Goal: Task Accomplishment & Management: Manage account settings

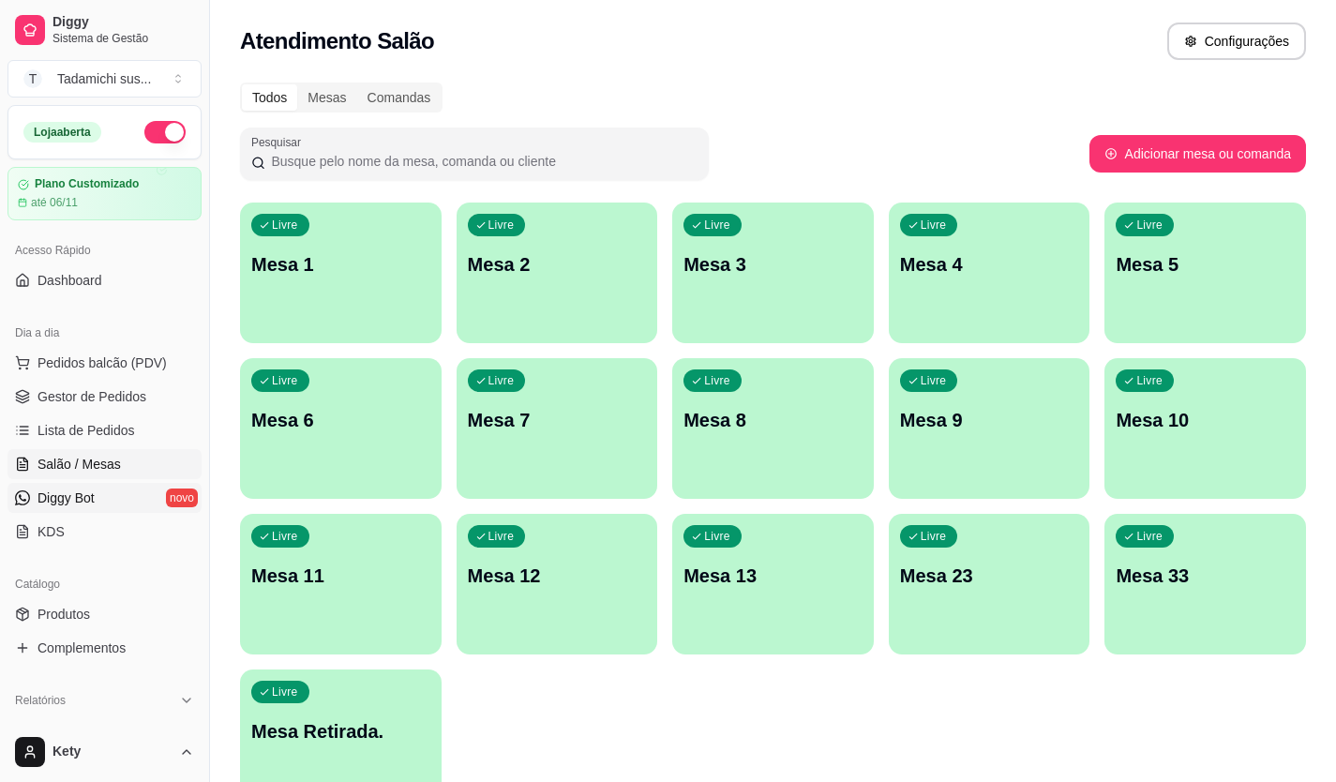
scroll to position [98, 0]
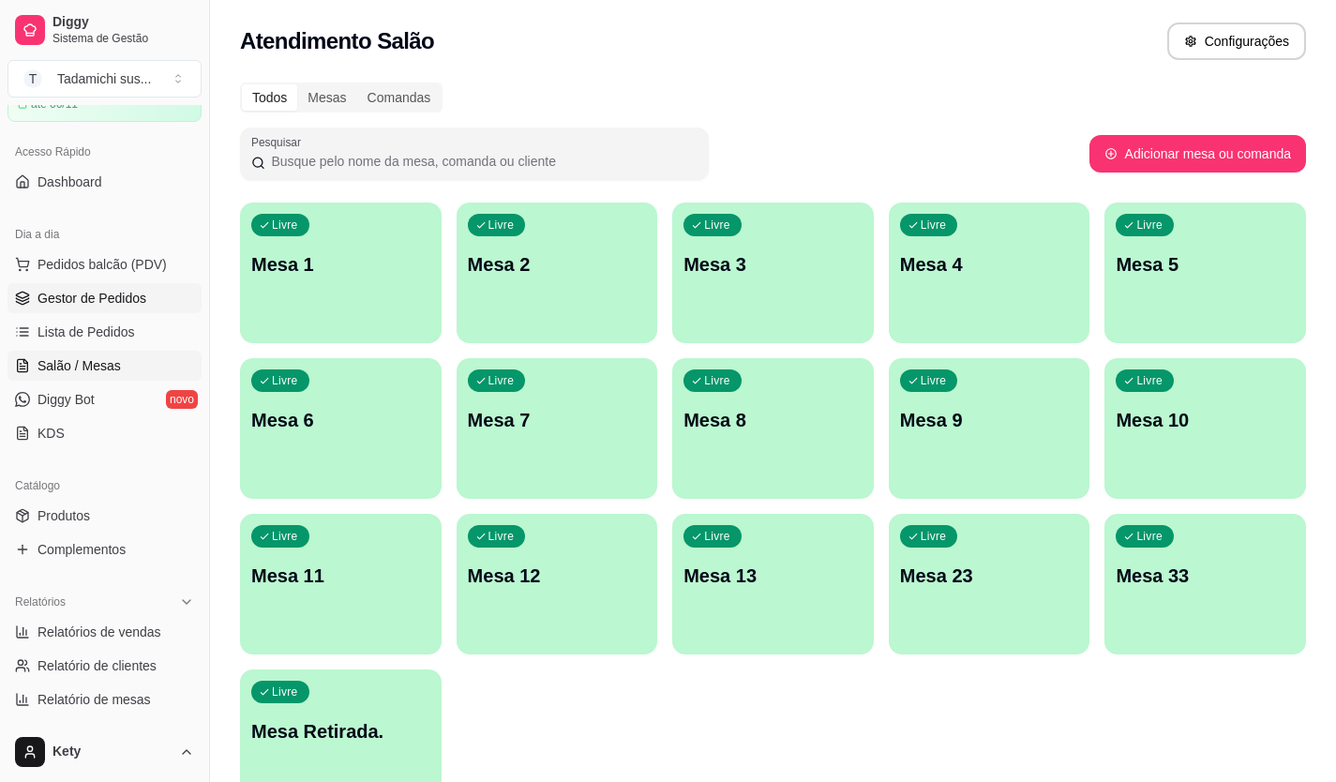
click at [106, 308] on link "Gestor de Pedidos" at bounding box center [104, 298] width 194 height 30
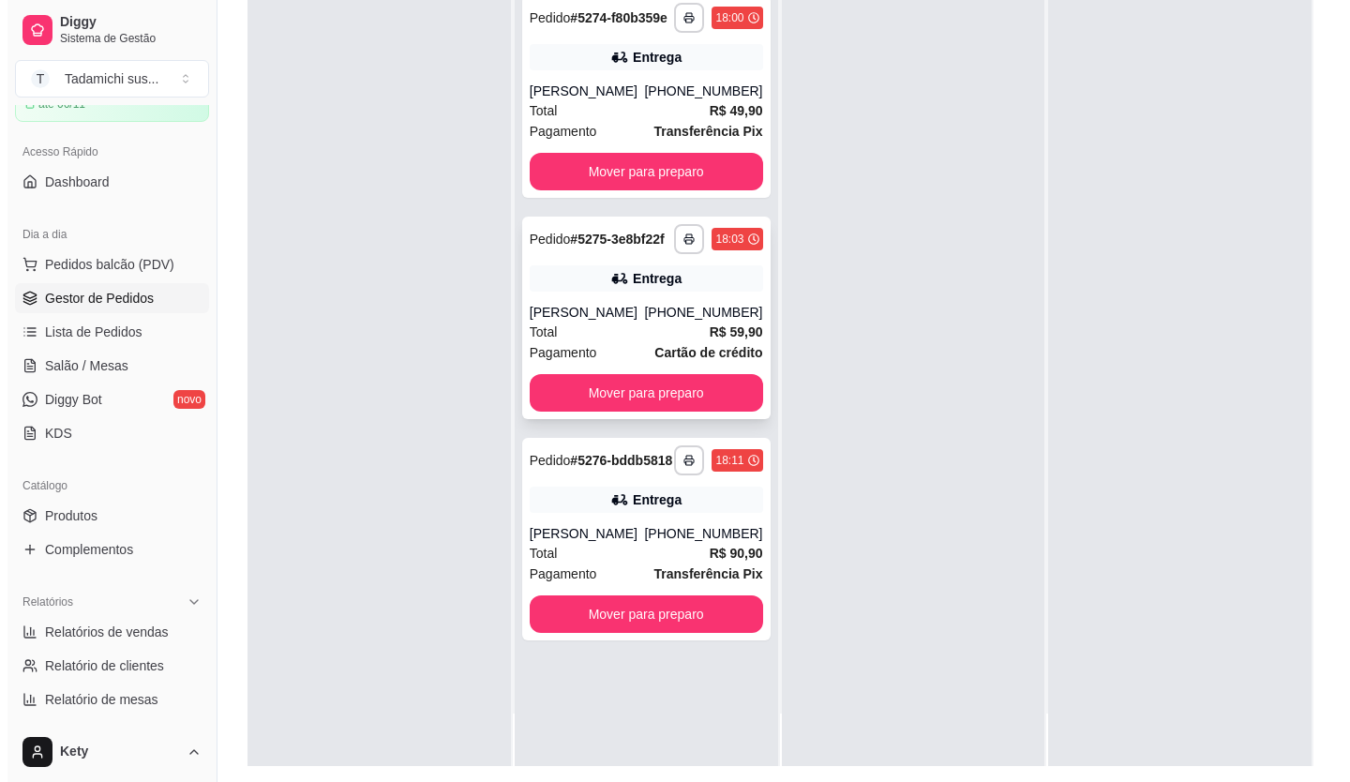
scroll to position [281, 0]
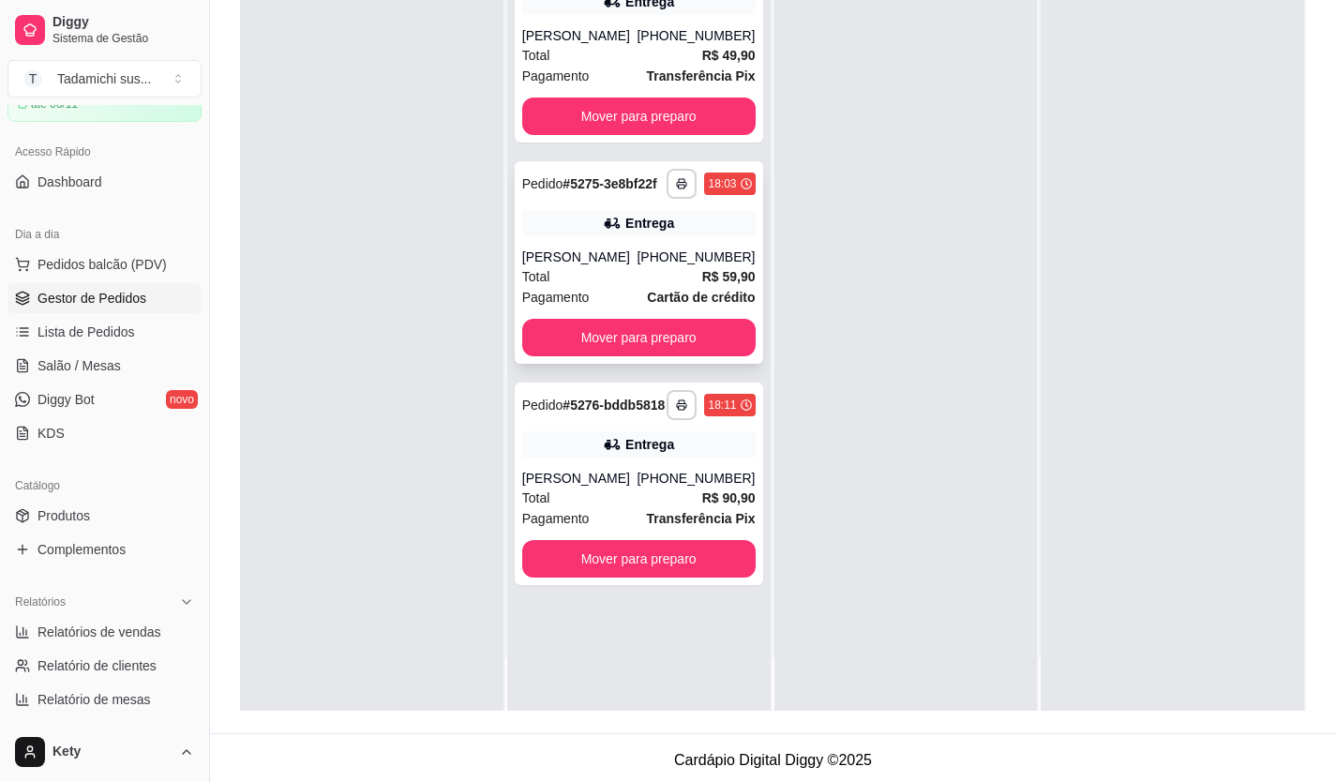
click at [576, 276] on div "Total R$ 59,90" at bounding box center [638, 276] width 233 height 21
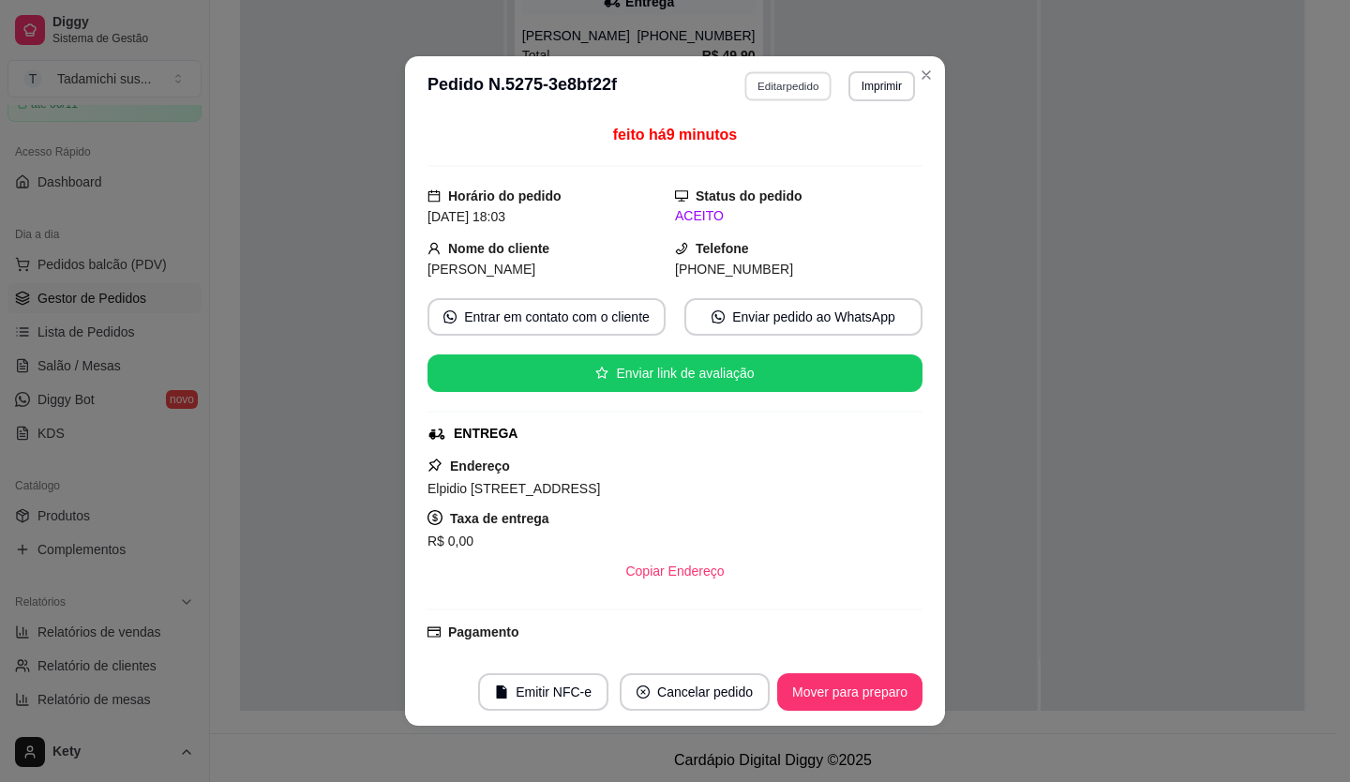
click at [765, 82] on button "Editar pedido" at bounding box center [788, 85] width 87 height 29
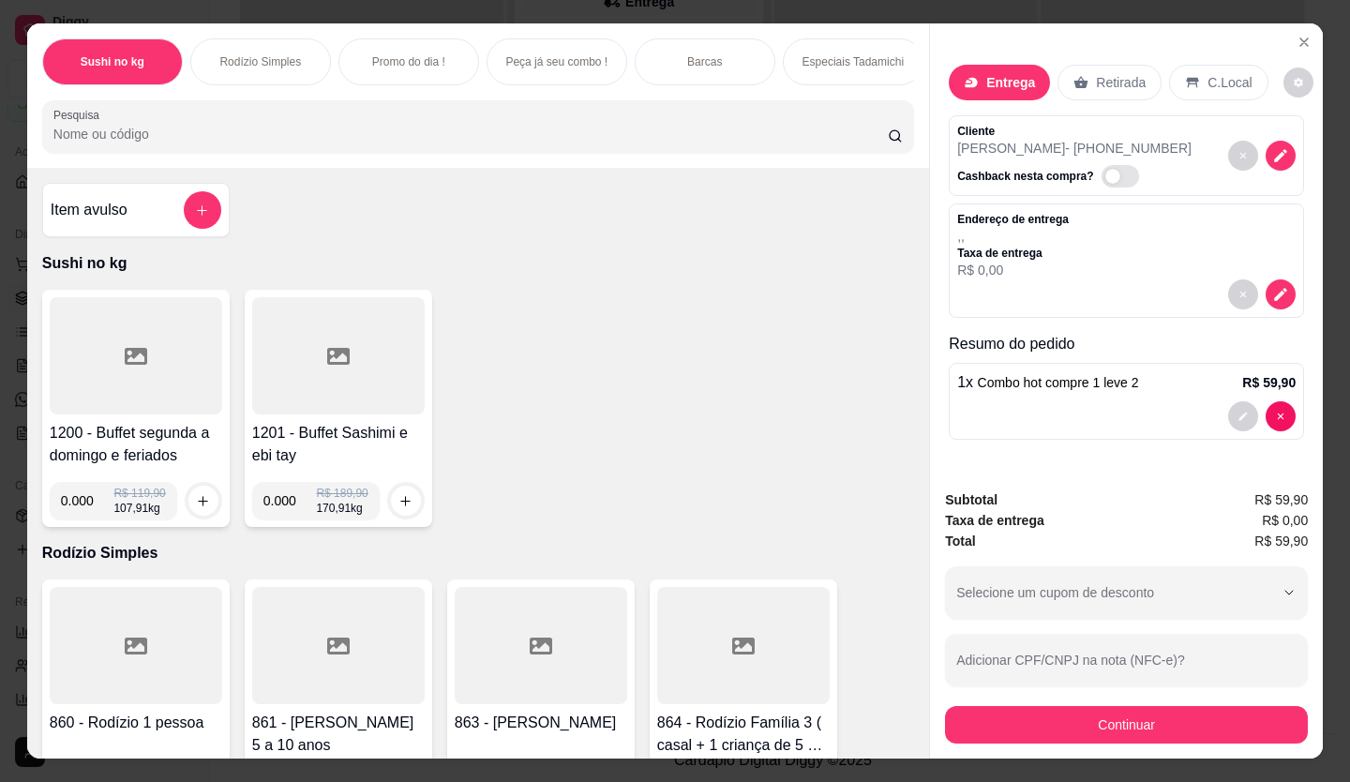
click at [996, 247] on p "Taxa de entrega" at bounding box center [1013, 253] width 112 height 15
drag, startPoint x: 991, startPoint y: 272, endPoint x: 1193, endPoint y: 229, distance: 207.0
click at [991, 270] on p "R$ 0,00" at bounding box center [1013, 270] width 112 height 19
click at [1272, 286] on icon "decrease-product-quantity" at bounding box center [1280, 294] width 17 height 17
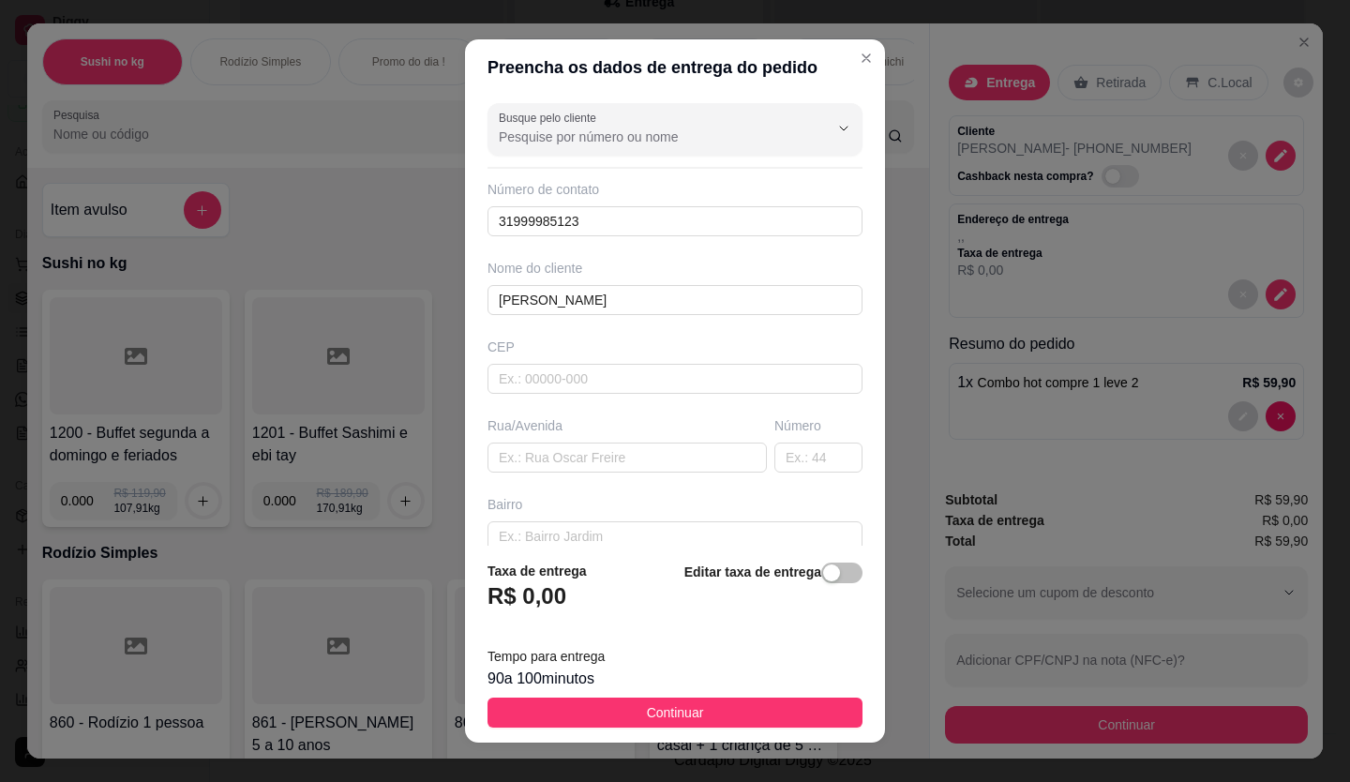
click at [564, 611] on div "R$ 0,00" at bounding box center [536, 601] width 99 height 41
click at [560, 585] on div "R$ 0,00" at bounding box center [536, 601] width 99 height 41
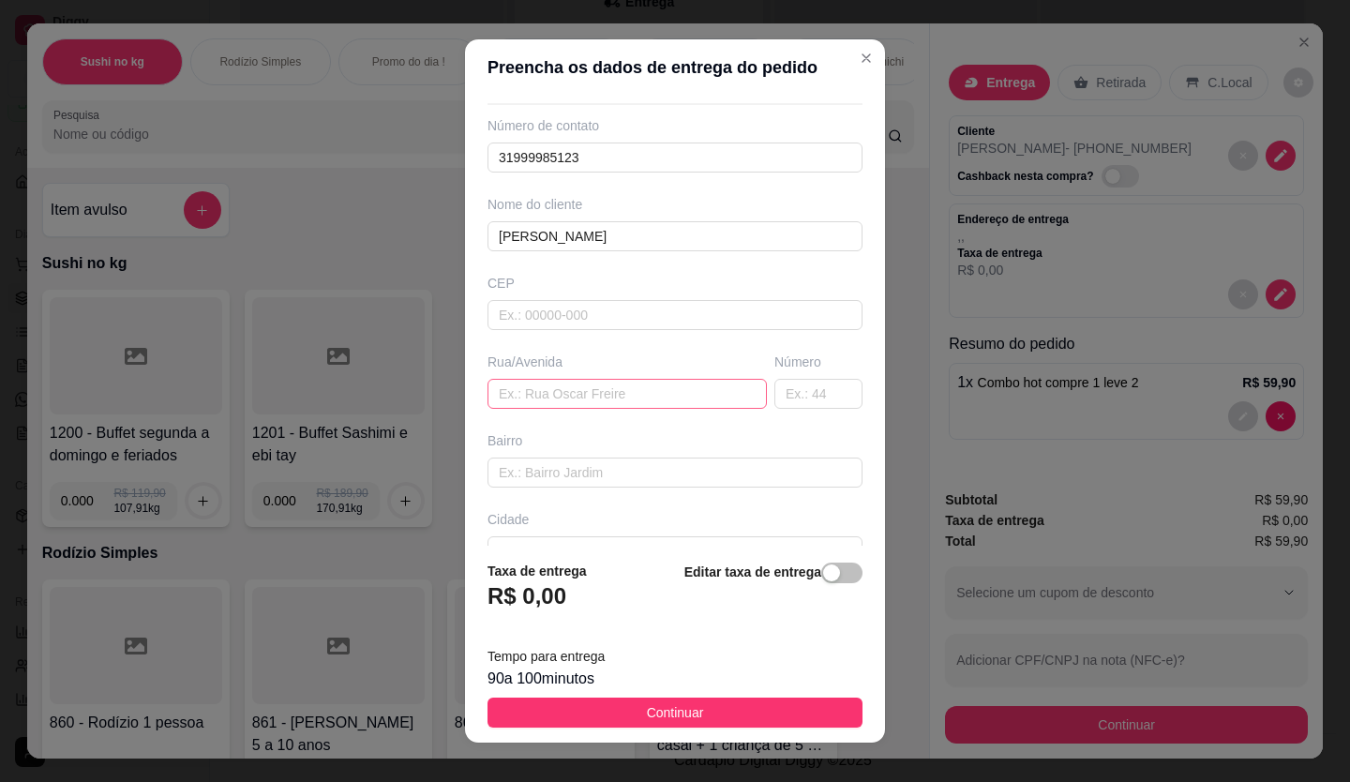
scroll to position [94, 0]
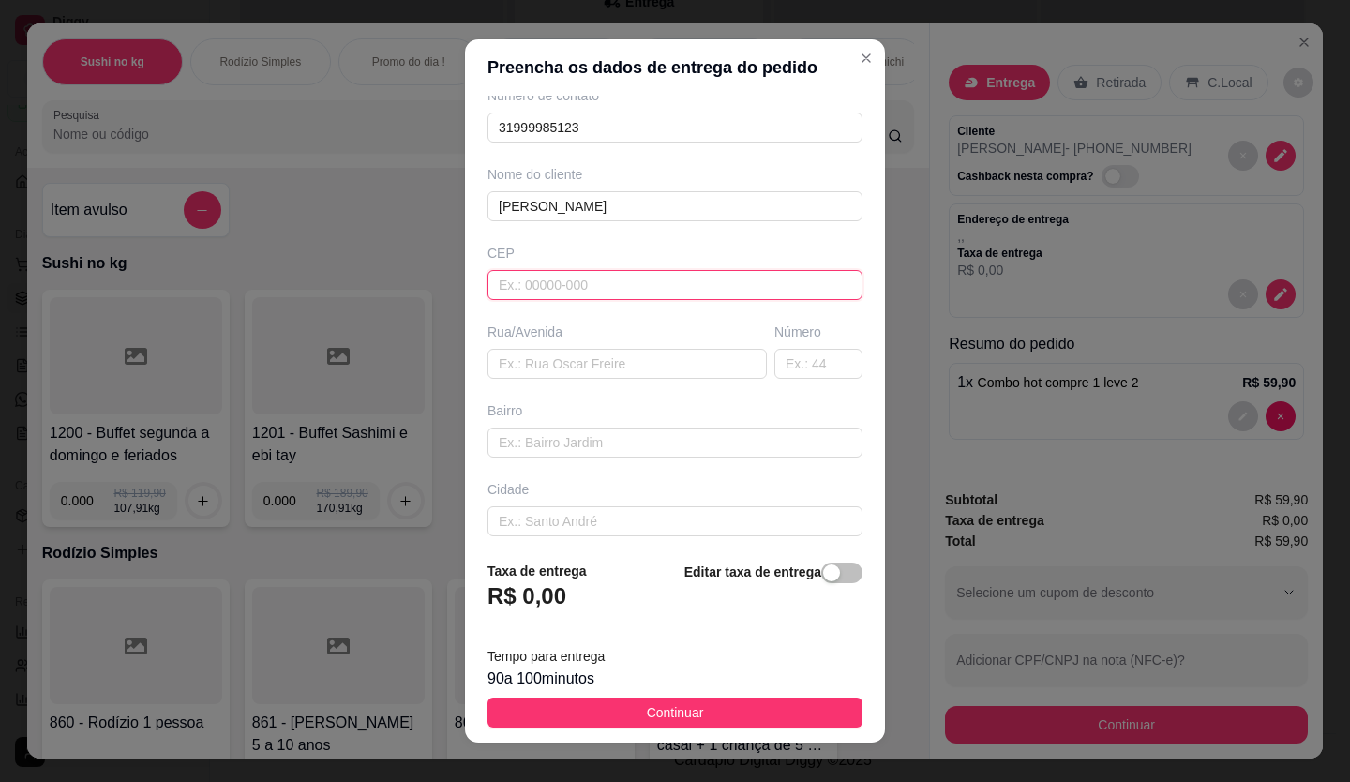
click at [541, 291] on input "text" at bounding box center [674, 285] width 375 height 30
click at [537, 358] on input "text" at bounding box center [626, 364] width 279 height 30
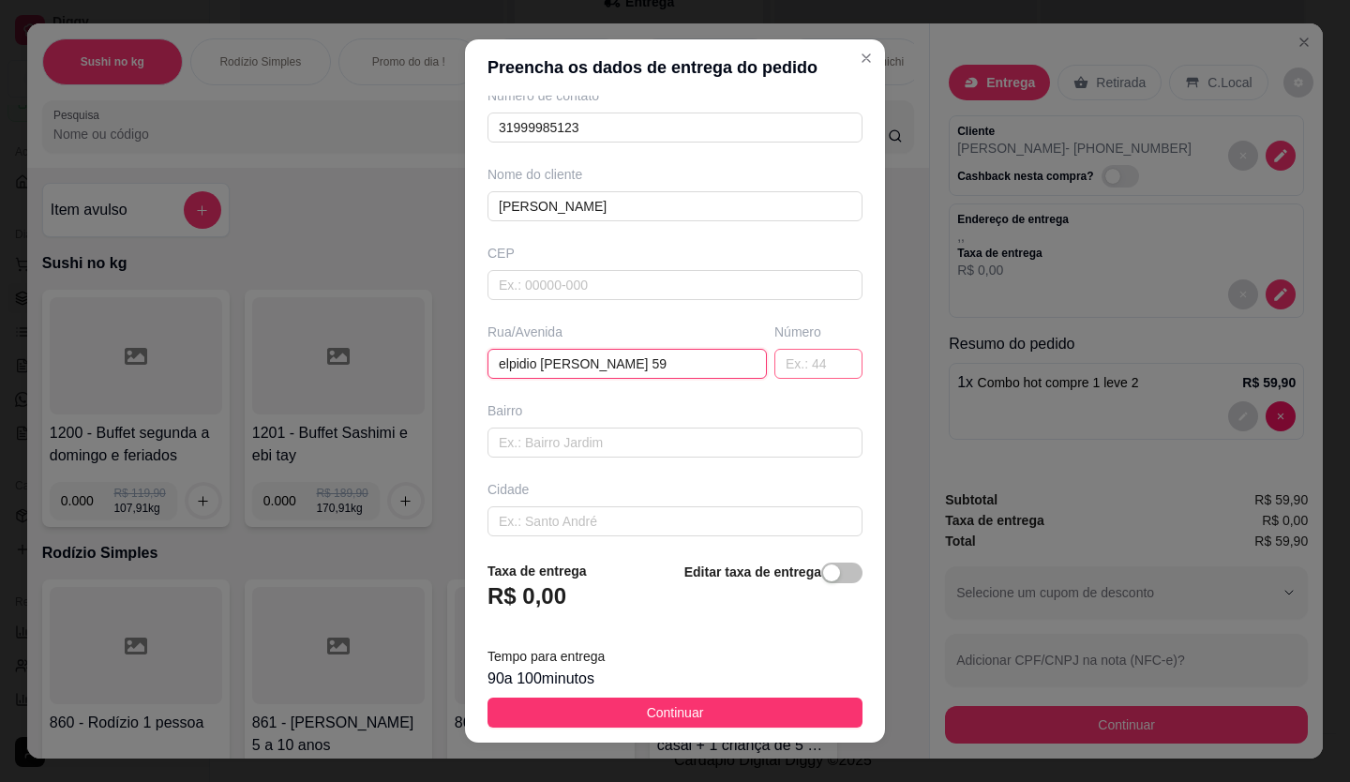
type input "elpidio [PERSON_NAME] 59"
click at [774, 362] on input "text" at bounding box center [818, 364] width 88 height 30
type input "59"
click at [677, 450] on input "text" at bounding box center [674, 442] width 375 height 30
type input "s"
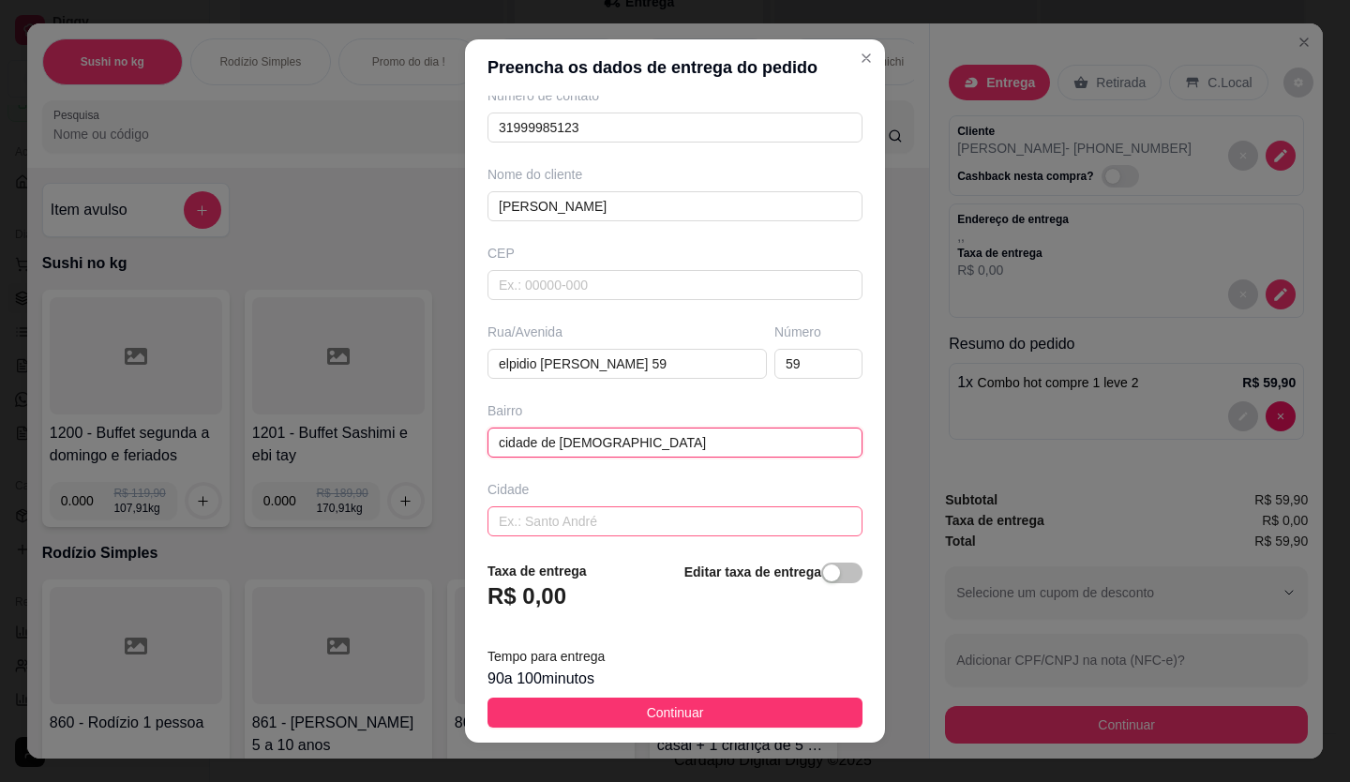
type input "cidade de [DEMOGRAPHIC_DATA]"
click at [648, 513] on input "text" at bounding box center [674, 521] width 375 height 30
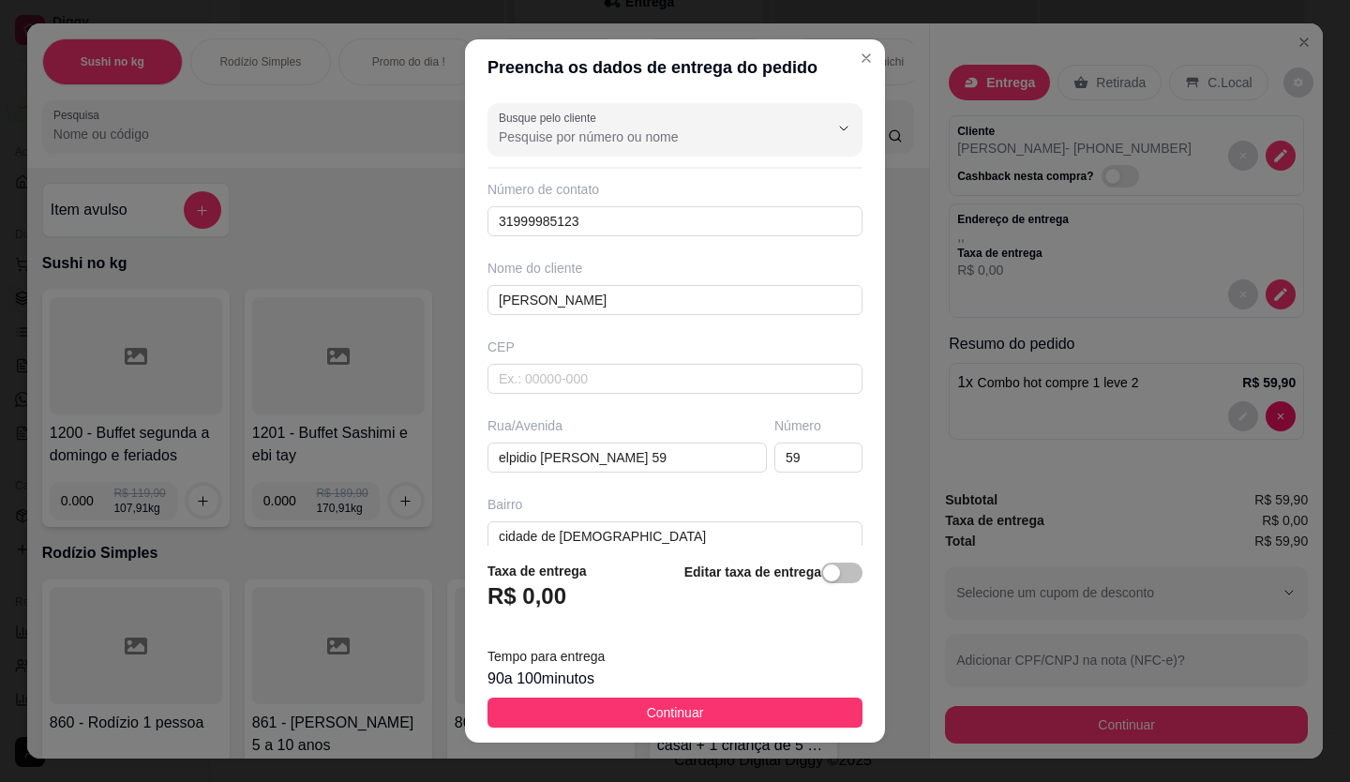
scroll to position [181, 0]
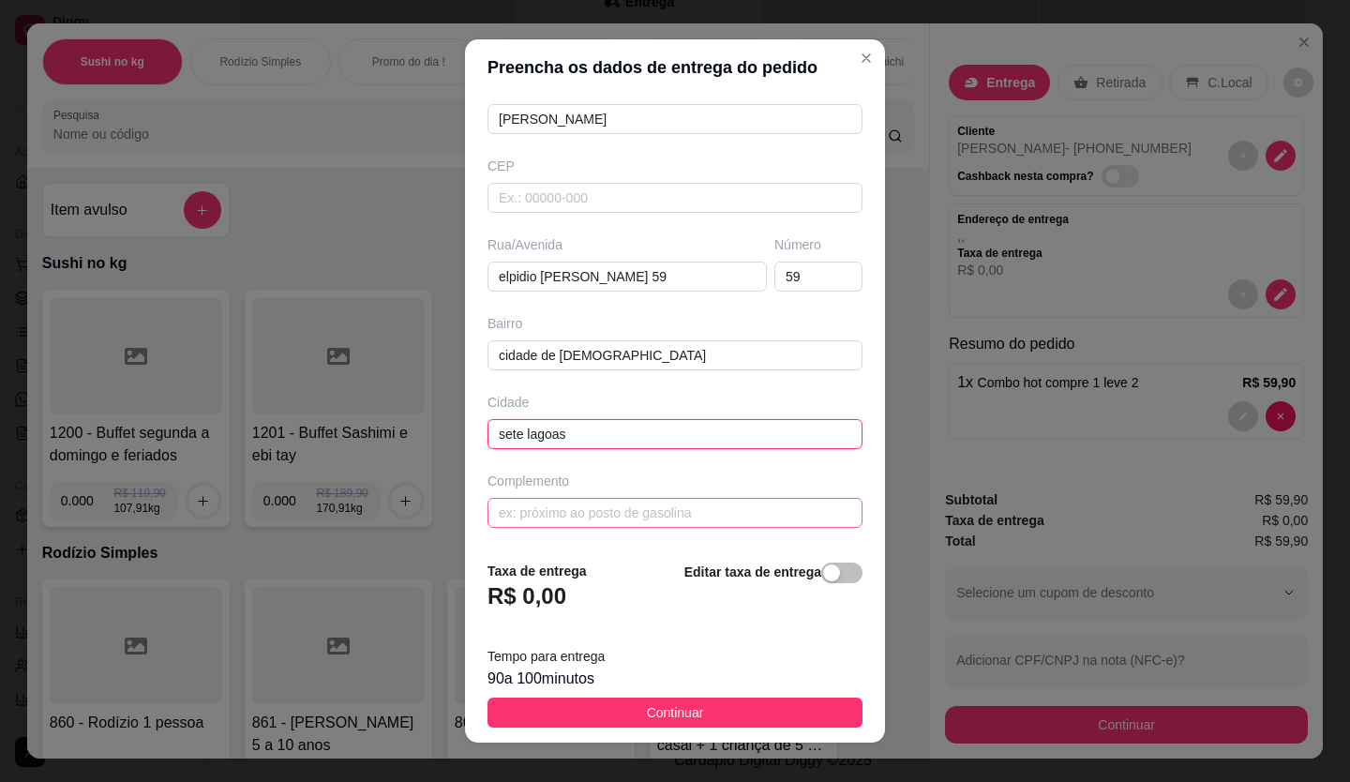
type input "sete lagoas"
click at [584, 511] on input "text" at bounding box center [674, 513] width 375 height 30
type input "casa"
click at [823, 576] on div "button" at bounding box center [831, 572] width 17 height 17
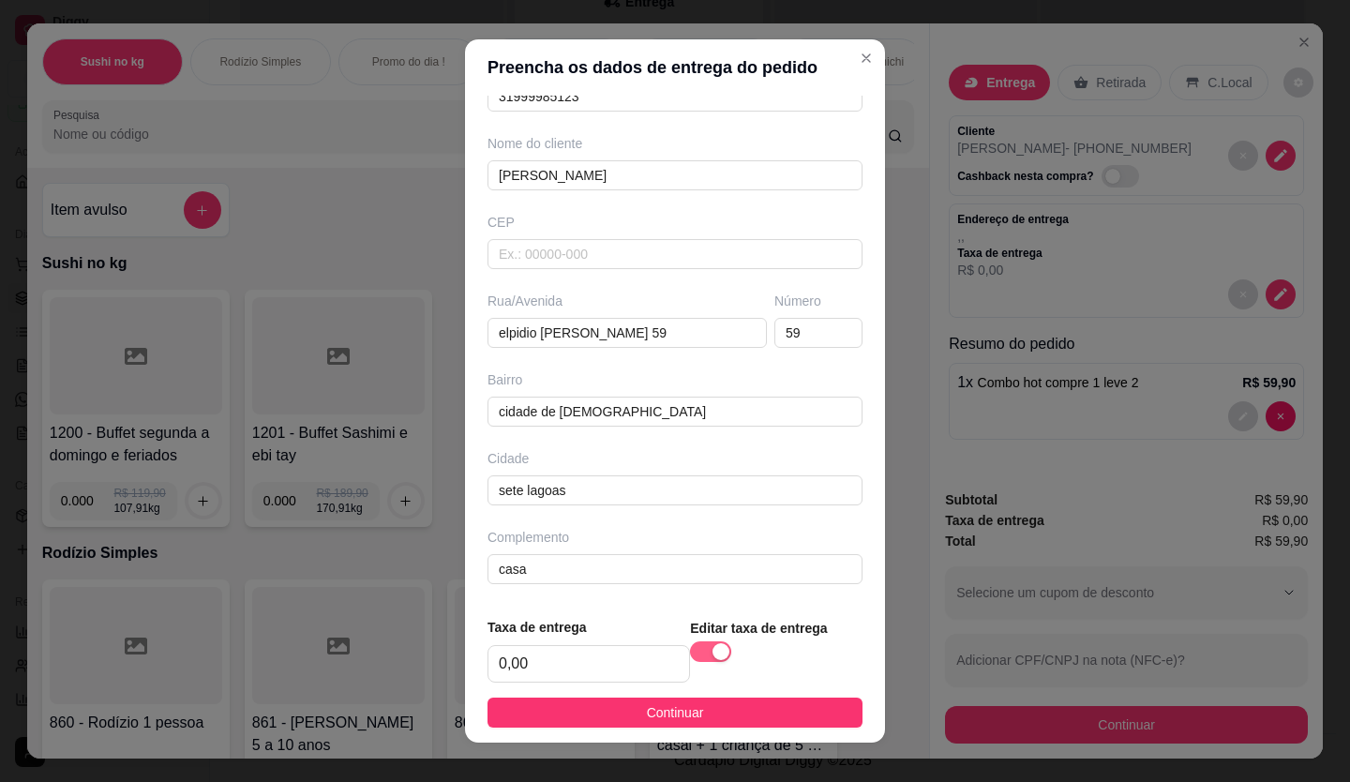
scroll to position [125, 0]
click at [554, 645] on div "Taxa de entrega 0,00" at bounding box center [588, 650] width 202 height 66
click at [558, 663] on input "0,00" at bounding box center [588, 664] width 201 height 36
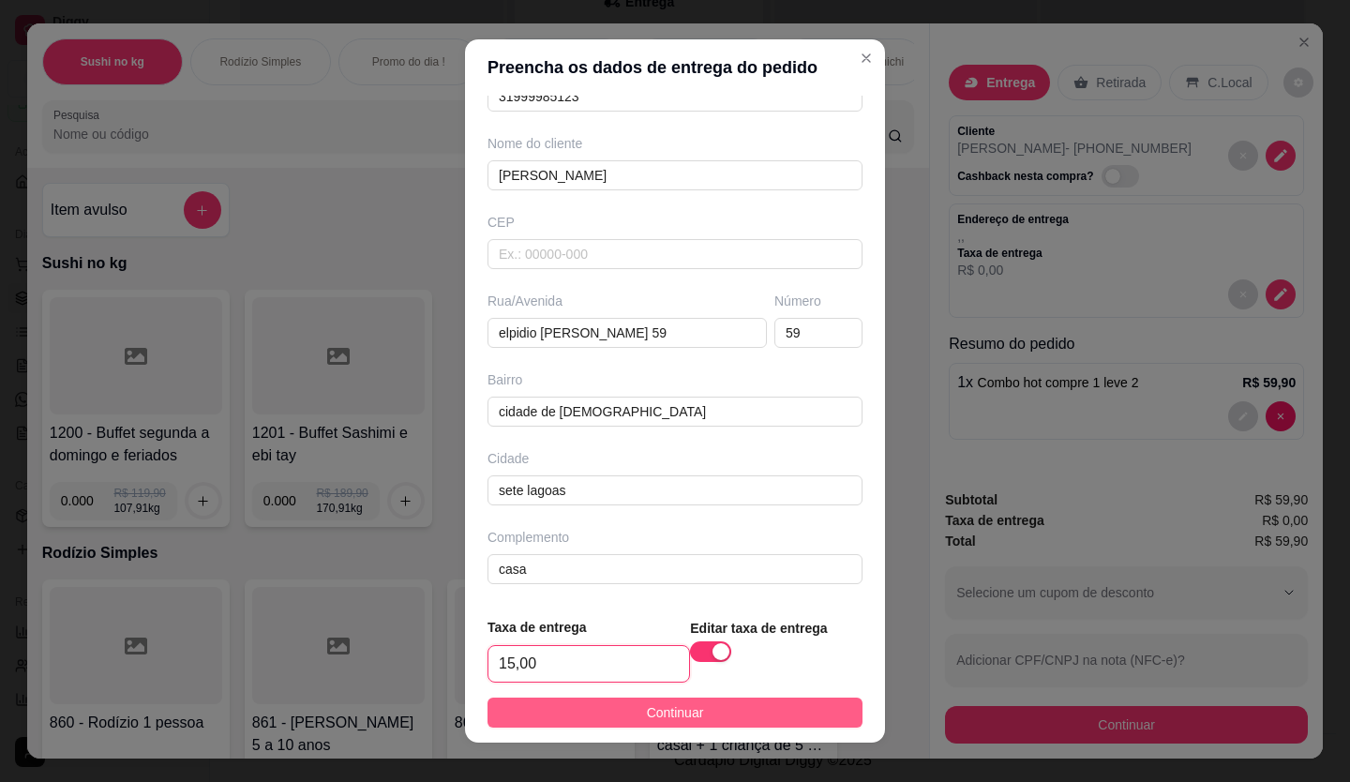
type input "15,00"
click at [605, 711] on button "Continuar" at bounding box center [674, 712] width 375 height 30
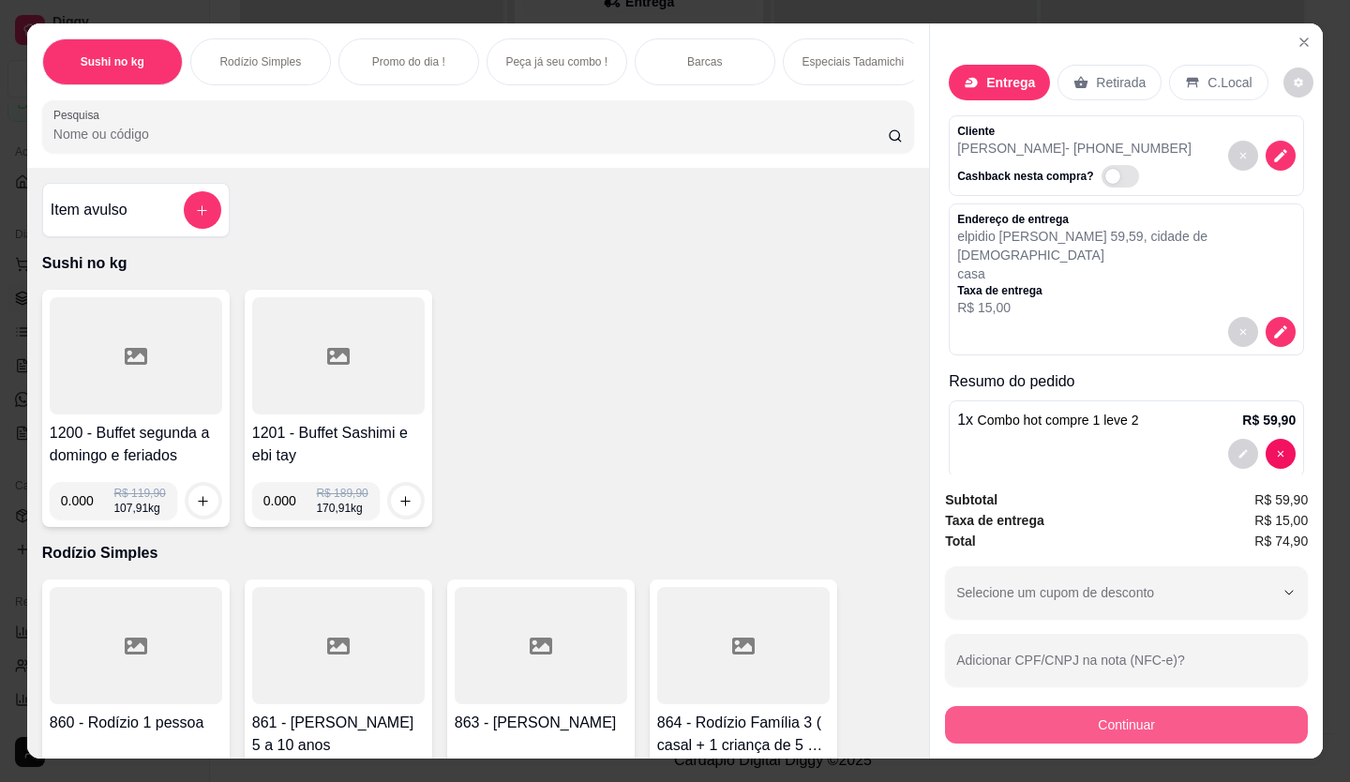
click at [1074, 731] on button "Continuar" at bounding box center [1126, 724] width 363 height 37
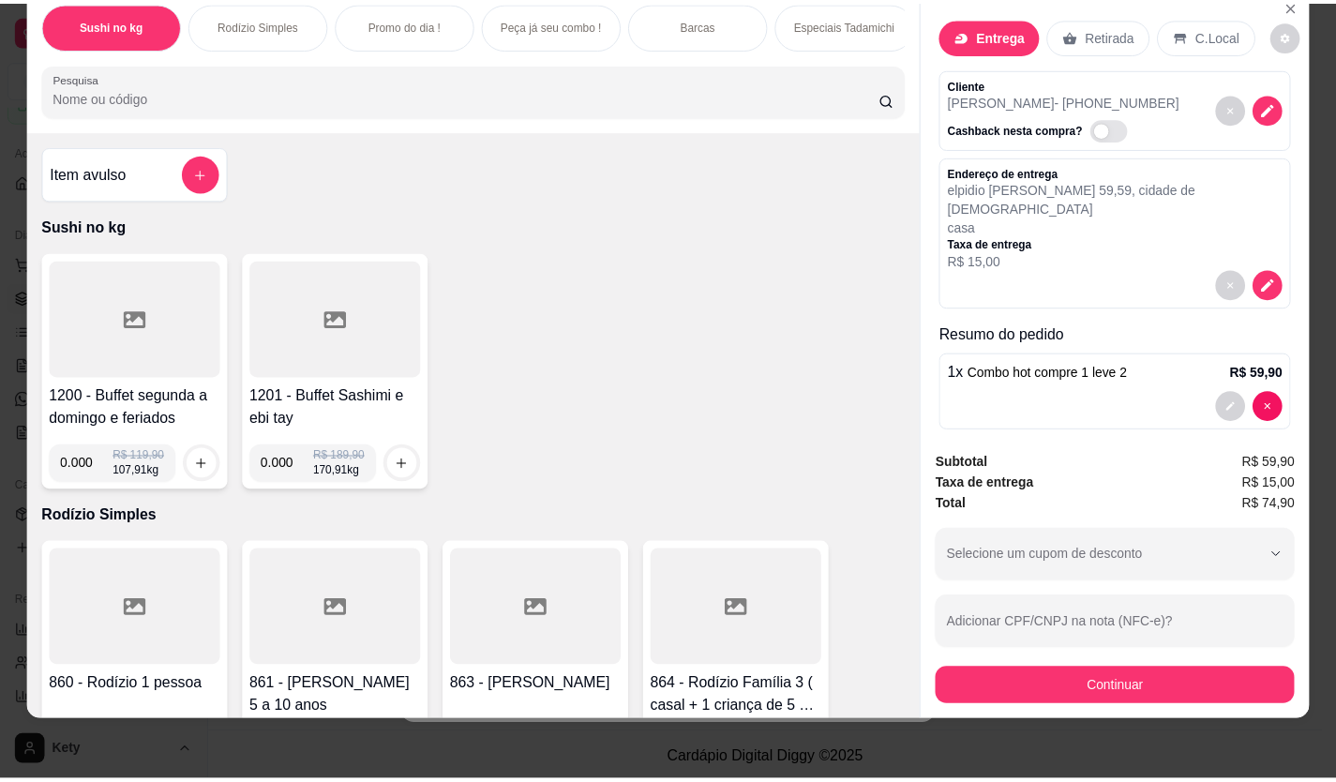
scroll to position [0, 0]
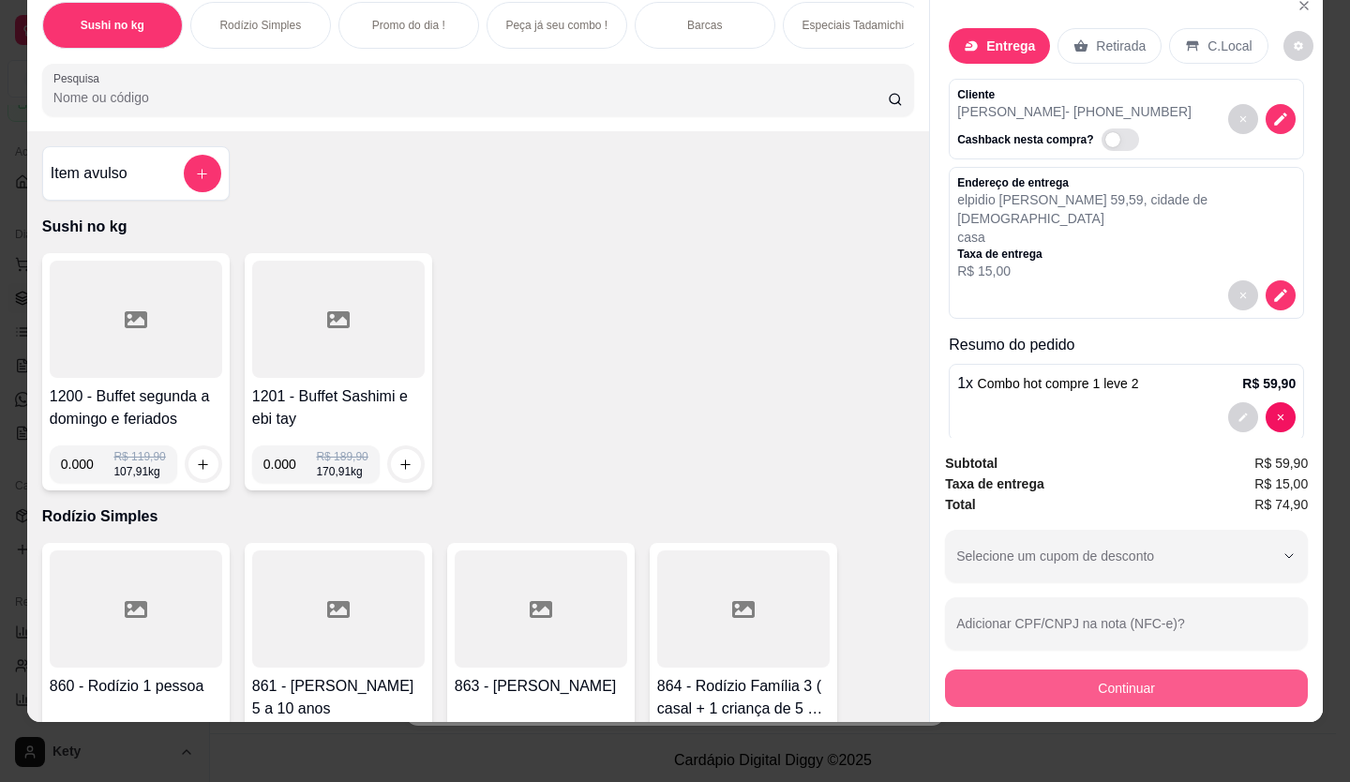
click at [1079, 669] on button "Continuar" at bounding box center [1126, 687] width 363 height 37
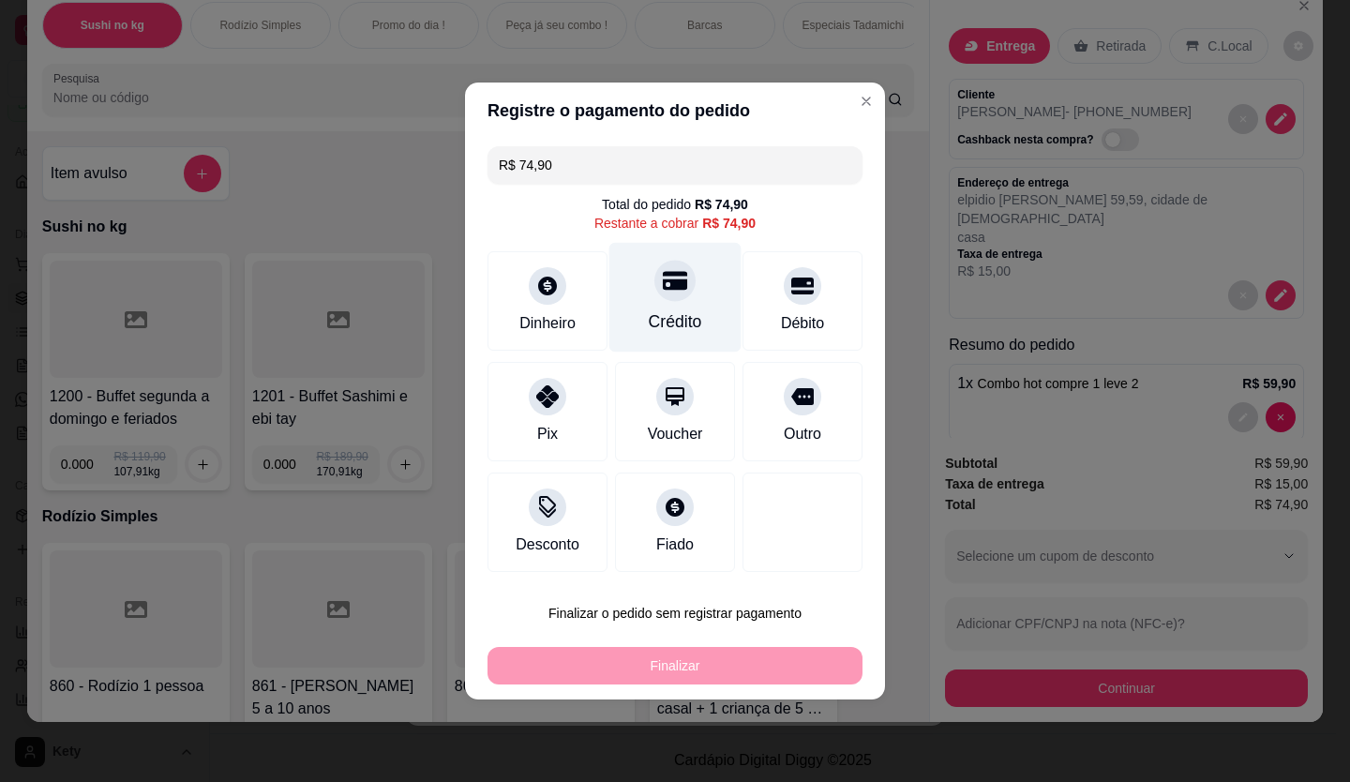
click at [676, 304] on div "Crédito" at bounding box center [675, 298] width 132 height 110
type input "R$ 0,00"
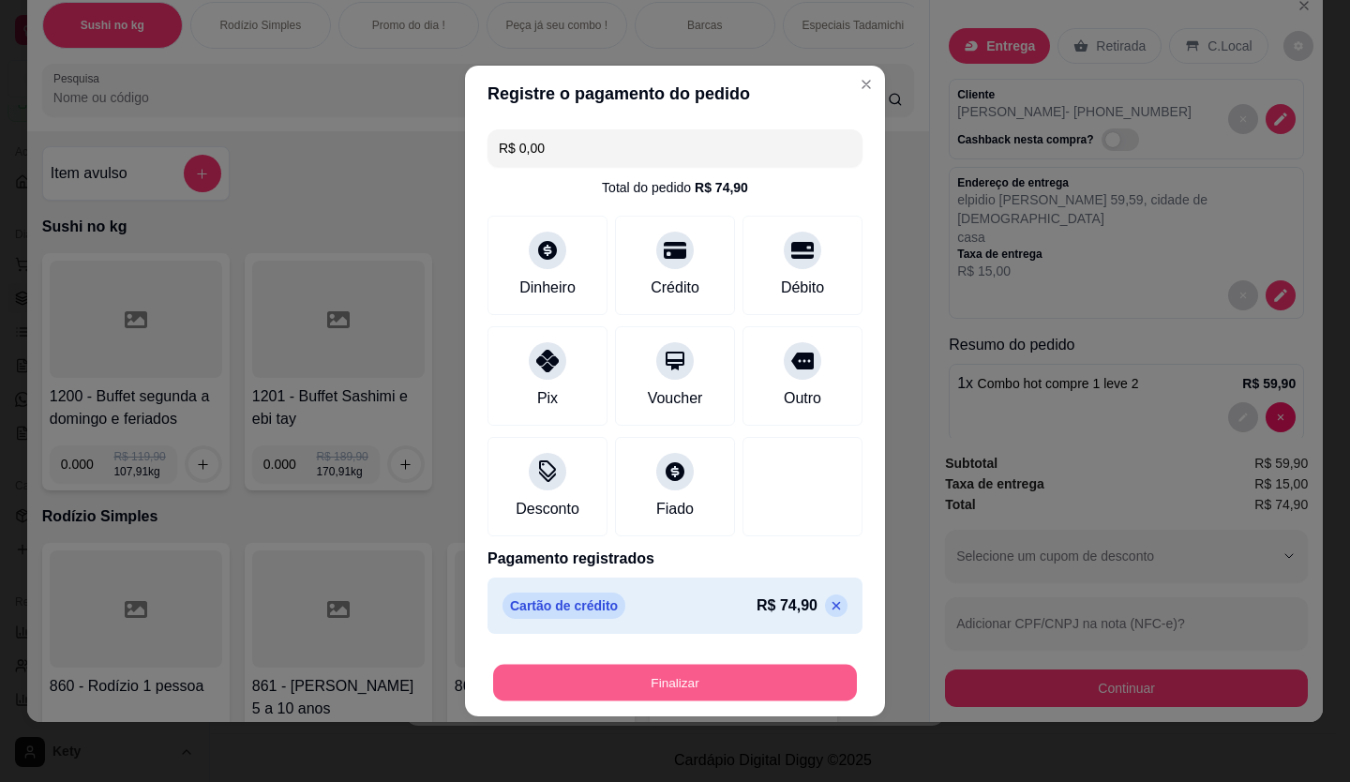
click at [766, 676] on button "Finalizar" at bounding box center [675, 683] width 364 height 37
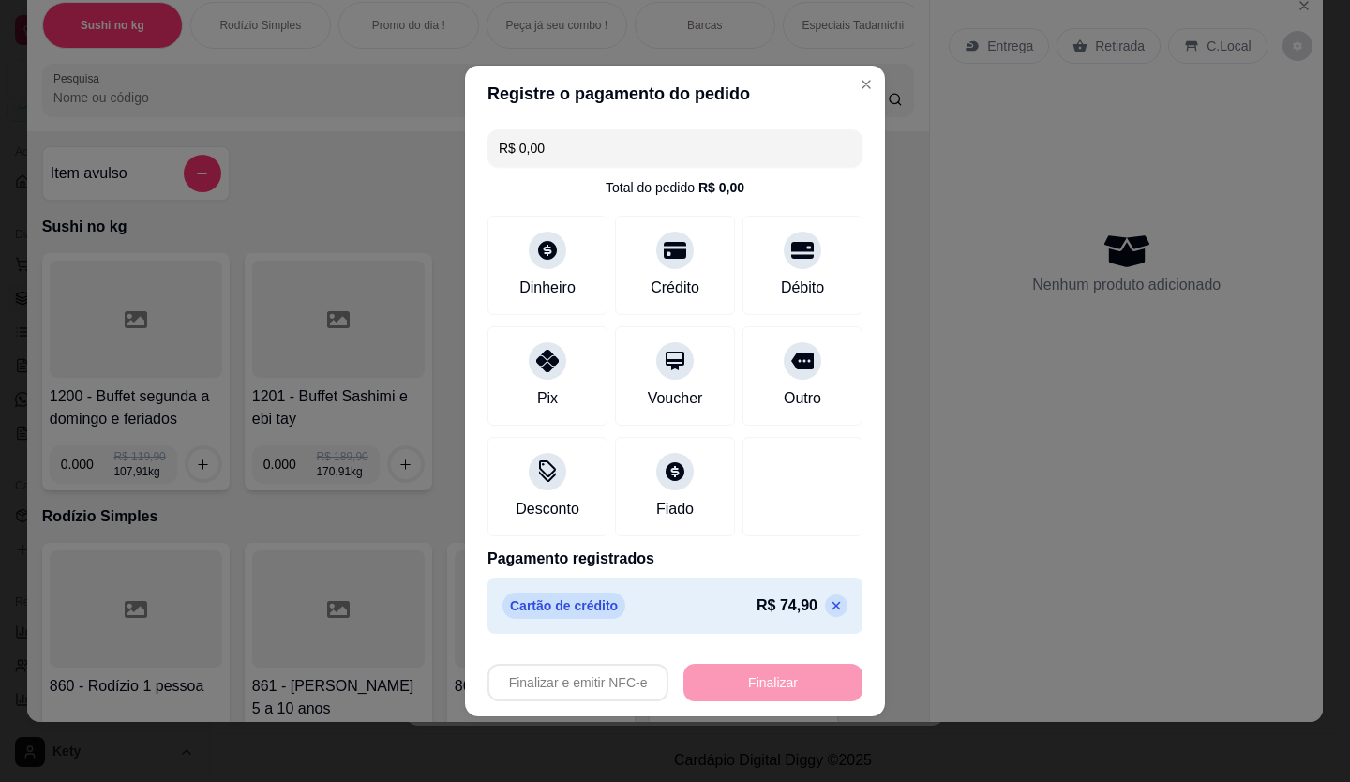
type input "0"
type input "-R$ 74,90"
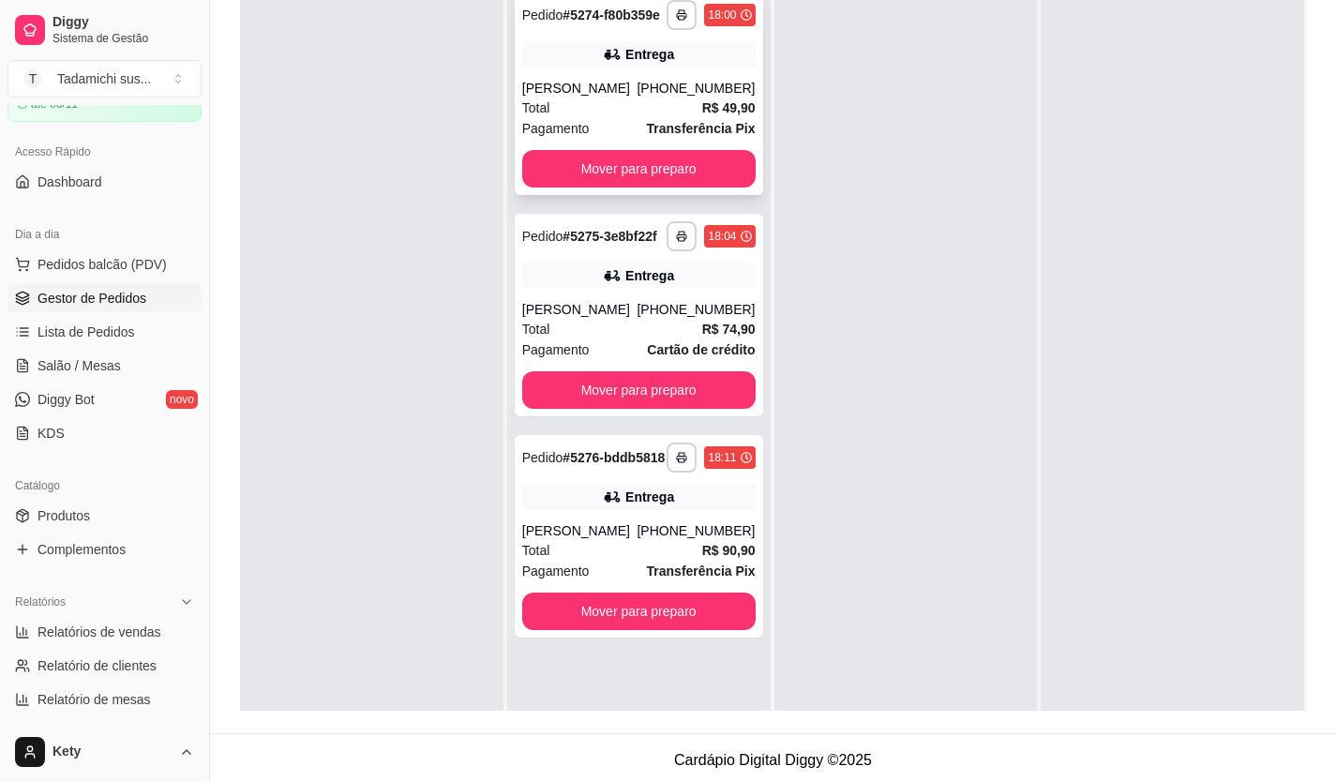
click at [593, 182] on button "Mover para preparo" at bounding box center [638, 168] width 233 height 37
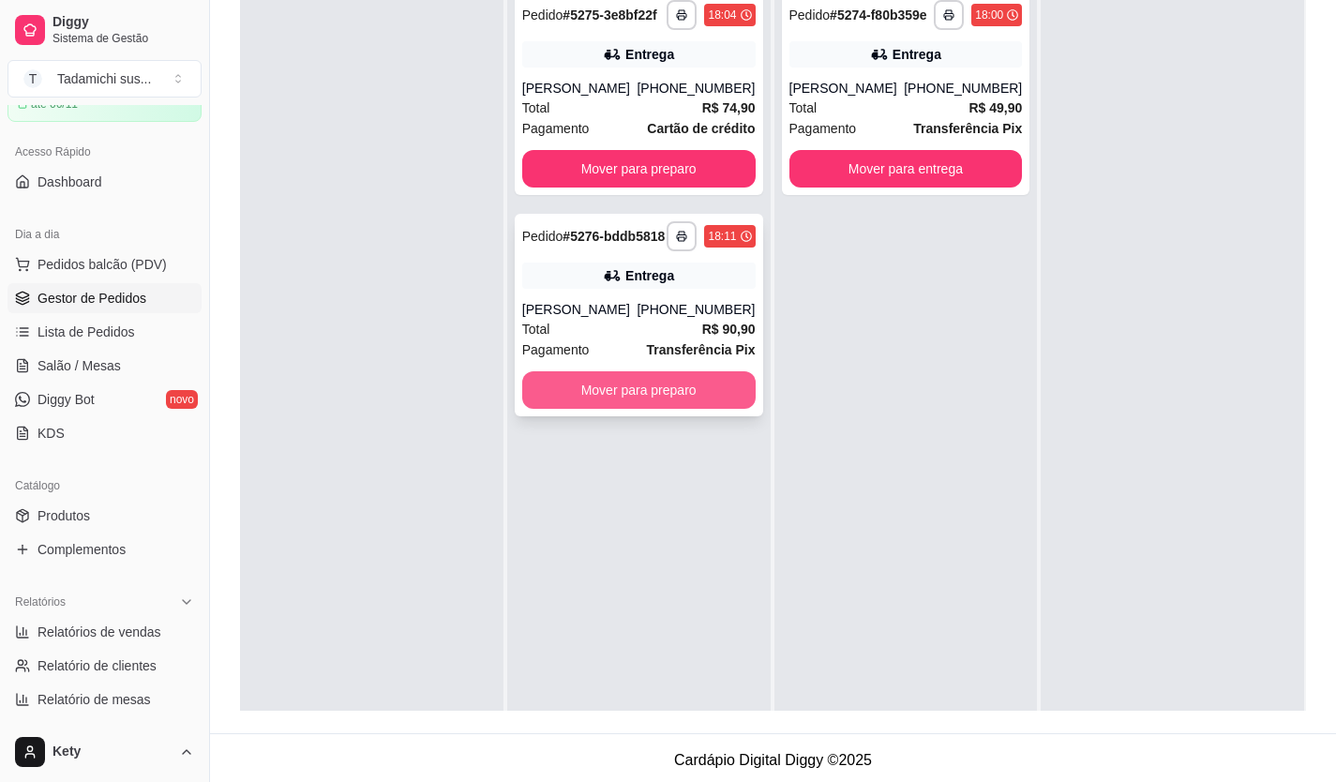
click at [587, 396] on button "Mover para preparo" at bounding box center [638, 389] width 233 height 37
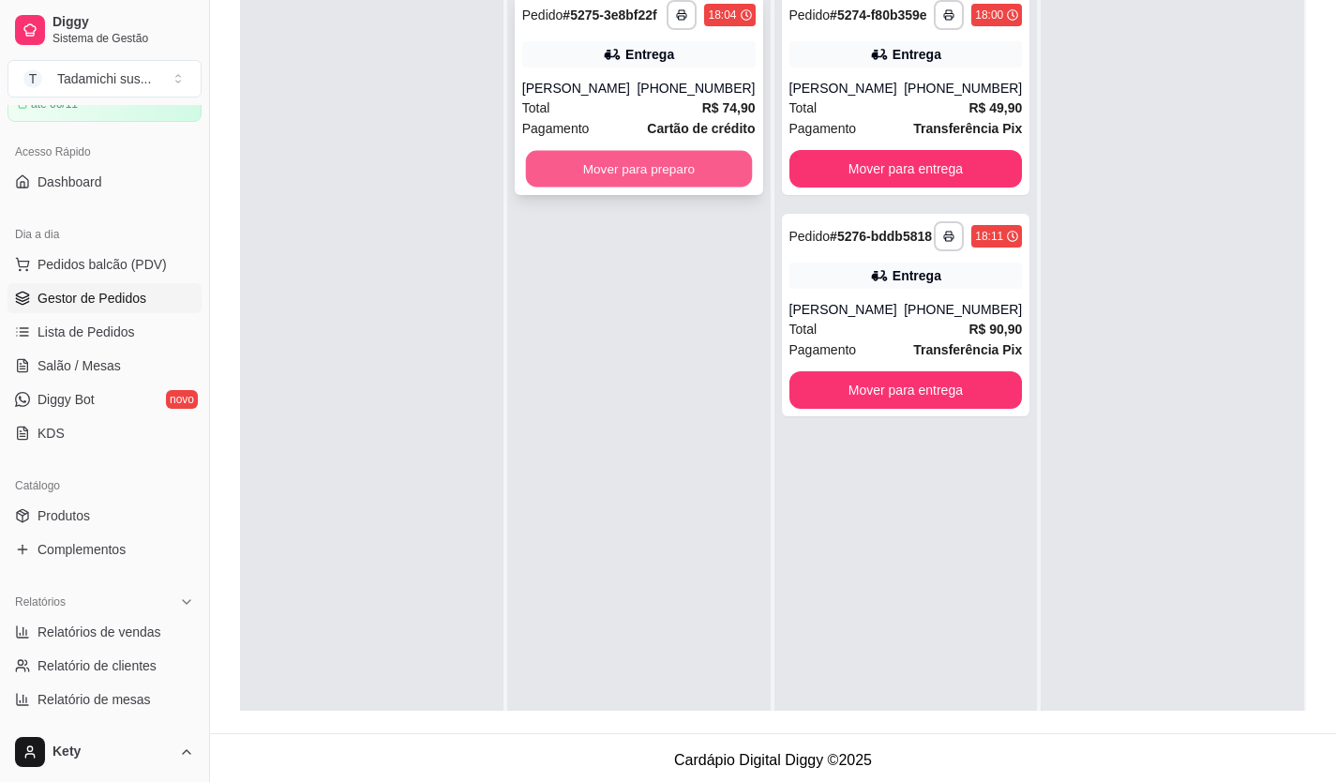
click at [616, 183] on button "Mover para preparo" at bounding box center [638, 169] width 226 height 37
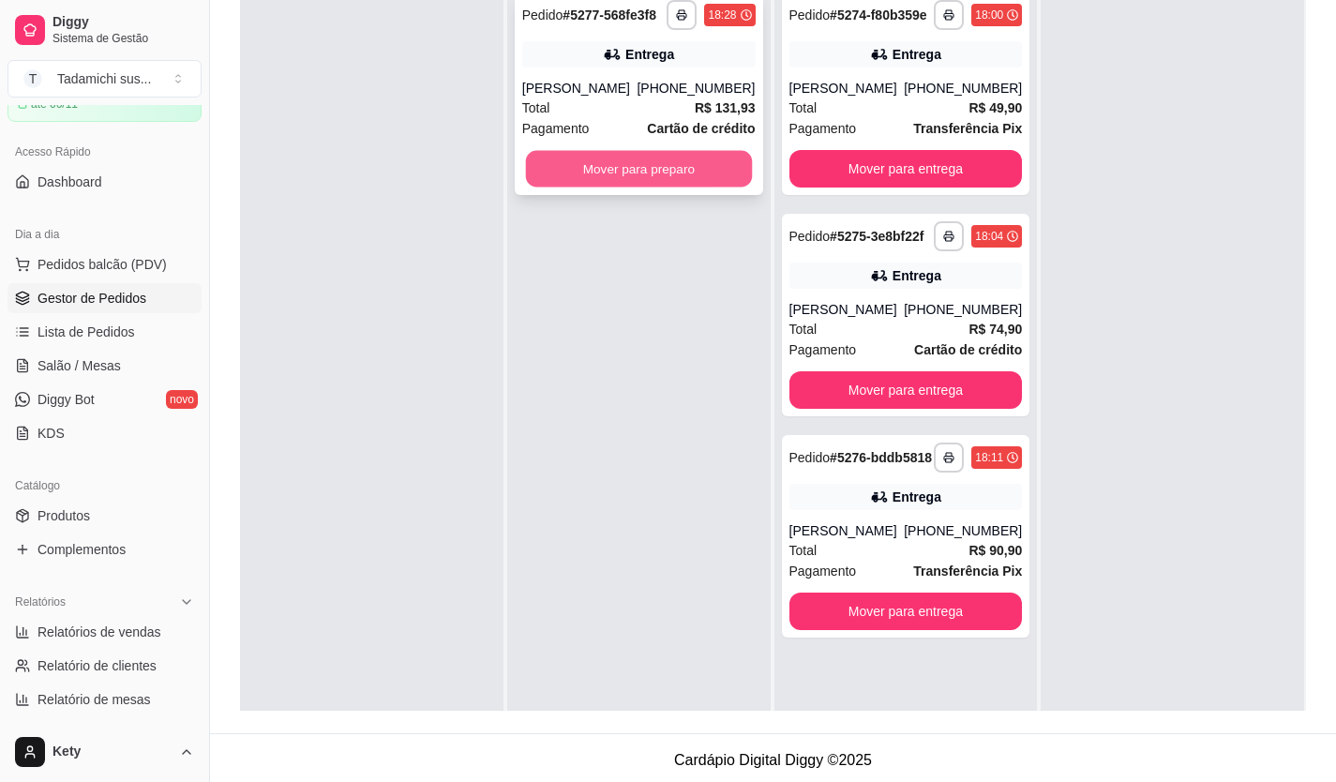
click at [684, 176] on button "Mover para preparo" at bounding box center [638, 169] width 226 height 37
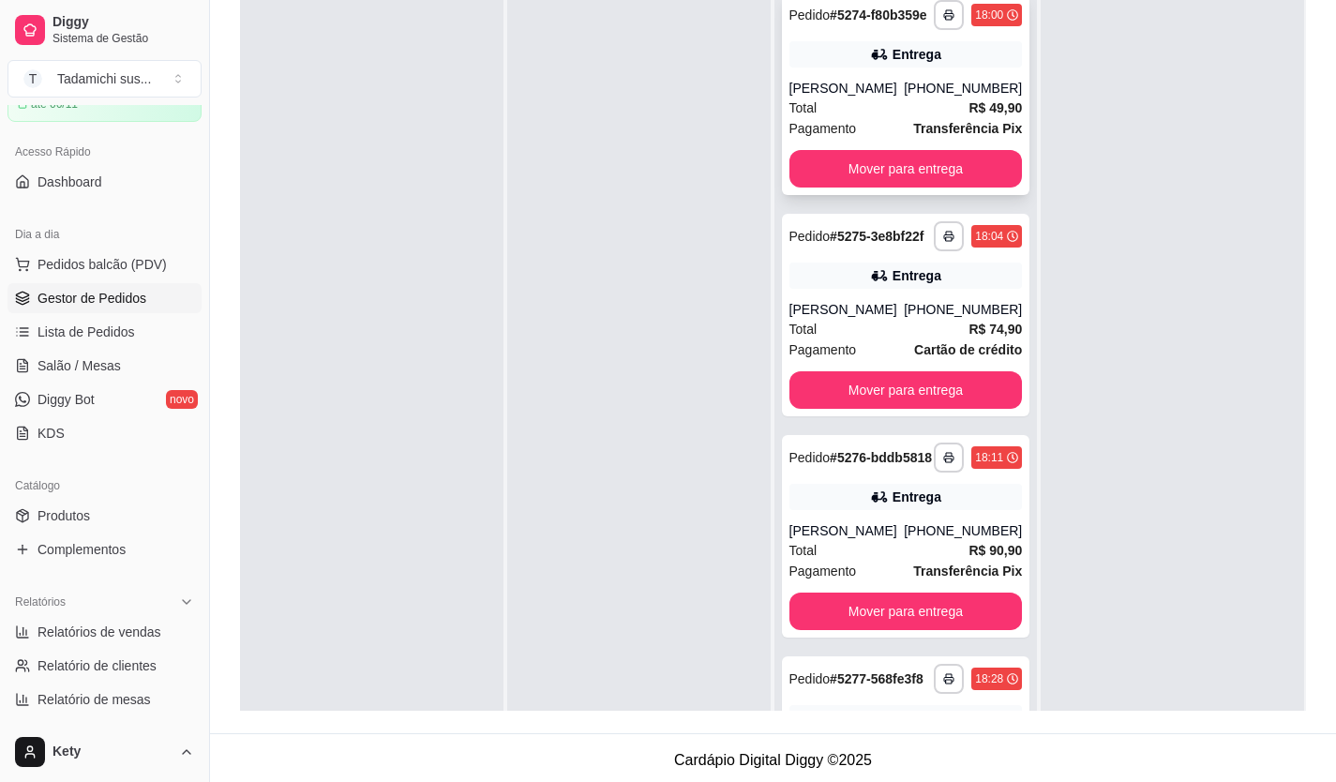
click at [858, 87] on div "**********" at bounding box center [906, 94] width 248 height 202
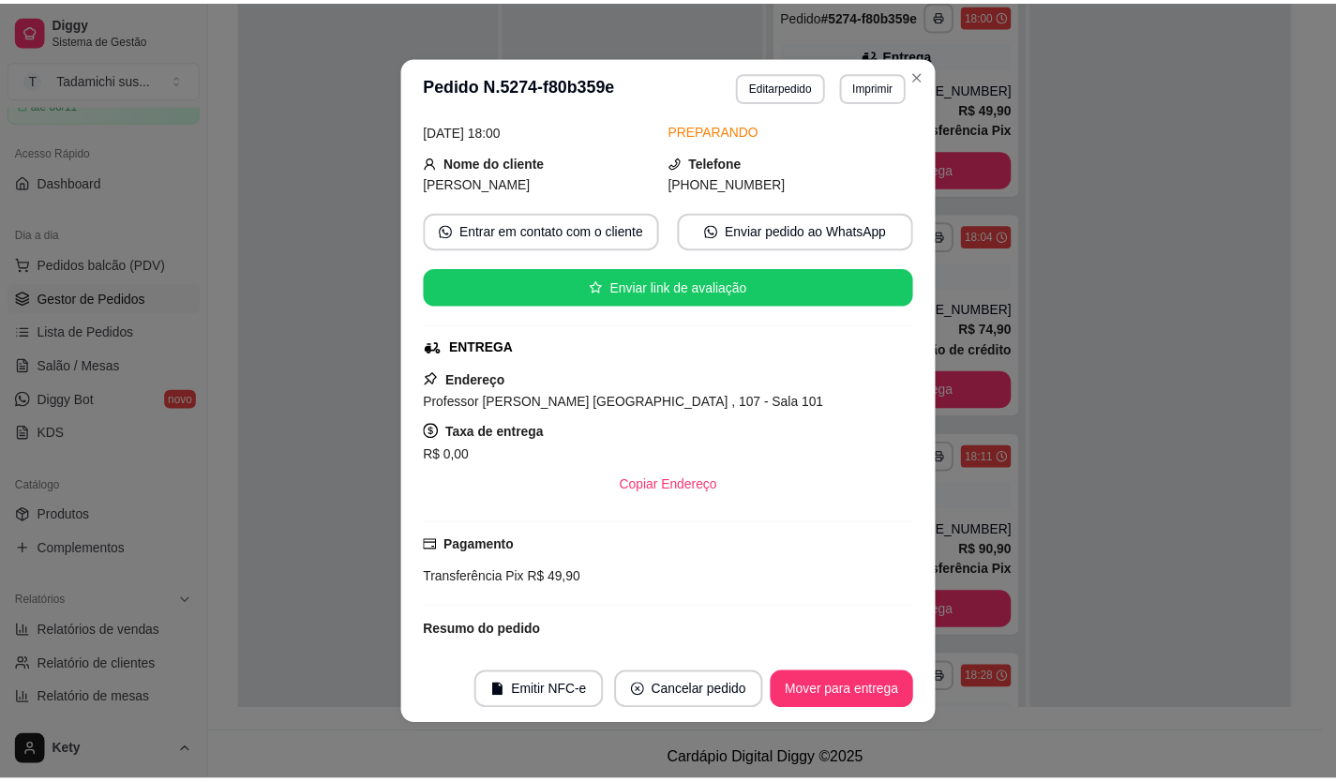
scroll to position [222, 0]
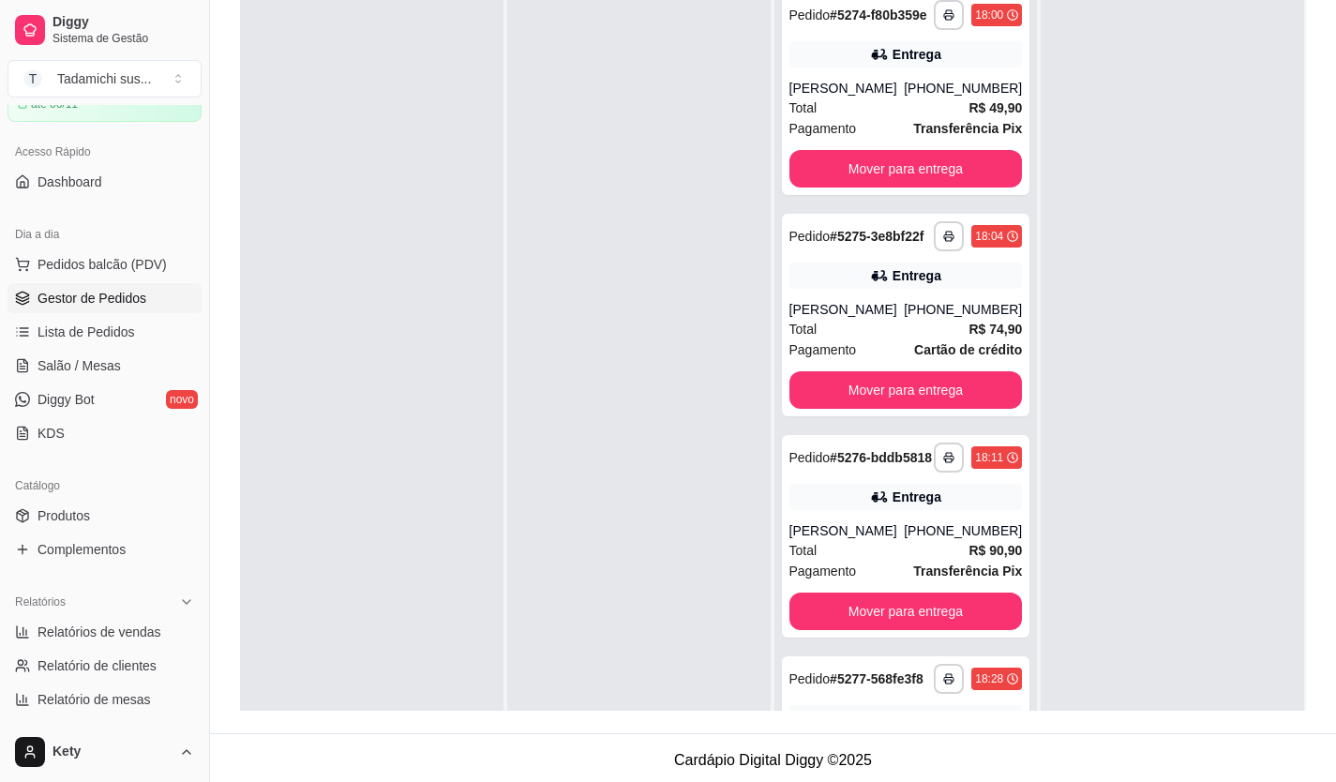
click at [111, 292] on span "Gestor de Pedidos" at bounding box center [91, 298] width 109 height 19
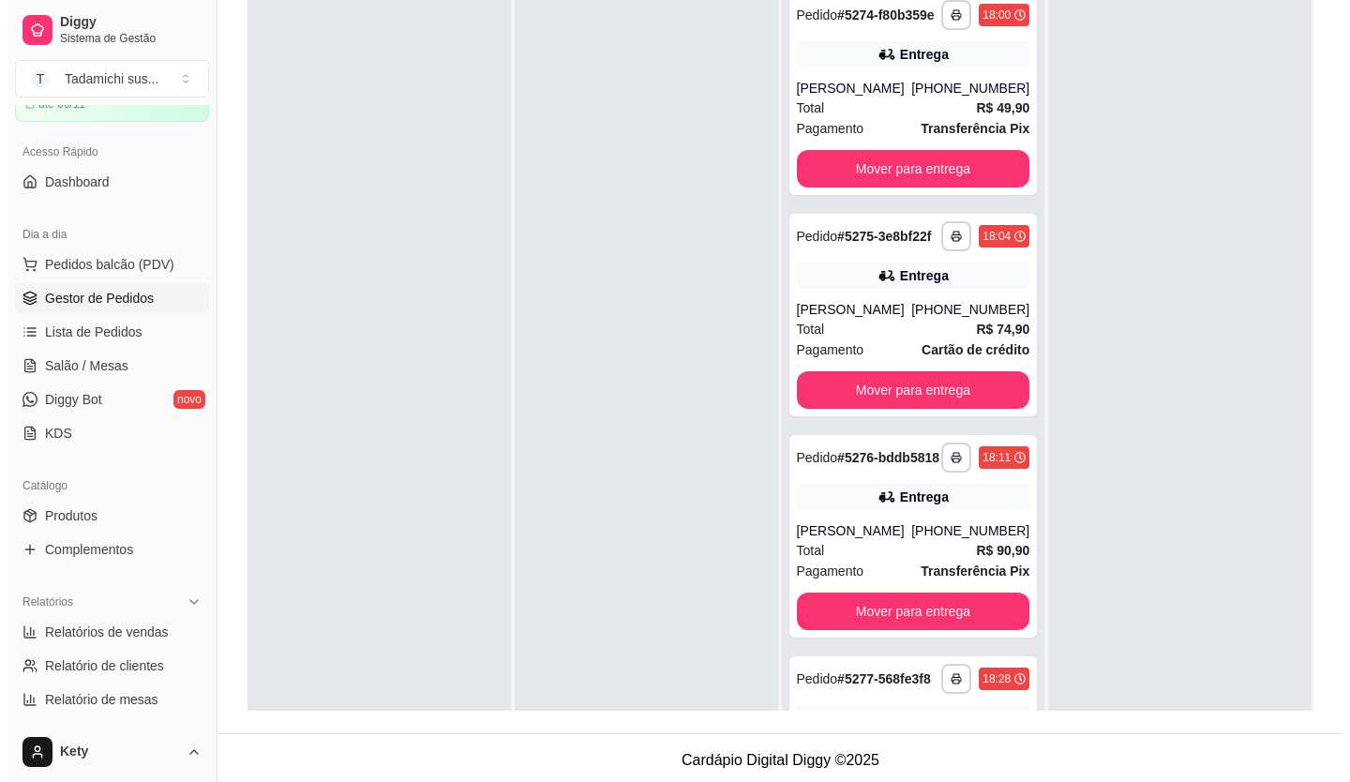
scroll to position [0, 0]
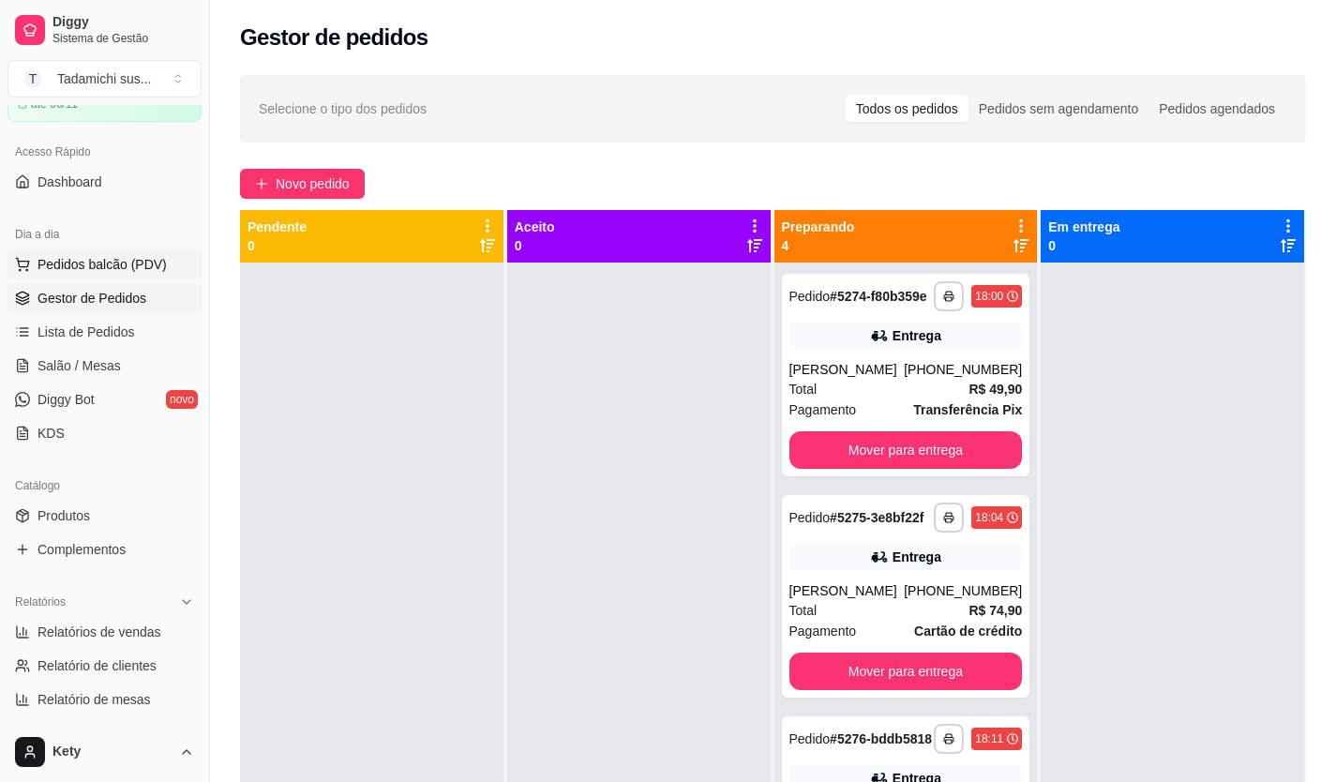
click at [117, 263] on span "Pedidos balcão (PDV)" at bounding box center [101, 264] width 129 height 19
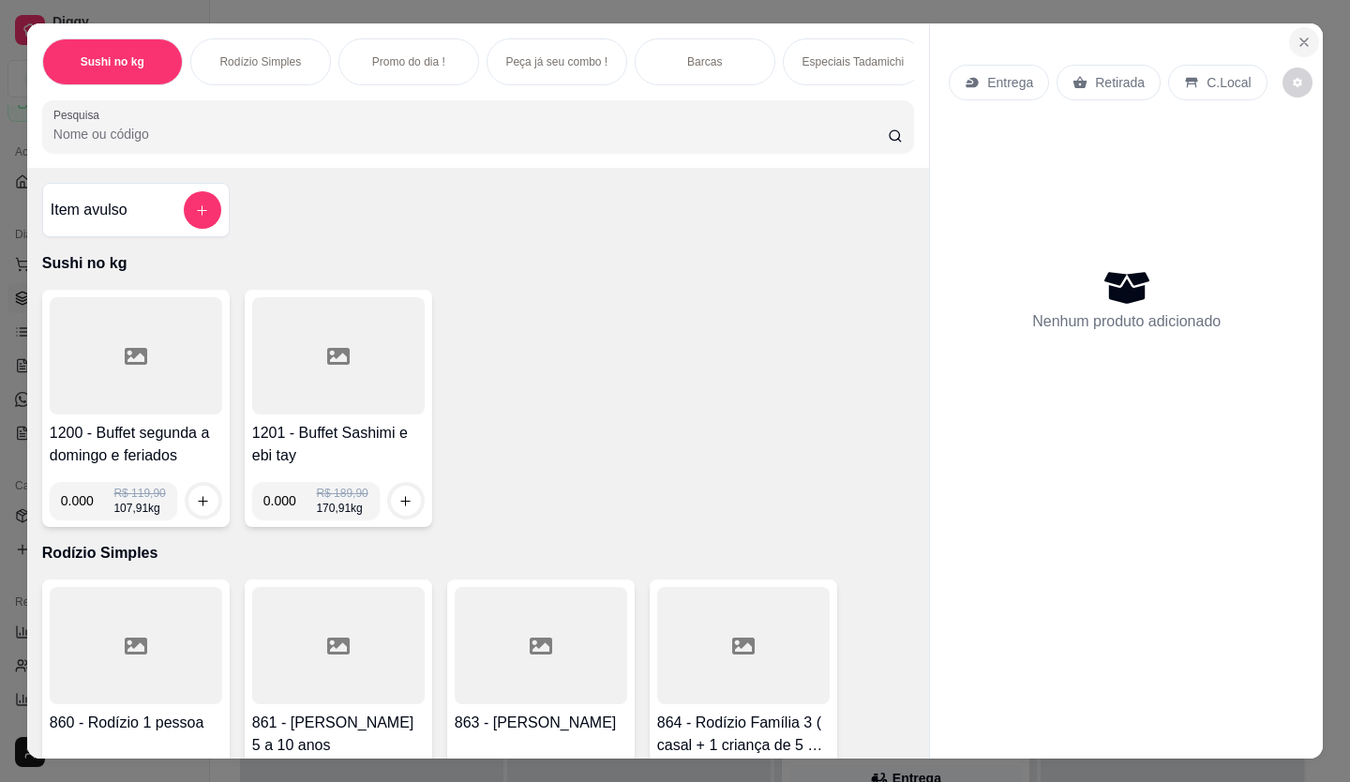
click at [1300, 38] on icon "Close" at bounding box center [1303, 41] width 7 height 7
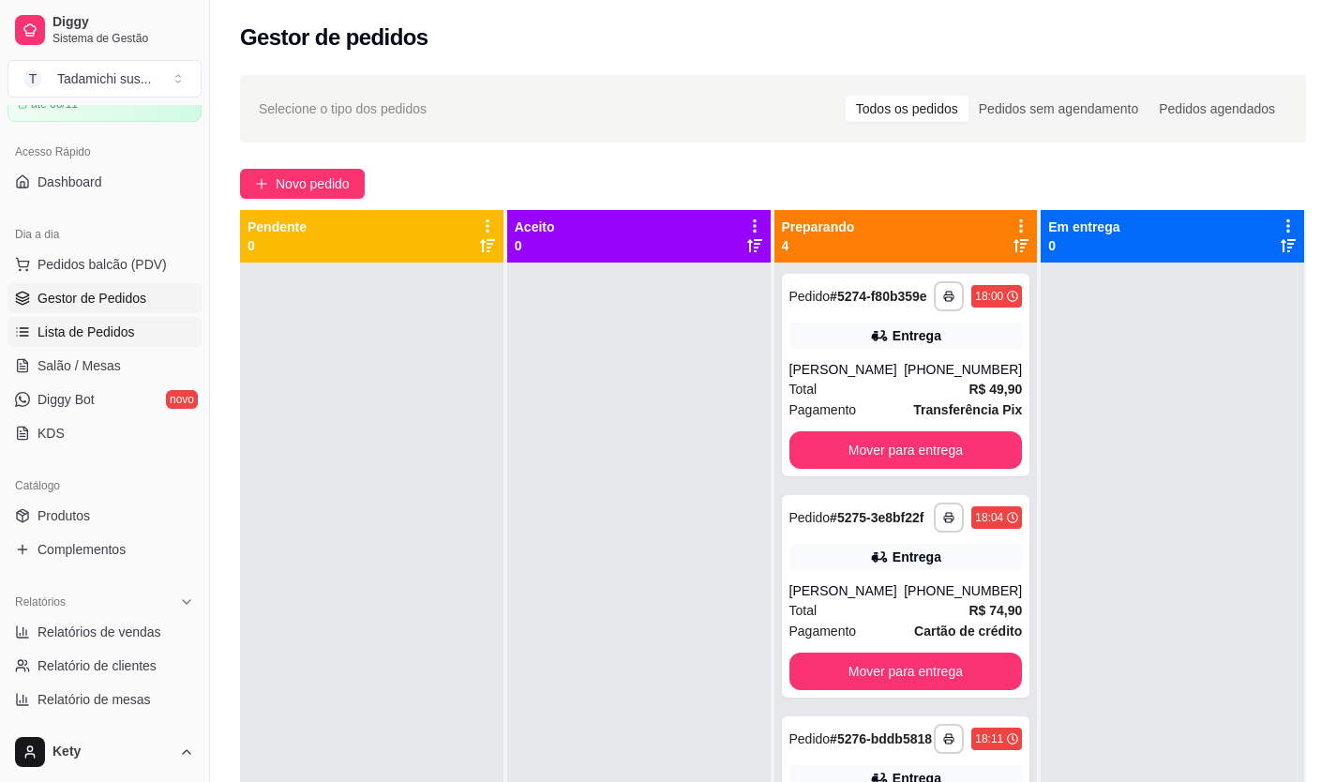
click at [67, 319] on link "Lista de Pedidos" at bounding box center [104, 332] width 194 height 30
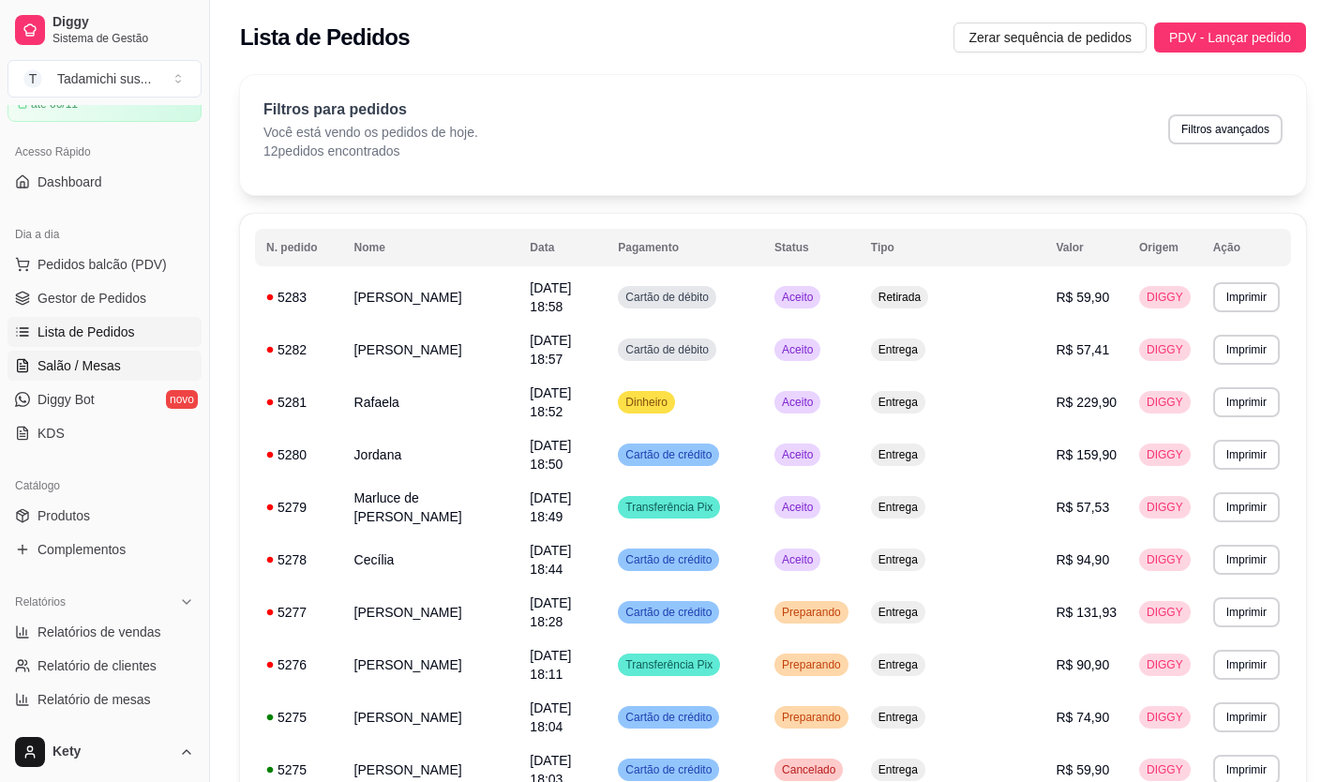
click at [87, 370] on span "Salão / Mesas" at bounding box center [78, 365] width 83 height 19
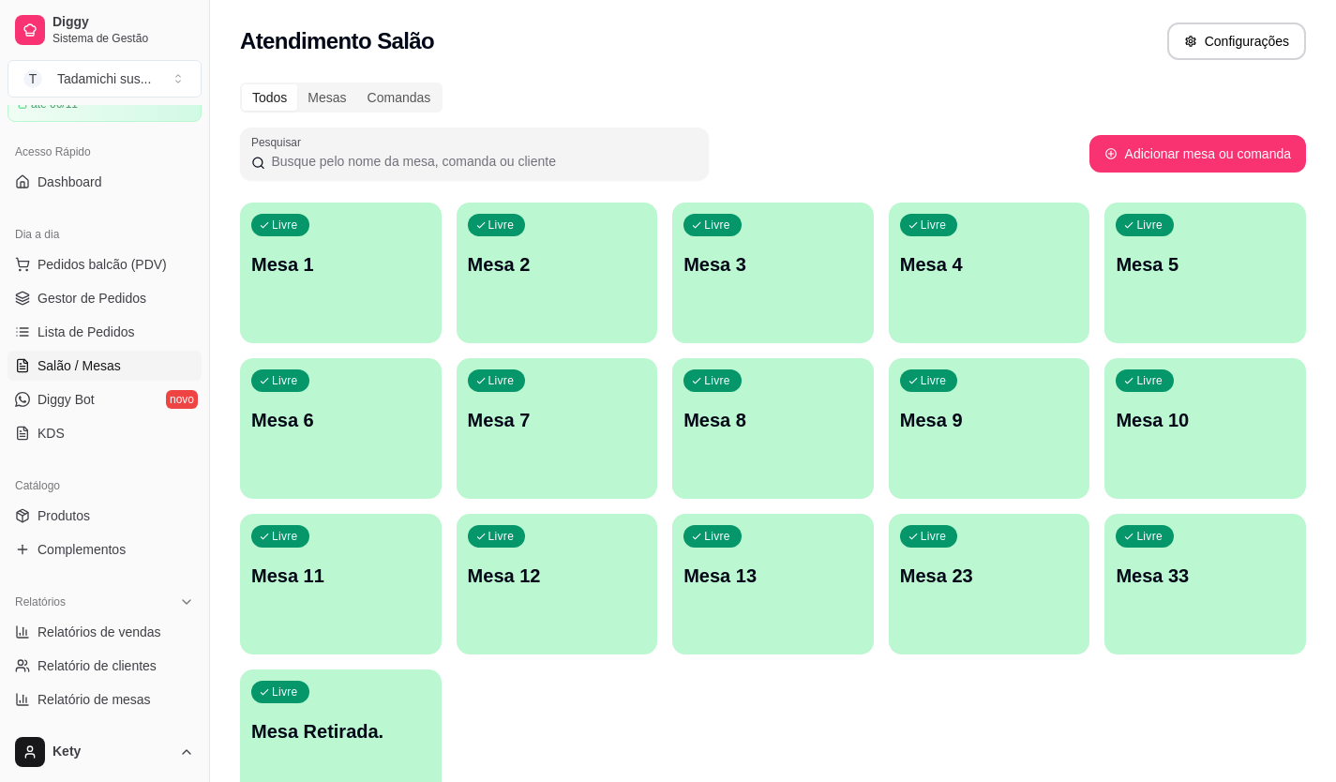
click at [1158, 450] on div "Livre Mesa 10" at bounding box center [1205, 417] width 202 height 118
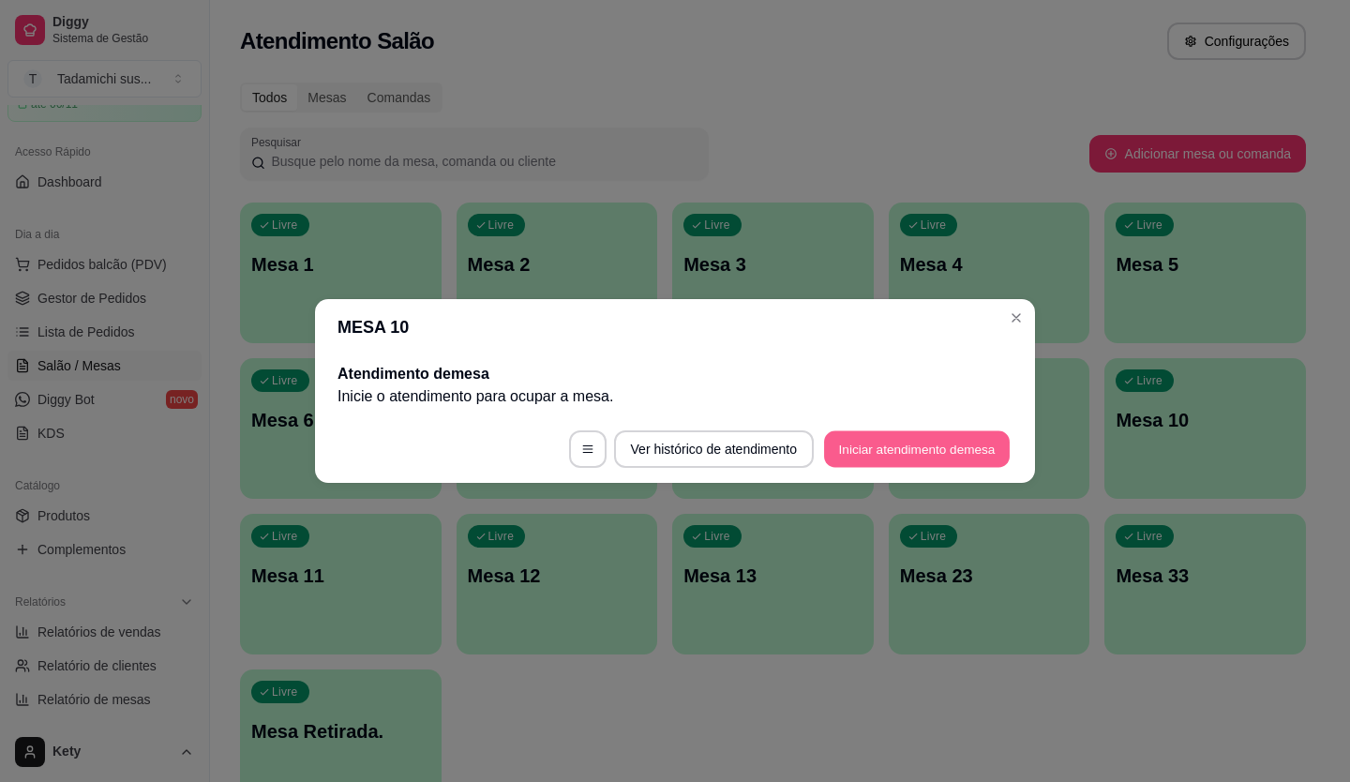
click at [853, 434] on button "Iniciar atendimento de mesa" at bounding box center [917, 449] width 186 height 37
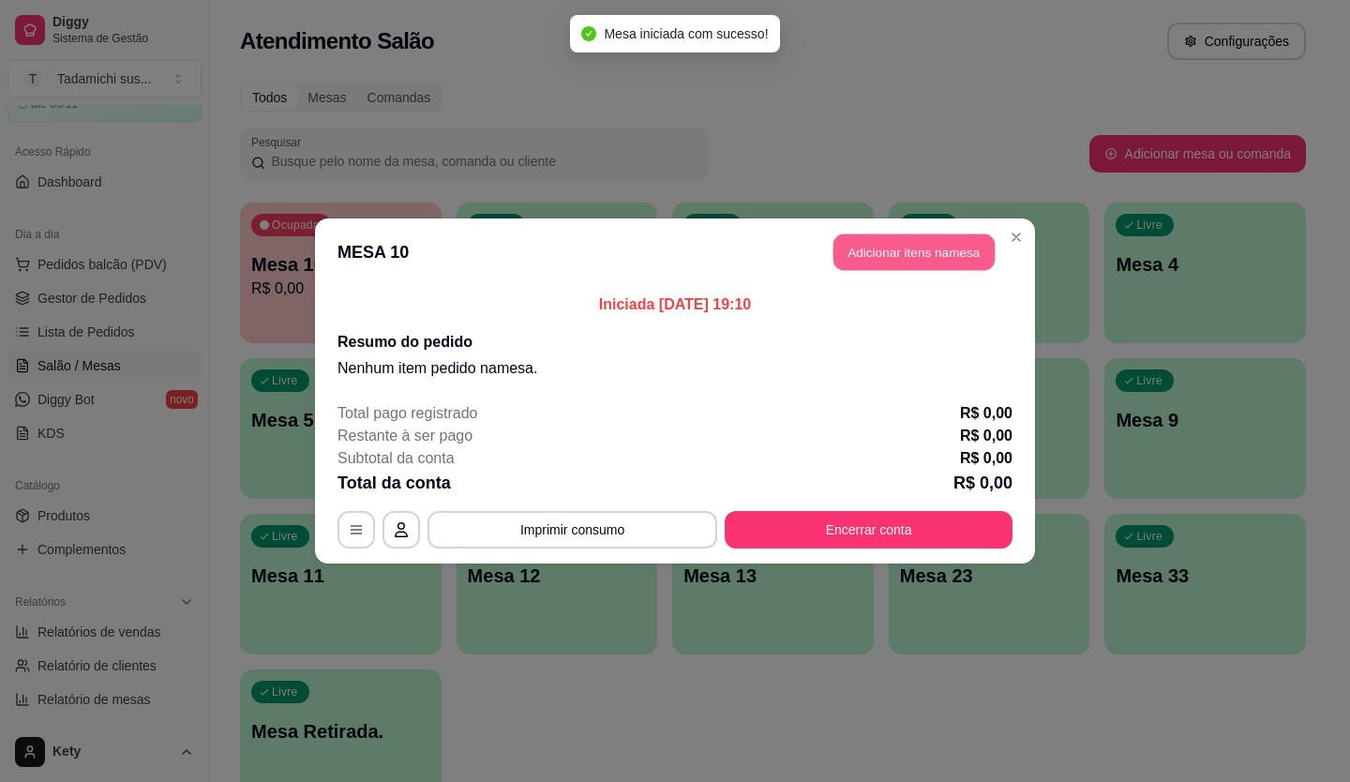
click at [866, 251] on button "Adicionar itens na mesa" at bounding box center [913, 252] width 161 height 37
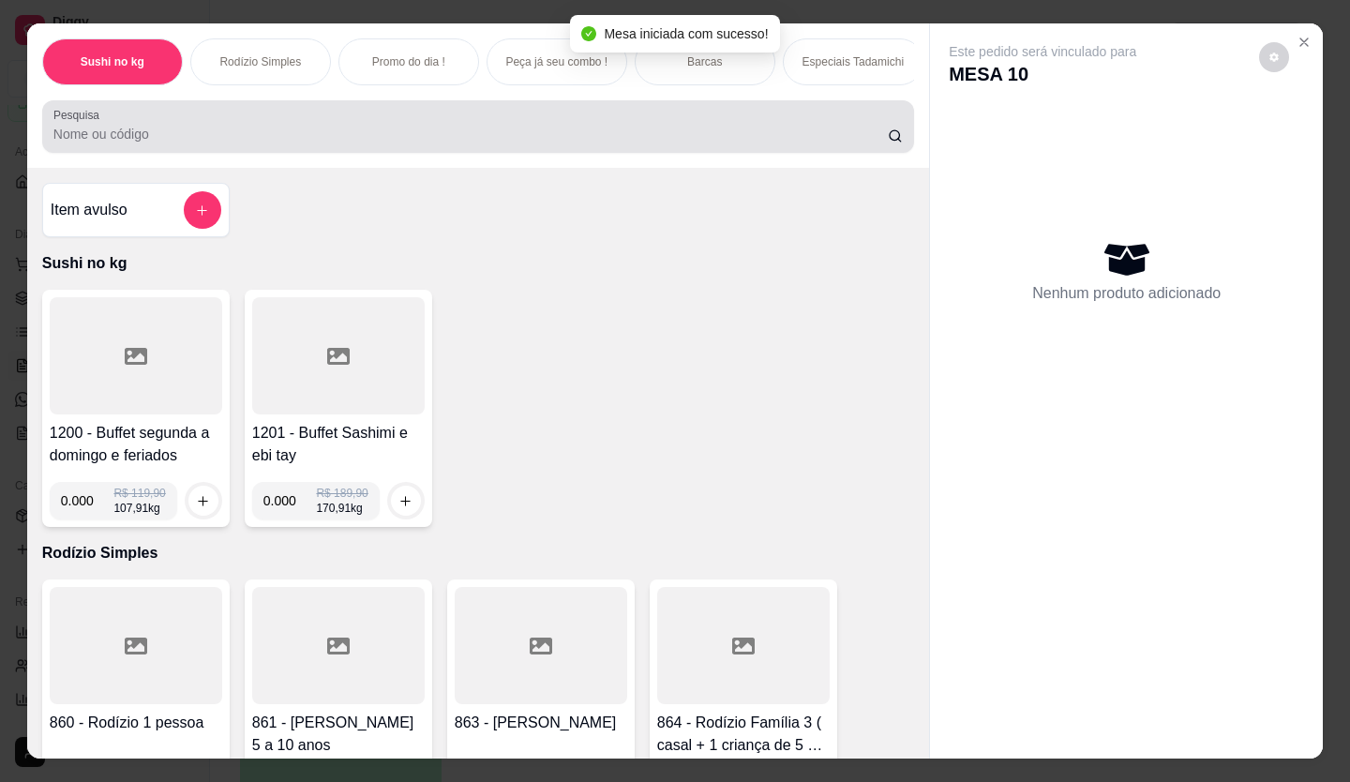
click at [173, 143] on input "Pesquisa" at bounding box center [470, 134] width 835 height 19
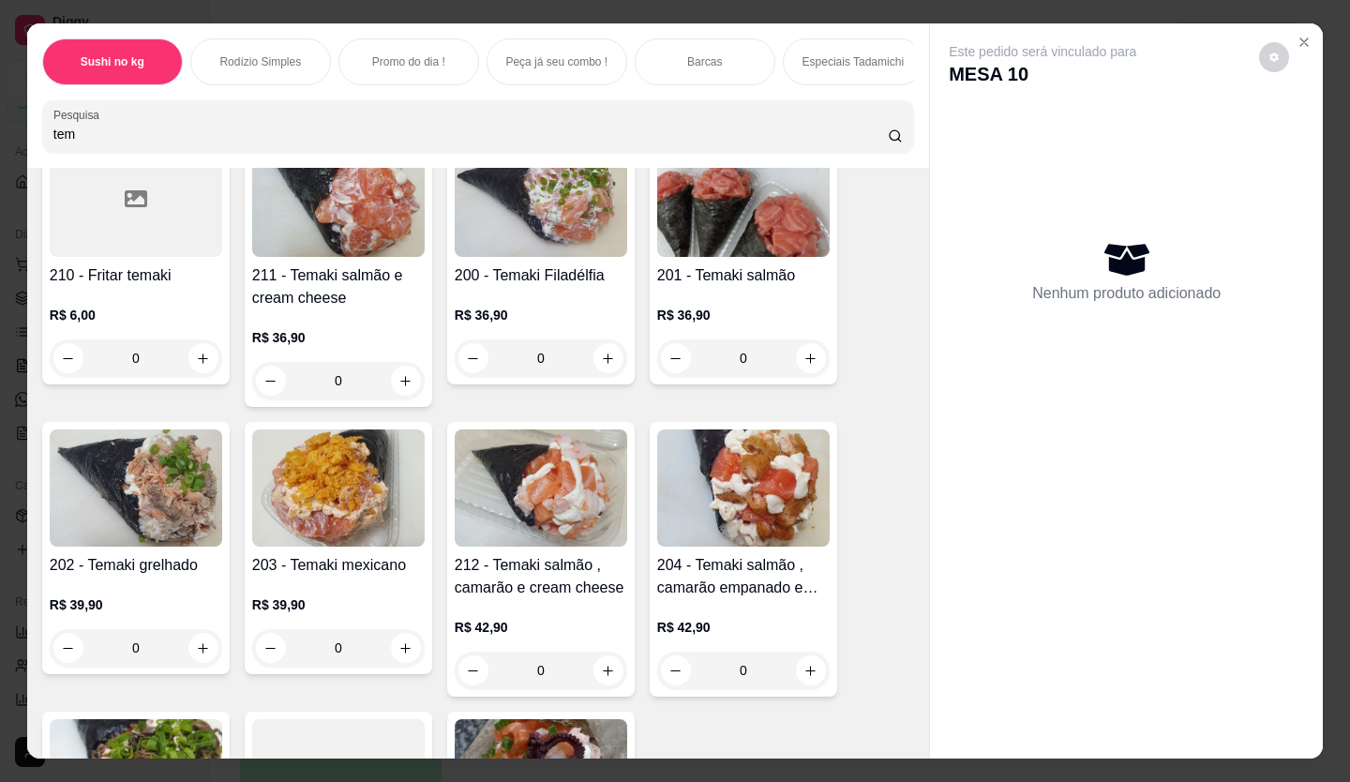
scroll to position [187, 0]
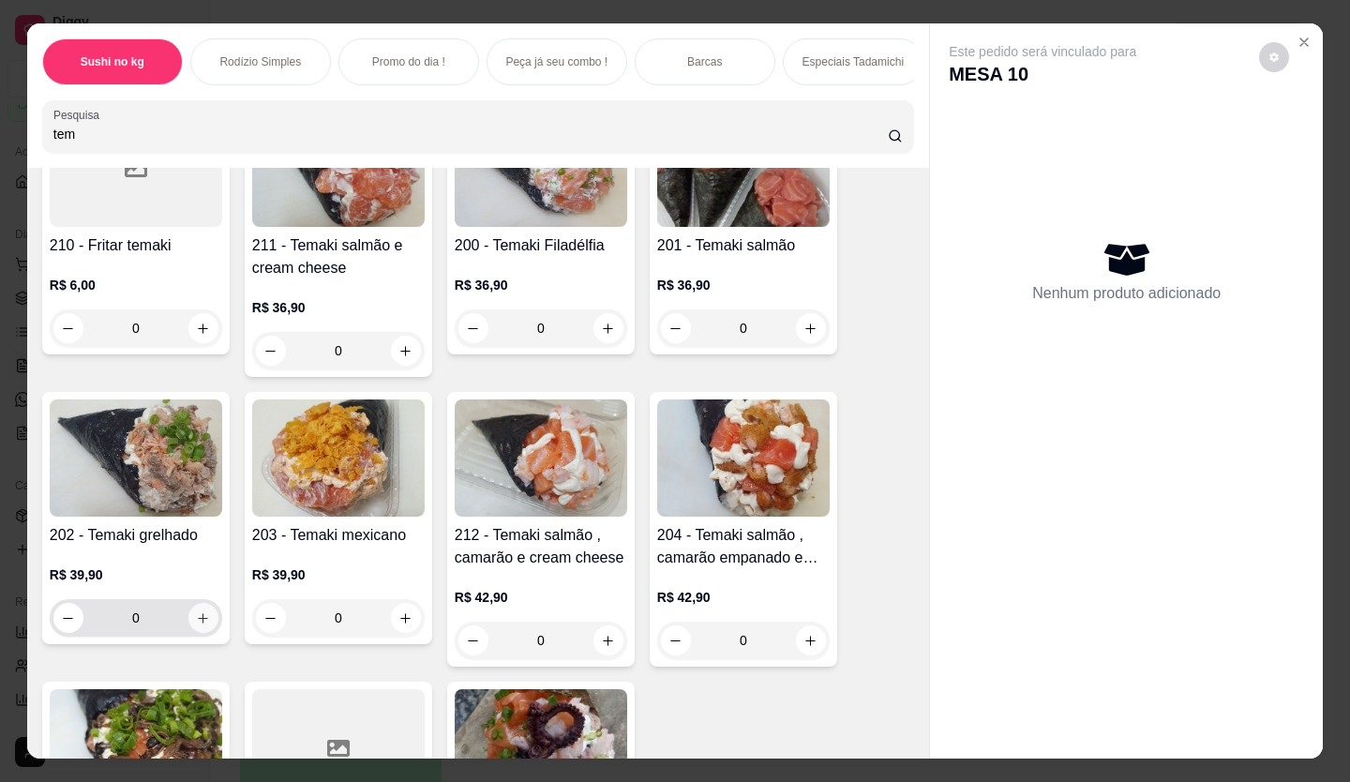
type input "tem"
click at [197, 625] on icon "increase-product-quantity" at bounding box center [204, 618] width 14 height 14
type input "1"
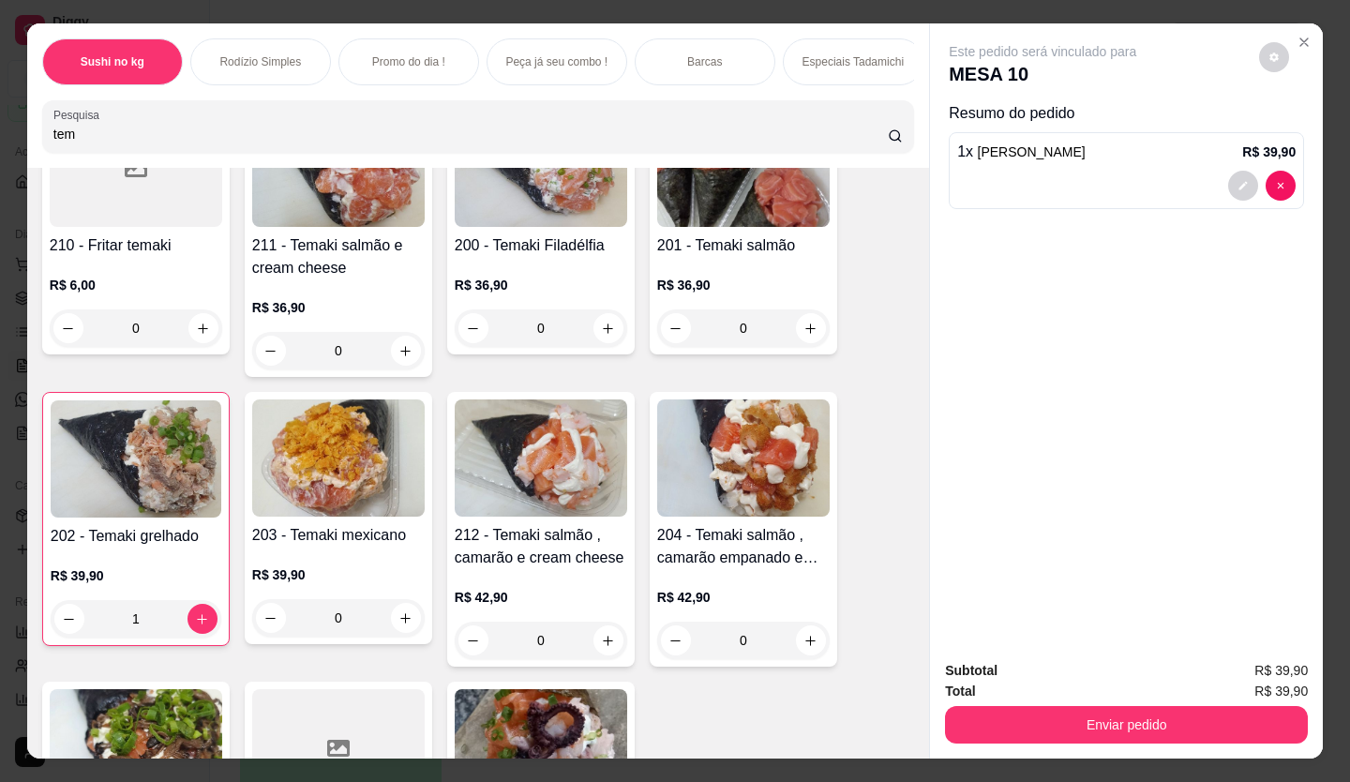
click at [102, 143] on input "tem" at bounding box center [470, 134] width 835 height 19
type input "t"
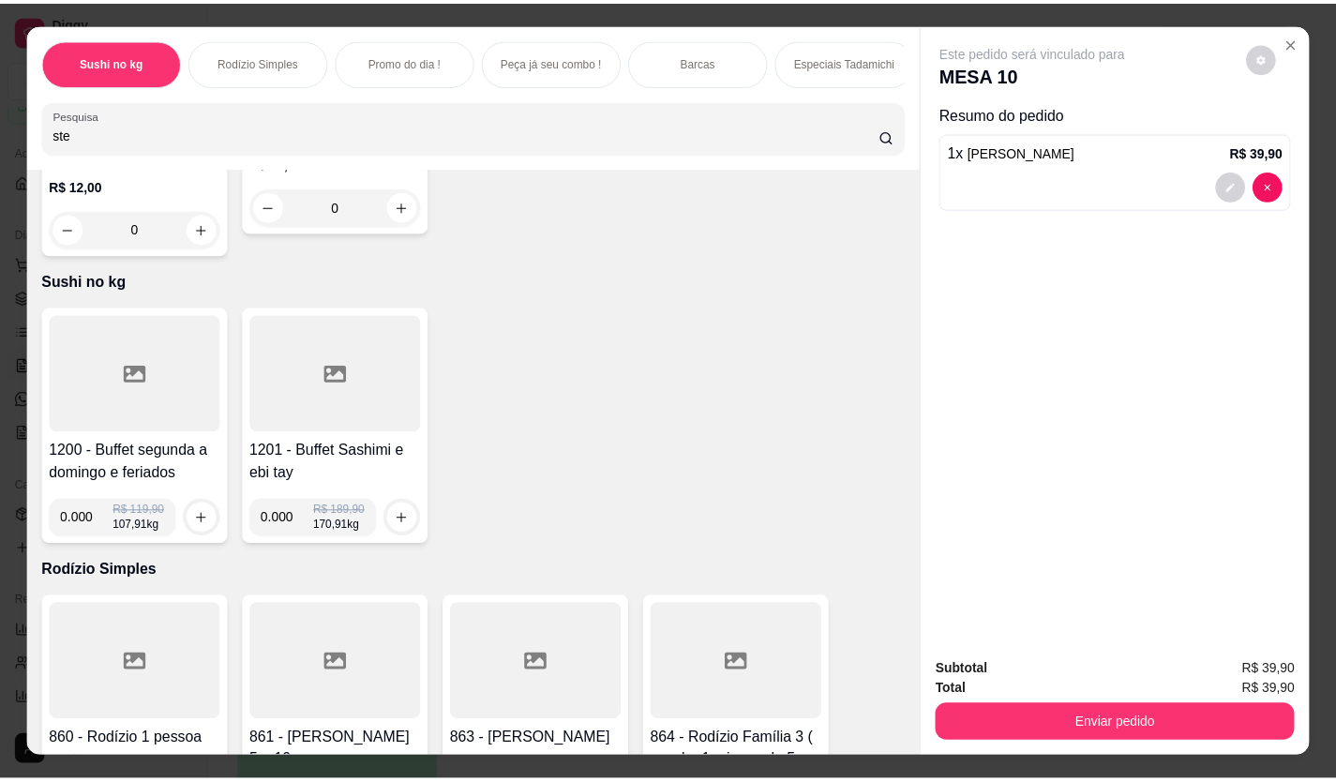
scroll to position [0, 0]
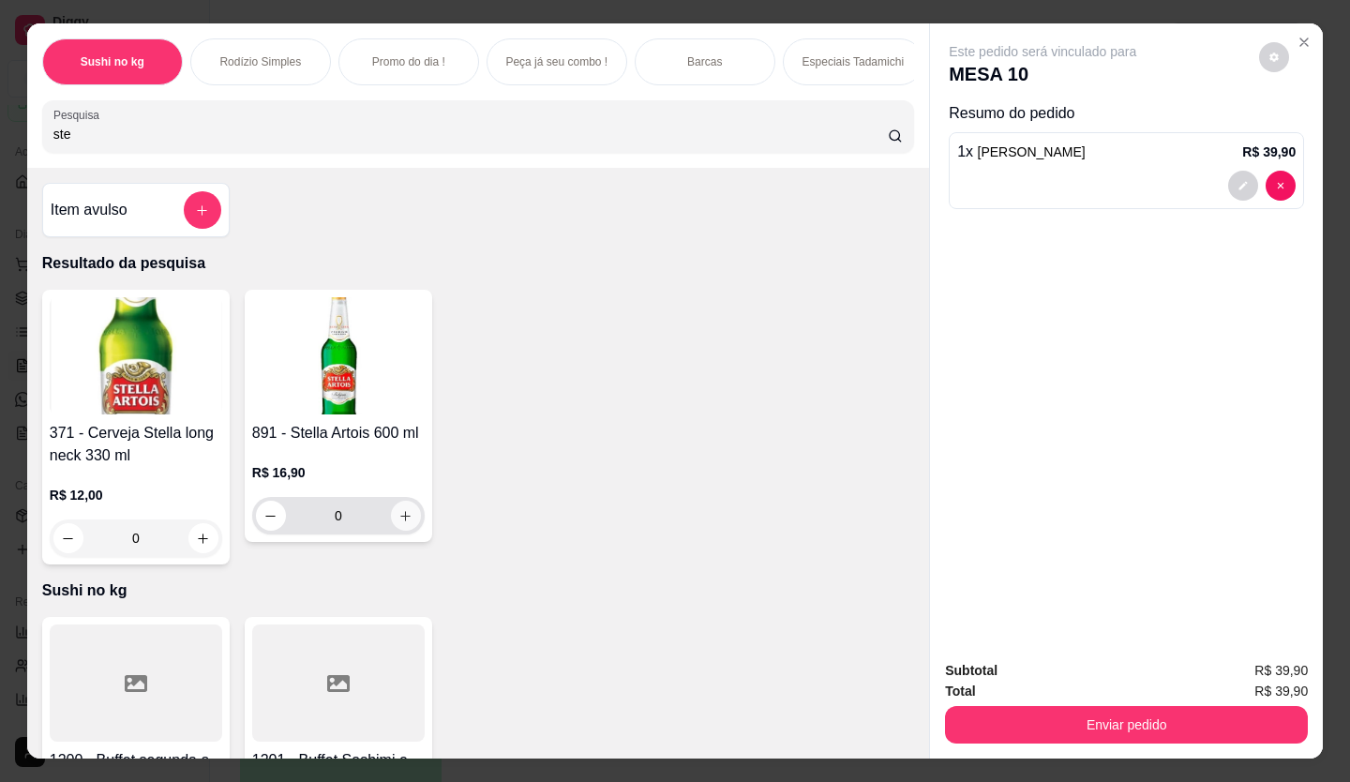
type input "ste"
click at [399, 519] on icon "increase-product-quantity" at bounding box center [406, 516] width 14 height 14
type input "1"
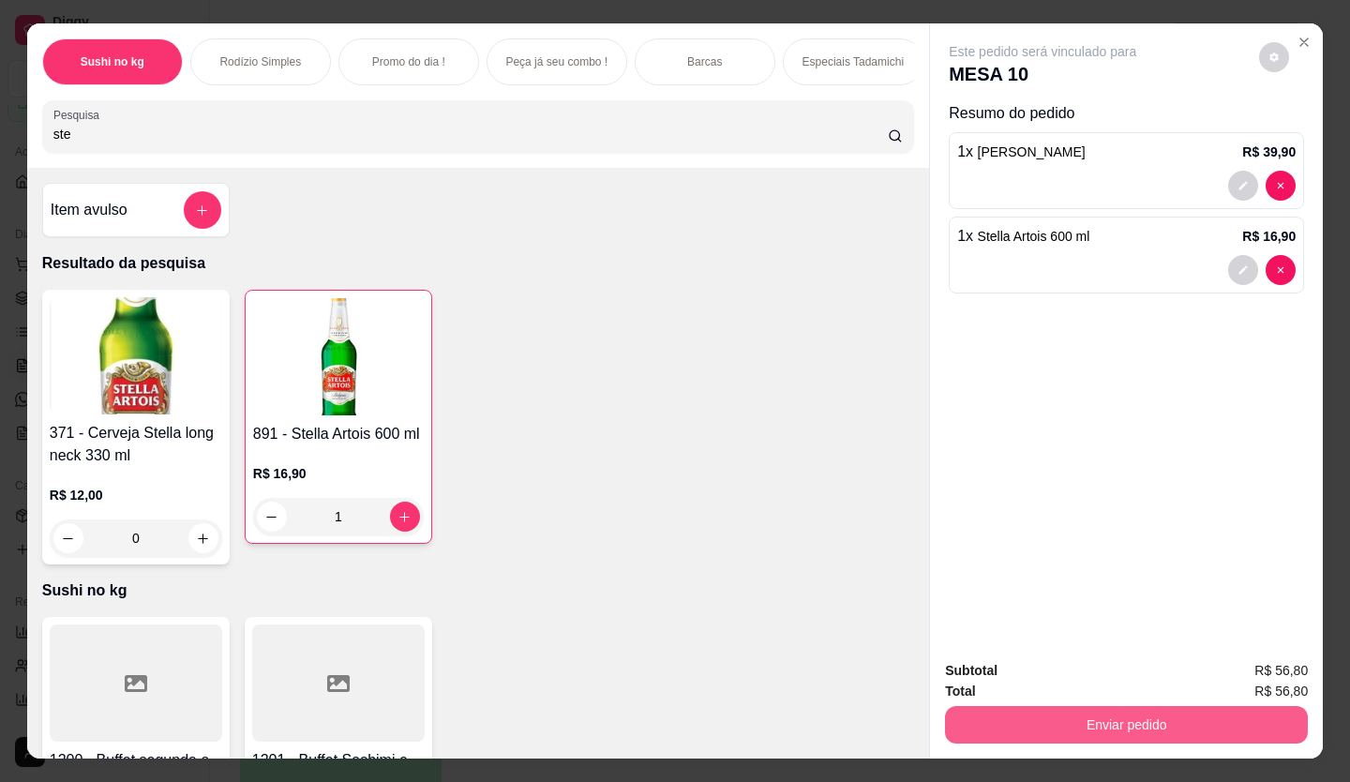
click at [1108, 710] on button "Enviar pedido" at bounding box center [1126, 724] width 363 height 37
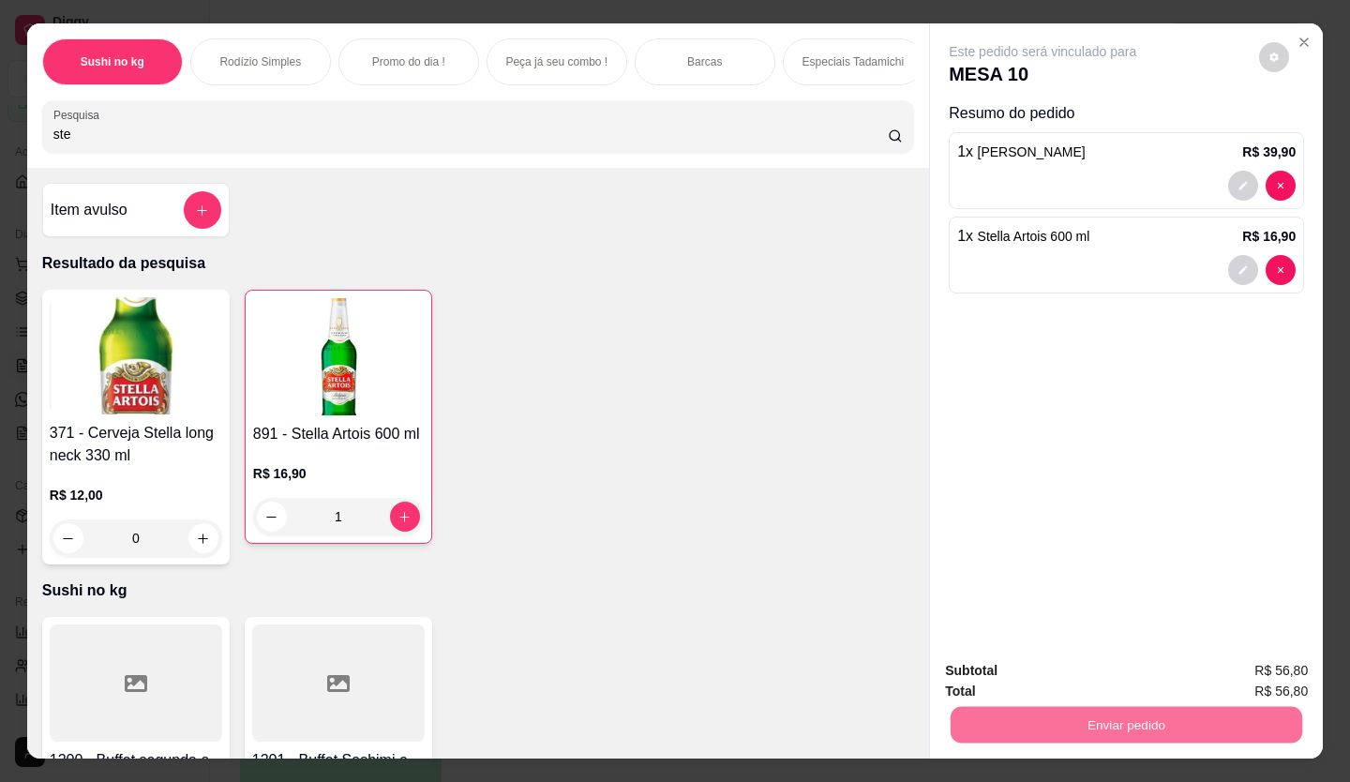
click at [1290, 672] on button "Enviar pedido" at bounding box center [1259, 671] width 106 height 36
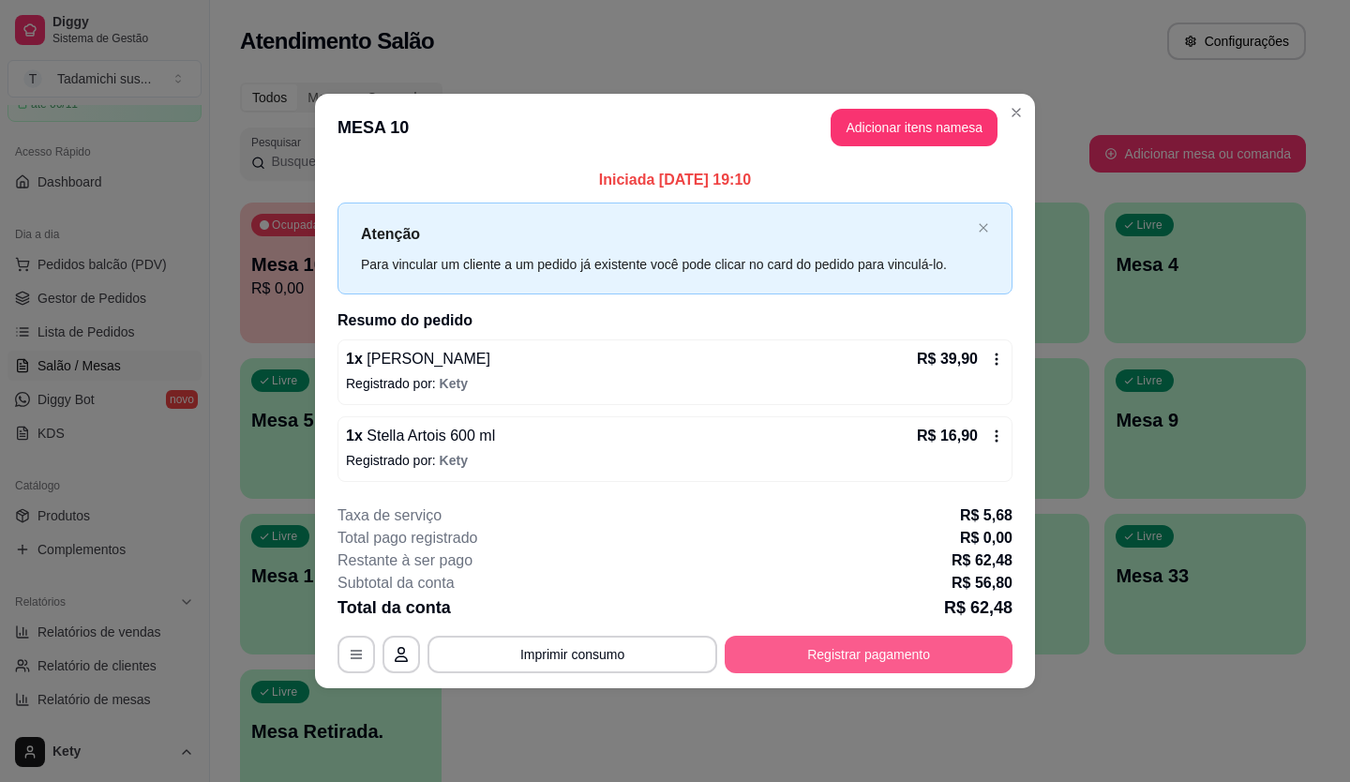
click at [913, 661] on button "Registrar pagamento" at bounding box center [869, 654] width 288 height 37
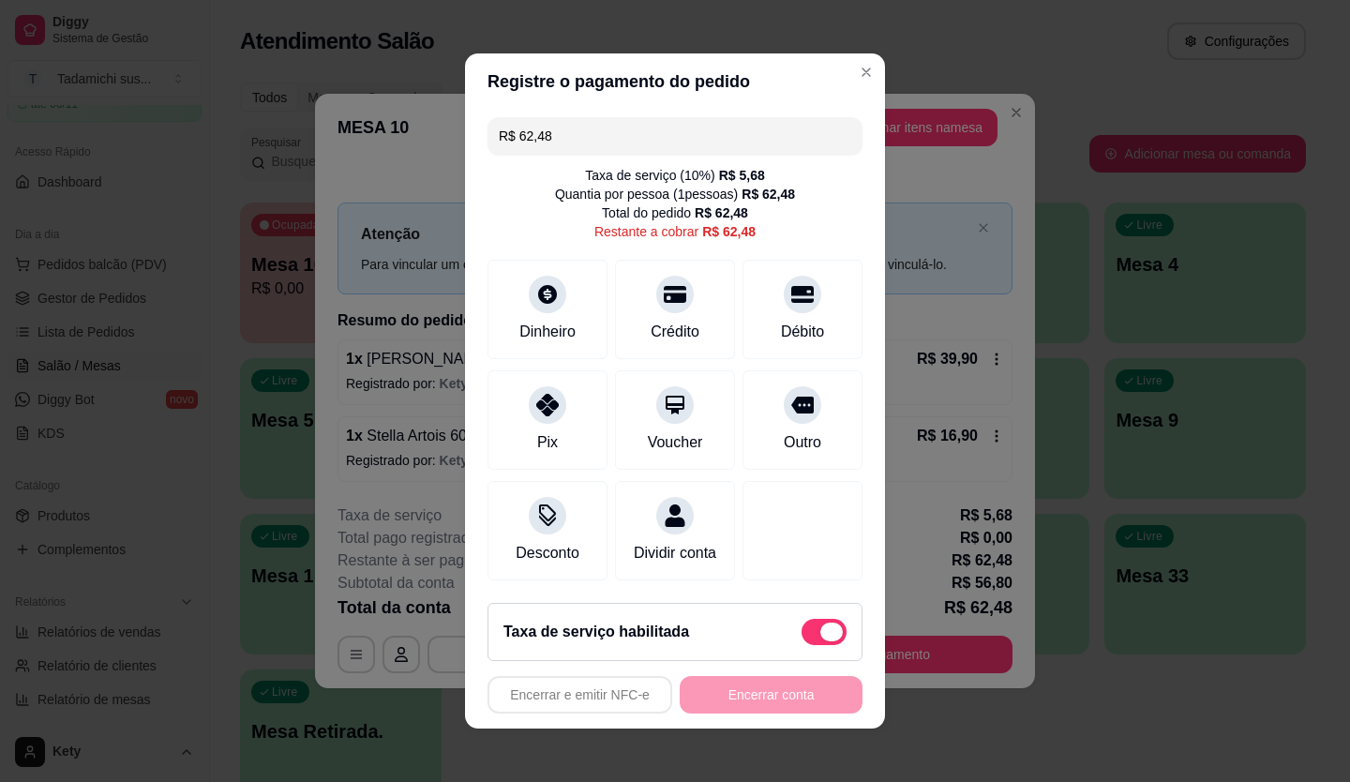
click at [820, 635] on span at bounding box center [831, 631] width 22 height 19
click at [806, 636] on input "checkbox" at bounding box center [807, 642] width 12 height 12
checkbox input "true"
type input "R$ 56,80"
checkbox input "false"
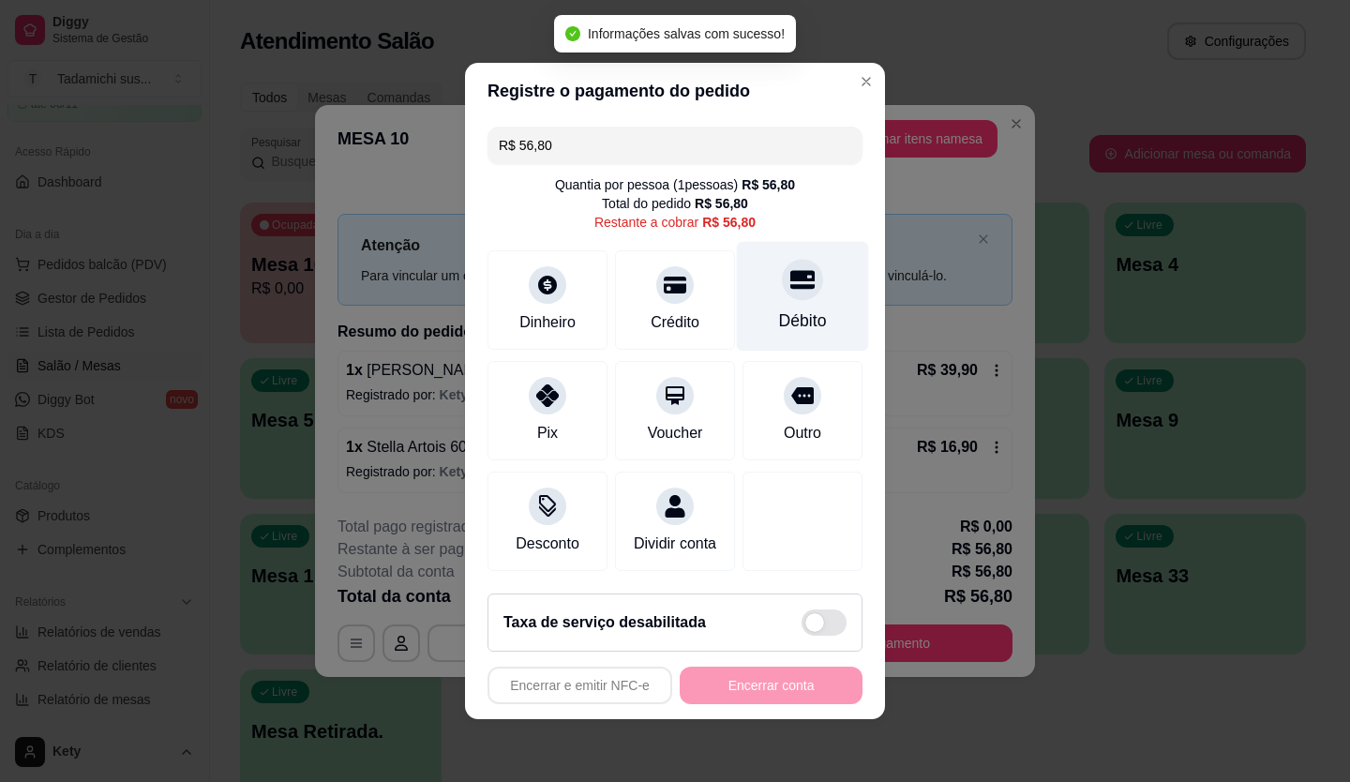
click at [779, 313] on div "Débito" at bounding box center [803, 320] width 48 height 24
type input "R$ 0,00"
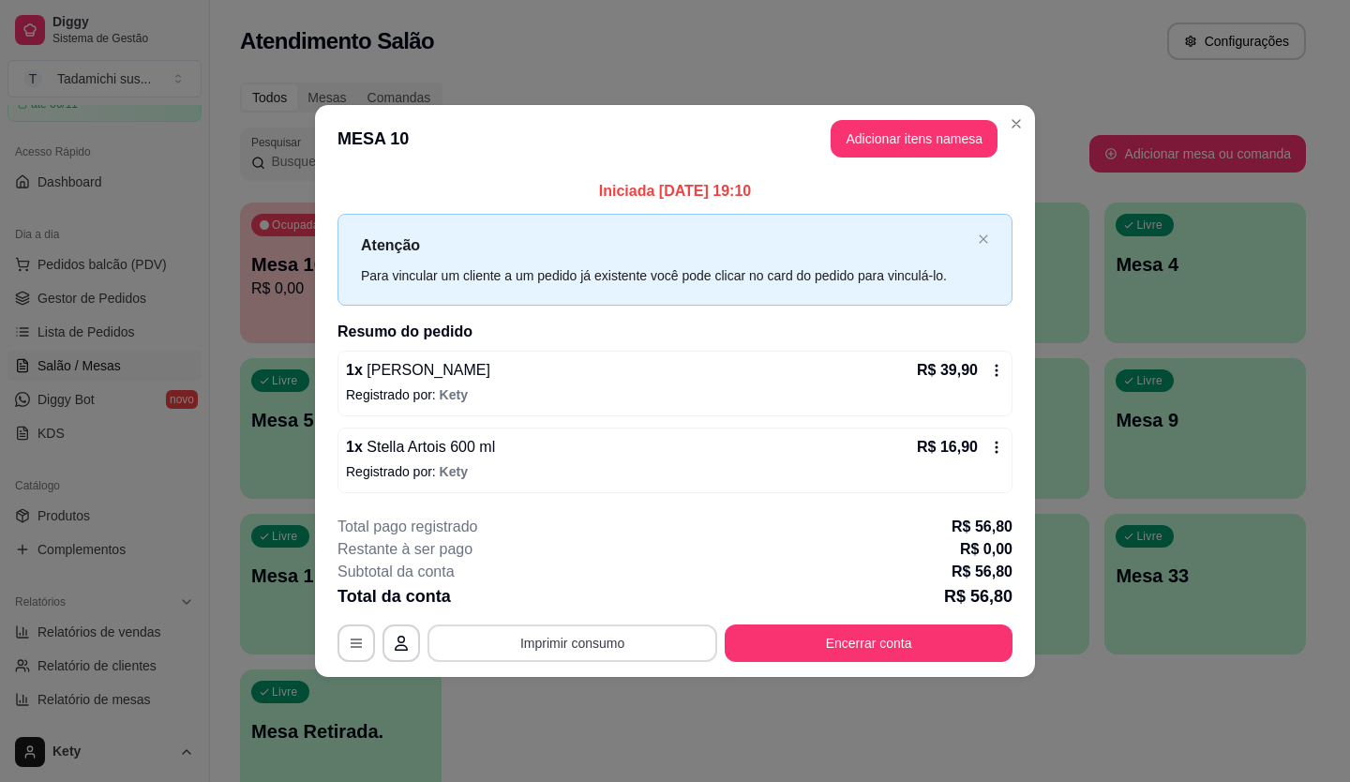
click at [633, 640] on button "Imprimir consumo" at bounding box center [572, 642] width 290 height 37
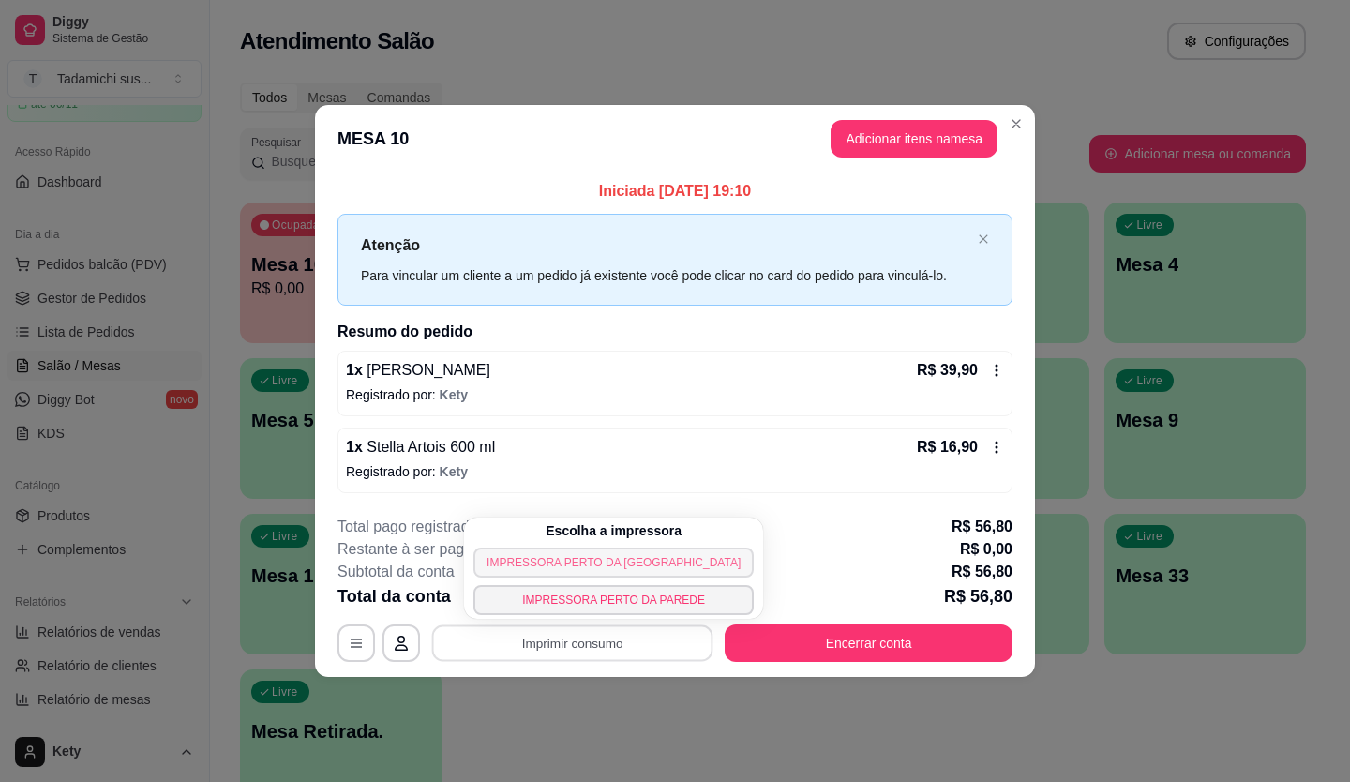
click at [612, 568] on button "IMPRESSORA PERTO DA [GEOGRAPHIC_DATA]" at bounding box center [613, 562] width 280 height 30
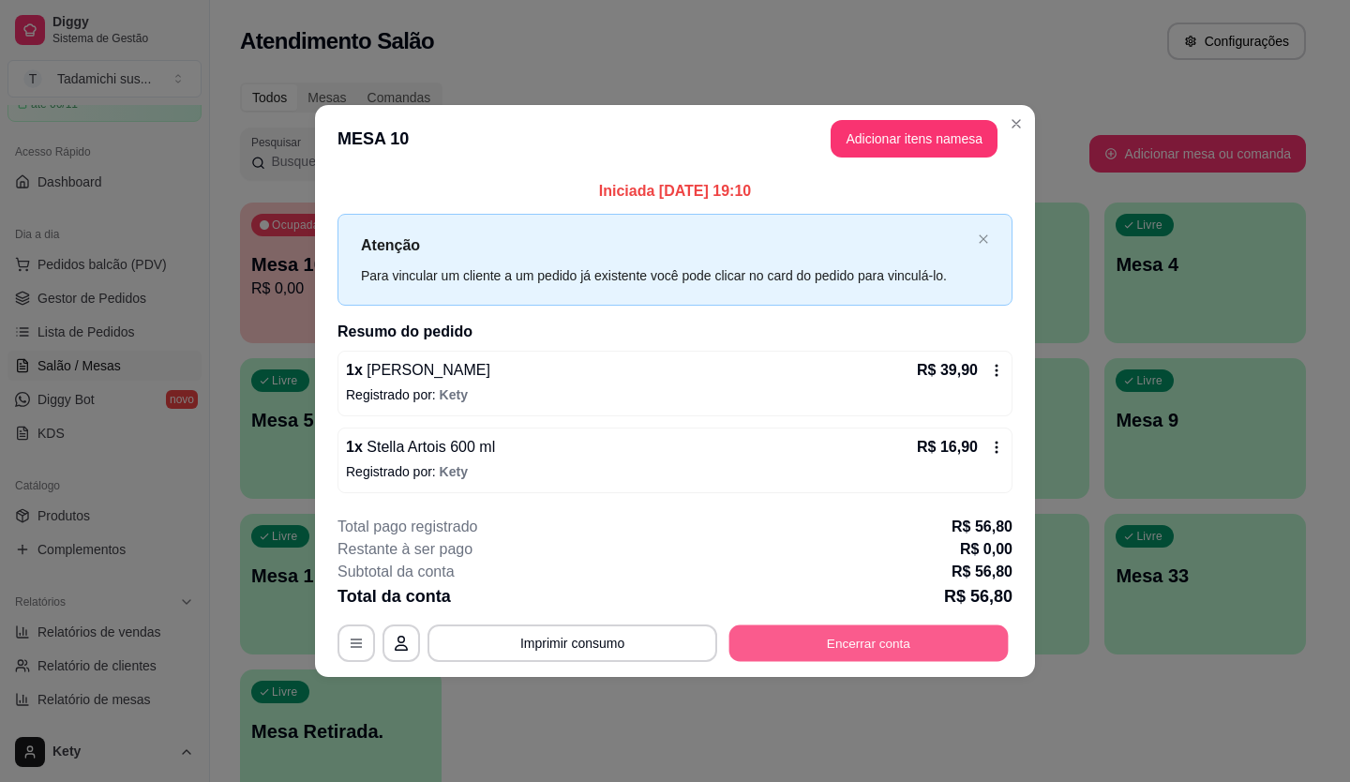
click at [767, 646] on button "Encerrar conta" at bounding box center [868, 642] width 279 height 37
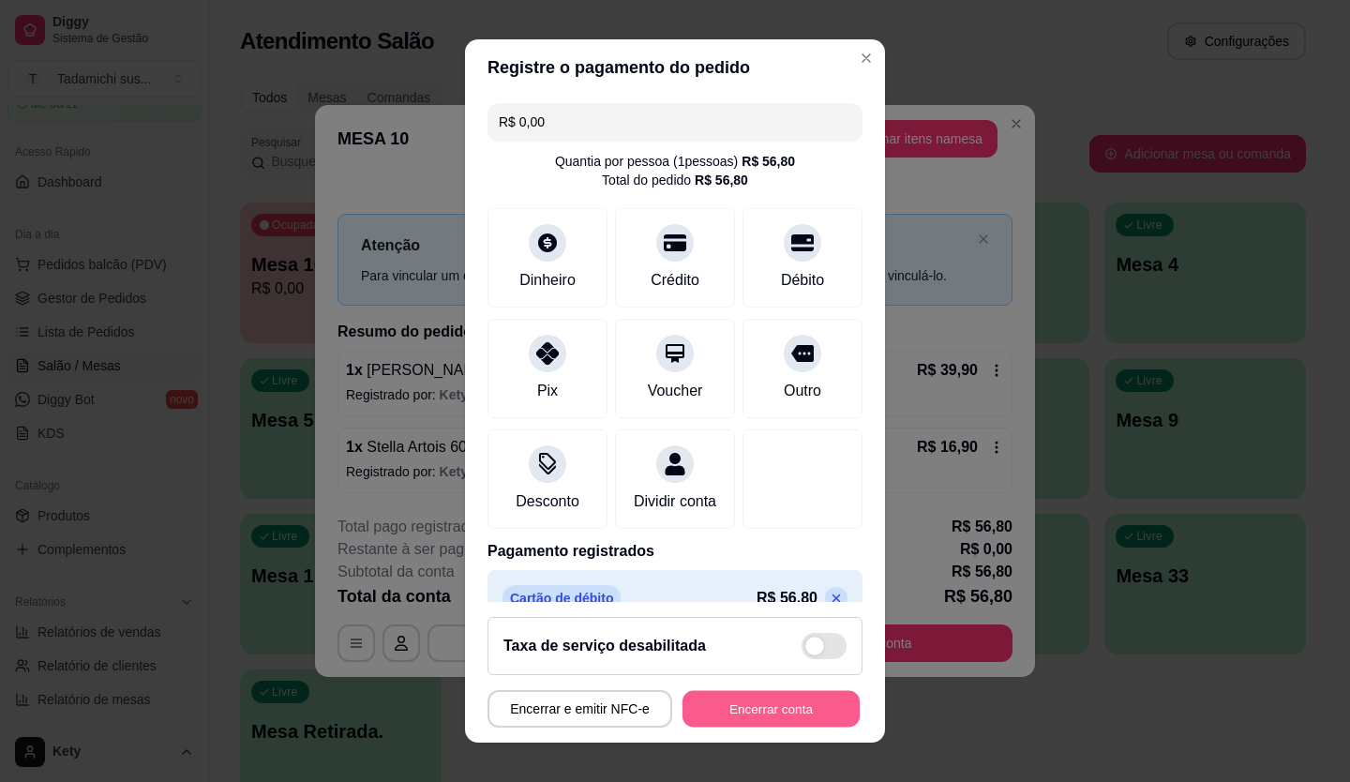
click at [752, 707] on button "Encerrar conta" at bounding box center [770, 709] width 177 height 37
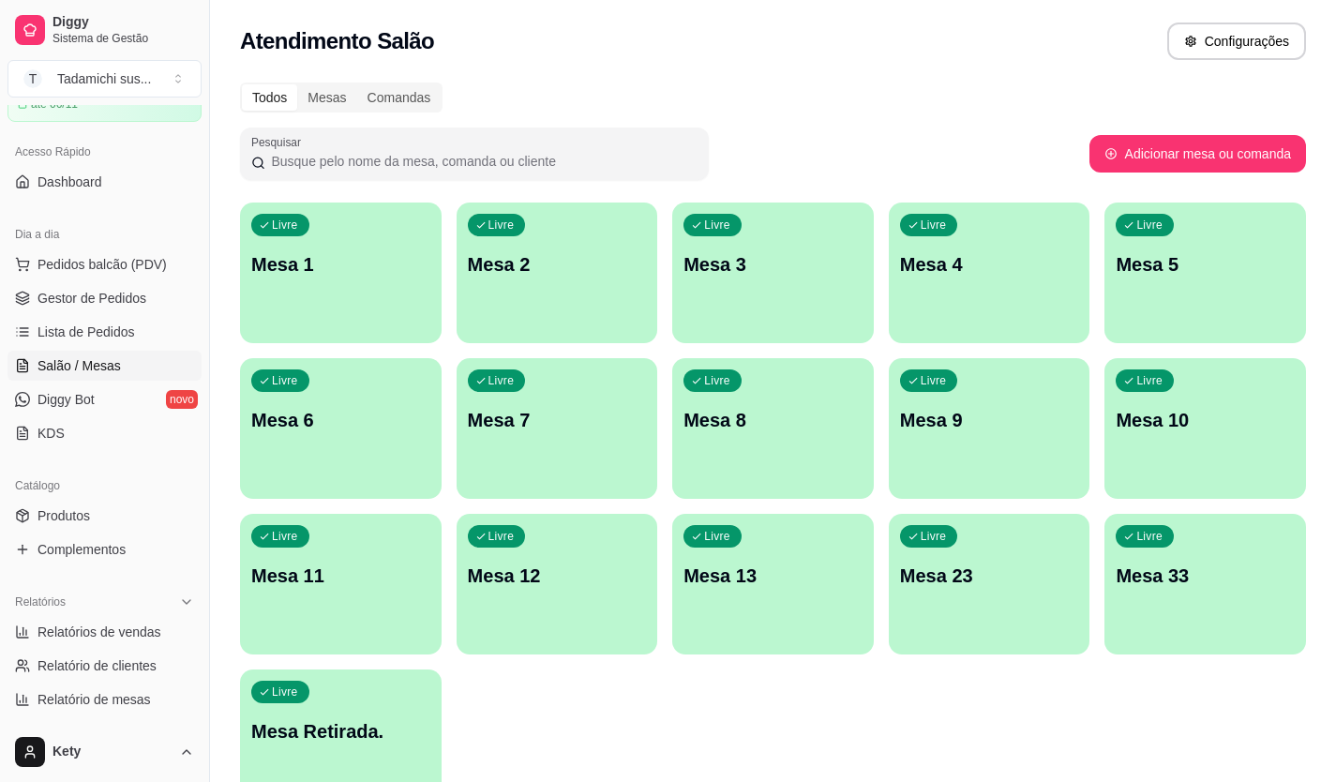
click at [330, 277] on div "Livre Mesa 1" at bounding box center [341, 261] width 202 height 118
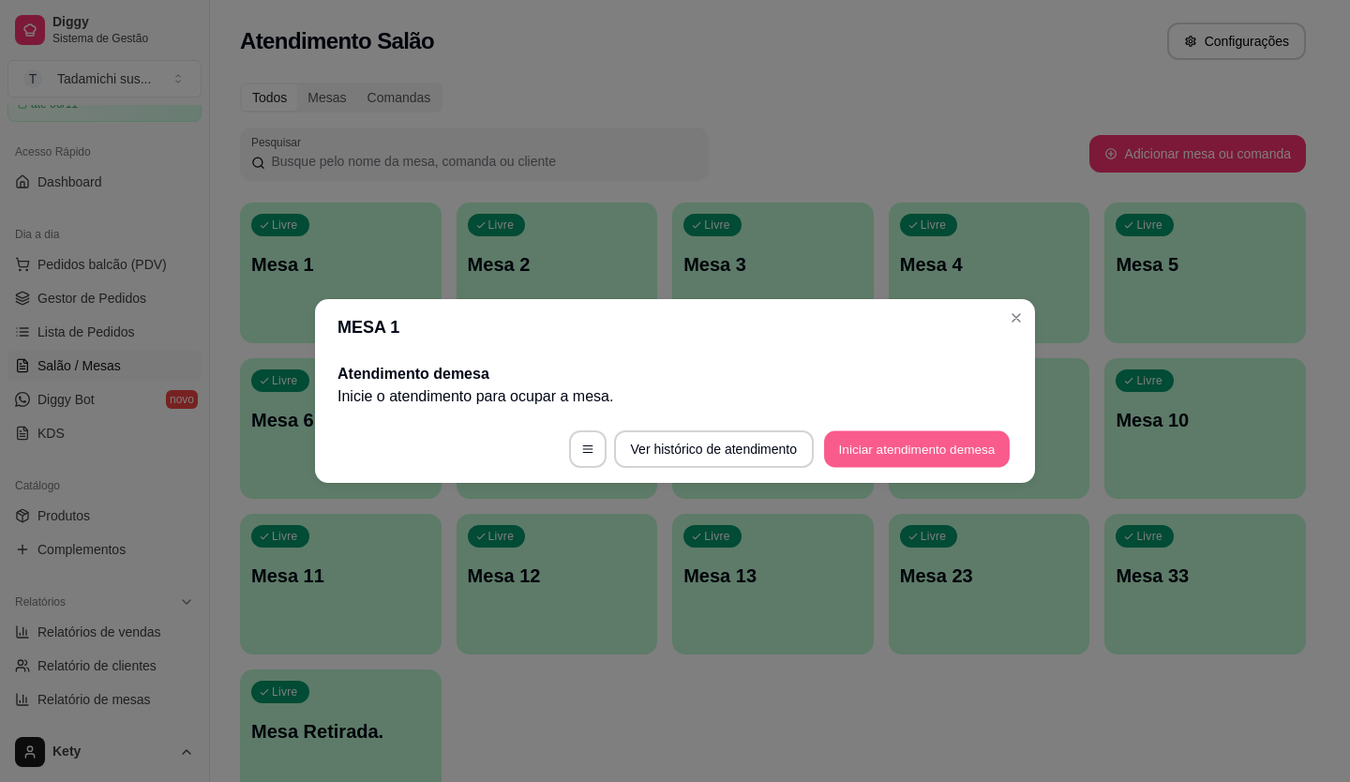
click at [870, 448] on button "Iniciar atendimento de mesa" at bounding box center [917, 449] width 186 height 37
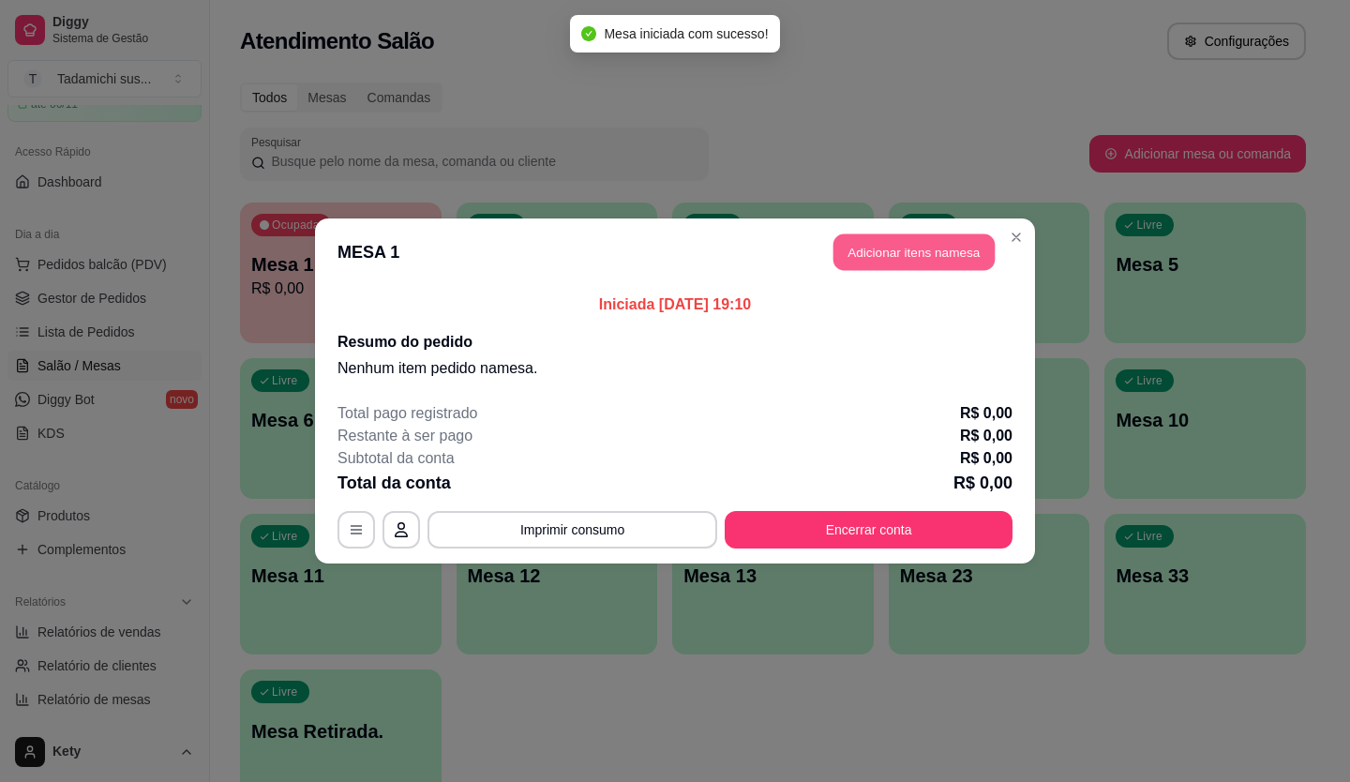
click at [891, 255] on button "Adicionar itens na mesa" at bounding box center [913, 252] width 161 height 37
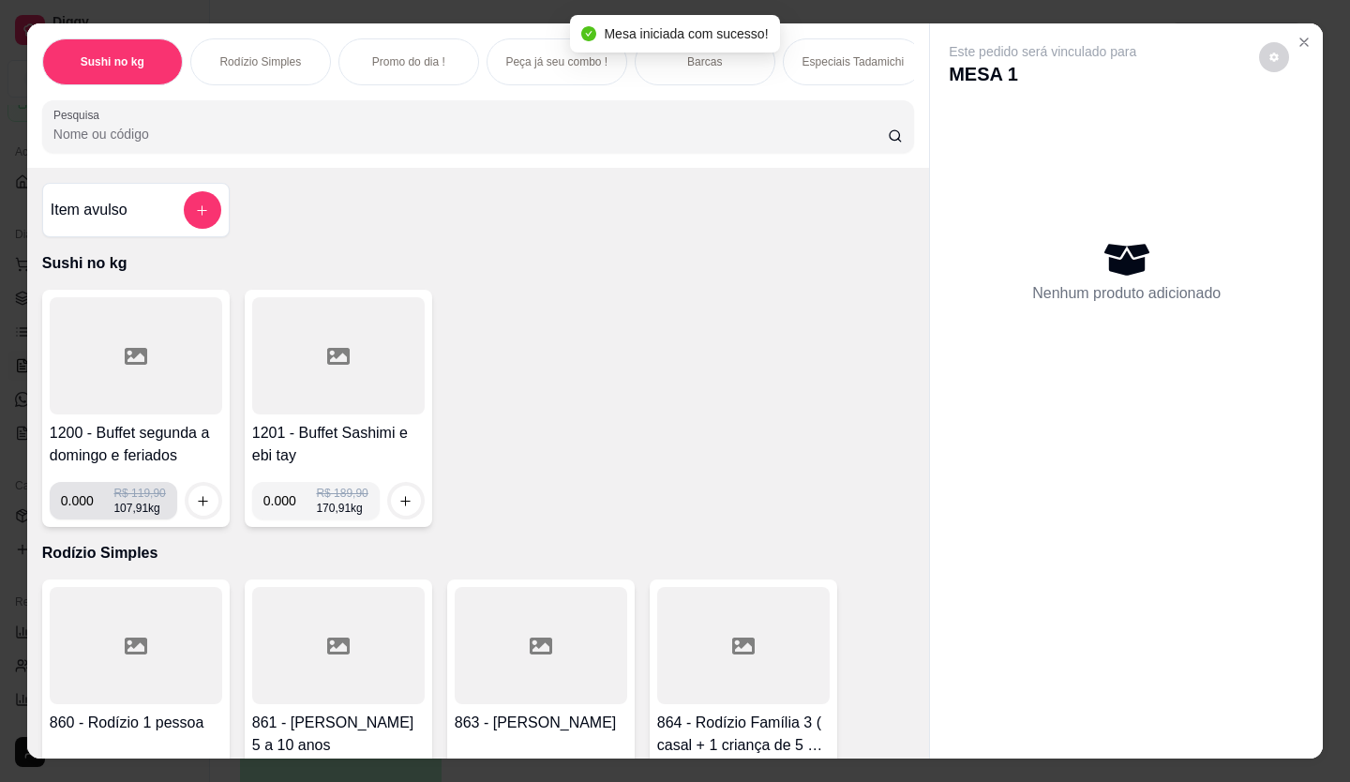
click at [88, 510] on input "0.000" at bounding box center [87, 500] width 53 height 37
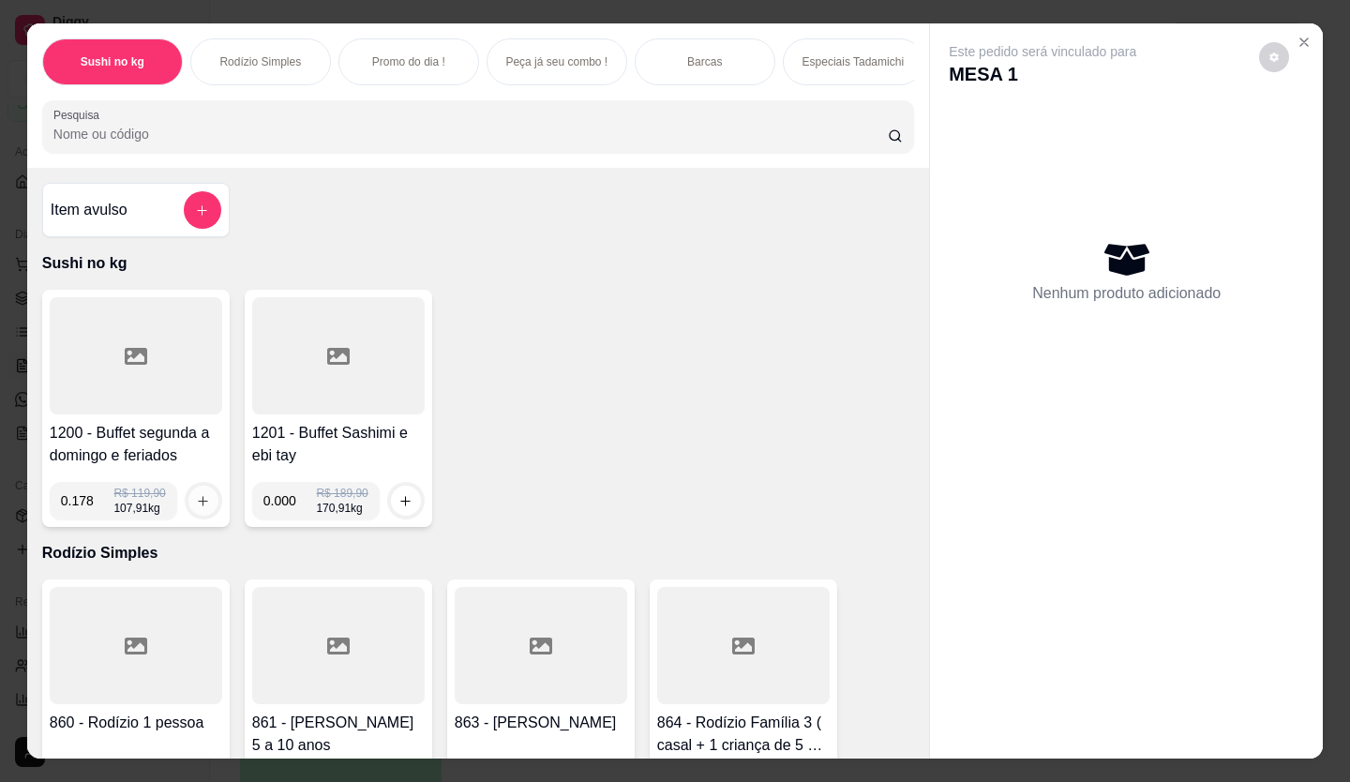
type input "0.178"
click at [198, 504] on icon "increase-product-quantity" at bounding box center [204, 501] width 14 height 14
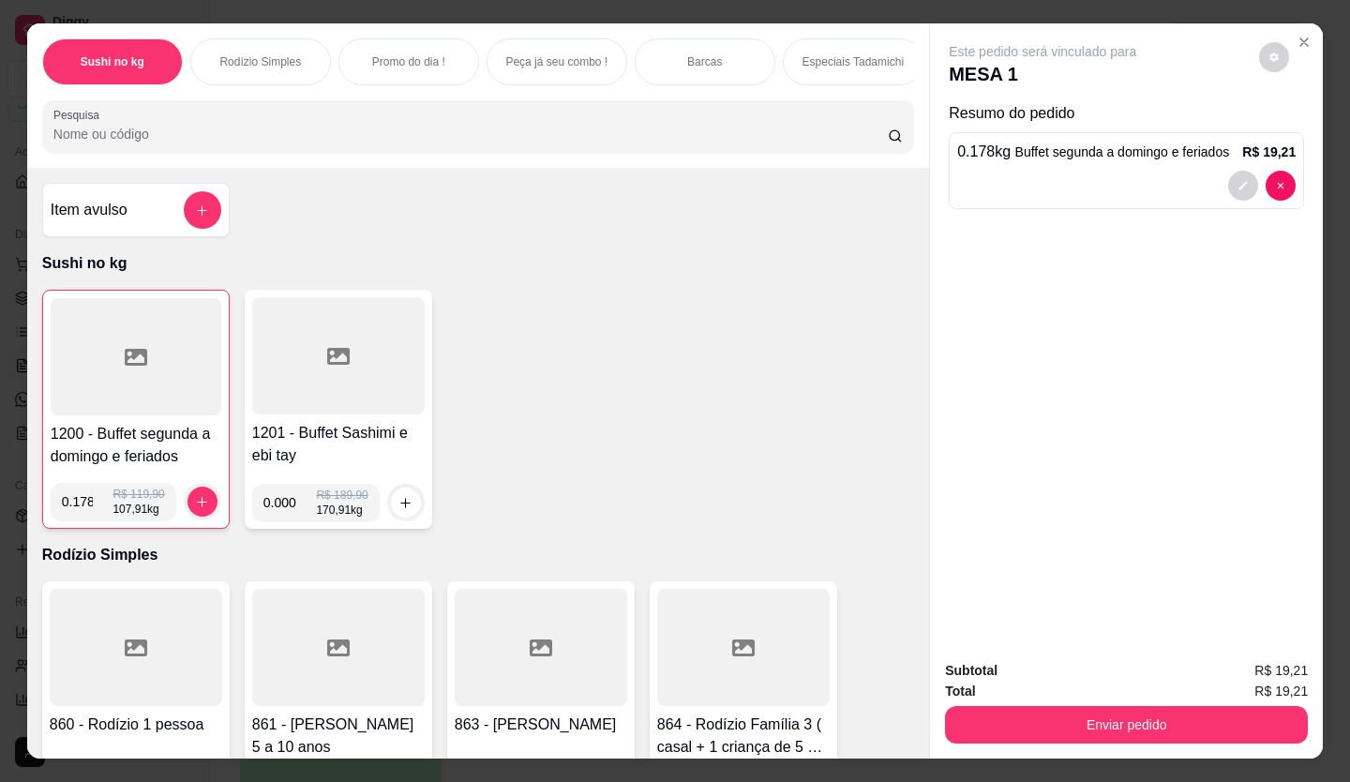
click at [183, 386] on div at bounding box center [136, 356] width 171 height 117
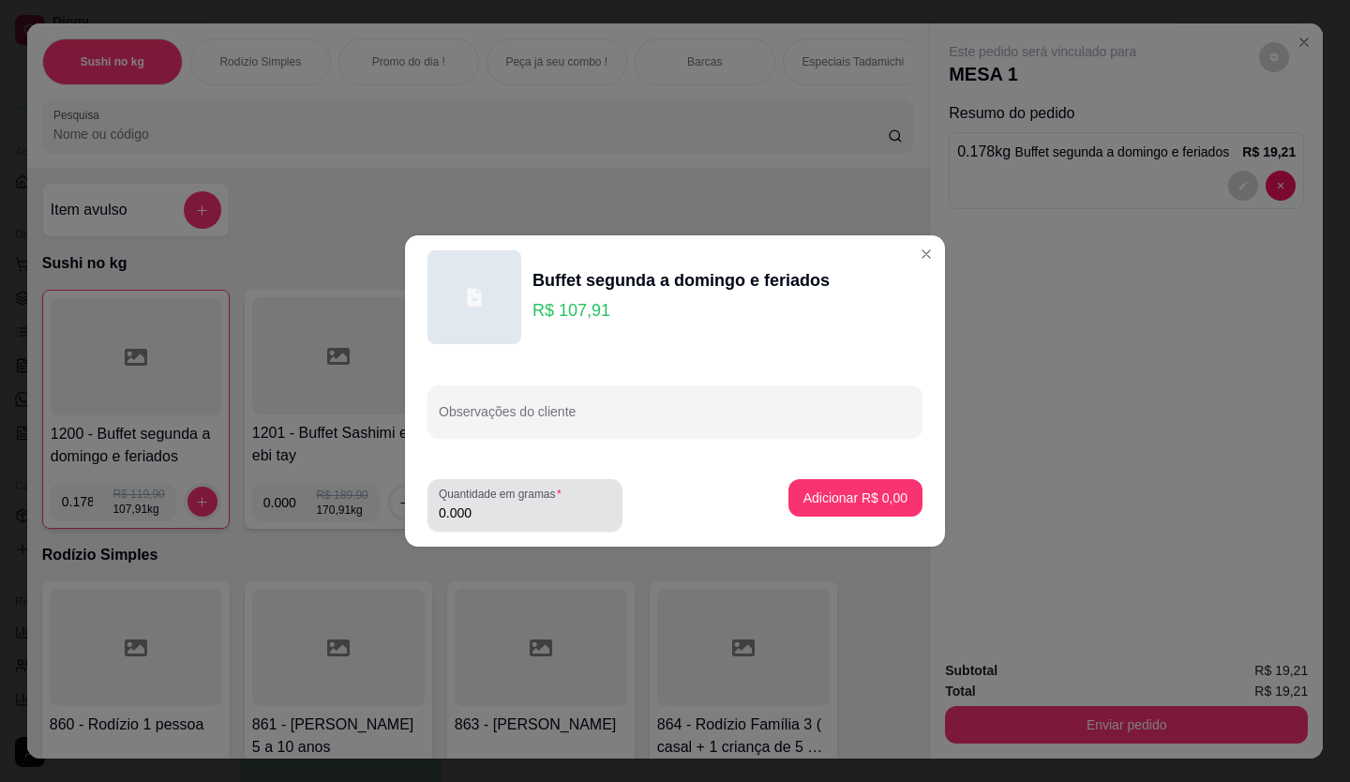
click at [488, 503] on input "0.000" at bounding box center [525, 512] width 172 height 19
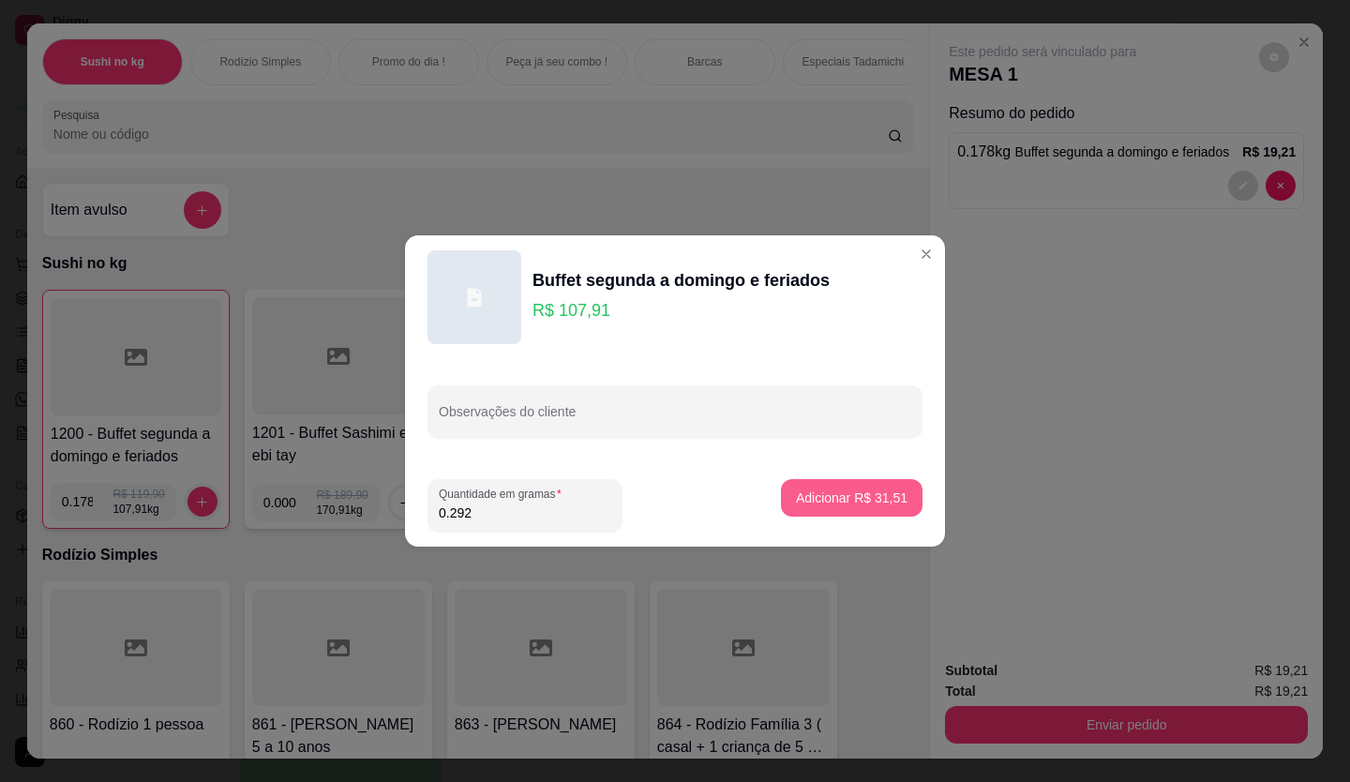
type input "0.292"
click at [808, 489] on p "Adicionar R$ 31,51" at bounding box center [852, 497] width 112 height 19
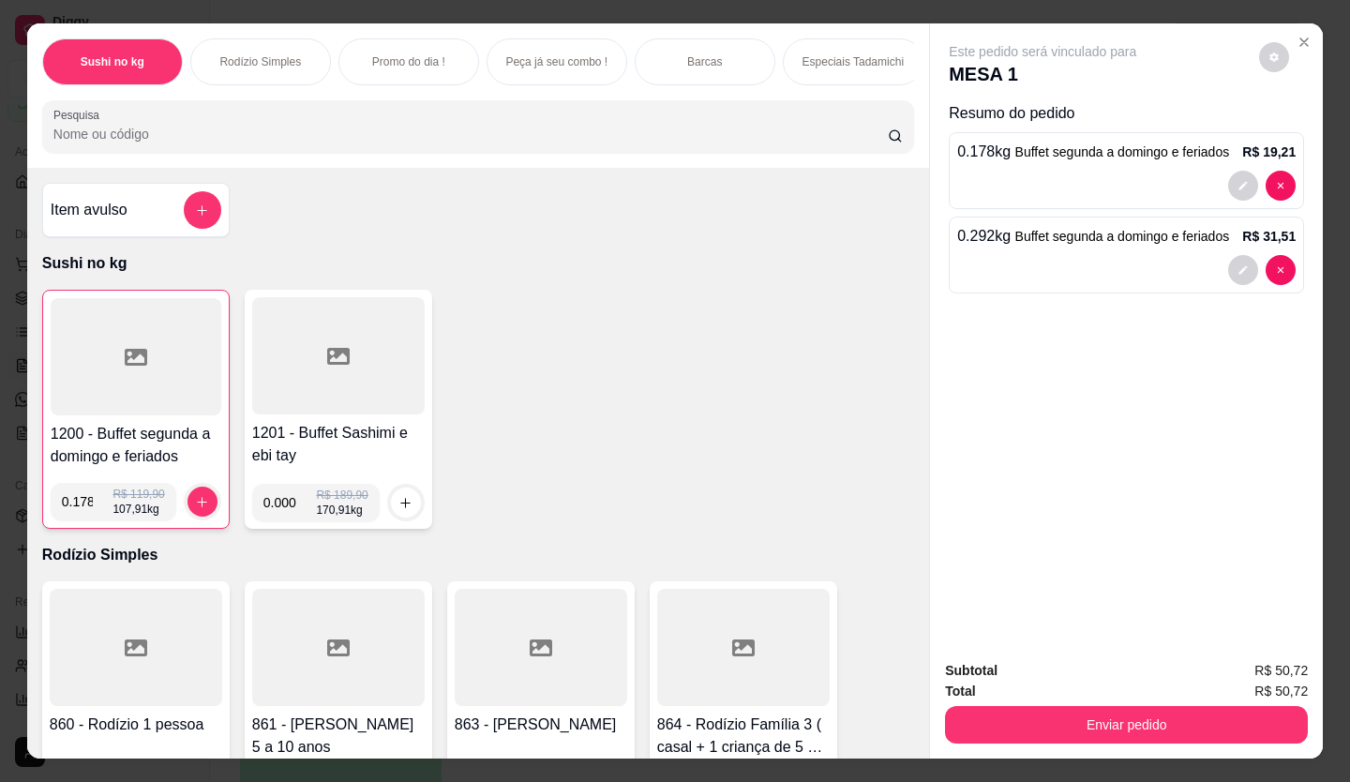
click at [133, 394] on div at bounding box center [136, 356] width 171 height 117
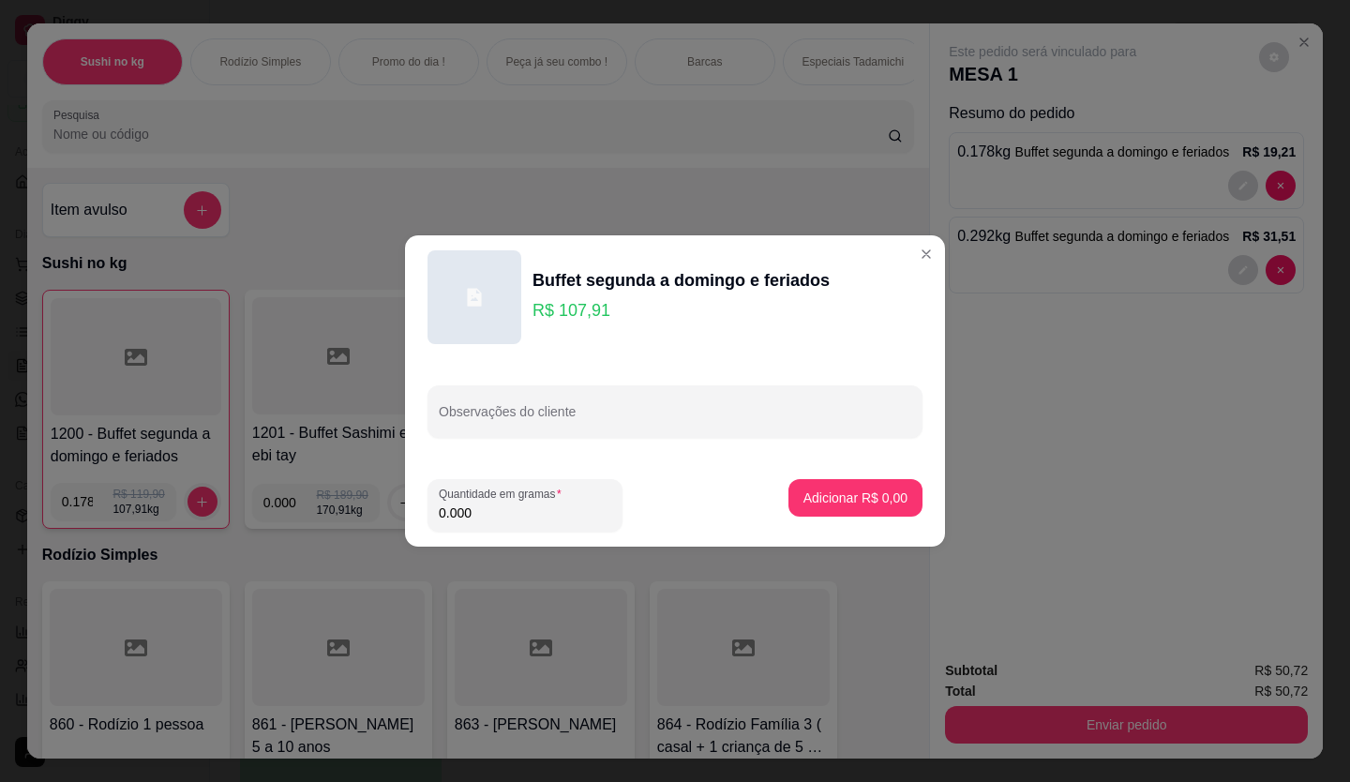
click at [498, 515] on input "0.000" at bounding box center [525, 512] width 172 height 19
type input "0.468"
click at [881, 482] on button "Adicionar R$ 50,50" at bounding box center [852, 497] width 142 height 37
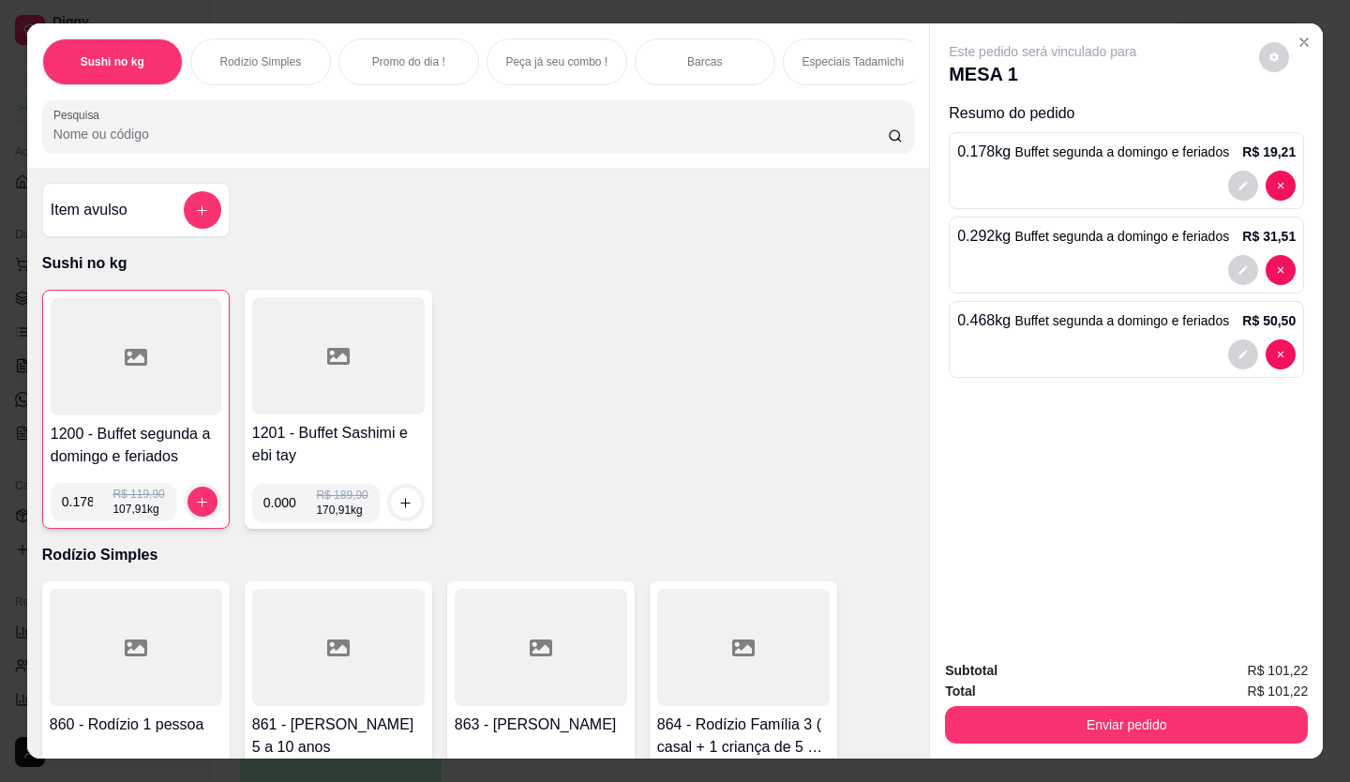
click at [66, 375] on div at bounding box center [136, 356] width 171 height 117
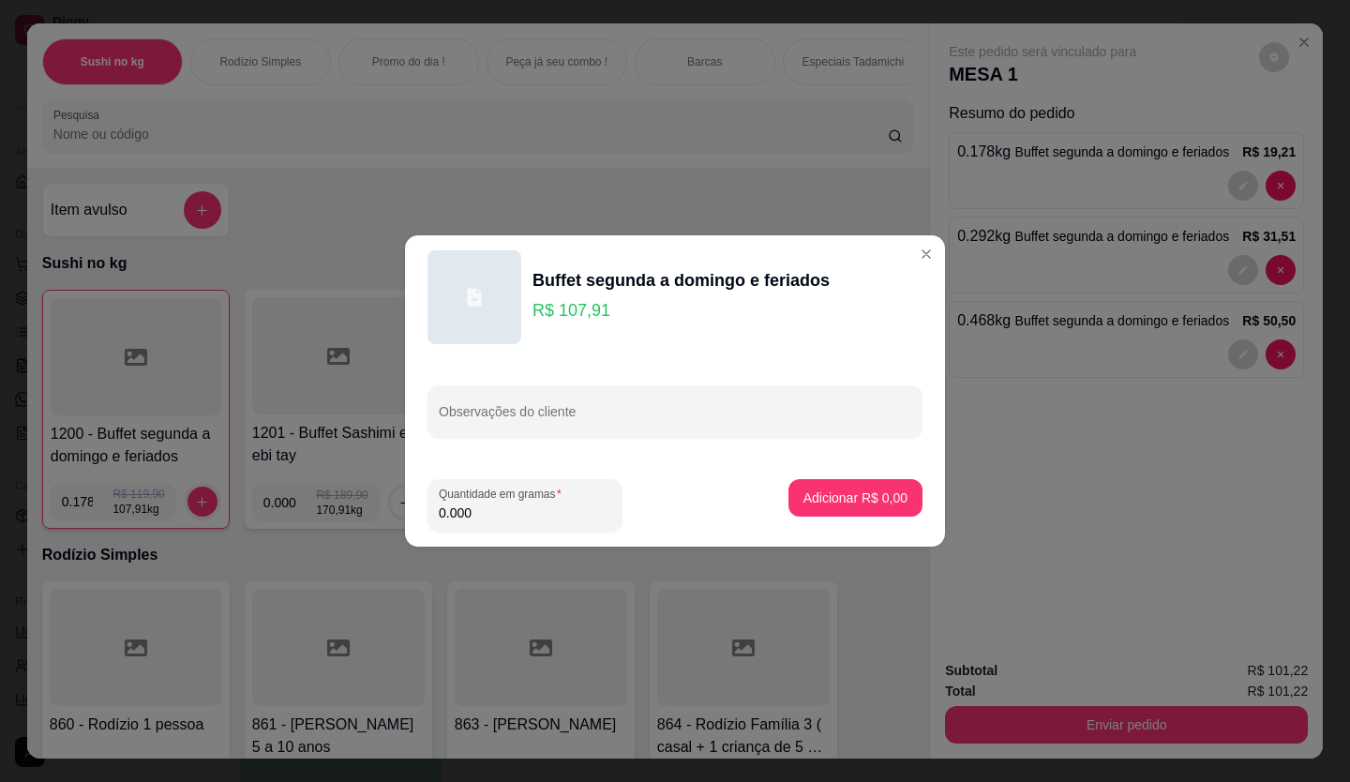
click at [499, 503] on input "0.000" at bounding box center [525, 512] width 172 height 19
type input "0.308"
click at [874, 488] on p "Adicionar R$ 33,24" at bounding box center [852, 497] width 109 height 18
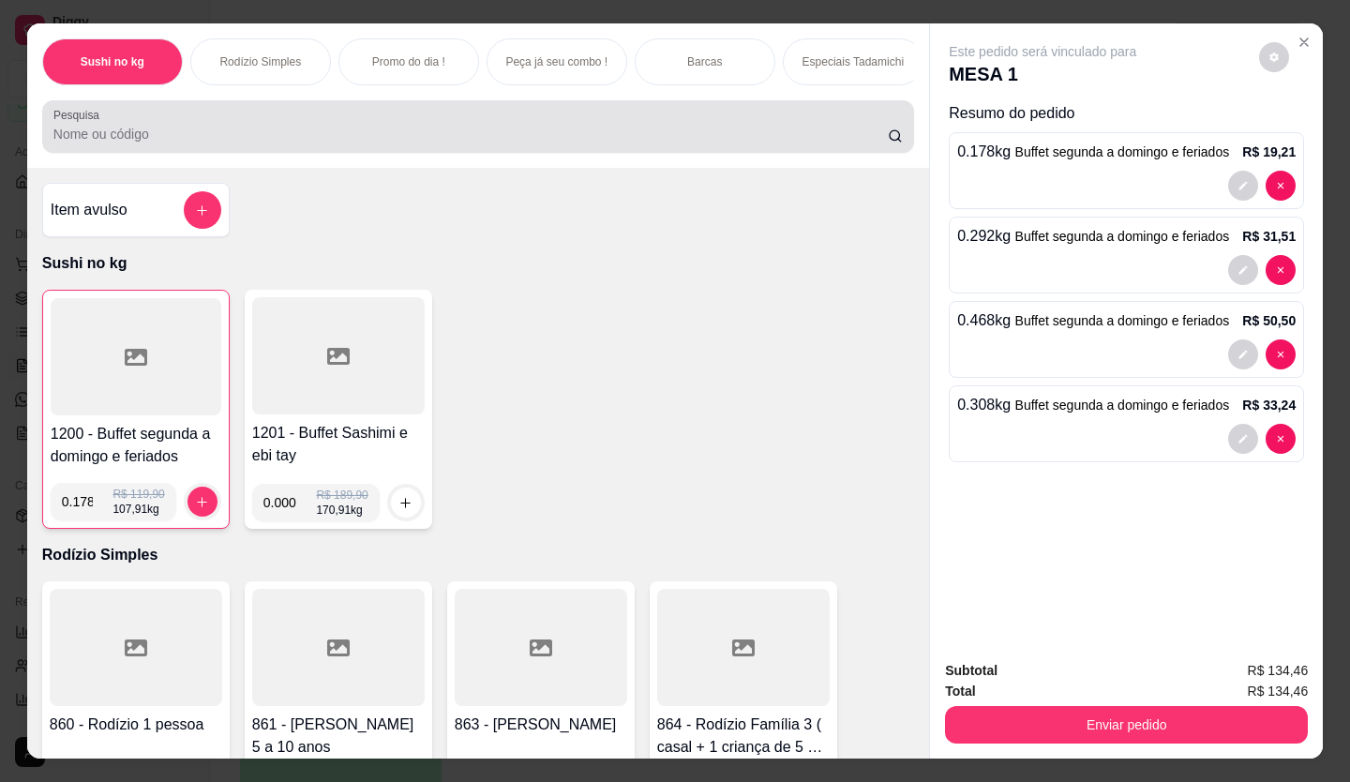
drag, startPoint x: 309, startPoint y: 125, endPoint x: 328, endPoint y: 115, distance: 21.0
click at [317, 121] on div at bounding box center [477, 126] width 849 height 37
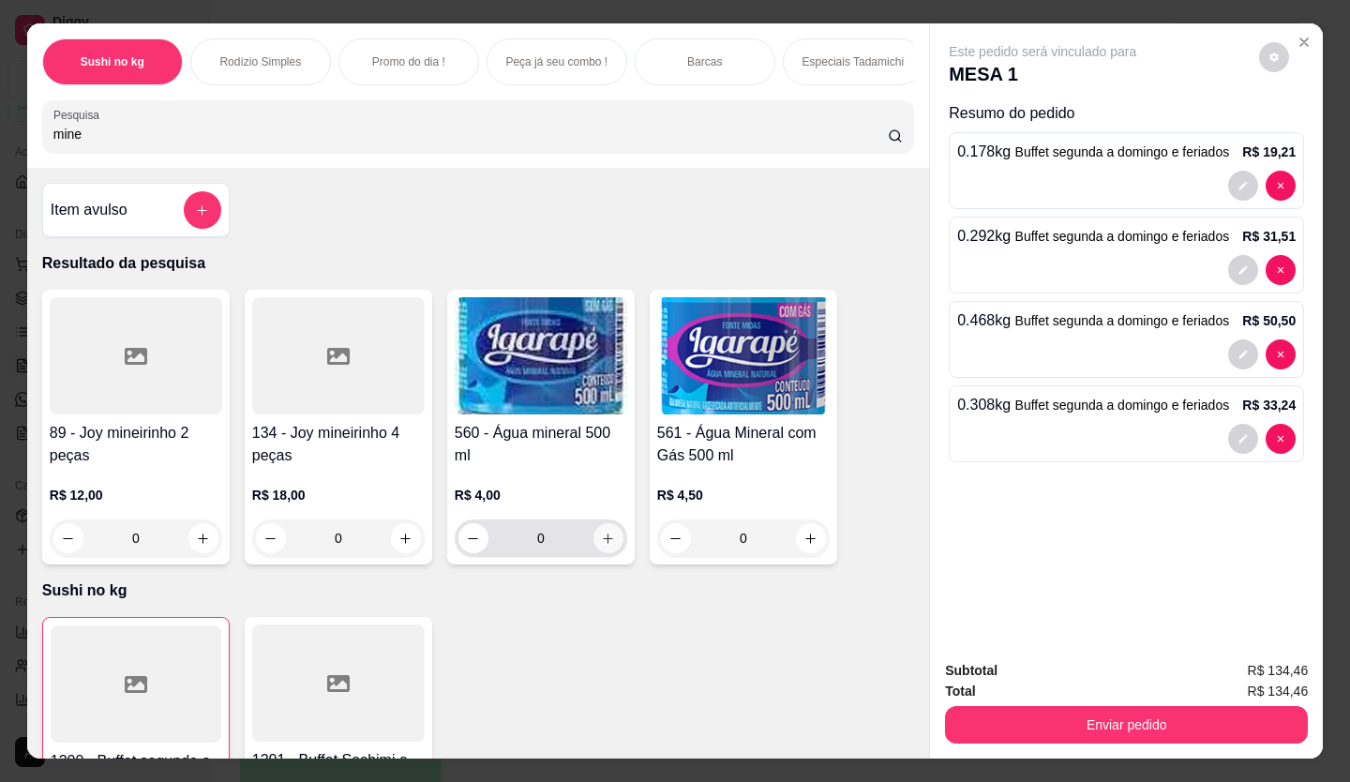
type input "mine"
click at [606, 544] on icon "increase-product-quantity" at bounding box center [609, 538] width 14 height 14
type input "1"
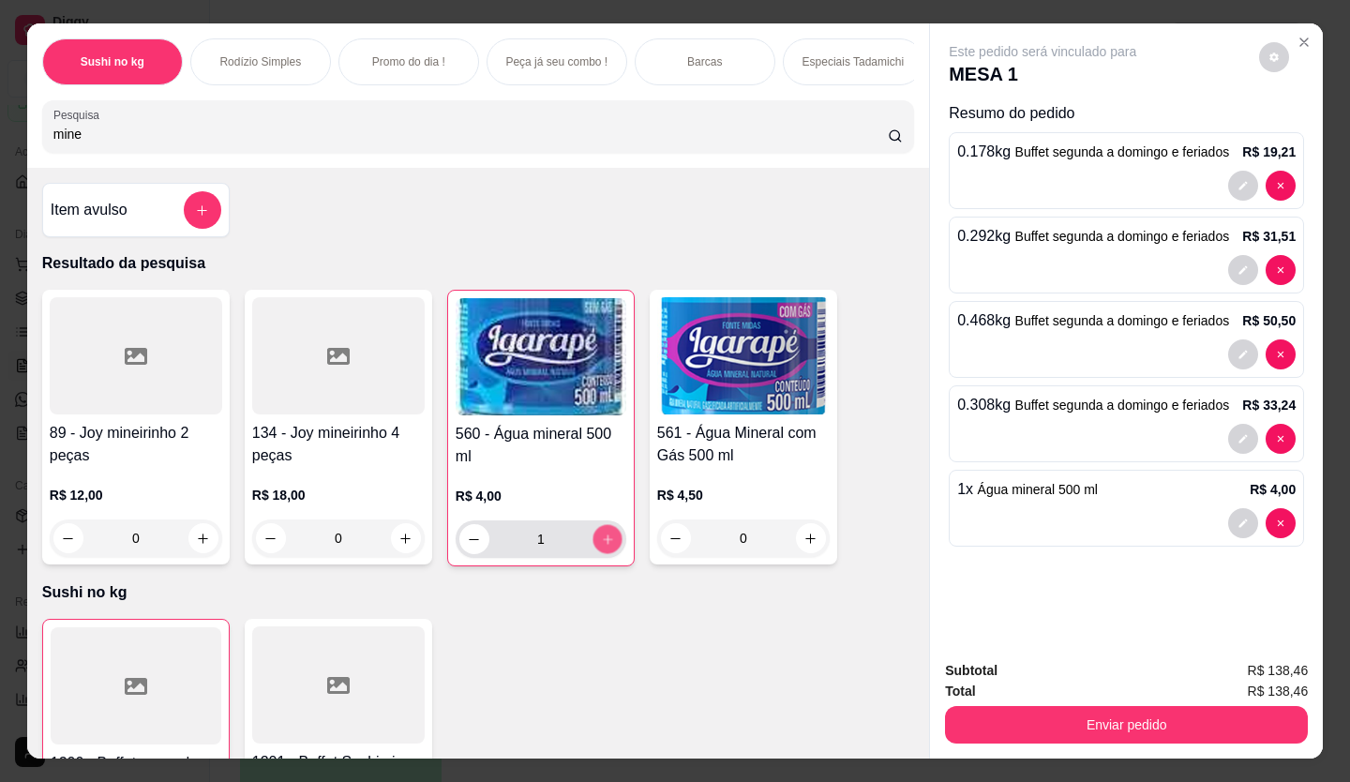
click at [606, 544] on icon "increase-product-quantity" at bounding box center [608, 539] width 14 height 14
type input "2"
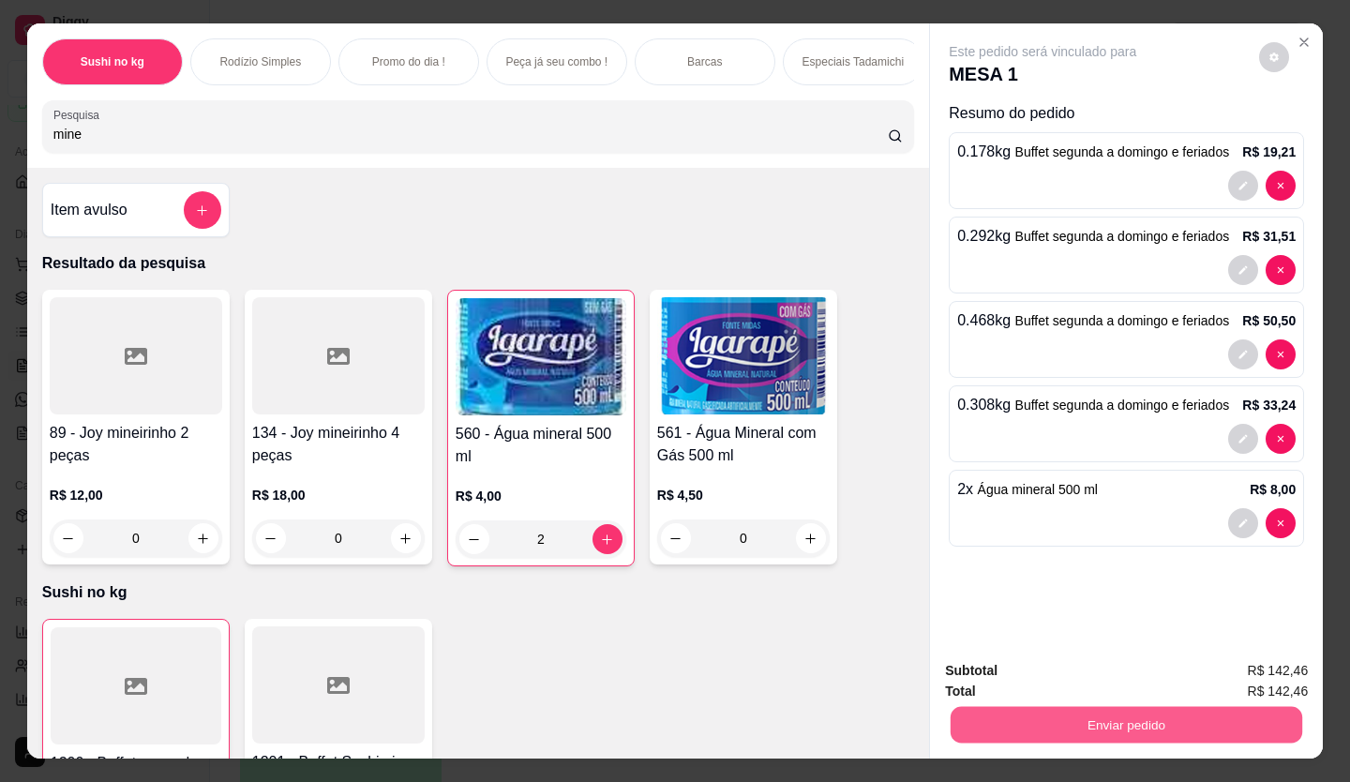
click at [1114, 707] on button "Enviar pedido" at bounding box center [1127, 725] width 352 height 37
click at [1247, 676] on button "Enviar pedido" at bounding box center [1258, 670] width 103 height 35
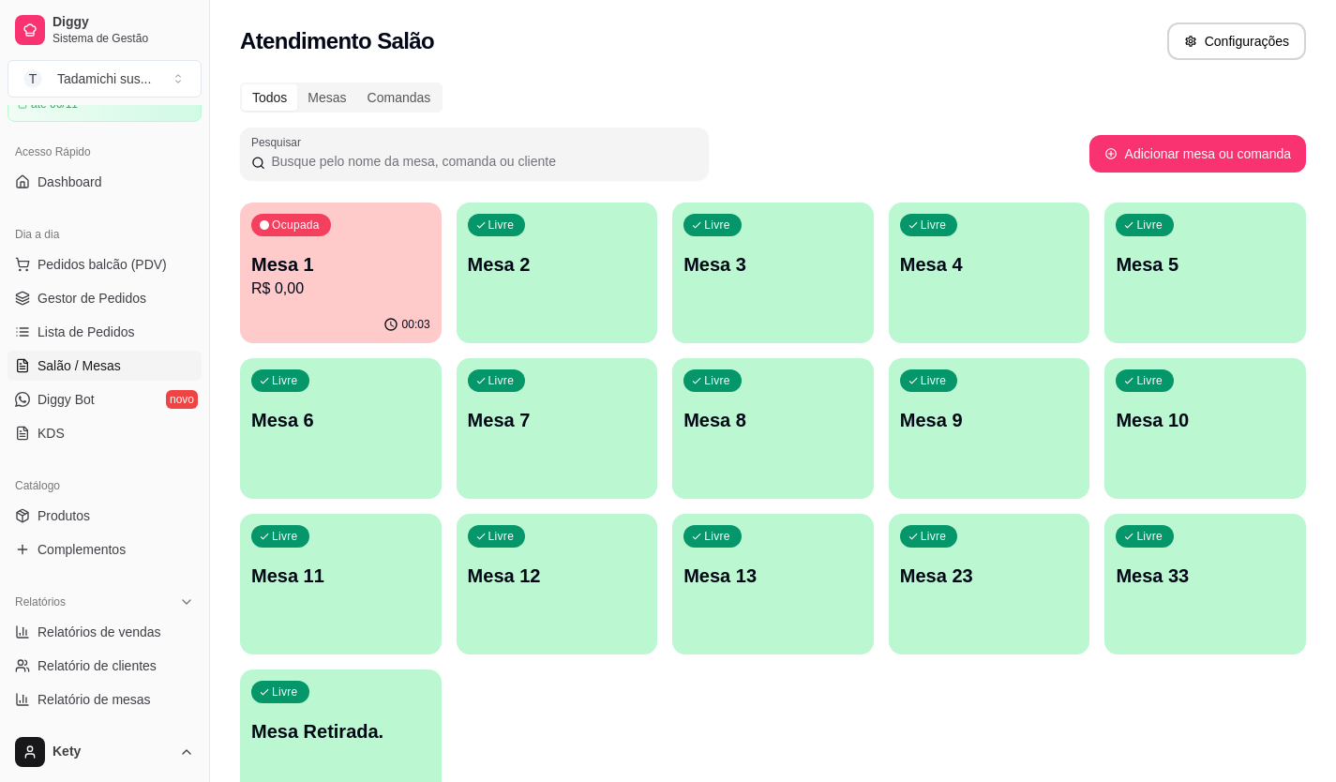
click at [388, 424] on p "Mesa 6" at bounding box center [340, 420] width 179 height 26
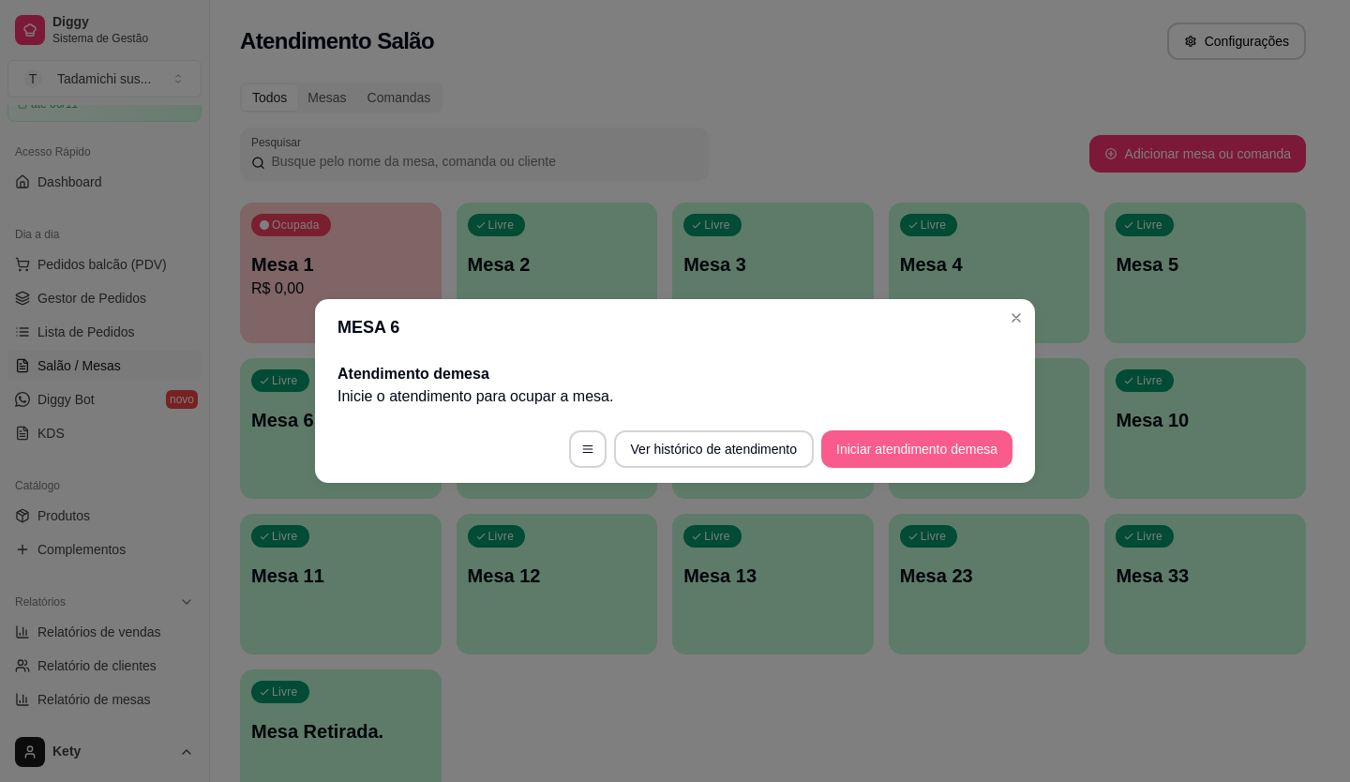
click at [892, 434] on button "Iniciar atendimento de mesa" at bounding box center [916, 448] width 191 height 37
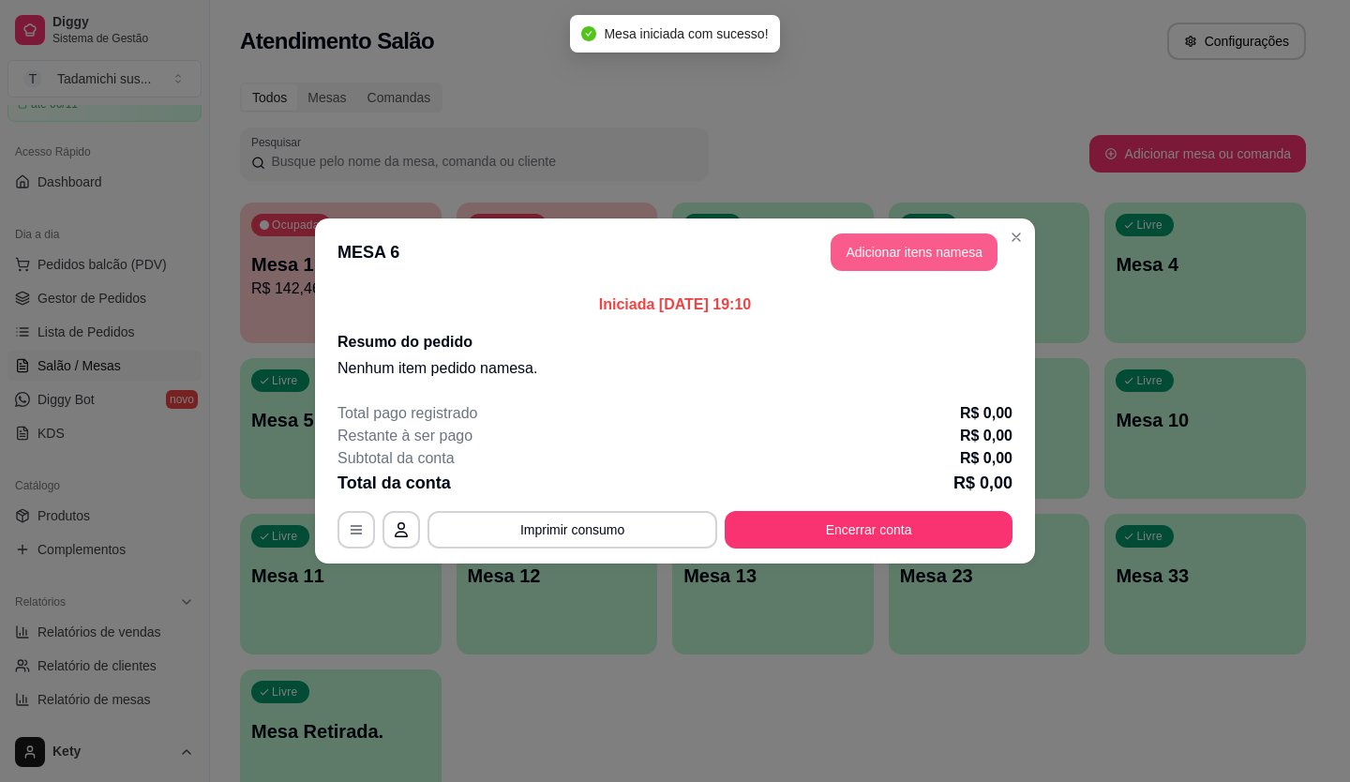
click at [916, 249] on button "Adicionar itens na mesa" at bounding box center [914, 251] width 167 height 37
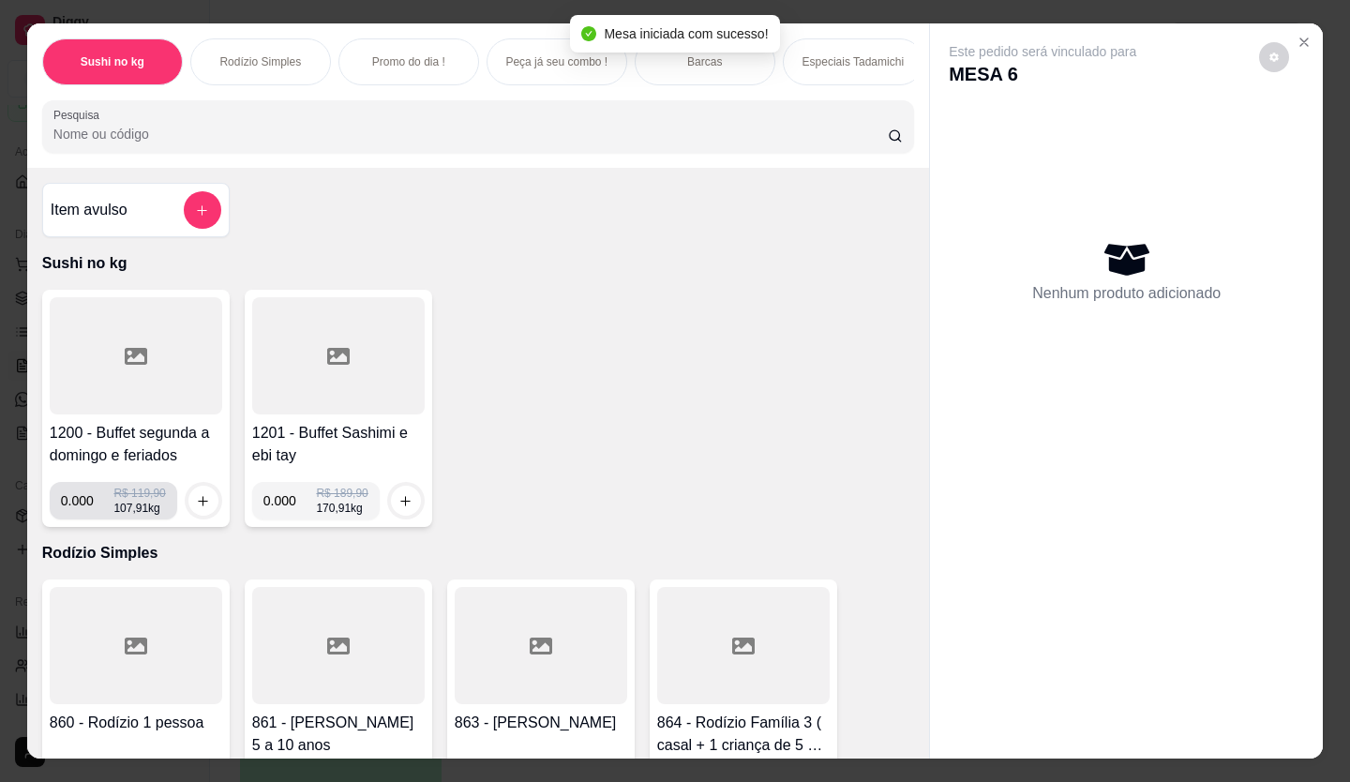
click at [86, 504] on input "0.000" at bounding box center [87, 500] width 53 height 37
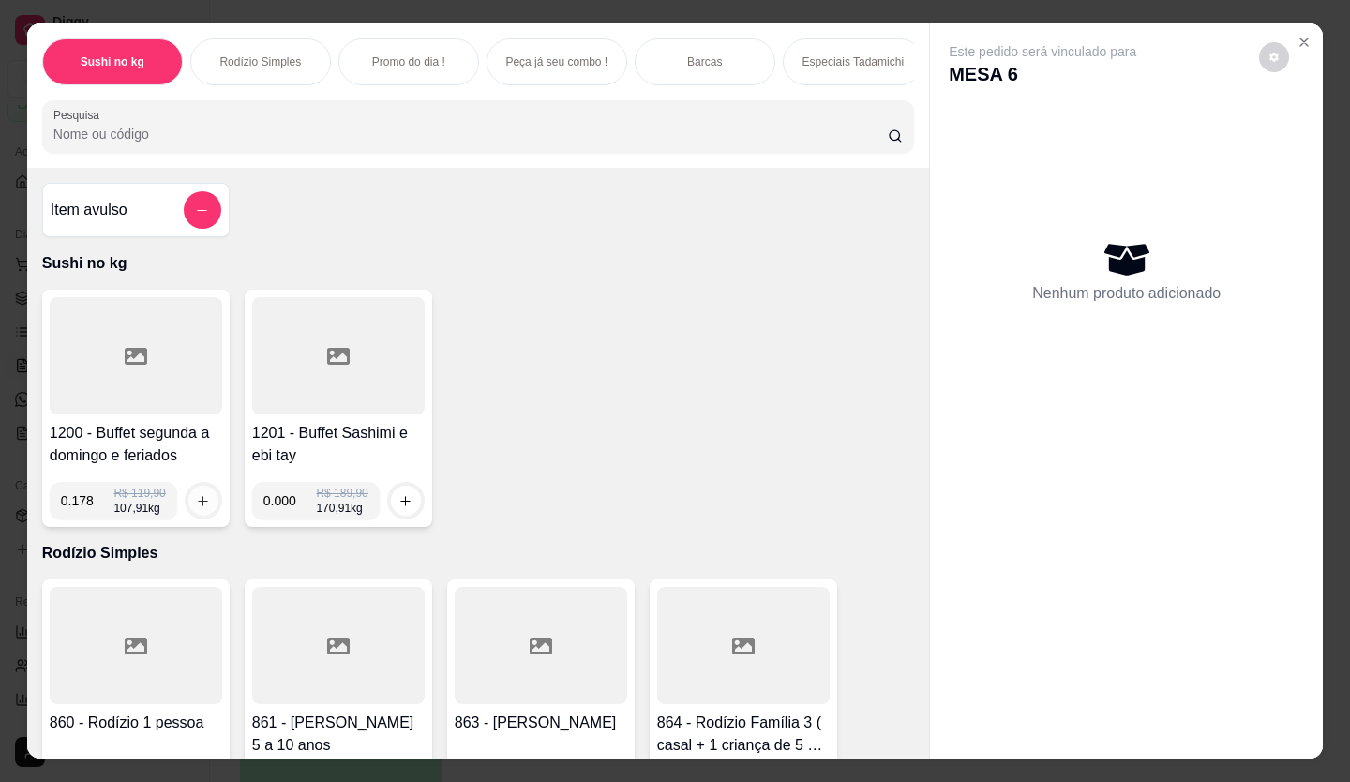
type input "0.178"
click at [205, 499] on button "increase-product-quantity" at bounding box center [203, 501] width 30 height 30
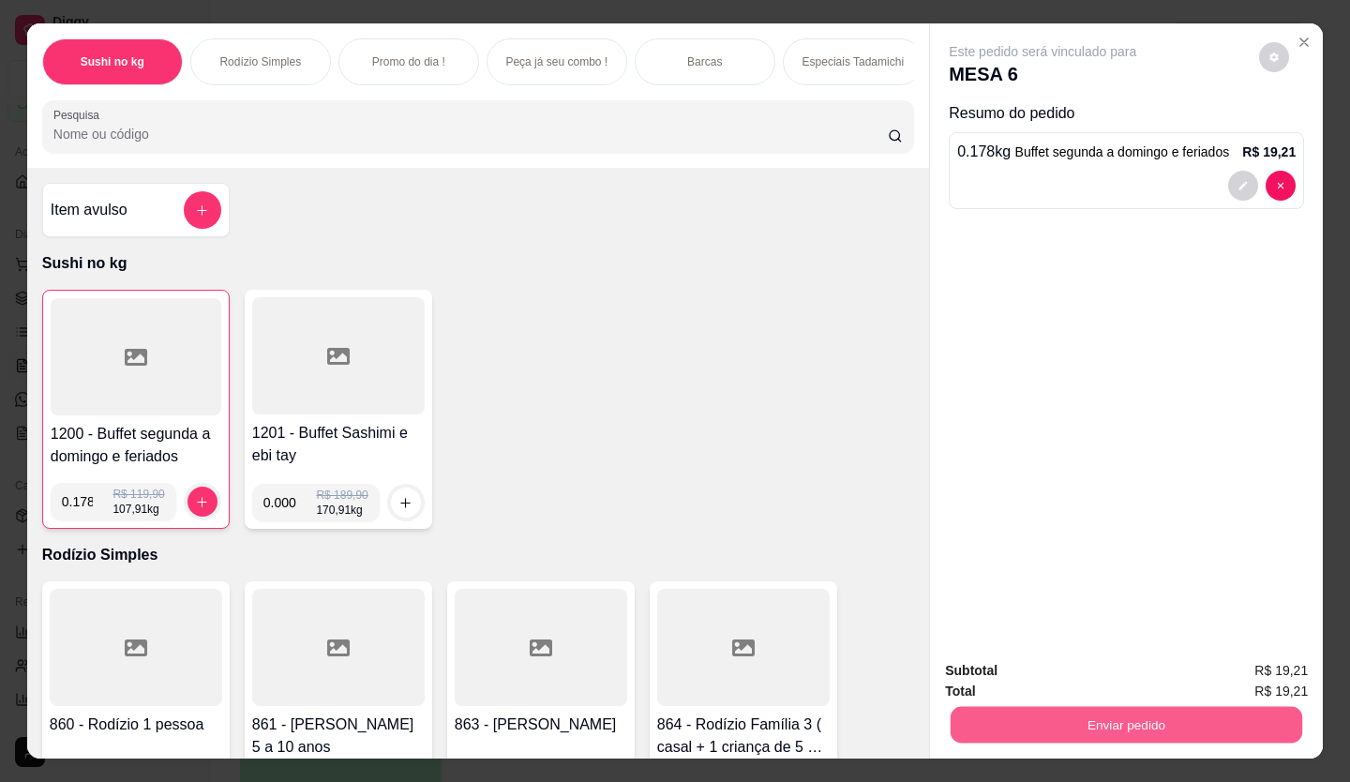
click at [1175, 709] on button "Enviar pedido" at bounding box center [1127, 725] width 352 height 37
click at [1245, 670] on button "Enviar pedido" at bounding box center [1258, 670] width 103 height 35
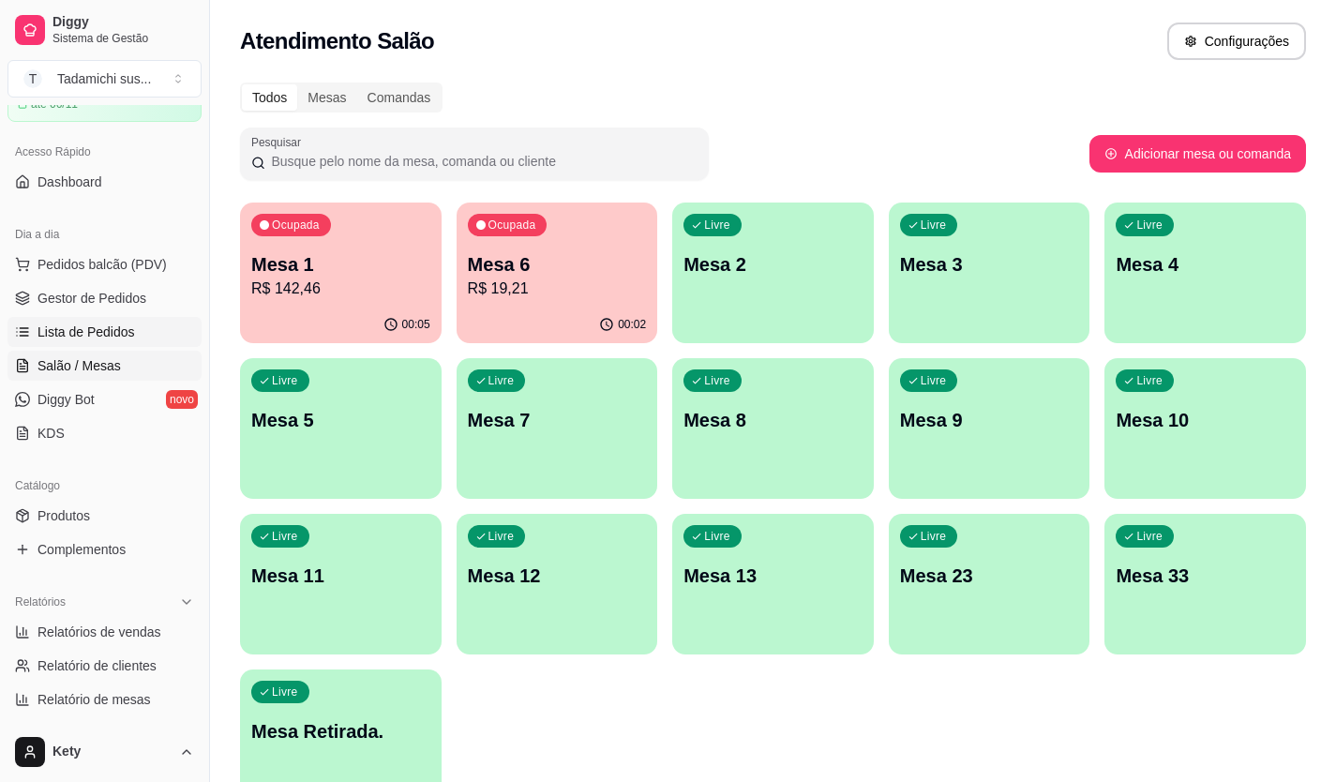
click at [134, 337] on link "Lista de Pedidos" at bounding box center [104, 332] width 194 height 30
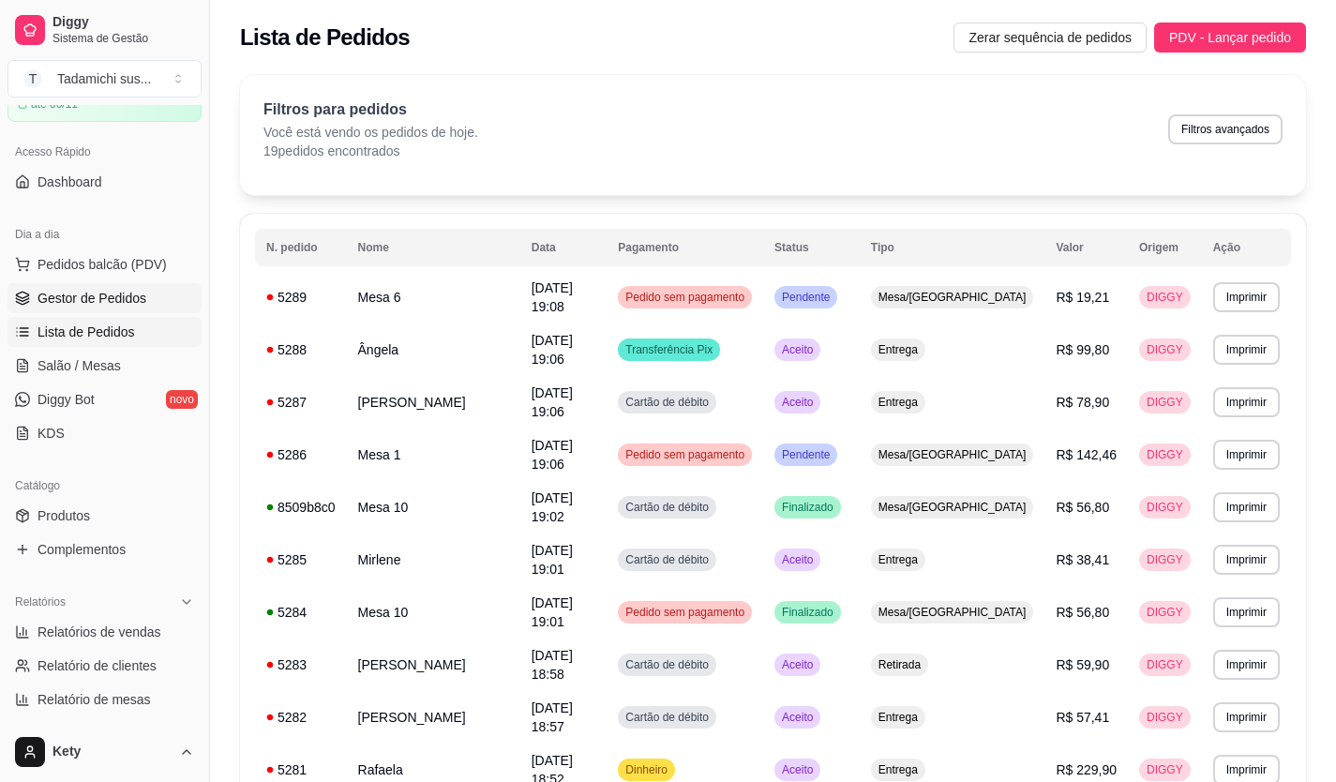
click at [121, 292] on span "Gestor de Pedidos" at bounding box center [91, 298] width 109 height 19
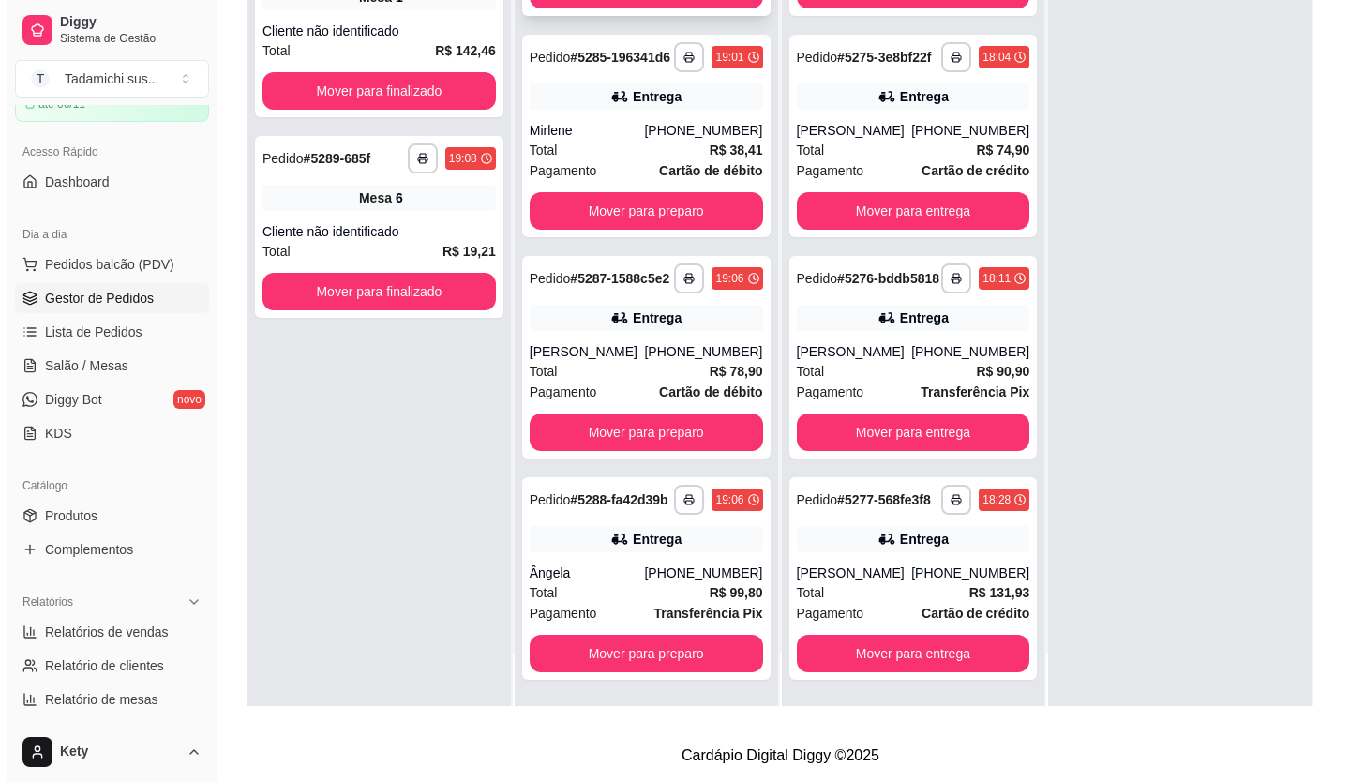
scroll to position [1382, 0]
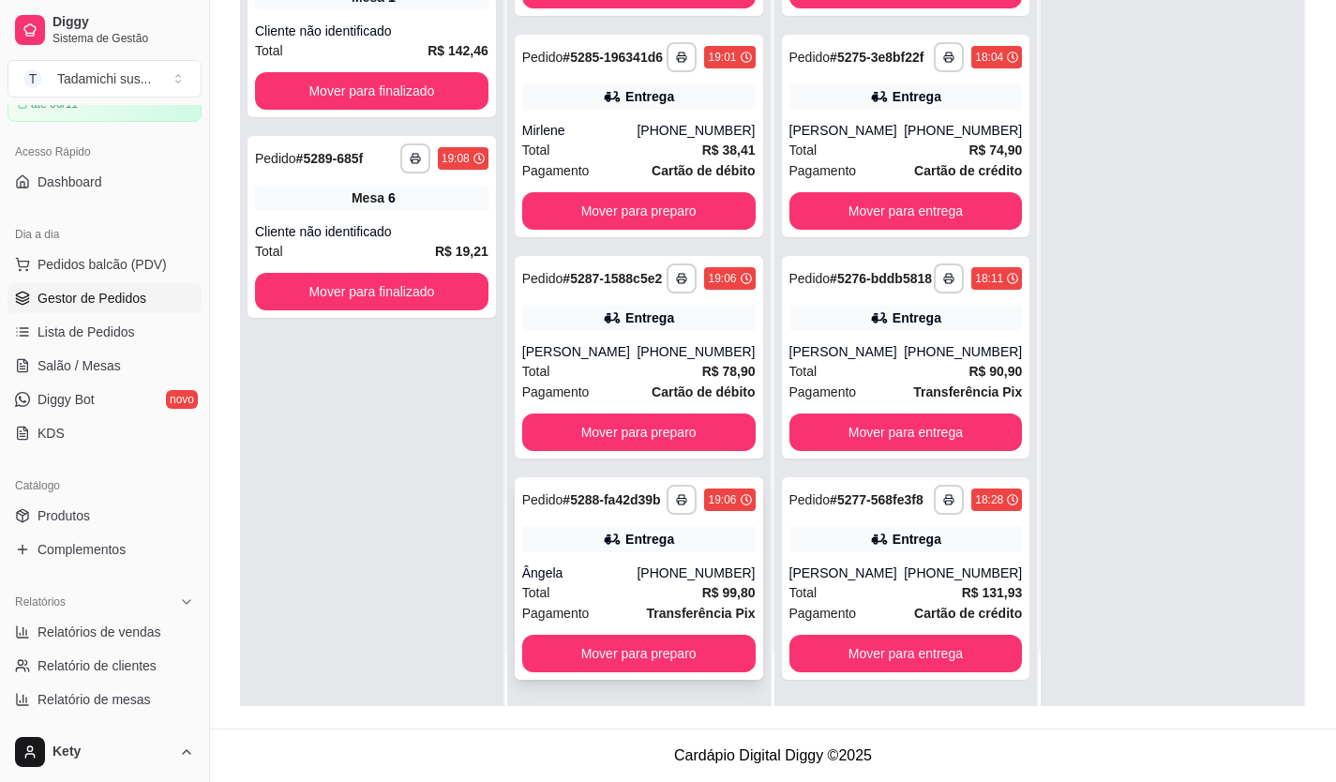
click at [609, 569] on div "Ângela" at bounding box center [579, 572] width 115 height 19
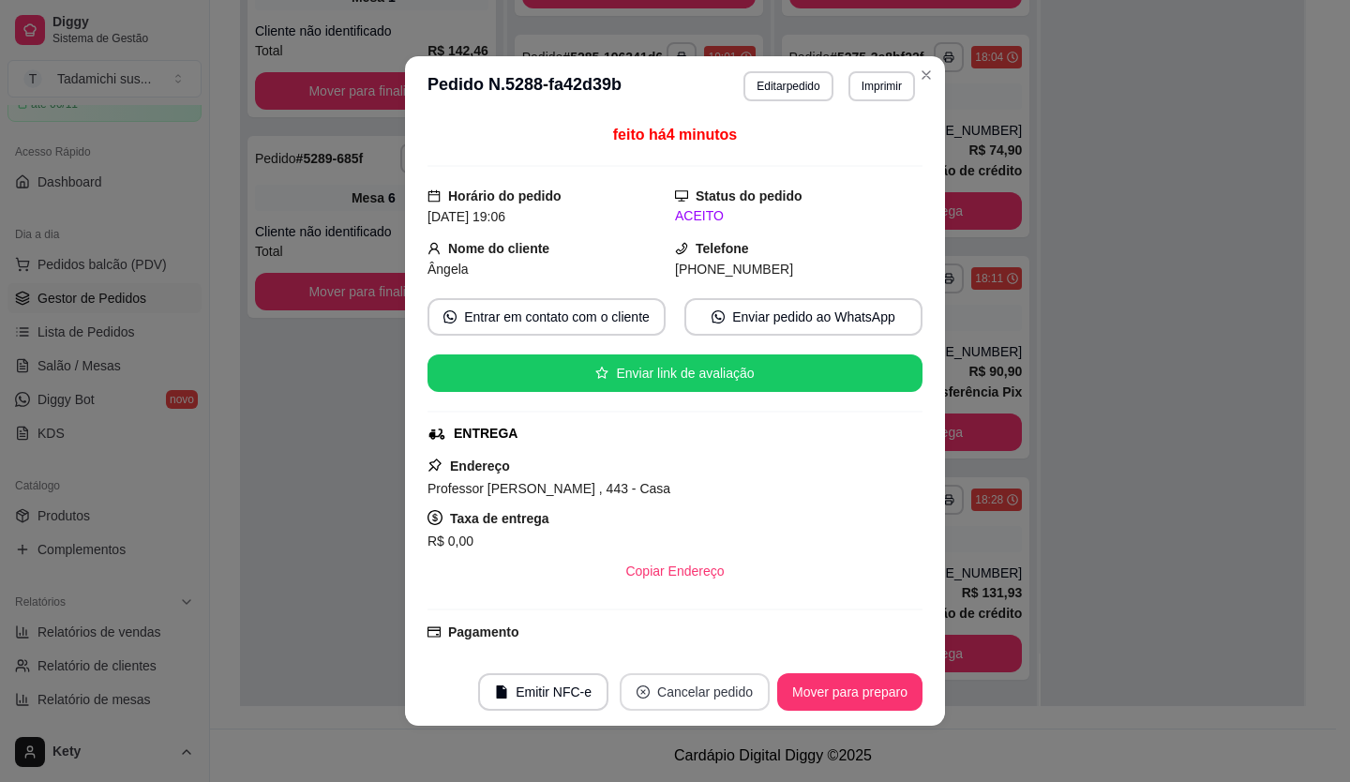
click at [680, 694] on button "Cancelar pedido" at bounding box center [695, 691] width 150 height 37
click at [711, 641] on button "Sim" at bounding box center [739, 644] width 75 height 37
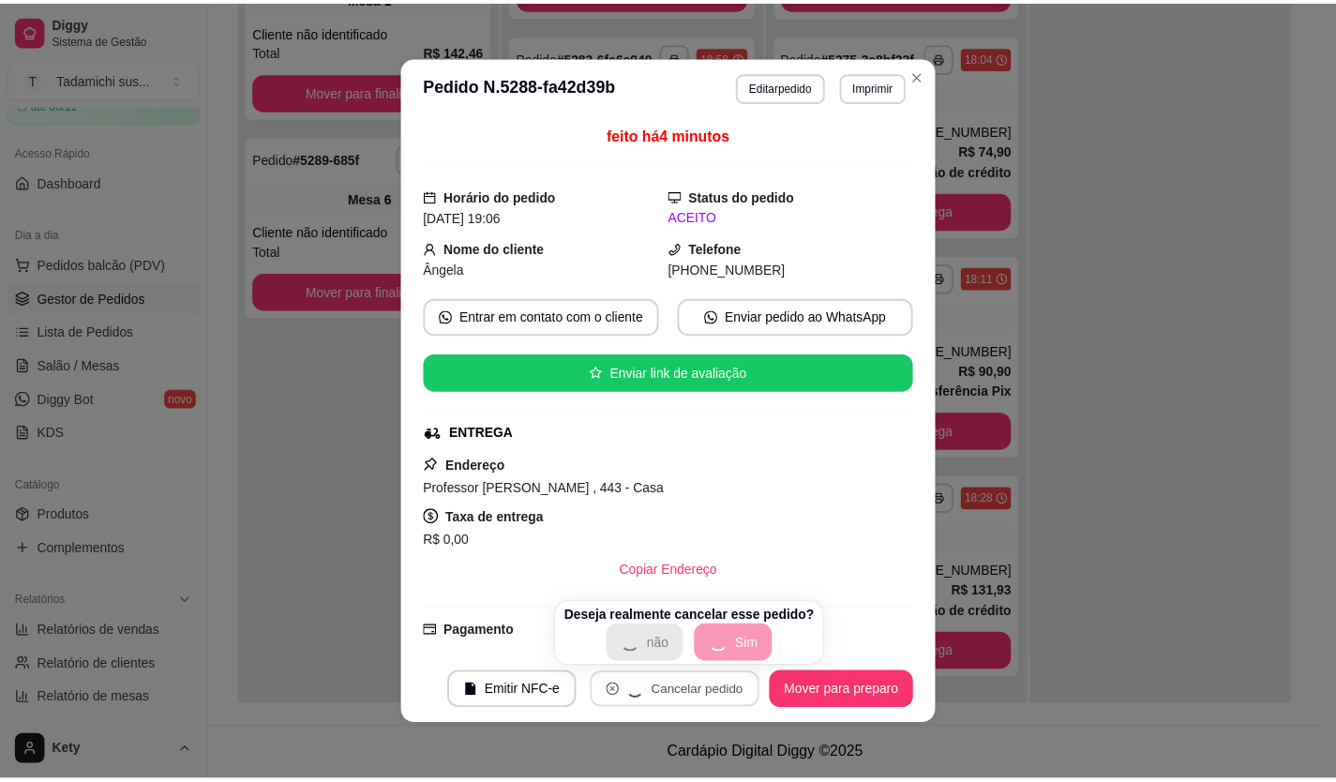
scroll to position [1145, 0]
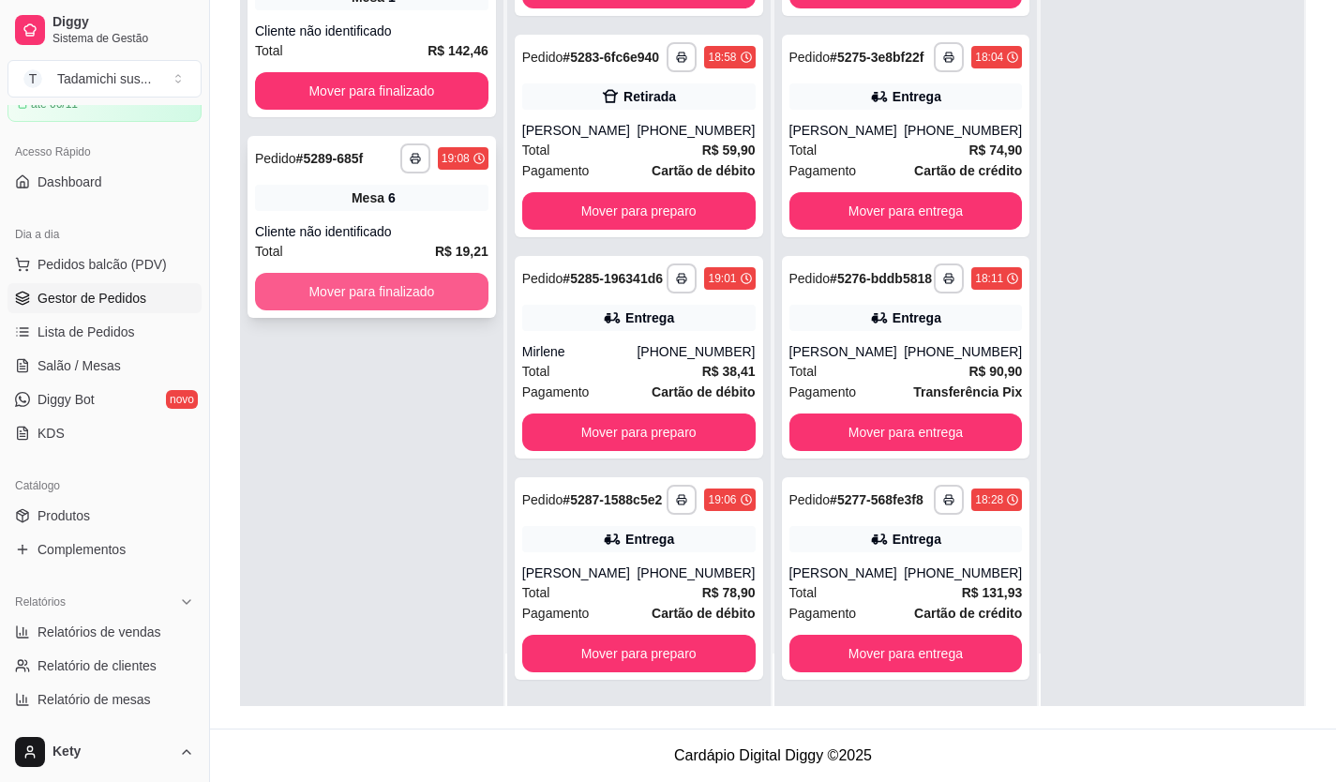
click at [474, 308] on button "Mover para finalizado" at bounding box center [371, 291] width 233 height 37
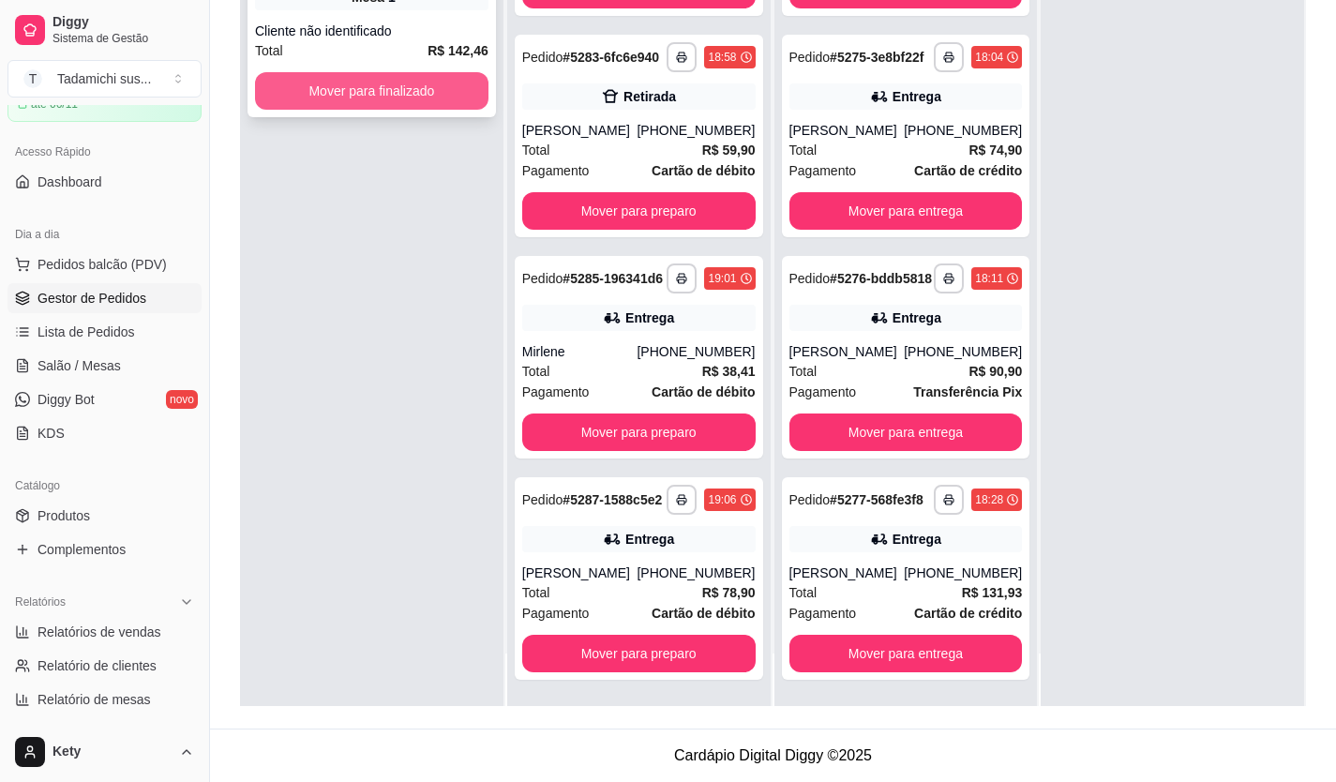
click at [418, 89] on button "Mover para finalizado" at bounding box center [371, 90] width 233 height 37
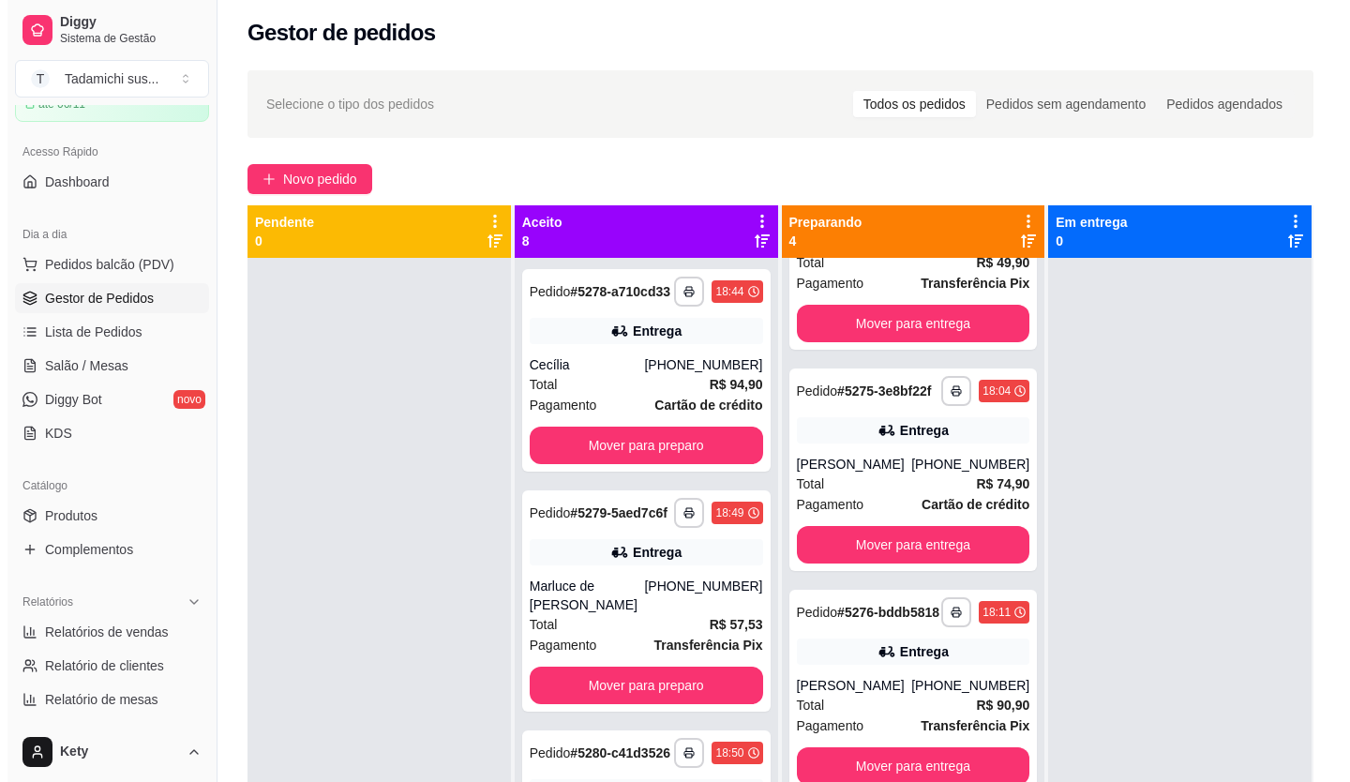
scroll to position [0, 0]
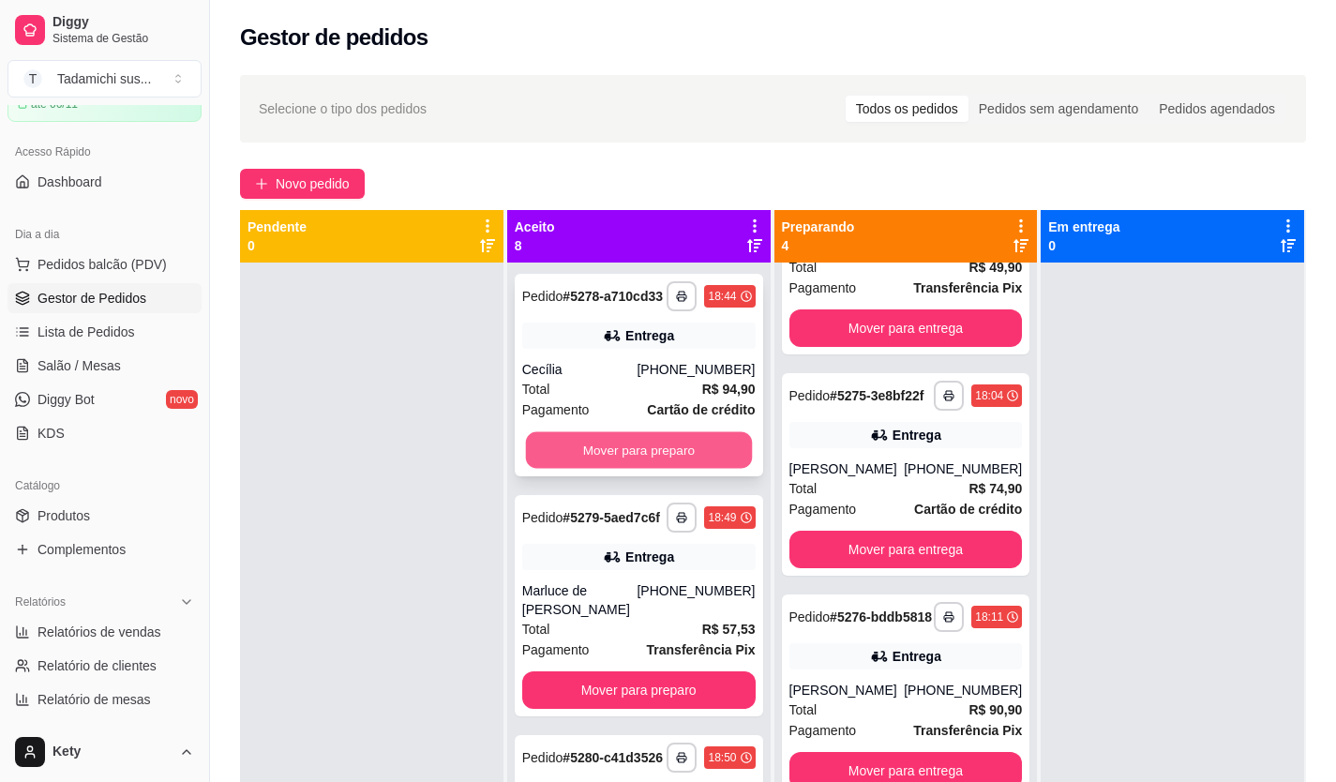
click at [555, 460] on button "Mover para preparo" at bounding box center [638, 450] width 226 height 37
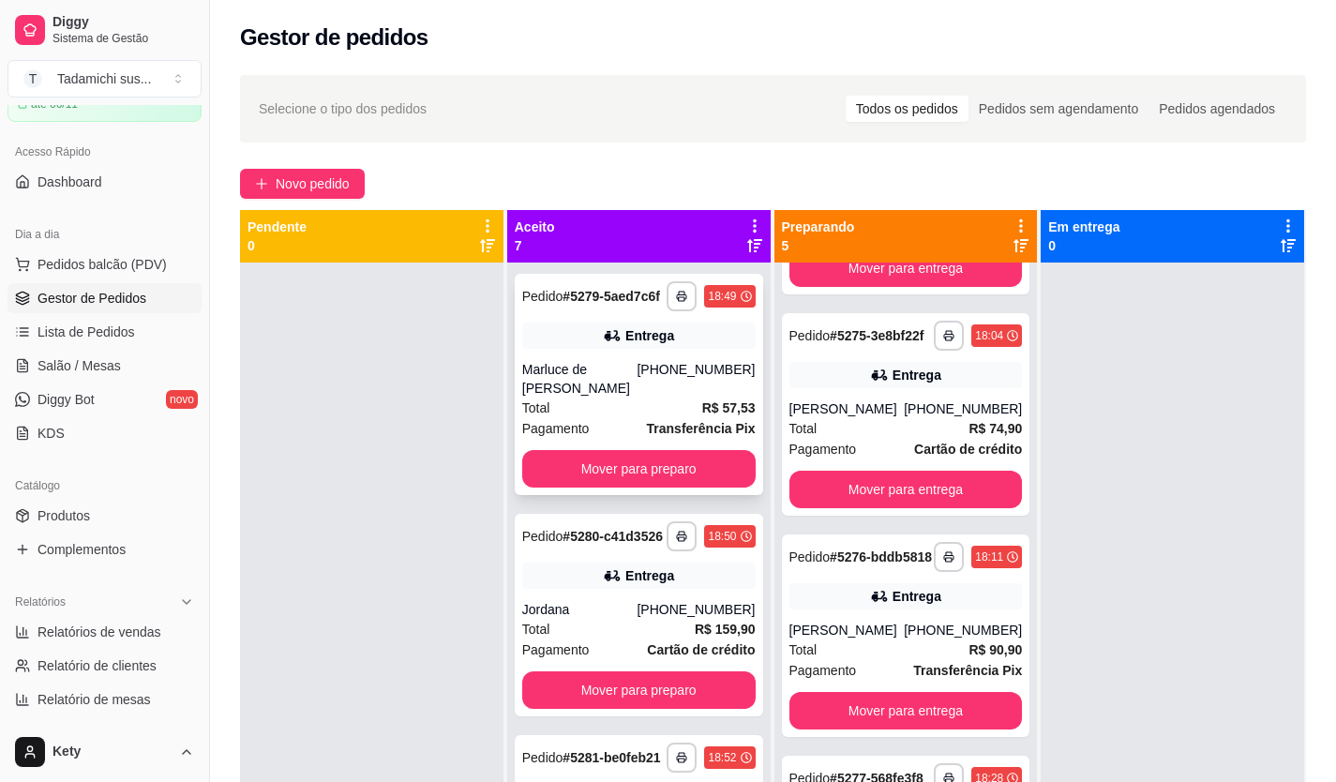
click at [556, 458] on div "**********" at bounding box center [639, 384] width 248 height 221
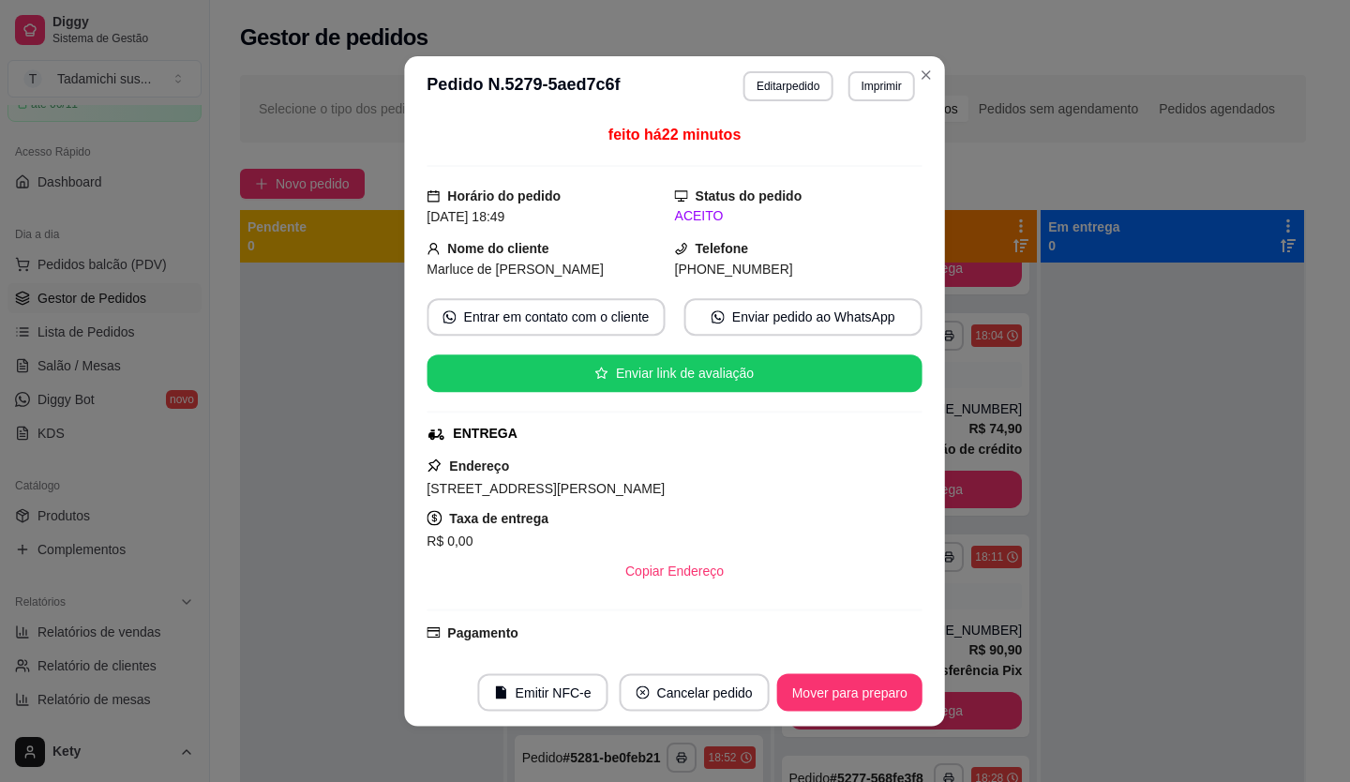
click at [556, 464] on div "Endereço [STREET_ADDRESS][PERSON_NAME] Distrito Industrial Taxa de entrega R$ 0…" at bounding box center [674, 522] width 495 height 135
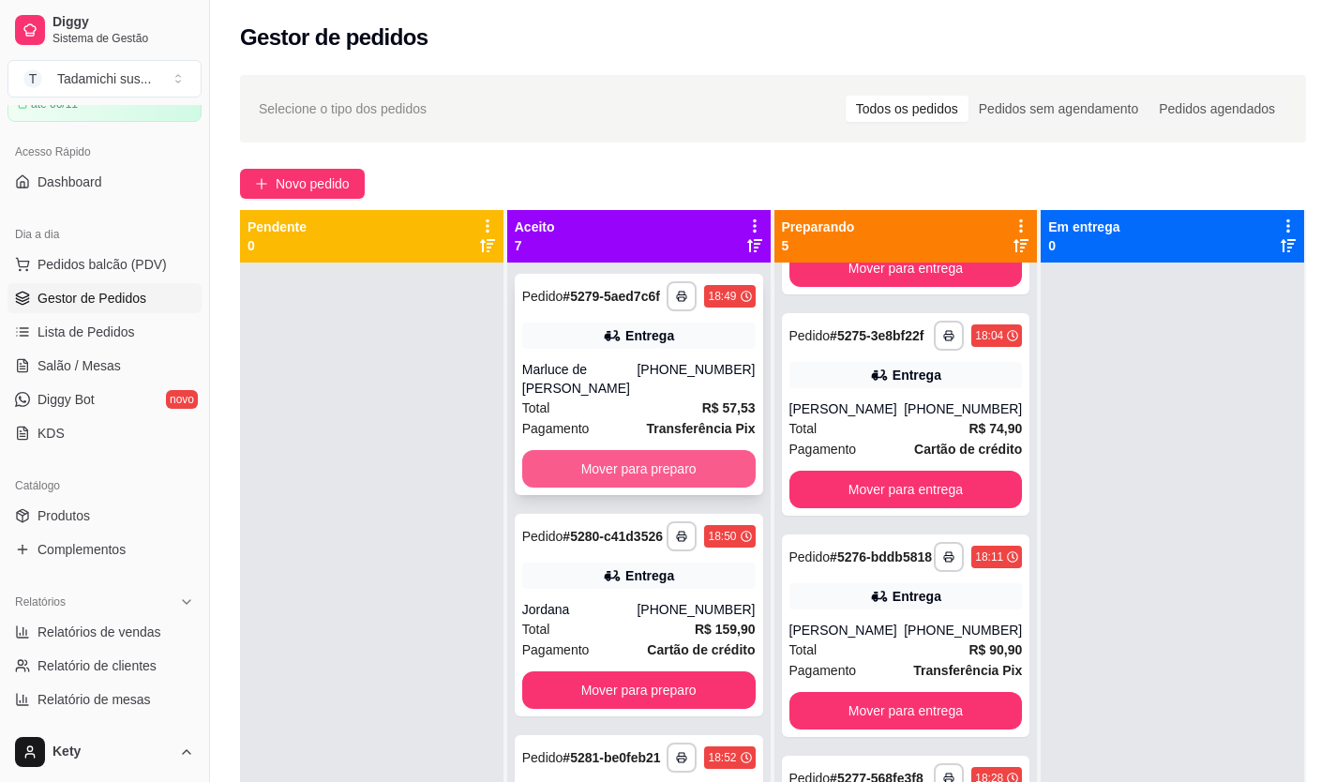
click at [657, 481] on button "Mover para preparo" at bounding box center [638, 468] width 233 height 37
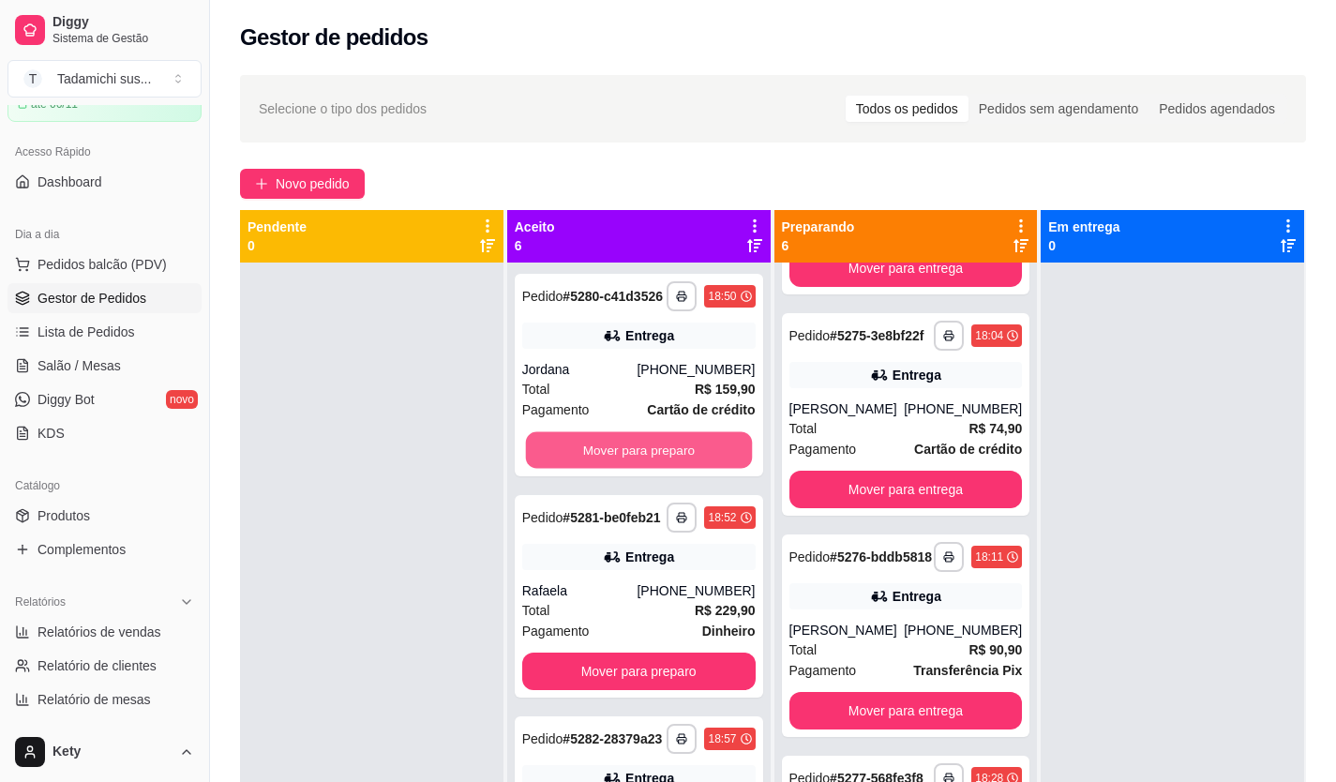
click at [655, 469] on button "Mover para preparo" at bounding box center [638, 450] width 226 height 37
click at [655, 469] on button "Mover para preparo" at bounding box center [638, 449] width 233 height 37
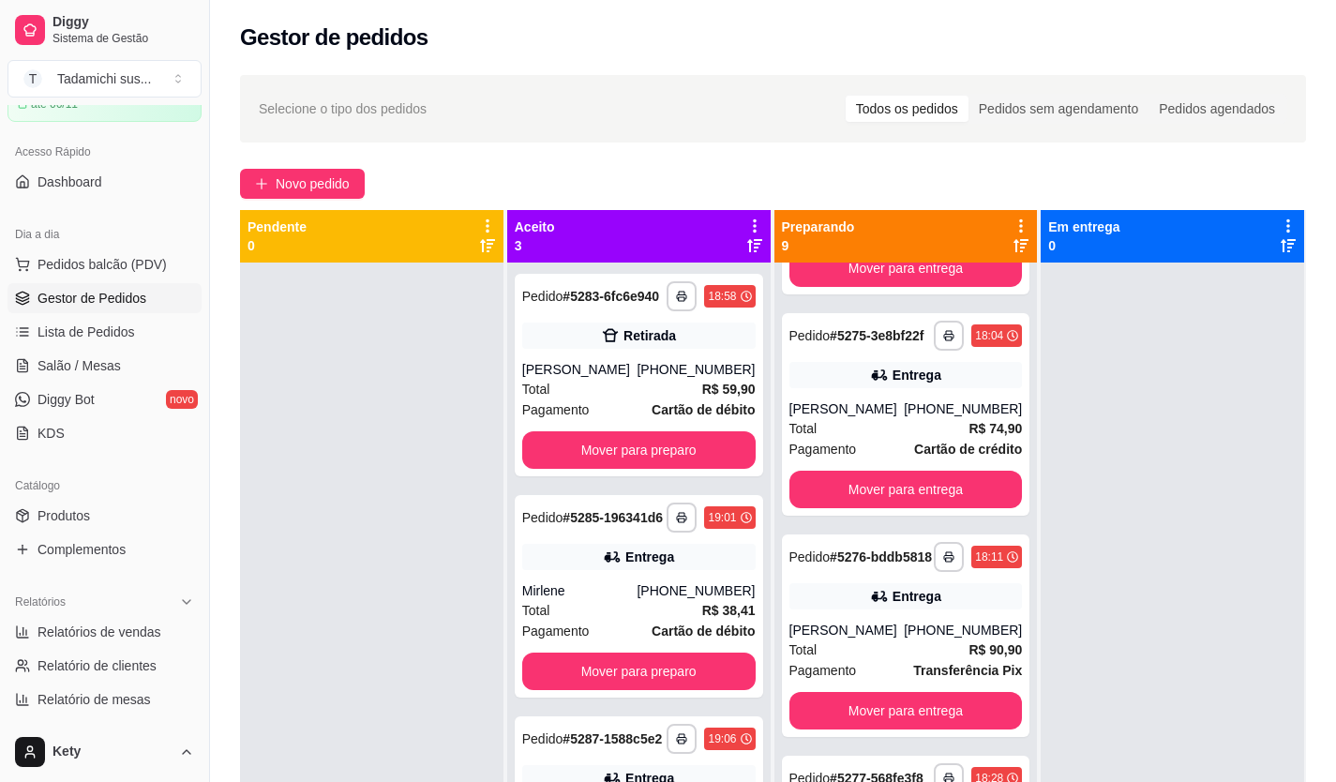
click at [655, 478] on div "**********" at bounding box center [638, 653] width 263 height 782
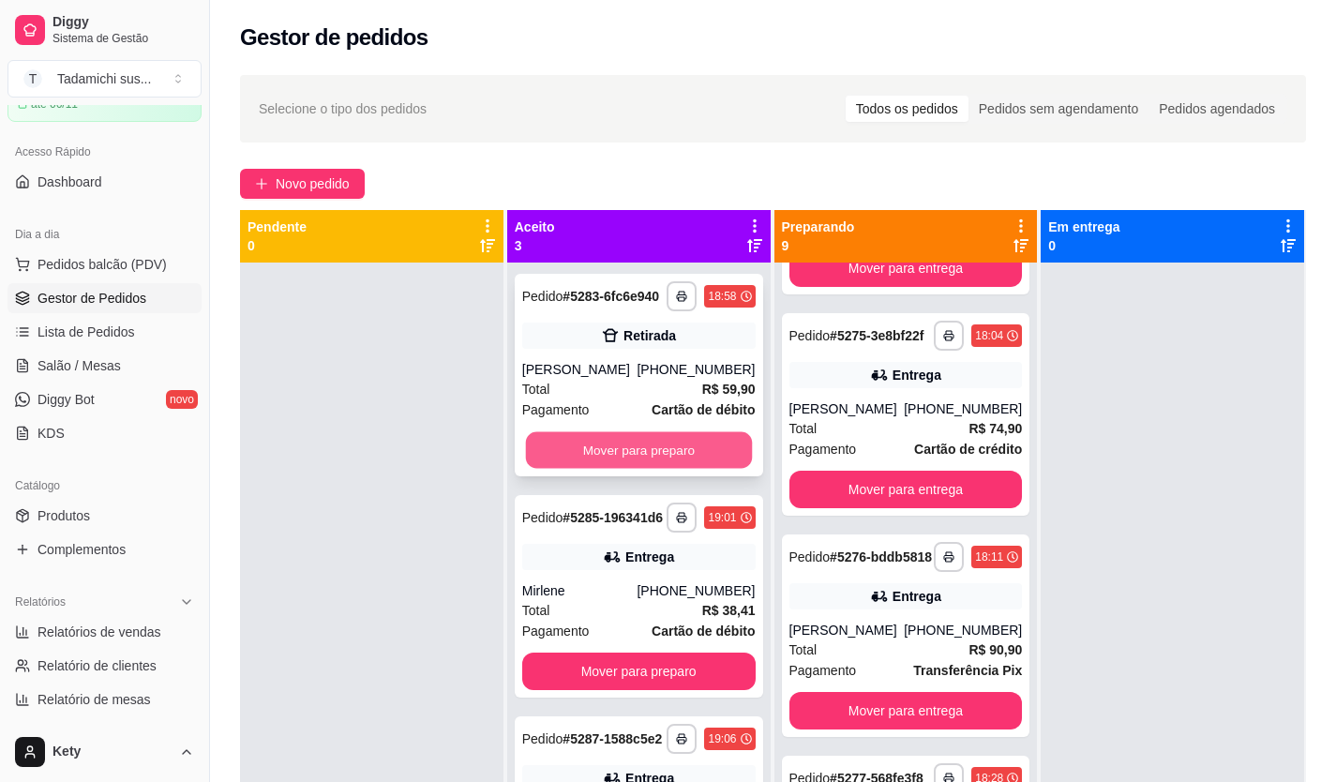
click at [647, 454] on button "Mover para preparo" at bounding box center [638, 450] width 226 height 37
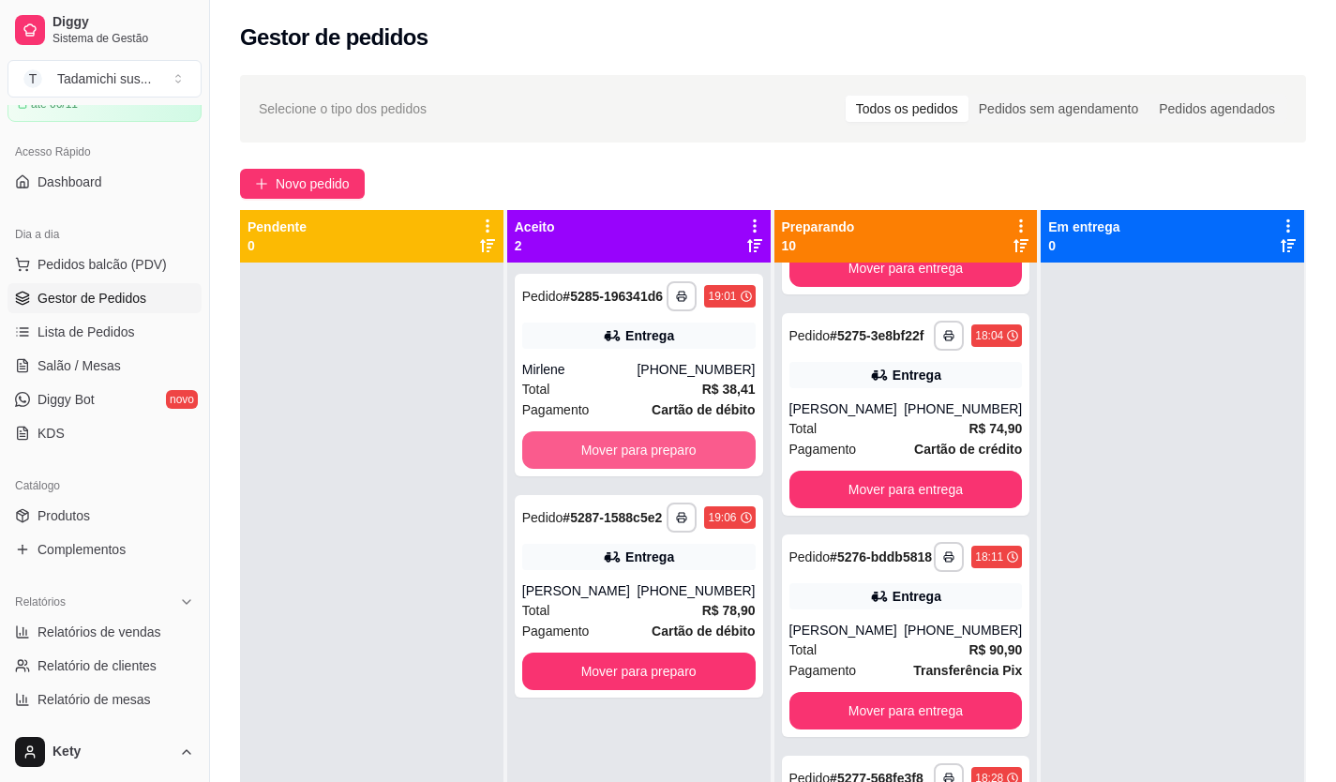
click at [647, 454] on button "Mover para preparo" at bounding box center [638, 449] width 233 height 37
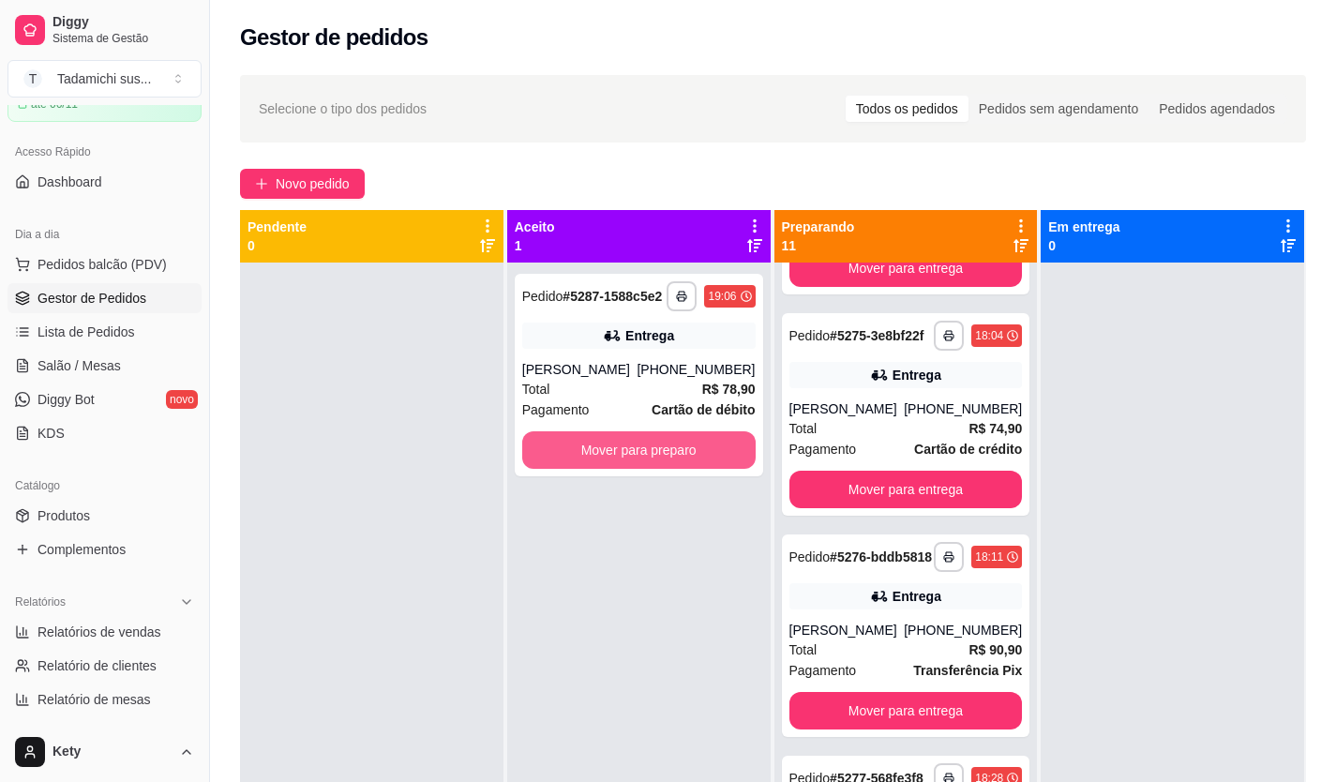
click at [647, 454] on button "Mover para preparo" at bounding box center [638, 449] width 233 height 37
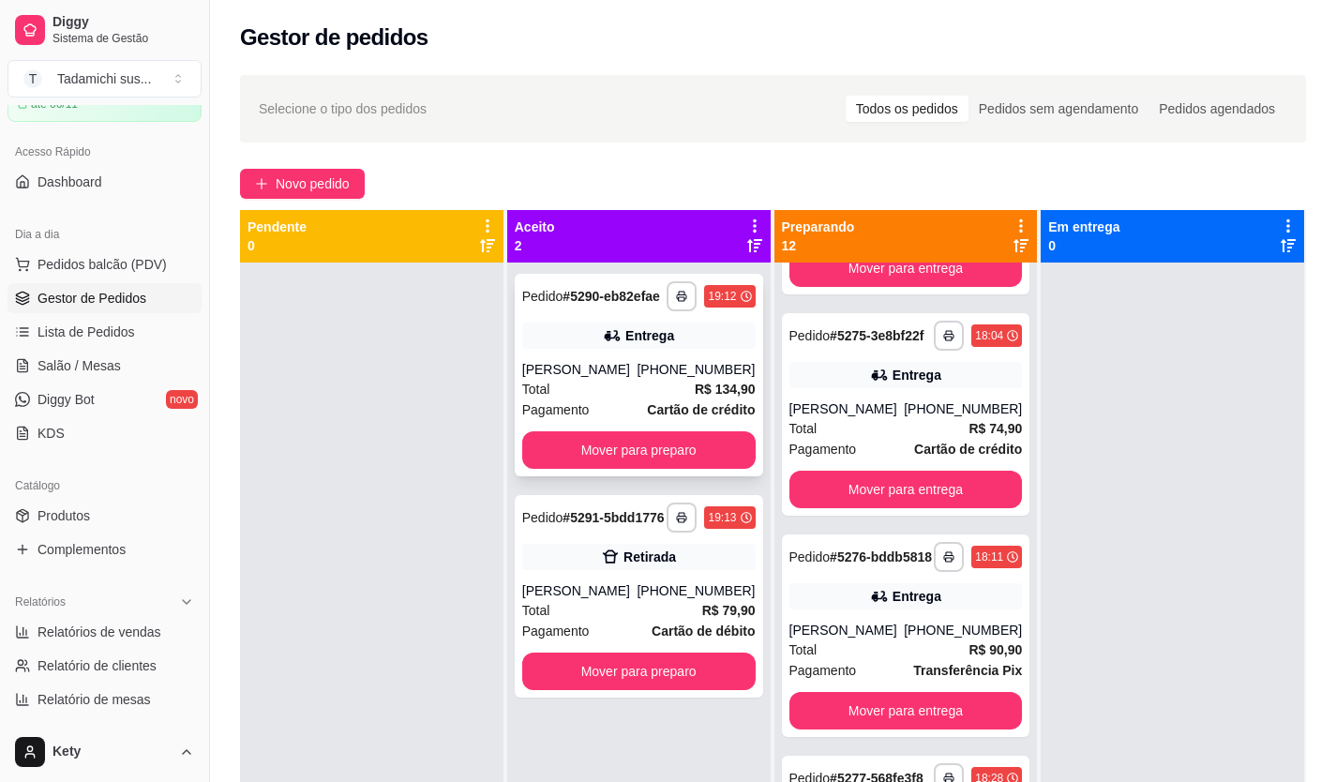
click at [614, 408] on div "Pagamento Cartão de crédito" at bounding box center [638, 409] width 233 height 21
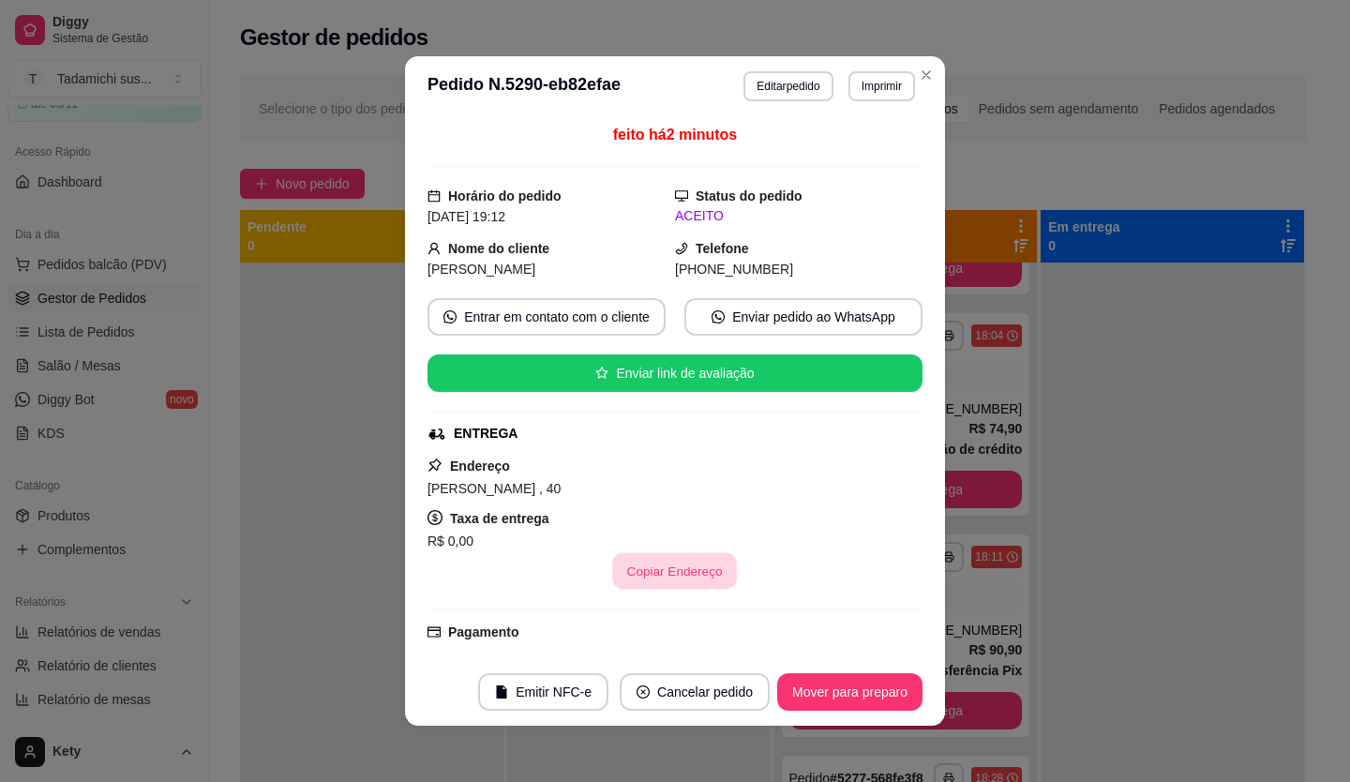
click at [664, 582] on button "Copiar Endereço" at bounding box center [675, 571] width 125 height 37
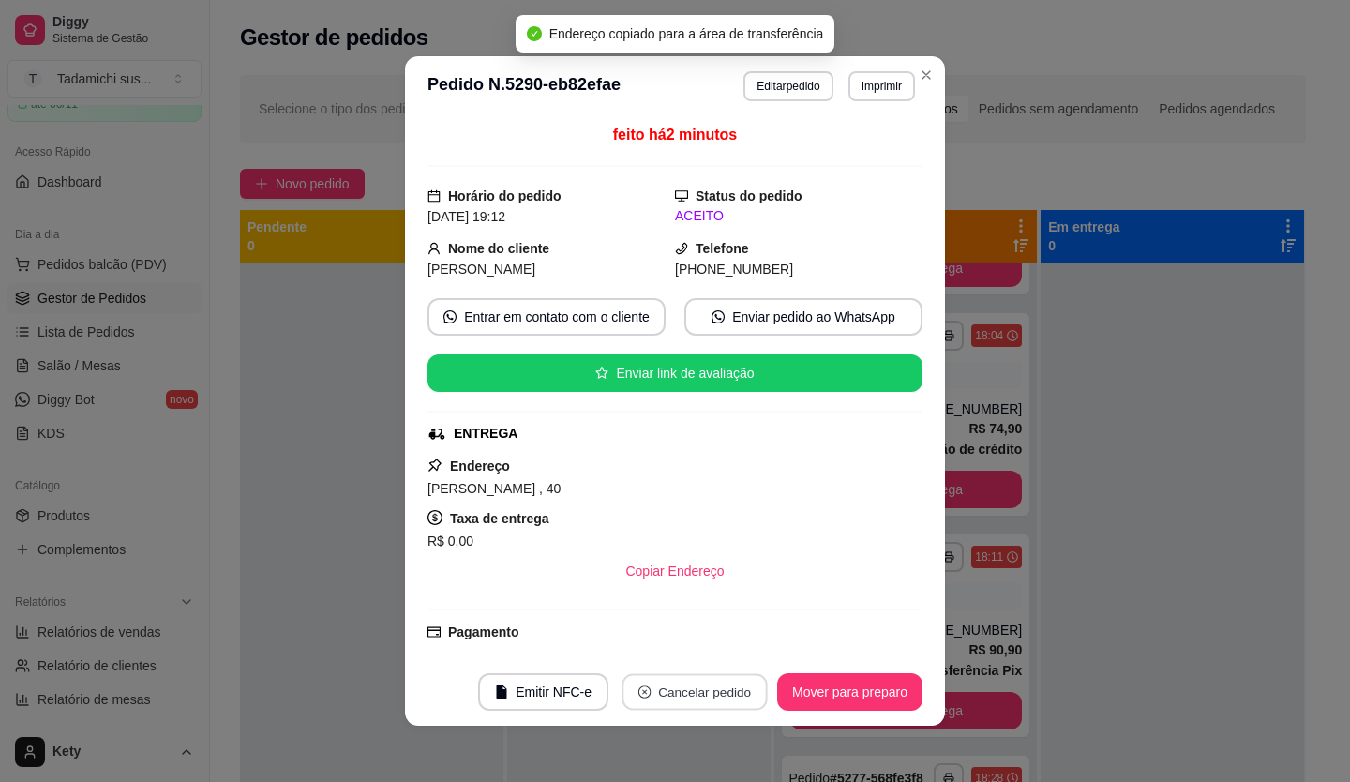
click at [701, 689] on button "Cancelar pedido" at bounding box center [693, 692] width 145 height 37
click at [712, 637] on button "Sim" at bounding box center [739, 645] width 73 height 37
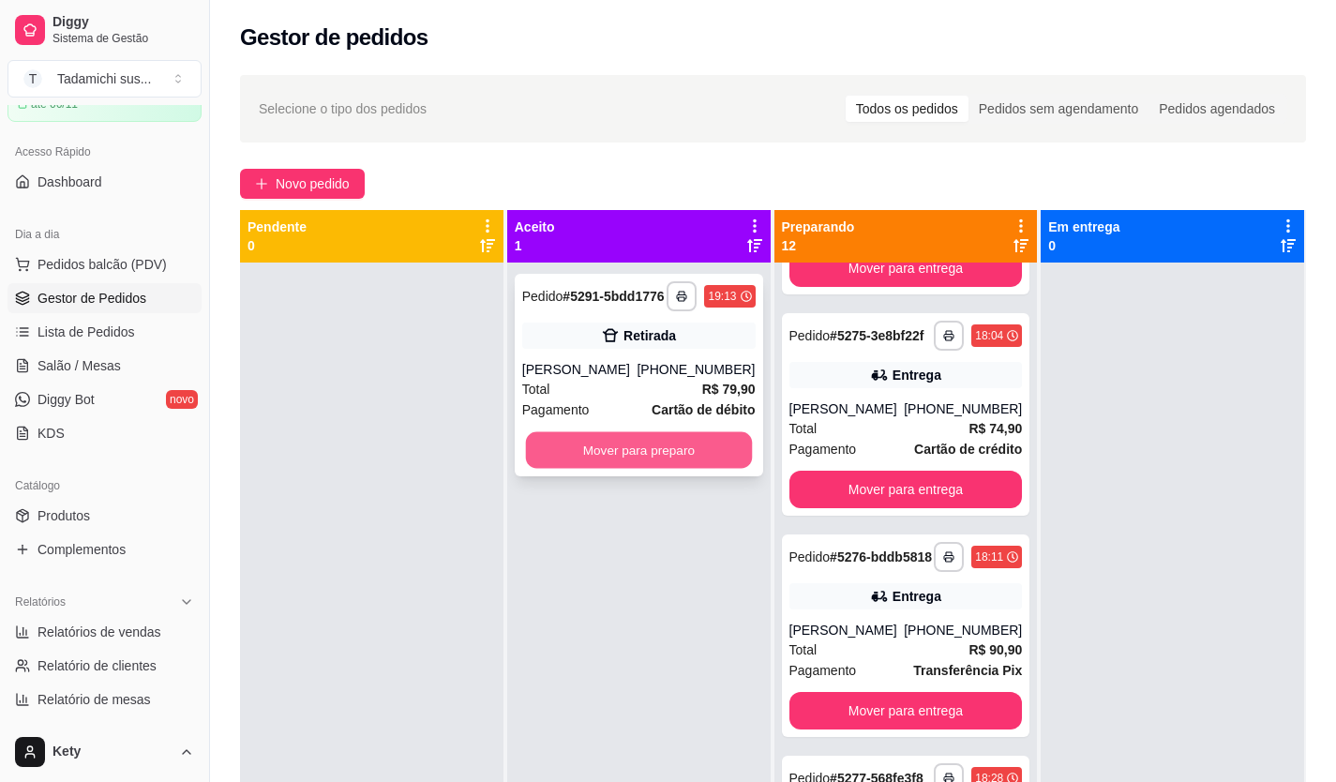
click at [636, 457] on button "Mover para preparo" at bounding box center [638, 450] width 226 height 37
click at [618, 457] on button "Mover para preparo" at bounding box center [638, 450] width 226 height 37
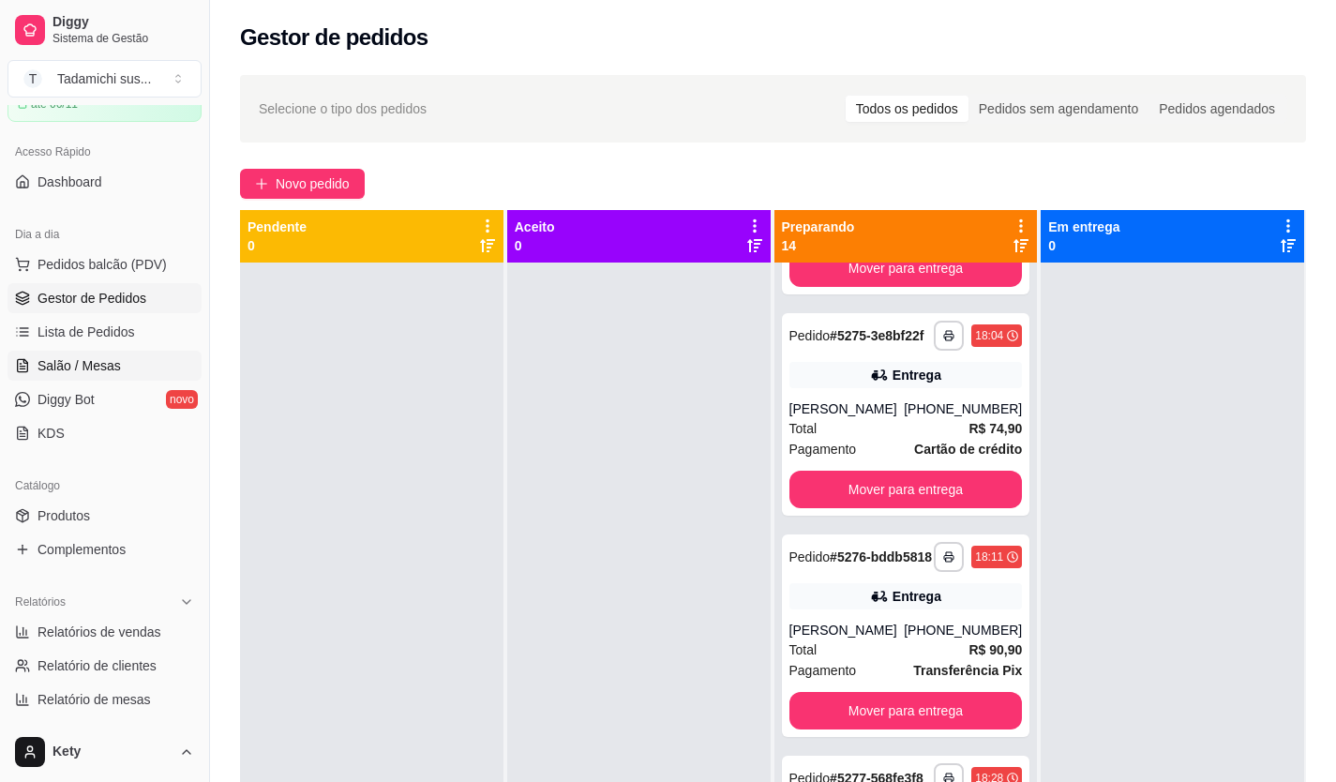
click at [92, 360] on span "Salão / Mesas" at bounding box center [78, 365] width 83 height 19
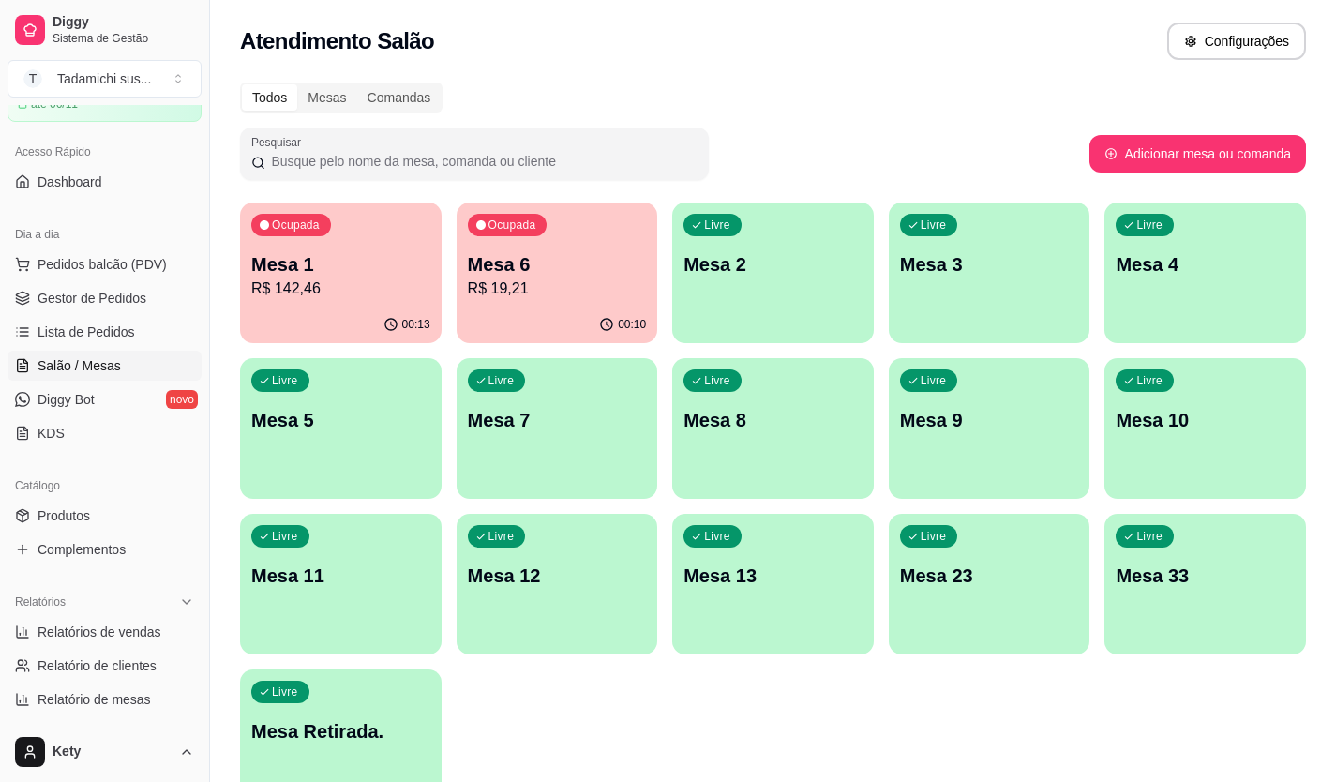
click at [335, 309] on div "00:13" at bounding box center [341, 325] width 202 height 37
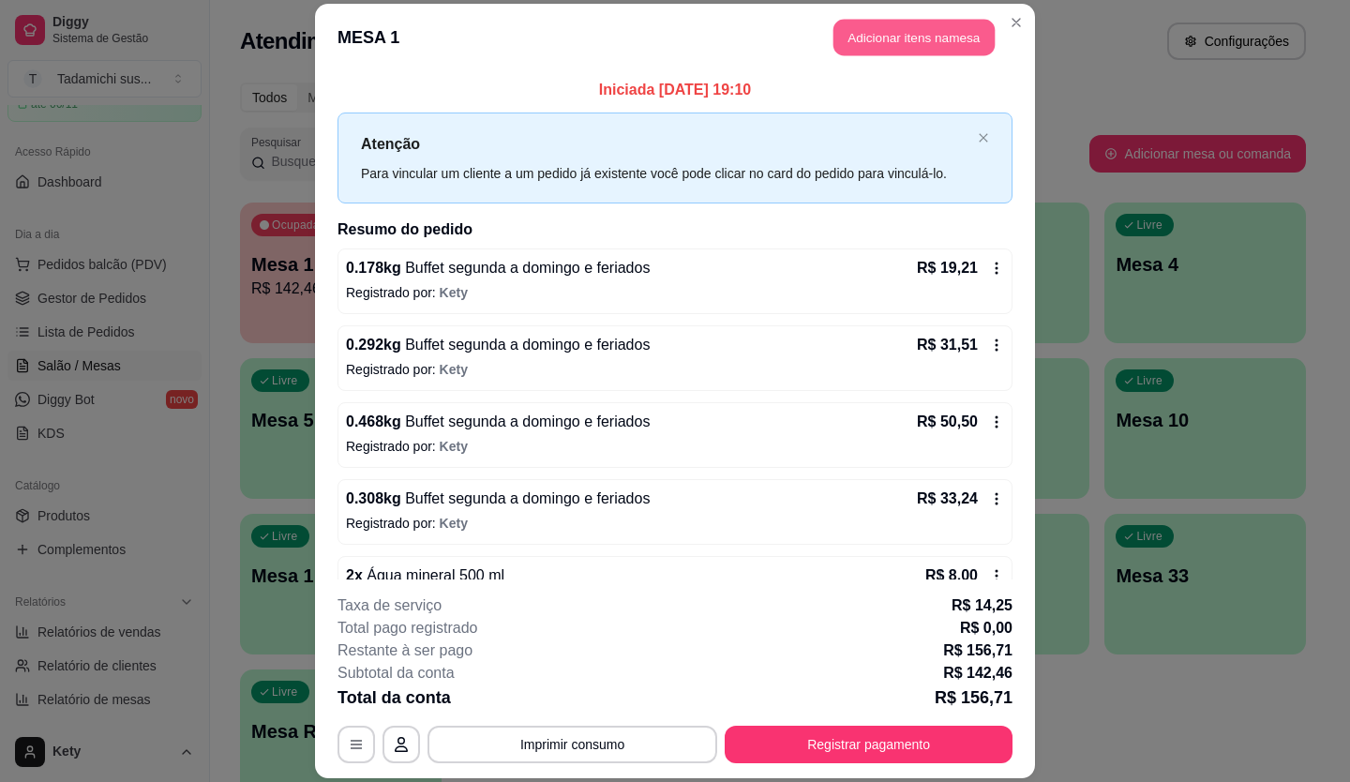
click at [908, 37] on button "Adicionar itens na mesa" at bounding box center [913, 38] width 161 height 37
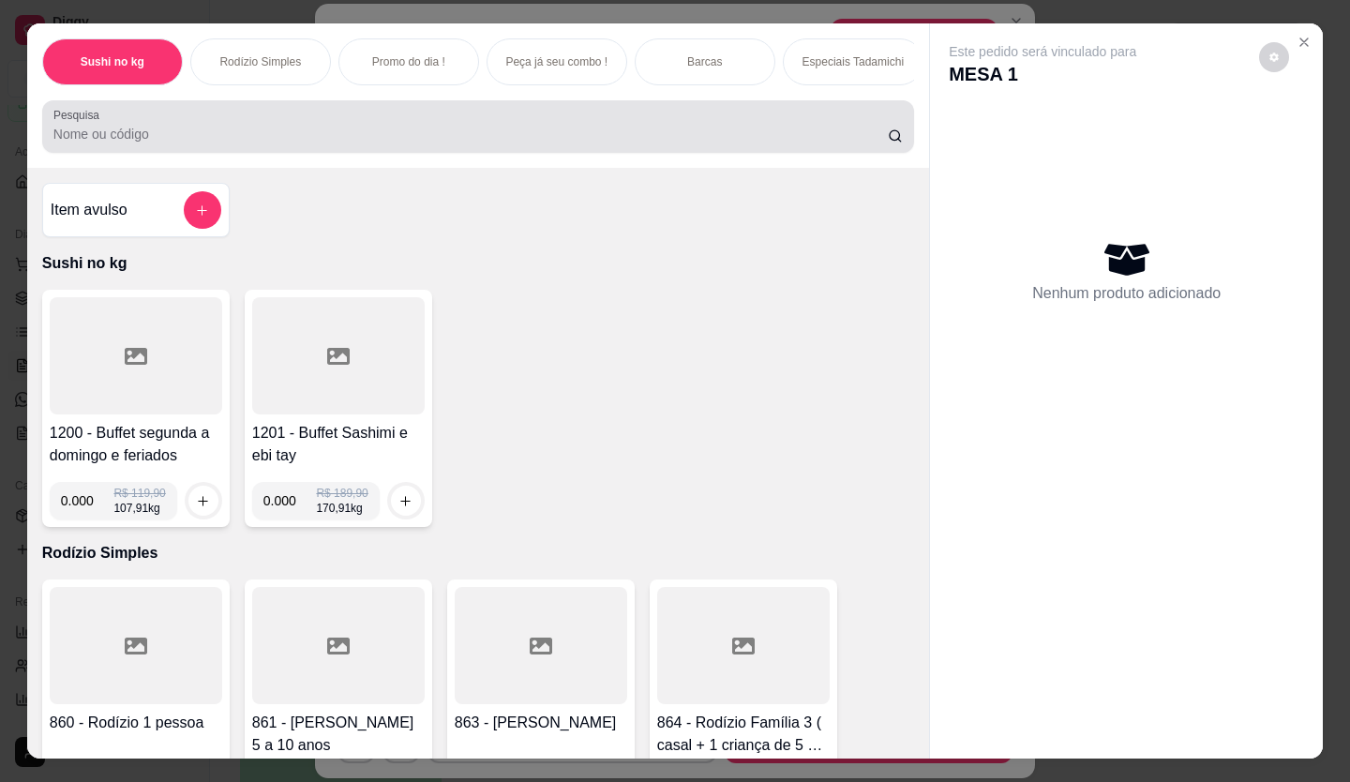
click at [368, 138] on input "Pesquisa" at bounding box center [470, 134] width 835 height 19
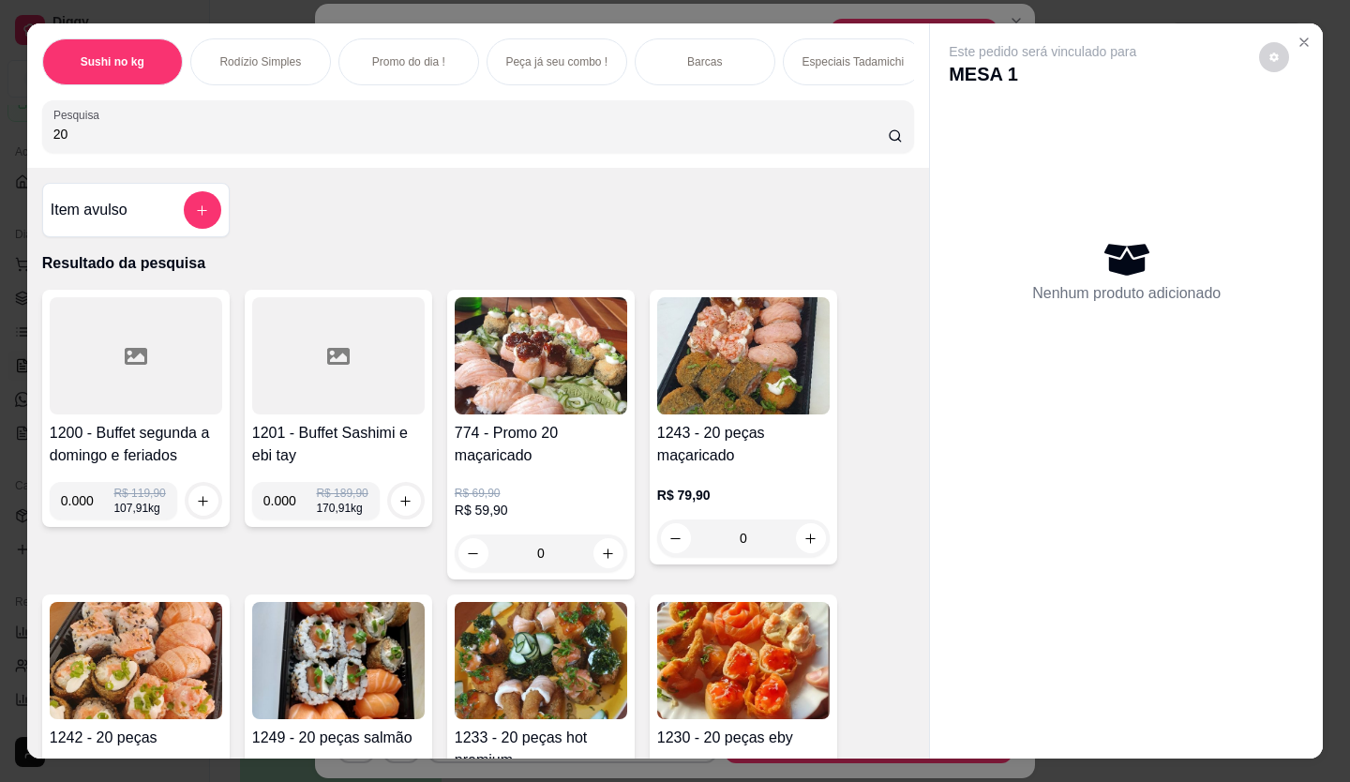
click at [178, 139] on input "20" at bounding box center [470, 134] width 835 height 19
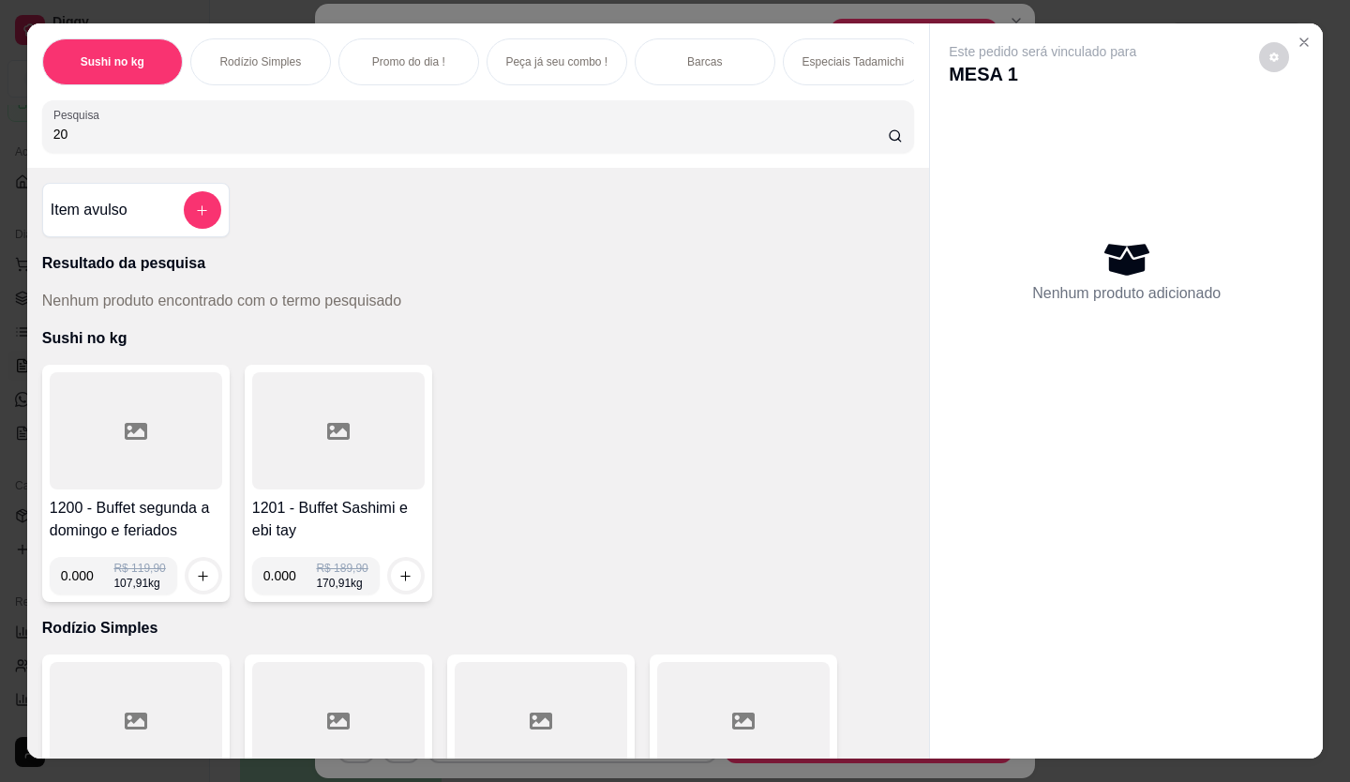
type input "2"
type input "s"
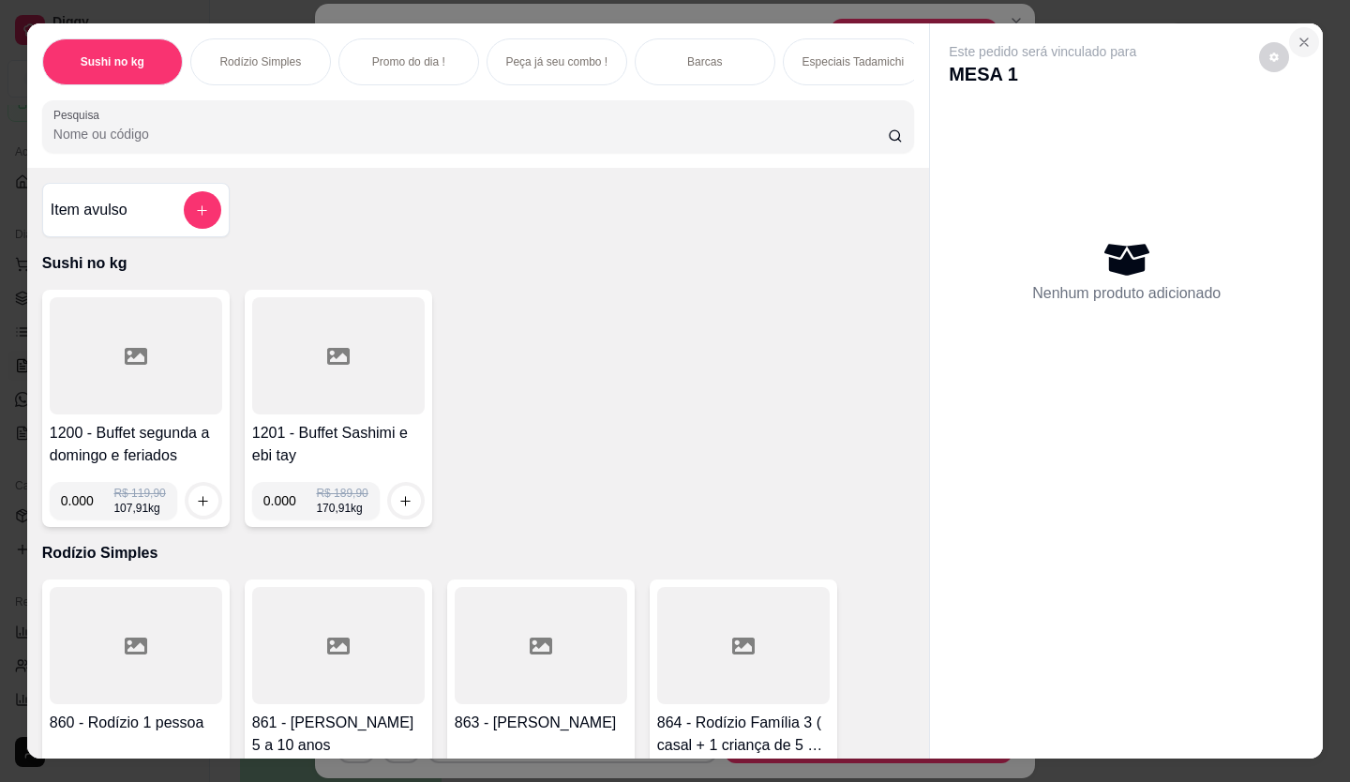
click at [1298, 35] on icon "Close" at bounding box center [1303, 42] width 15 height 15
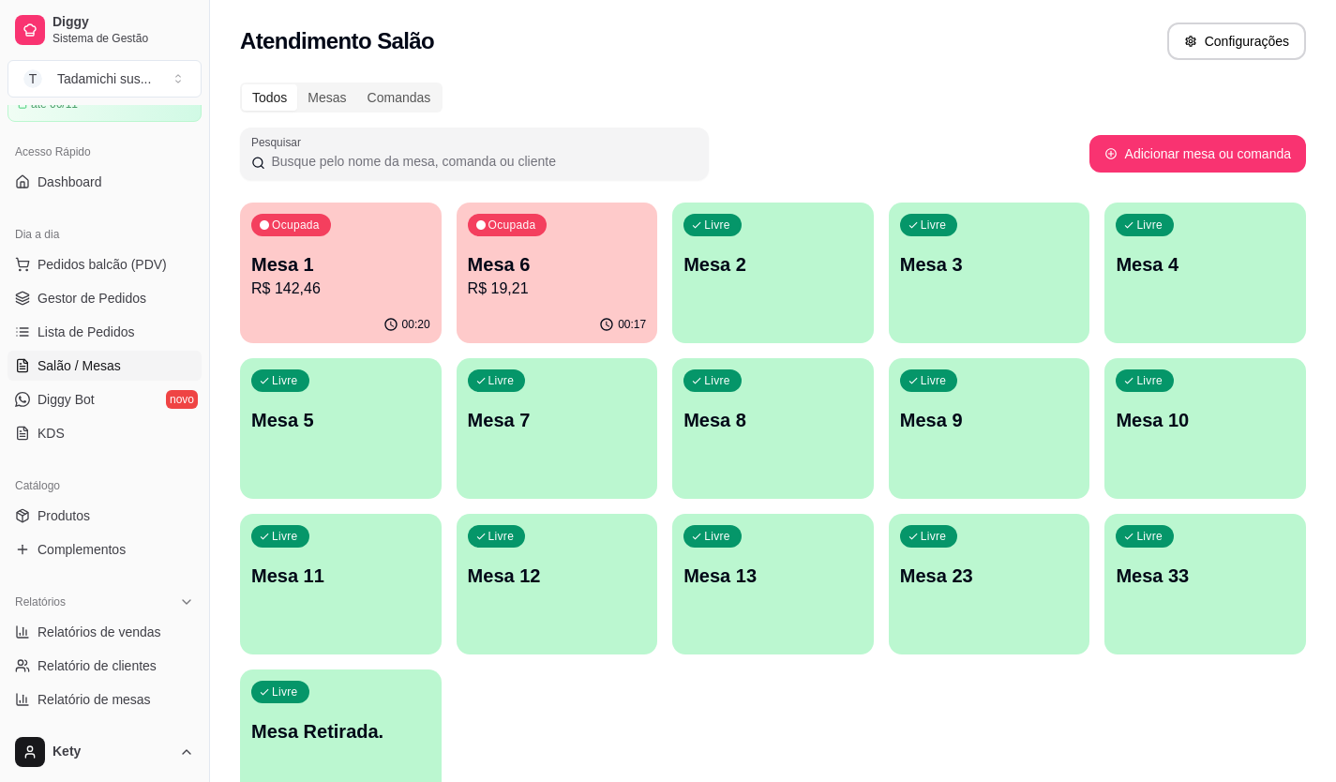
click at [116, 373] on span "Salão / Mesas" at bounding box center [78, 365] width 83 height 19
click at [115, 370] on span "Salão / Mesas" at bounding box center [78, 365] width 83 height 19
click at [84, 545] on span "Complementos" at bounding box center [81, 549] width 88 height 19
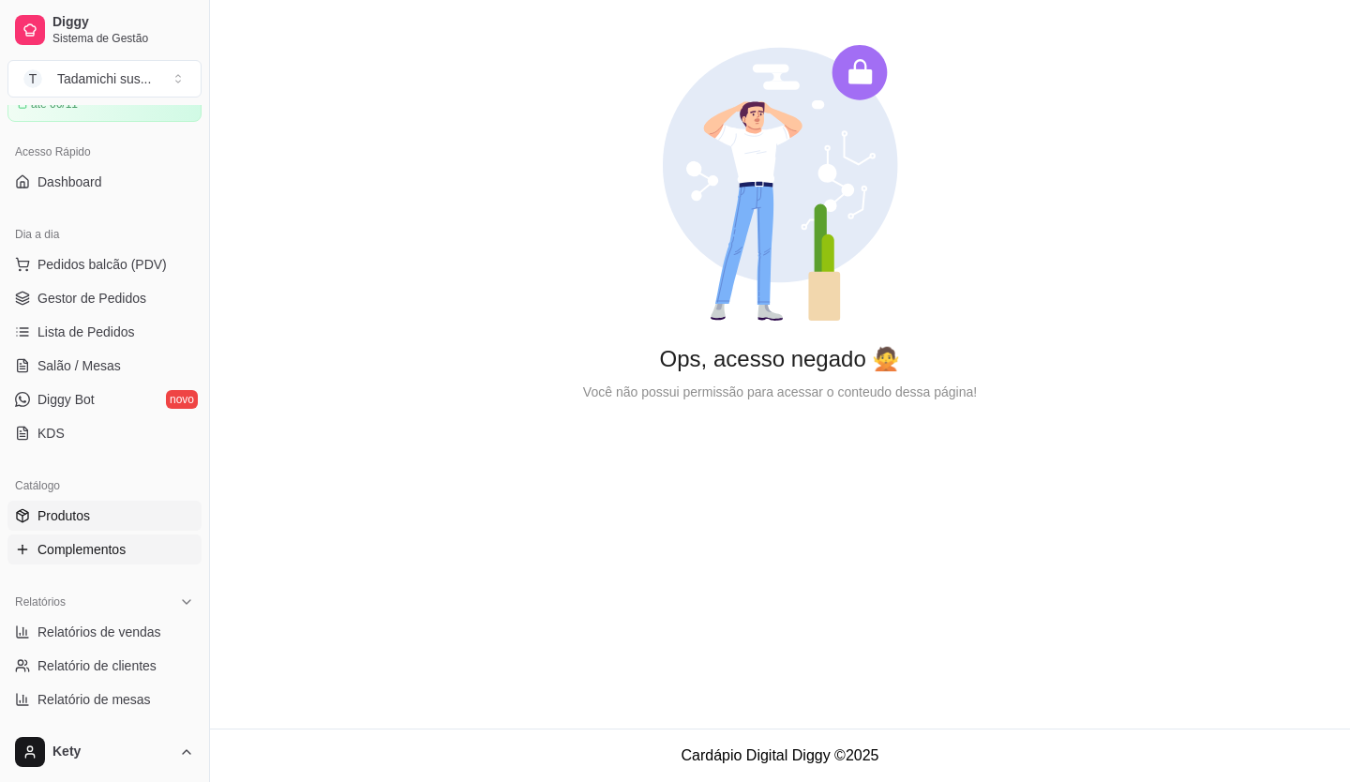
click at [92, 514] on link "Produtos" at bounding box center [104, 516] width 194 height 30
click at [97, 509] on link "Produtos" at bounding box center [104, 516] width 194 height 30
click at [100, 509] on link "Produtos" at bounding box center [104, 516] width 194 height 30
click at [100, 512] on link "Produtos" at bounding box center [104, 516] width 194 height 30
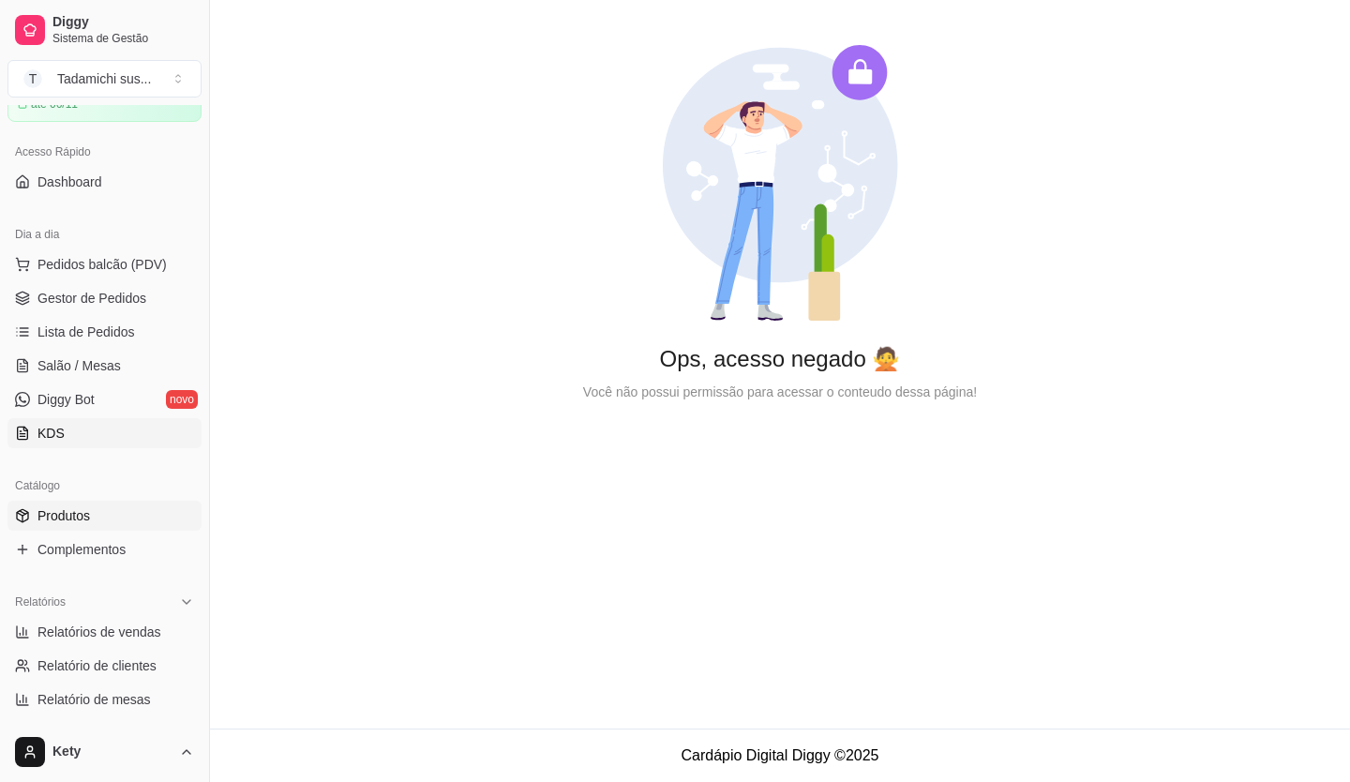
click at [53, 440] on span "KDS" at bounding box center [50, 433] width 27 height 19
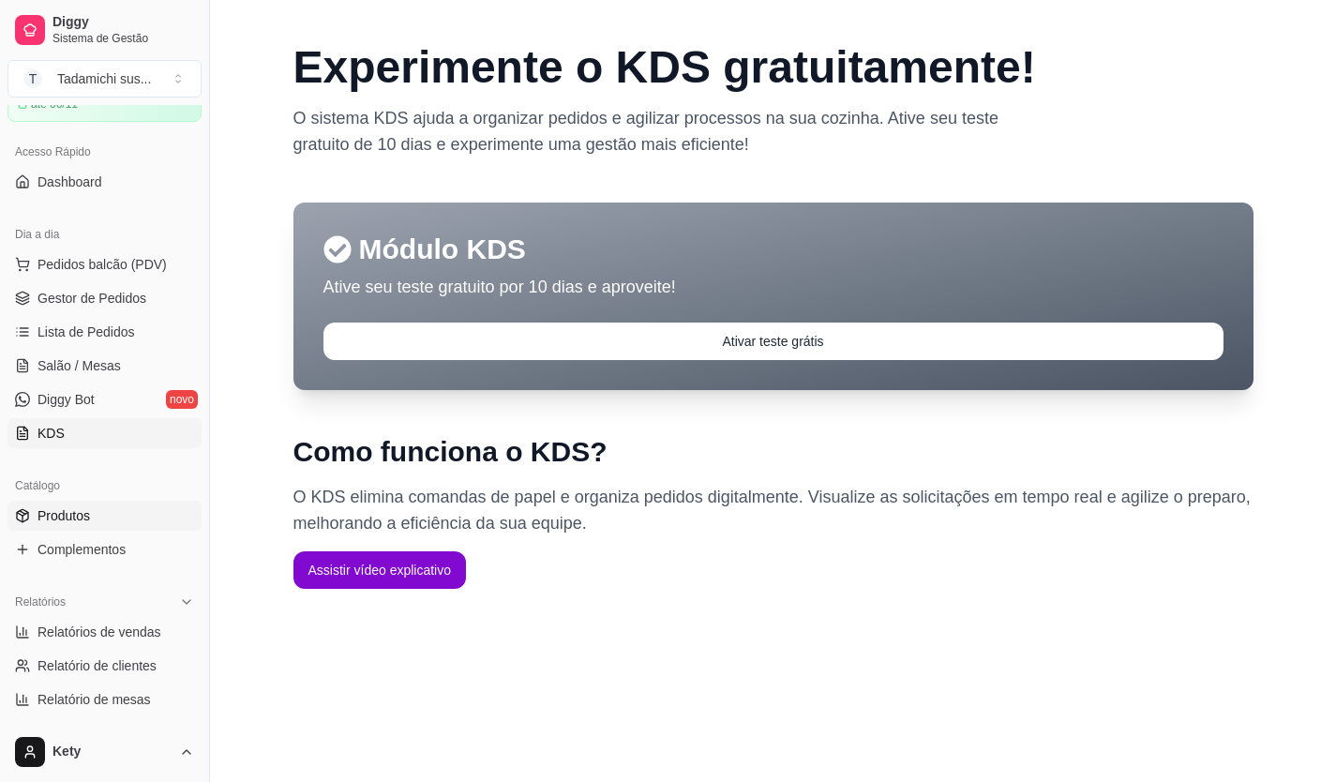
click at [89, 514] on span "Produtos" at bounding box center [63, 515] width 52 height 19
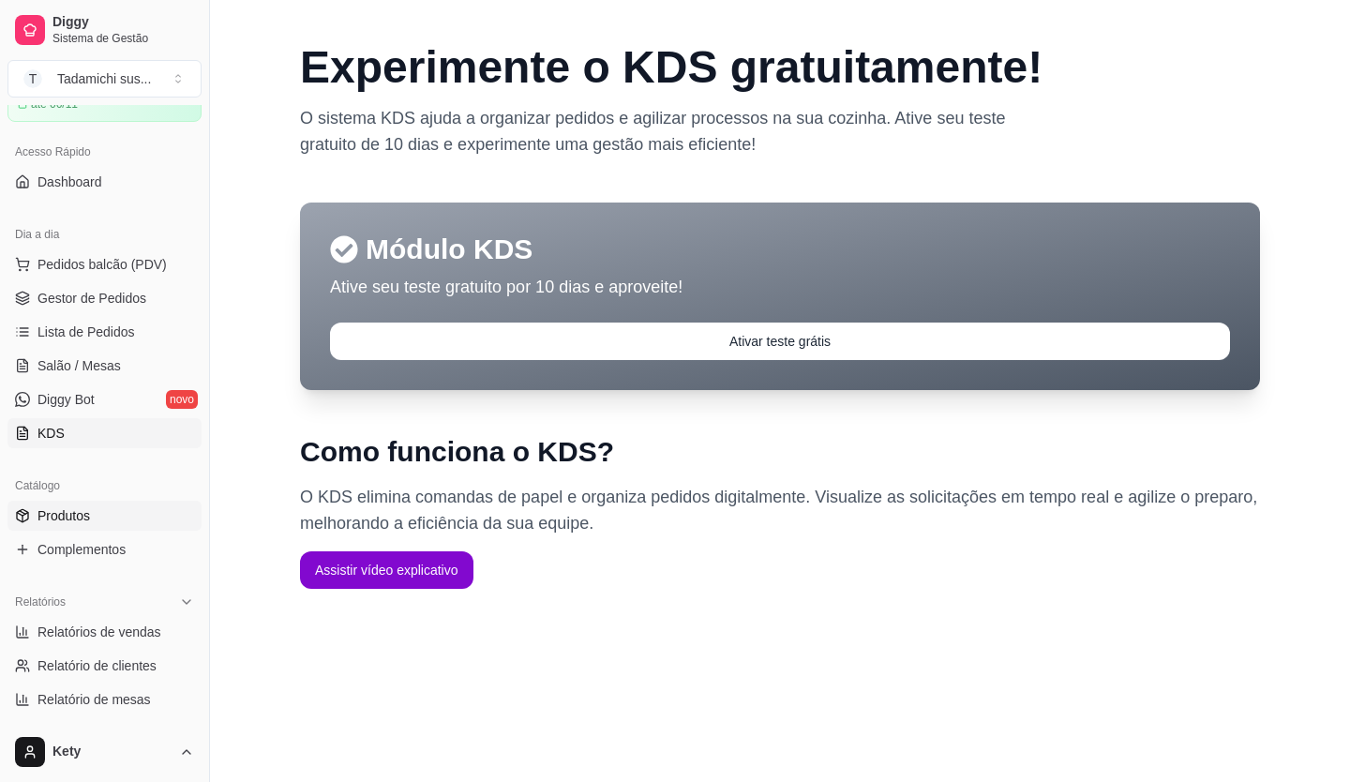
click at [90, 514] on span "Produtos" at bounding box center [63, 515] width 52 height 19
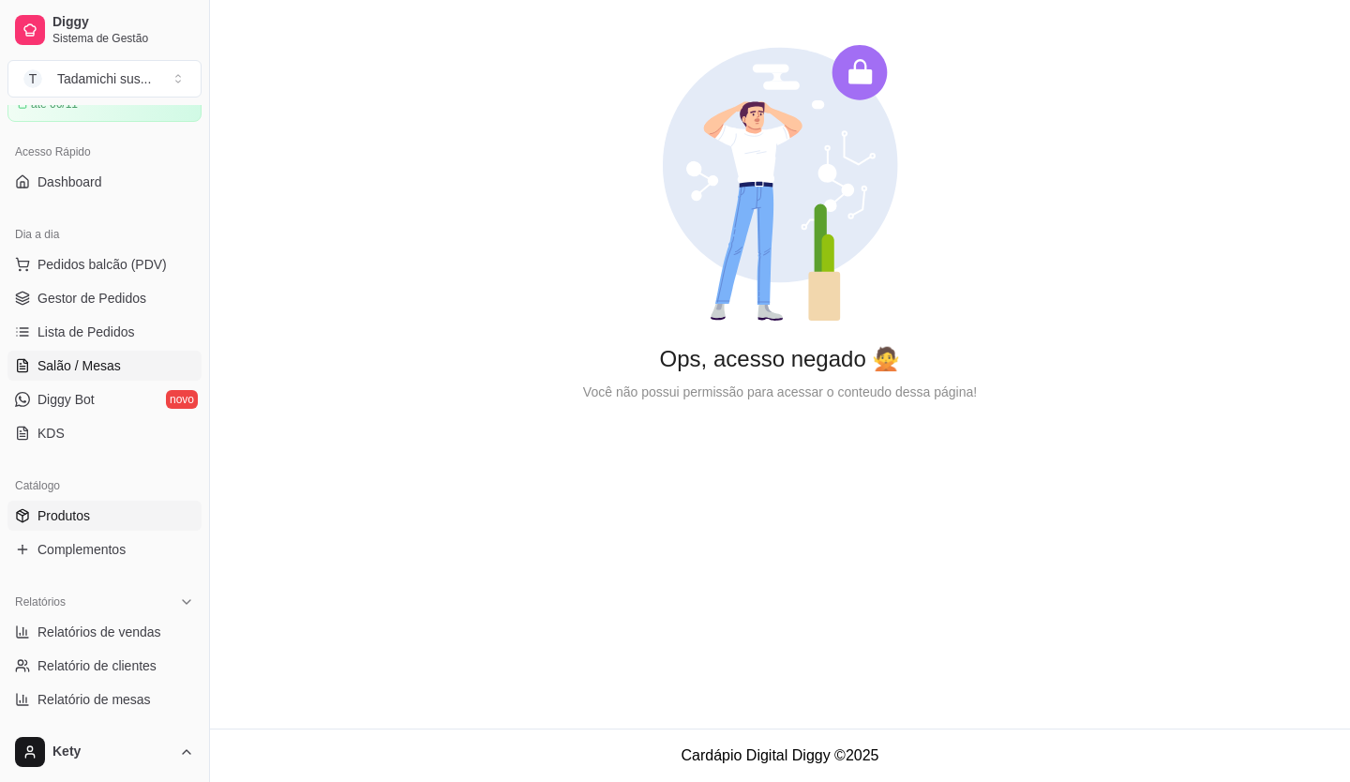
click at [115, 366] on span "Salão / Mesas" at bounding box center [78, 365] width 83 height 19
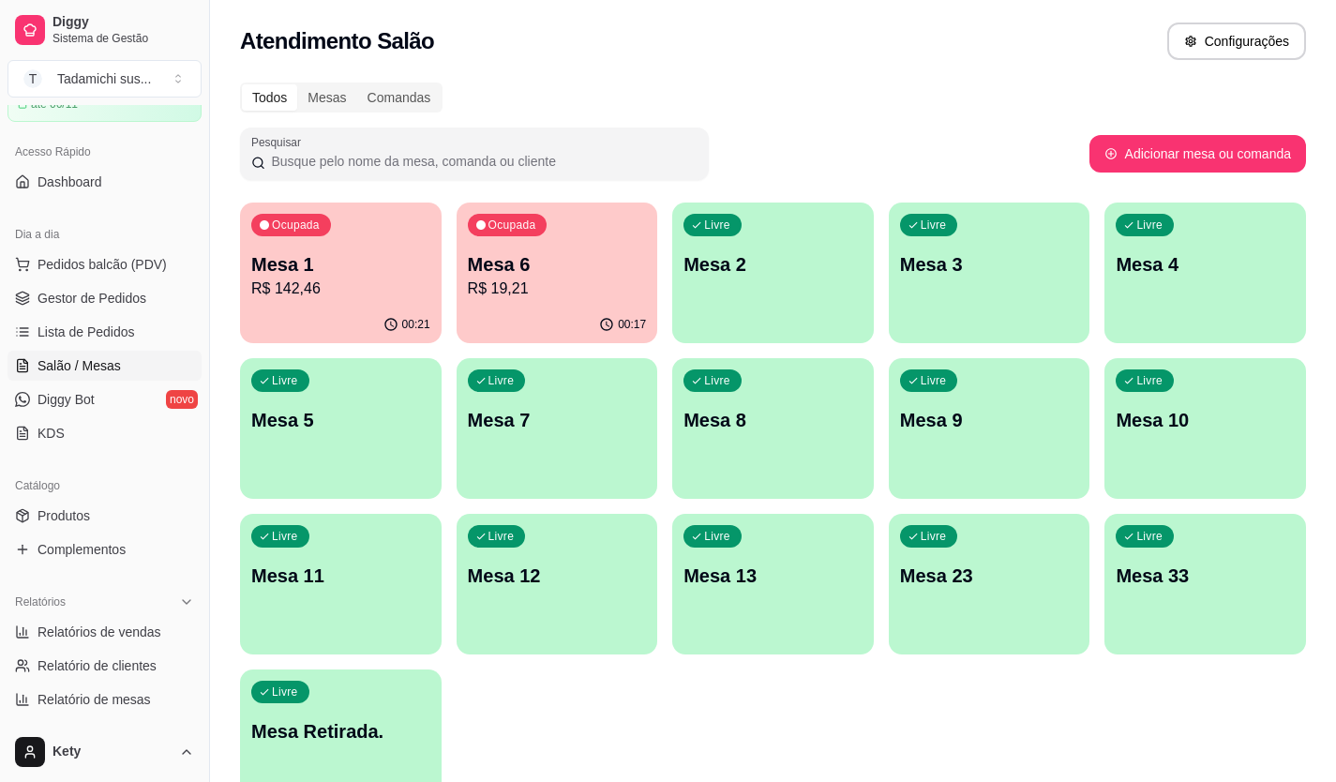
click at [919, 427] on p "Mesa 9" at bounding box center [989, 420] width 179 height 26
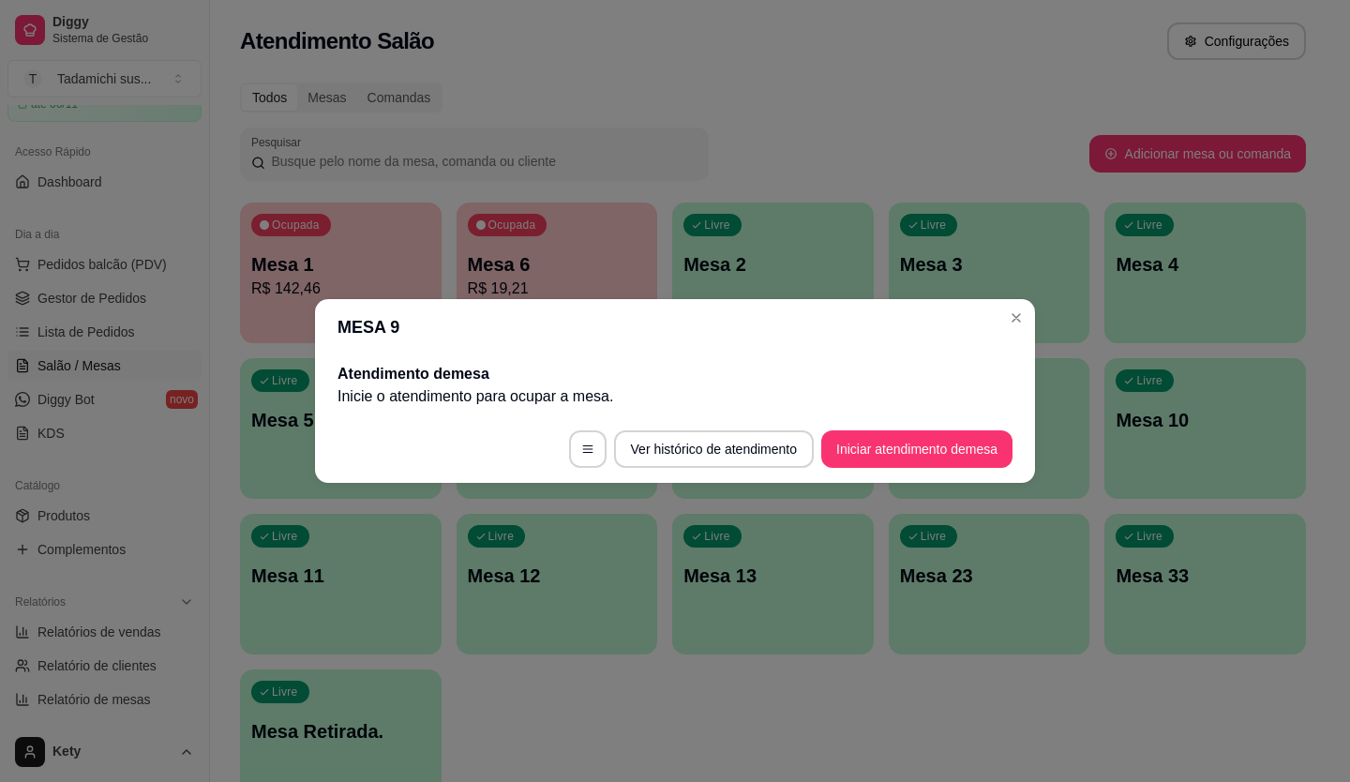
click at [834, 459] on button "Iniciar atendimento de mesa" at bounding box center [916, 448] width 191 height 37
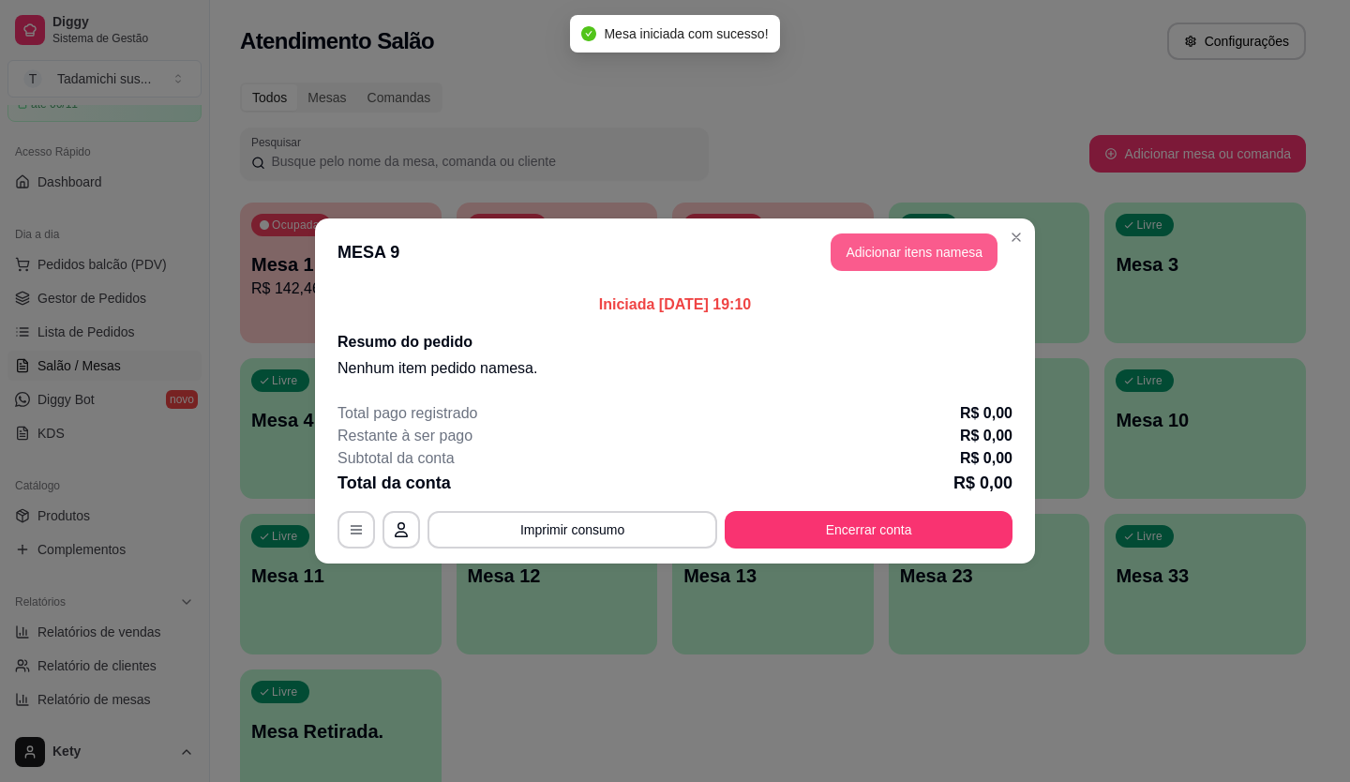
click at [914, 246] on button "Adicionar itens na mesa" at bounding box center [914, 251] width 167 height 37
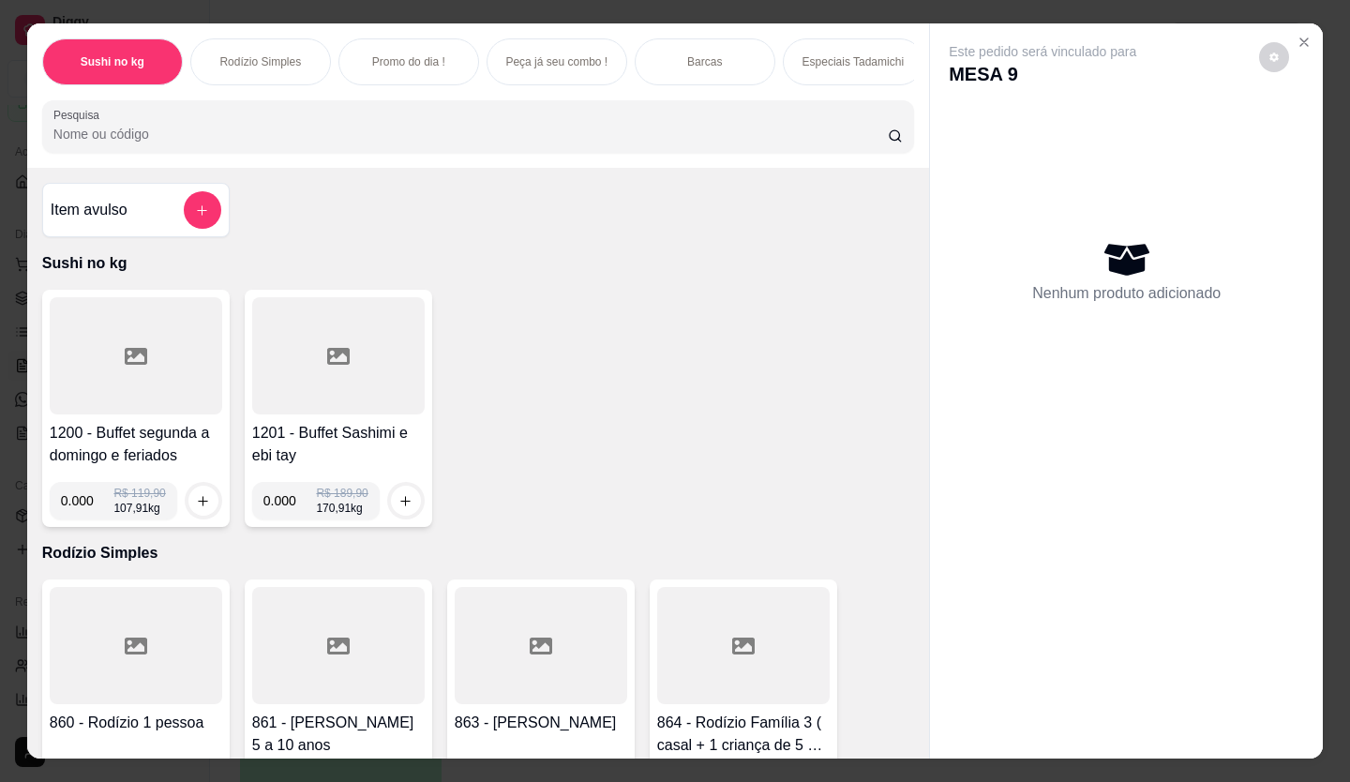
click at [217, 139] on input "Pesquisa" at bounding box center [470, 134] width 835 height 19
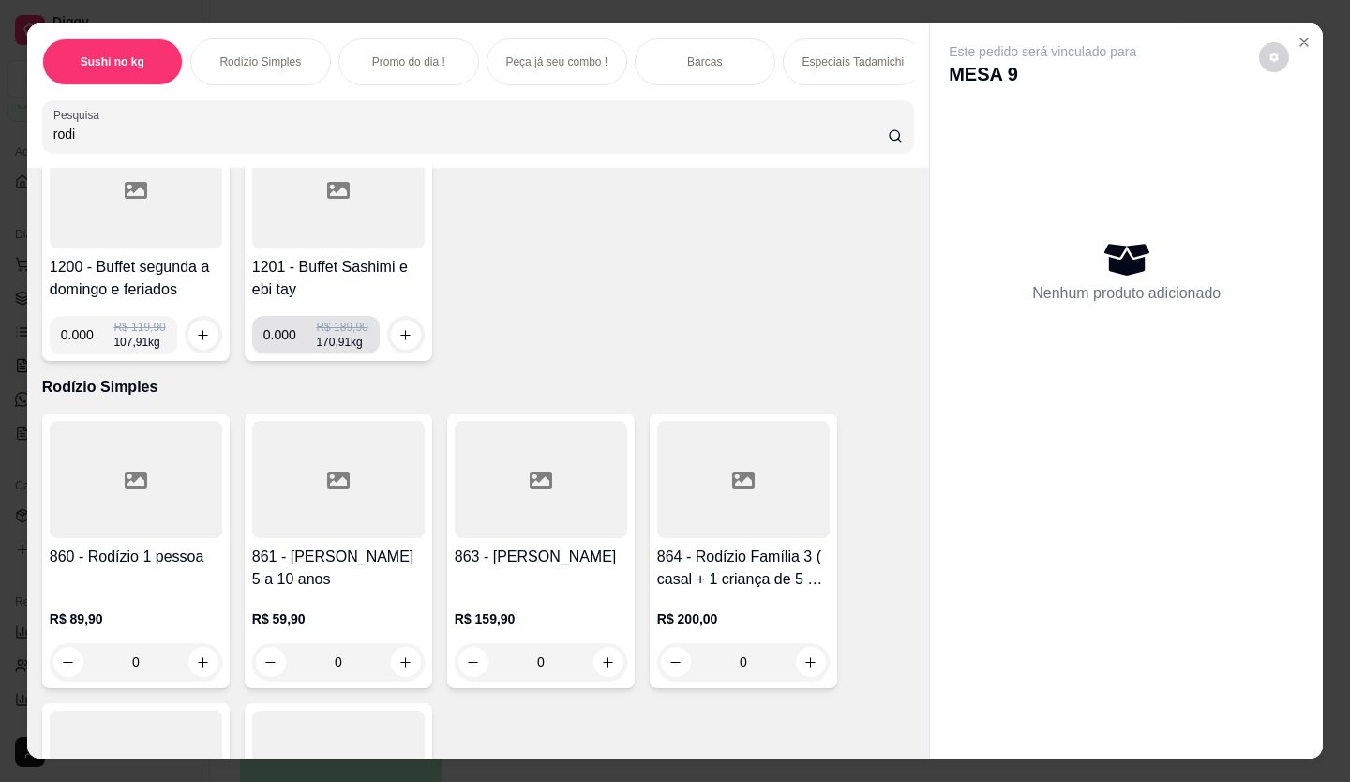
scroll to position [281, 0]
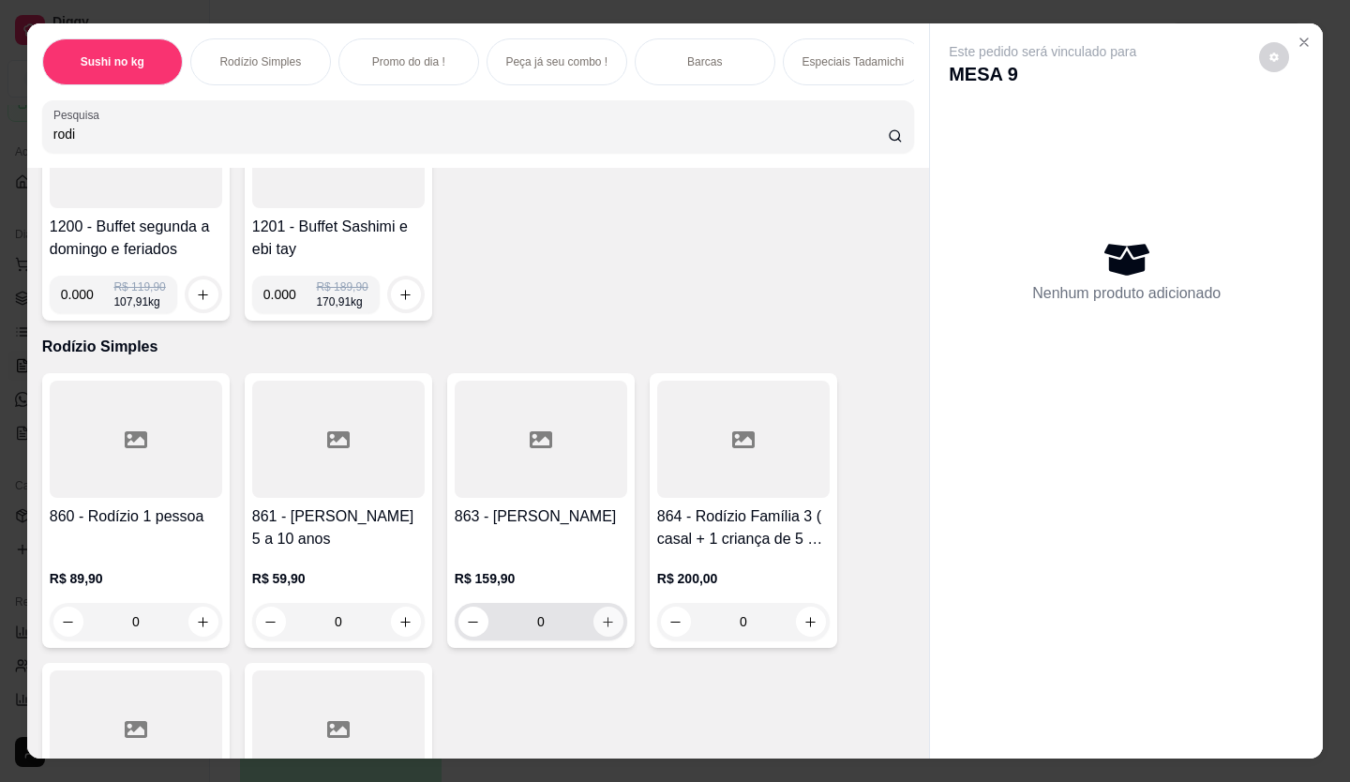
type input "rodi"
click at [604, 627] on icon "increase-product-quantity" at bounding box center [609, 622] width 10 height 10
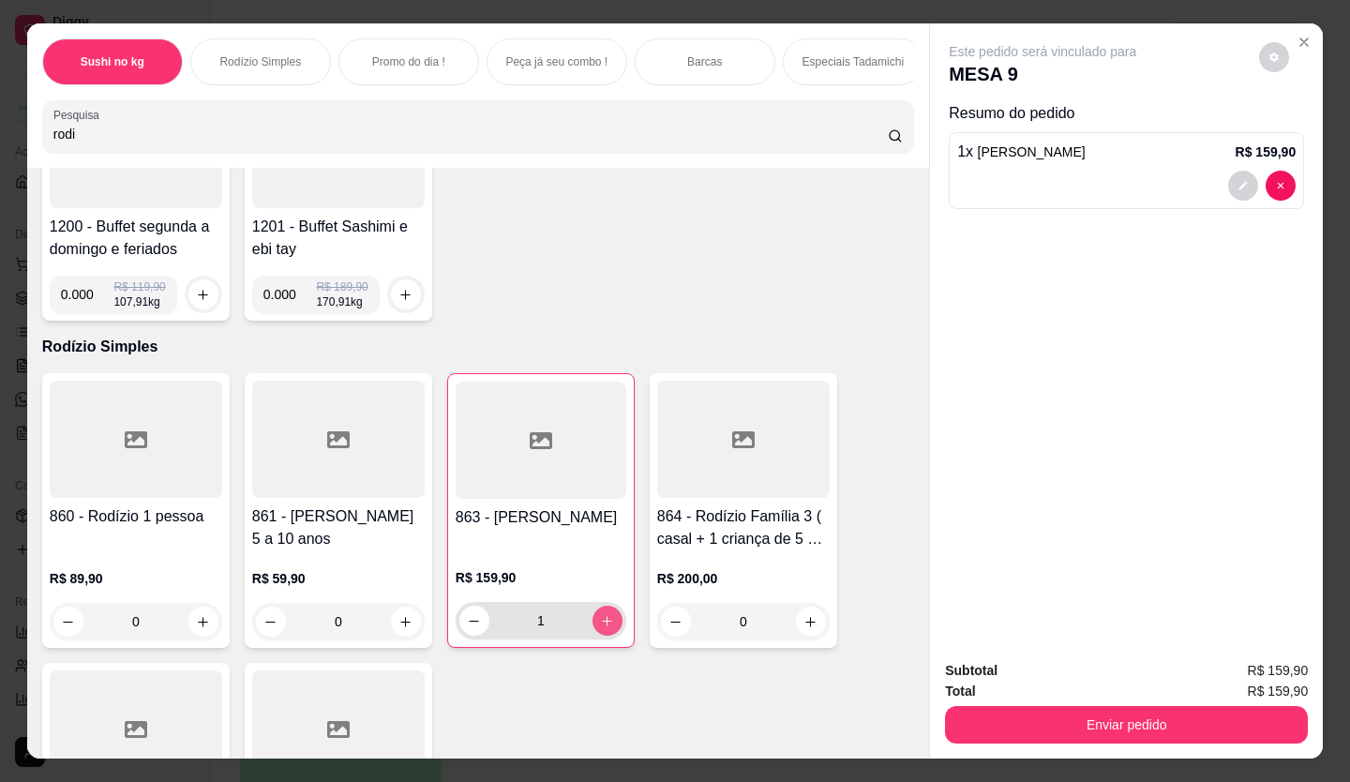
type input "1"
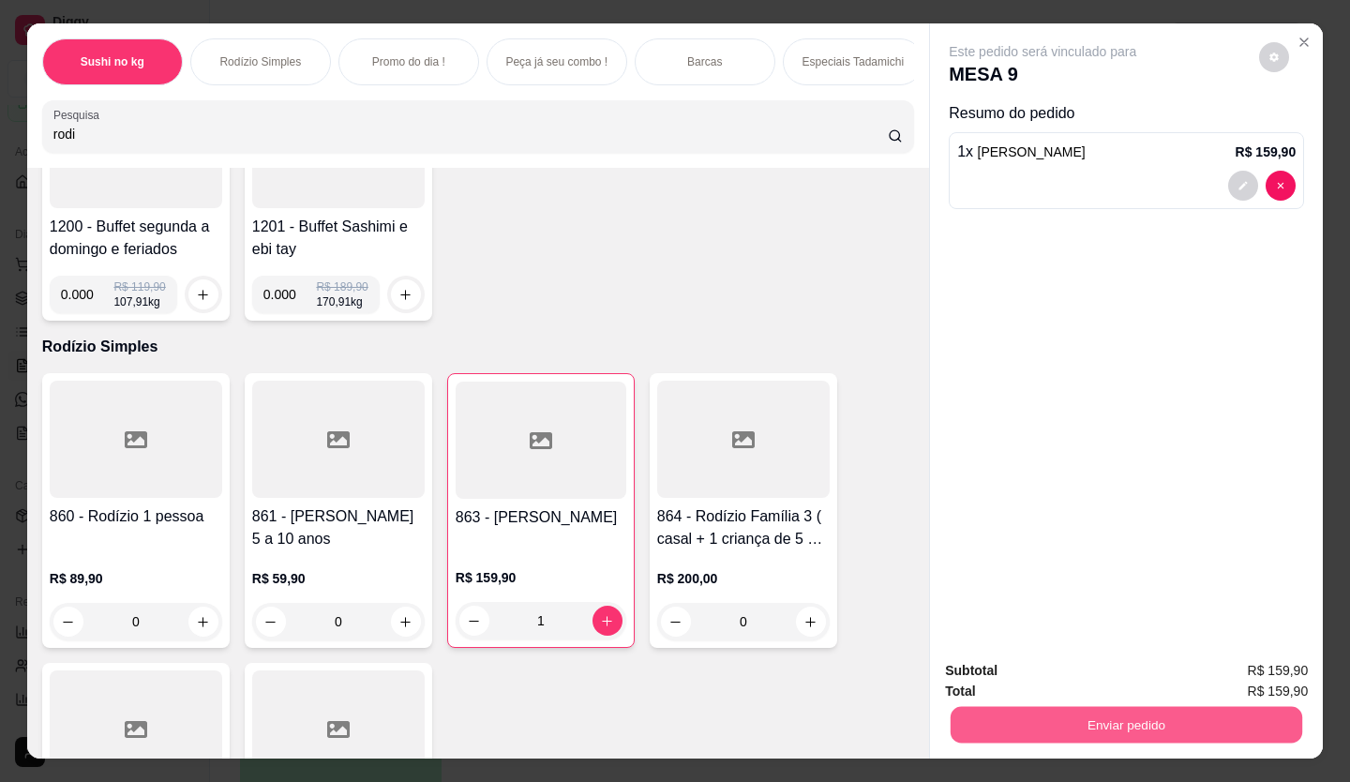
click at [1029, 722] on button "Enviar pedido" at bounding box center [1127, 725] width 352 height 37
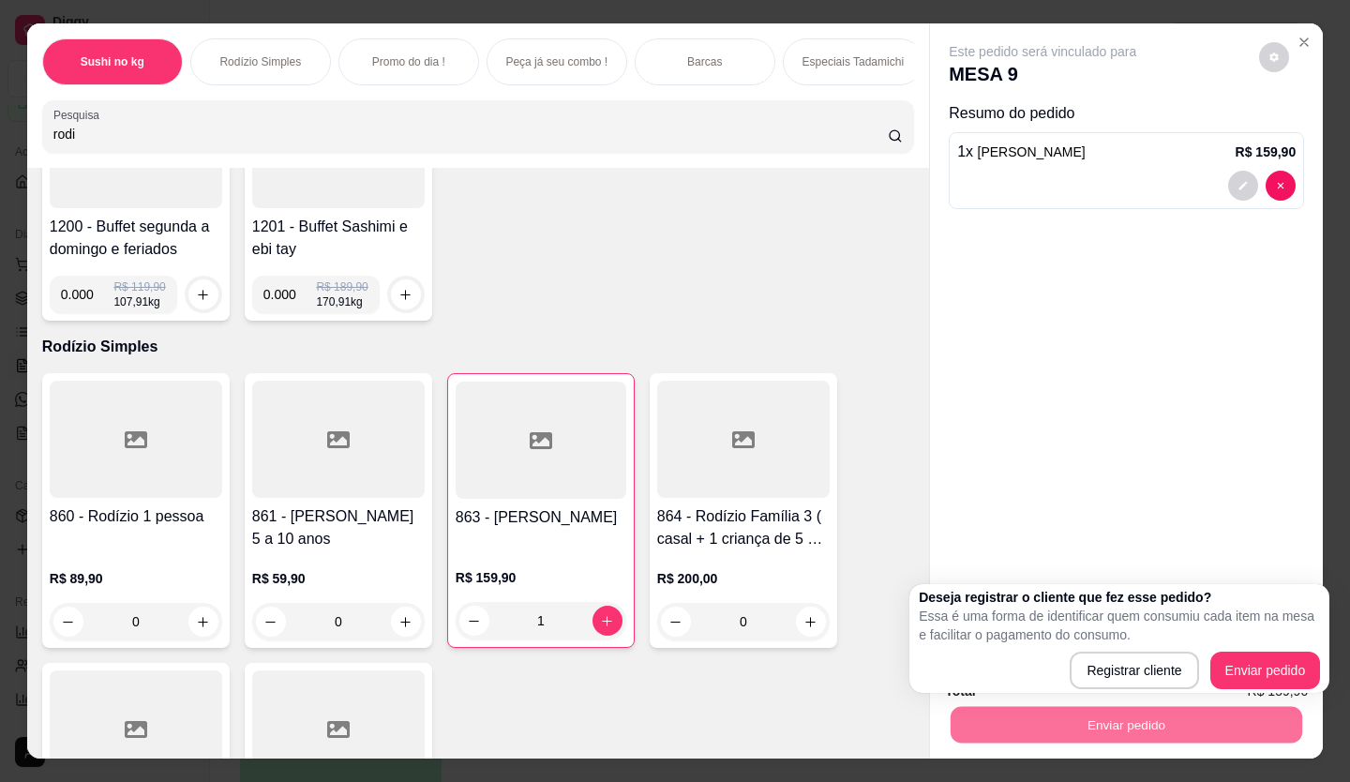
click at [764, 261] on div "1200 - Buffet segunda a domingo e feriados 0.000 R$ 119,90 107,91 kg 1201 - Buf…" at bounding box center [478, 201] width 872 height 237
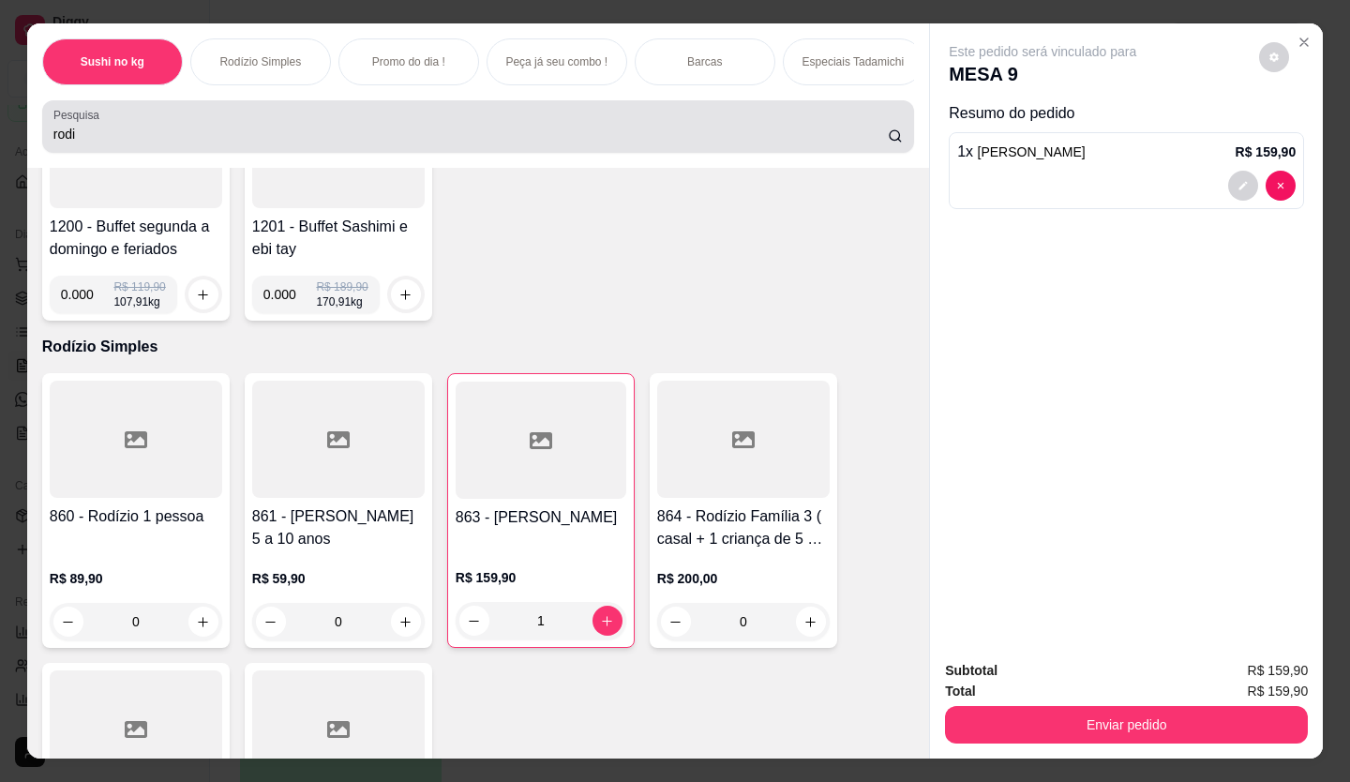
click at [239, 129] on div "rodi" at bounding box center [477, 126] width 849 height 37
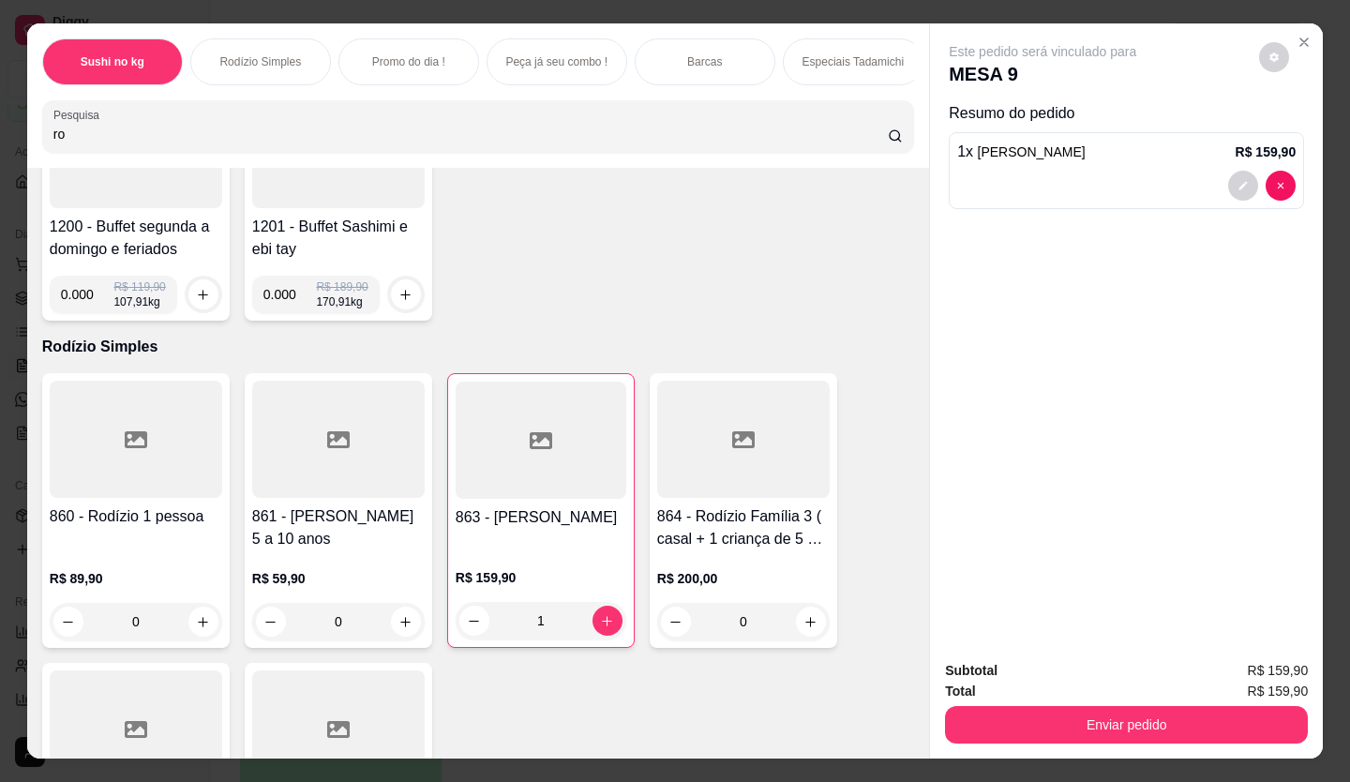
type input "r"
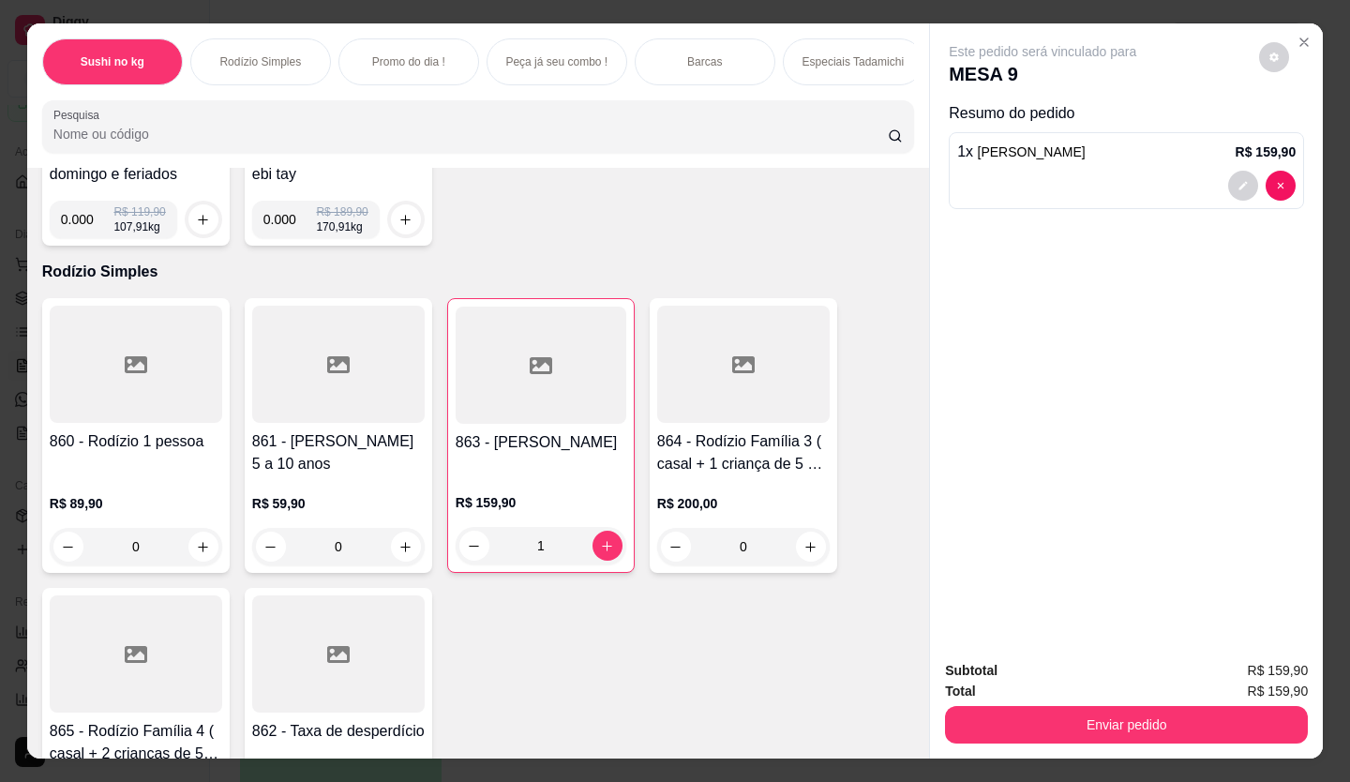
scroll to position [206, 0]
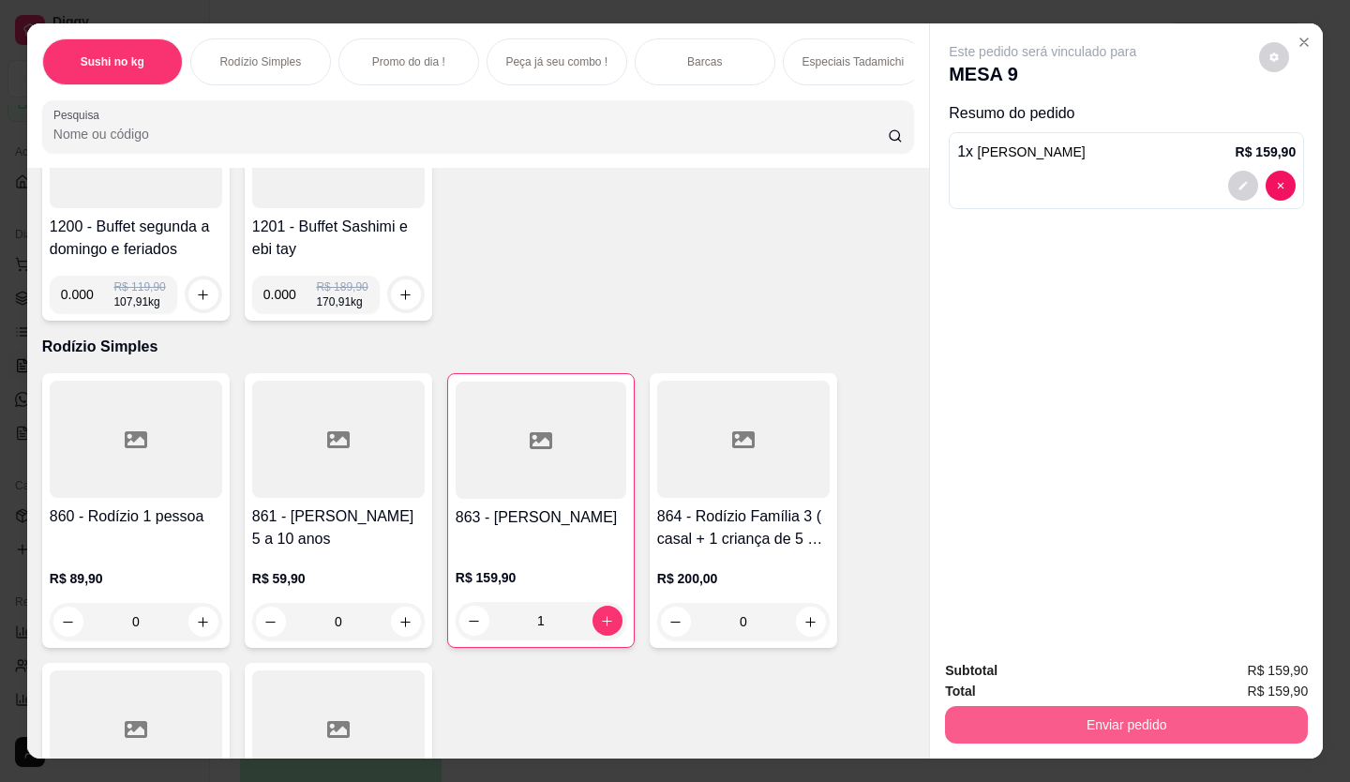
click at [1174, 720] on button "Enviar pedido" at bounding box center [1126, 724] width 363 height 37
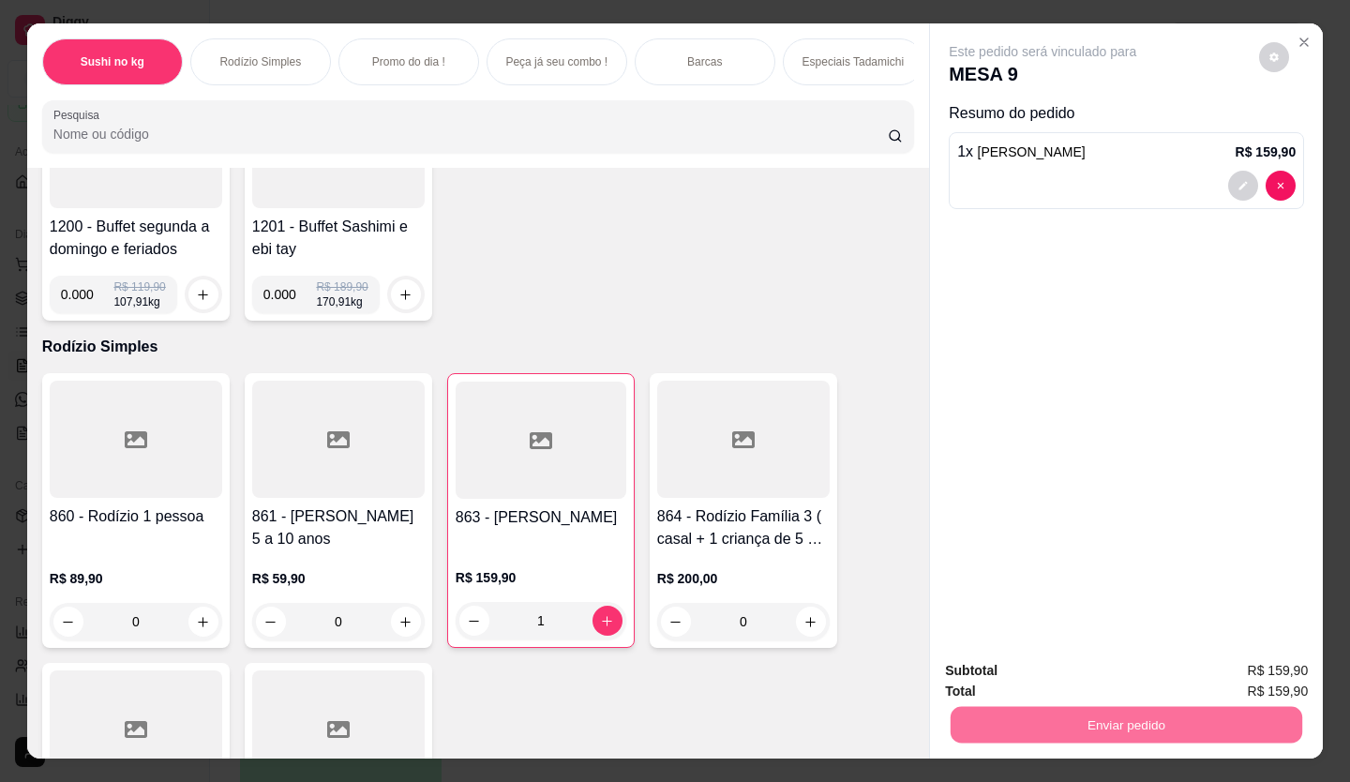
click at [1228, 660] on button "Enviar pedido" at bounding box center [1259, 671] width 106 height 36
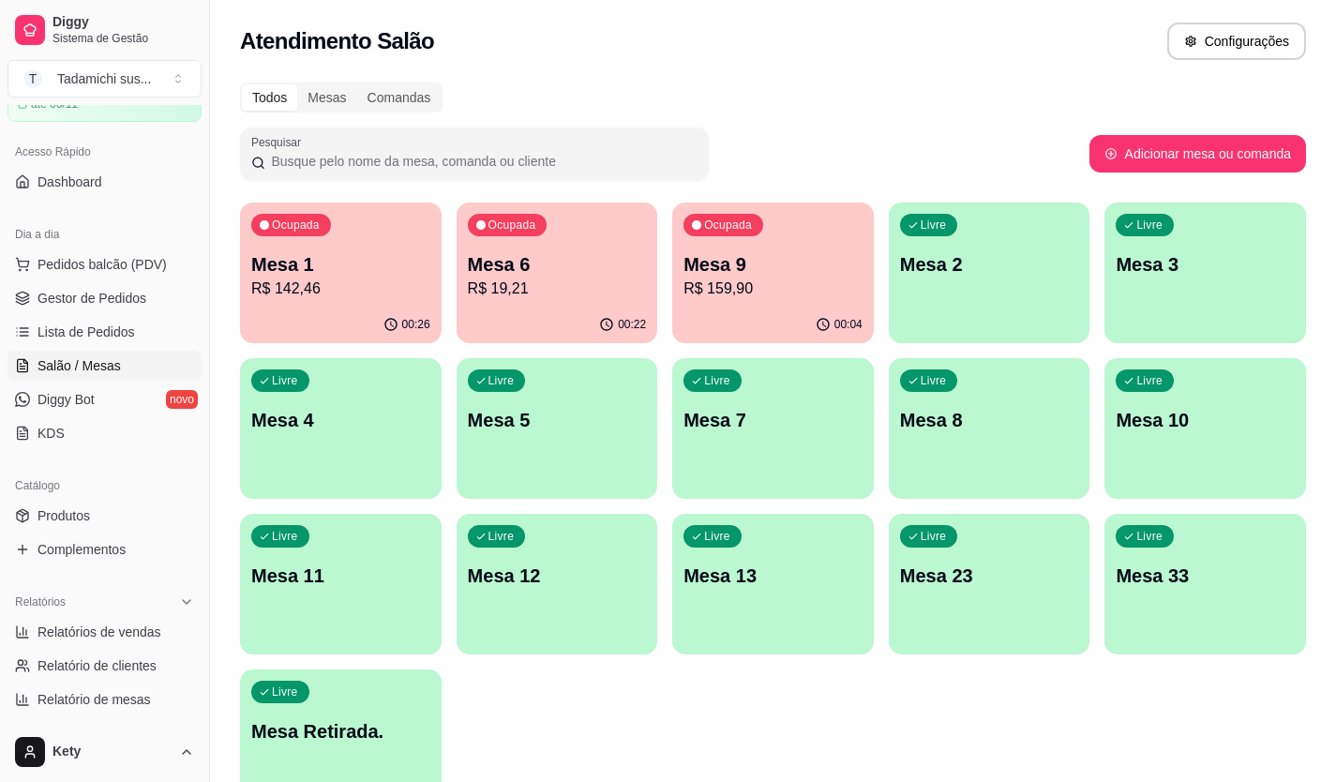
click at [410, 225] on div "Ocupada Mesa 1 R$ 142,46" at bounding box center [341, 254] width 202 height 104
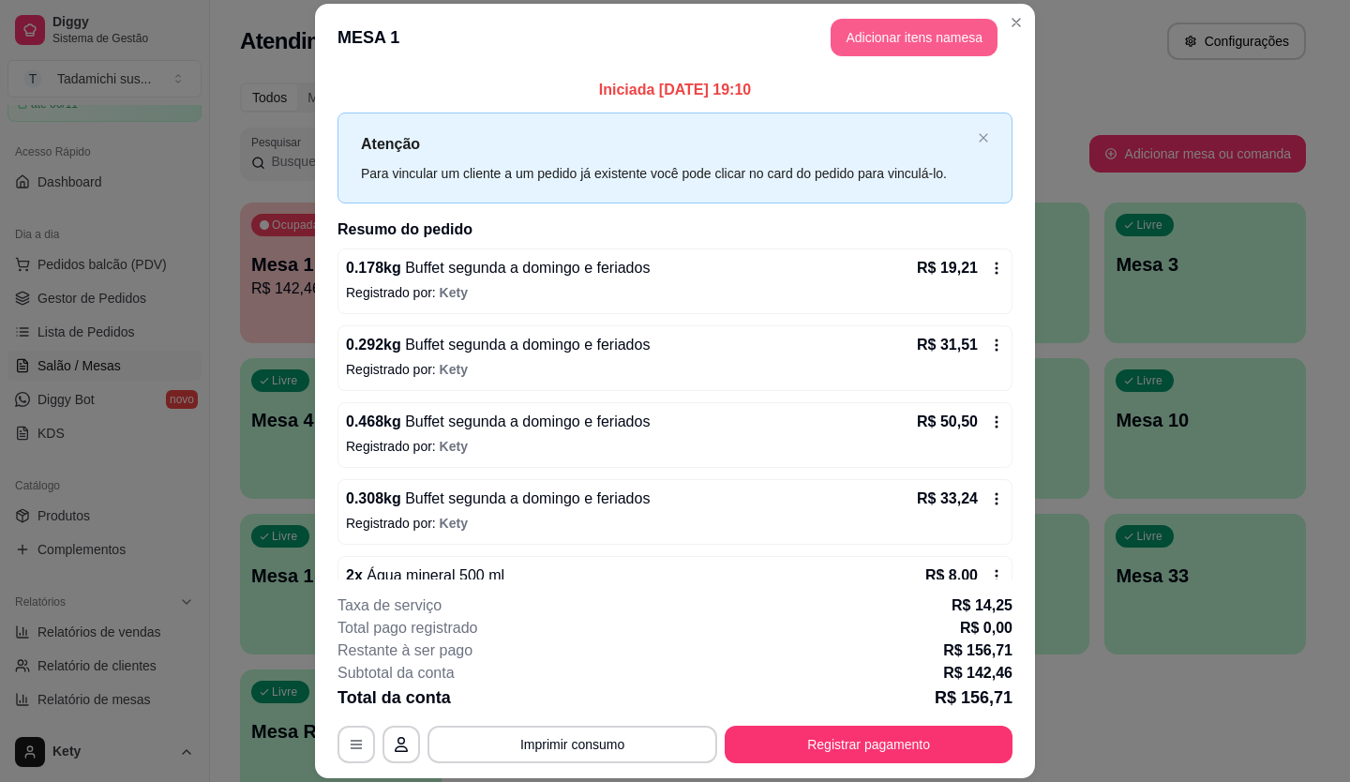
click at [921, 36] on button "Adicionar itens na mesa" at bounding box center [914, 37] width 167 height 37
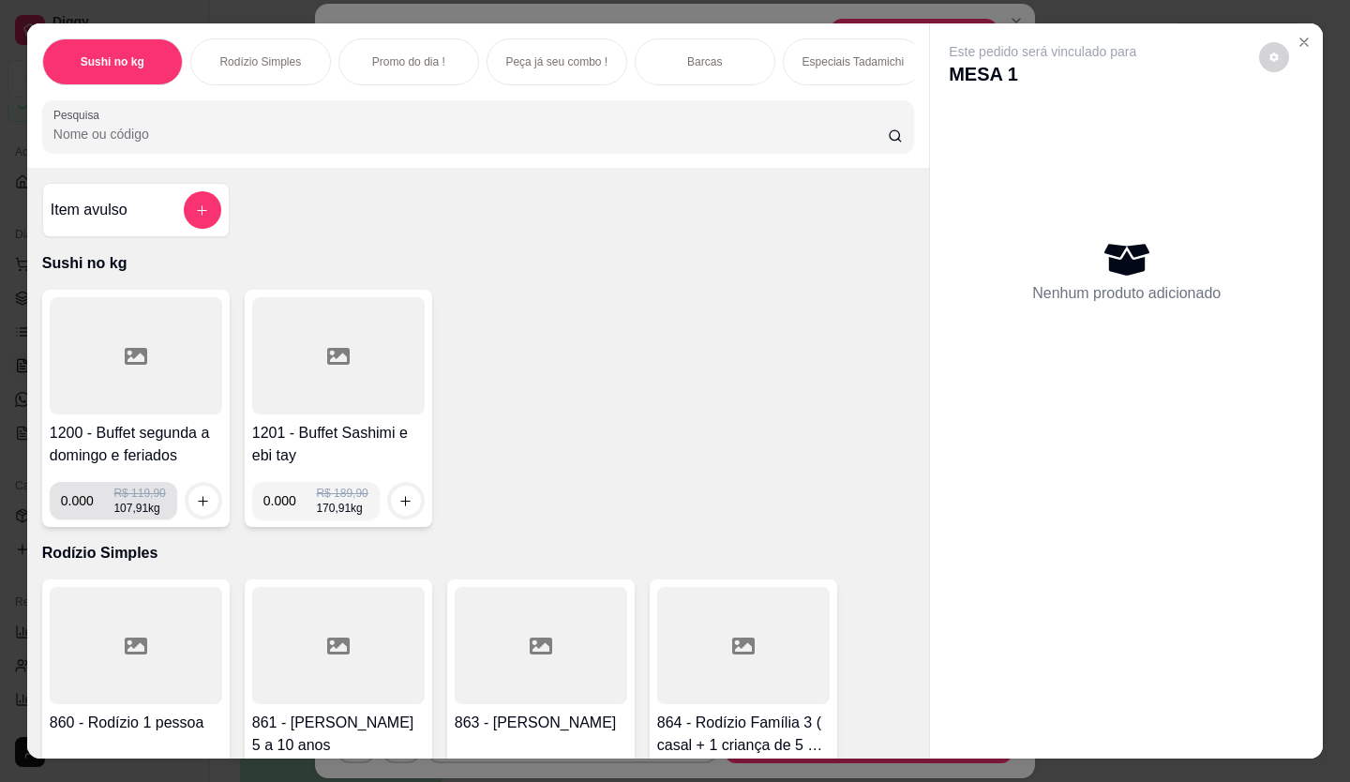
click at [82, 504] on input "0.000" at bounding box center [87, 500] width 53 height 37
type input "0.160"
click at [200, 508] on icon "increase-product-quantity" at bounding box center [203, 501] width 14 height 14
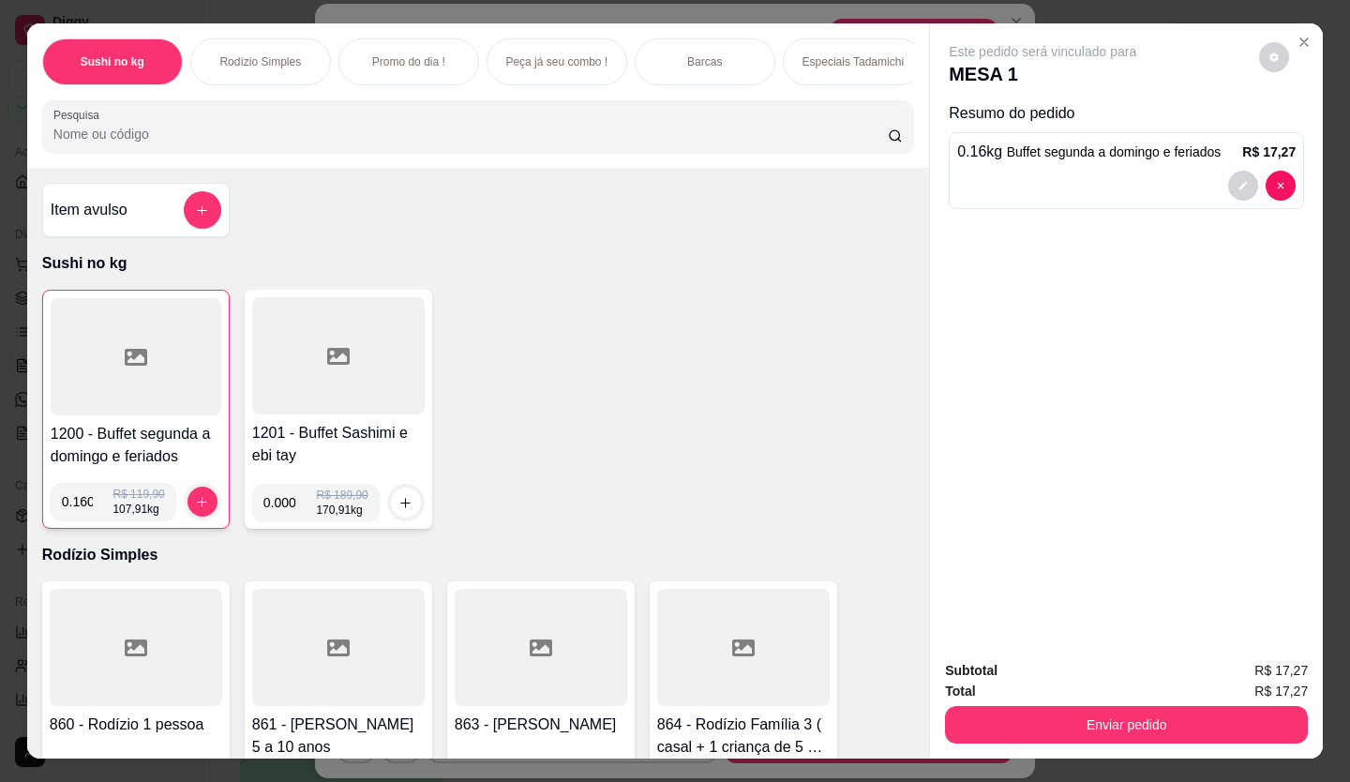
click at [159, 395] on div at bounding box center [136, 356] width 171 height 117
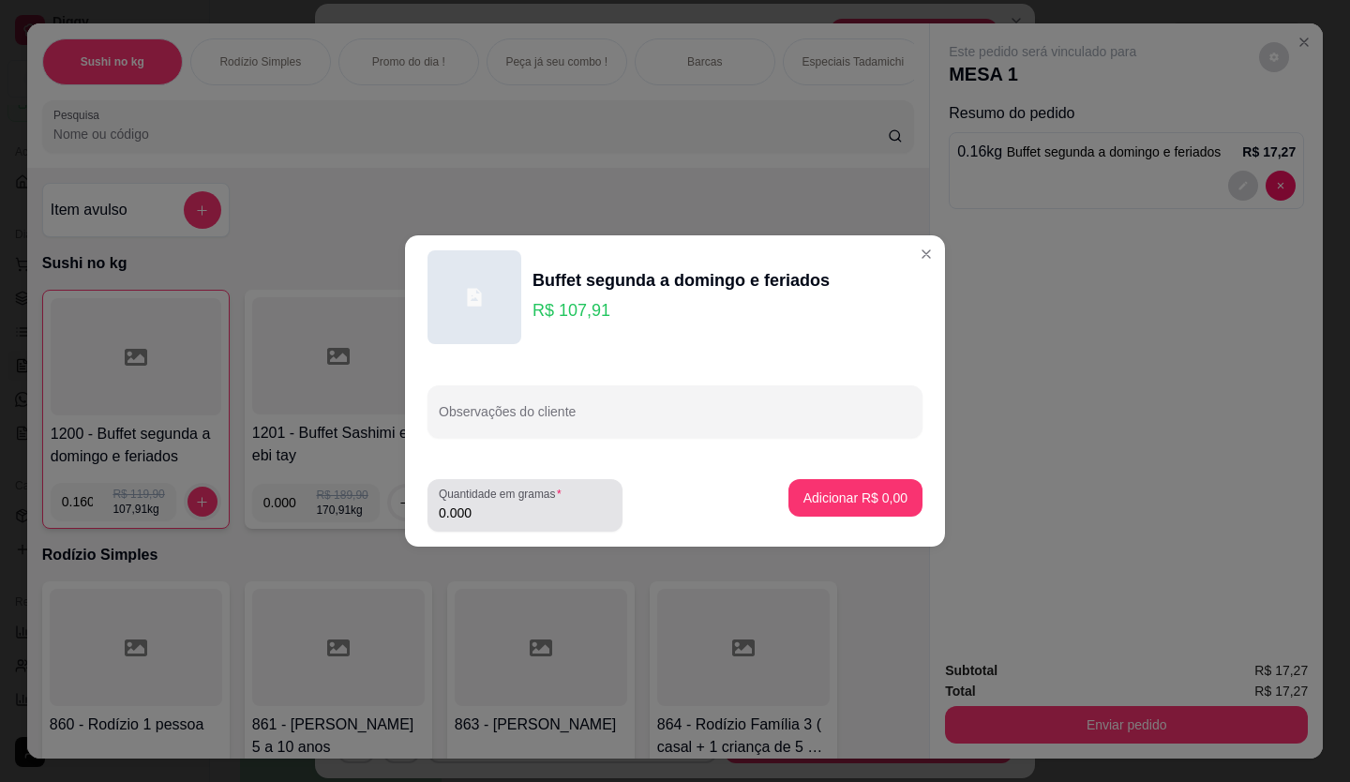
click at [503, 503] on input "0.000" at bounding box center [525, 512] width 172 height 19
type input "0.138"
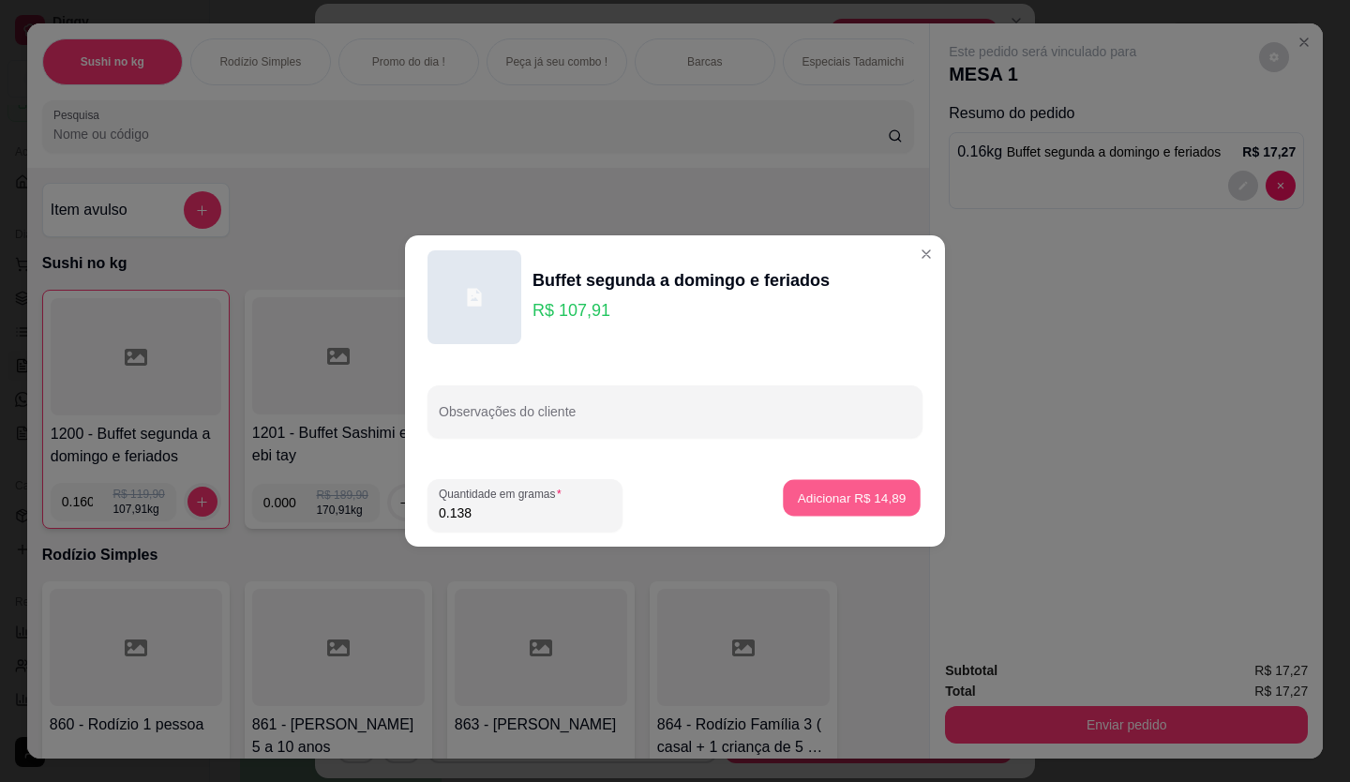
click at [820, 502] on p "Adicionar R$ 14,89" at bounding box center [852, 497] width 109 height 18
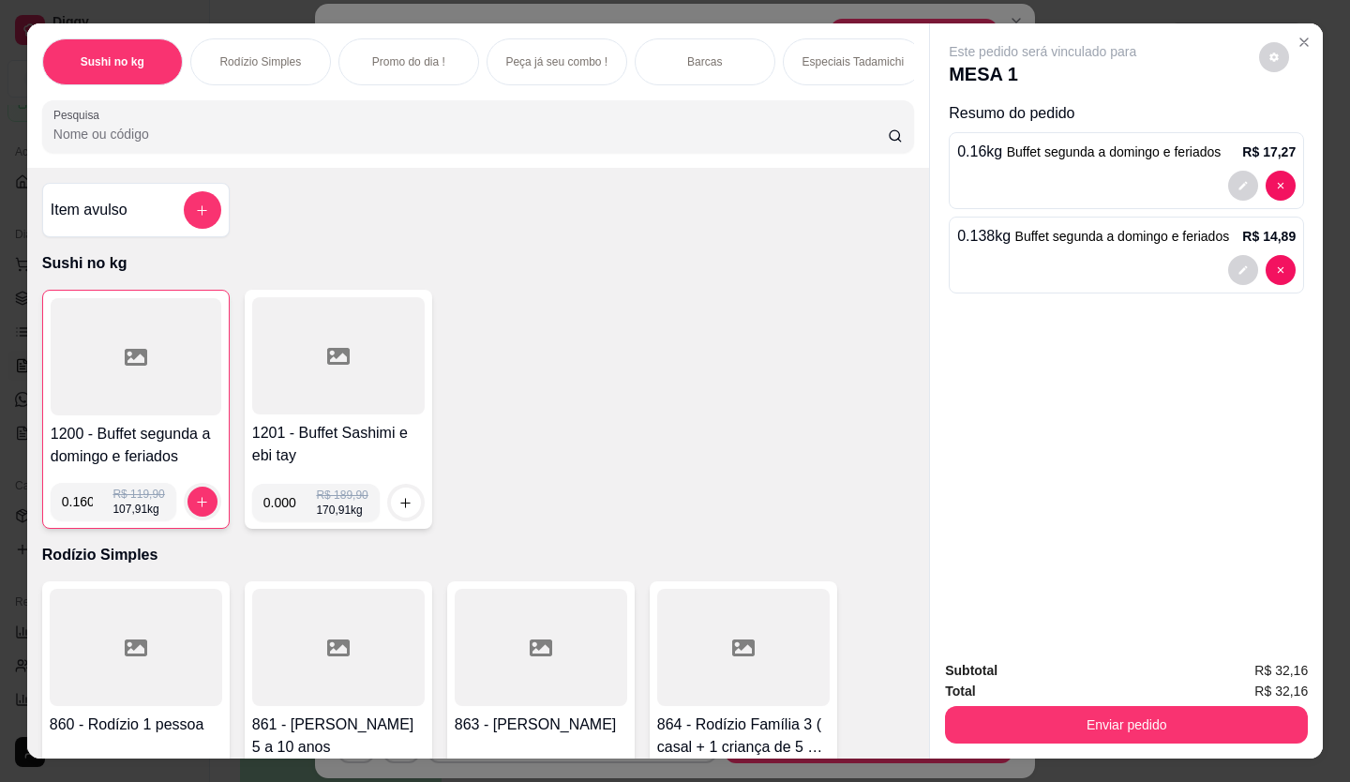
click at [83, 356] on div at bounding box center [136, 356] width 171 height 117
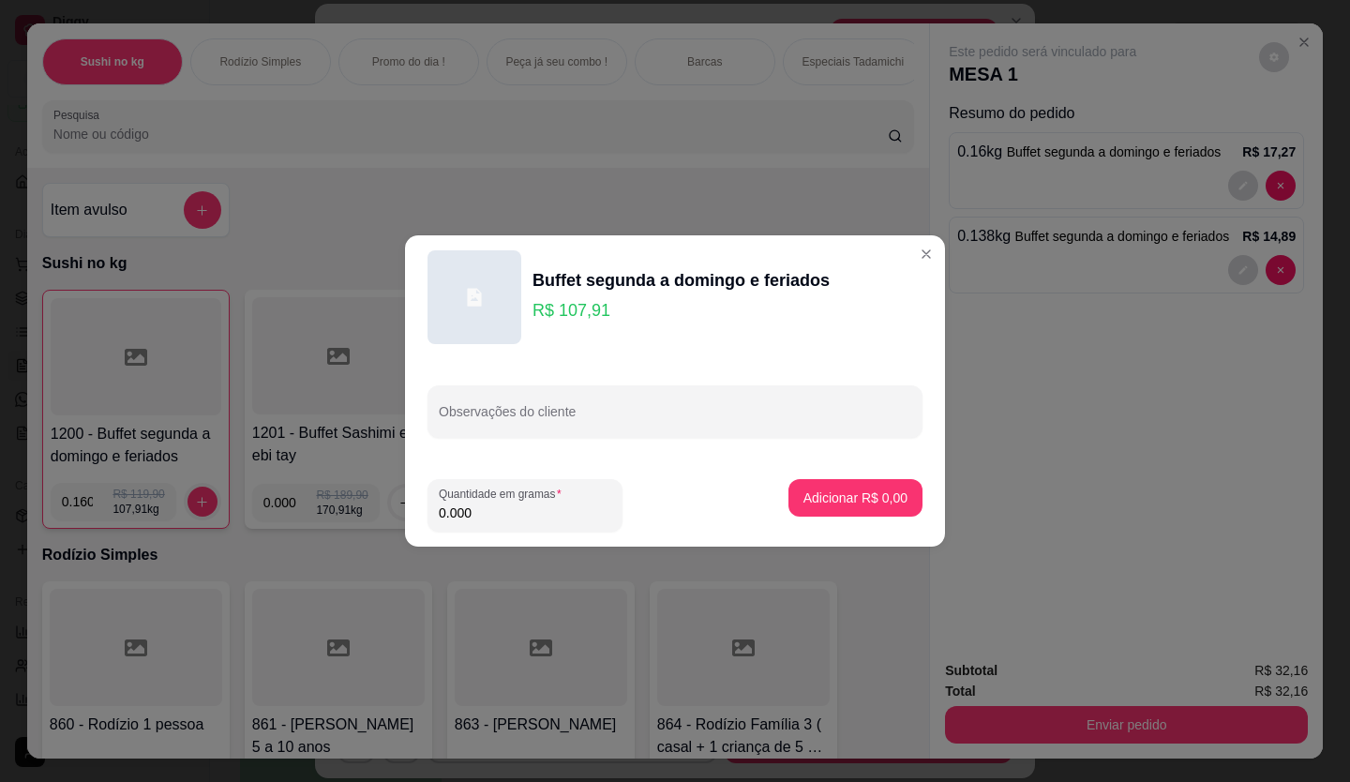
click at [471, 504] on input "0.000" at bounding box center [525, 512] width 172 height 19
type input "0.476"
click at [869, 489] on p "Adicionar R$ 51,37" at bounding box center [852, 497] width 112 height 19
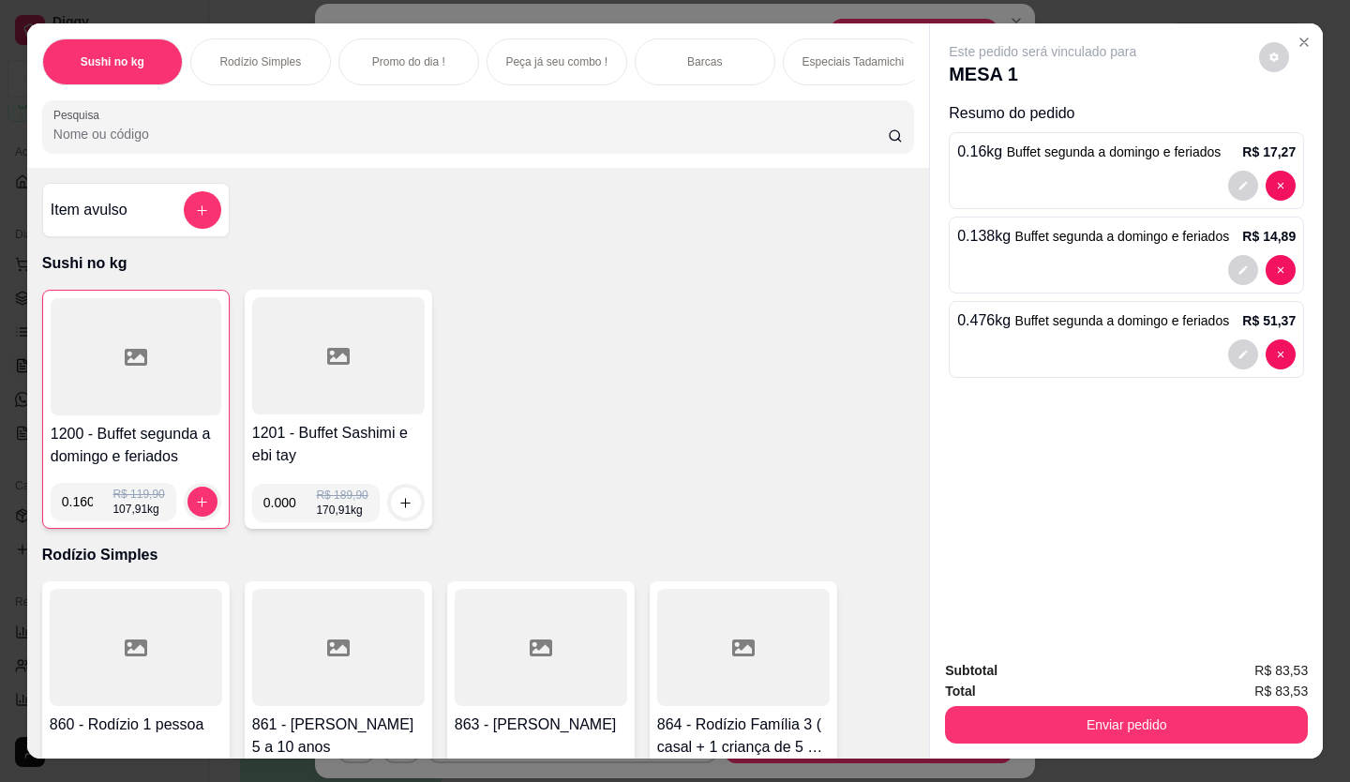
click at [99, 387] on div at bounding box center [136, 356] width 171 height 117
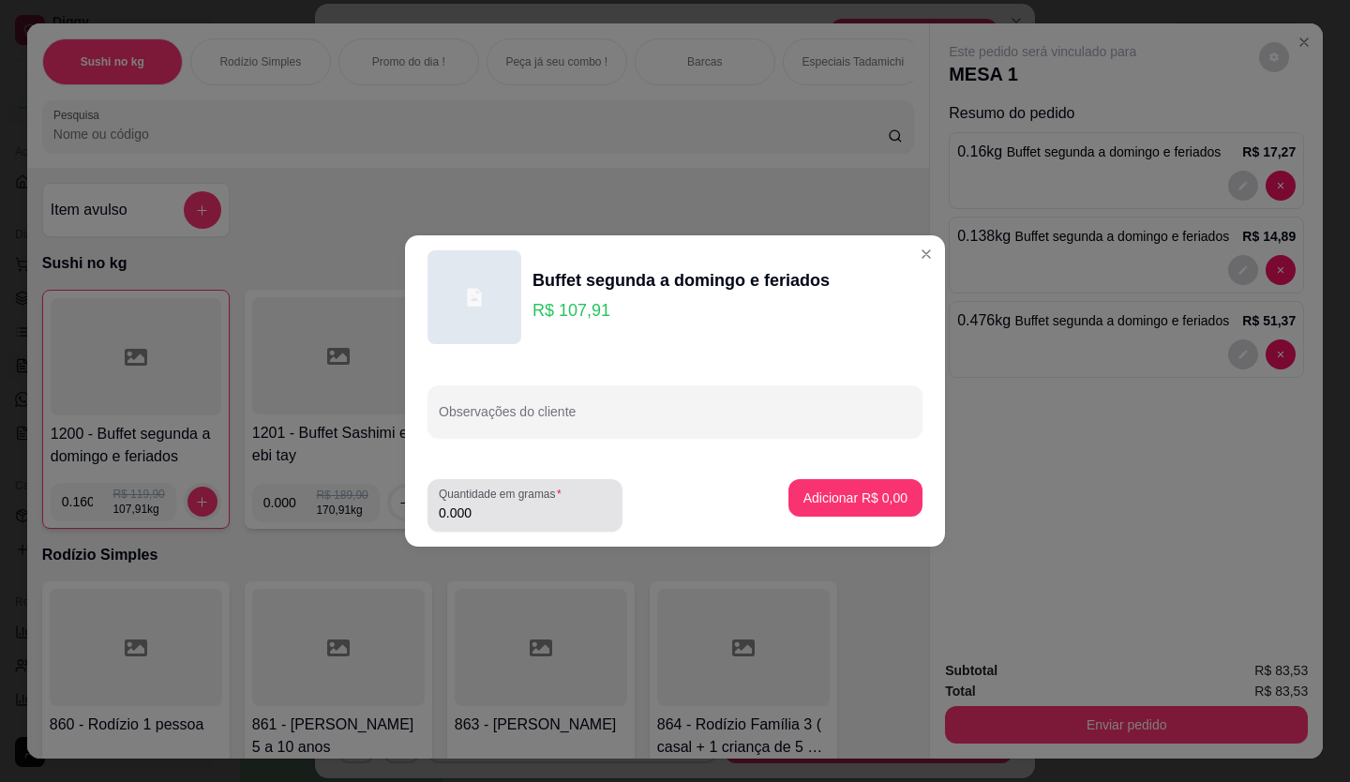
click at [471, 517] on input "0.000" at bounding box center [525, 512] width 172 height 19
click at [478, 513] on input "0.138" at bounding box center [525, 512] width 172 height 19
type input "0.000"
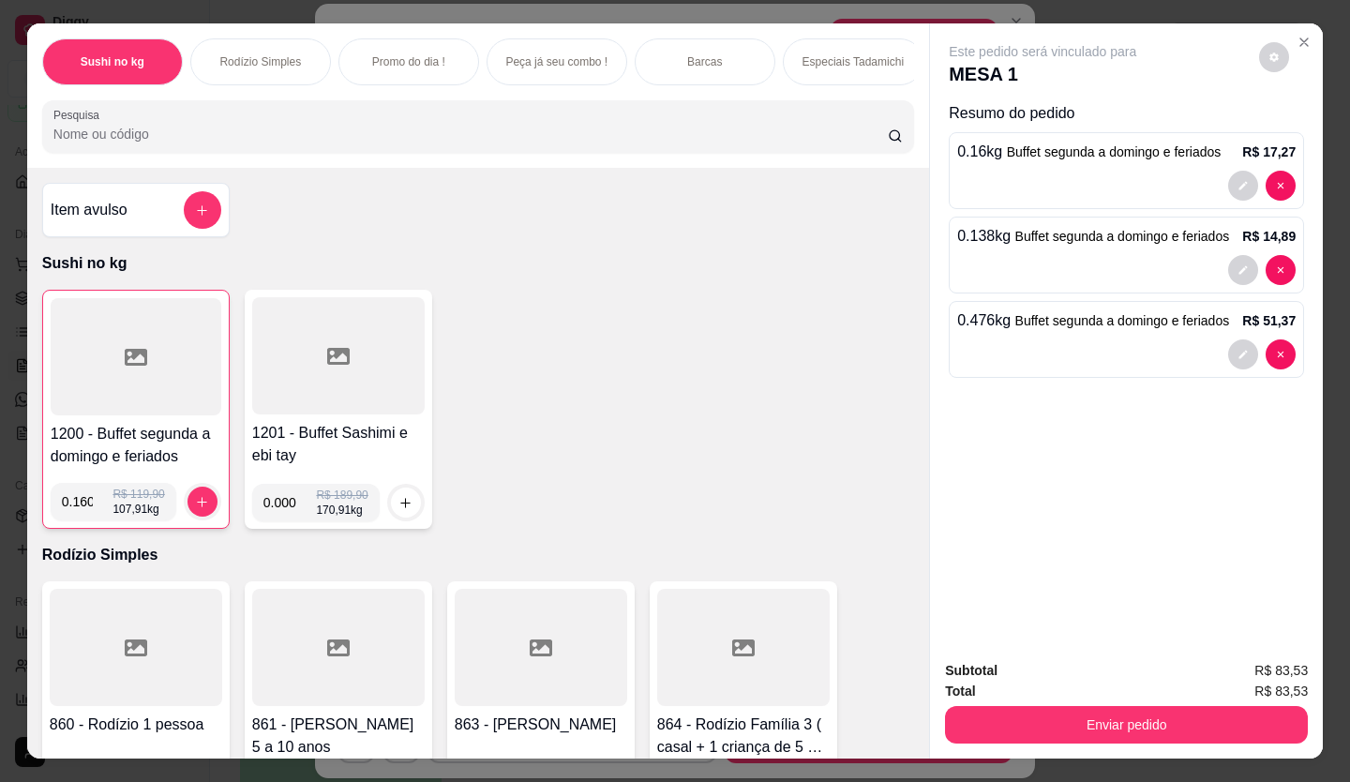
click at [1168, 706] on button "Enviar pedido" at bounding box center [1126, 724] width 363 height 37
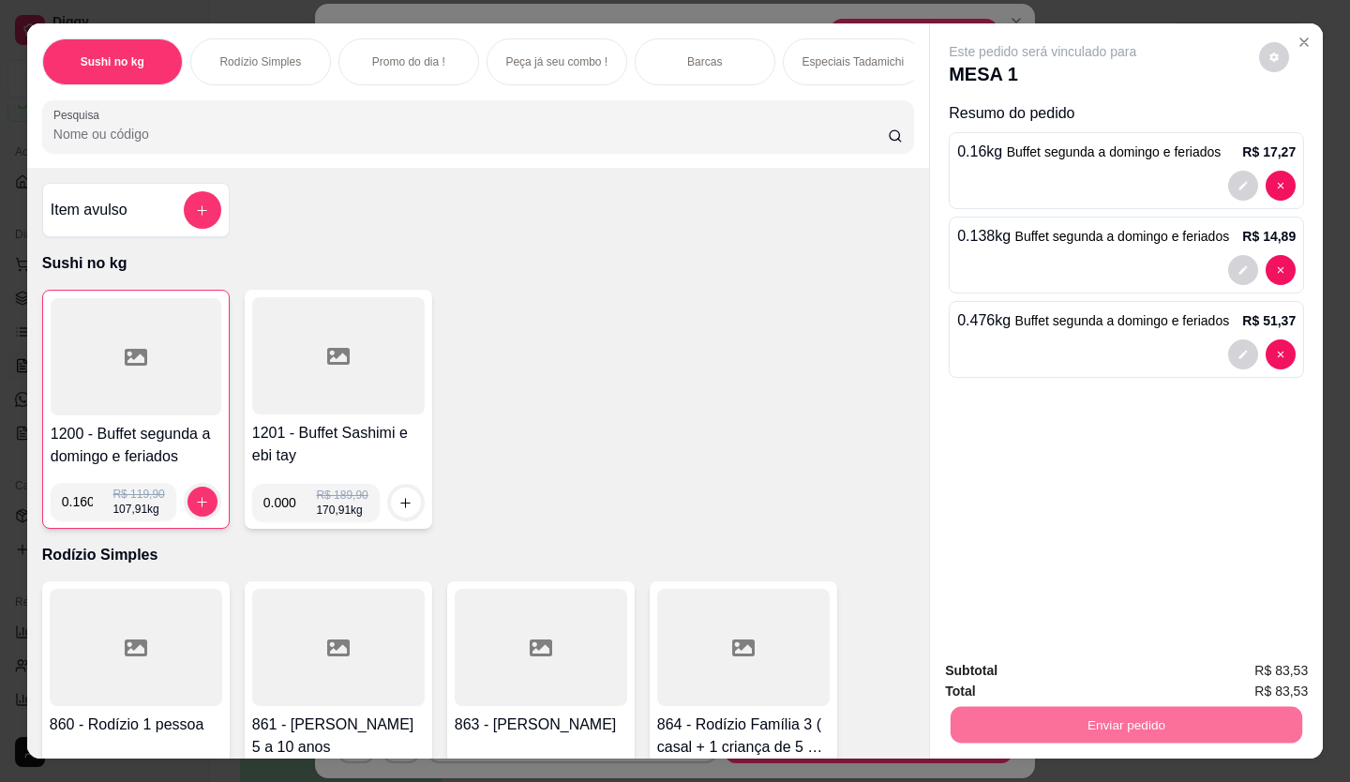
click at [1272, 670] on button "Enviar pedido" at bounding box center [1259, 671] width 106 height 36
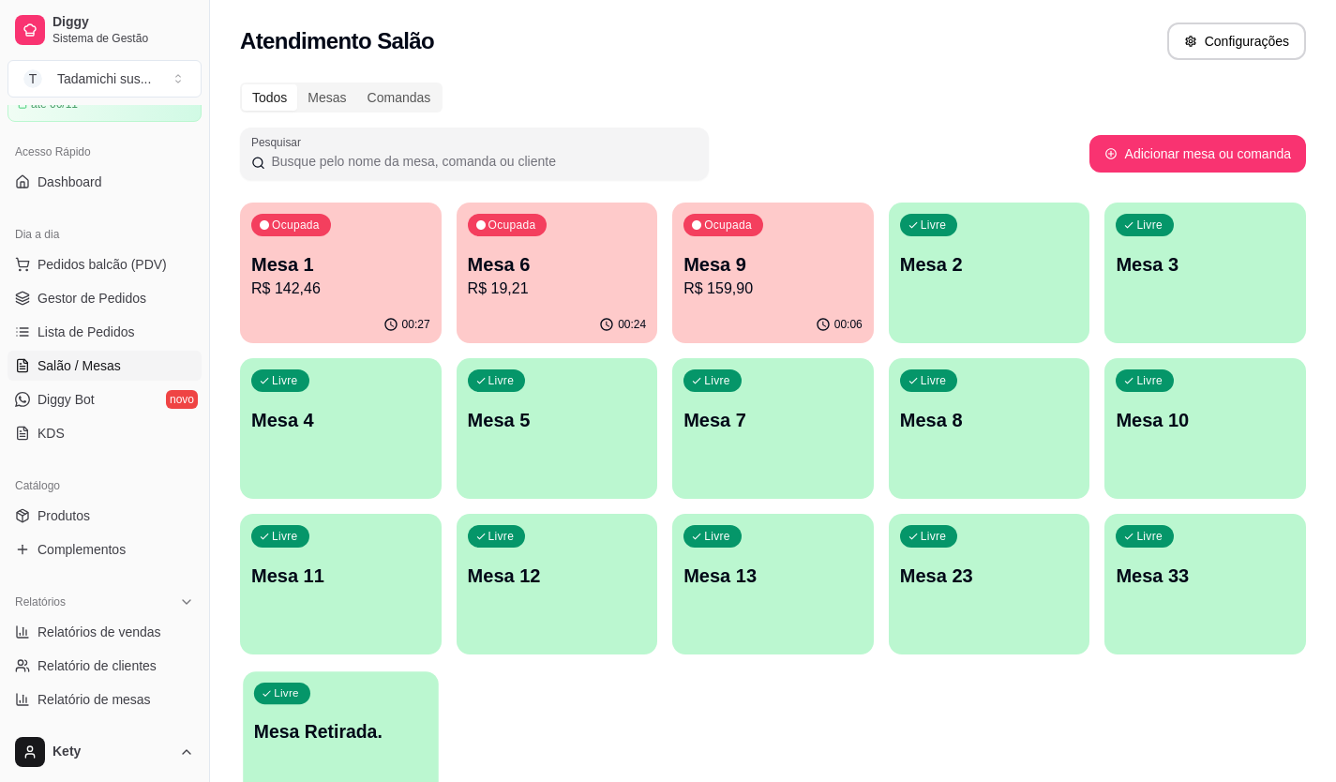
click at [333, 705] on div "Livre Mesa Retirada." at bounding box center [340, 728] width 195 height 114
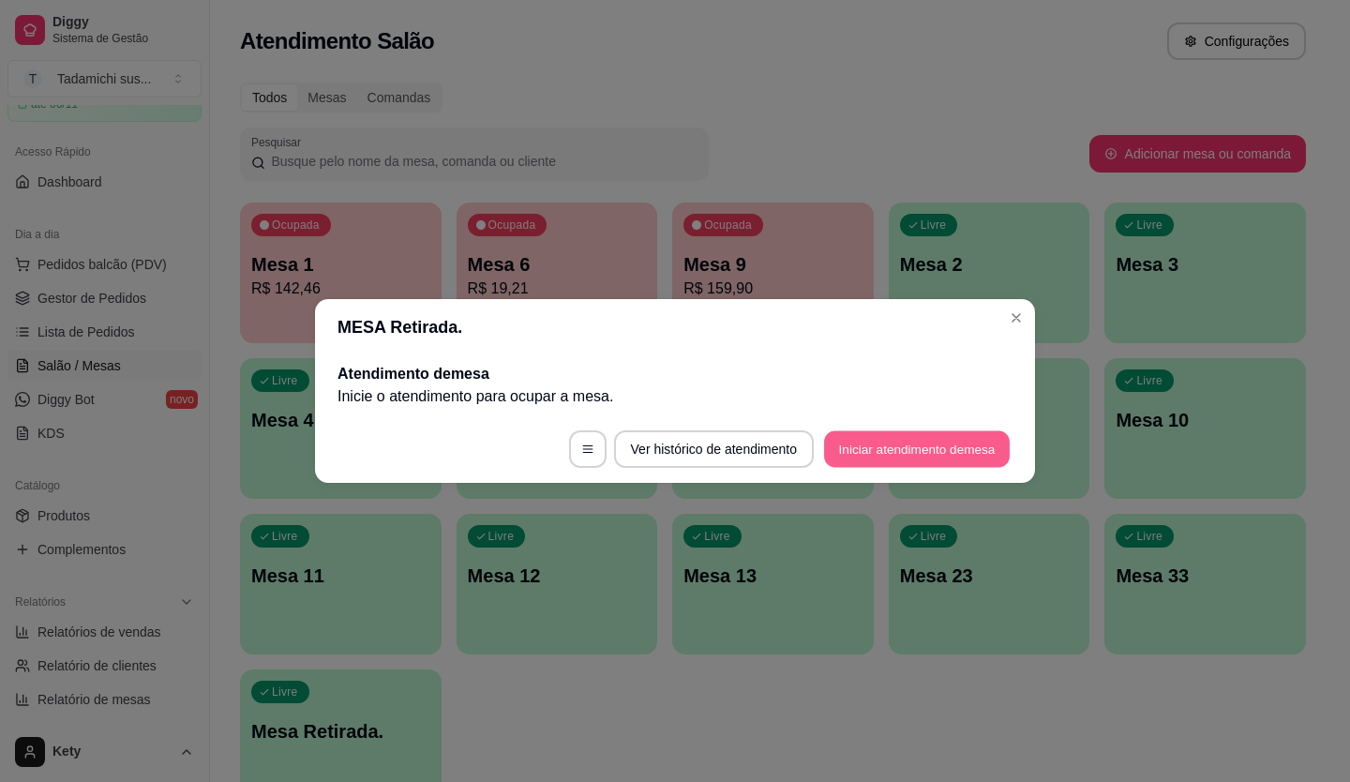
click at [920, 451] on button "Iniciar atendimento de mesa" at bounding box center [917, 449] width 186 height 37
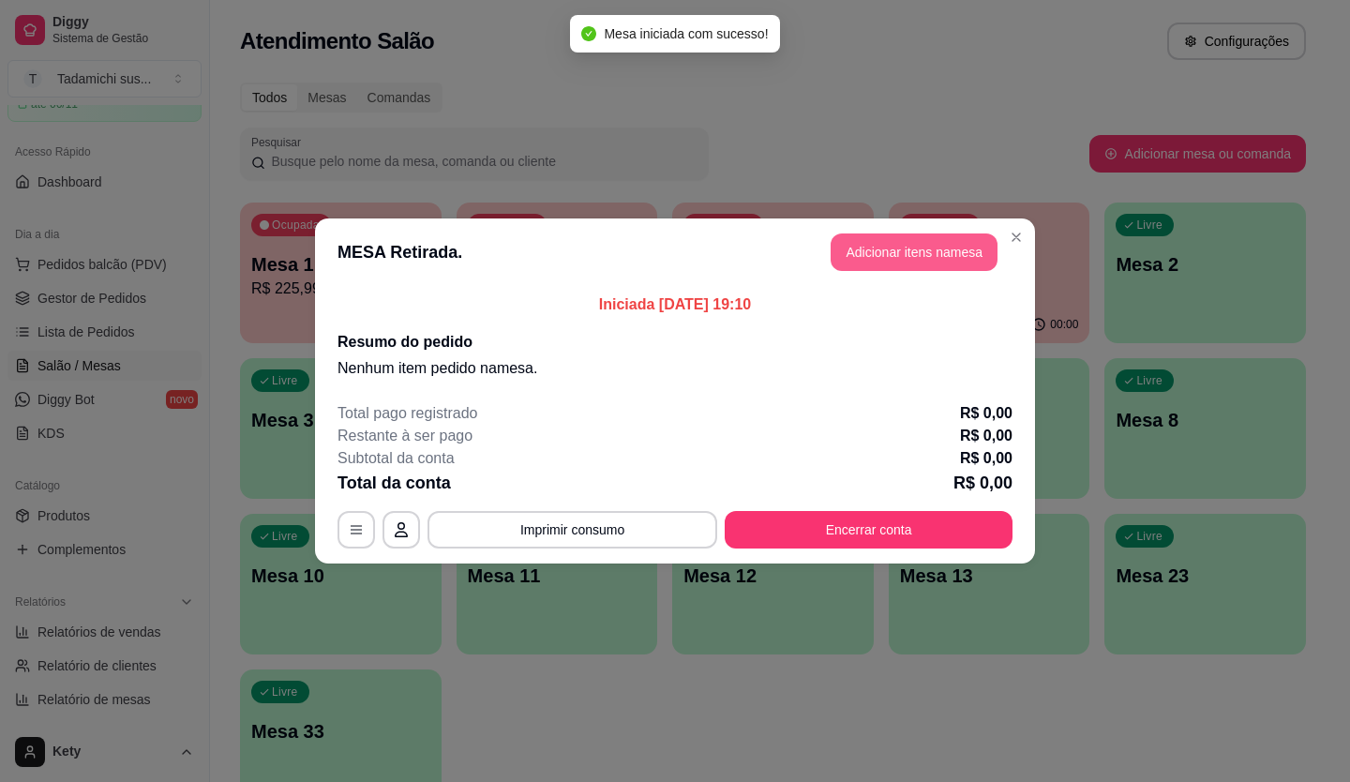
click at [893, 262] on button "Adicionar itens na mesa" at bounding box center [914, 251] width 167 height 37
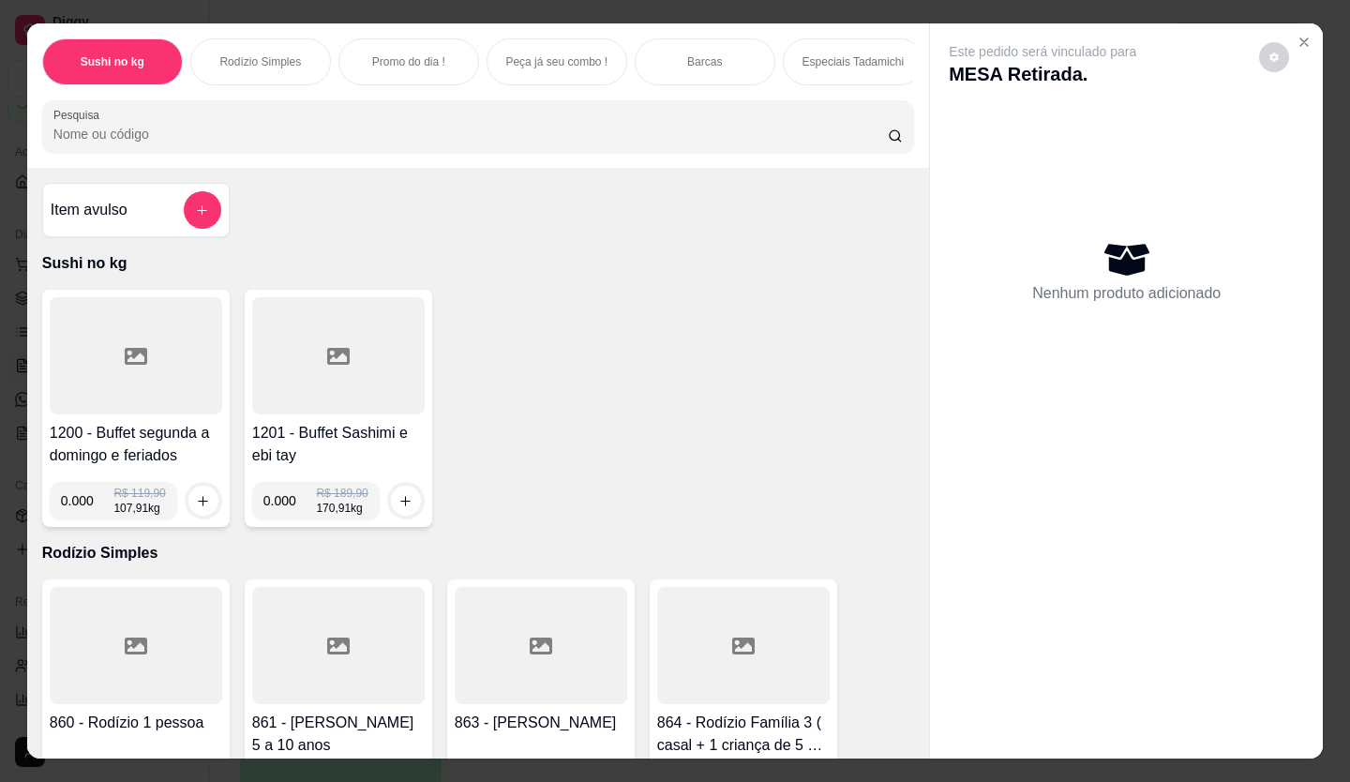
click at [90, 506] on input "0.000" at bounding box center [87, 500] width 53 height 37
type input "0.564"
click at [199, 505] on icon "increase-product-quantity" at bounding box center [204, 501] width 10 height 10
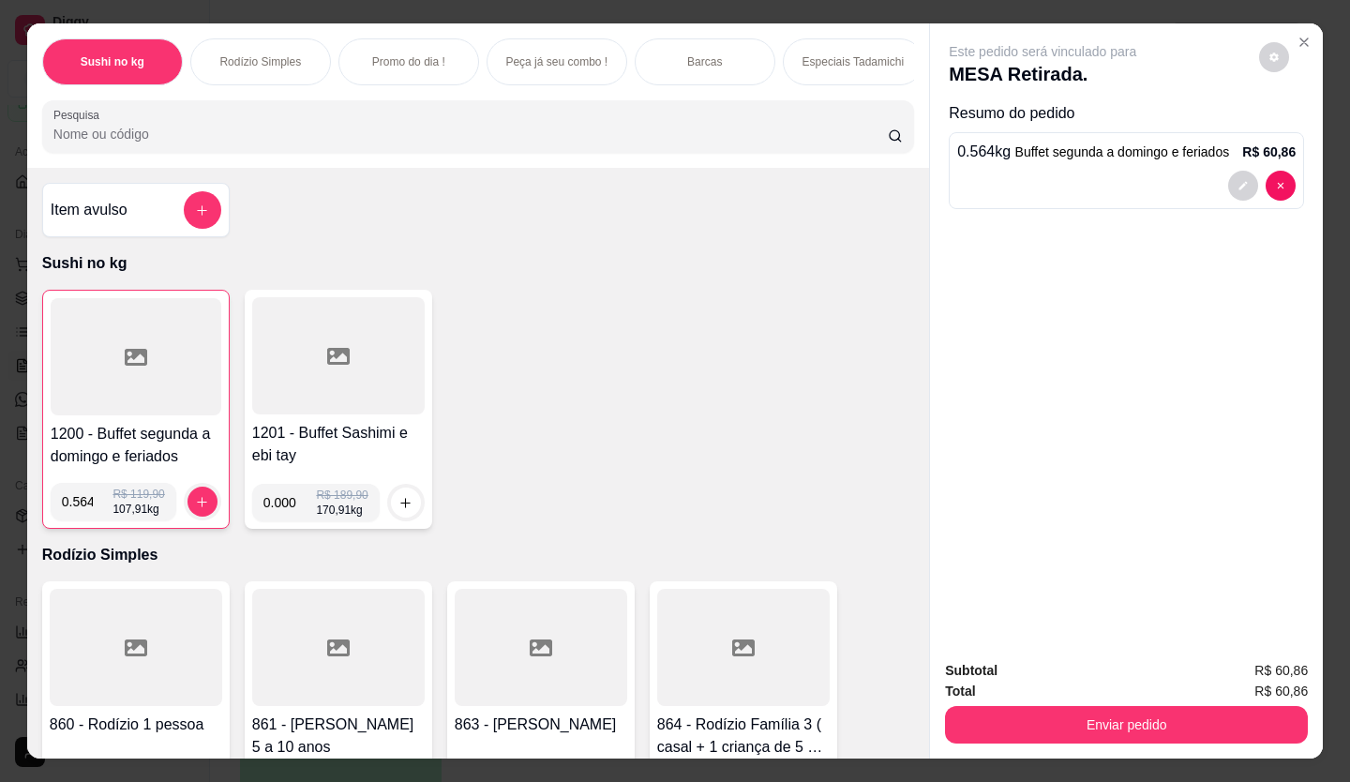
click at [88, 397] on div at bounding box center [136, 356] width 171 height 117
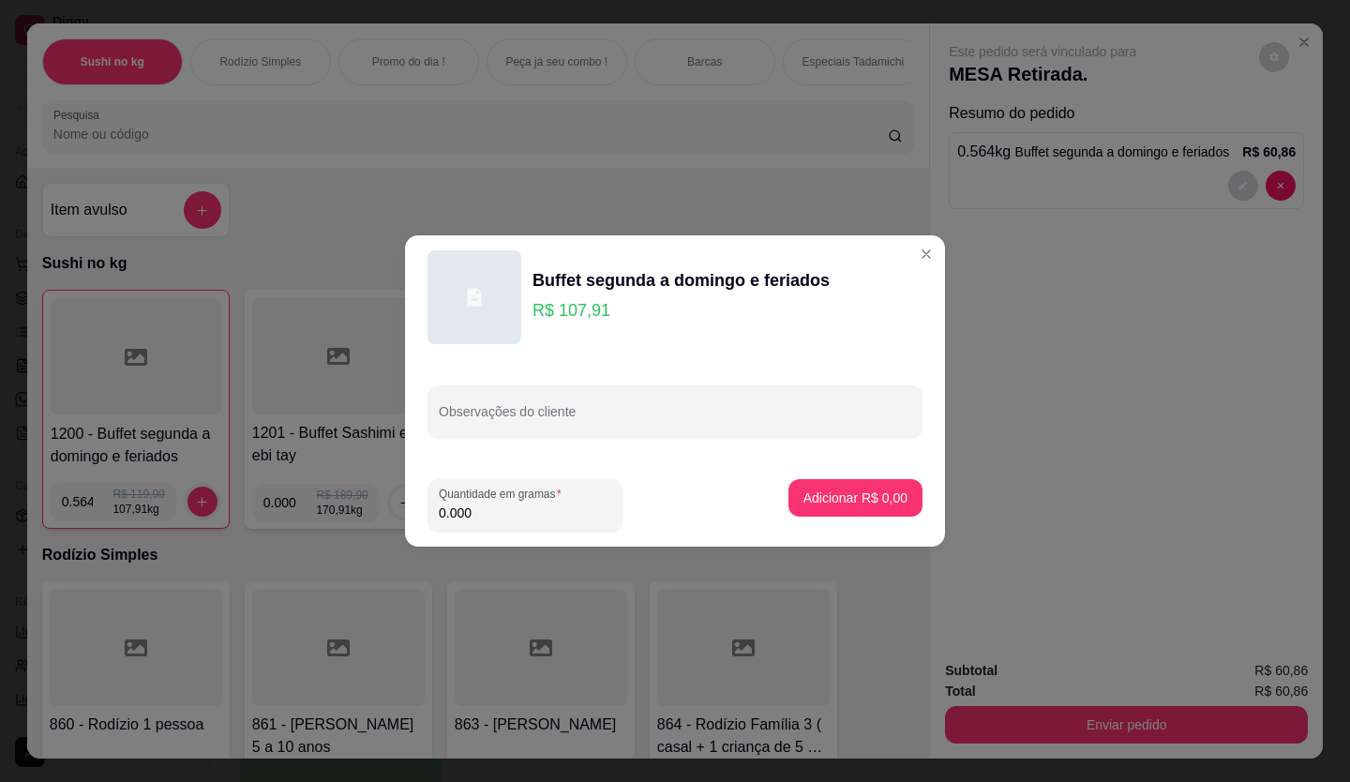
click at [502, 514] on input "0.000" at bounding box center [525, 512] width 172 height 19
type input "0.250"
click at [799, 495] on p "Adicionar R$ 26,98" at bounding box center [852, 497] width 112 height 19
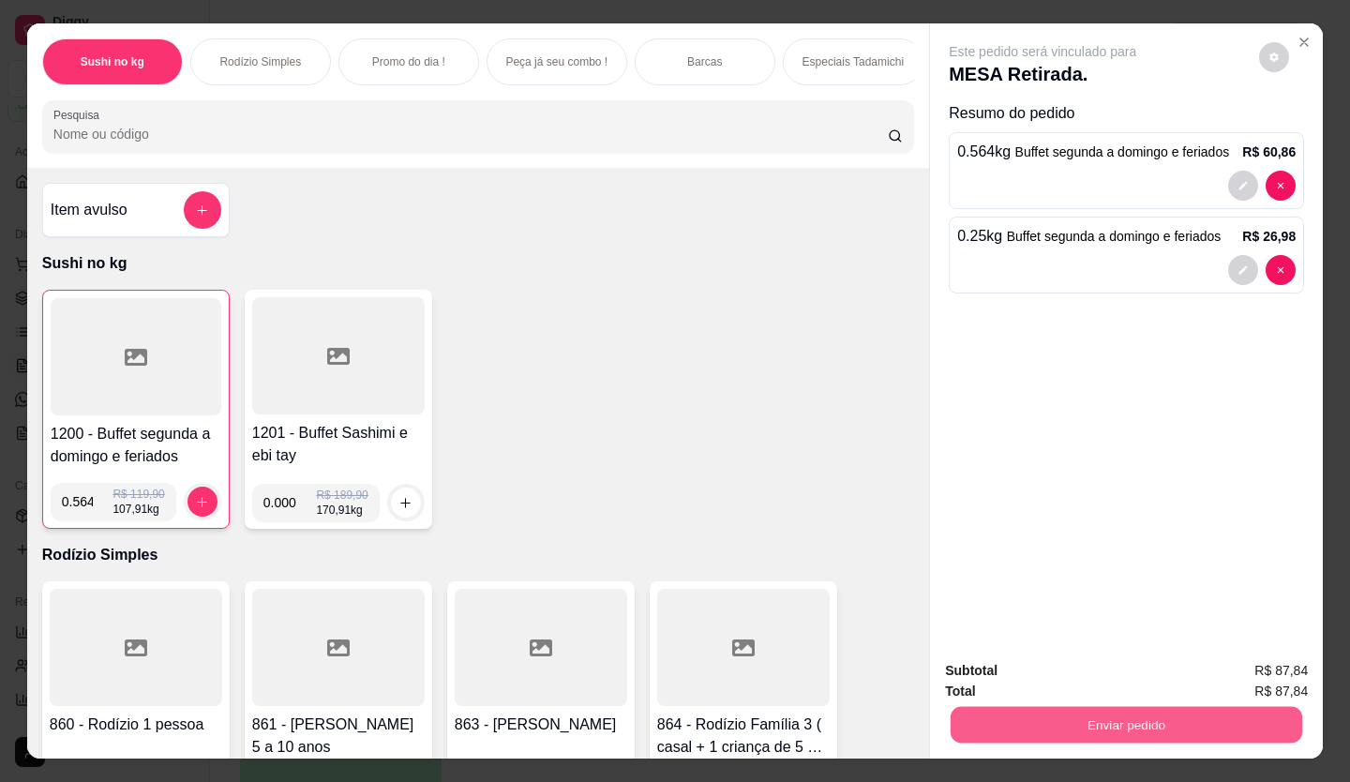
click at [1042, 730] on button "Enviar pedido" at bounding box center [1127, 725] width 352 height 37
click at [1267, 667] on button "Enviar pedido" at bounding box center [1259, 671] width 106 height 36
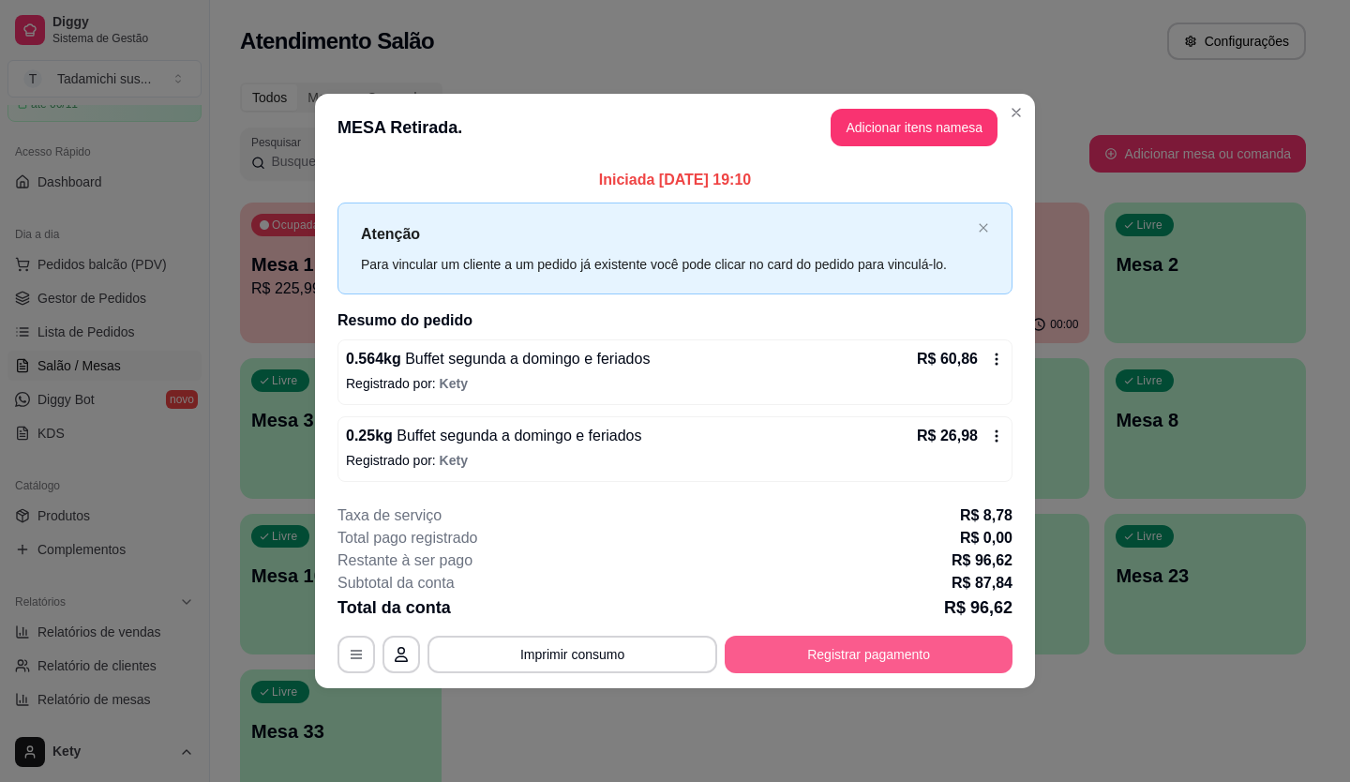
click at [781, 651] on button "Registrar pagamento" at bounding box center [869, 654] width 288 height 37
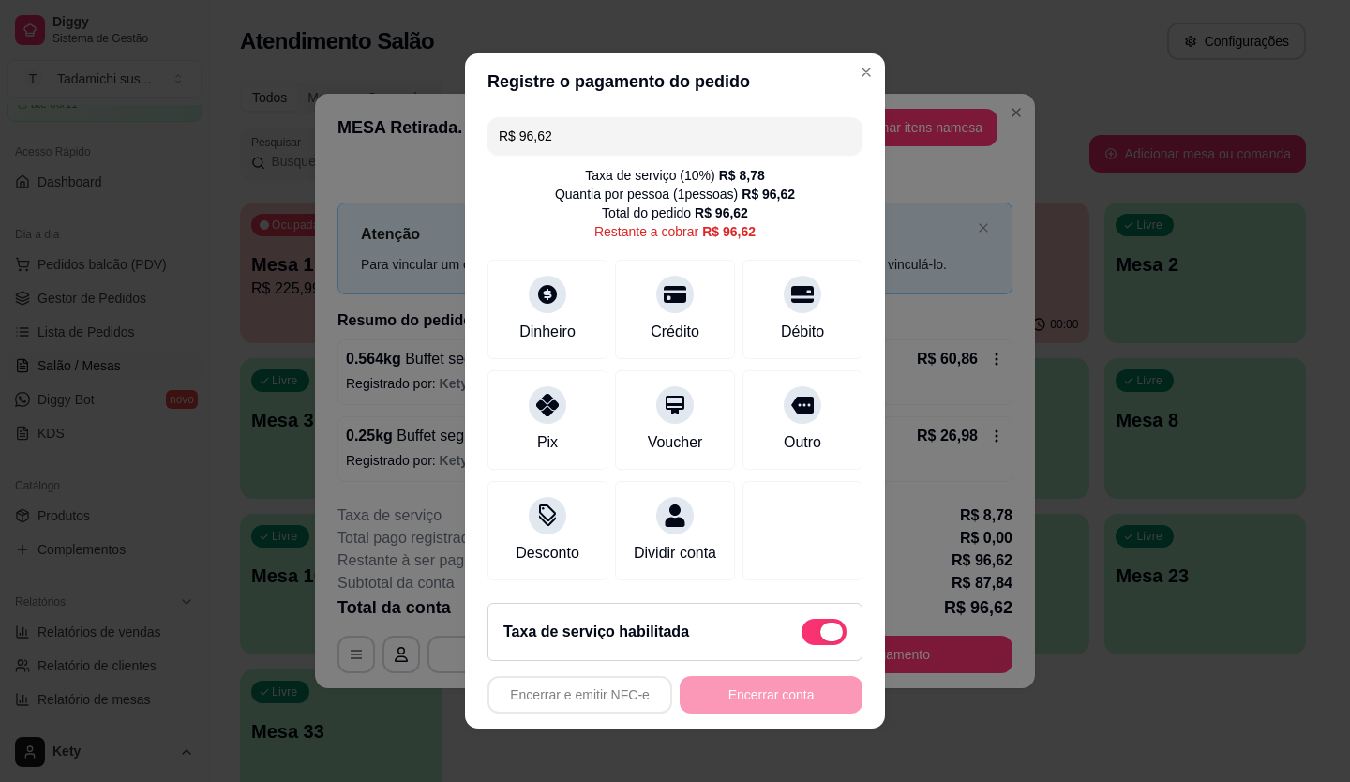
click at [801, 645] on span at bounding box center [823, 632] width 45 height 26
click at [801, 648] on input "checkbox" at bounding box center [807, 642] width 12 height 12
checkbox input "true"
type input "R$ 87,84"
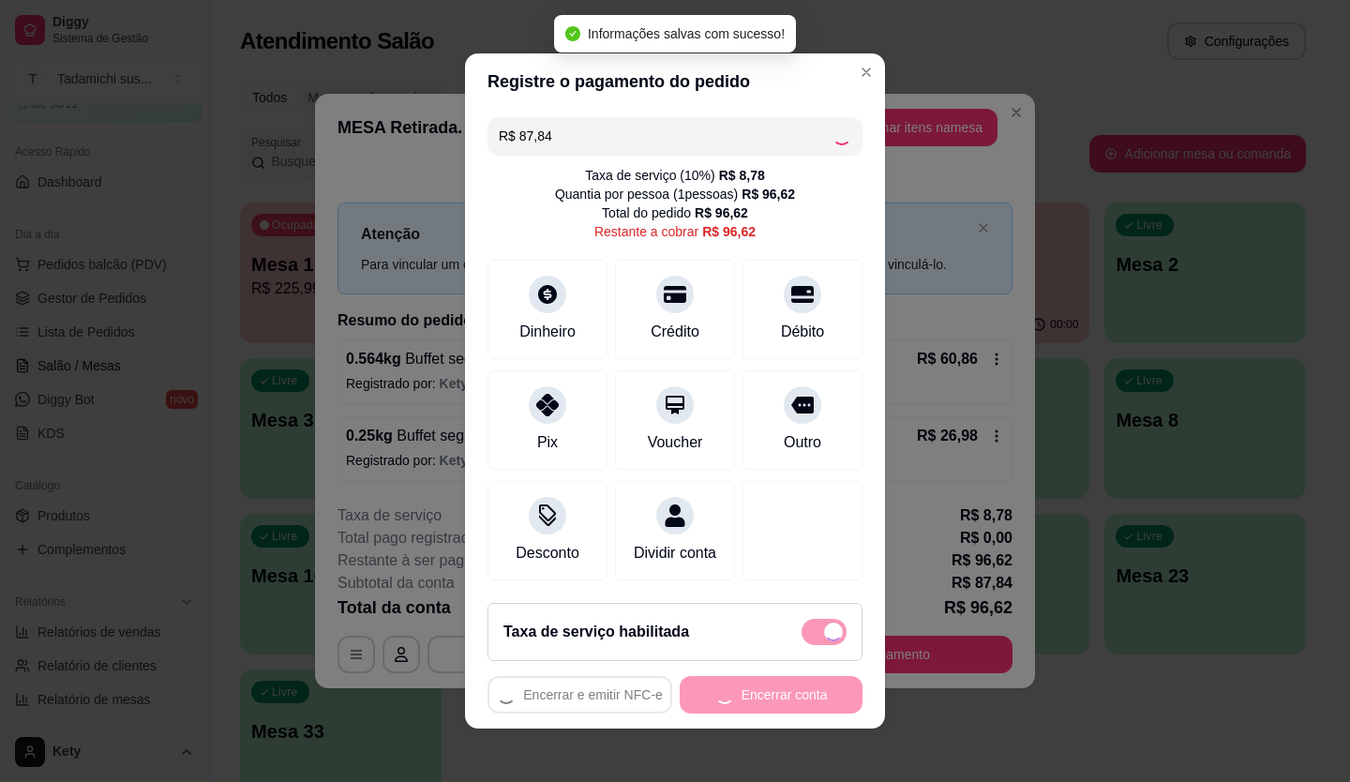
checkbox input "false"
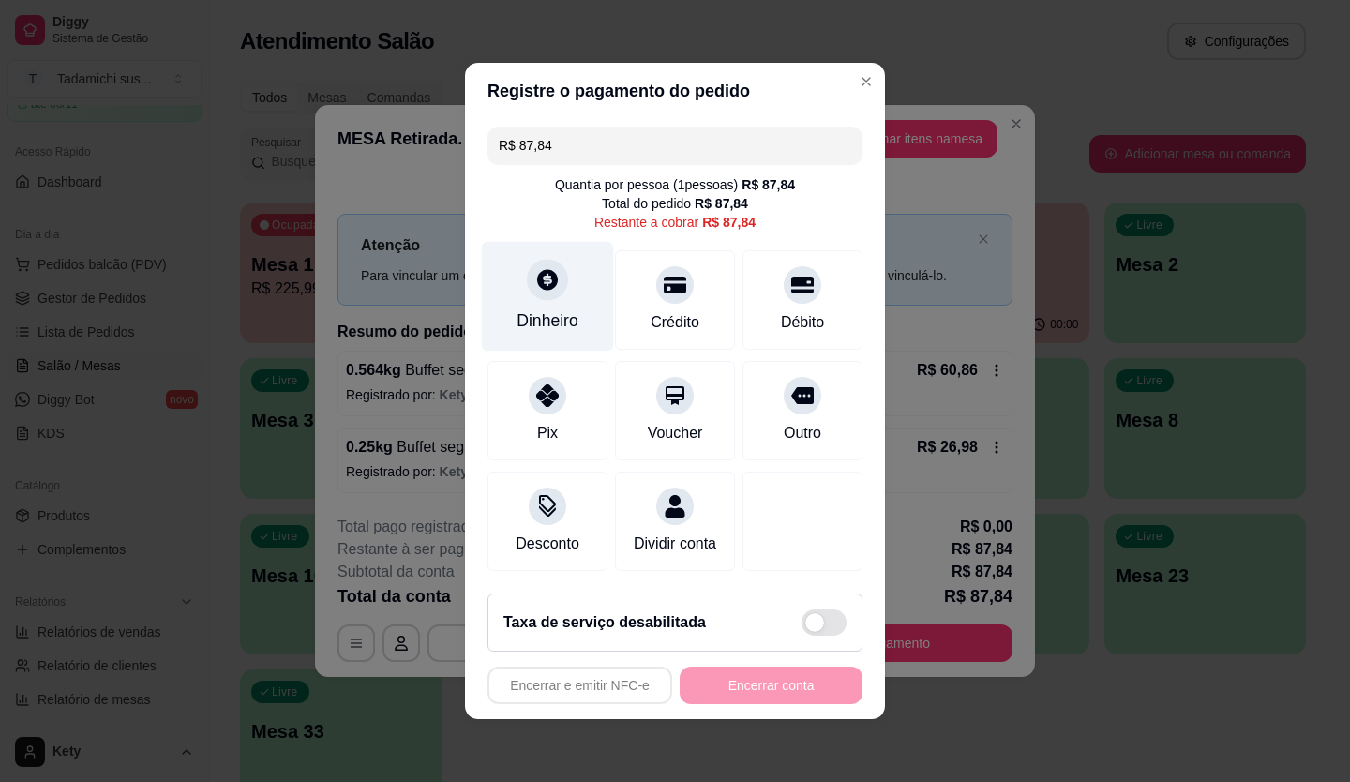
click at [545, 308] on div "Dinheiro" at bounding box center [547, 320] width 62 height 24
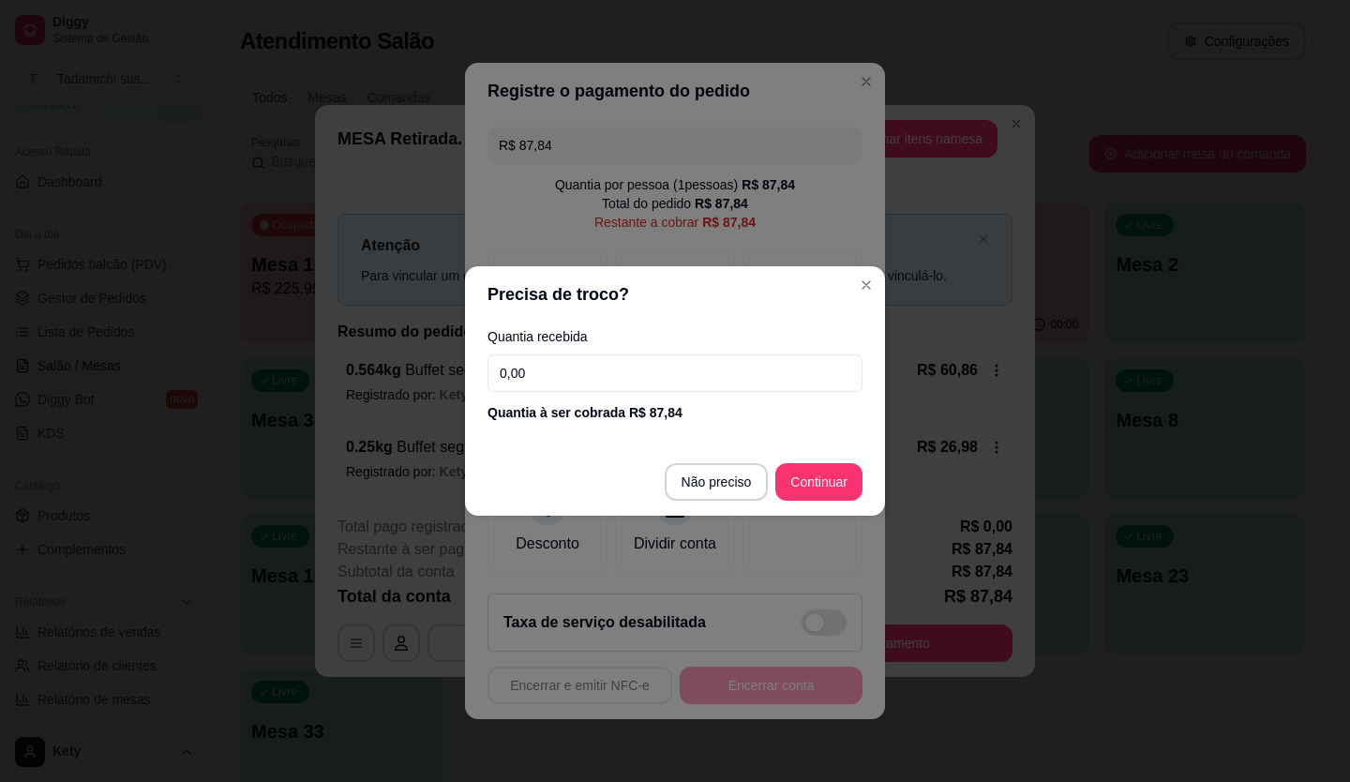
click at [579, 368] on input "0,00" at bounding box center [674, 372] width 375 height 37
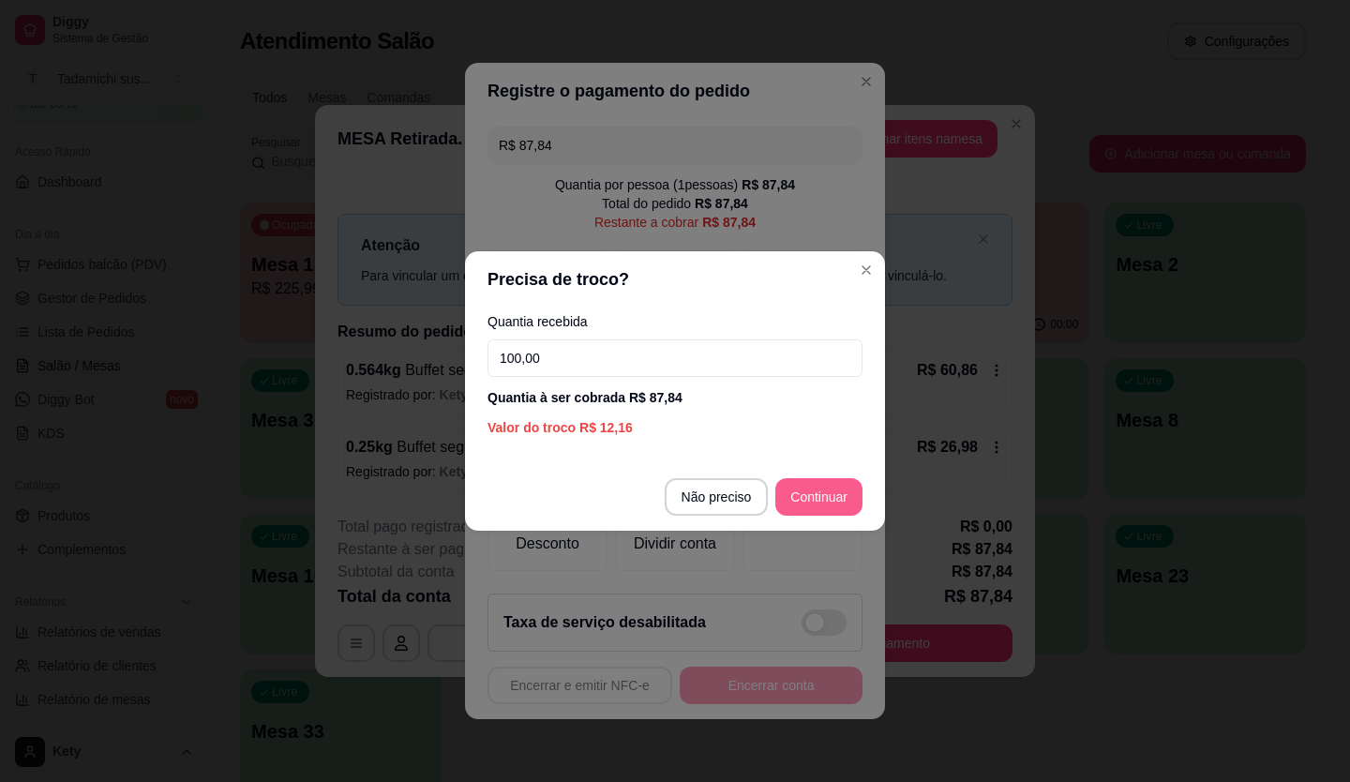
type input "100,00"
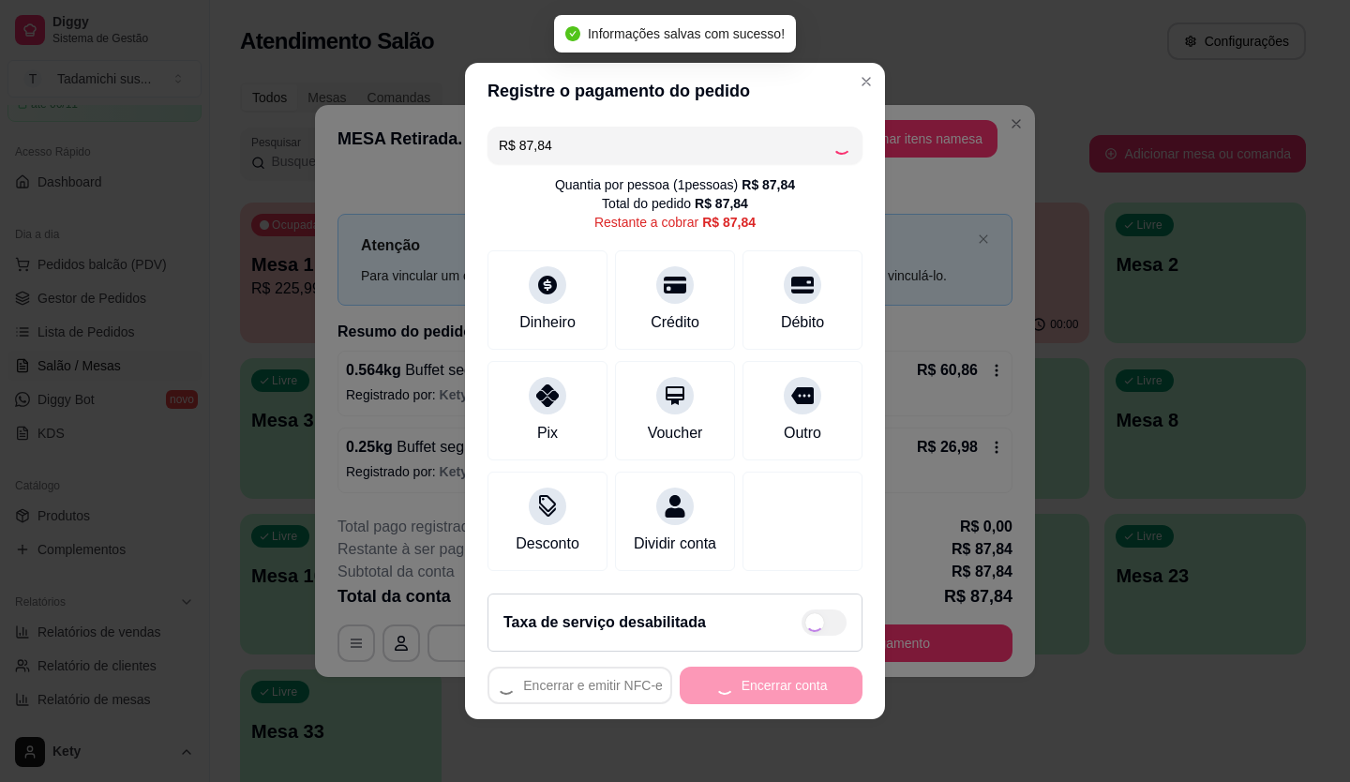
type input "R$ 0,00"
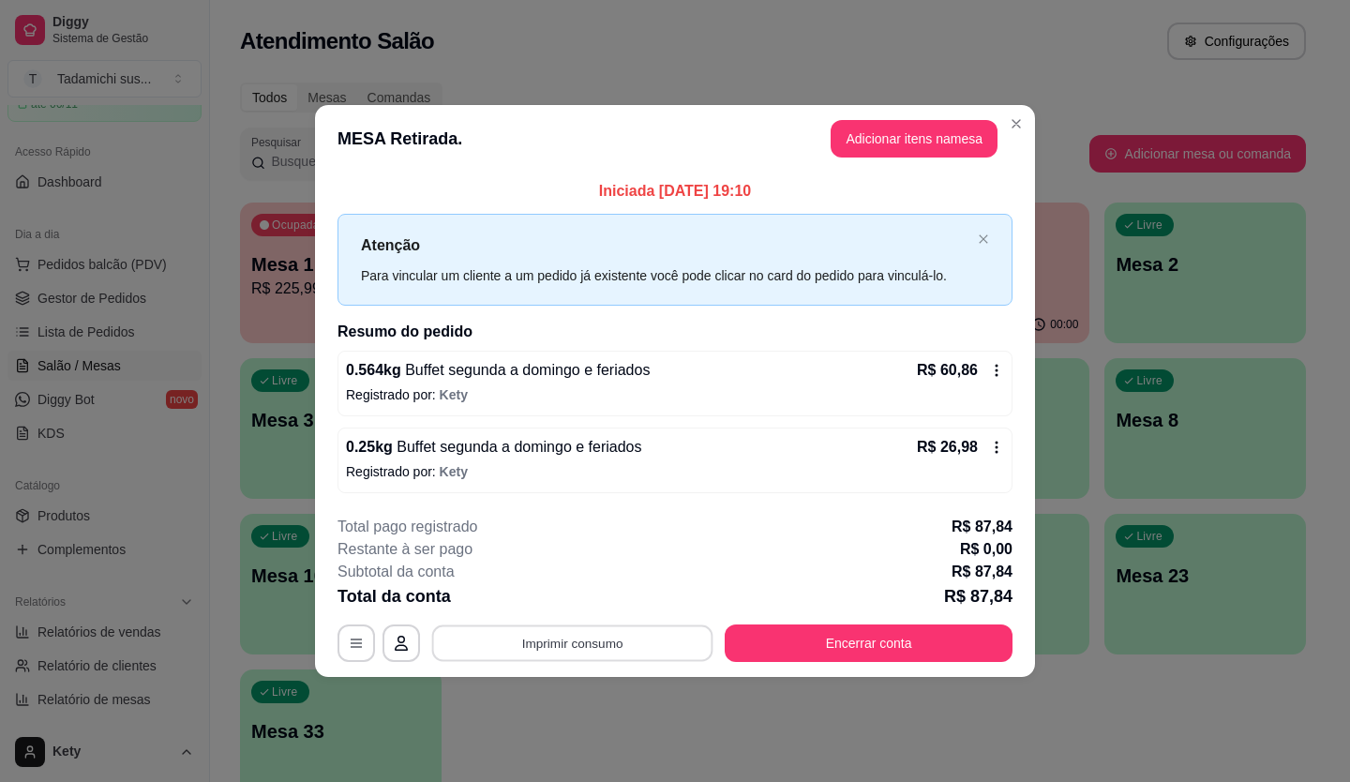
click at [606, 656] on button "Imprimir consumo" at bounding box center [572, 642] width 281 height 37
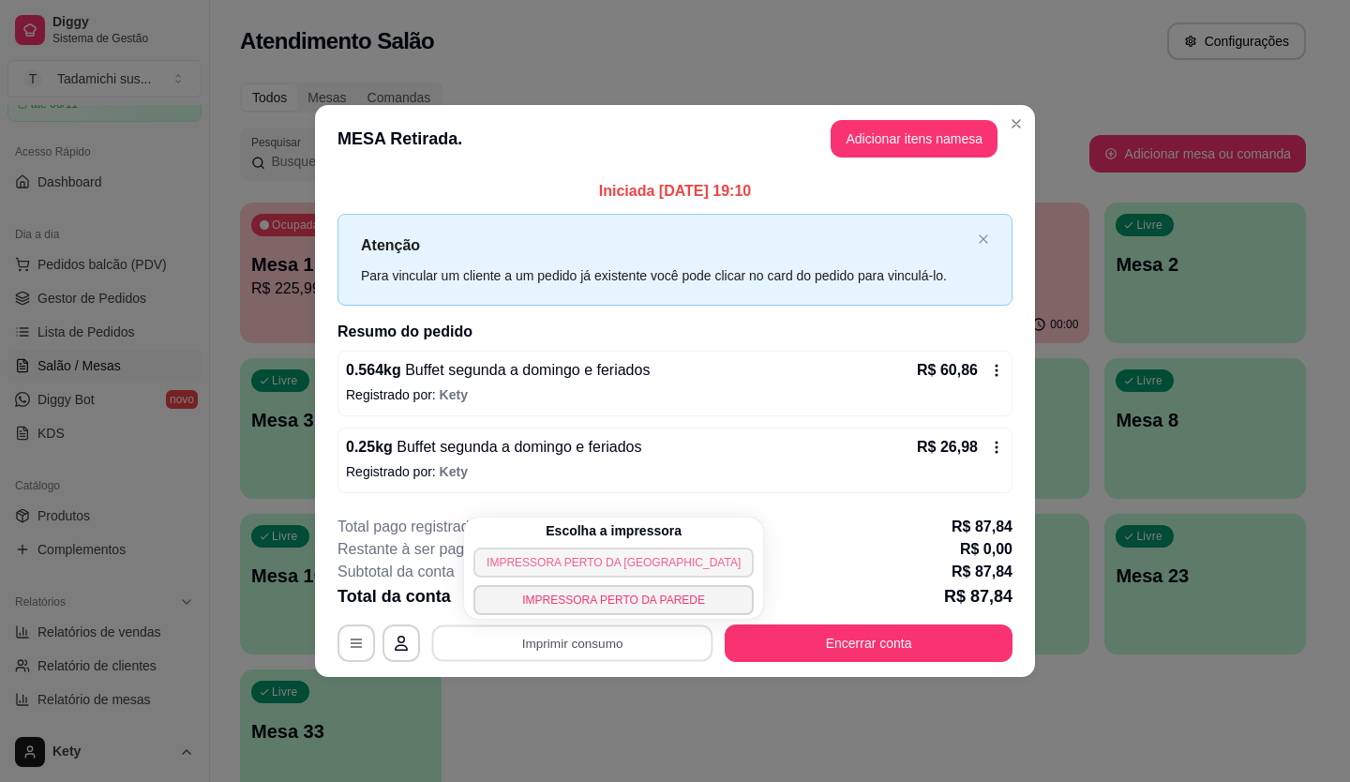
click at [600, 567] on button "IMPRESSORA PERTO DA [GEOGRAPHIC_DATA]" at bounding box center [613, 562] width 280 height 30
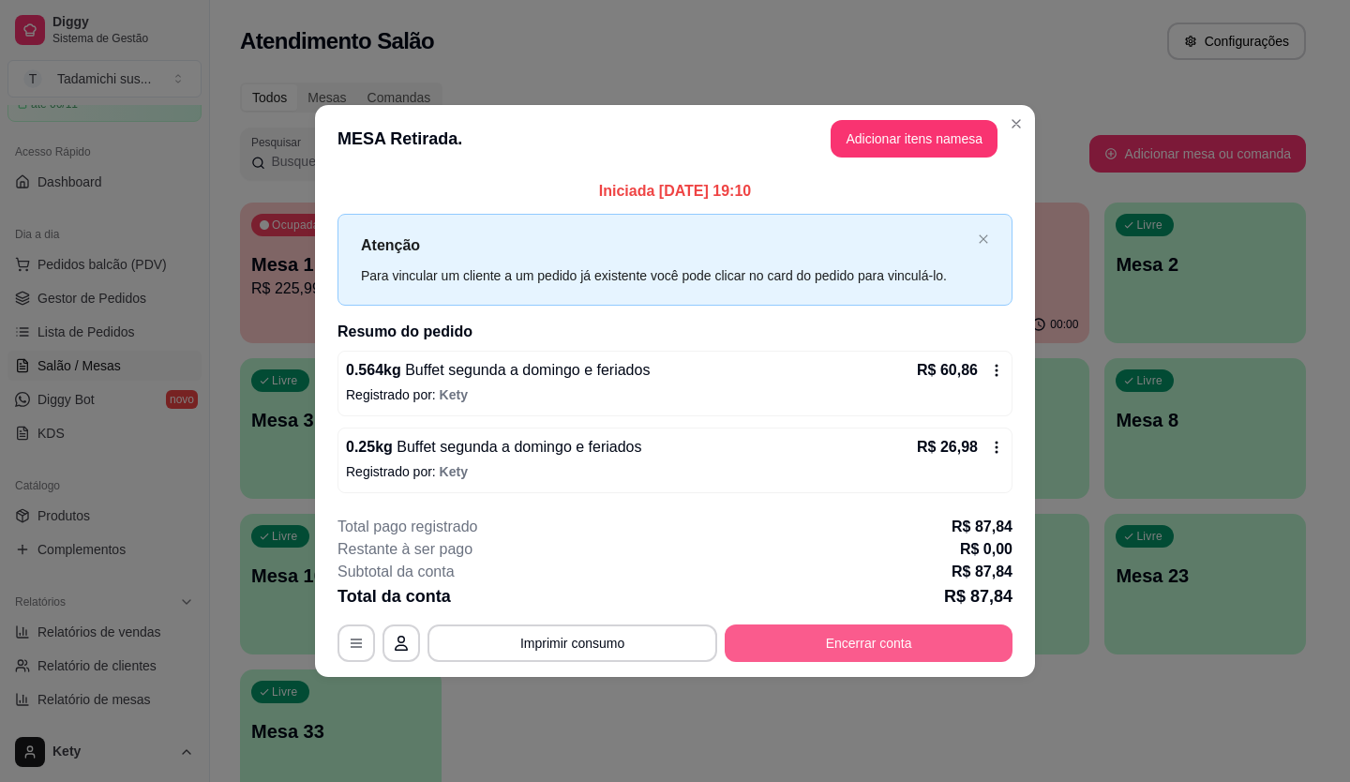
click at [767, 645] on button "Encerrar conta" at bounding box center [869, 642] width 288 height 37
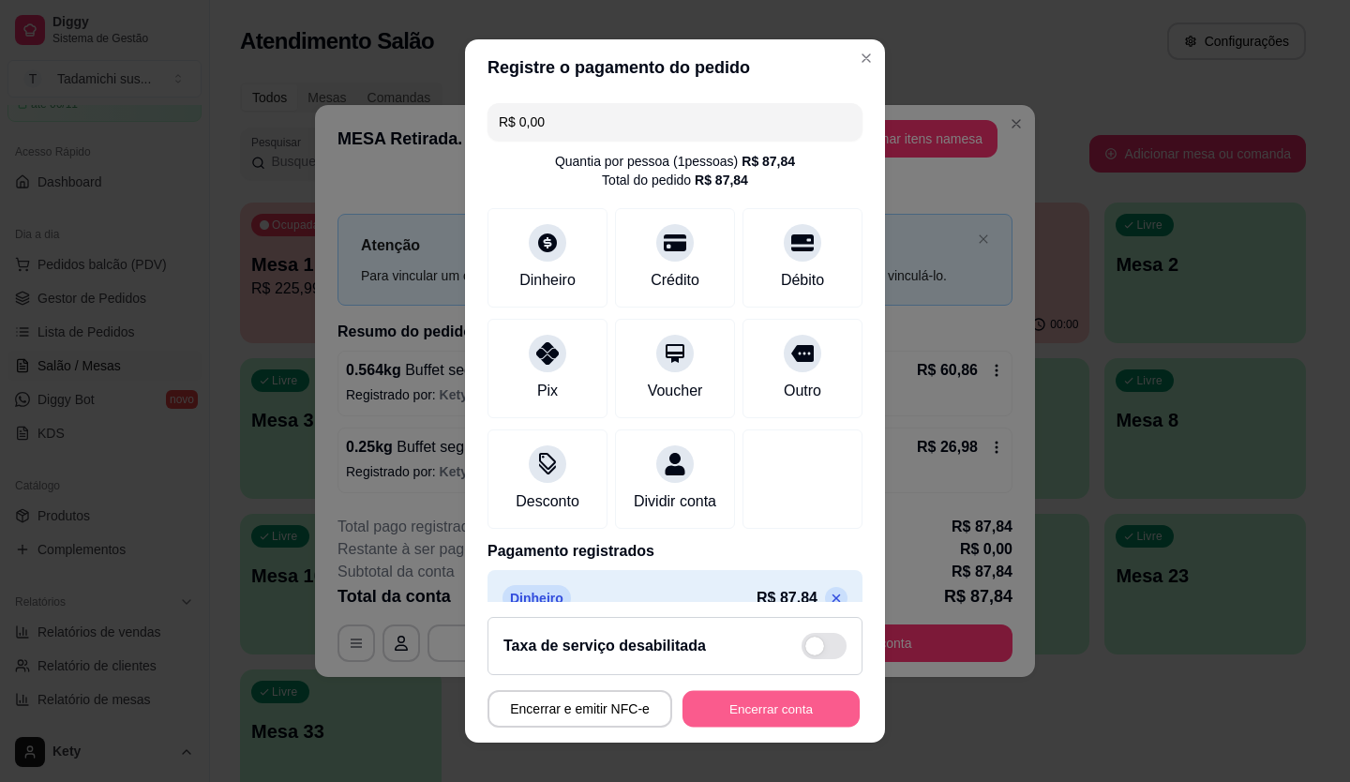
click at [780, 699] on button "Encerrar conta" at bounding box center [770, 709] width 177 height 37
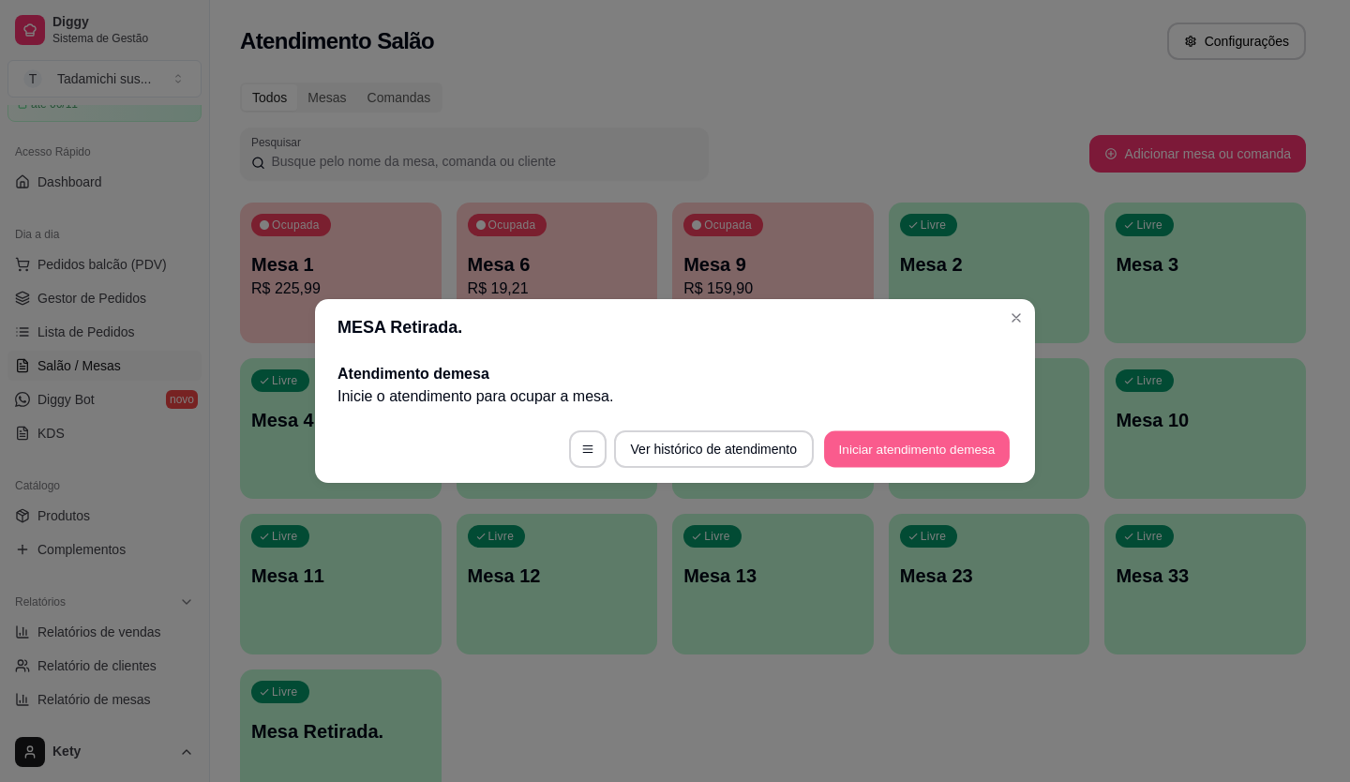
click at [933, 448] on button "Iniciar atendimento de mesa" at bounding box center [917, 449] width 186 height 37
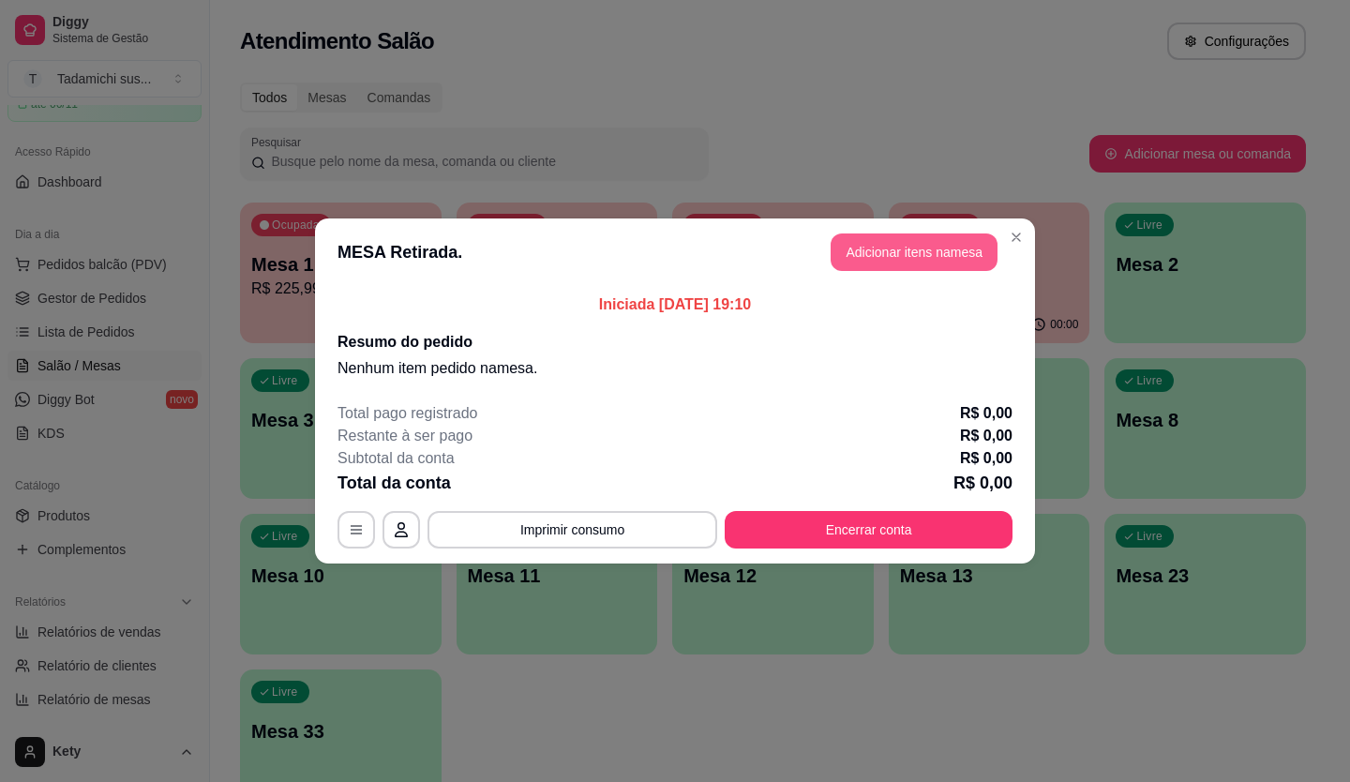
click at [912, 243] on button "Adicionar itens na mesa" at bounding box center [914, 251] width 167 height 37
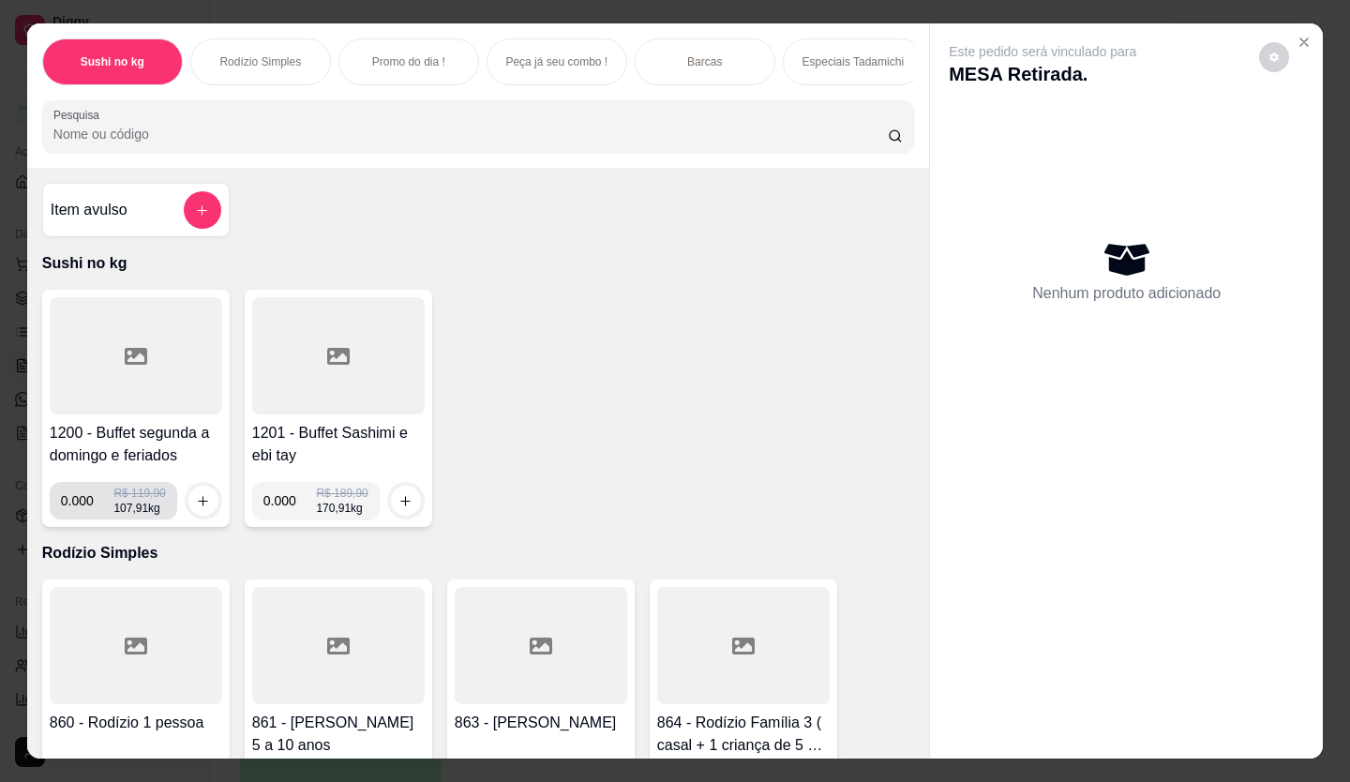
click at [86, 504] on input "0.000" at bounding box center [87, 500] width 53 height 37
type input "0.352"
click at [202, 508] on icon "increase-product-quantity" at bounding box center [203, 501] width 14 height 14
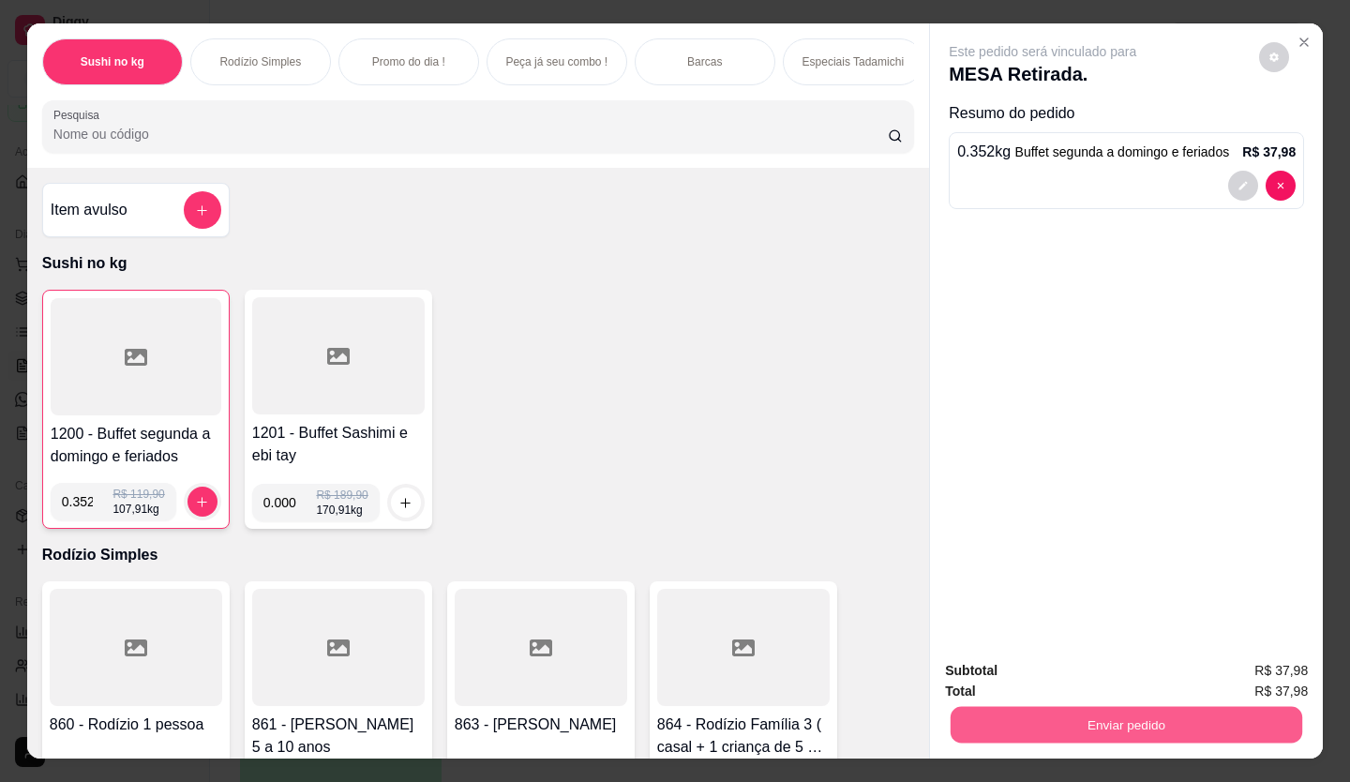
click at [1249, 709] on button "Enviar pedido" at bounding box center [1127, 725] width 352 height 37
click at [1248, 655] on button "Enviar pedido" at bounding box center [1259, 671] width 106 height 36
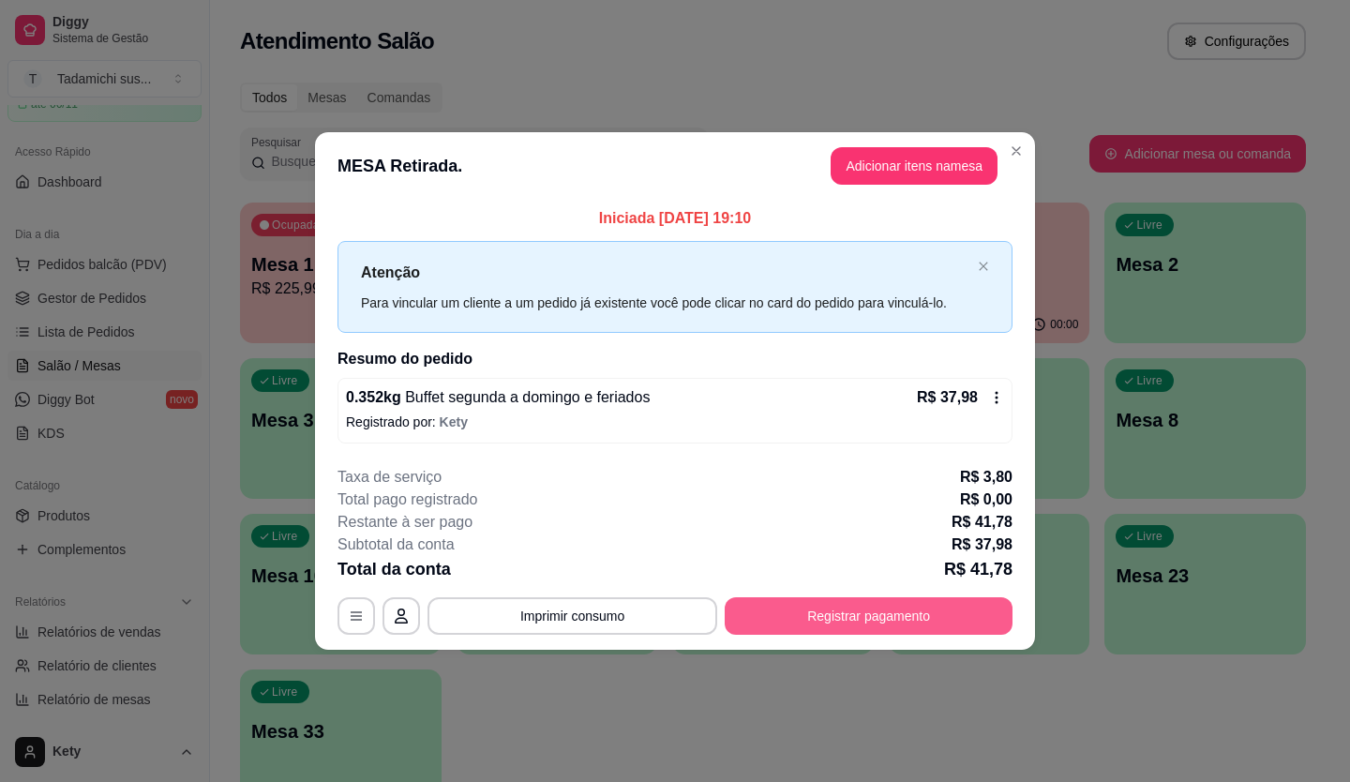
click at [784, 619] on button "Registrar pagamento" at bounding box center [869, 615] width 288 height 37
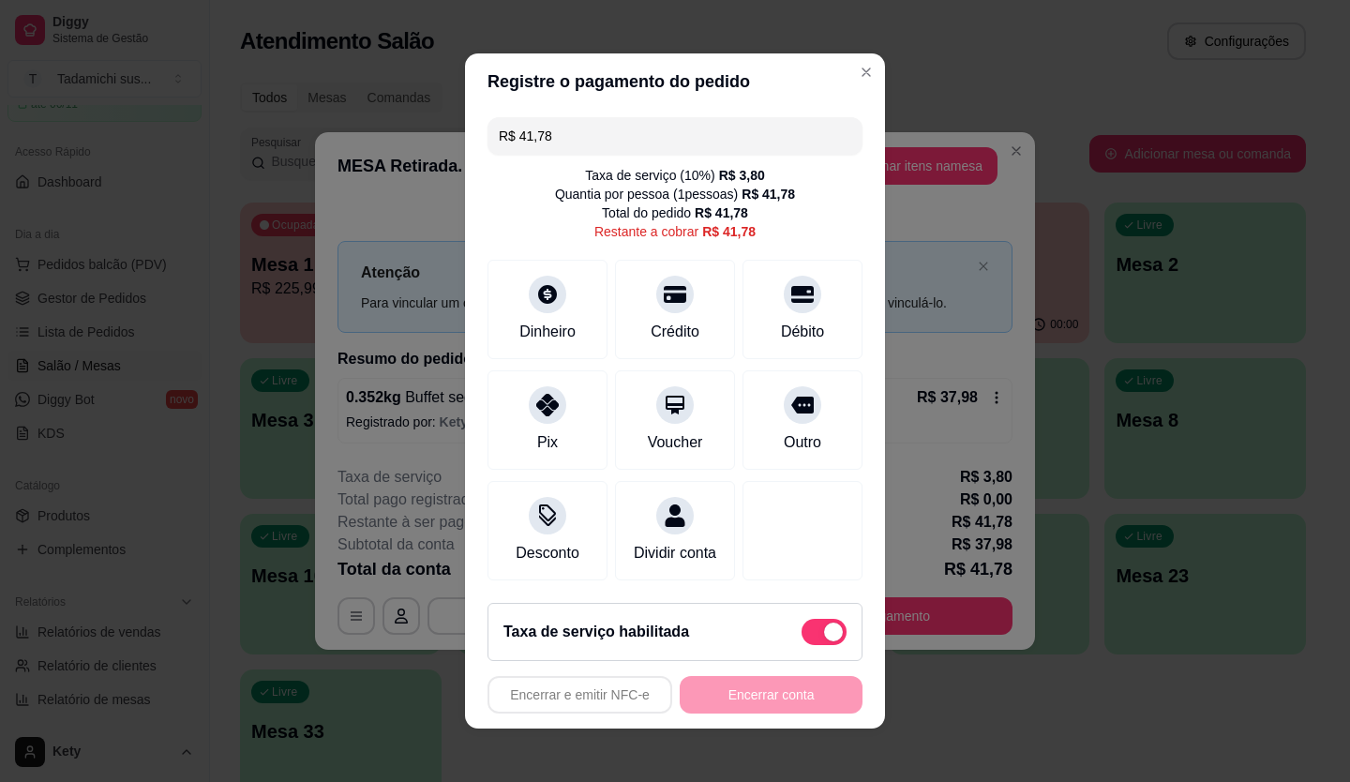
click at [824, 641] on span at bounding box center [833, 631] width 19 height 19
click at [811, 642] on input "checkbox" at bounding box center [807, 642] width 12 height 12
checkbox input "true"
type input "R$ 37,98"
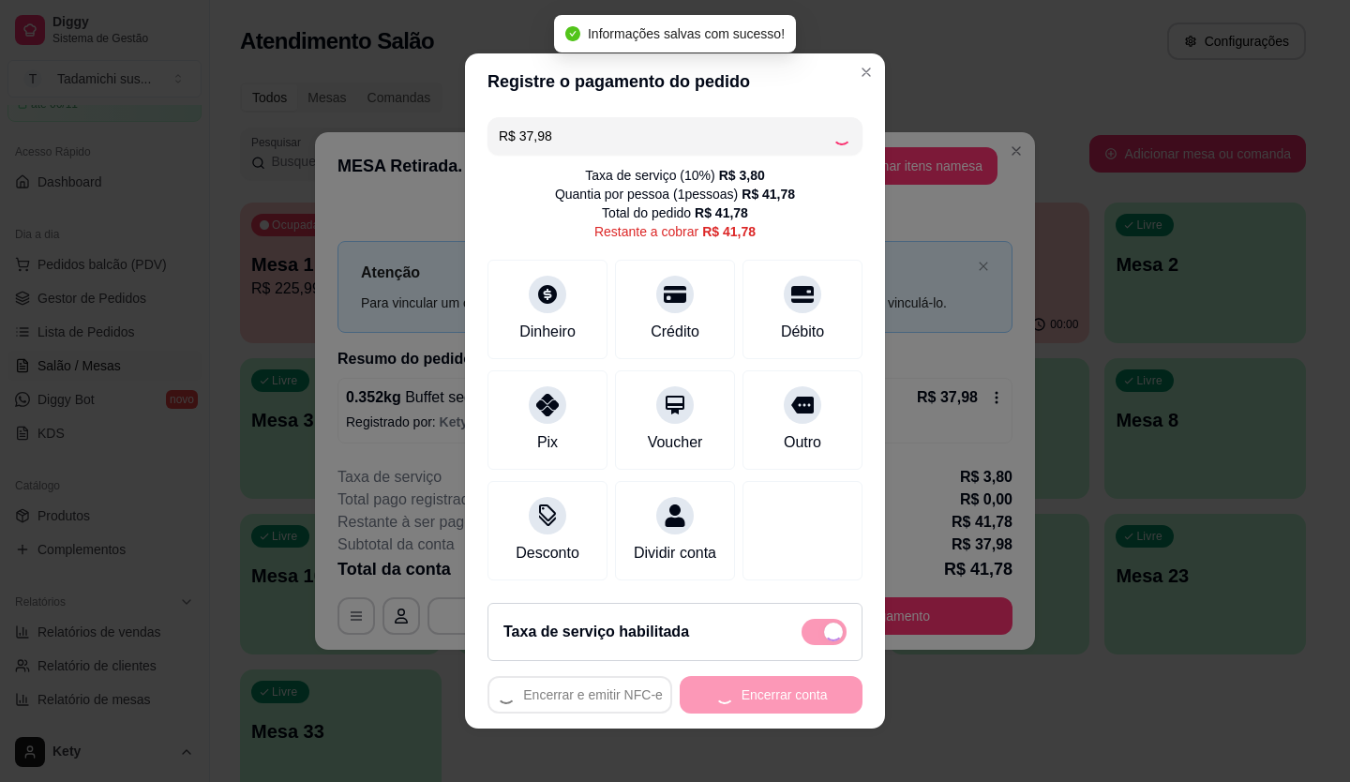
checkbox input "false"
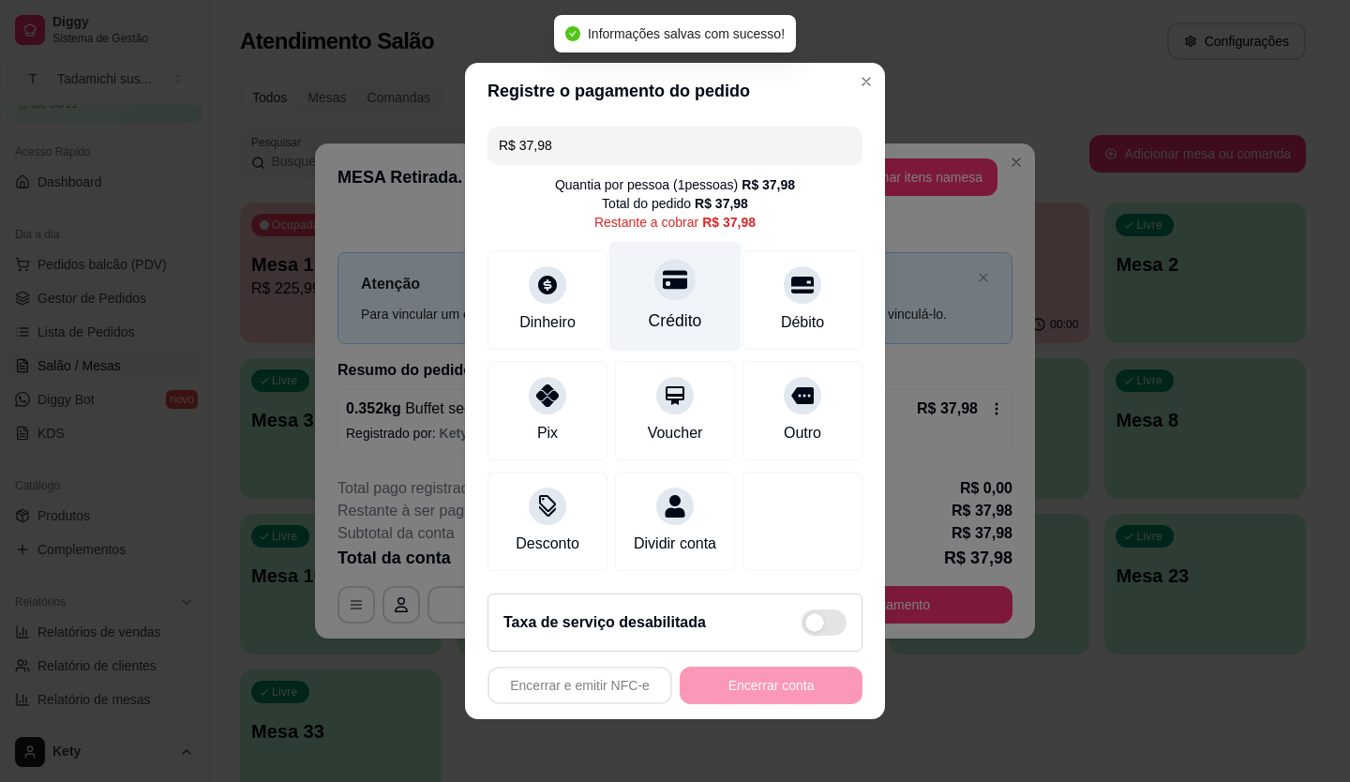
click at [673, 308] on div "Crédito" at bounding box center [675, 320] width 53 height 24
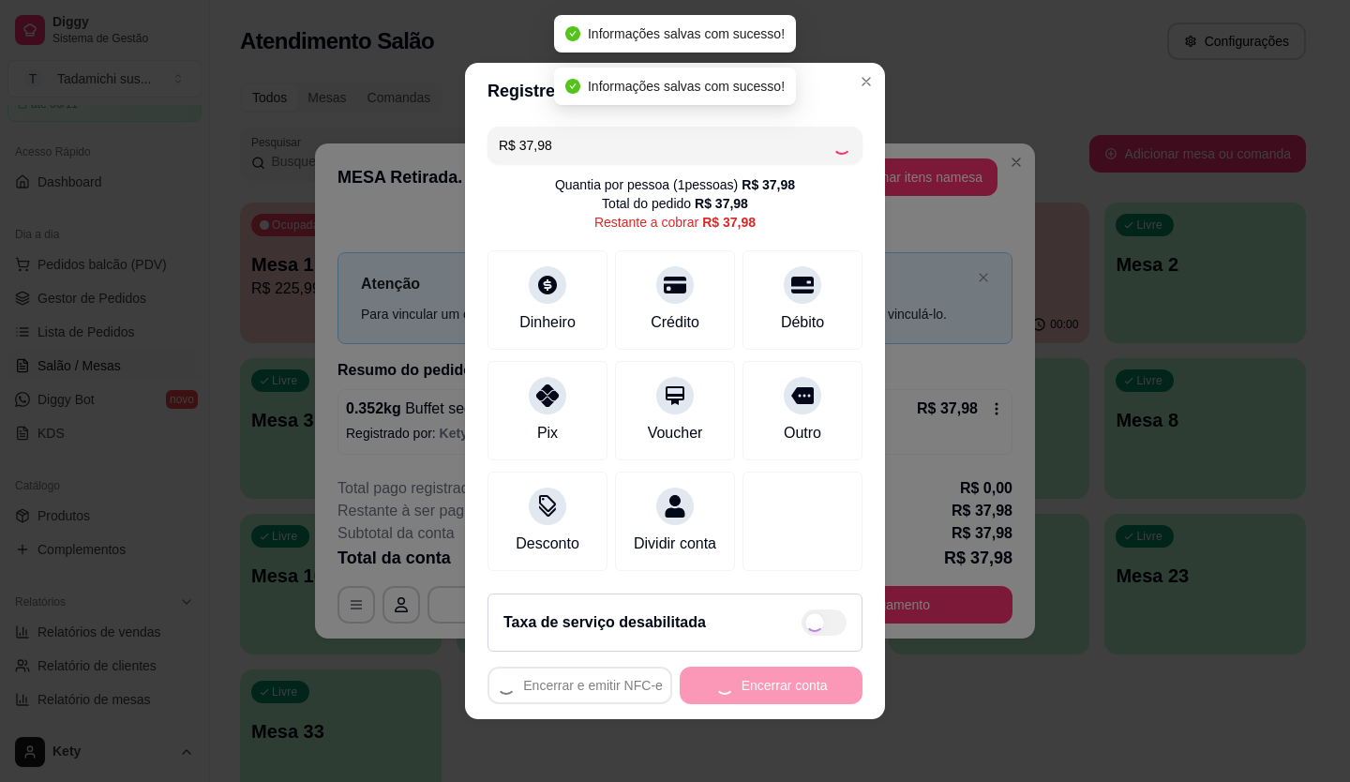
type input "R$ 0,00"
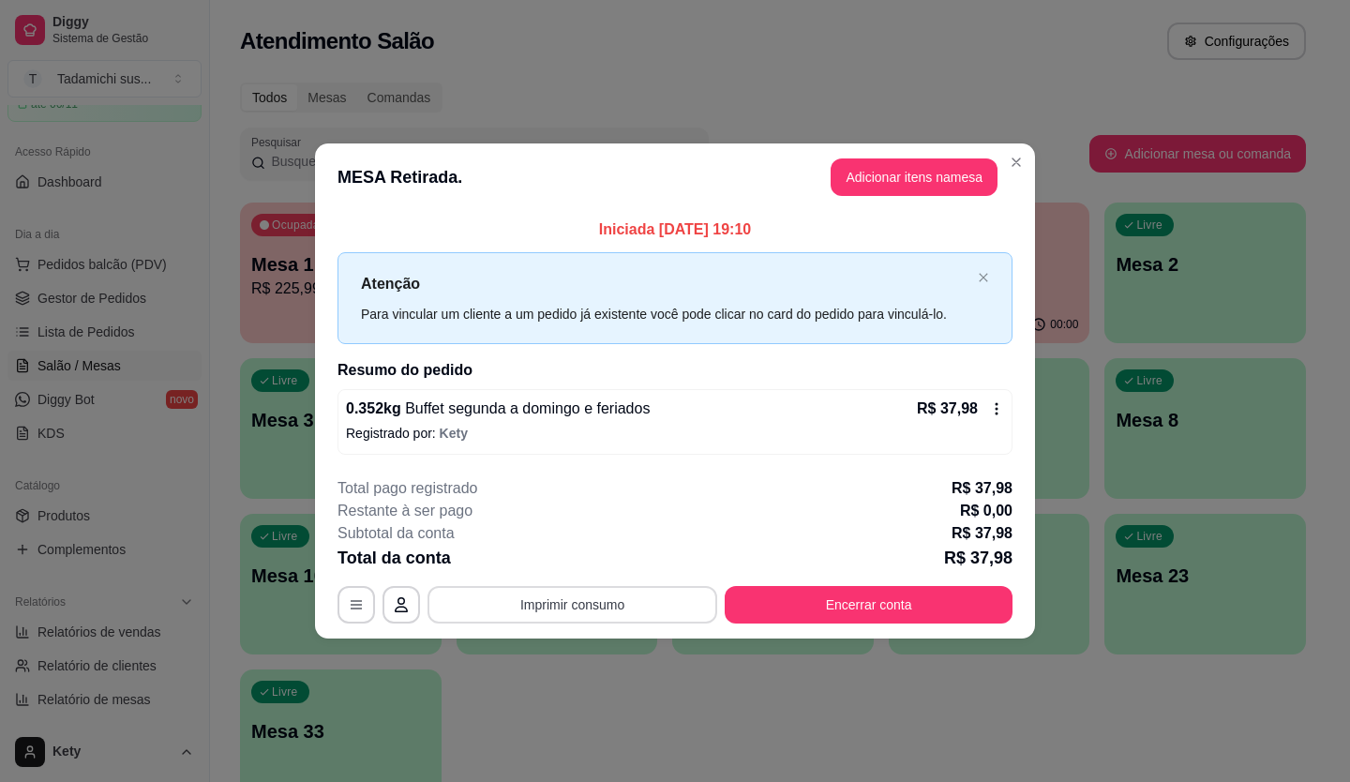
click at [584, 599] on button "Imprimir consumo" at bounding box center [572, 604] width 290 height 37
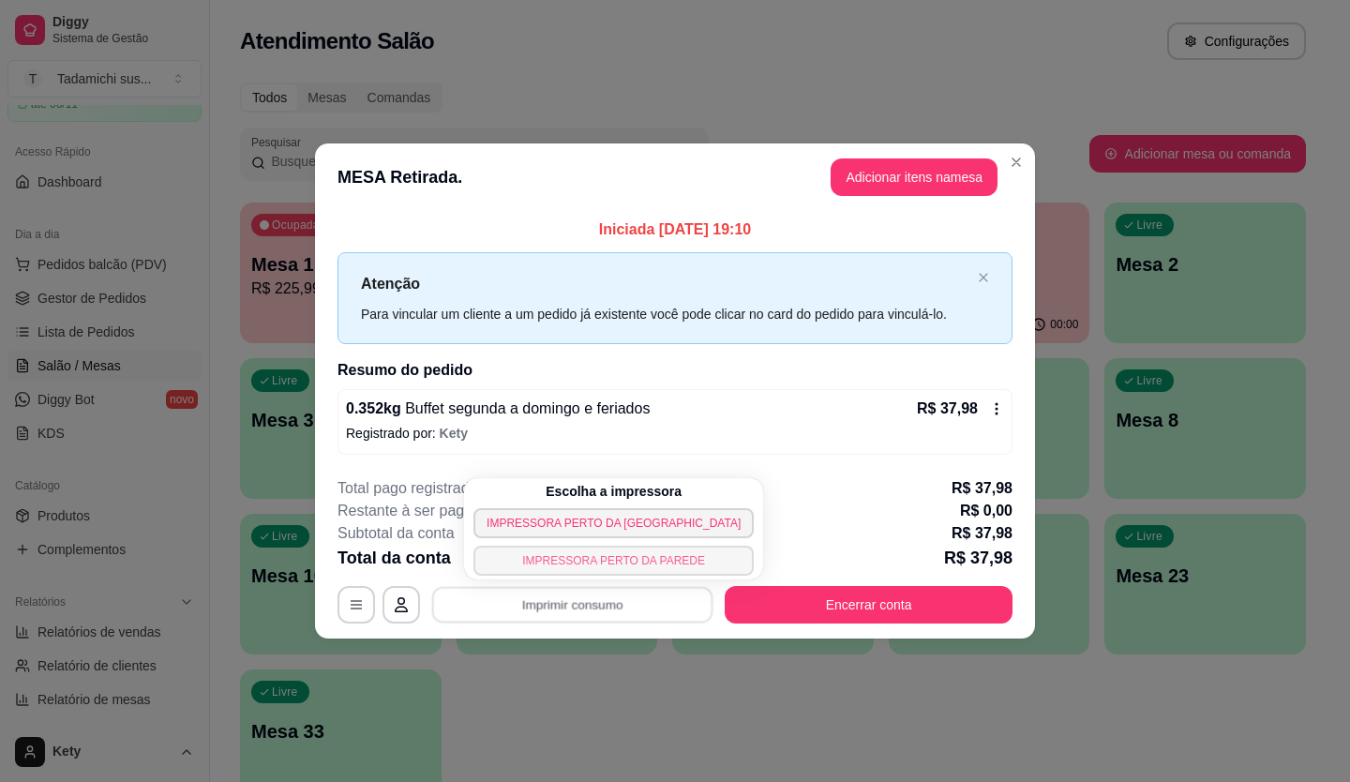
click at [584, 563] on button "IMPRESSORA PERTO DA PAREDE" at bounding box center [613, 561] width 280 height 30
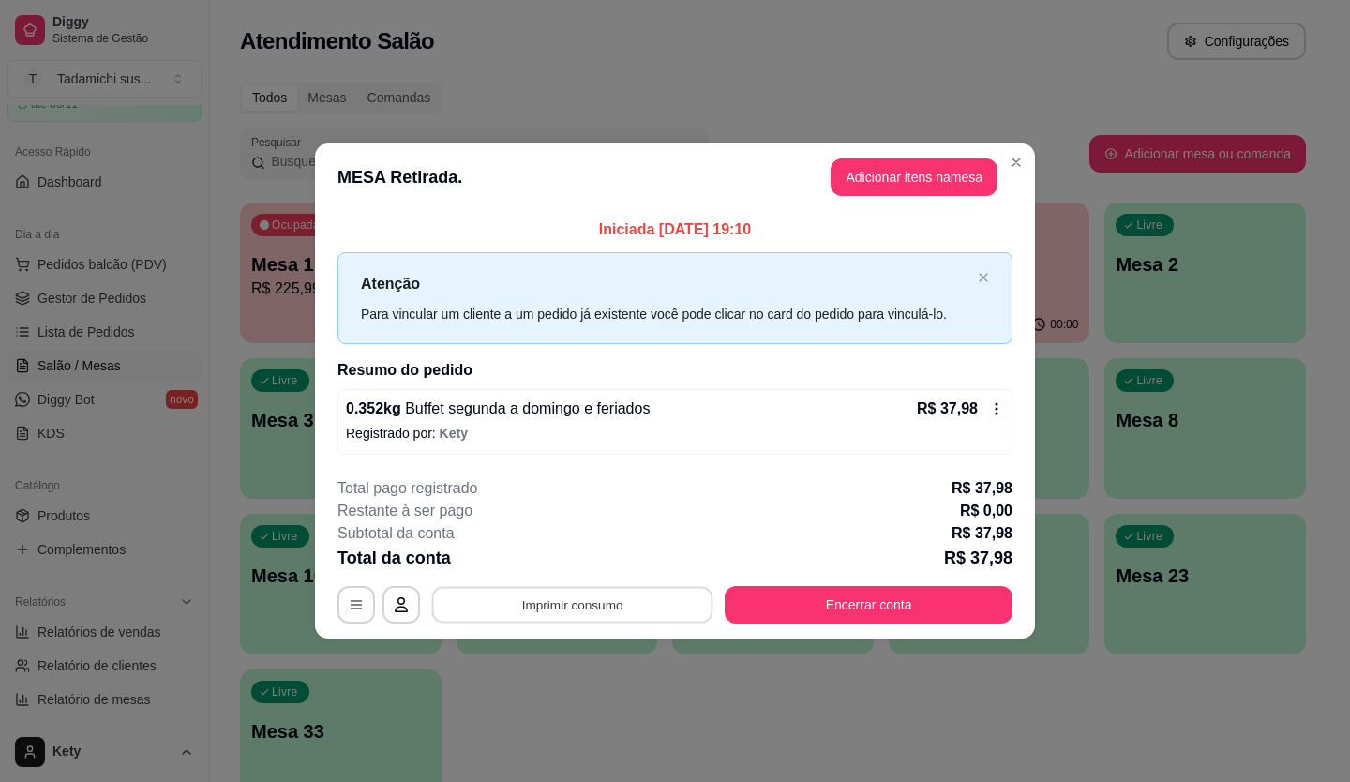
click at [590, 602] on button "Imprimir consumo" at bounding box center [572, 604] width 281 height 37
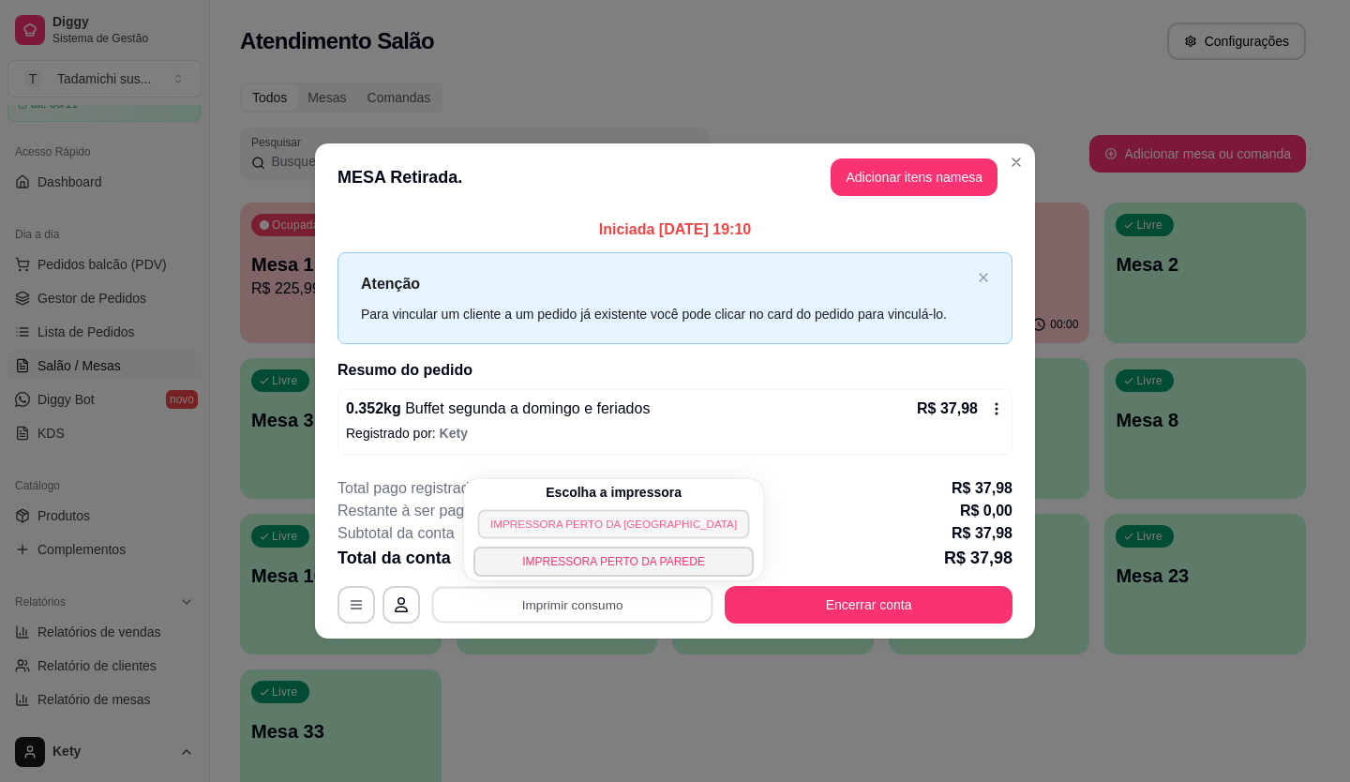
click at [592, 518] on button "IMPRESSORA PERTO DA [GEOGRAPHIC_DATA]" at bounding box center [614, 523] width 272 height 29
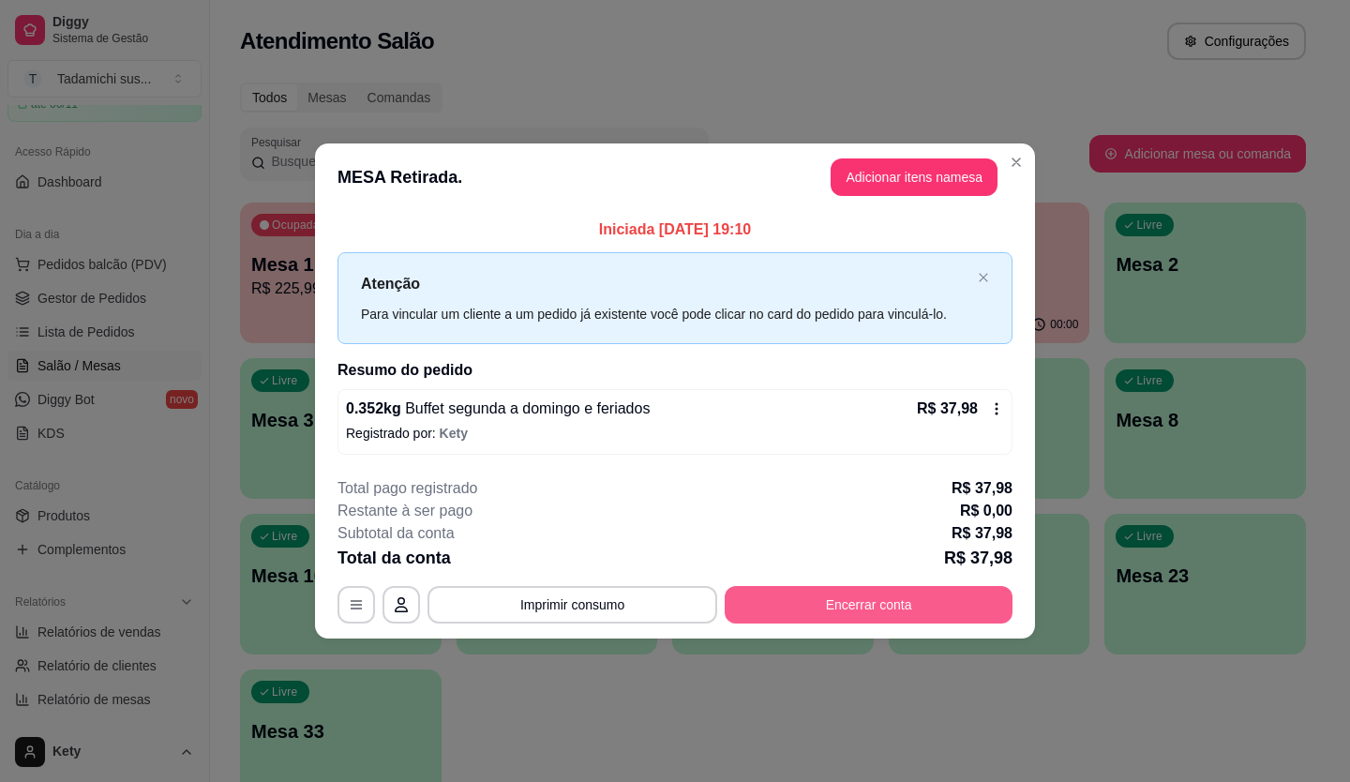
click at [809, 604] on button "Encerrar conta" at bounding box center [869, 604] width 288 height 37
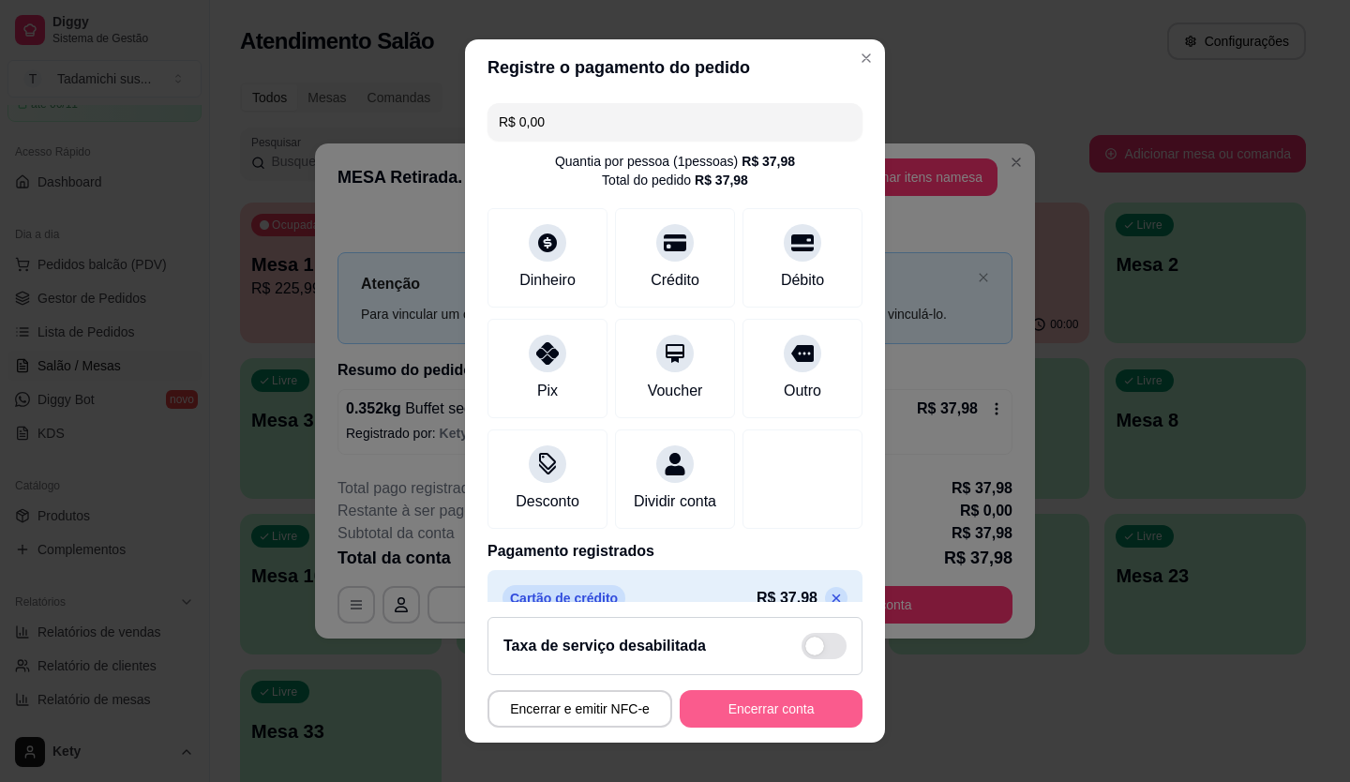
click at [797, 702] on button "Encerrar conta" at bounding box center [771, 708] width 183 height 37
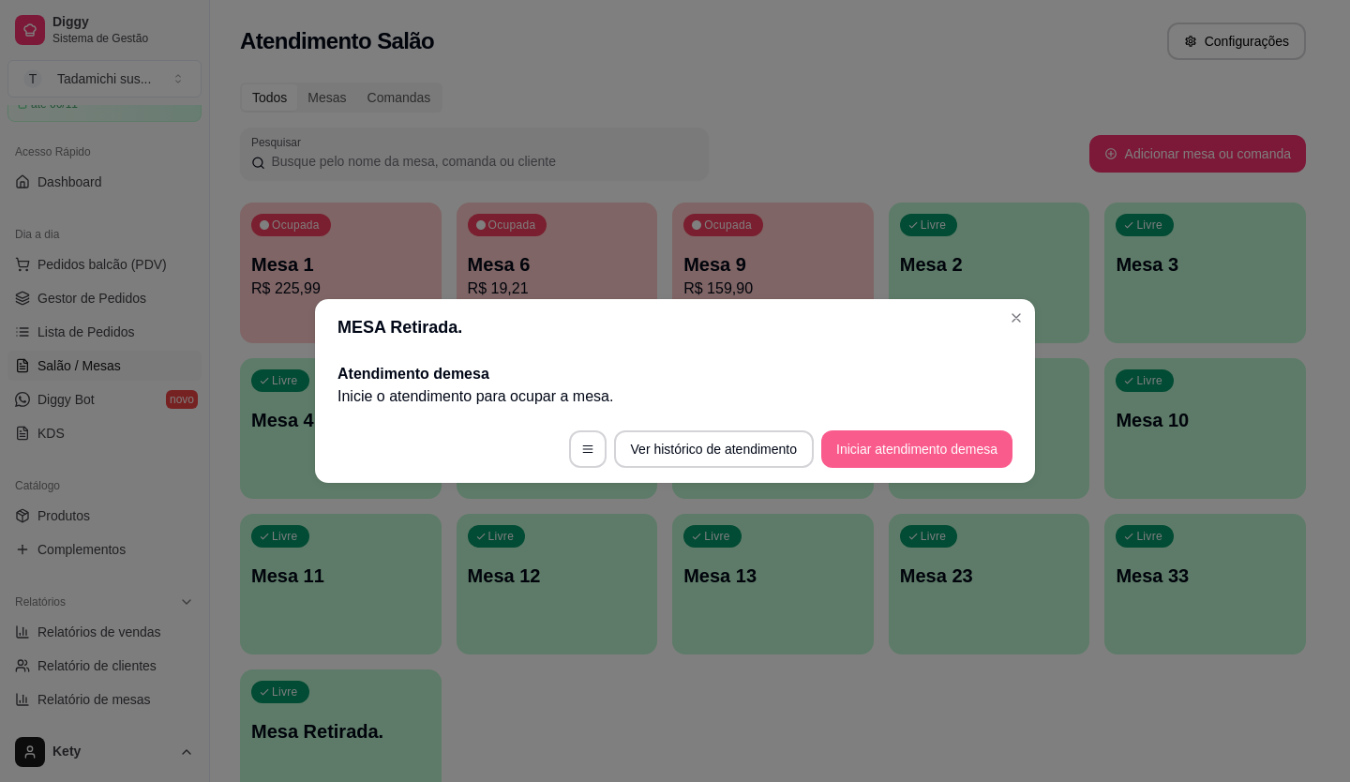
click at [905, 435] on button "Iniciar atendimento de mesa" at bounding box center [916, 448] width 191 height 37
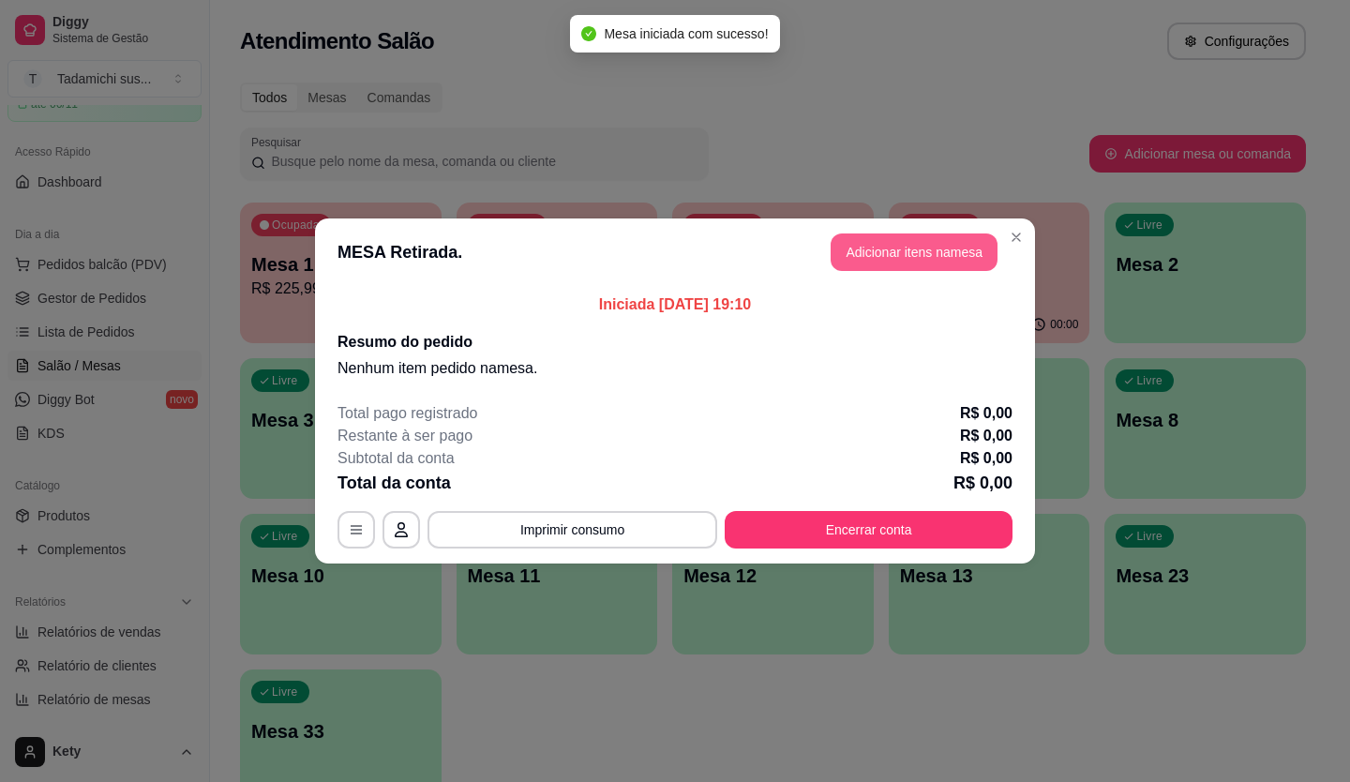
click at [949, 257] on button "Adicionar itens na mesa" at bounding box center [914, 251] width 167 height 37
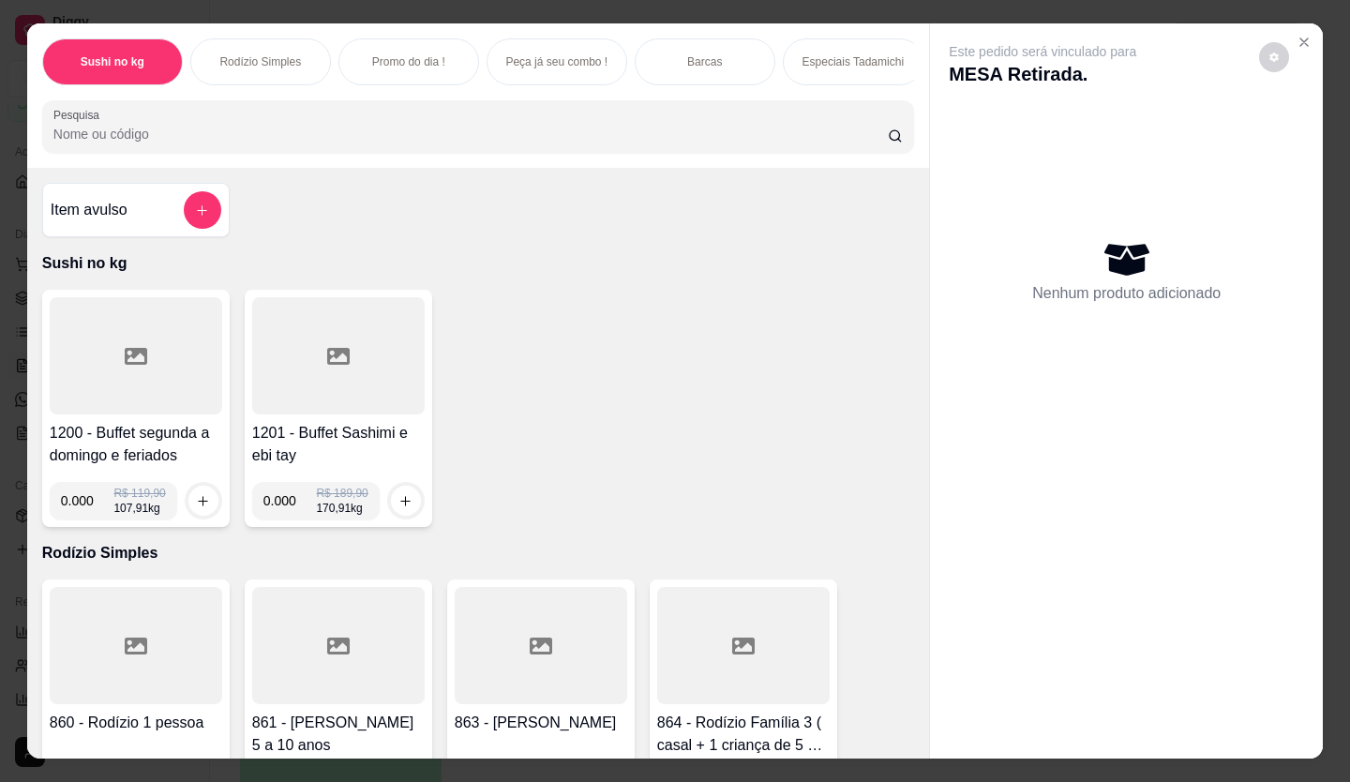
click at [86, 507] on input "0.000" at bounding box center [87, 500] width 53 height 37
type input "0.180"
click at [196, 508] on icon "increase-product-quantity" at bounding box center [203, 501] width 14 height 14
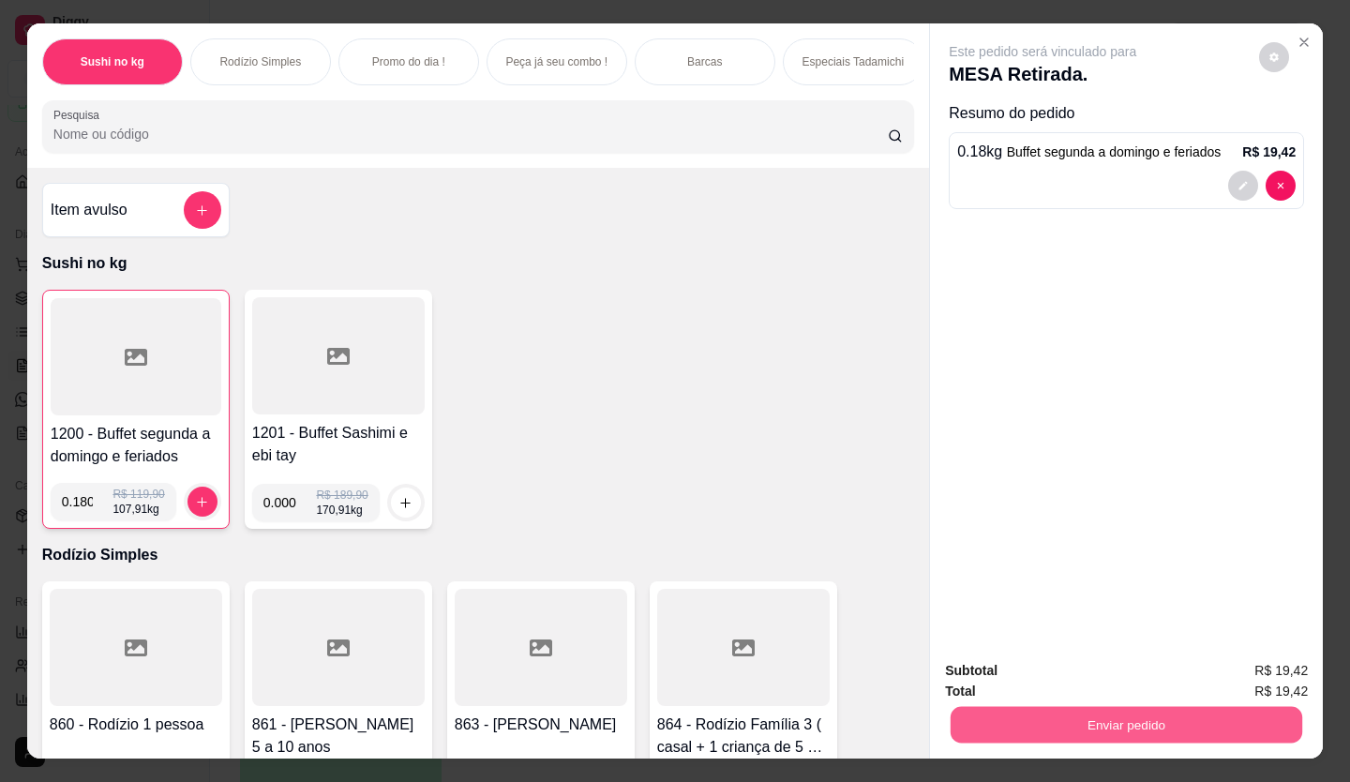
click at [1053, 721] on button "Enviar pedido" at bounding box center [1127, 725] width 352 height 37
click at [1270, 674] on button "Enviar pedido" at bounding box center [1258, 670] width 103 height 35
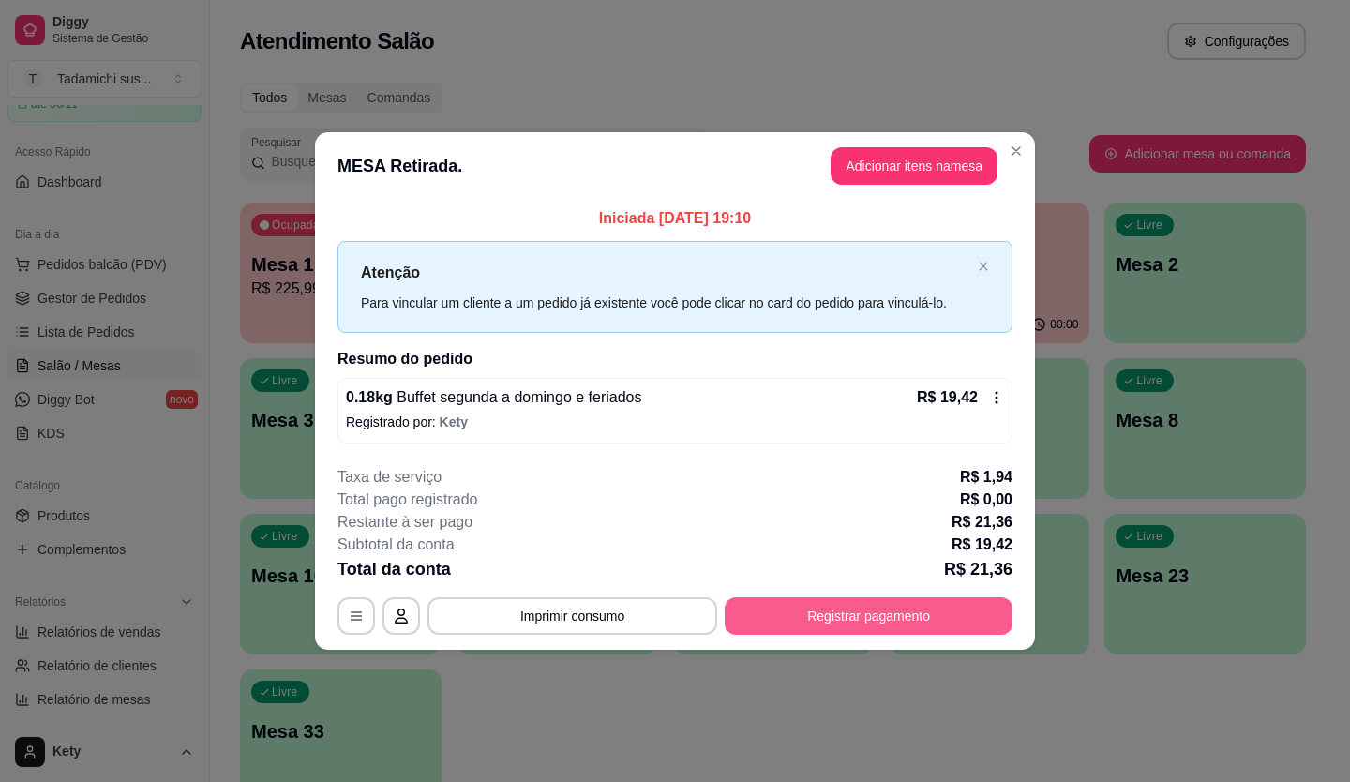
click at [805, 615] on button "Registrar pagamento" at bounding box center [869, 615] width 288 height 37
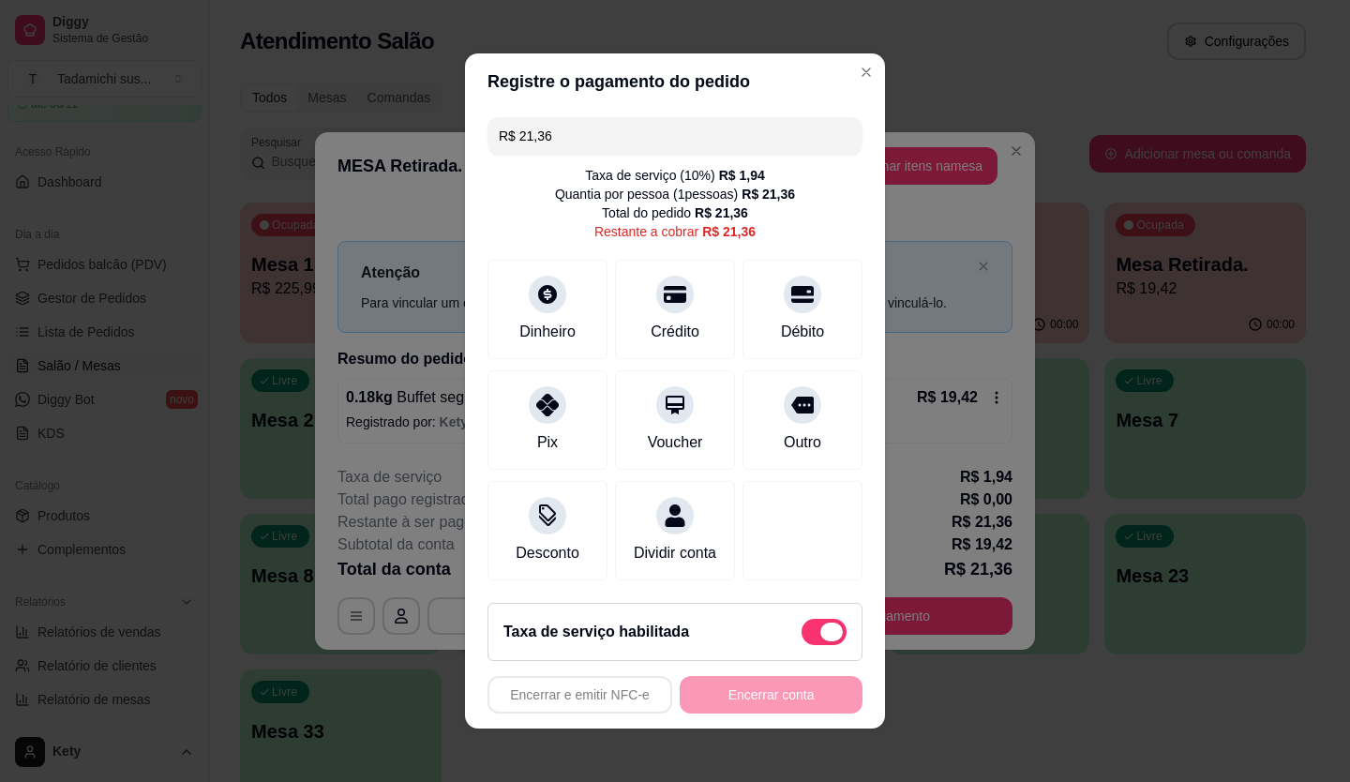
click at [820, 637] on span at bounding box center [831, 631] width 22 height 19
click at [813, 637] on input "checkbox" at bounding box center [807, 642] width 12 height 12
checkbox input "true"
type input "R$ 19,42"
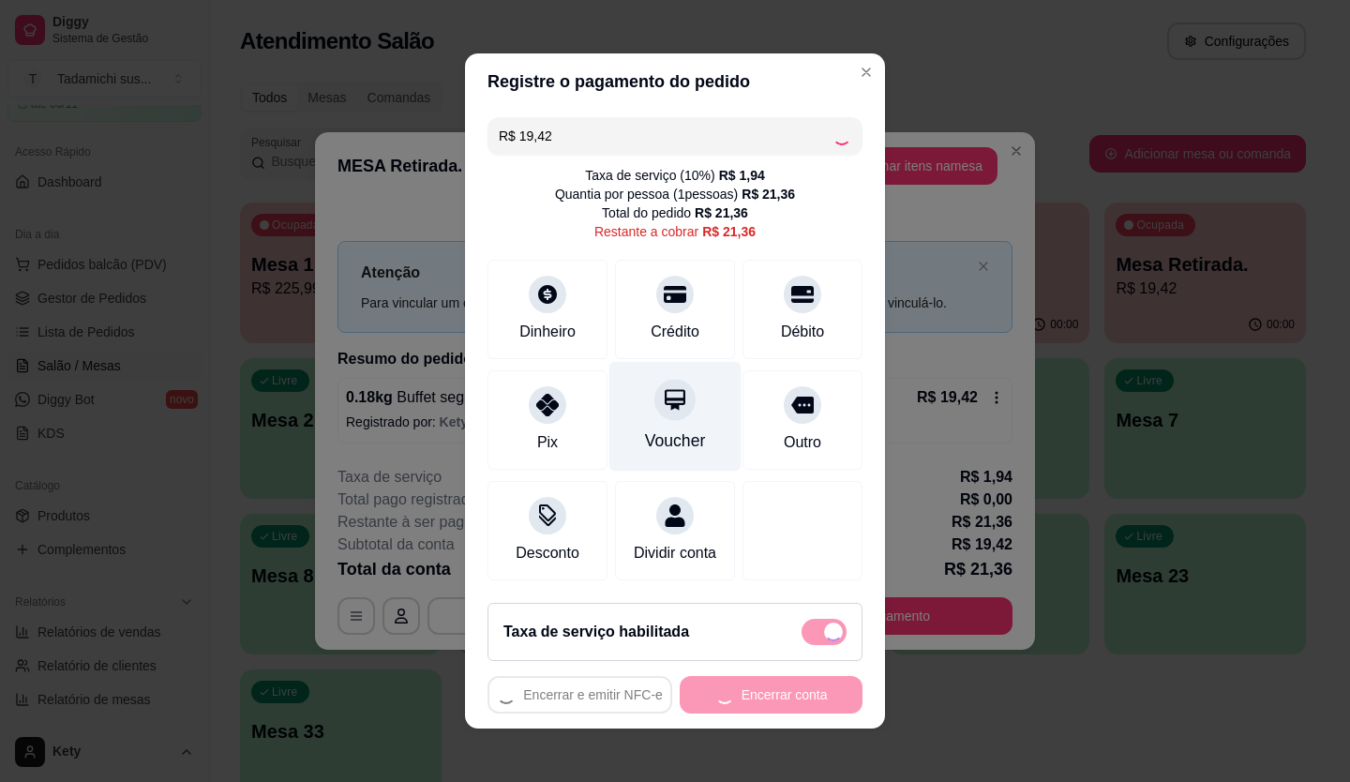
checkbox input "false"
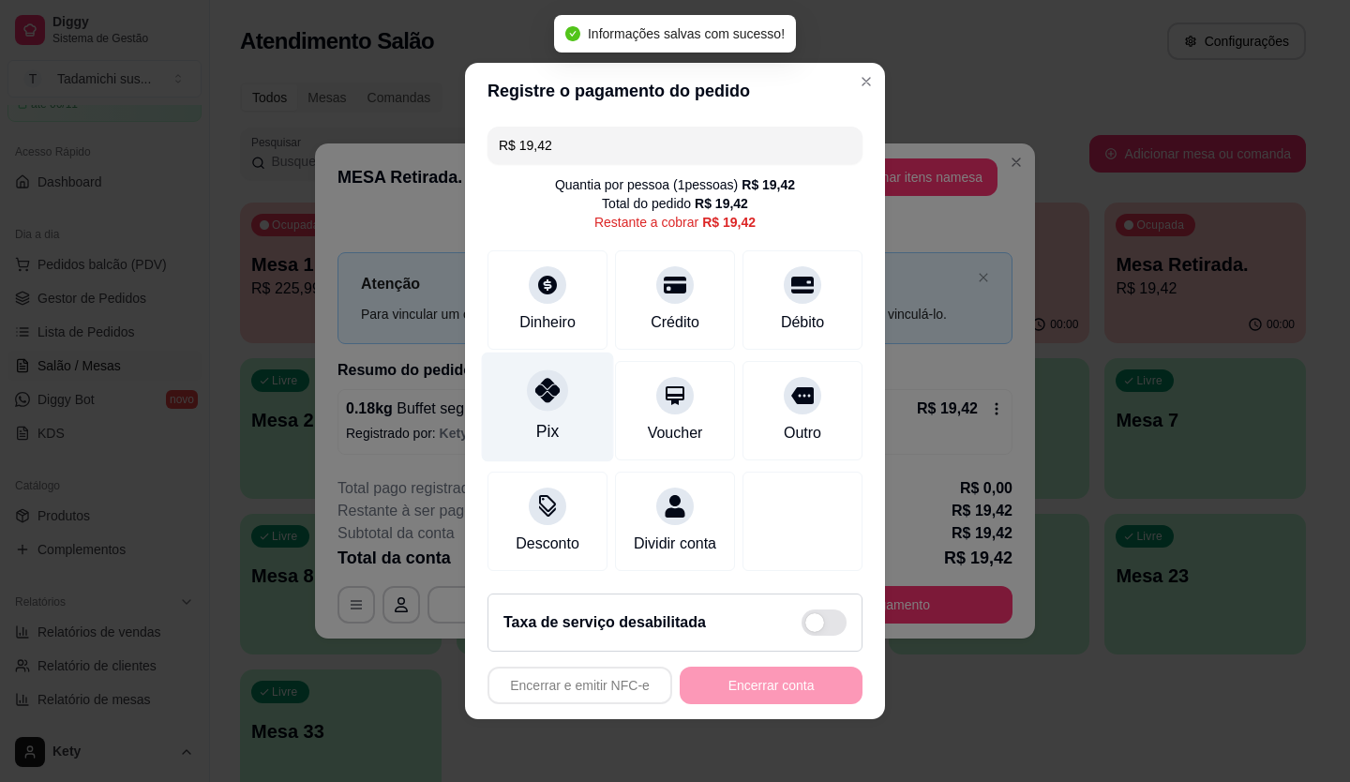
click at [538, 419] on div "Pix" at bounding box center [547, 431] width 22 height 24
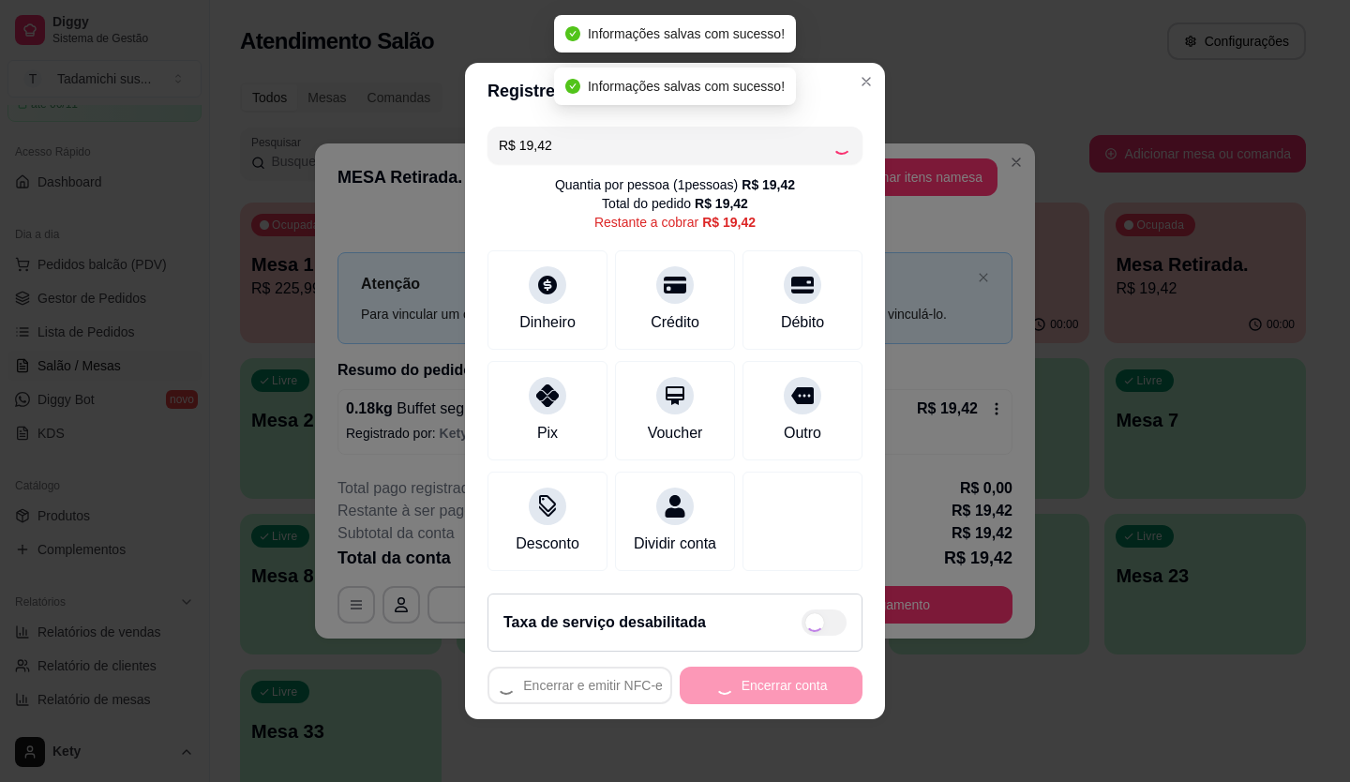
type input "R$ 0,00"
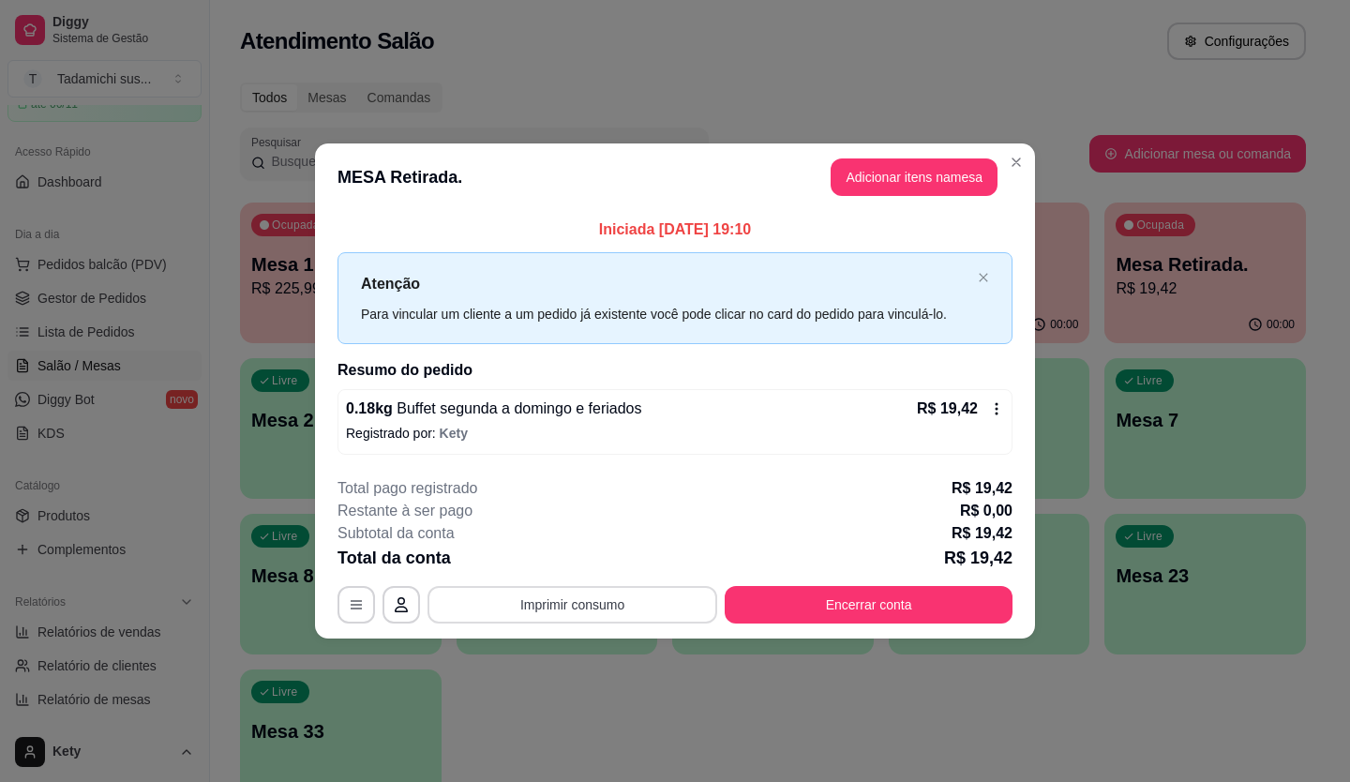
click at [629, 600] on button "Imprimir consumo" at bounding box center [572, 604] width 290 height 37
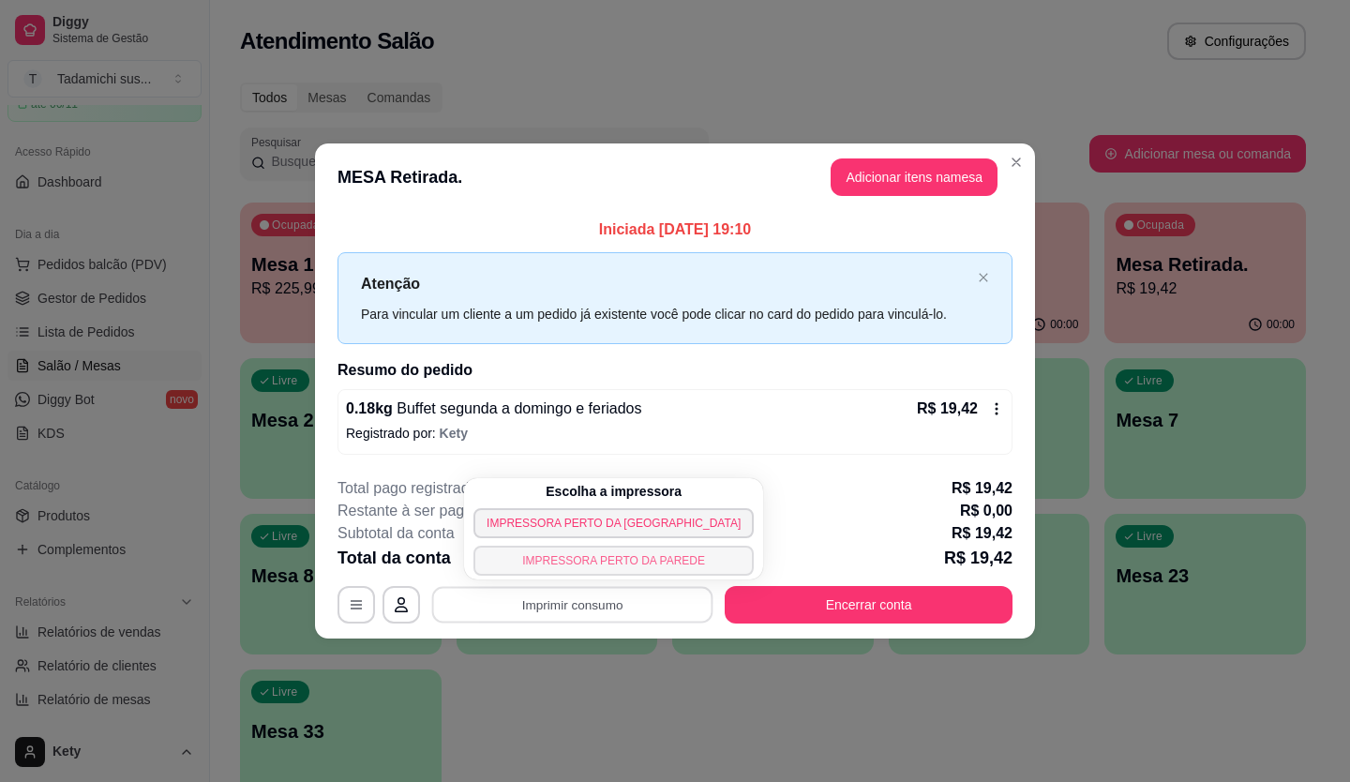
click at [567, 562] on button "IMPRESSORA PERTO DA PAREDE" at bounding box center [613, 561] width 280 height 30
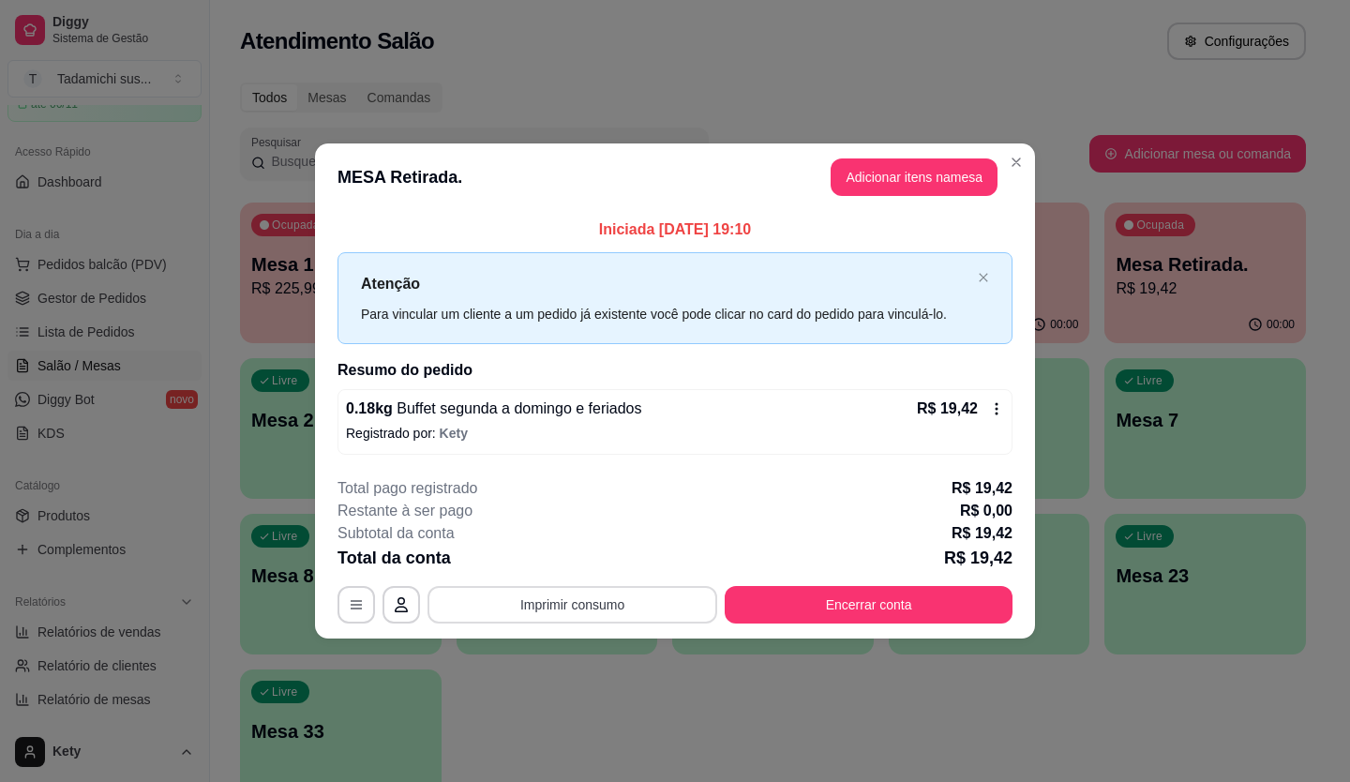
click at [591, 596] on button "Imprimir consumo" at bounding box center [572, 604] width 290 height 37
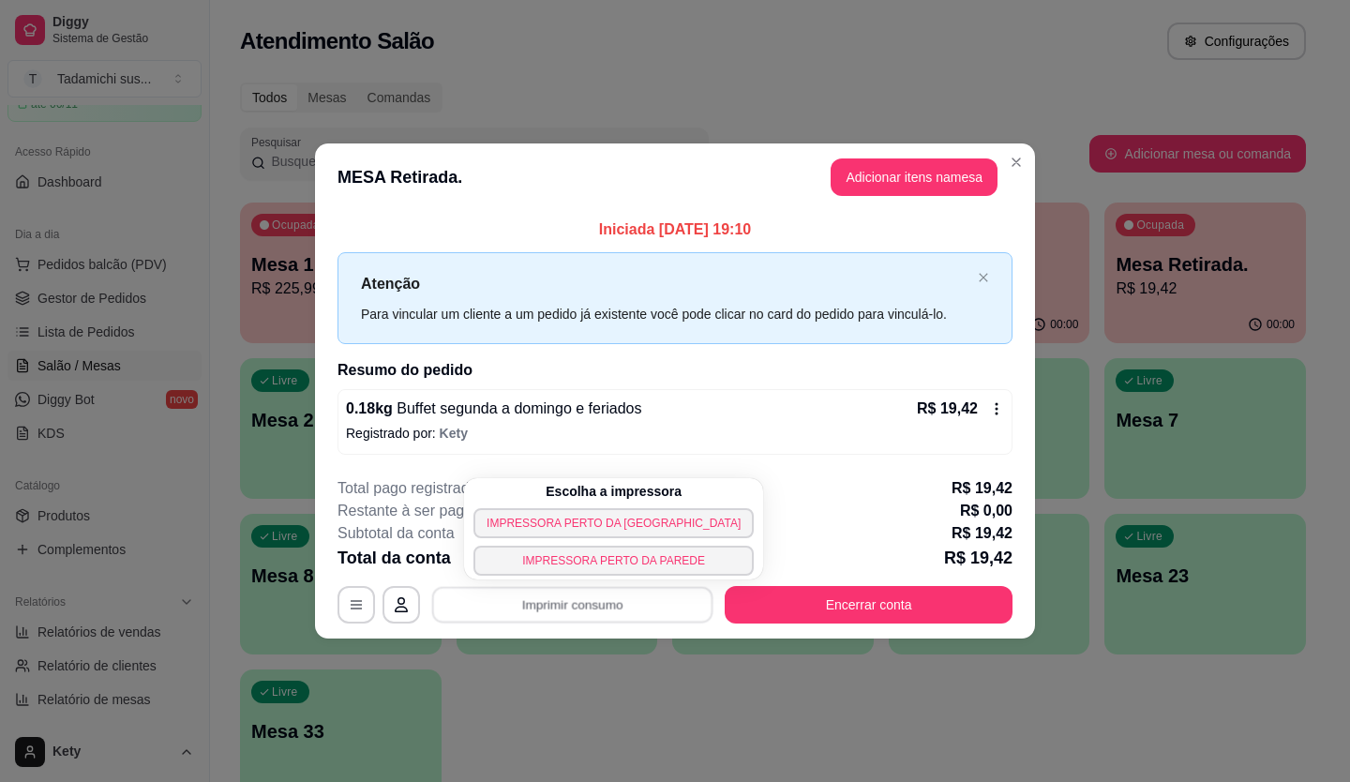
click at [567, 506] on div "Escolha a impressora IMPRESSORA PERTO DA BALANÇA IMPRESSORA PERTO DA PAREDE" at bounding box center [613, 528] width 299 height 101
click at [575, 519] on button "IMPRESSORA PERTO DA [GEOGRAPHIC_DATA]" at bounding box center [613, 523] width 280 height 30
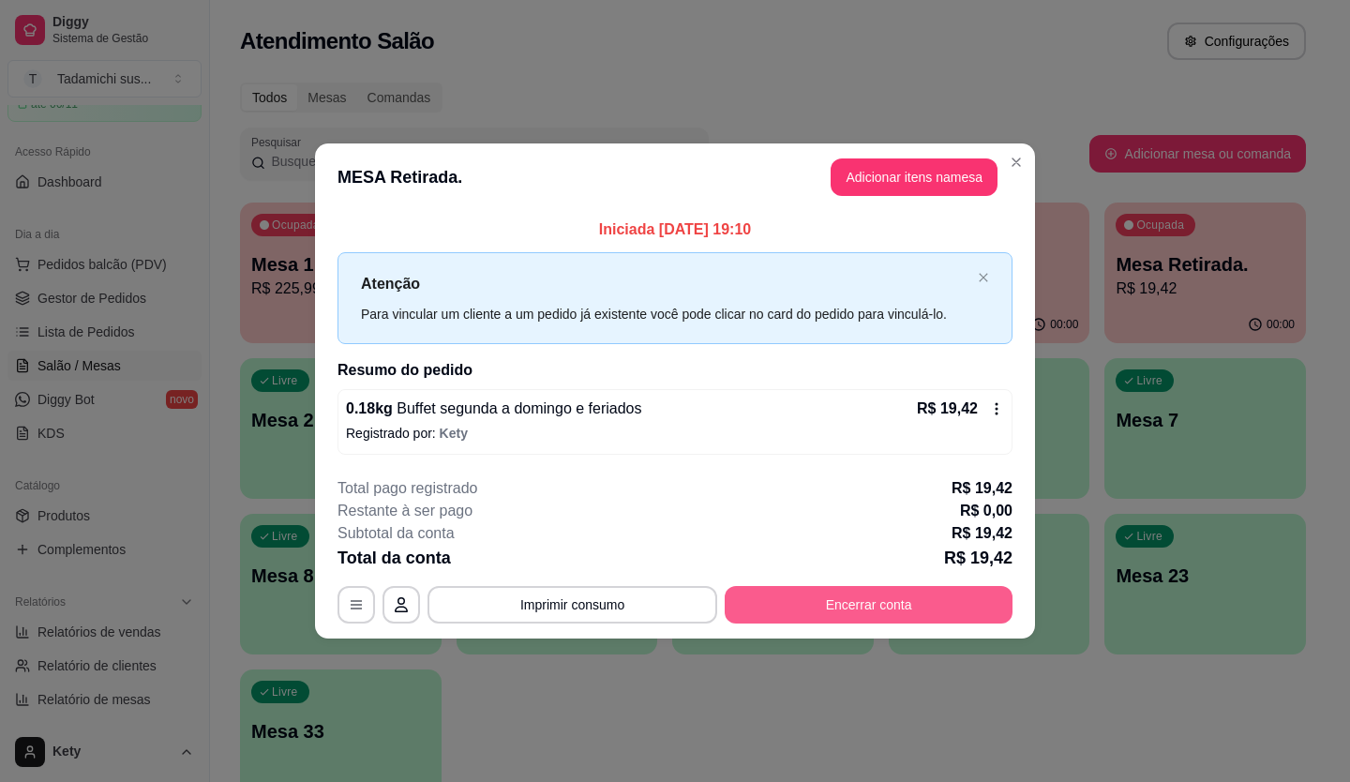
click at [857, 621] on button "Encerrar conta" at bounding box center [869, 604] width 288 height 37
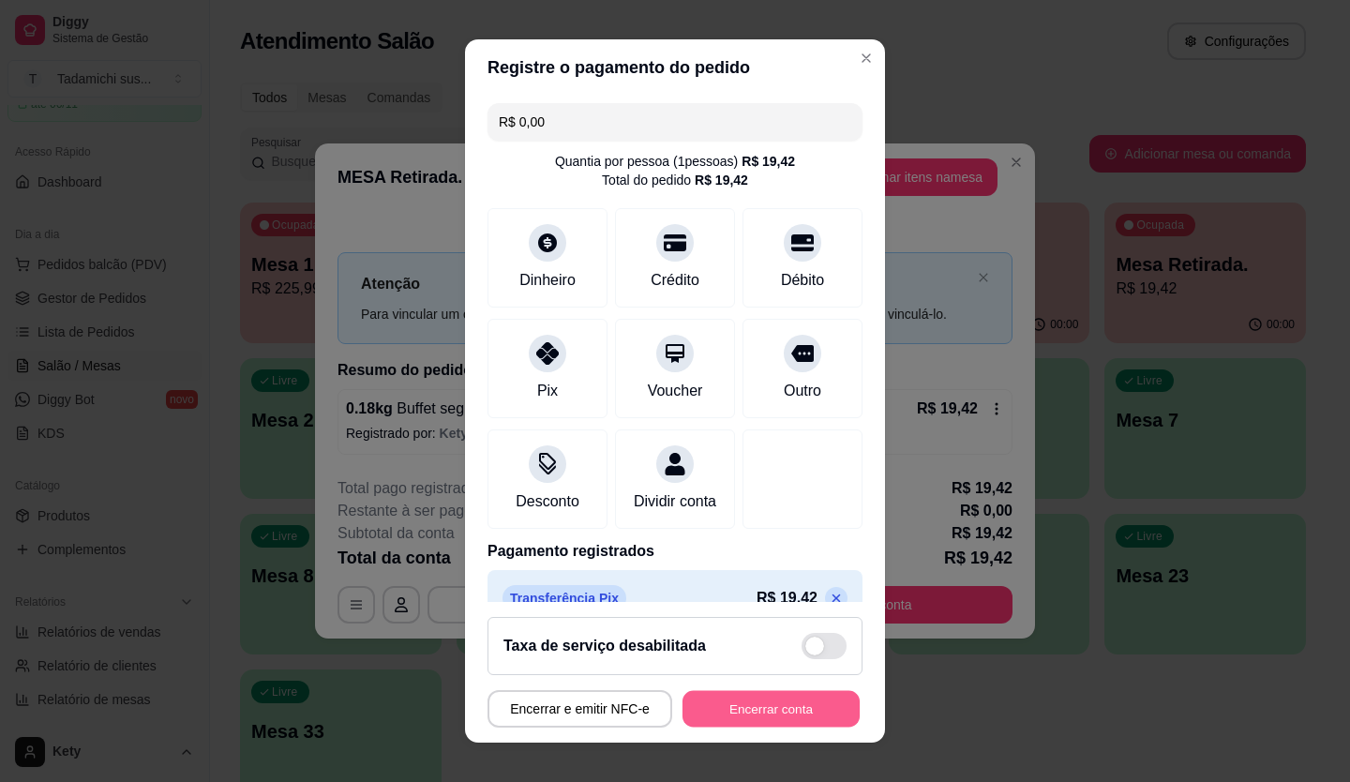
click at [818, 712] on button "Encerrar conta" at bounding box center [770, 709] width 177 height 37
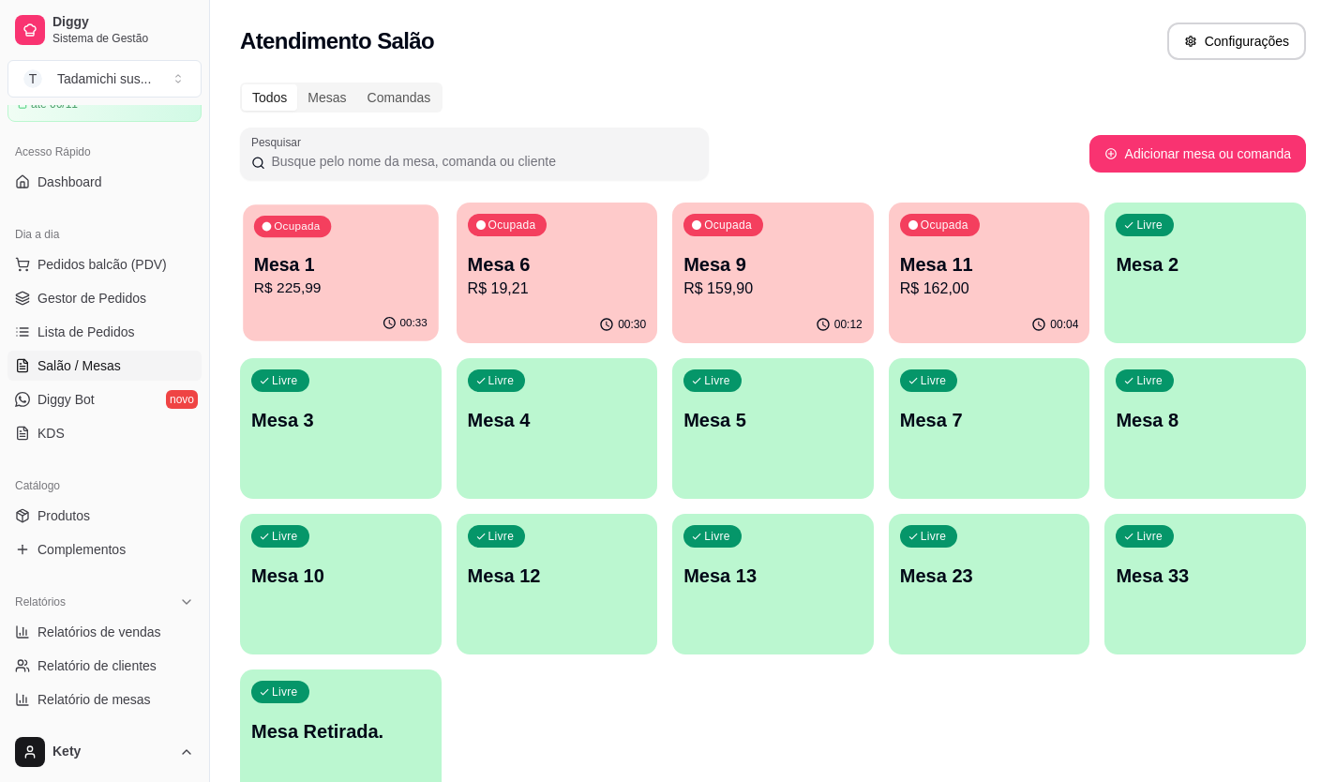
click at [398, 277] on div "Mesa 1 R$ 225,99" at bounding box center [340, 275] width 173 height 47
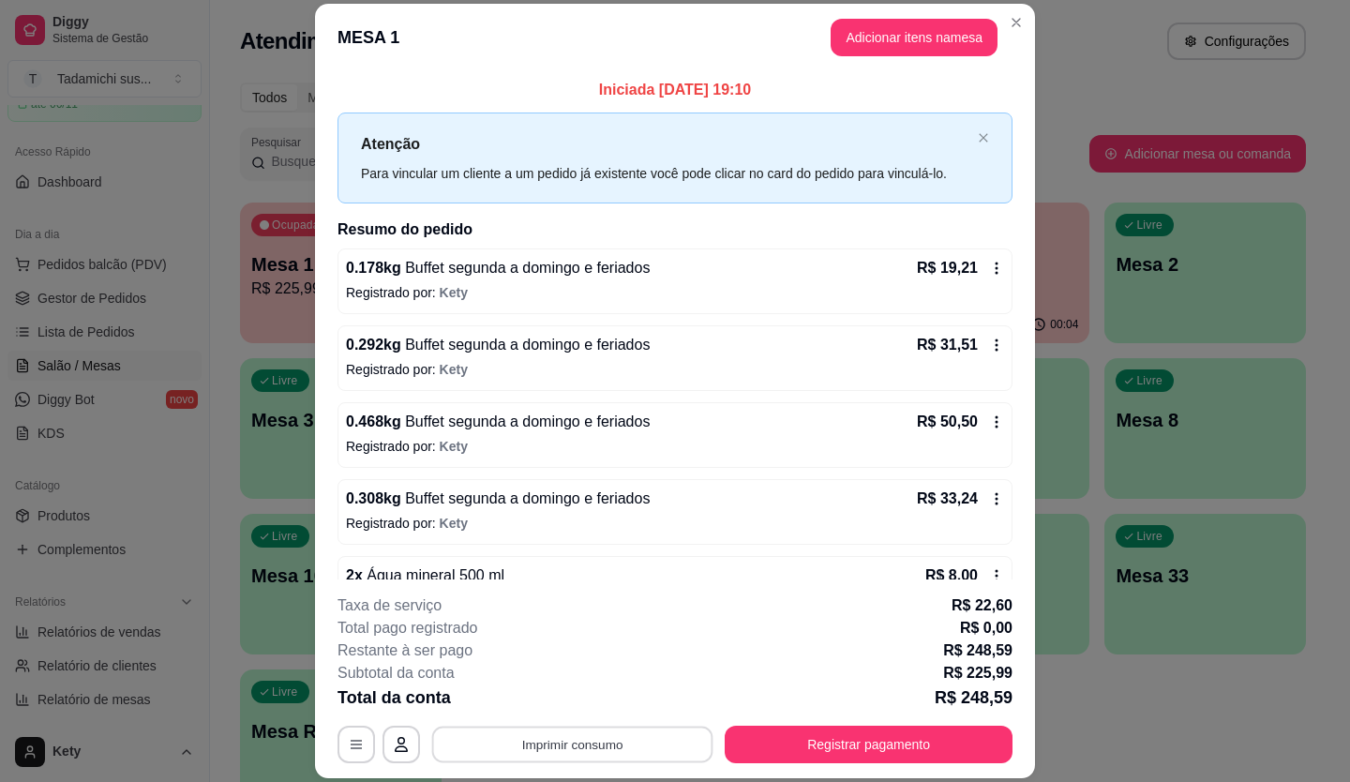
click at [541, 749] on button "Imprimir consumo" at bounding box center [572, 744] width 281 height 37
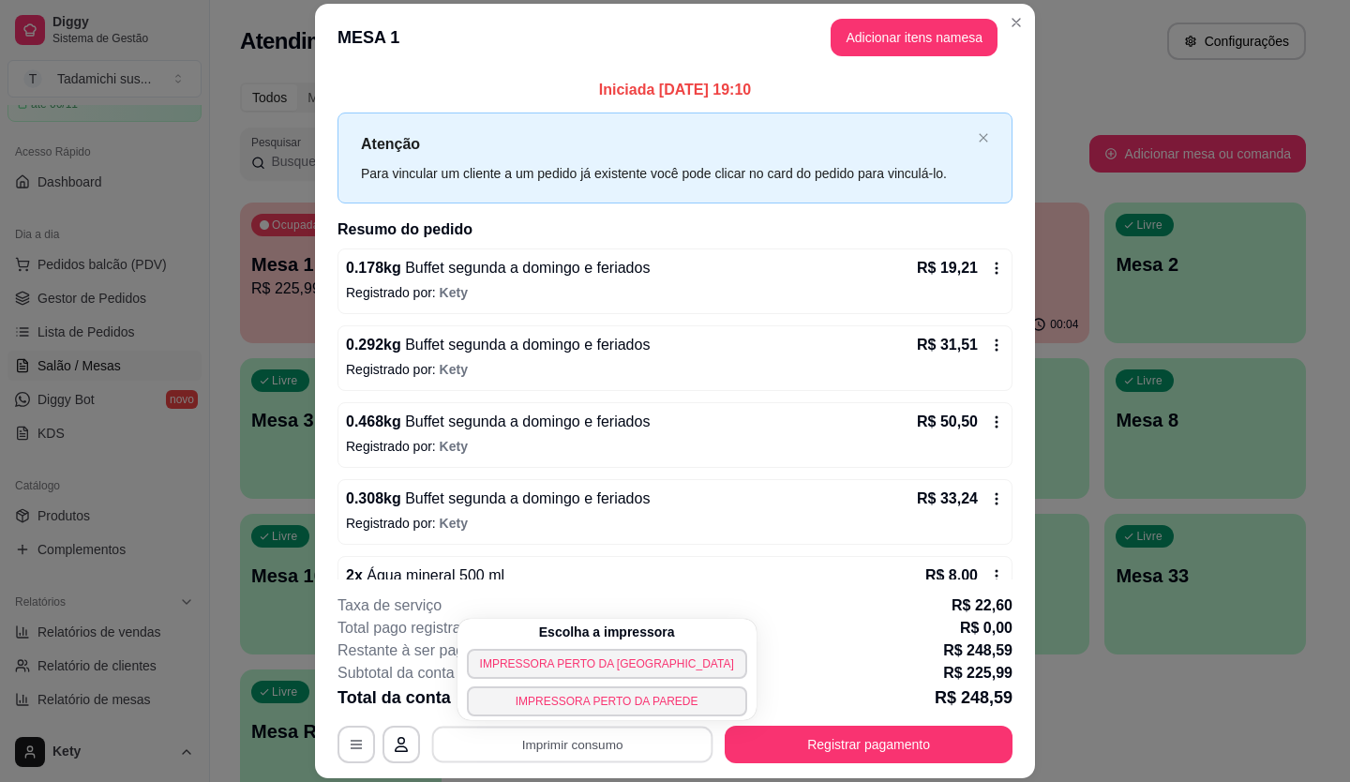
click at [782, 526] on p "Registrado por: Kety" at bounding box center [675, 523] width 658 height 19
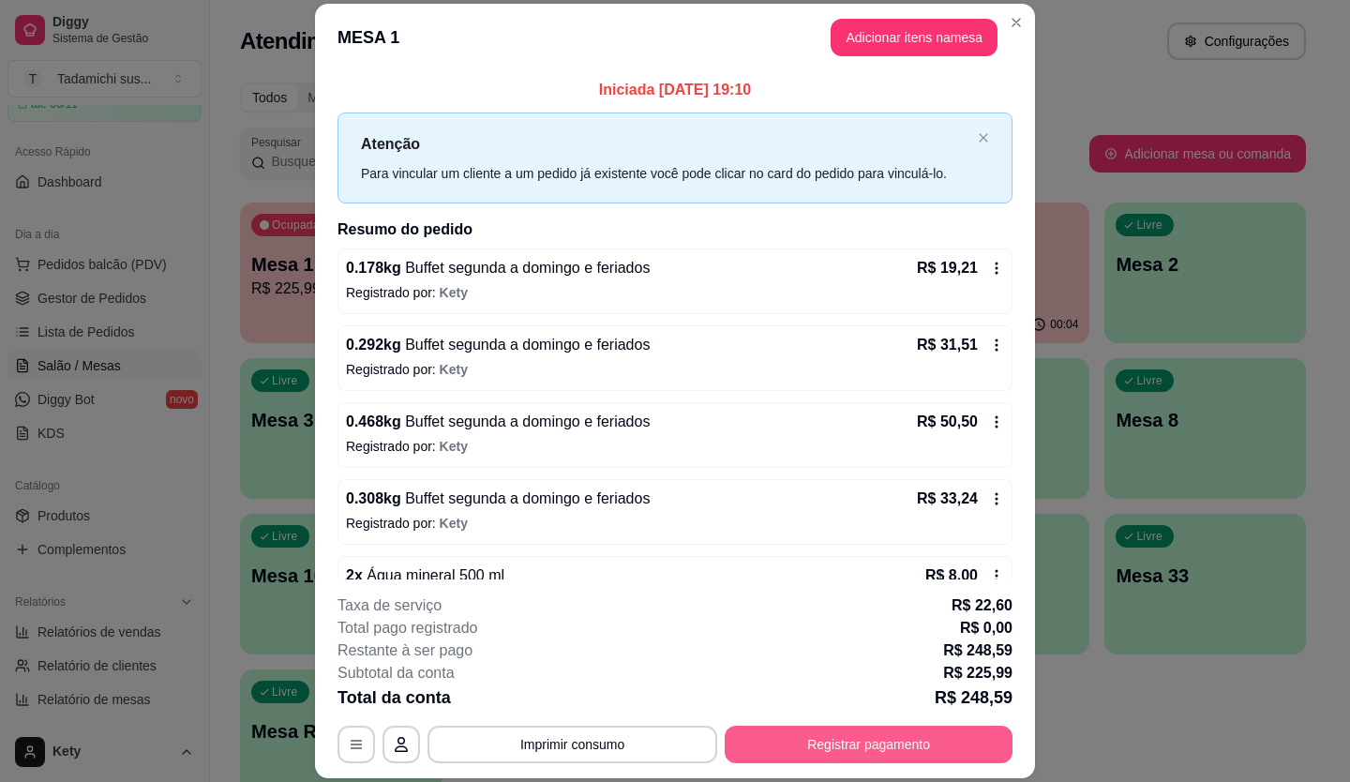
click at [821, 739] on button "Registrar pagamento" at bounding box center [869, 744] width 288 height 37
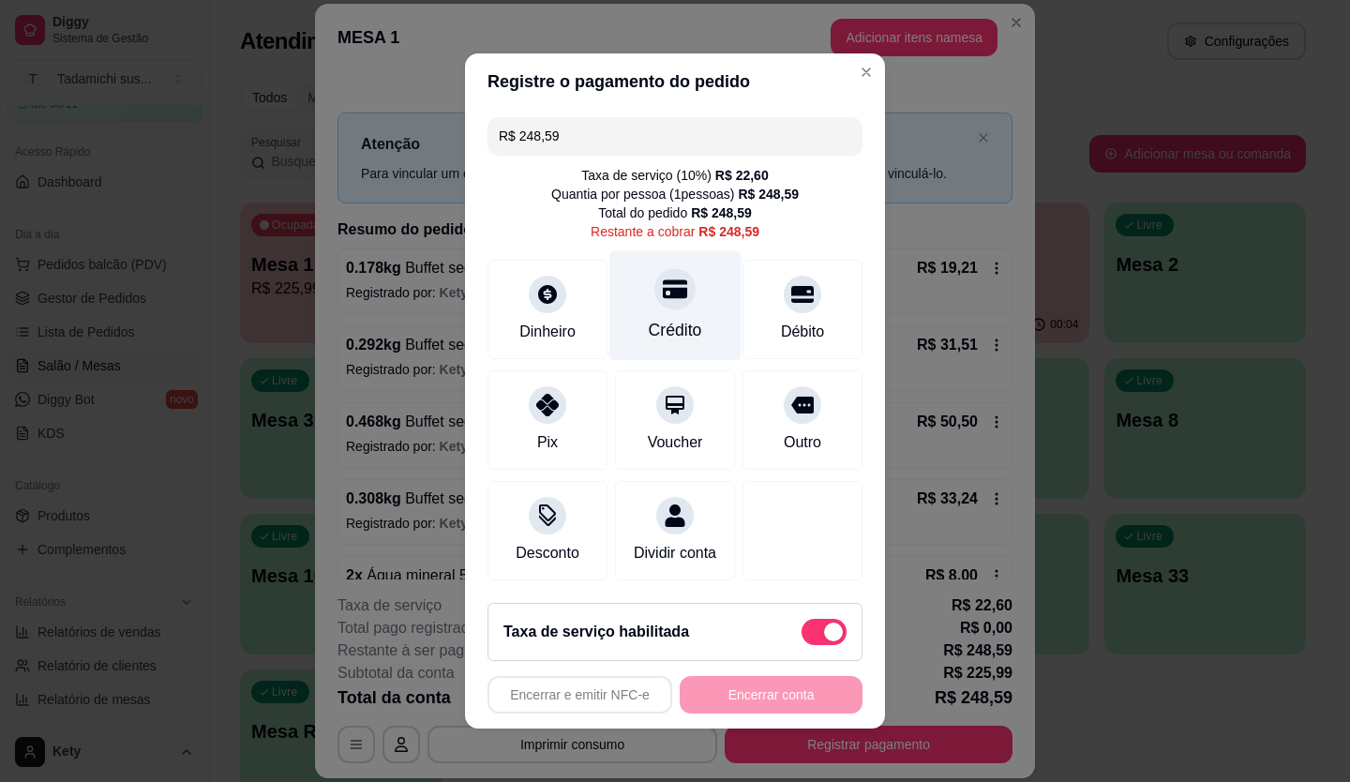
click at [667, 303] on div "Crédito" at bounding box center [675, 306] width 132 height 110
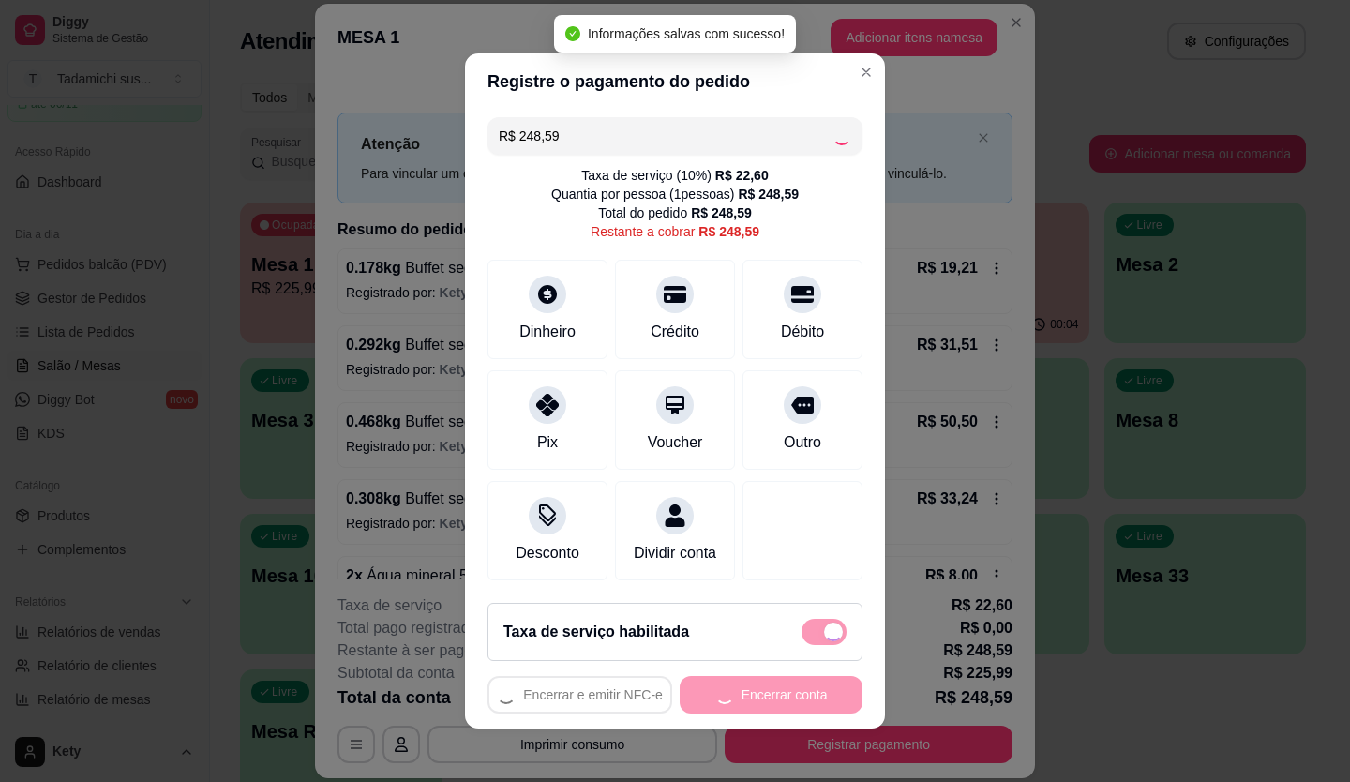
type input "R$ 0,00"
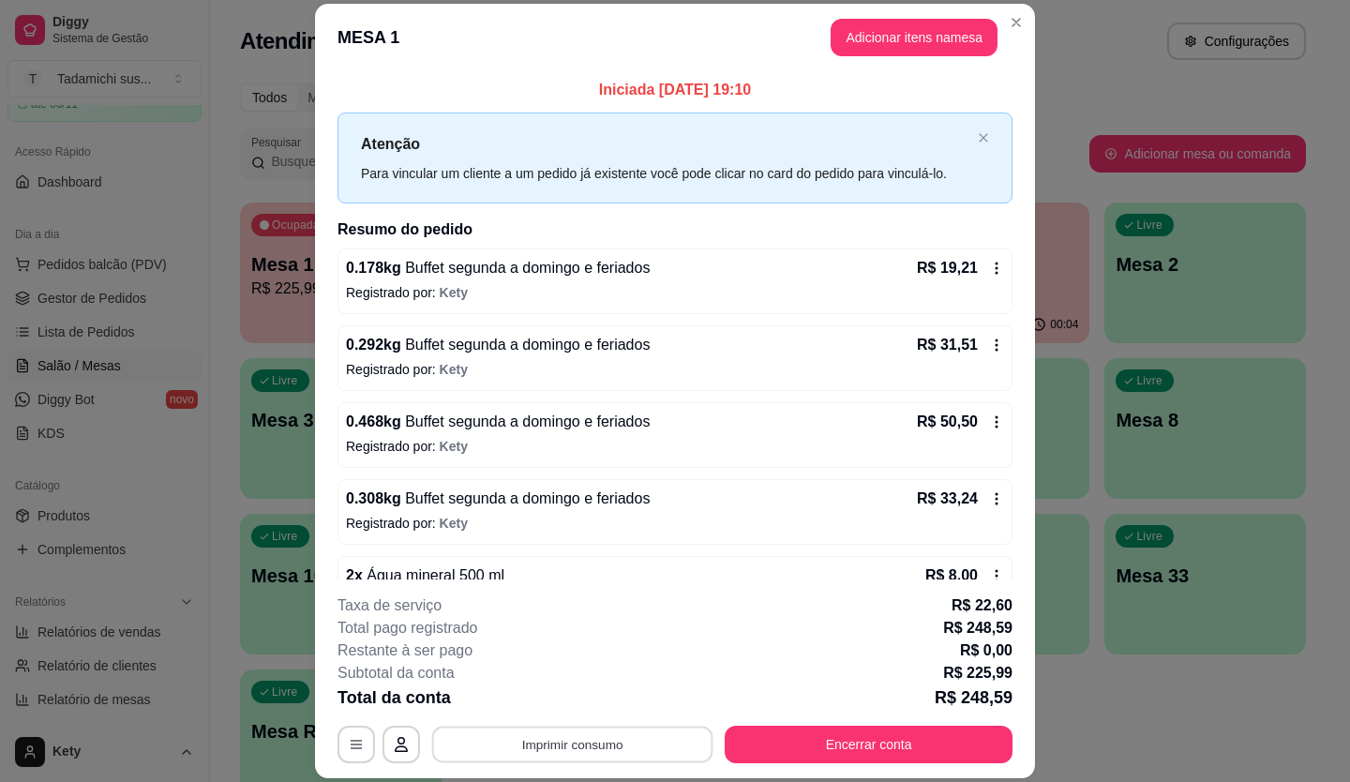
click at [623, 749] on button "Imprimir consumo" at bounding box center [572, 744] width 281 height 37
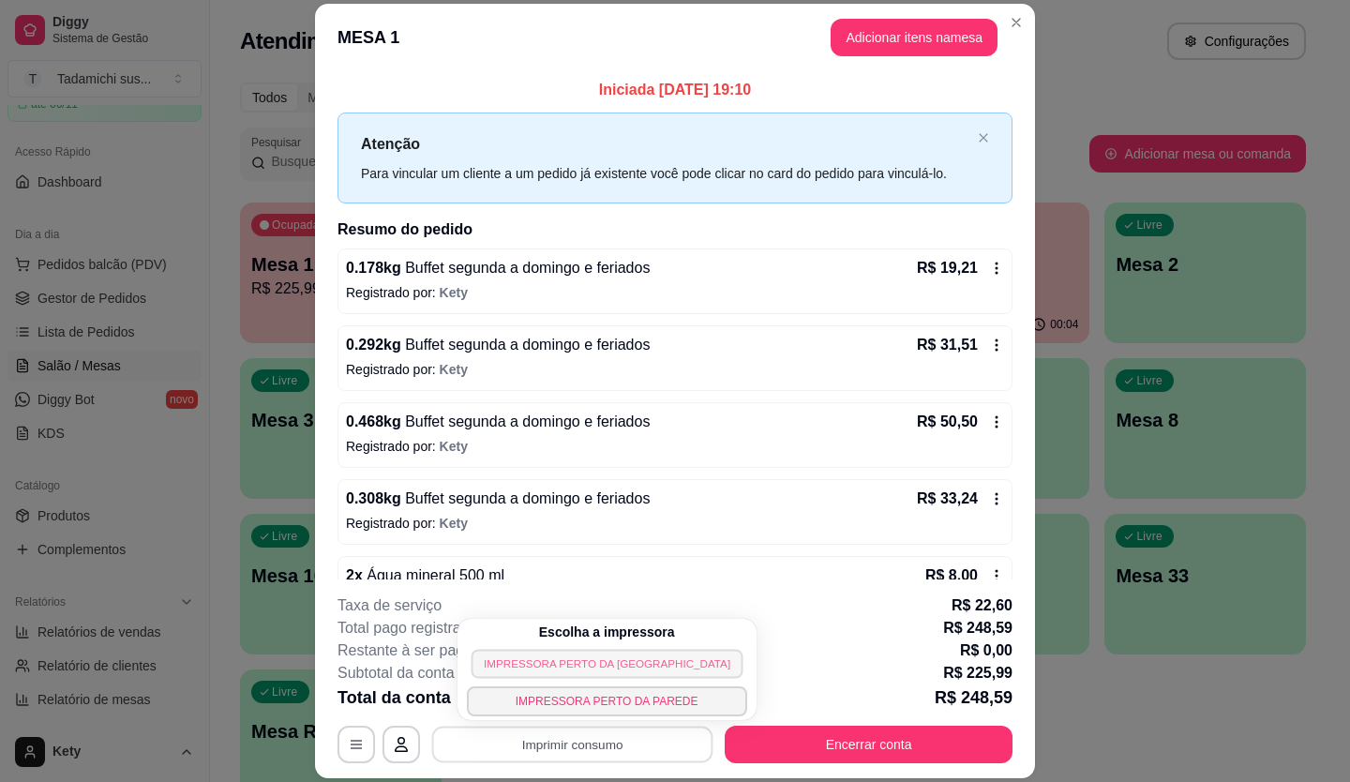
click at [599, 665] on button "IMPRESSORA PERTO DA [GEOGRAPHIC_DATA]" at bounding box center [607, 663] width 272 height 29
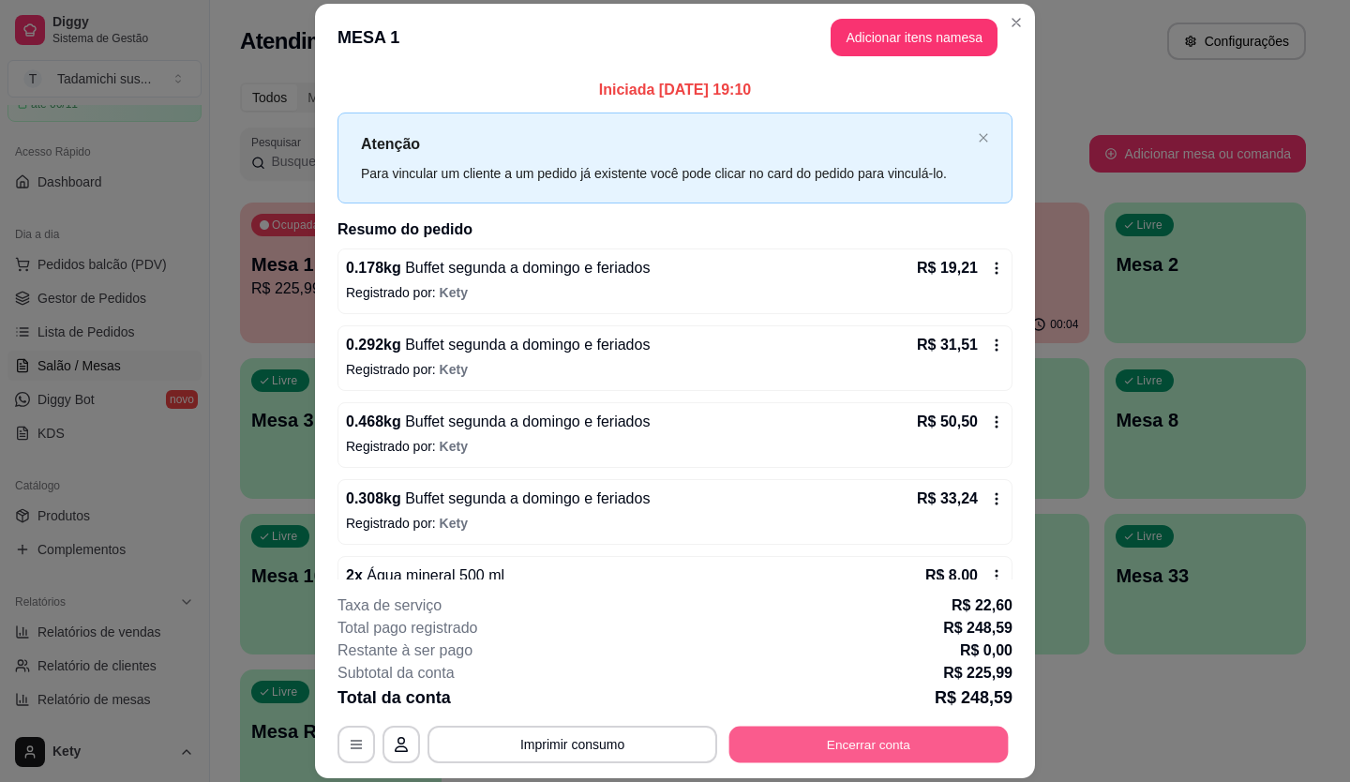
click at [825, 734] on button "Encerrar conta" at bounding box center [868, 744] width 279 height 37
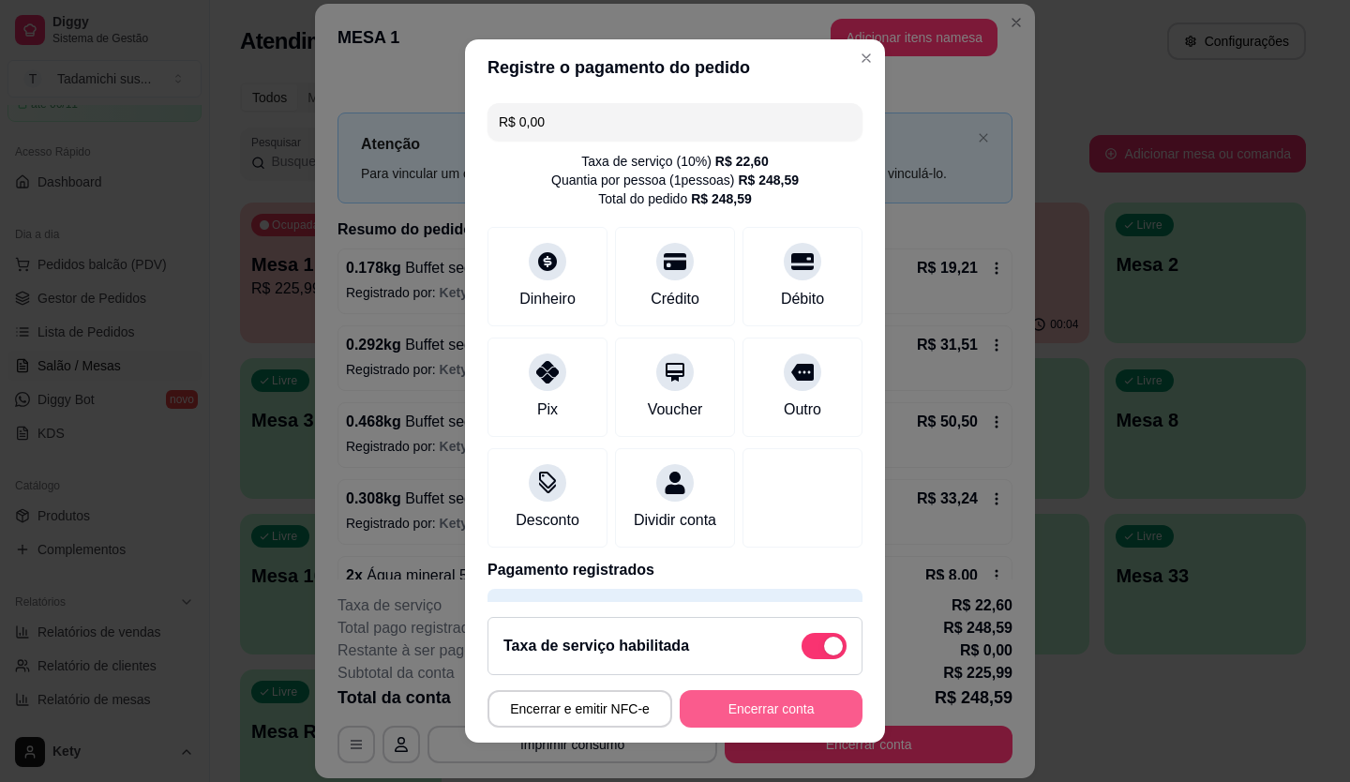
click at [795, 717] on button "Encerrar conta" at bounding box center [771, 708] width 183 height 37
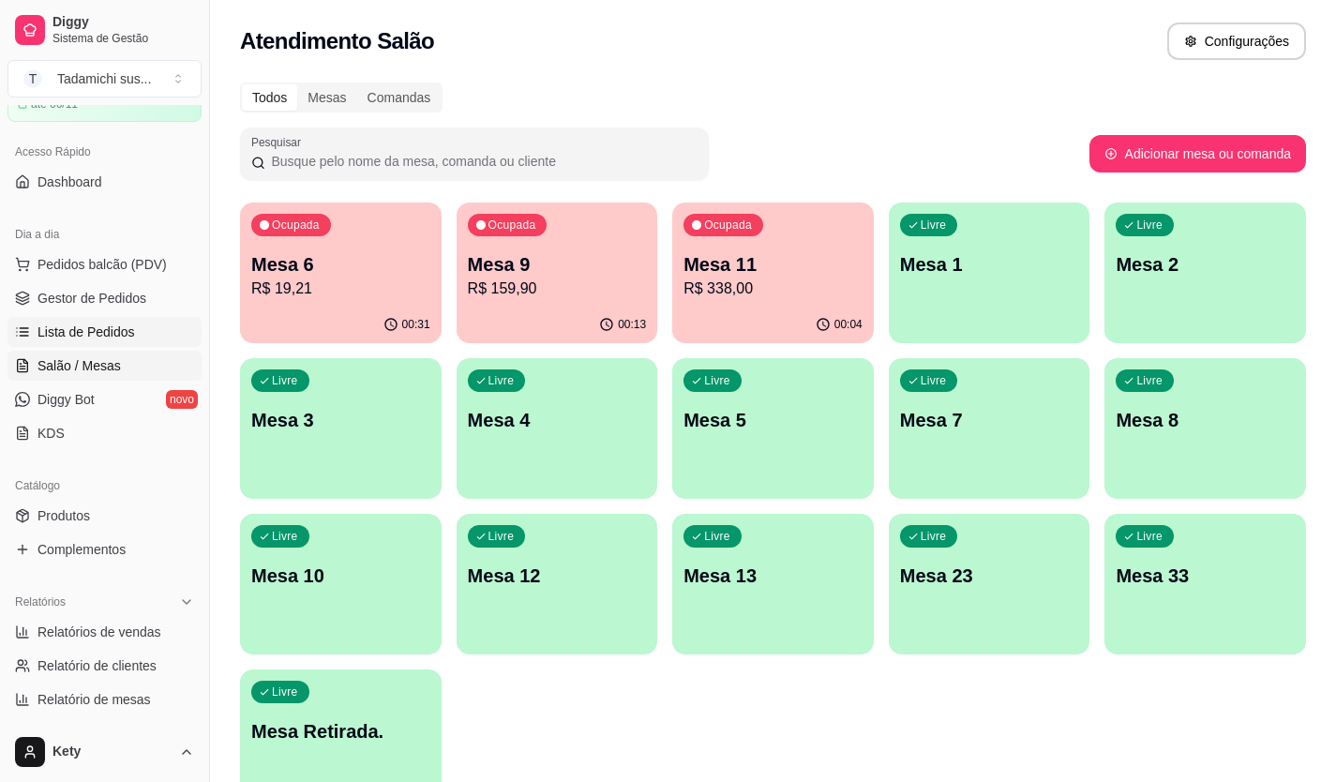
click at [119, 337] on span "Lista de Pedidos" at bounding box center [85, 331] width 97 height 19
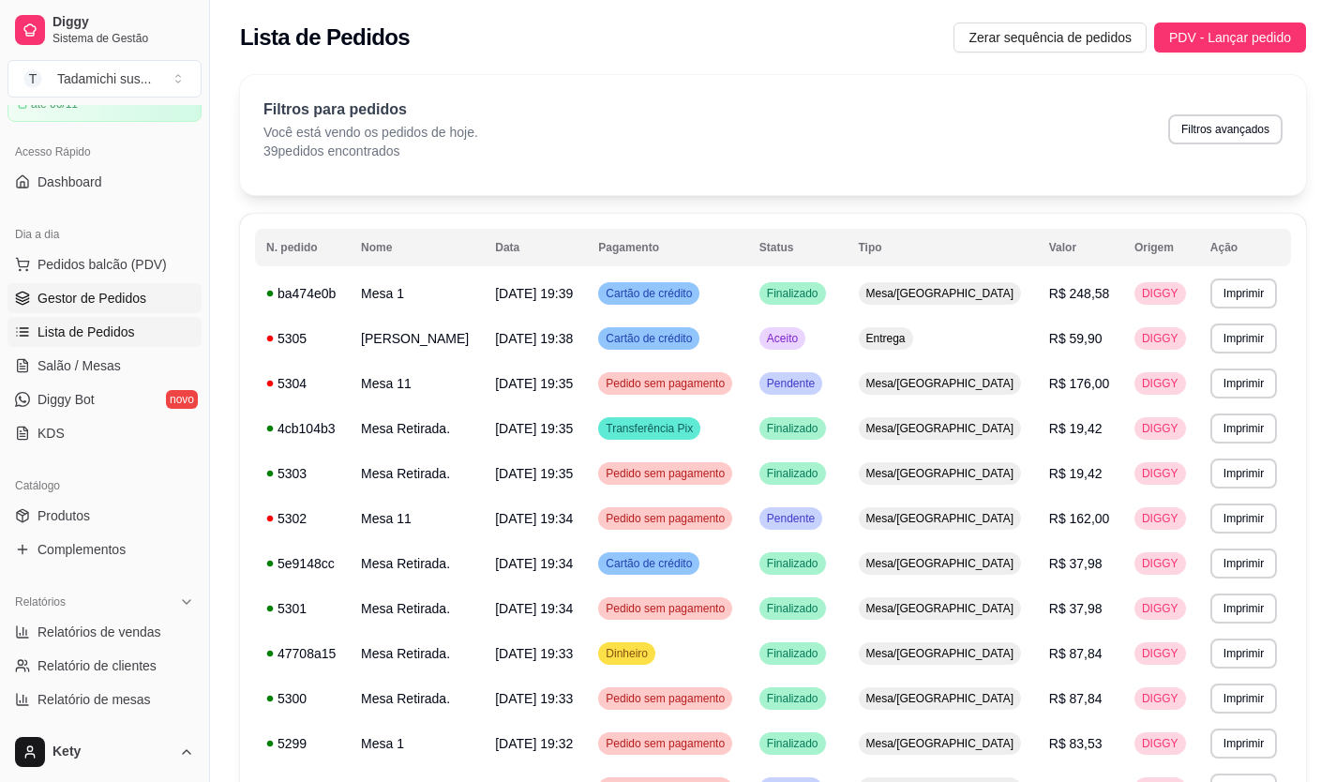
click at [91, 292] on span "Gestor de Pedidos" at bounding box center [91, 298] width 109 height 19
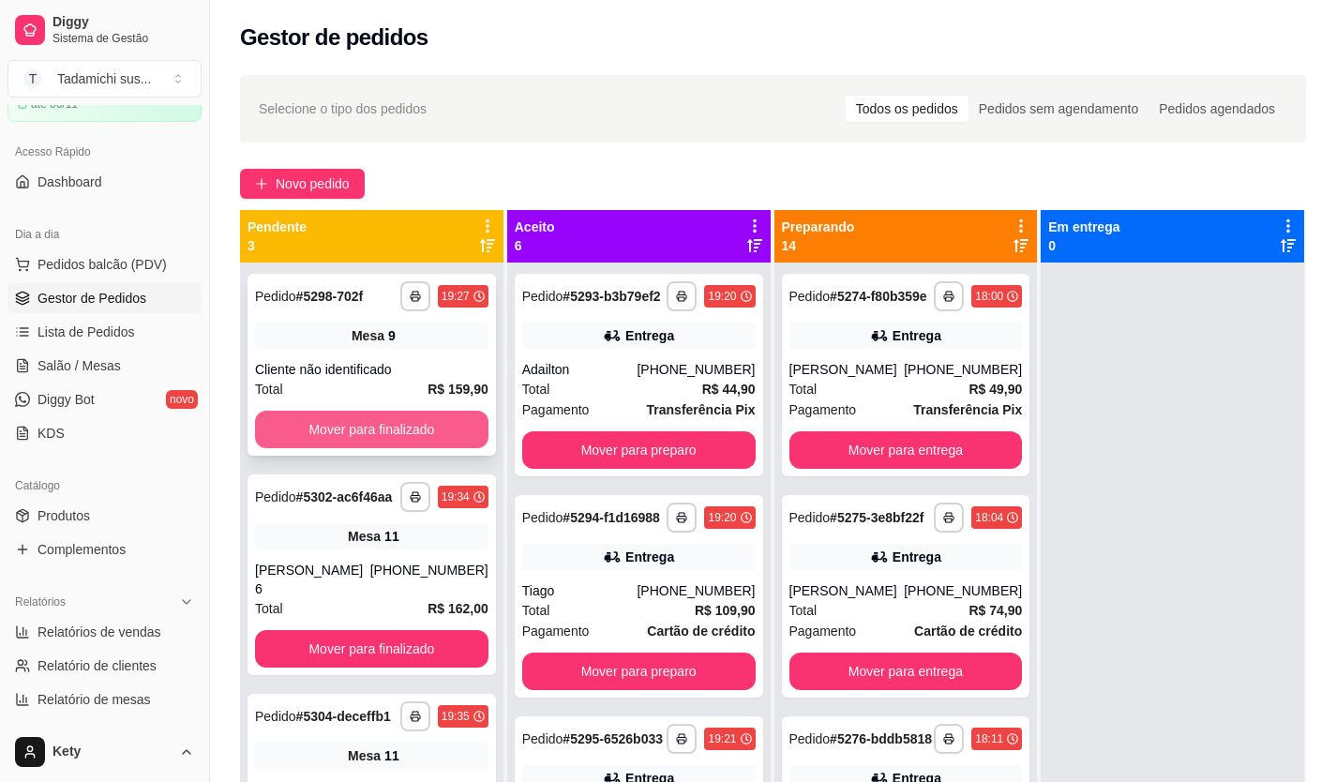
click at [392, 419] on button "Mover para finalizado" at bounding box center [371, 429] width 233 height 37
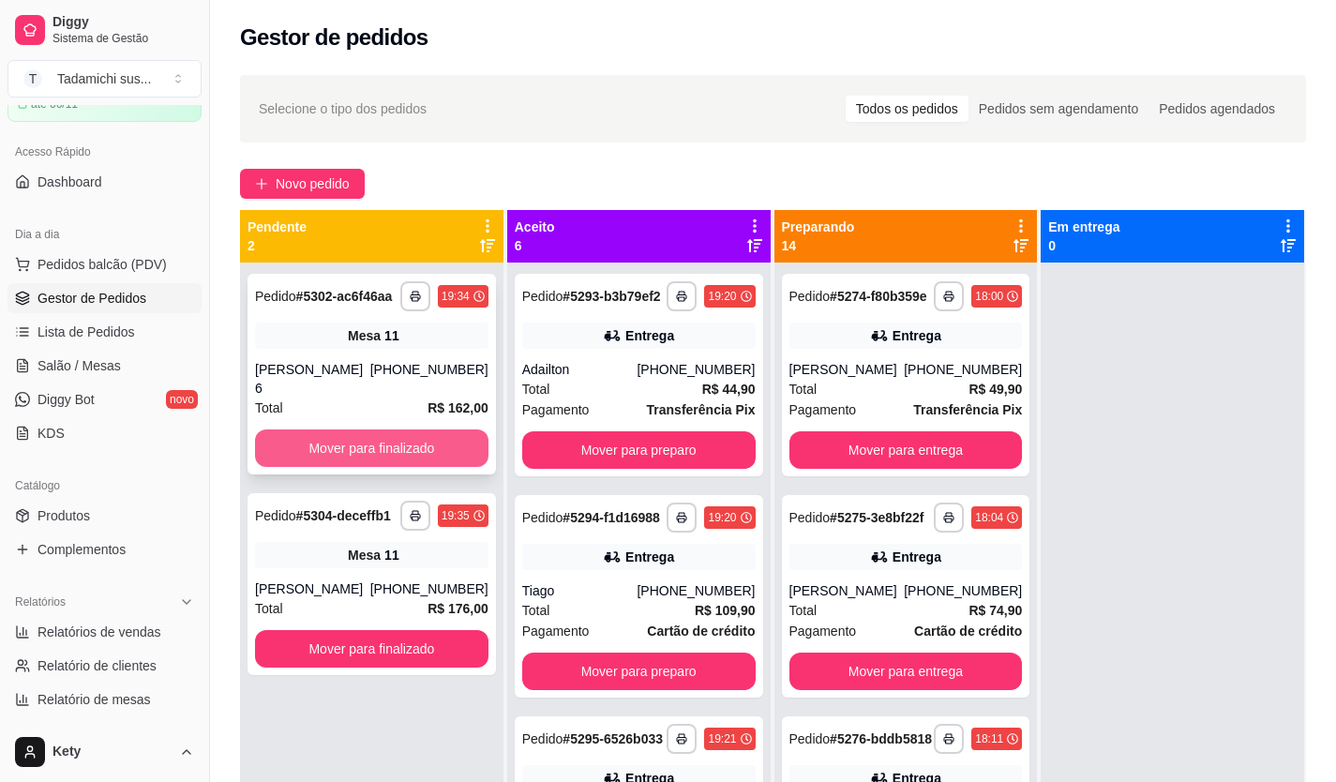
click at [394, 429] on button "Mover para finalizado" at bounding box center [371, 447] width 233 height 37
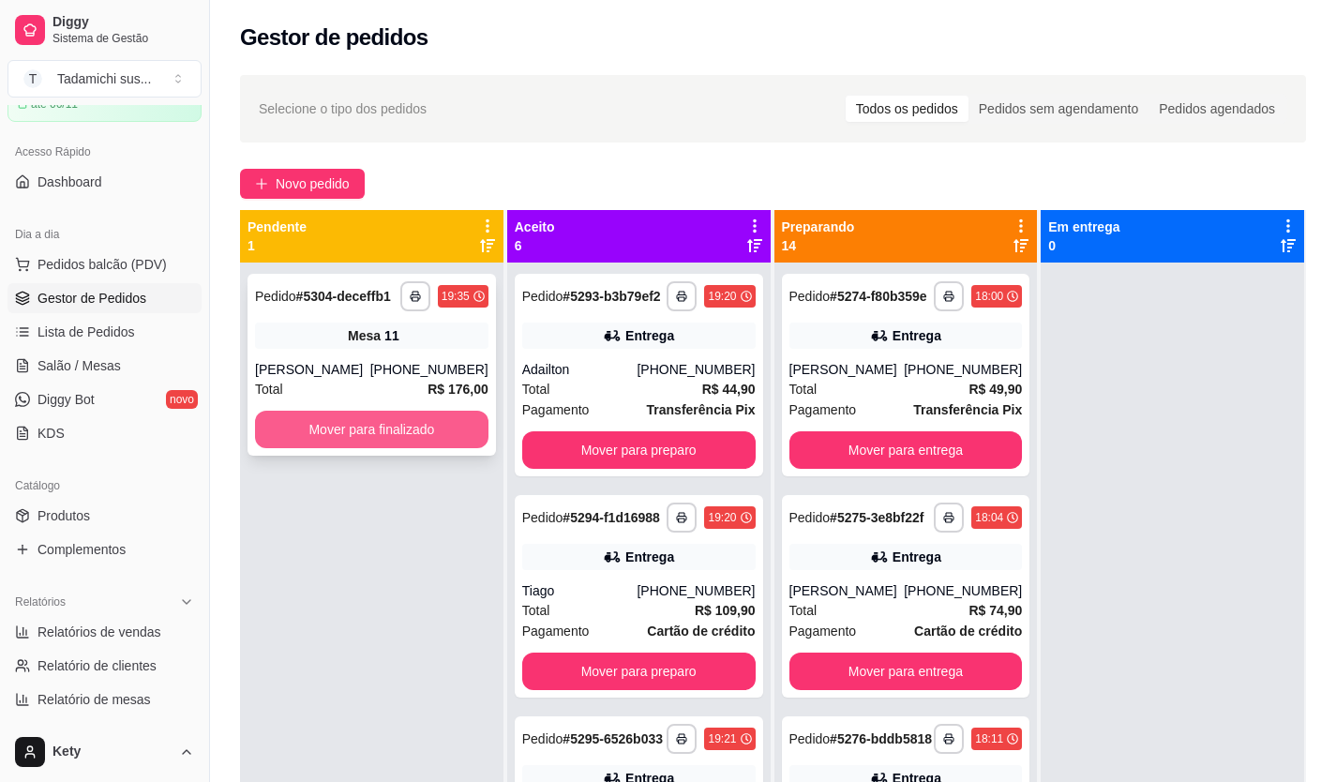
click at [394, 430] on button "Mover para finalizado" at bounding box center [371, 429] width 233 height 37
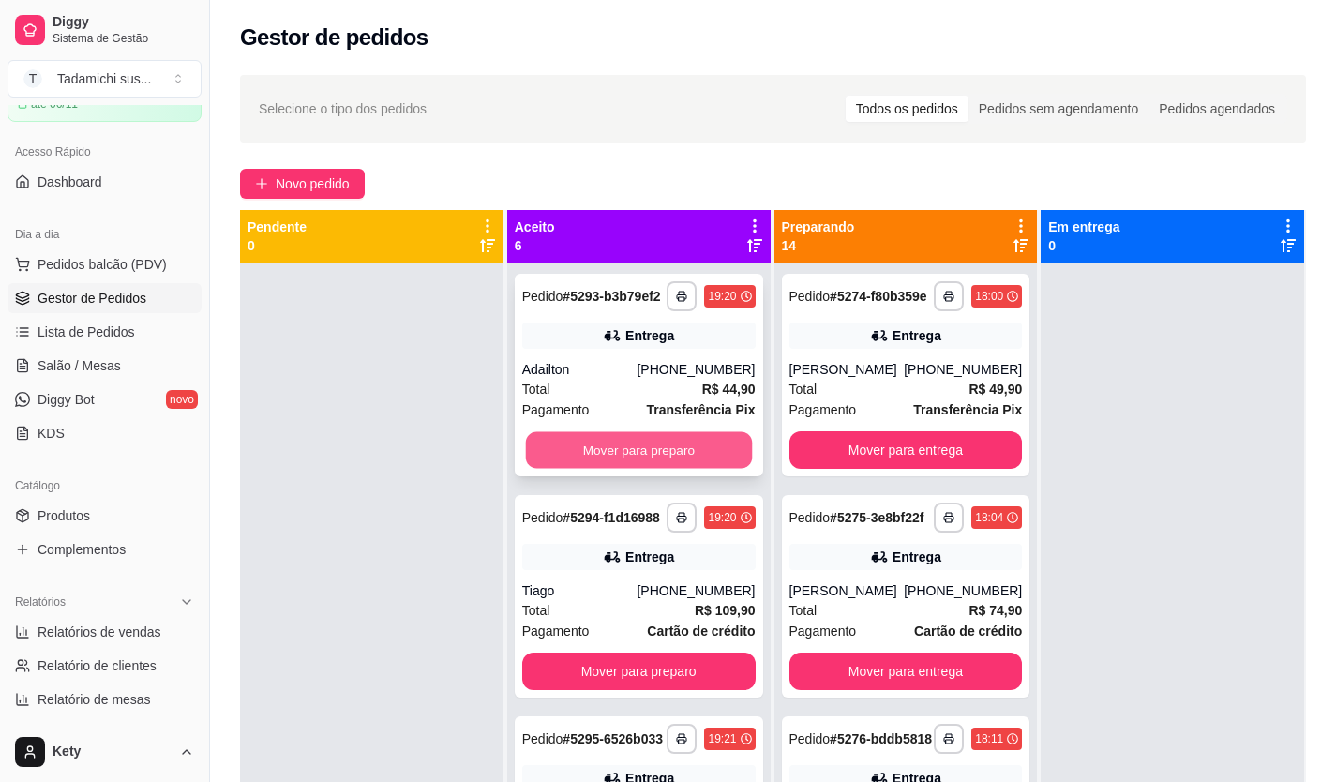
click at [601, 452] on button "Mover para preparo" at bounding box center [638, 450] width 226 height 37
click at [596, 452] on button "Mover para preparo" at bounding box center [638, 450] width 226 height 37
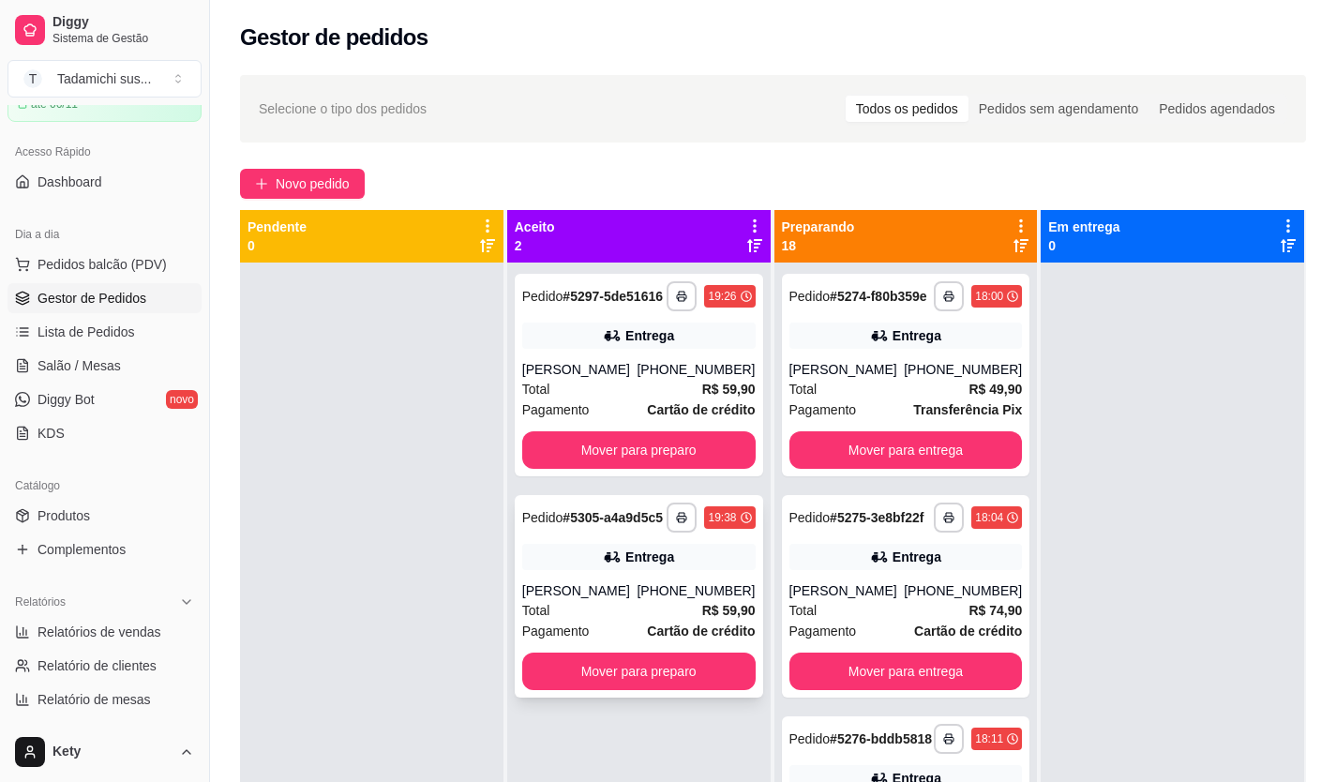
click at [600, 516] on strong "# 5305-a4a9d5c5" at bounding box center [612, 517] width 100 height 15
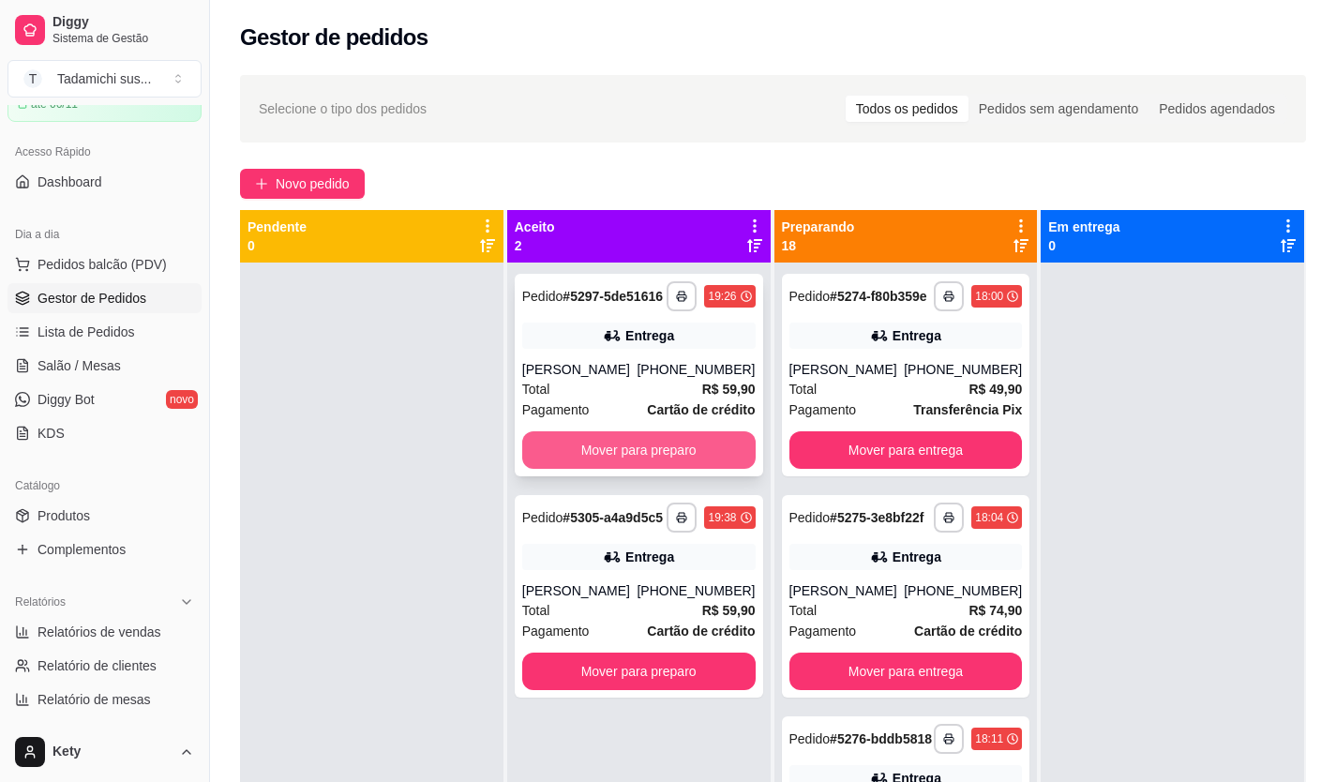
click at [582, 354] on div "**********" at bounding box center [639, 375] width 248 height 202
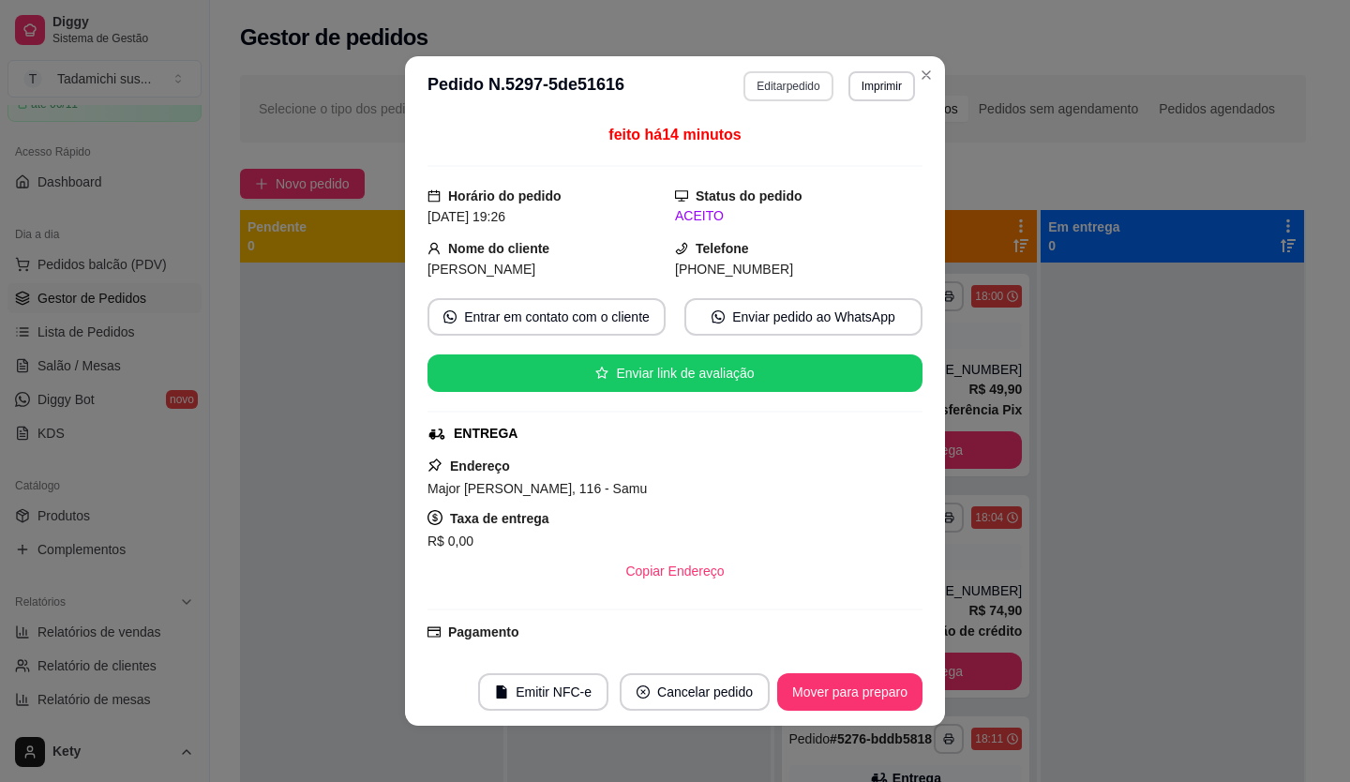
click at [797, 89] on button "Editar pedido" at bounding box center [787, 86] width 89 height 30
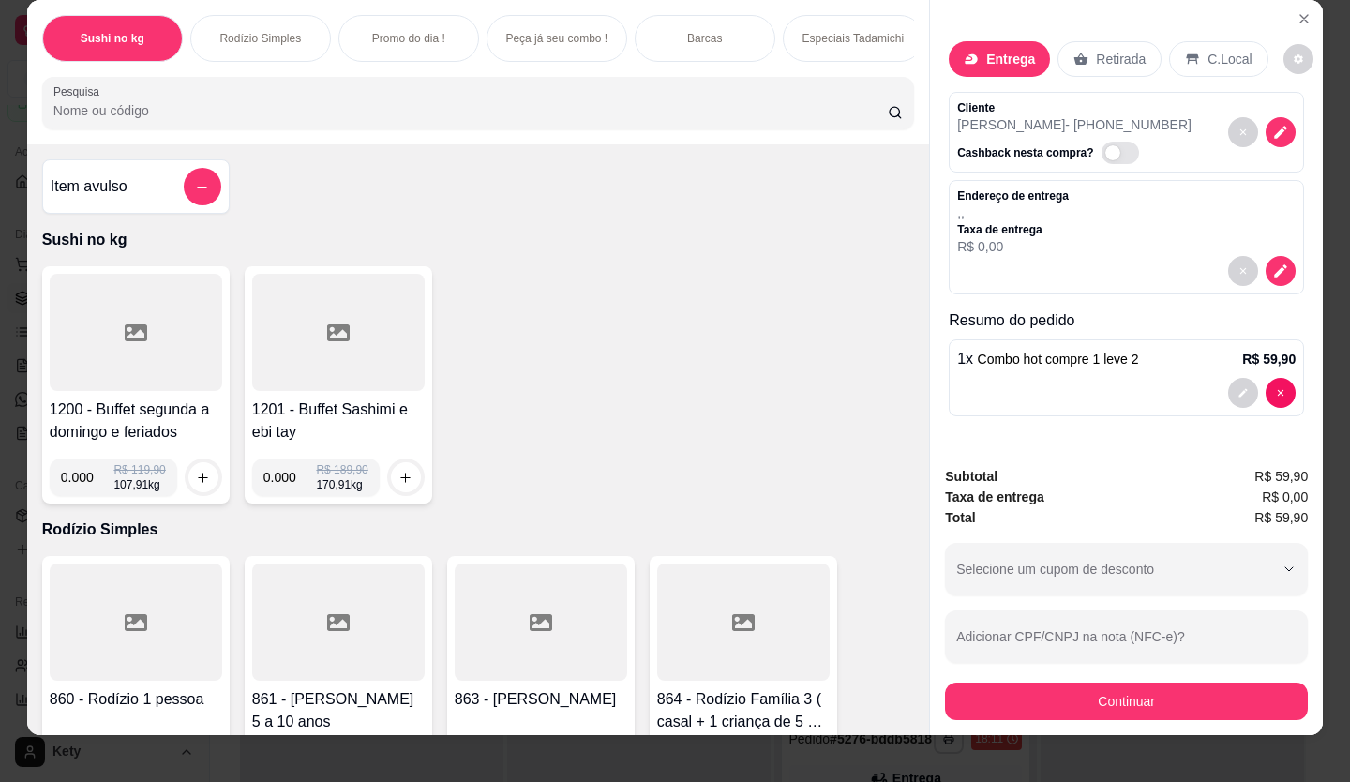
scroll to position [43, 0]
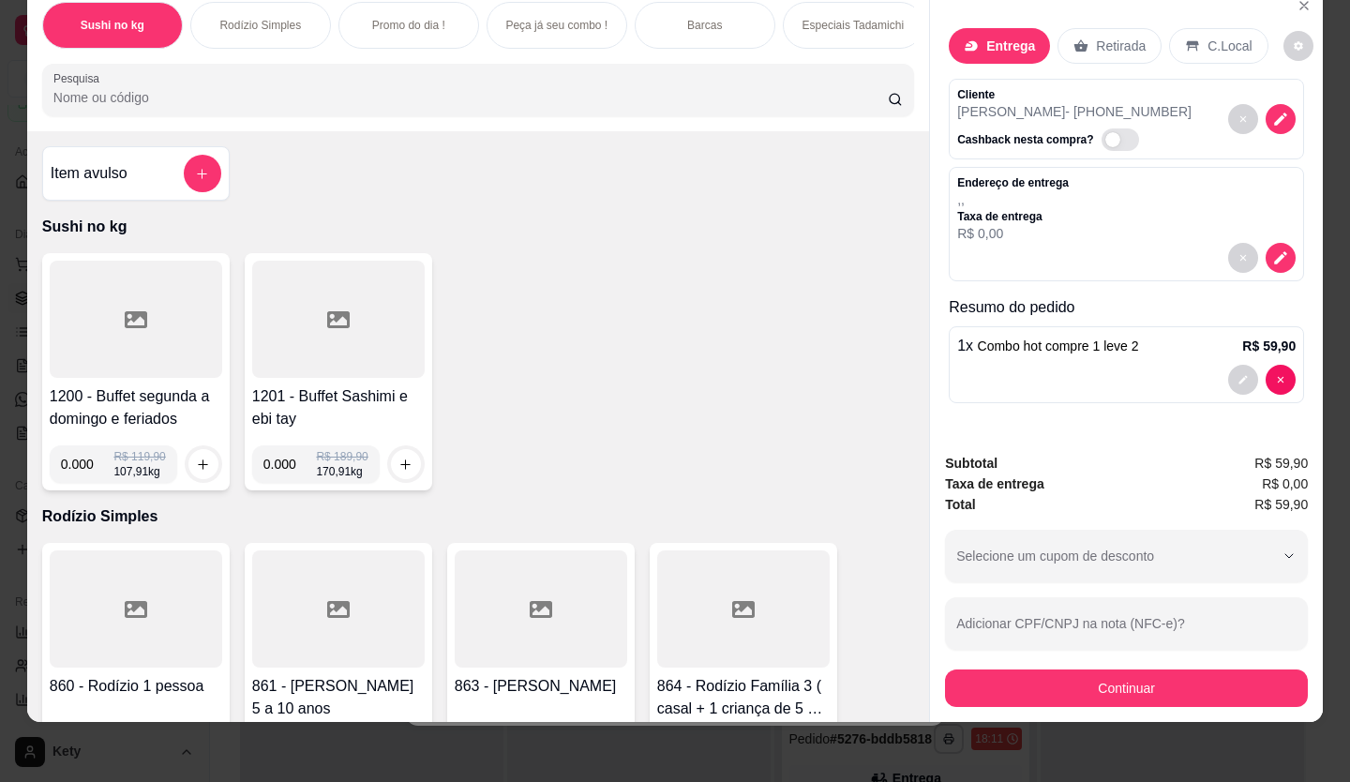
click at [725, 266] on div "1200 - Buffet segunda a domingo e feriados 0.000 R$ 119,90 107,91 kg 1201 - Buf…" at bounding box center [478, 371] width 872 height 237
click at [1000, 669] on button "Continuar" at bounding box center [1126, 687] width 363 height 37
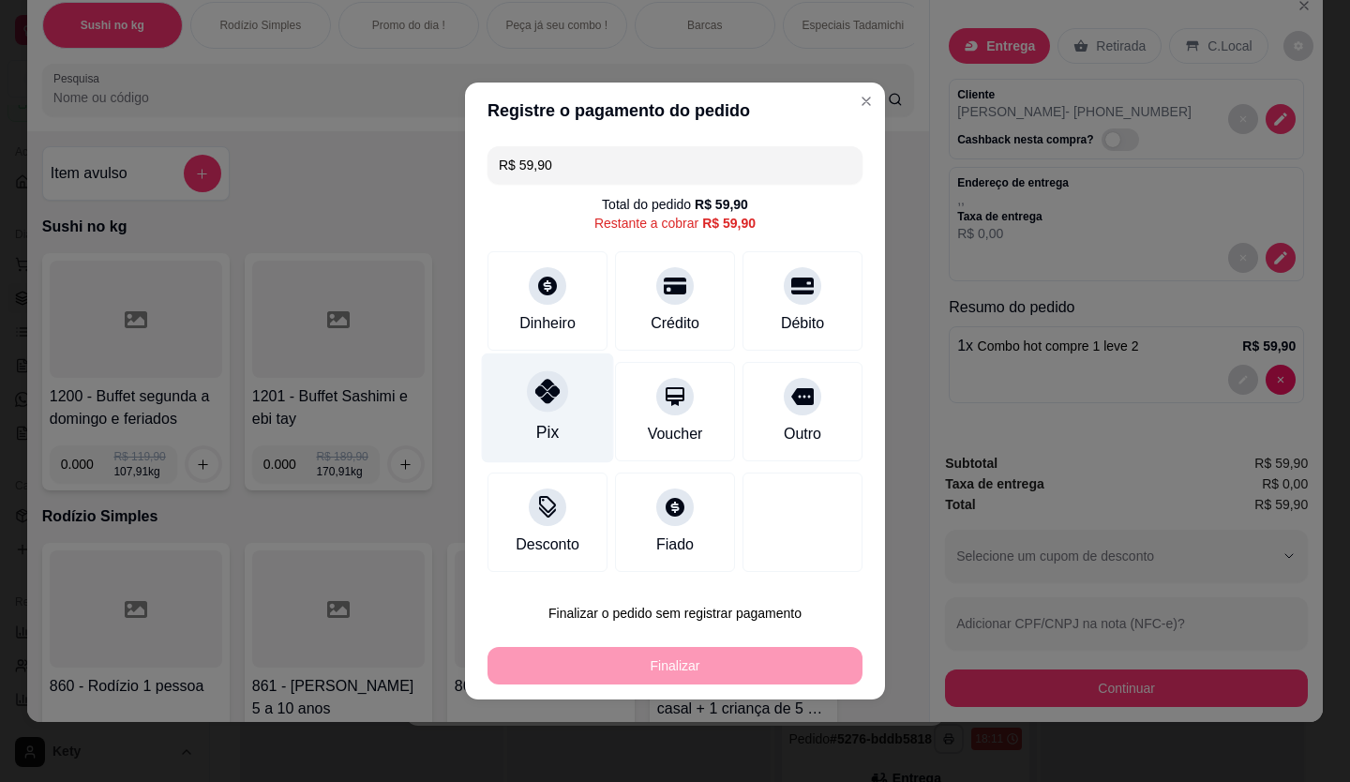
click at [557, 394] on icon at bounding box center [547, 391] width 24 height 24
type input "R$ 0,00"
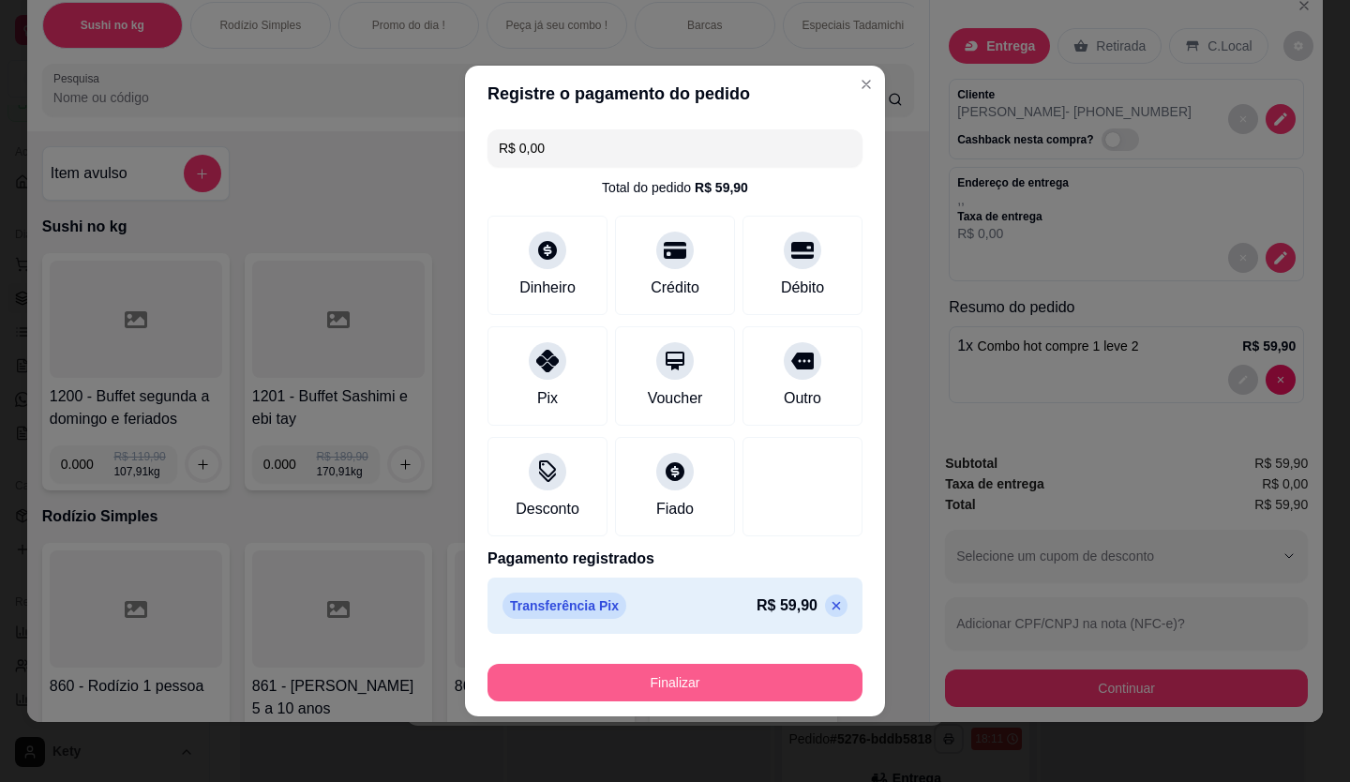
click at [578, 683] on button "Finalizar" at bounding box center [674, 682] width 375 height 37
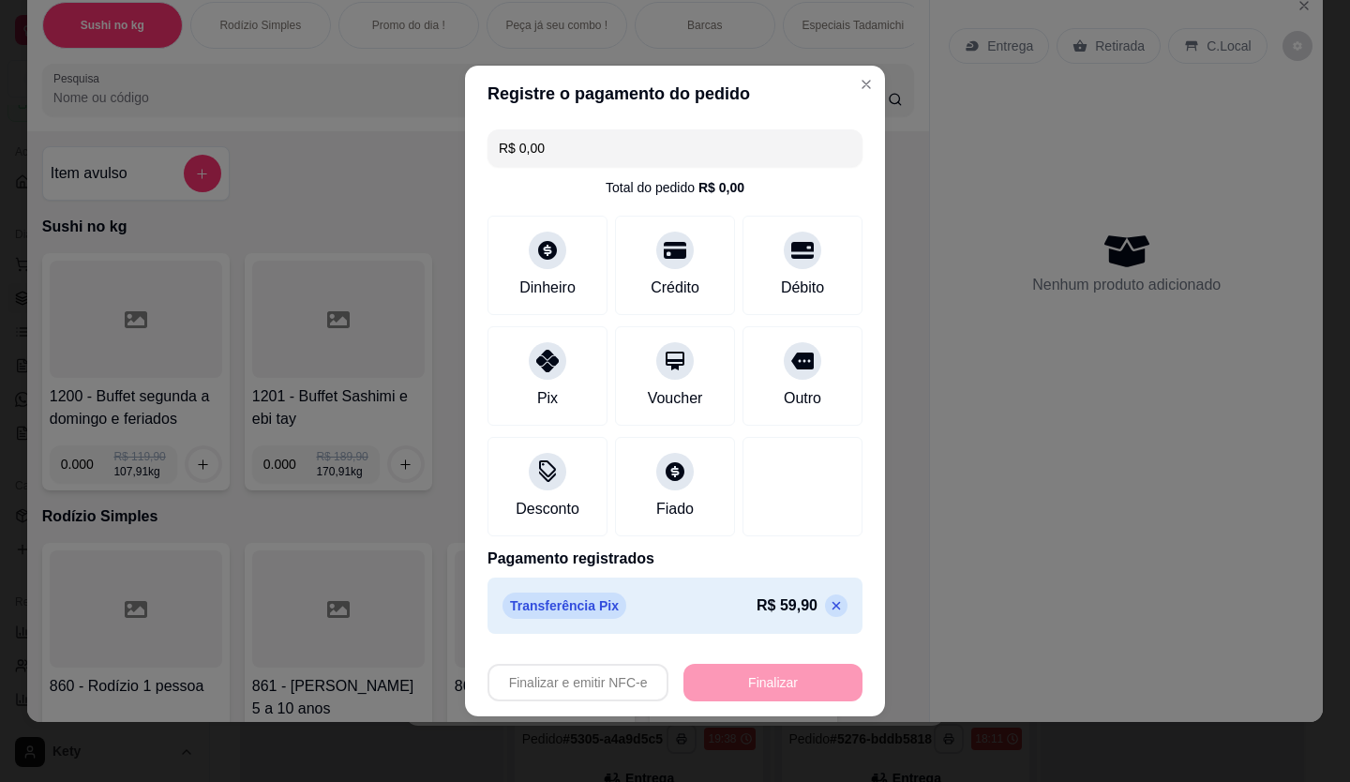
type input "0"
type input "-R$ 59,90"
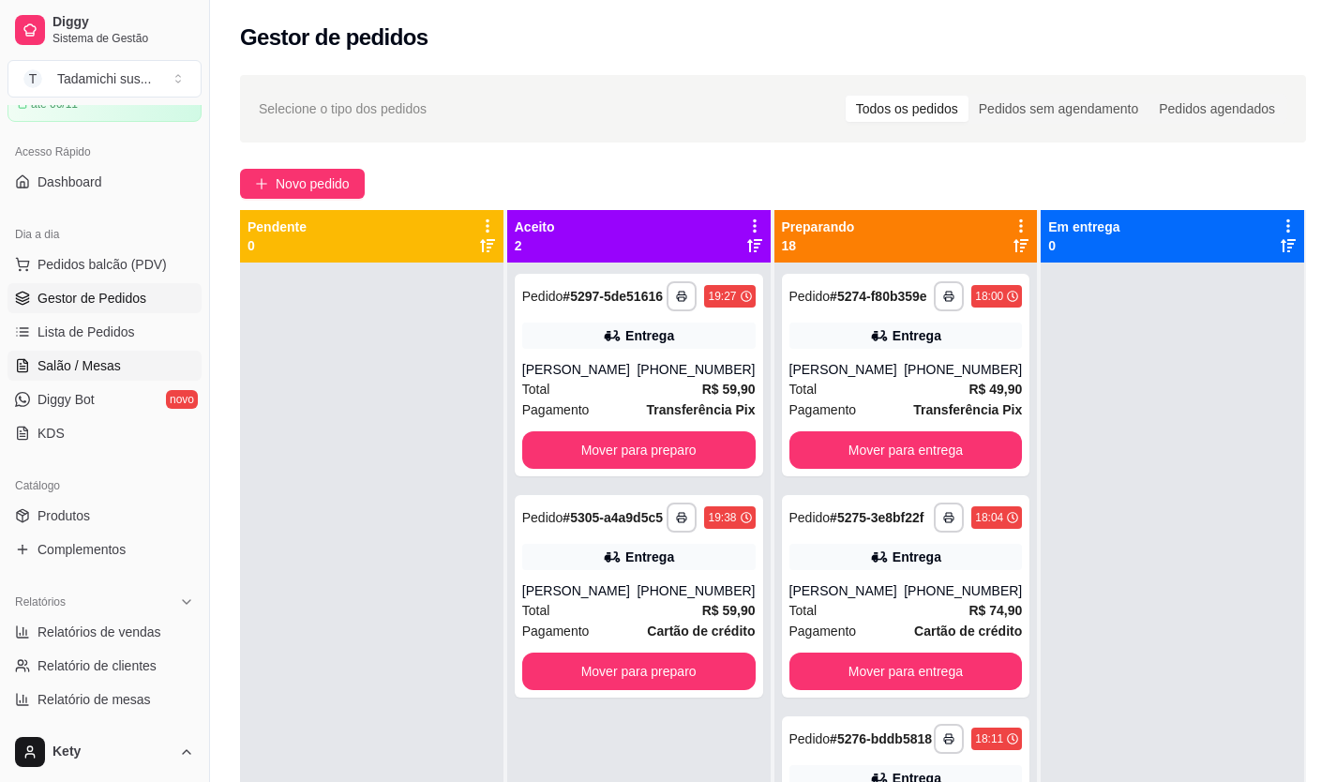
click at [63, 370] on span "Salão / Mesas" at bounding box center [78, 365] width 83 height 19
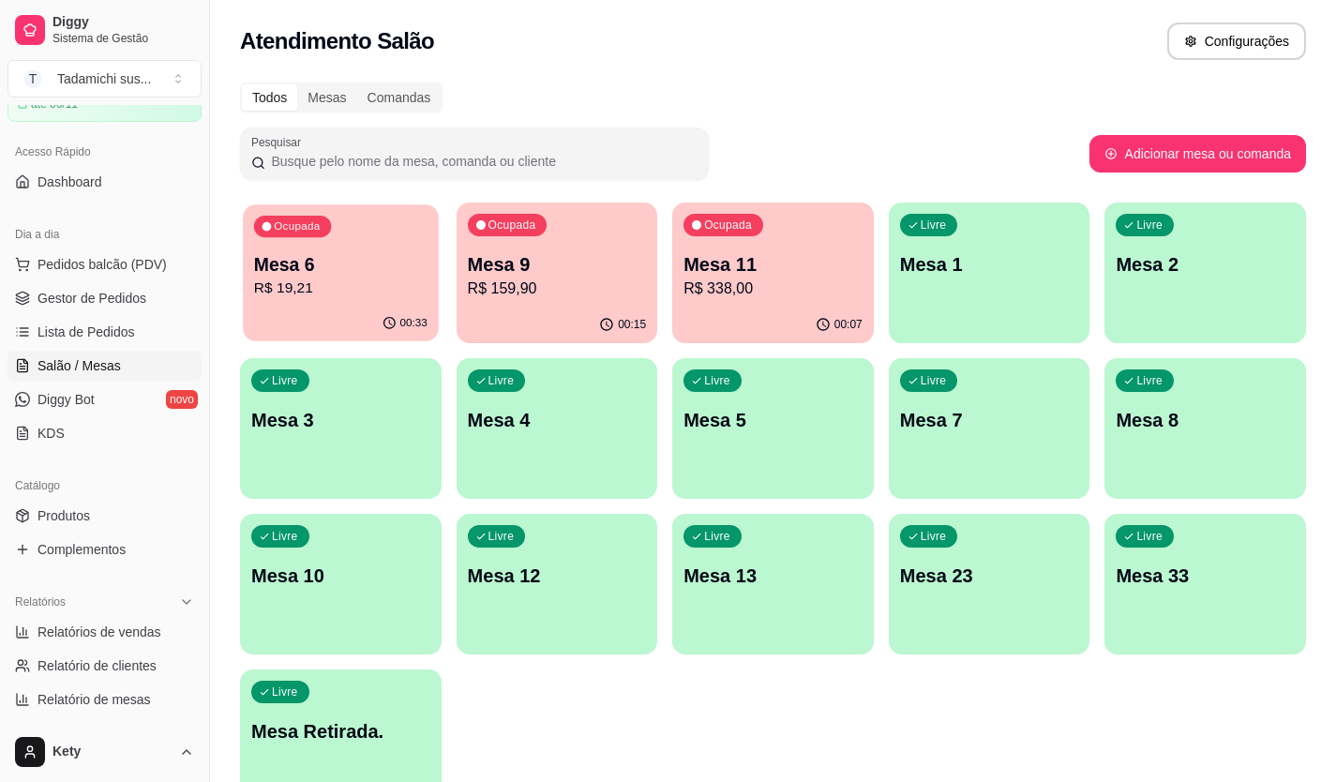
click at [359, 304] on div "Ocupada Mesa 6 R$ 19,21" at bounding box center [340, 254] width 195 height 101
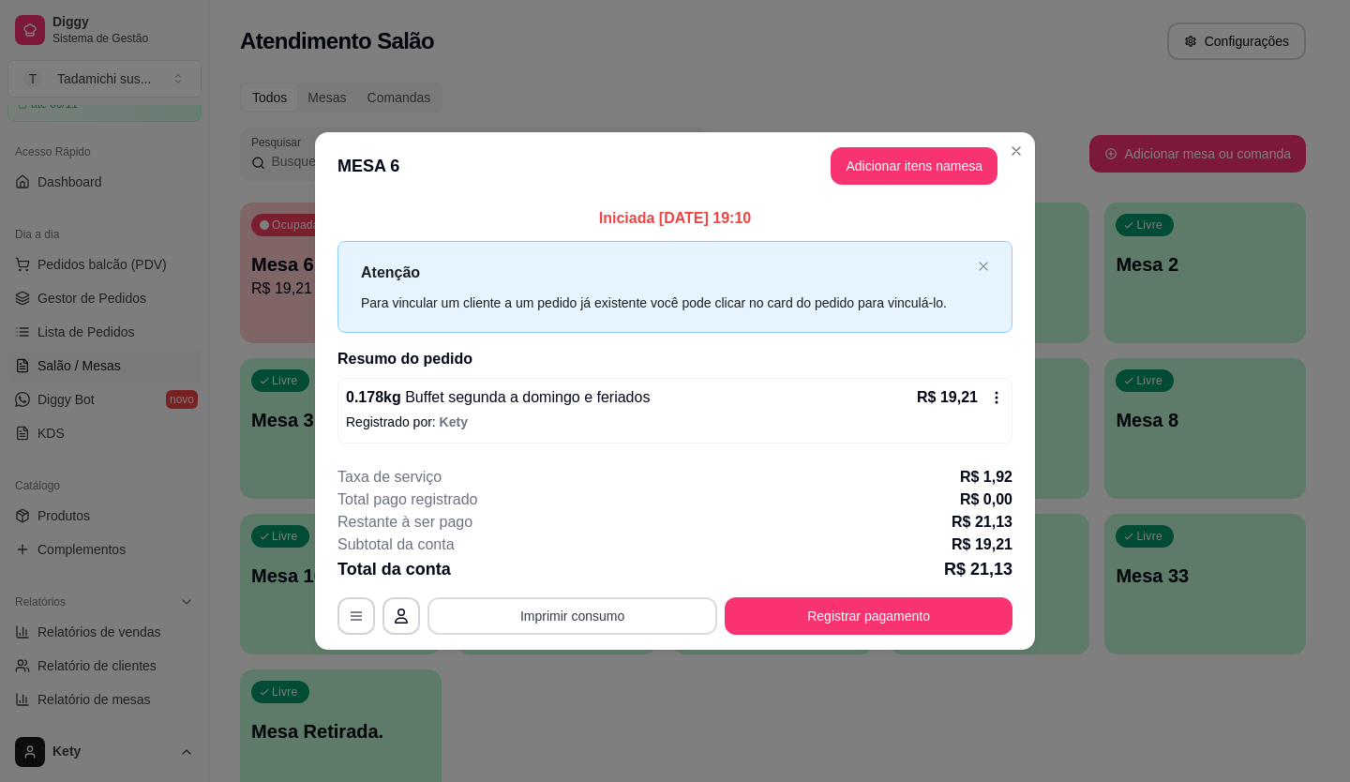
click at [670, 603] on button "Imprimir consumo" at bounding box center [572, 615] width 290 height 37
click at [850, 506] on div "Total pago registrado R$ 0,00" at bounding box center [674, 499] width 675 height 22
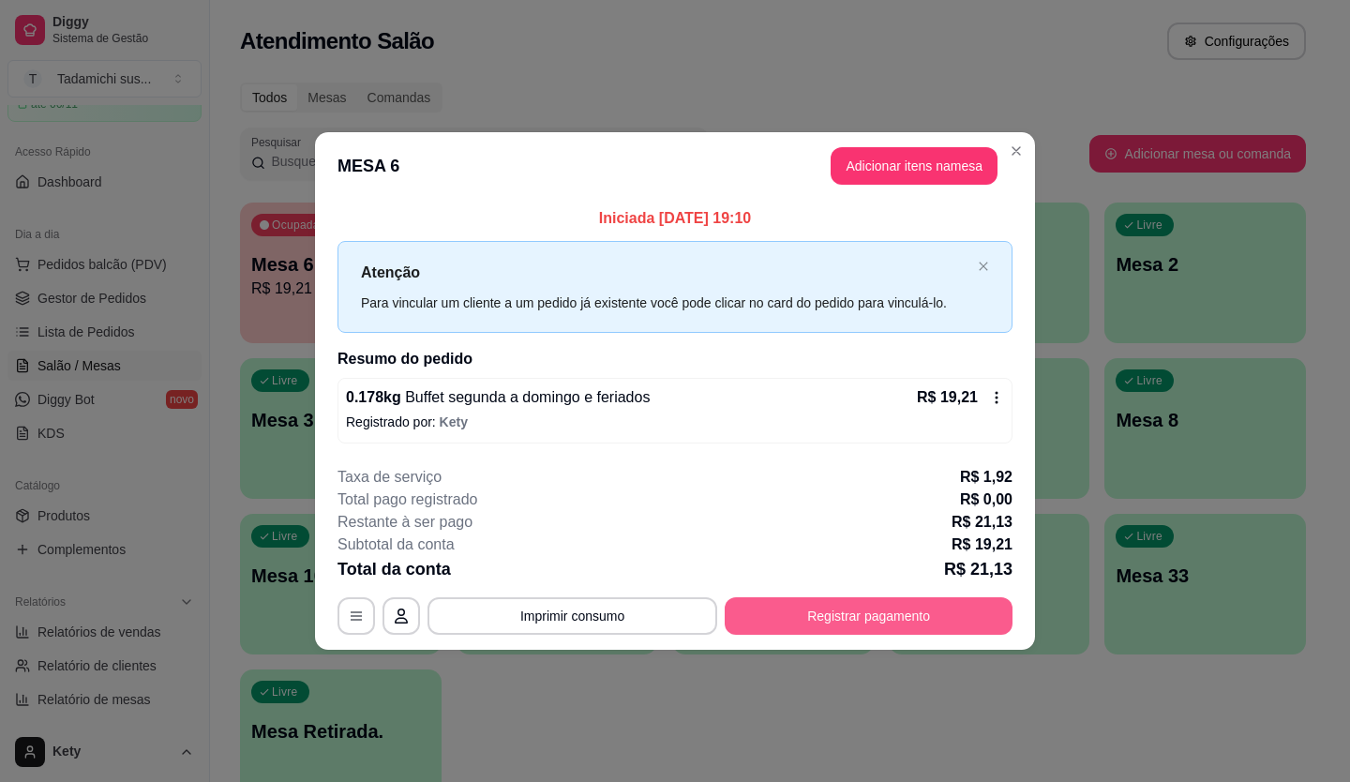
click at [810, 615] on button "Registrar pagamento" at bounding box center [869, 615] width 288 height 37
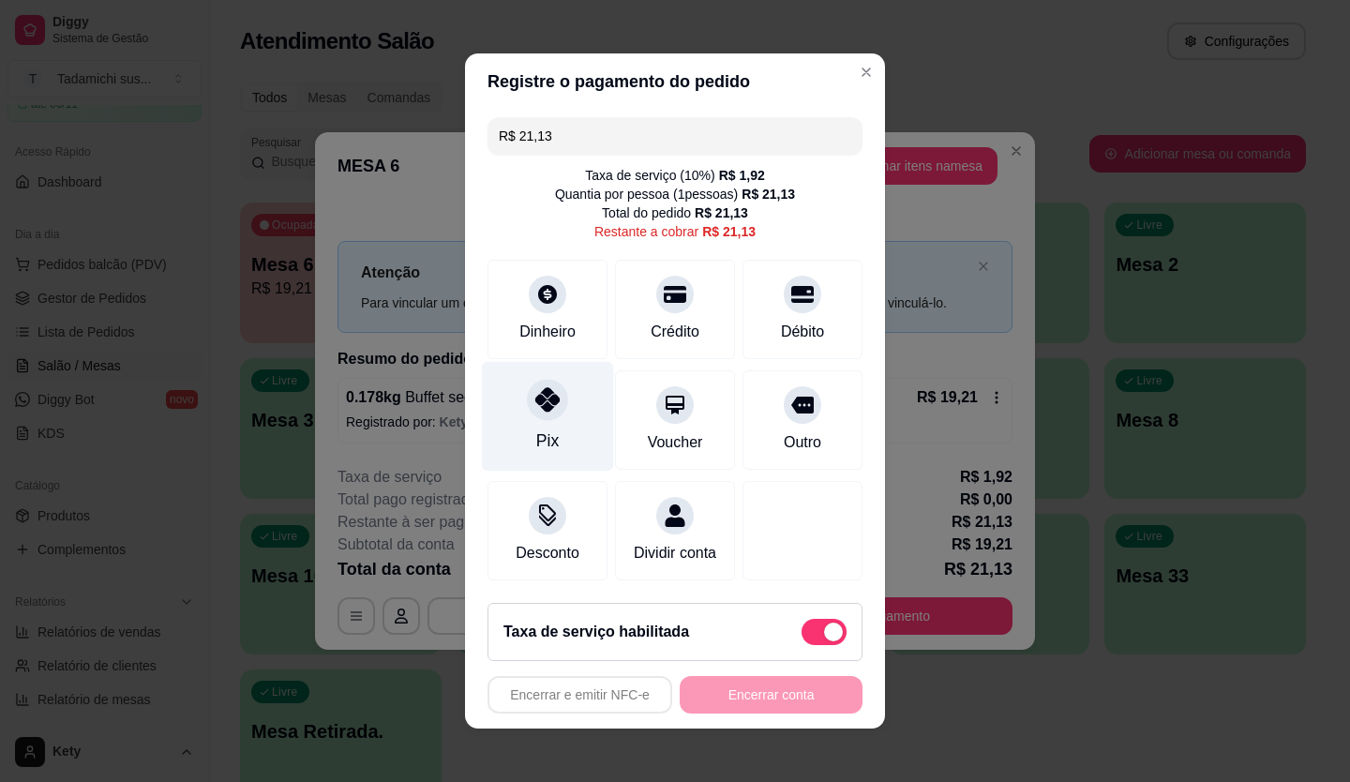
click at [546, 402] on div at bounding box center [547, 399] width 41 height 41
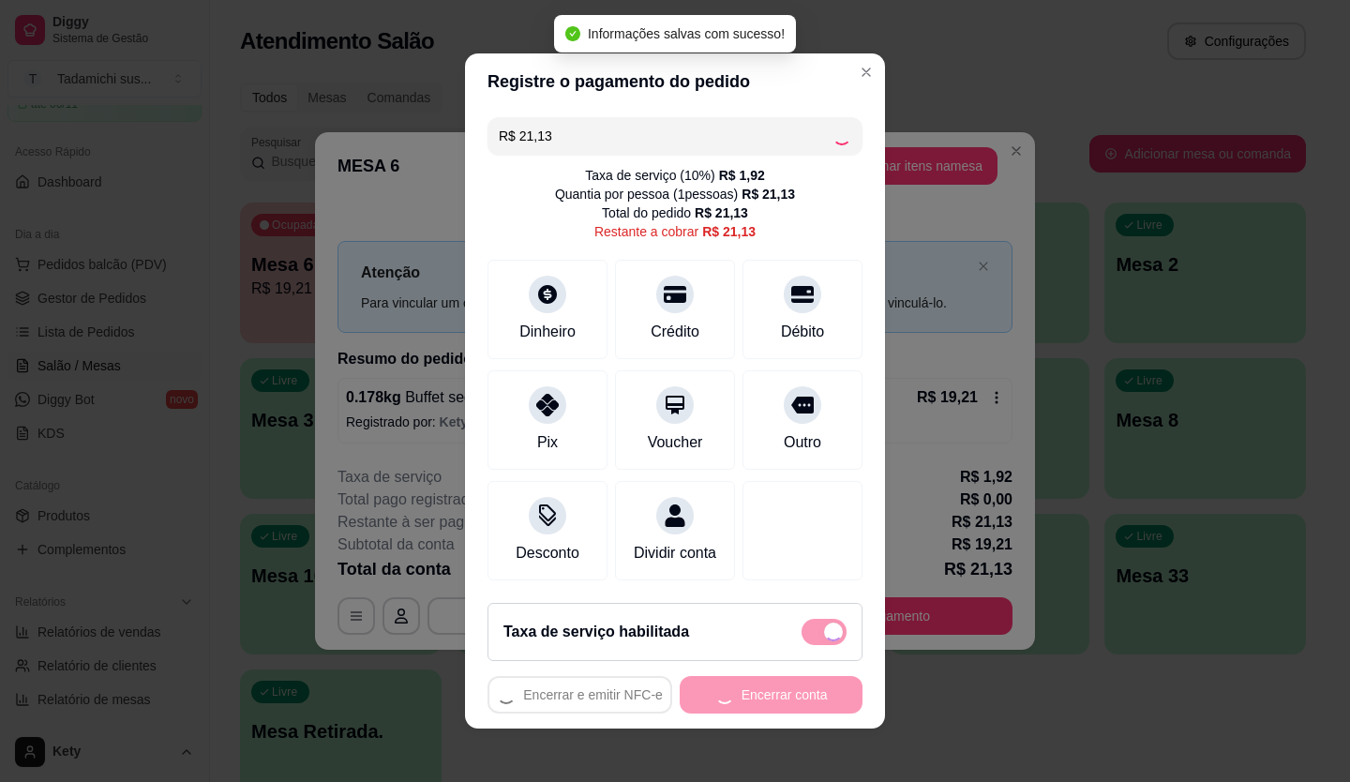
type input "R$ 0,00"
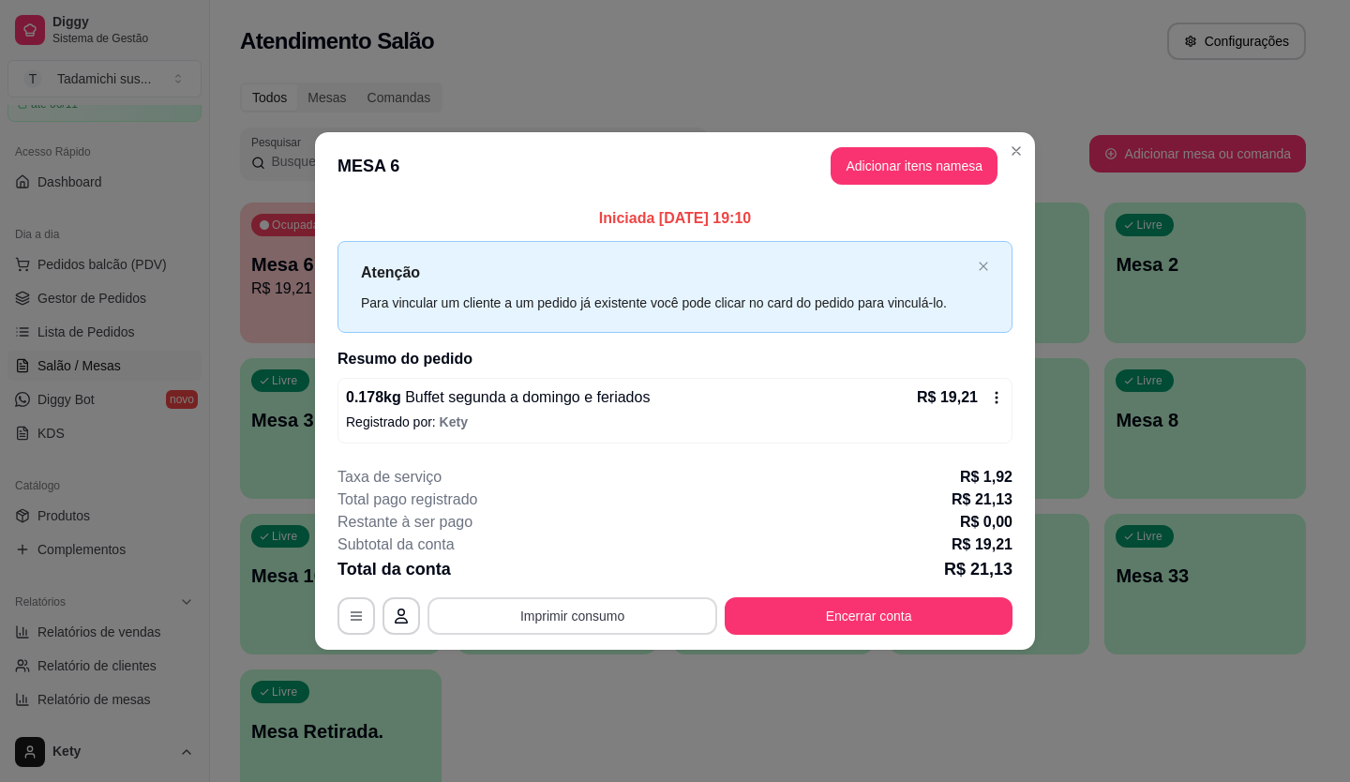
click at [606, 614] on button "Imprimir consumo" at bounding box center [572, 615] width 290 height 37
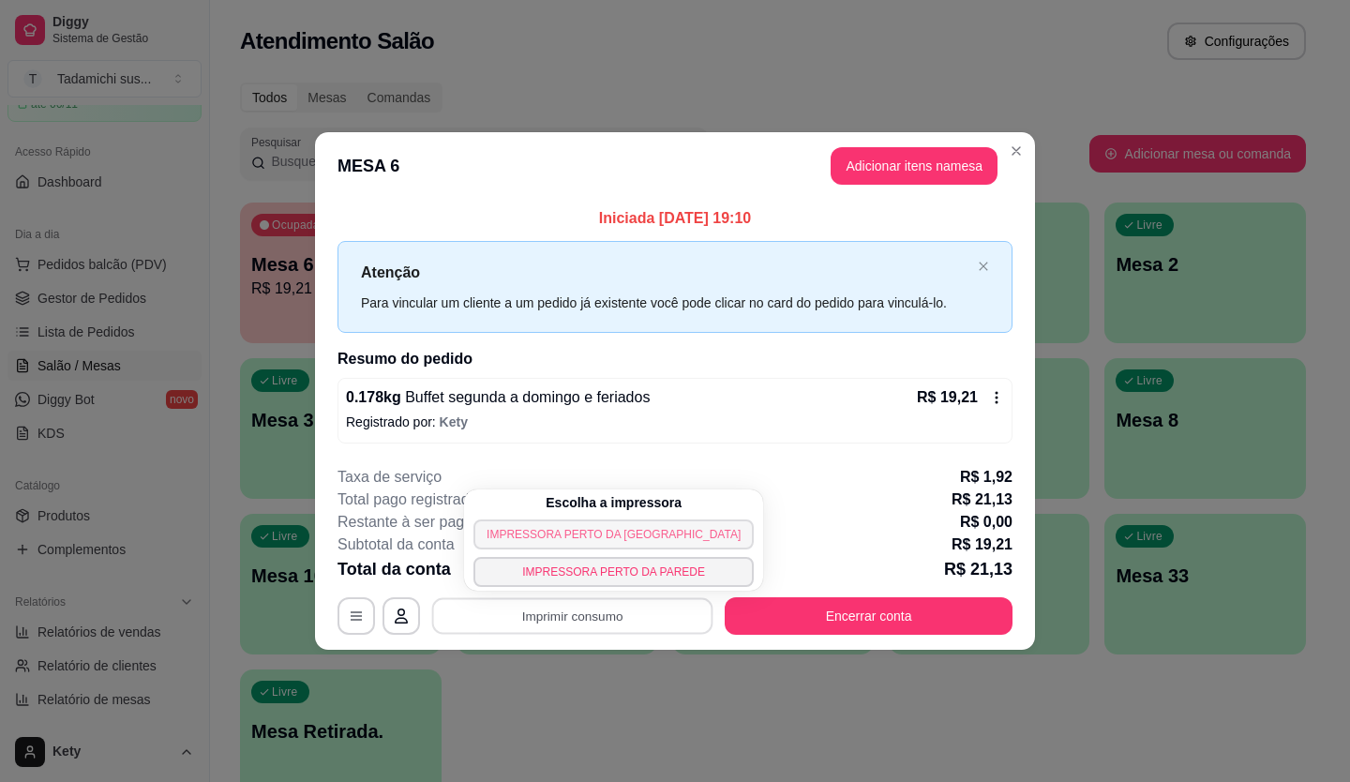
click at [620, 534] on button "IMPRESSORA PERTO DA [GEOGRAPHIC_DATA]" at bounding box center [613, 534] width 280 height 30
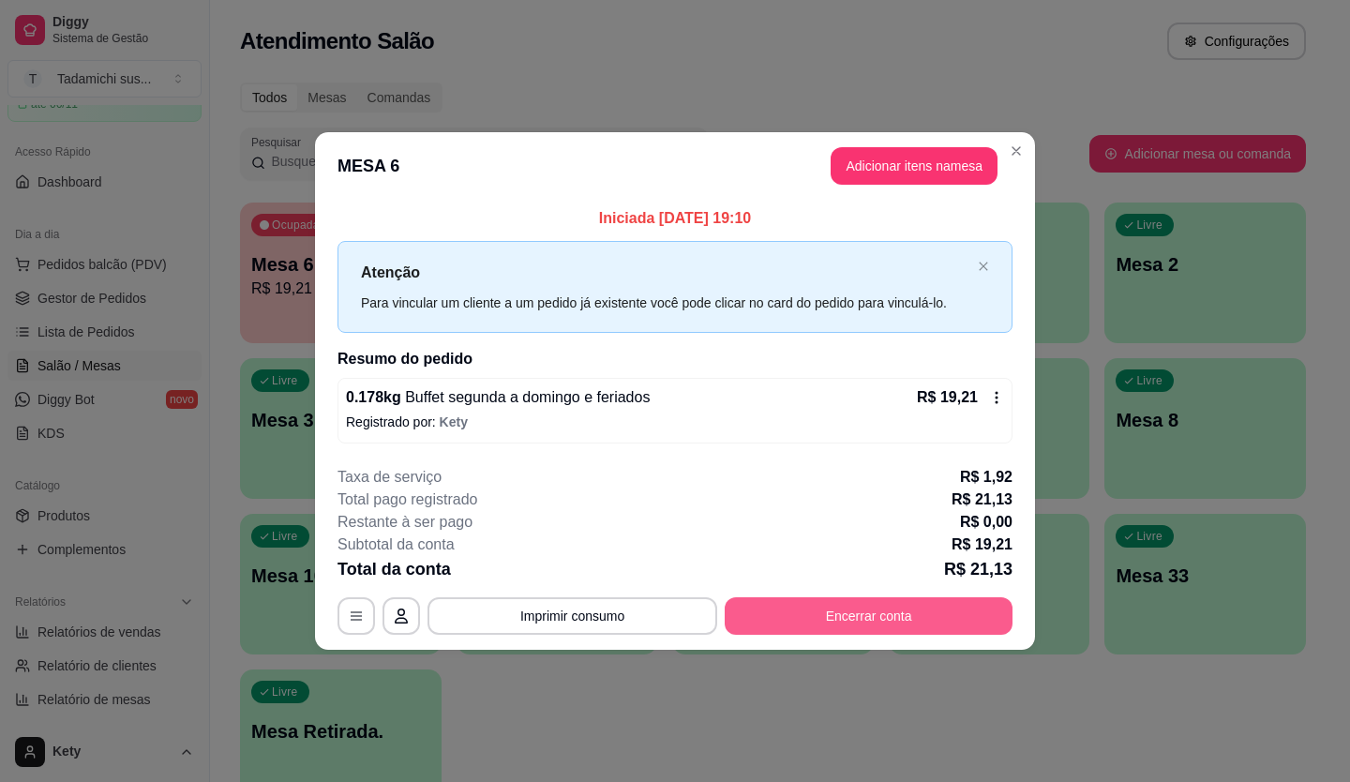
click at [813, 610] on button "Encerrar conta" at bounding box center [869, 615] width 288 height 37
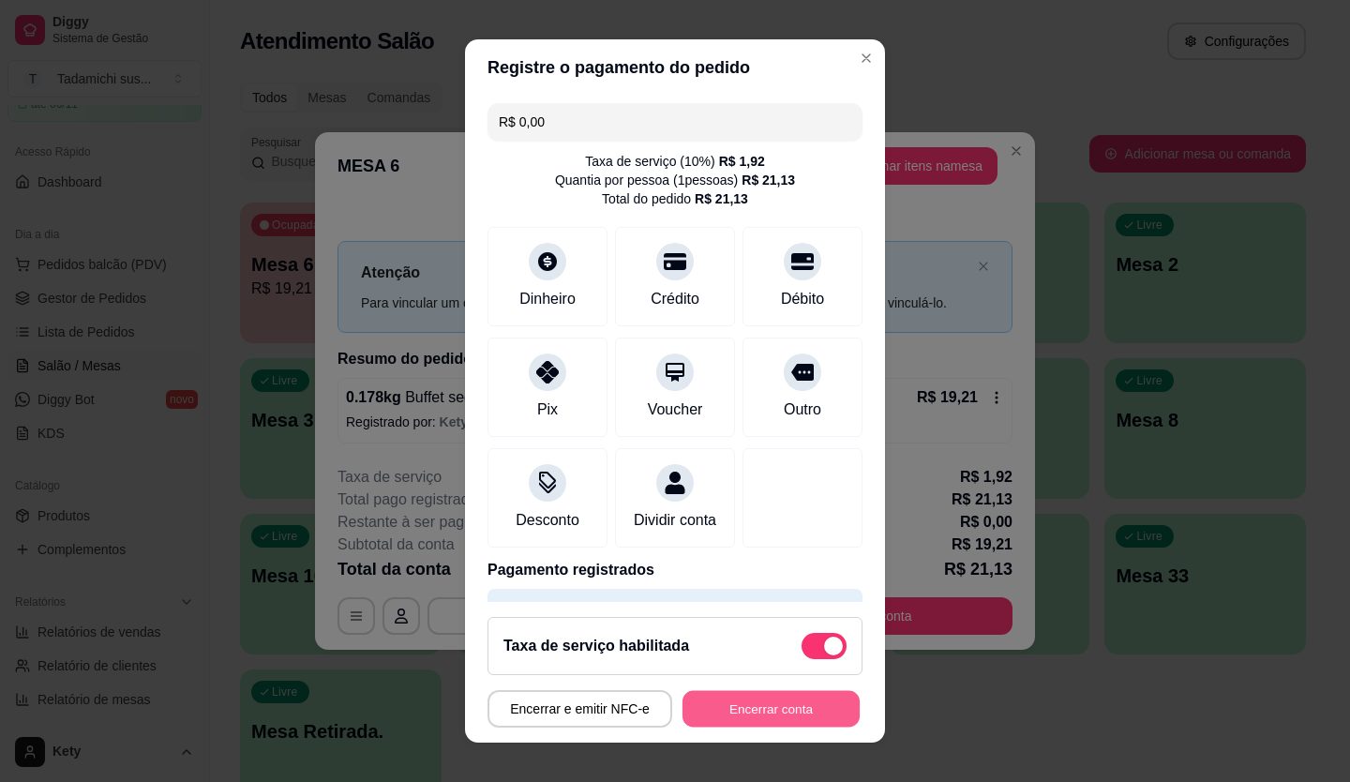
click at [779, 705] on button "Encerrar conta" at bounding box center [770, 709] width 177 height 37
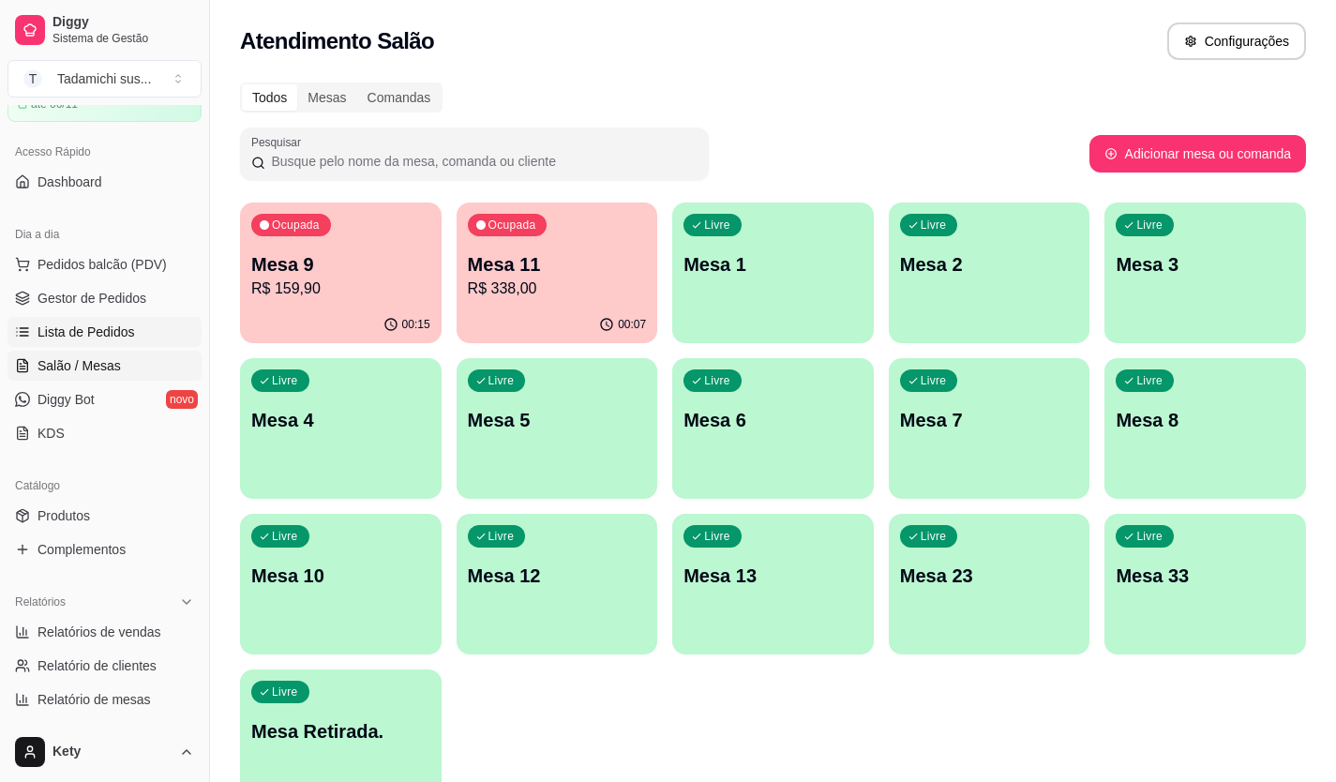
click at [46, 333] on span "Lista de Pedidos" at bounding box center [85, 331] width 97 height 19
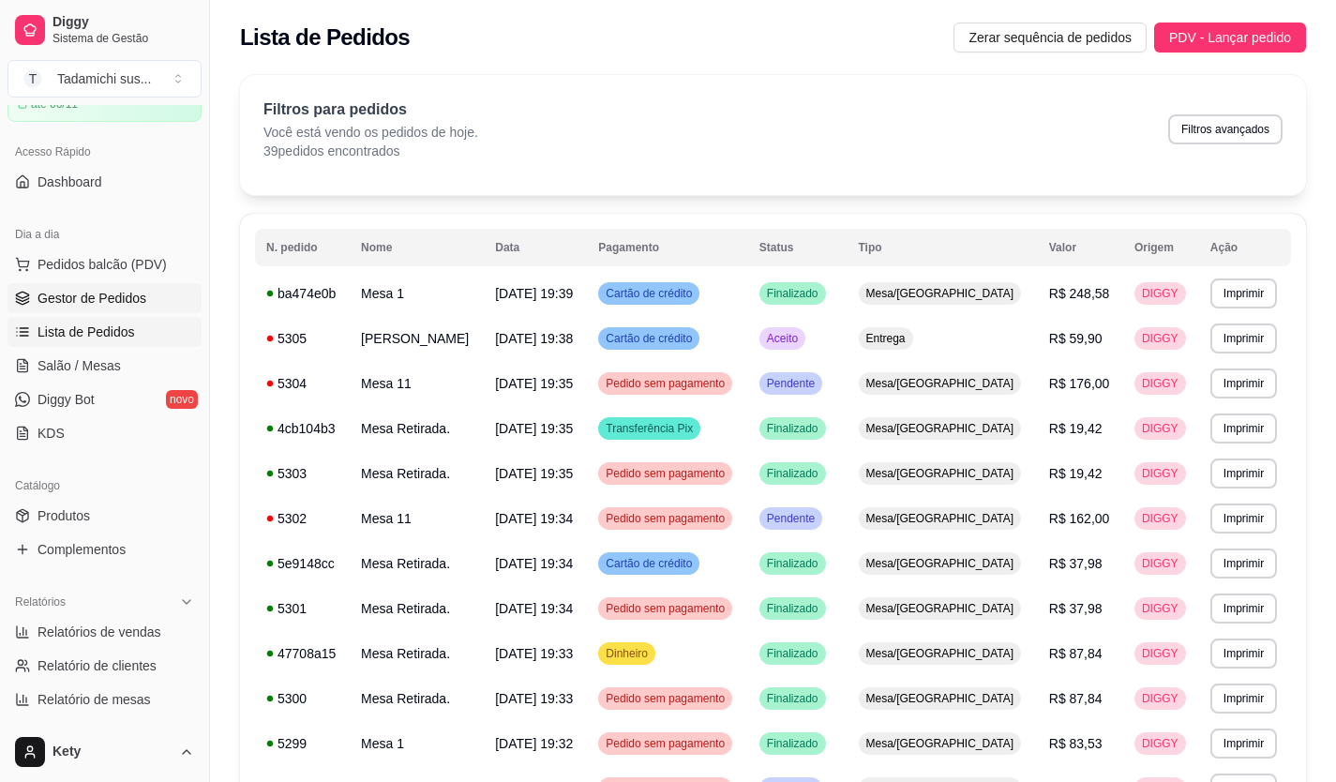
click at [130, 291] on span "Gestor de Pedidos" at bounding box center [91, 298] width 109 height 19
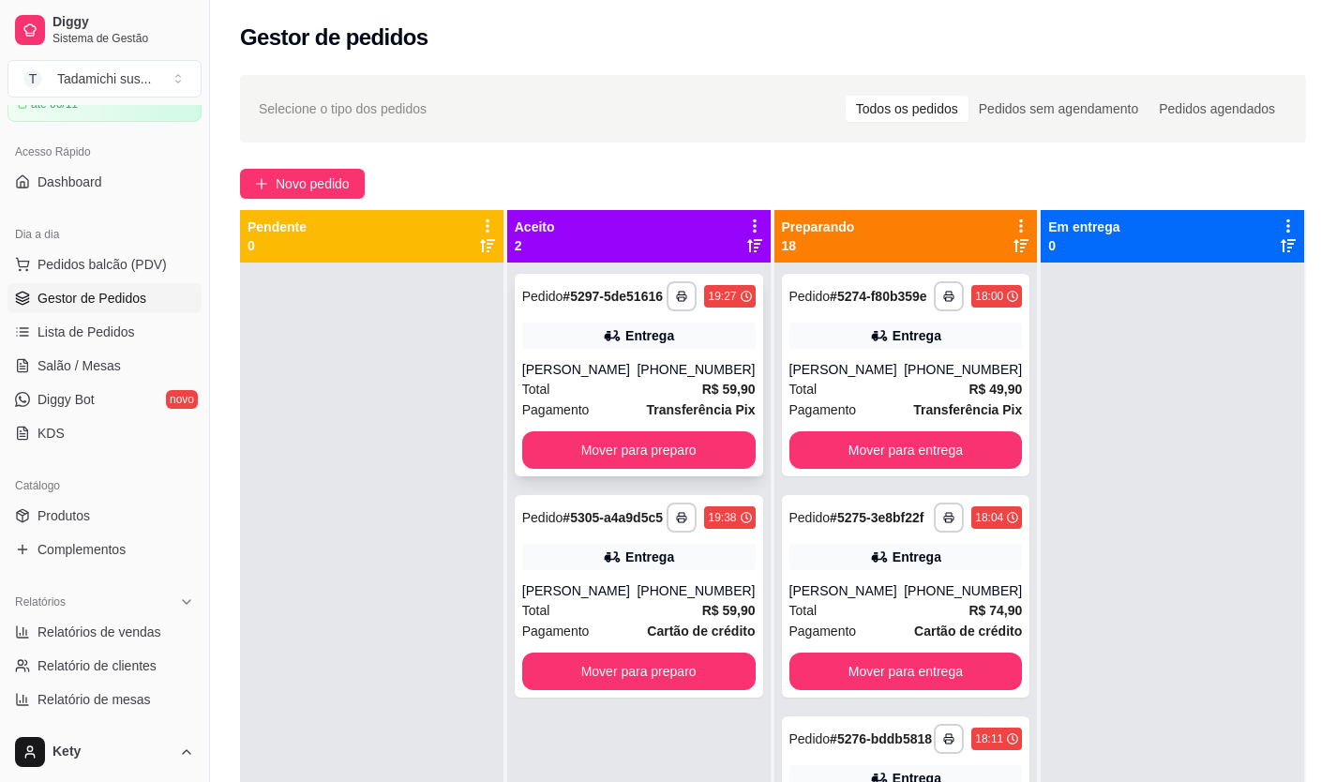
click at [654, 346] on div "Entrega" at bounding box center [638, 335] width 233 height 26
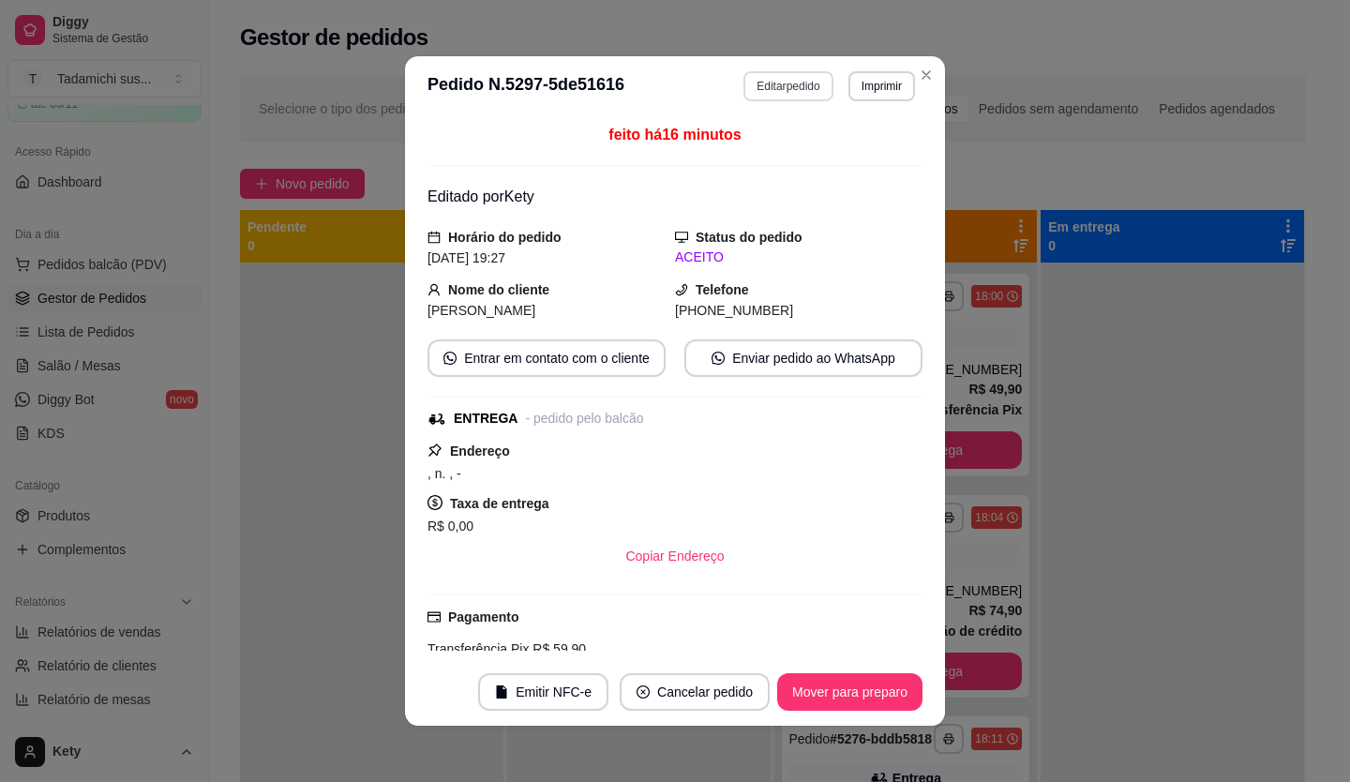
click at [790, 87] on button "Editar pedido" at bounding box center [787, 86] width 89 height 30
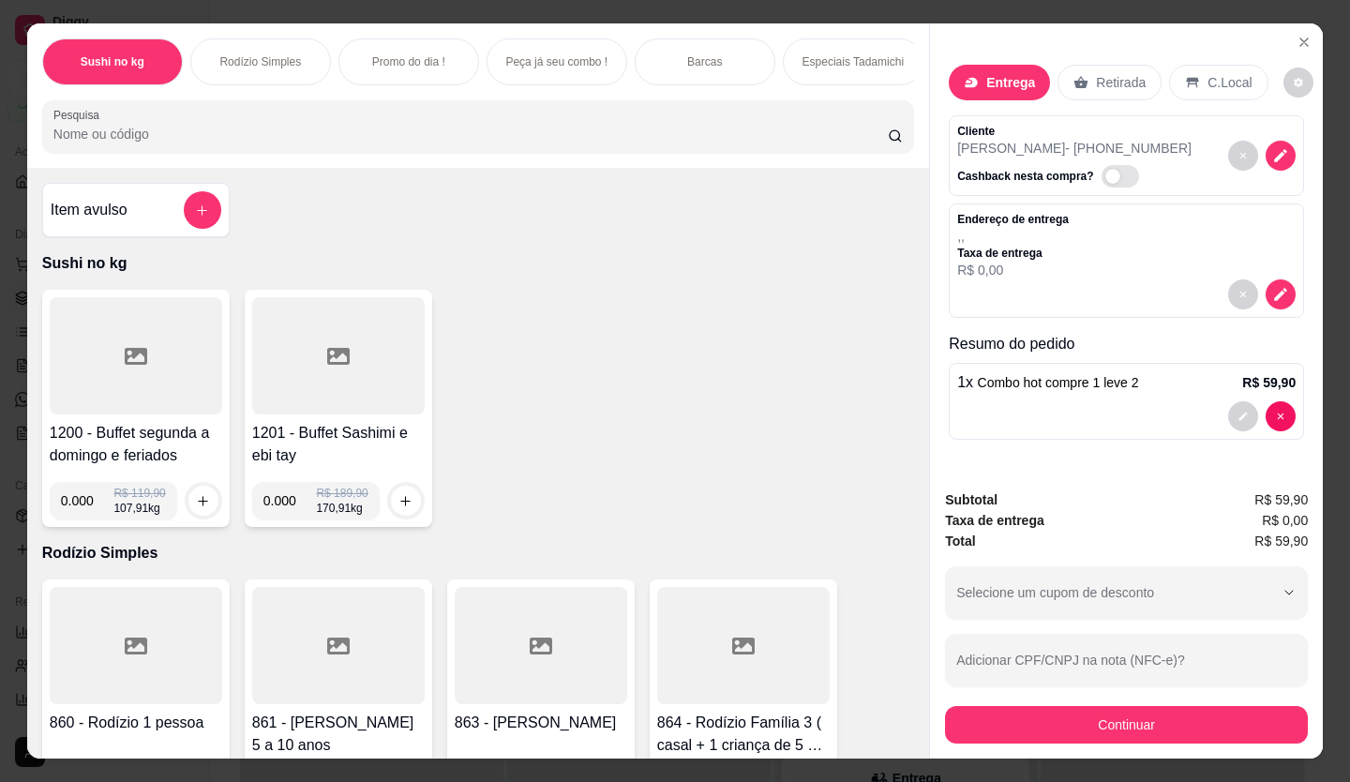
click at [1068, 216] on div "Endereço de entrega , , Taxa de entrega R$ 0,00" at bounding box center [1126, 245] width 338 height 67
click at [1272, 286] on icon "decrease-product-quantity" at bounding box center [1280, 294] width 17 height 17
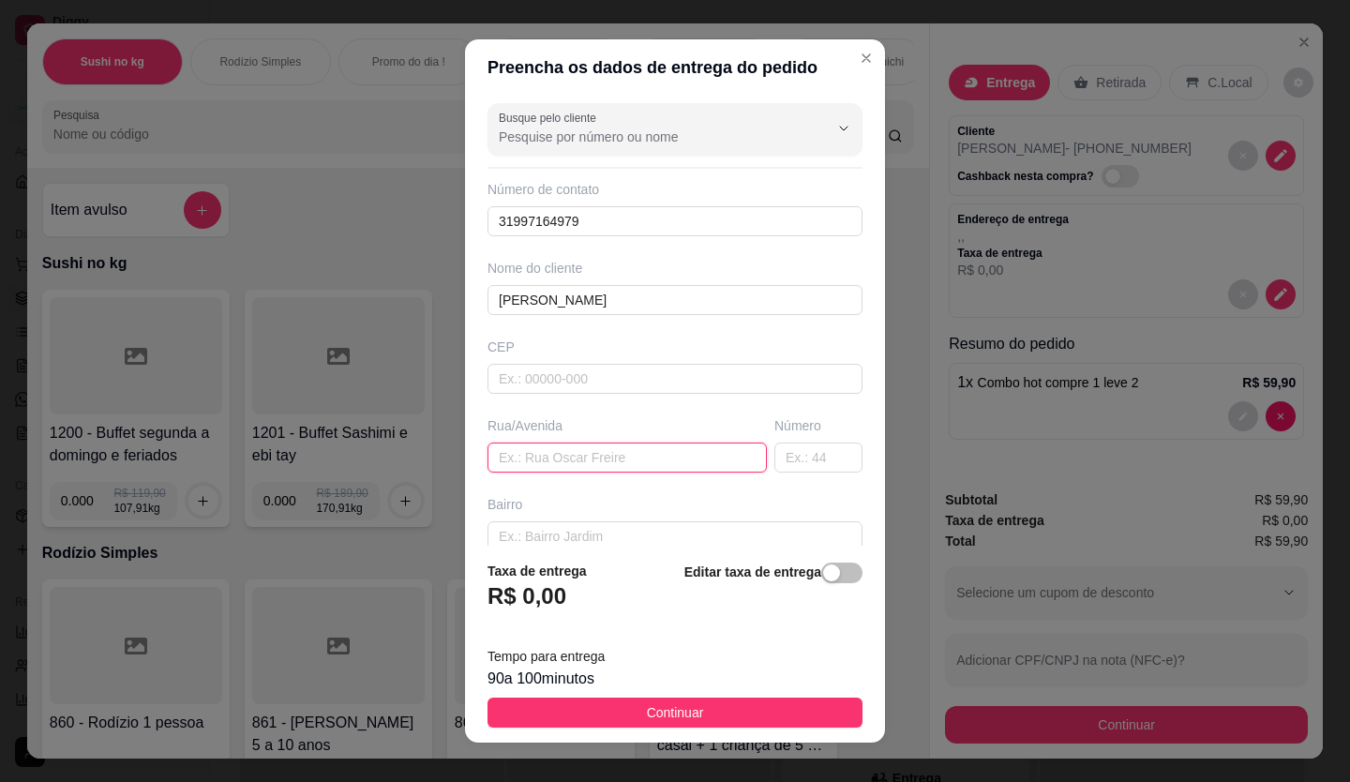
click at [557, 462] on input "text" at bounding box center [626, 457] width 279 height 30
type input "major [PERSON_NAME].samu.samu"
click at [802, 458] on input "text" at bounding box center [818, 457] width 88 height 30
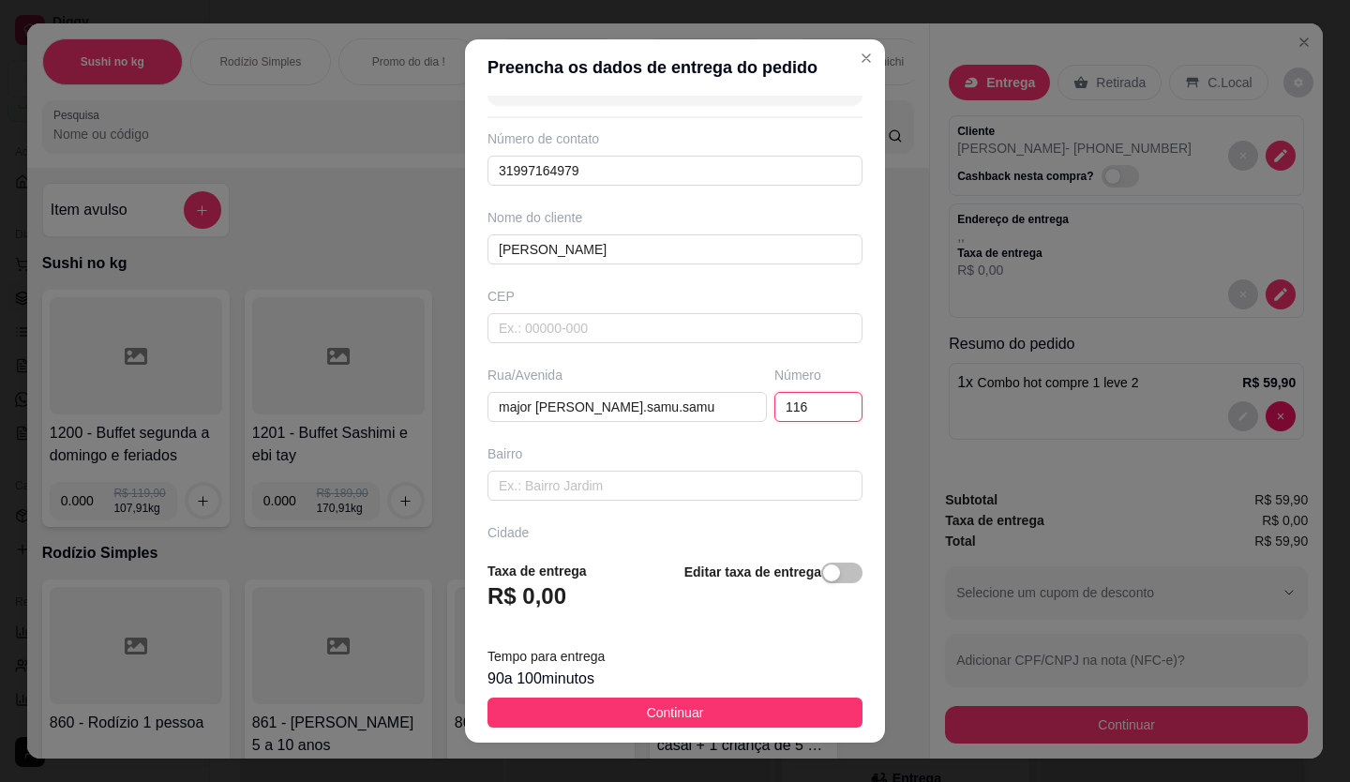
scroll to position [94, 0]
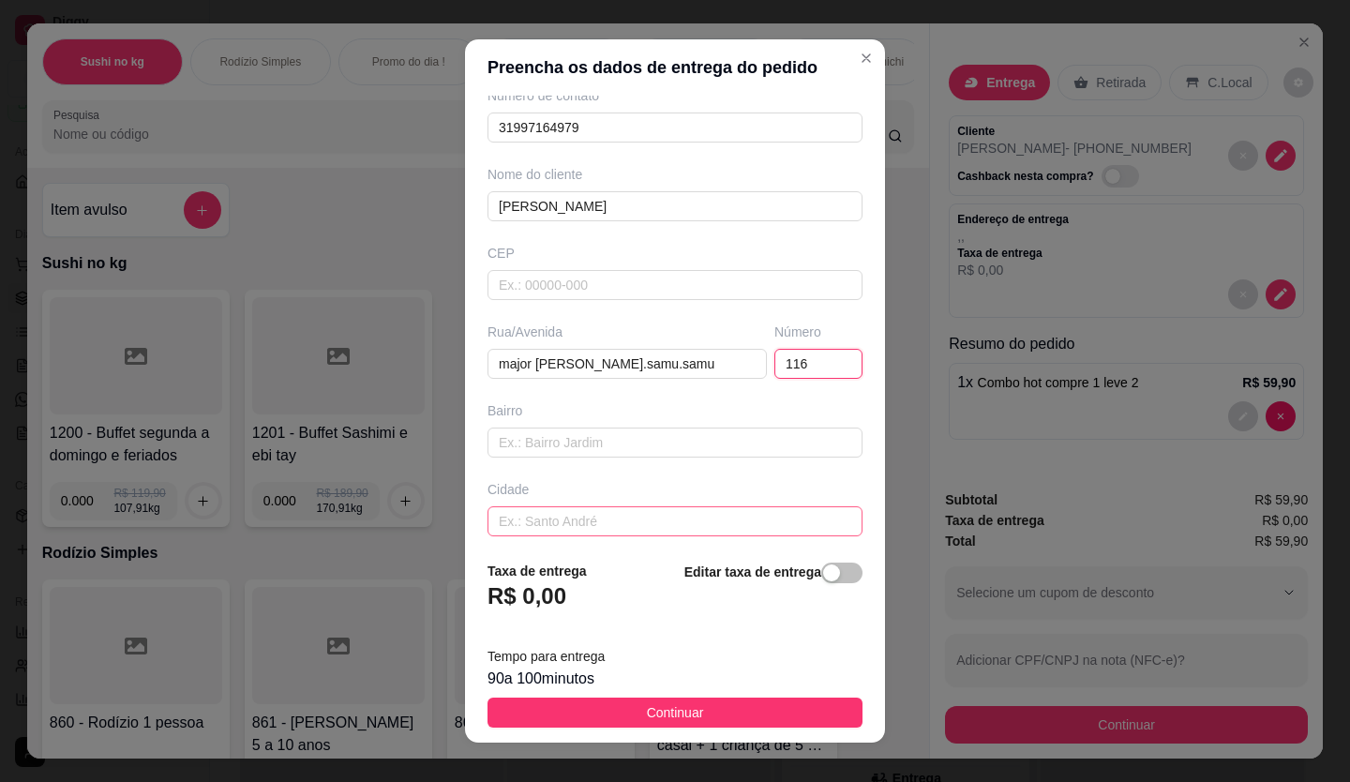
type input "116"
click at [631, 511] on input "text" at bounding box center [674, 521] width 375 height 30
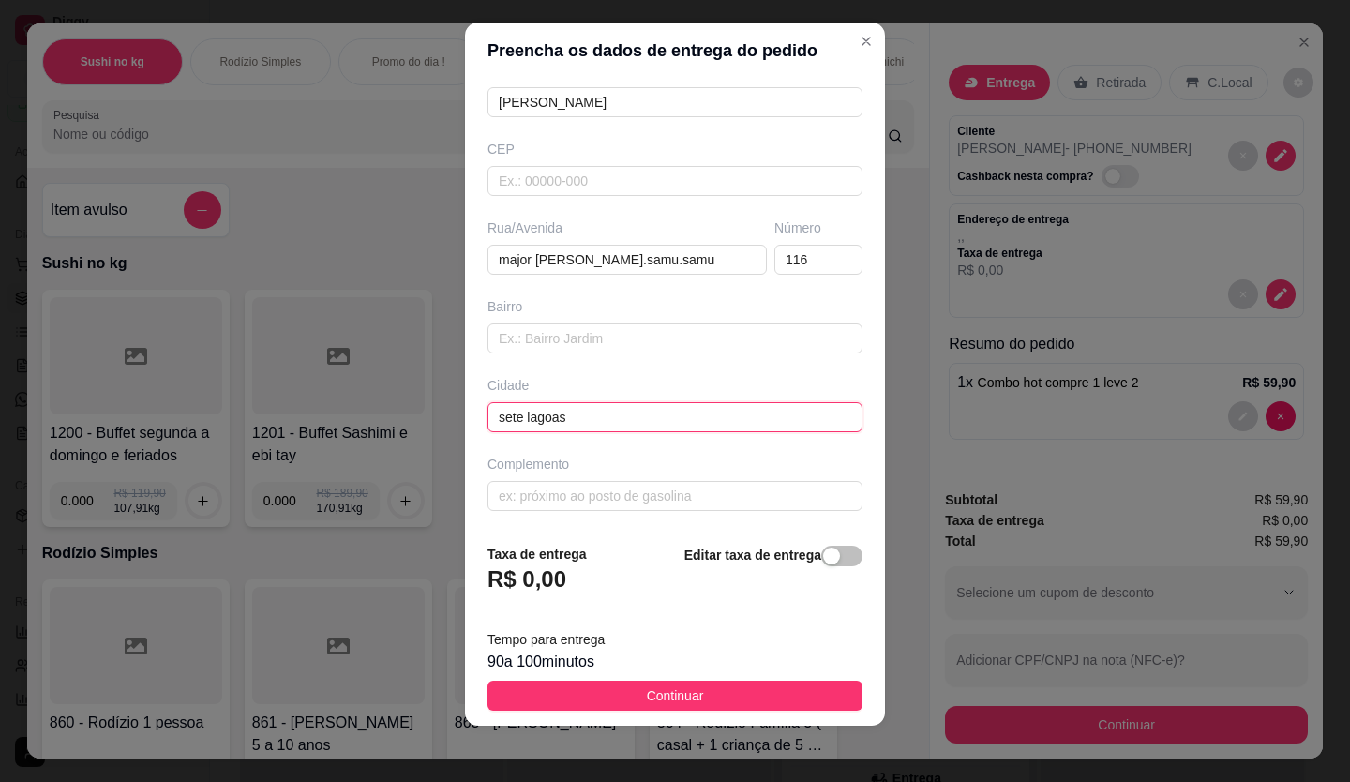
scroll to position [21, 0]
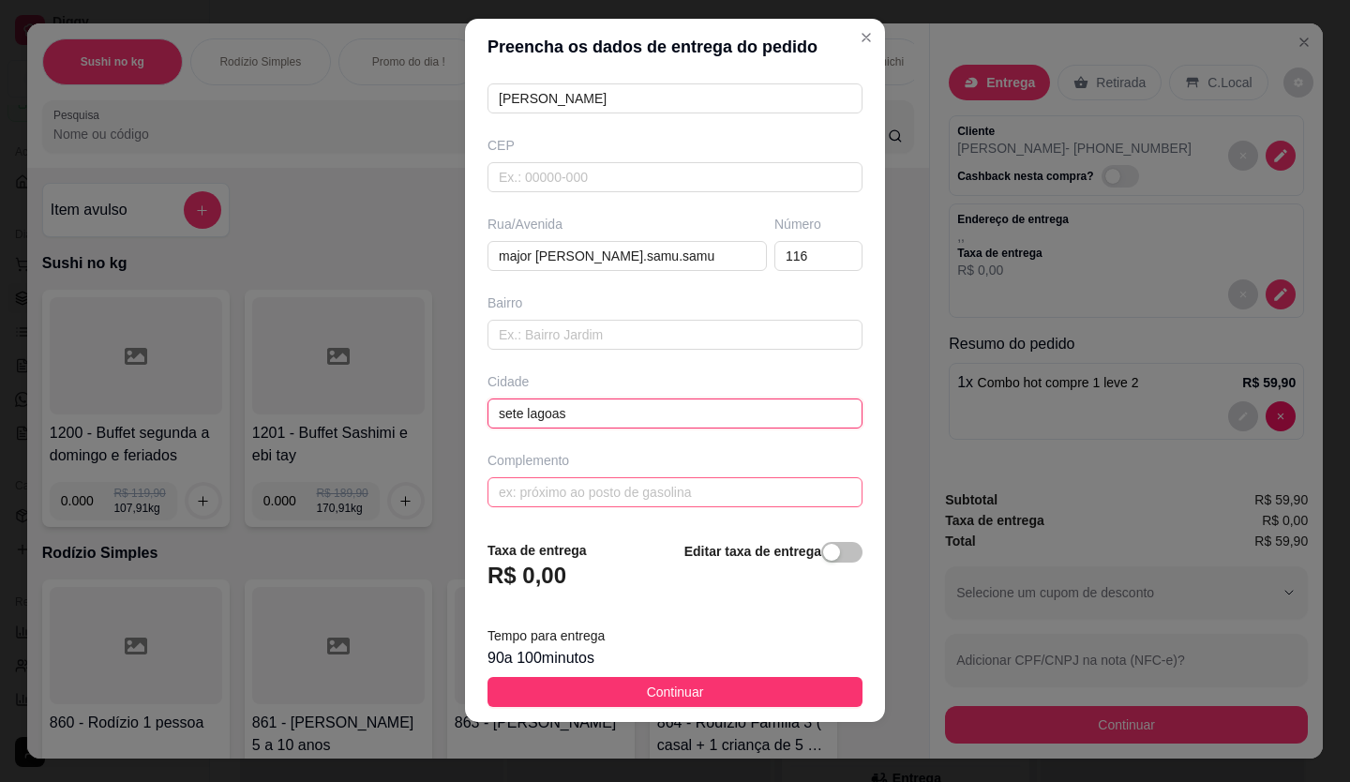
type input "sete lagoas"
click at [575, 487] on input "text" at bounding box center [674, 492] width 375 height 30
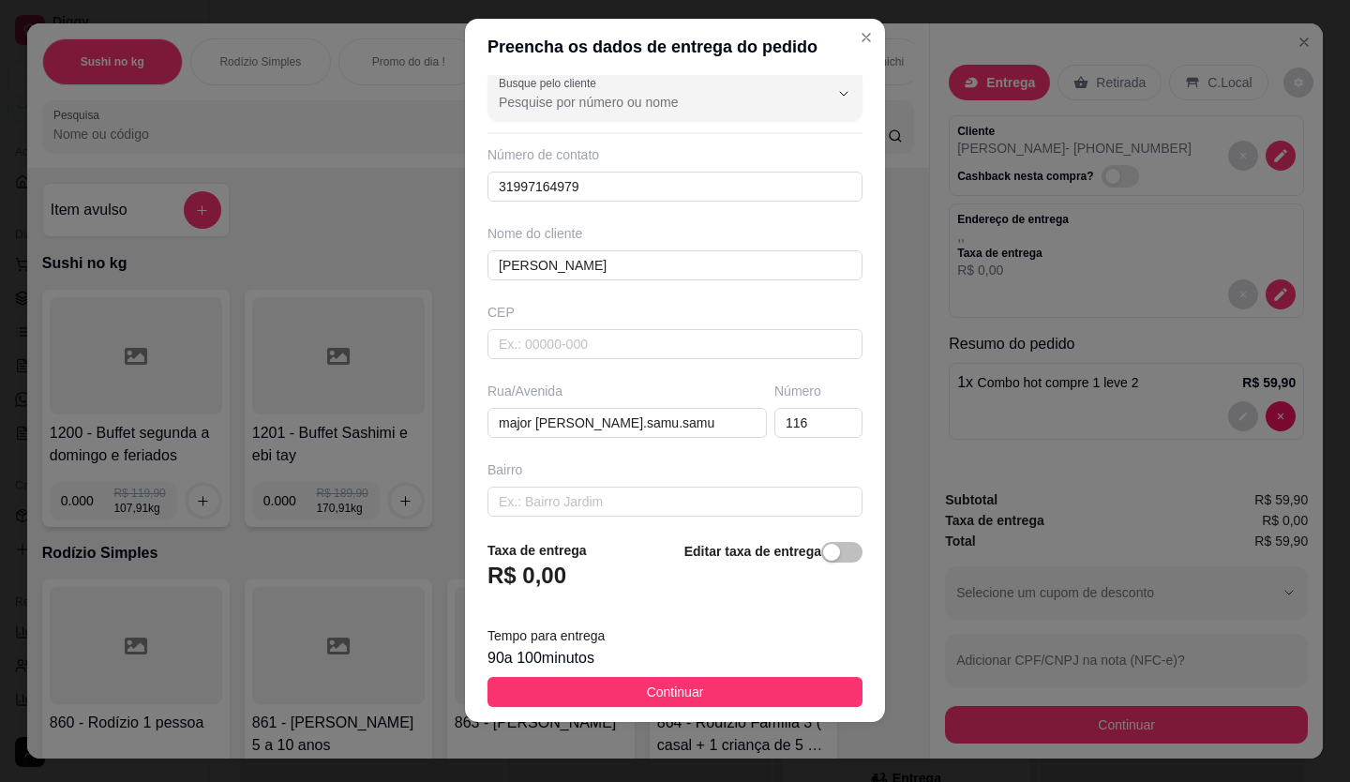
scroll to position [0, 0]
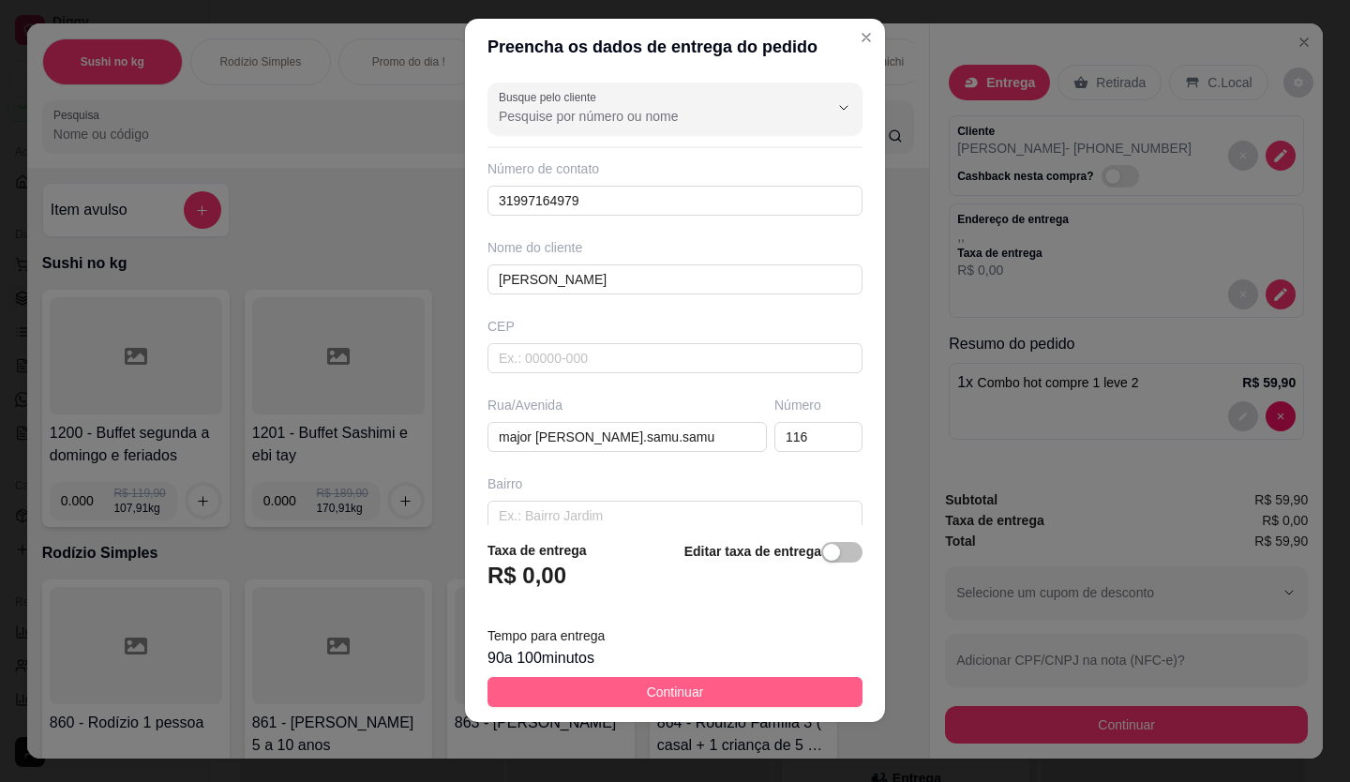
type input "samu"
click at [647, 685] on span "Continuar" at bounding box center [675, 691] width 57 height 21
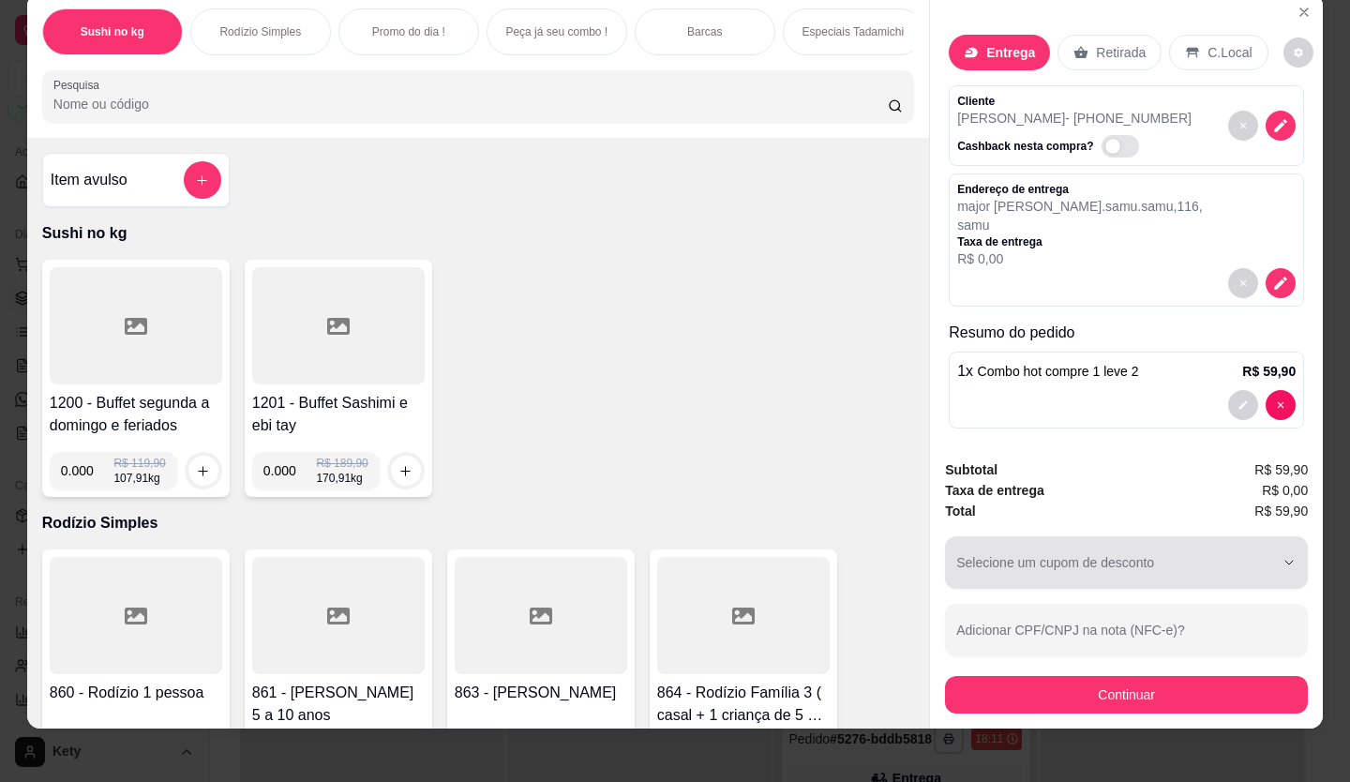
scroll to position [43, 0]
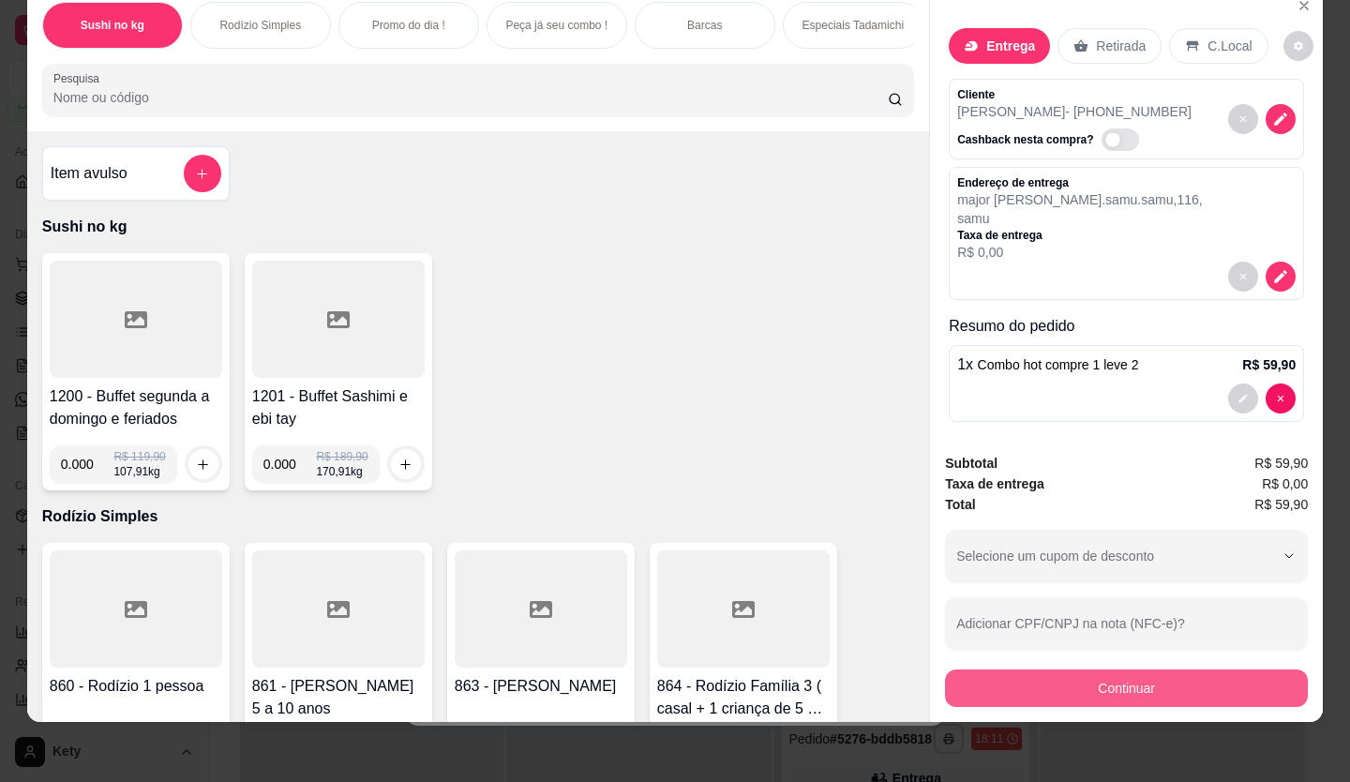
click at [1090, 669] on button "Continuar" at bounding box center [1126, 687] width 363 height 37
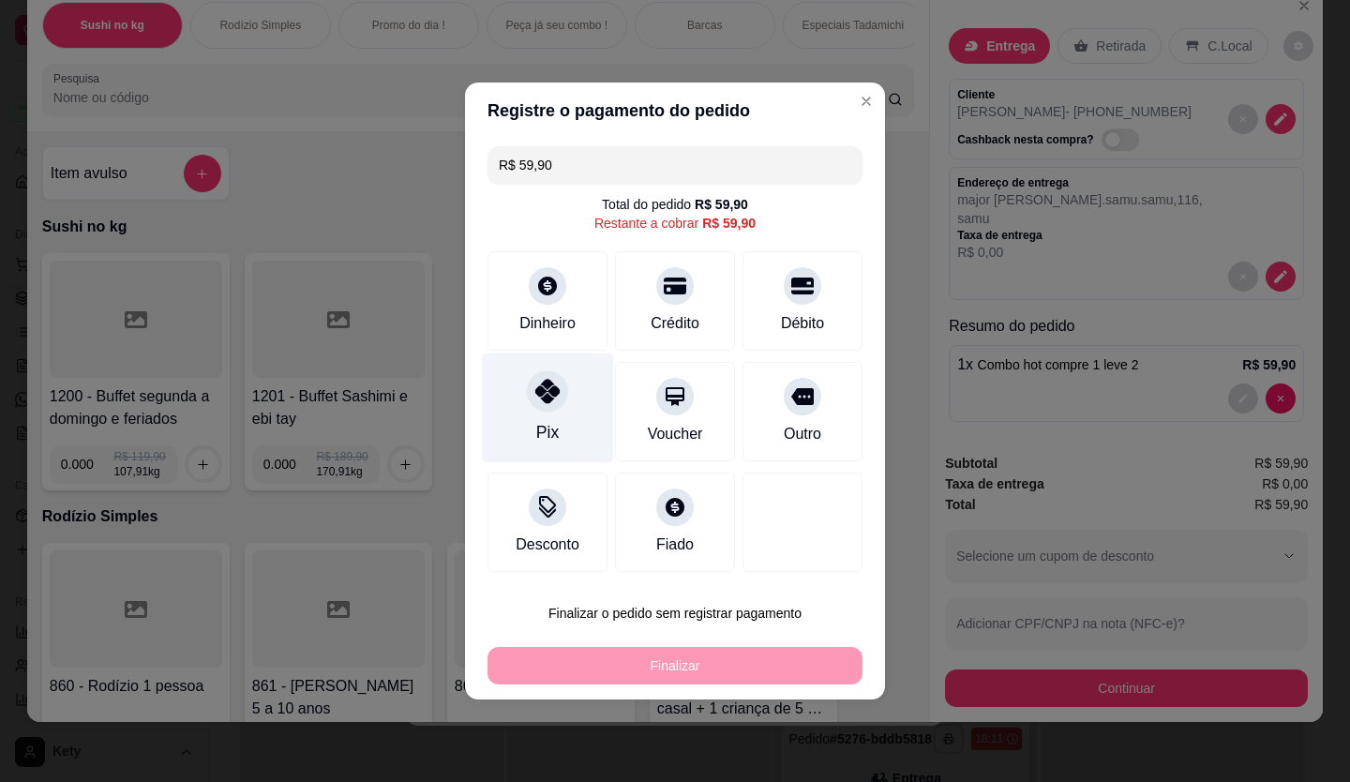
click at [566, 407] on div "Pix" at bounding box center [548, 408] width 132 height 110
type input "R$ 0,00"
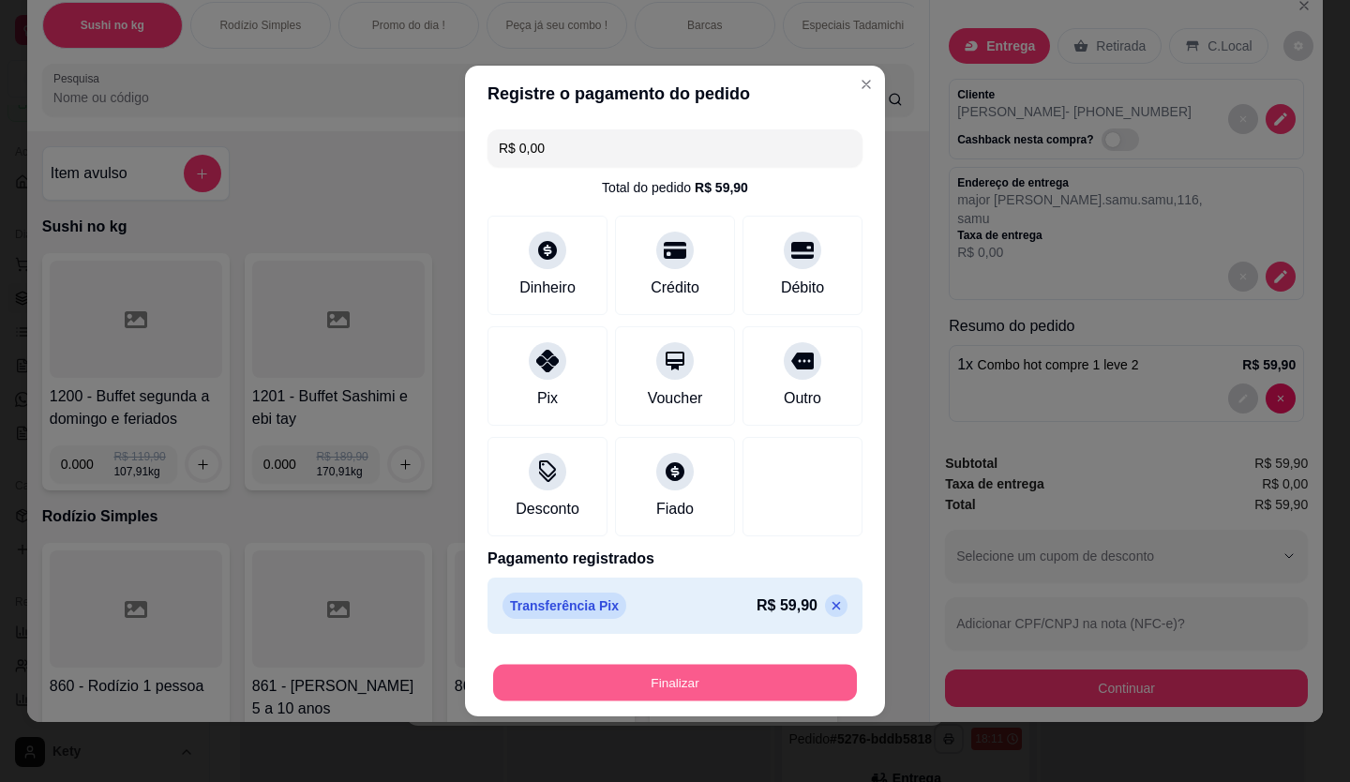
click at [591, 679] on button "Finalizar" at bounding box center [675, 683] width 364 height 37
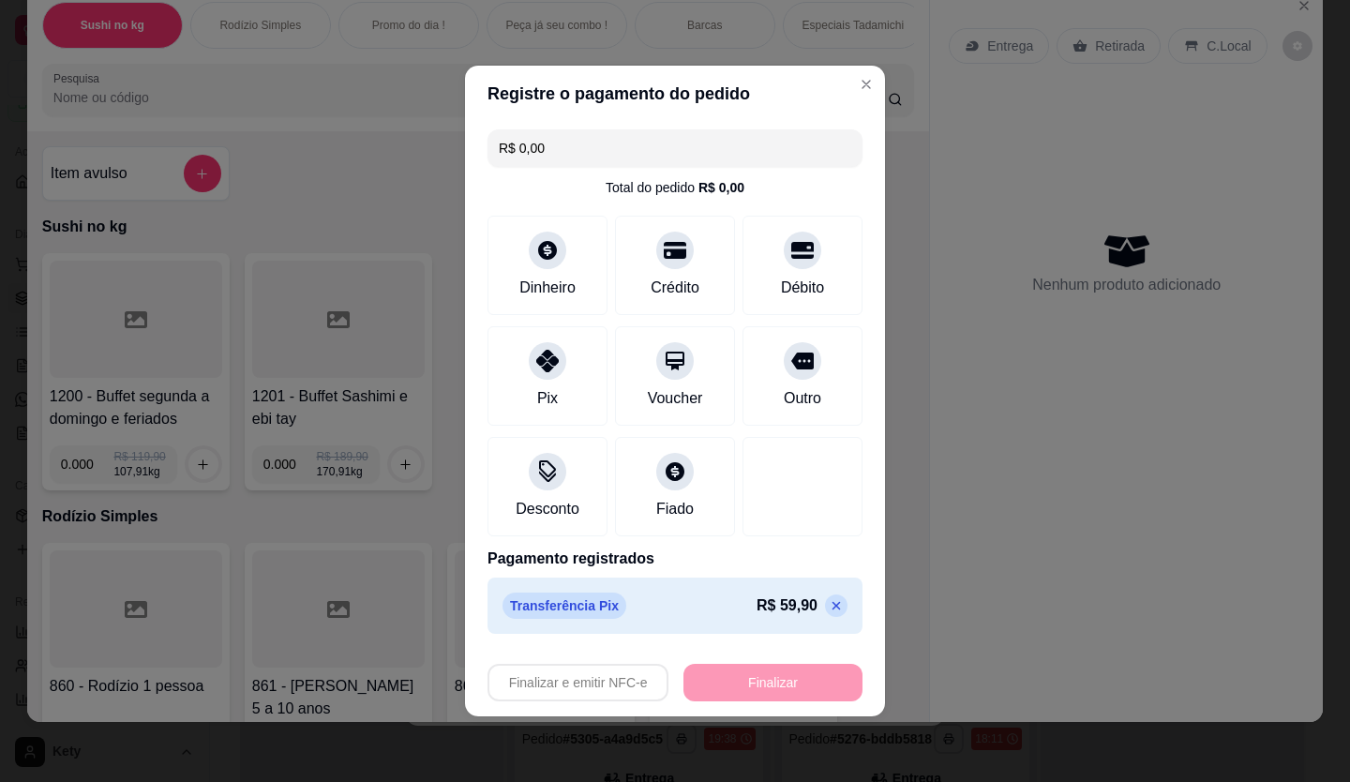
type input "0"
type input "-R$ 59,90"
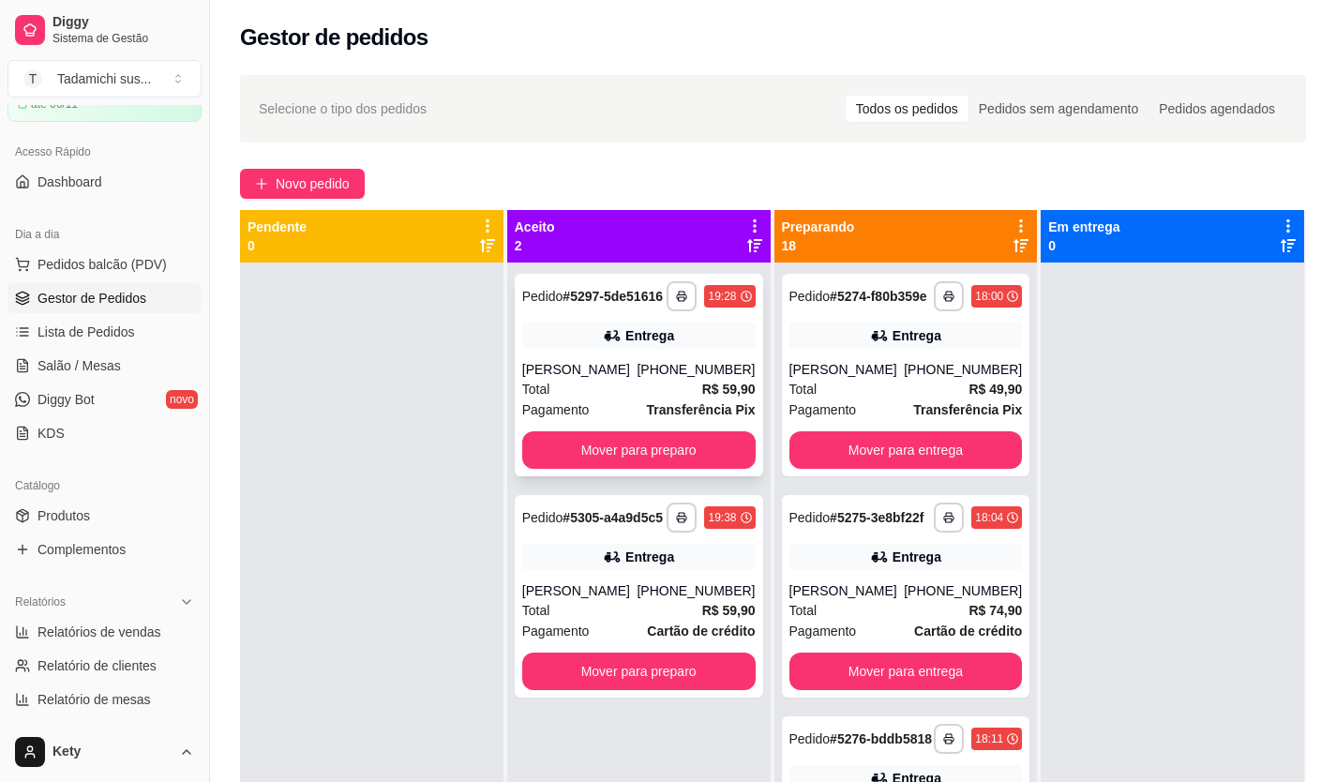
click at [636, 469] on div "**********" at bounding box center [639, 375] width 248 height 202
click at [690, 452] on button "Mover para preparo" at bounding box center [638, 450] width 226 height 37
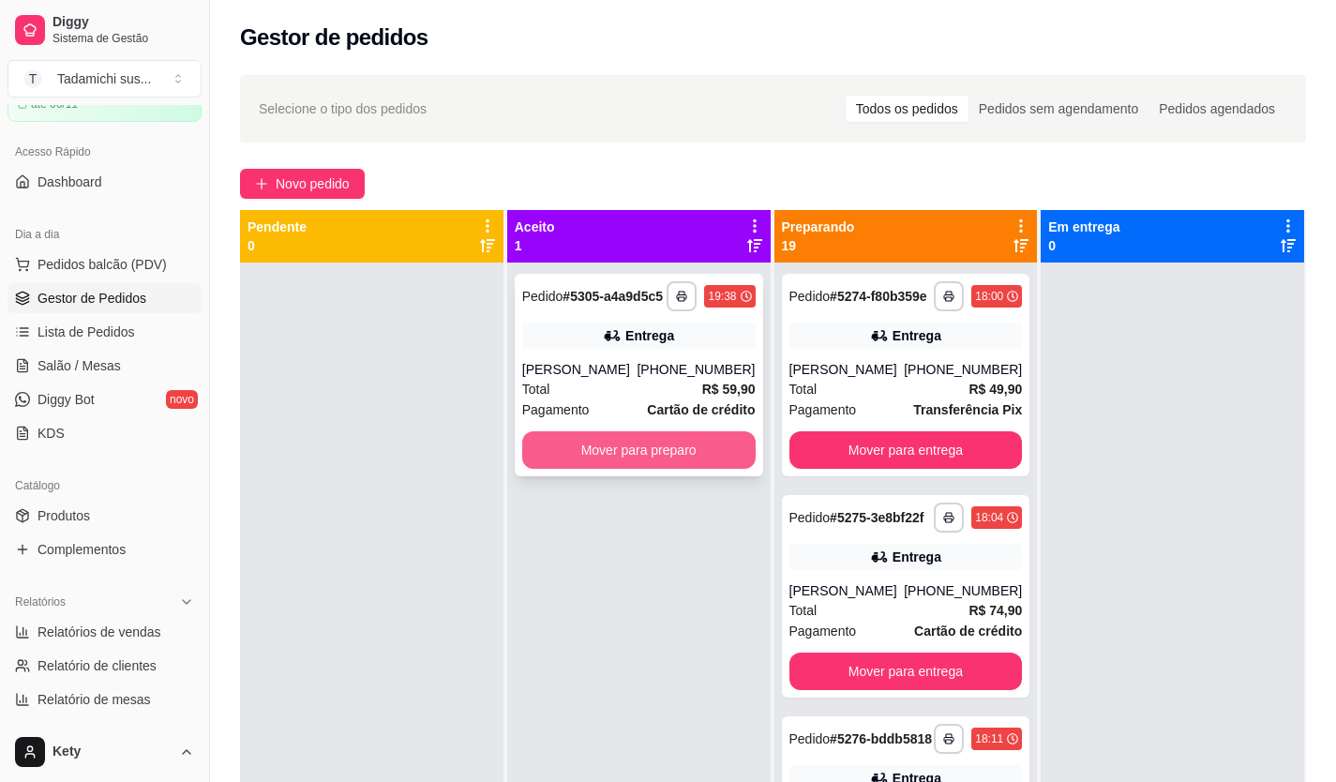
click at [654, 458] on button "Mover para preparo" at bounding box center [638, 449] width 233 height 37
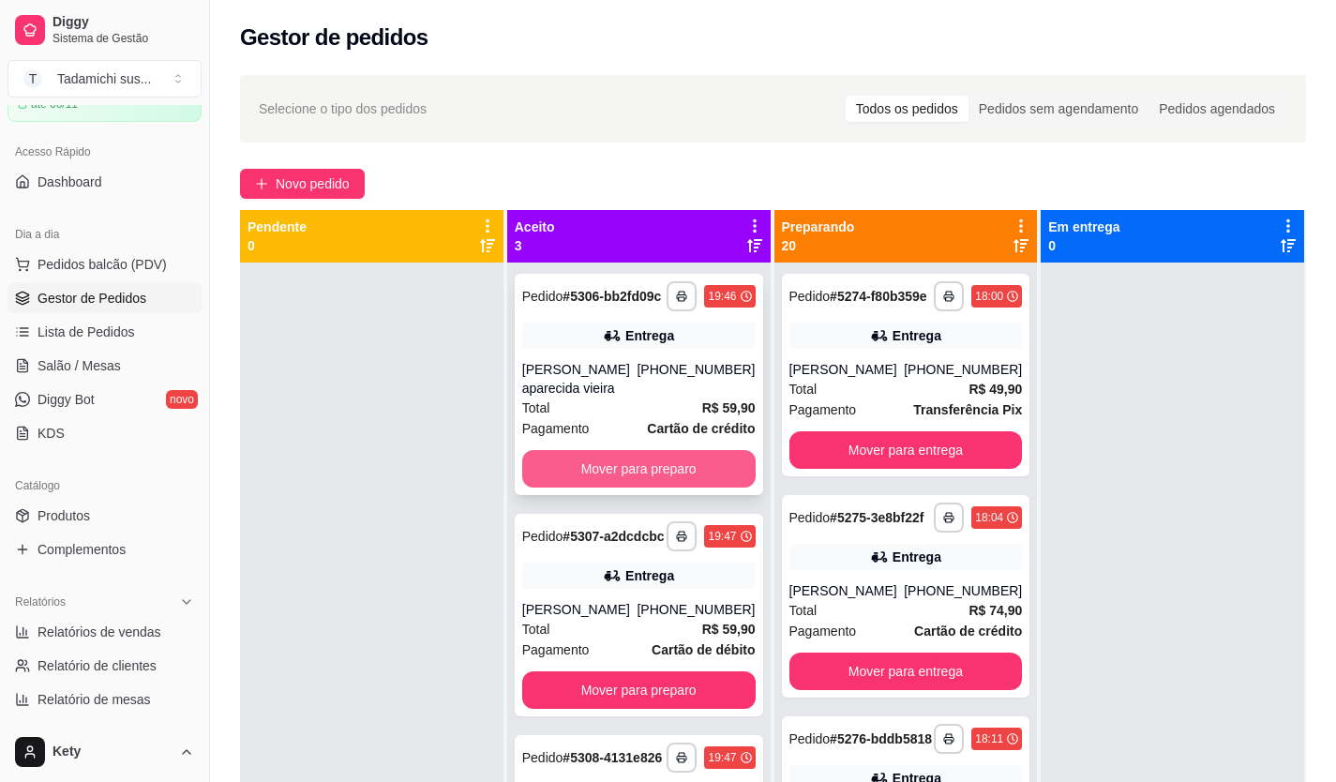
click at [609, 471] on button "Mover para preparo" at bounding box center [638, 468] width 233 height 37
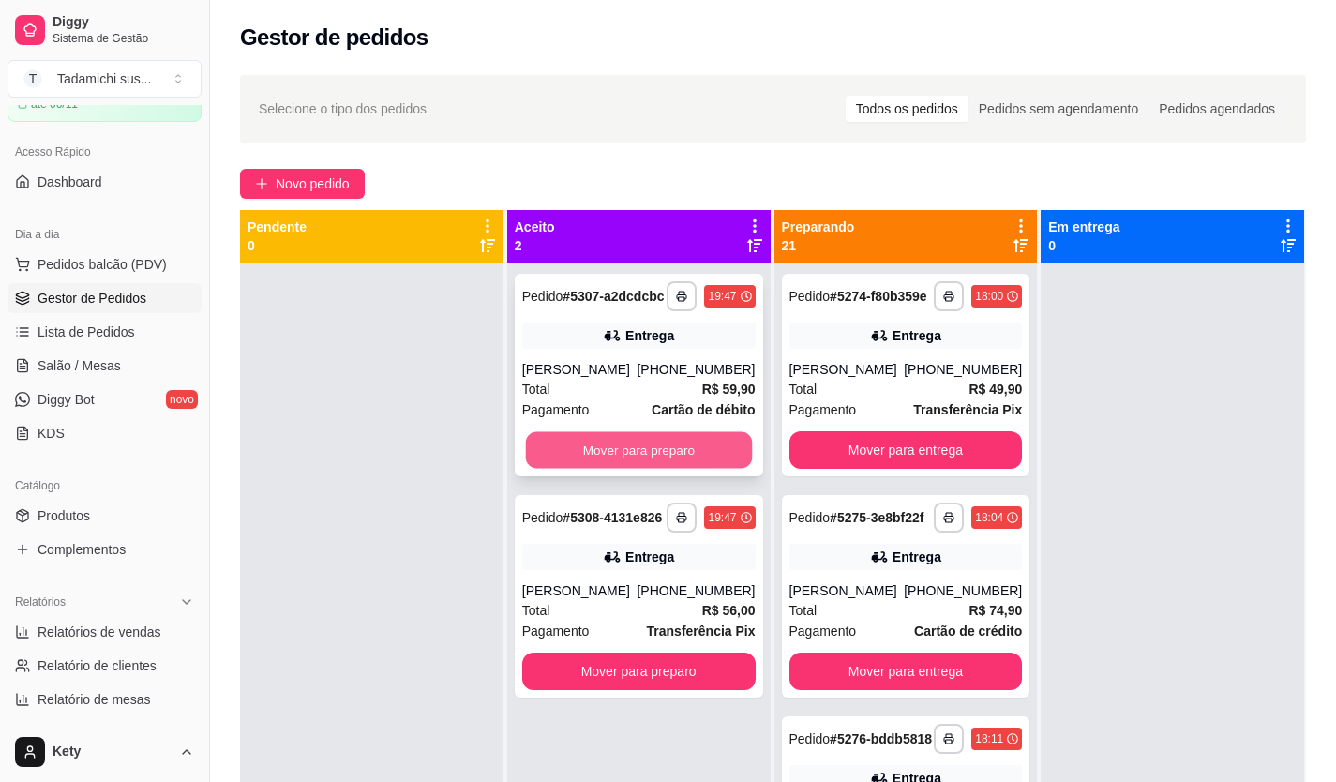
click at [609, 464] on button "Mover para preparo" at bounding box center [638, 450] width 226 height 37
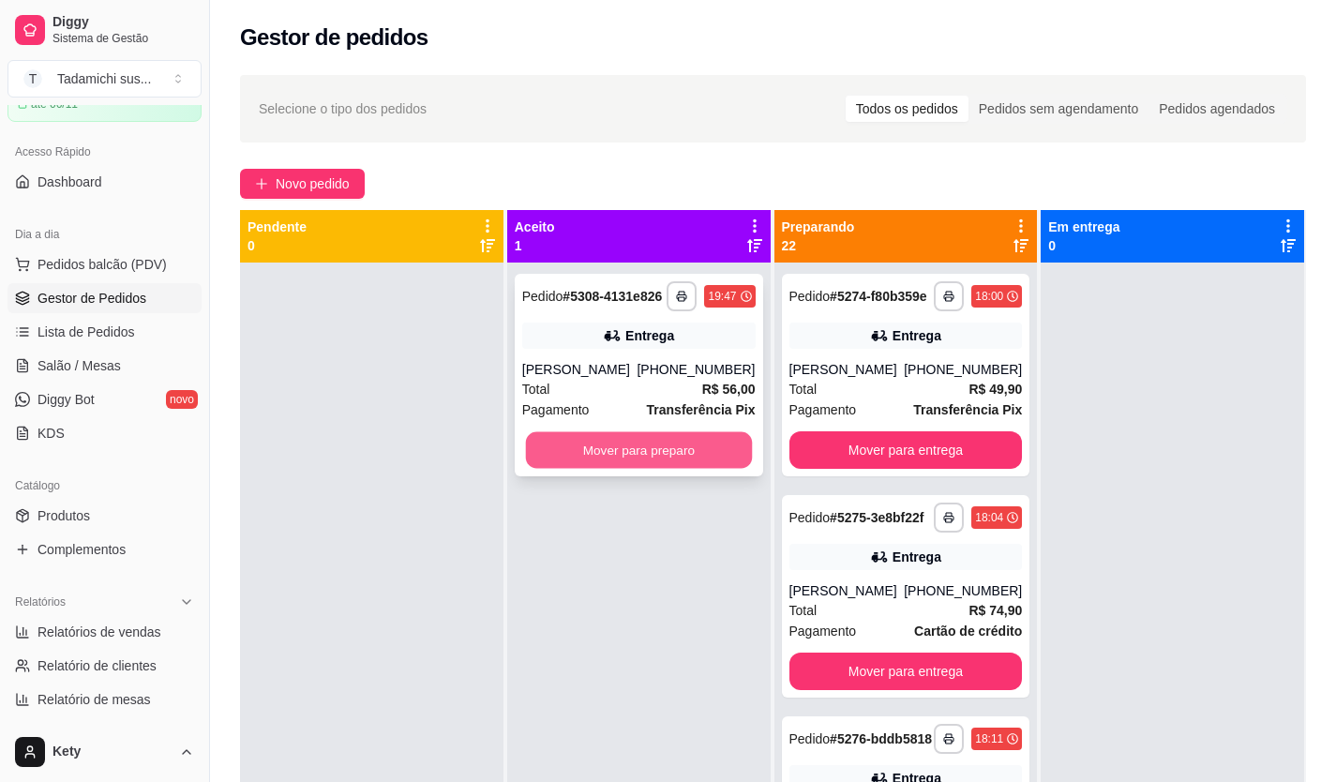
click at [609, 461] on button "Mover para preparo" at bounding box center [638, 450] width 226 height 37
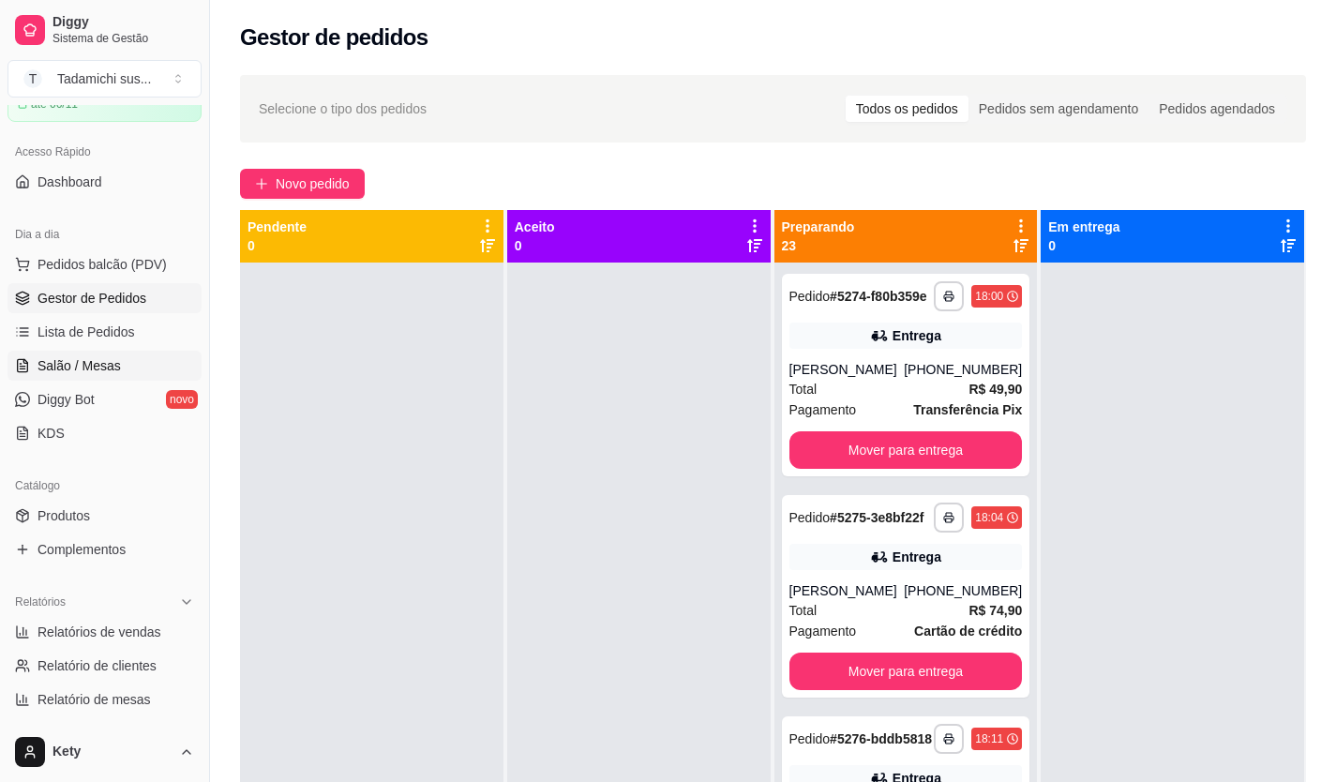
click at [51, 367] on span "Salão / Mesas" at bounding box center [78, 365] width 83 height 19
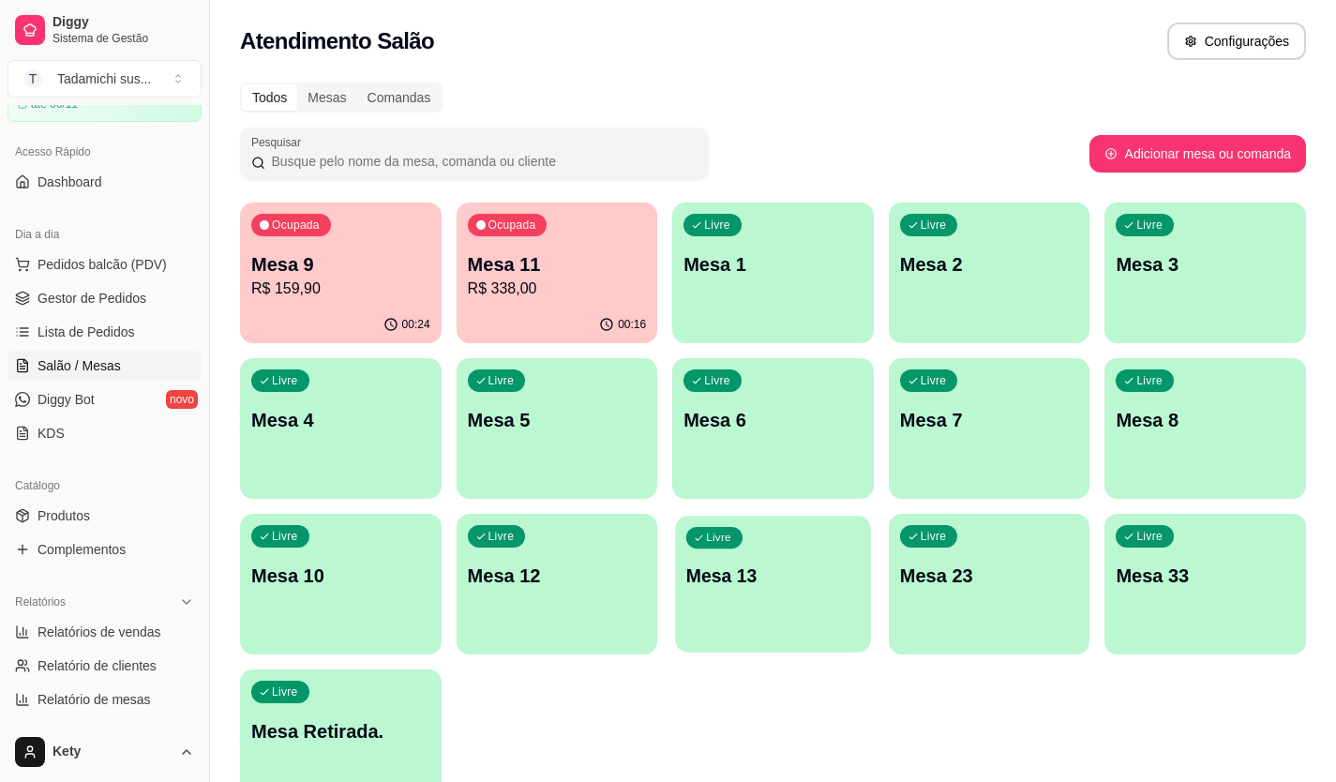
click at [765, 591] on div "Livre Mesa 13" at bounding box center [772, 573] width 195 height 114
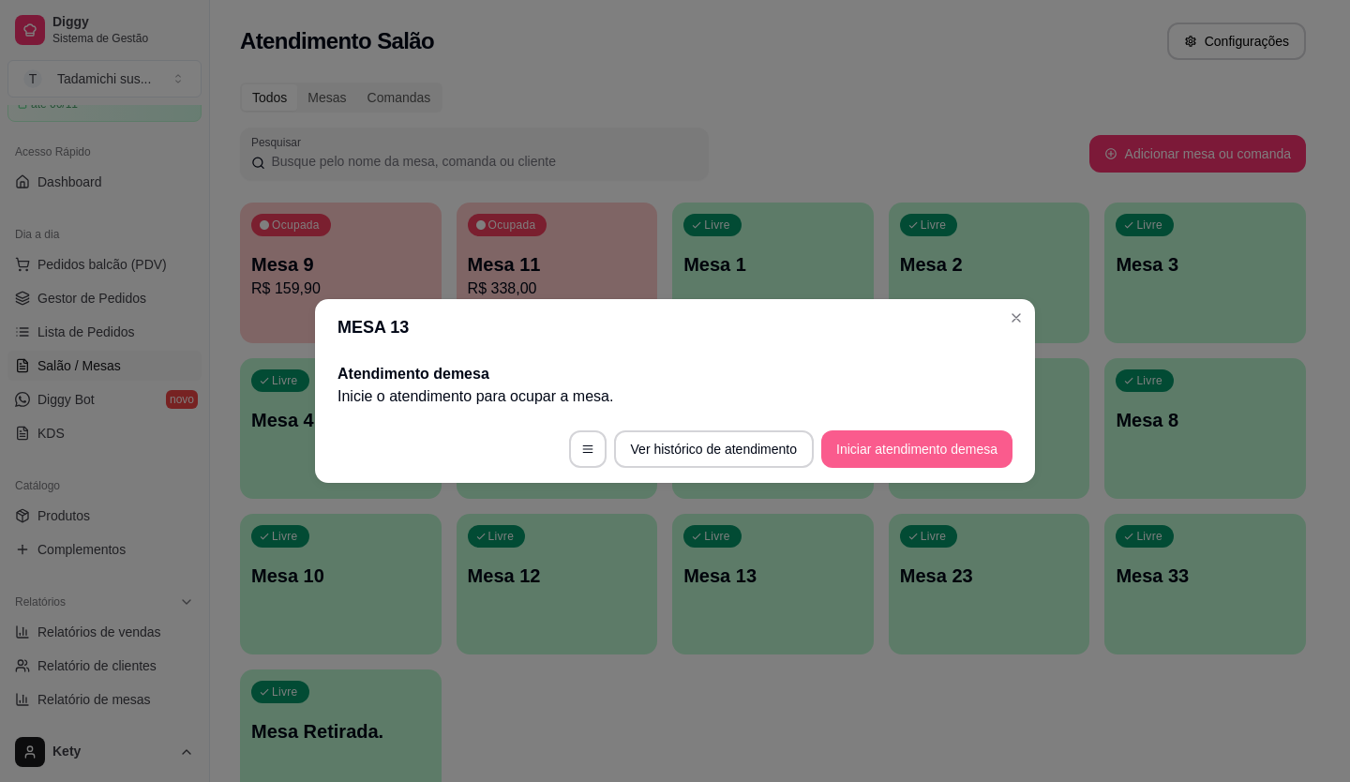
click at [944, 457] on button "Iniciar atendimento de mesa" at bounding box center [916, 448] width 191 height 37
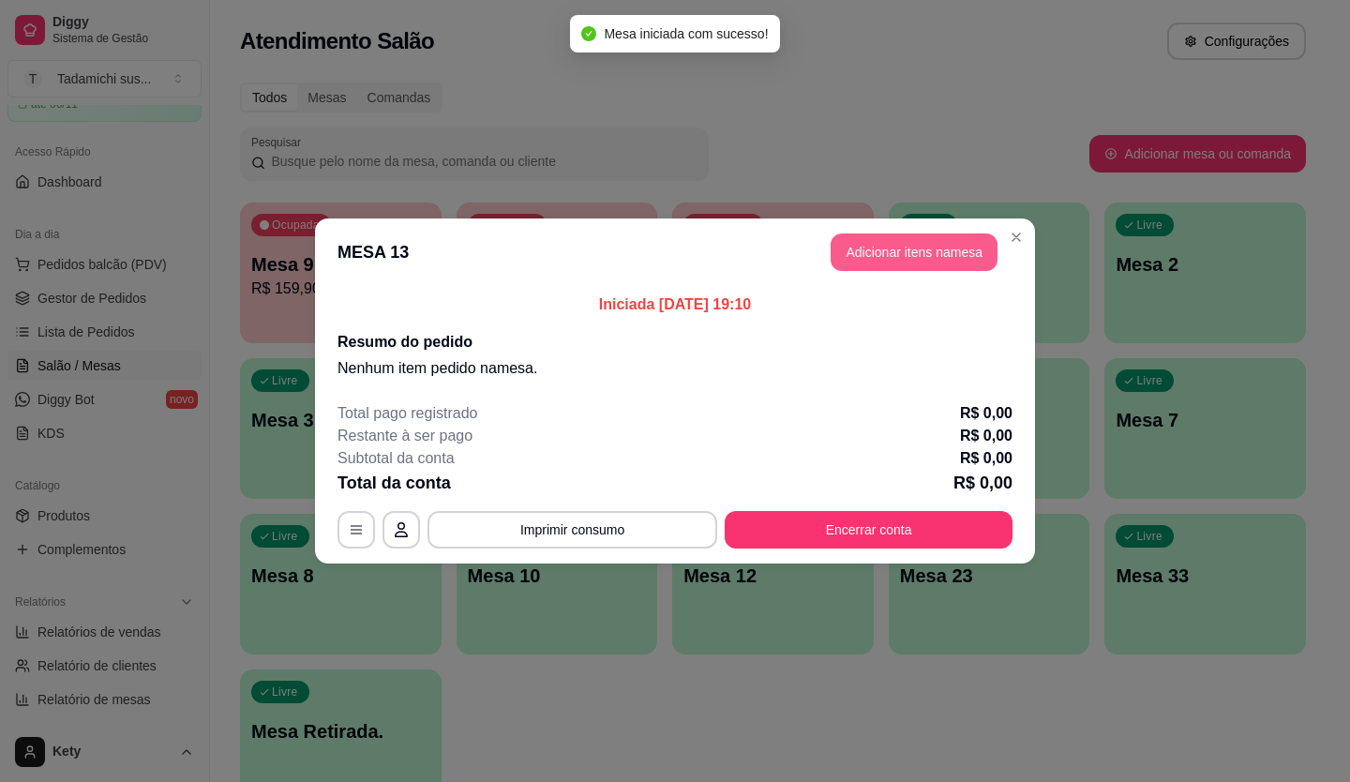
click at [839, 258] on button "Adicionar itens na mesa" at bounding box center [914, 251] width 167 height 37
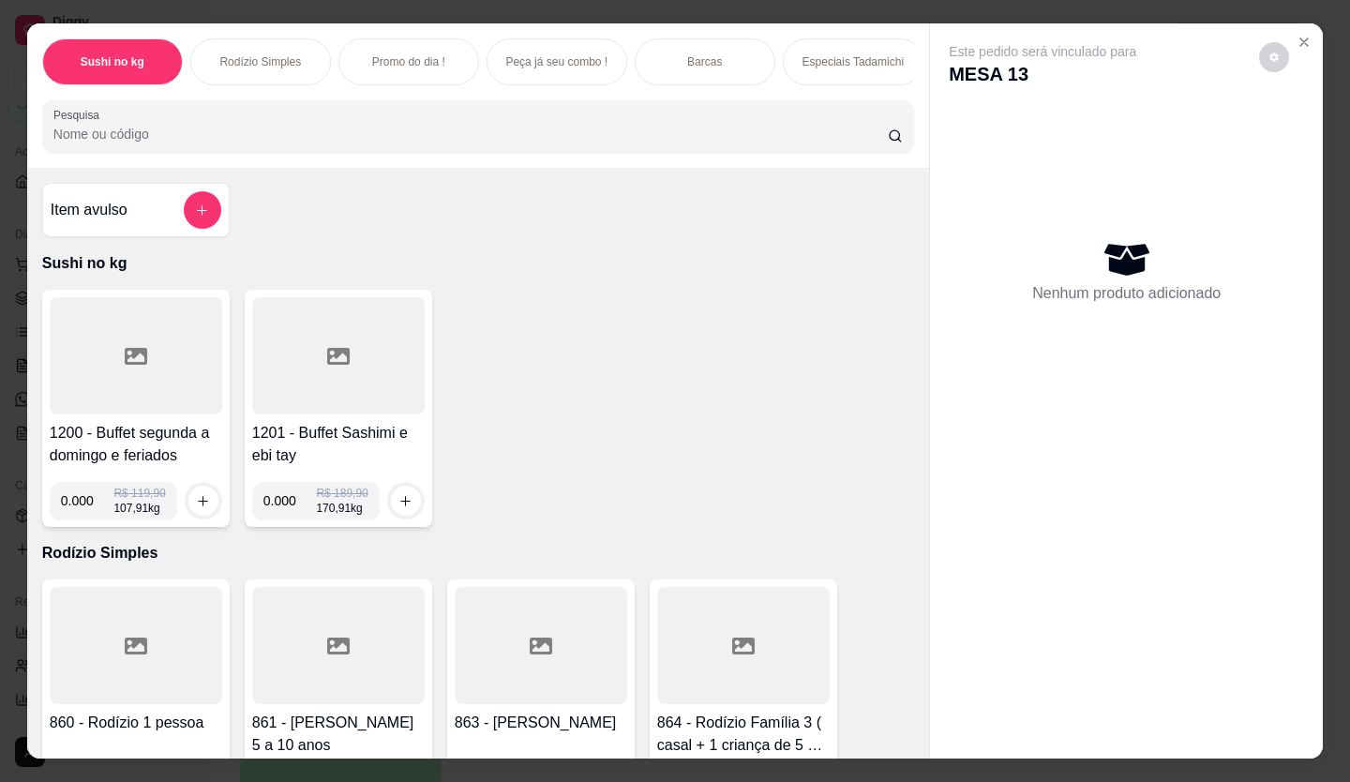
click at [91, 496] on input "0.000" at bounding box center [87, 500] width 53 height 37
type input "0.262"
click at [196, 505] on icon "increase-product-quantity" at bounding box center [203, 501] width 14 height 14
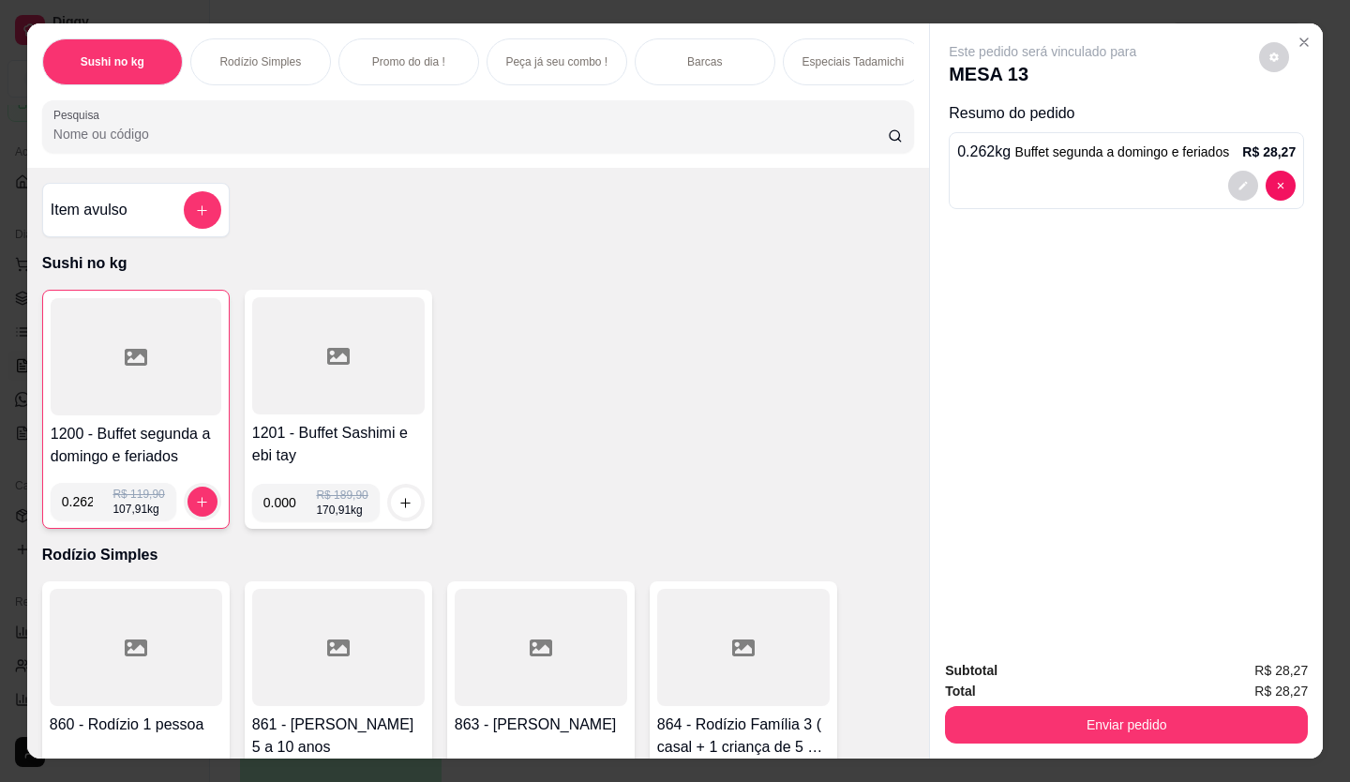
click at [147, 357] on div at bounding box center [136, 356] width 171 height 117
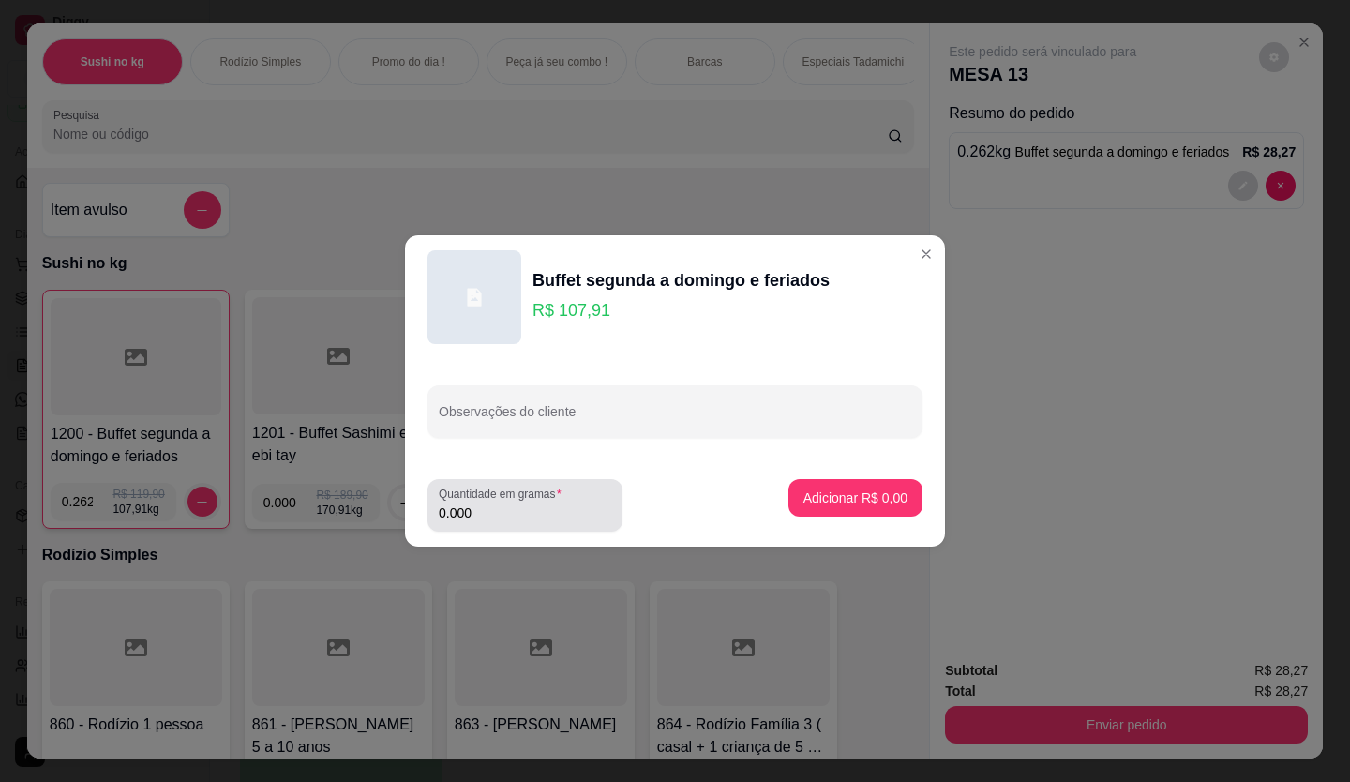
click at [483, 517] on input "0.000" at bounding box center [525, 512] width 172 height 19
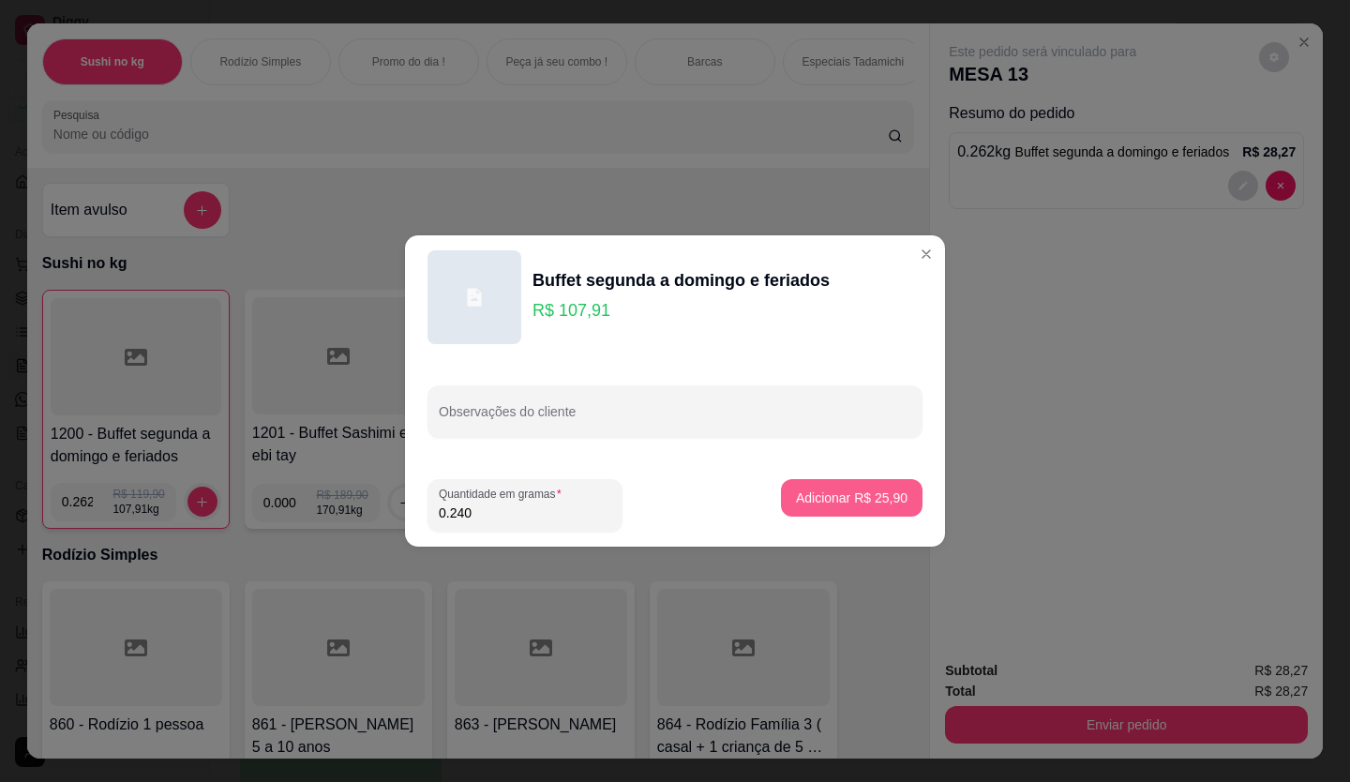
type input "0.240"
click at [827, 496] on p "Adicionar R$ 25,90" at bounding box center [852, 497] width 112 height 19
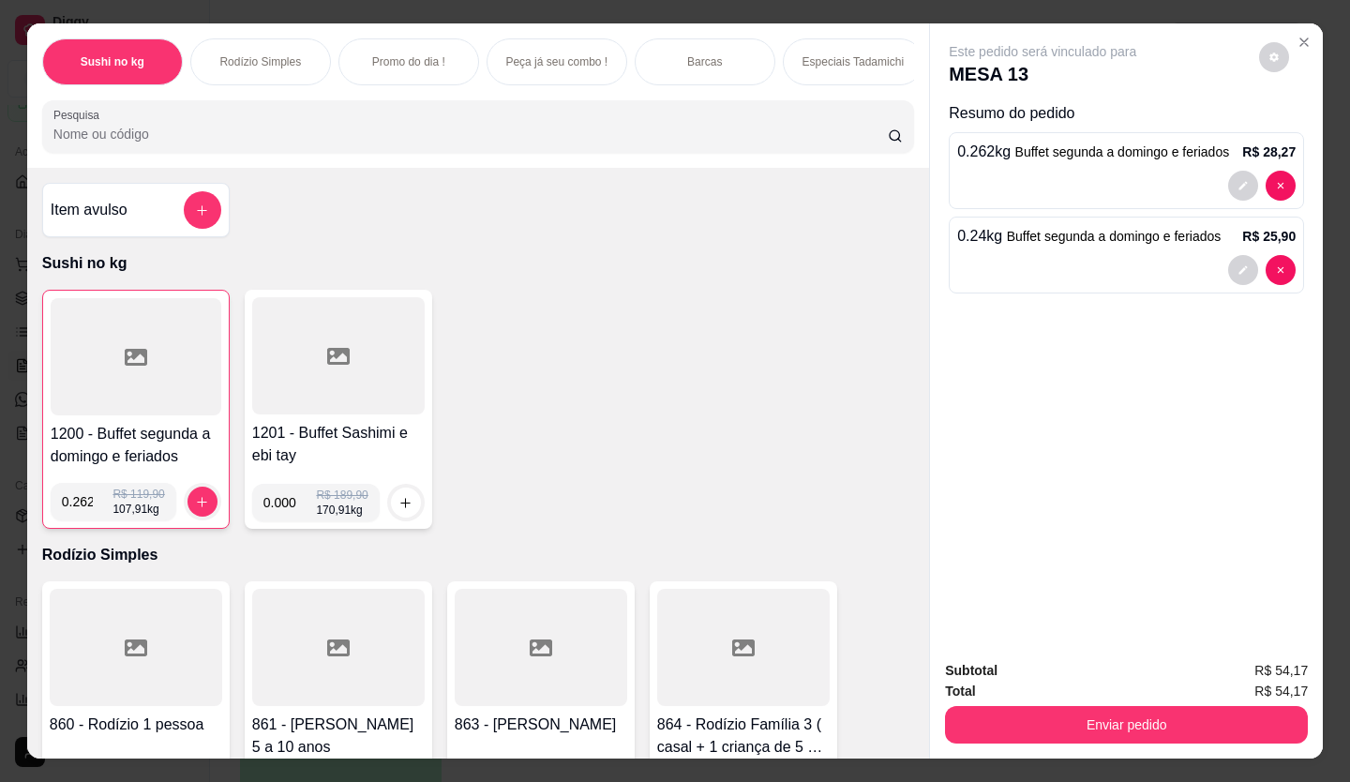
click at [144, 376] on div at bounding box center [136, 356] width 171 height 117
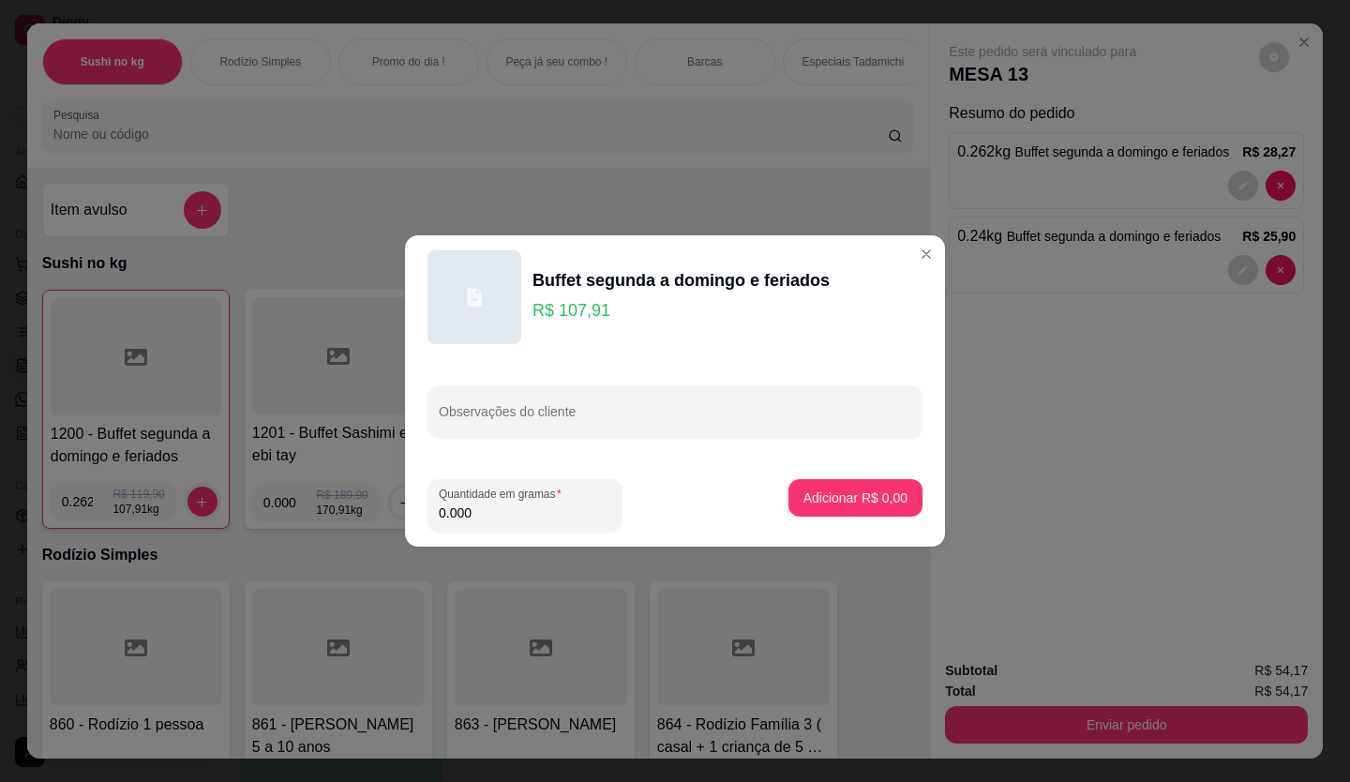
click at [474, 511] on input "0.000" at bounding box center [525, 512] width 172 height 19
type input "0.222"
click at [863, 487] on button "Adicionar R$ 23,96" at bounding box center [852, 498] width 138 height 37
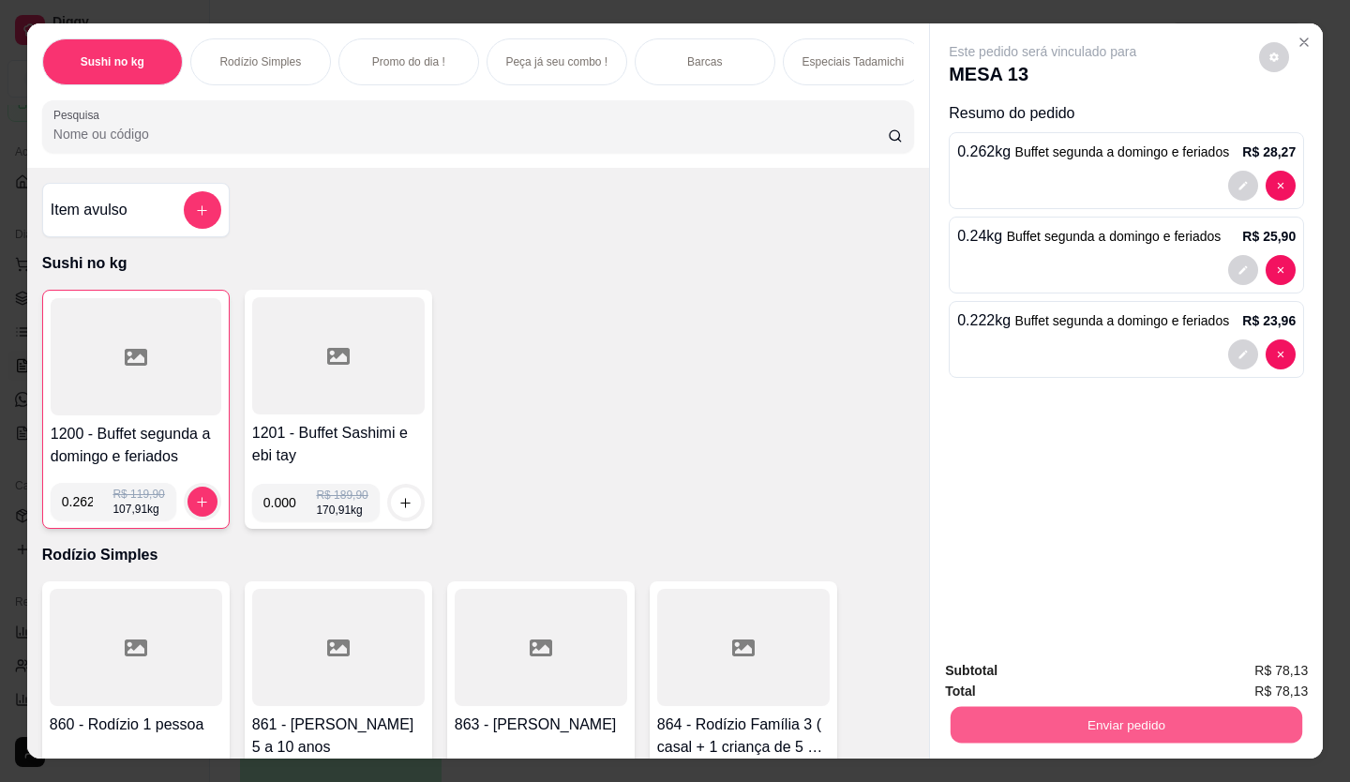
click at [1125, 729] on button "Enviar pedido" at bounding box center [1127, 725] width 352 height 37
click at [1263, 670] on button "Enviar pedido" at bounding box center [1258, 671] width 103 height 35
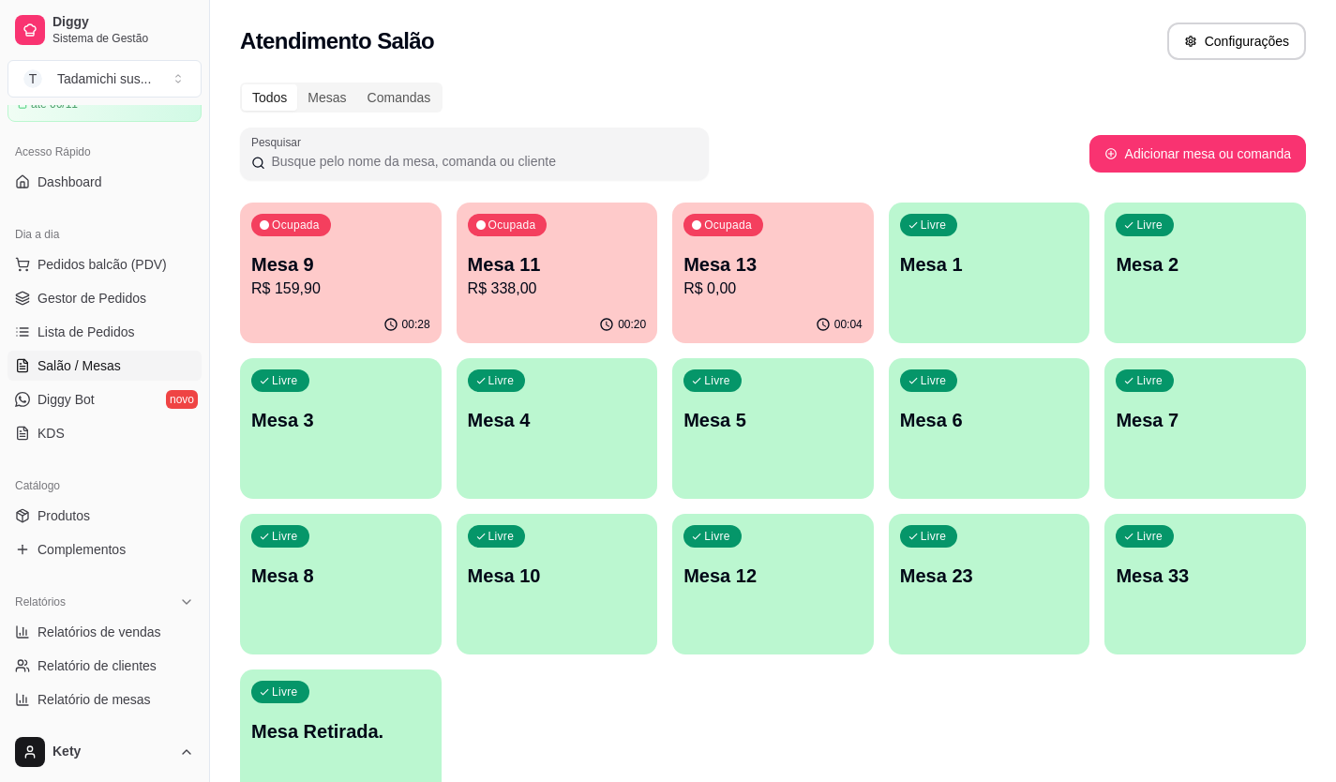
click at [690, 263] on p "Mesa 13" at bounding box center [772, 264] width 179 height 26
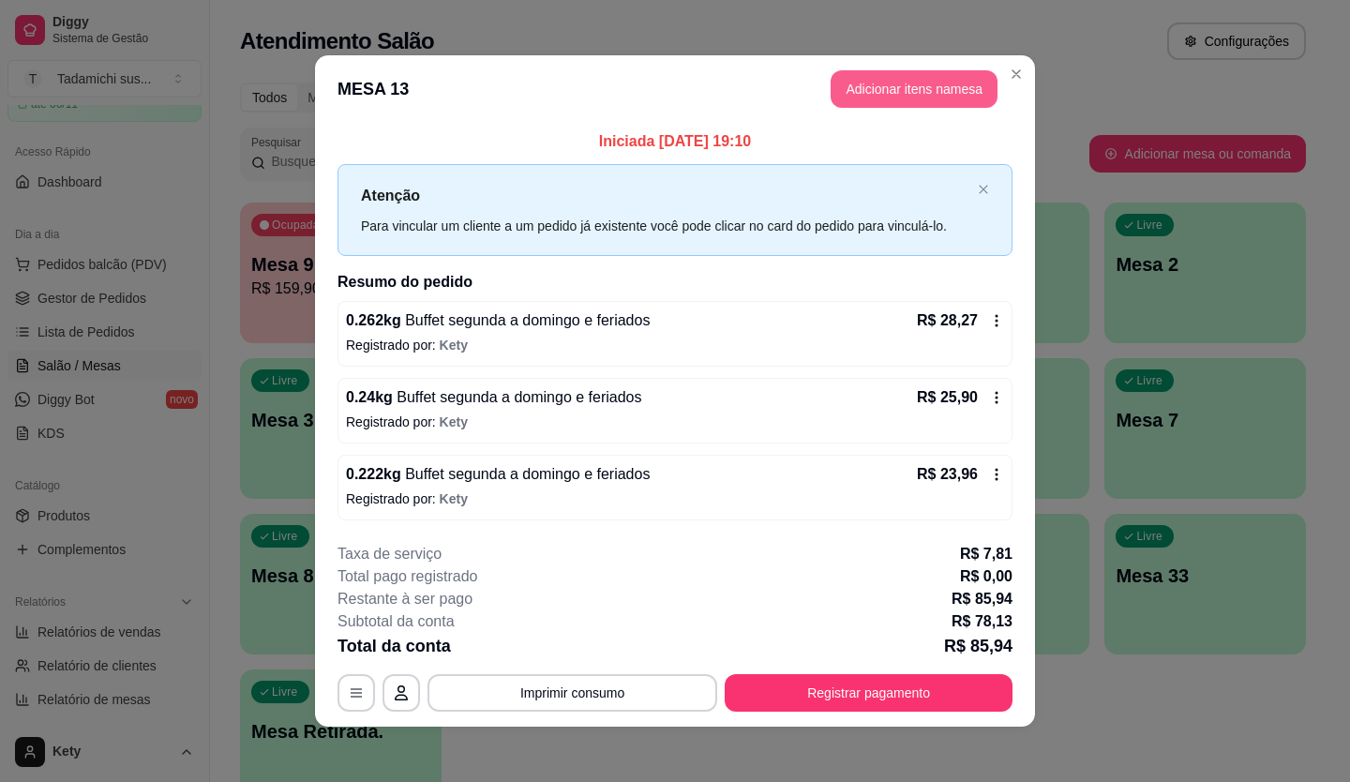
click at [845, 82] on button "Adicionar itens na mesa" at bounding box center [914, 88] width 167 height 37
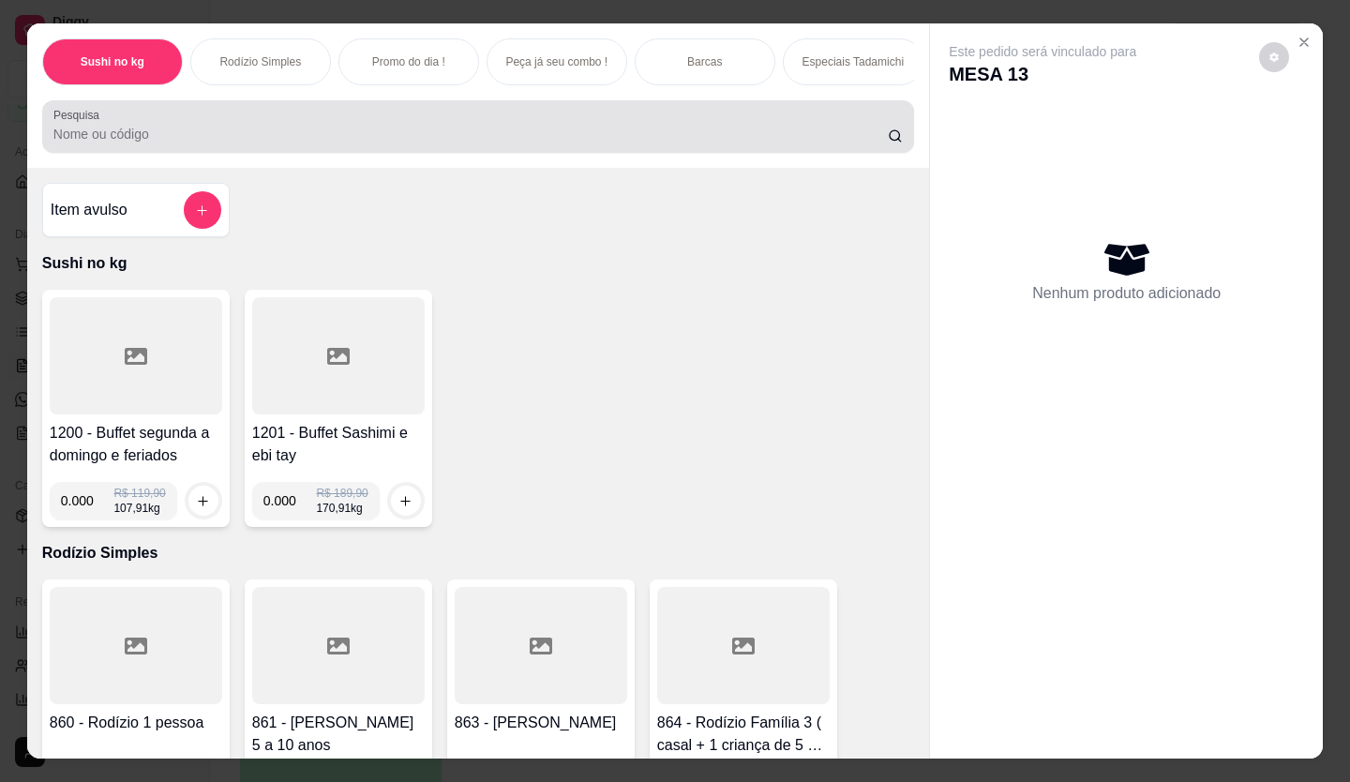
click at [144, 142] on input "Pesquisa" at bounding box center [470, 134] width 835 height 19
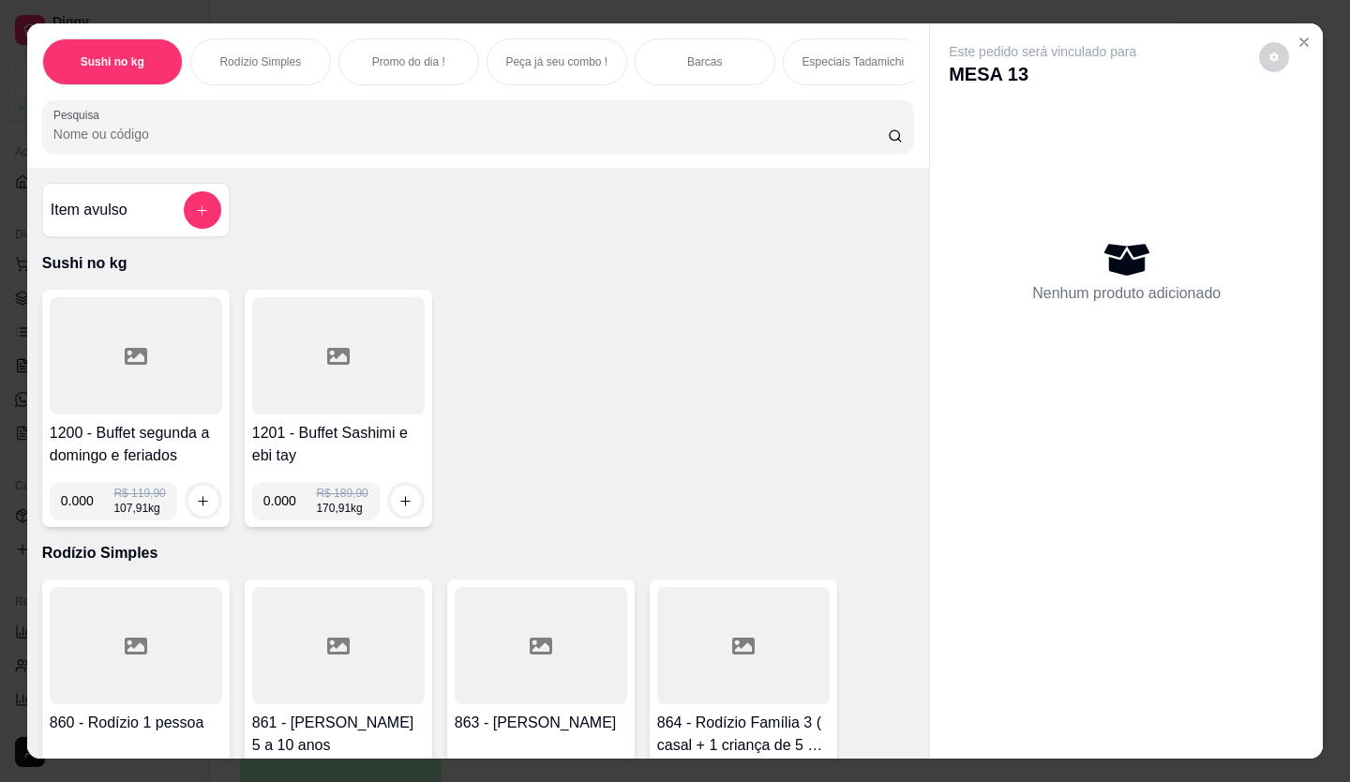
type input "q"
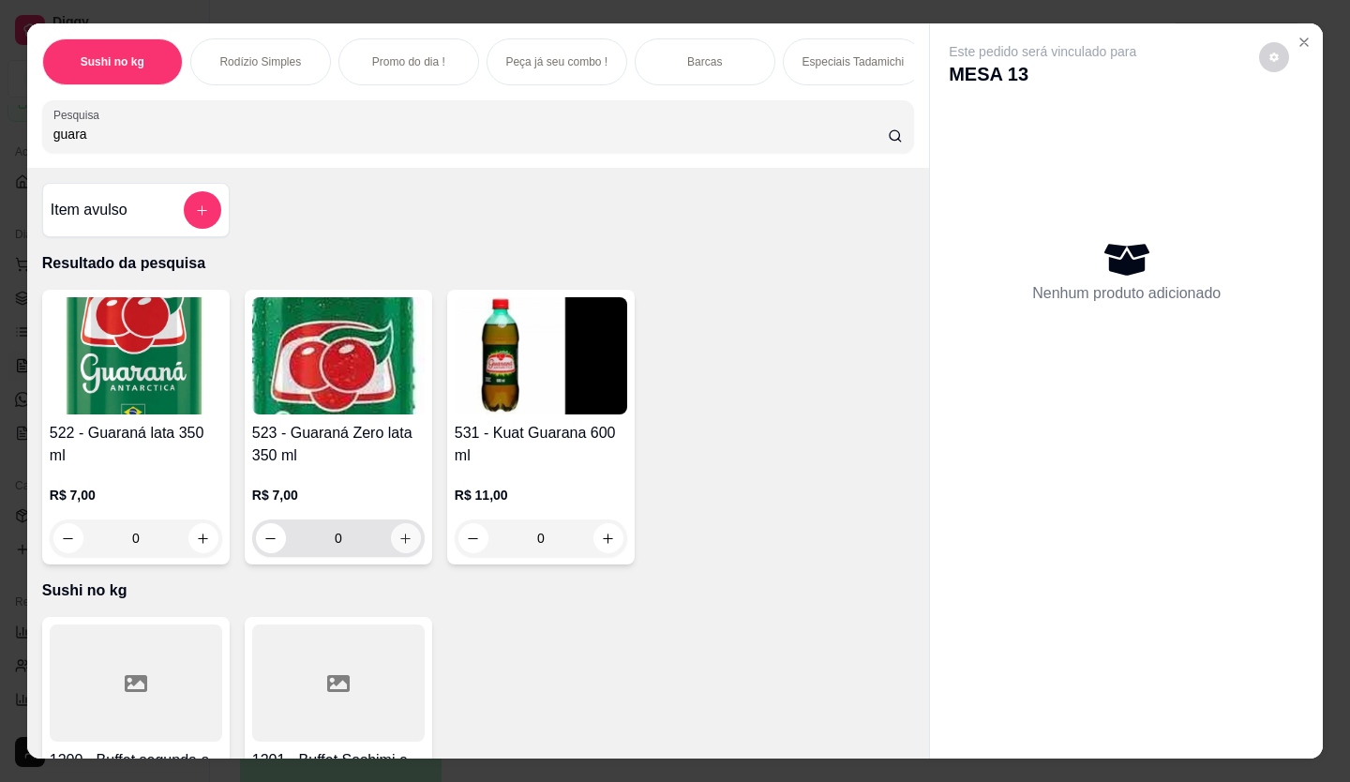
type input "guara"
click at [403, 544] on icon "increase-product-quantity" at bounding box center [406, 538] width 10 height 10
type input "1"
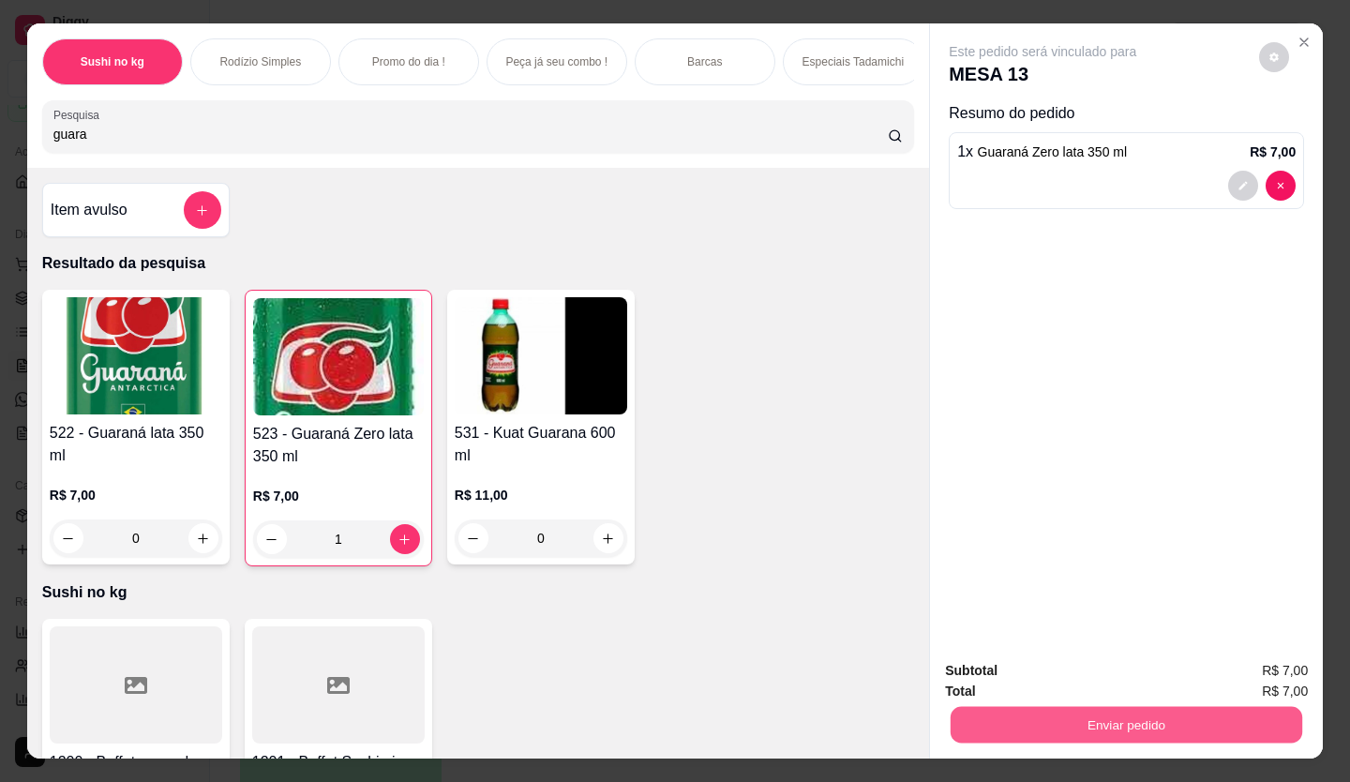
click at [1098, 729] on button "Enviar pedido" at bounding box center [1127, 725] width 352 height 37
click at [1242, 670] on button "Enviar pedido" at bounding box center [1259, 671] width 106 height 36
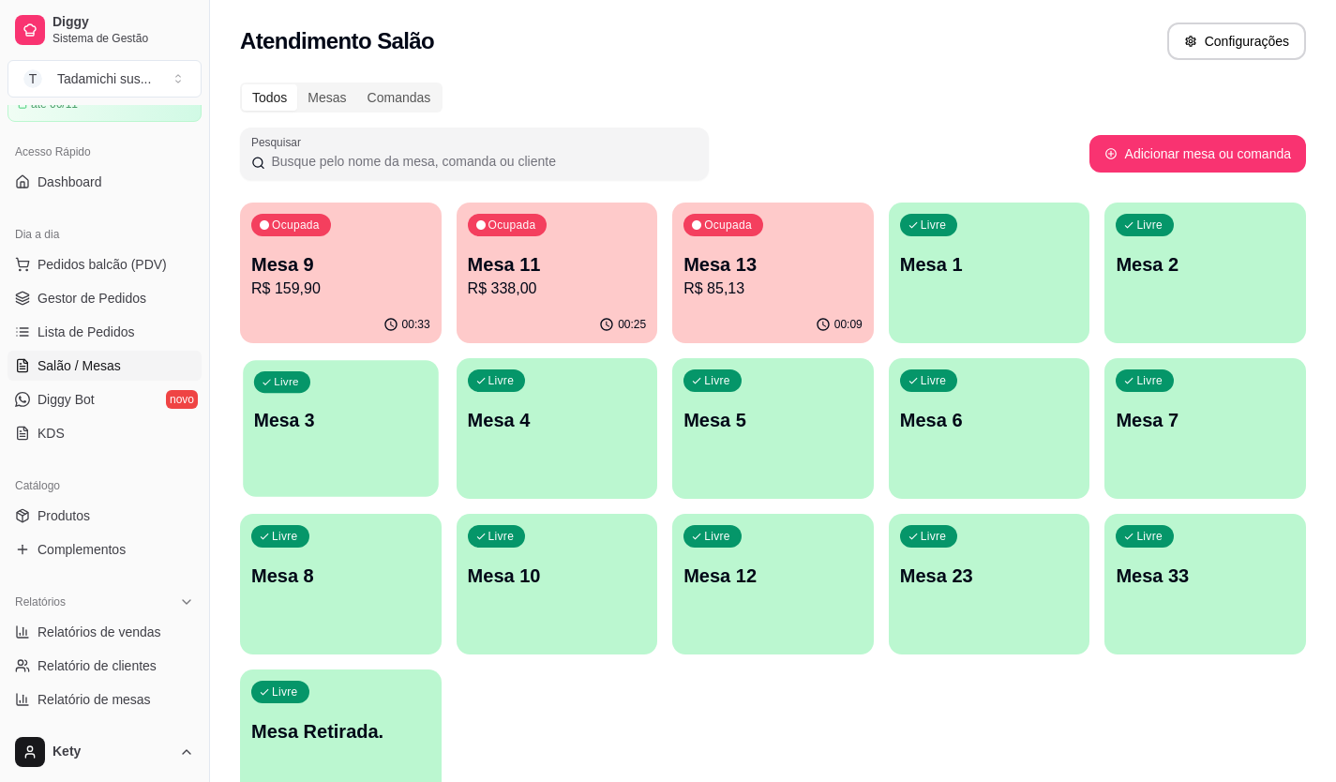
click at [339, 412] on p "Mesa 3" at bounding box center [340, 420] width 173 height 25
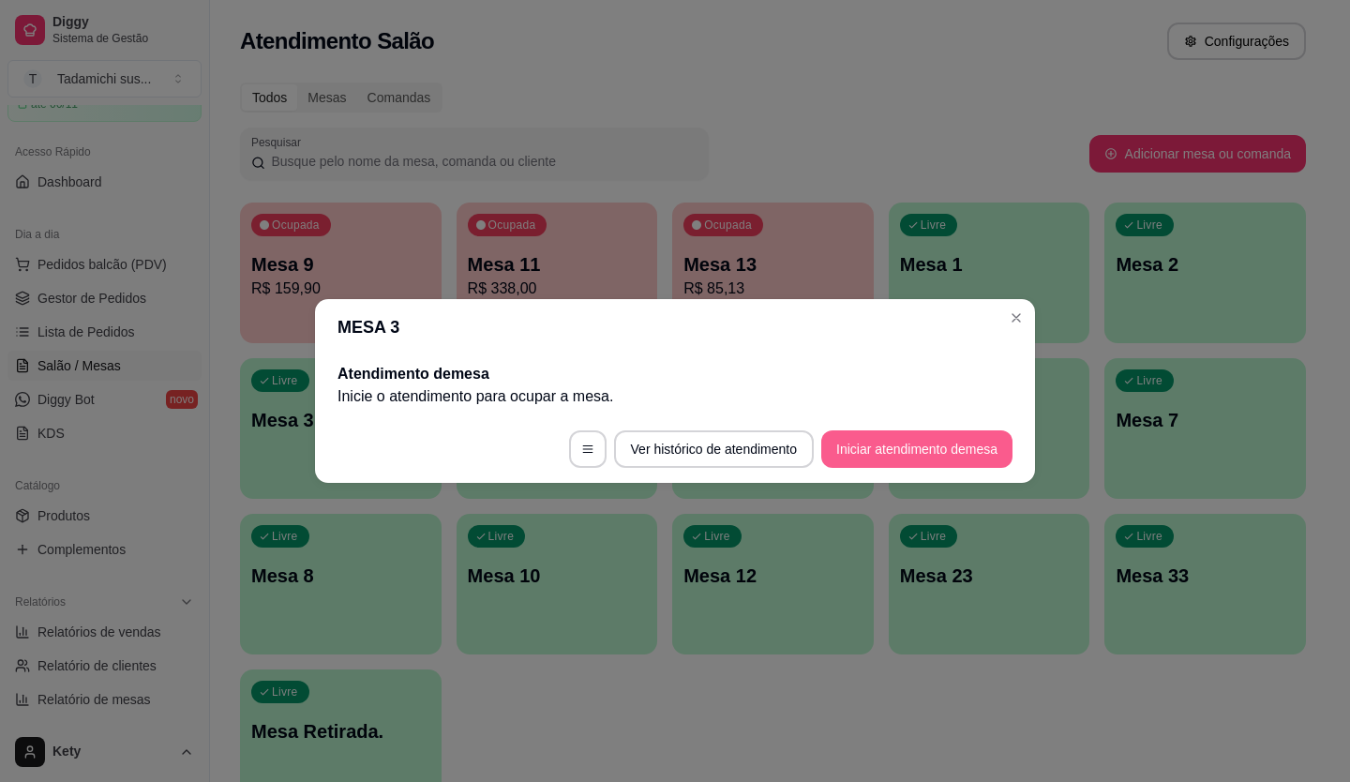
click at [844, 457] on button "Iniciar atendimento de mesa" at bounding box center [916, 448] width 191 height 37
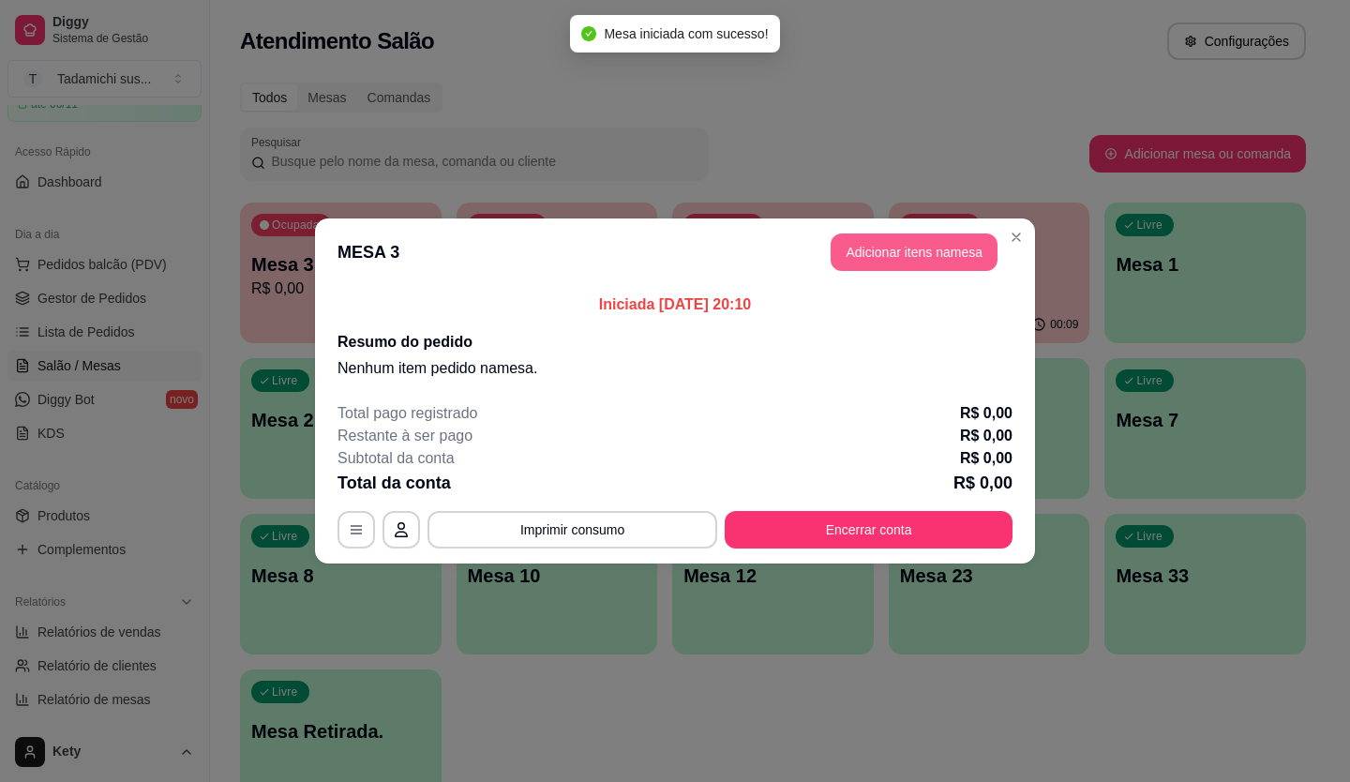
click at [909, 259] on button "Adicionar itens na mesa" at bounding box center [914, 251] width 167 height 37
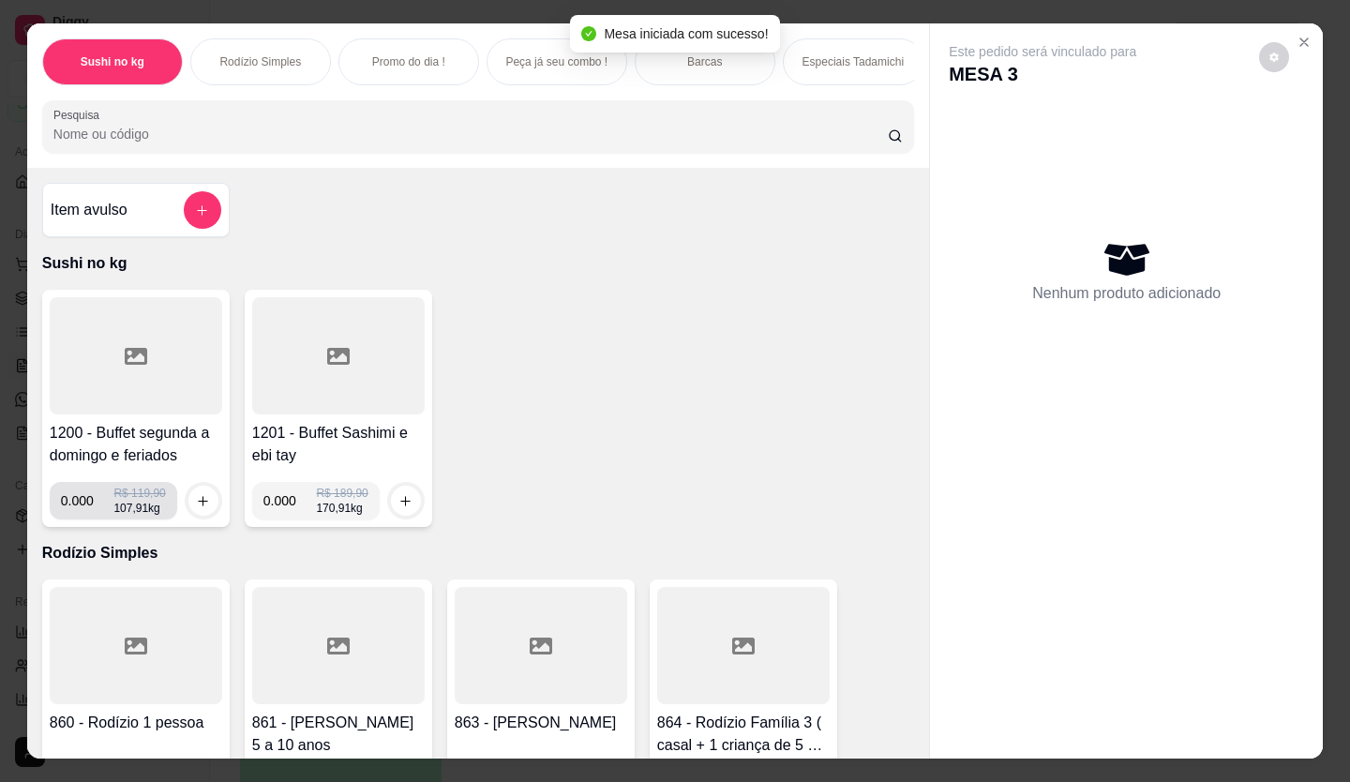
click at [82, 504] on input "0.000" at bounding box center [87, 500] width 53 height 37
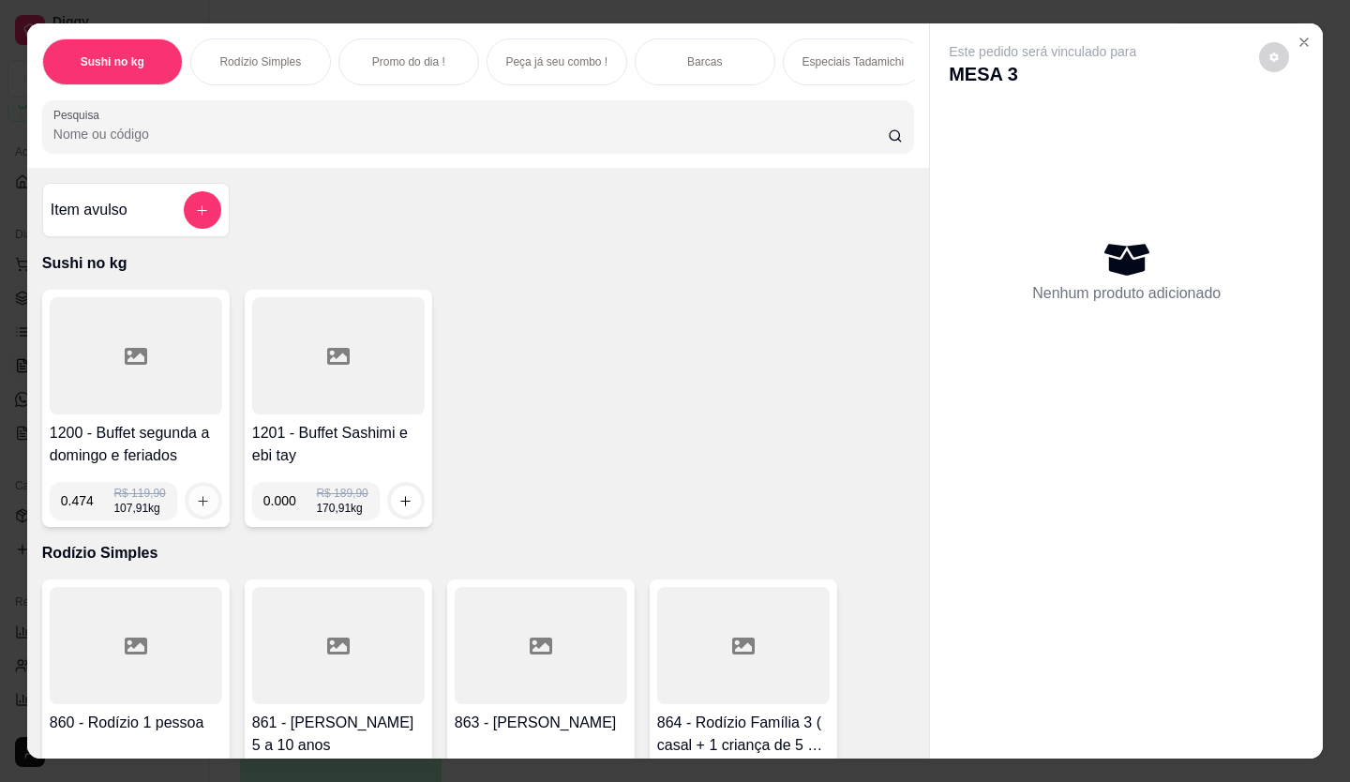
type input "0.474"
click at [202, 502] on icon "increase-product-quantity" at bounding box center [203, 501] width 14 height 14
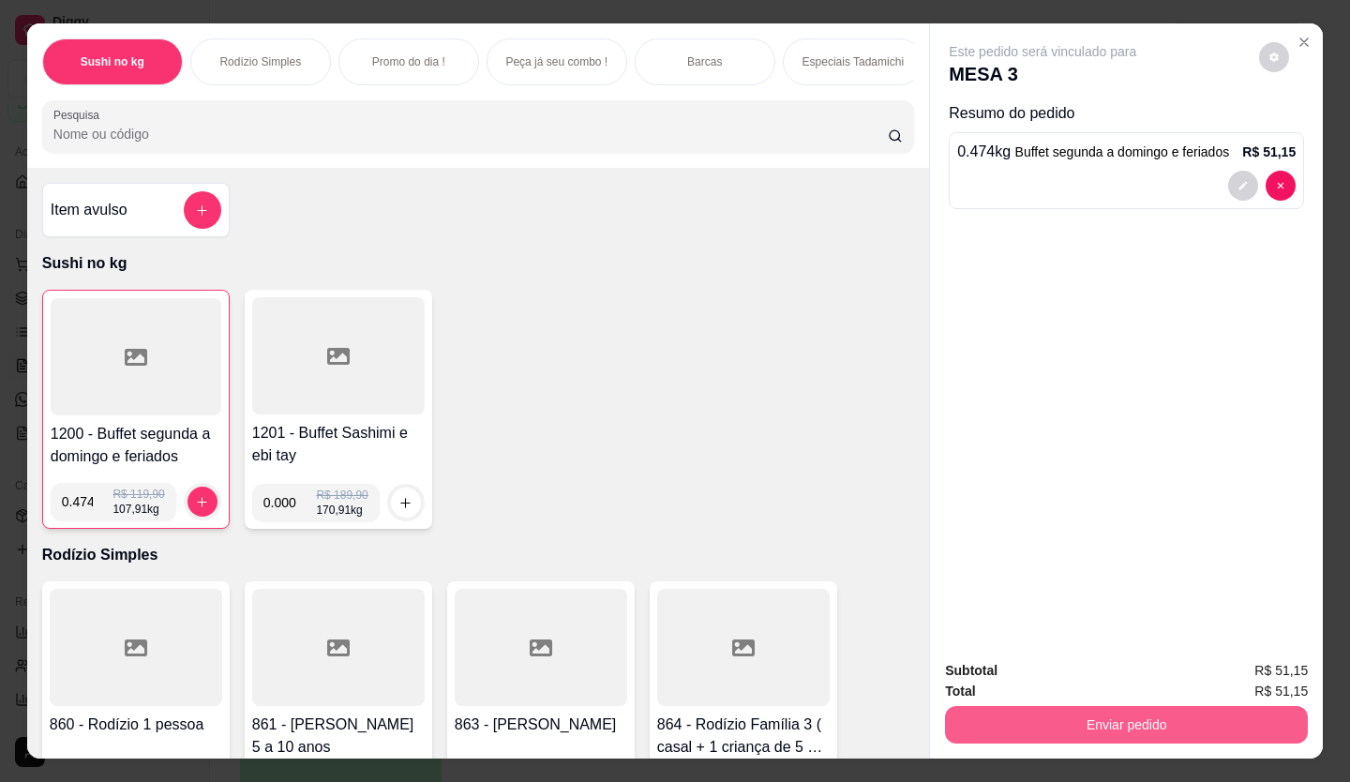
click at [996, 714] on button "Enviar pedido" at bounding box center [1126, 724] width 363 height 37
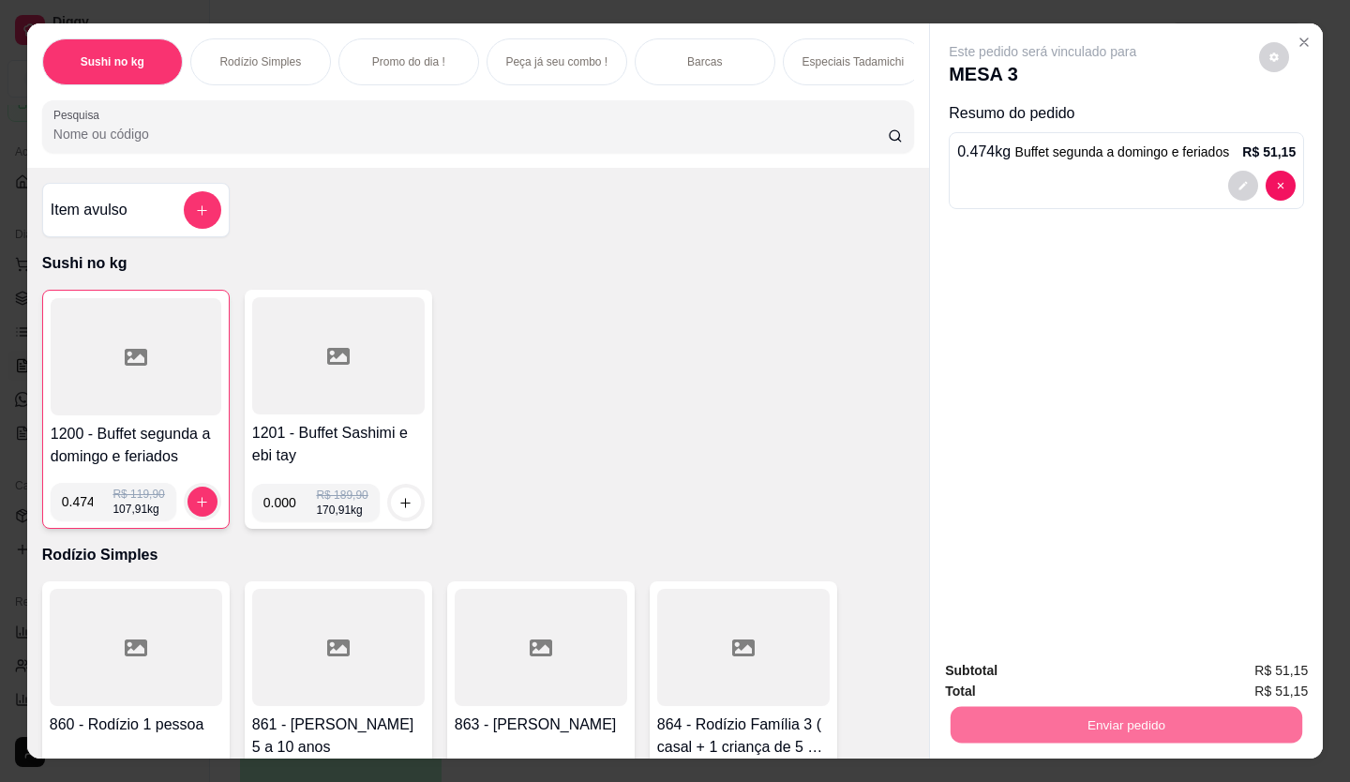
click at [1301, 681] on button "Enviar pedido" at bounding box center [1258, 670] width 103 height 35
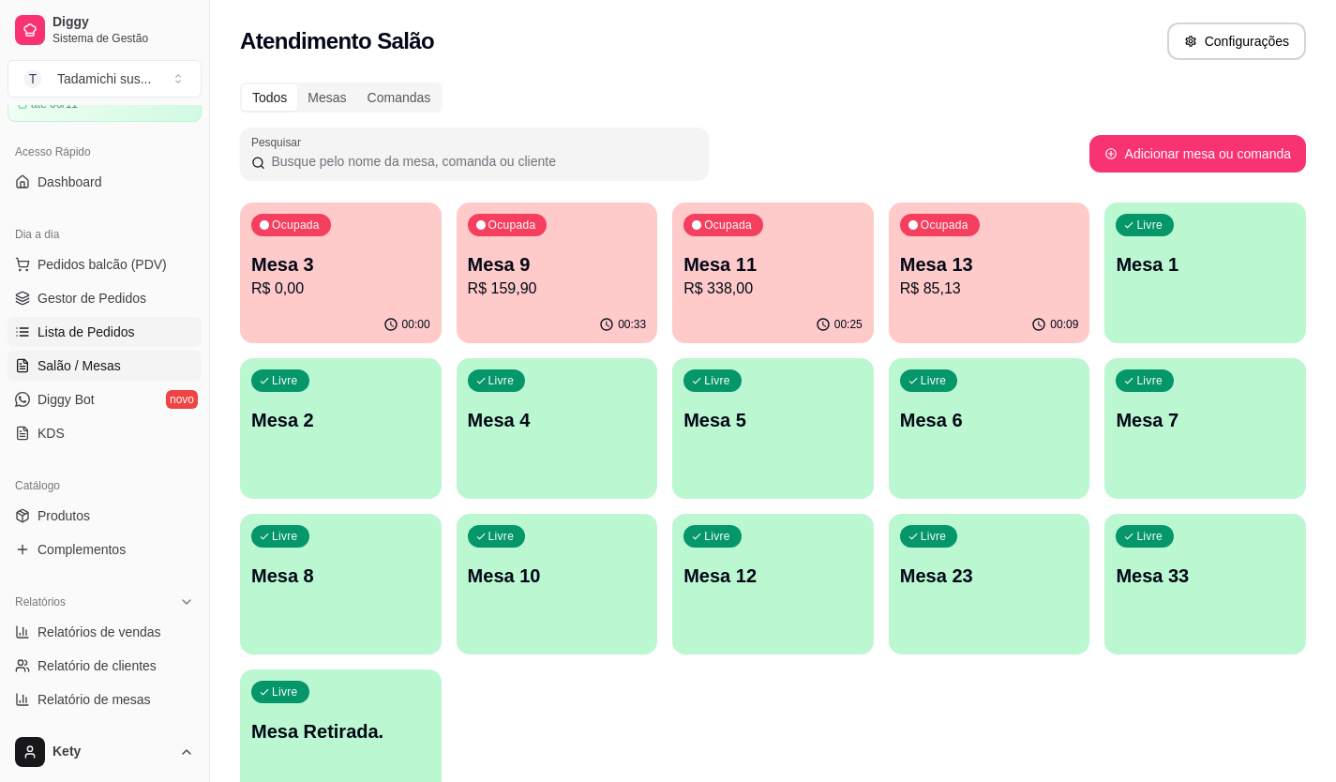
click at [116, 330] on span "Lista de Pedidos" at bounding box center [85, 331] width 97 height 19
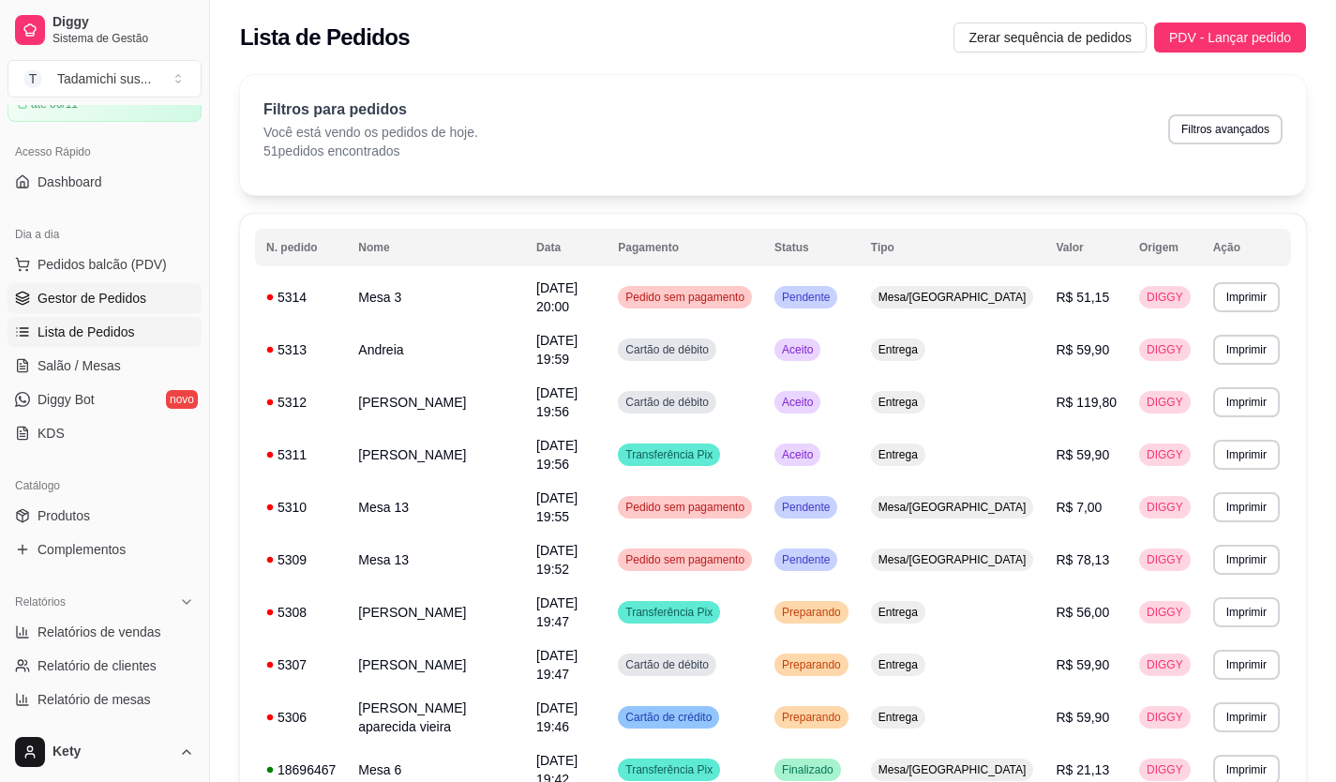
click at [114, 305] on span "Gestor de Pedidos" at bounding box center [91, 298] width 109 height 19
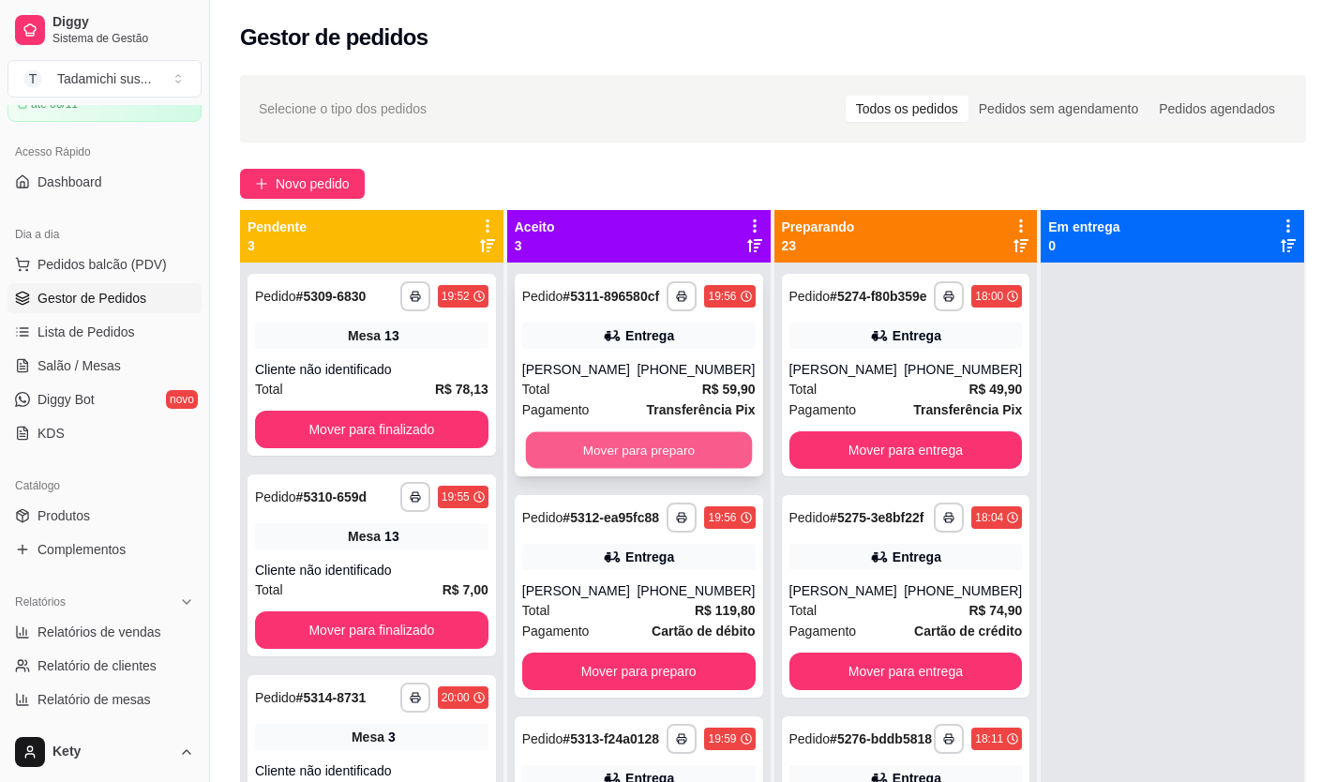
click at [619, 455] on button "Mover para preparo" at bounding box center [638, 450] width 226 height 37
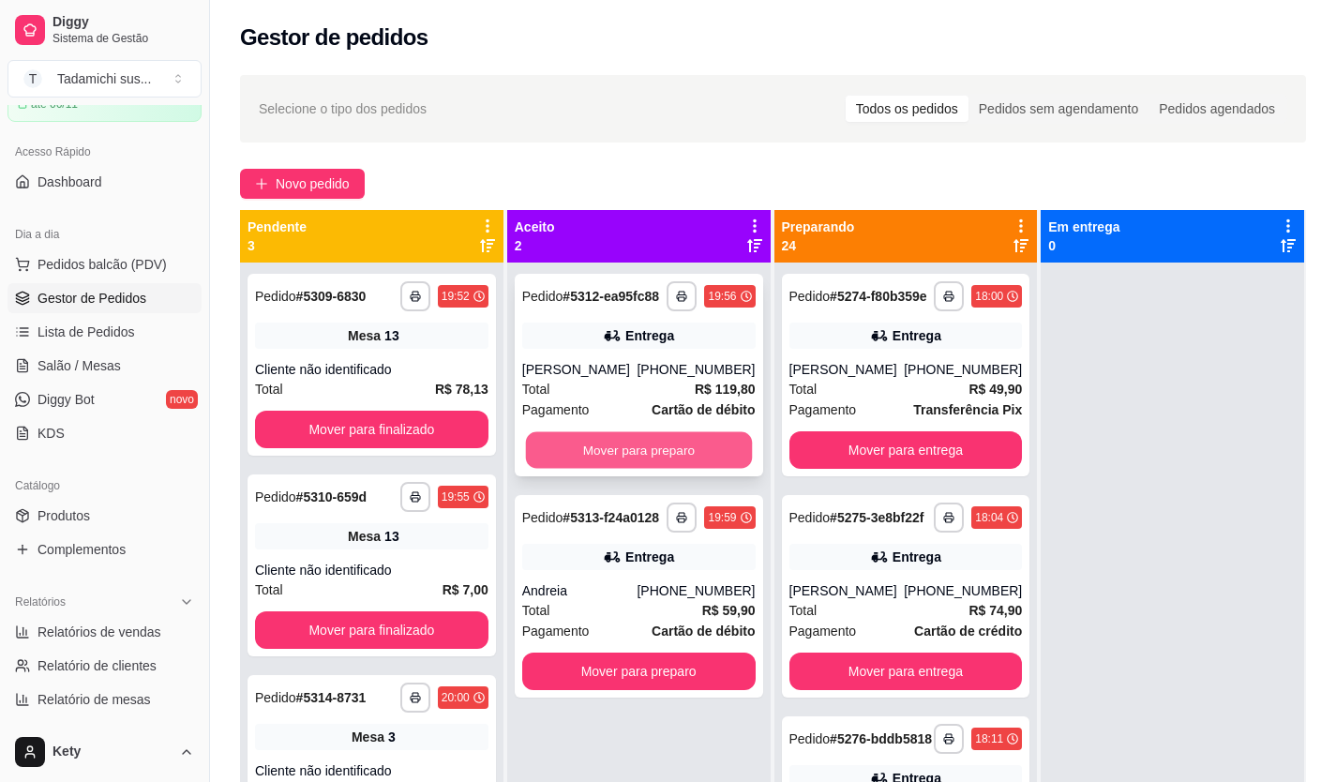
click at [611, 448] on button "Mover para preparo" at bounding box center [638, 450] width 226 height 37
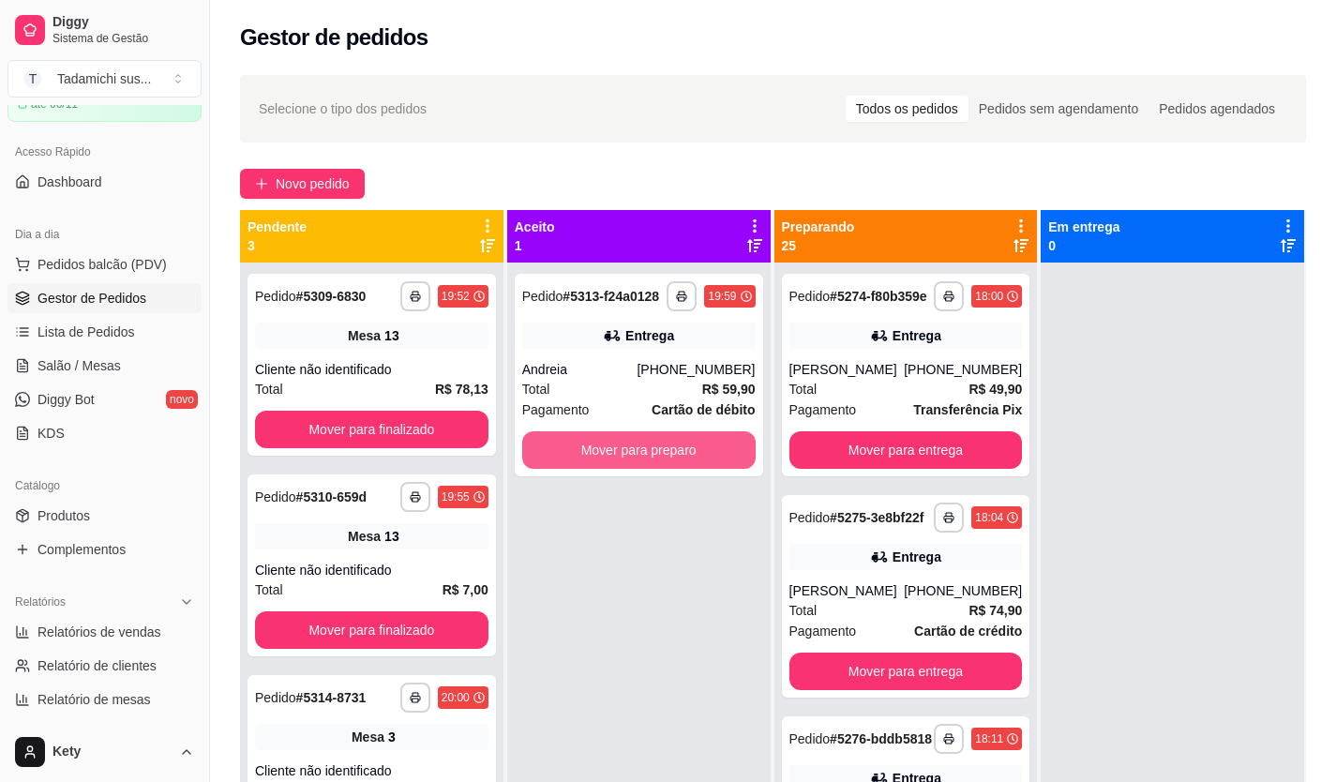
click at [611, 448] on button "Mover para preparo" at bounding box center [638, 449] width 233 height 37
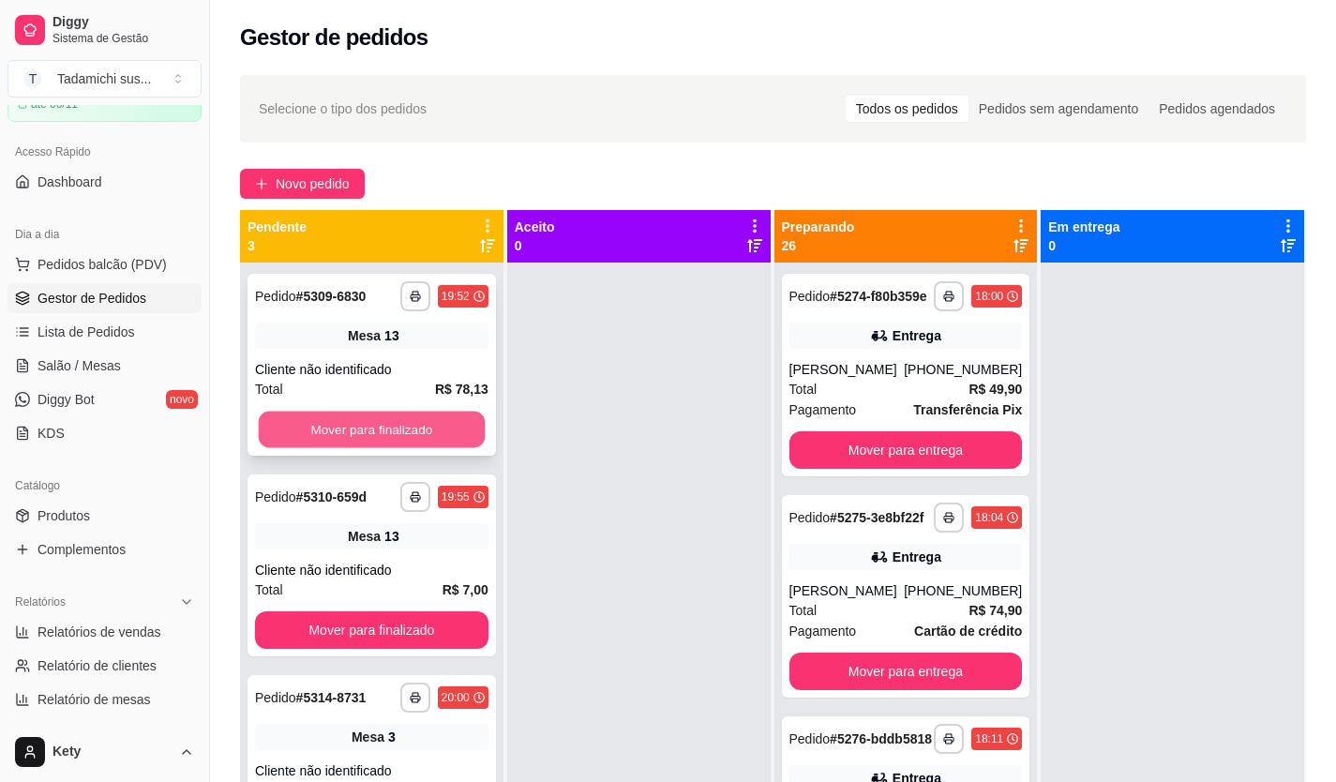
click at [453, 437] on button "Mover para finalizado" at bounding box center [372, 430] width 226 height 37
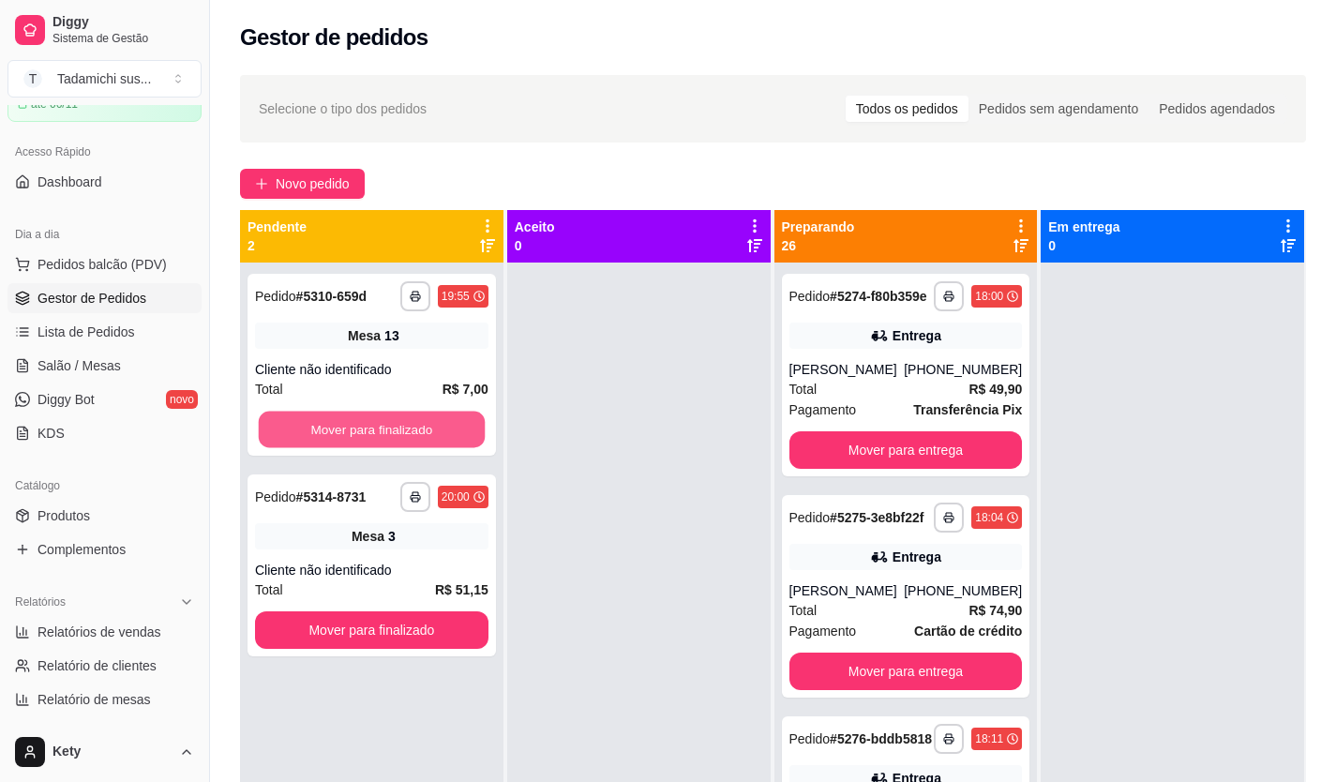
click at [453, 437] on button "Mover para finalizado" at bounding box center [372, 430] width 226 height 37
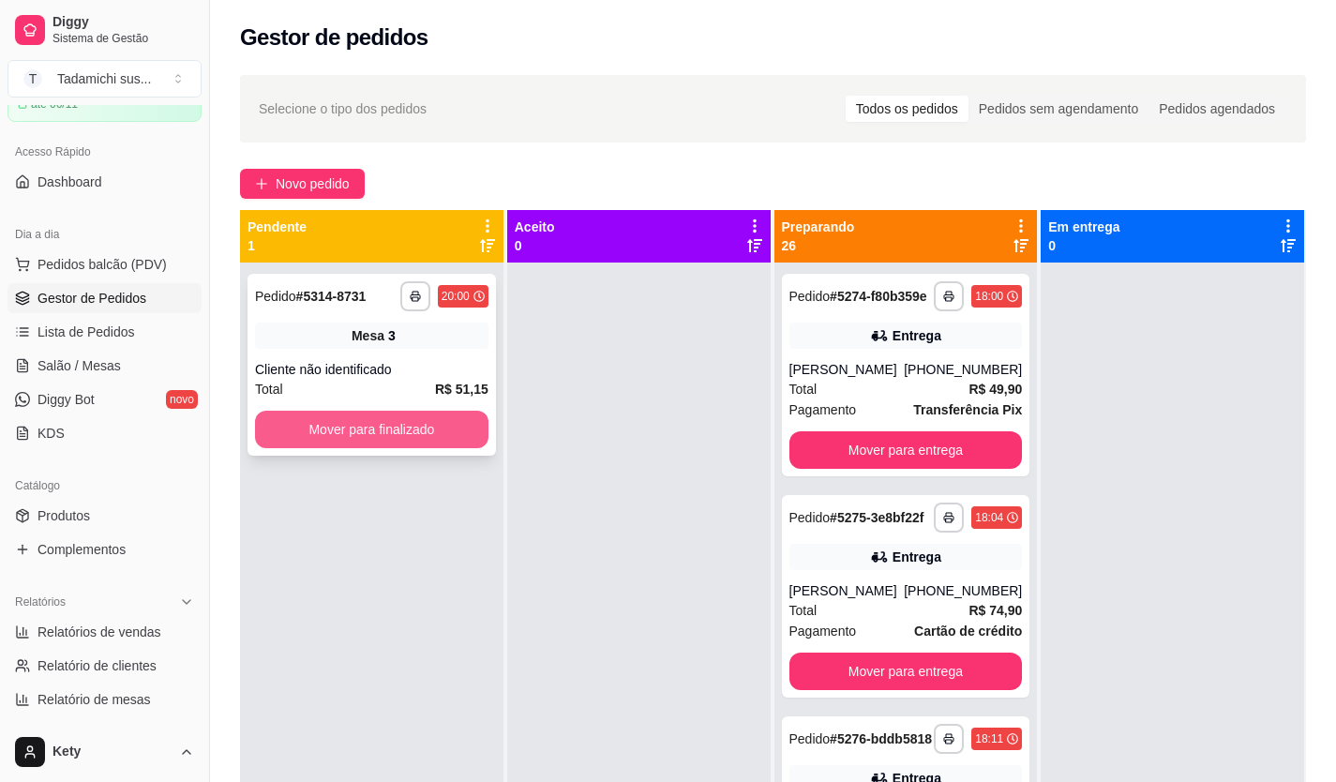
click at [450, 436] on button "Mover para finalizado" at bounding box center [371, 429] width 233 height 37
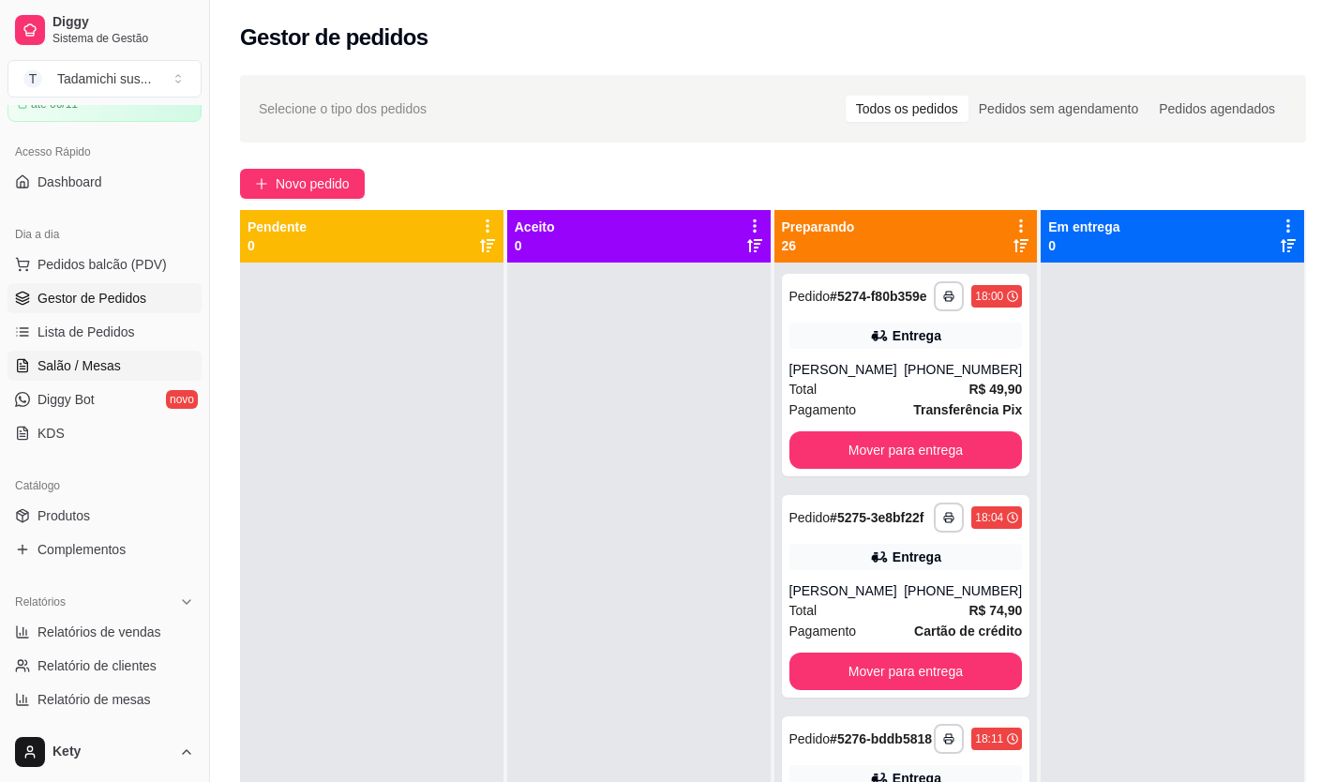
click at [42, 367] on span "Salão / Mesas" at bounding box center [78, 365] width 83 height 19
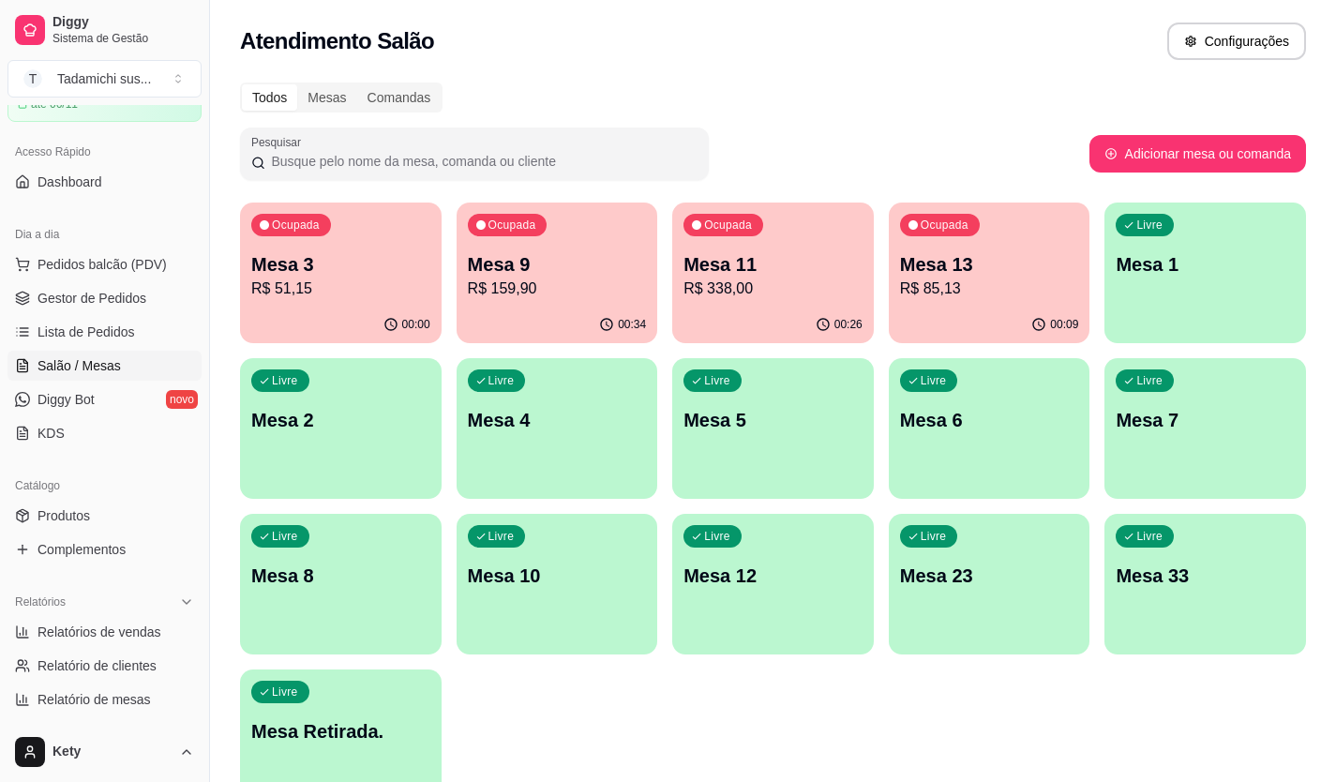
click at [1210, 281] on div "Livre Mesa 1" at bounding box center [1205, 261] width 202 height 118
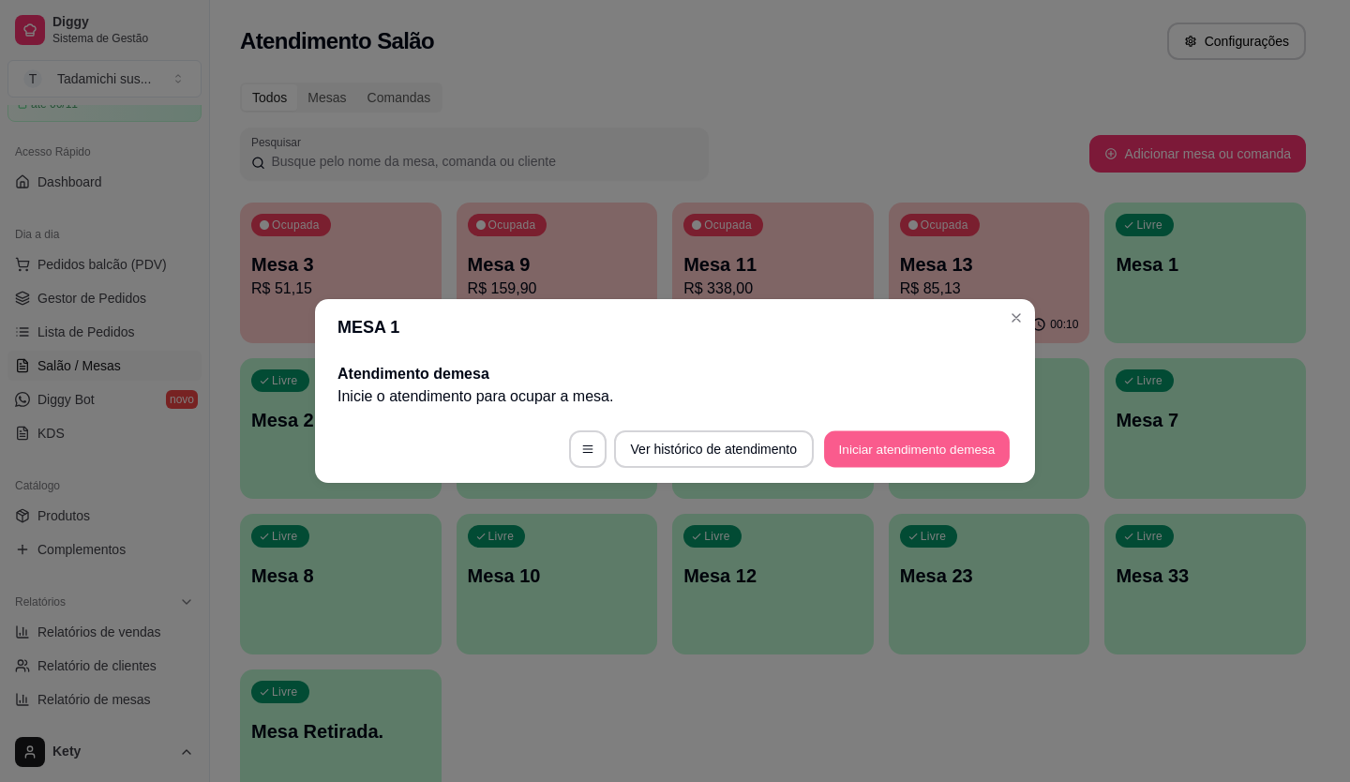
click at [921, 441] on button "Iniciar atendimento de mesa" at bounding box center [917, 449] width 186 height 37
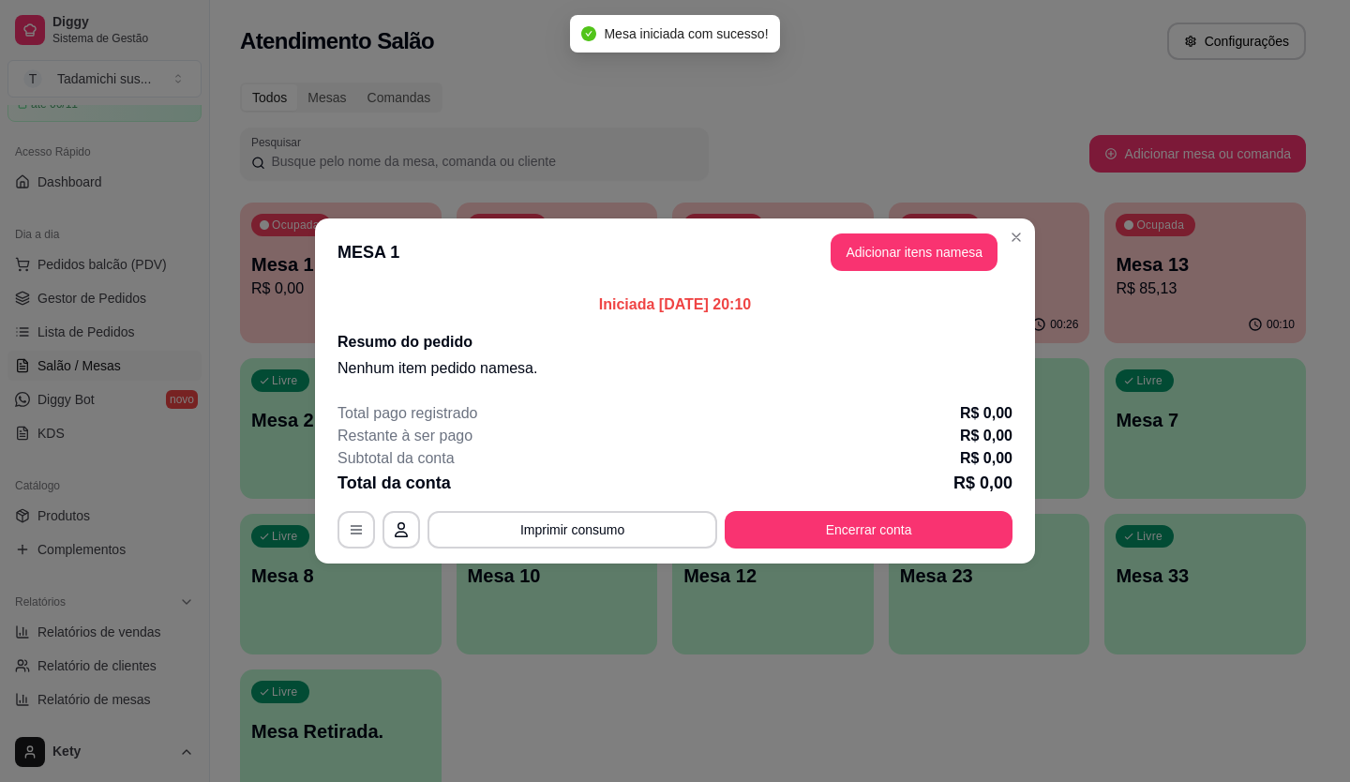
click at [894, 261] on button "Adicionar itens na mesa" at bounding box center [914, 251] width 167 height 37
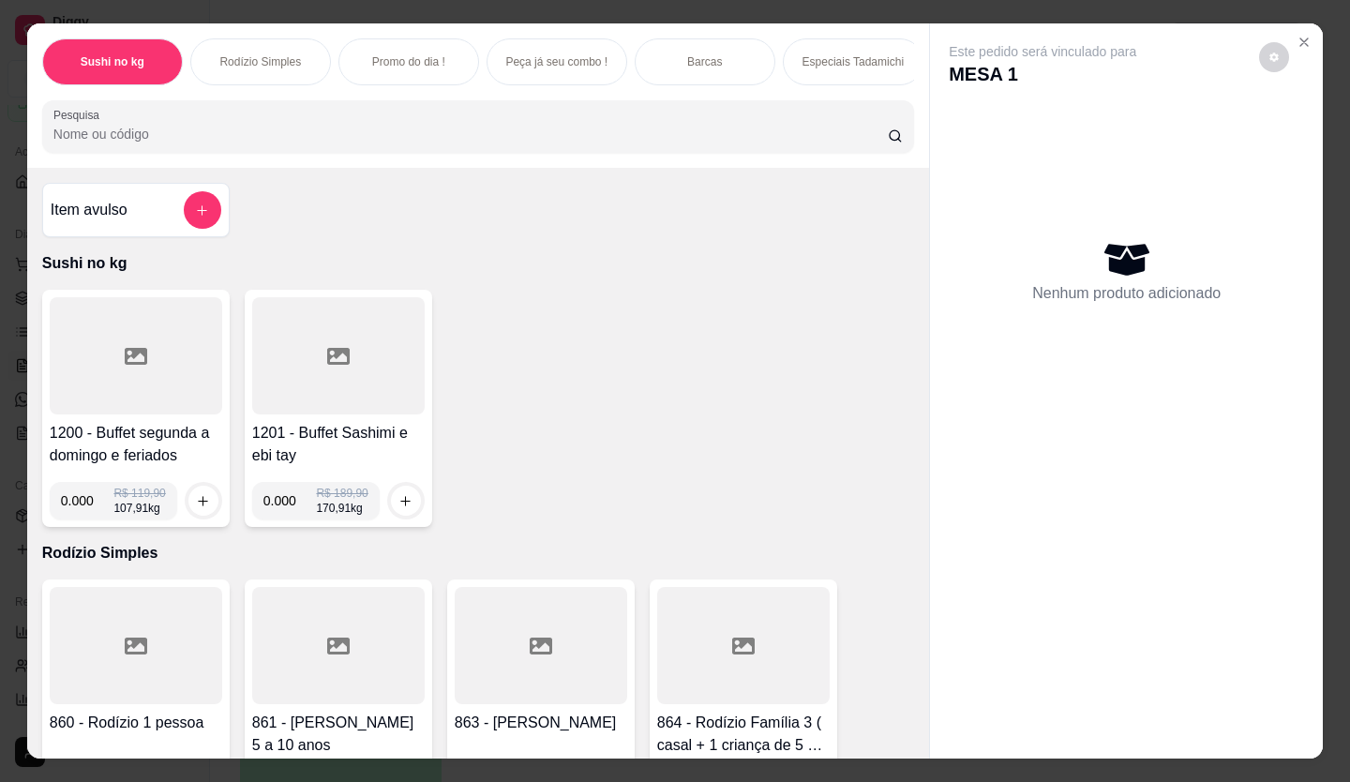
click at [82, 504] on input "0.000" at bounding box center [87, 500] width 53 height 37
type input "0.174"
click at [197, 508] on icon "increase-product-quantity" at bounding box center [204, 501] width 14 height 14
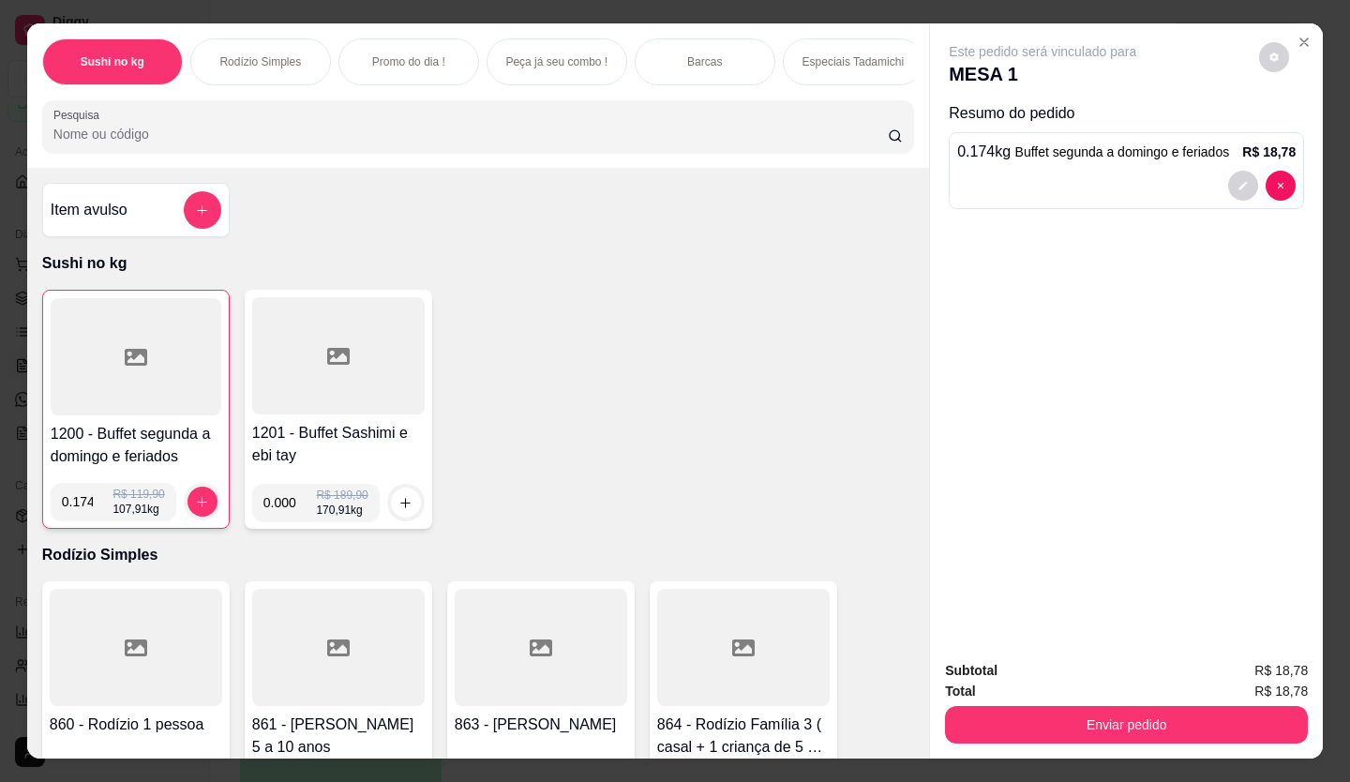
click at [99, 383] on div at bounding box center [136, 356] width 171 height 117
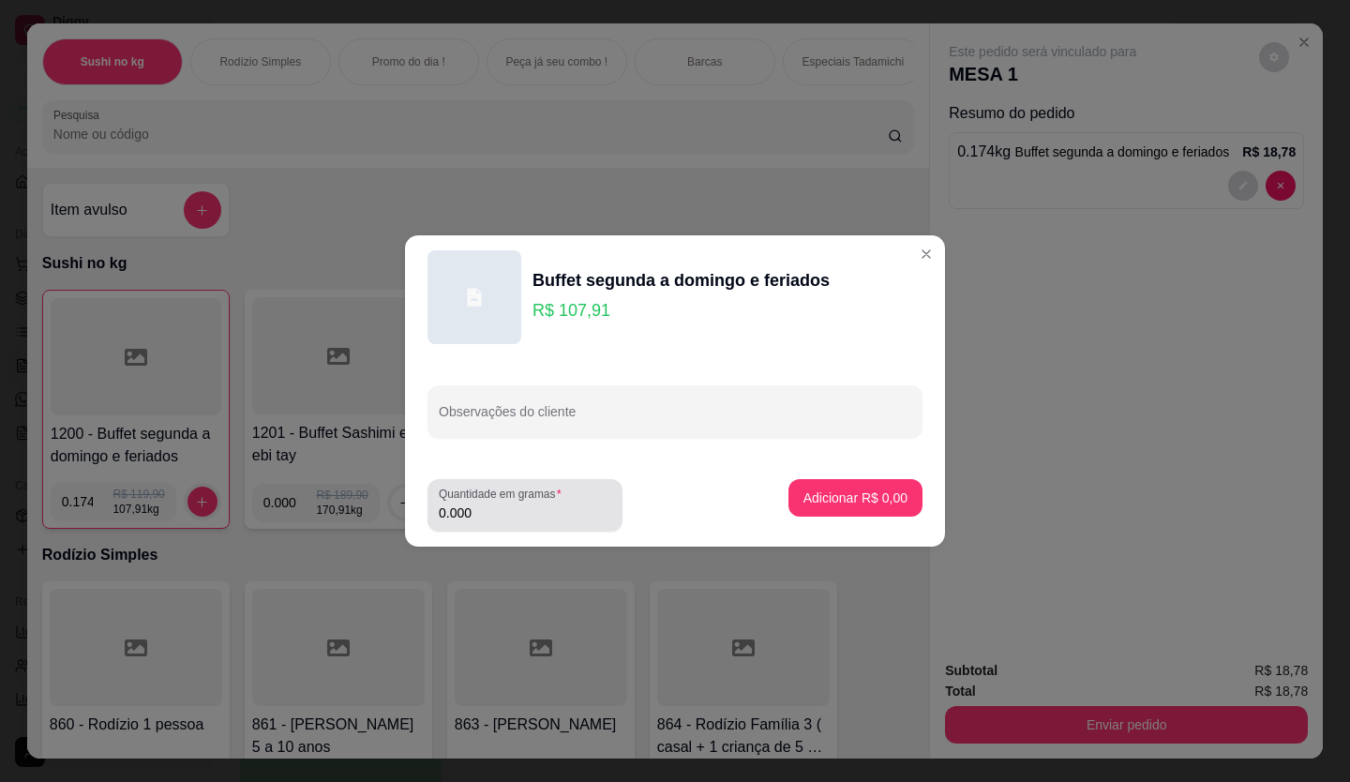
click at [484, 512] on input "0.000" at bounding box center [525, 512] width 172 height 19
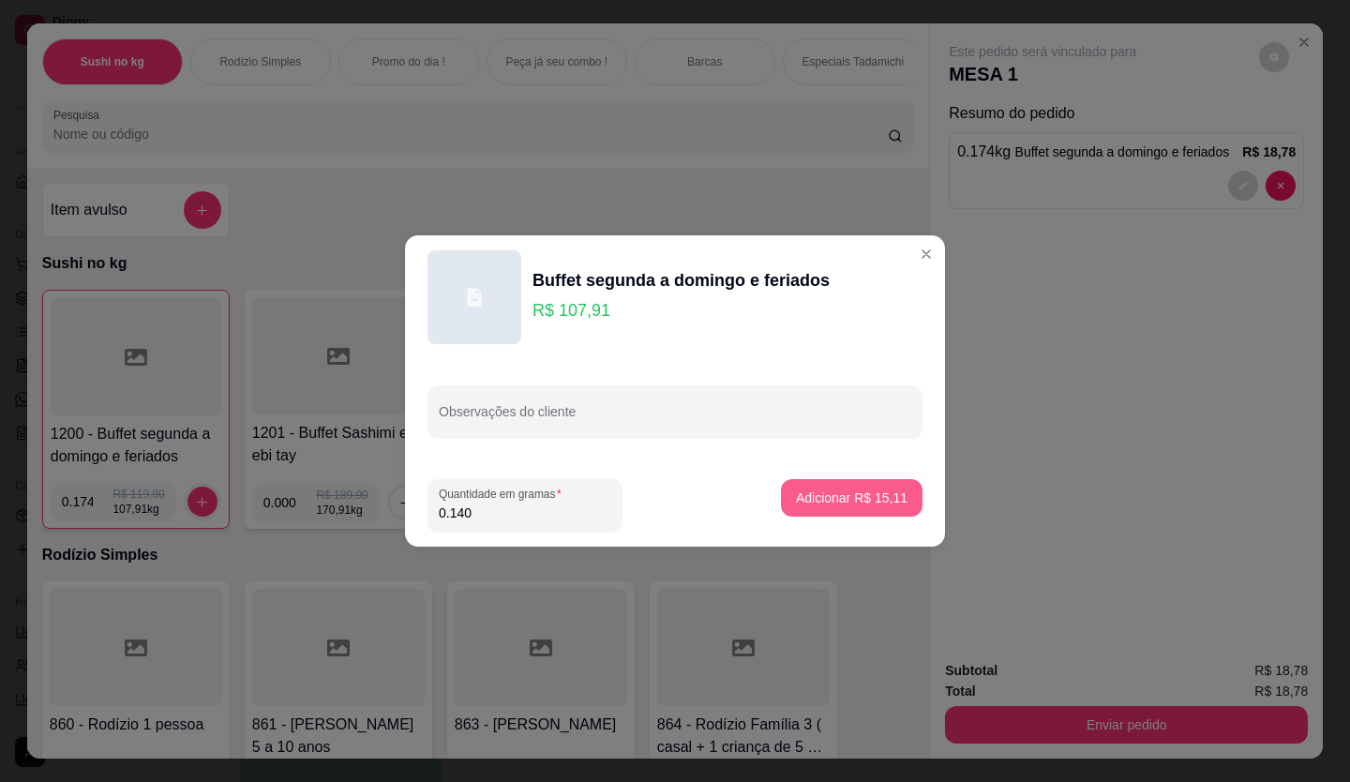
type input "0.140"
click at [794, 486] on button "Adicionar R$ 15,11" at bounding box center [852, 498] width 138 height 37
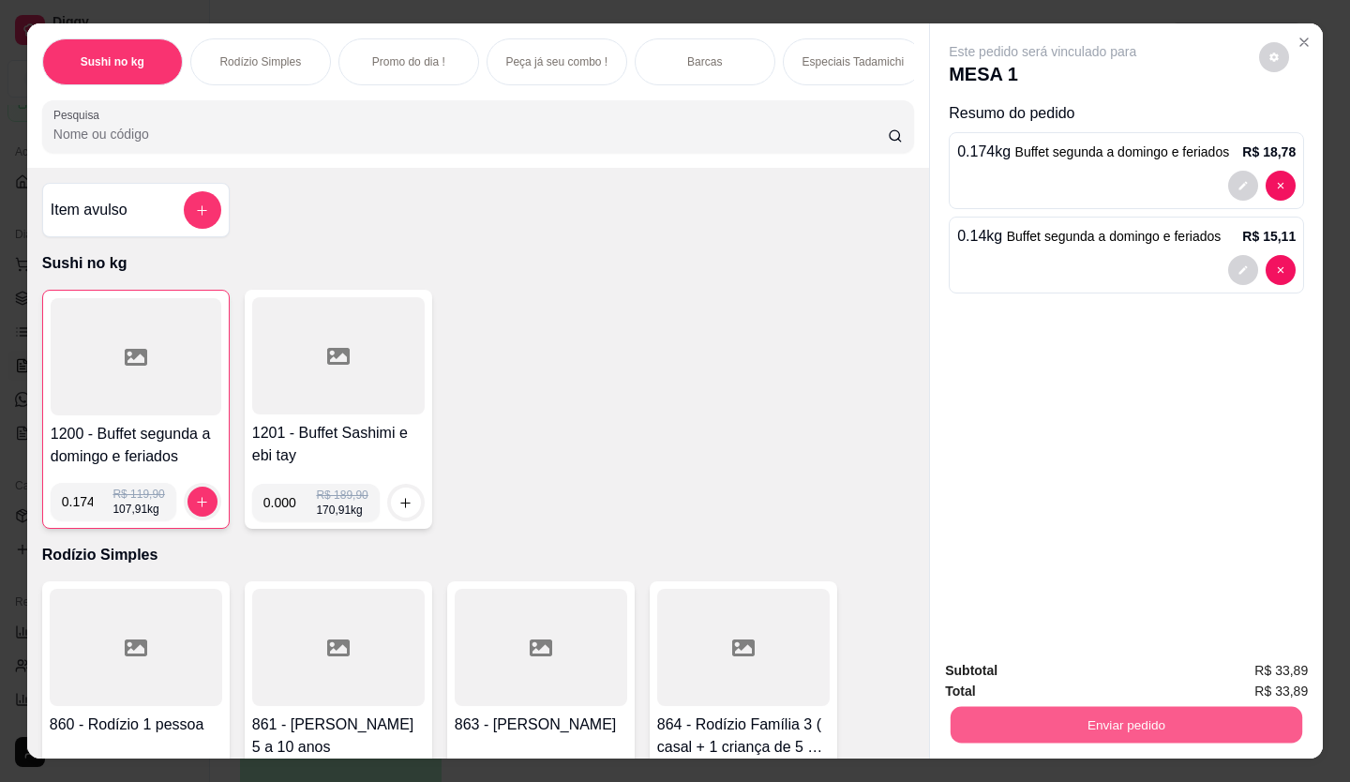
click at [1147, 722] on button "Enviar pedido" at bounding box center [1127, 725] width 352 height 37
click at [1264, 668] on button "Enviar pedido" at bounding box center [1258, 670] width 103 height 35
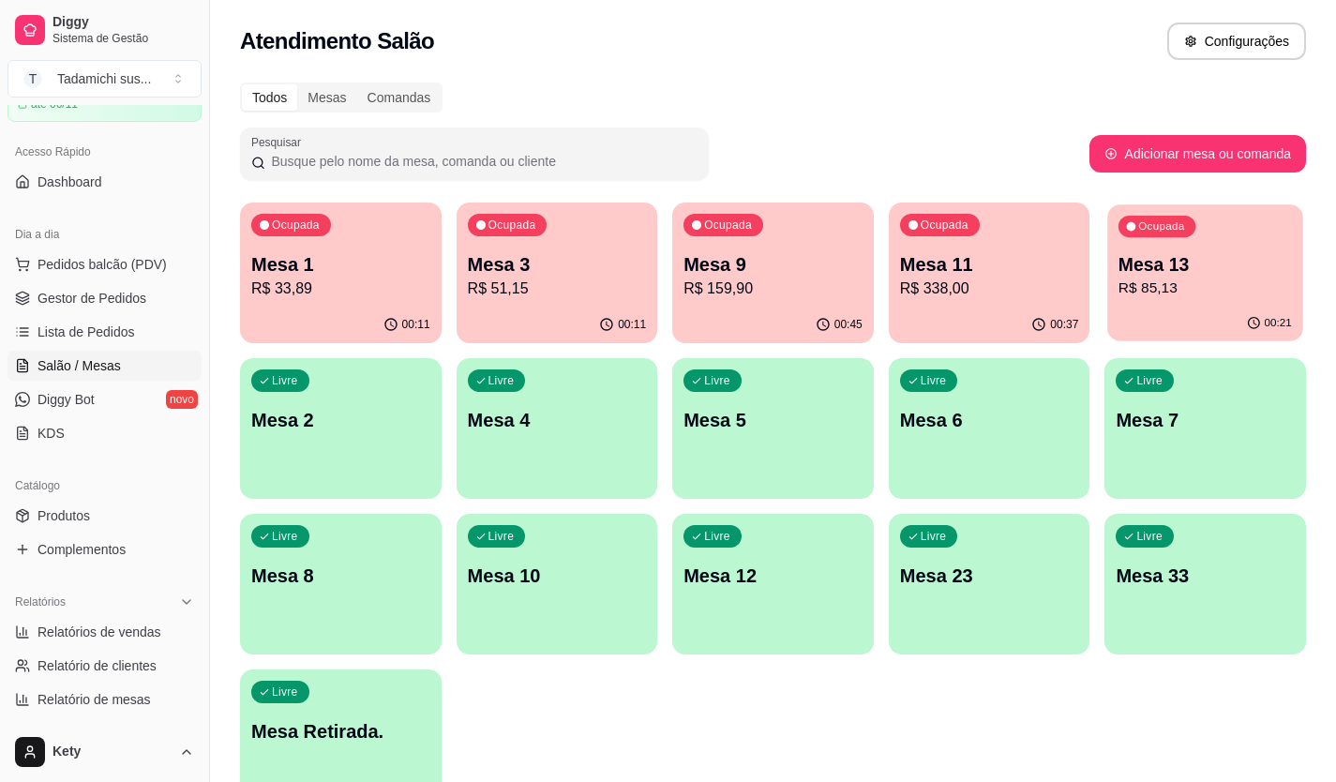
click at [1211, 308] on div "00:21" at bounding box center [1205, 324] width 195 height 36
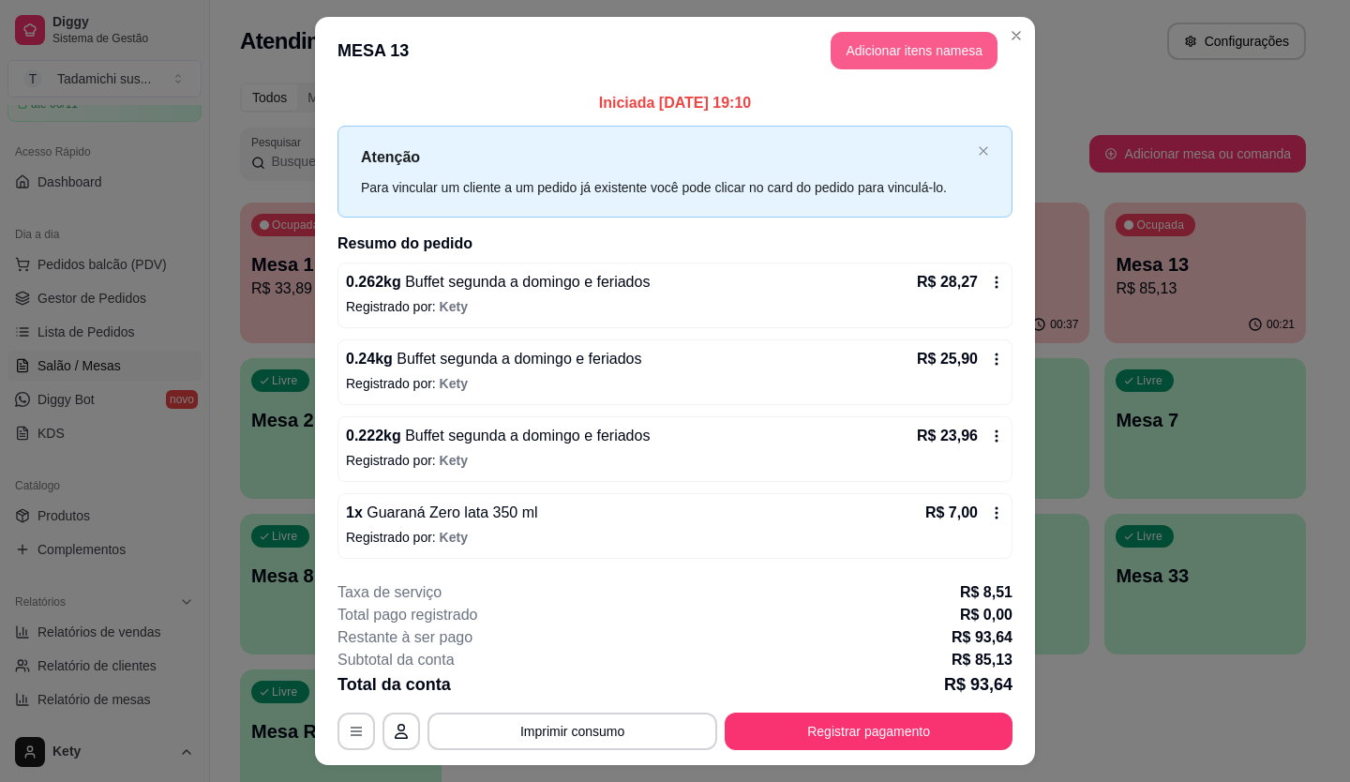
click at [887, 55] on button "Adicionar itens na mesa" at bounding box center [914, 50] width 167 height 37
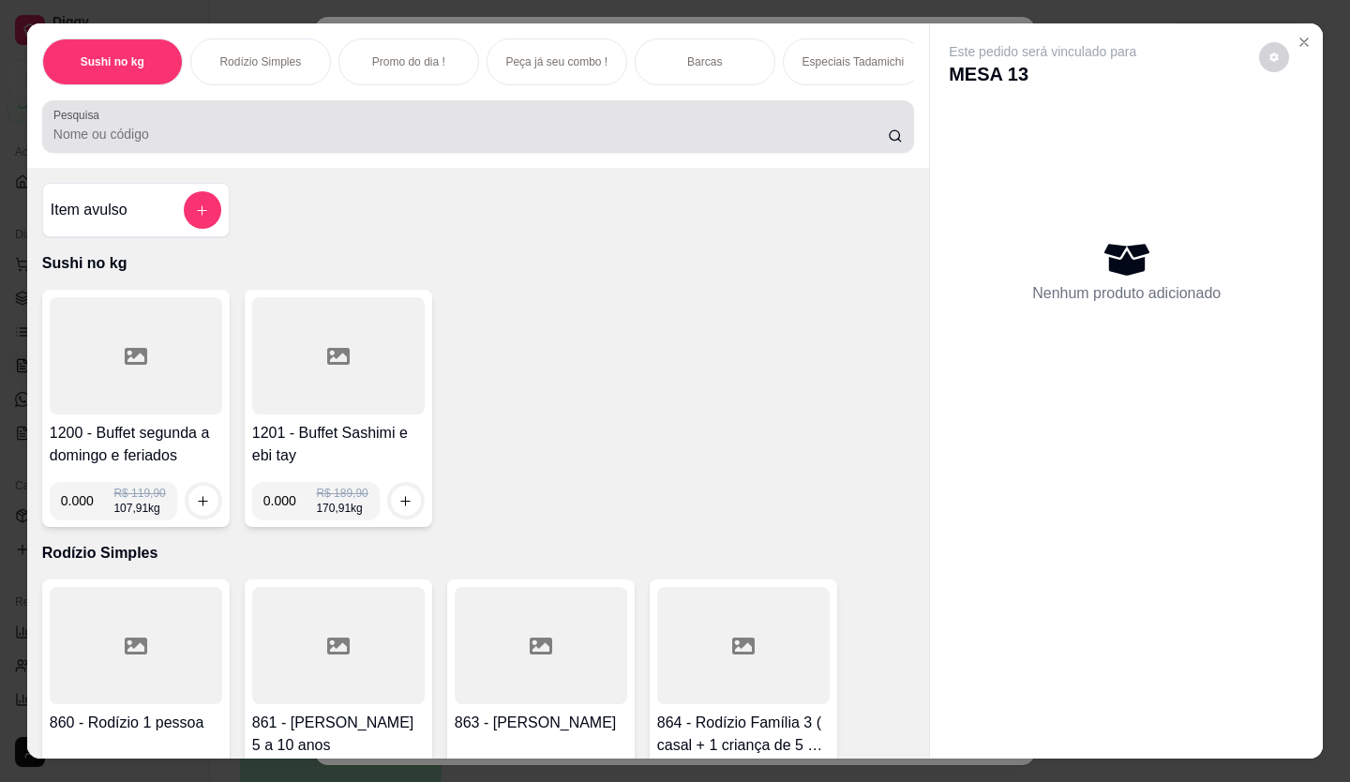
click at [314, 153] on div "Pesquisa" at bounding box center [478, 126] width 872 height 52
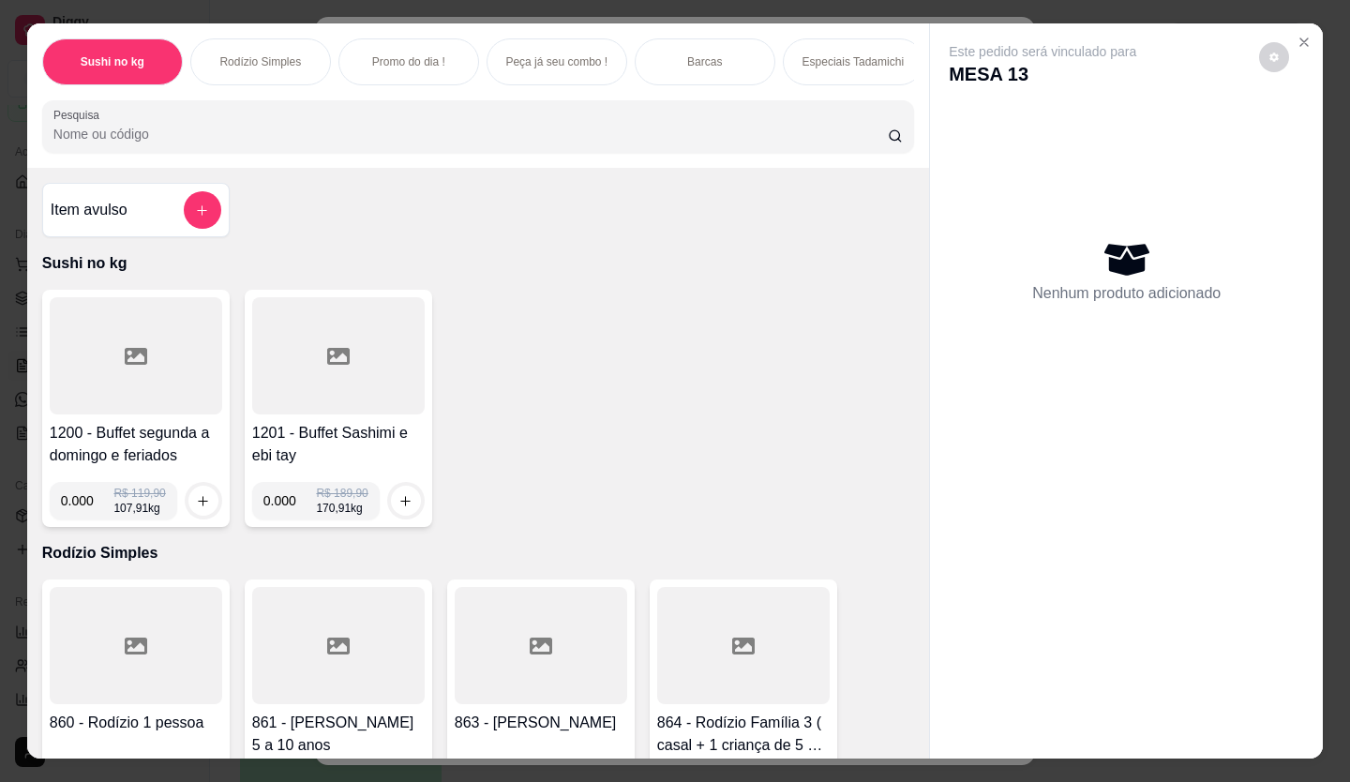
click at [1286, 23] on div "Este pedido será vinculado para MESA 13 Nenhum produto adicionado" at bounding box center [1126, 375] width 393 height 705
click at [1296, 35] on icon "Close" at bounding box center [1303, 42] width 15 height 15
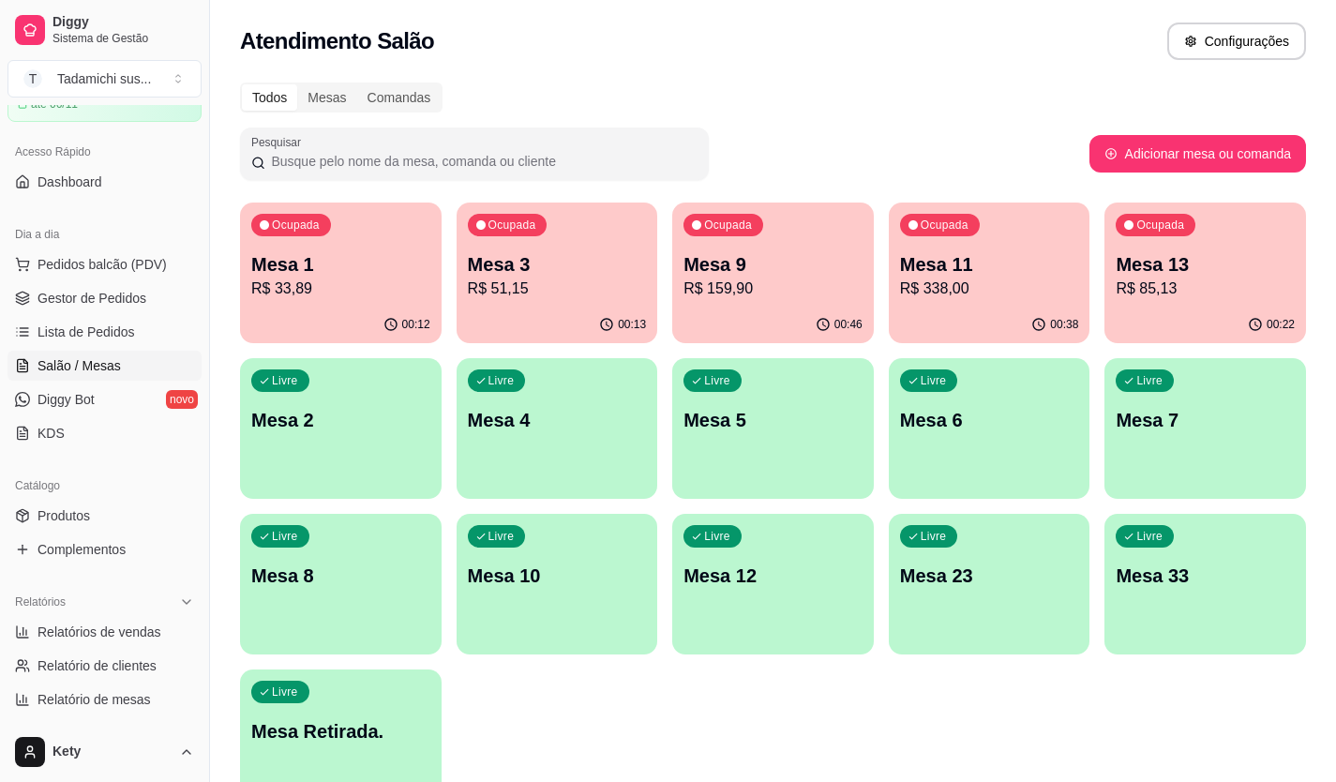
click at [412, 247] on div "Ocupada Mesa 1 R$ 33,89" at bounding box center [341, 254] width 202 height 104
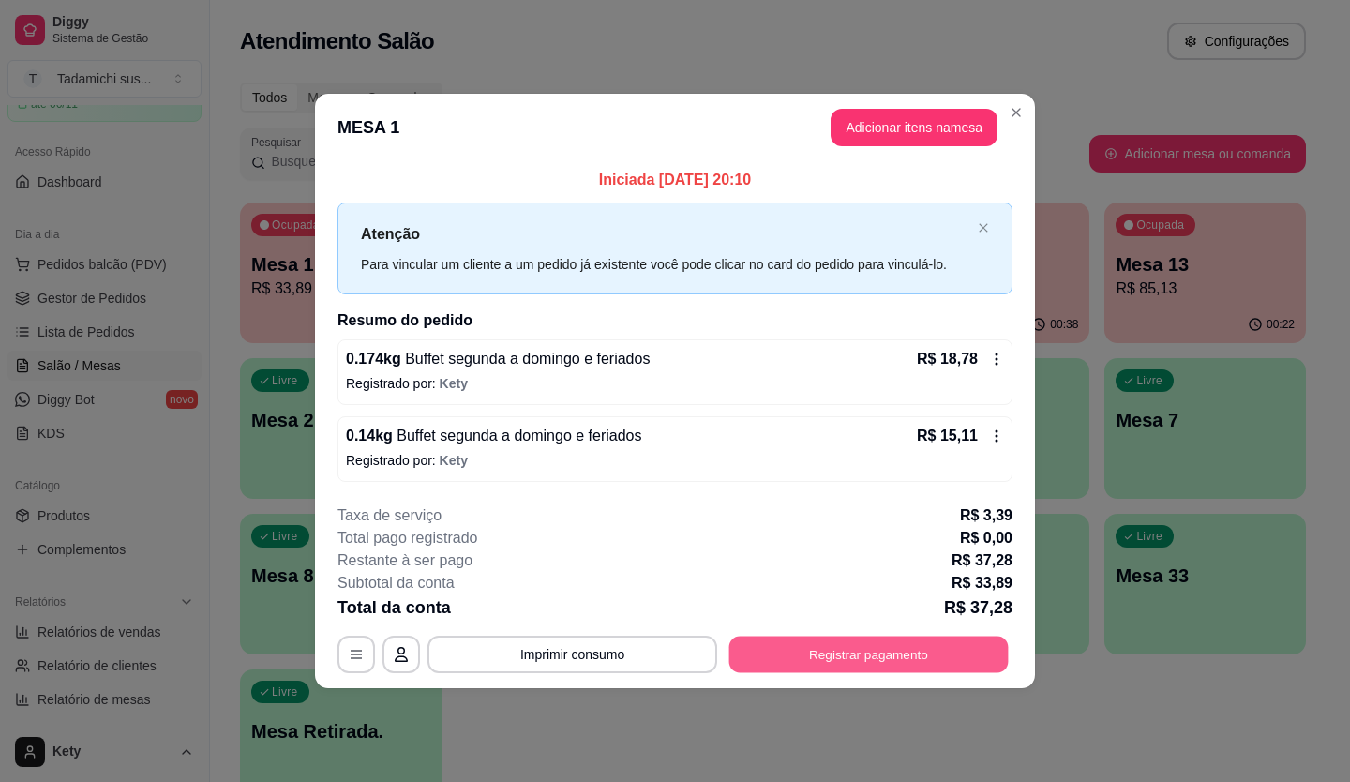
click at [763, 656] on button "Registrar pagamento" at bounding box center [868, 654] width 279 height 37
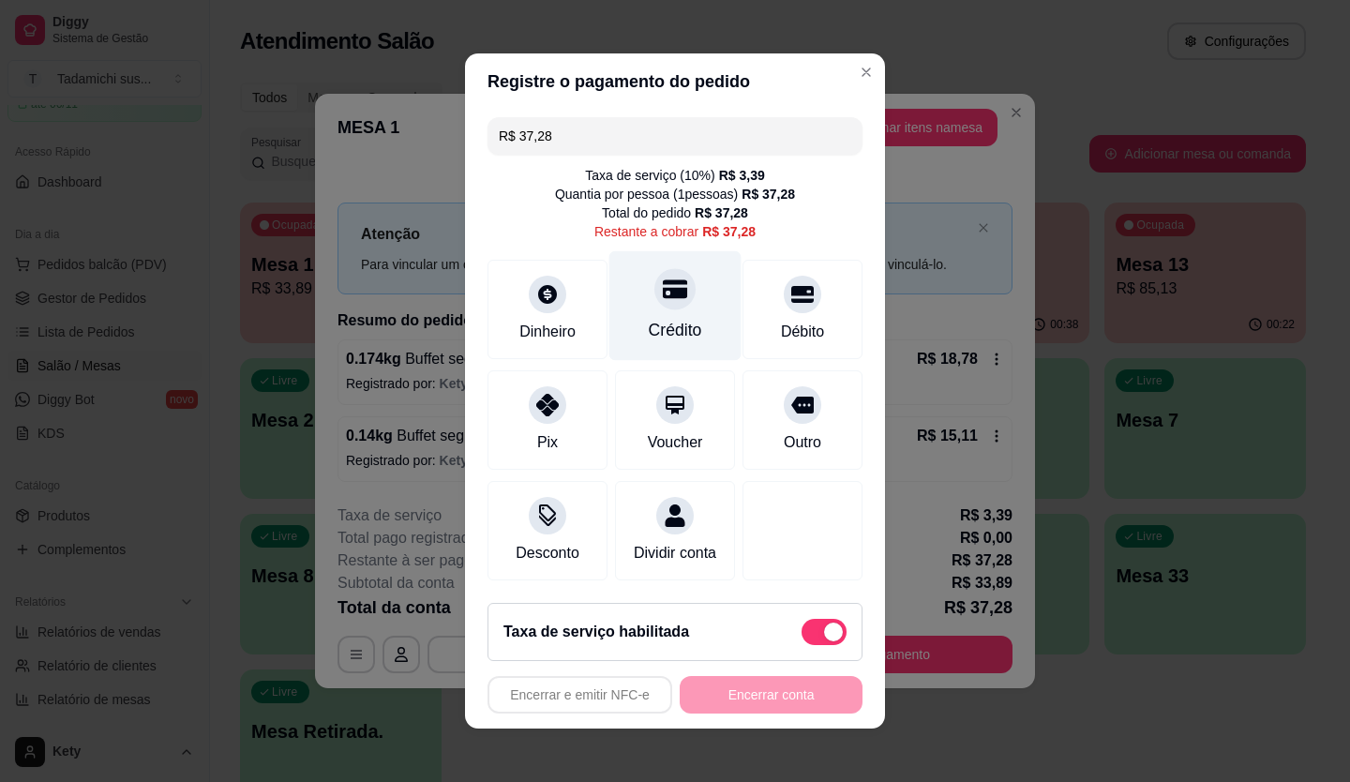
click at [649, 328] on div "Crédito" at bounding box center [675, 330] width 53 height 24
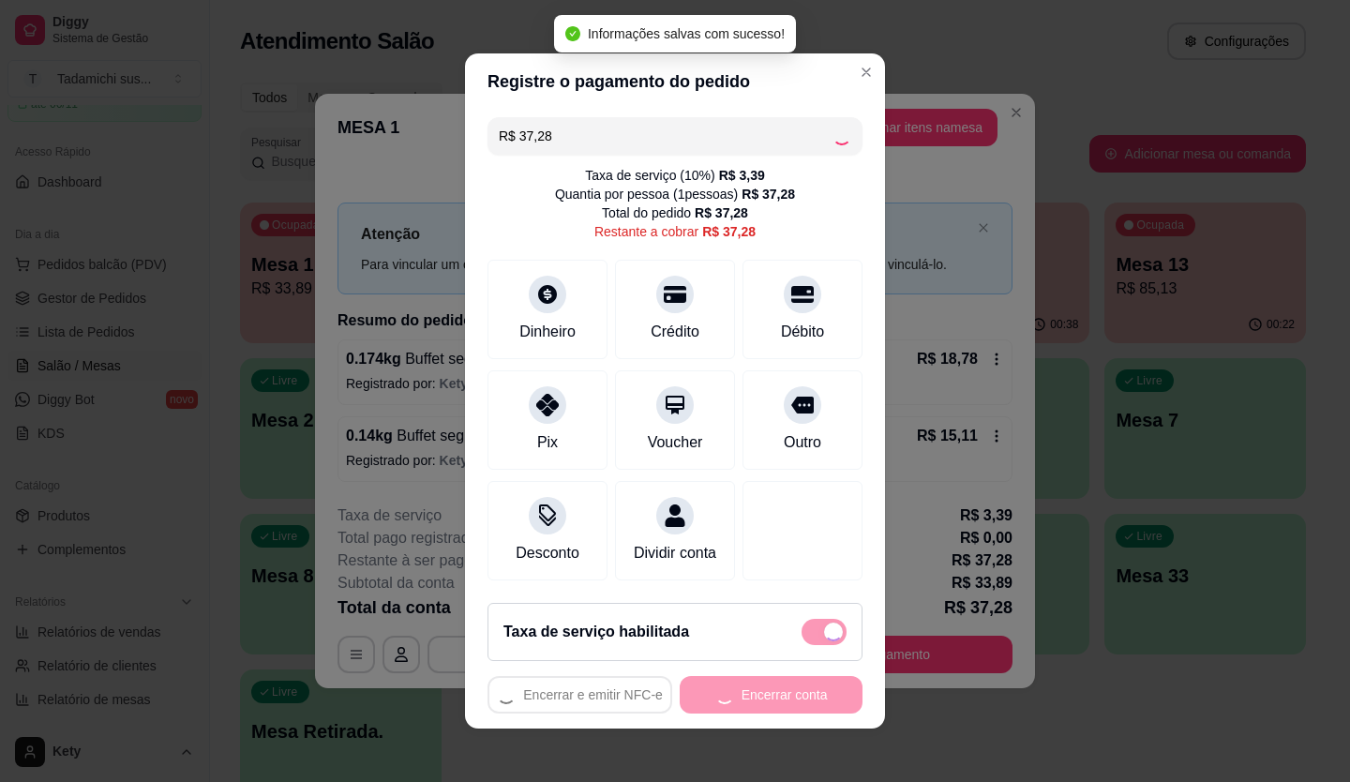
type input "R$ 0,00"
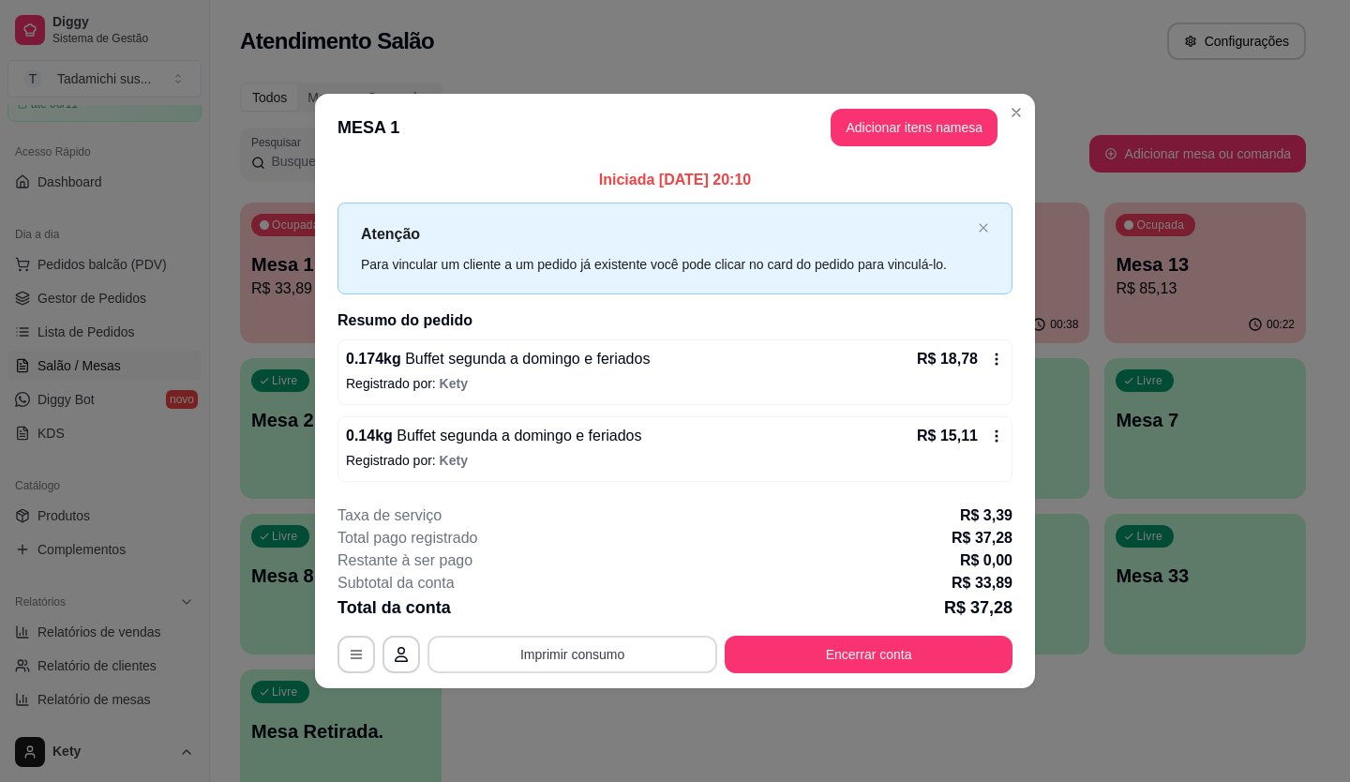
click at [662, 660] on button "Imprimir consumo" at bounding box center [572, 654] width 290 height 37
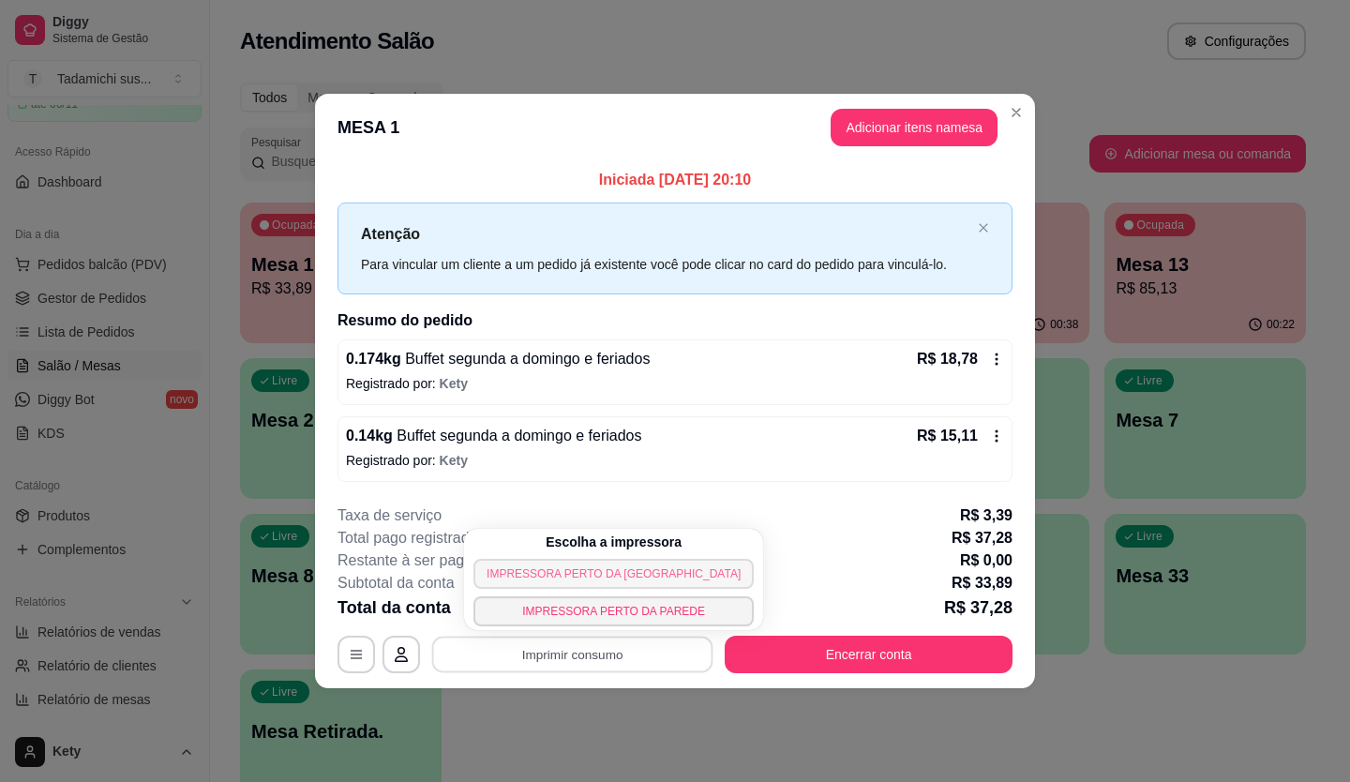
click at [545, 582] on button "IMPRESSORA PERTO DA [GEOGRAPHIC_DATA]" at bounding box center [613, 574] width 280 height 30
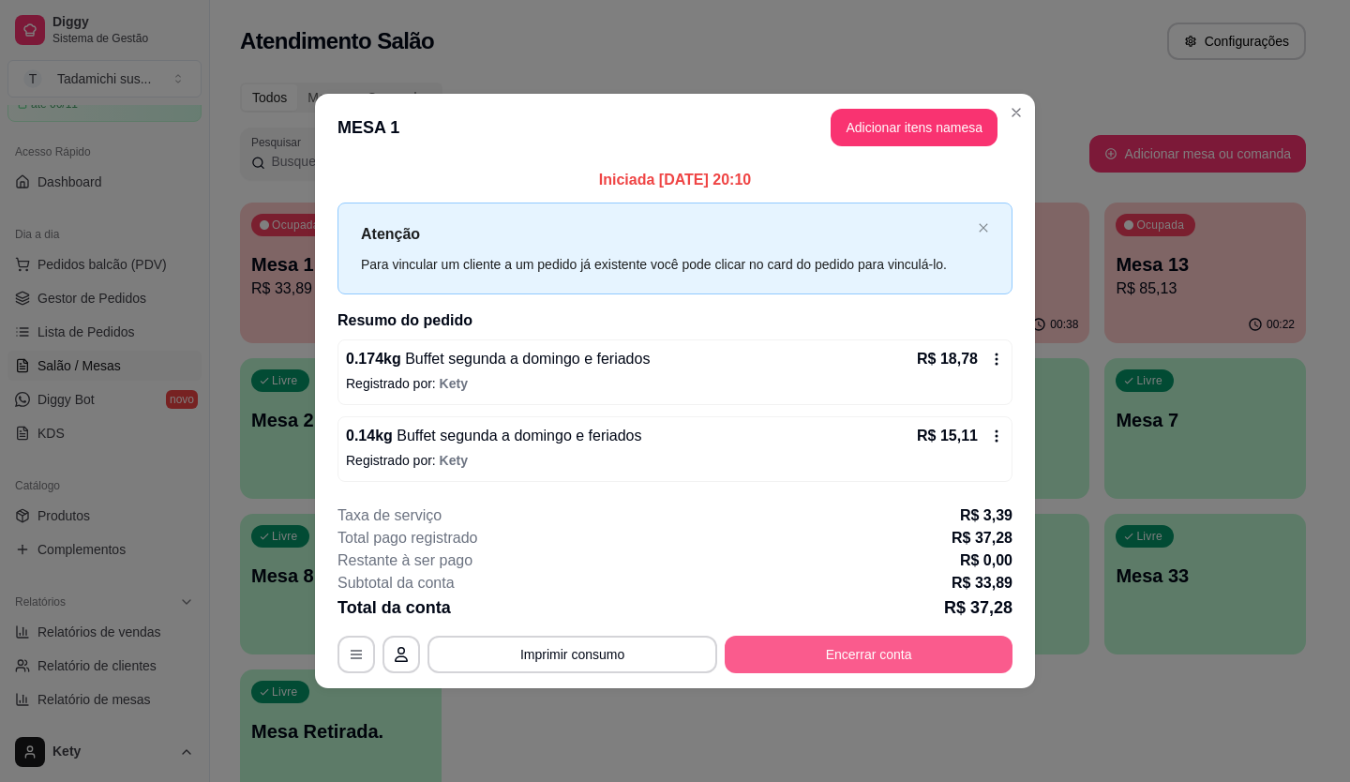
click at [916, 644] on button "Encerrar conta" at bounding box center [869, 654] width 288 height 37
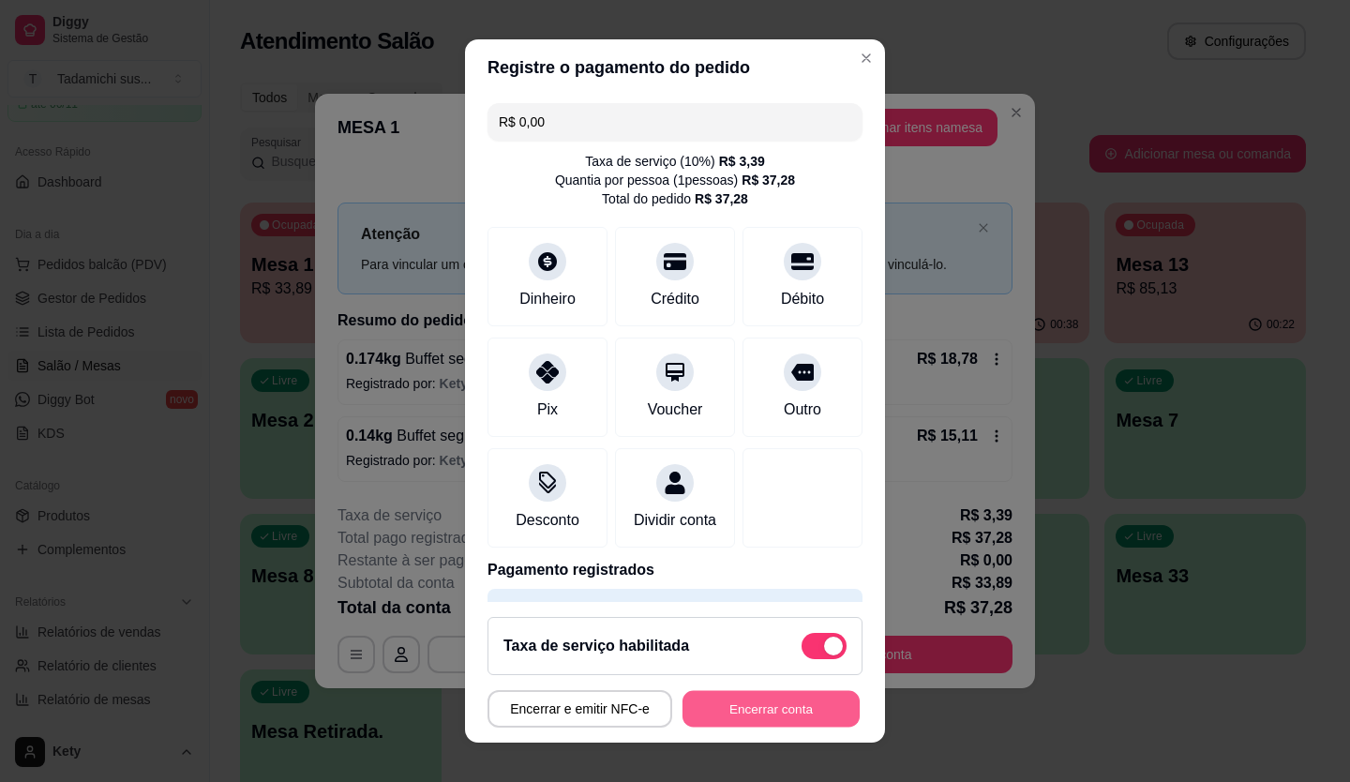
click at [801, 693] on button "Encerrar conta" at bounding box center [770, 709] width 177 height 37
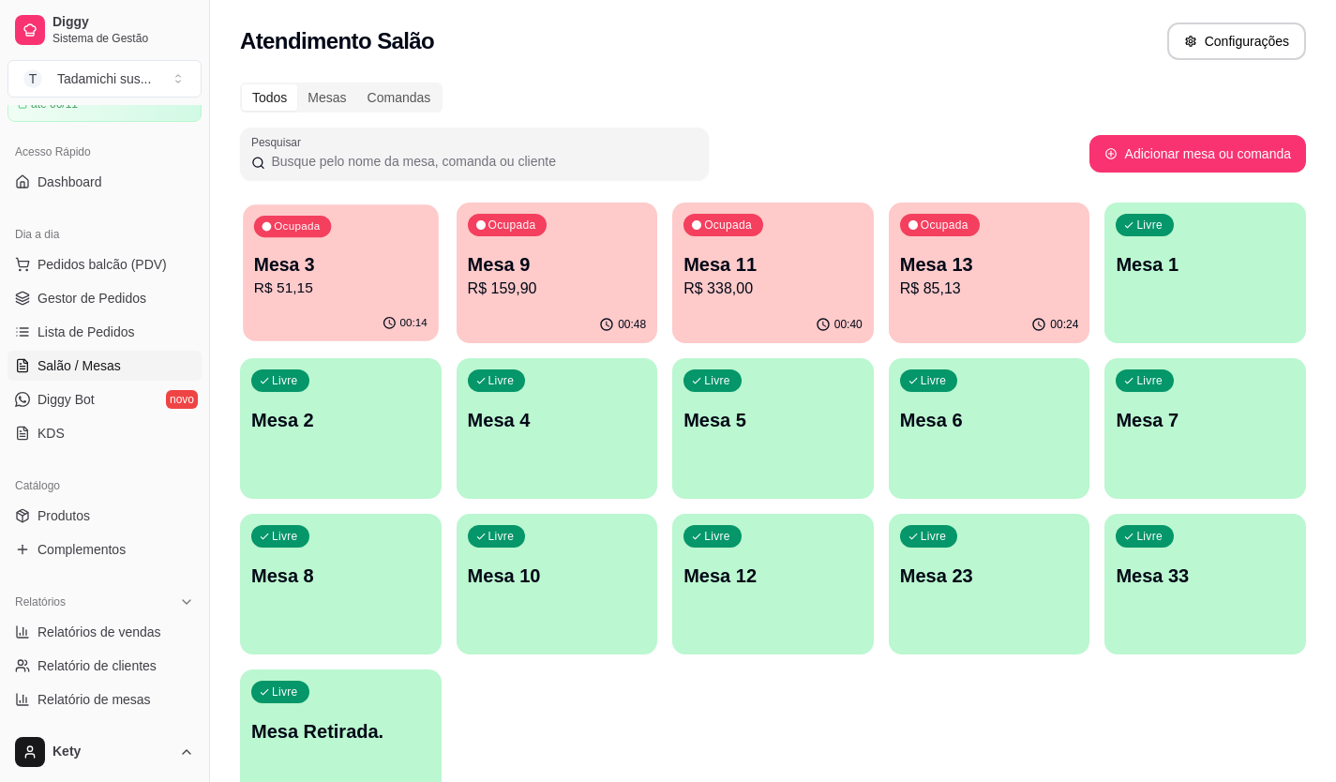
click at [281, 290] on p "R$ 51,15" at bounding box center [340, 288] width 173 height 22
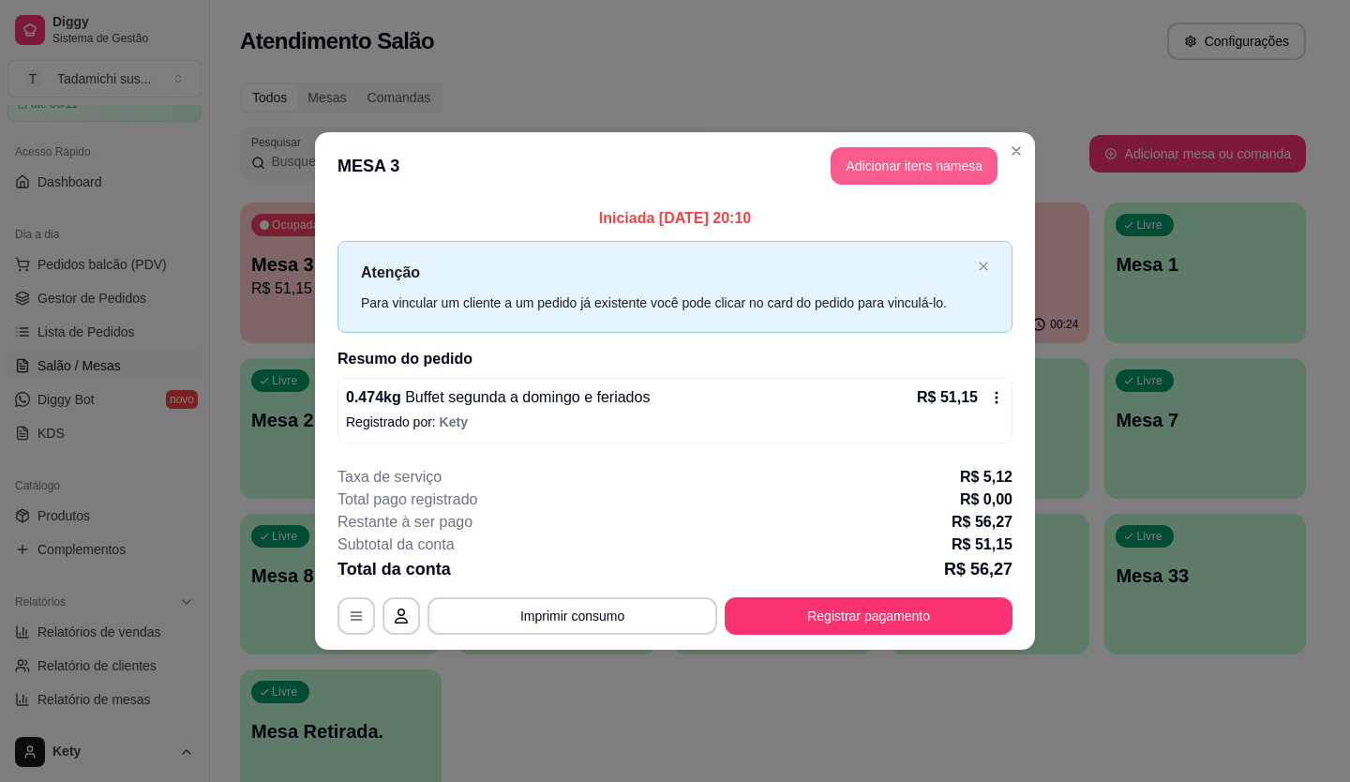
click at [863, 153] on button "Adicionar itens na mesa" at bounding box center [914, 165] width 167 height 37
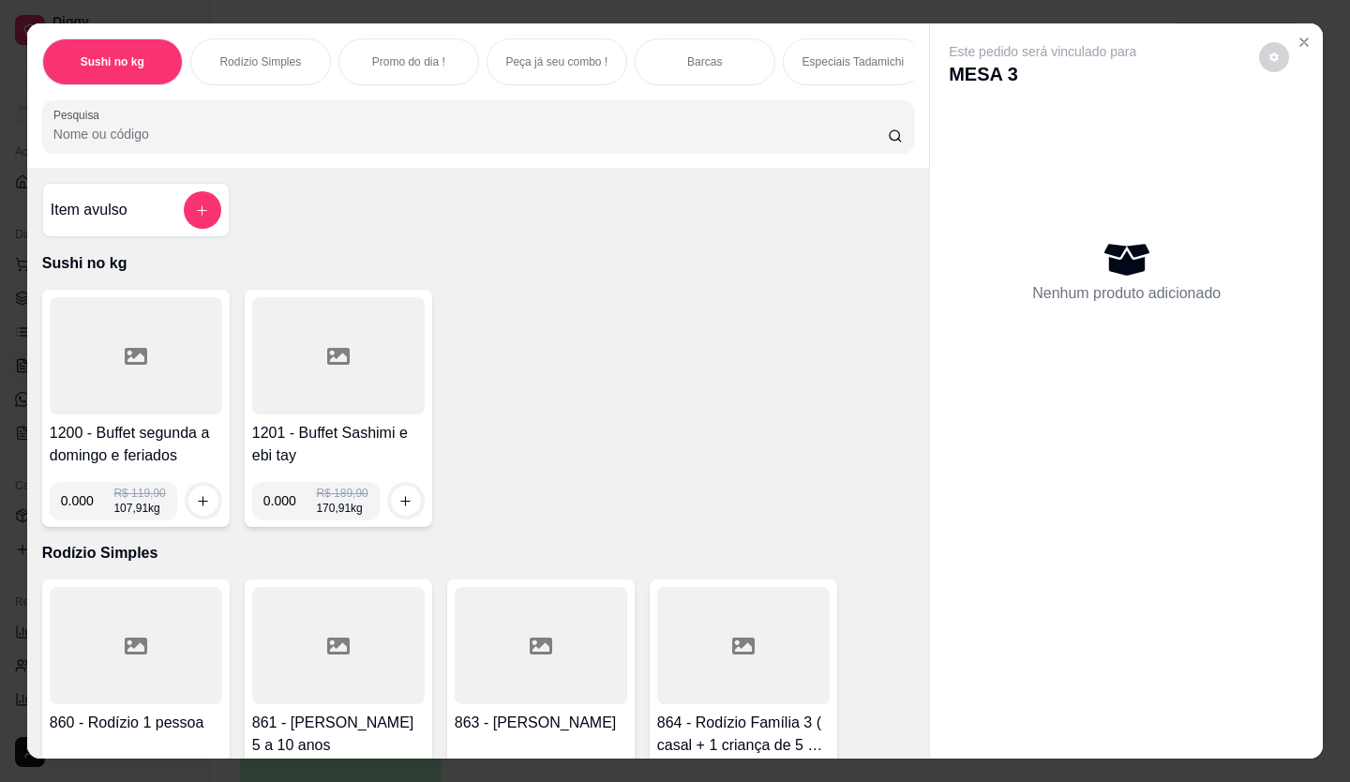
click at [862, 160] on div "Sushi no kg Rodízio Simples Promo do dia ! Peça já seu combo ! Barcas Especiais…" at bounding box center [478, 95] width 902 height 144
click at [82, 506] on input "0.000" at bounding box center [87, 500] width 53 height 37
type input "0.182"
click at [202, 508] on icon "increase-product-quantity" at bounding box center [203, 501] width 14 height 14
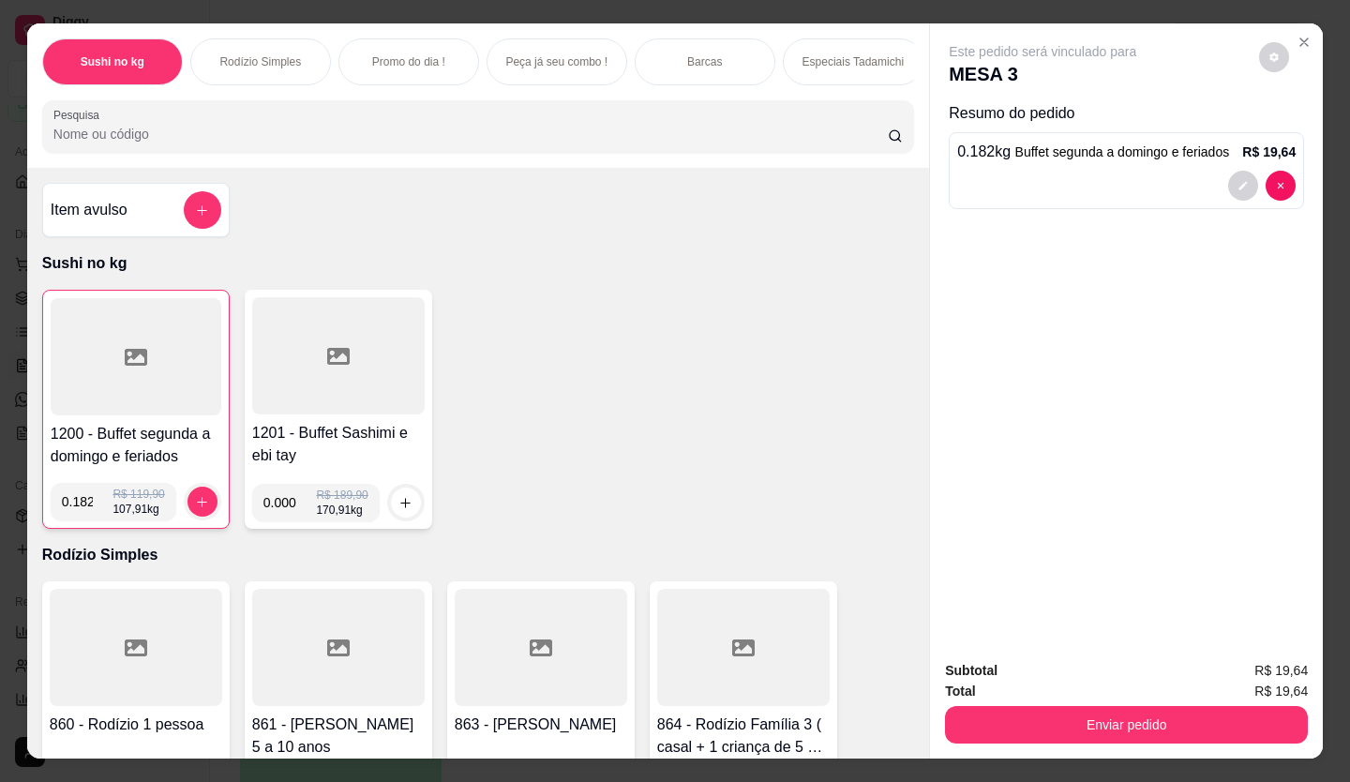
click at [961, 728] on button "Enviar pedido" at bounding box center [1126, 724] width 363 height 37
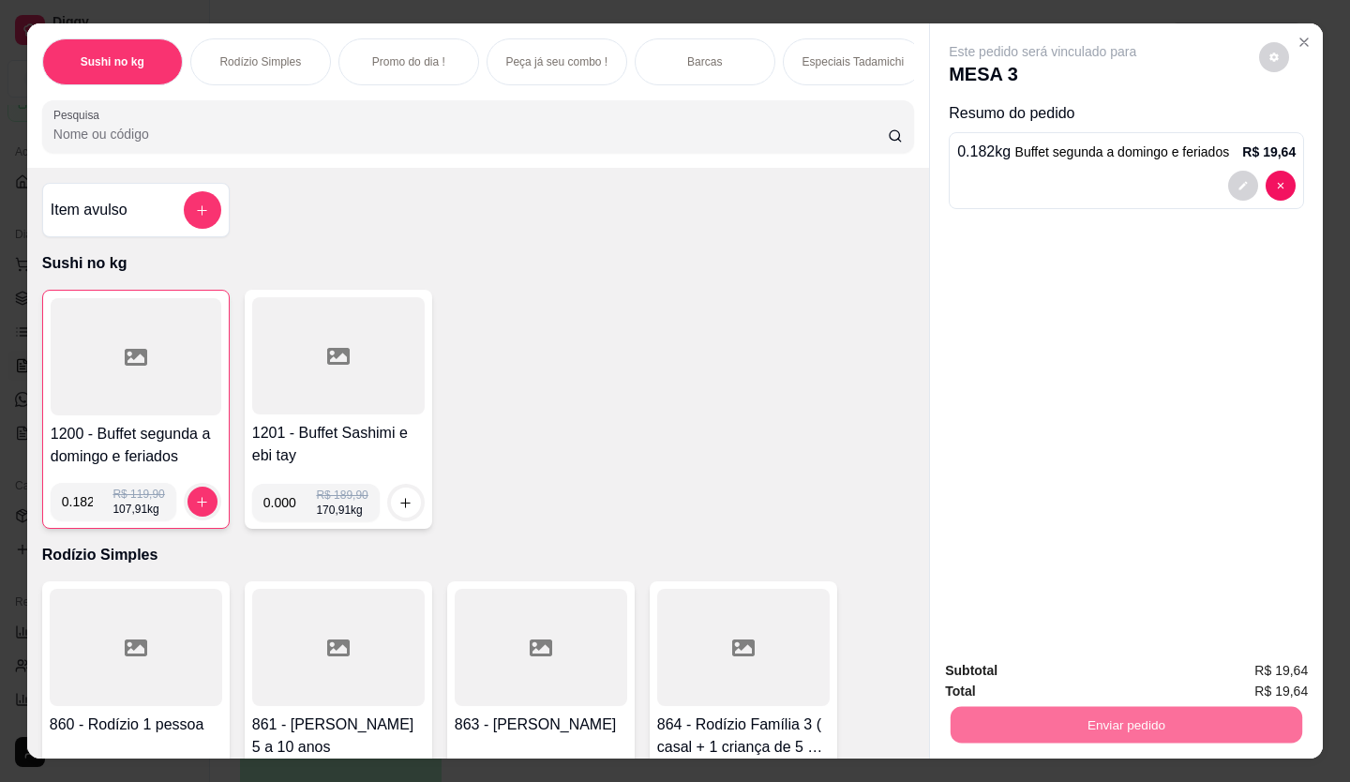
click at [1272, 671] on button "Enviar pedido" at bounding box center [1259, 671] width 106 height 36
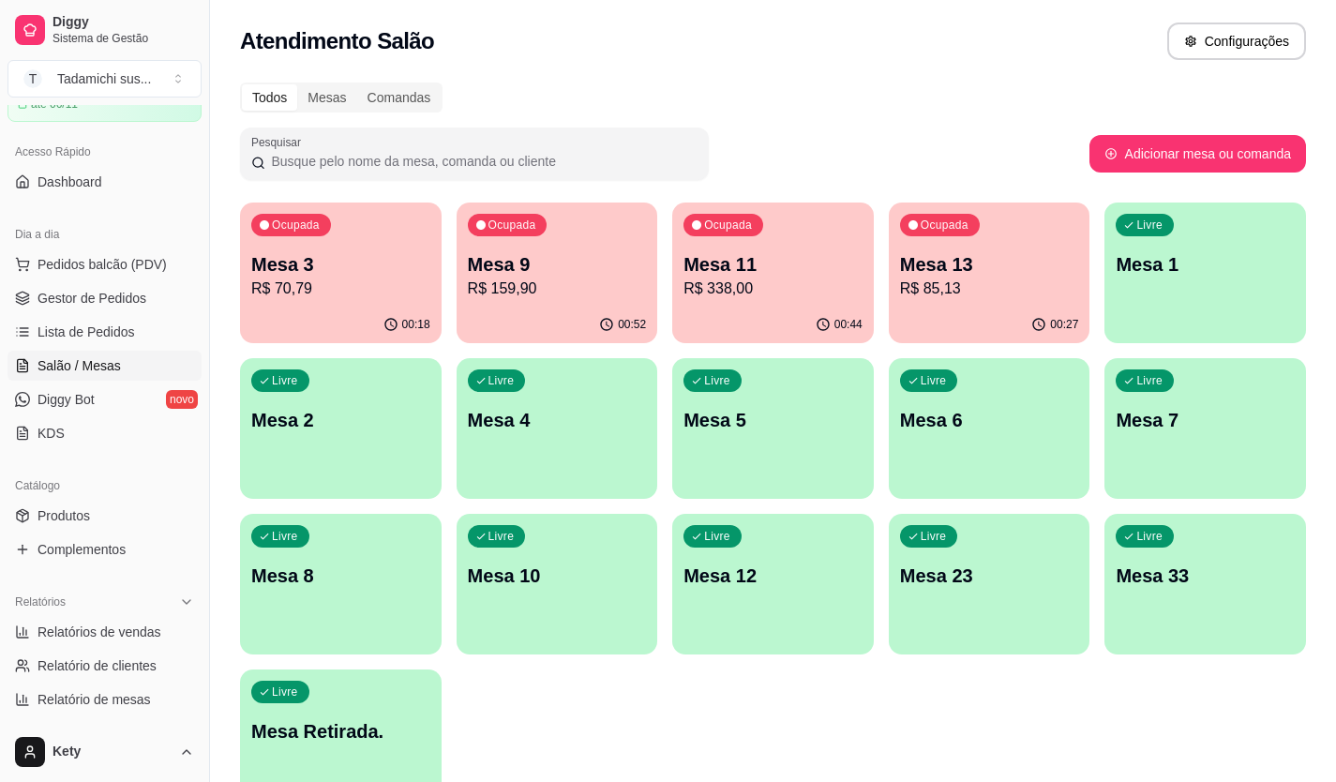
click at [399, 277] on div "Mesa 3 R$ 70,79" at bounding box center [340, 275] width 179 height 49
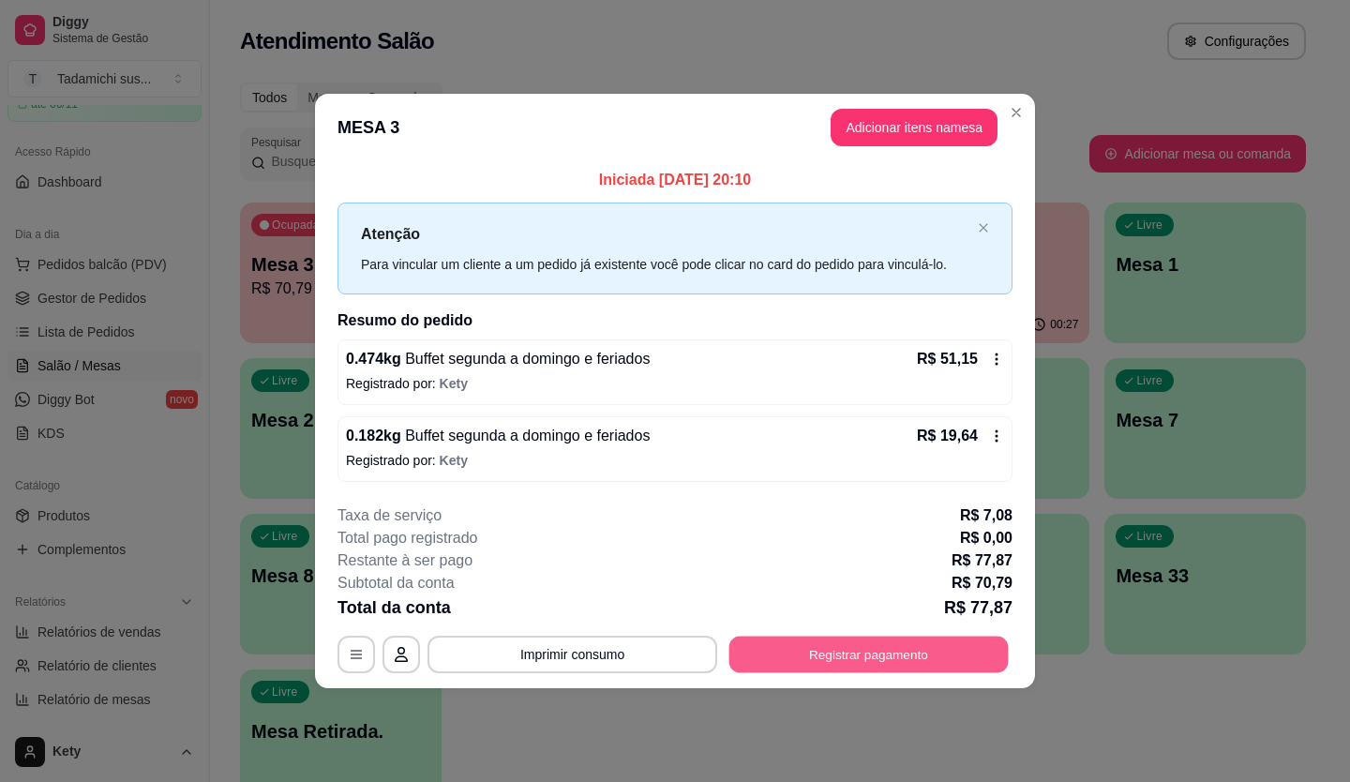
click at [769, 644] on button "Registrar pagamento" at bounding box center [868, 654] width 279 height 37
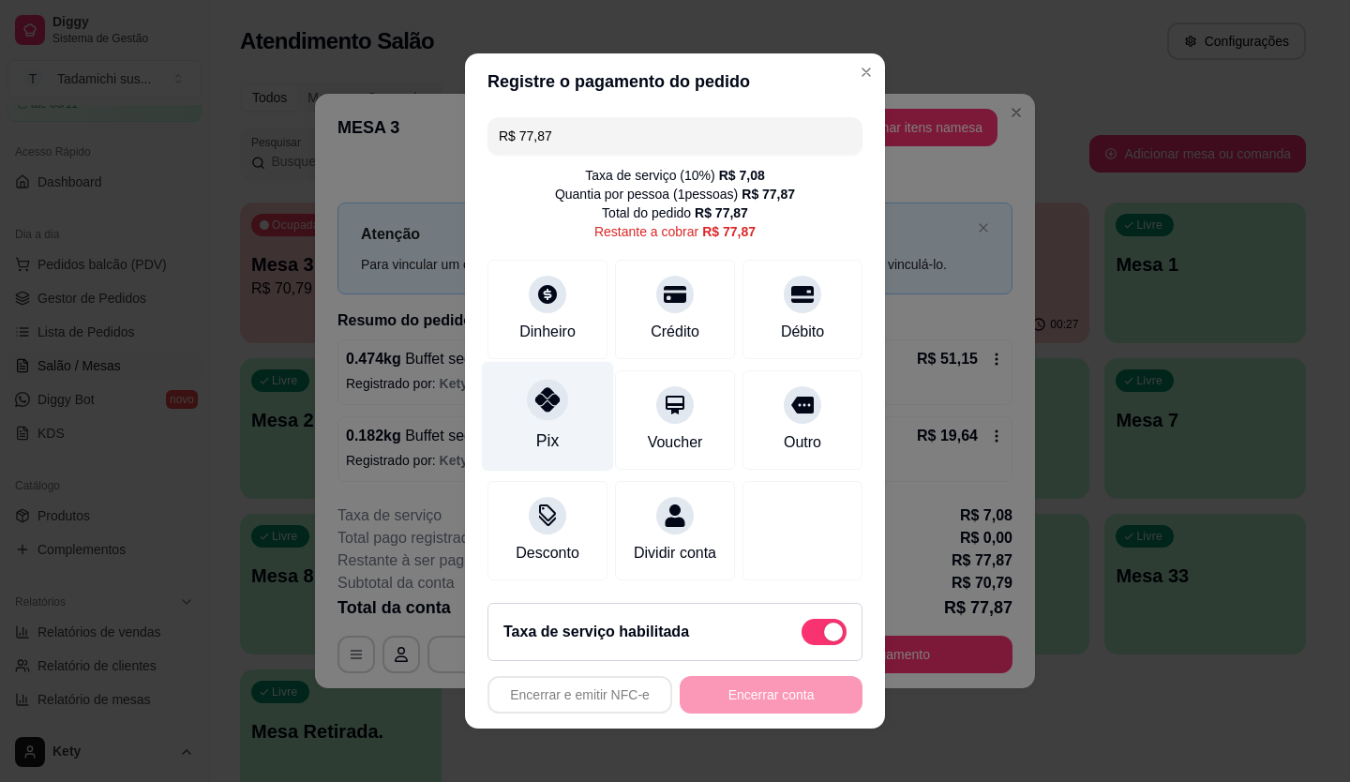
click at [536, 430] on div "Pix" at bounding box center [547, 440] width 22 height 24
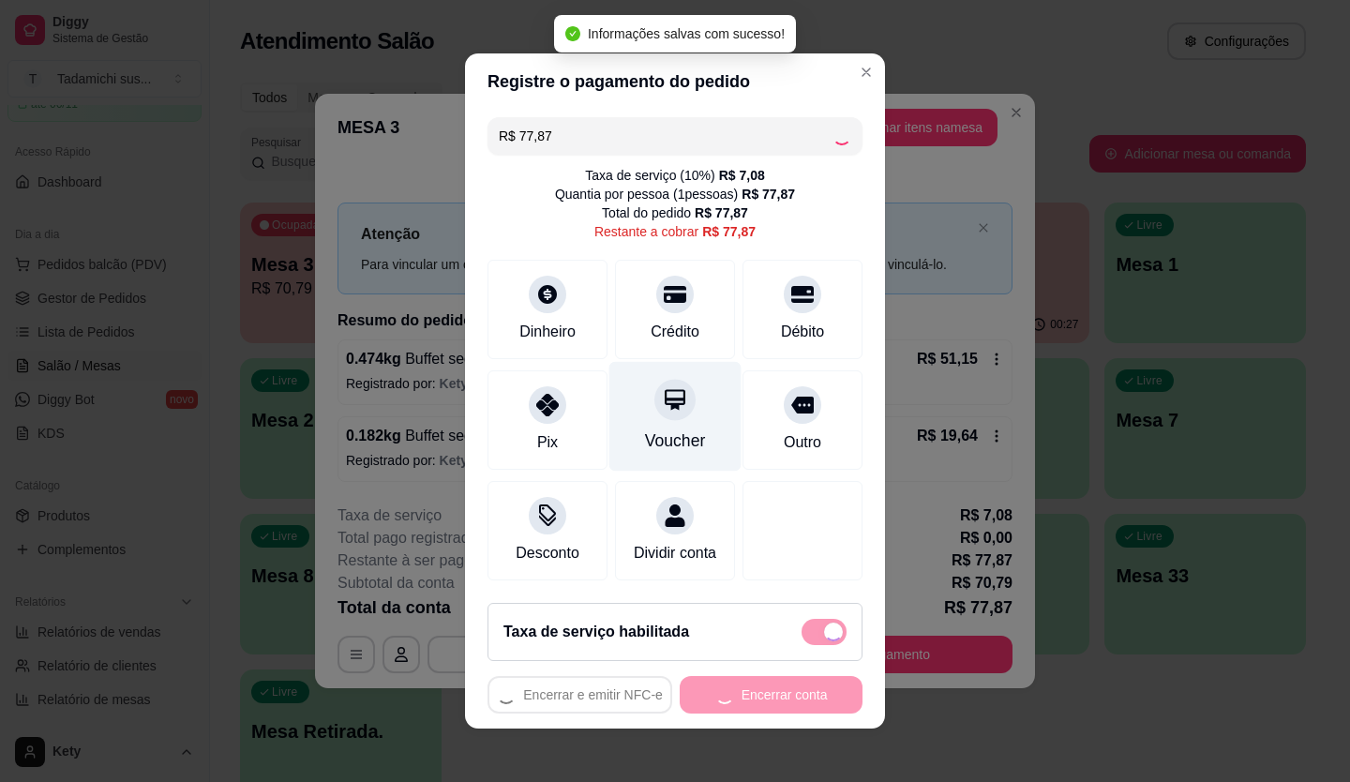
type input "R$ 0,00"
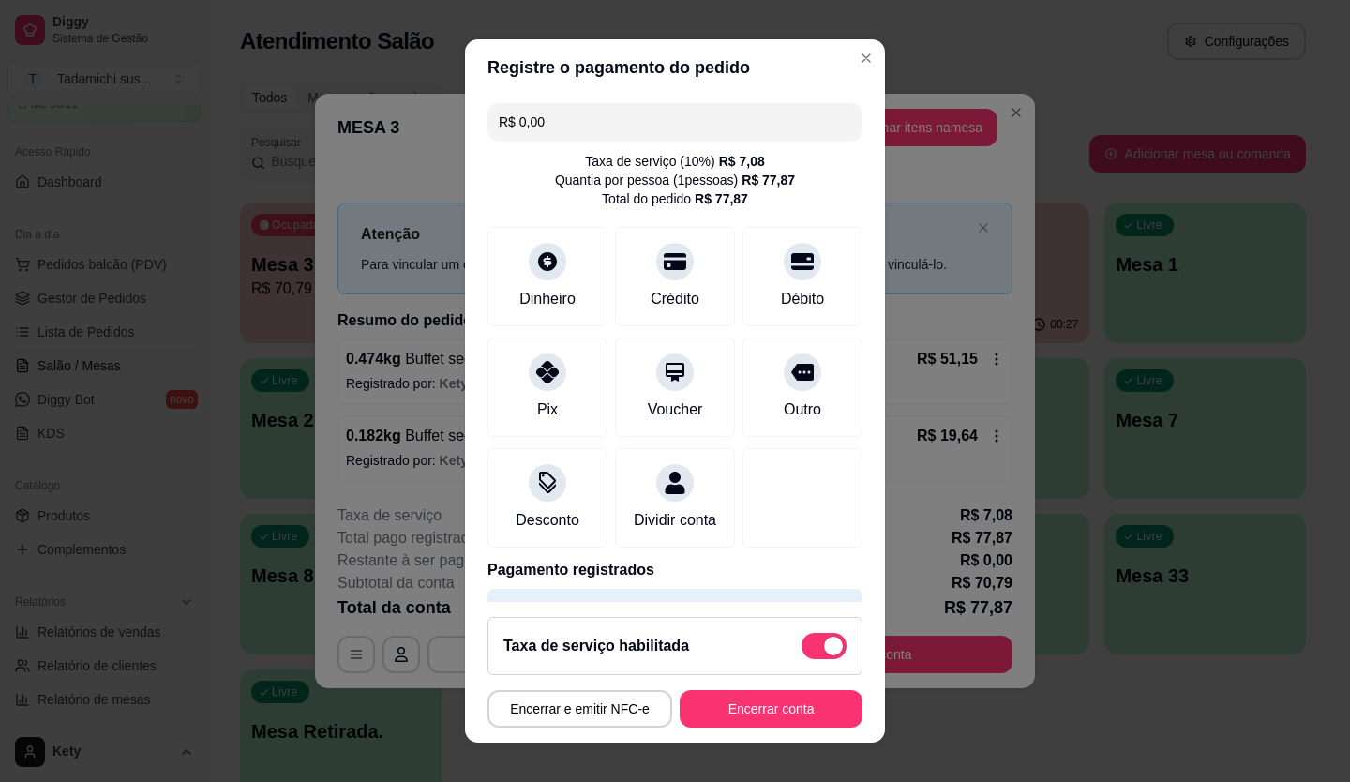
click at [824, 645] on span at bounding box center [833, 645] width 19 height 19
click at [807, 650] on input "checkbox" at bounding box center [807, 656] width 12 height 12
checkbox input "true"
type input "-R$ 7,08"
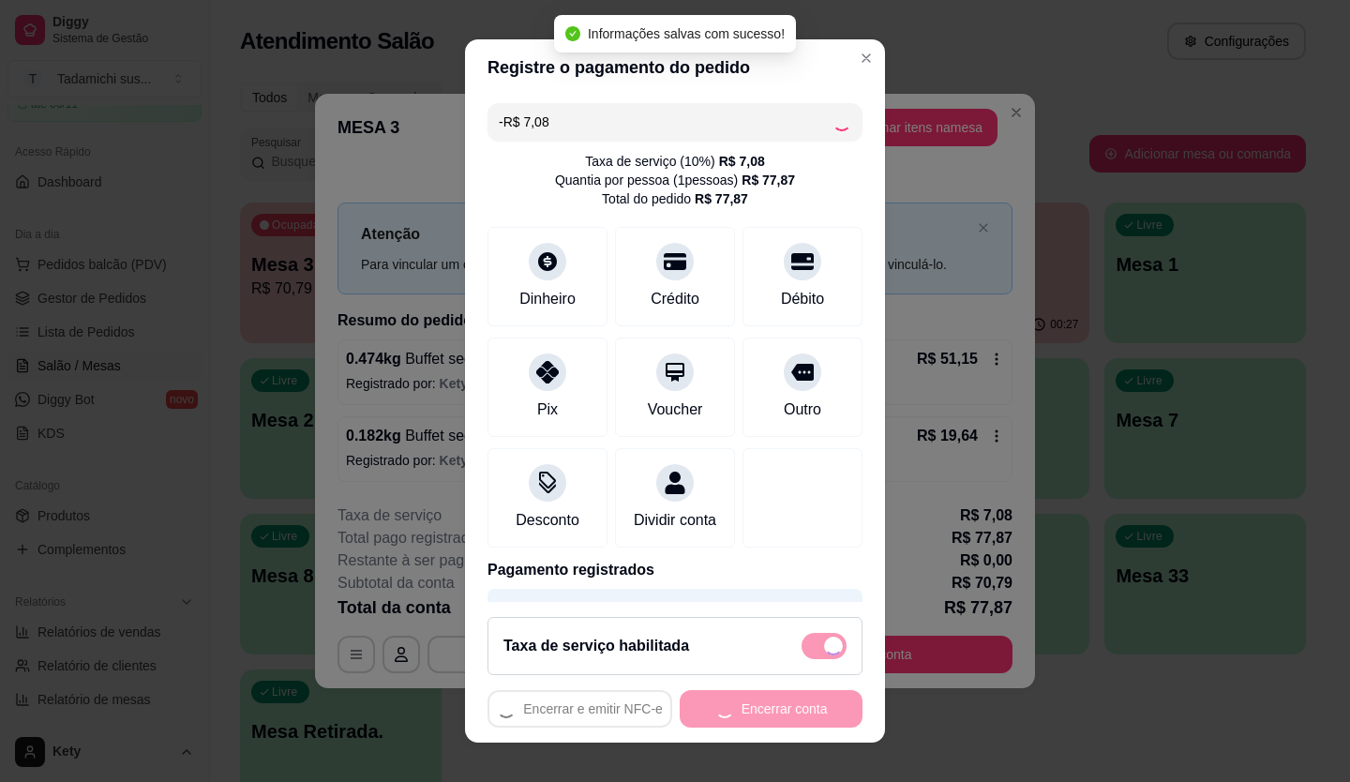
checkbox input "false"
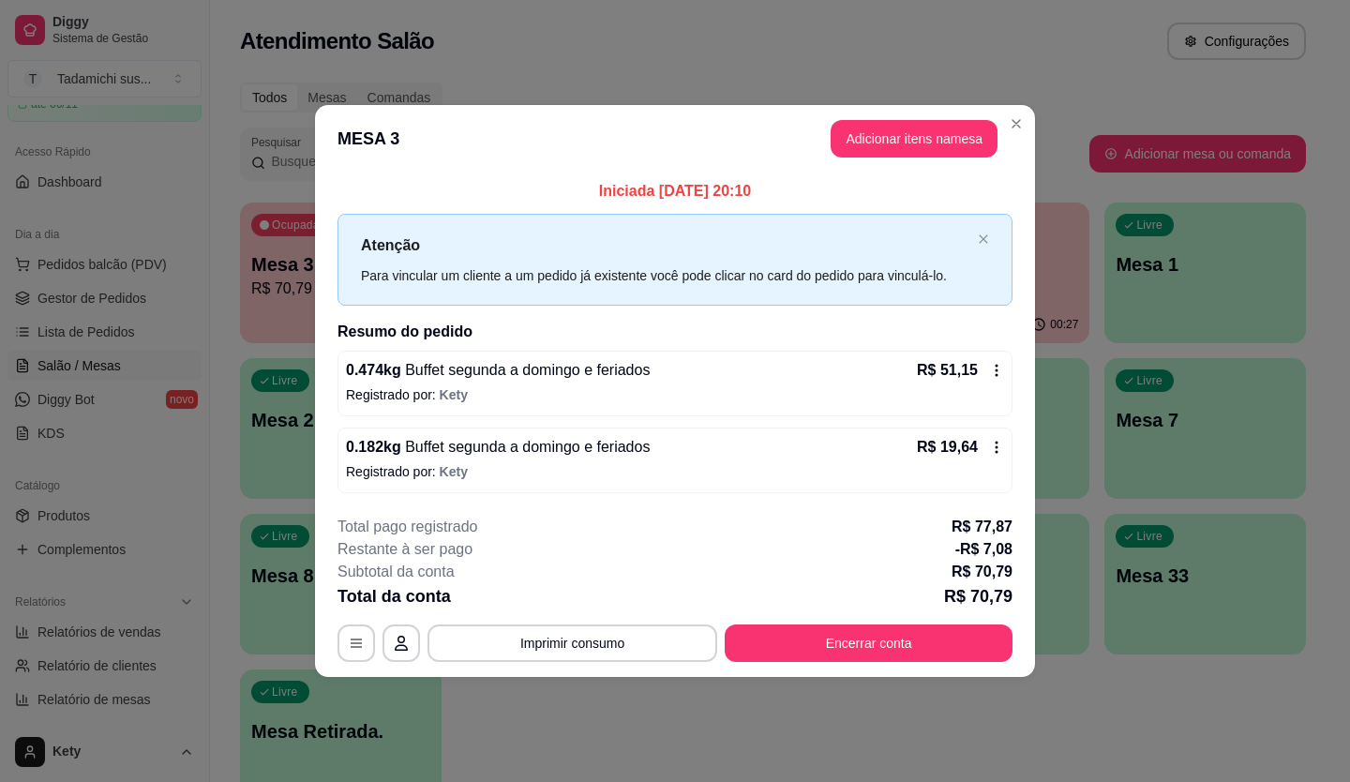
click at [635, 619] on div "**********" at bounding box center [674, 589] width 675 height 146
click at [634, 635] on button "Imprimir consumo" at bounding box center [572, 642] width 290 height 37
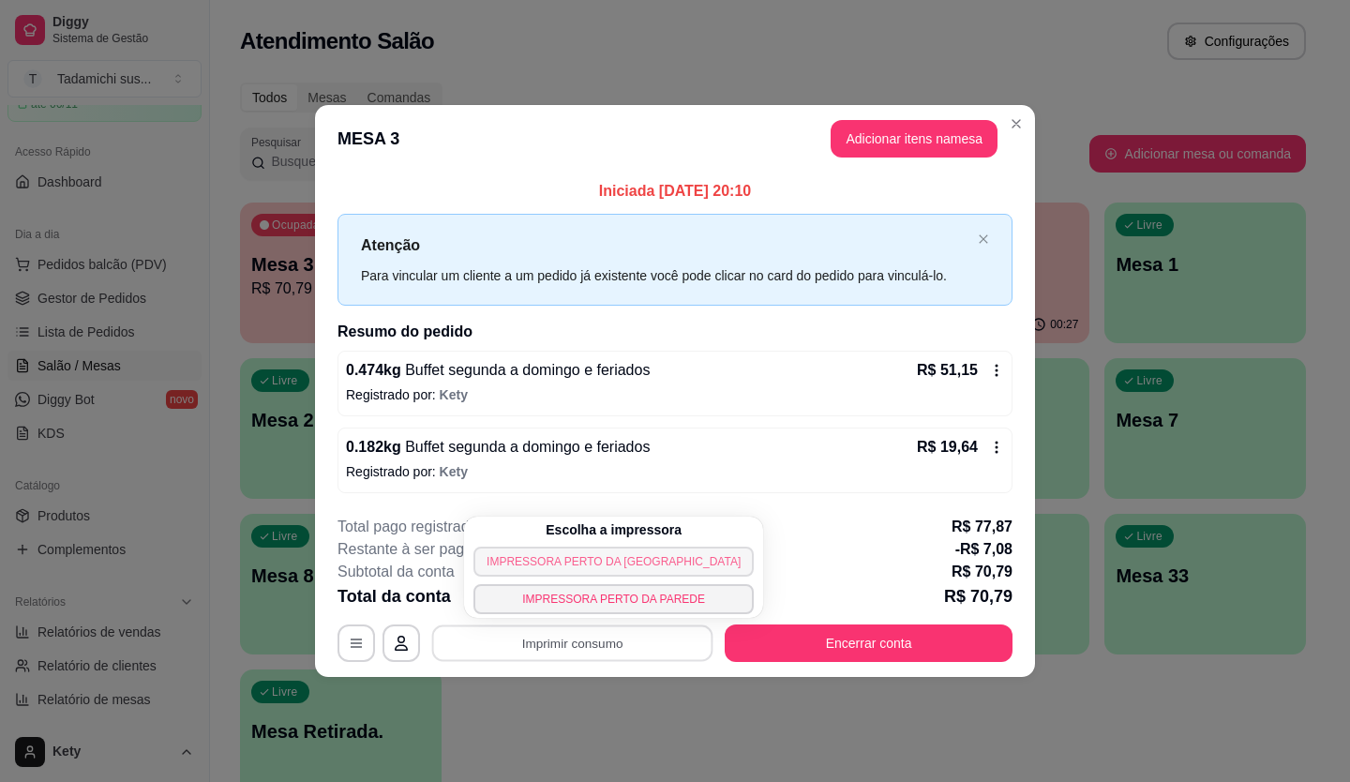
click at [525, 563] on button "IMPRESSORA PERTO DA [GEOGRAPHIC_DATA]" at bounding box center [613, 561] width 280 height 30
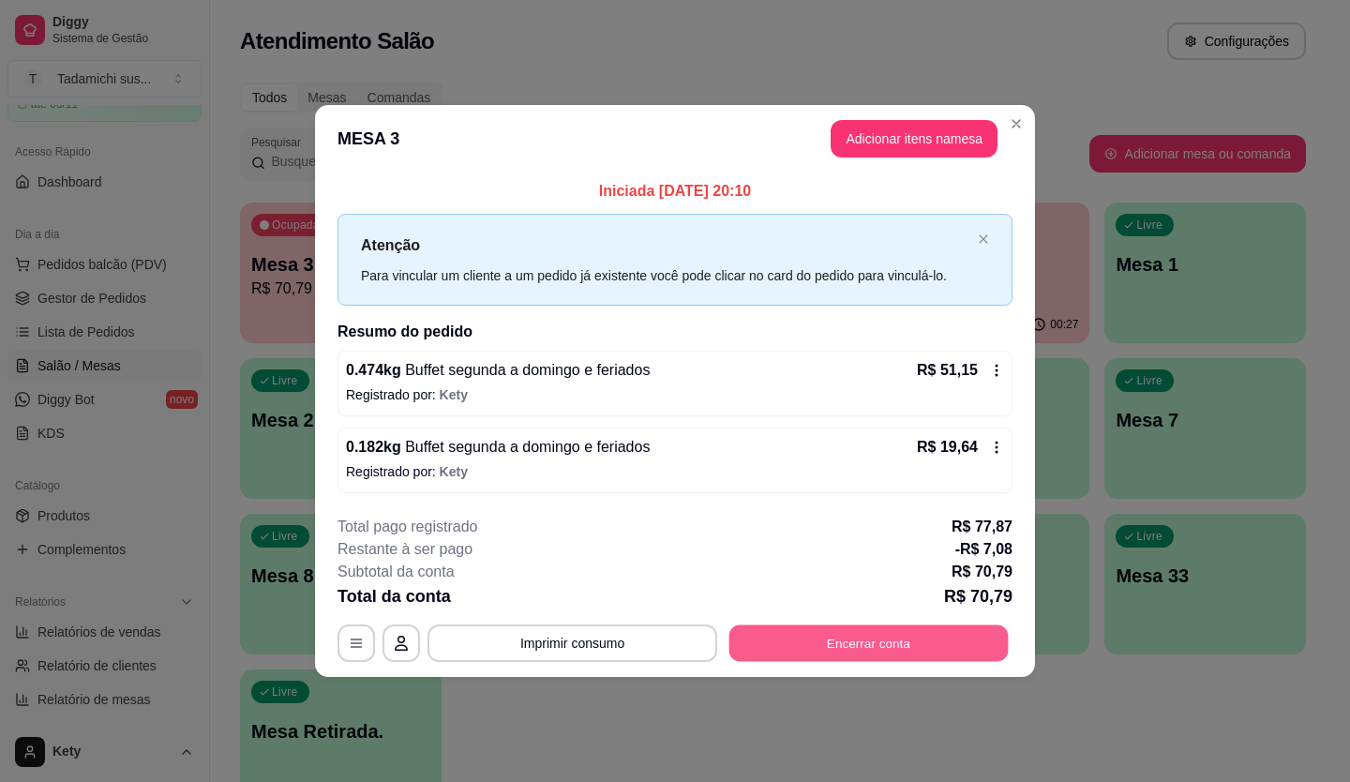
click at [830, 645] on button "Encerrar conta" at bounding box center [868, 642] width 279 height 37
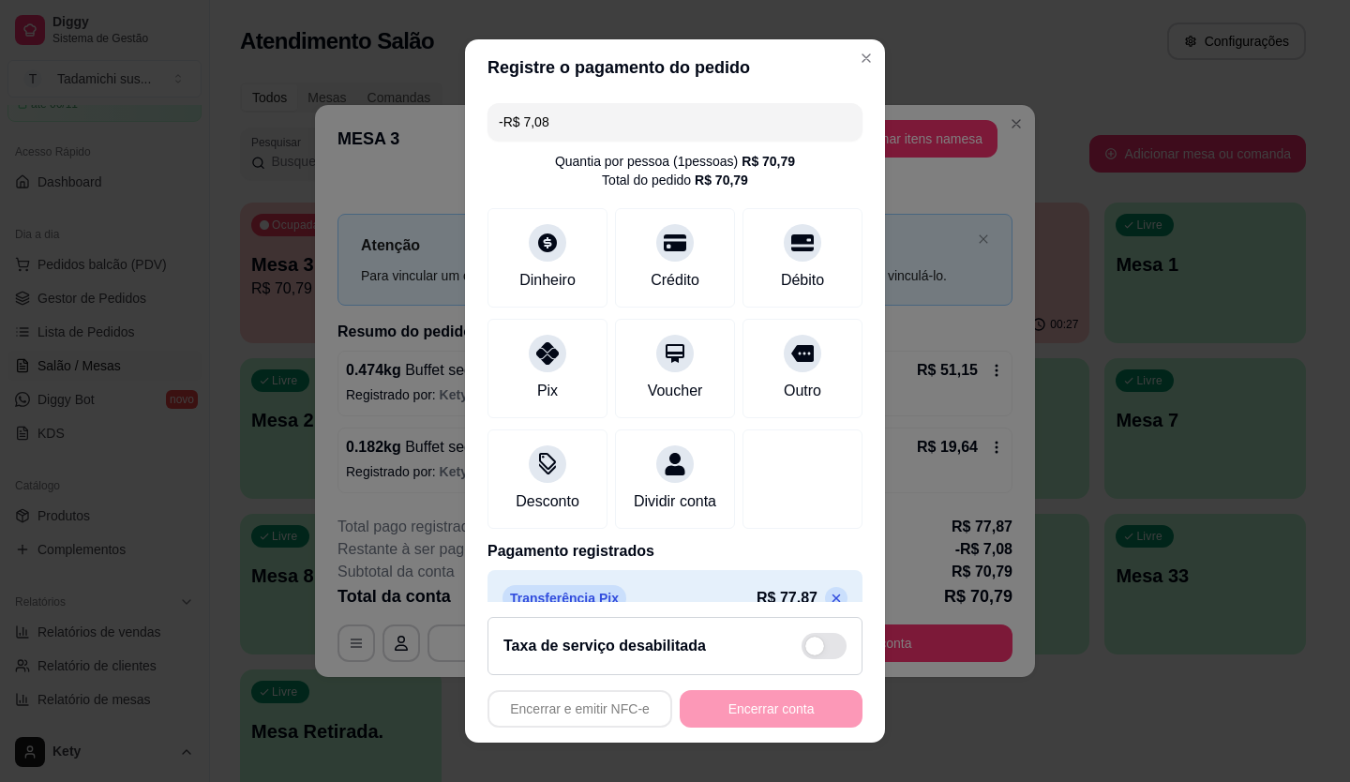
click at [719, 716] on div "Encerrar e emitir NFC-e Encerrar conta" at bounding box center [674, 708] width 375 height 37
click at [550, 387] on div "Pix" at bounding box center [548, 364] width 132 height 110
click at [728, 708] on div "Encerrar e emitir NFC-e Encerrar conta" at bounding box center [674, 708] width 375 height 37
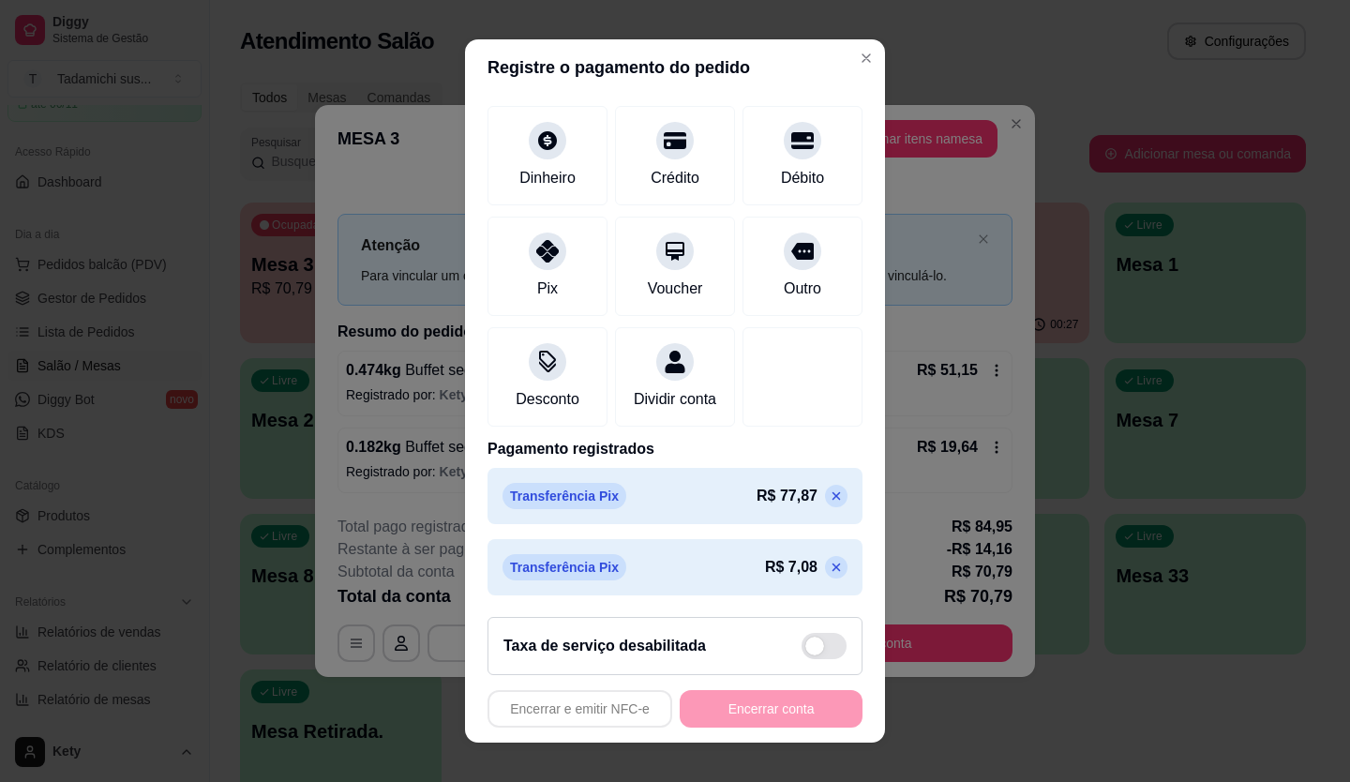
scroll to position [21, 0]
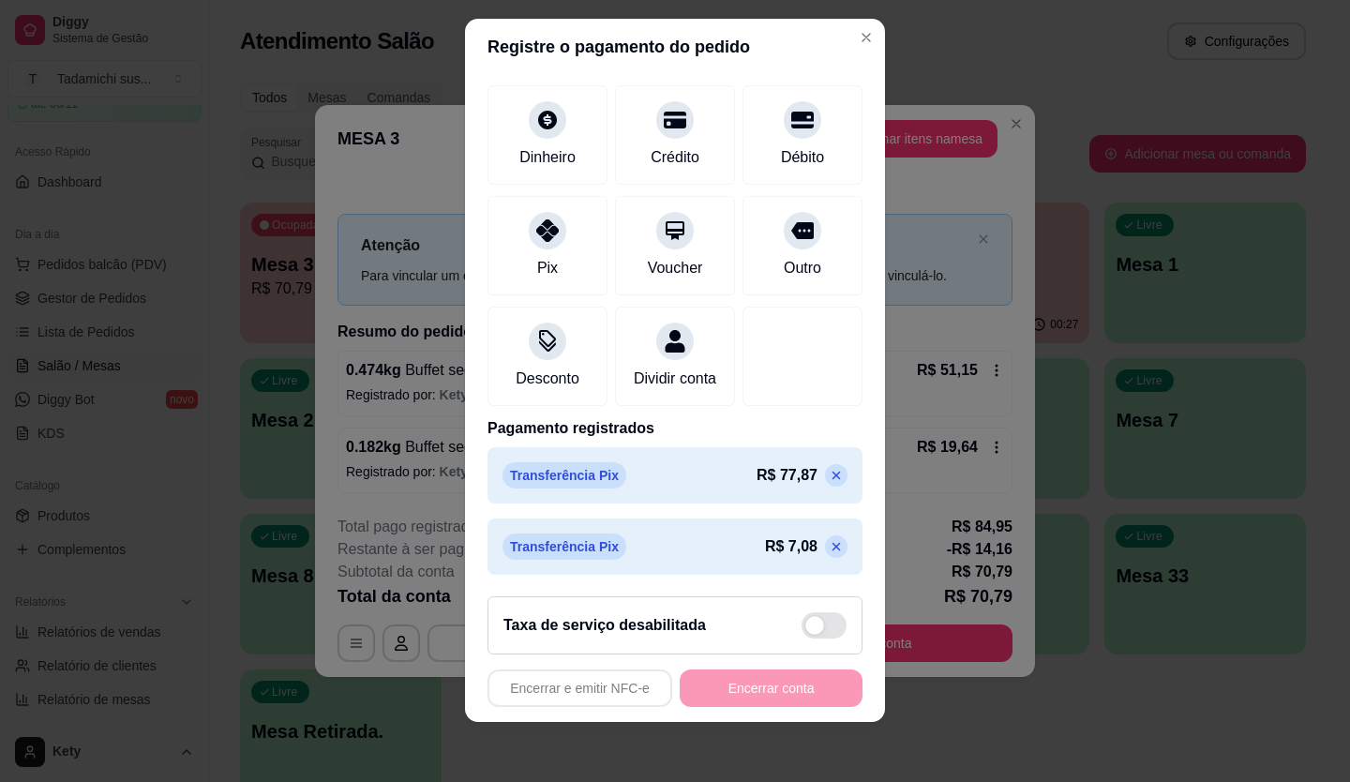
click at [832, 543] on icon at bounding box center [836, 546] width 8 height 8
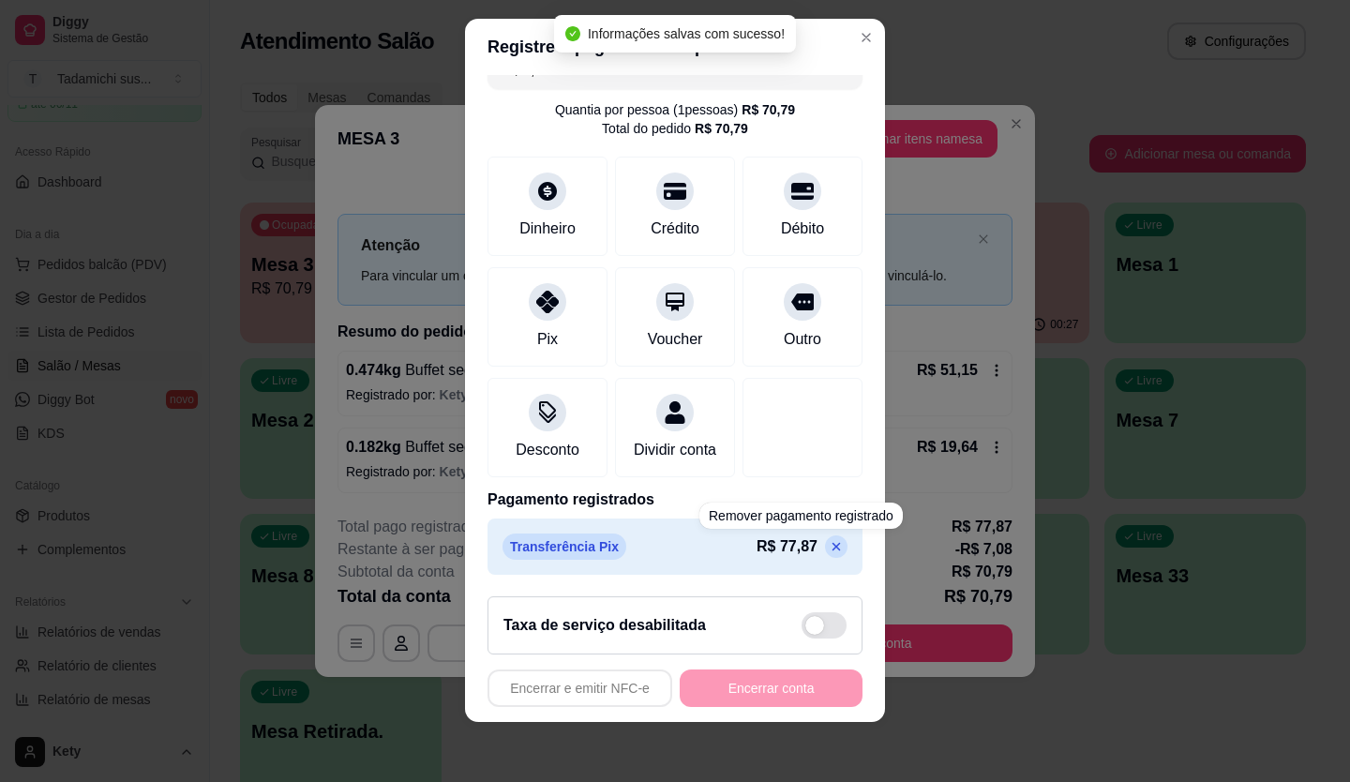
scroll to position [53, 0]
click at [763, 690] on div "Encerrar e emitir NFC-e Encerrar conta" at bounding box center [674, 687] width 375 height 37
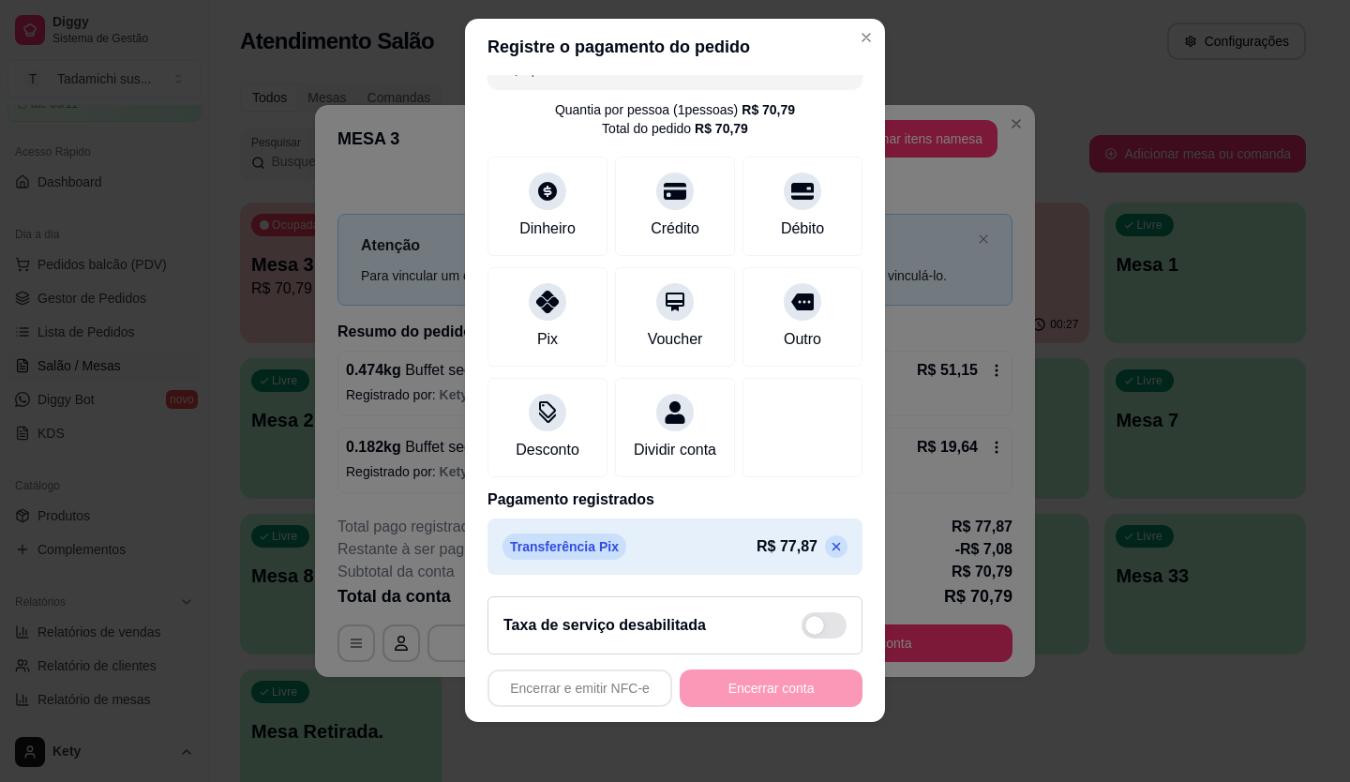
click at [829, 545] on icon at bounding box center [836, 546] width 15 height 15
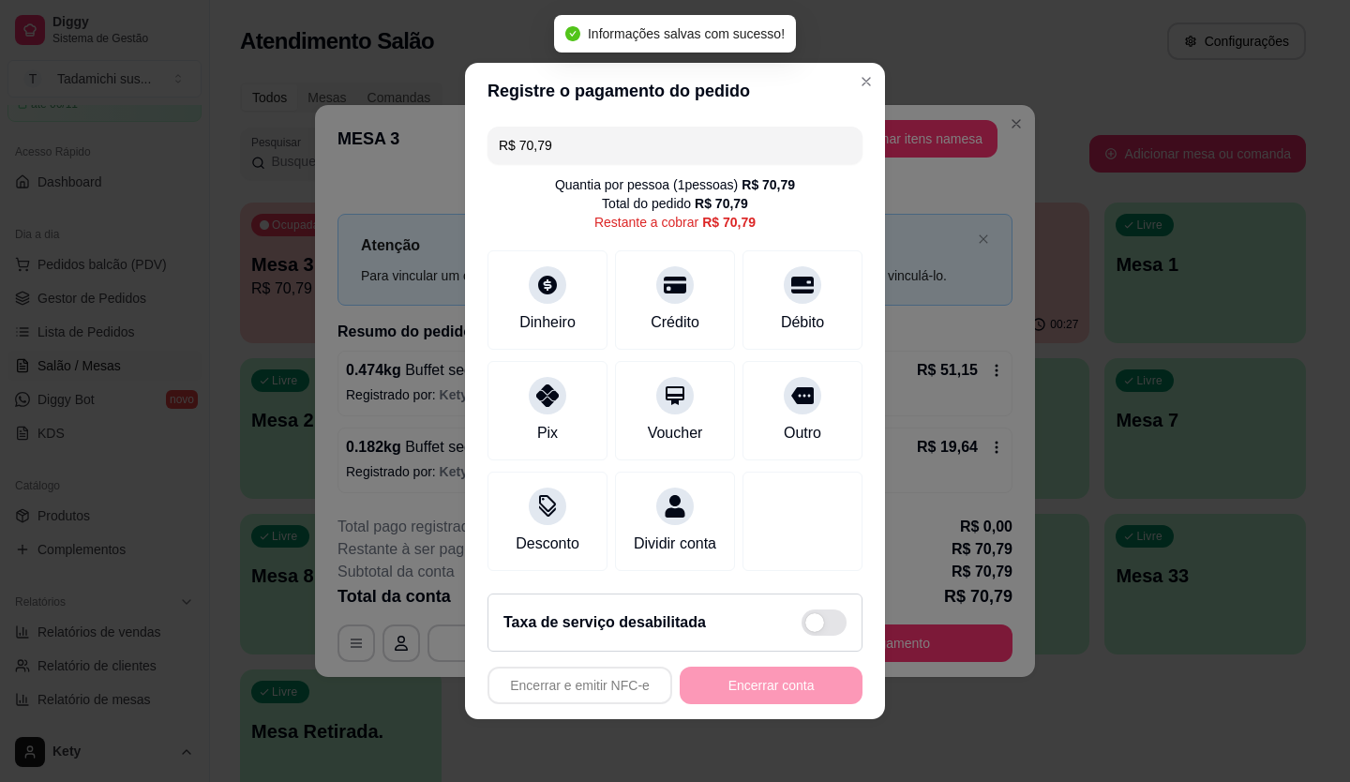
scroll to position [8, 0]
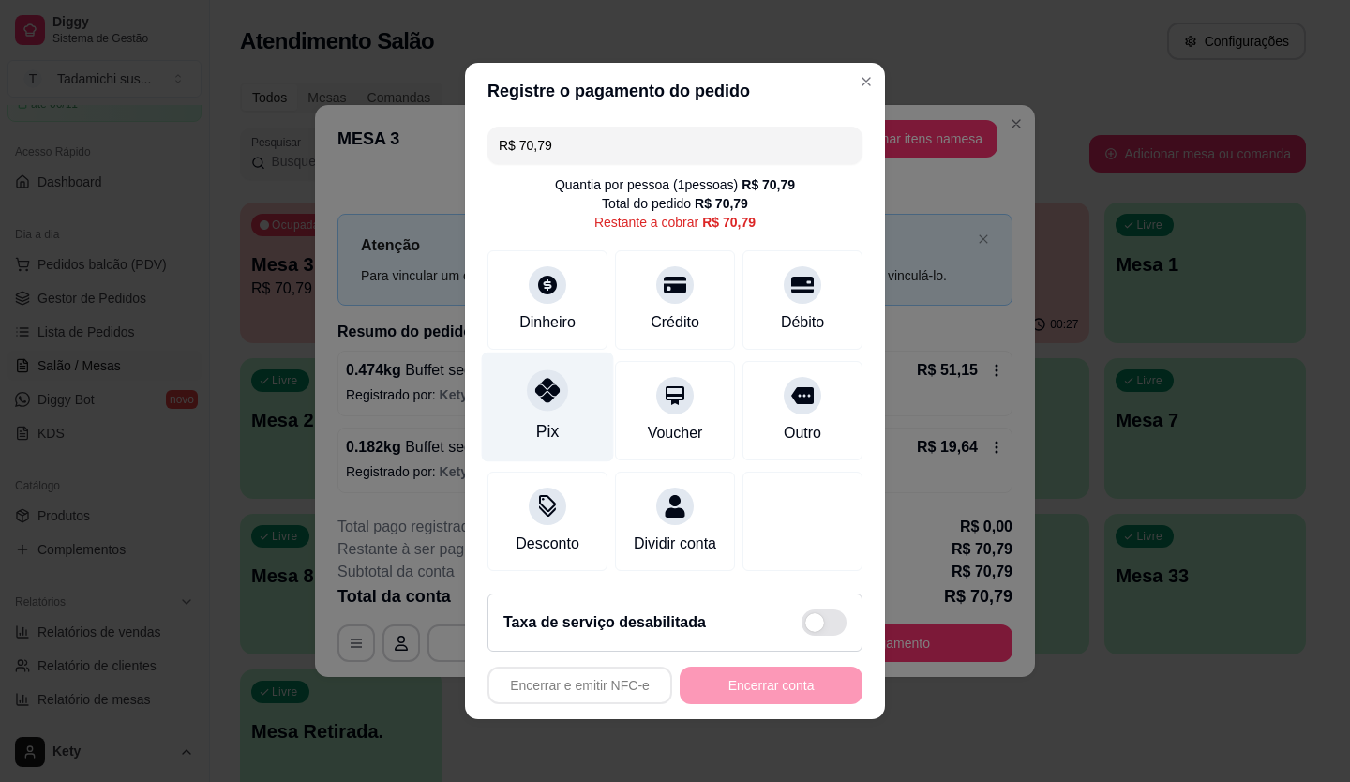
click at [564, 384] on div "Pix" at bounding box center [548, 407] width 132 height 110
type input "R$ 0,00"
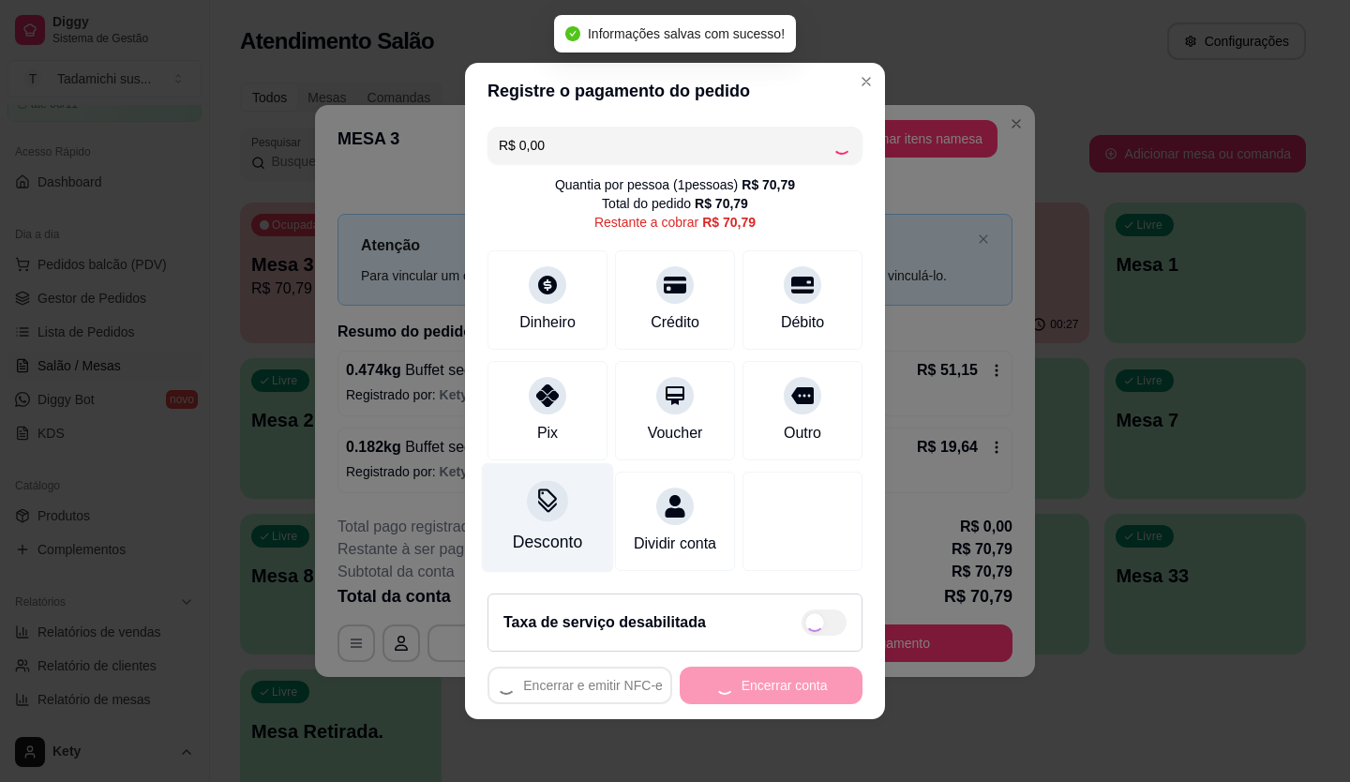
scroll to position [21, 0]
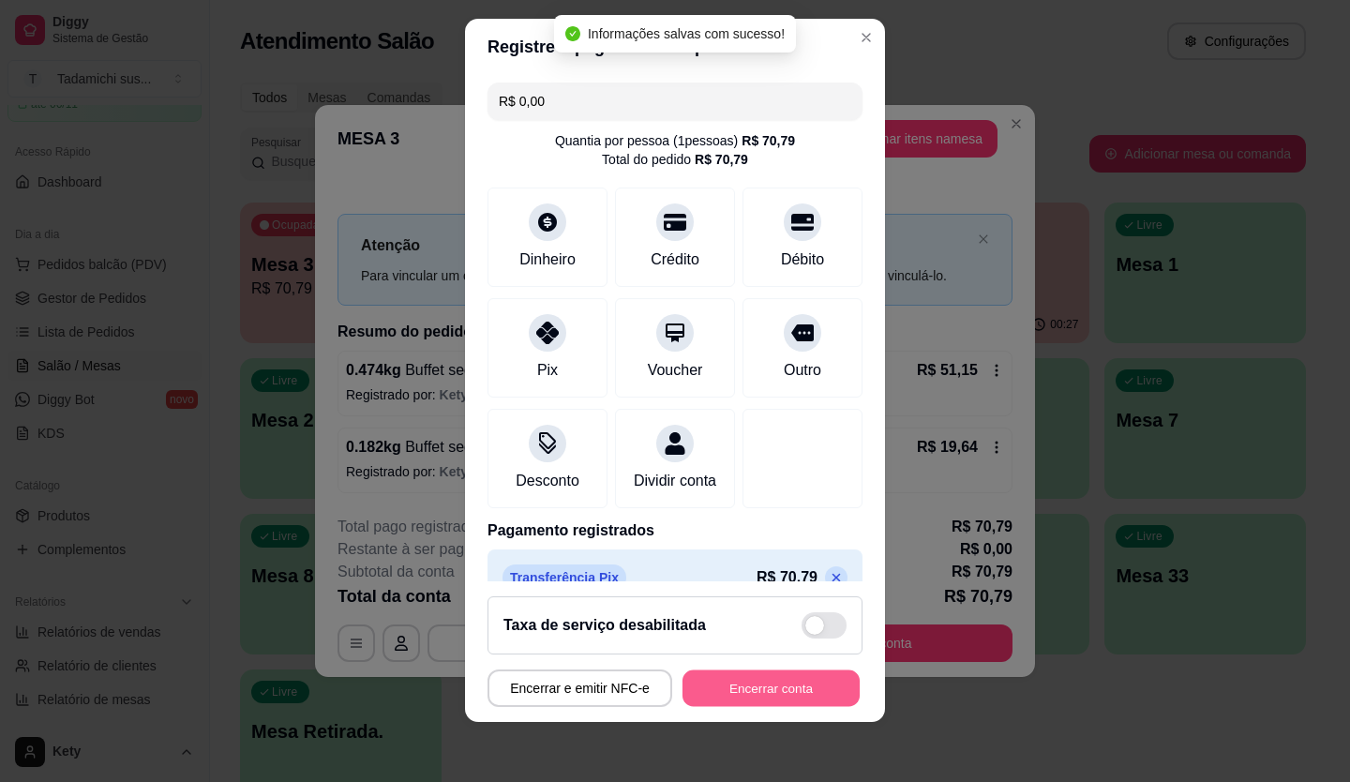
click at [702, 692] on button "Encerrar conta" at bounding box center [770, 688] width 177 height 37
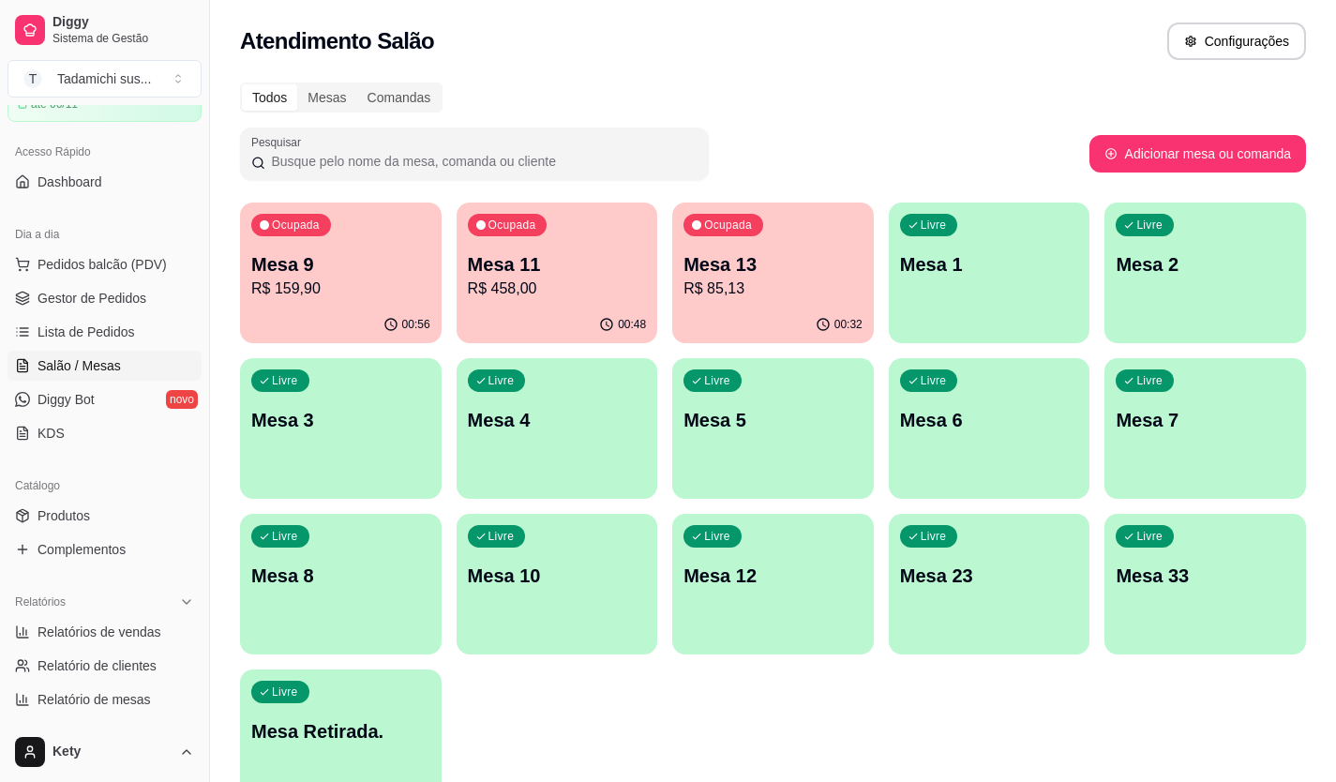
click at [774, 271] on p "Mesa 13" at bounding box center [772, 264] width 179 height 26
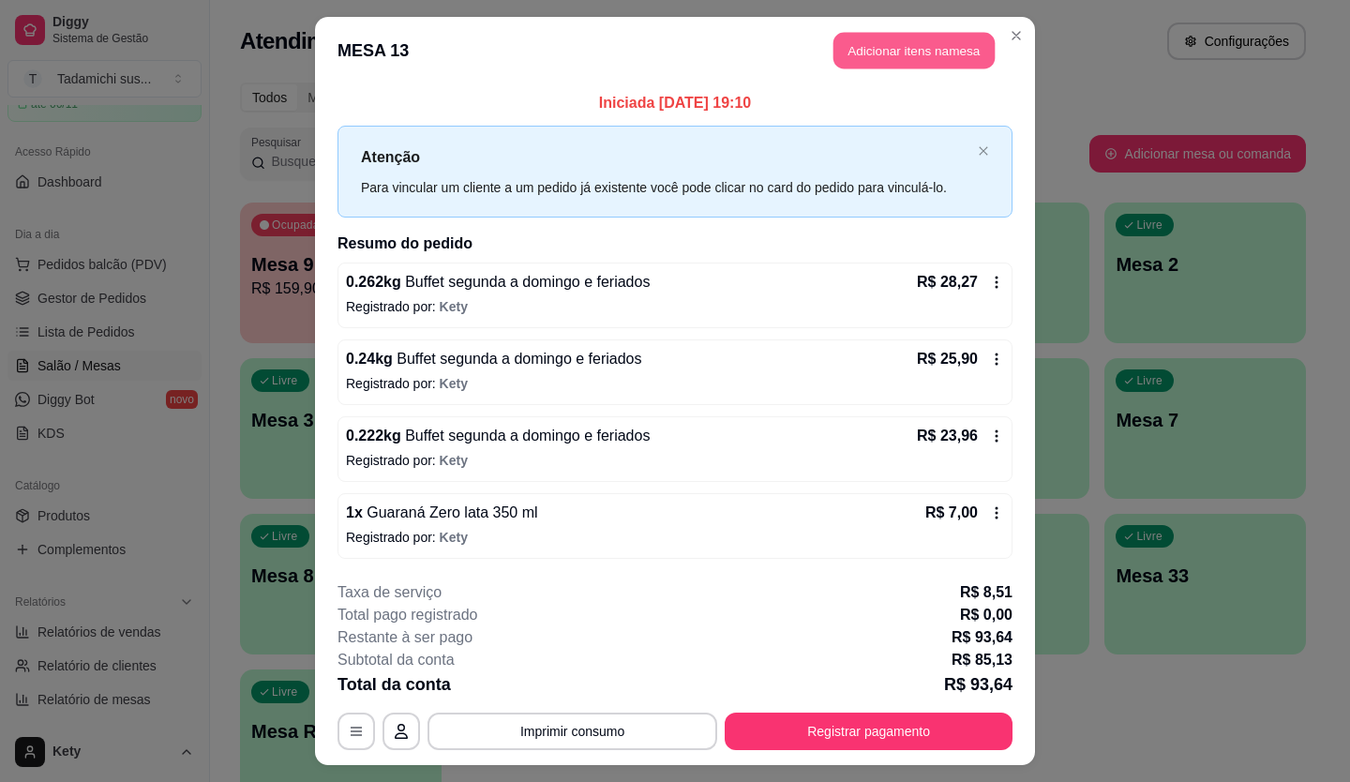
click at [881, 37] on button "Adicionar itens na mesa" at bounding box center [913, 51] width 161 height 37
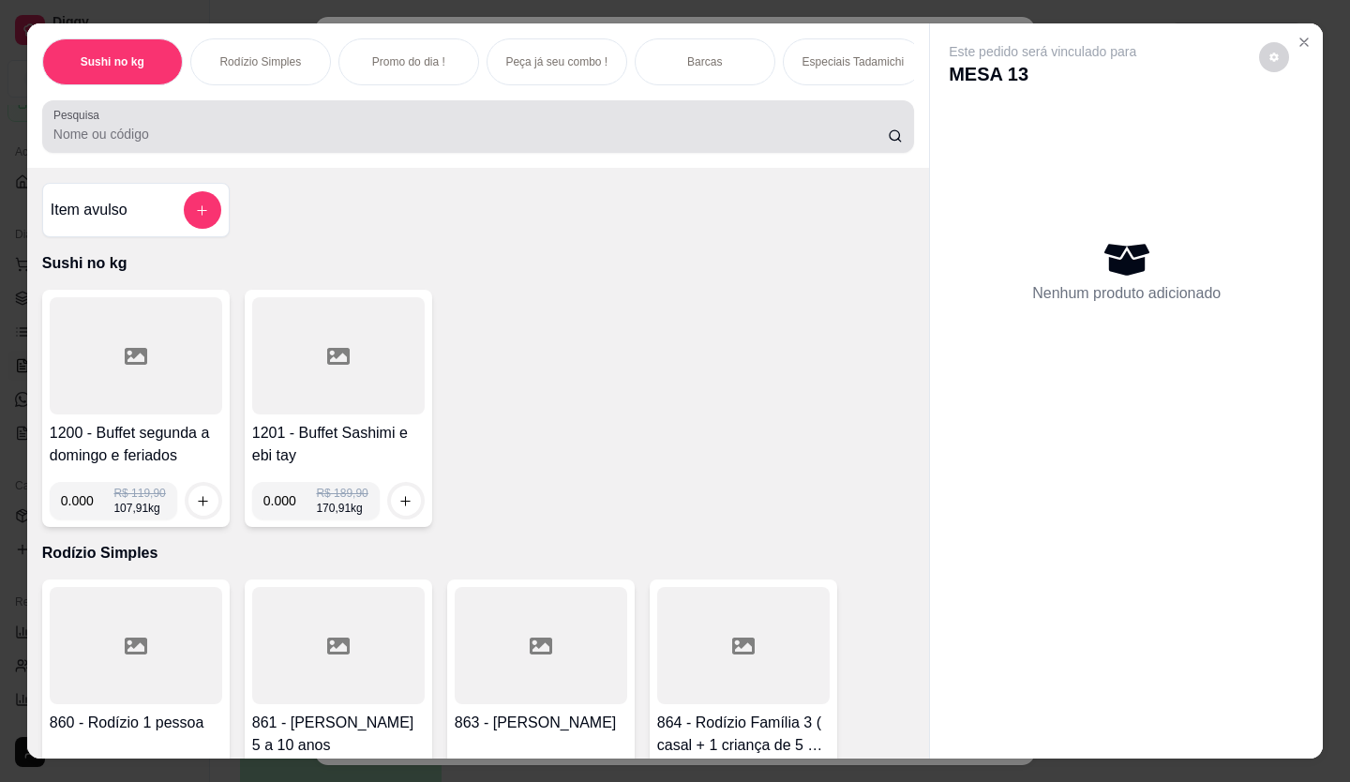
click at [658, 130] on div at bounding box center [477, 126] width 849 height 37
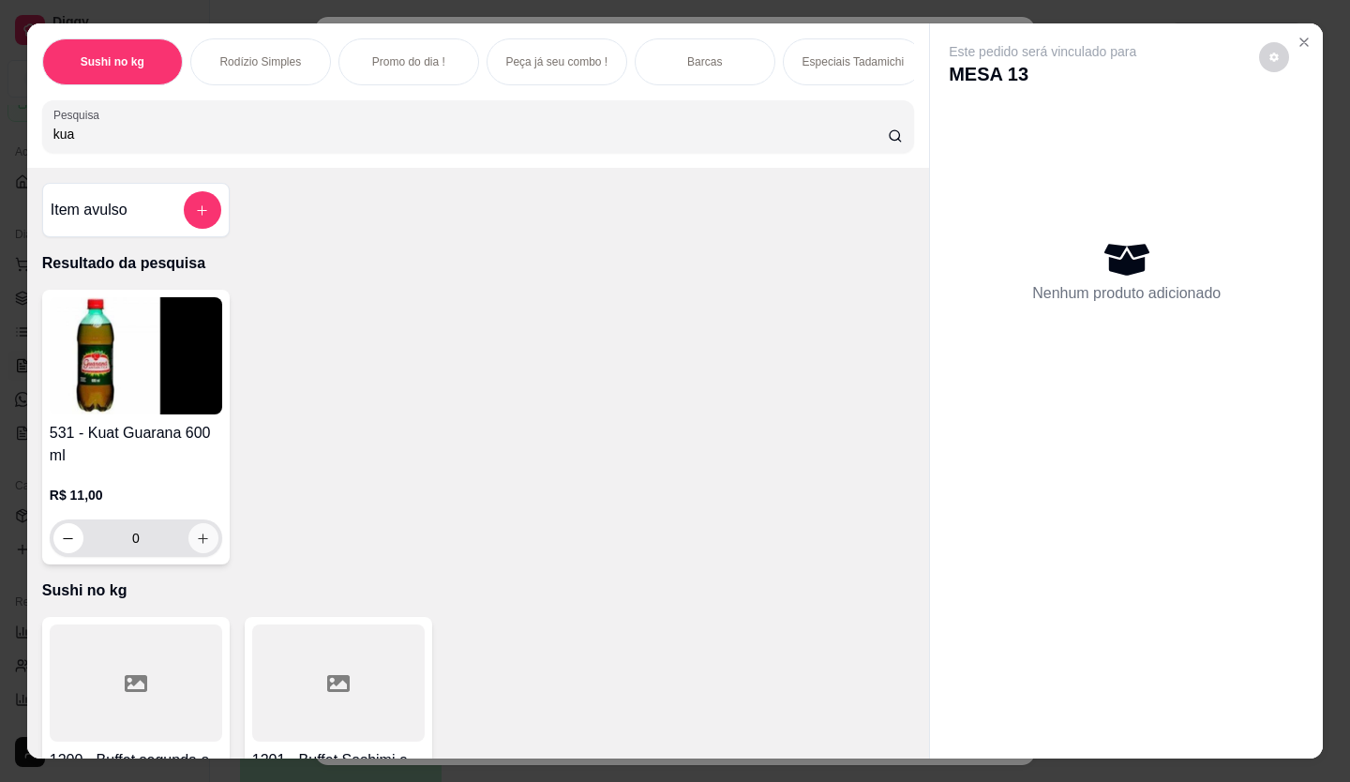
type input "kua"
click at [197, 542] on icon "increase-product-quantity" at bounding box center [203, 538] width 14 height 14
type input "1"
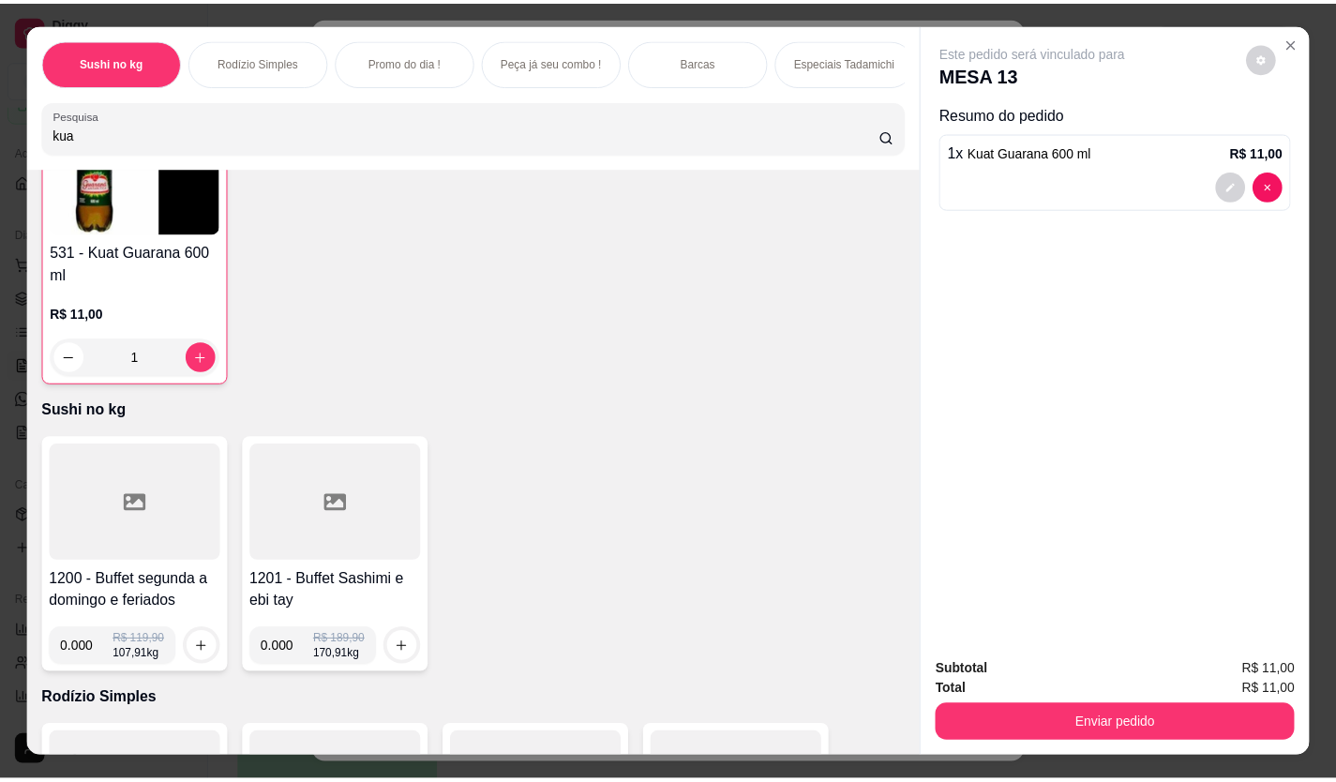
scroll to position [187, 0]
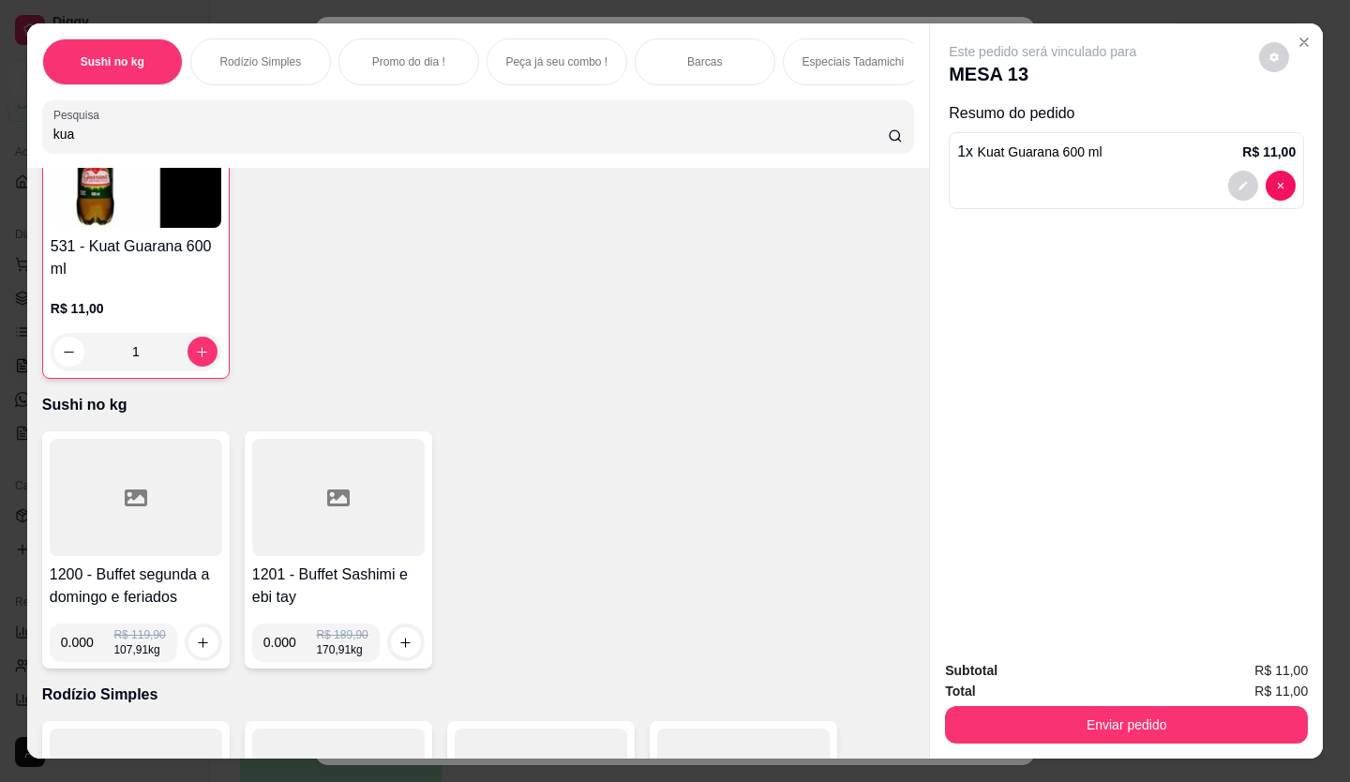
click at [86, 651] on input "0.000" at bounding box center [87, 641] width 53 height 37
type input "0.376"
click at [197, 647] on icon "increase-product-quantity" at bounding box center [204, 643] width 14 height 14
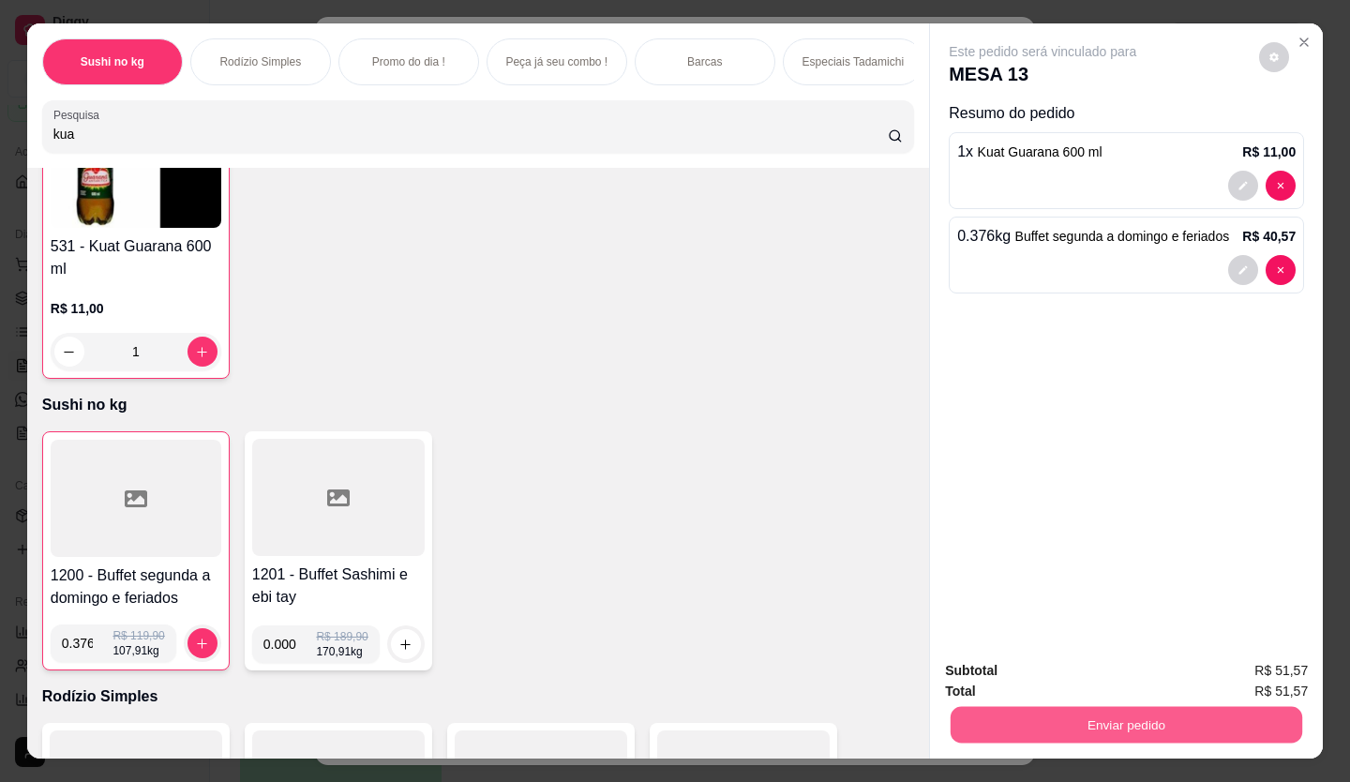
click at [1085, 729] on button "Enviar pedido" at bounding box center [1127, 725] width 352 height 37
click at [1235, 672] on button "Enviar pedido" at bounding box center [1258, 670] width 103 height 35
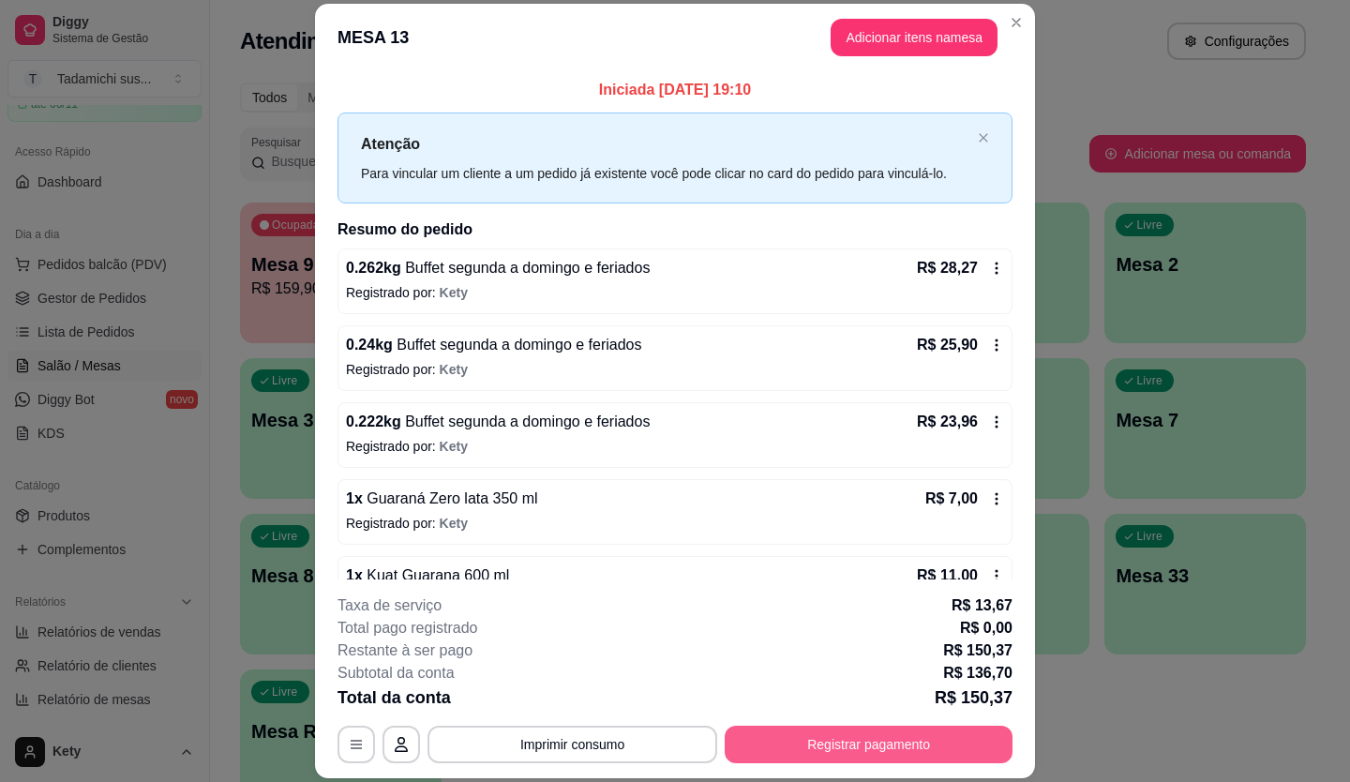
click at [914, 742] on button "Registrar pagamento" at bounding box center [869, 744] width 288 height 37
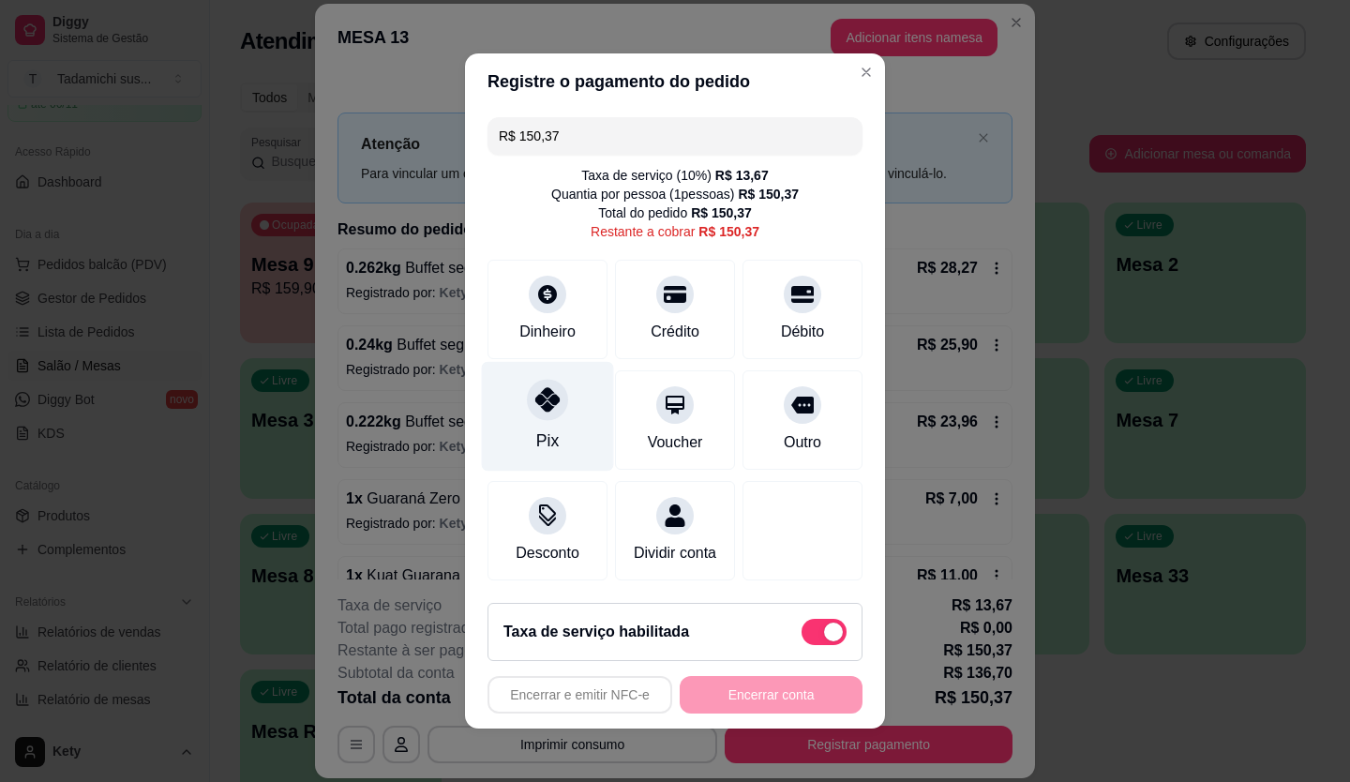
click at [538, 397] on icon at bounding box center [547, 399] width 24 height 24
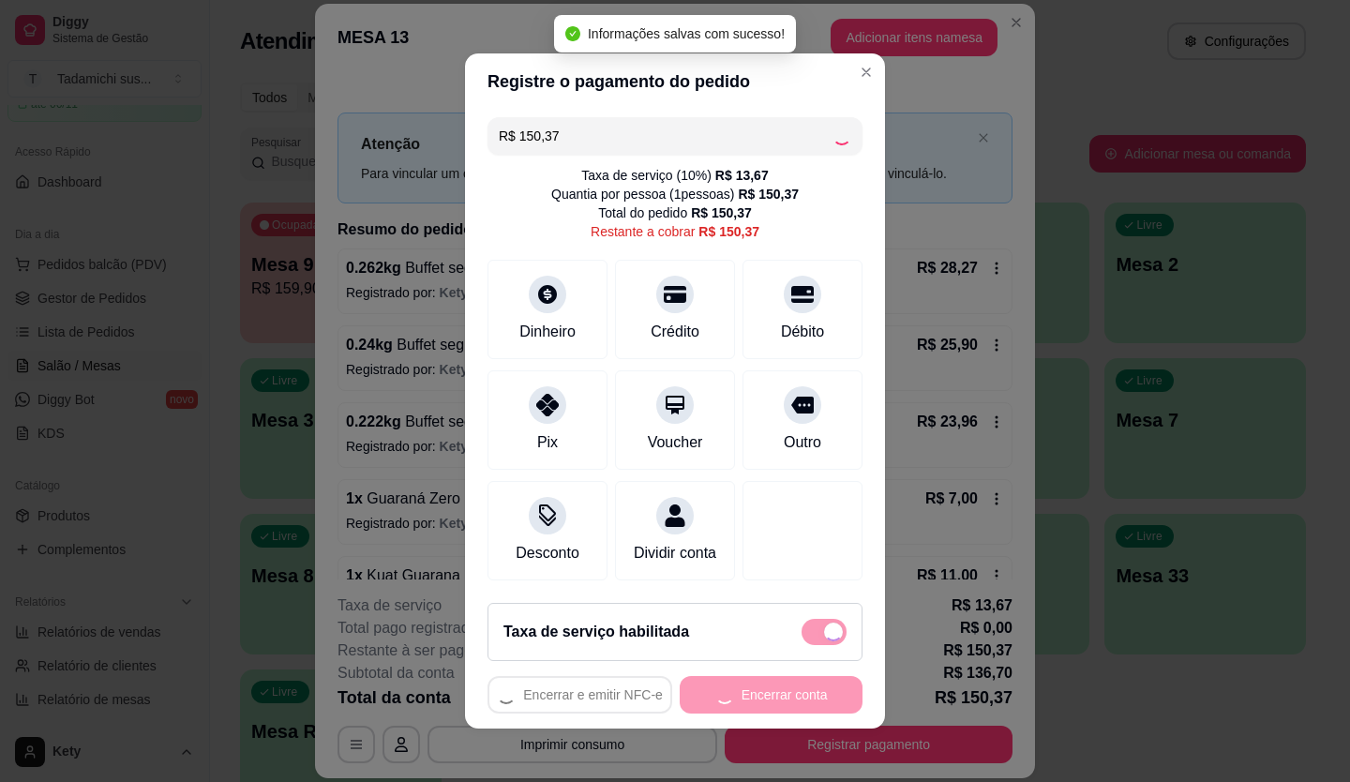
type input "R$ 0,00"
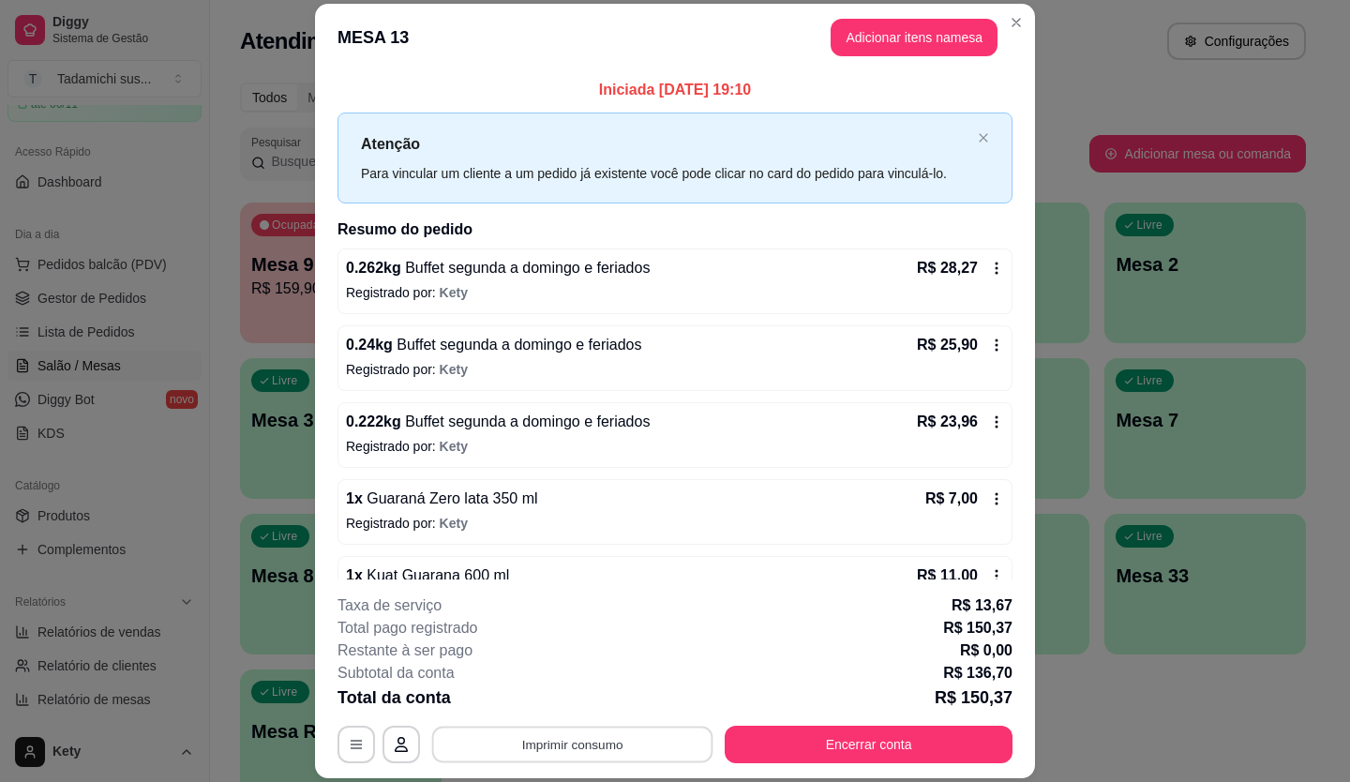
click at [533, 742] on button "Imprimir consumo" at bounding box center [572, 744] width 281 height 37
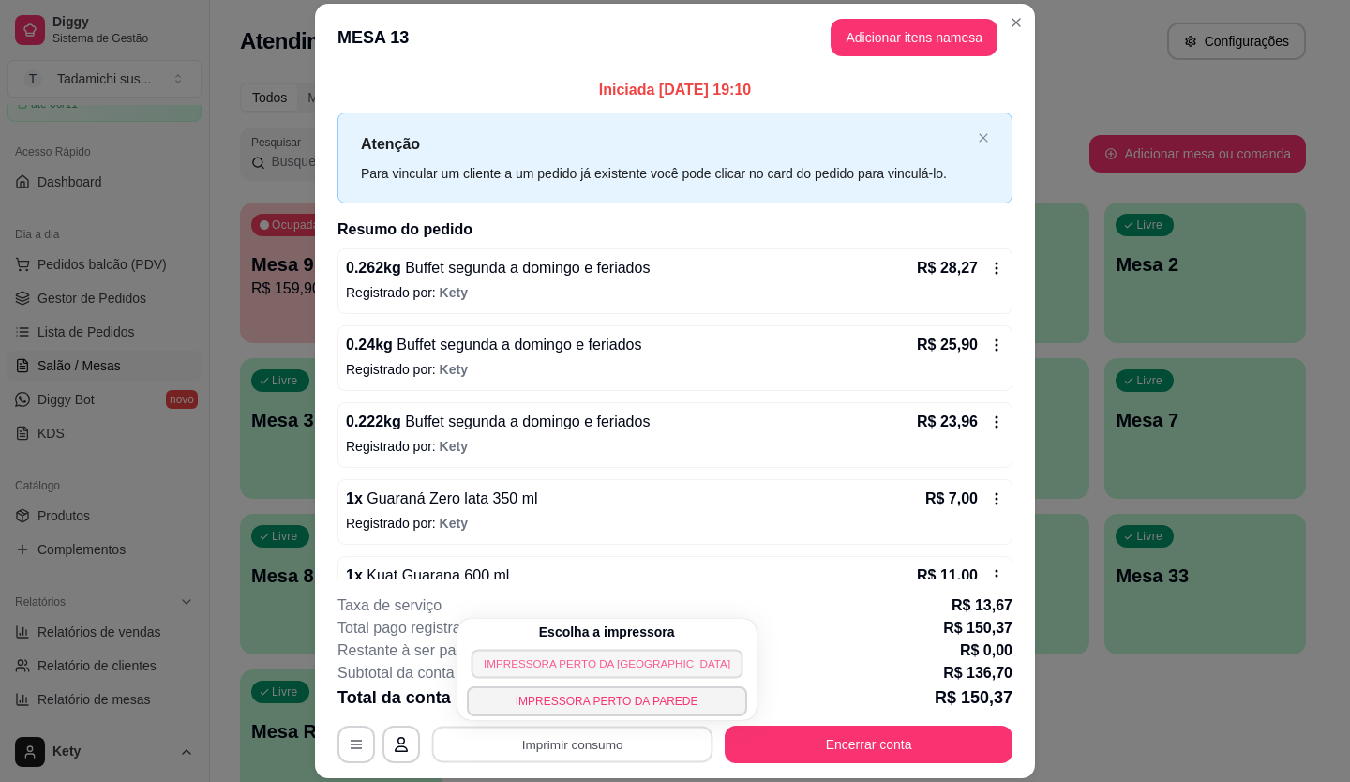
click at [486, 667] on button "IMPRESSORA PERTO DA [GEOGRAPHIC_DATA]" at bounding box center [607, 663] width 272 height 29
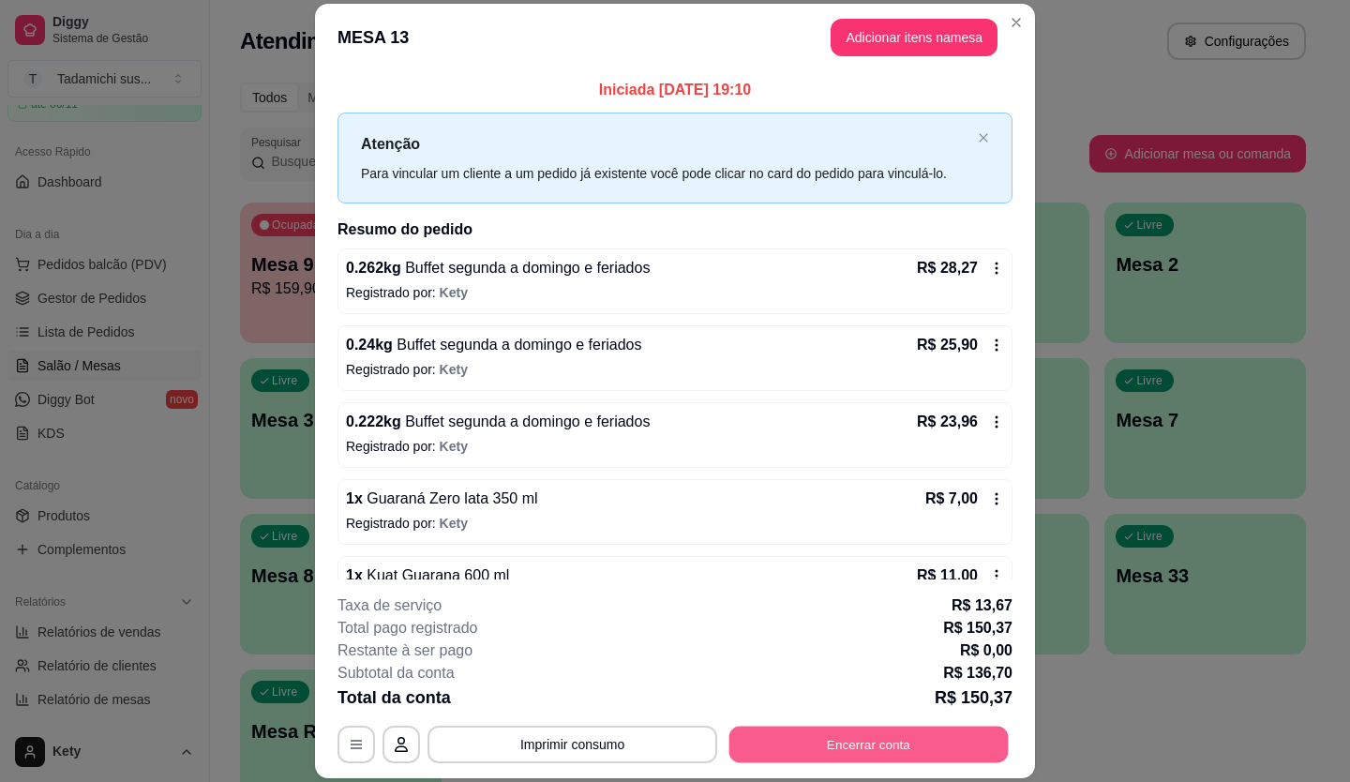
click at [773, 731] on button "Encerrar conta" at bounding box center [868, 744] width 279 height 37
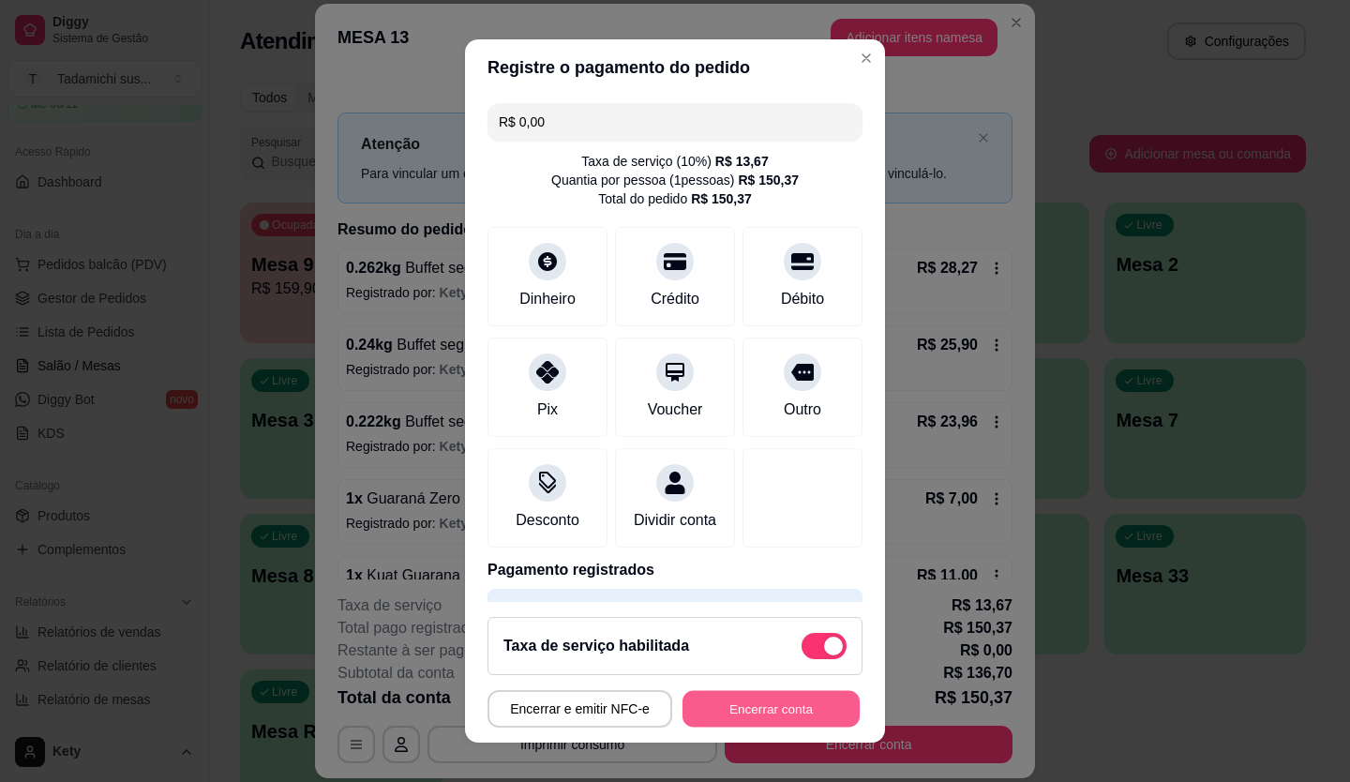
click at [768, 705] on button "Encerrar conta" at bounding box center [770, 709] width 177 height 37
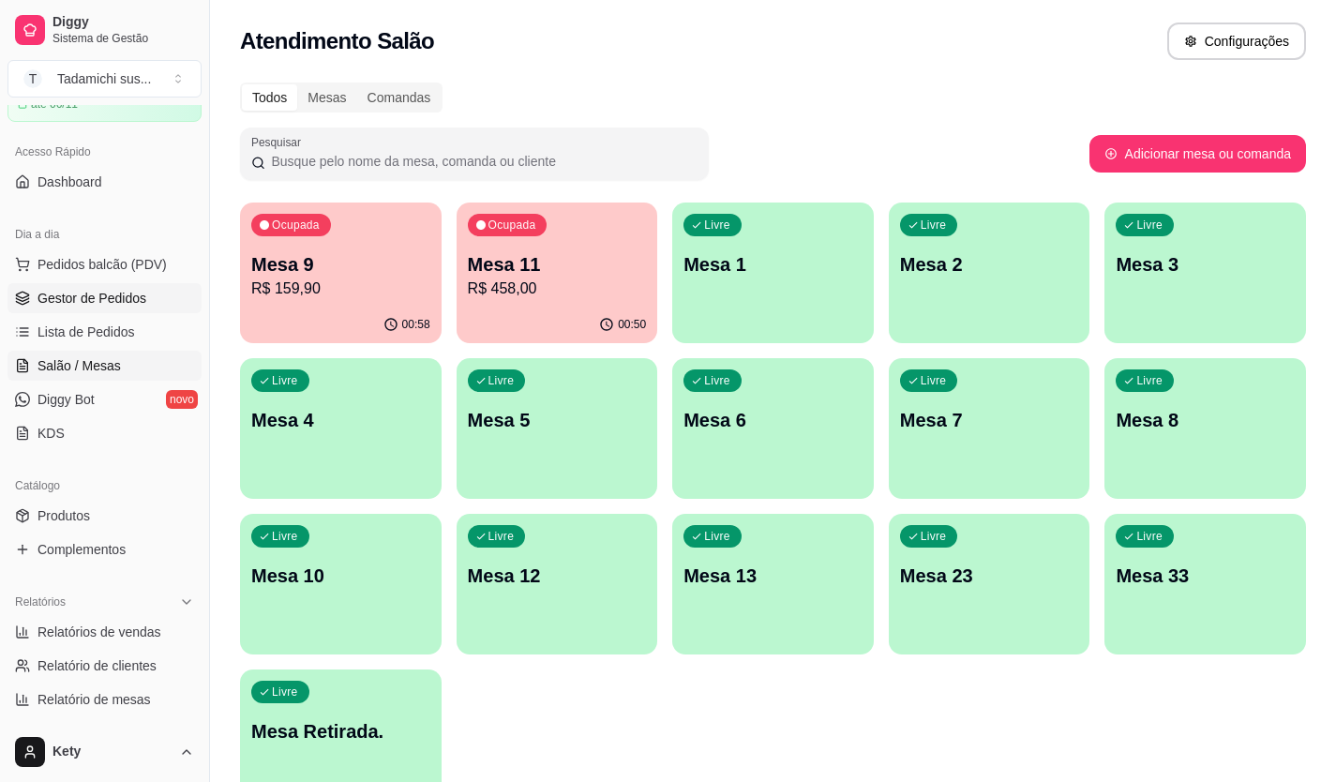
click at [87, 307] on link "Gestor de Pedidos" at bounding box center [104, 298] width 194 height 30
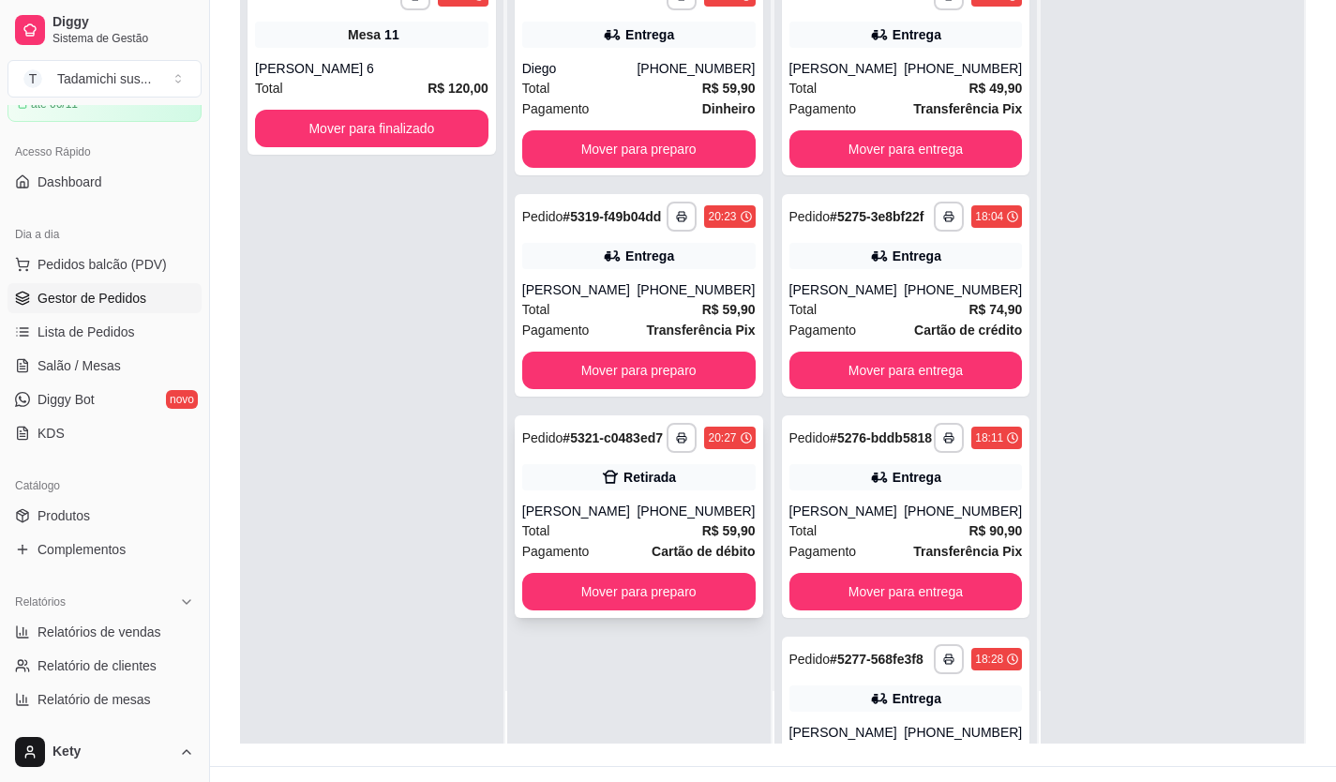
scroll to position [281, 0]
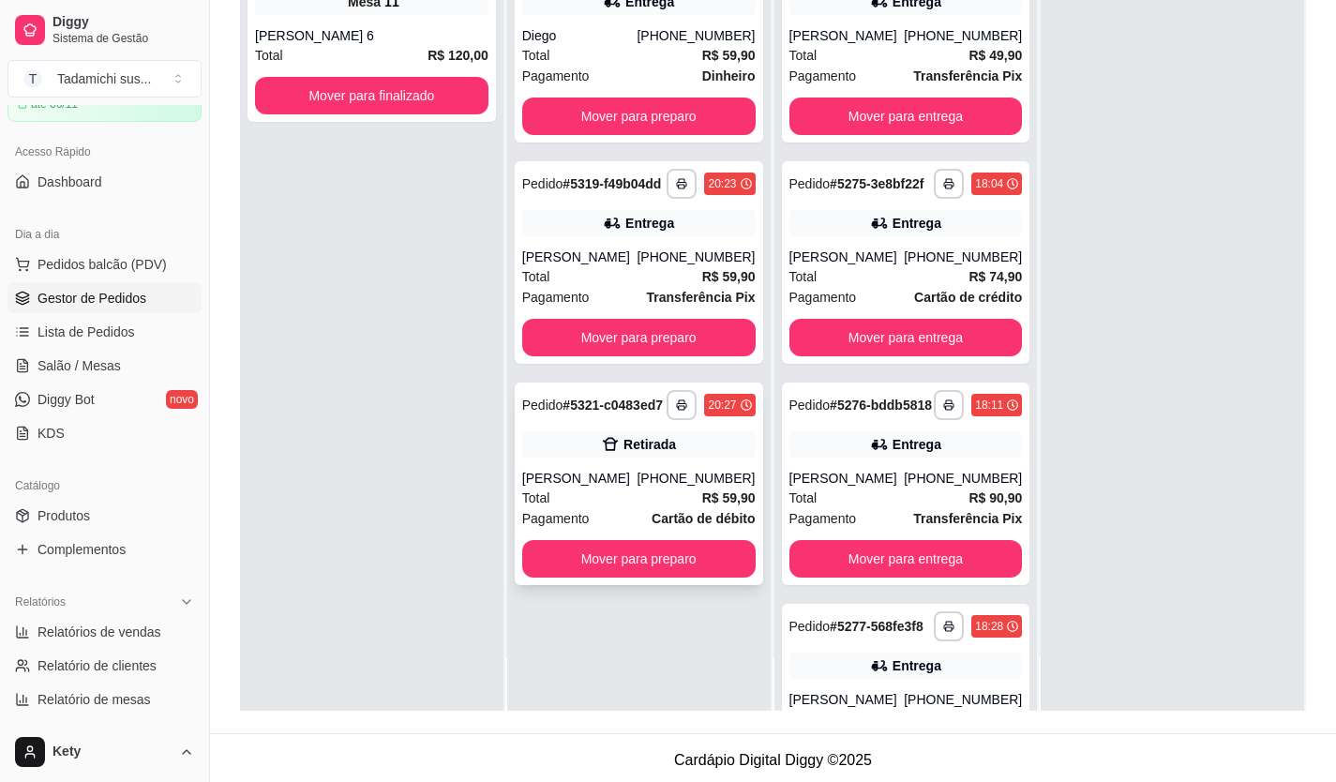
click at [581, 434] on div "Retirada" at bounding box center [638, 444] width 233 height 26
click at [556, 214] on div "Entrega" at bounding box center [638, 223] width 233 height 26
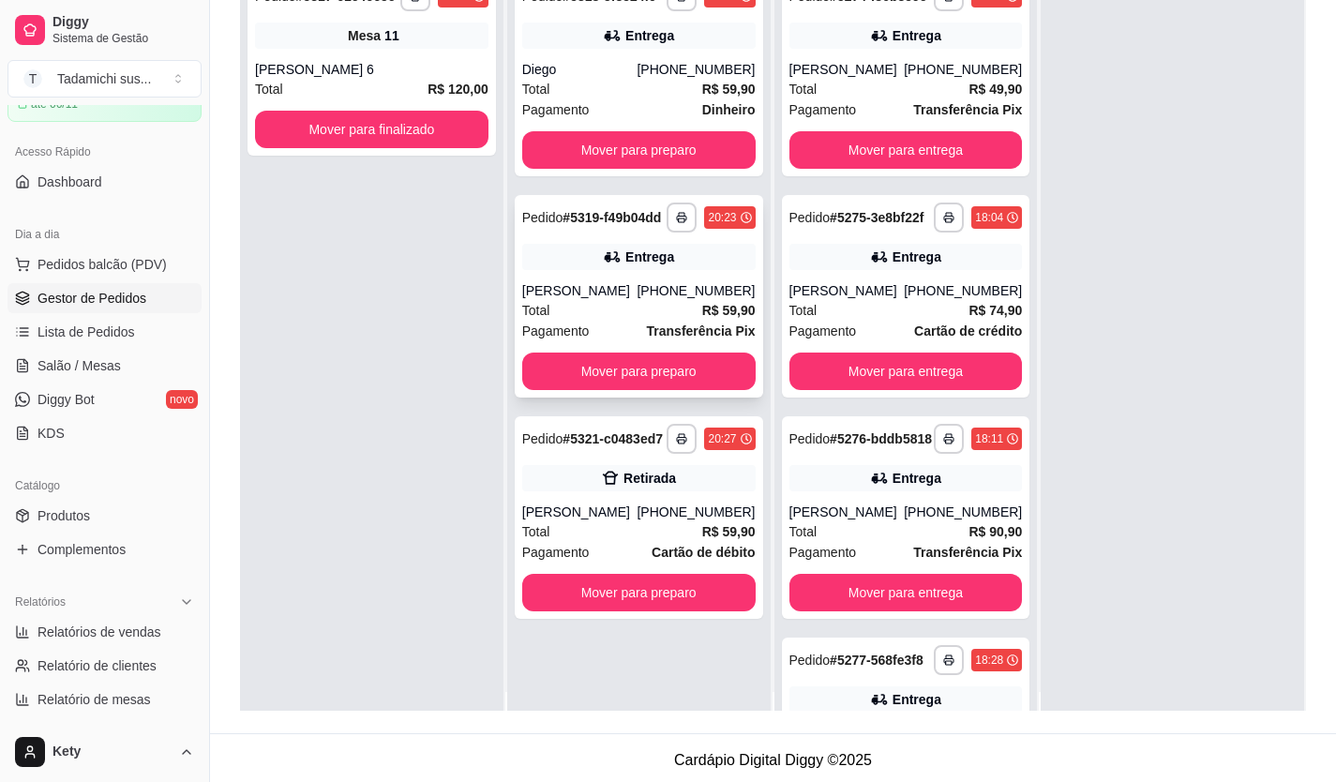
scroll to position [0, 0]
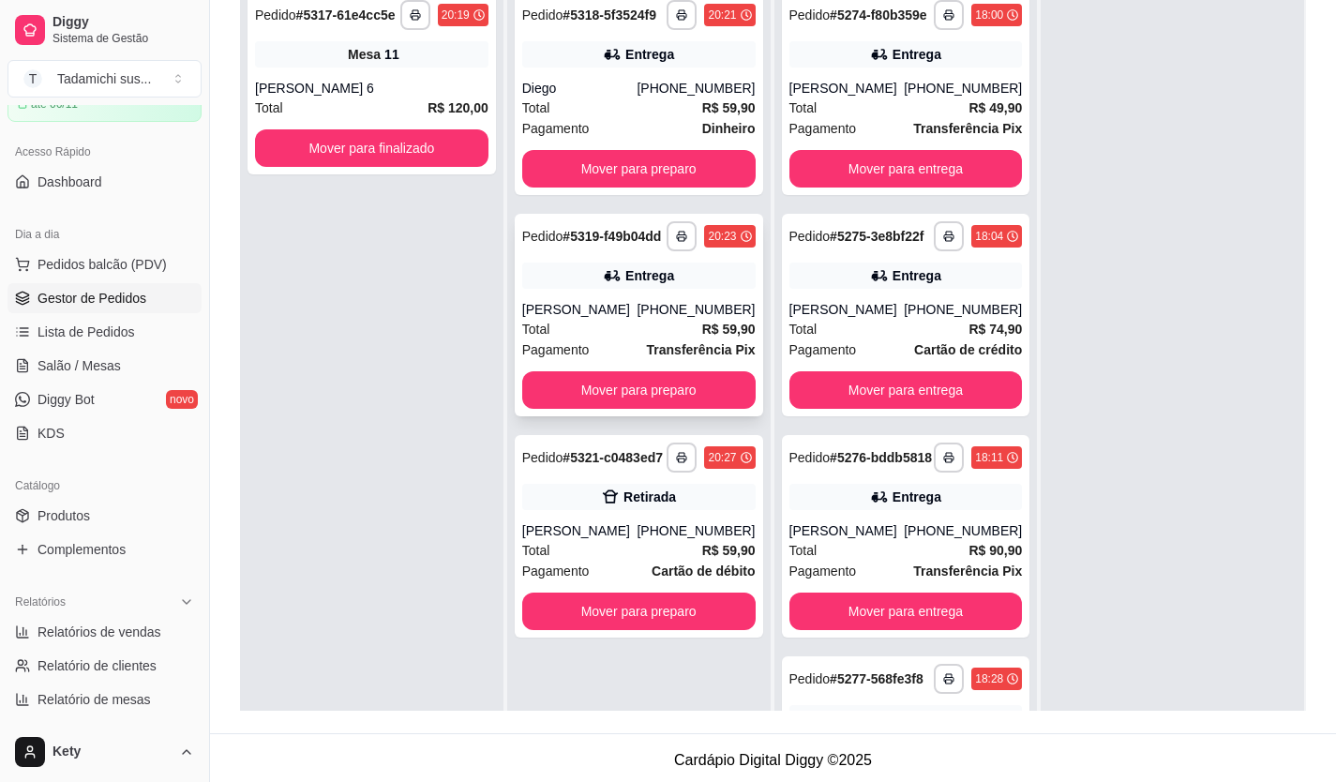
click at [560, 266] on div "Entrega" at bounding box center [638, 275] width 233 height 26
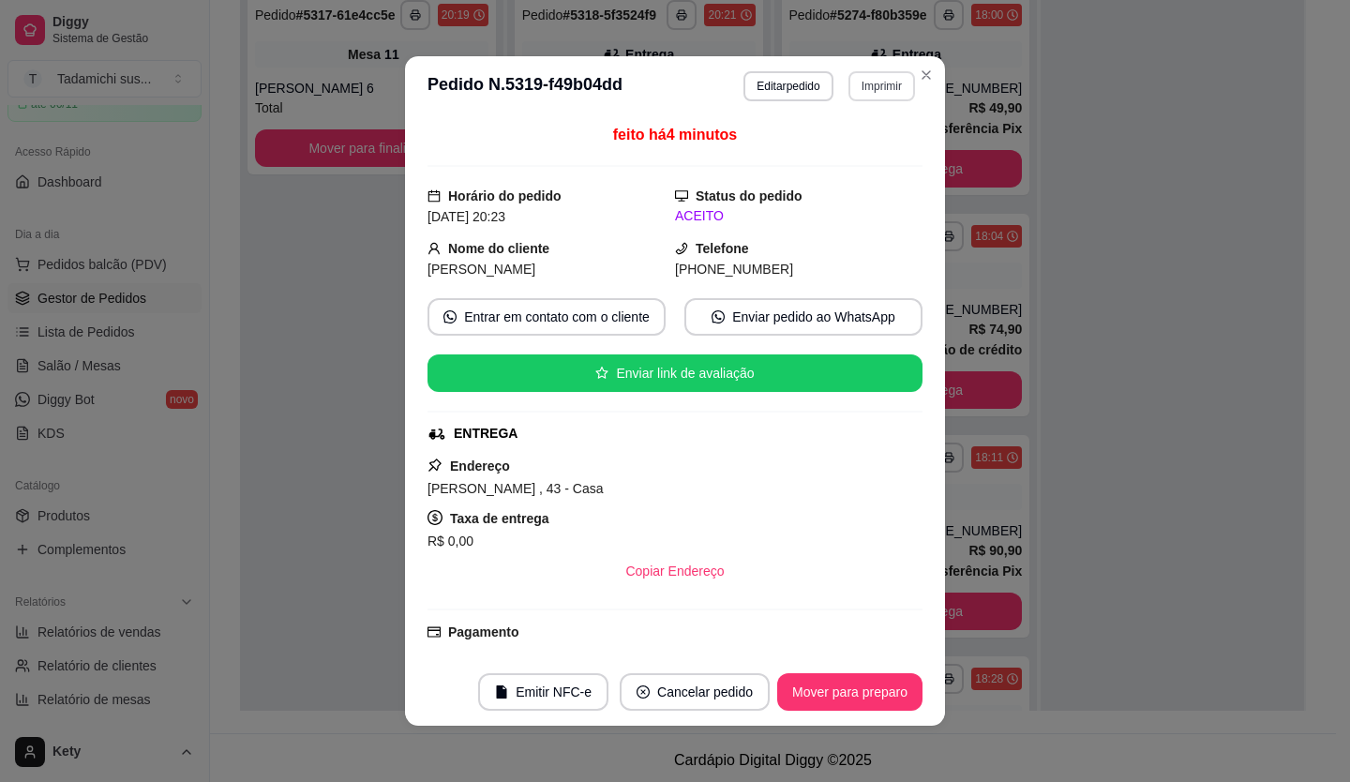
click at [868, 83] on button "Imprimir" at bounding box center [881, 86] width 67 height 30
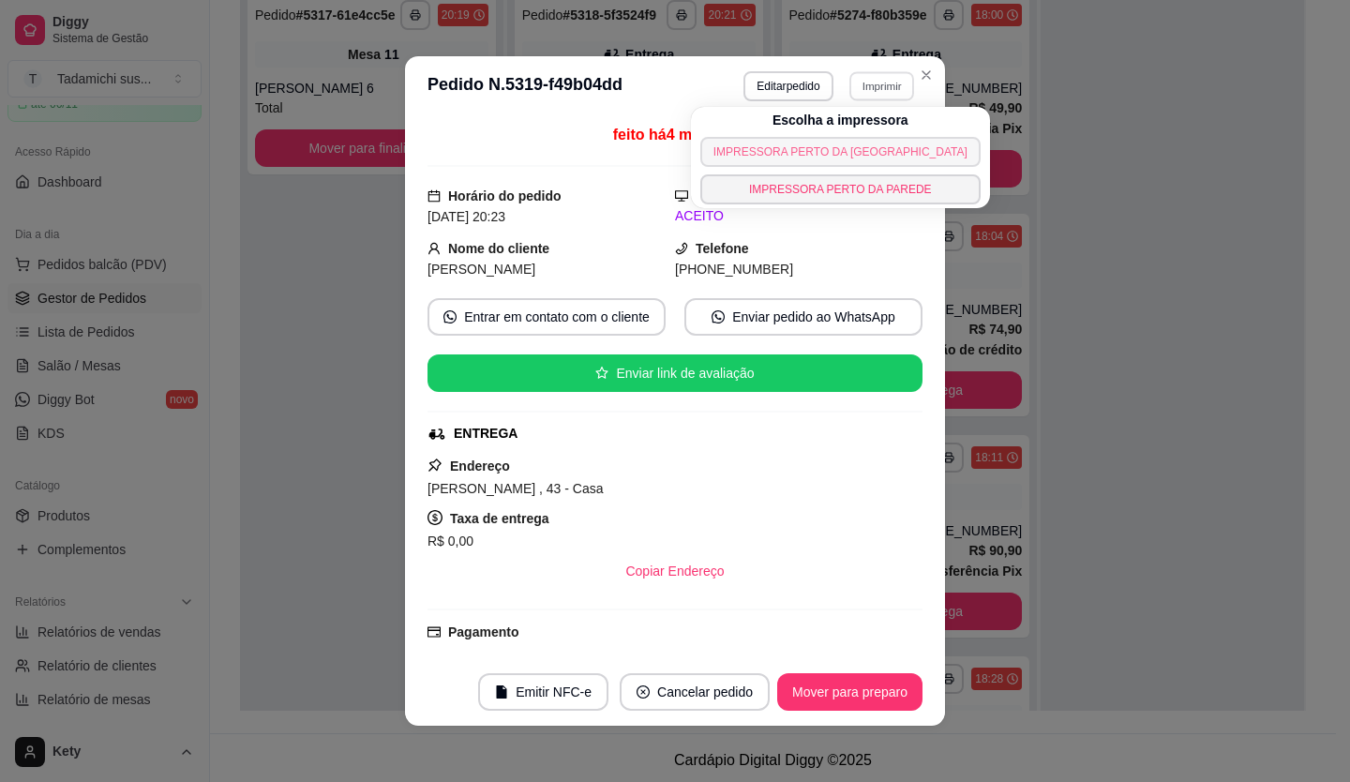
click at [841, 144] on button "IMPRESSORA PERTO DA [GEOGRAPHIC_DATA]" at bounding box center [840, 152] width 280 height 30
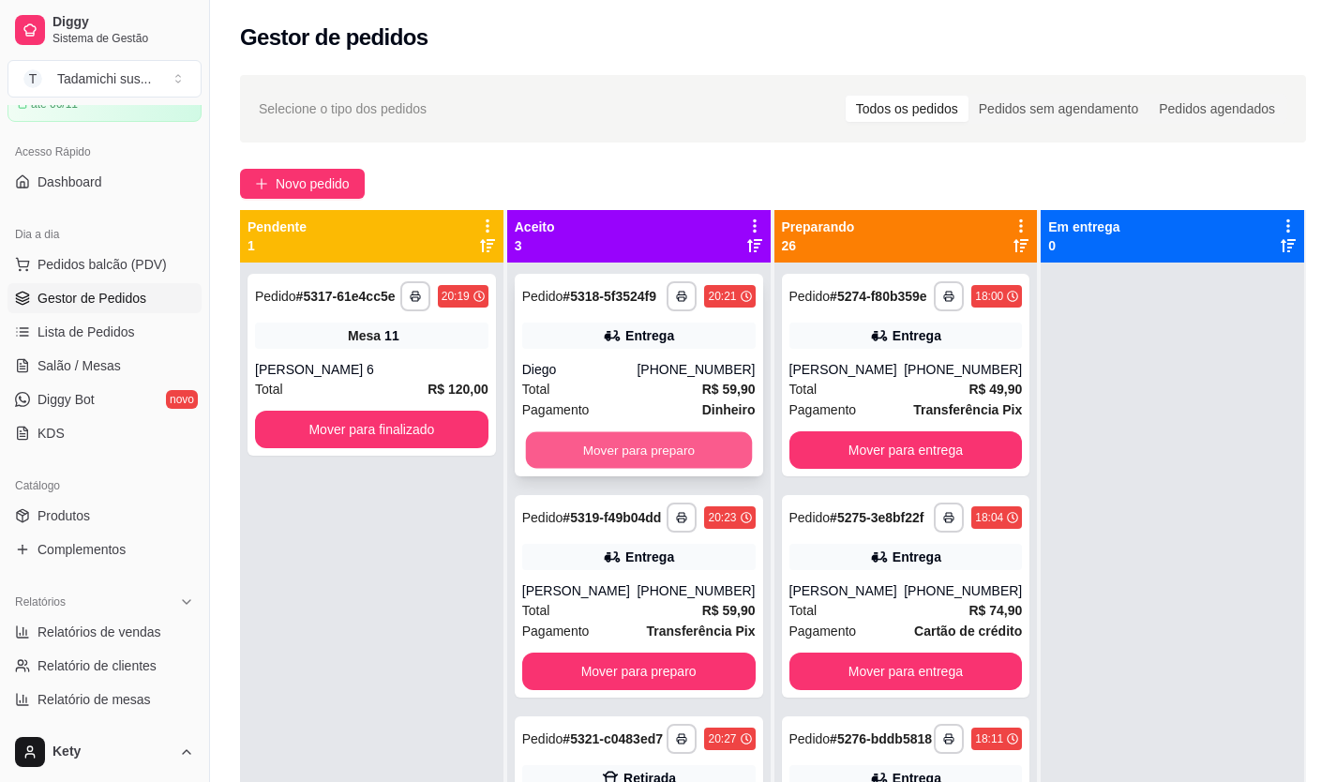
click at [577, 458] on button "Mover para preparo" at bounding box center [638, 450] width 226 height 37
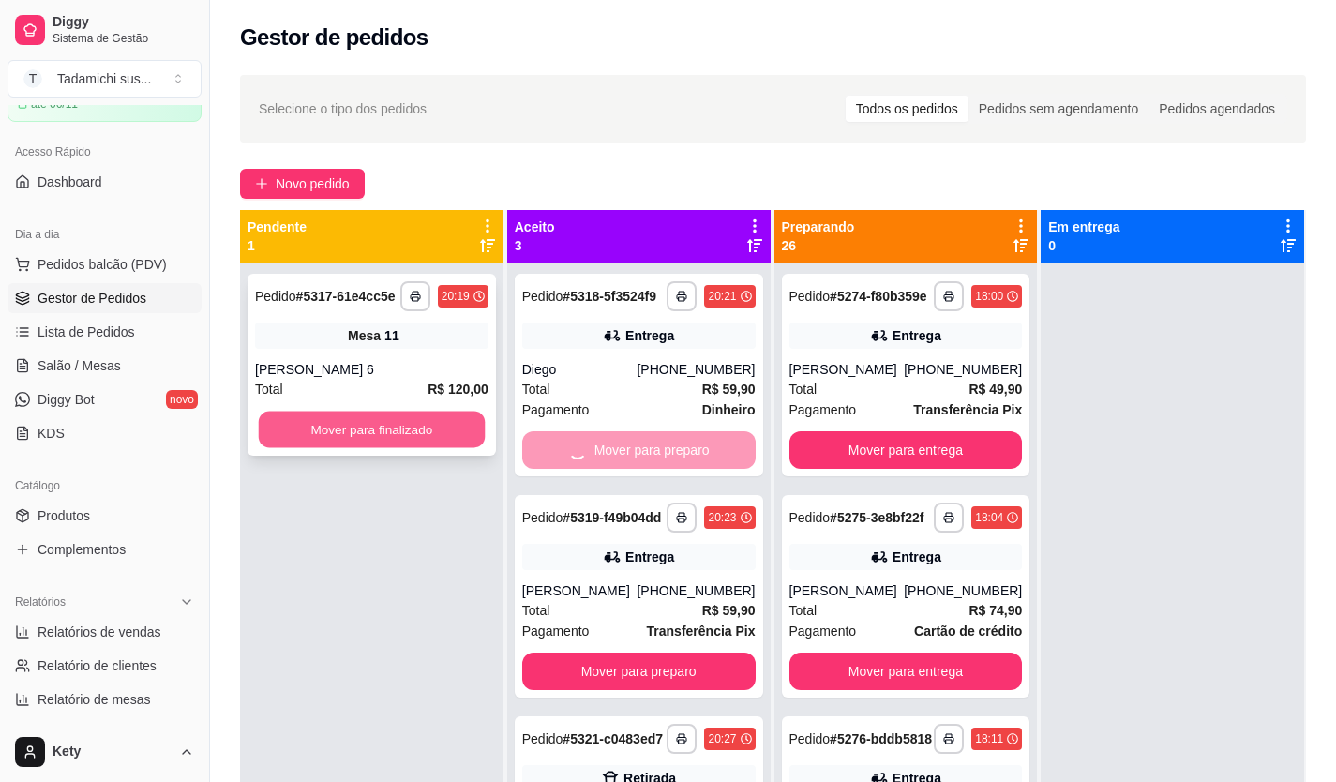
click at [428, 428] on button "Mover para finalizado" at bounding box center [372, 430] width 226 height 37
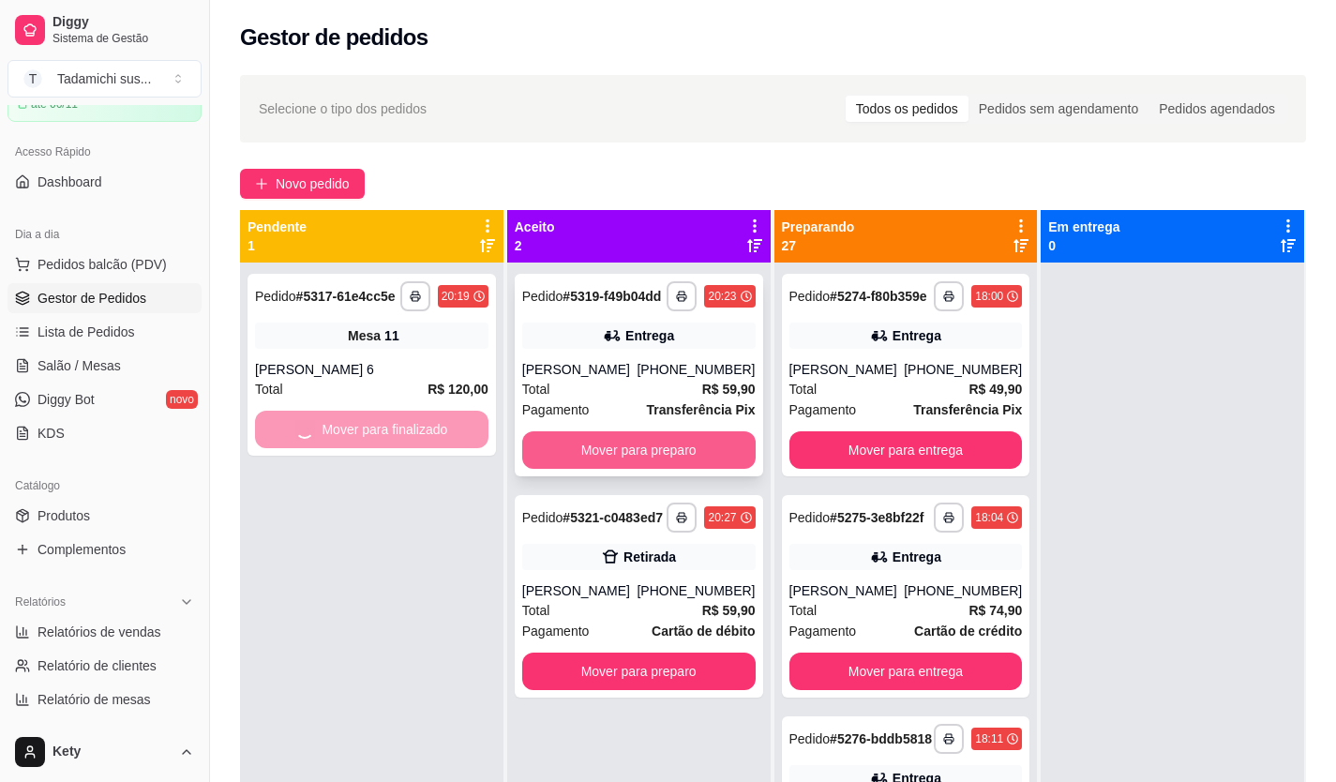
click at [574, 448] on button "Mover para preparo" at bounding box center [638, 449] width 233 height 37
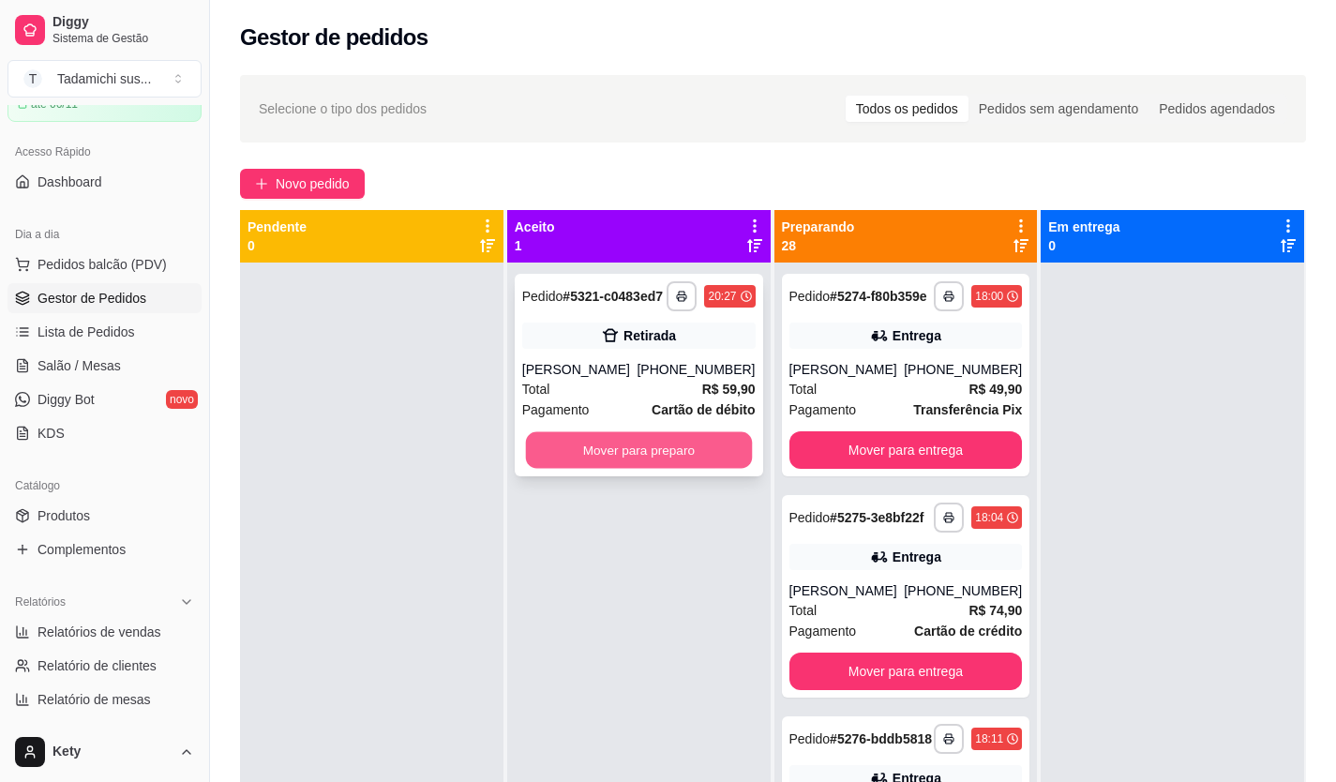
click at [592, 457] on button "Mover para preparo" at bounding box center [638, 450] width 226 height 37
click at [581, 451] on button "Mover para preparo" at bounding box center [638, 450] width 226 height 37
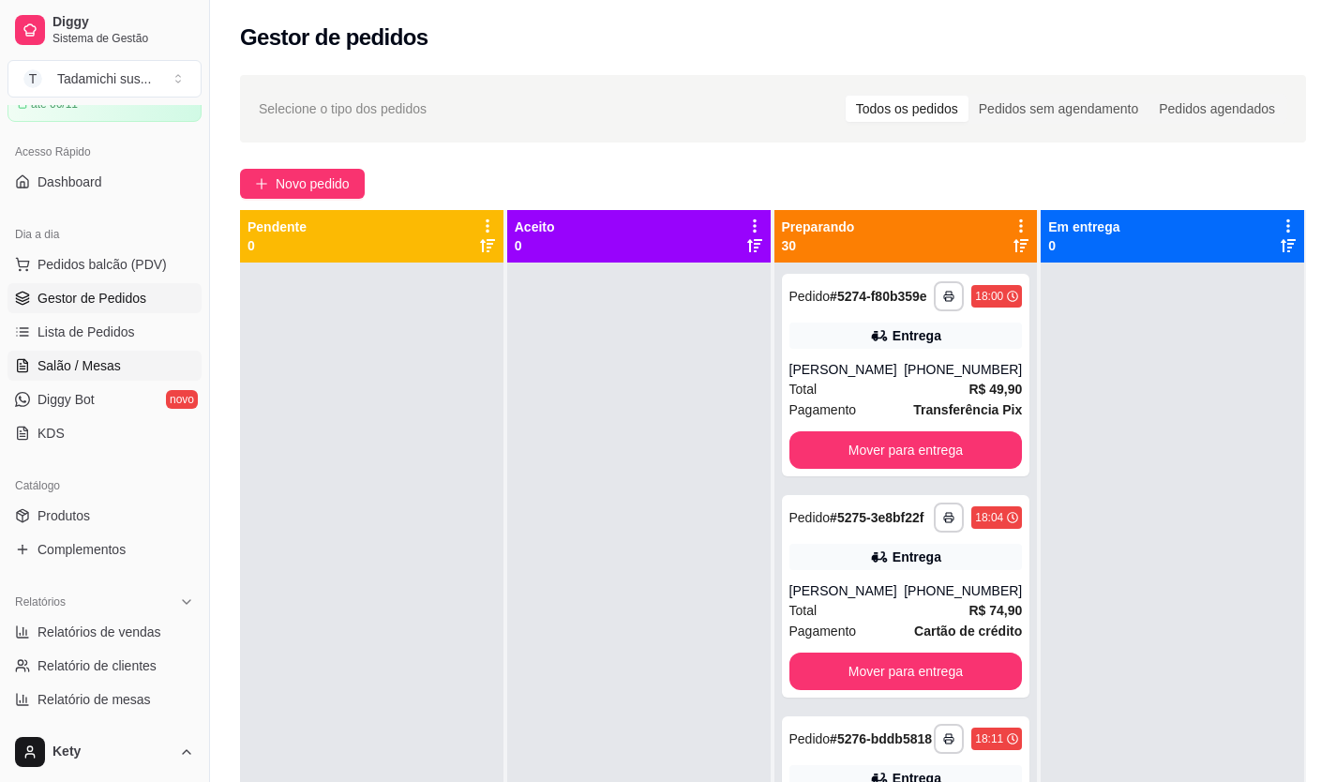
click at [56, 371] on span "Salão / Mesas" at bounding box center [78, 365] width 83 height 19
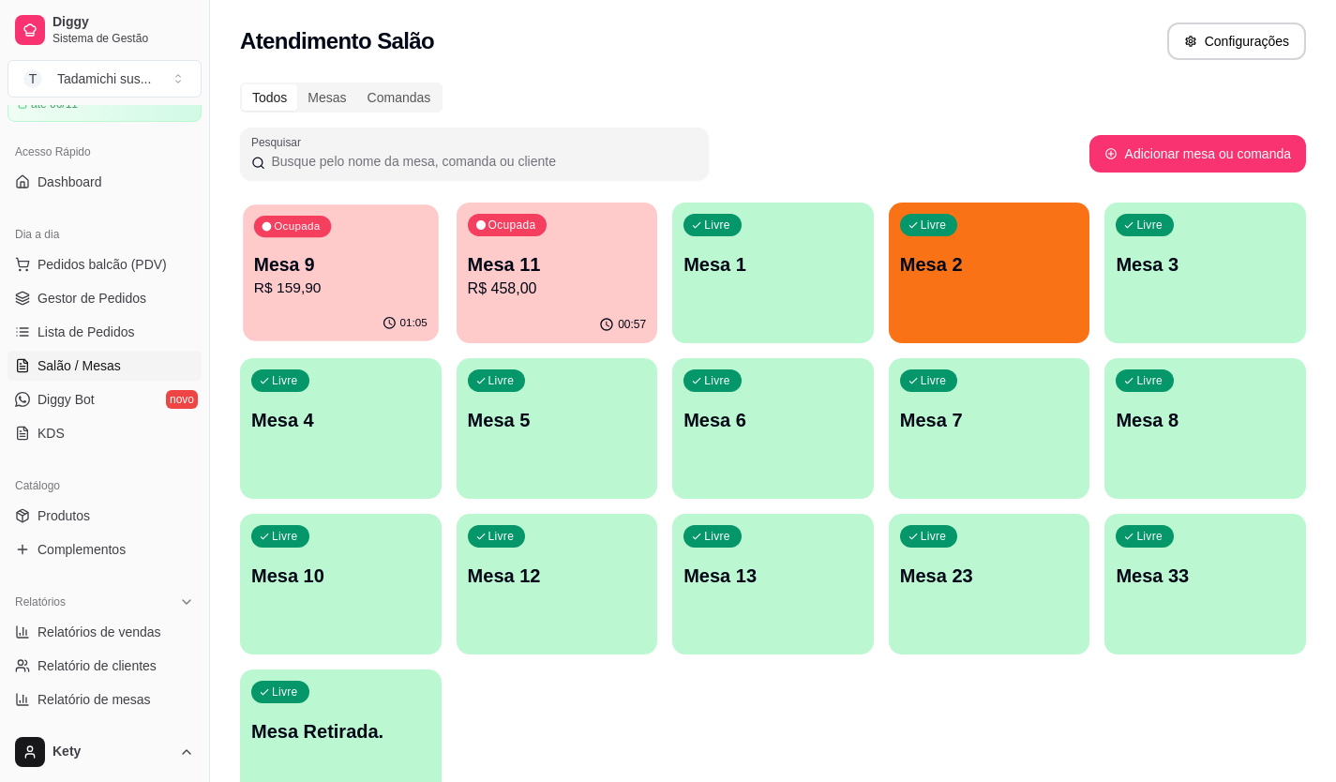
click at [351, 310] on div "01:05" at bounding box center [340, 324] width 195 height 36
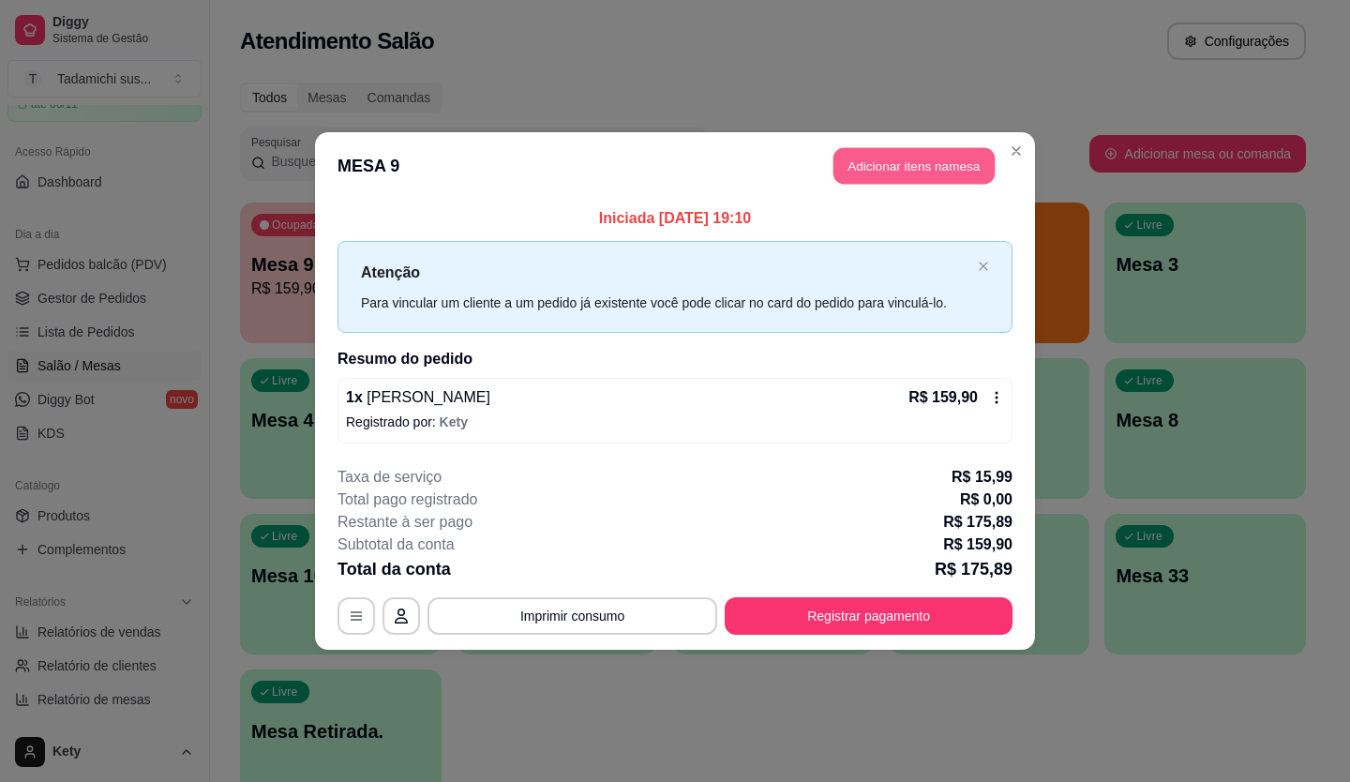
click at [844, 172] on button "Adicionar itens na mesa" at bounding box center [913, 166] width 161 height 37
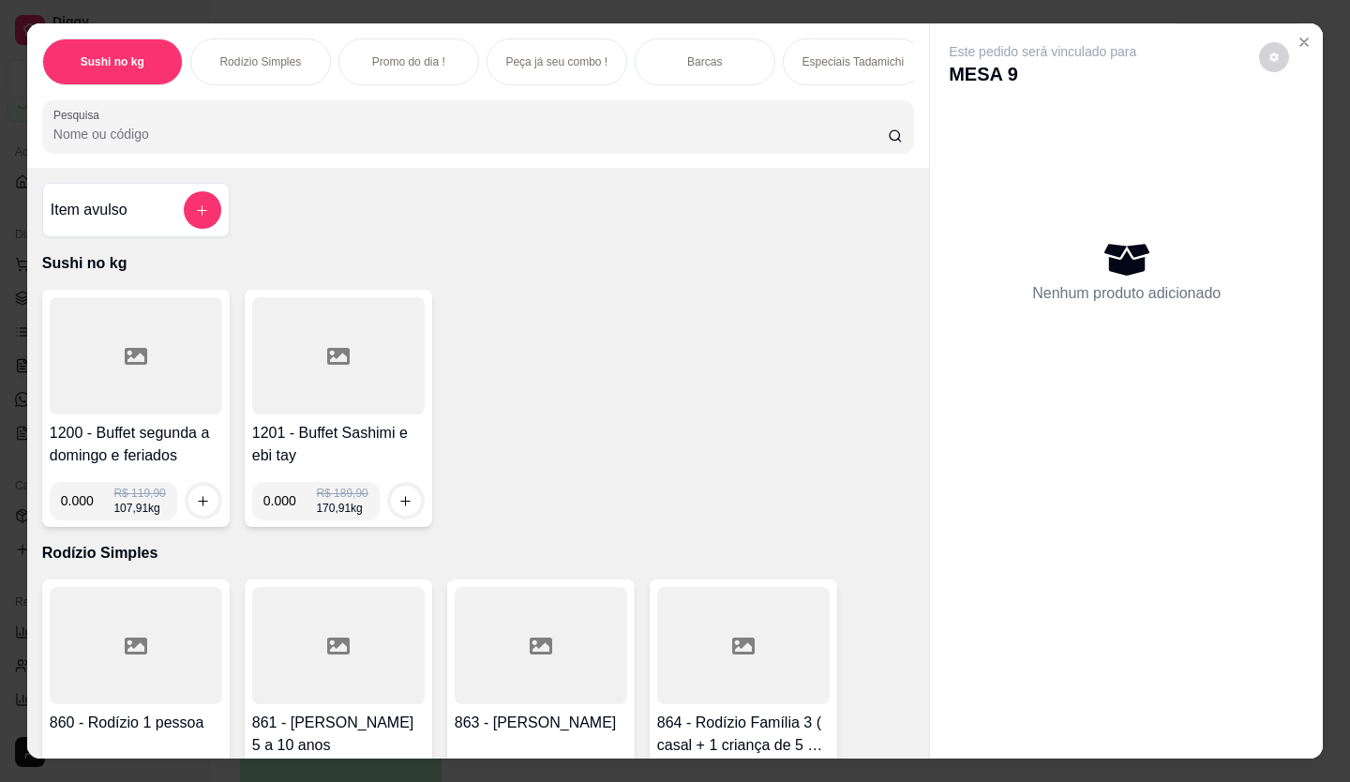
click at [126, 143] on input "Pesquisa" at bounding box center [470, 134] width 835 height 19
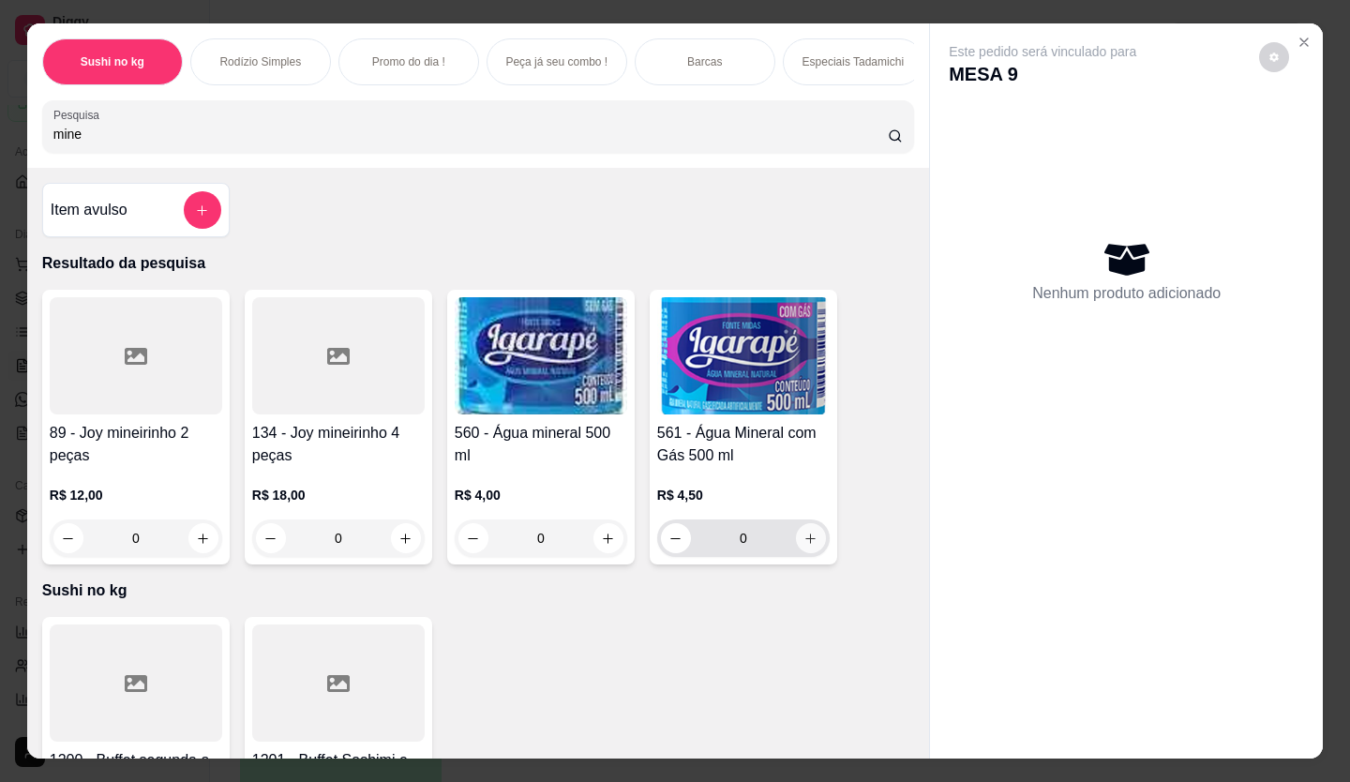
type input "mine"
click at [803, 544] on icon "increase-product-quantity" at bounding box center [810, 538] width 14 height 14
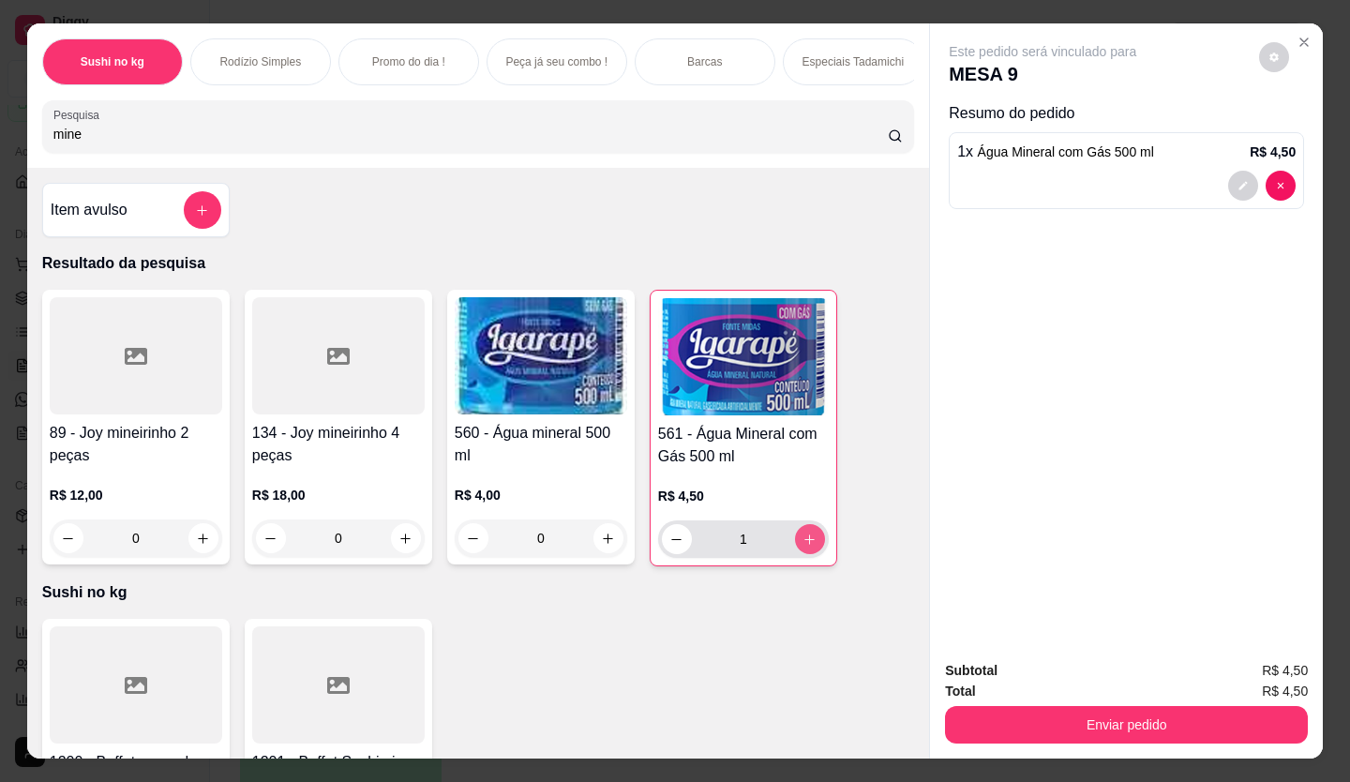
type input "1"
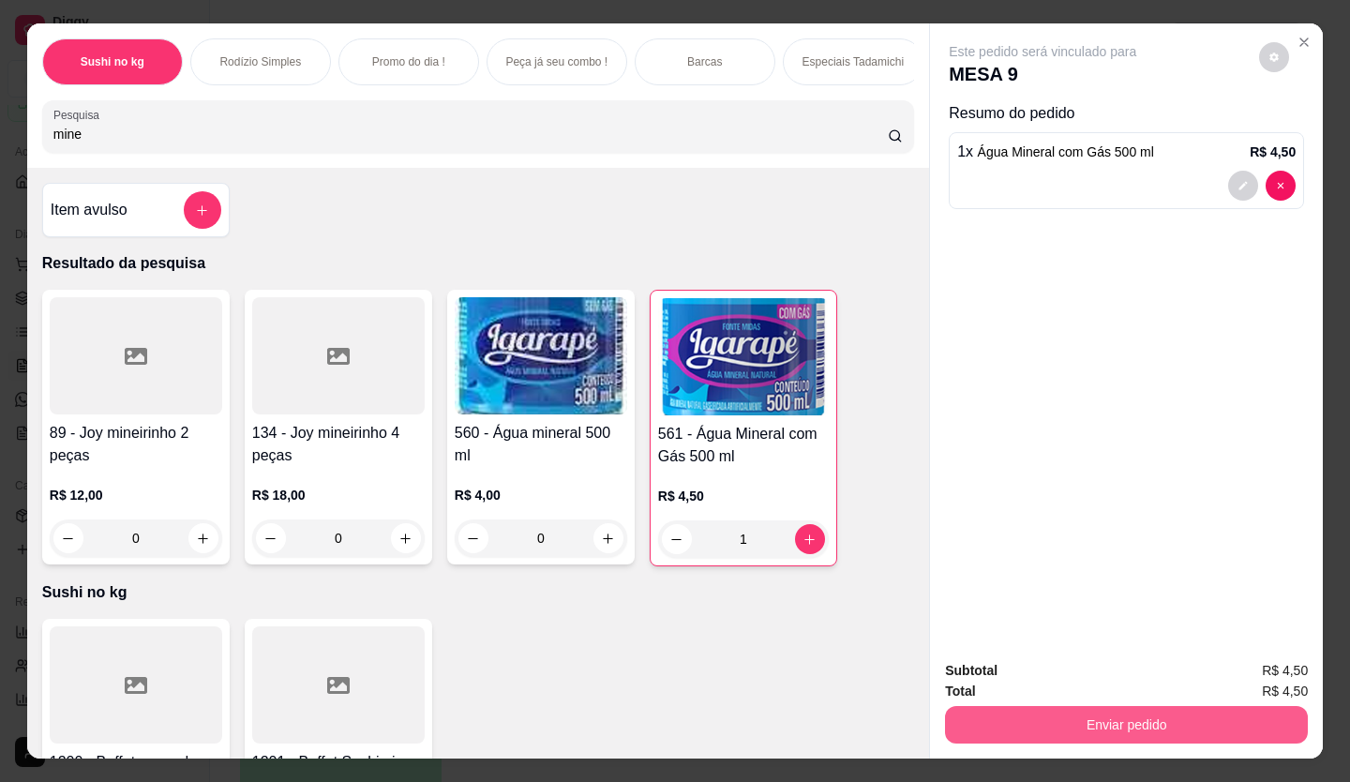
click at [1040, 710] on button "Enviar pedido" at bounding box center [1126, 724] width 363 height 37
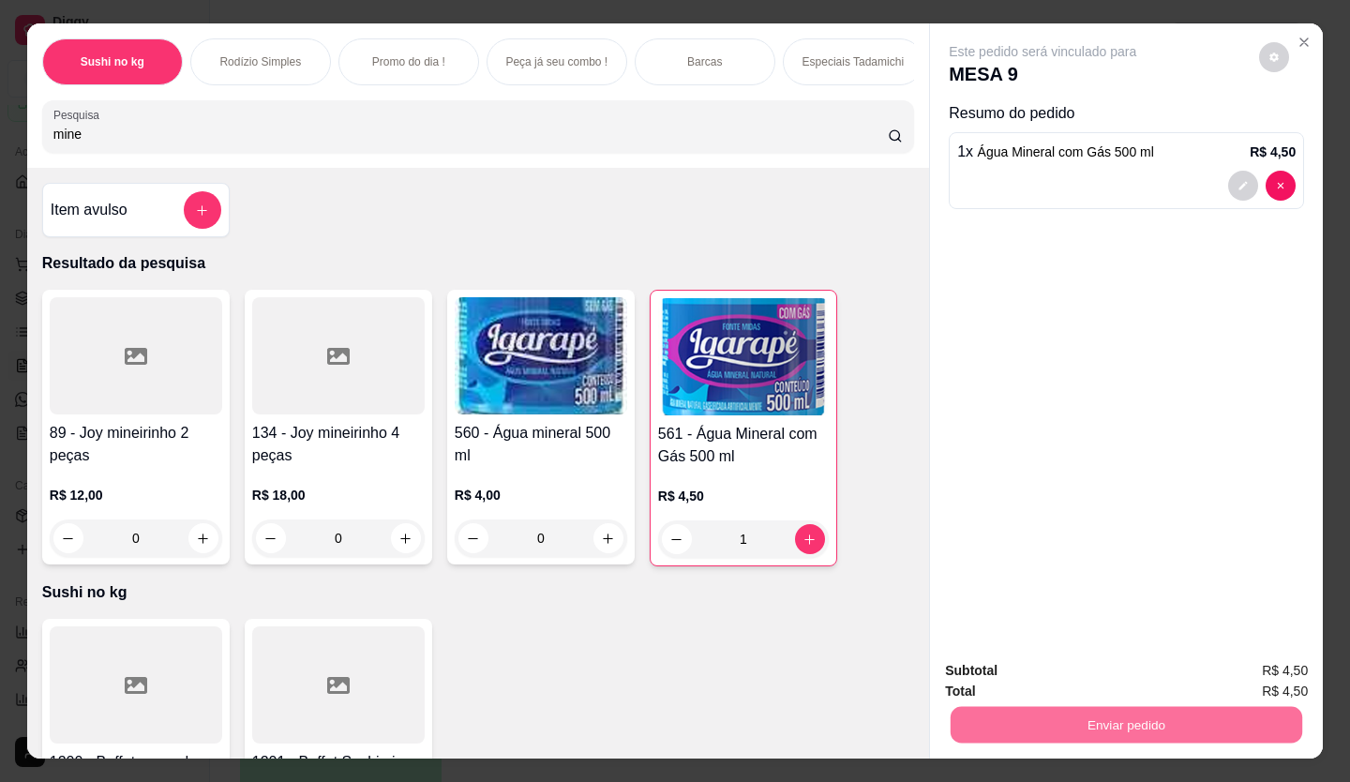
click at [1279, 676] on button "Enviar pedido" at bounding box center [1259, 671] width 106 height 36
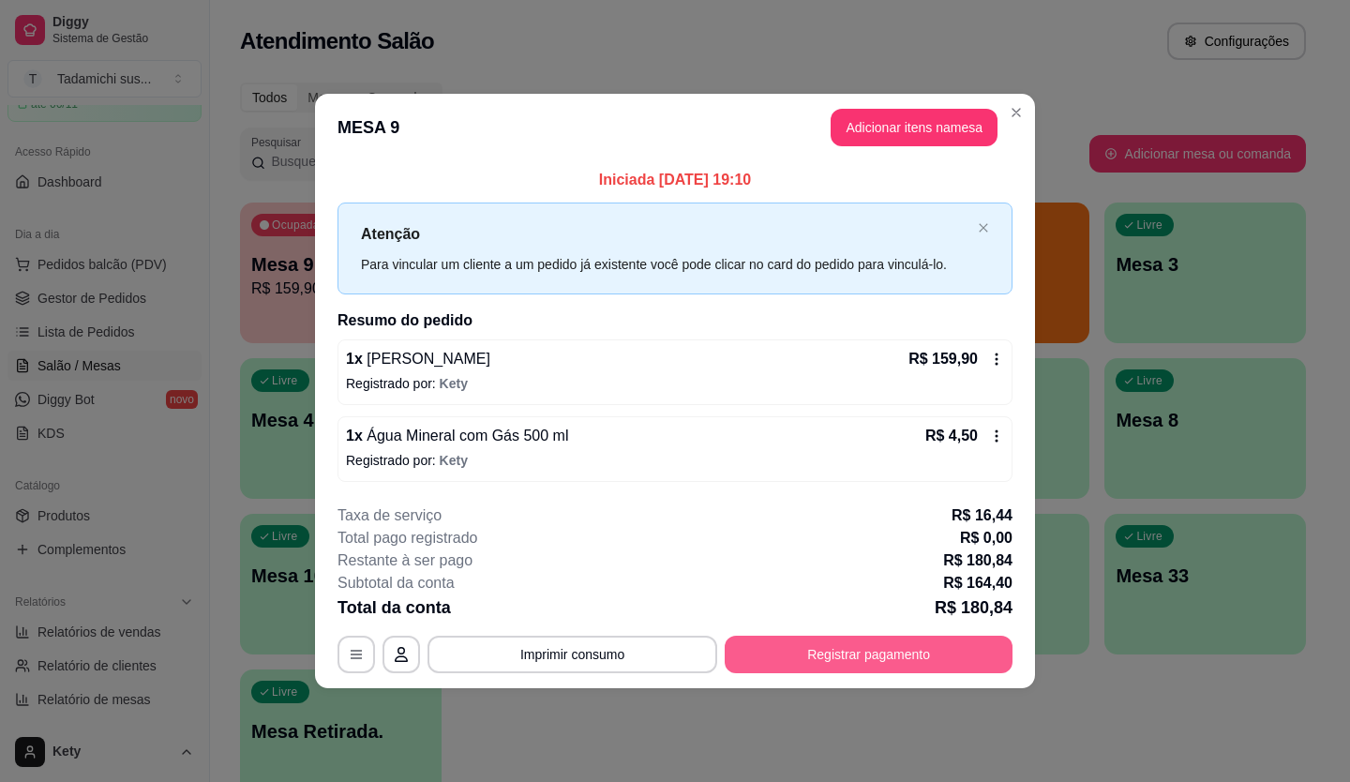
click at [856, 651] on button "Registrar pagamento" at bounding box center [869, 654] width 288 height 37
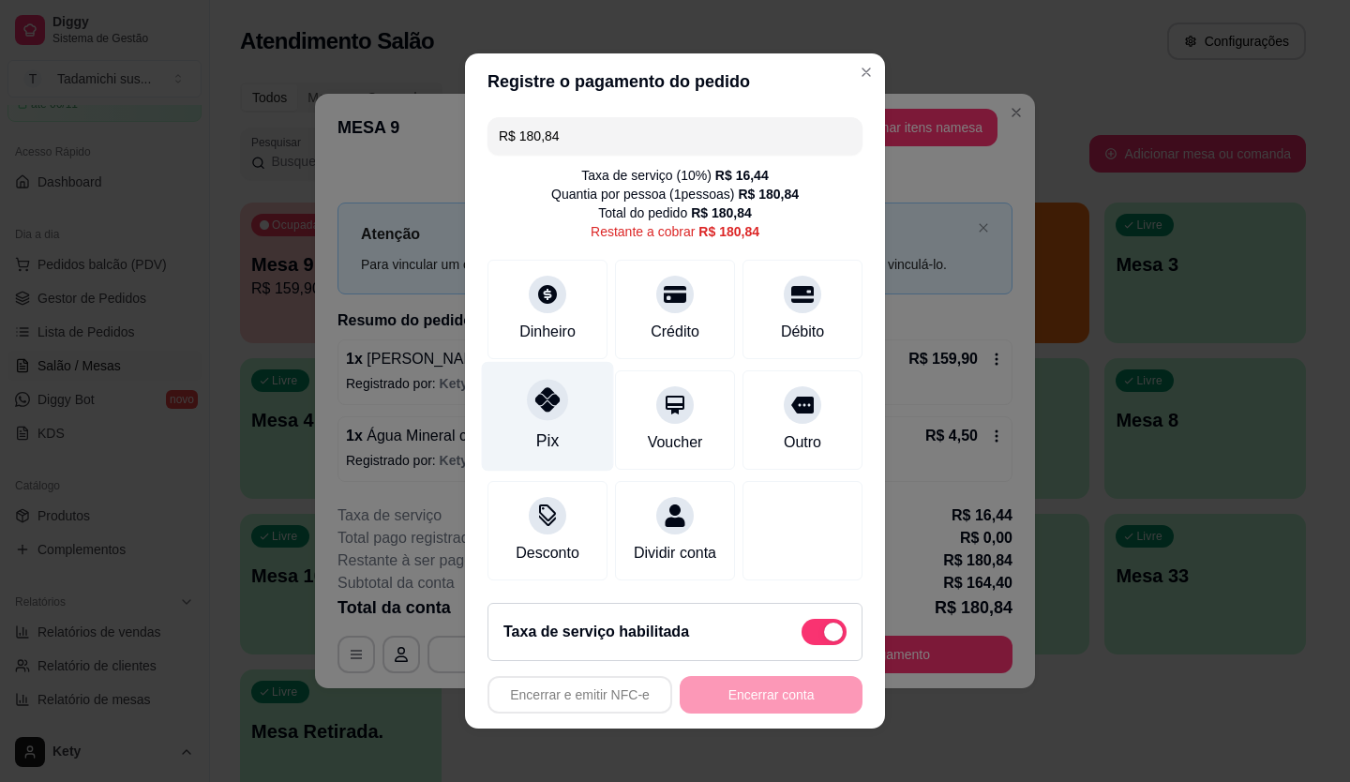
click at [509, 412] on div "Pix" at bounding box center [548, 417] width 132 height 110
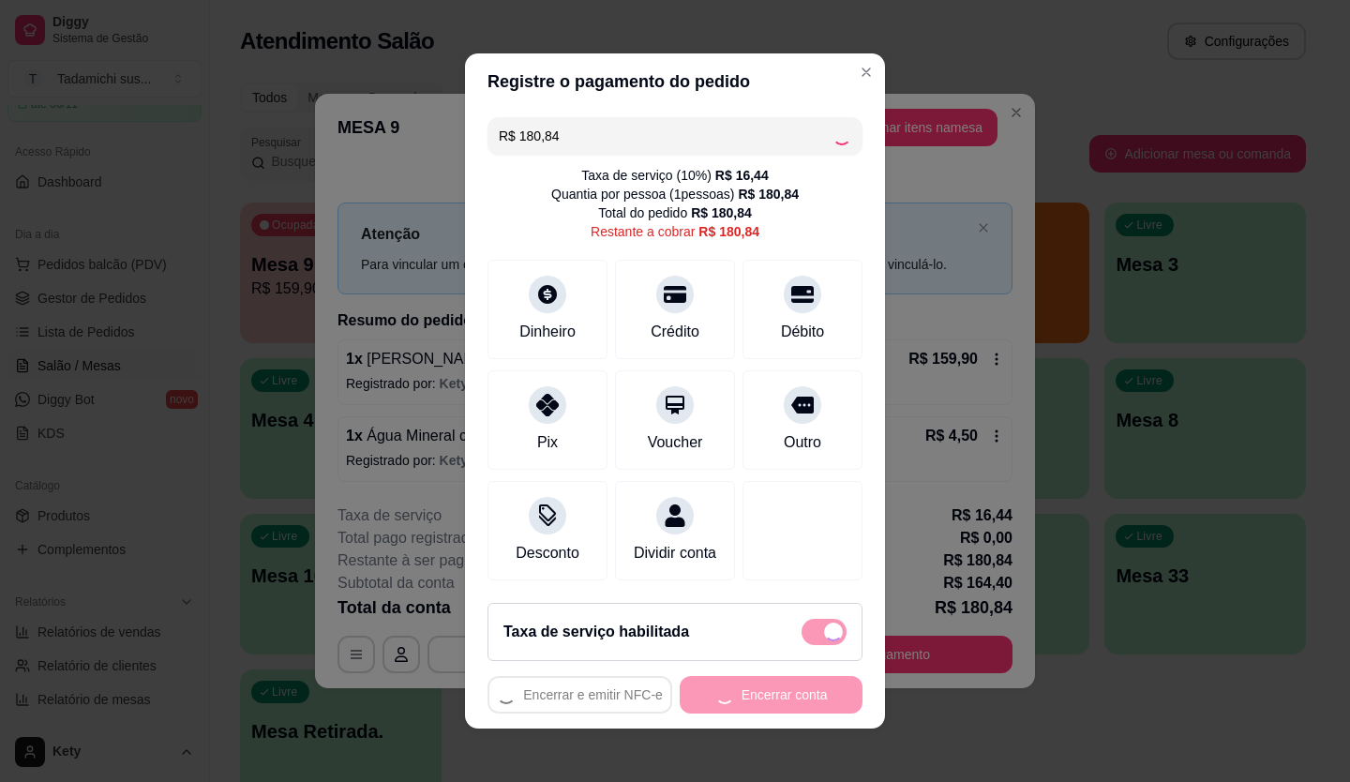
type input "R$ 0,00"
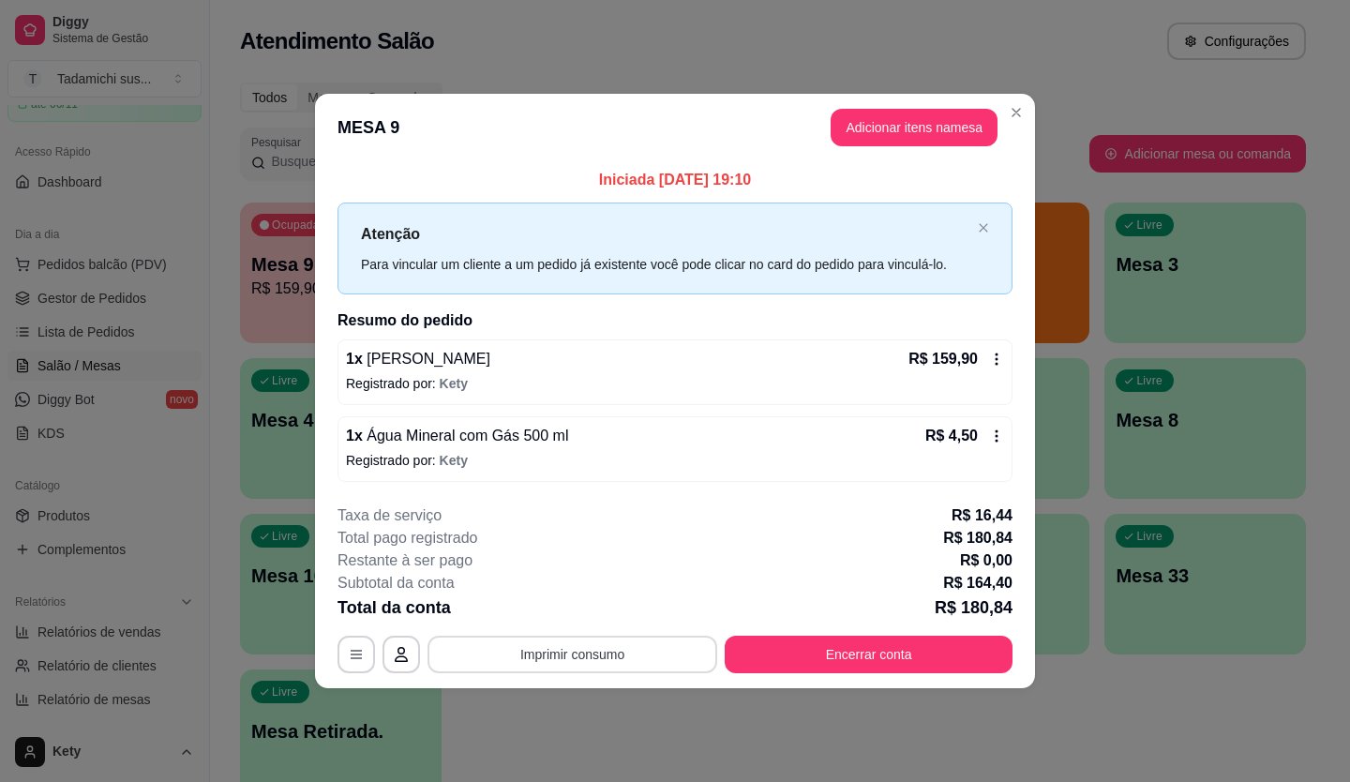
click at [647, 659] on button "Imprimir consumo" at bounding box center [572, 654] width 290 height 37
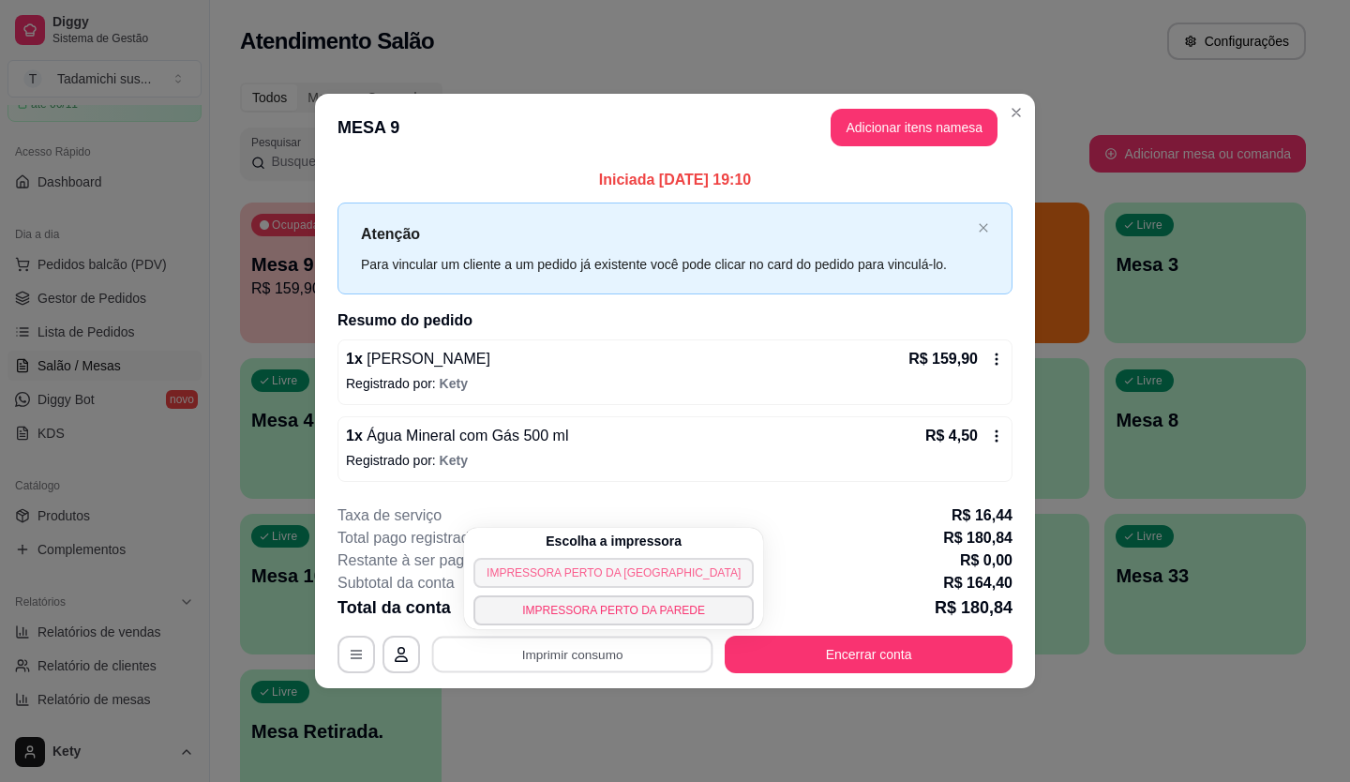
click at [590, 577] on button "IMPRESSORA PERTO DA [GEOGRAPHIC_DATA]" at bounding box center [613, 573] width 280 height 30
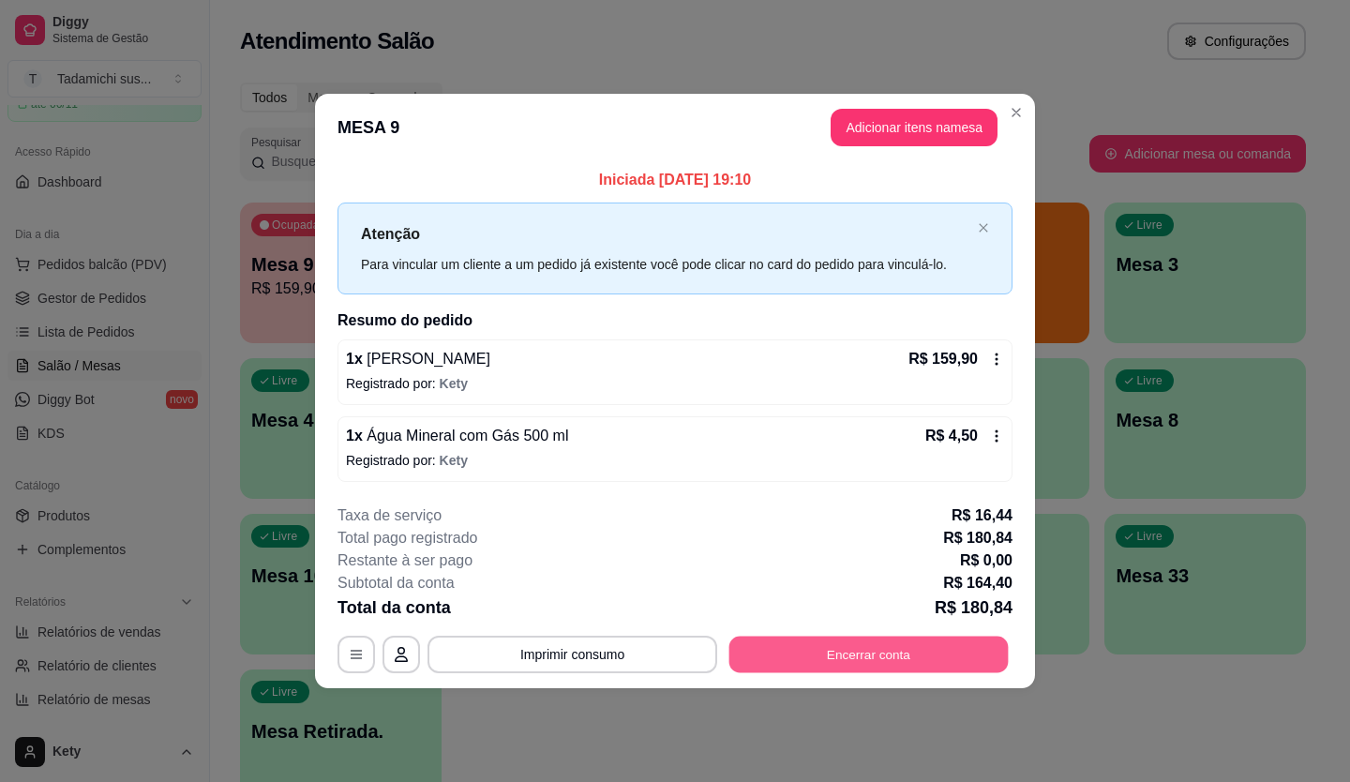
click at [858, 643] on button "Encerrar conta" at bounding box center [868, 654] width 279 height 37
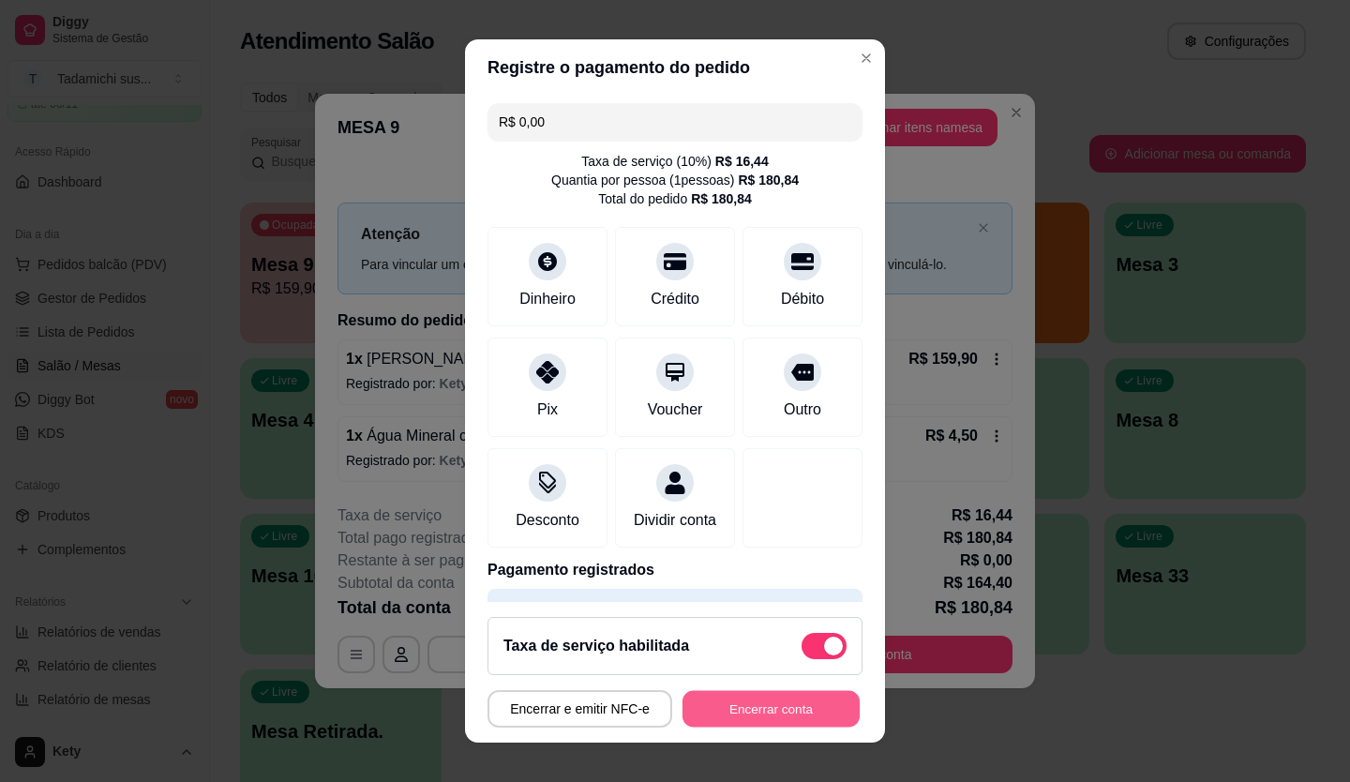
click at [771, 718] on button "Encerrar conta" at bounding box center [770, 709] width 177 height 37
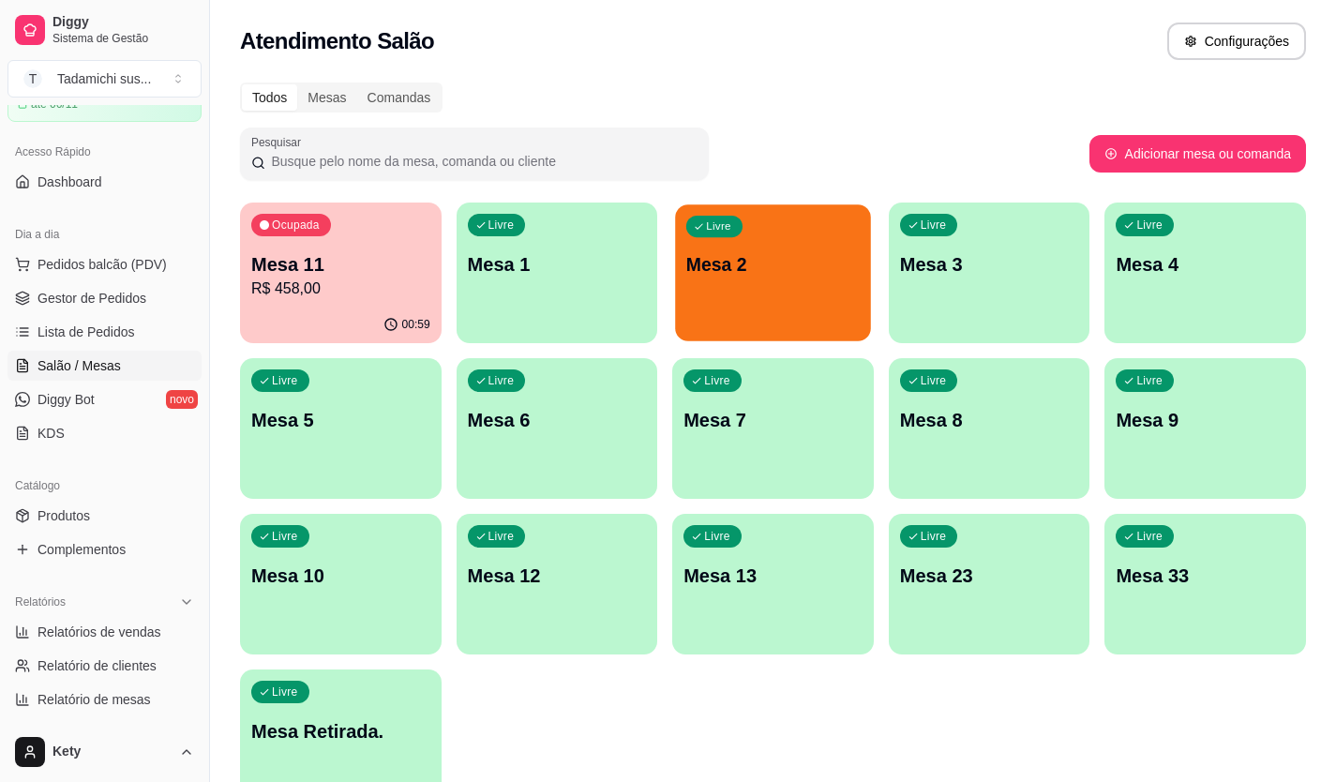
click at [759, 277] on p "Mesa 2" at bounding box center [772, 264] width 173 height 25
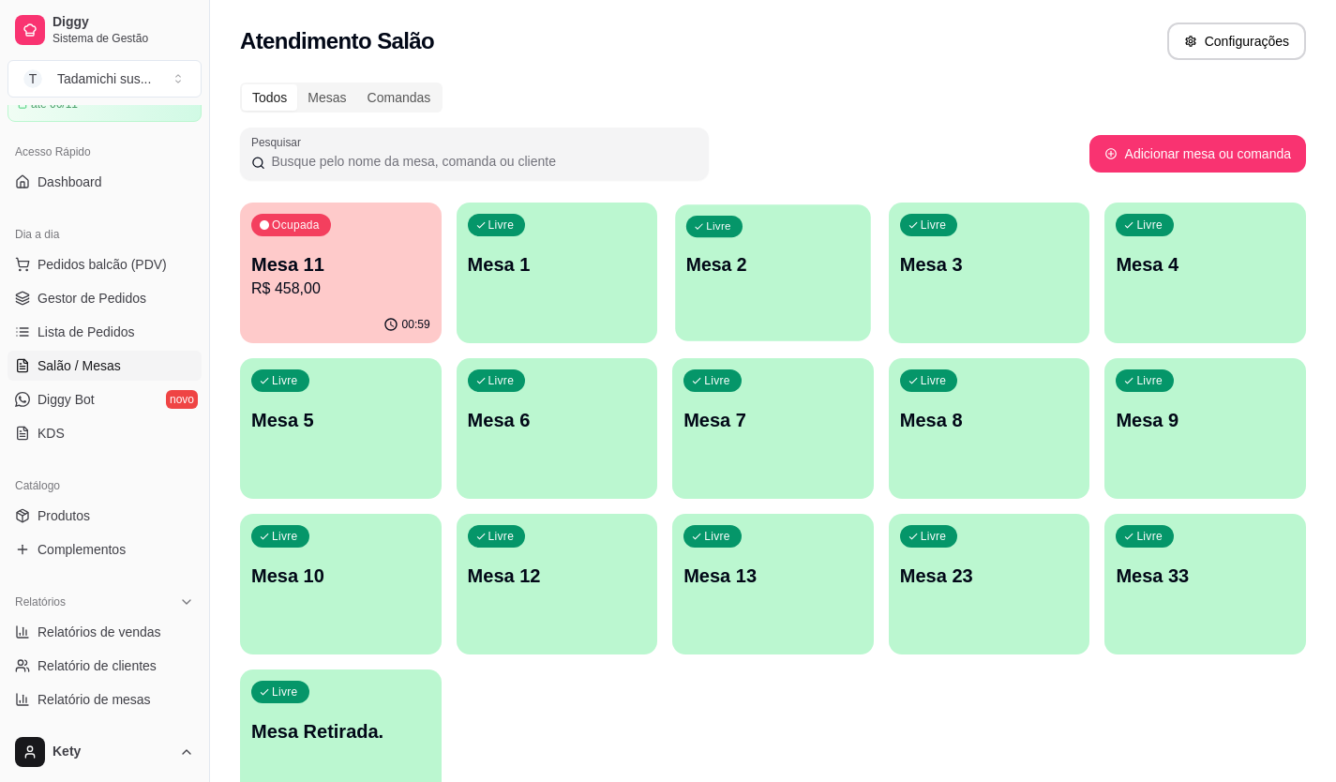
click at [708, 269] on p "Mesa 2" at bounding box center [772, 264] width 173 height 25
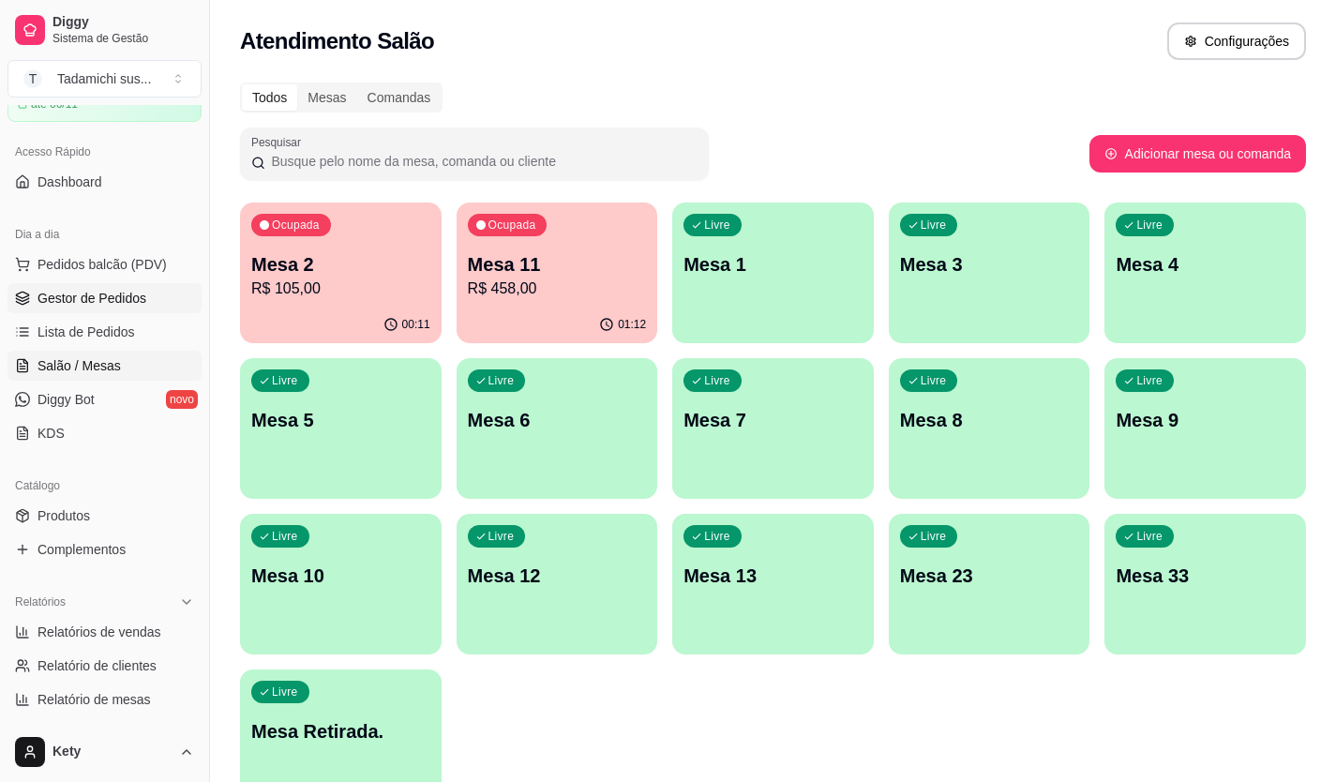
click at [69, 291] on span "Gestor de Pedidos" at bounding box center [91, 298] width 109 height 19
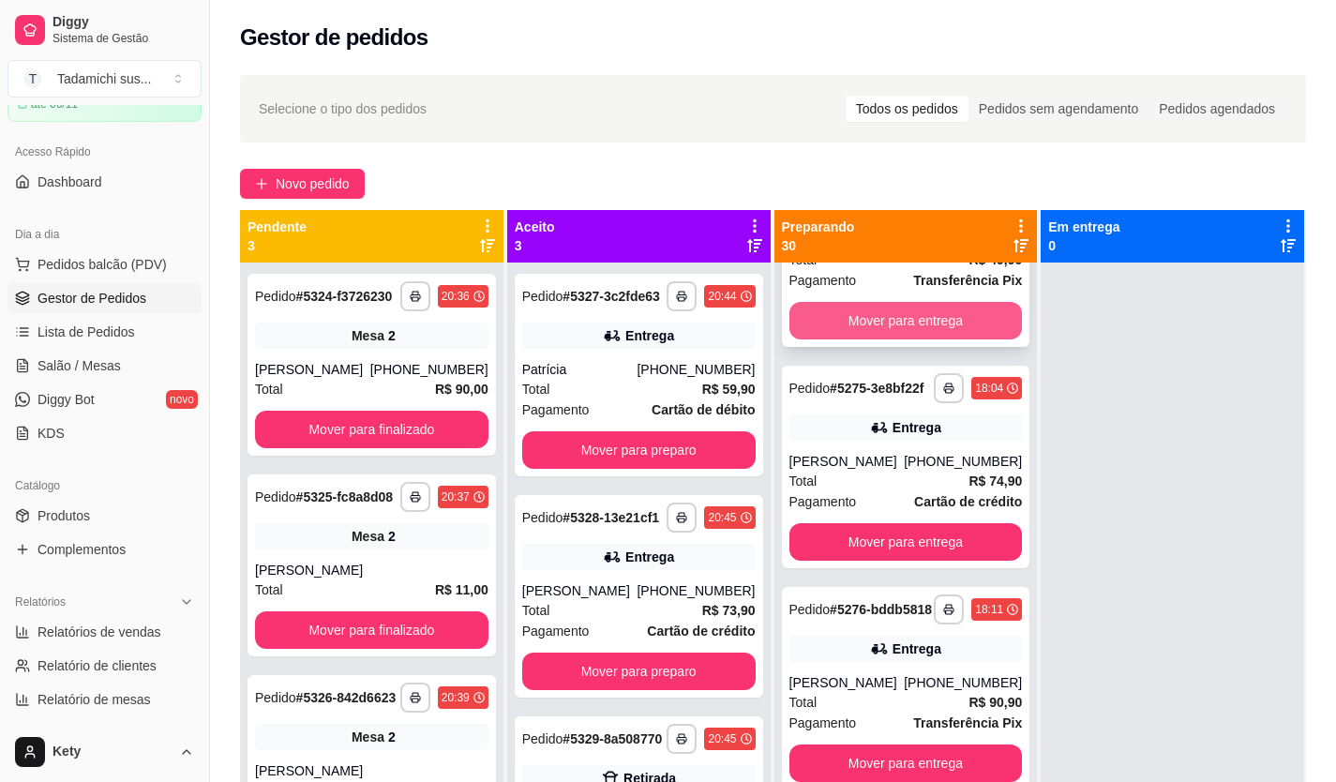
scroll to position [187, 0]
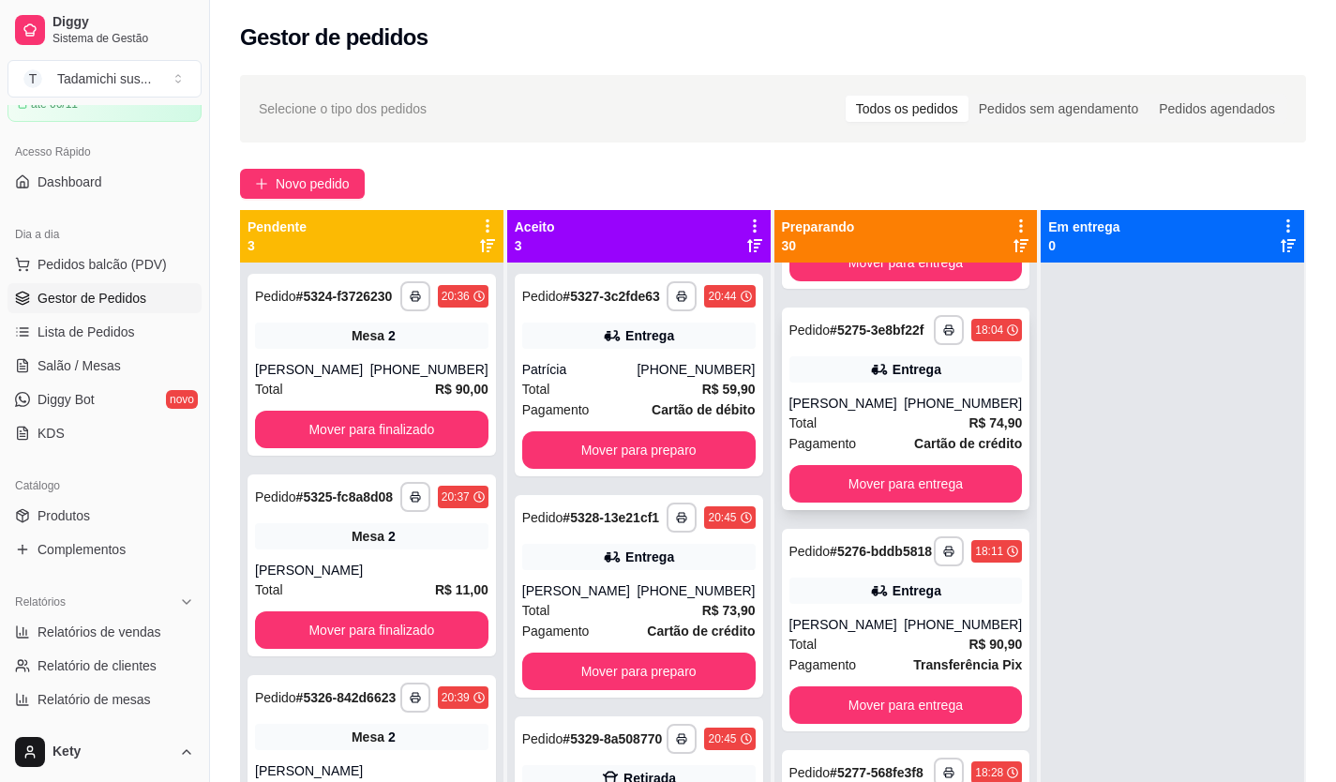
click at [860, 382] on div "Entrega" at bounding box center [905, 369] width 233 height 26
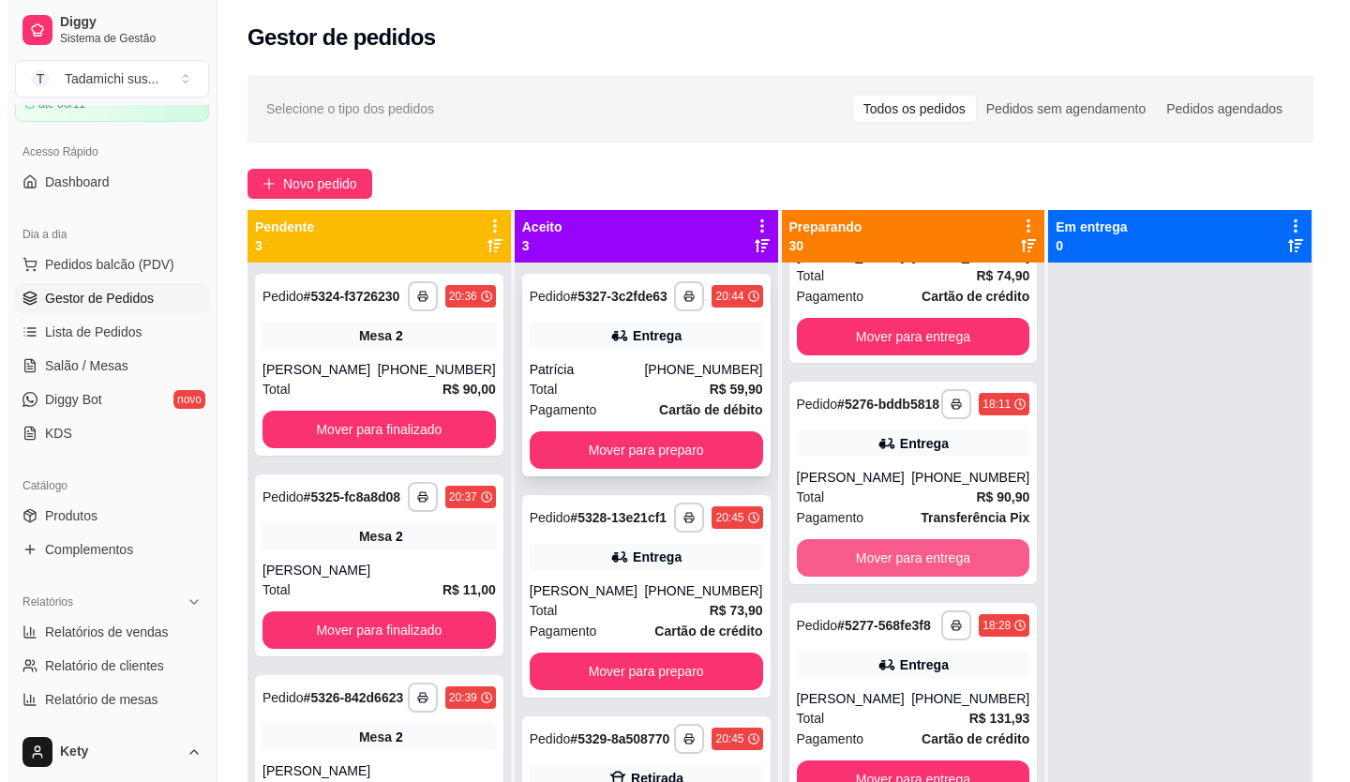
scroll to position [375, 0]
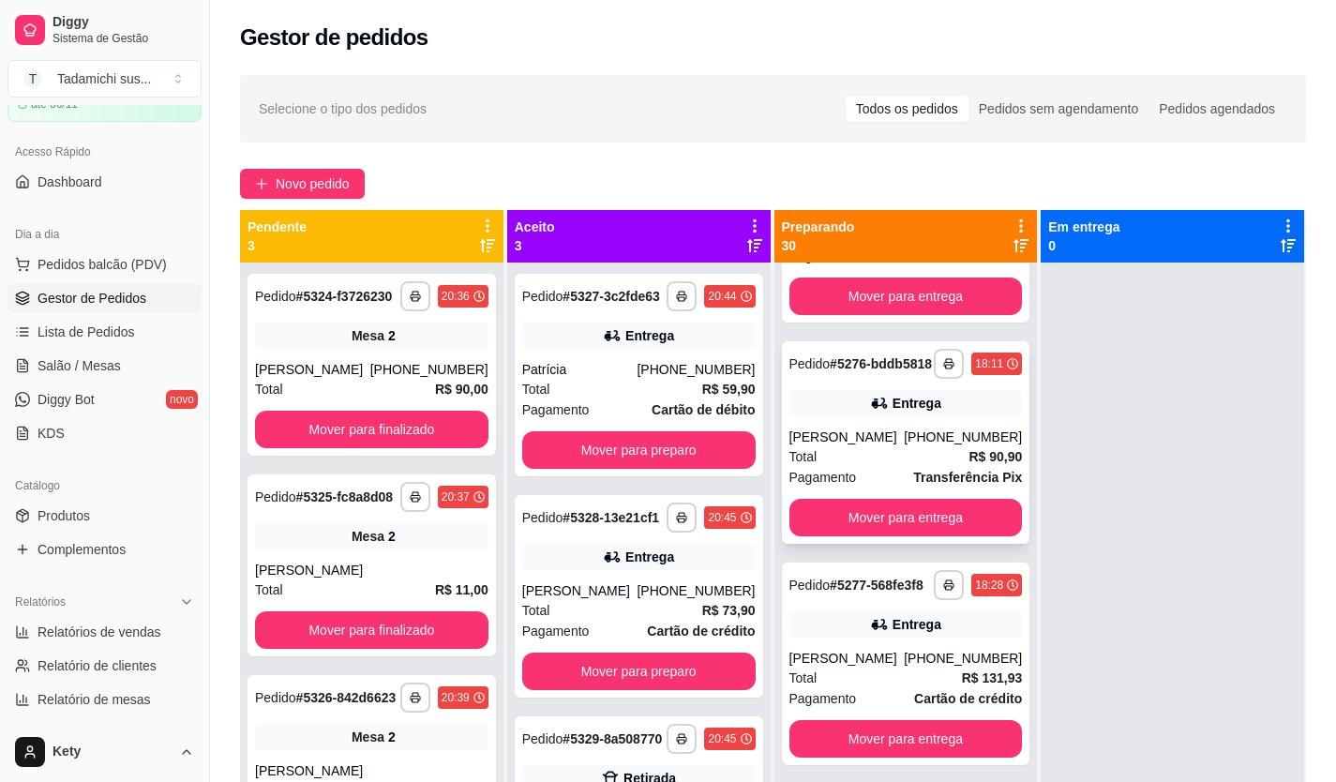
click at [860, 416] on div "Entrega" at bounding box center [905, 403] width 233 height 26
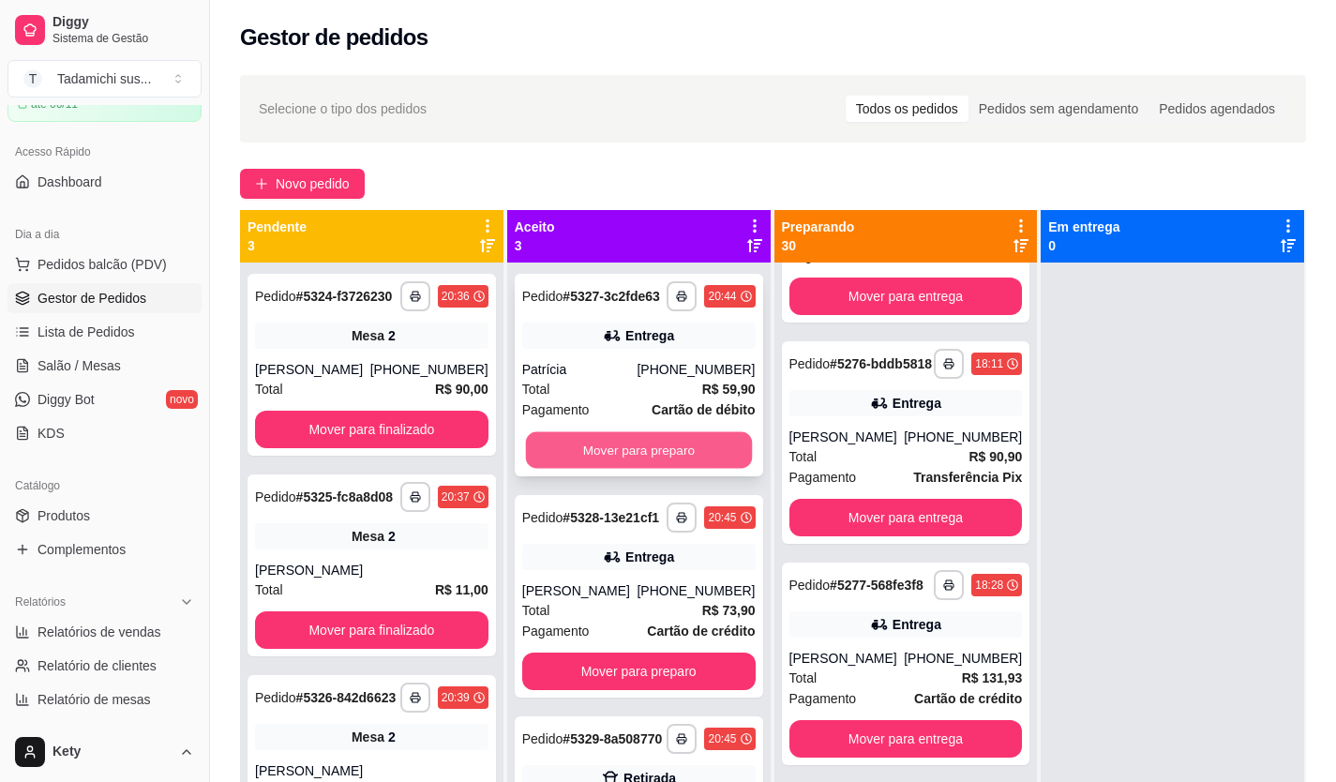
click at [696, 449] on button "Mover para preparo" at bounding box center [638, 450] width 226 height 37
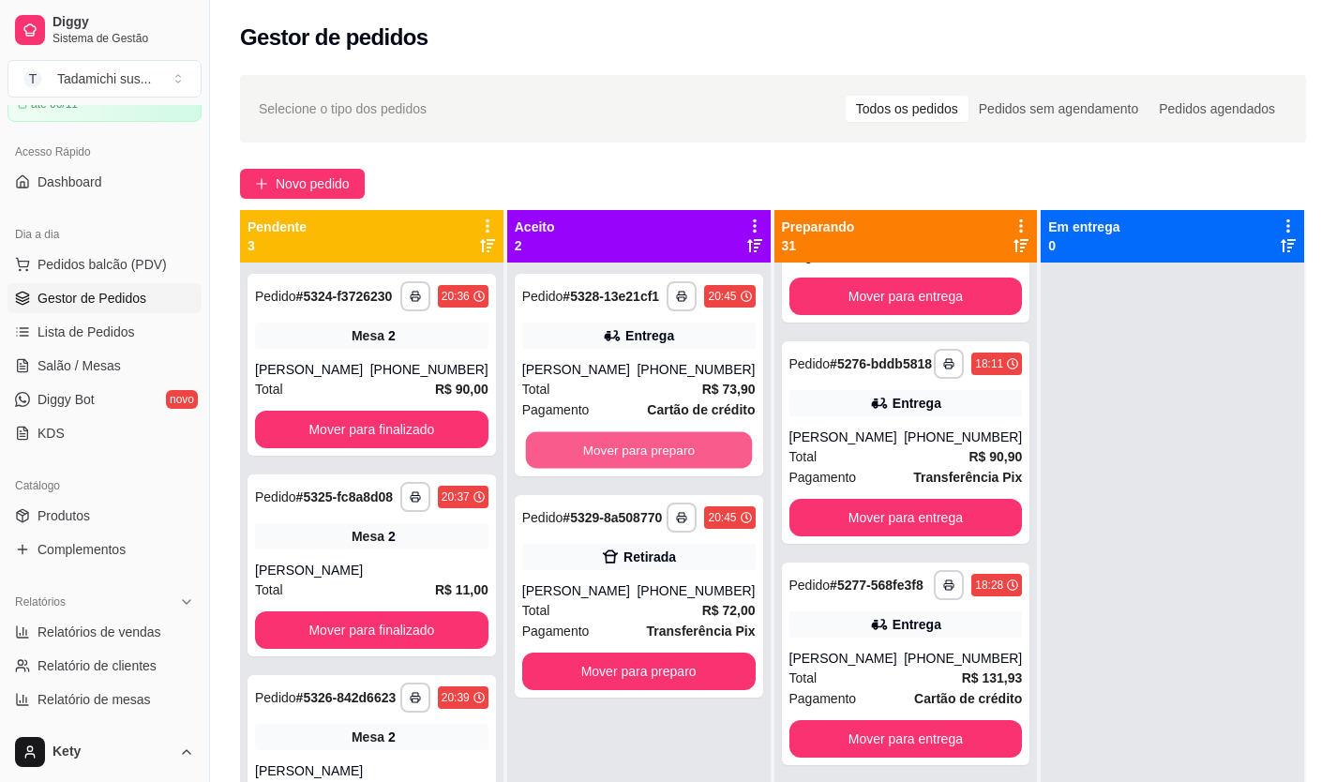
click at [696, 449] on button "Mover para preparo" at bounding box center [638, 450] width 226 height 37
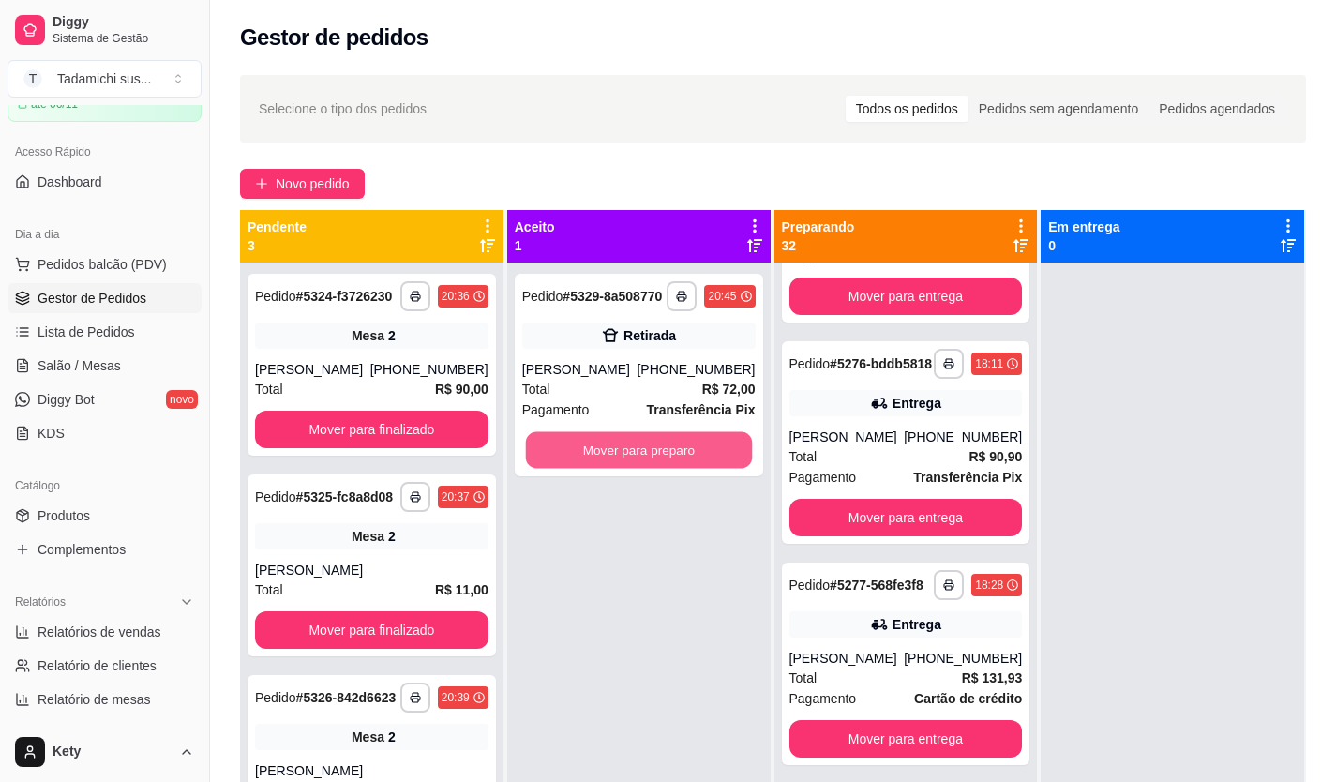
click at [696, 449] on button "Mover para preparo" at bounding box center [638, 450] width 226 height 37
click at [245, 380] on div "**********" at bounding box center [371, 653] width 263 height 782
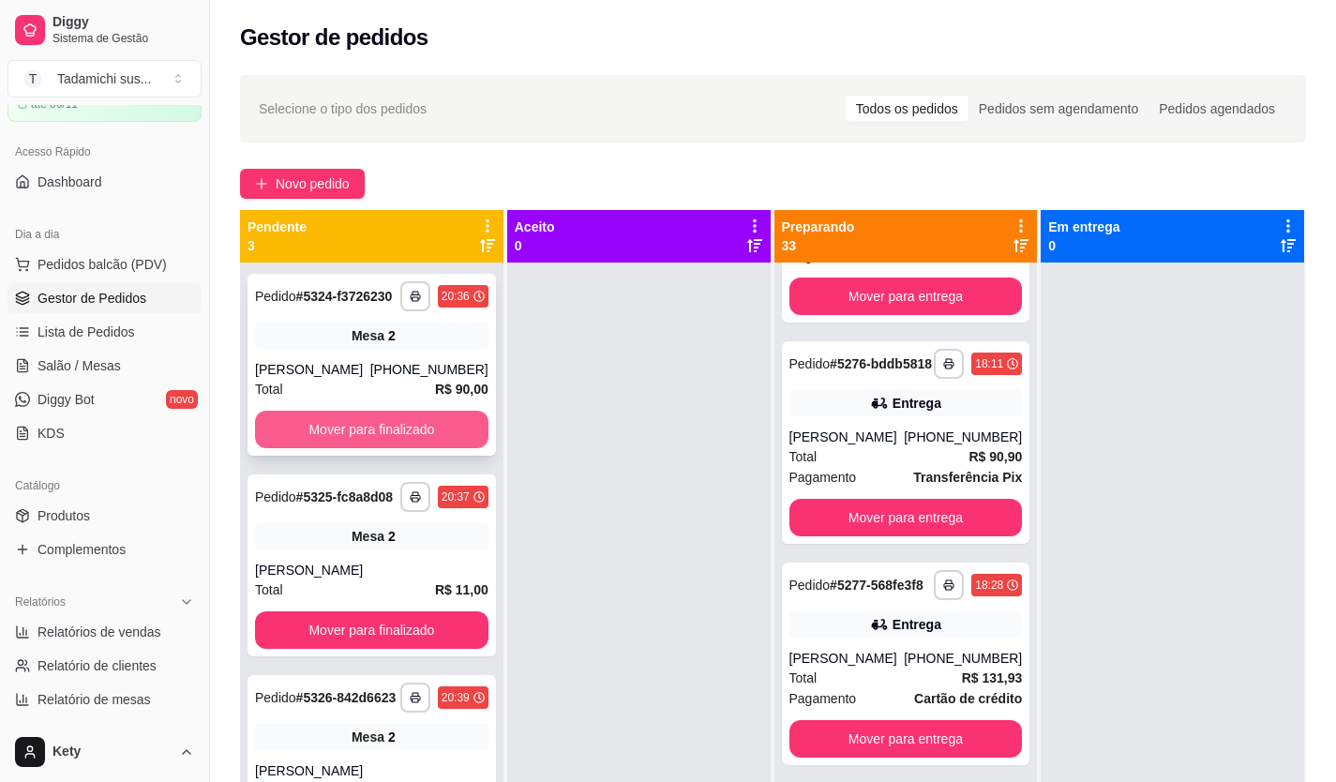
click at [284, 411] on button "Mover para finalizado" at bounding box center [371, 429] width 233 height 37
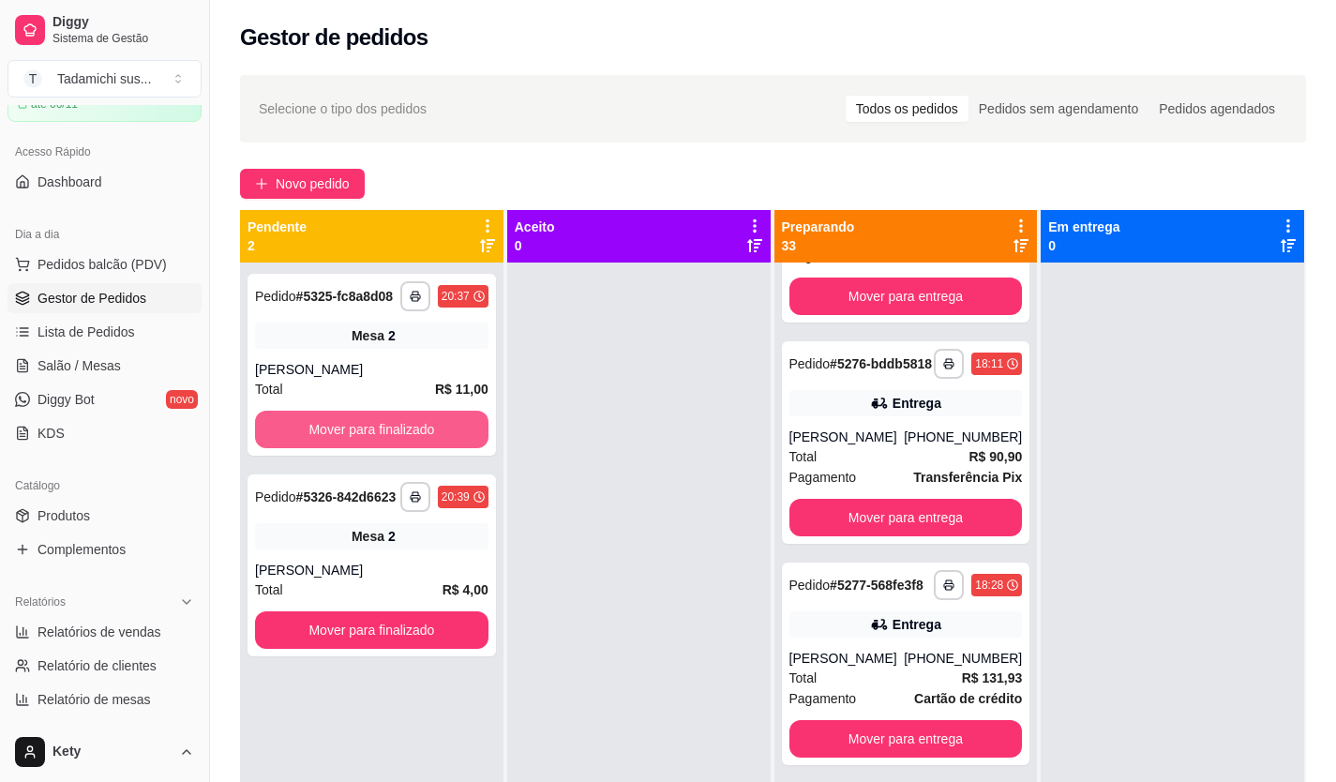
click at [298, 428] on button "Mover para finalizado" at bounding box center [371, 429] width 233 height 37
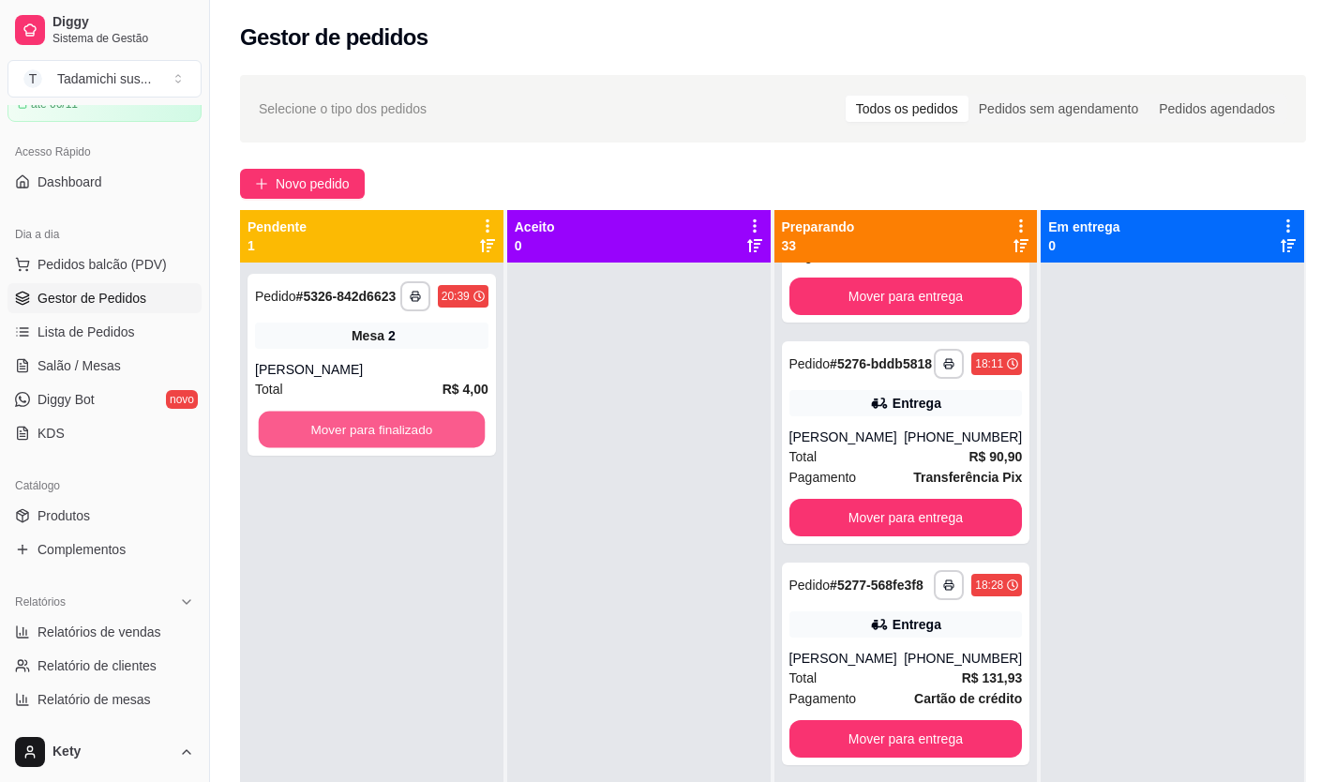
click at [300, 428] on button "Mover para finalizado" at bounding box center [372, 430] width 226 height 37
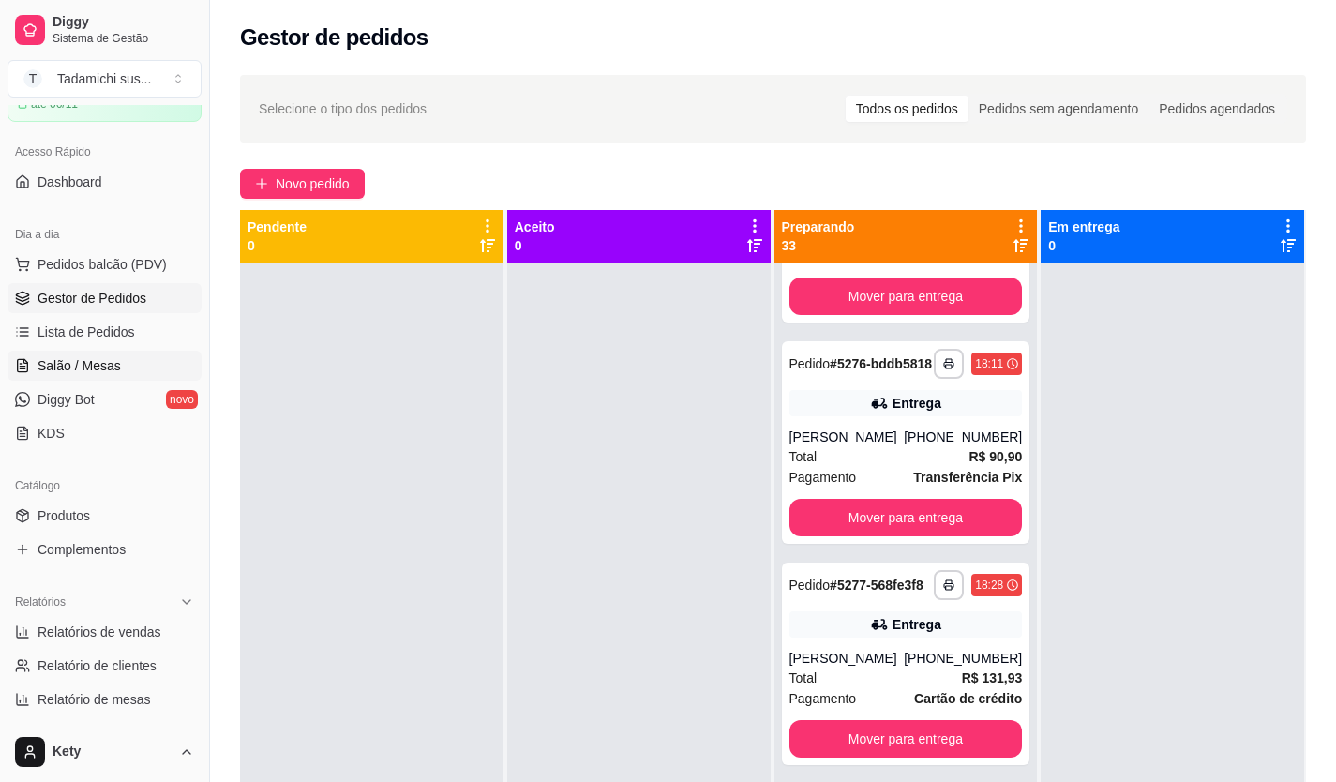
click at [106, 351] on link "Salão / Mesas" at bounding box center [104, 366] width 194 height 30
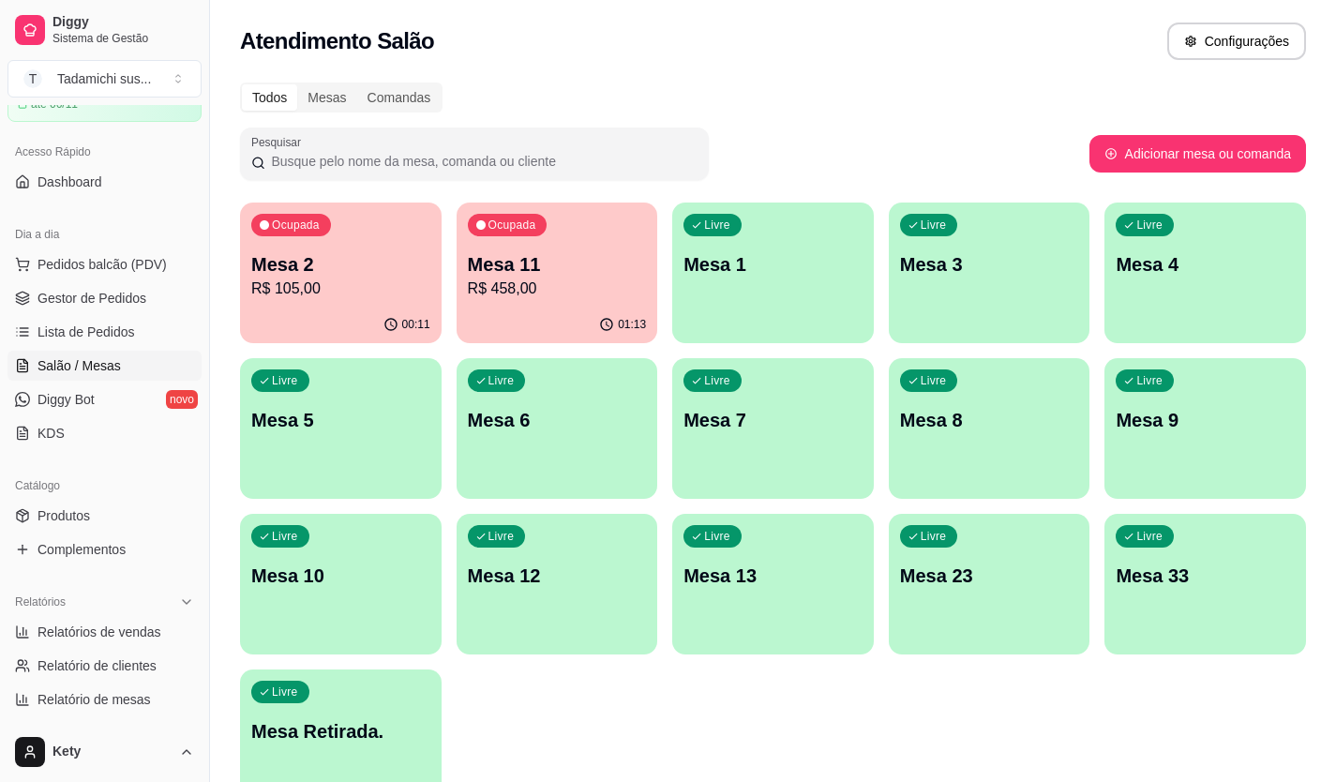
click at [385, 237] on div "Ocupada Mesa 2 R$ 105,00" at bounding box center [341, 254] width 202 height 104
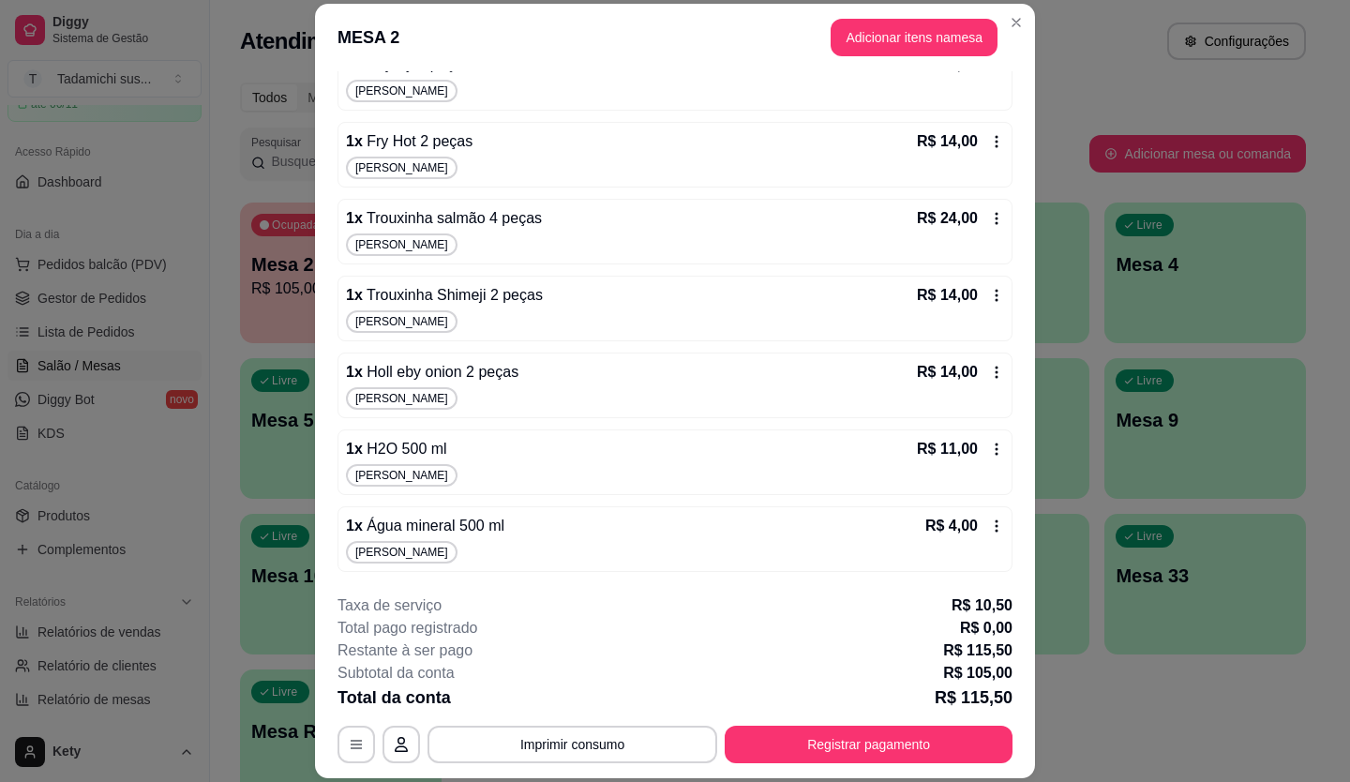
scroll to position [56, 0]
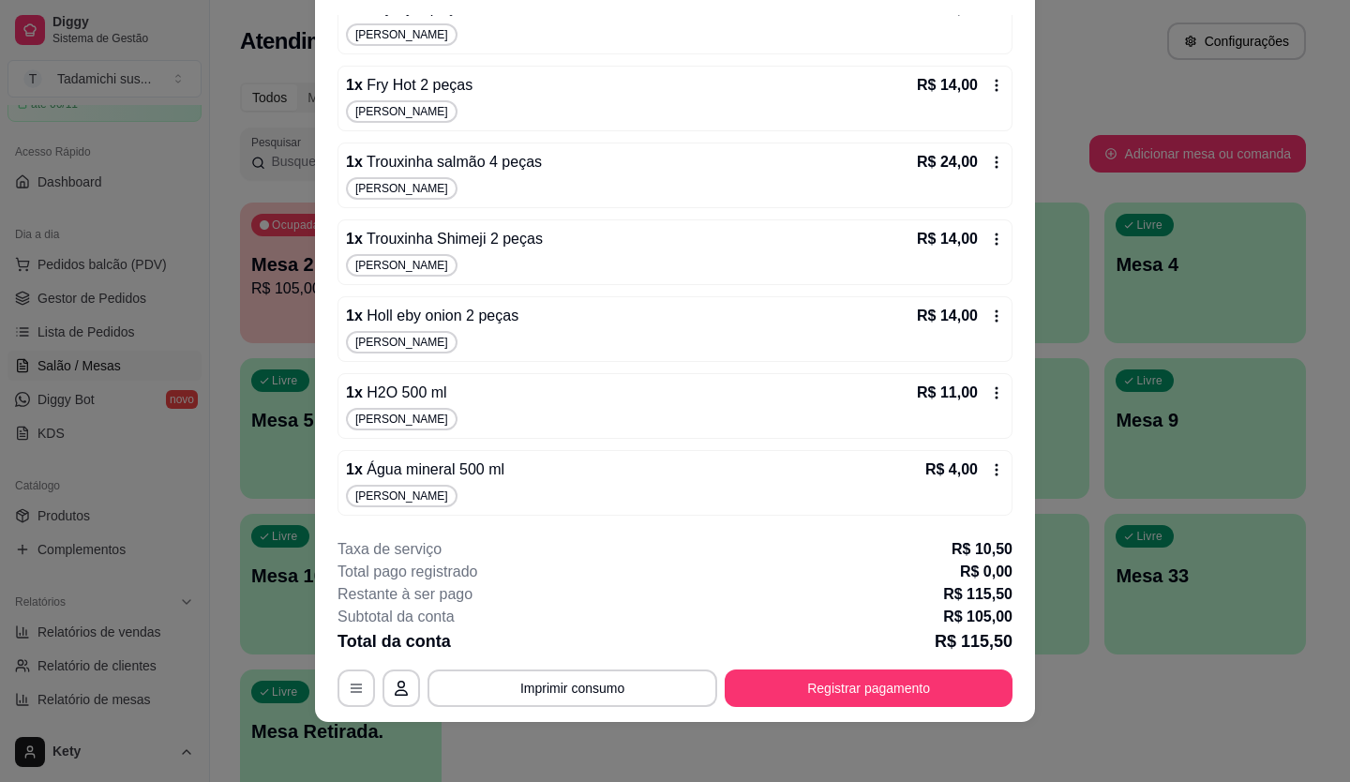
click at [989, 386] on icon at bounding box center [996, 392] width 15 height 15
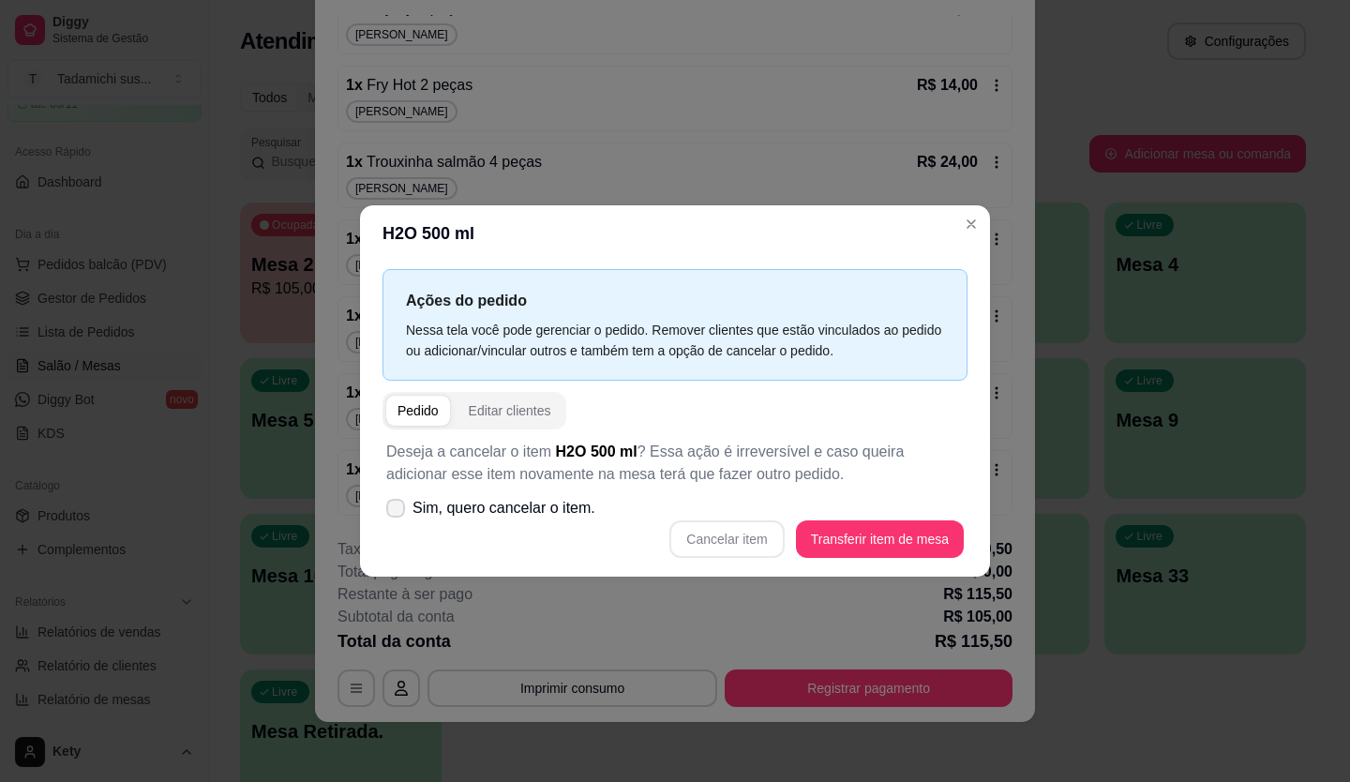
click at [396, 505] on icon at bounding box center [395, 507] width 15 height 11
click at [396, 512] on input "Sim, quero cancelar o item." at bounding box center [391, 518] width 12 height 12
checkbox input "true"
click at [716, 549] on button "Cancelar item" at bounding box center [726, 538] width 114 height 37
click at [754, 531] on button "Cancelar item" at bounding box center [726, 538] width 114 height 37
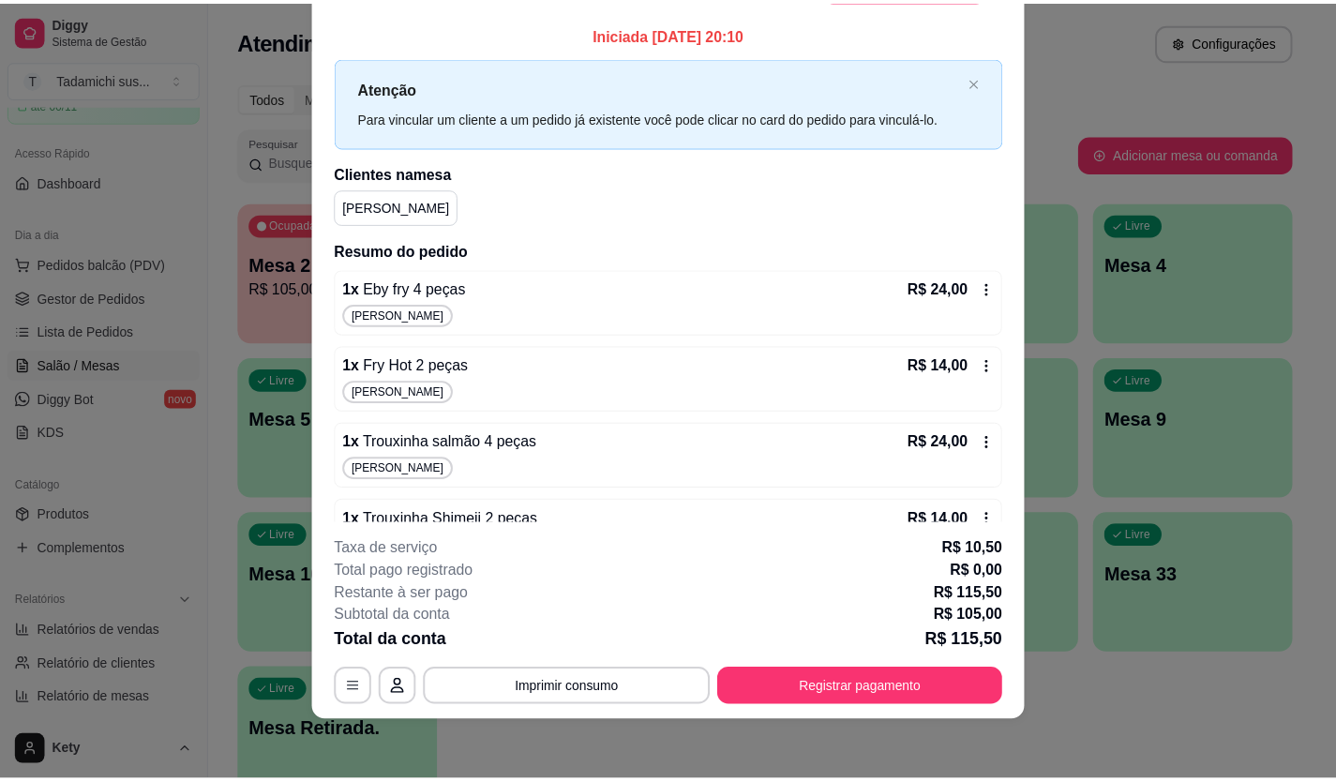
scroll to position [0, 0]
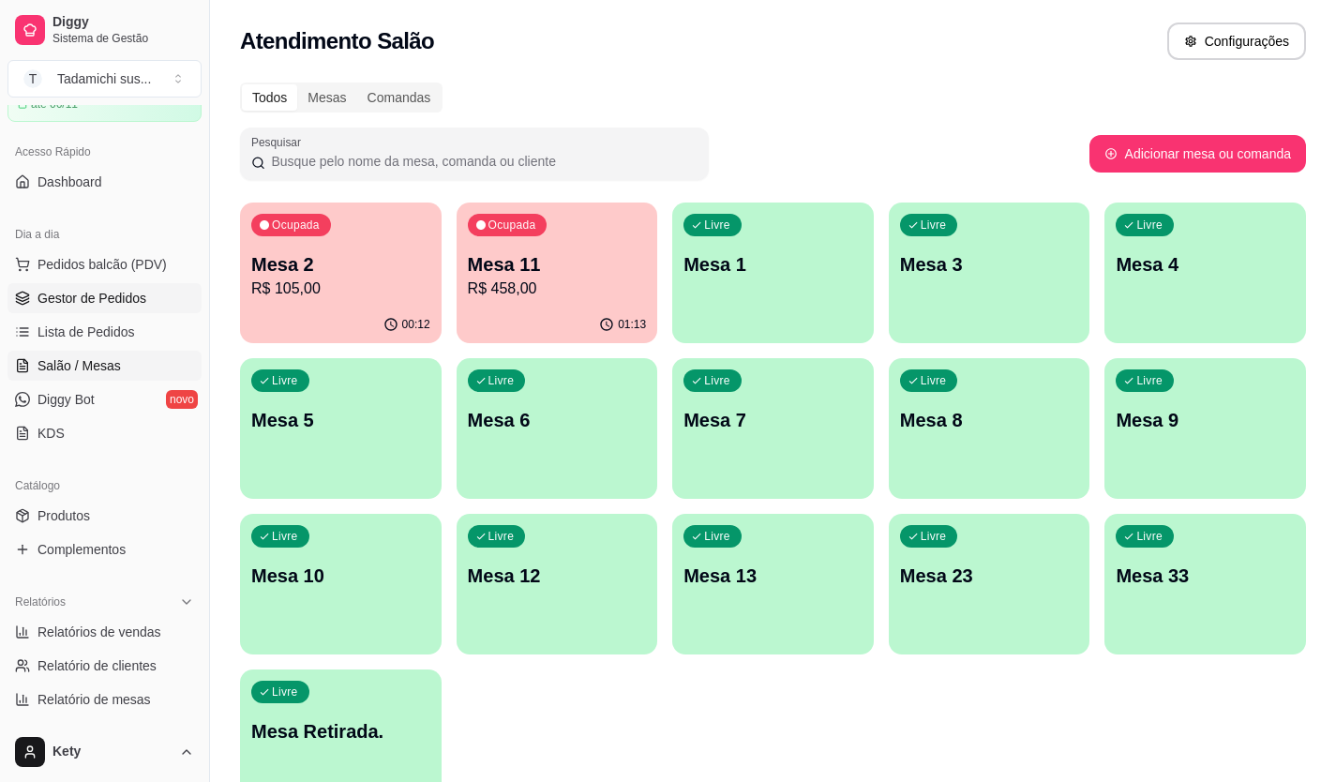
click at [113, 288] on link "Gestor de Pedidos" at bounding box center [104, 298] width 194 height 30
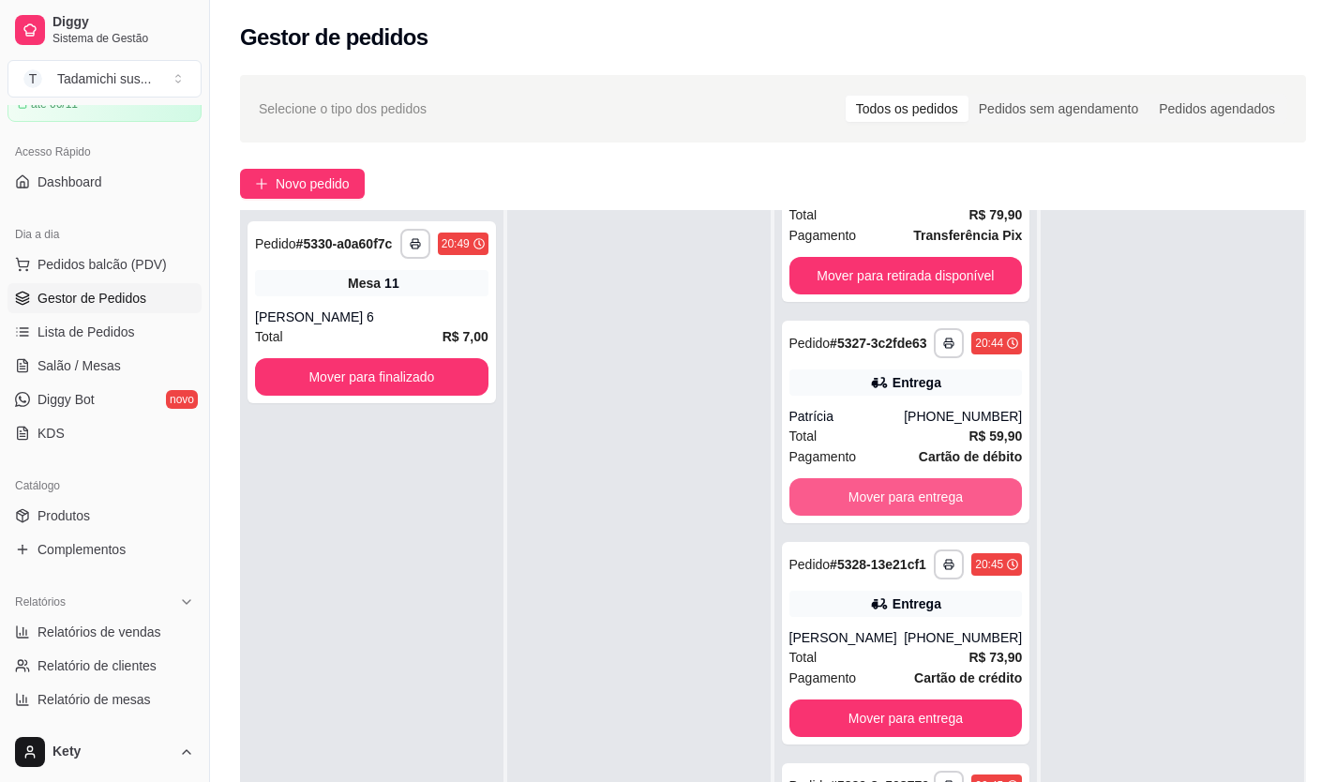
scroll to position [6657, 0]
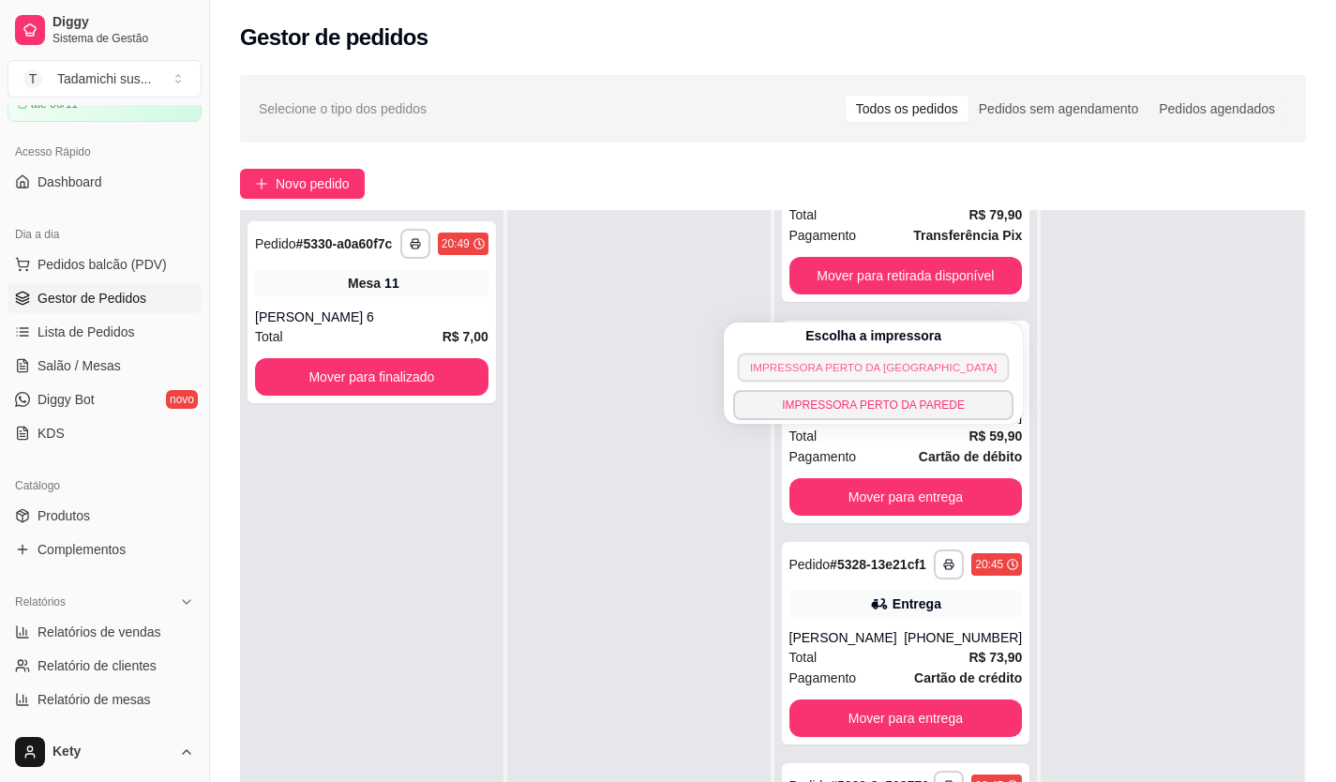
click at [909, 364] on button "IMPRESSORA PERTO DA [GEOGRAPHIC_DATA]" at bounding box center [874, 366] width 272 height 29
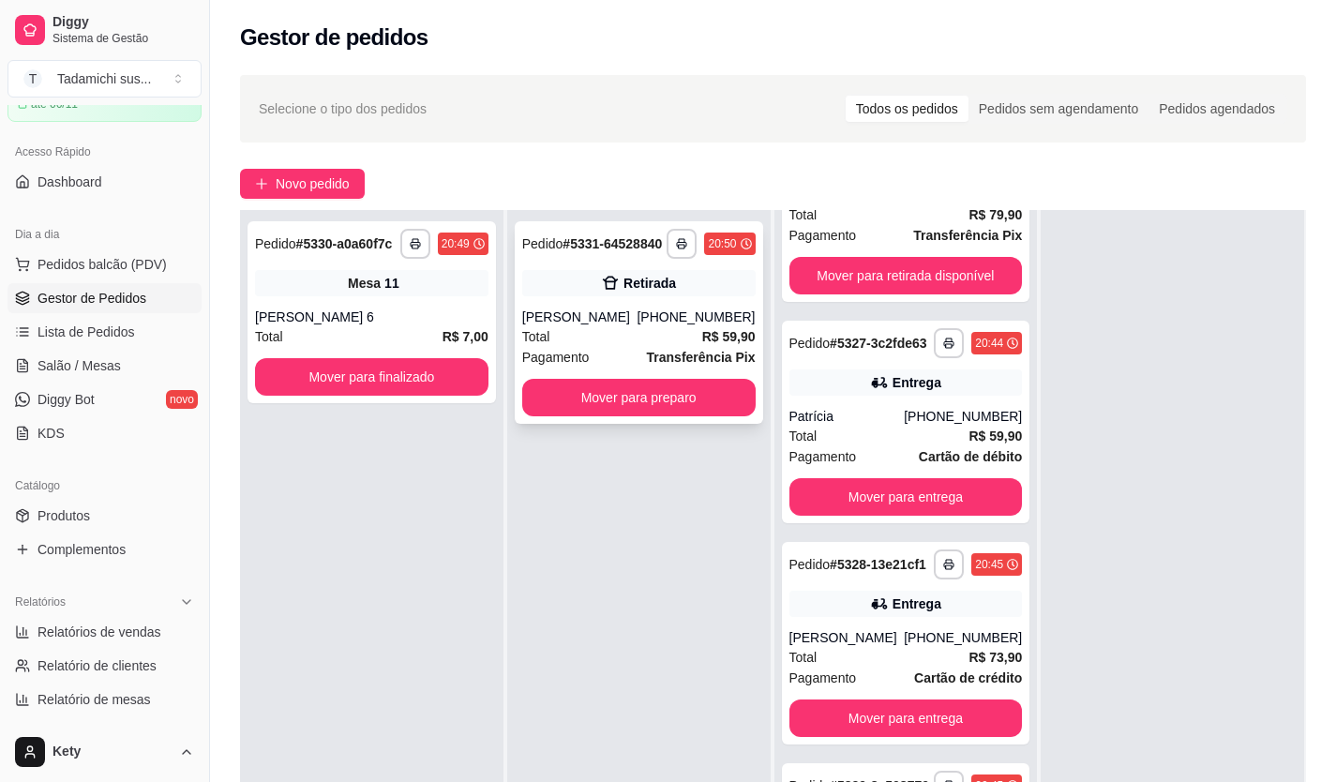
click at [701, 378] on div "**********" at bounding box center [639, 322] width 248 height 202
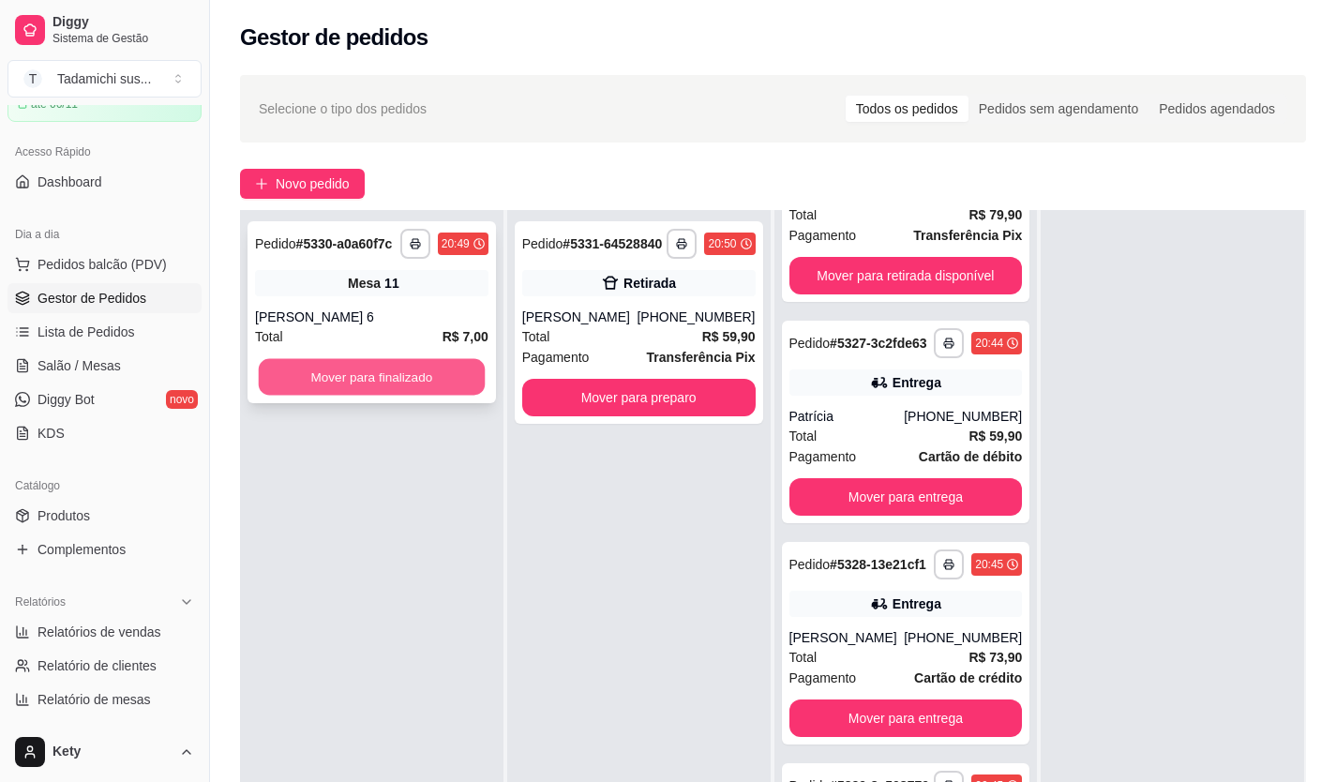
click at [395, 384] on button "Mover para finalizado" at bounding box center [372, 377] width 226 height 37
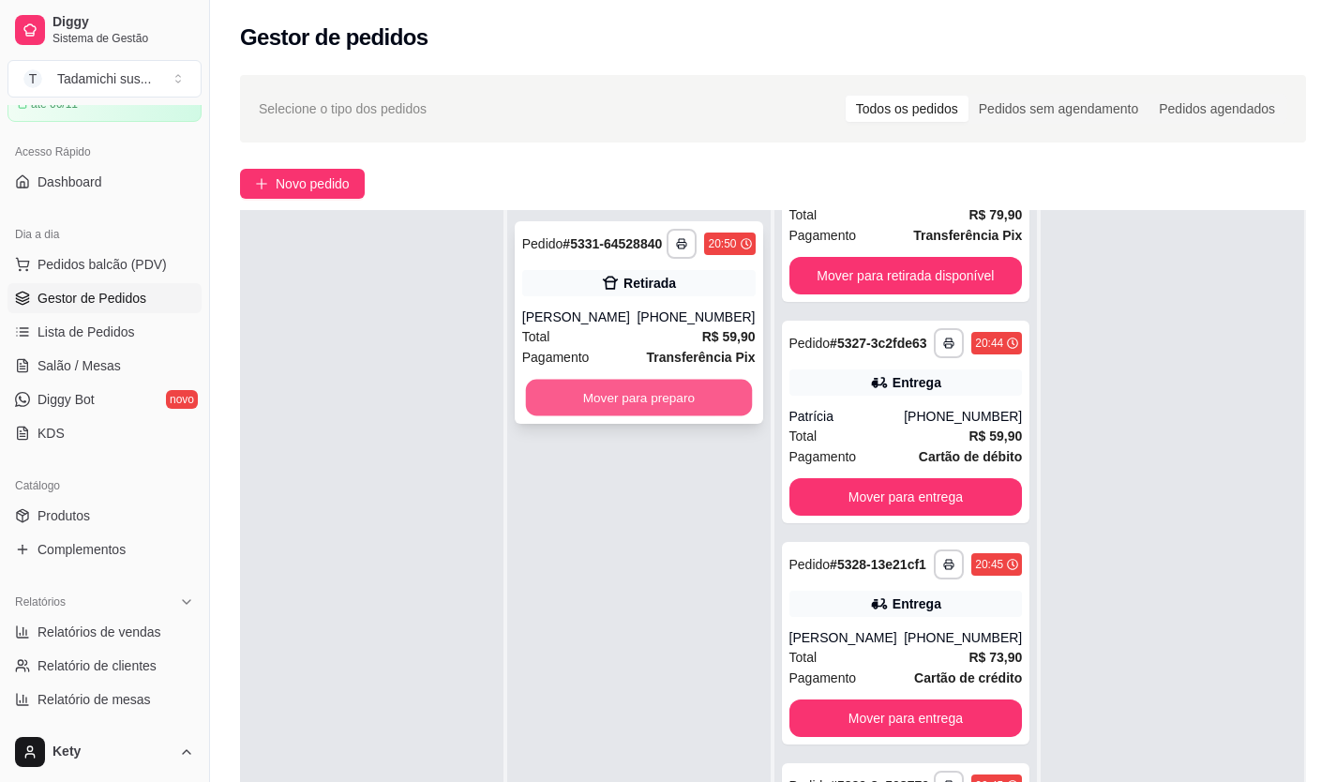
click at [655, 400] on button "Mover para preparo" at bounding box center [638, 398] width 226 height 37
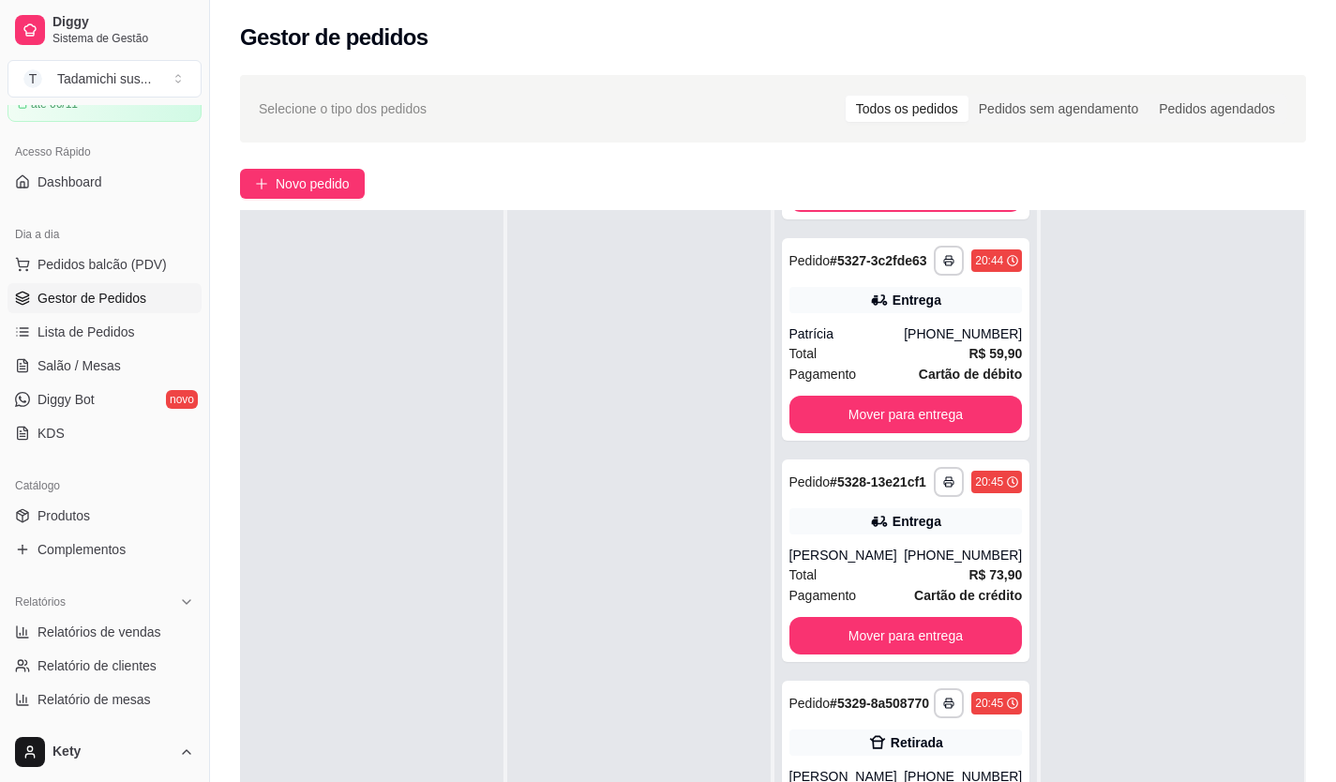
scroll to position [0, 0]
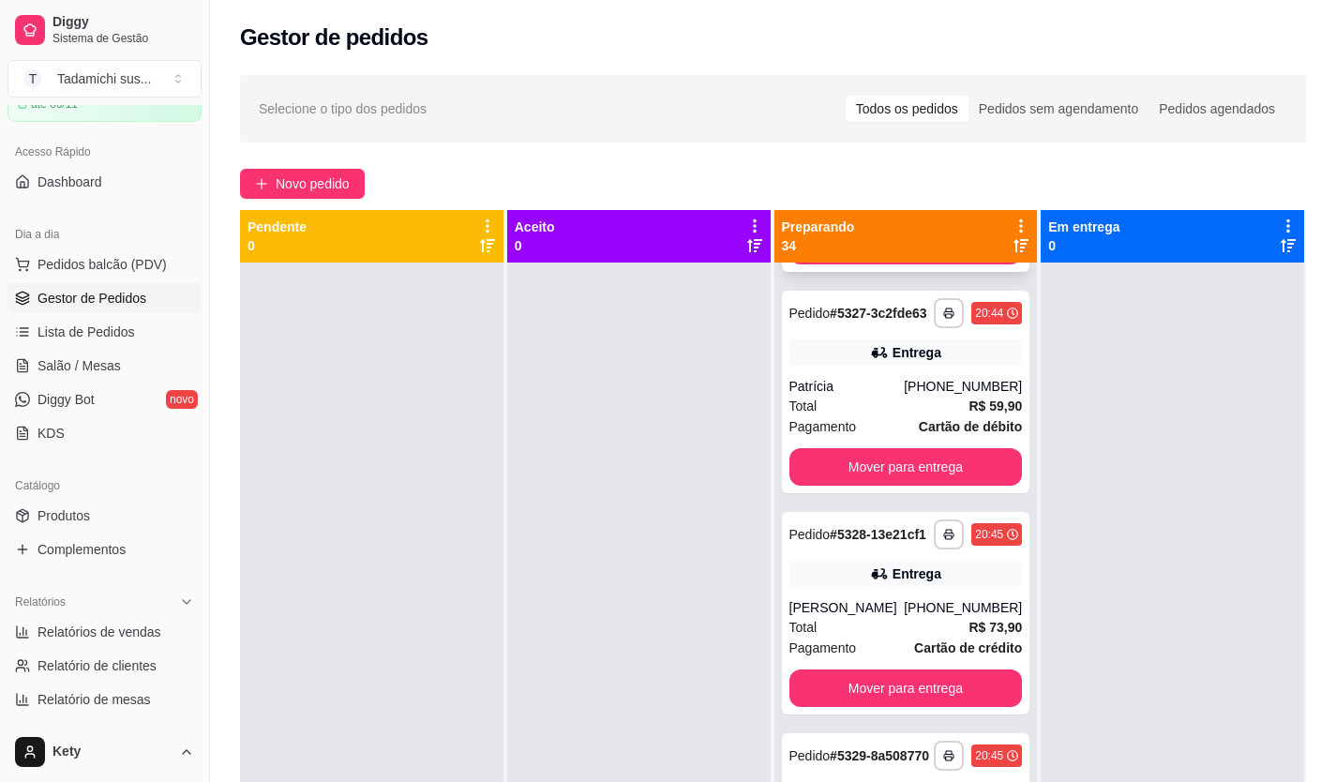
click at [858, 103] on div "Pedido # 5322-569abab0" at bounding box center [860, 92] width 142 height 22
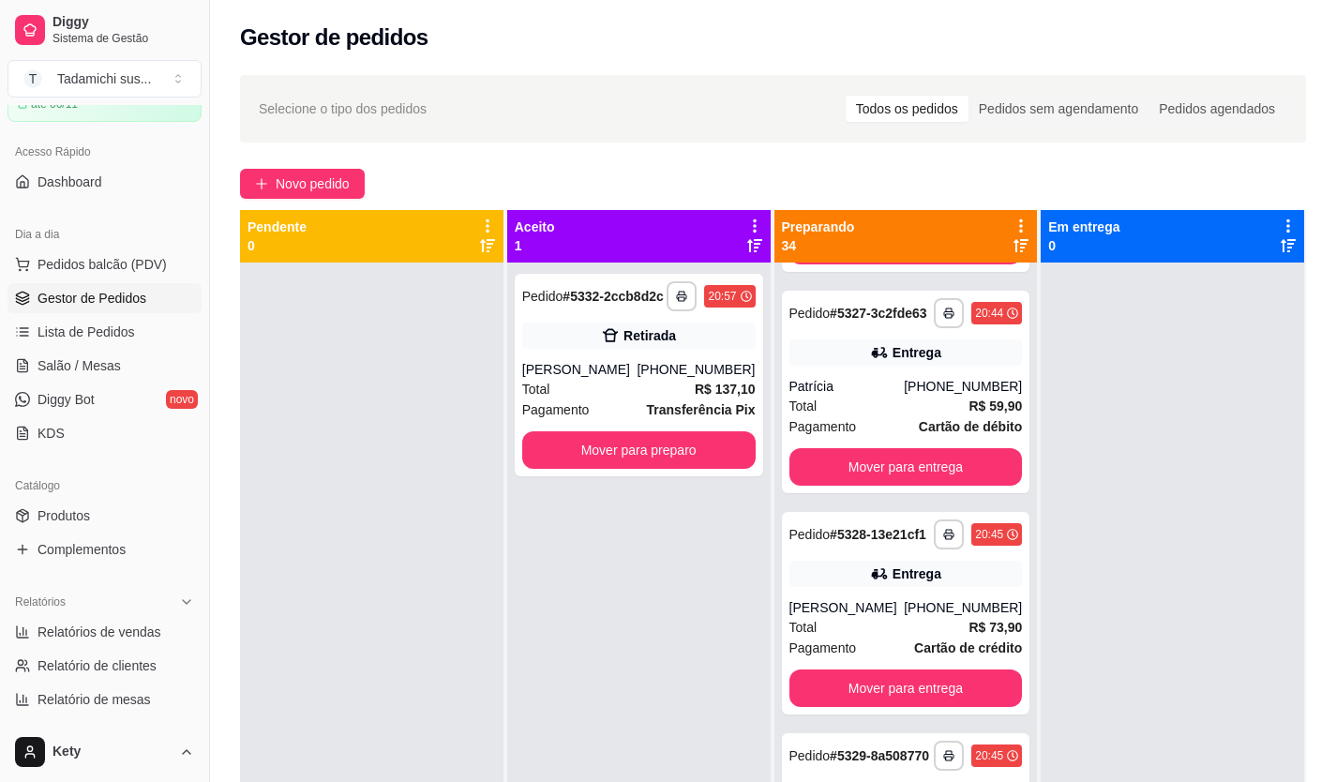
scroll to position [6751, 0]
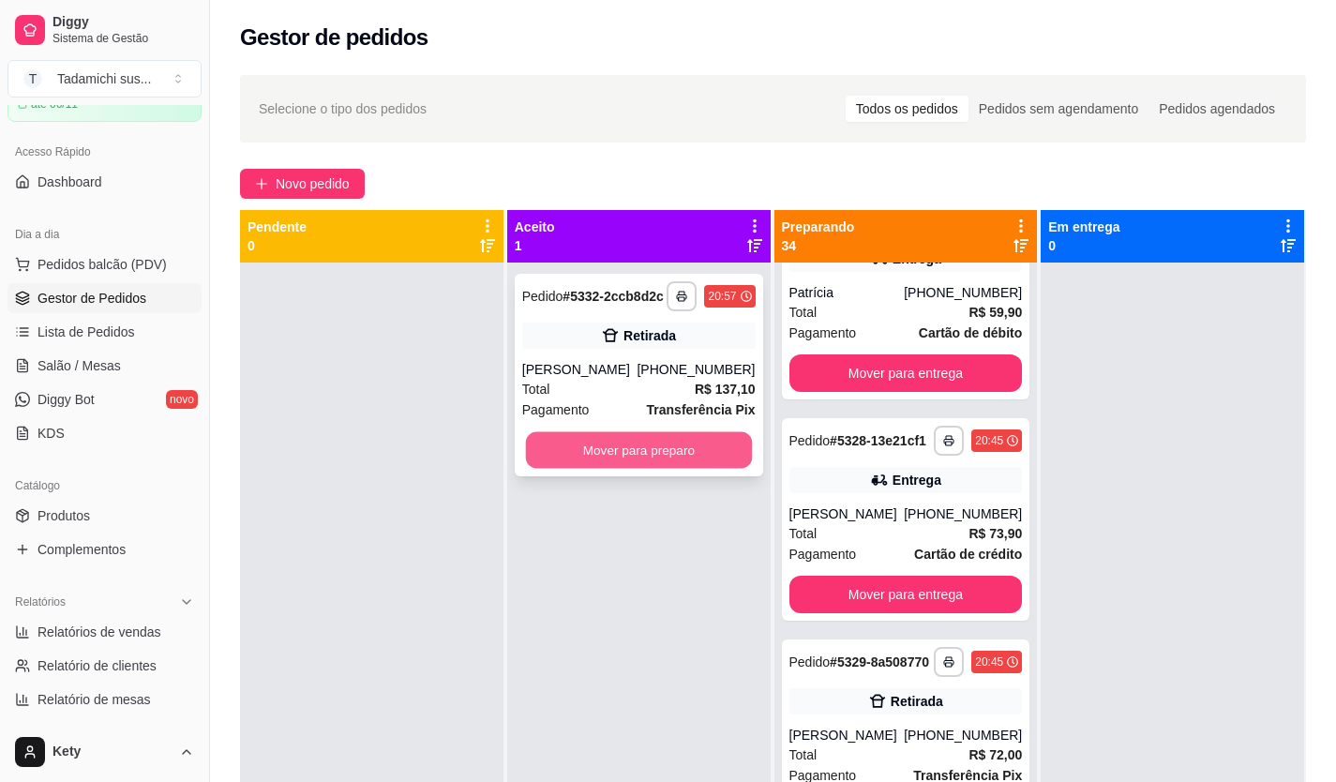
click at [706, 461] on button "Mover para preparo" at bounding box center [638, 450] width 226 height 37
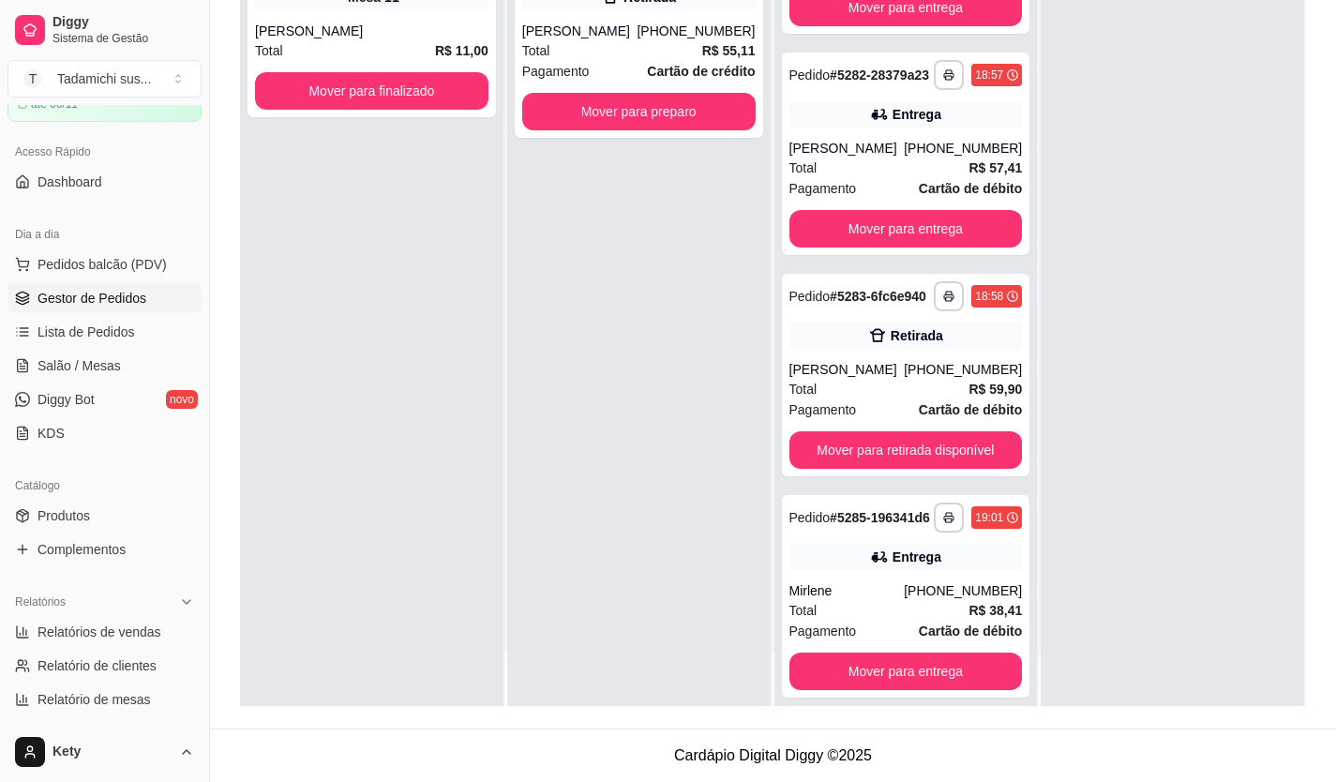
scroll to position [1505, 0]
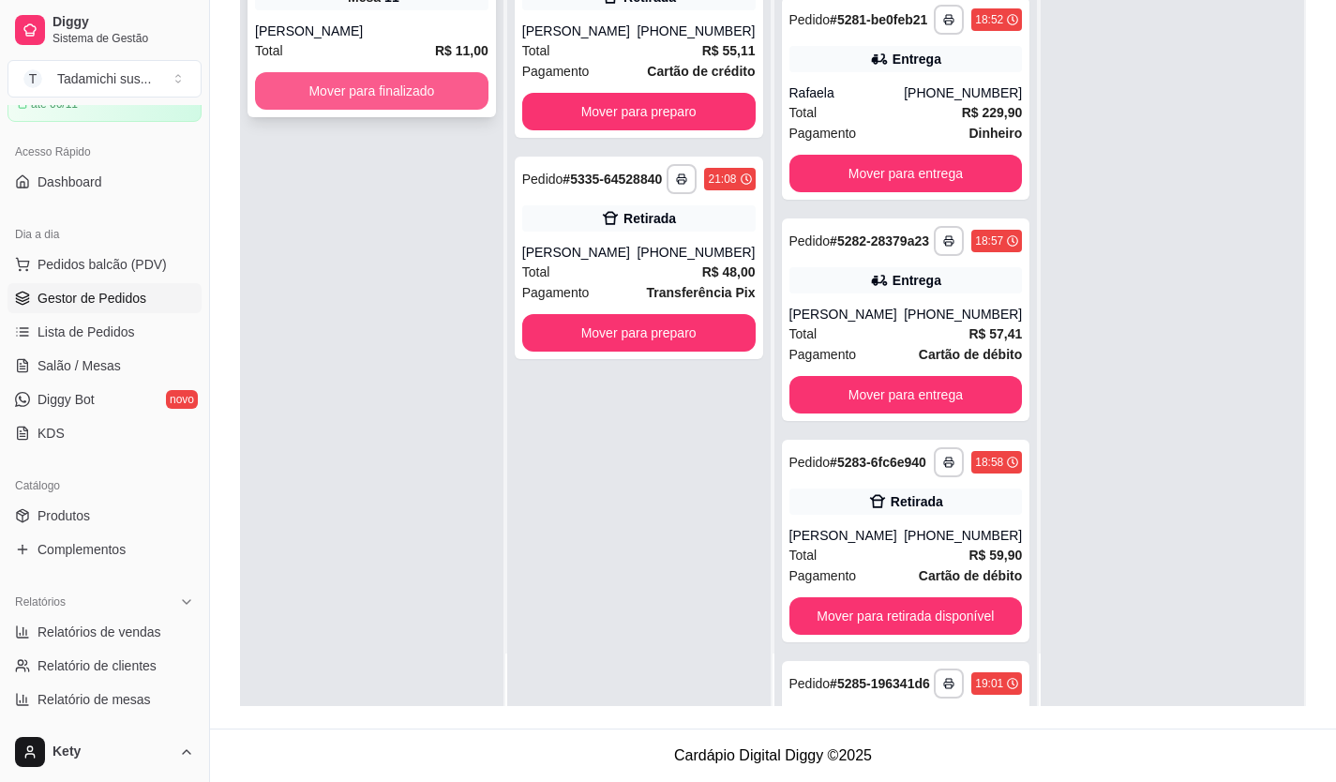
click at [379, 96] on button "Mover para finalizado" at bounding box center [371, 90] width 233 height 37
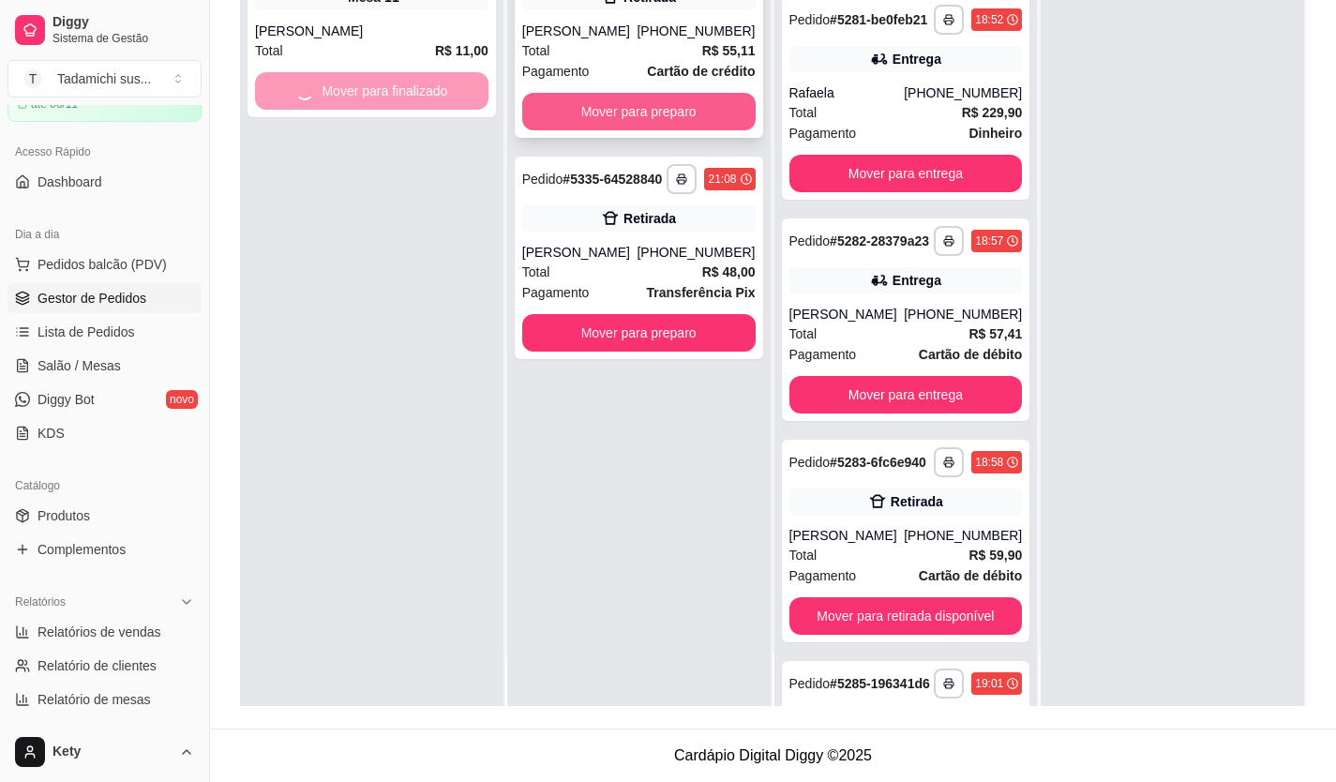
click at [590, 107] on button "Mover para preparo" at bounding box center [638, 111] width 233 height 37
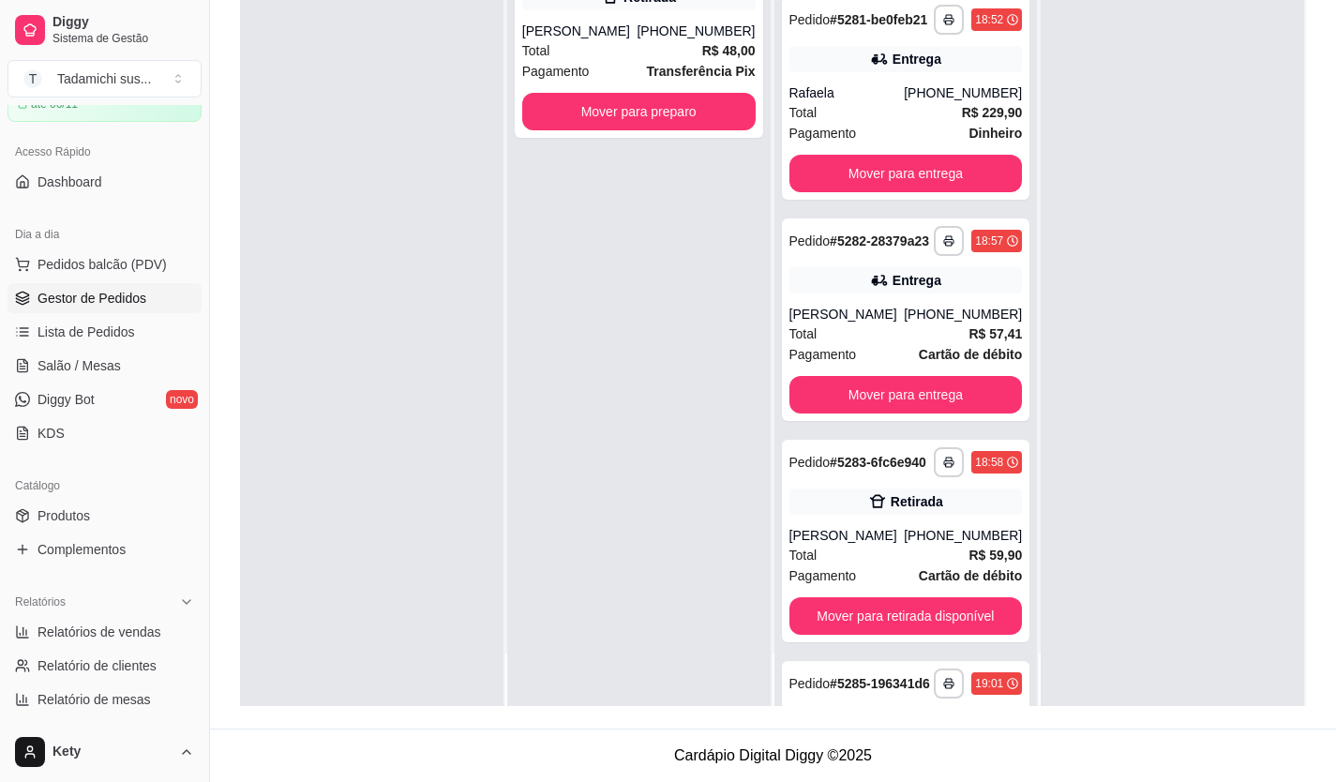
click at [612, 342] on div "**********" at bounding box center [638, 315] width 263 height 782
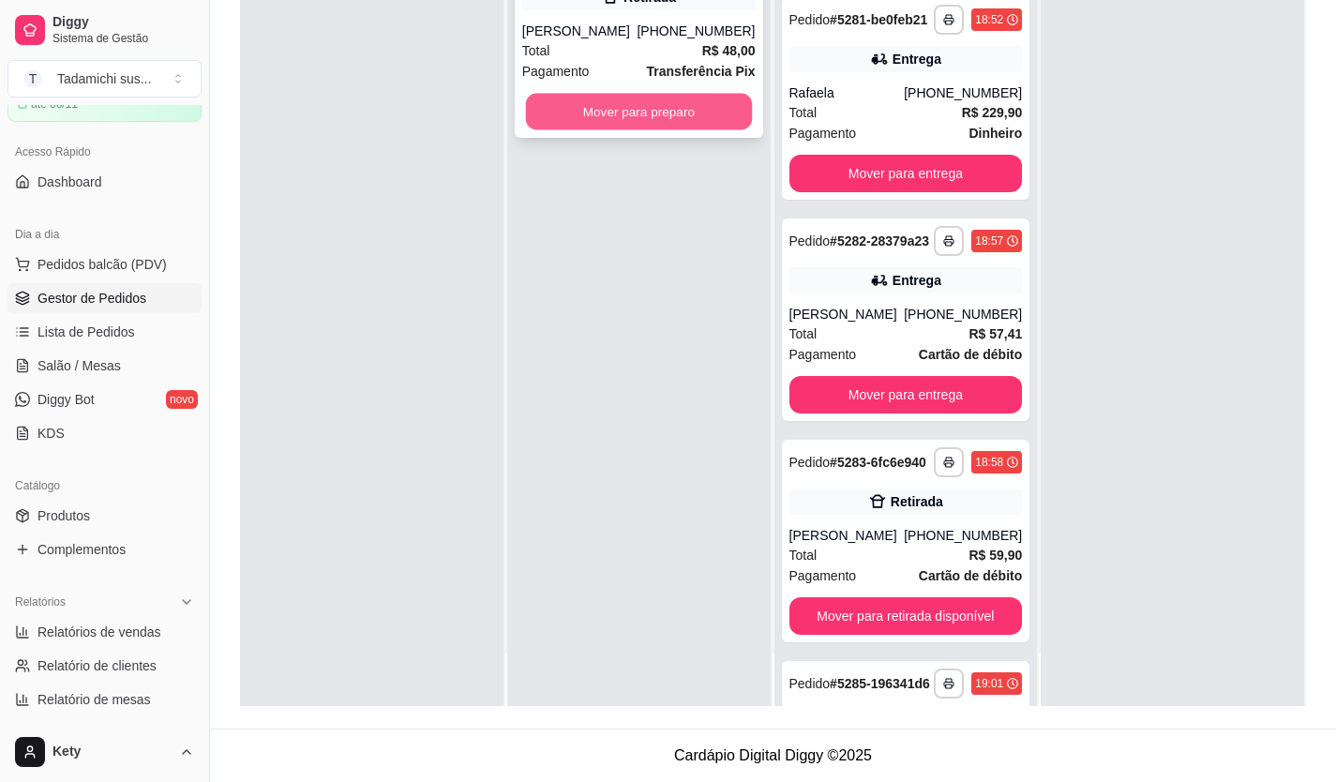
click at [579, 130] on button "Mover para preparo" at bounding box center [638, 112] width 226 height 37
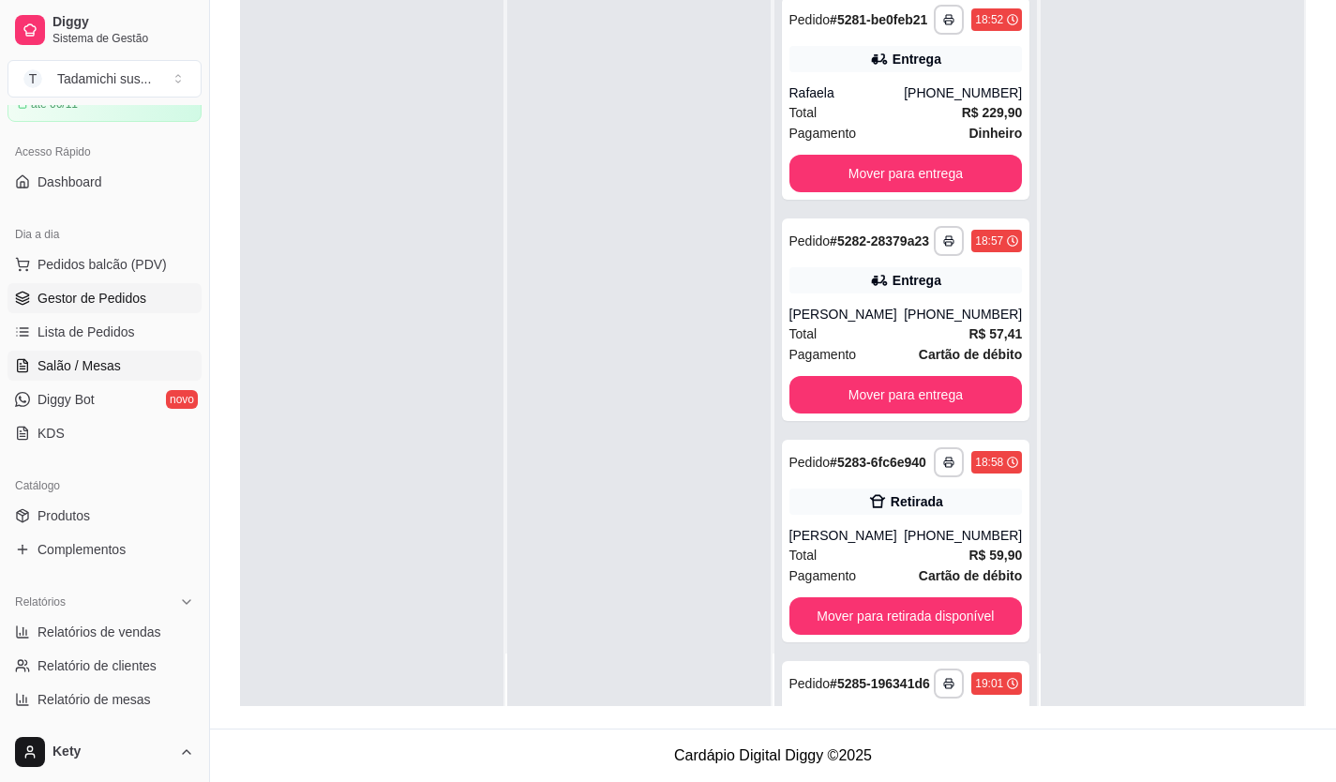
click at [106, 362] on span "Salão / Mesas" at bounding box center [78, 365] width 83 height 19
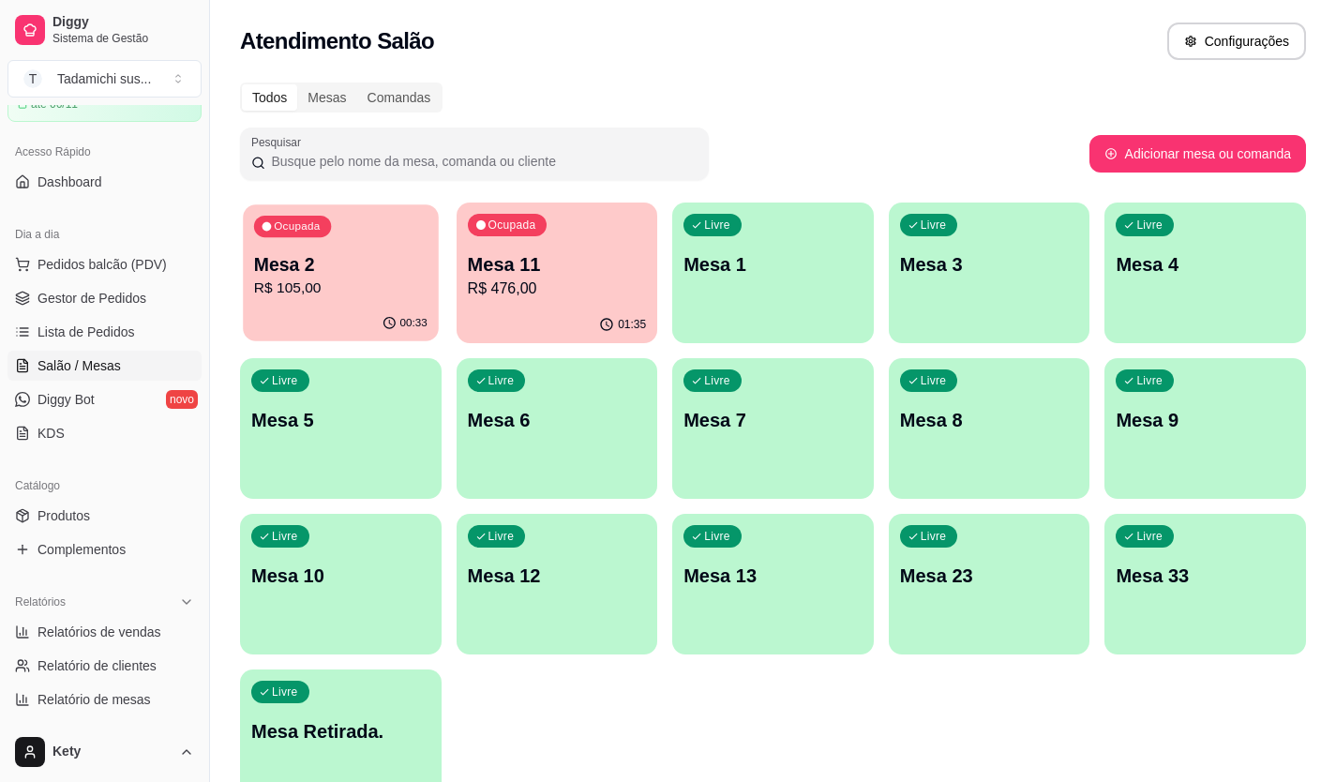
click at [338, 300] on div "Ocupada Mesa 2 R$ 105,00" at bounding box center [340, 254] width 195 height 101
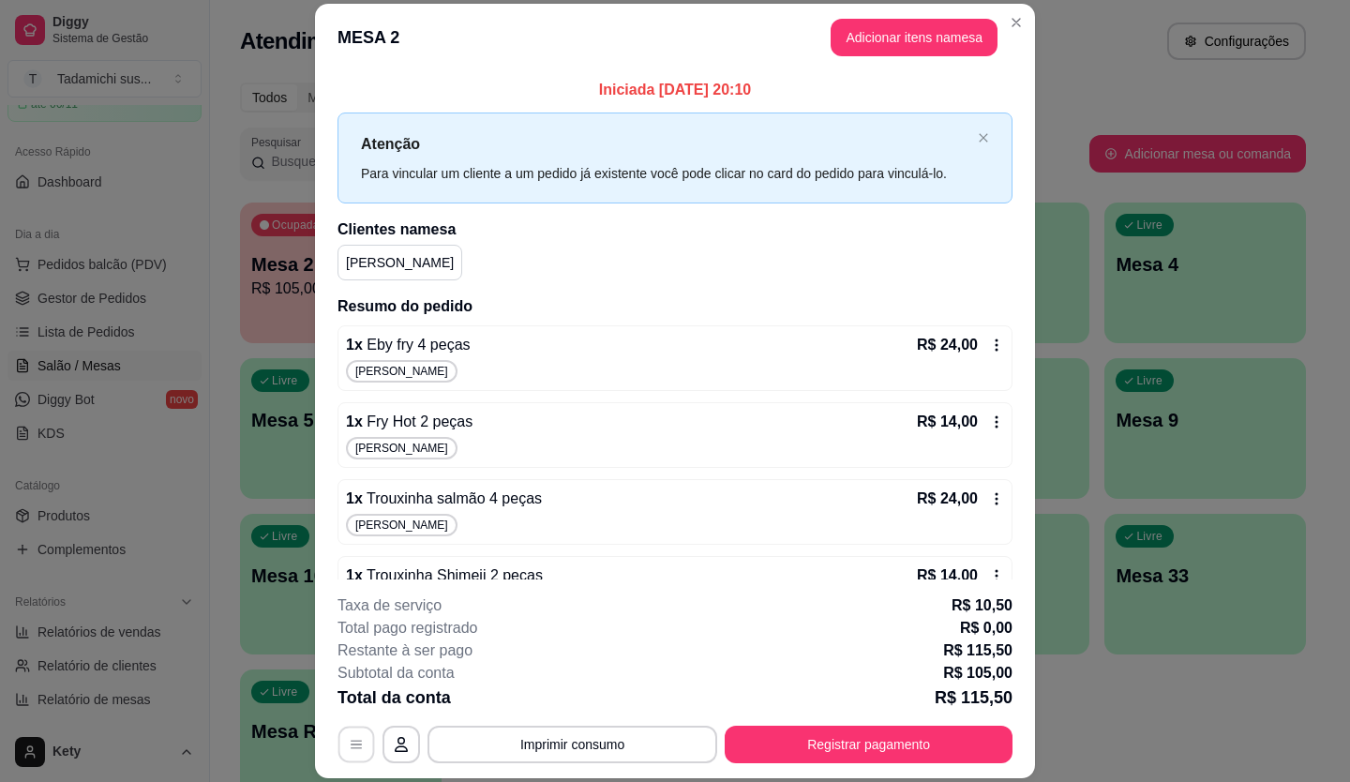
click at [362, 737] on button "button" at bounding box center [356, 744] width 37 height 37
click at [904, 37] on button "Adicionar itens na mesa" at bounding box center [913, 38] width 161 height 37
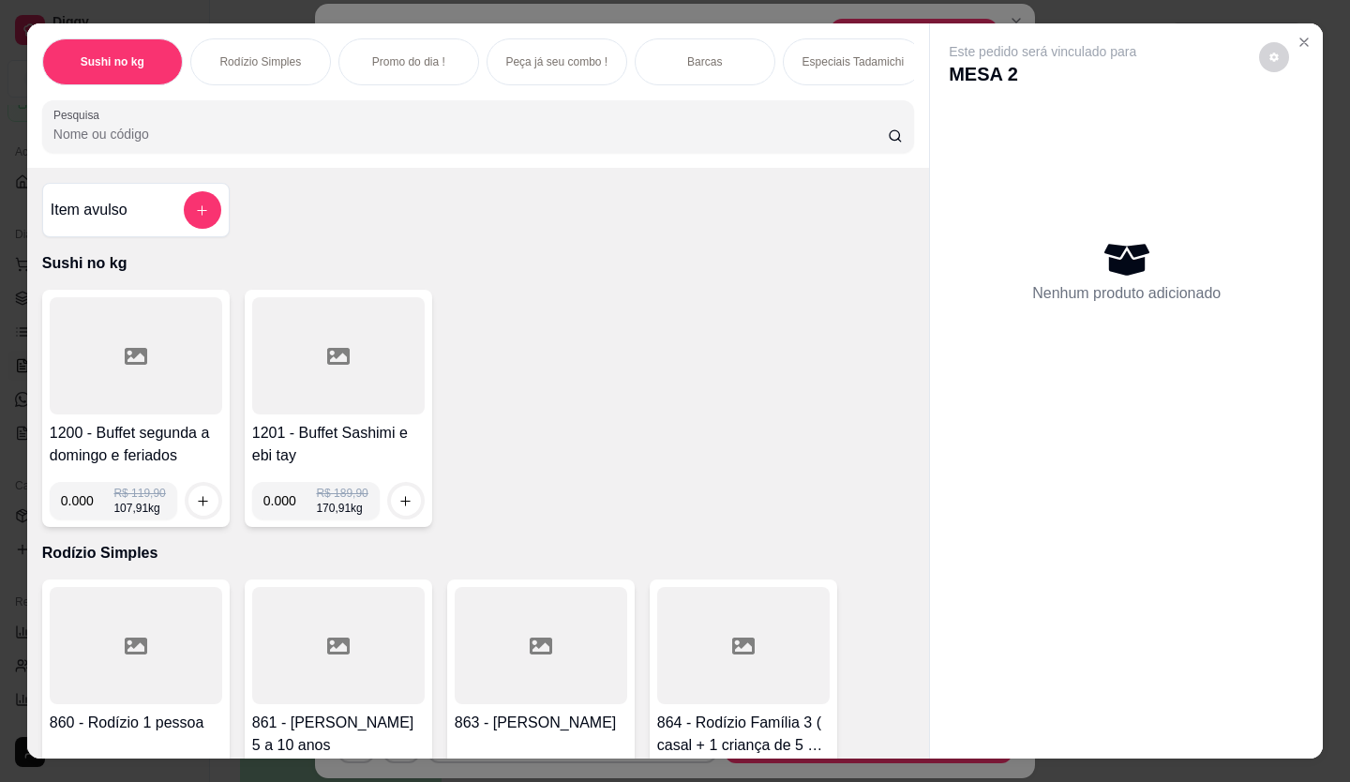
click at [242, 143] on input "Pesquisa" at bounding box center [470, 134] width 835 height 19
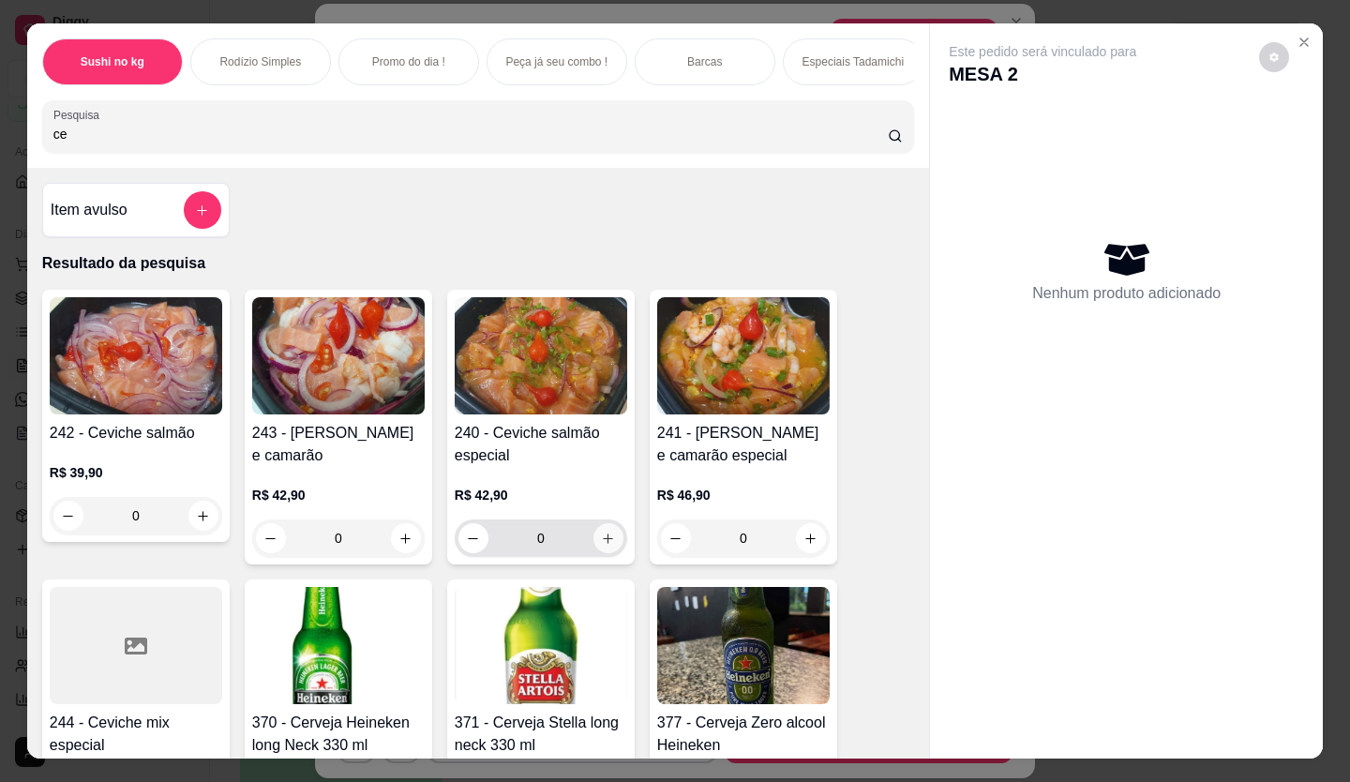
type input "ce"
click at [601, 544] on icon "increase-product-quantity" at bounding box center [608, 538] width 14 height 14
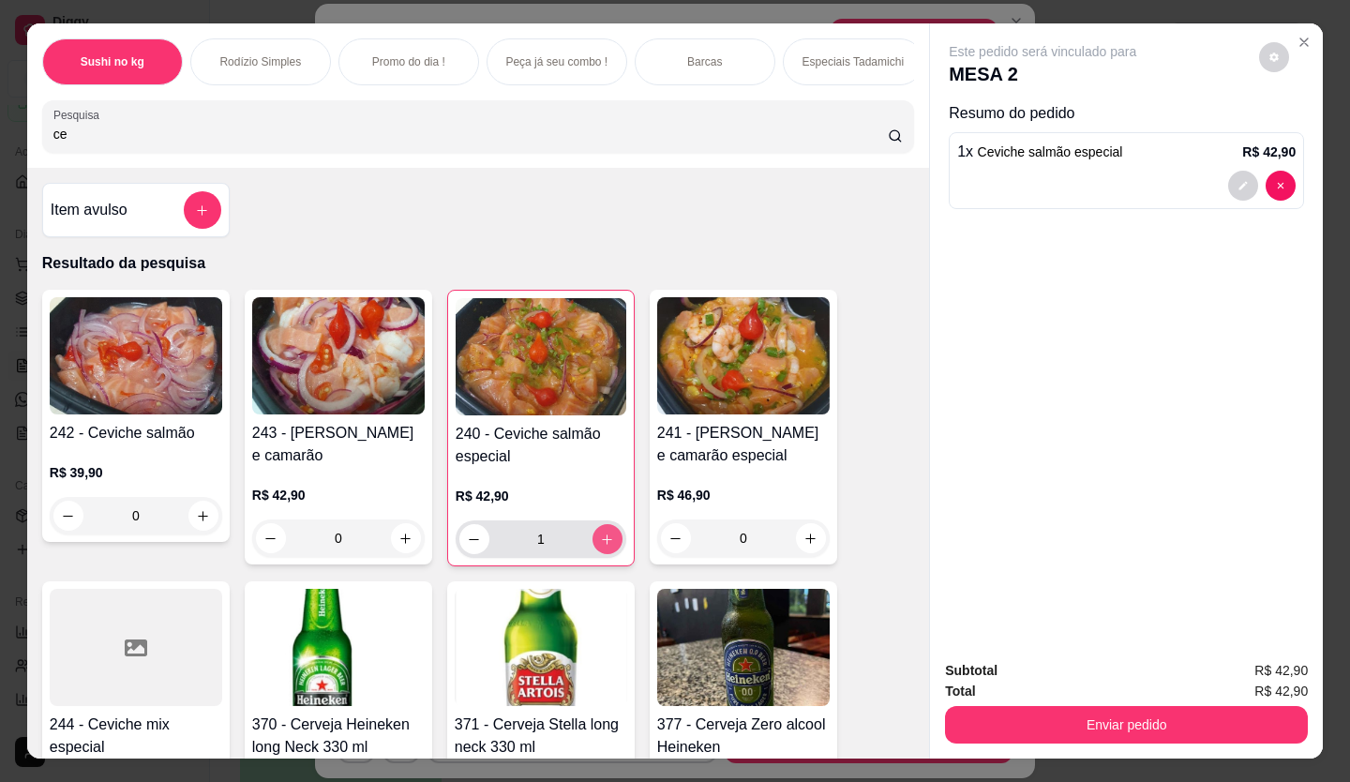
type input "1"
click at [66, 143] on input "ce" at bounding box center [470, 134] width 835 height 19
type input "c"
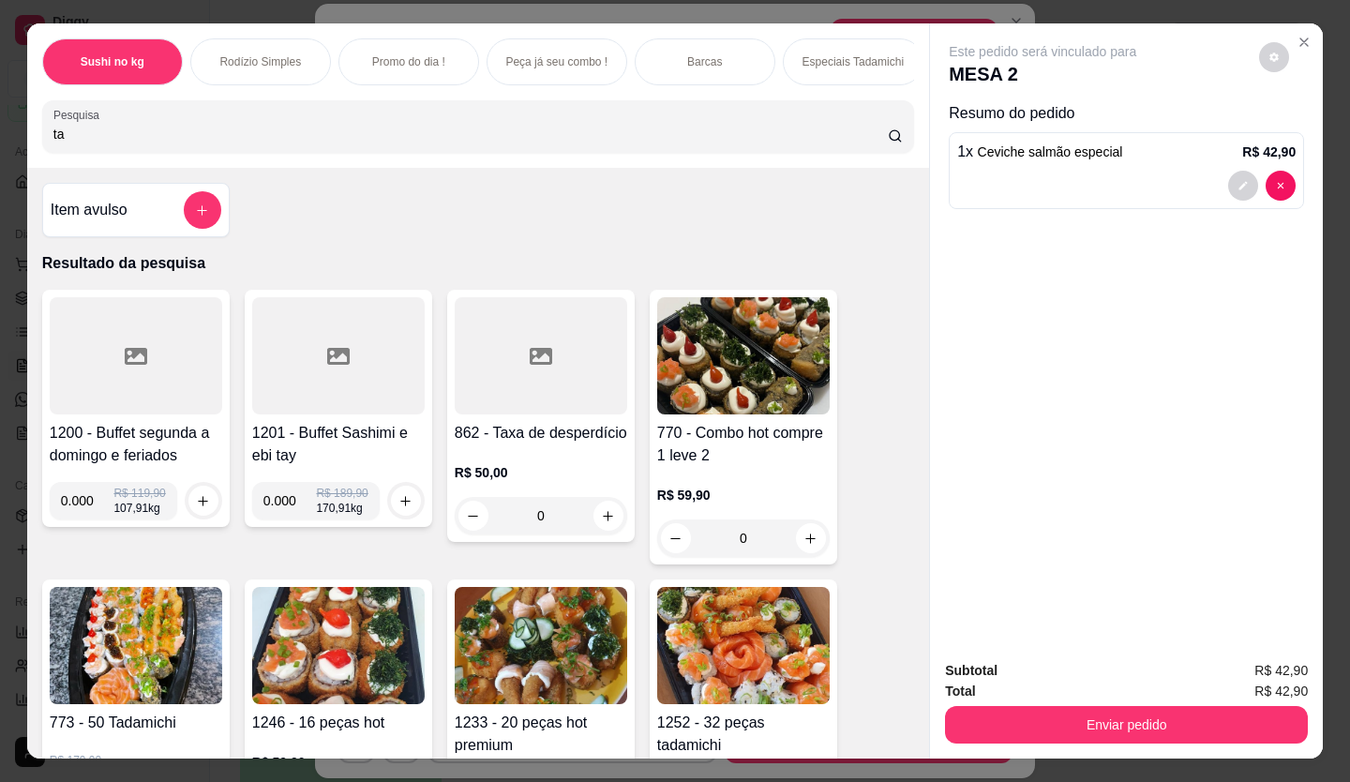
type input "t"
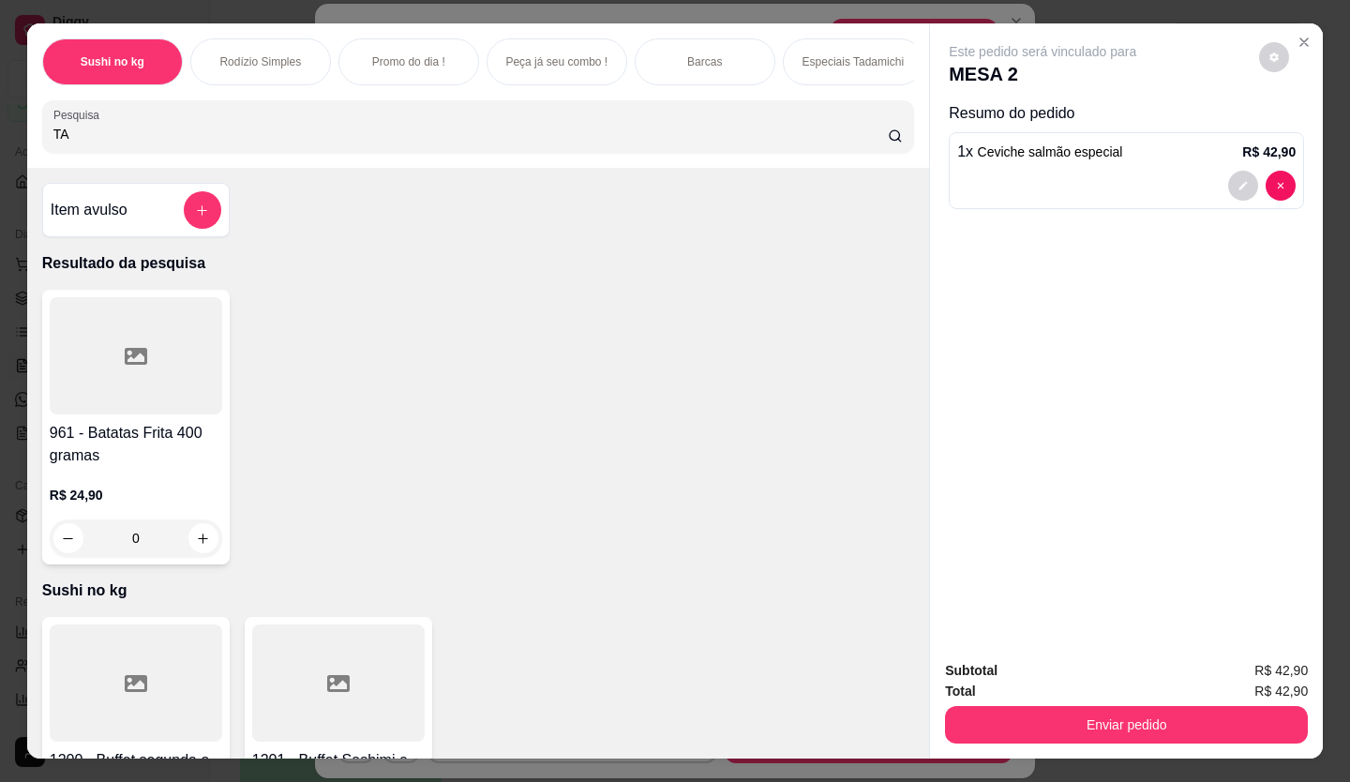
type input "T"
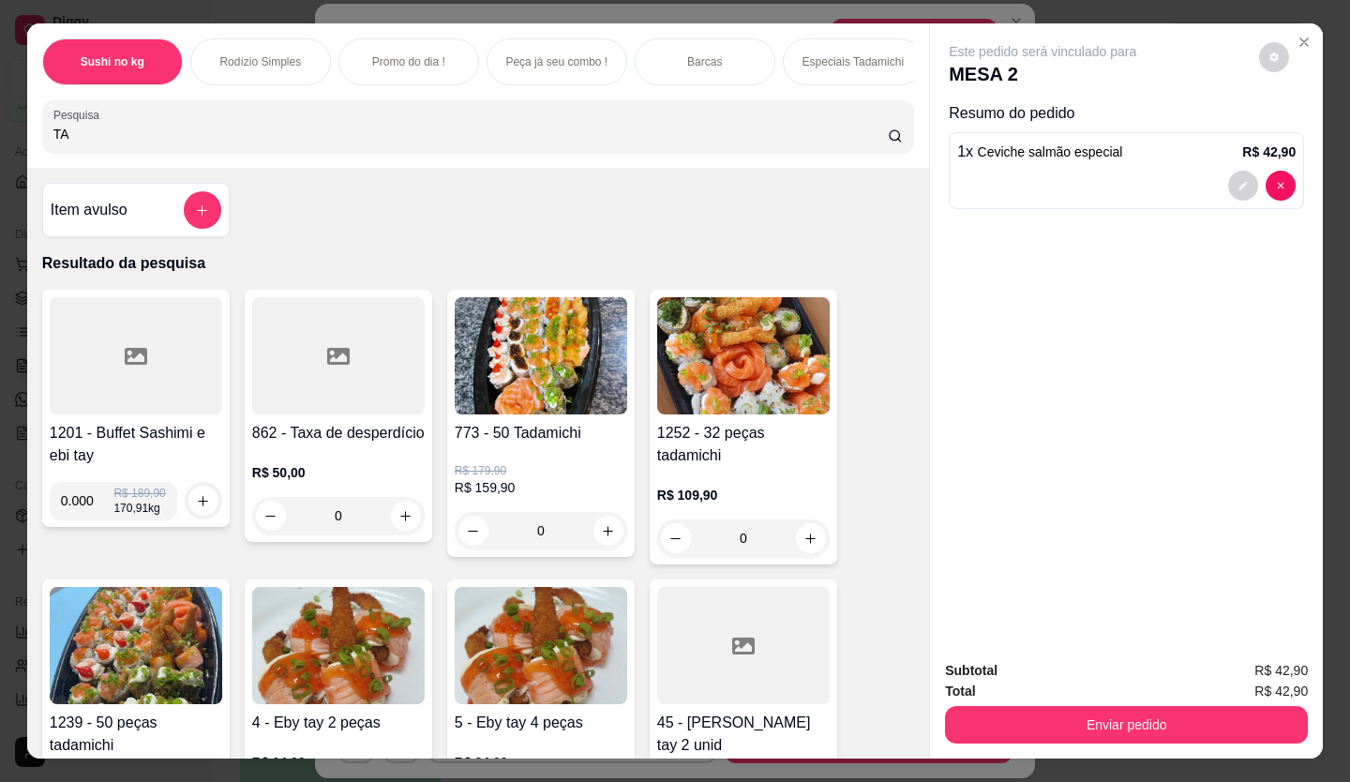
click at [199, 136] on input "TA" at bounding box center [470, 134] width 835 height 19
type input "T"
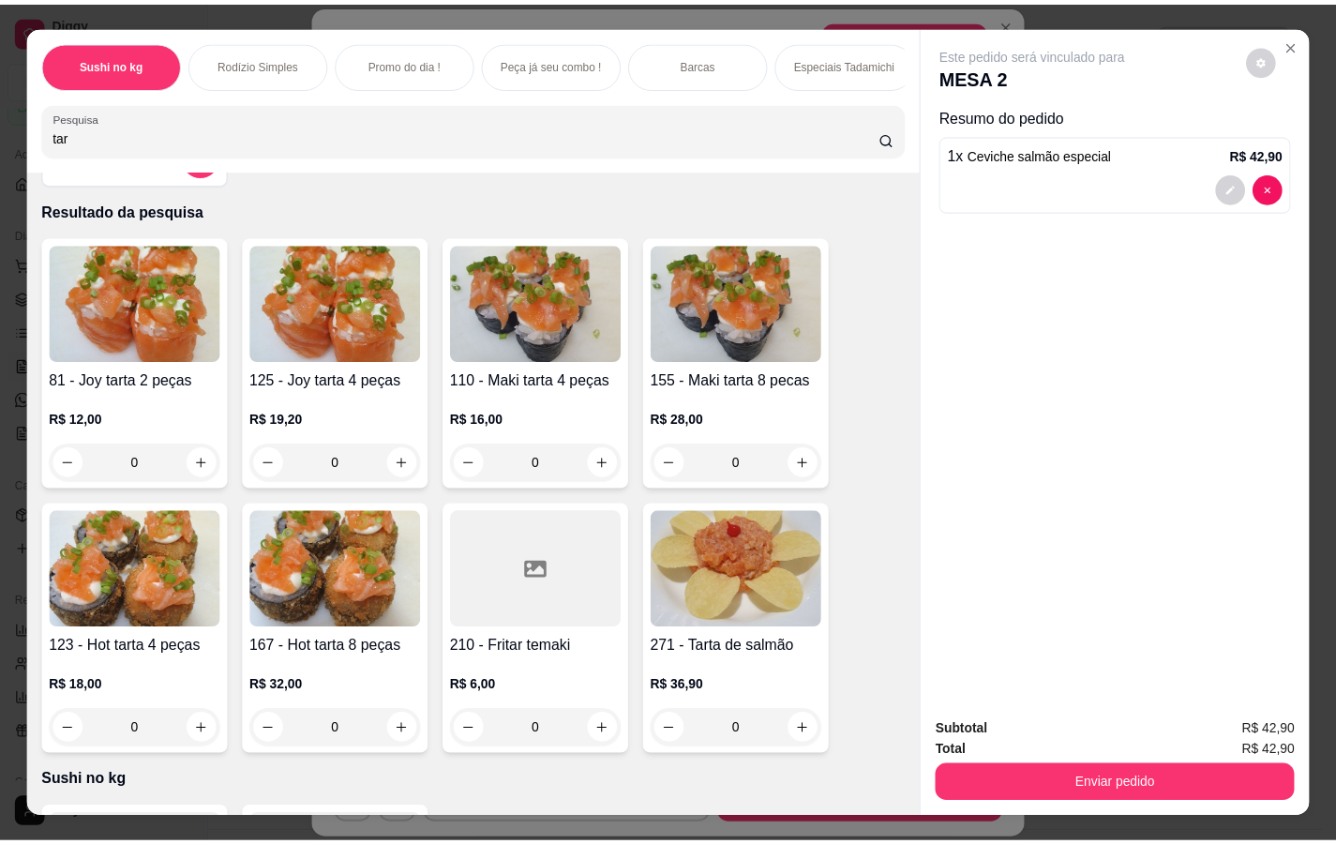
scroll to position [94, 0]
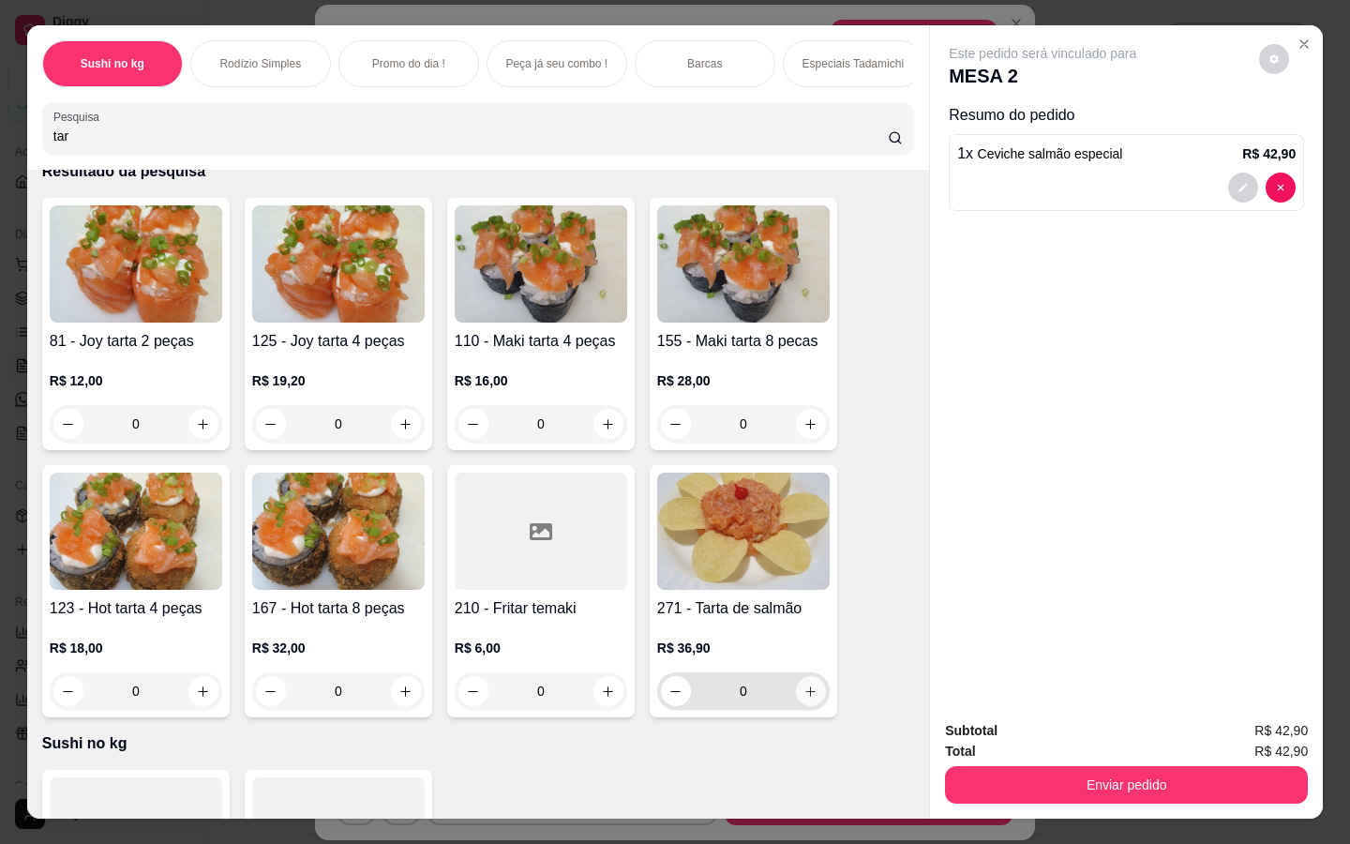
type input "tar"
click at [803, 696] on icon "increase-product-quantity" at bounding box center [810, 691] width 14 height 14
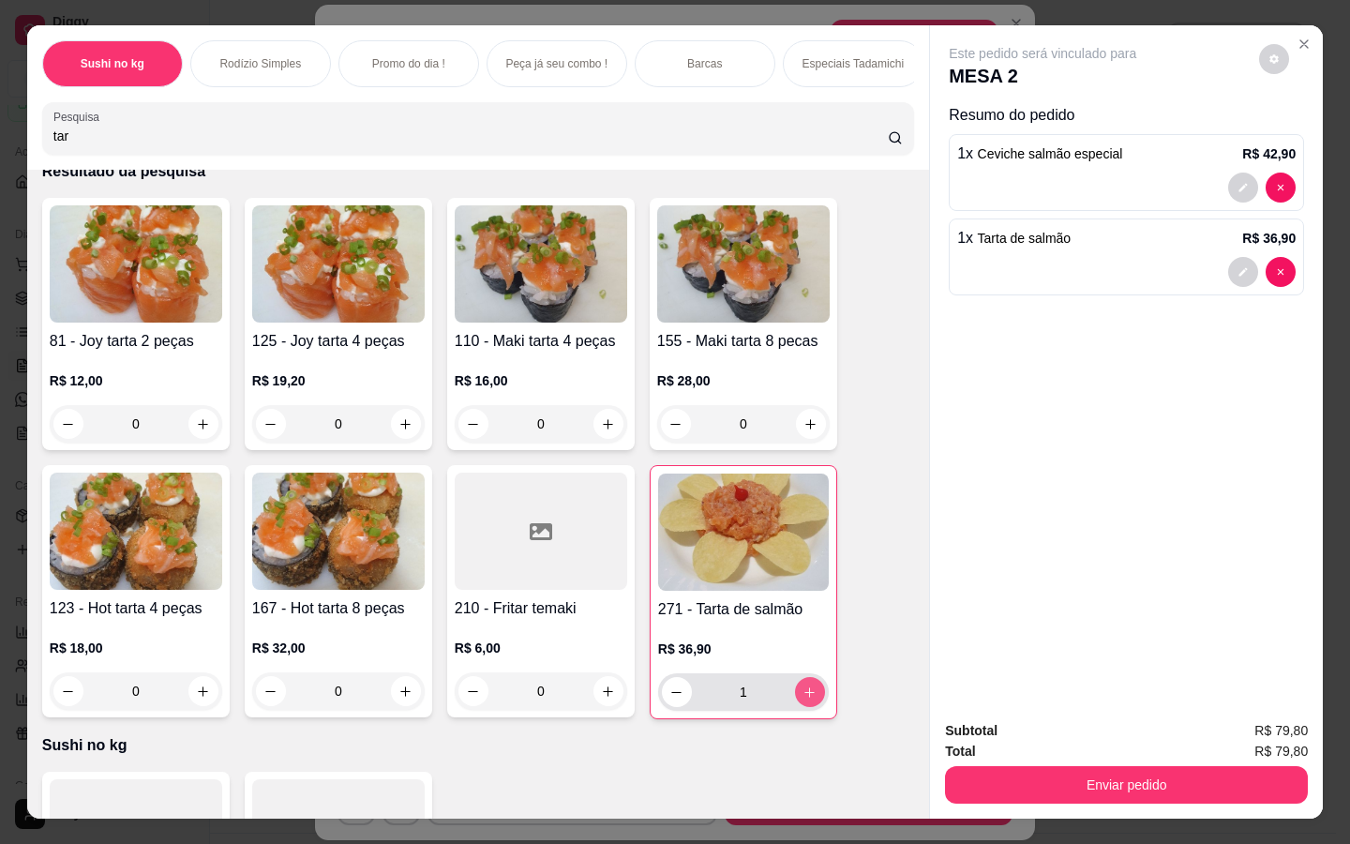
type input "1"
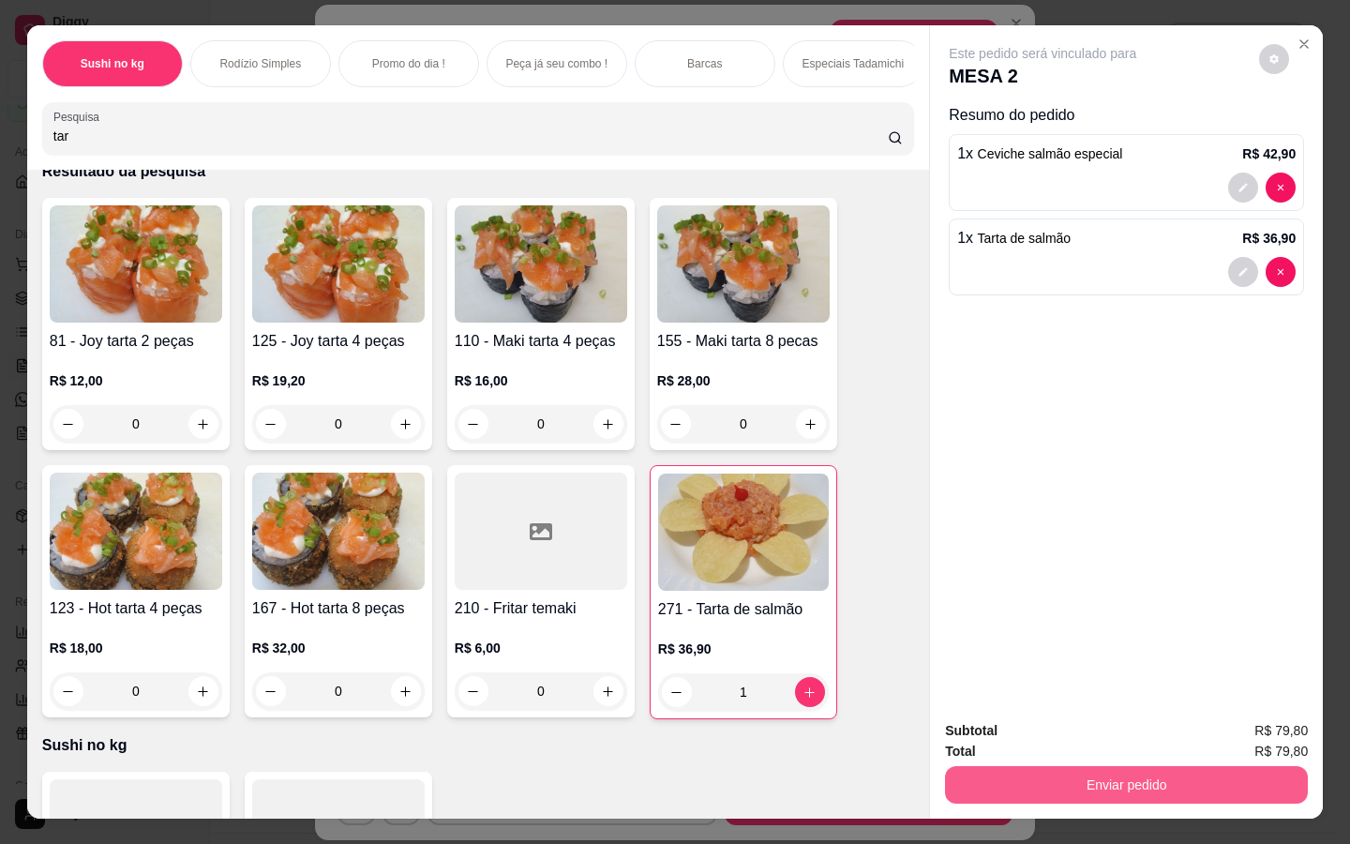
click at [1243, 777] on button "Enviar pedido" at bounding box center [1126, 784] width 363 height 37
click at [1254, 726] on button "Enviar pedido" at bounding box center [1259, 731] width 106 height 36
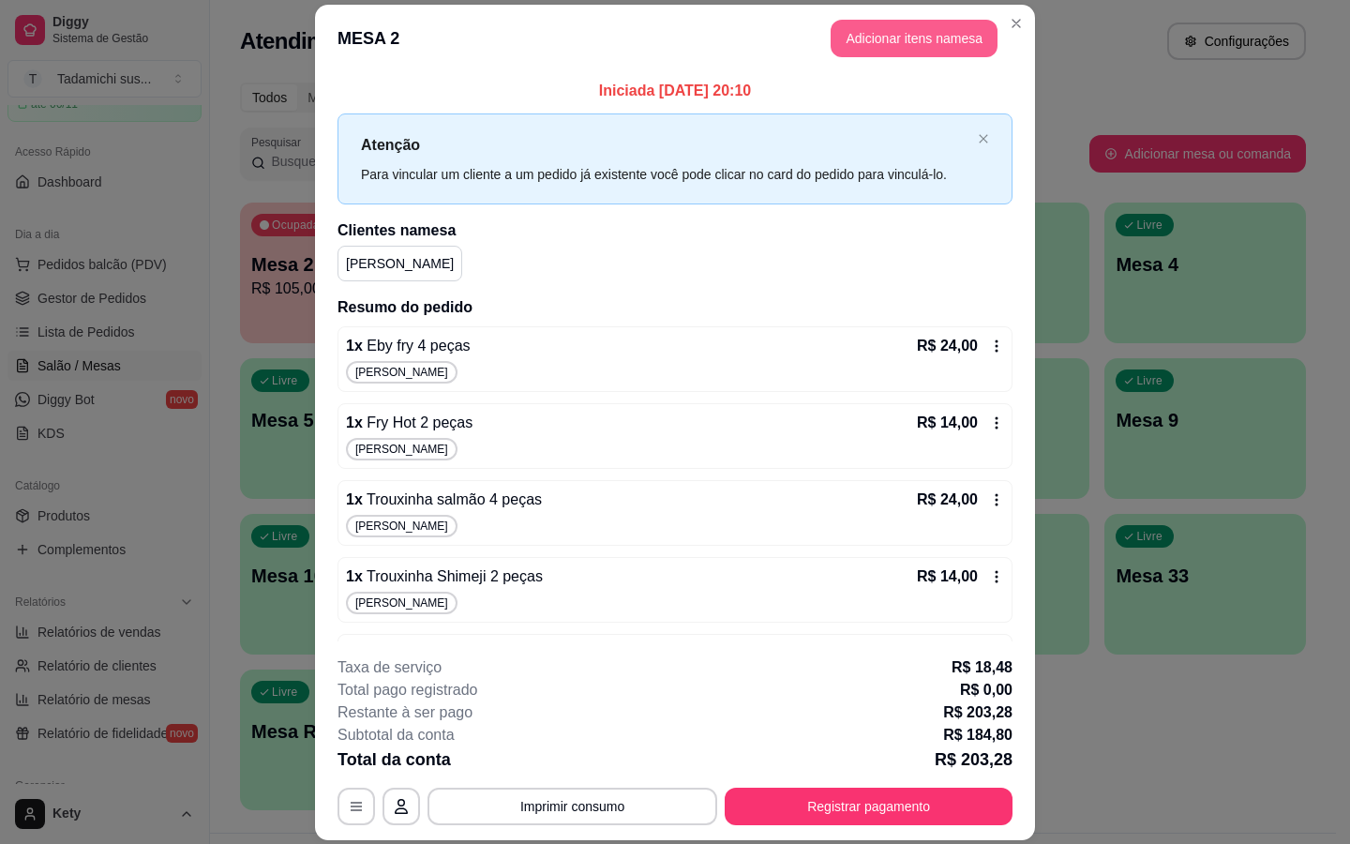
click at [959, 37] on button "Adicionar itens na mesa" at bounding box center [914, 38] width 167 height 37
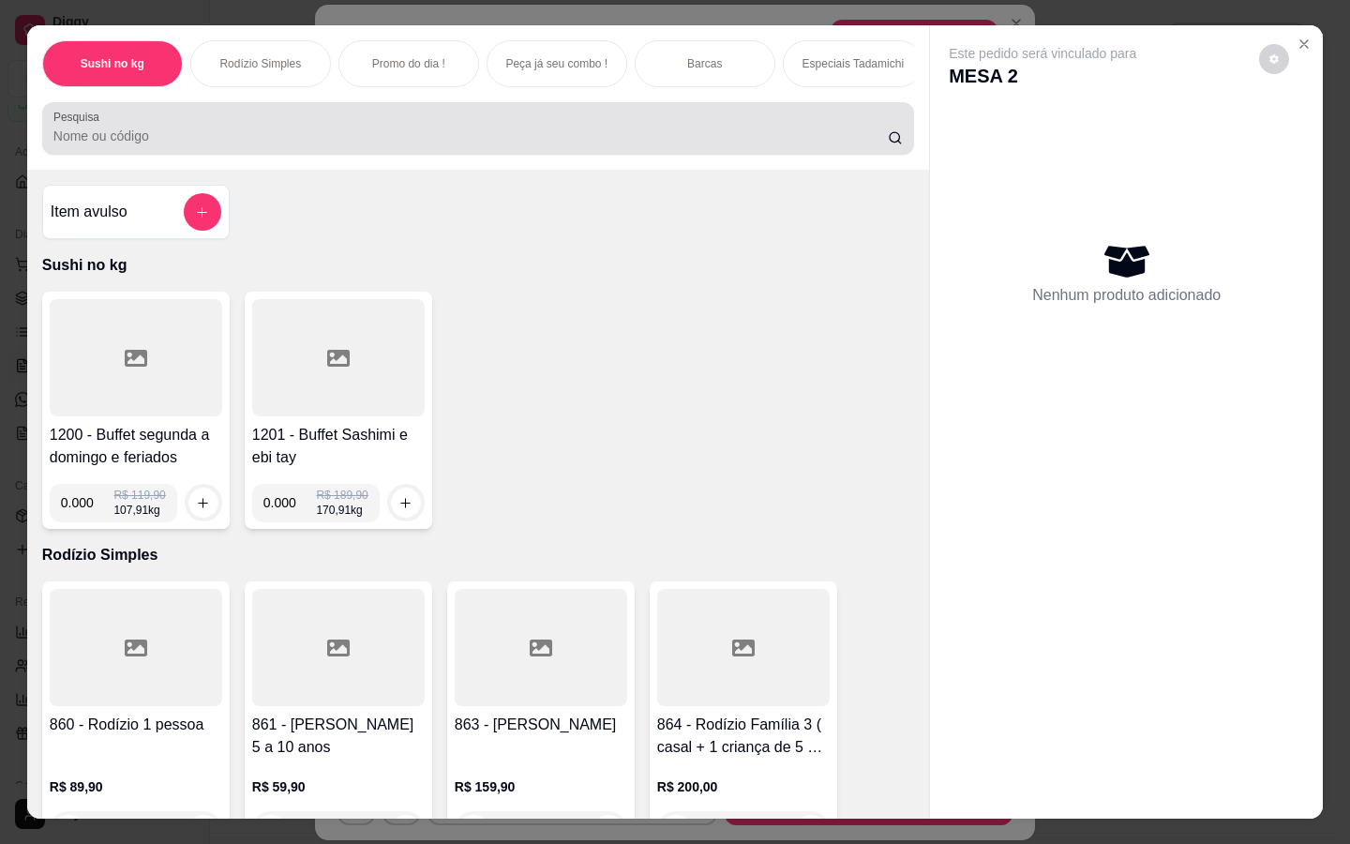
click at [228, 145] on input "Pesquisa" at bounding box center [470, 136] width 835 height 19
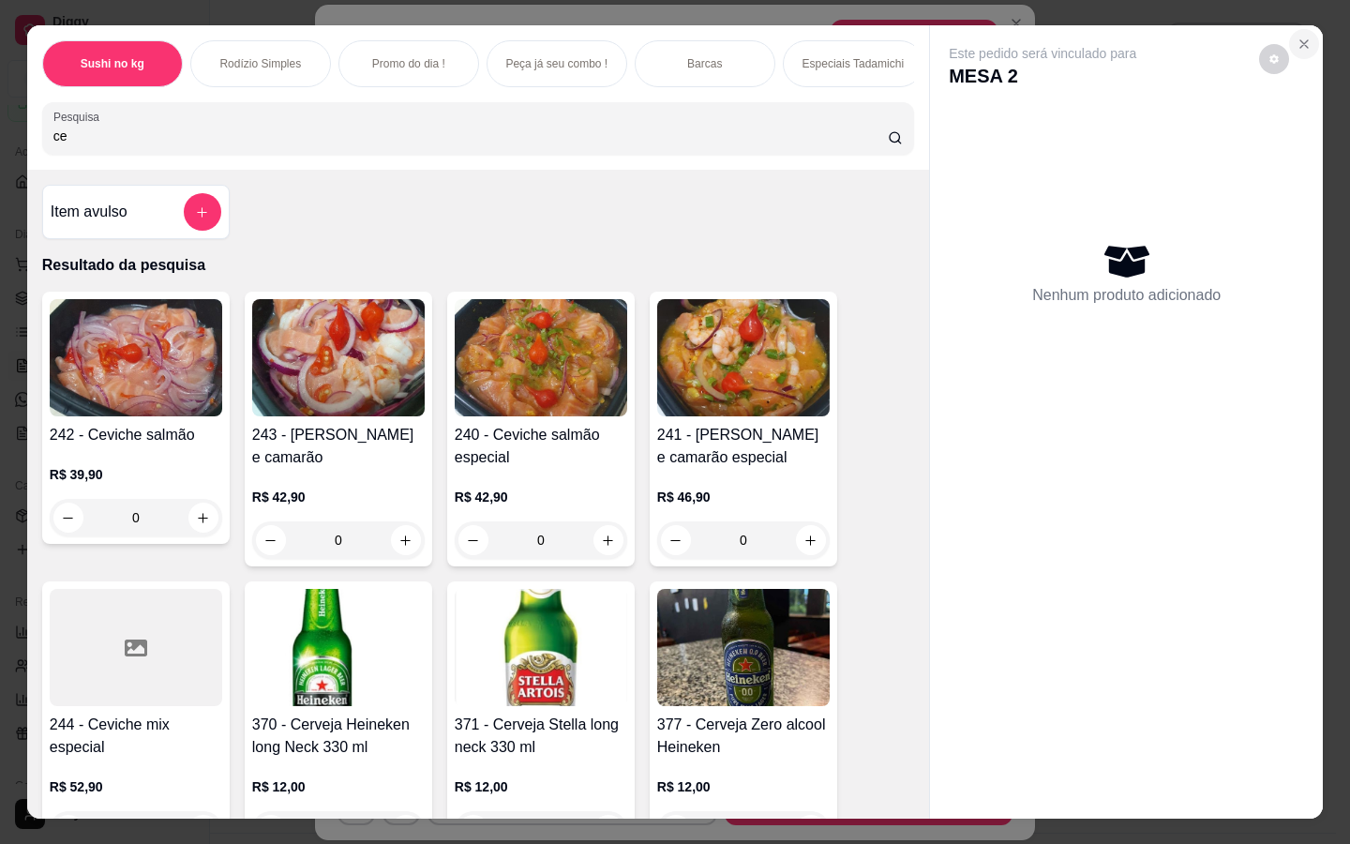
type input "ce"
click at [1304, 37] on icon "Close" at bounding box center [1303, 44] width 15 height 15
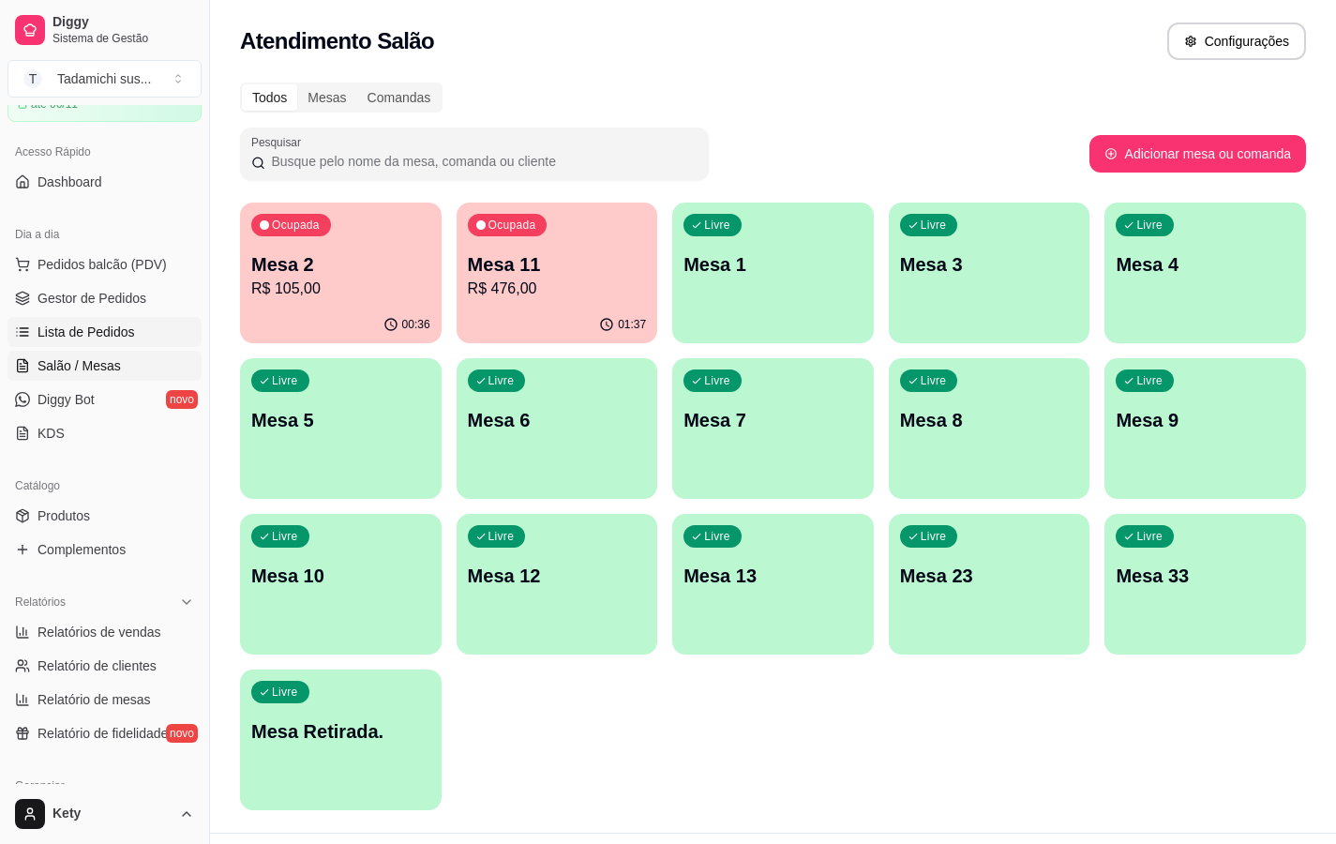
click at [97, 330] on span "Lista de Pedidos" at bounding box center [85, 331] width 97 height 19
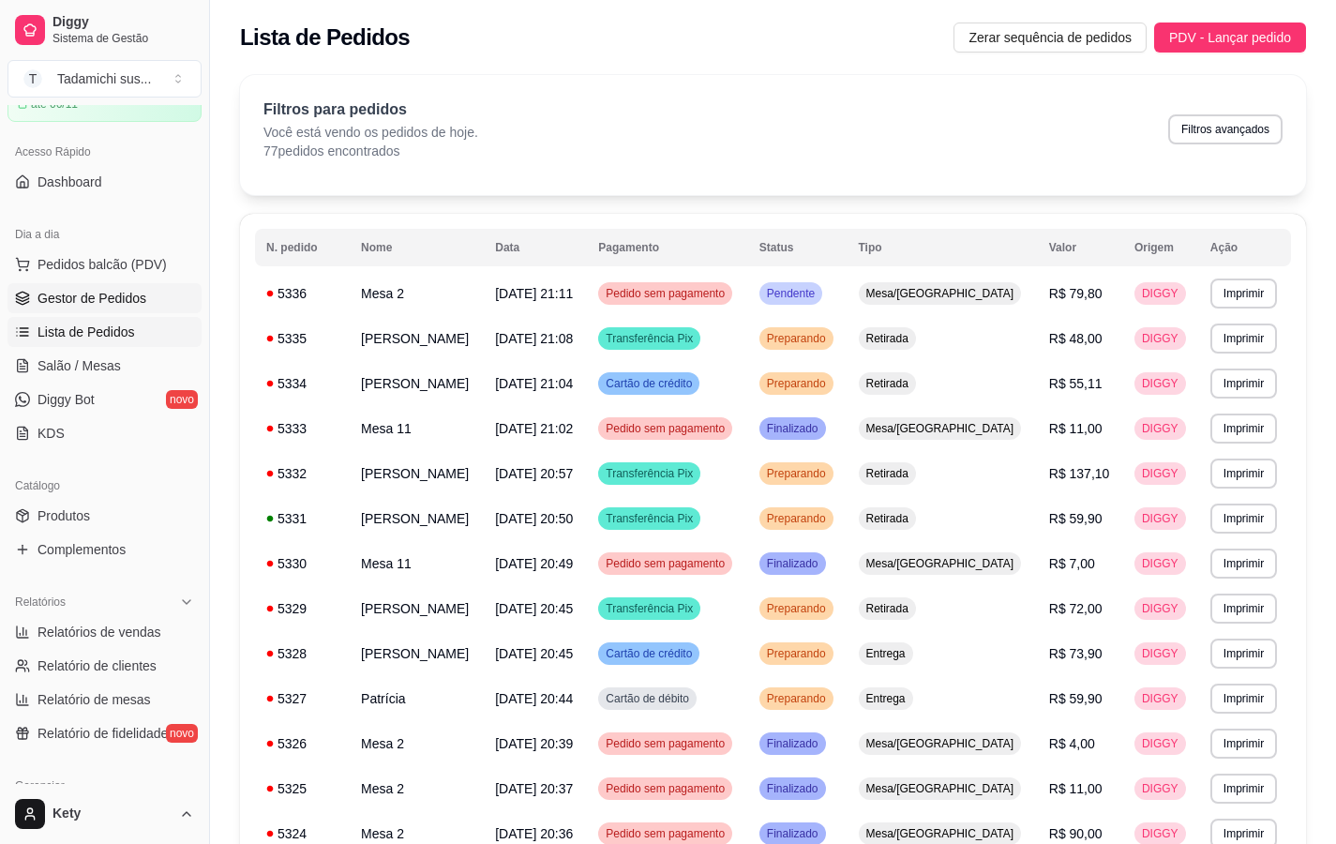
click at [104, 303] on span "Gestor de Pedidos" at bounding box center [91, 298] width 109 height 19
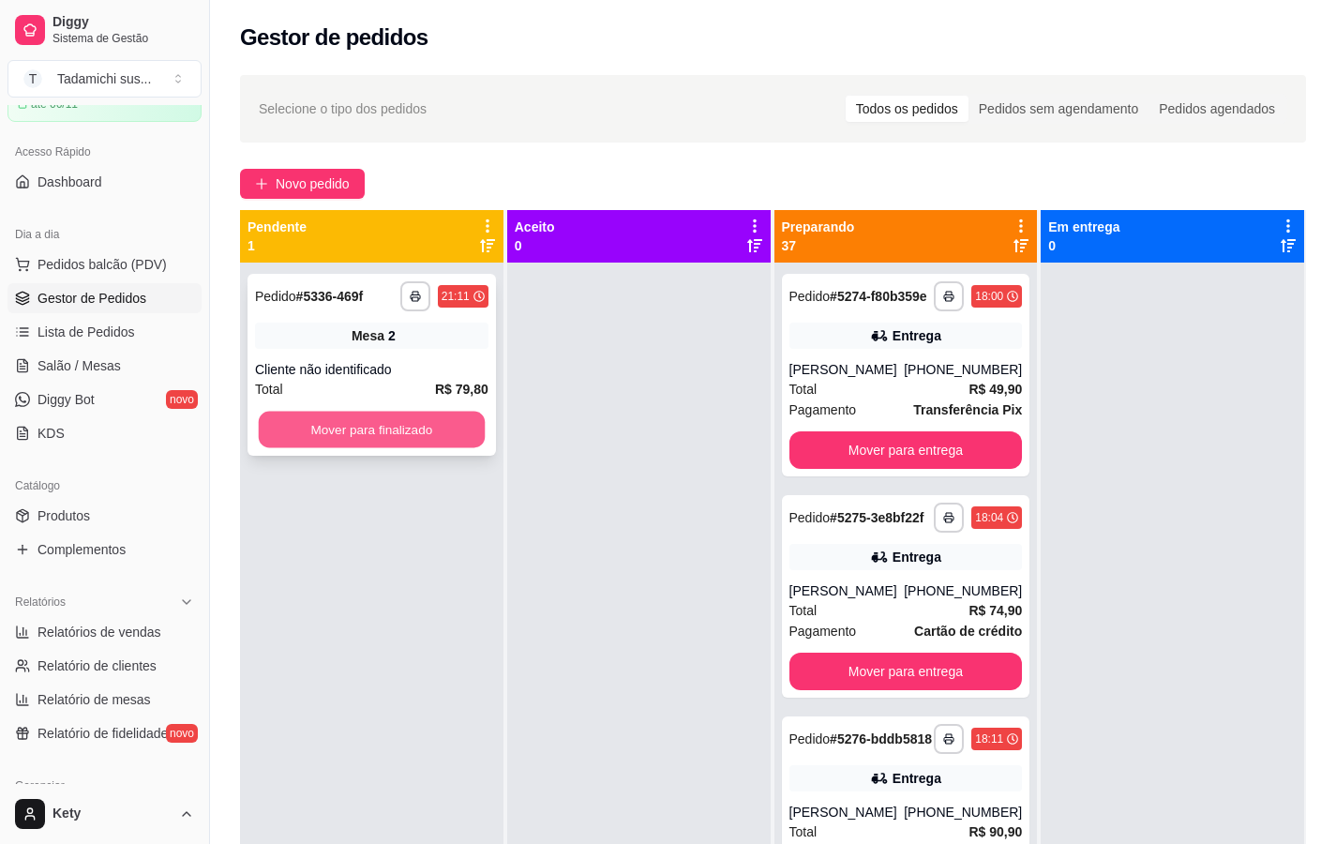
click at [333, 440] on button "Mover para finalizado" at bounding box center [372, 430] width 226 height 37
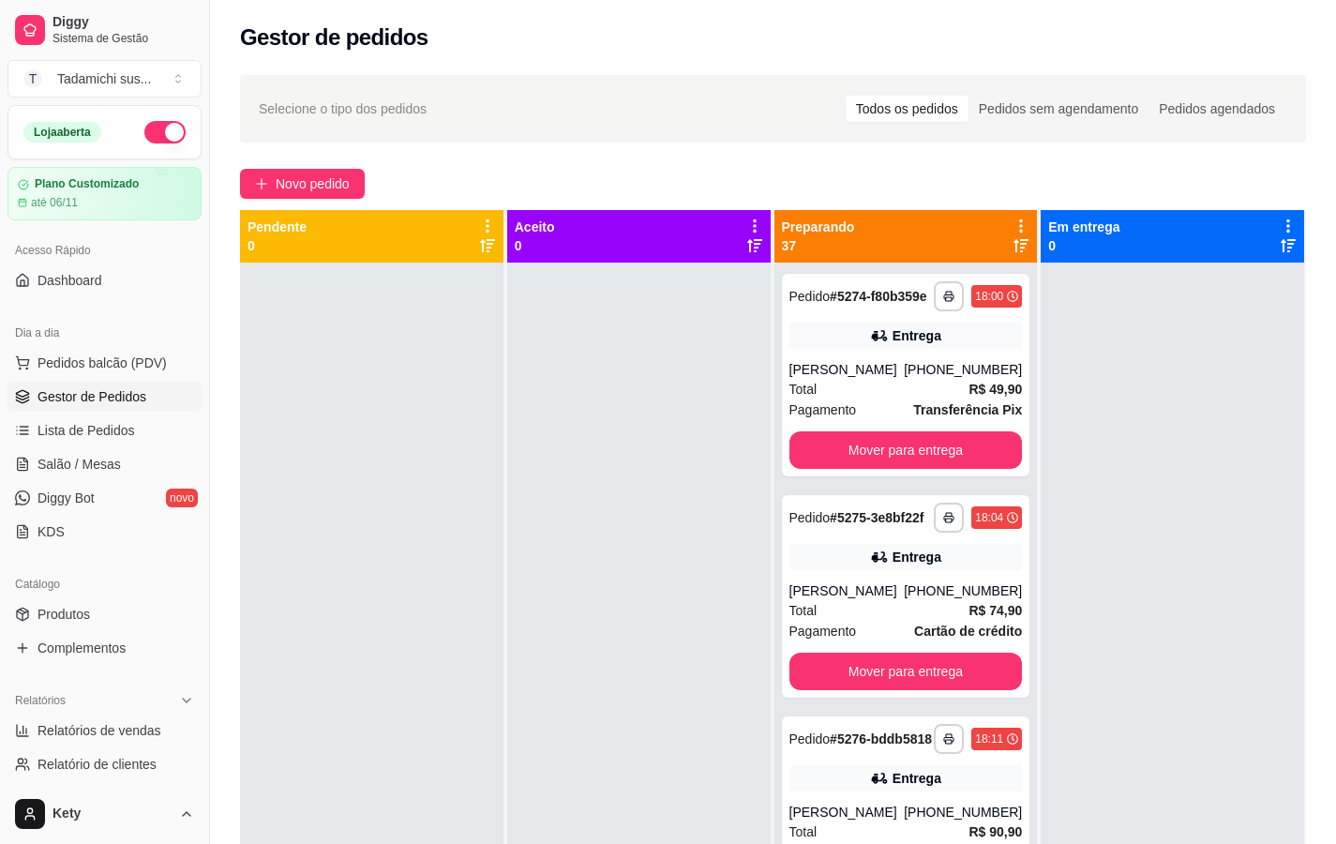
click at [799, 11] on div "Gestor de pedidos" at bounding box center [773, 32] width 1126 height 64
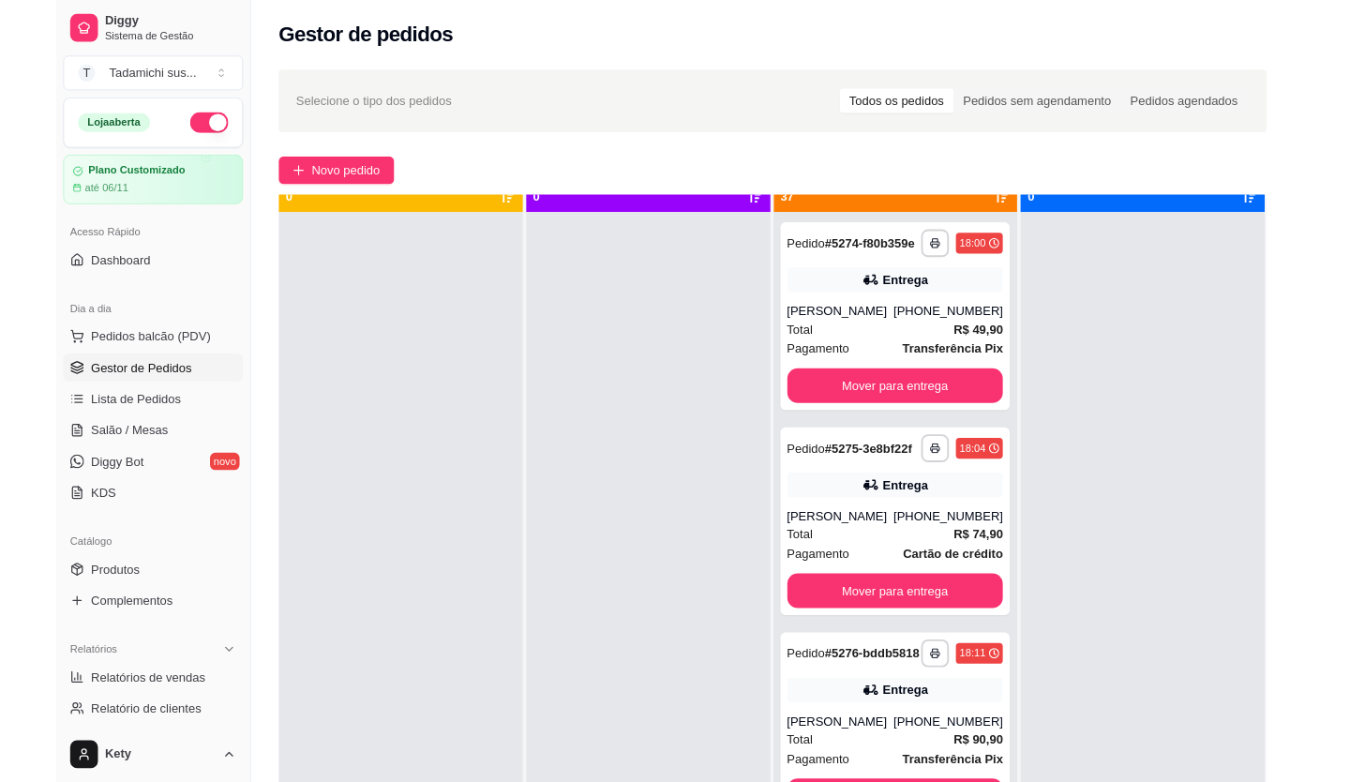
scroll to position [52, 0]
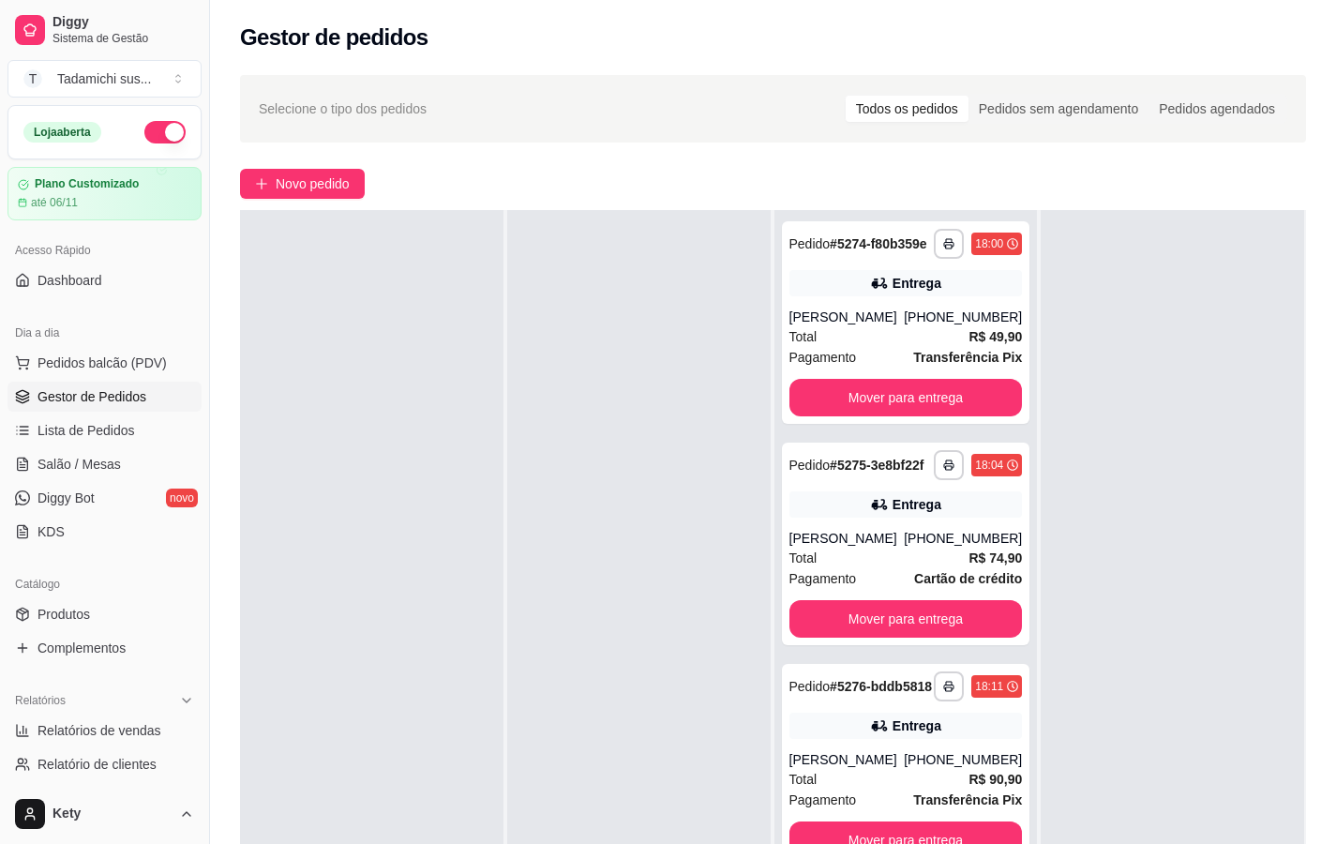
drag, startPoint x: 364, startPoint y: 787, endPoint x: 282, endPoint y: 741, distance: 93.6
click at [282, 741] on div at bounding box center [371, 632] width 263 height 844
drag, startPoint x: 335, startPoint y: 657, endPoint x: 1333, endPoint y: 0, distance: 1195.2
click at [1333, 0] on div "Gestor de pedidos" at bounding box center [773, 32] width 1126 height 64
drag, startPoint x: 1258, startPoint y: 0, endPoint x: 1211, endPoint y: 3, distance: 47.0
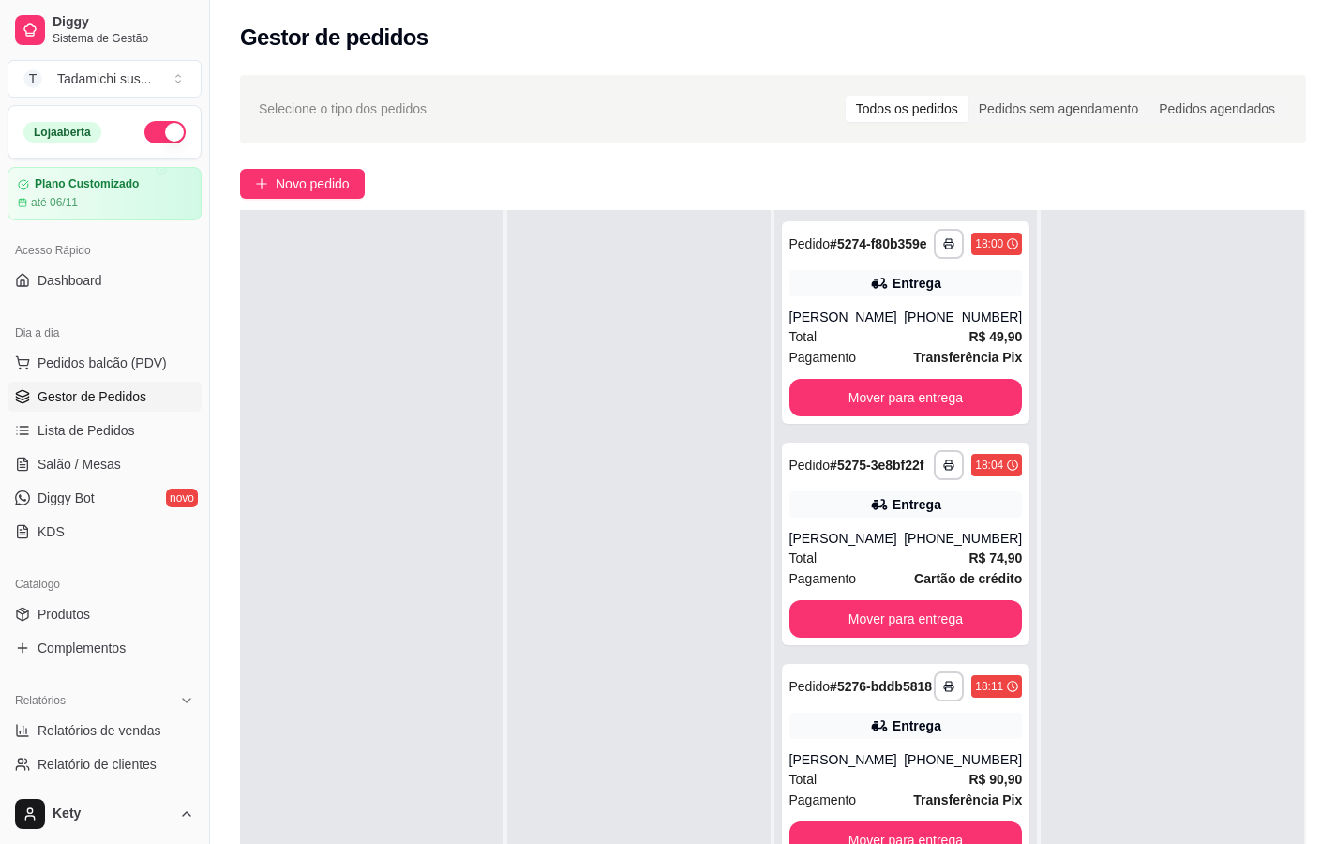
click at [1224, 2] on div "Gestor de pedidos" at bounding box center [773, 32] width 1126 height 64
click at [546, 518] on div at bounding box center [638, 632] width 263 height 844
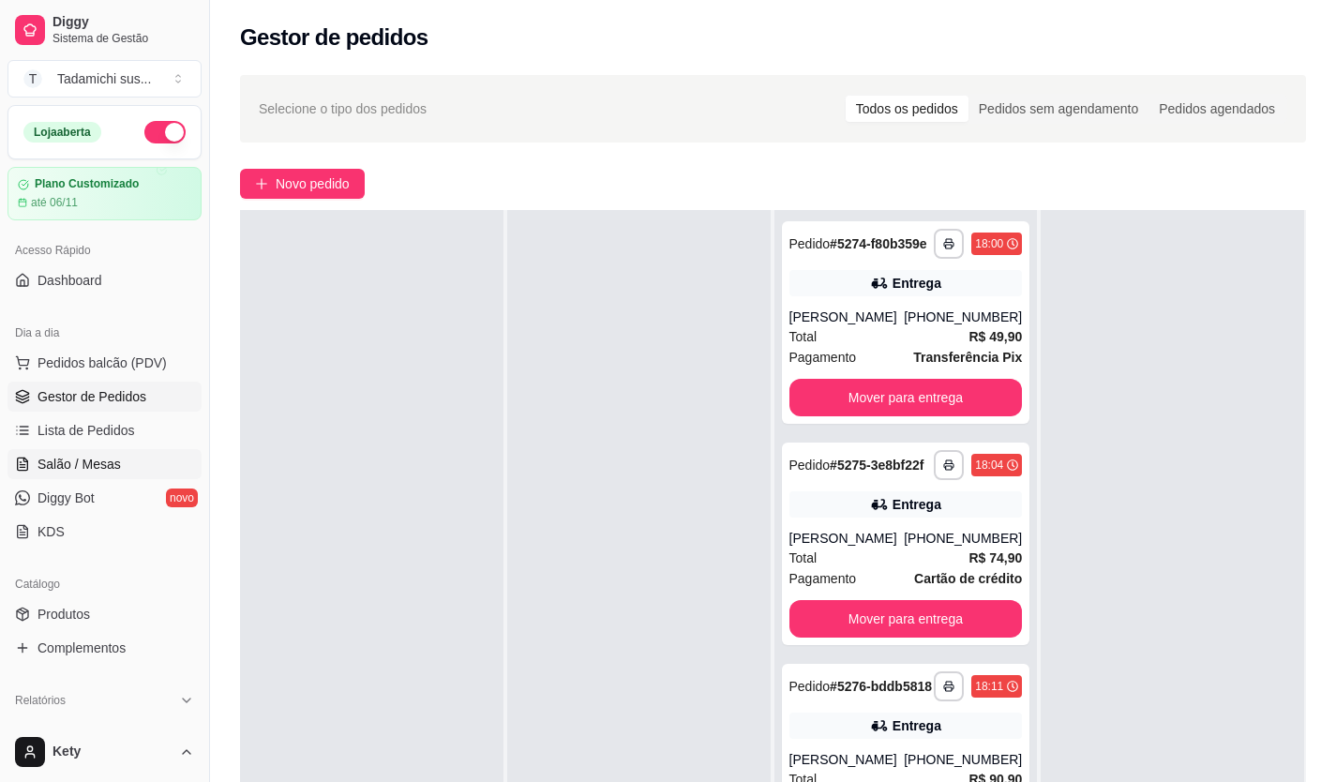
click at [94, 467] on span "Salão / Mesas" at bounding box center [78, 464] width 83 height 19
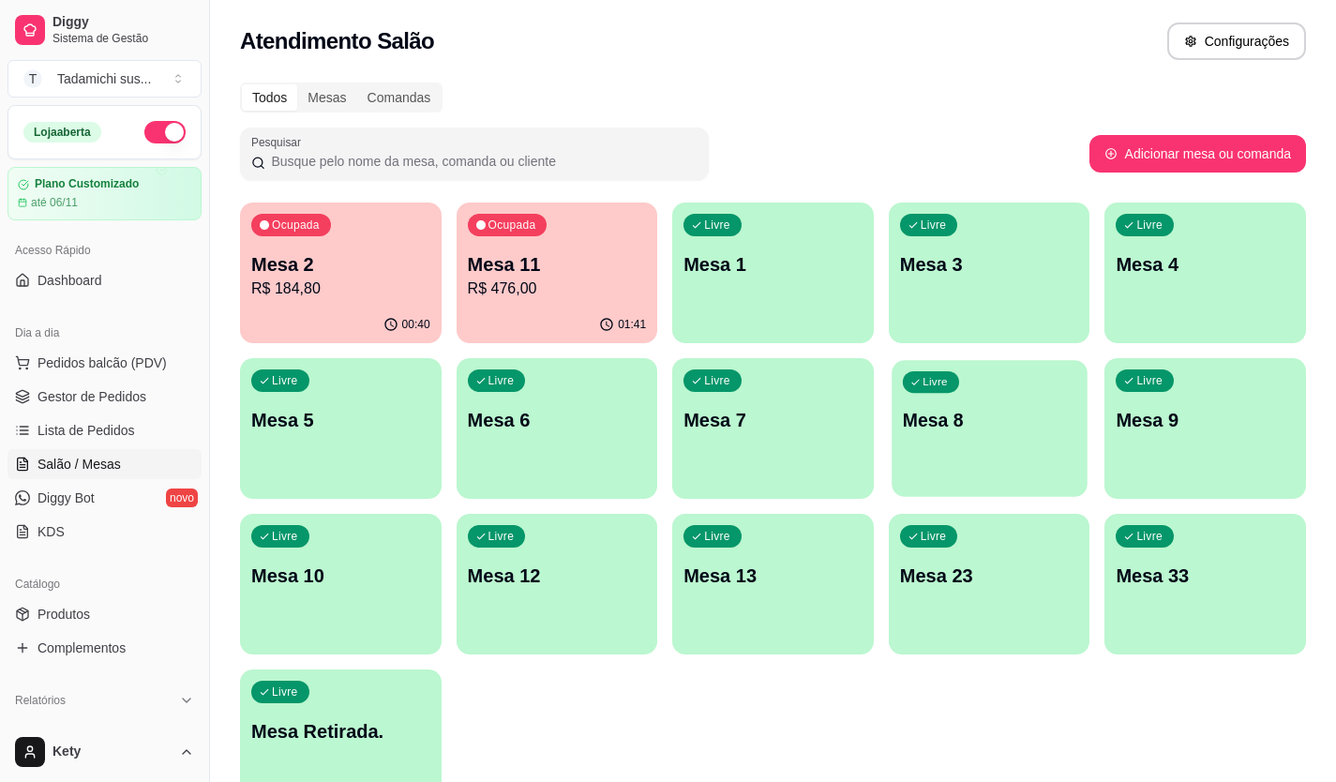
click at [946, 465] on div "Livre Mesa 8" at bounding box center [988, 417] width 195 height 114
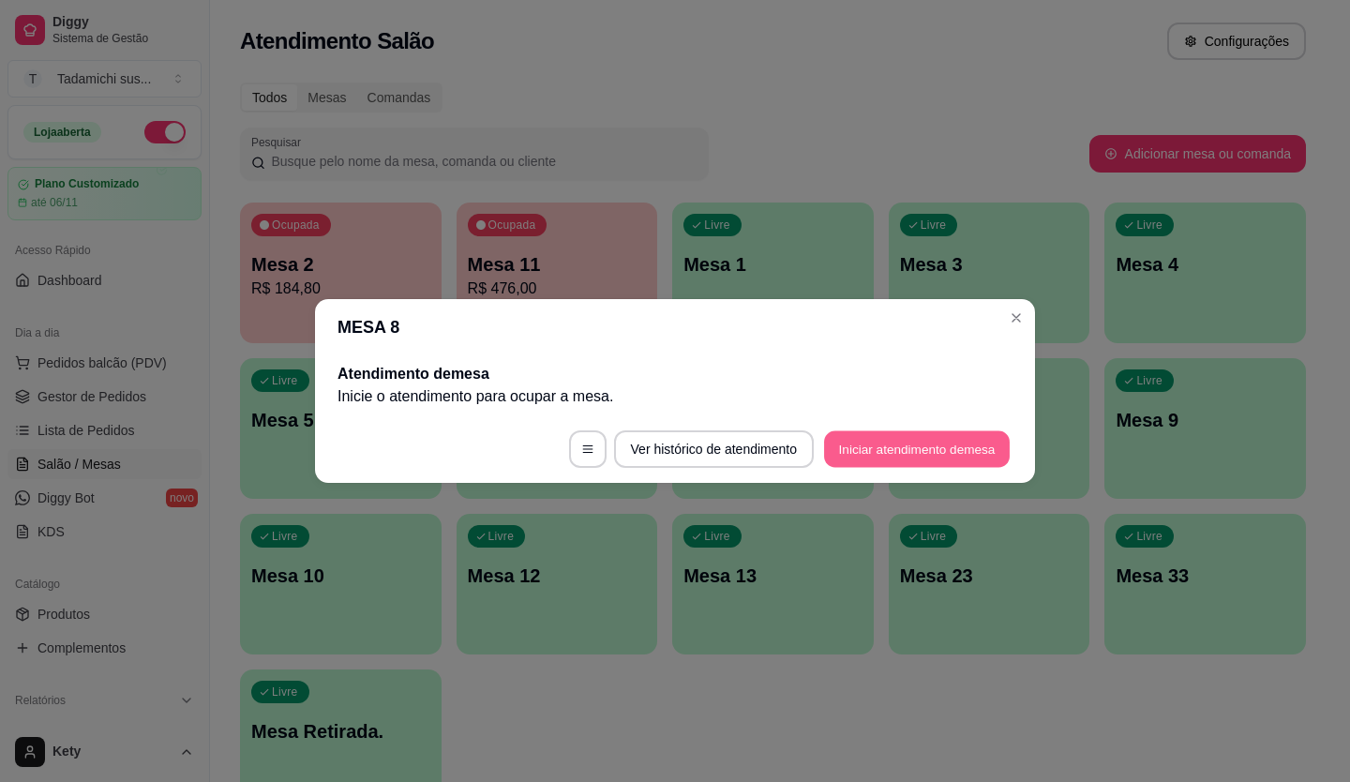
click at [916, 458] on button "Iniciar atendimento de mesa" at bounding box center [917, 449] width 186 height 37
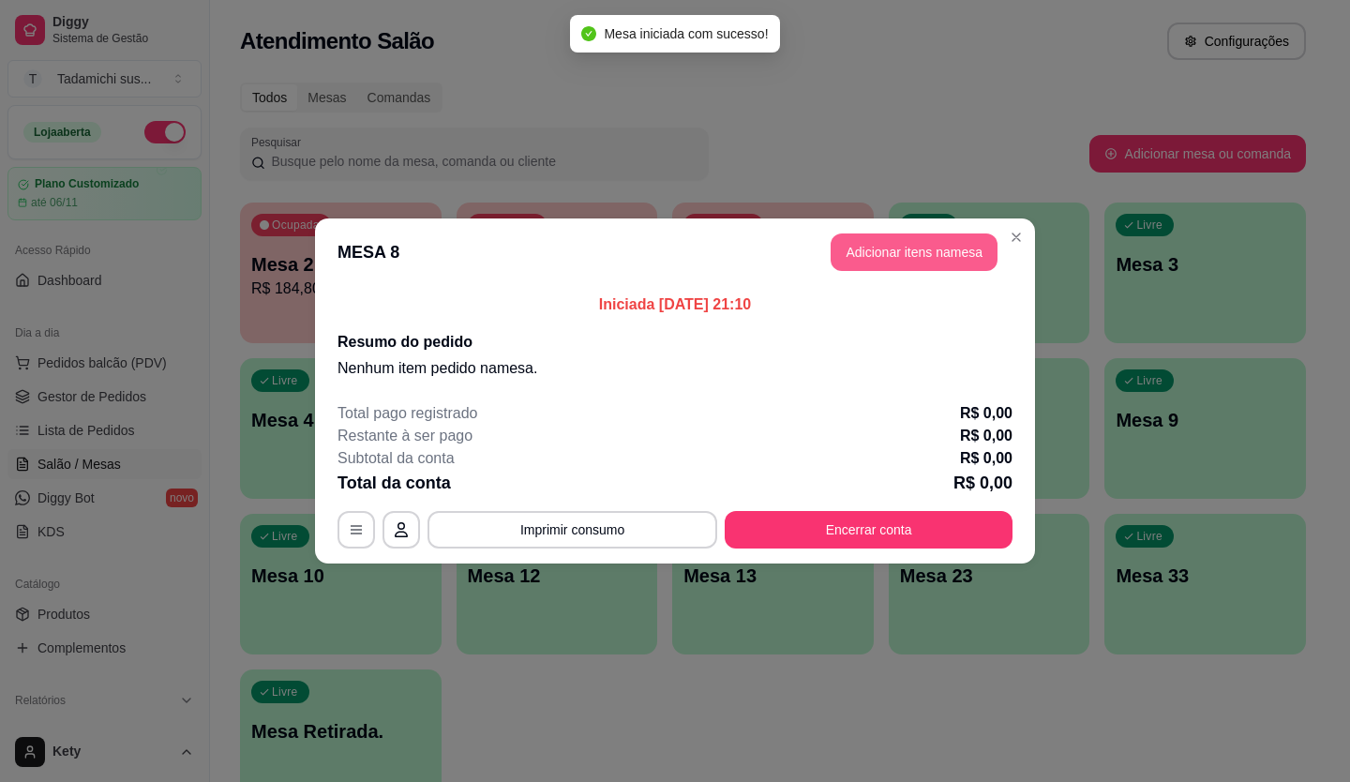
click at [894, 266] on button "Adicionar itens na mesa" at bounding box center [914, 251] width 167 height 37
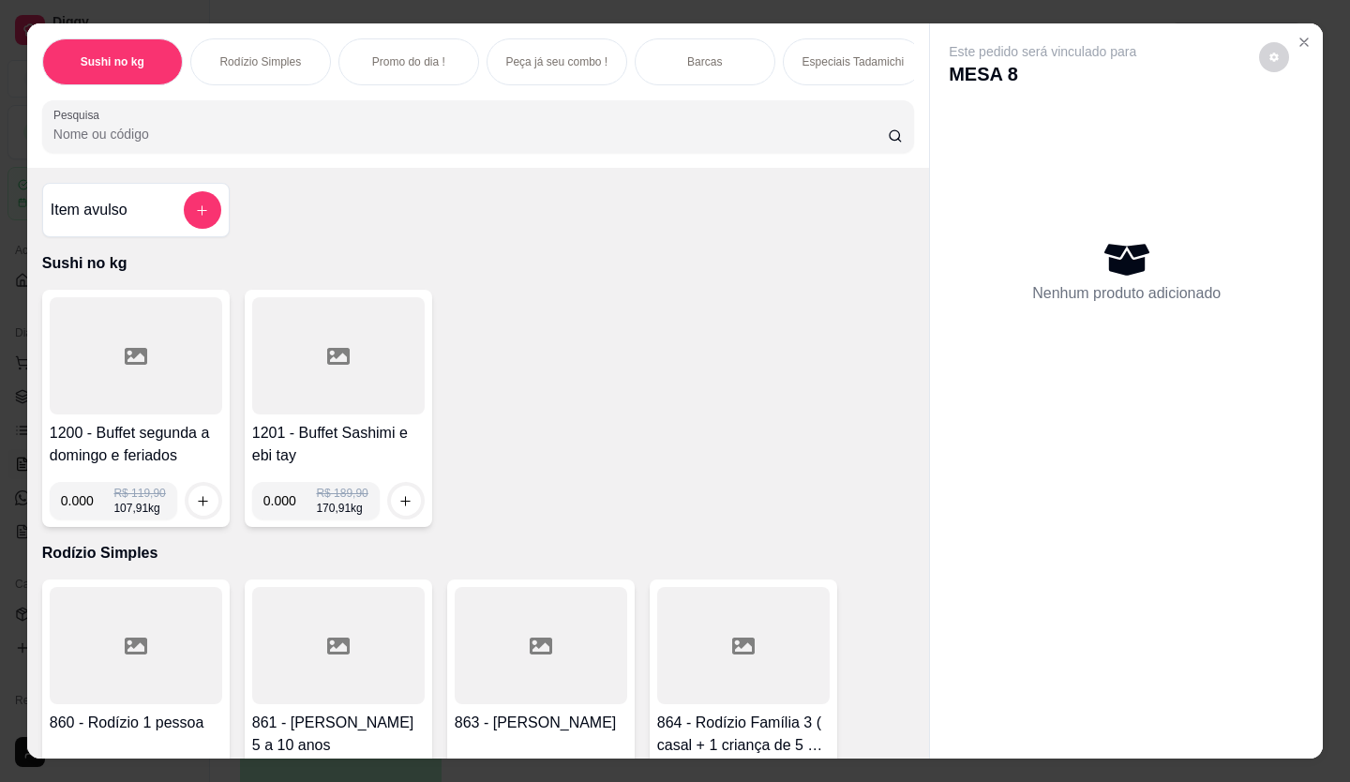
click at [373, 139] on input "Pesquisa" at bounding box center [470, 134] width 835 height 19
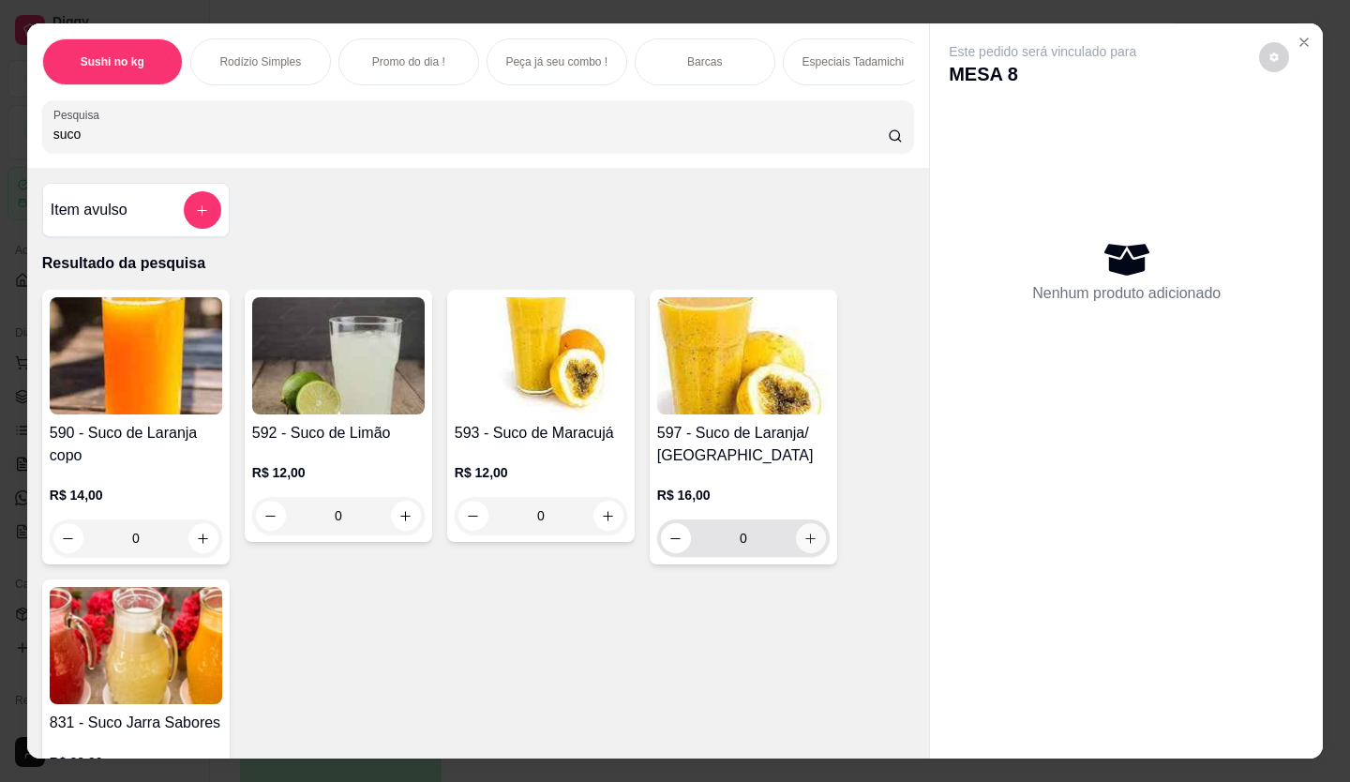
type input "suco"
click at [804, 546] on icon "increase-product-quantity" at bounding box center [810, 538] width 14 height 14
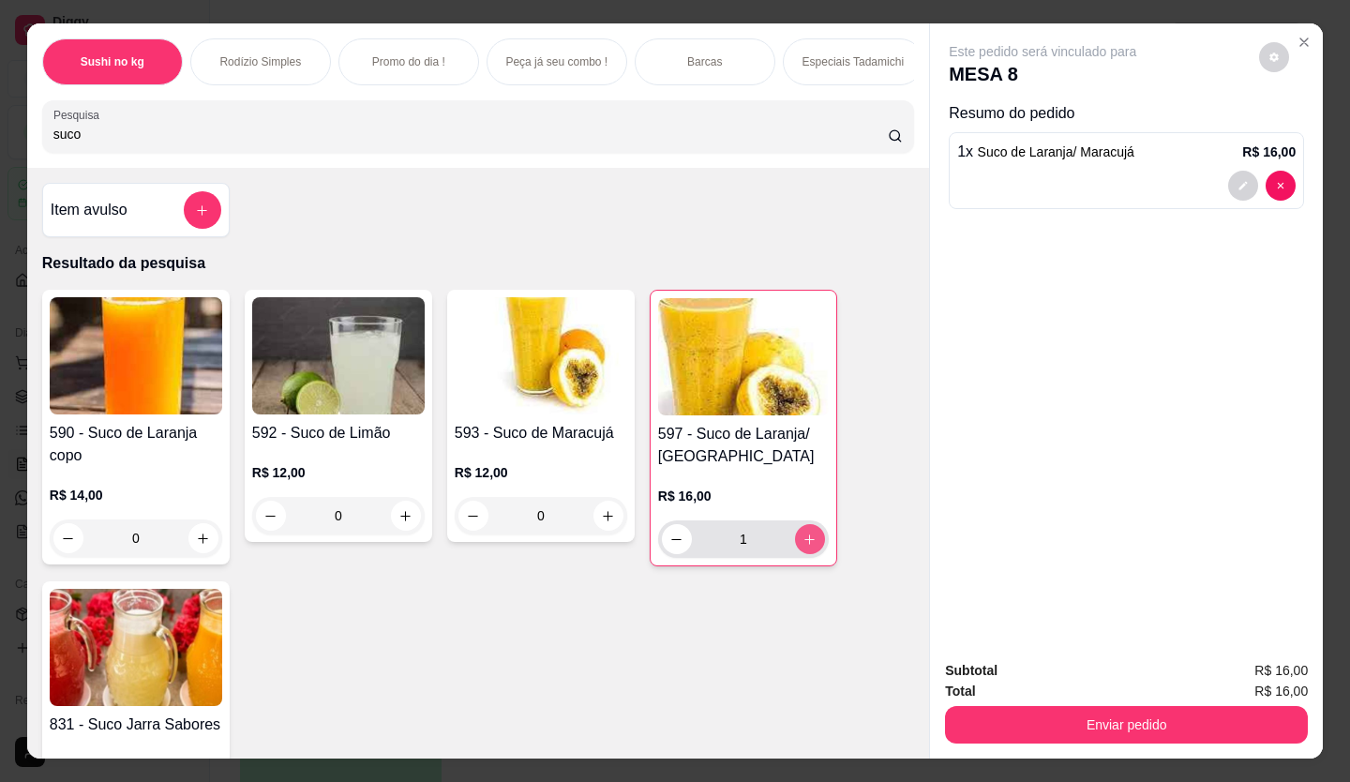
type input "1"
click at [188, 541] on button "increase-product-quantity" at bounding box center [202, 538] width 29 height 29
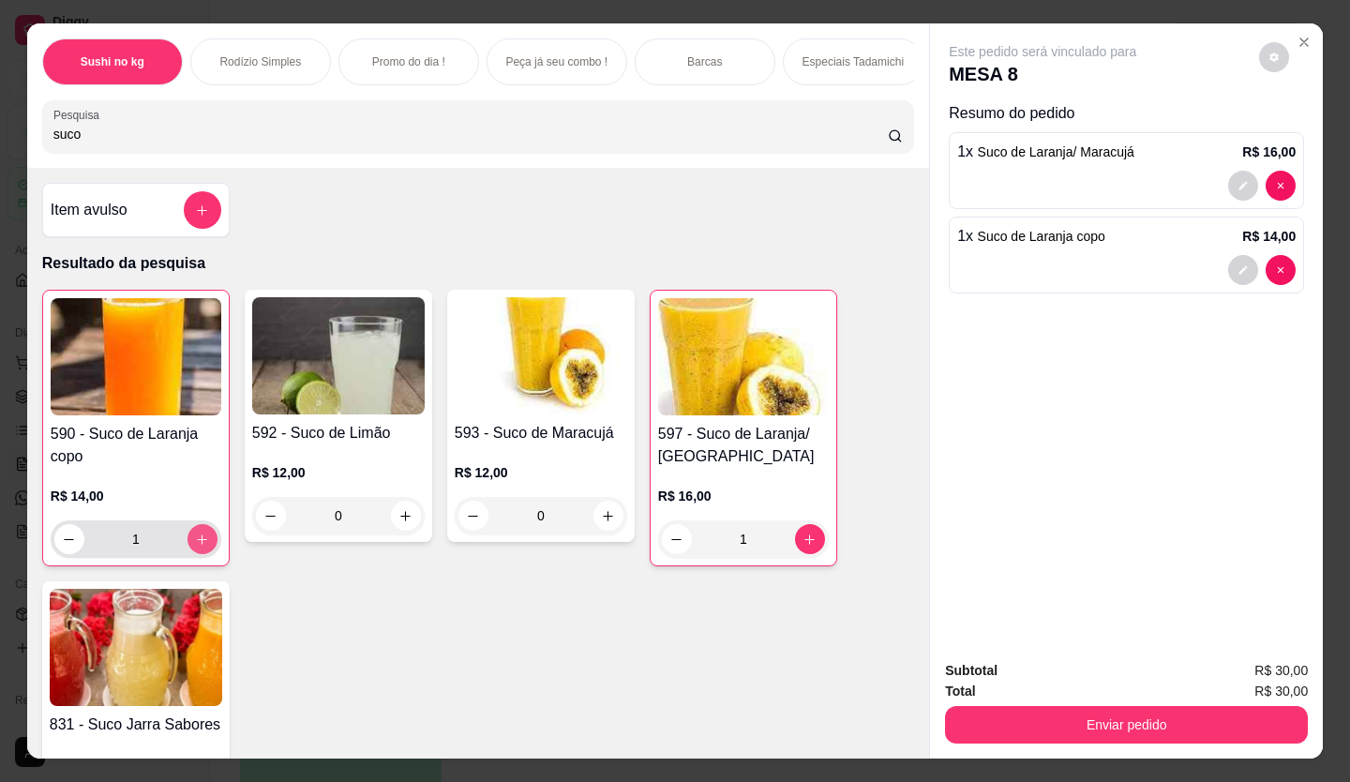
type input "1"
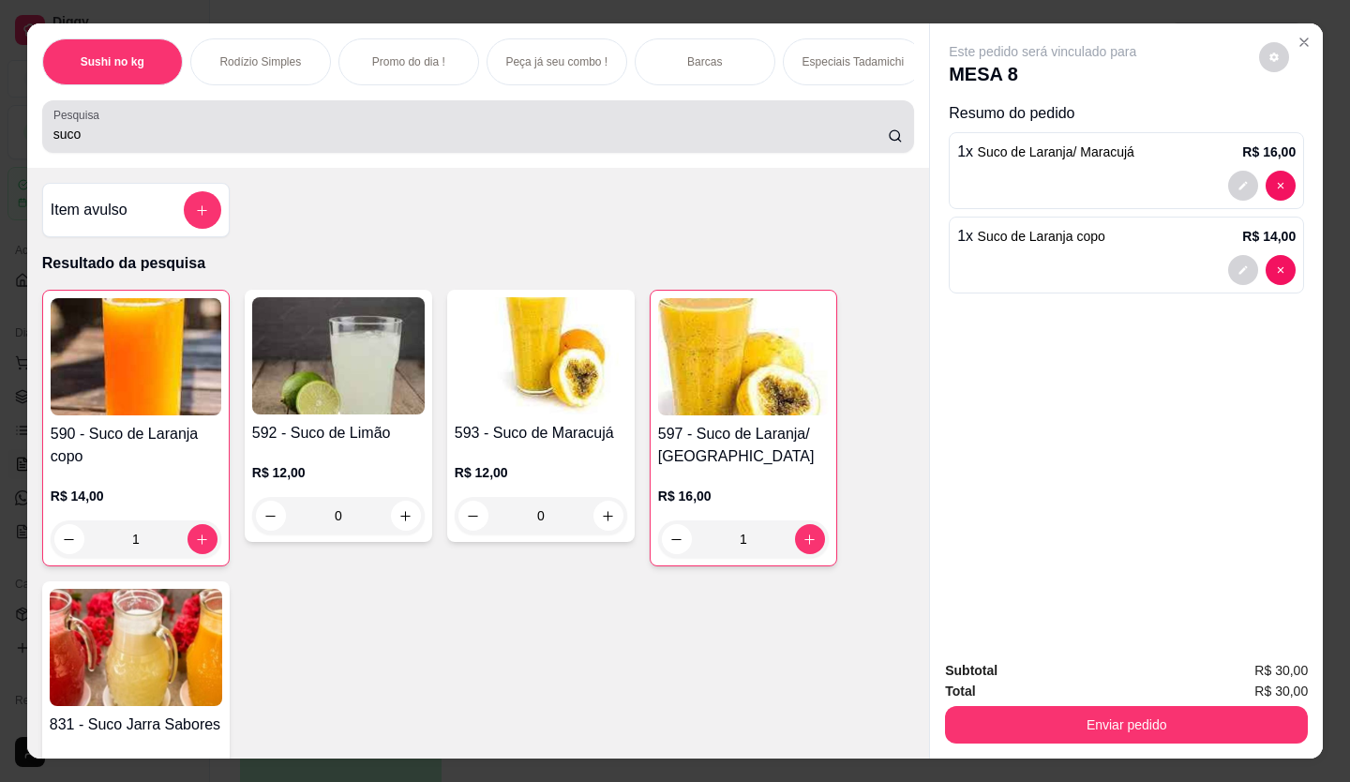
click at [213, 143] on input "suco" at bounding box center [470, 134] width 835 height 19
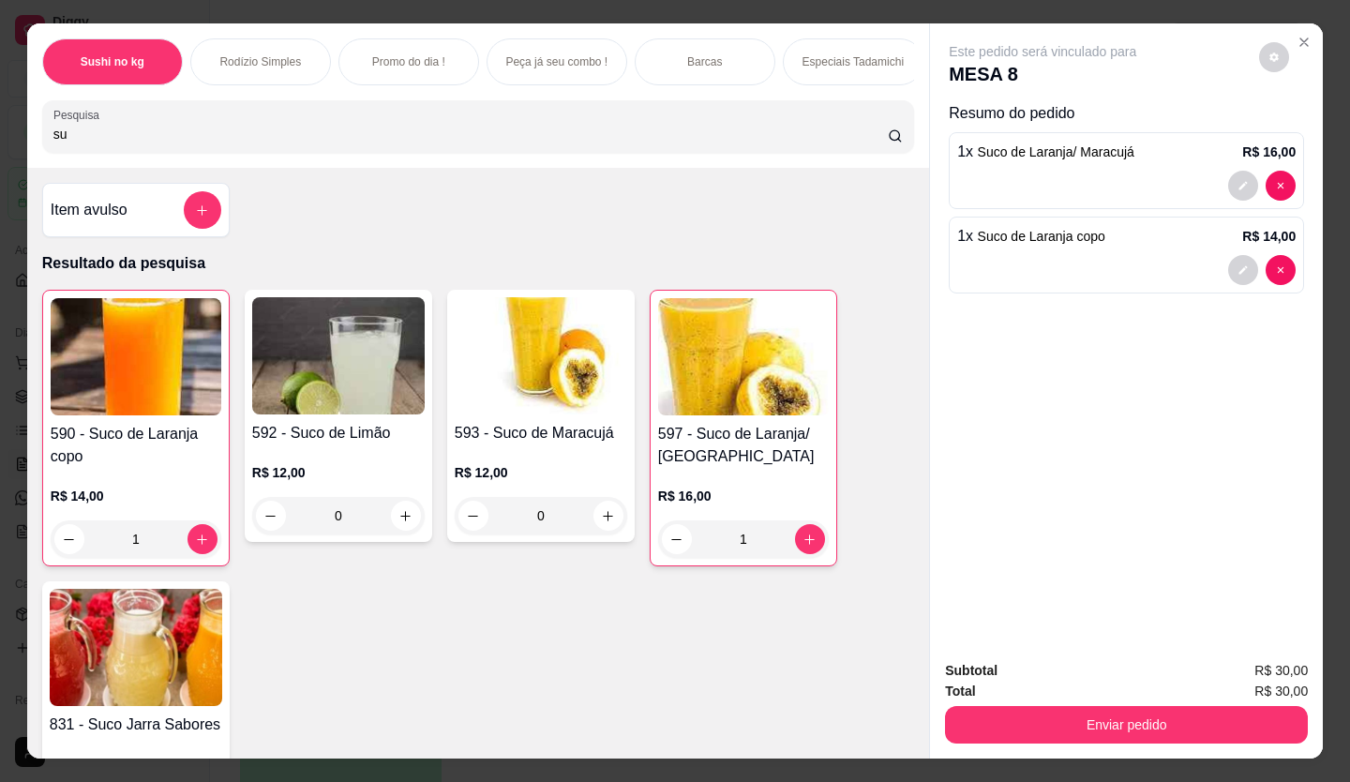
type input "s"
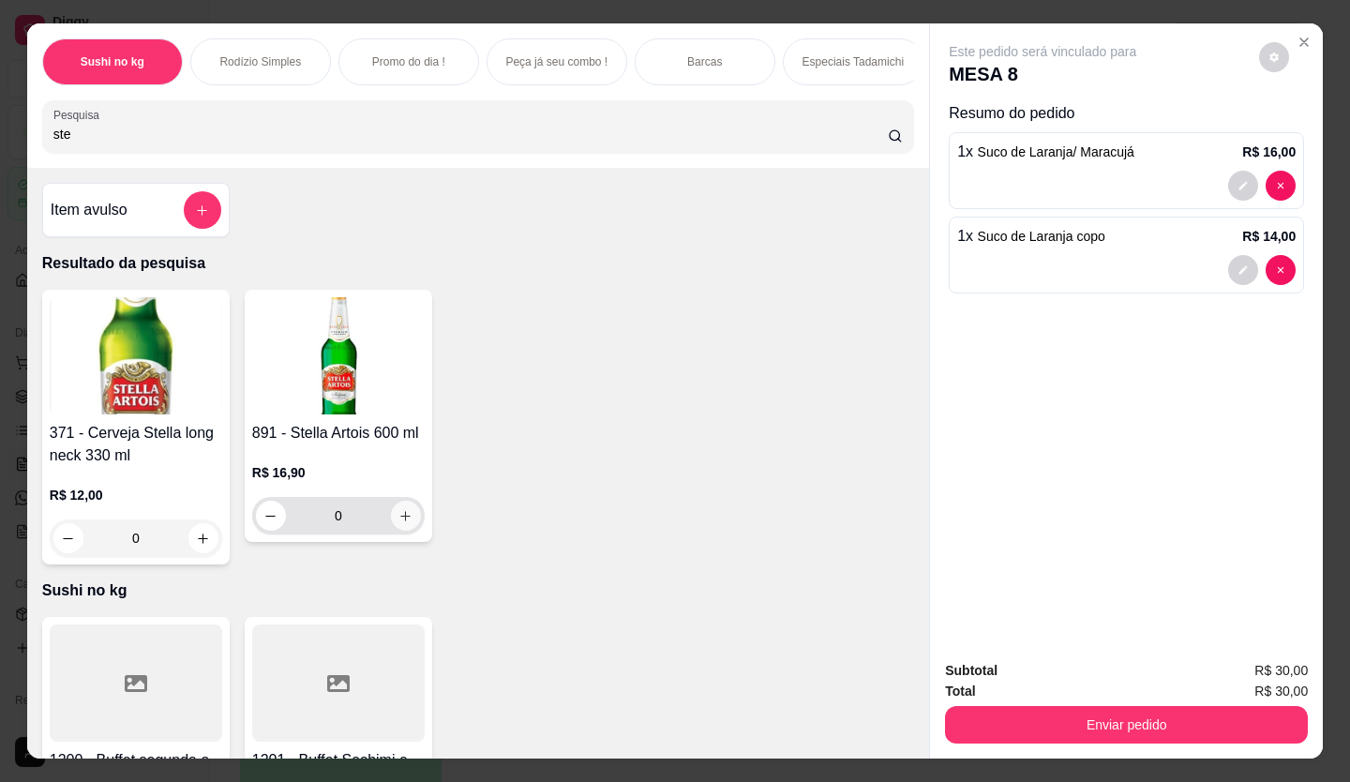
type input "ste"
click at [404, 531] on button "increase-product-quantity" at bounding box center [406, 516] width 30 height 30
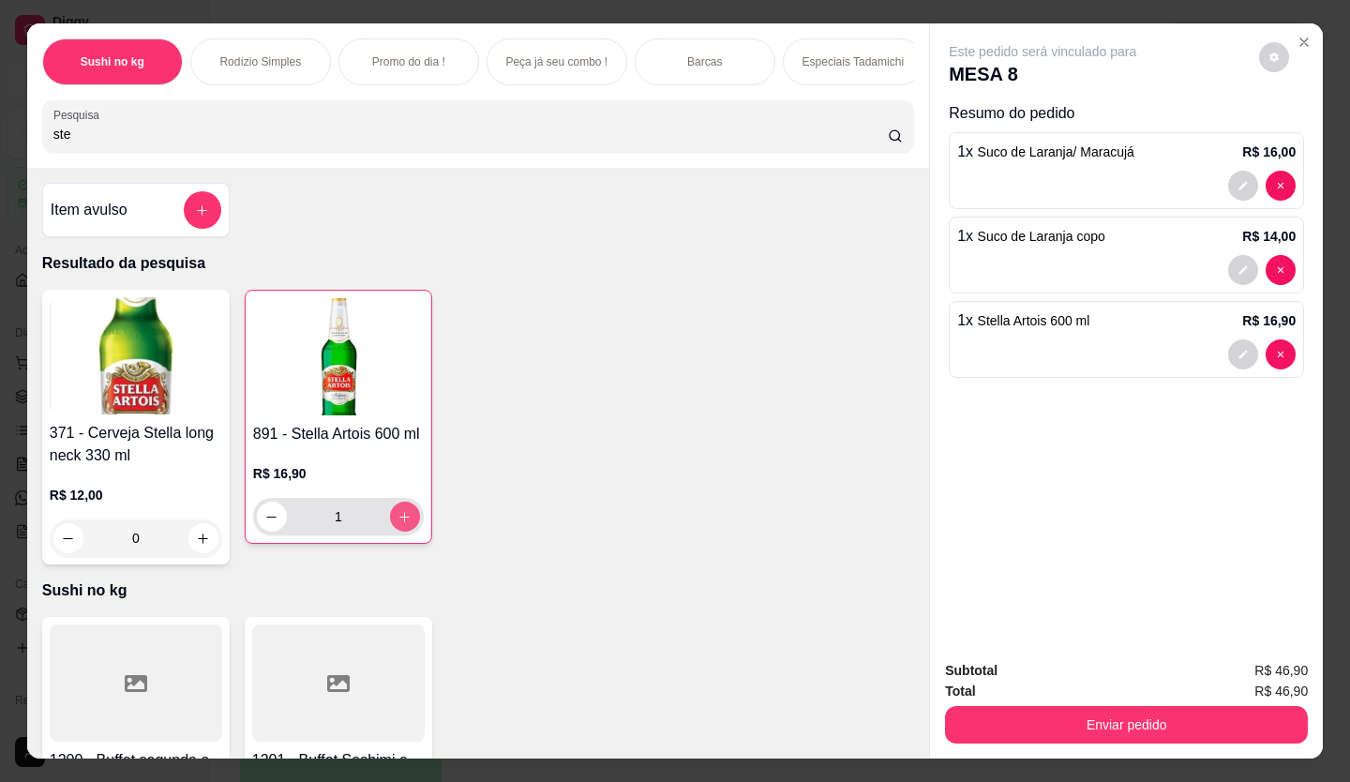
type input "1"
click at [404, 531] on button "increase-product-quantity" at bounding box center [404, 516] width 29 height 29
type input "2"
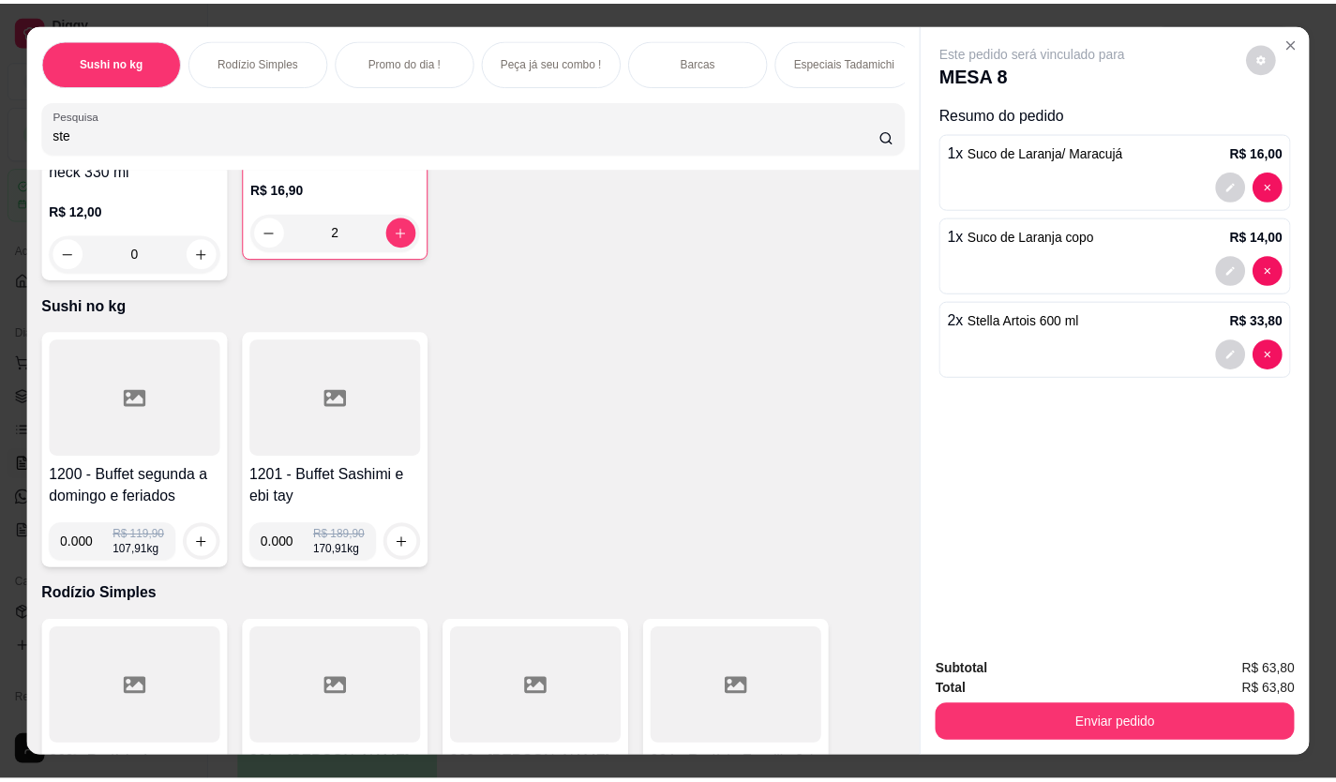
scroll to position [375, 0]
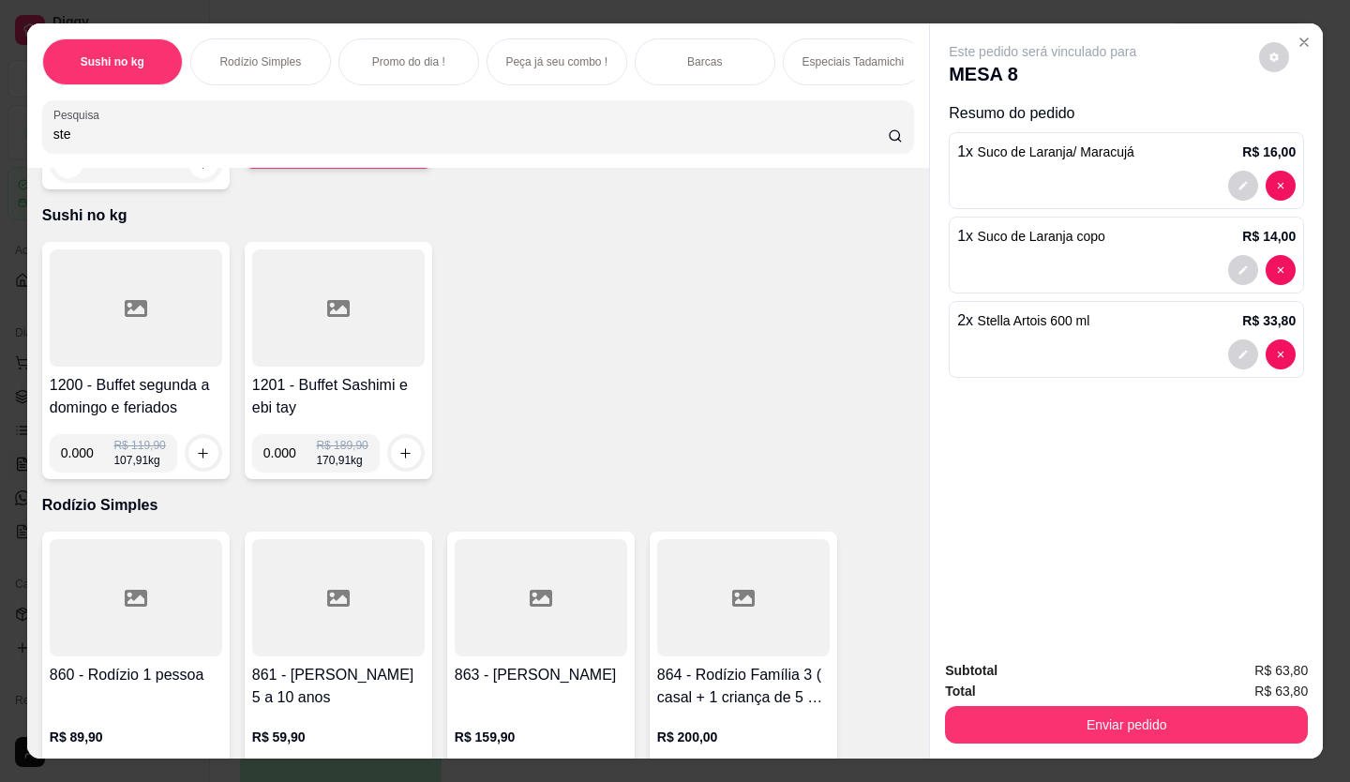
click at [85, 469] on input "0.000" at bounding box center [87, 452] width 53 height 37
type input "0.198"
click at [202, 449] on button "increase-product-quantity" at bounding box center [202, 453] width 29 height 29
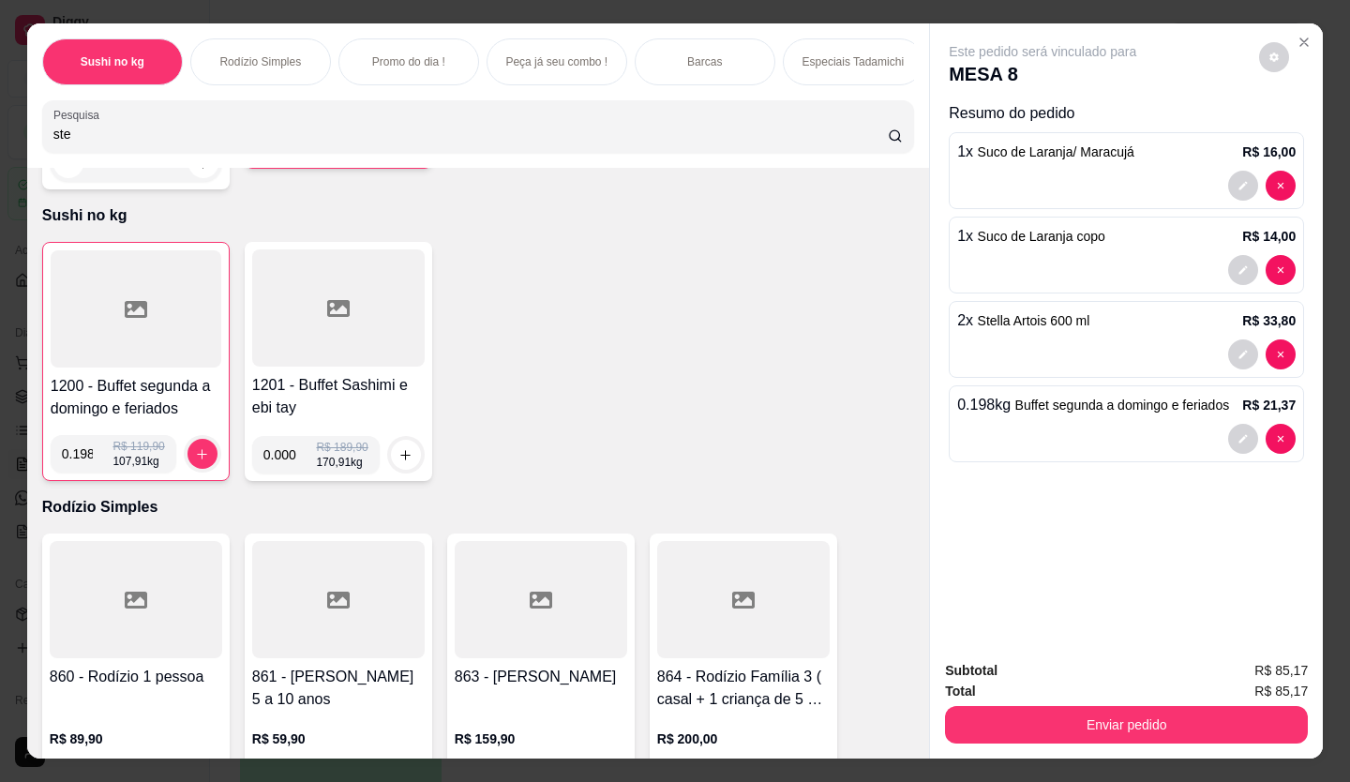
click at [212, 353] on div at bounding box center [136, 308] width 171 height 117
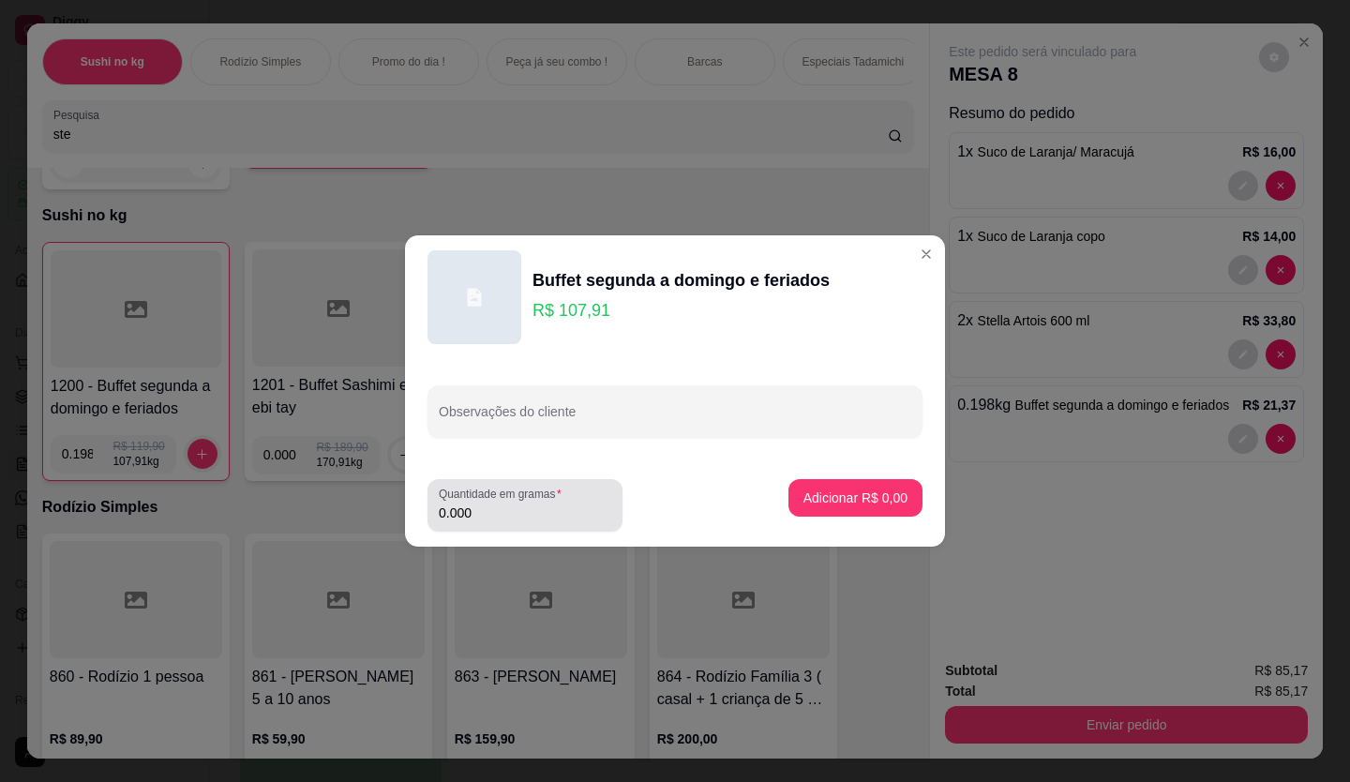
click at [505, 510] on input "0.000" at bounding box center [525, 512] width 172 height 19
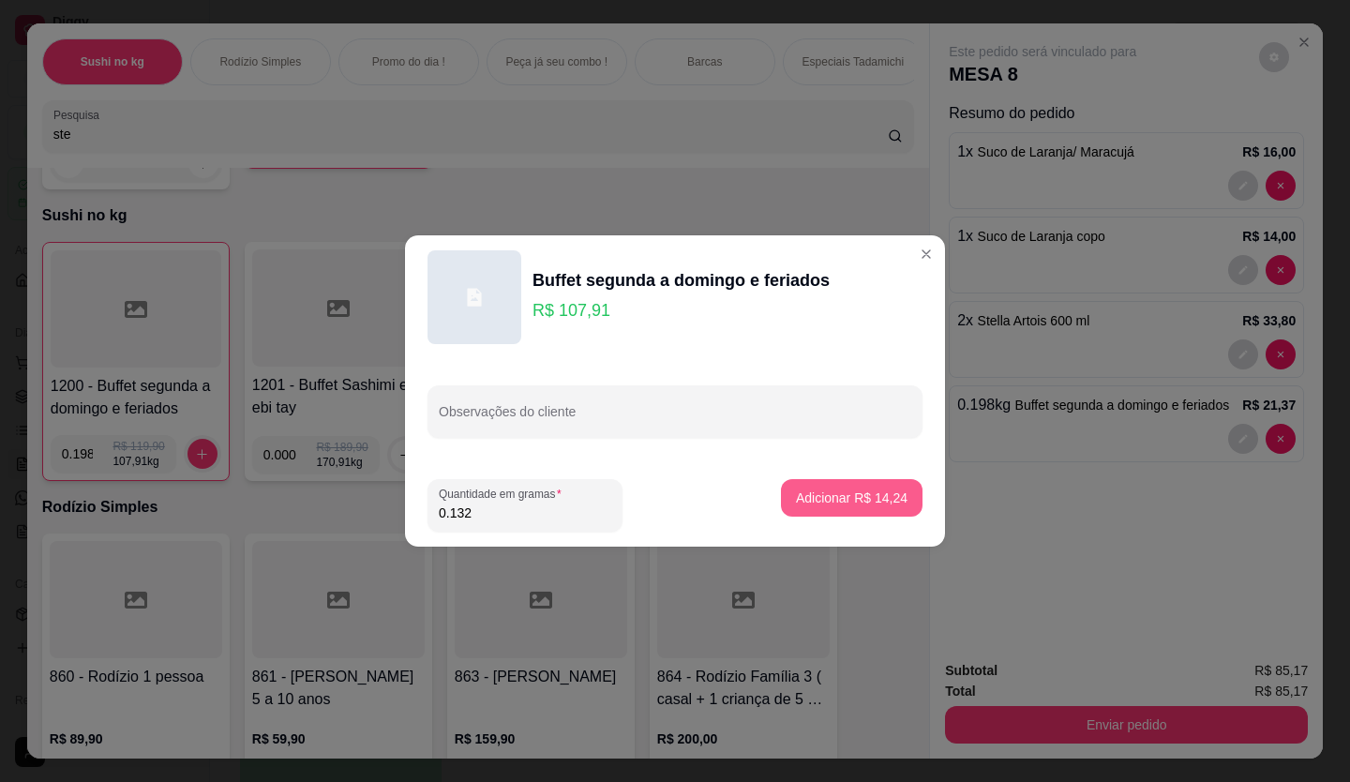
type input "0.132"
click at [808, 482] on button "Adicionar R$ 14,24" at bounding box center [852, 498] width 138 height 37
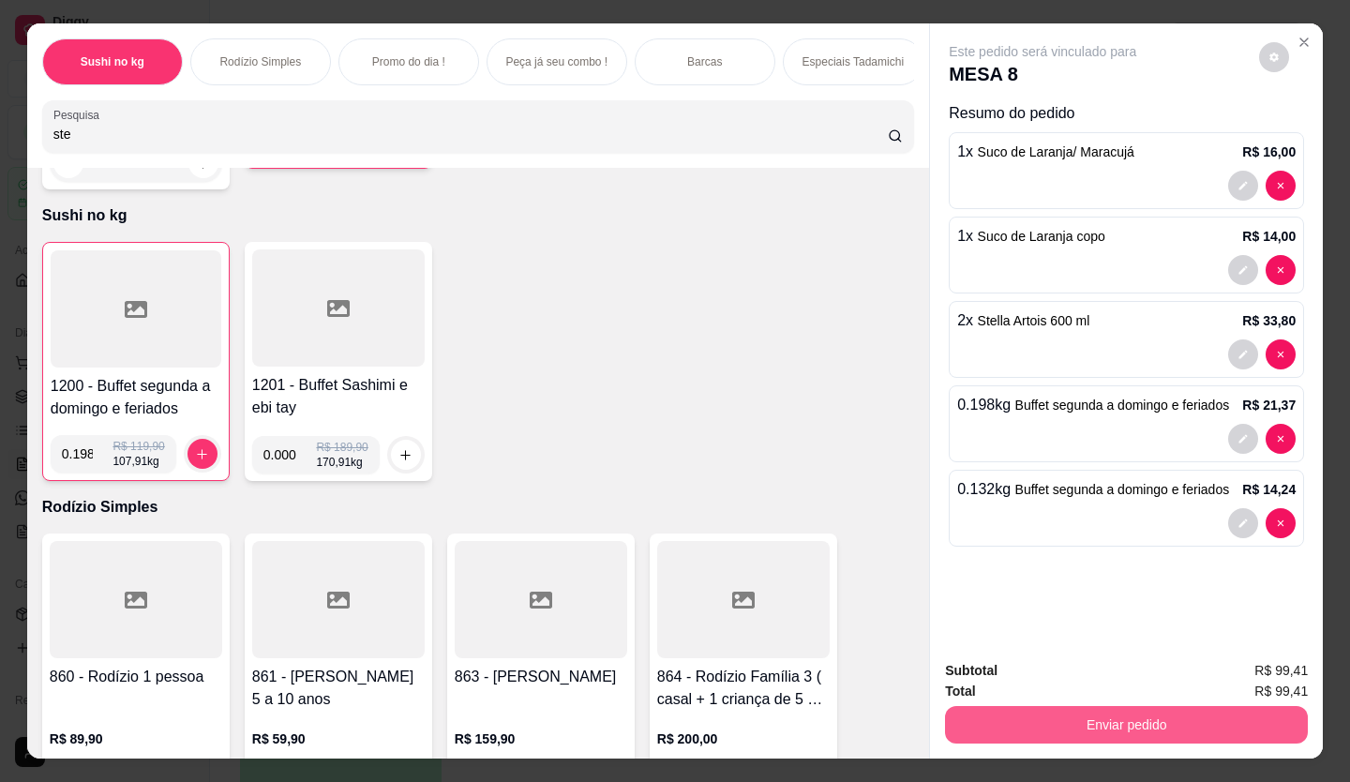
click at [1160, 719] on button "Enviar pedido" at bounding box center [1126, 724] width 363 height 37
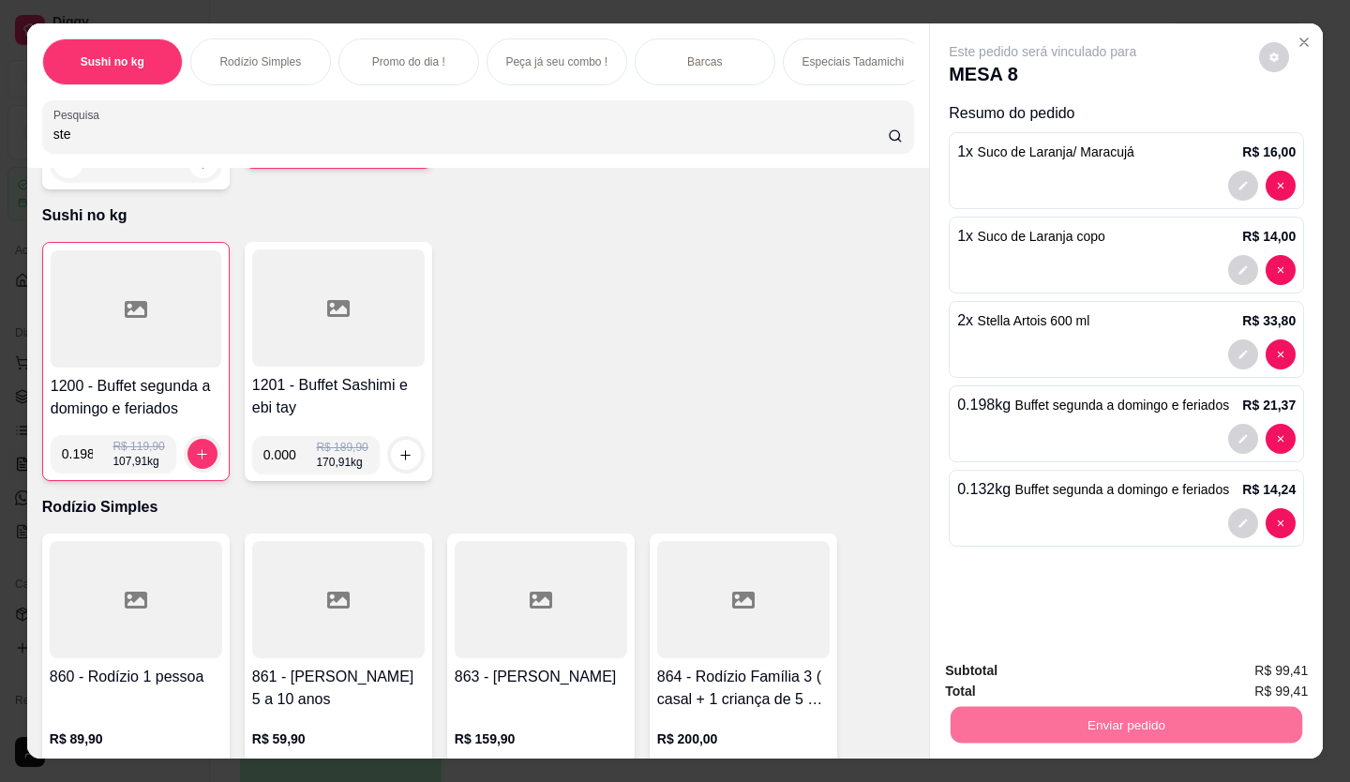
click at [1240, 658] on button "Enviar pedido" at bounding box center [1258, 670] width 103 height 35
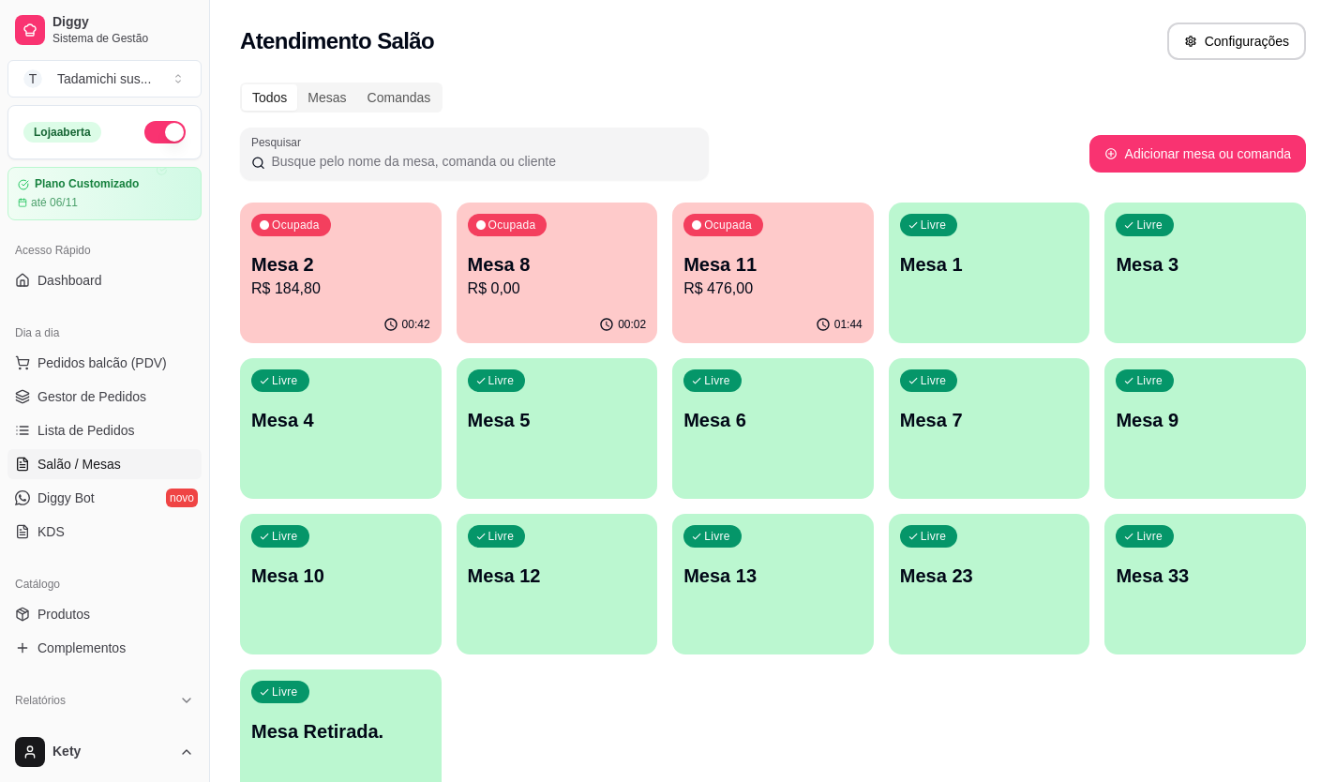
click at [1145, 262] on p "Mesa 3" at bounding box center [1204, 264] width 179 height 26
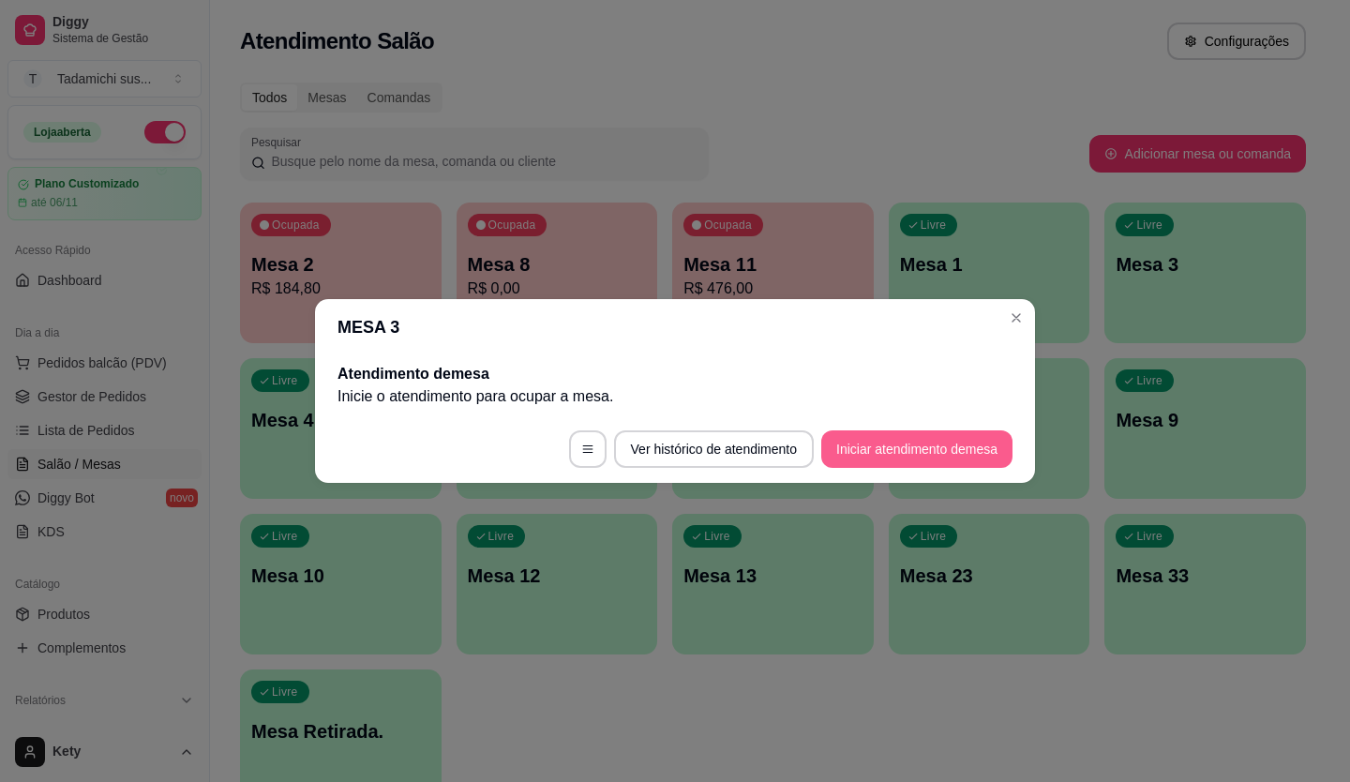
click at [848, 464] on button "Iniciar atendimento de mesa" at bounding box center [916, 448] width 191 height 37
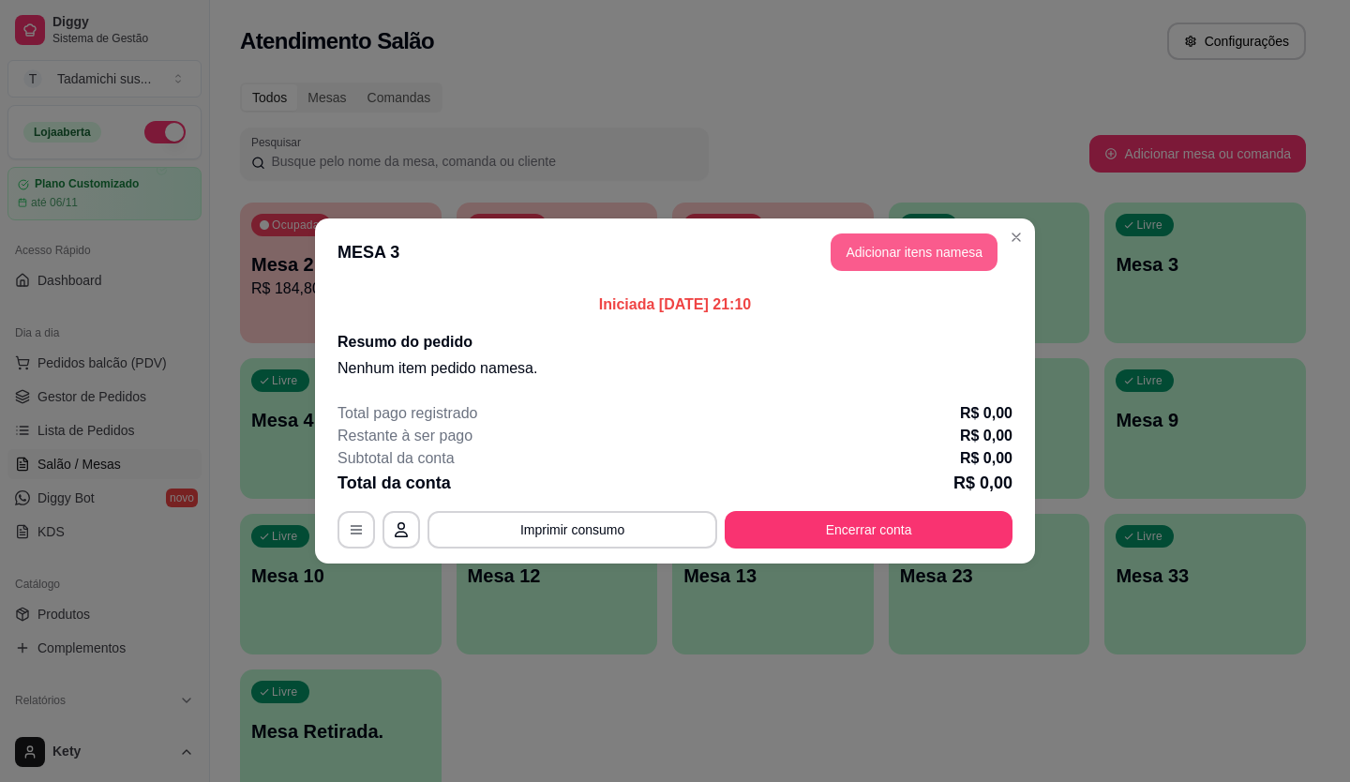
click at [918, 248] on button "Adicionar itens na mesa" at bounding box center [914, 251] width 167 height 37
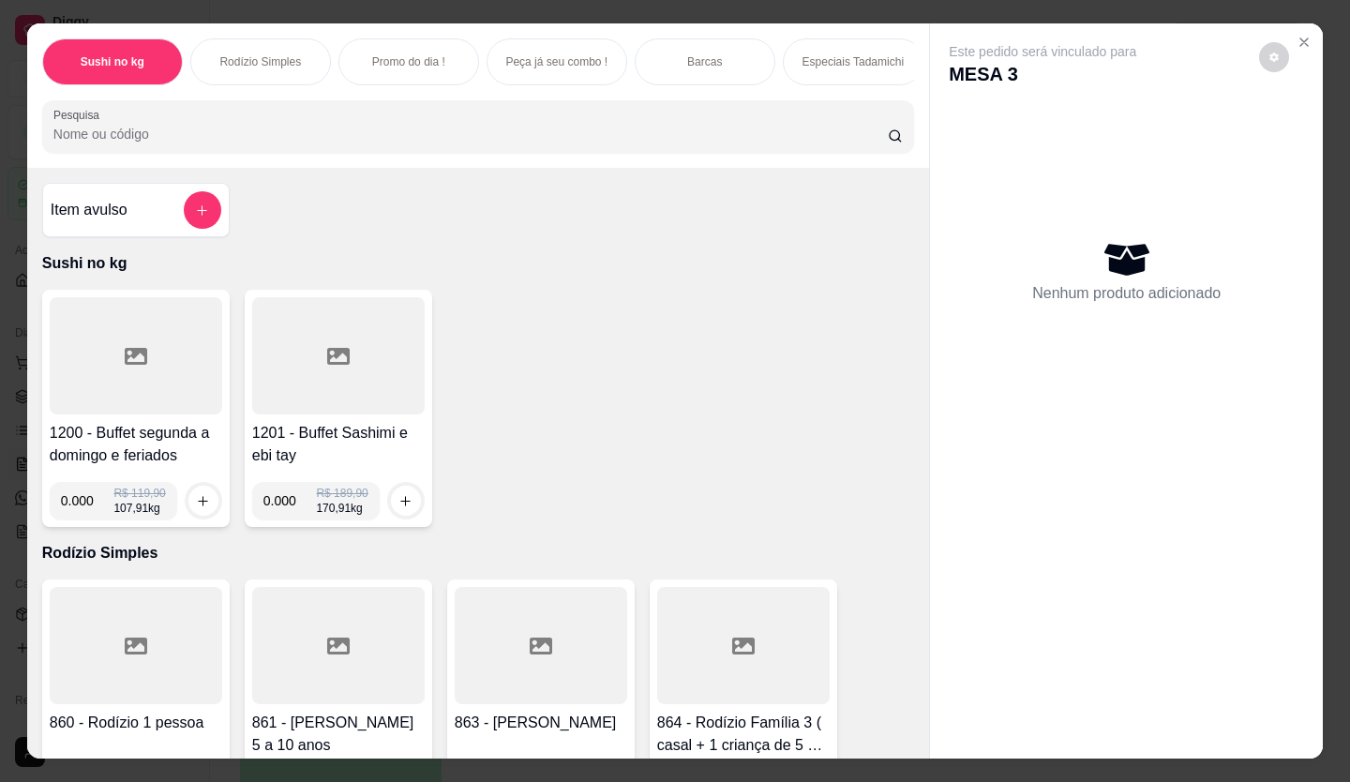
click at [83, 509] on input "0.000" at bounding box center [87, 500] width 53 height 37
type input "0.182"
click at [188, 516] on button "increase-product-quantity" at bounding box center [203, 501] width 30 height 30
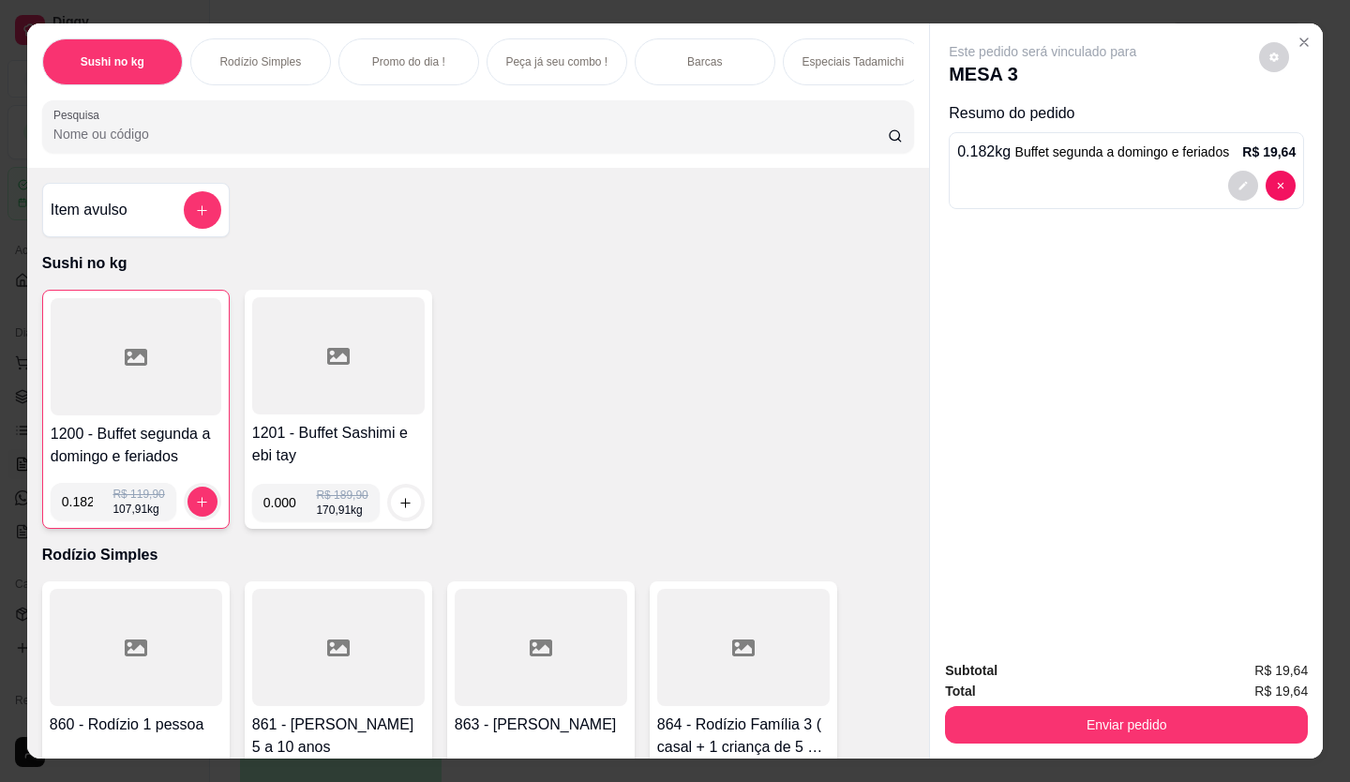
click at [160, 405] on div at bounding box center [136, 356] width 171 height 117
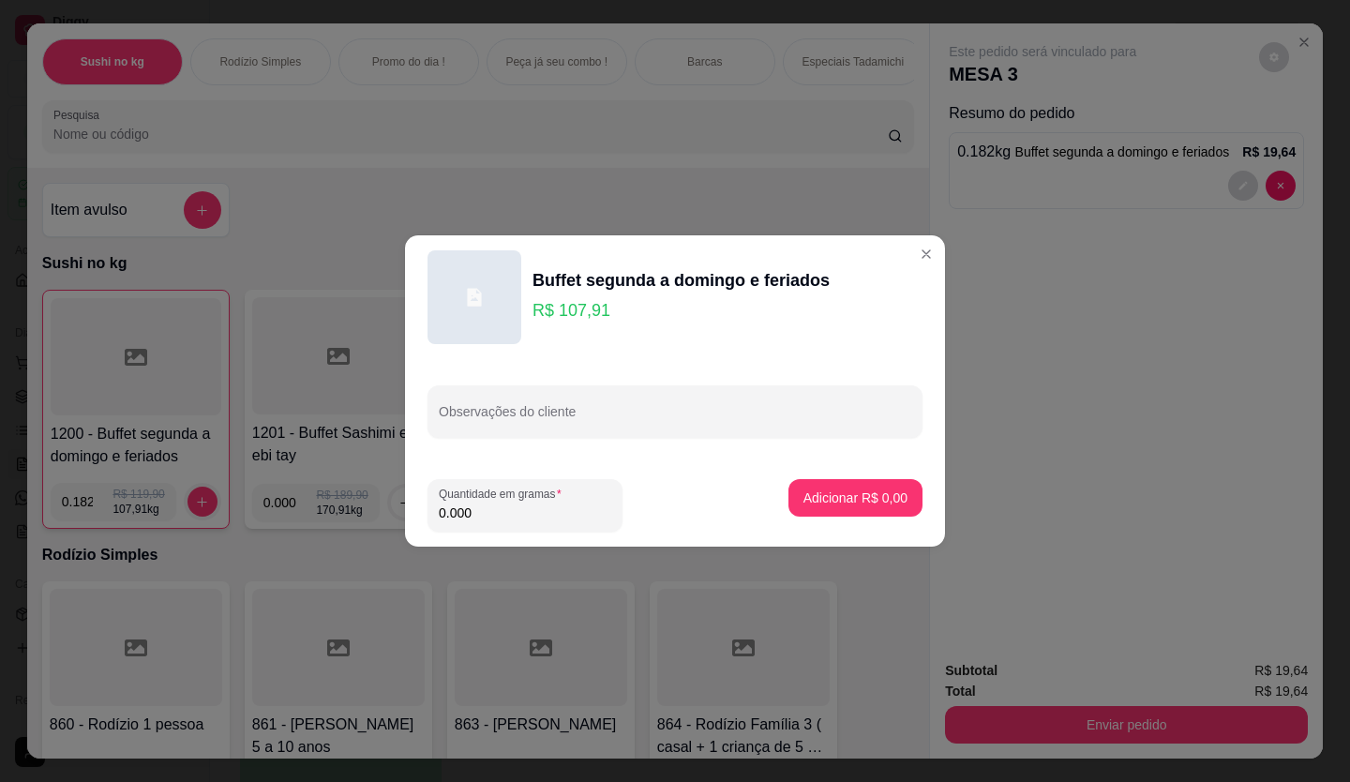
click at [482, 515] on input "0.000" at bounding box center [525, 512] width 172 height 19
type input "0.474"
click at [839, 490] on p "Adicionar R$ 51,15" at bounding box center [852, 497] width 112 height 19
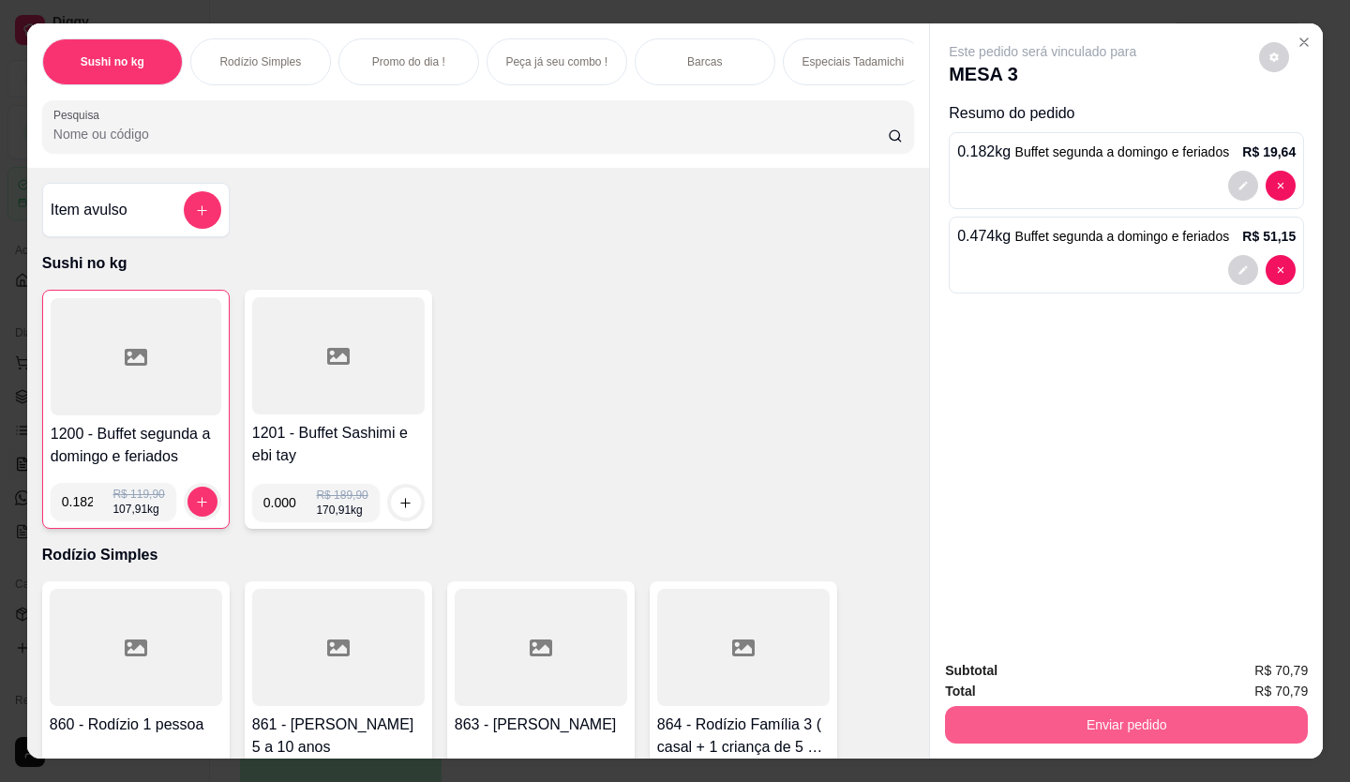
click at [1034, 708] on button "Enviar pedido" at bounding box center [1126, 724] width 363 height 37
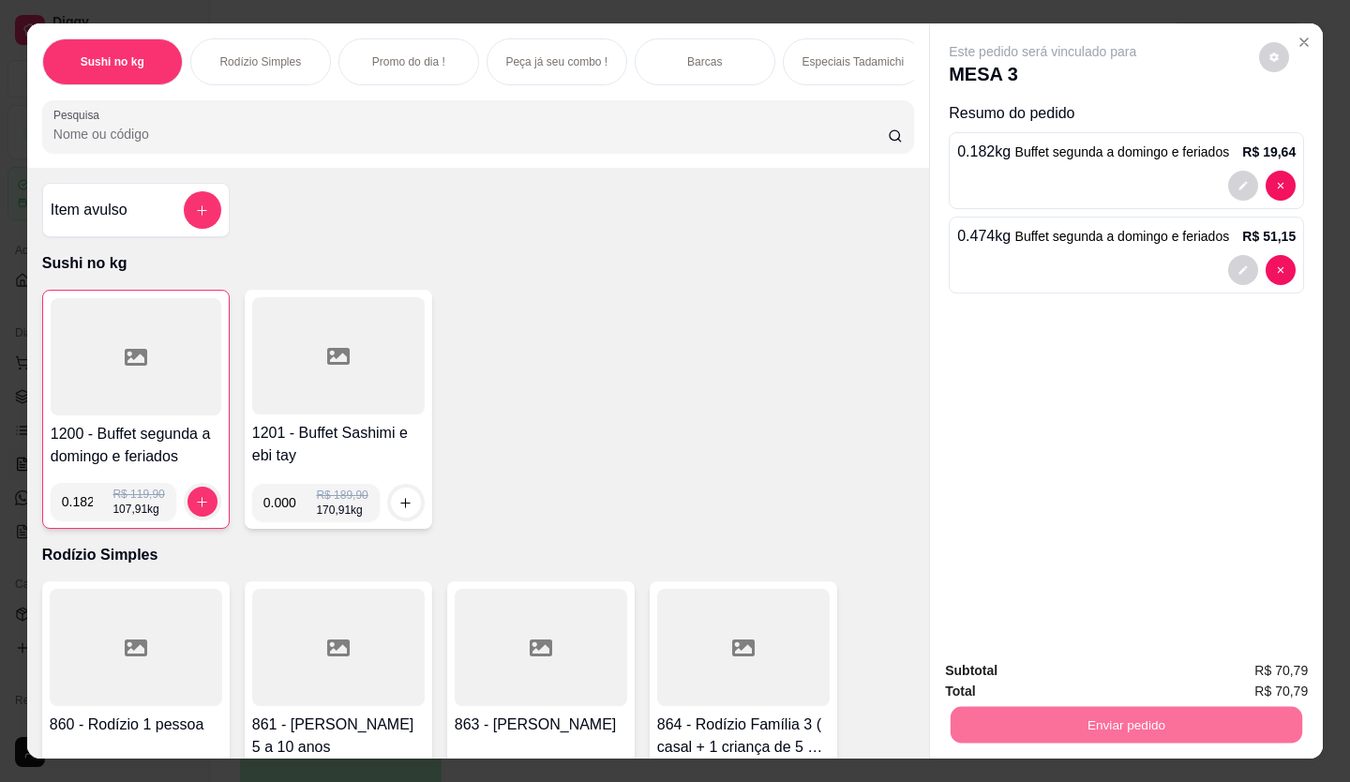
click at [1224, 677] on button "Enviar pedido" at bounding box center [1259, 671] width 106 height 36
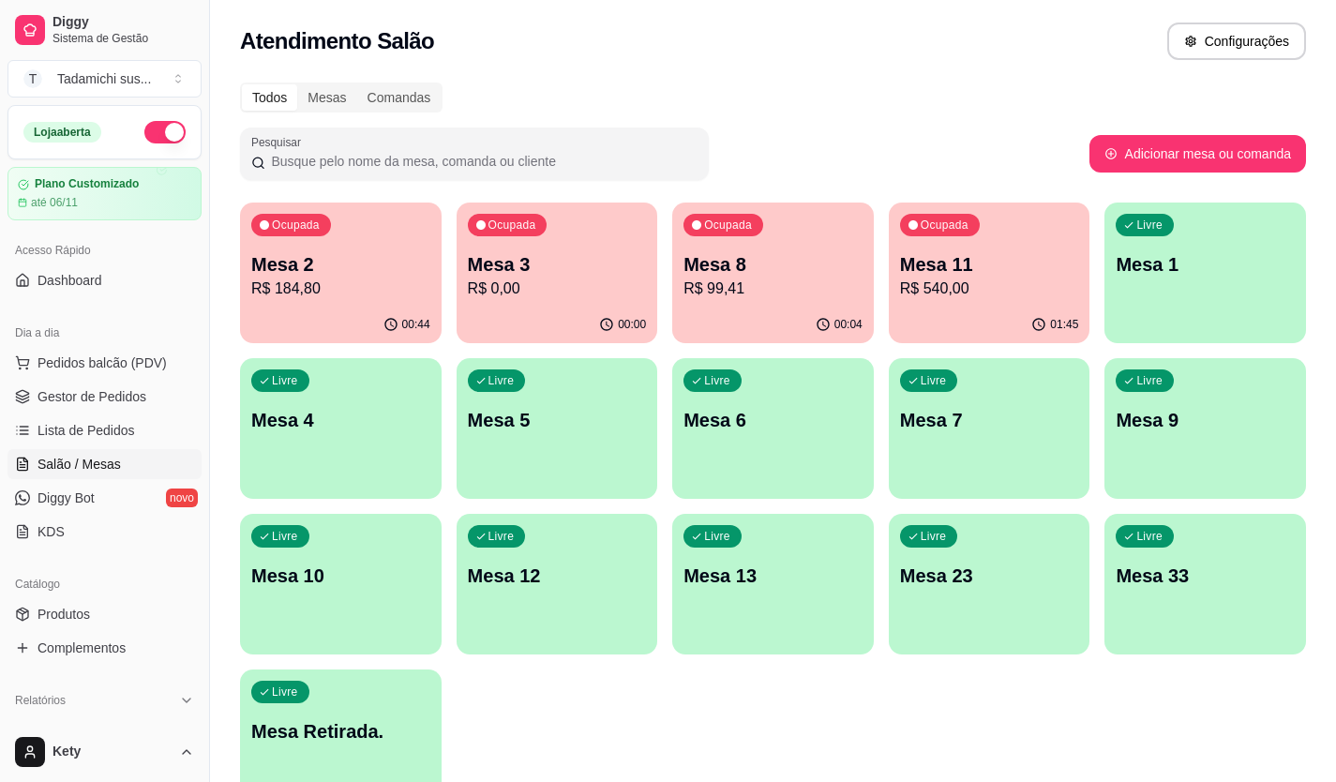
click at [1175, 271] on p "Mesa 1" at bounding box center [1204, 264] width 179 height 26
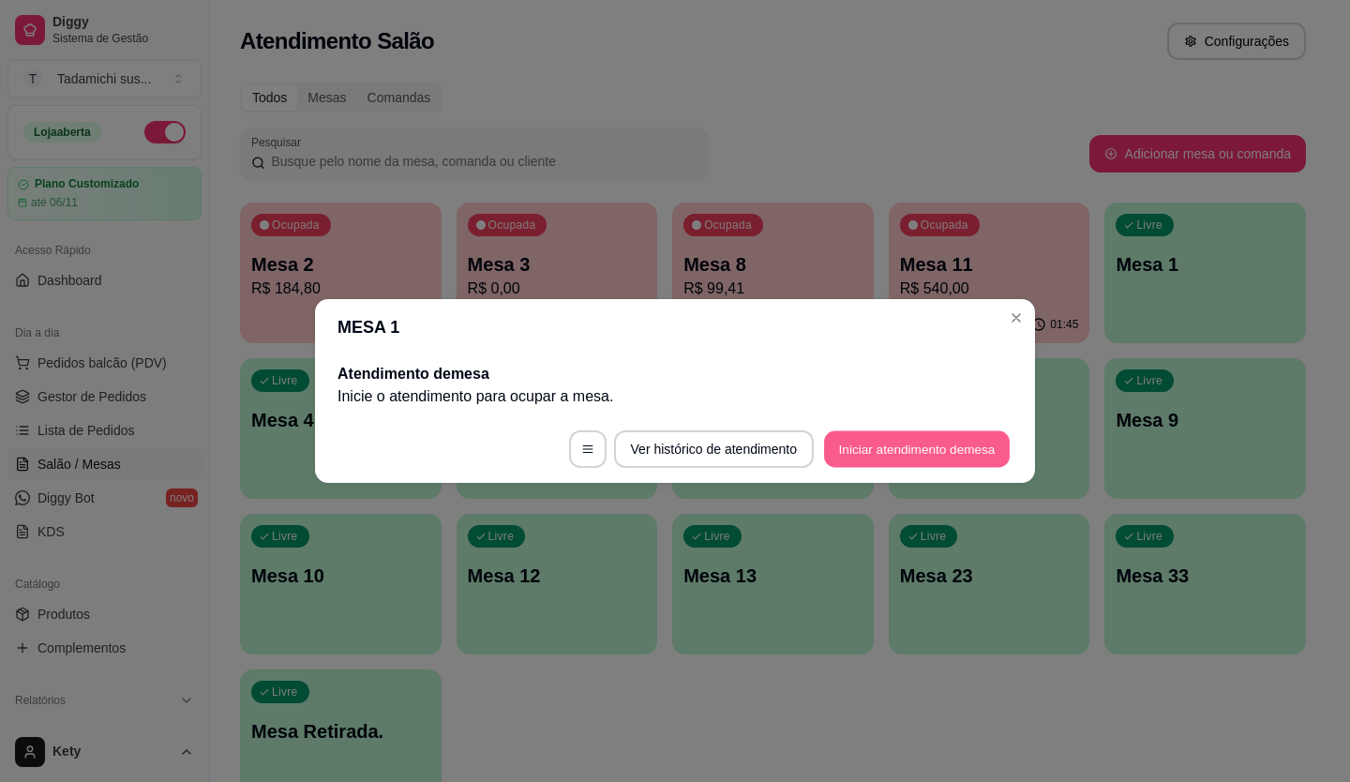
click at [879, 459] on button "Iniciar atendimento de mesa" at bounding box center [917, 449] width 186 height 37
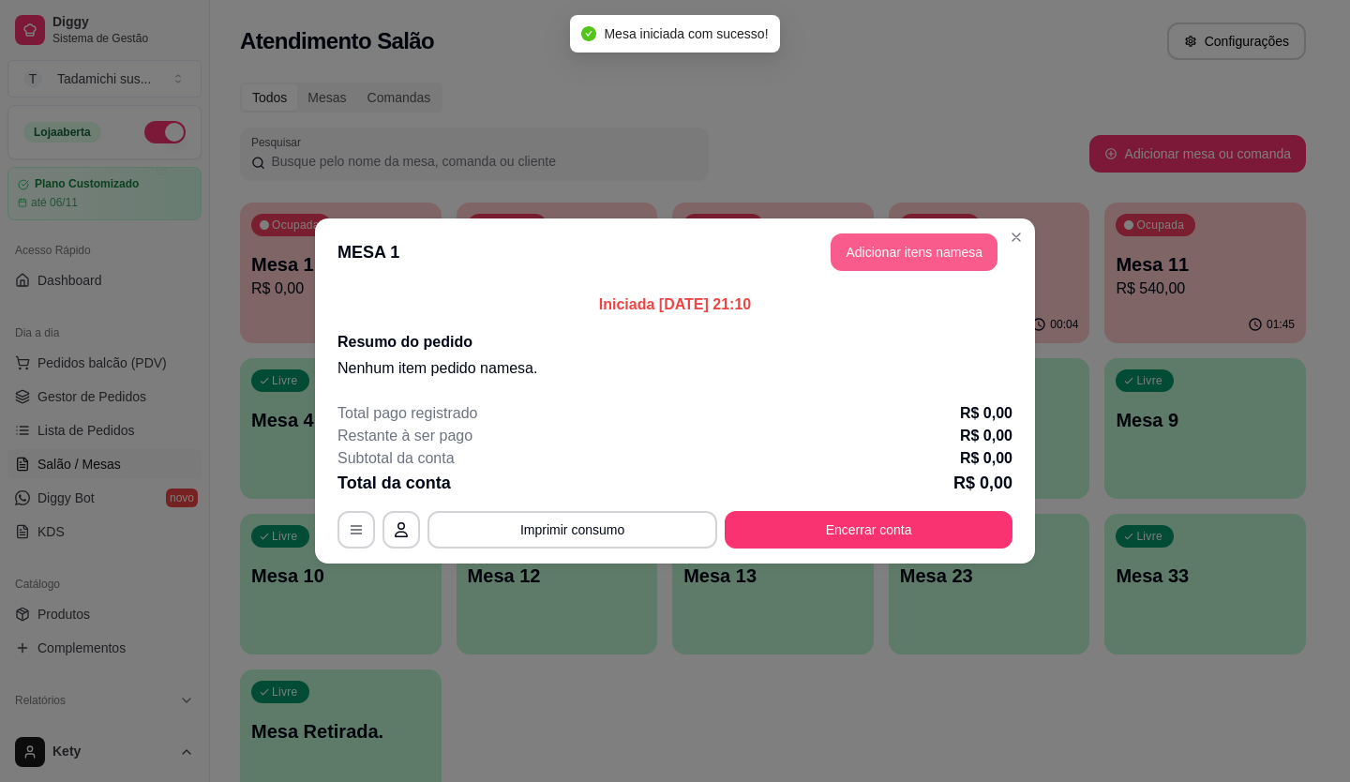
click at [892, 249] on button "Adicionar itens na mesa" at bounding box center [914, 251] width 167 height 37
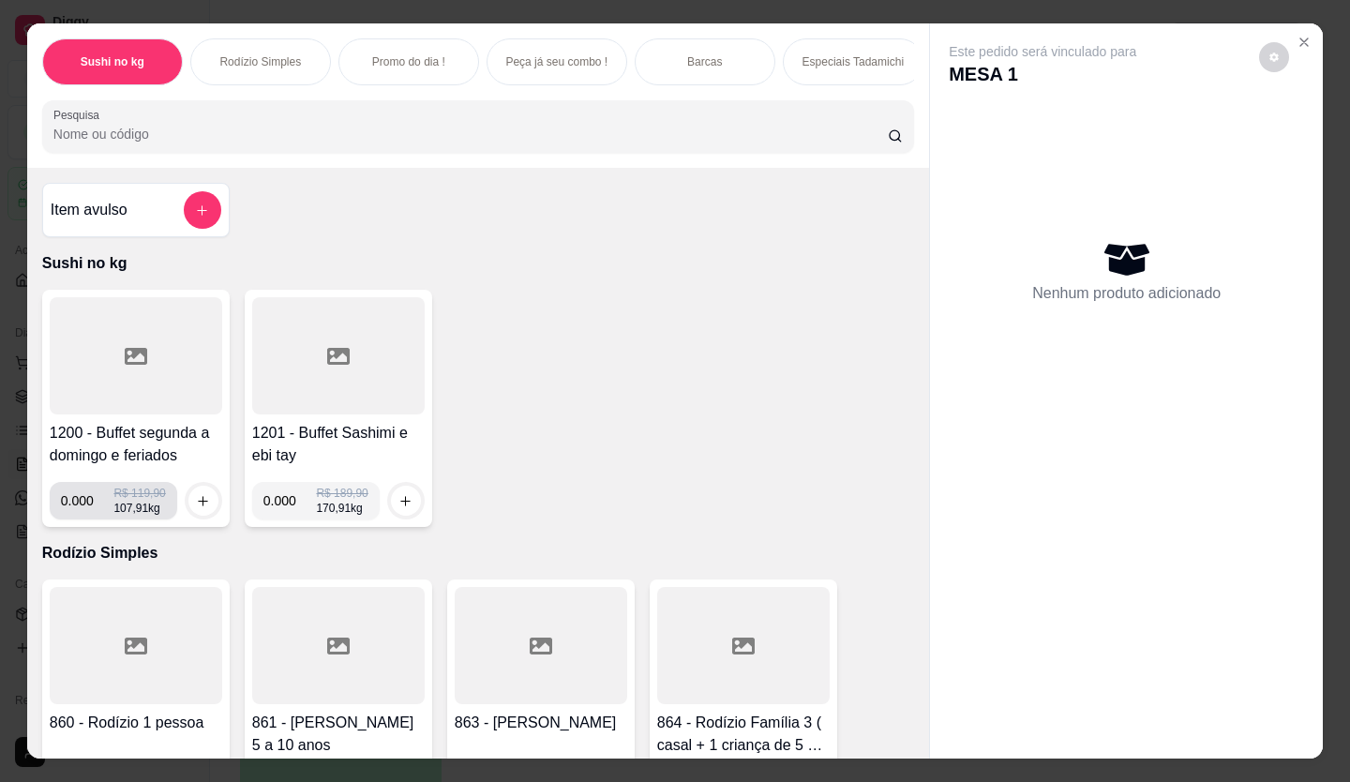
click at [87, 515] on input "0.000" at bounding box center [87, 500] width 53 height 37
type input "0.316"
click at [197, 504] on icon "increase-product-quantity" at bounding box center [204, 501] width 14 height 14
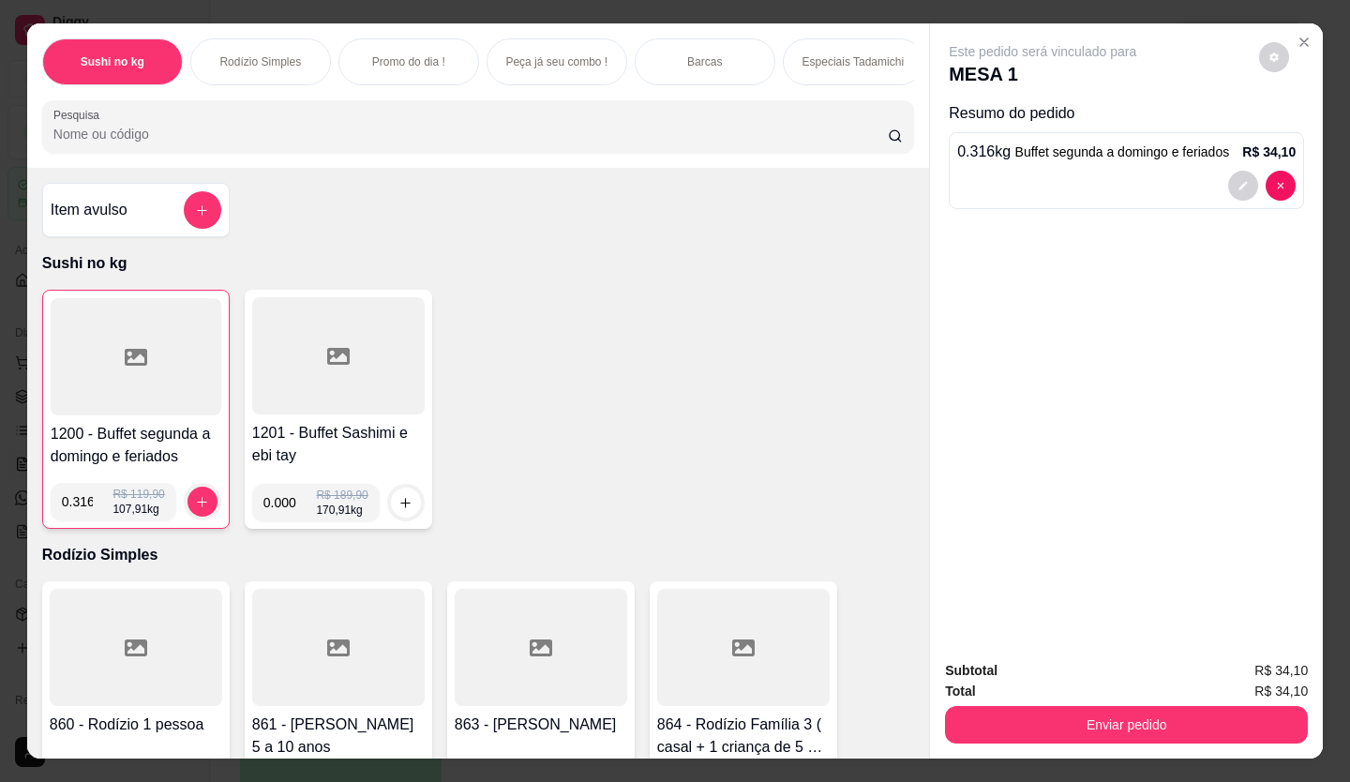
click at [68, 347] on div at bounding box center [136, 356] width 171 height 117
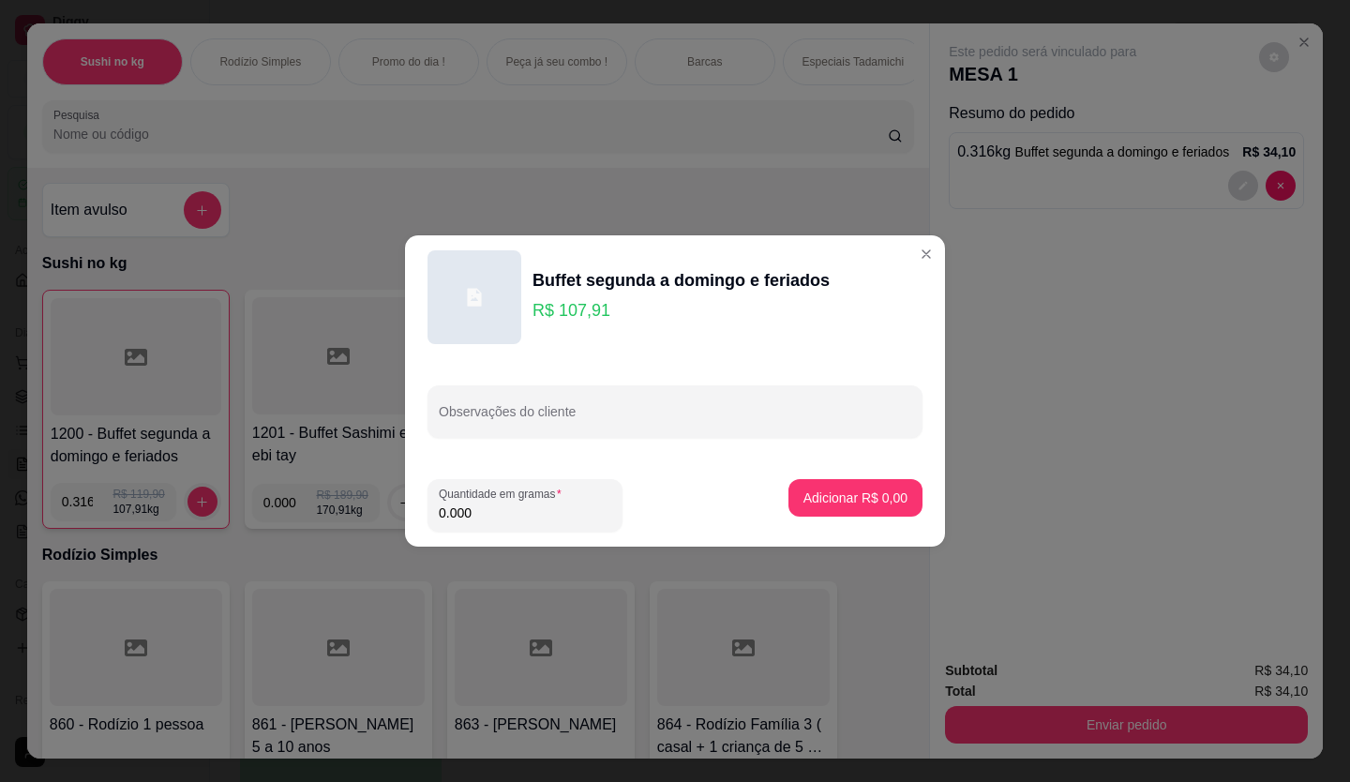
click at [511, 518] on input "0.000" at bounding box center [525, 512] width 172 height 19
type input "0.328"
click at [811, 492] on p "Adicionar R$ 35,39" at bounding box center [852, 497] width 112 height 19
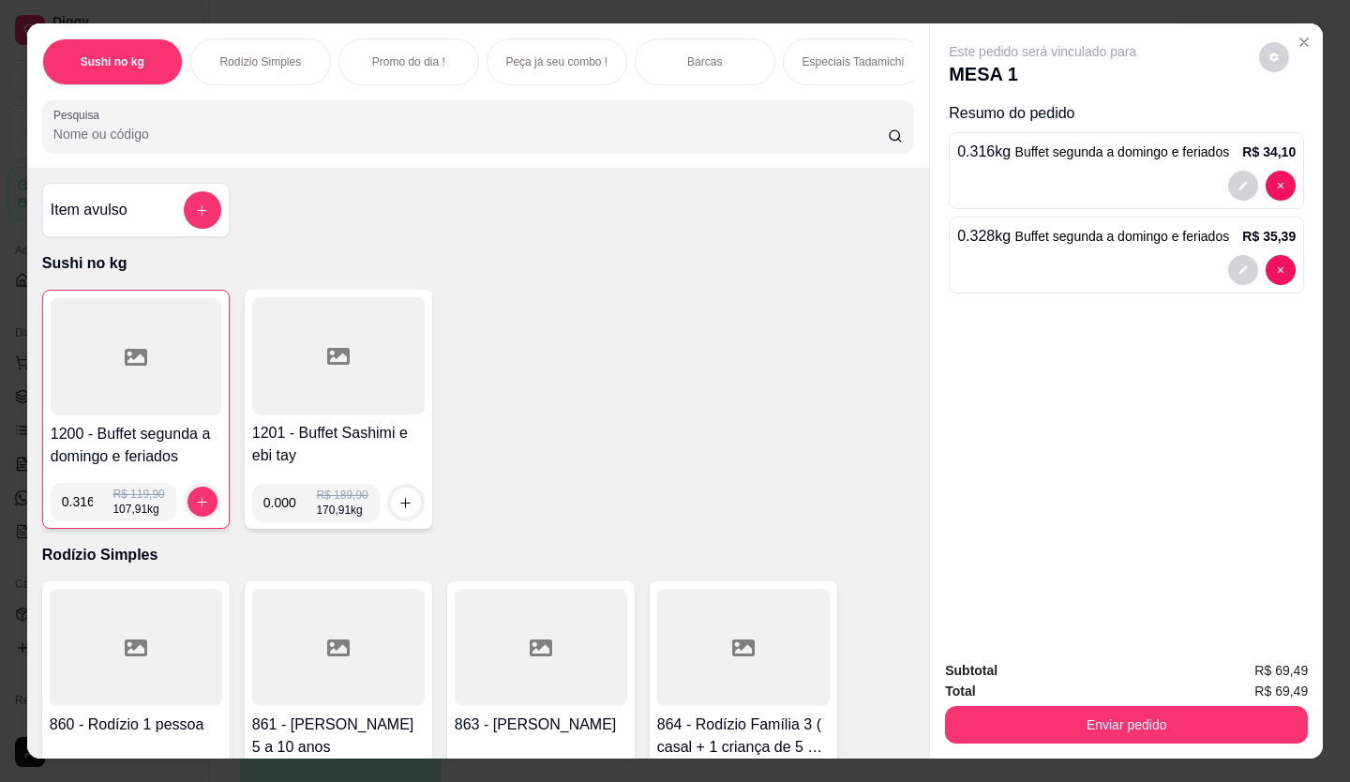
click at [963, 706] on button "Enviar pedido" at bounding box center [1126, 724] width 363 height 37
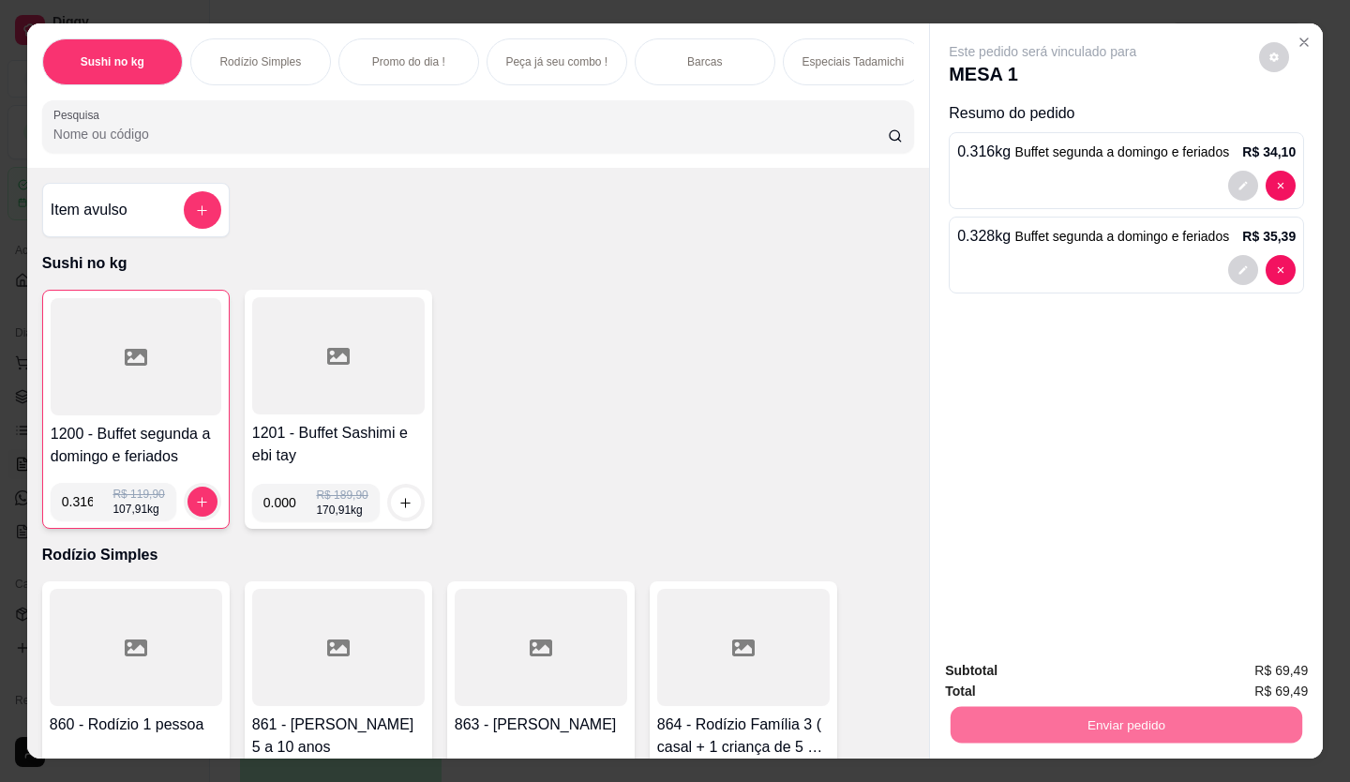
click at [1234, 681] on button "Enviar pedido" at bounding box center [1265, 669] width 111 height 37
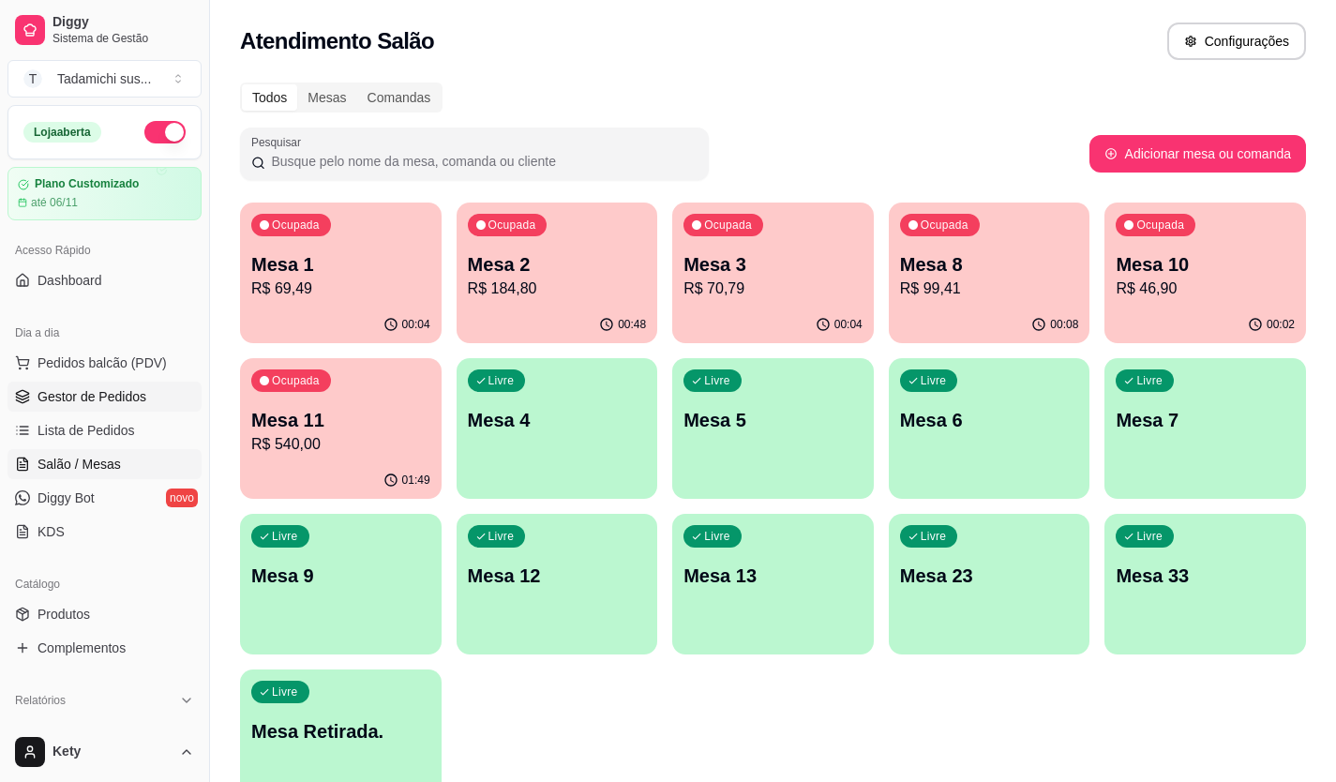
click at [114, 399] on span "Gestor de Pedidos" at bounding box center [91, 396] width 109 height 19
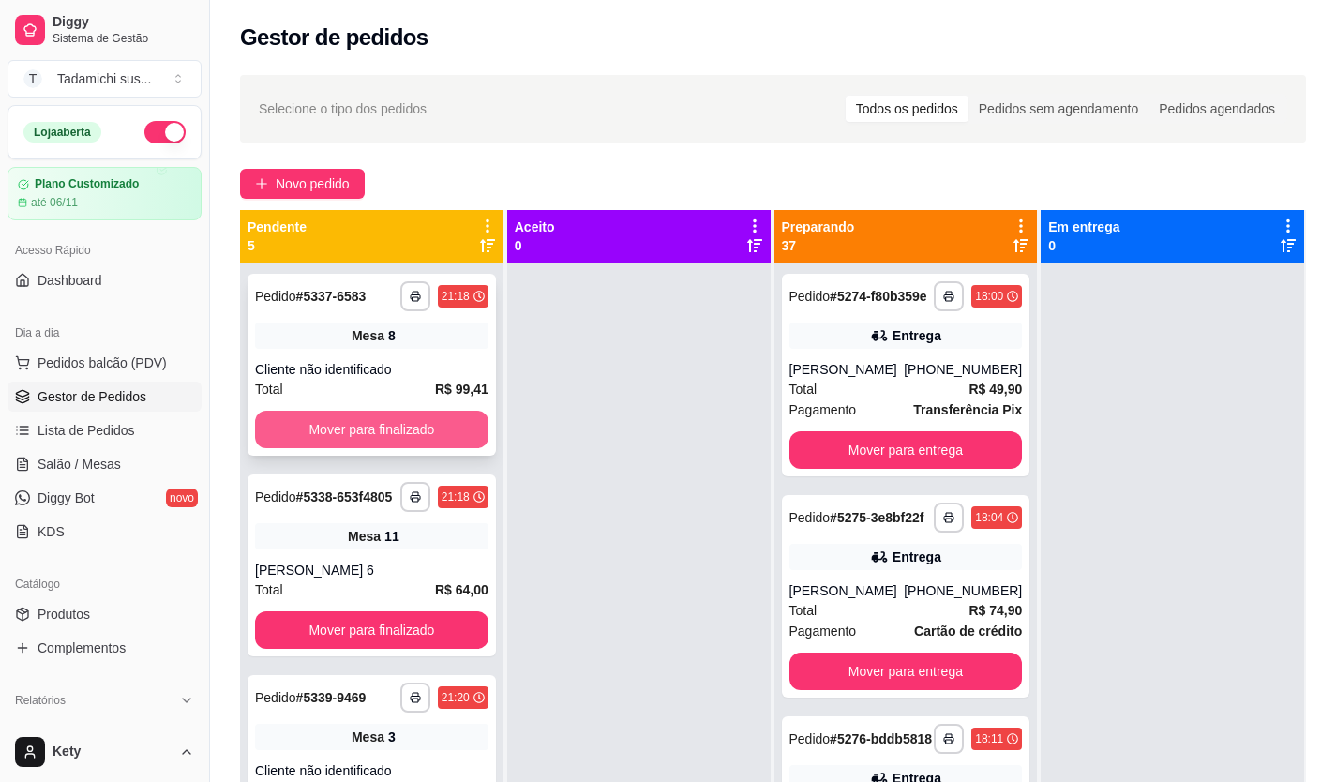
click at [380, 433] on button "Mover para finalizado" at bounding box center [371, 429] width 233 height 37
click at [380, 432] on button "Mover para finalizado" at bounding box center [372, 430] width 226 height 37
click at [367, 428] on button "Mover para finalizado" at bounding box center [371, 429] width 233 height 37
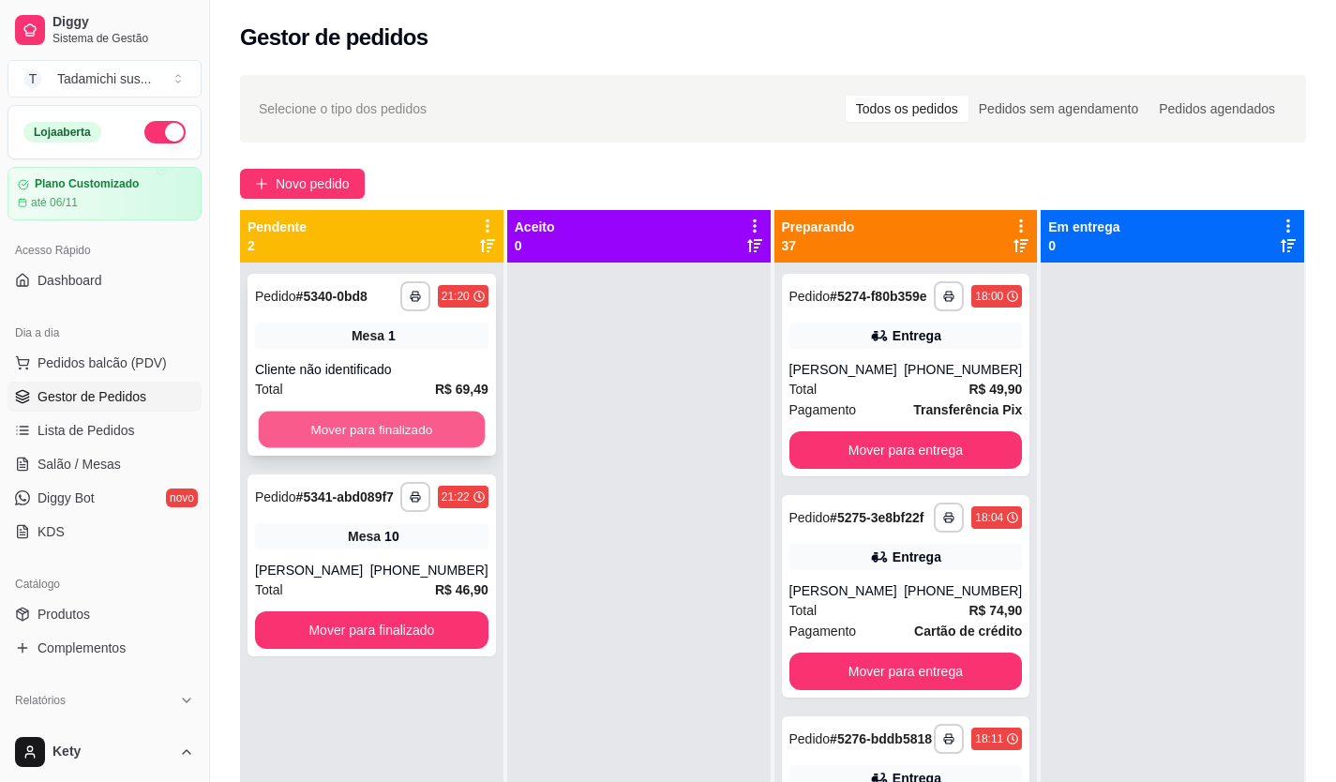
click at [359, 421] on button "Mover para finalizado" at bounding box center [372, 430] width 226 height 37
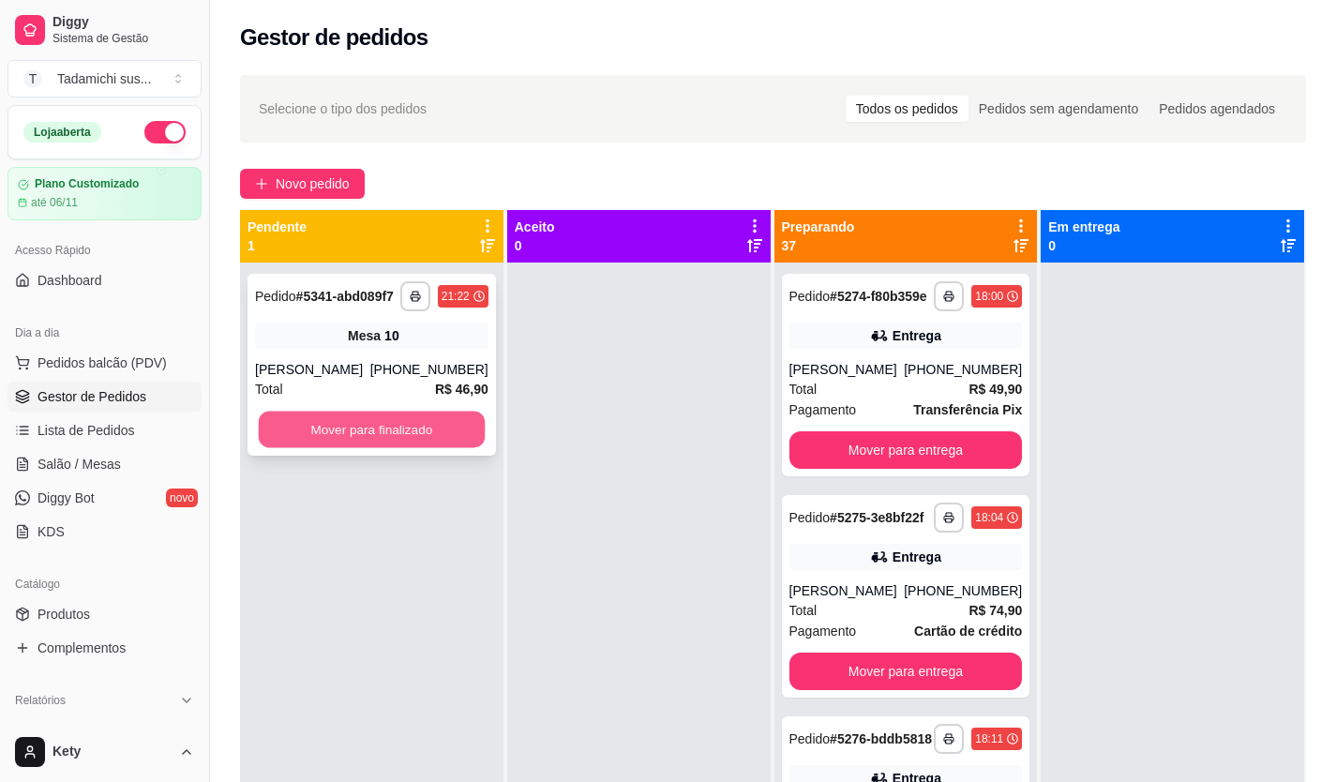
click at [359, 436] on button "Mover para finalizado" at bounding box center [372, 430] width 226 height 37
click at [318, 444] on button "Mover para finalizado" at bounding box center [371, 429] width 233 height 37
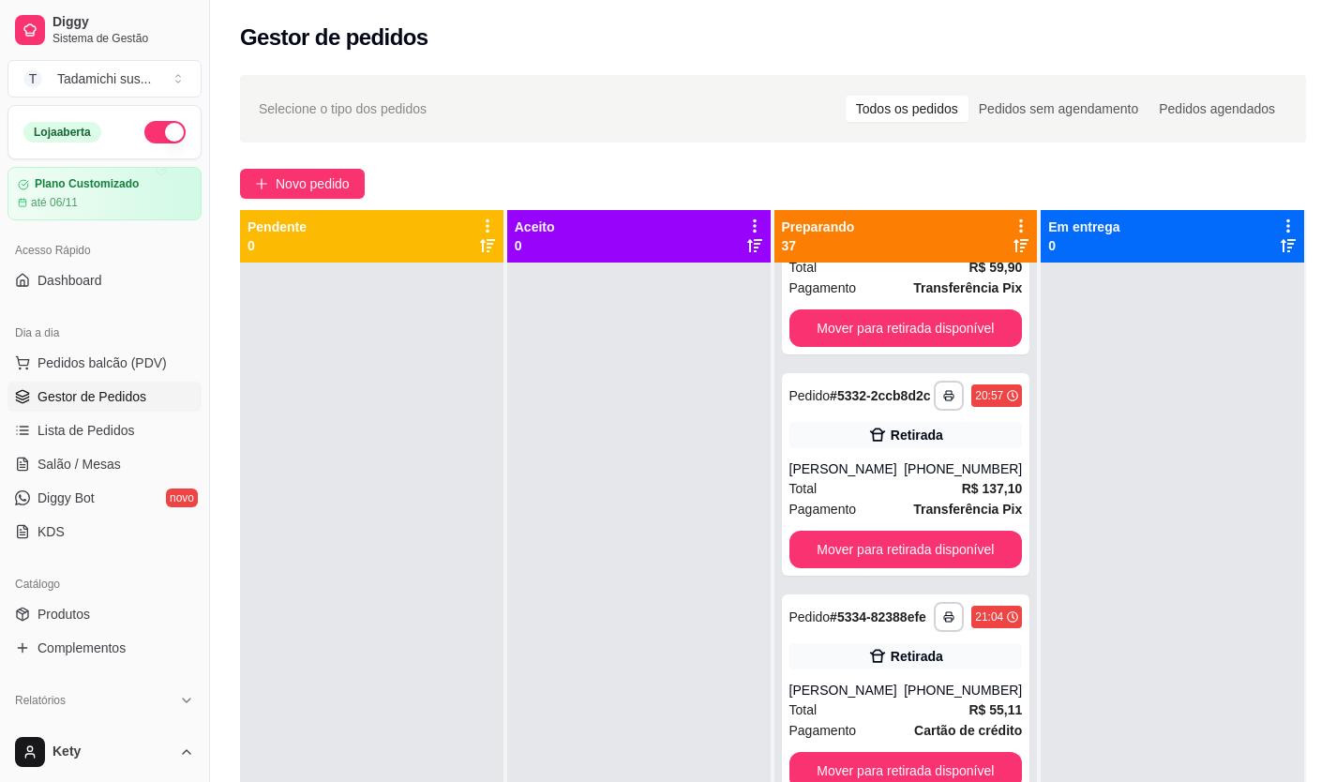
scroll to position [8071, 0]
click at [831, 422] on div "Retirada" at bounding box center [905, 435] width 233 height 26
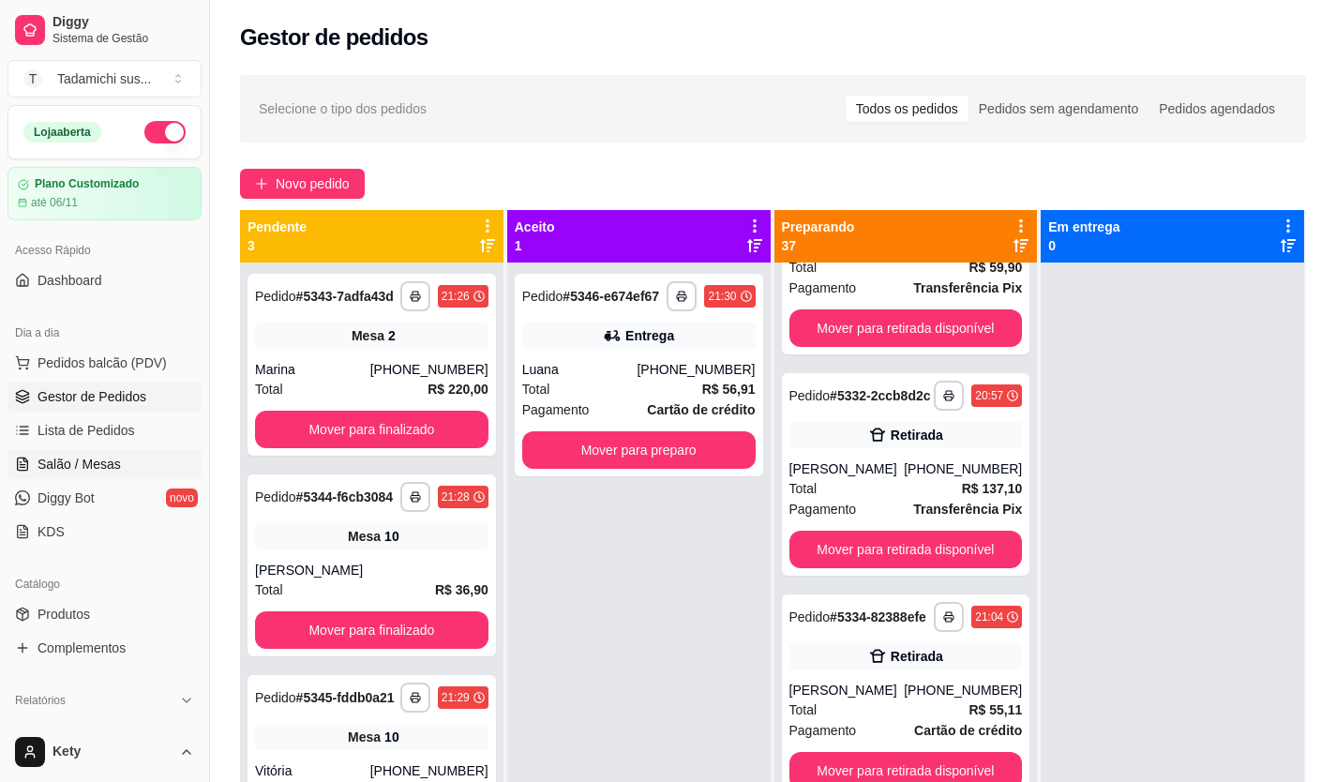
click at [73, 465] on span "Salão / Mesas" at bounding box center [78, 464] width 83 height 19
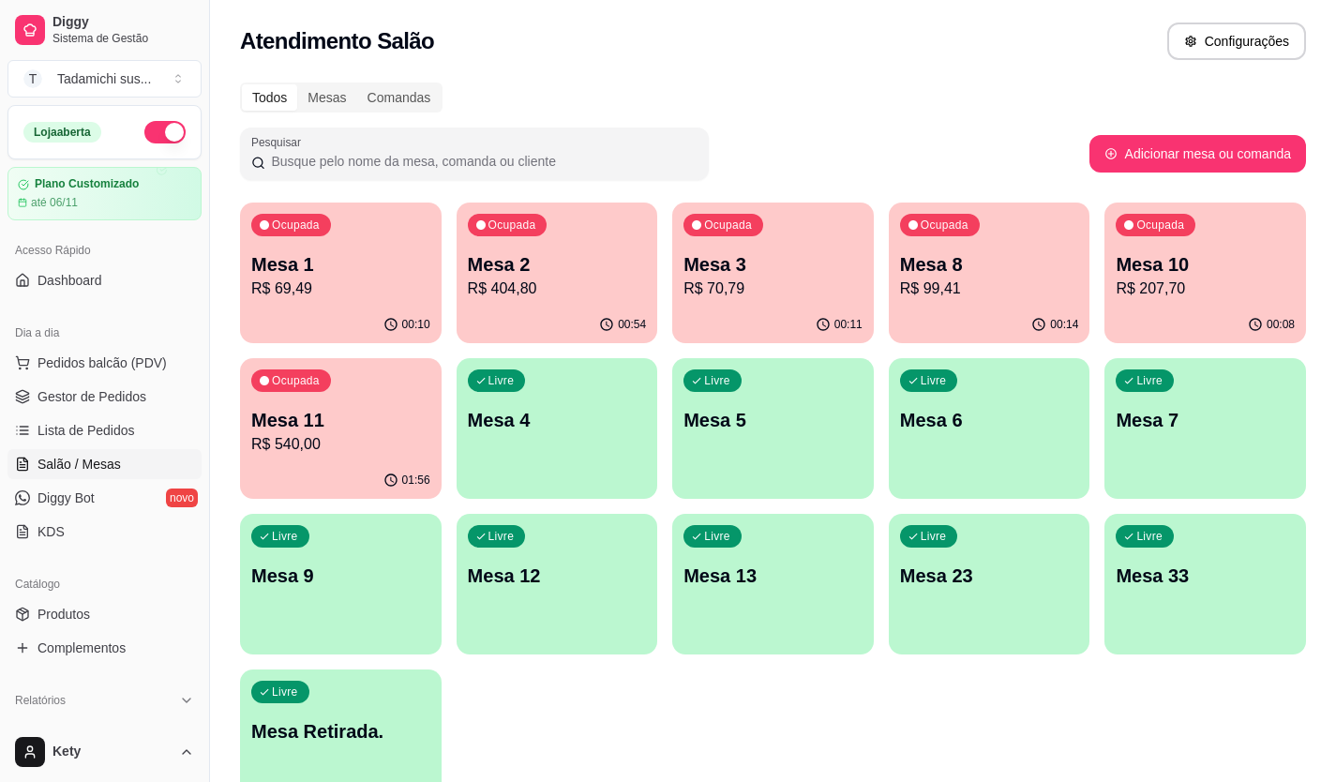
click at [979, 416] on p "Mesa 6" at bounding box center [989, 420] width 179 height 26
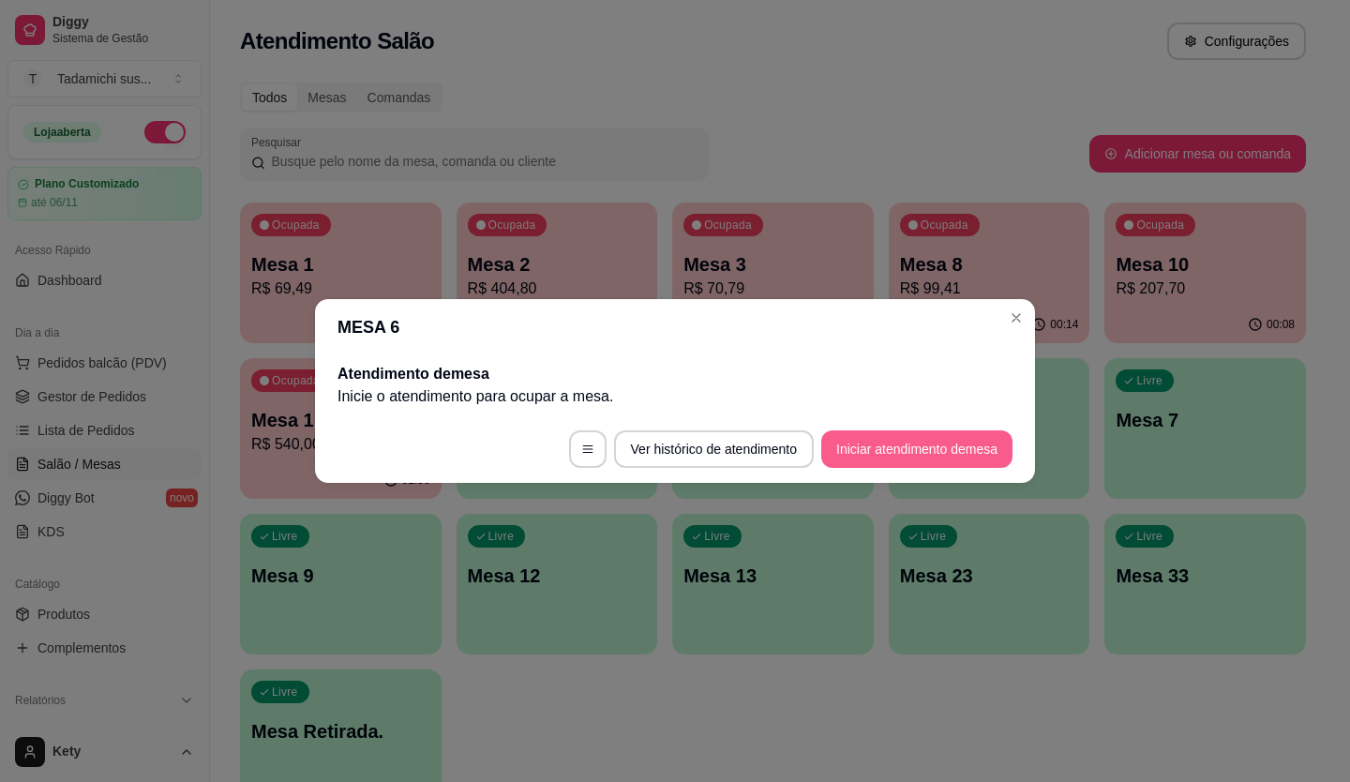
click at [841, 450] on button "Iniciar atendimento de mesa" at bounding box center [916, 448] width 191 height 37
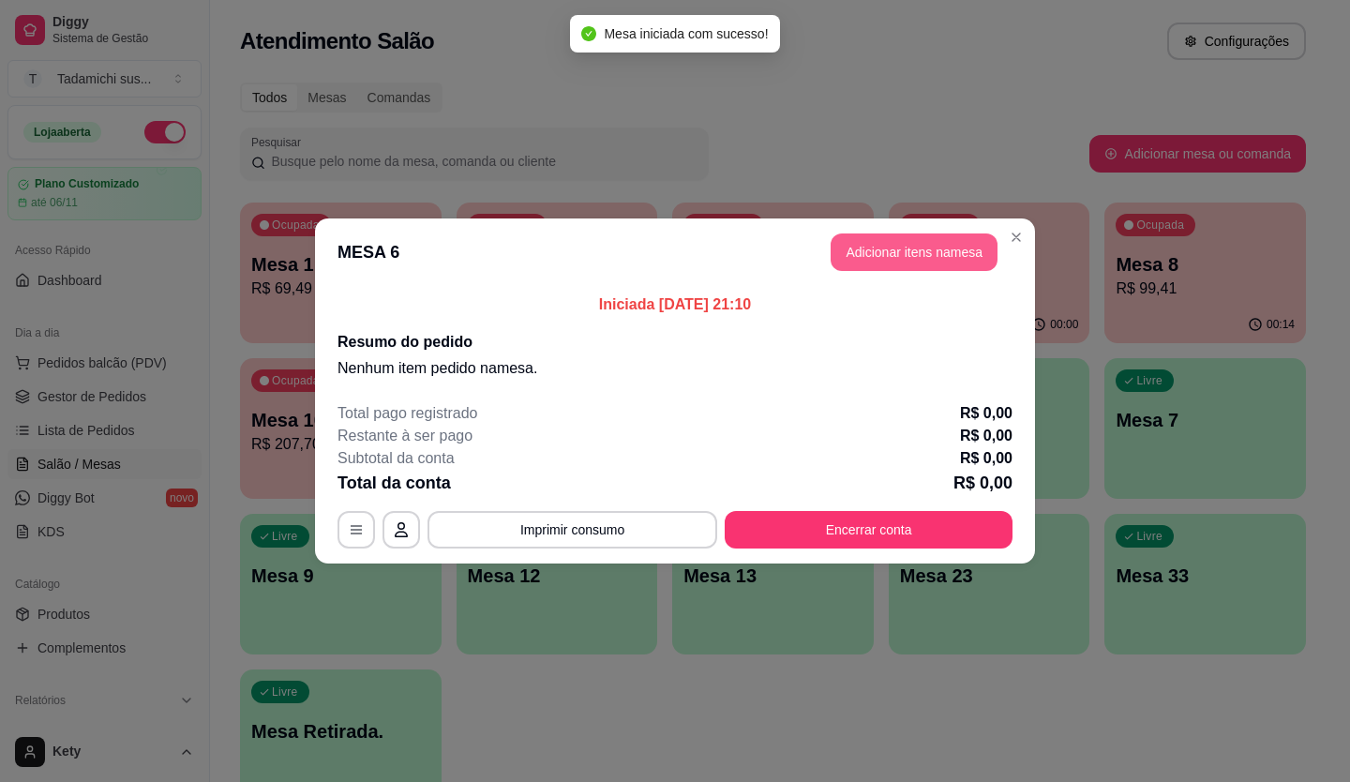
click at [920, 262] on button "Adicionar itens na mesa" at bounding box center [914, 251] width 167 height 37
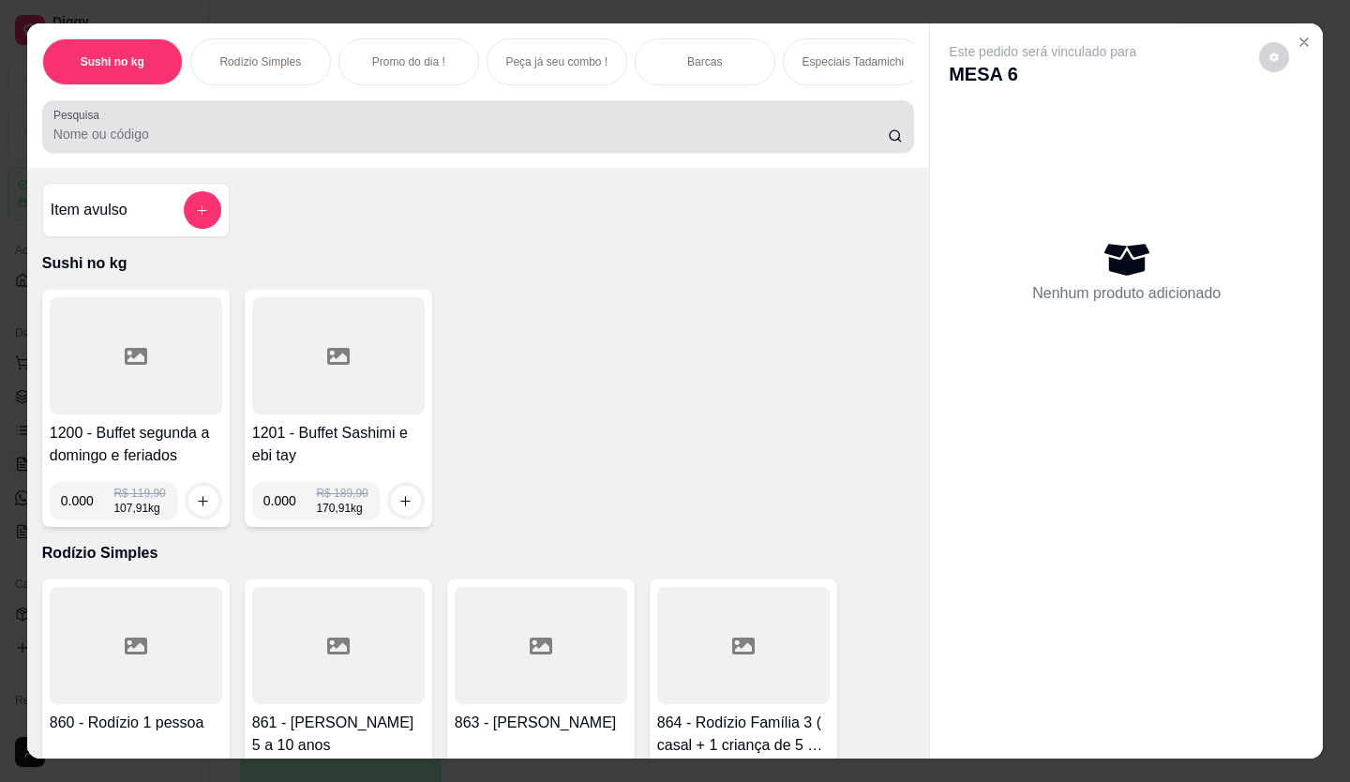
click at [348, 141] on input "Pesquisa" at bounding box center [470, 134] width 835 height 19
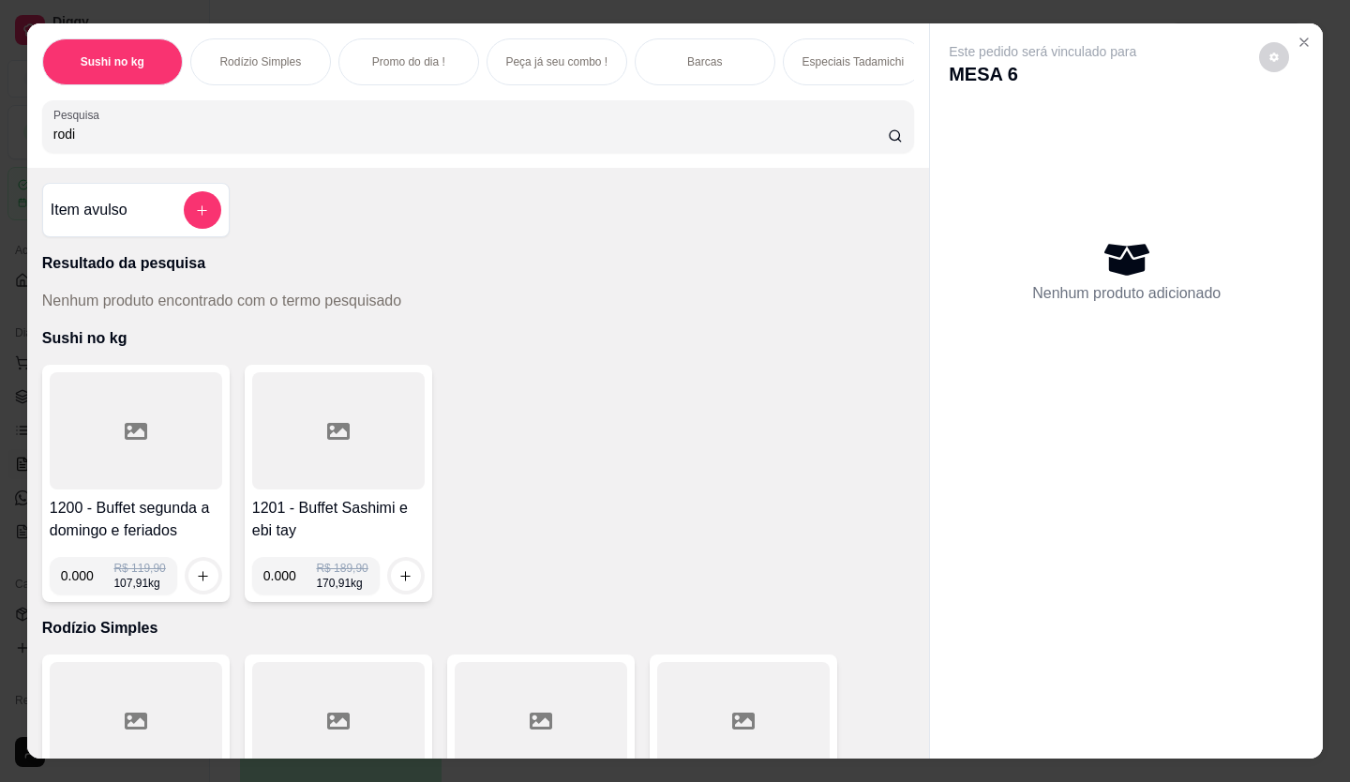
click at [238, 141] on input "rodi" at bounding box center [470, 134] width 835 height 19
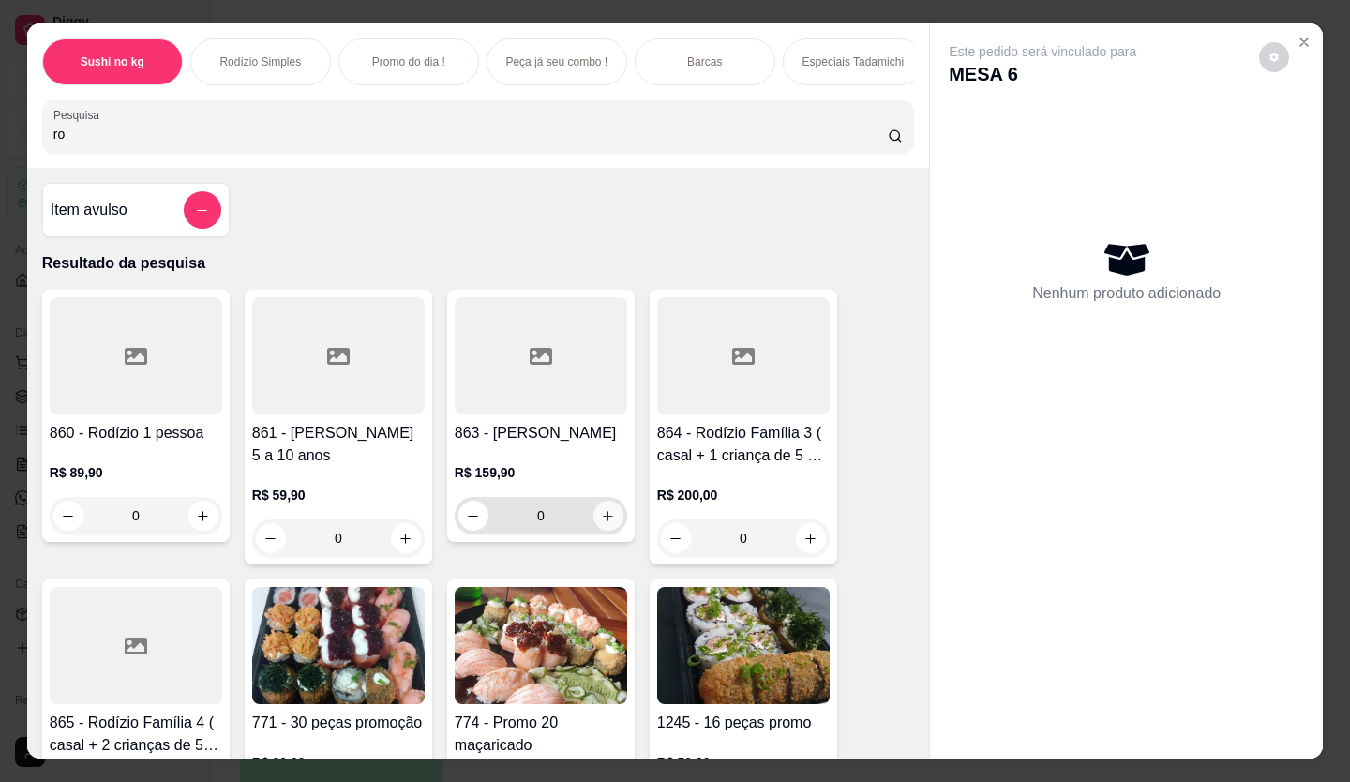
type input "ro"
click at [601, 521] on icon "increase-product-quantity" at bounding box center [608, 516] width 14 height 14
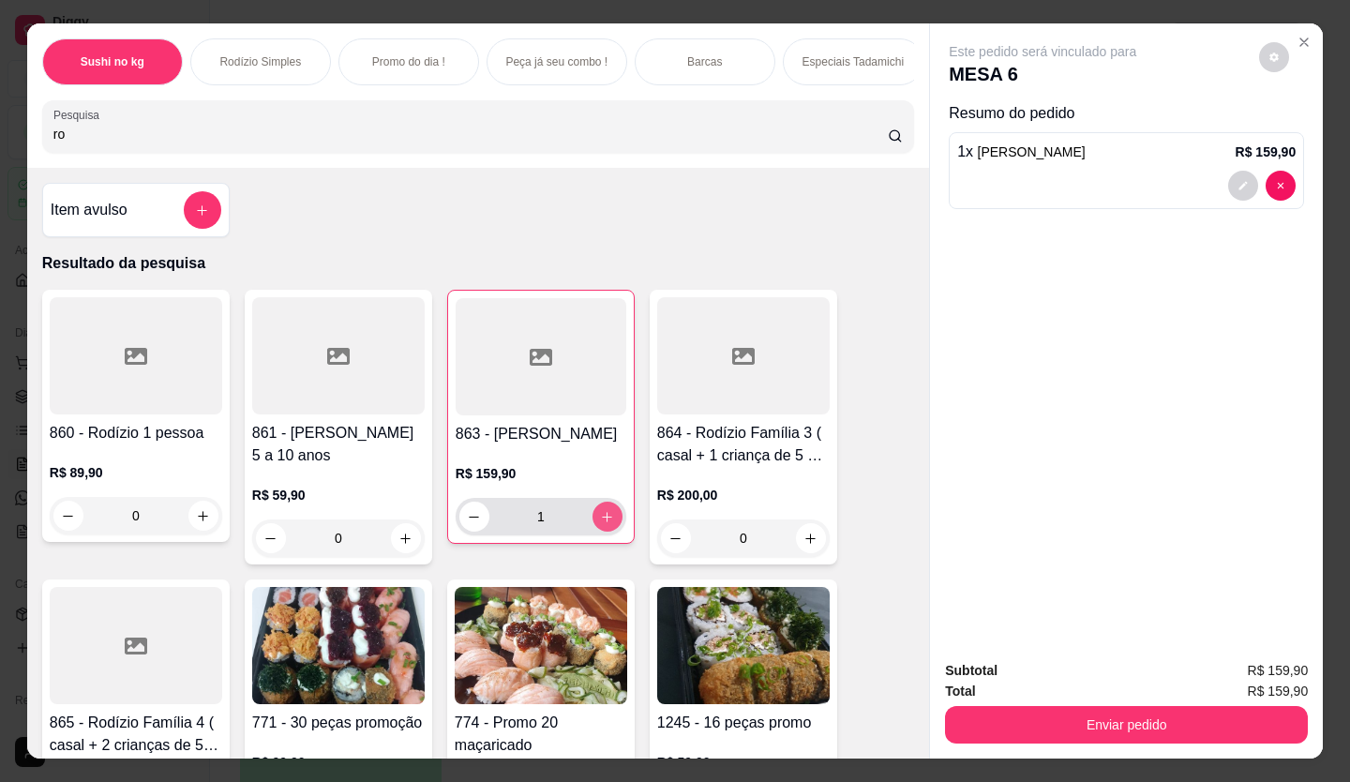
type input "1"
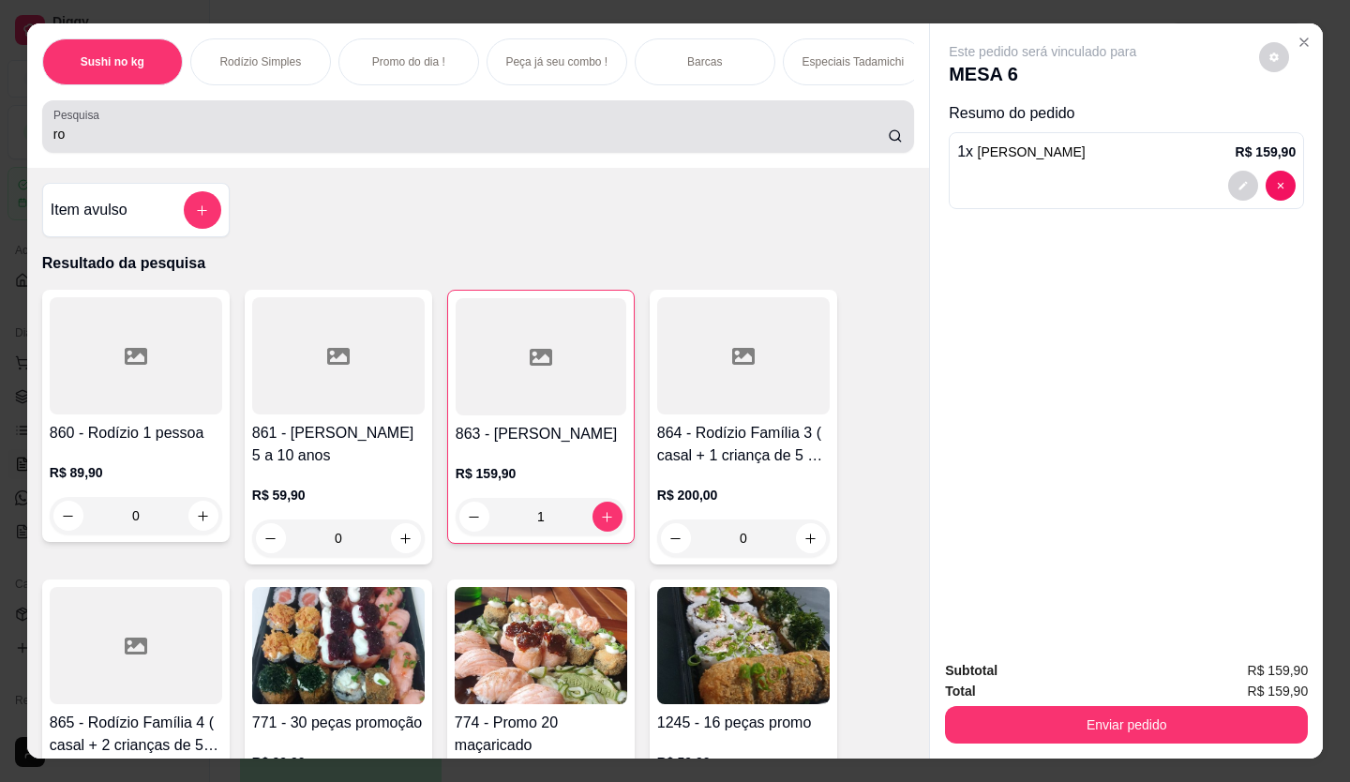
click at [104, 143] on input "ro" at bounding box center [470, 134] width 835 height 19
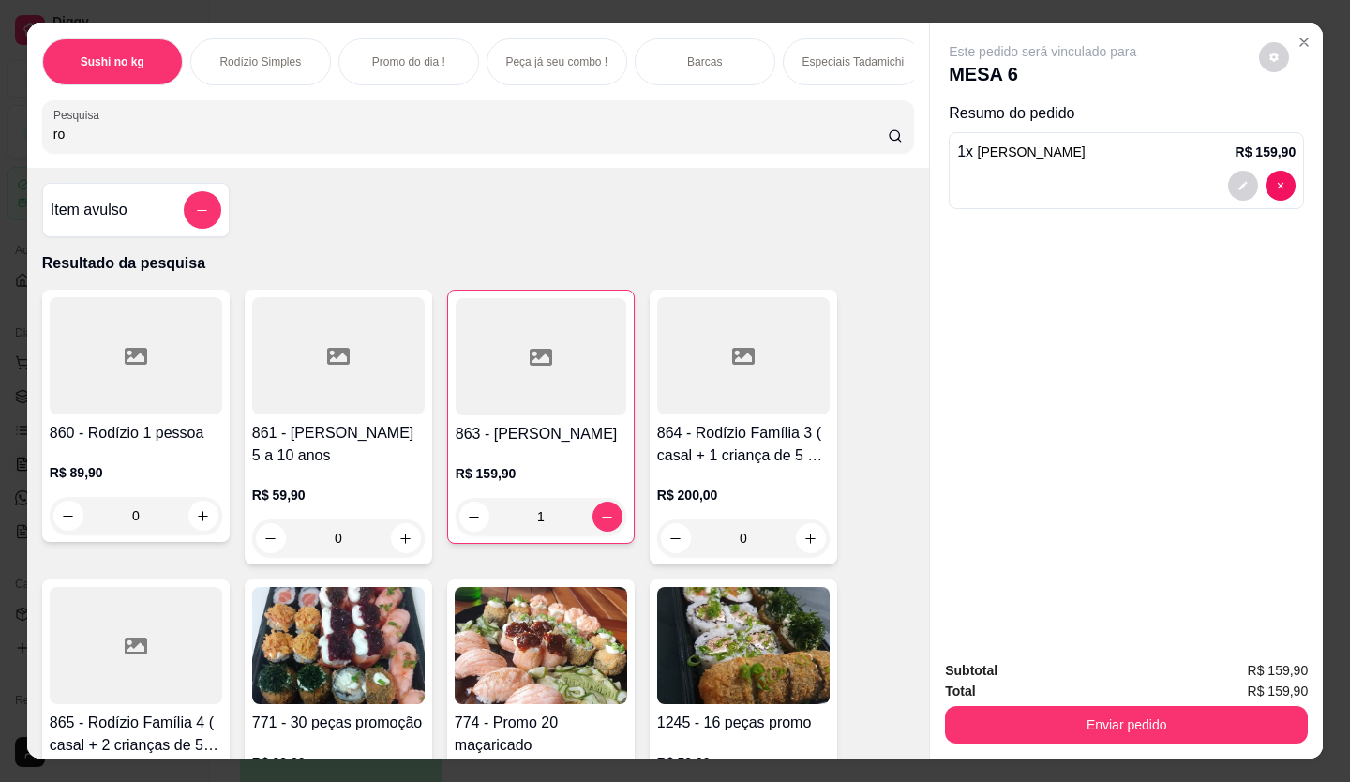
type input "r"
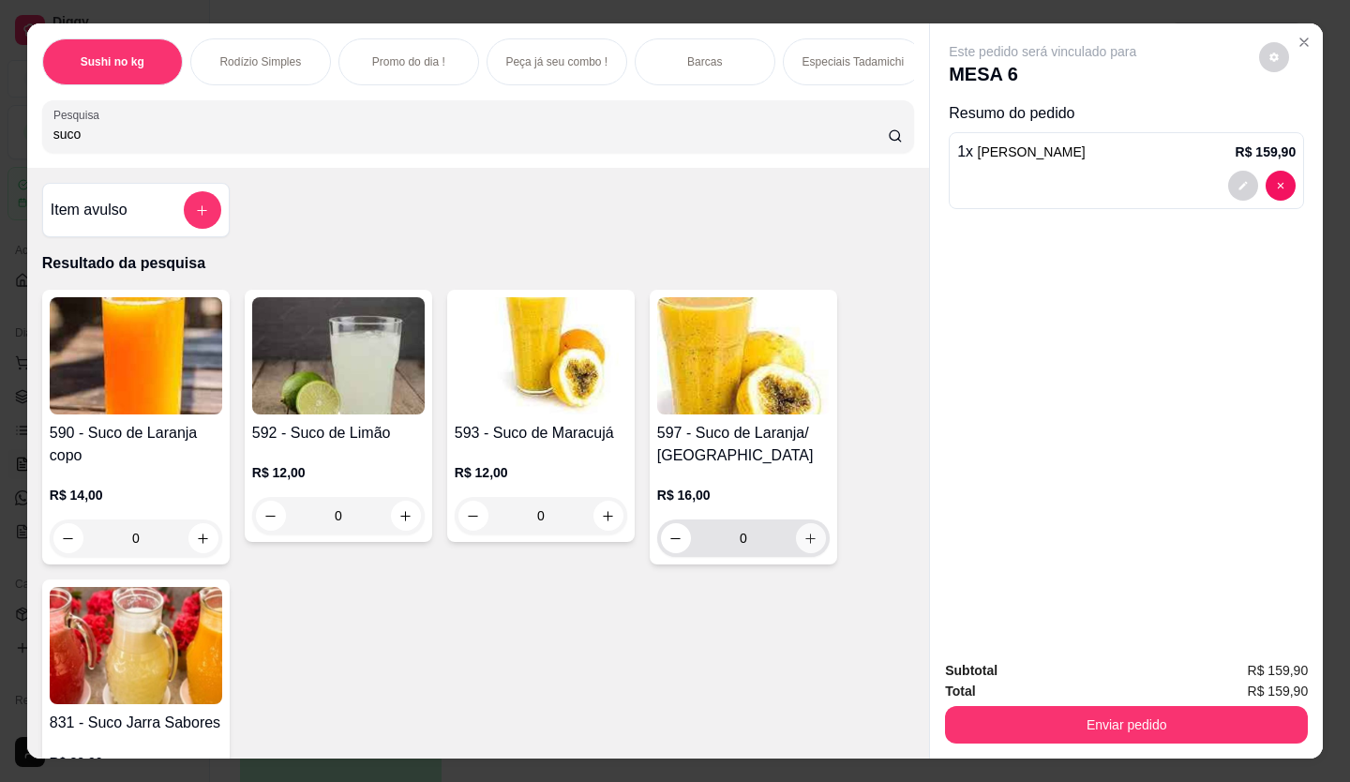
type input "suco"
click at [804, 546] on icon "increase-product-quantity" at bounding box center [811, 538] width 14 height 14
type input "1"
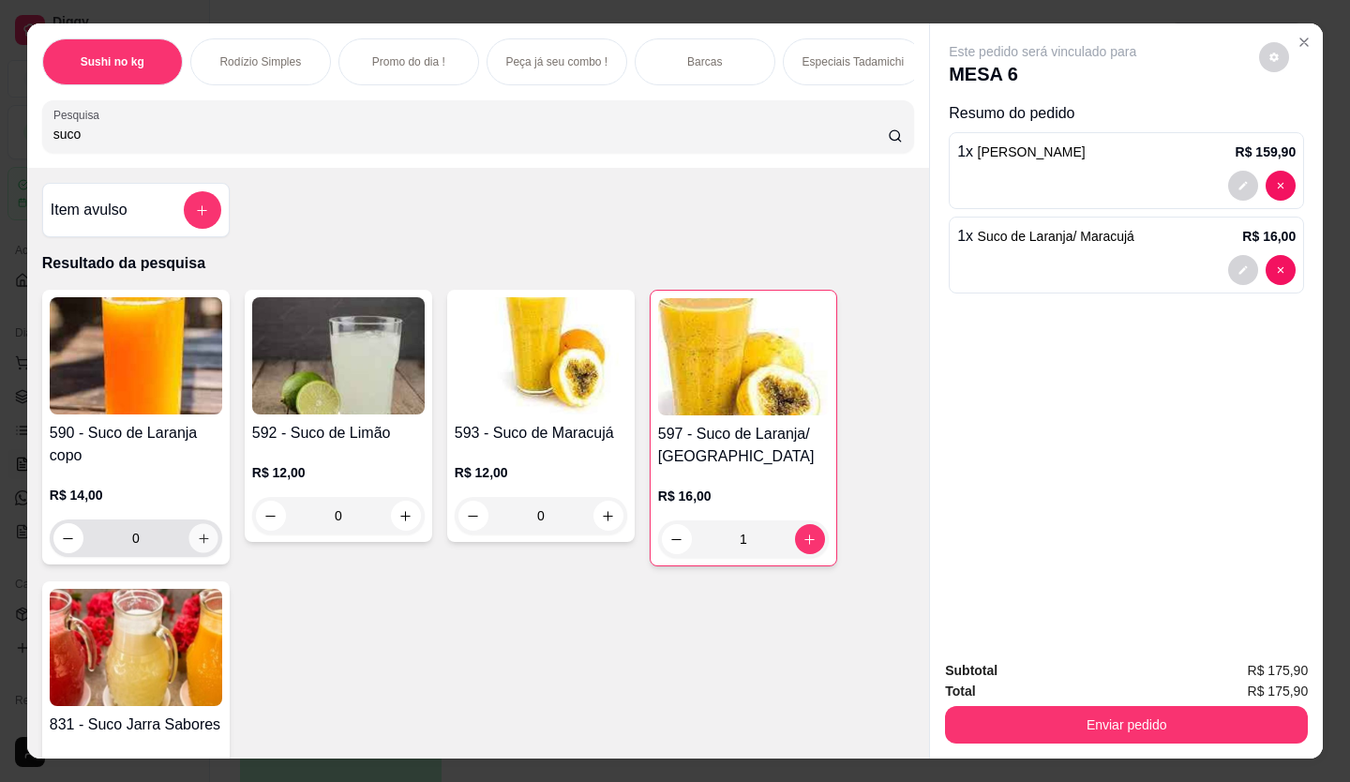
click at [195, 537] on button "increase-product-quantity" at bounding box center [202, 538] width 29 height 29
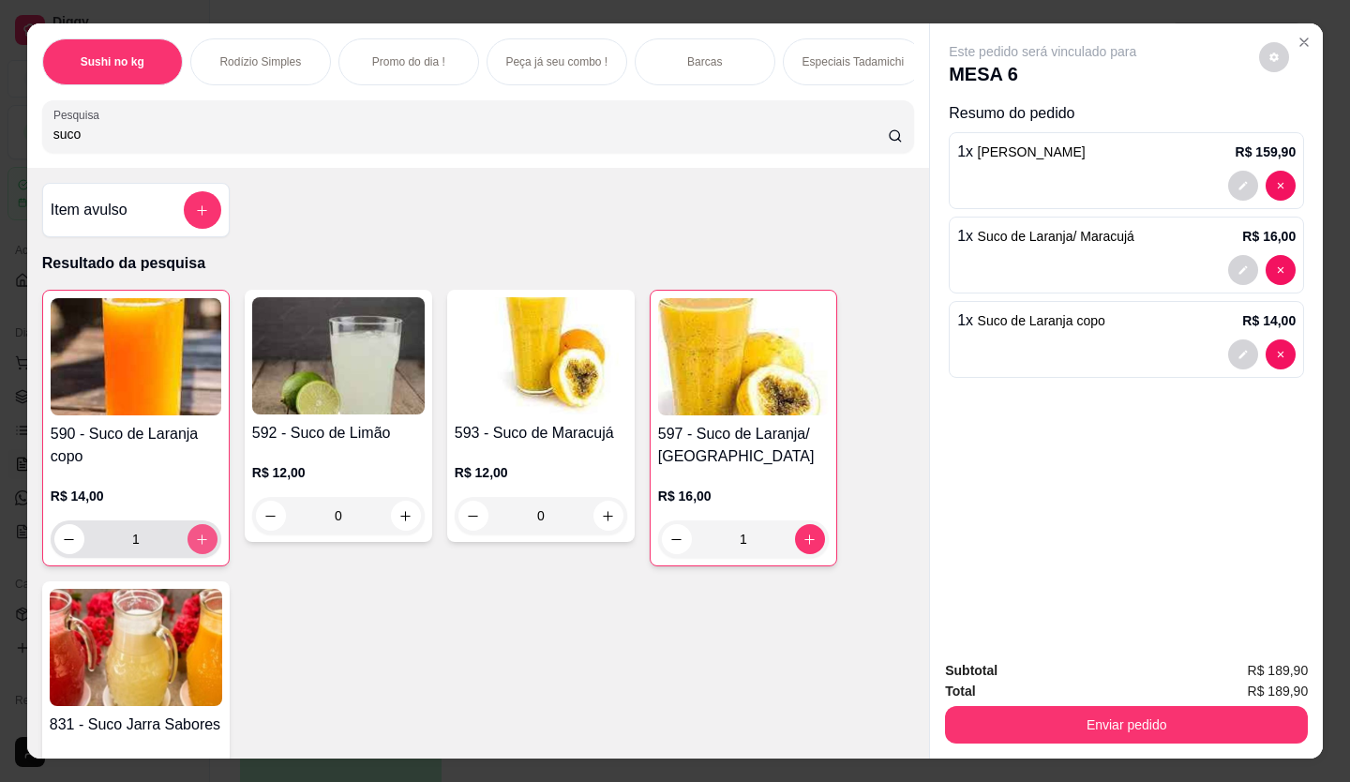
type input "1"
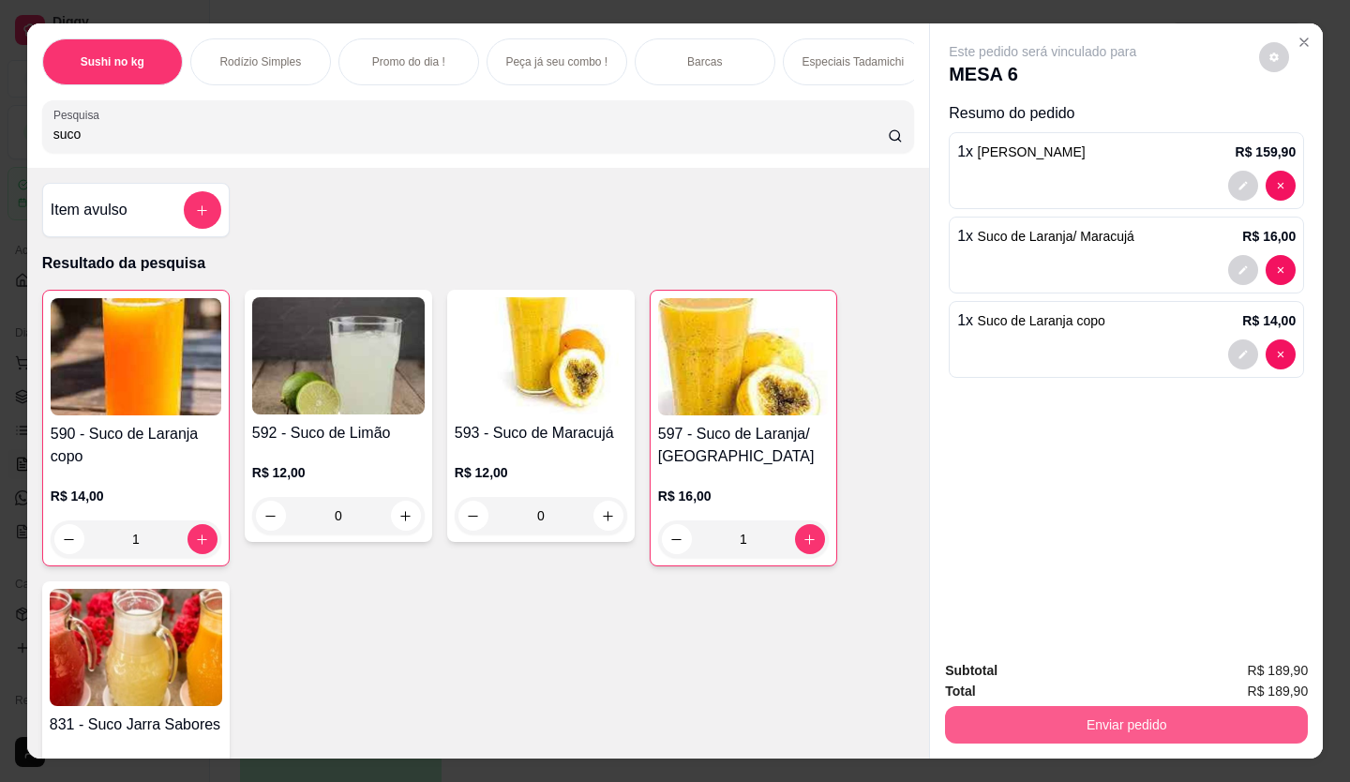
click at [1029, 716] on button "Enviar pedido" at bounding box center [1126, 724] width 363 height 37
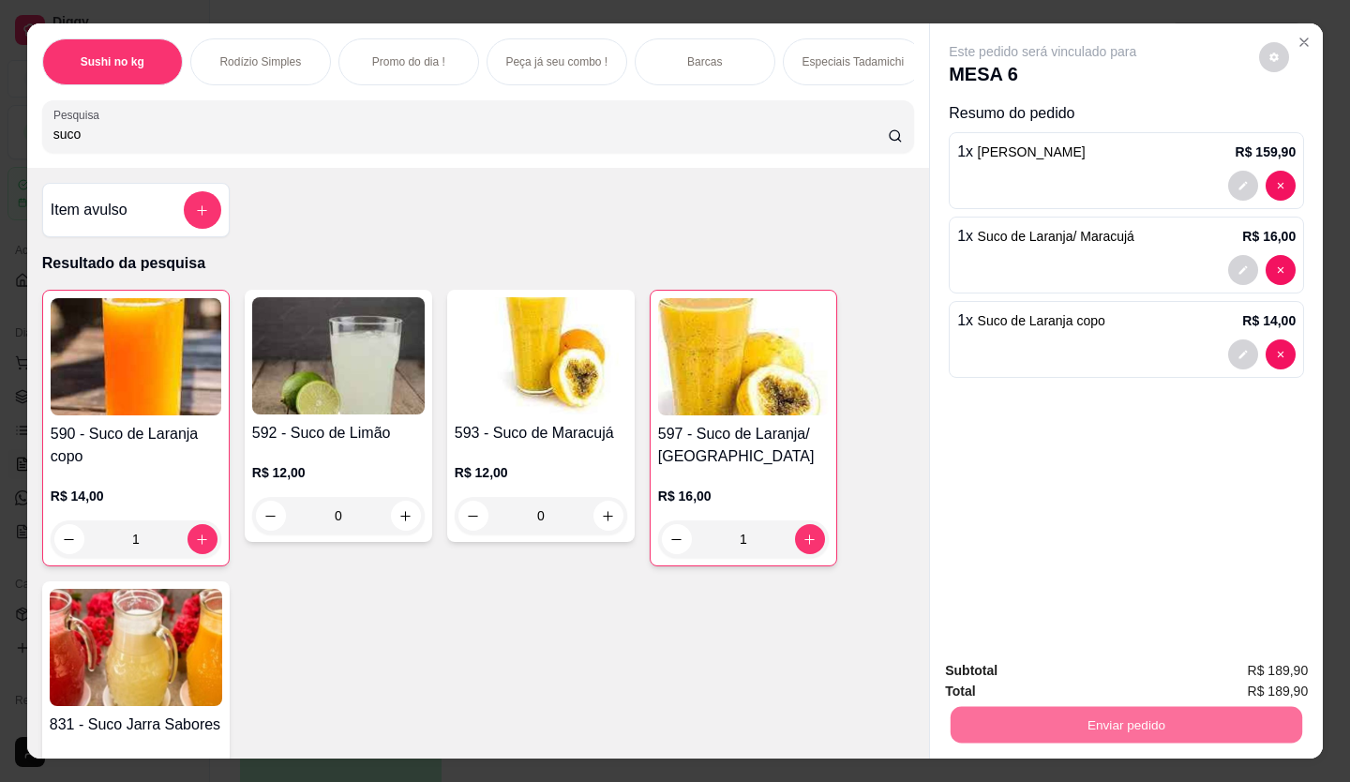
click at [1220, 664] on button "Enviar pedido" at bounding box center [1264, 670] width 107 height 37
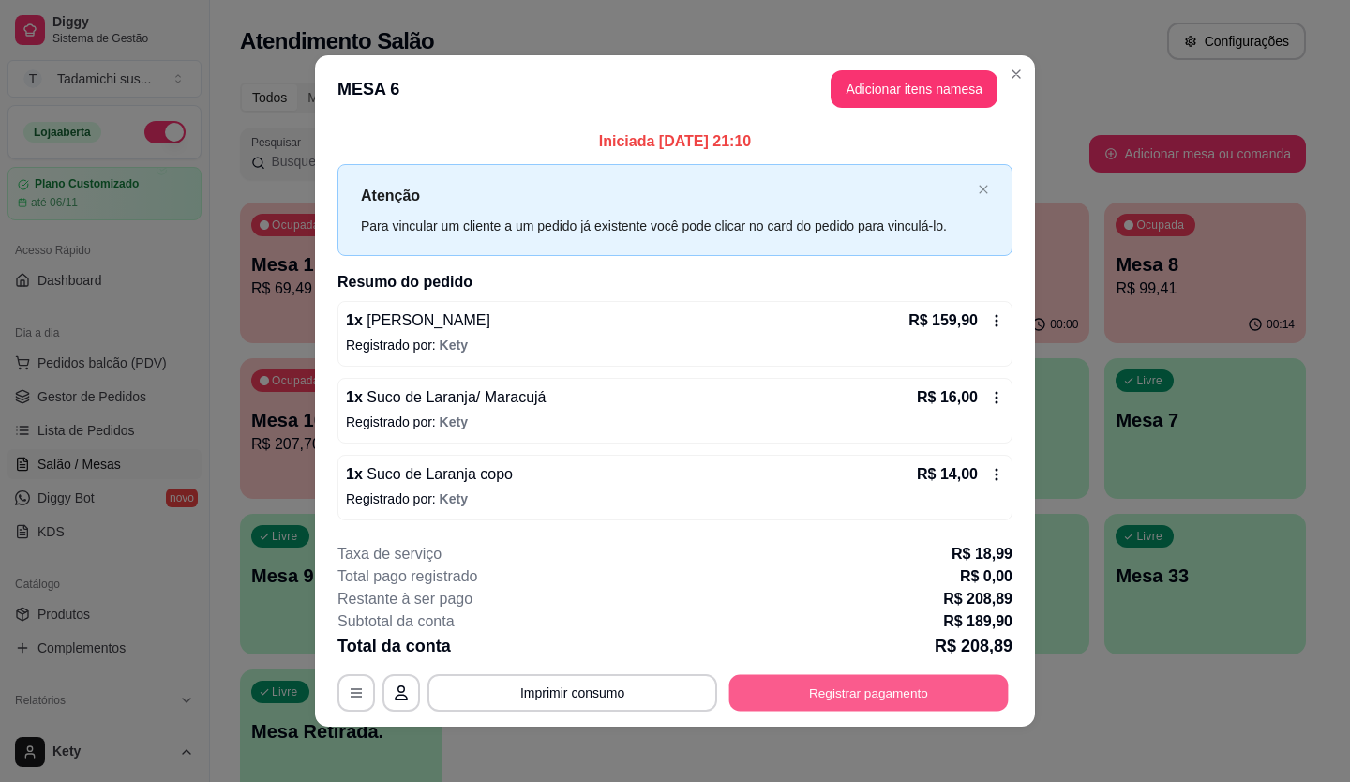
click at [945, 679] on button "Registrar pagamento" at bounding box center [868, 692] width 279 height 37
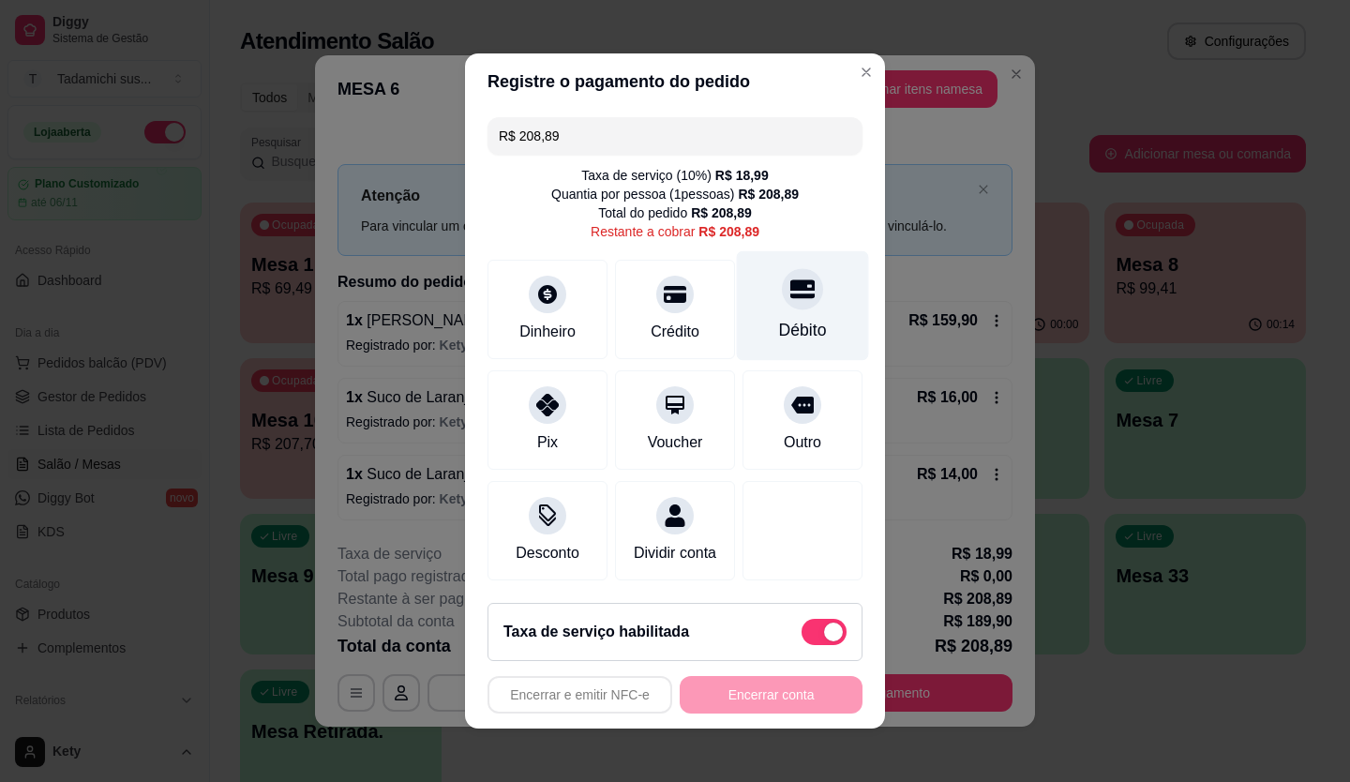
click at [779, 318] on div "Débito" at bounding box center [803, 330] width 48 height 24
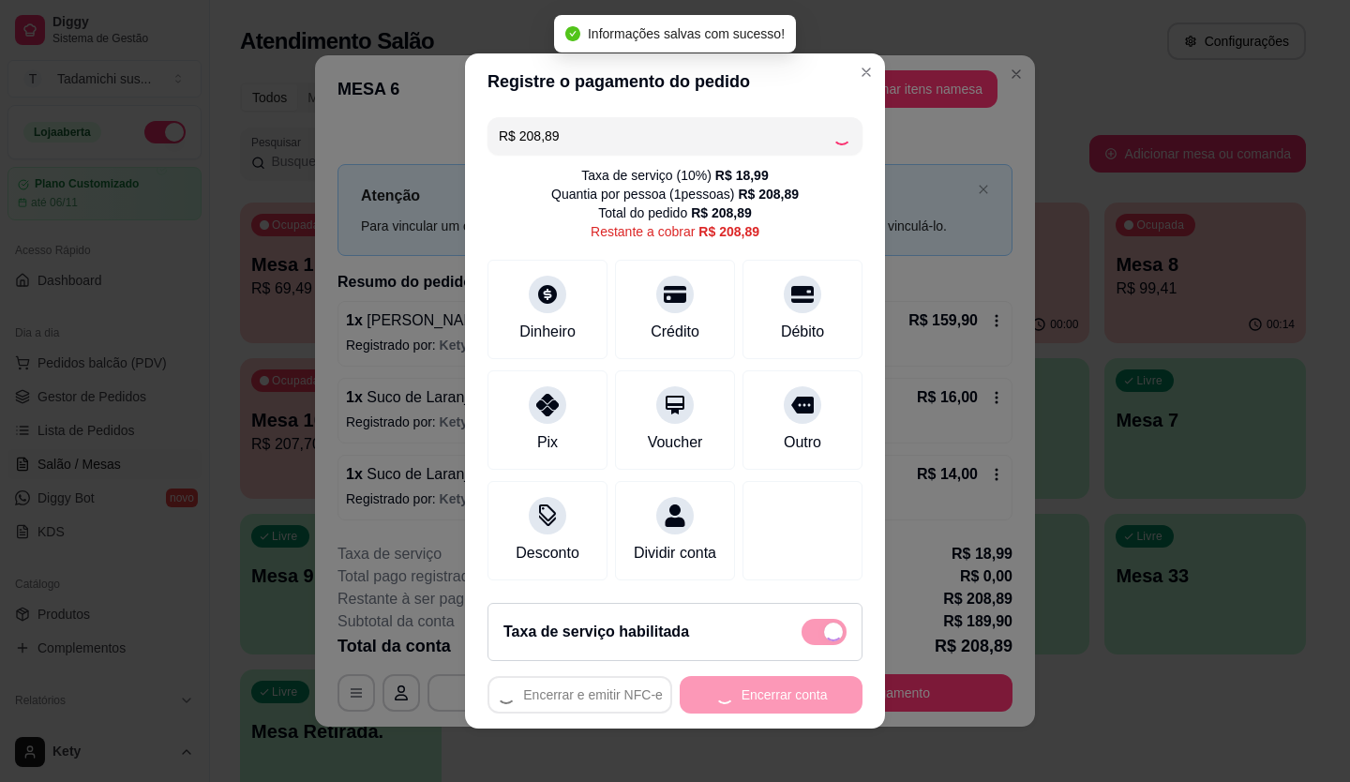
type input "R$ 0,00"
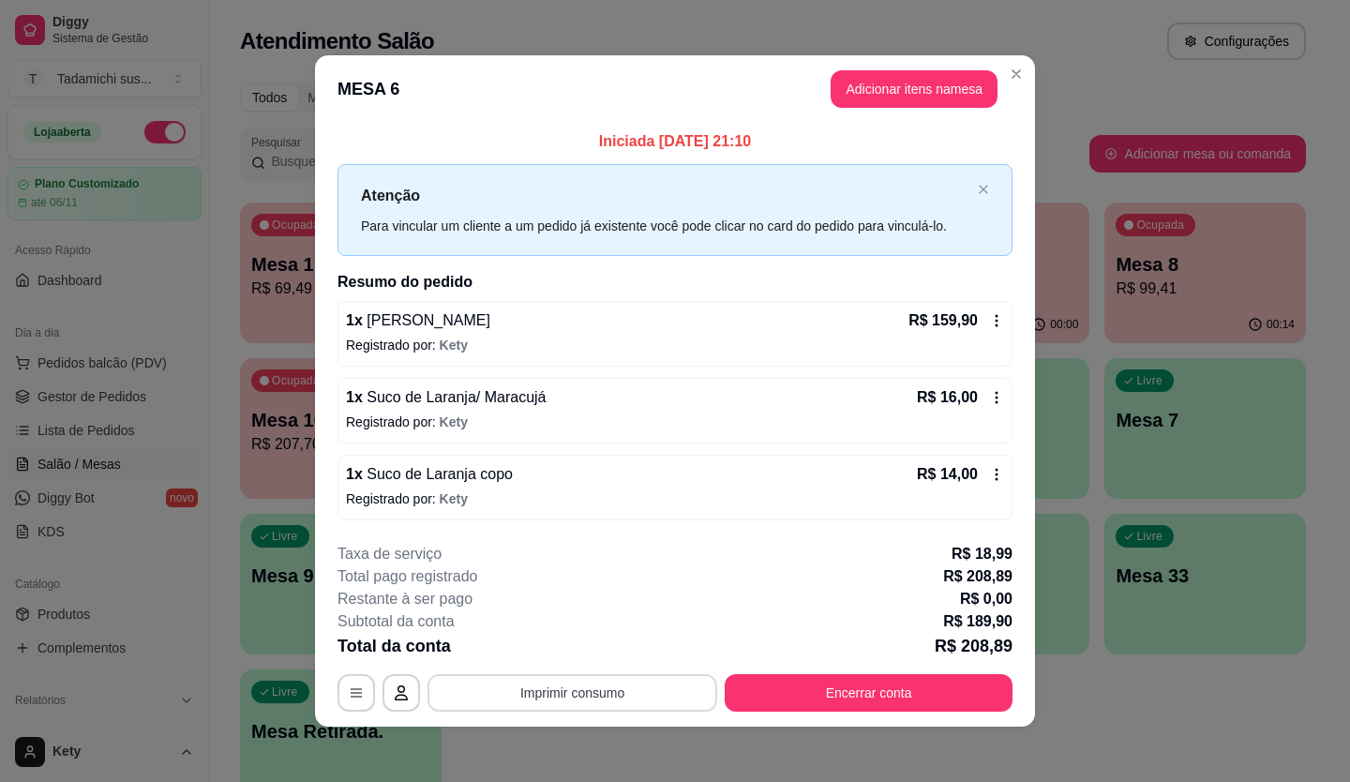
click at [560, 692] on button "Imprimir consumo" at bounding box center [572, 692] width 290 height 37
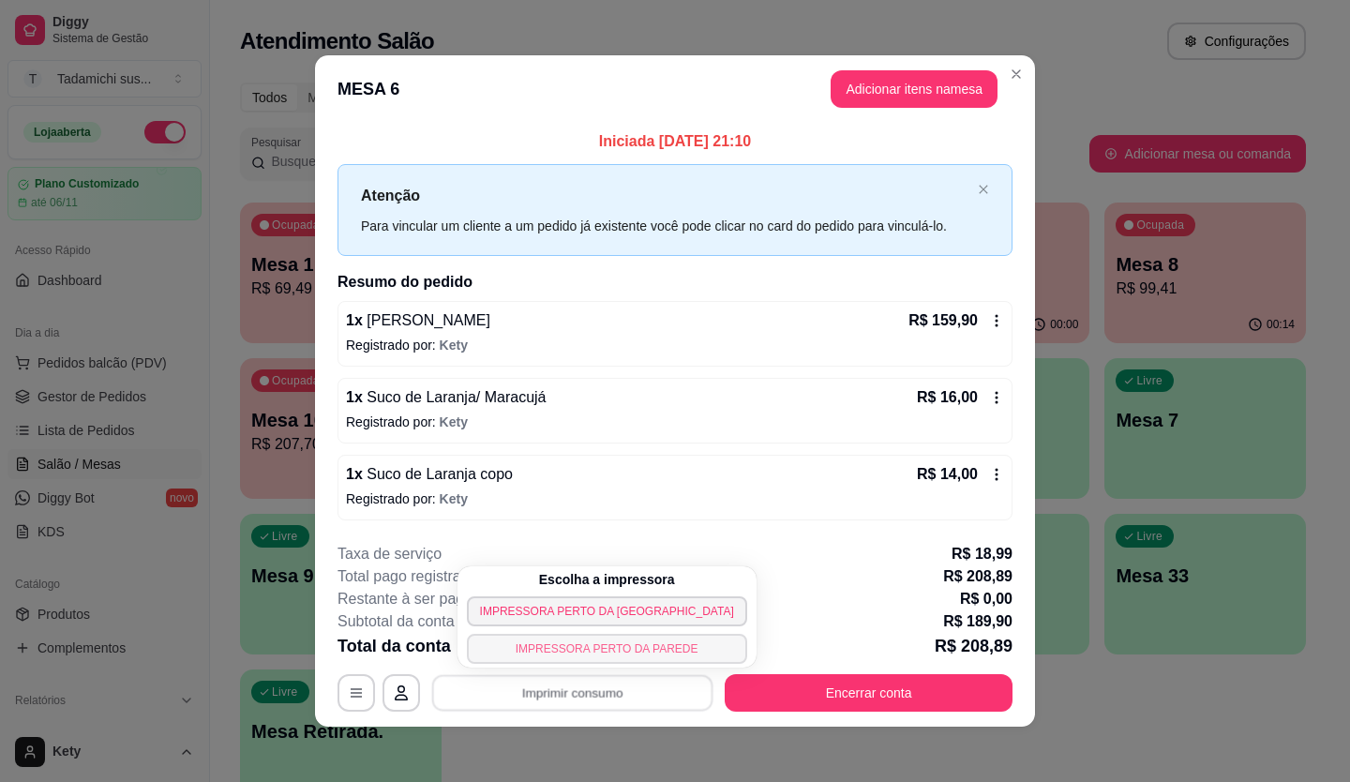
click at [529, 649] on button "IMPRESSORA PERTO DA PAREDE" at bounding box center [607, 649] width 280 height 30
click at [551, 689] on button "Imprimir consumo" at bounding box center [572, 692] width 281 height 37
click at [544, 618] on button "IMPRESSORA PERTO DA [GEOGRAPHIC_DATA]" at bounding box center [607, 612] width 280 height 30
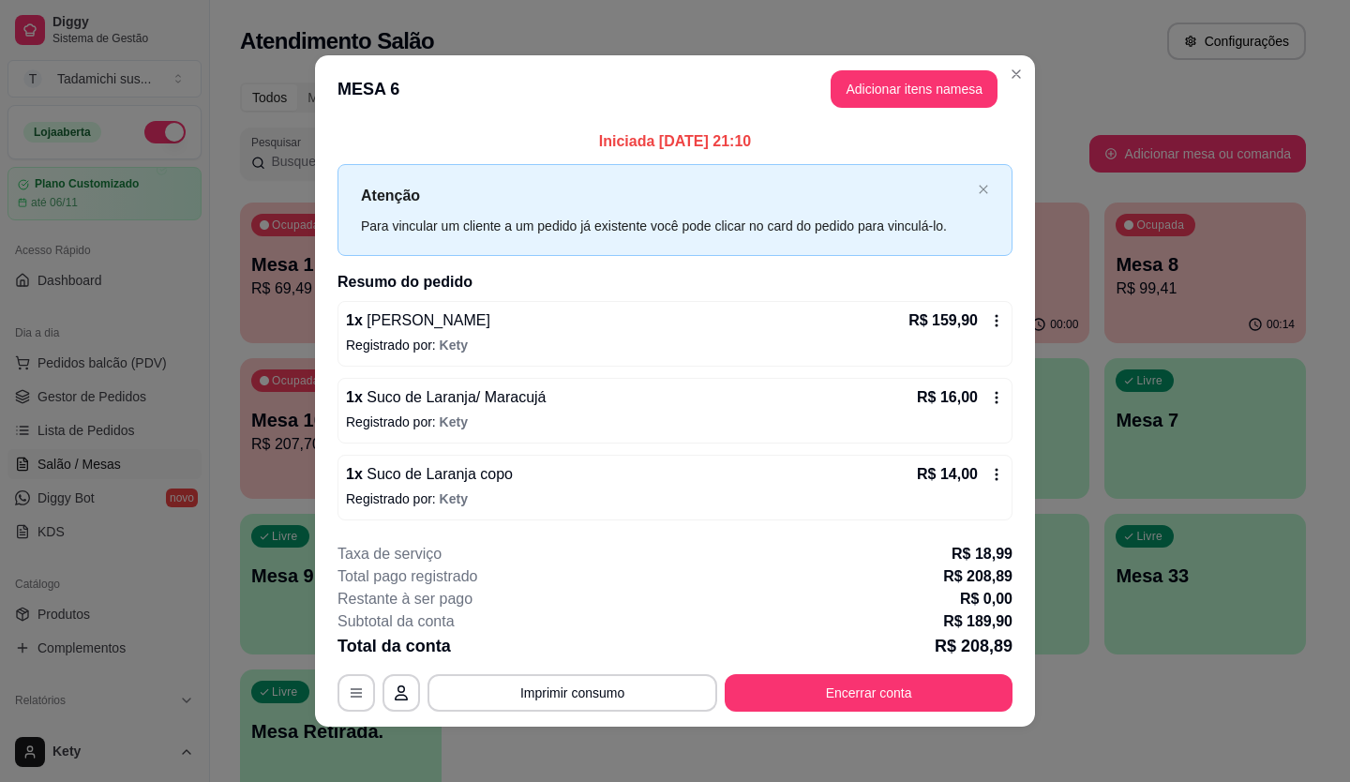
click at [780, 674] on div "**********" at bounding box center [674, 692] width 675 height 37
click at [776, 682] on button "Encerrar conta" at bounding box center [868, 692] width 279 height 37
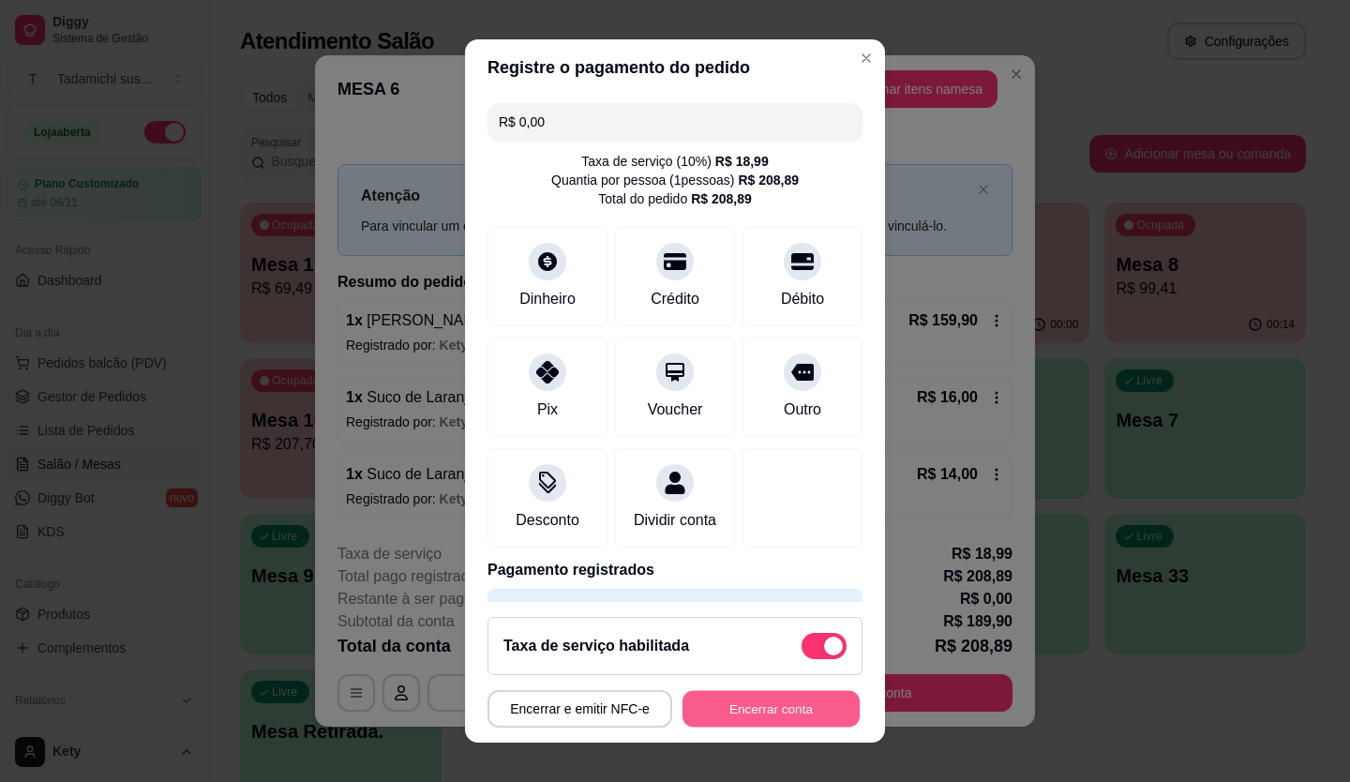
click at [757, 704] on button "Encerrar conta" at bounding box center [770, 709] width 177 height 37
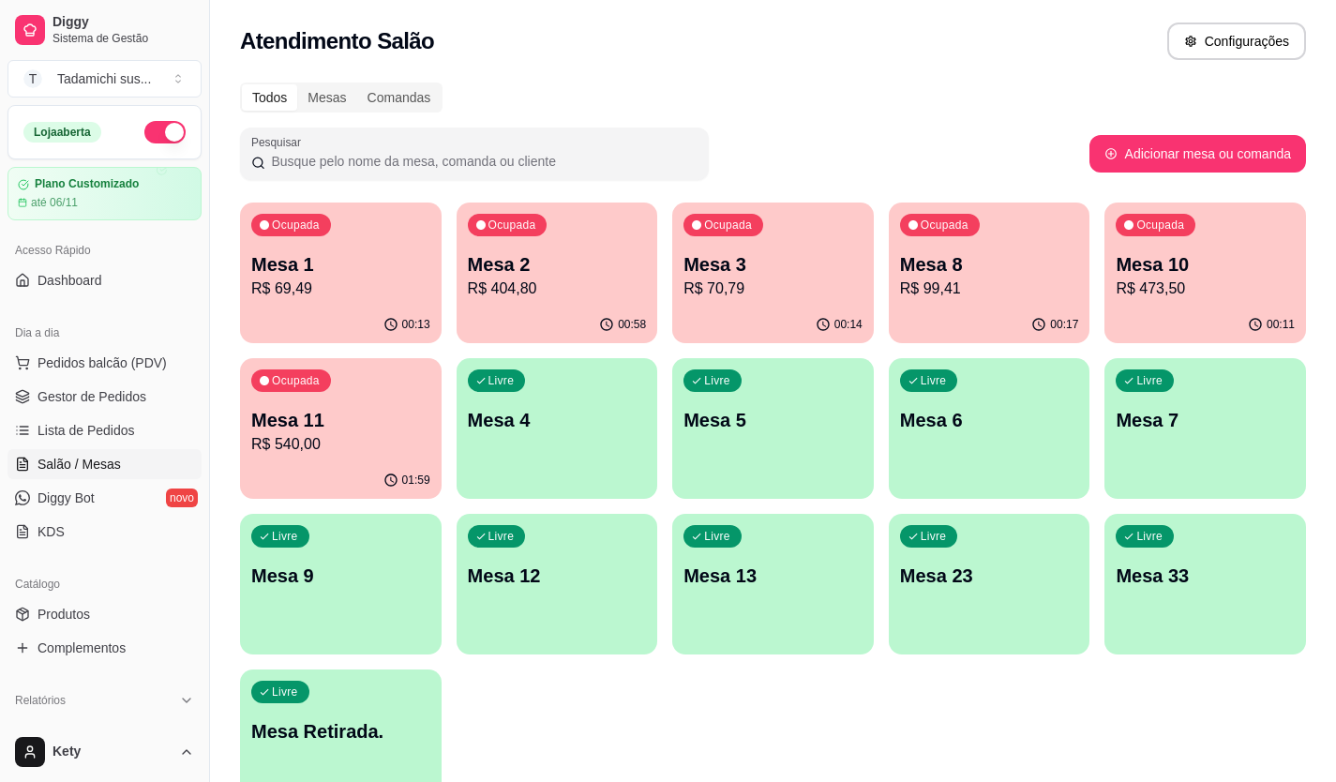
click at [370, 269] on p "Mesa 1" at bounding box center [340, 264] width 179 height 26
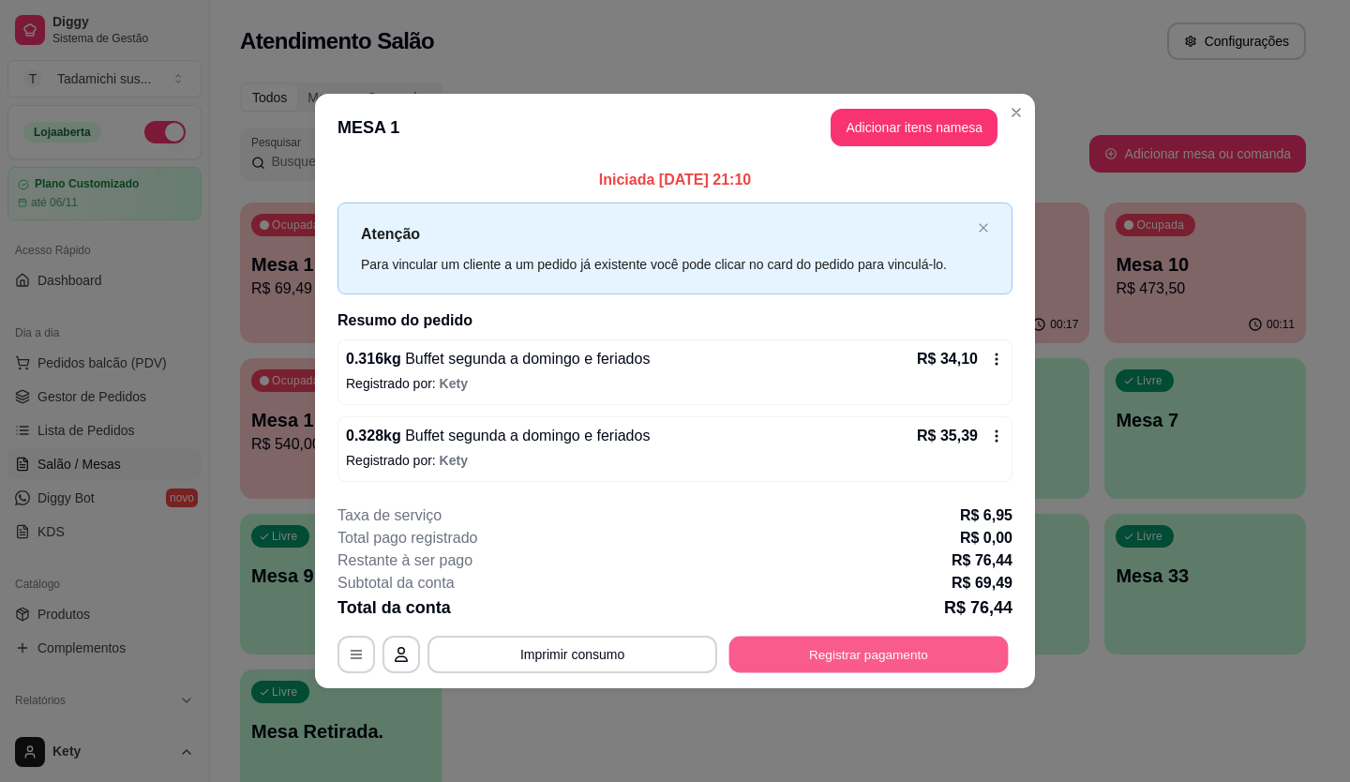
click at [831, 654] on button "Registrar pagamento" at bounding box center [868, 654] width 279 height 37
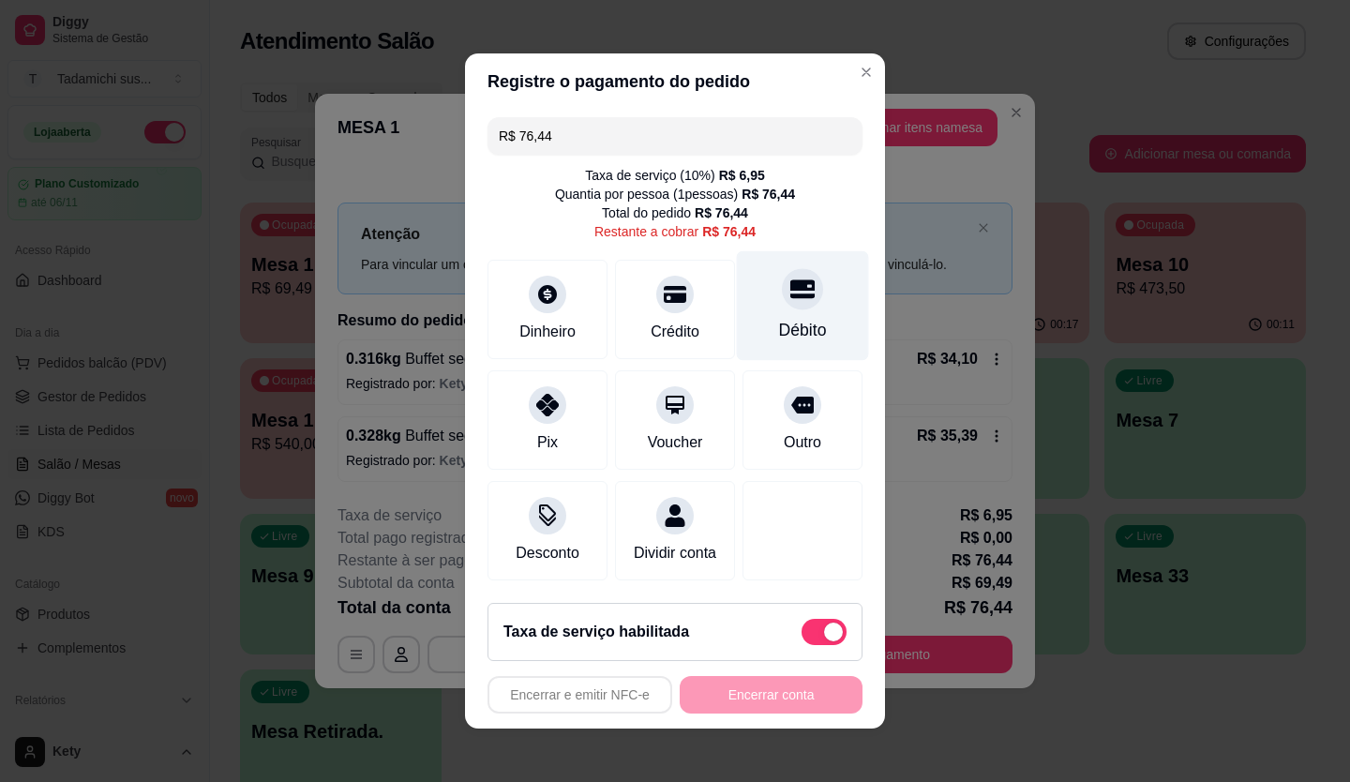
click at [795, 320] on div "Débito" at bounding box center [803, 330] width 48 height 24
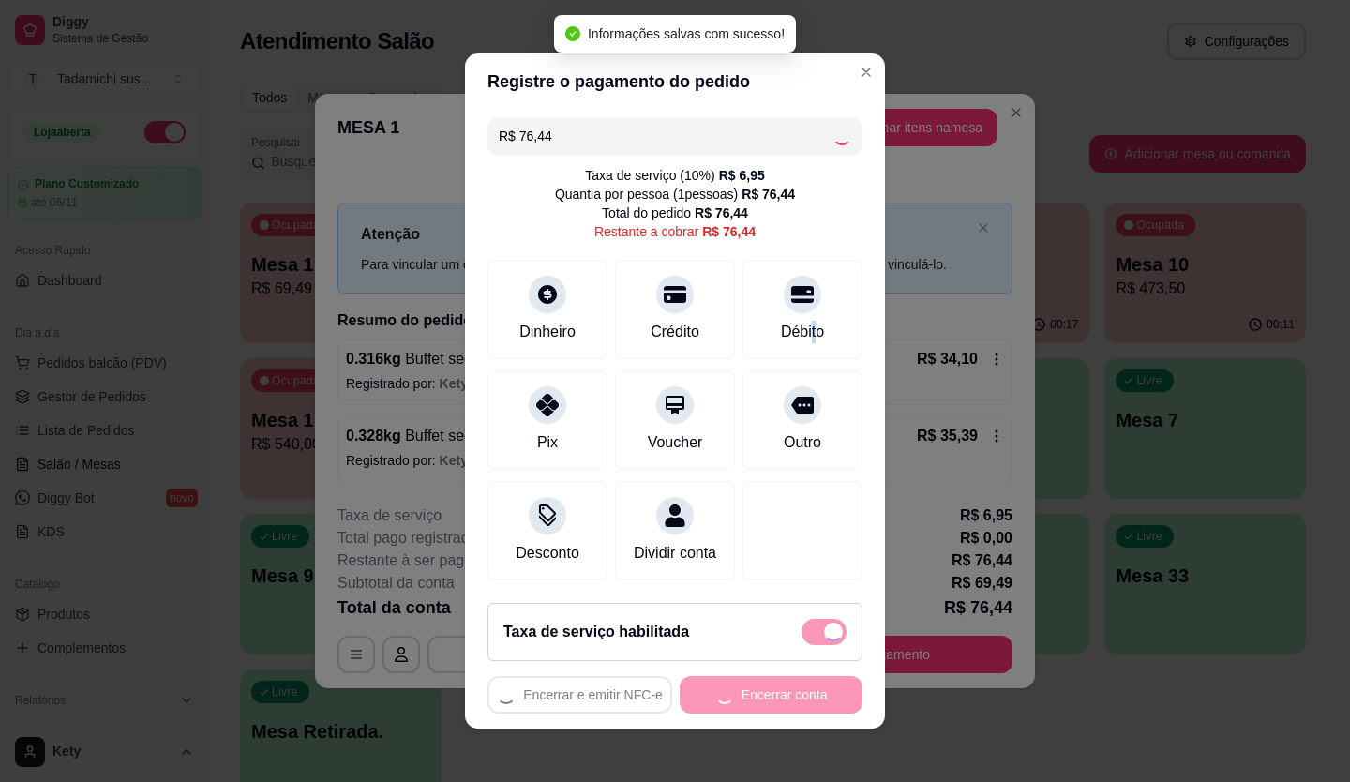
type input "R$ 0,00"
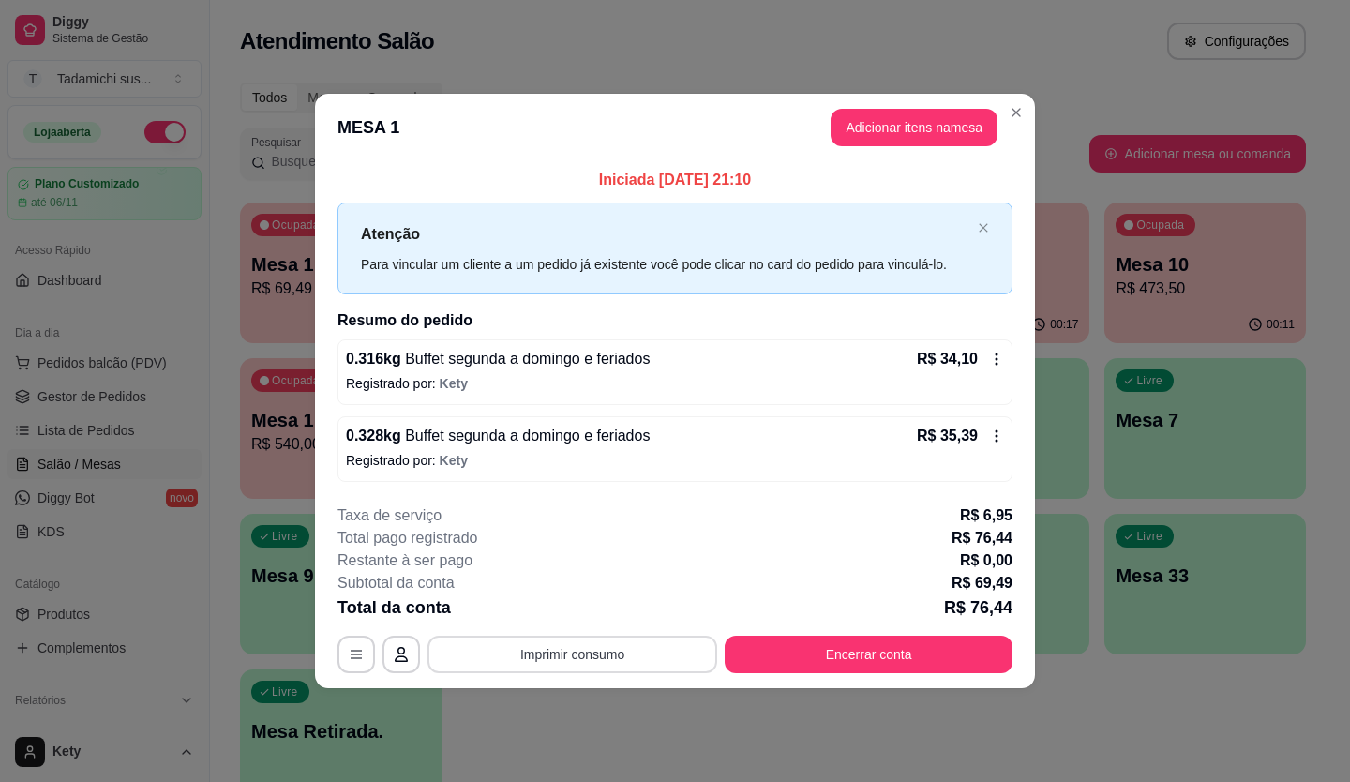
click at [506, 638] on button "Imprimir consumo" at bounding box center [572, 654] width 290 height 37
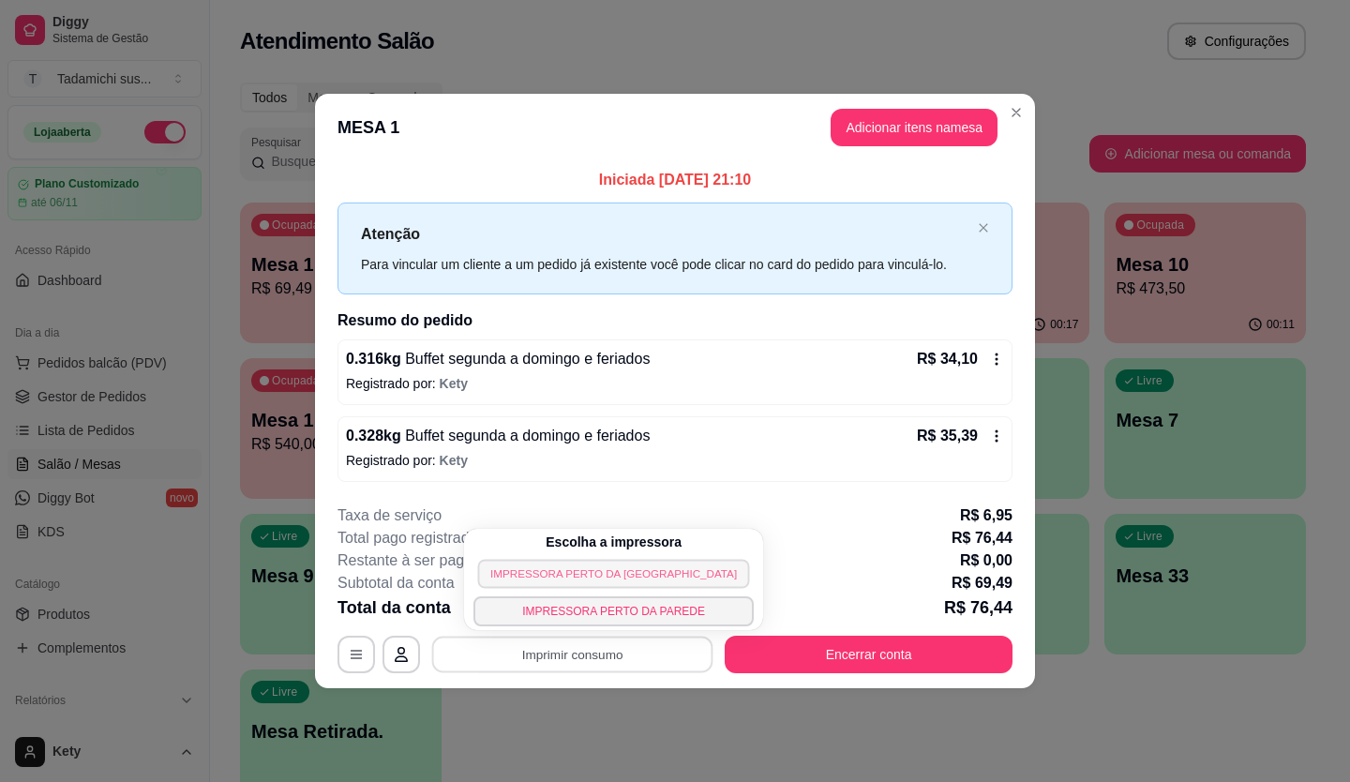
click at [620, 581] on button "IMPRESSORA PERTO DA [GEOGRAPHIC_DATA]" at bounding box center [614, 573] width 272 height 29
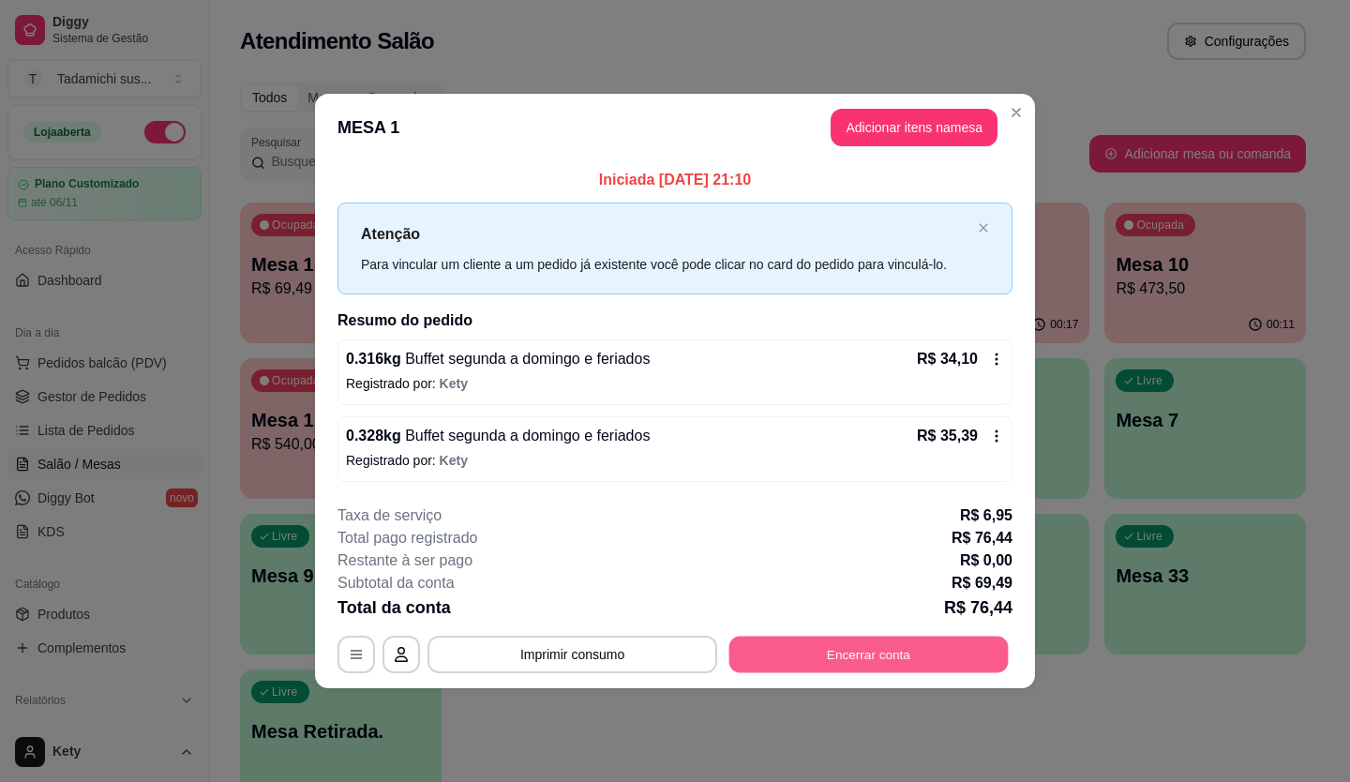
click at [768, 641] on button "Encerrar conta" at bounding box center [868, 654] width 279 height 37
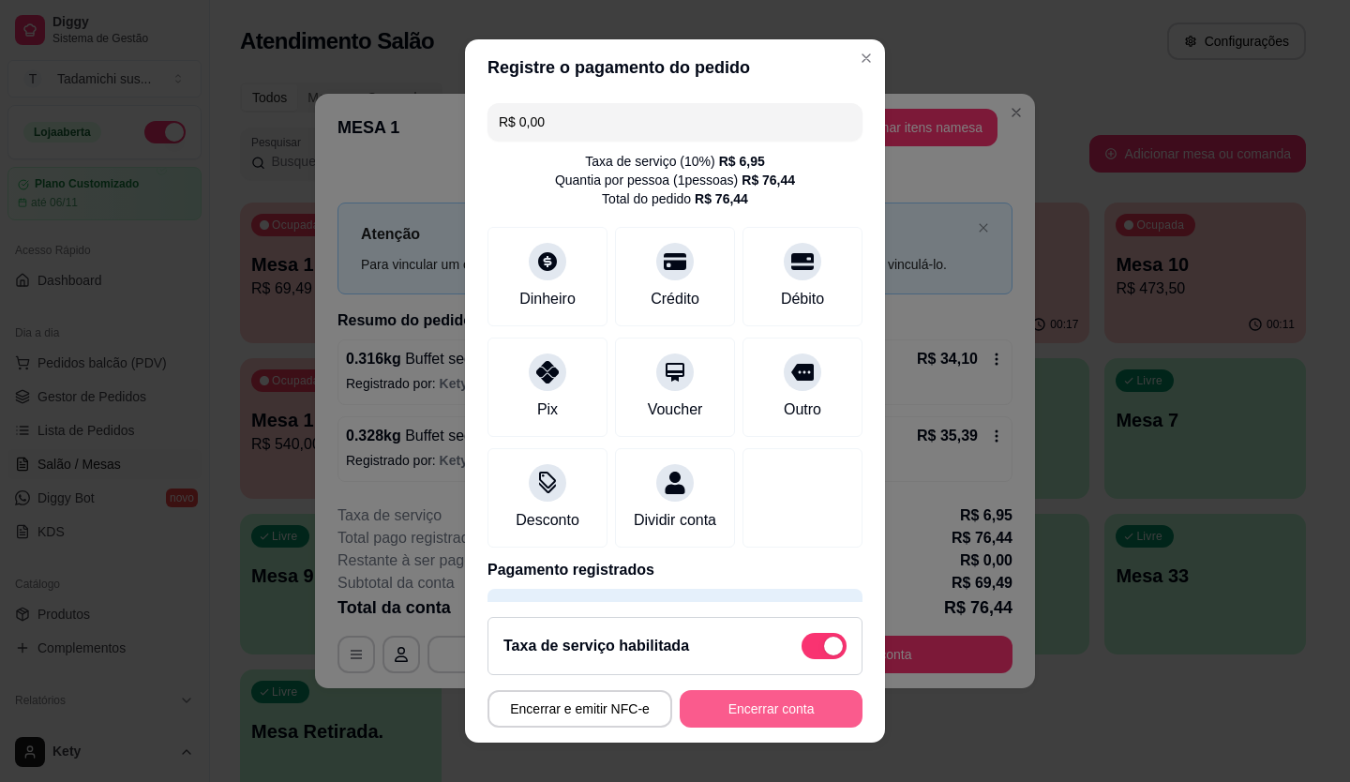
click at [749, 698] on button "Encerrar conta" at bounding box center [771, 708] width 183 height 37
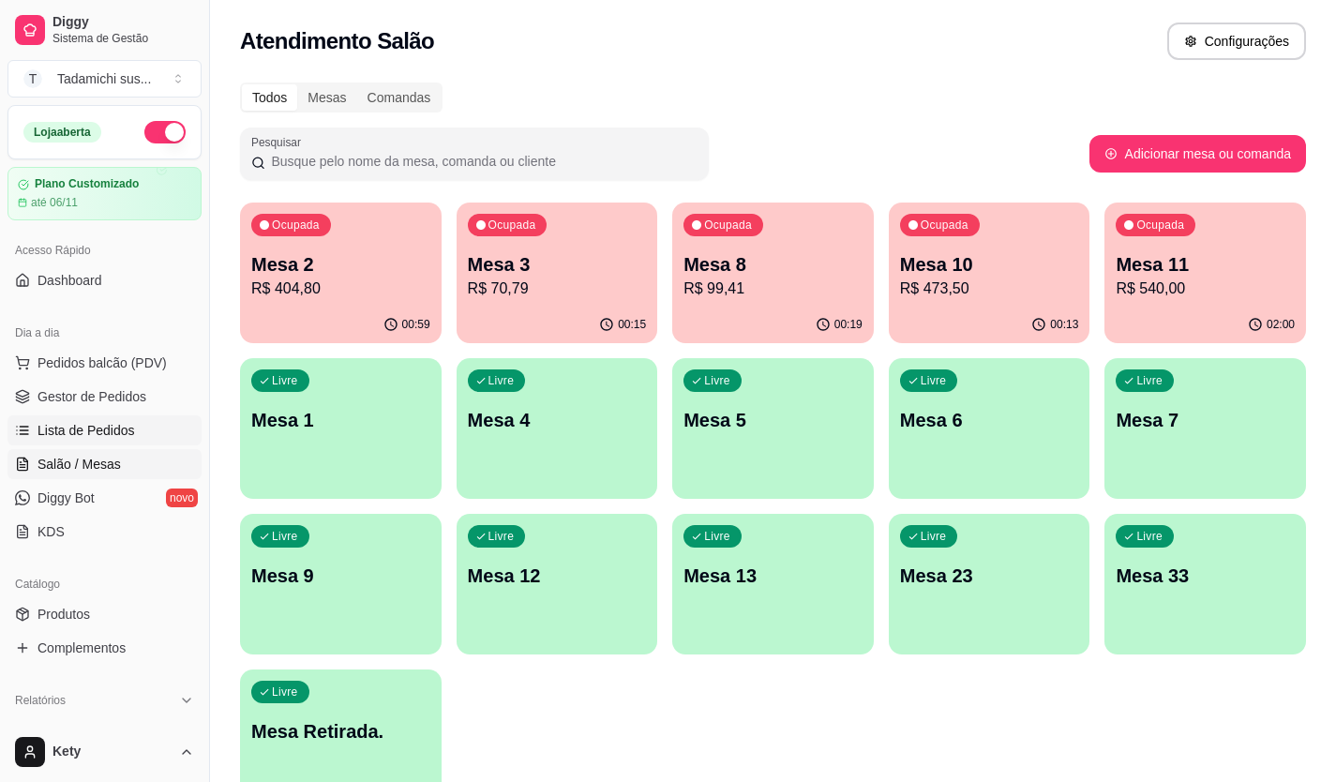
click at [127, 434] on span "Lista de Pedidos" at bounding box center [85, 430] width 97 height 19
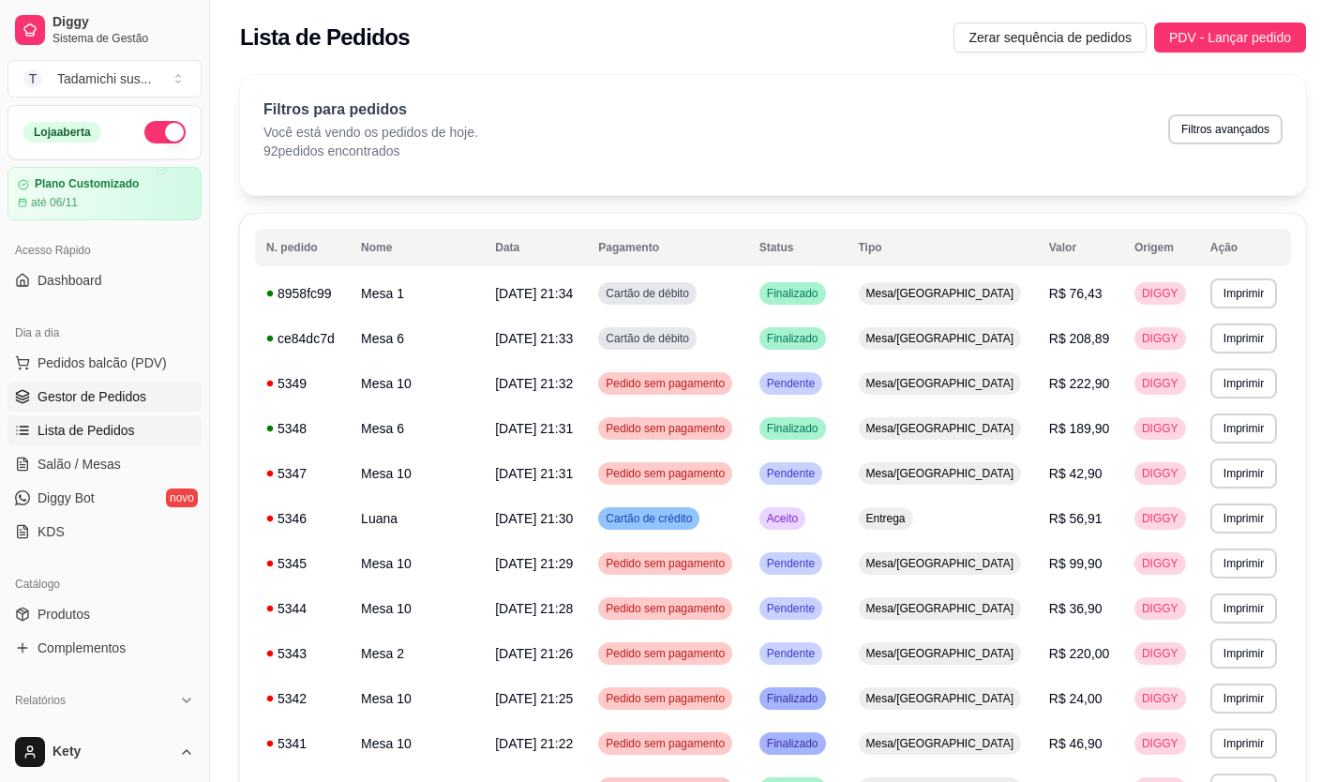
click at [128, 394] on span "Gestor de Pedidos" at bounding box center [91, 396] width 109 height 19
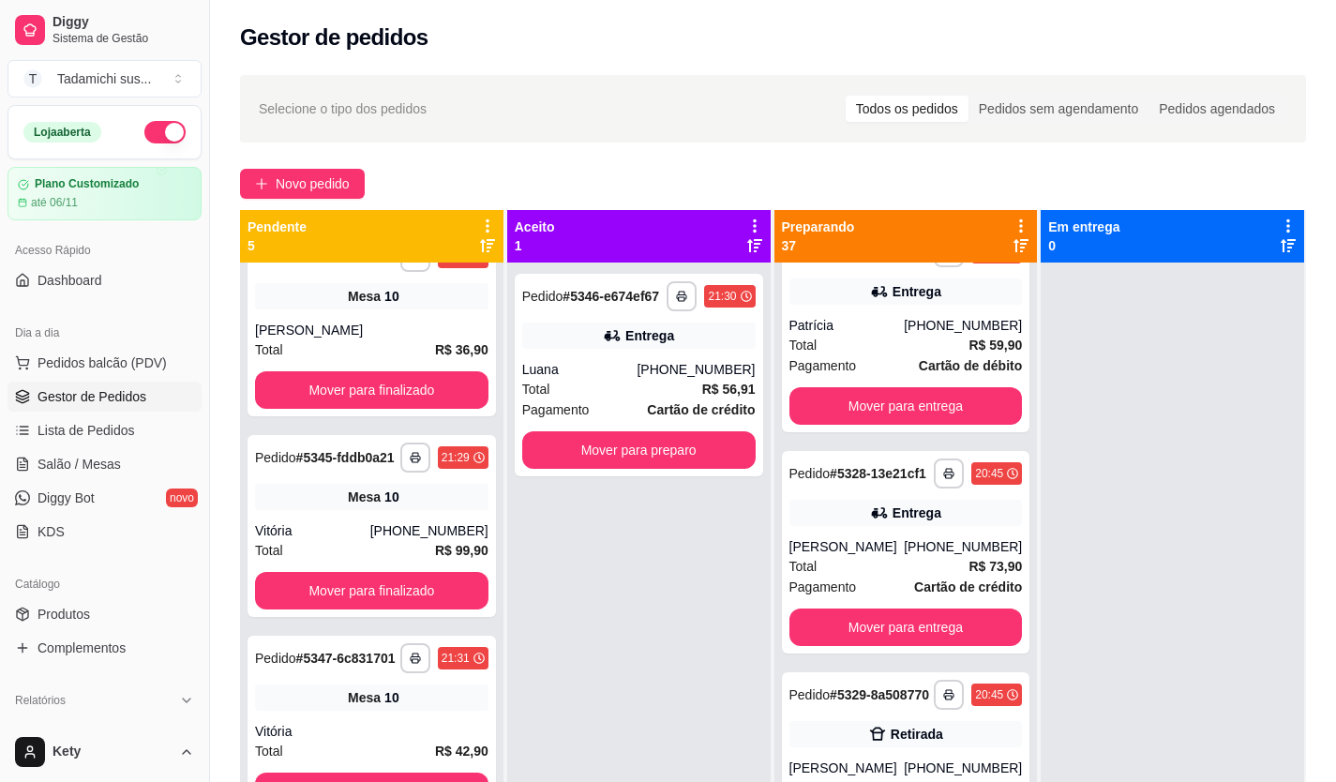
scroll to position [6937, 0]
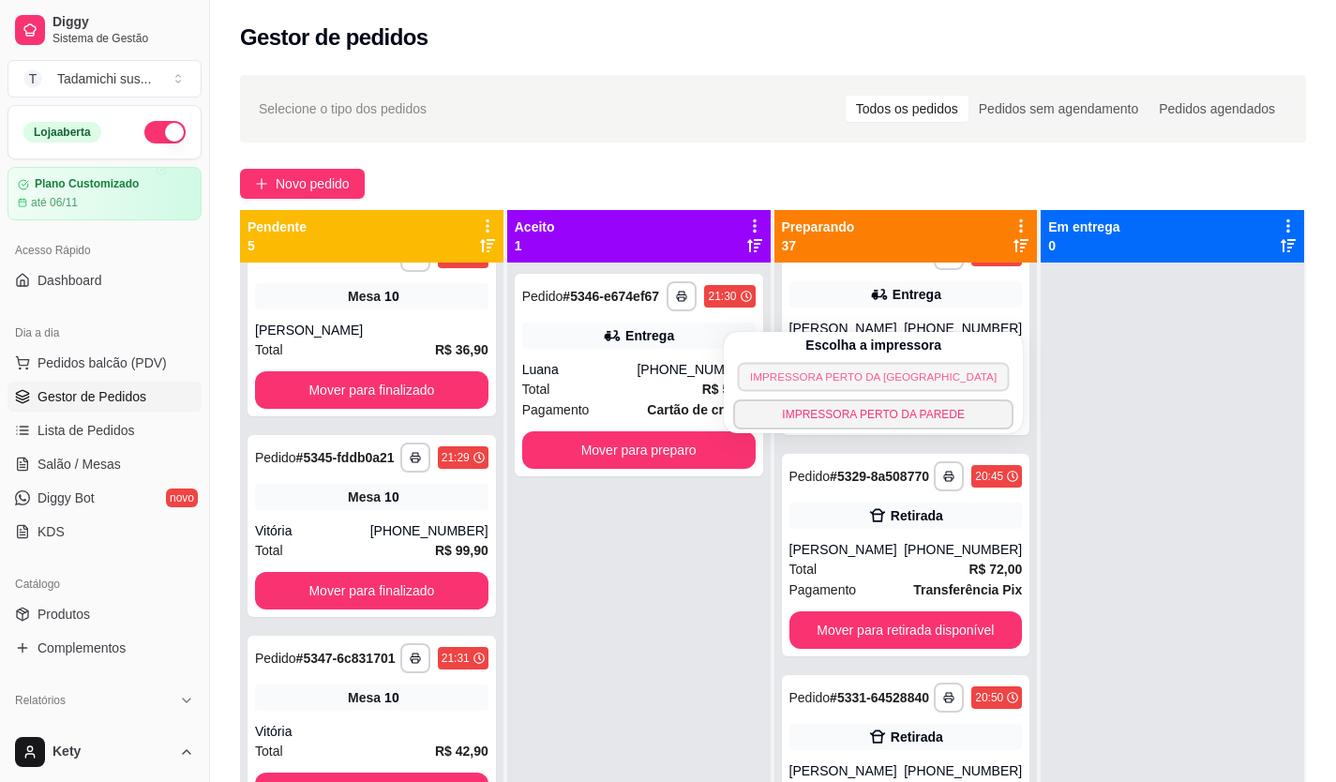
click at [853, 381] on button "IMPRESSORA PERTO DA [GEOGRAPHIC_DATA]" at bounding box center [874, 376] width 272 height 29
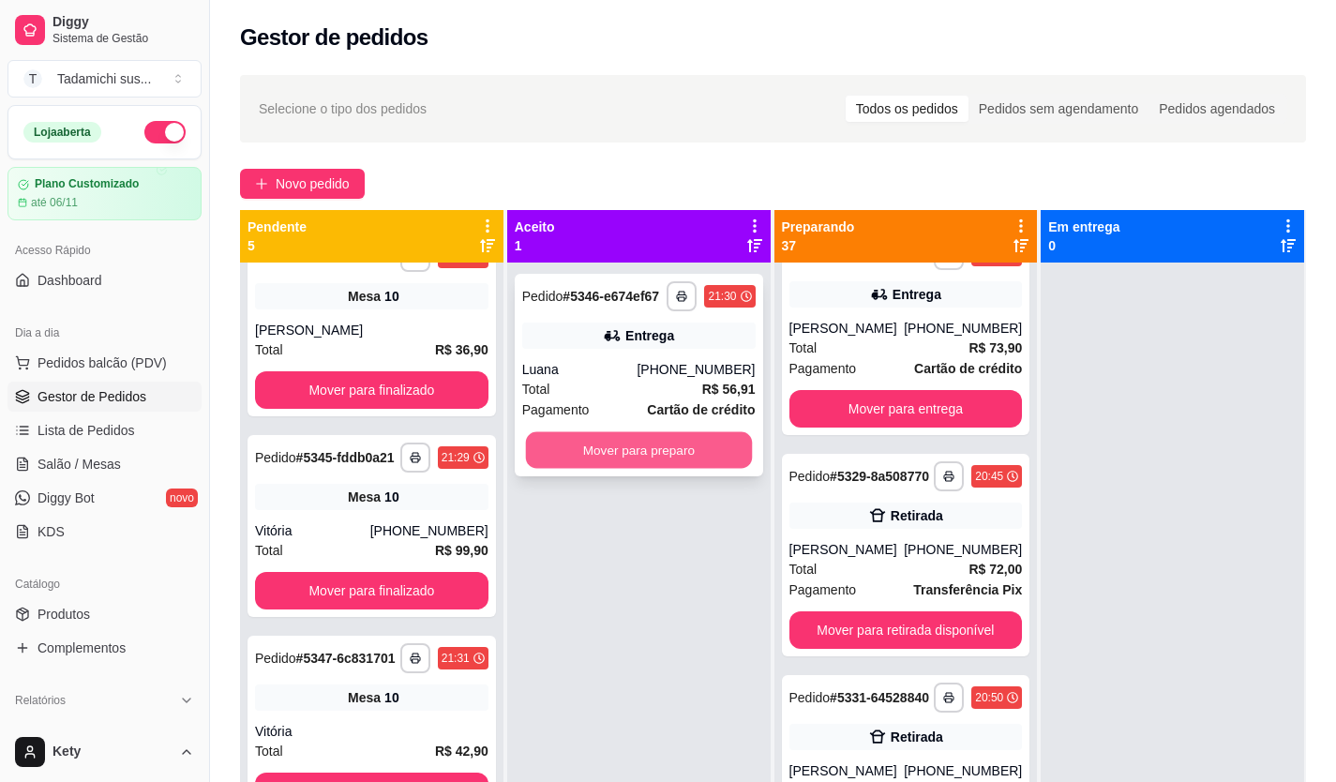
click at [731, 442] on button "Mover para preparo" at bounding box center [638, 450] width 226 height 37
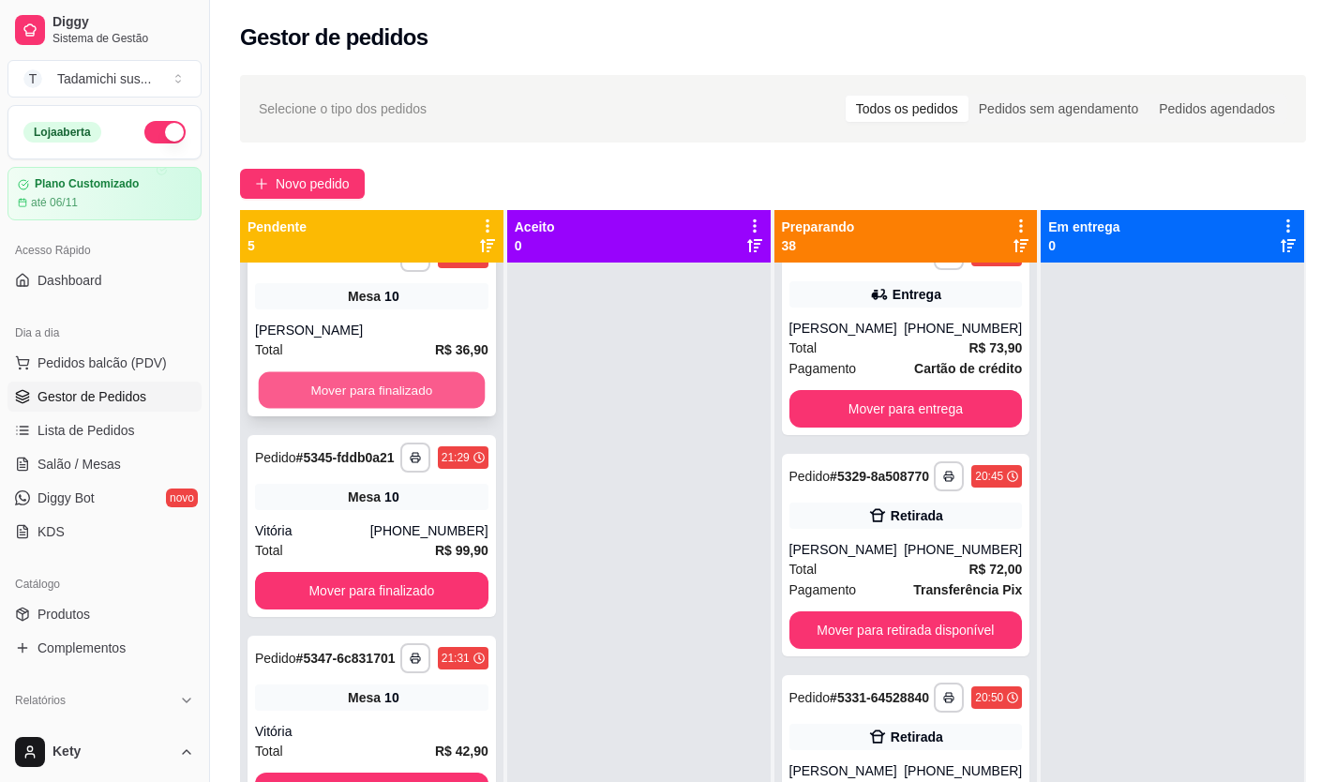
click at [395, 372] on button "Mover para finalizado" at bounding box center [372, 390] width 226 height 37
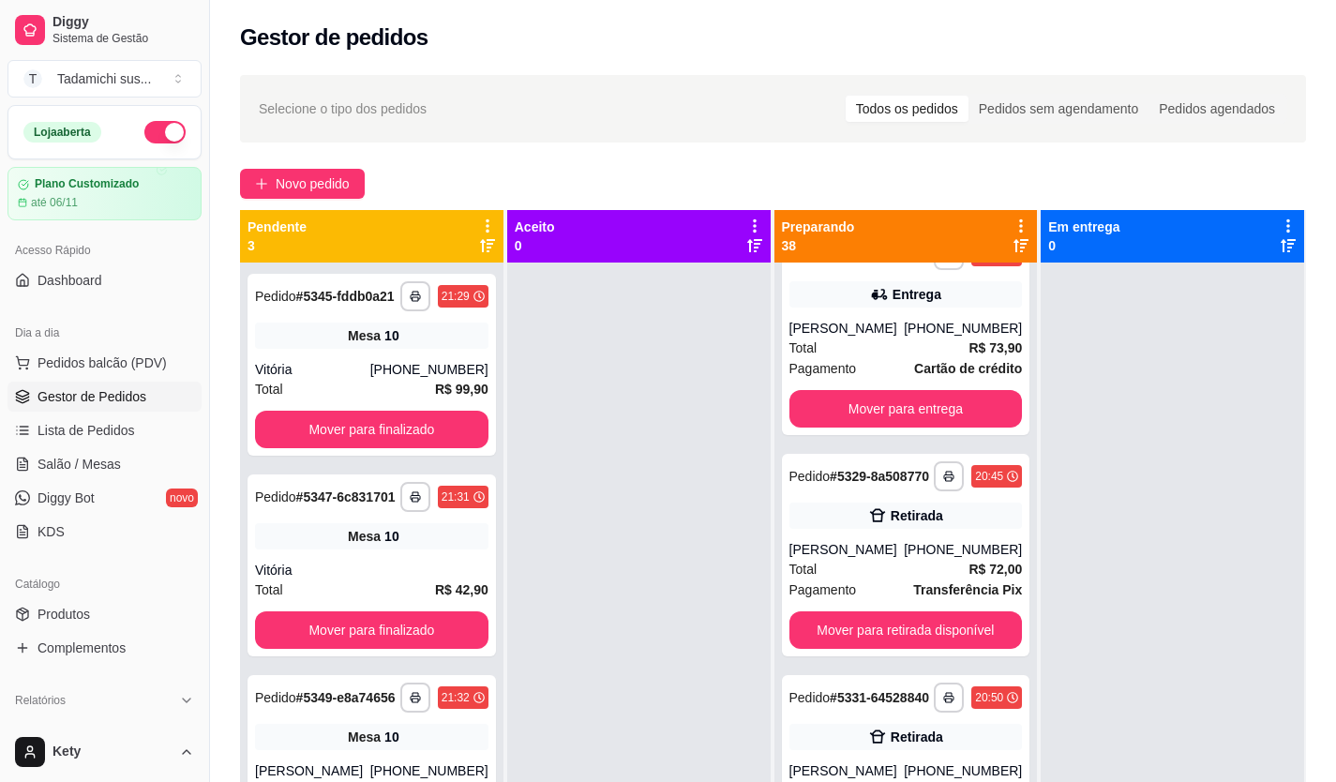
scroll to position [0, 0]
click at [418, 426] on button "Mover para finalizado" at bounding box center [371, 429] width 233 height 37
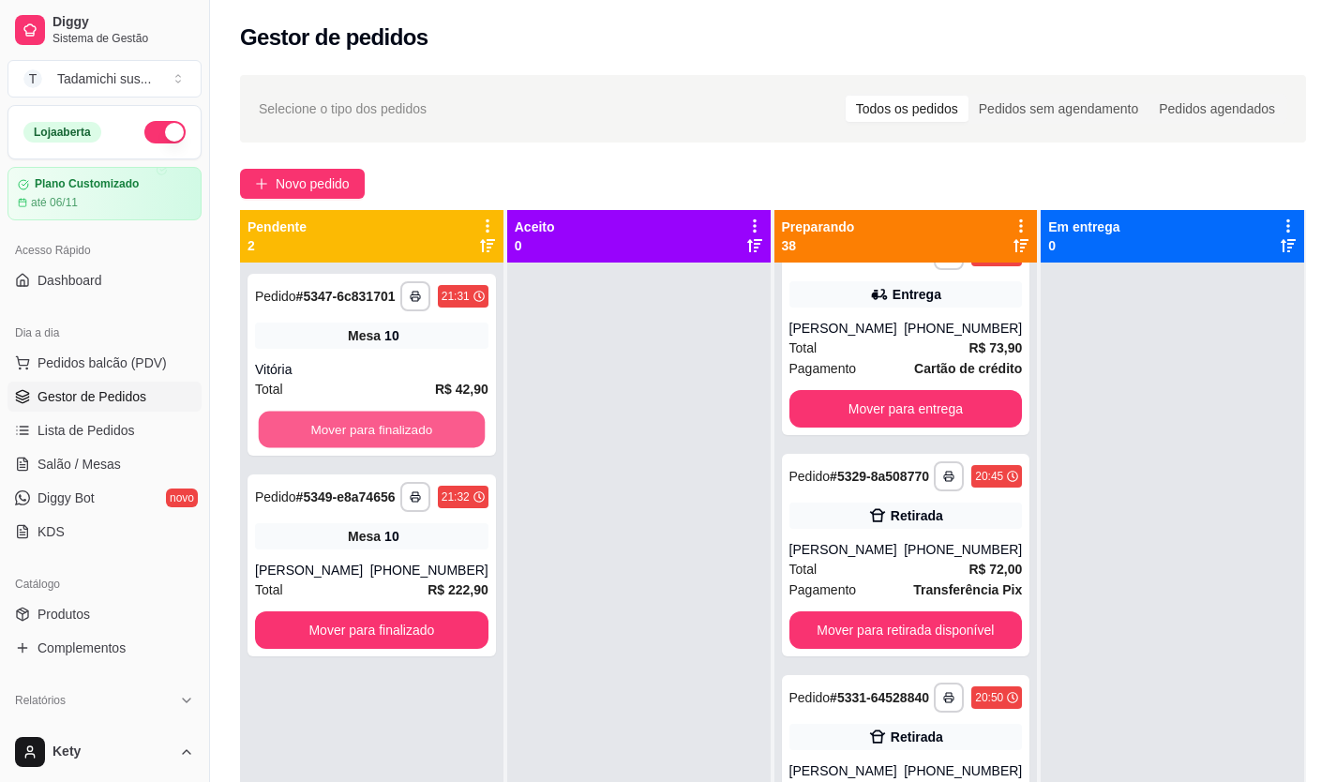
click at [418, 426] on button "Mover para finalizado" at bounding box center [372, 430] width 226 height 37
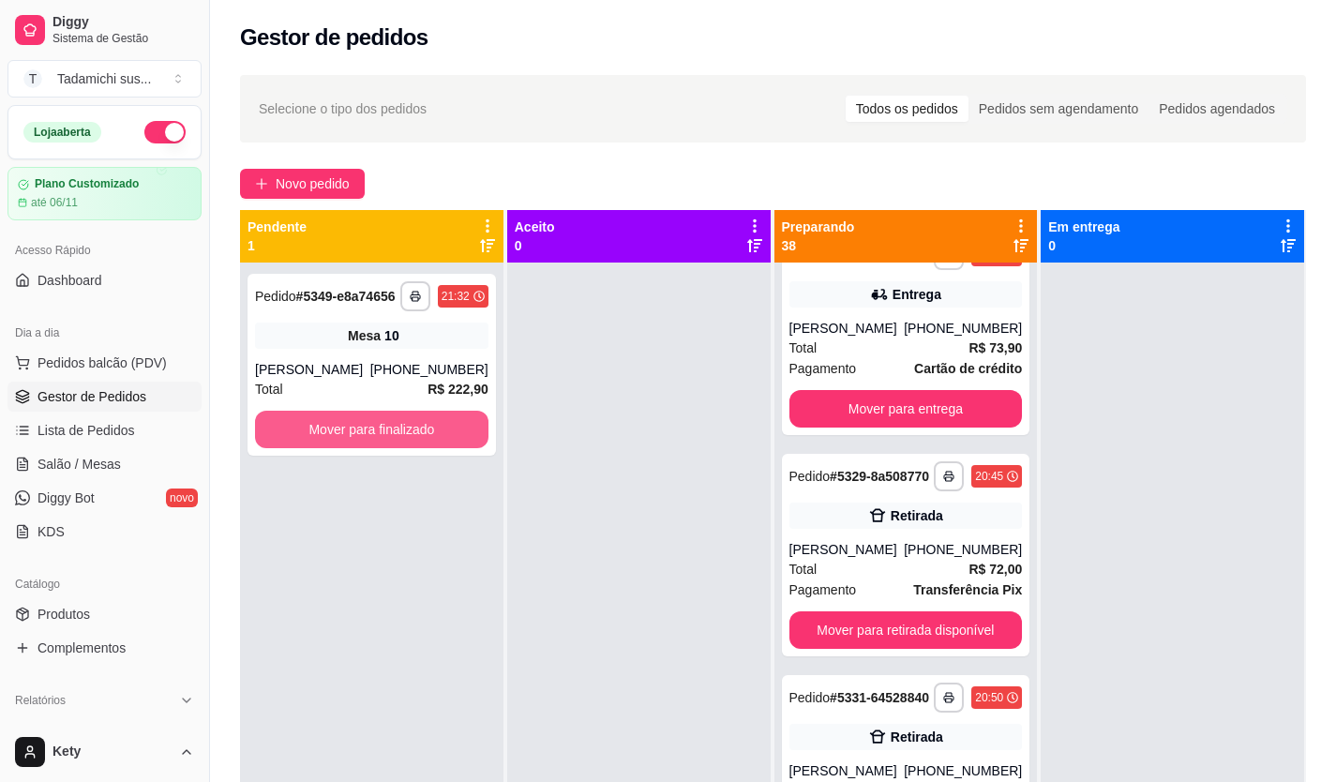
click at [412, 427] on button "Mover para finalizado" at bounding box center [371, 429] width 233 height 37
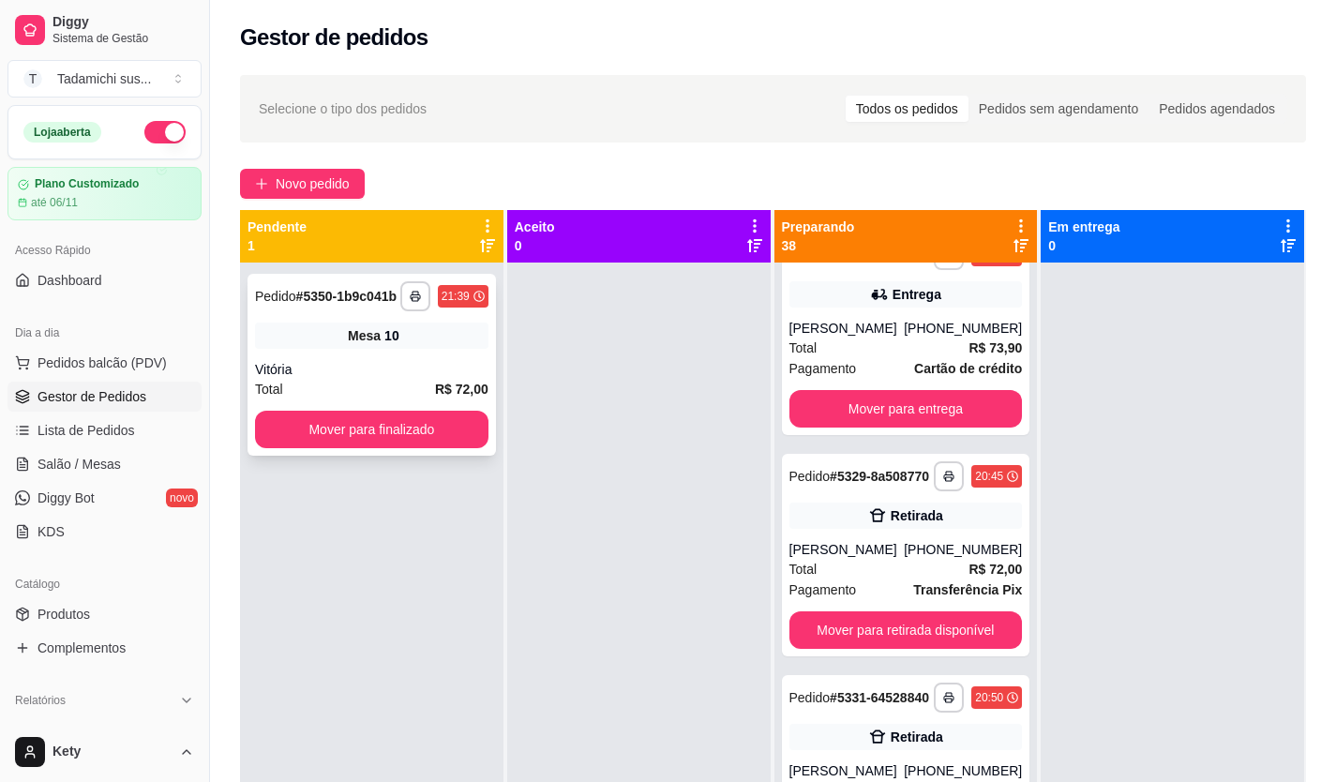
click at [402, 449] on div "**********" at bounding box center [371, 365] width 248 height 182
click at [340, 434] on button "Mover para finalizado" at bounding box center [372, 430] width 226 height 37
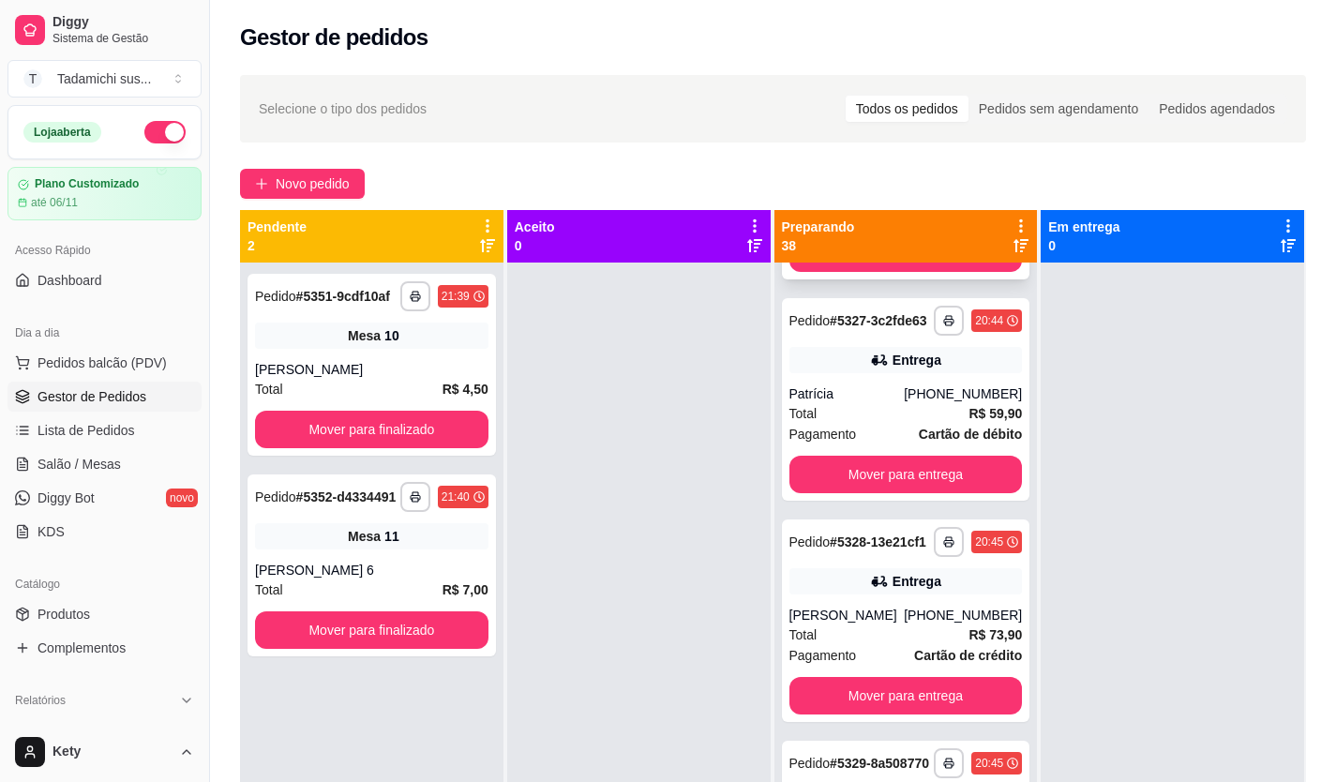
scroll to position [6620, 0]
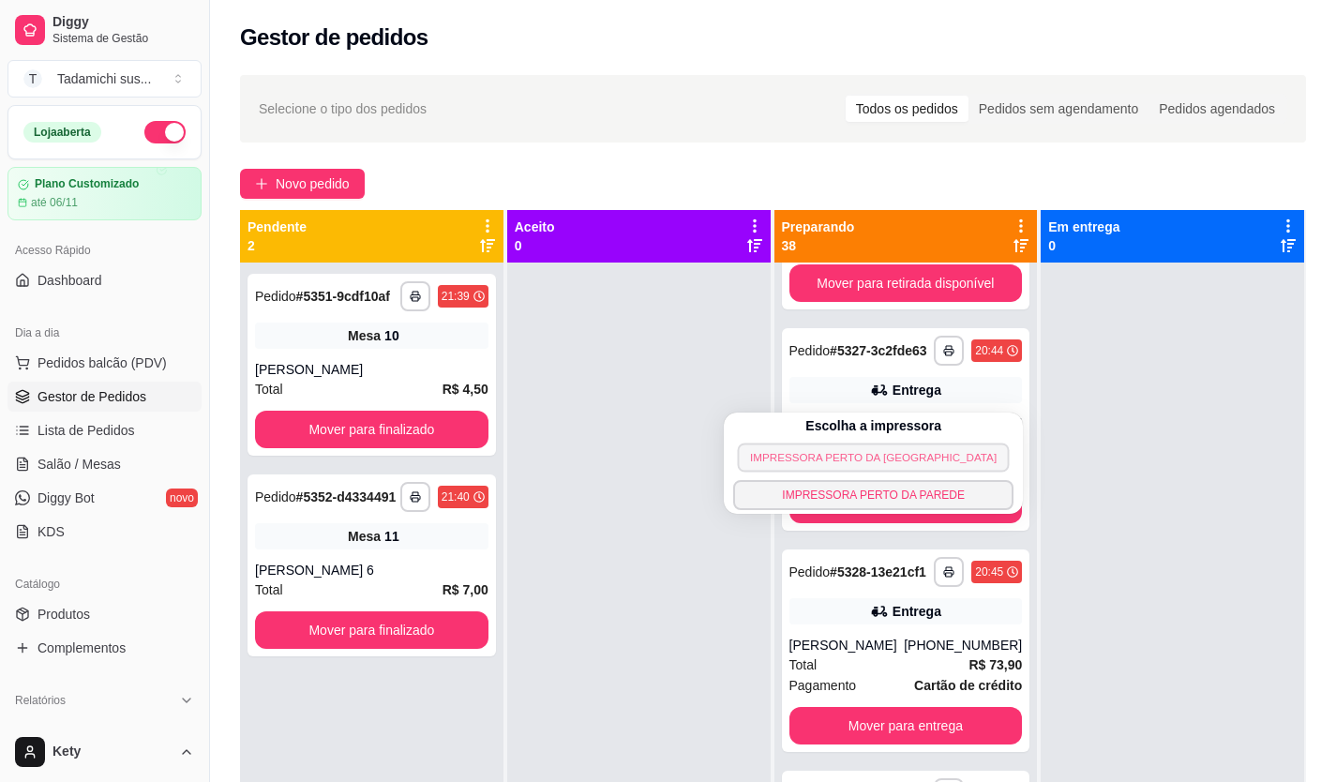
click at [889, 462] on button "IMPRESSORA PERTO DA [GEOGRAPHIC_DATA]" at bounding box center [874, 456] width 272 height 29
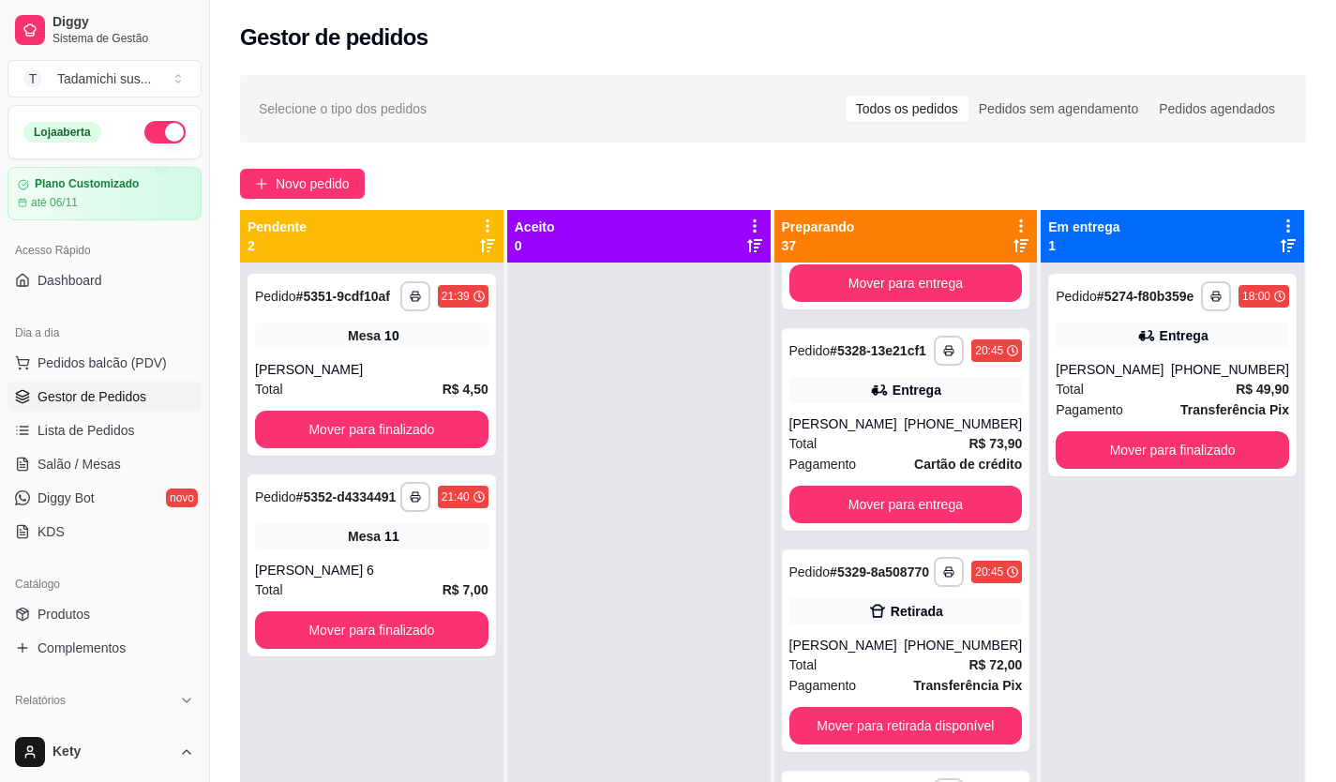
scroll to position [6384, 0]
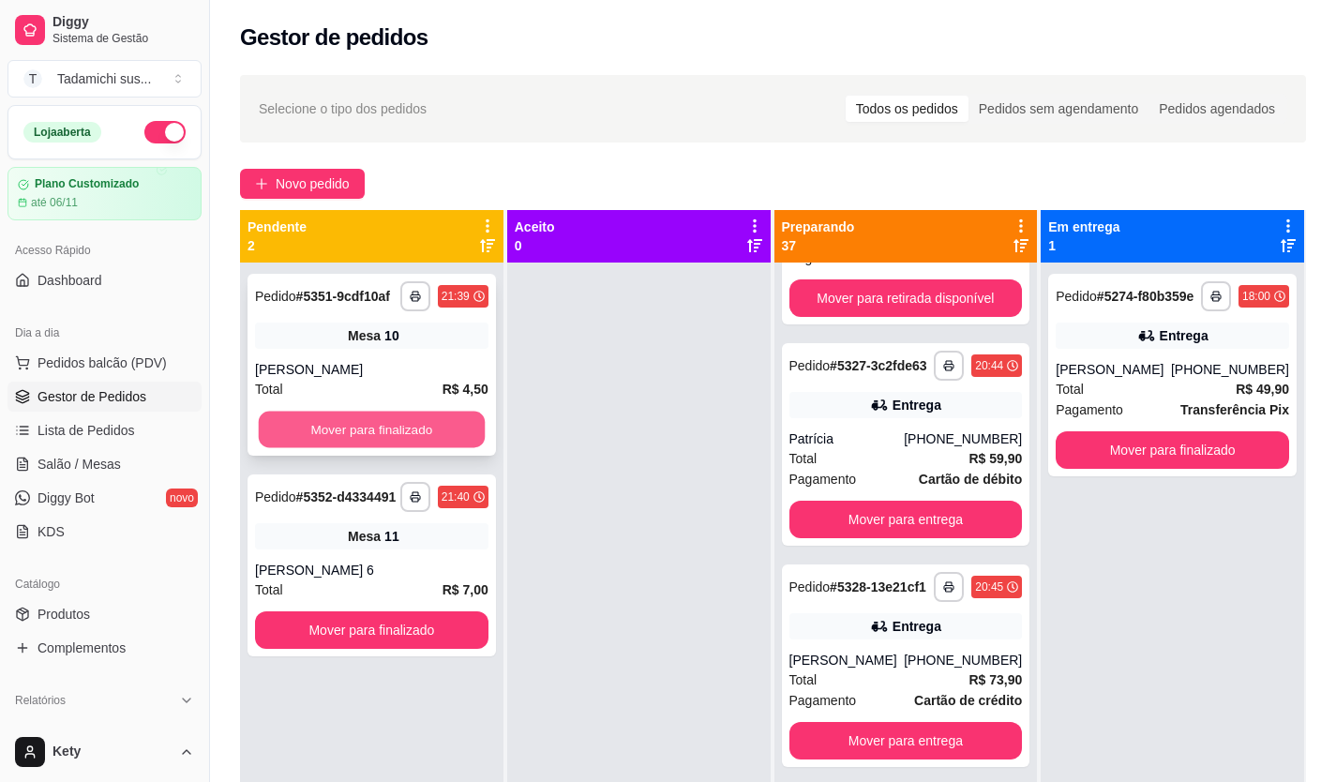
click at [455, 439] on button "Mover para finalizado" at bounding box center [372, 430] width 226 height 37
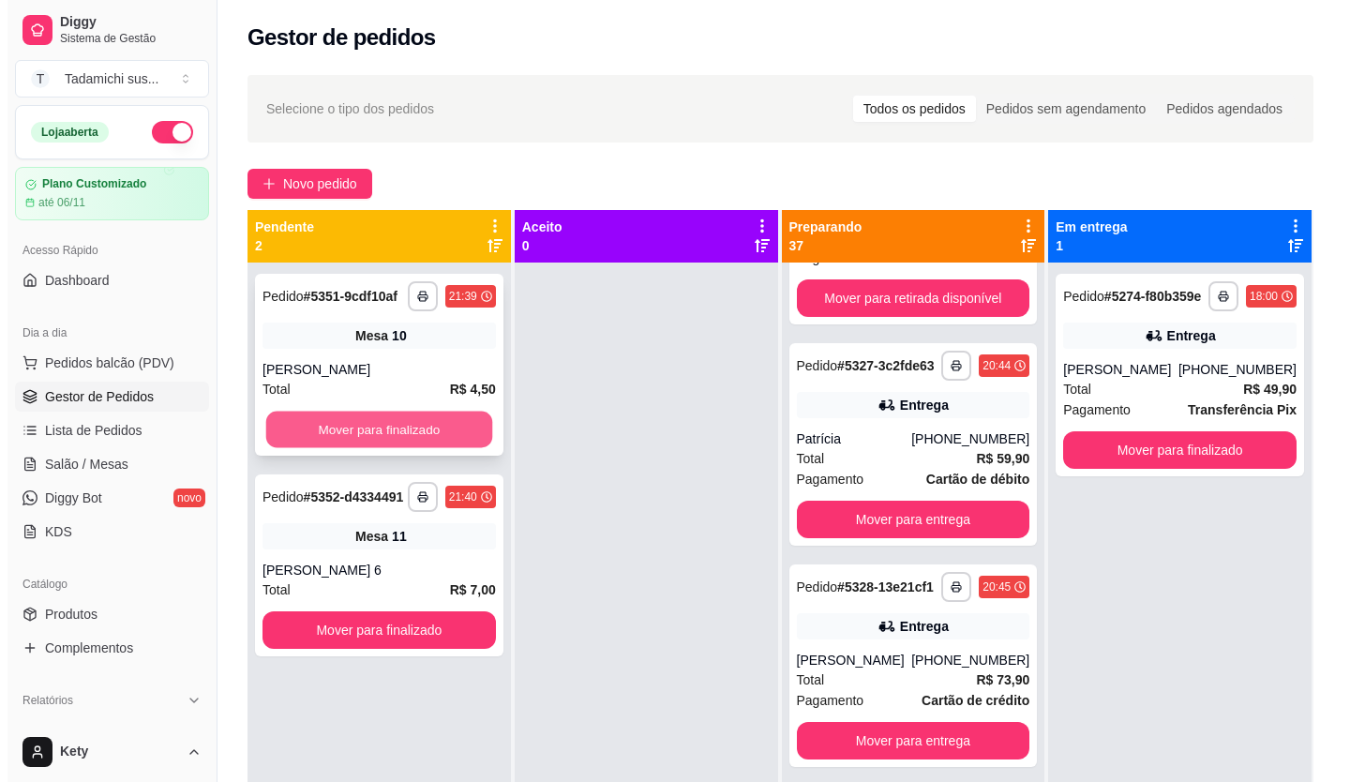
scroll to position [6147, 0]
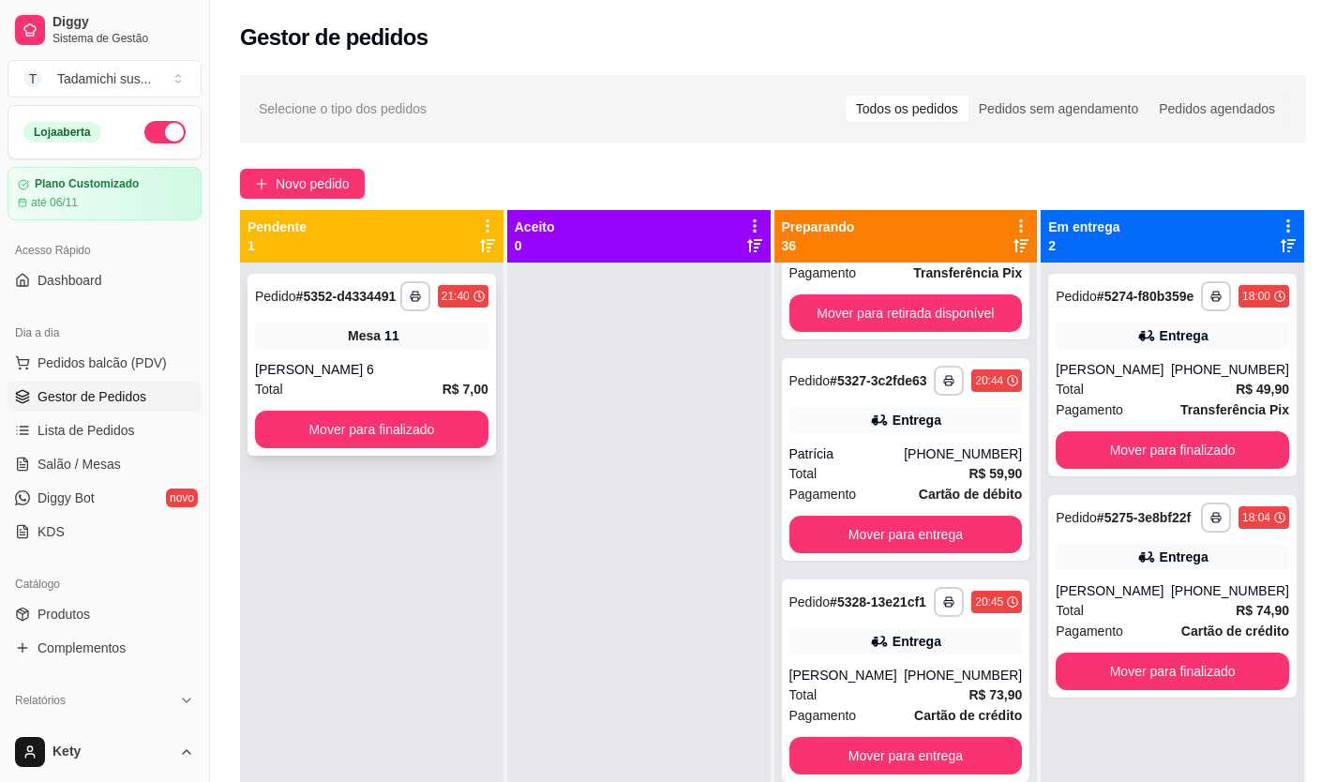
click at [405, 422] on div "**********" at bounding box center [371, 365] width 248 height 182
click at [312, 456] on div "**********" at bounding box center [371, 365] width 248 height 182
click at [457, 445] on button "Mover para finalizado" at bounding box center [372, 430] width 226 height 37
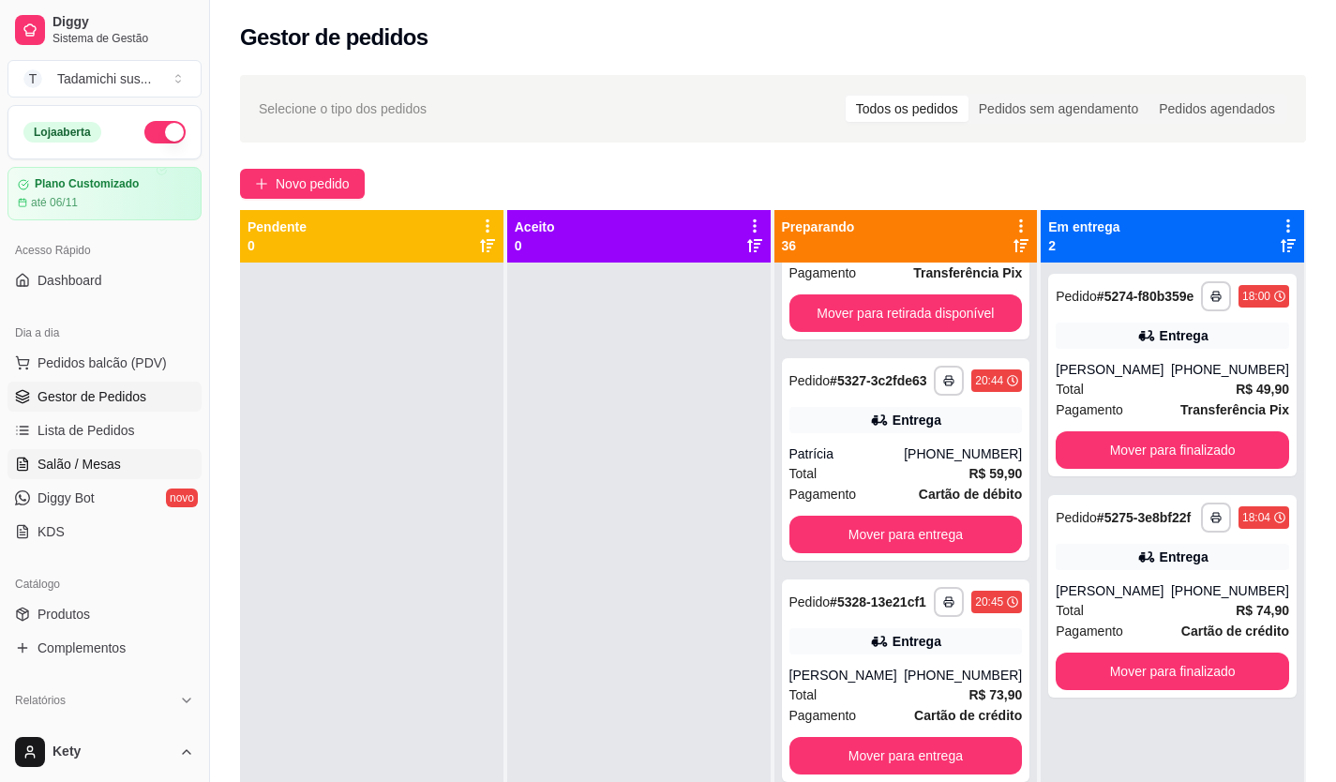
click at [98, 472] on span "Salão / Mesas" at bounding box center [78, 464] width 83 height 19
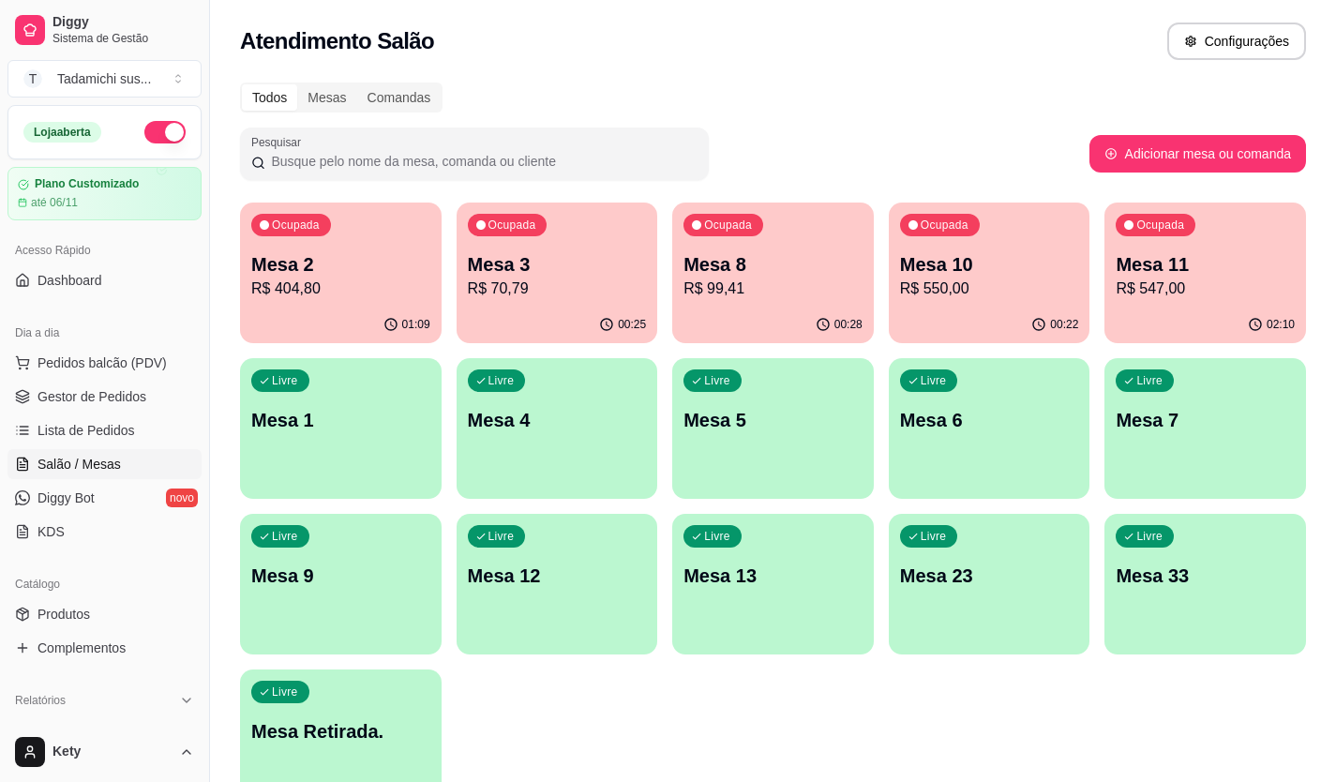
click at [837, 622] on div "Livre Mesa 13" at bounding box center [773, 573] width 202 height 118
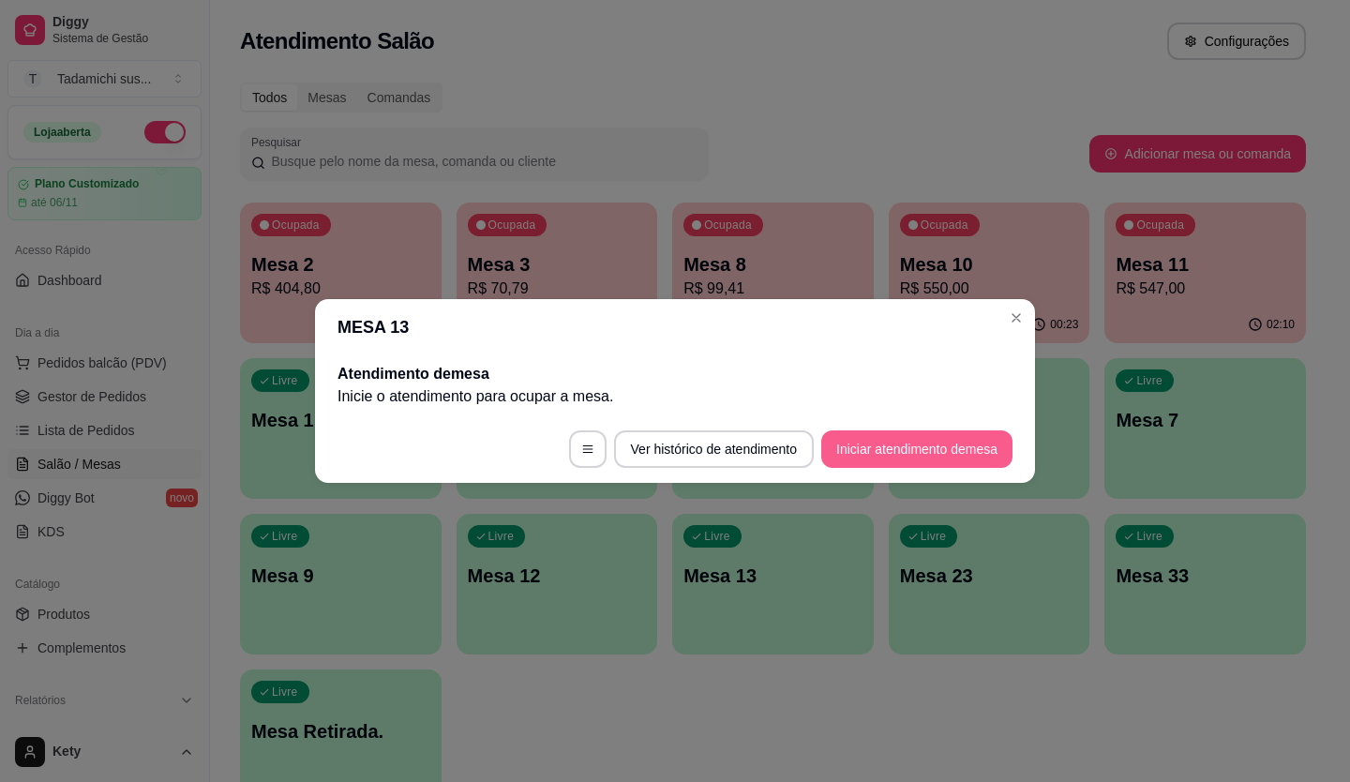
click at [959, 448] on button "Iniciar atendimento de mesa" at bounding box center [916, 448] width 191 height 37
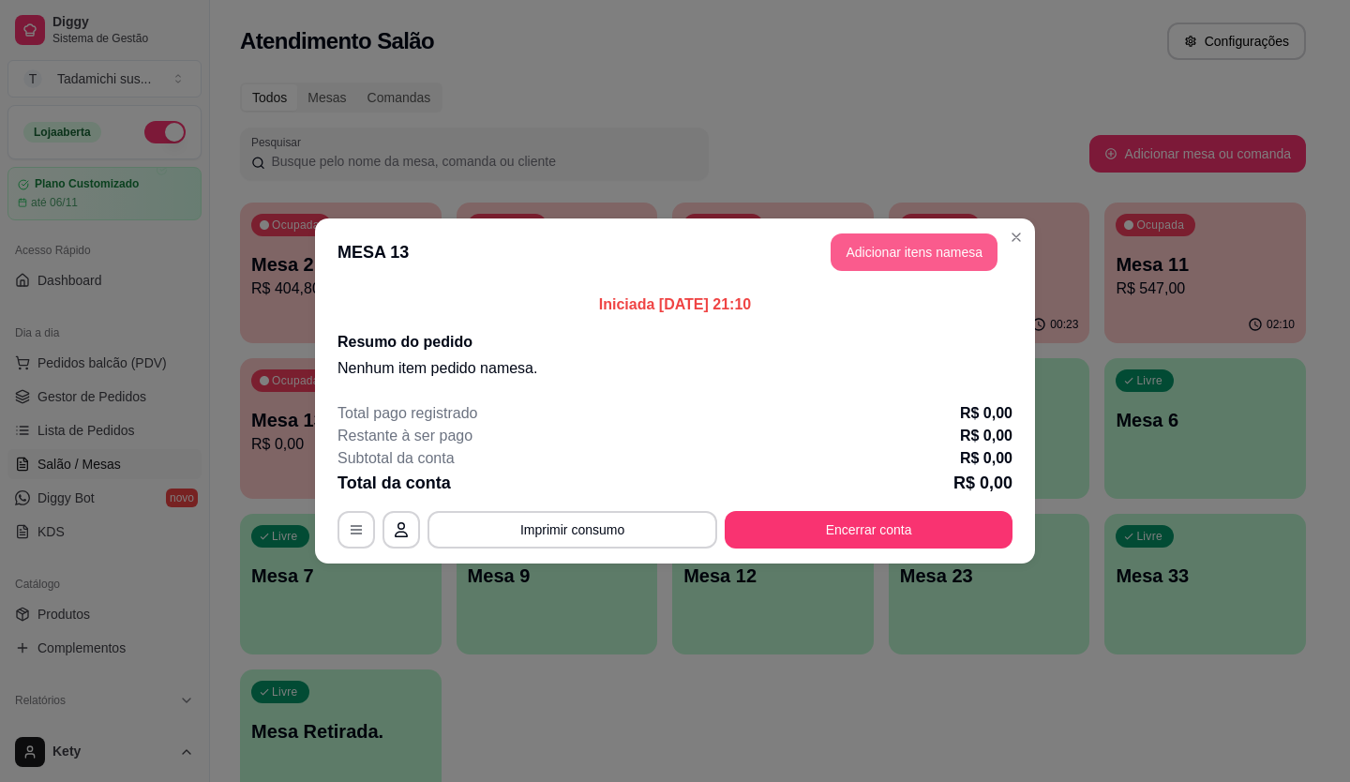
click at [971, 244] on button "Adicionar itens na mesa" at bounding box center [914, 251] width 167 height 37
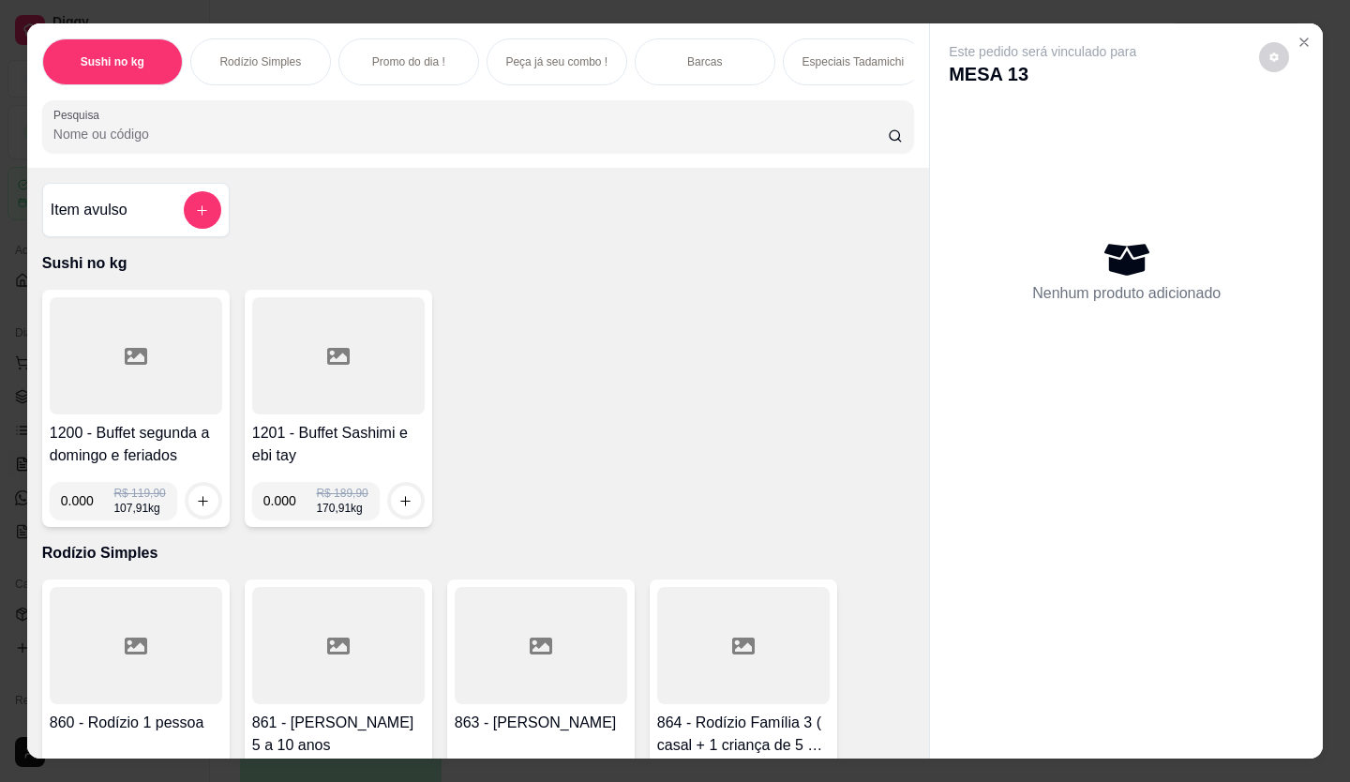
click at [377, 153] on div "Pesquisa" at bounding box center [478, 126] width 872 height 52
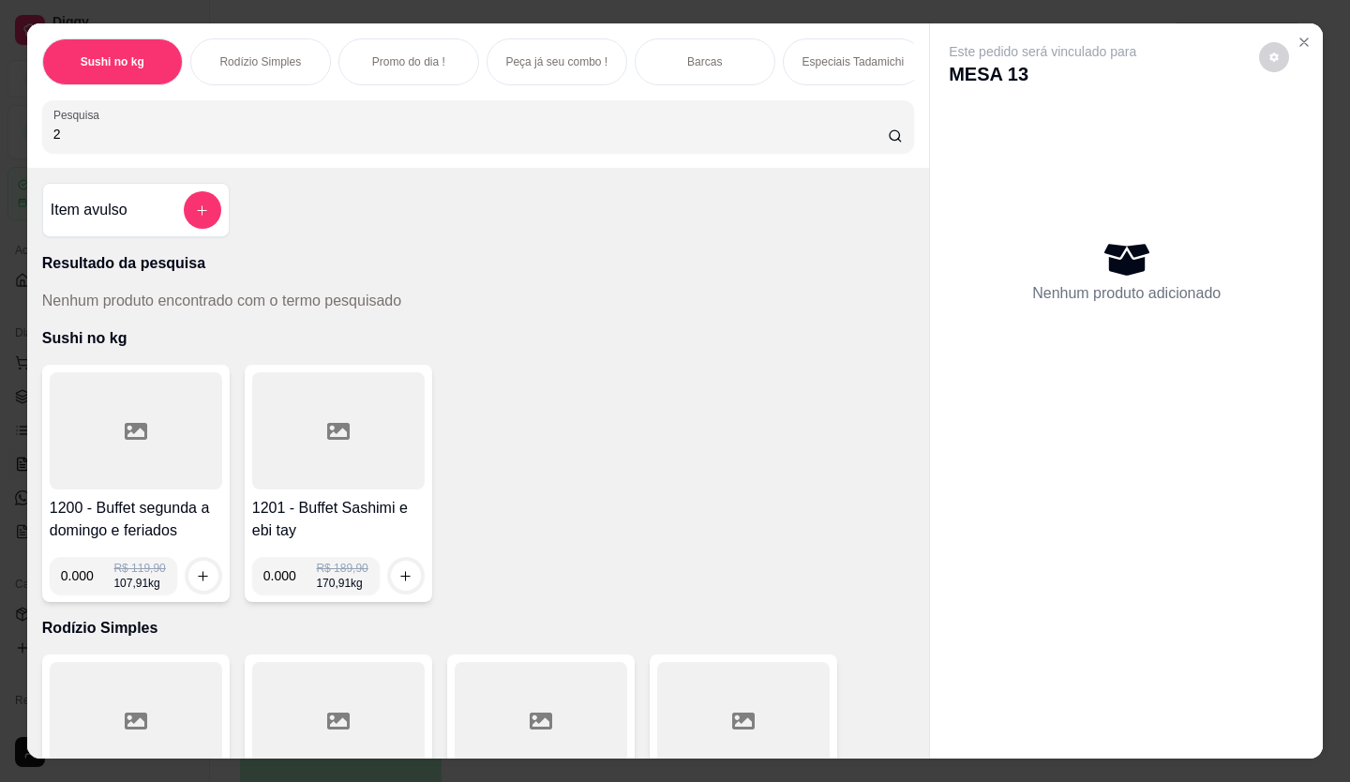
type input "2"
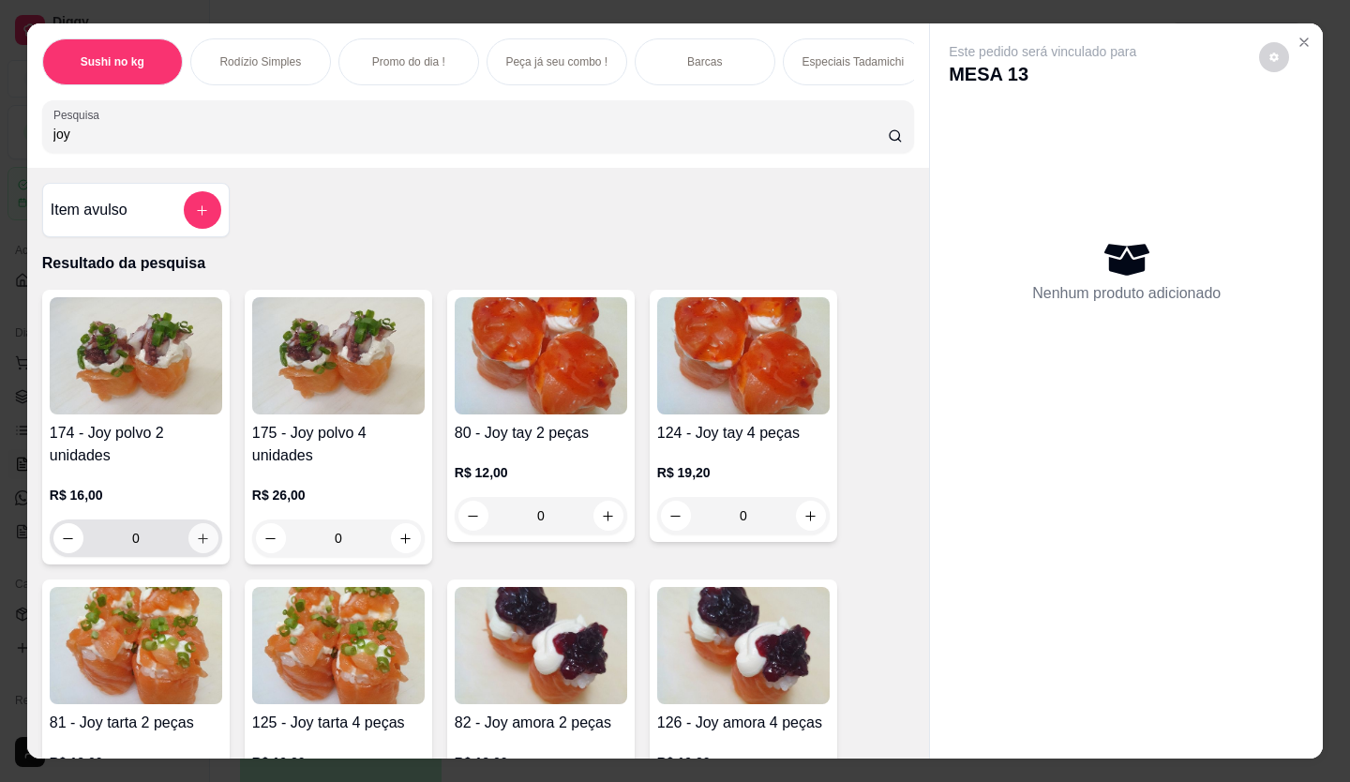
type input "joy"
click at [196, 543] on icon "increase-product-quantity" at bounding box center [203, 538] width 14 height 14
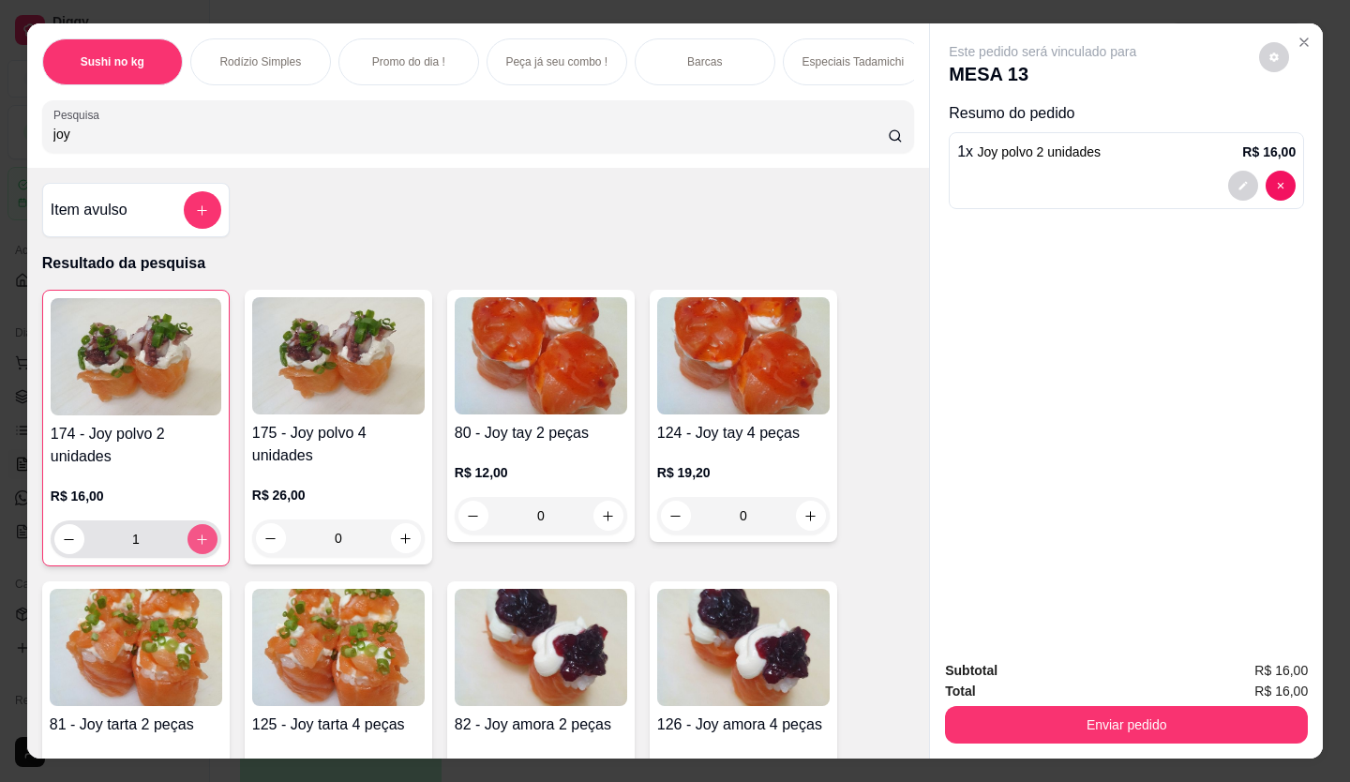
type input "1"
click at [184, 142] on input "joy" at bounding box center [470, 134] width 835 height 19
type input "j"
type input "joy"
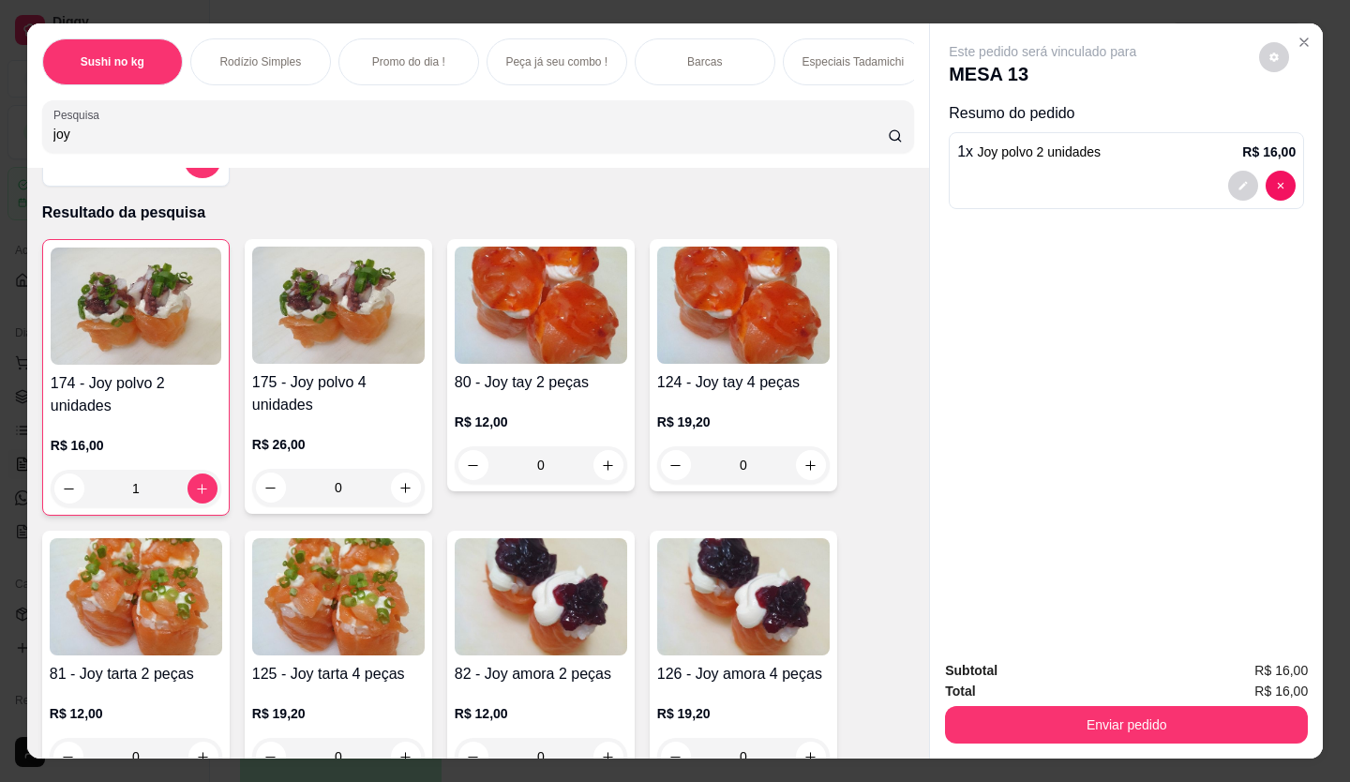
scroll to position [94, 0]
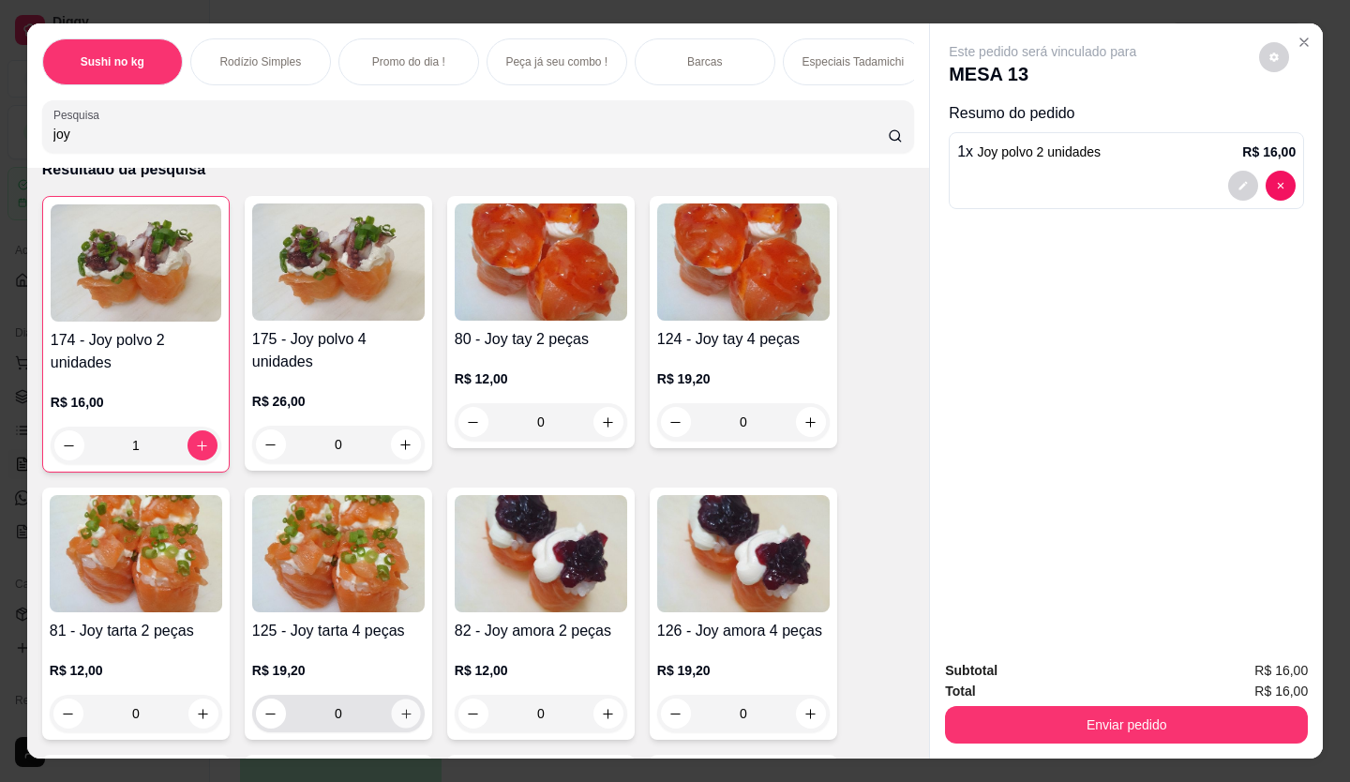
click at [405, 718] on icon "increase-product-quantity" at bounding box center [406, 714] width 14 height 14
type input "1"
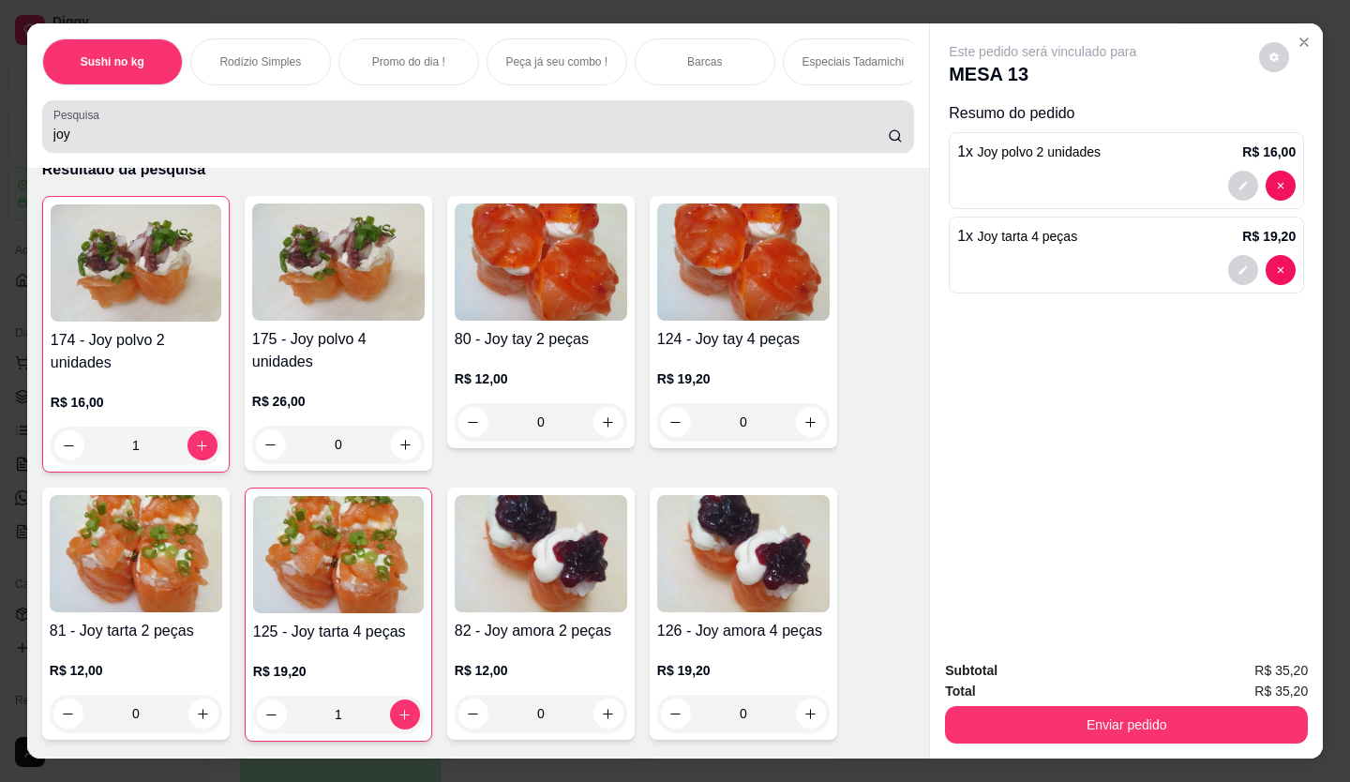
drag, startPoint x: 176, startPoint y: 144, endPoint x: 178, endPoint y: 171, distance: 26.3
click at [177, 143] on input "joy" at bounding box center [470, 134] width 835 height 19
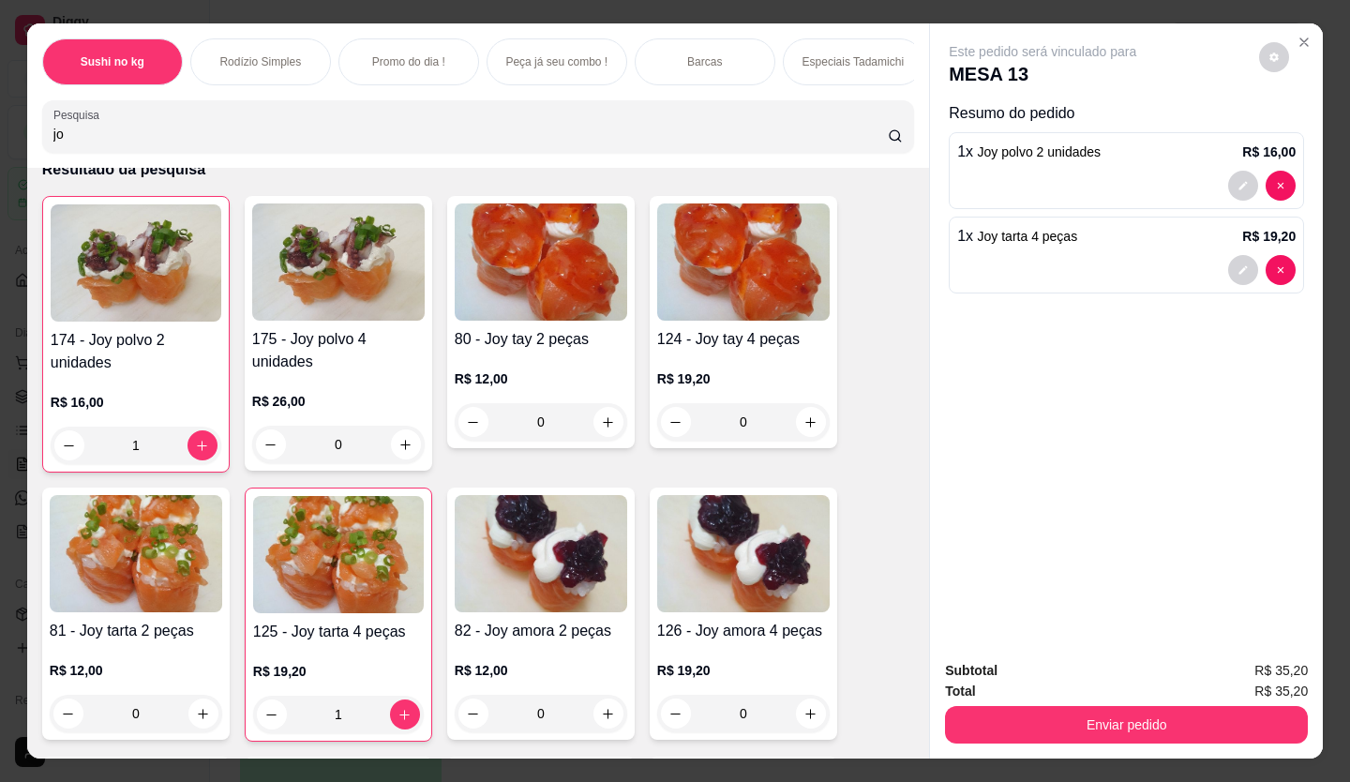
type input "j"
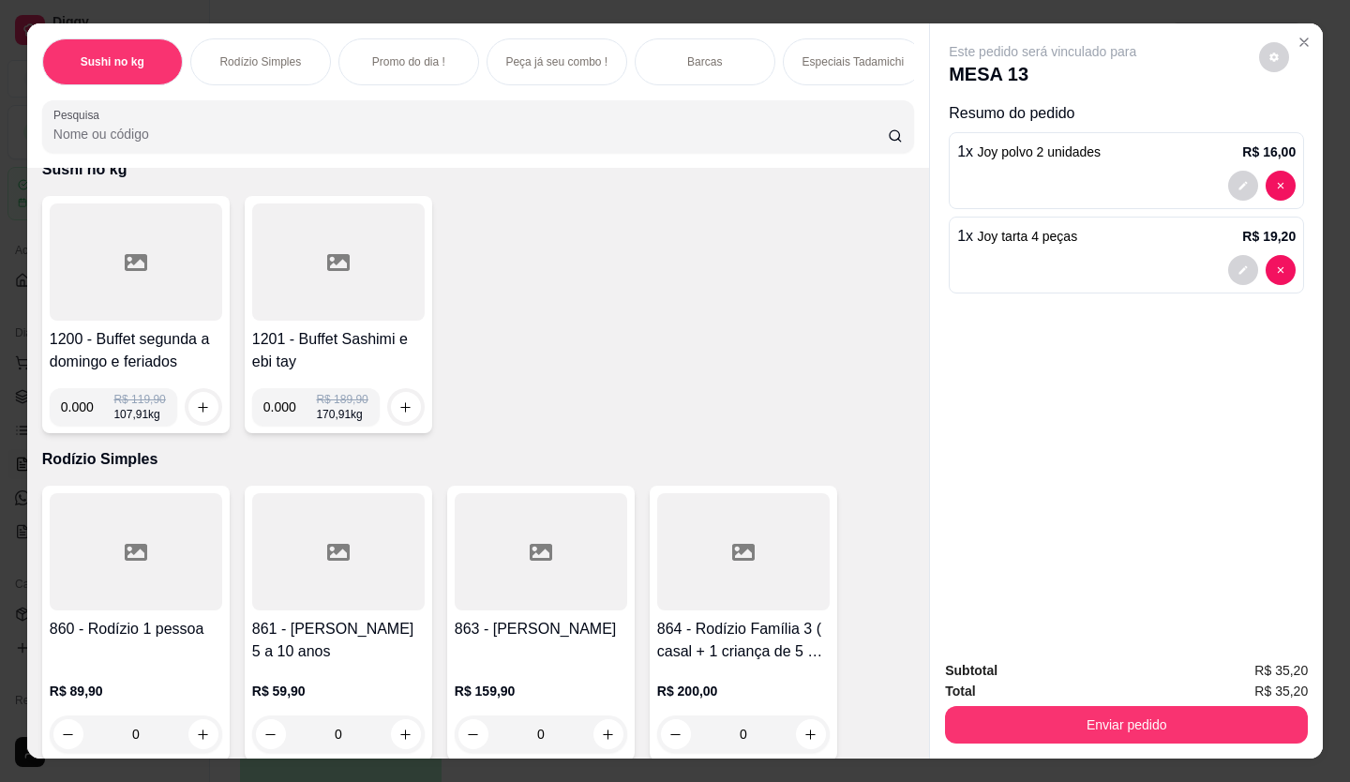
click at [192, 143] on input "Pesquisa" at bounding box center [470, 134] width 835 height 19
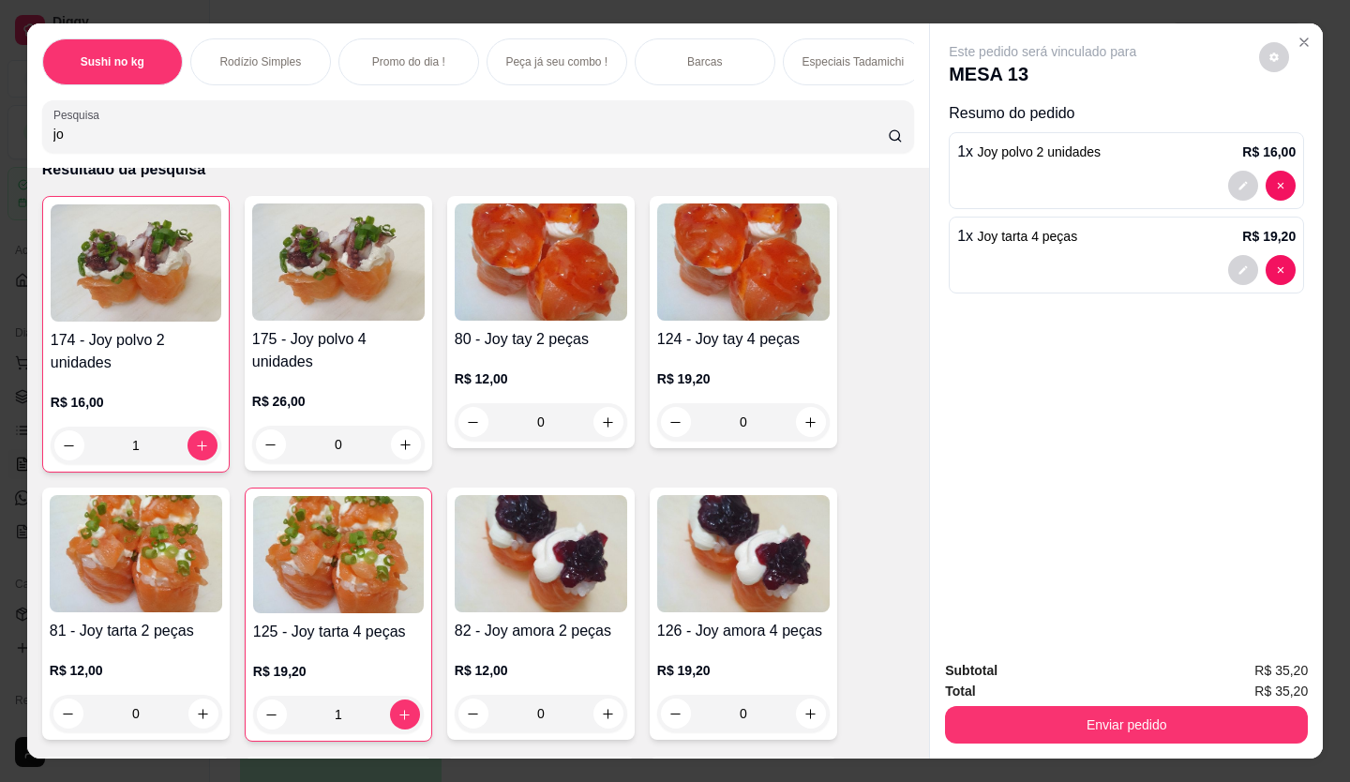
type input "joy"
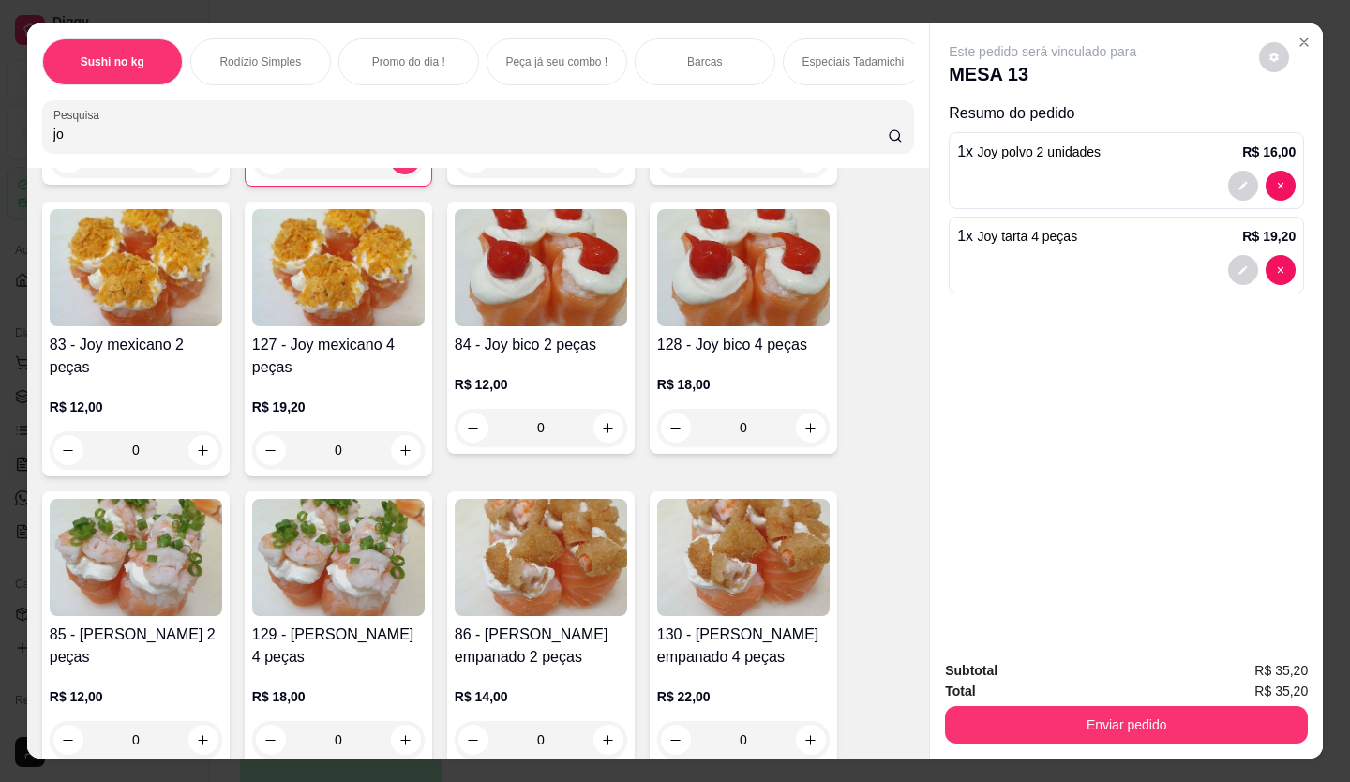
scroll to position [656, 0]
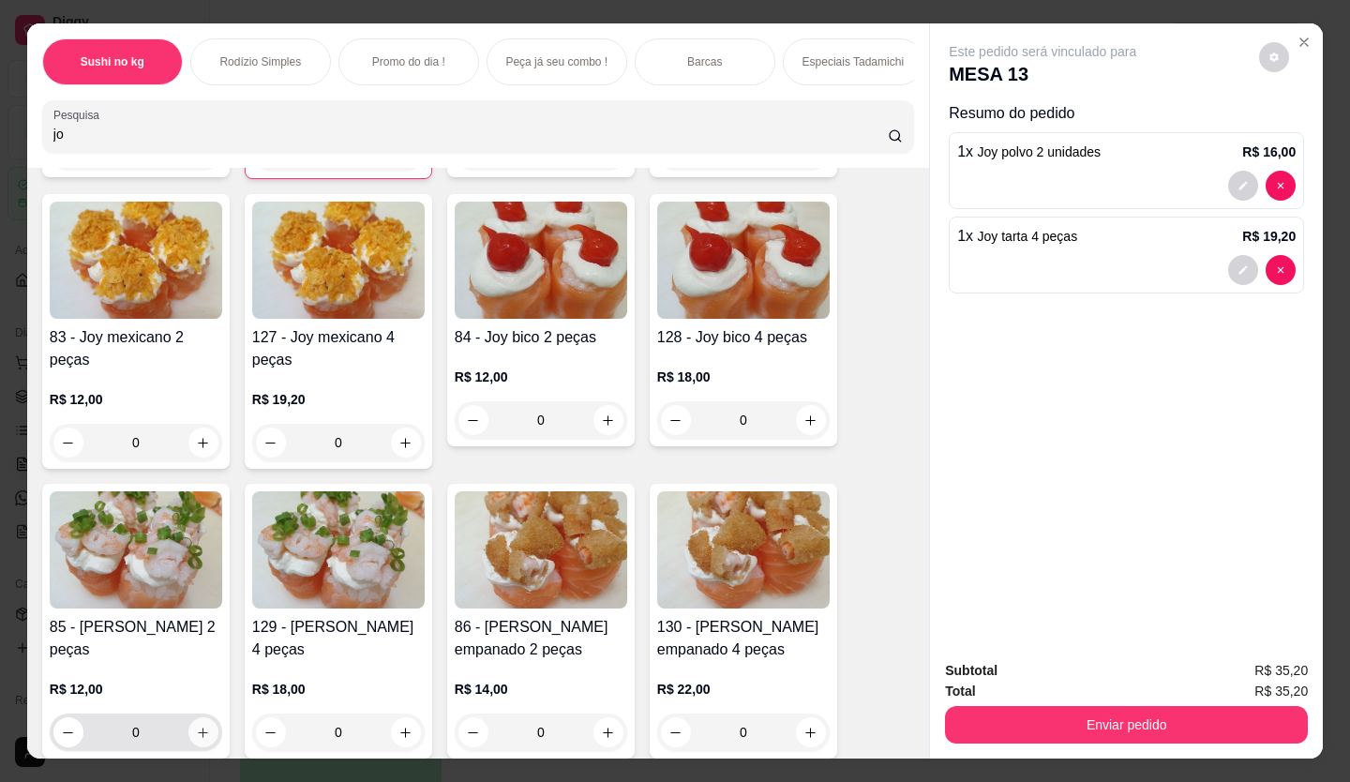
type input "jo"
click at [197, 726] on icon "increase-product-quantity" at bounding box center [204, 733] width 14 height 14
type input "1"
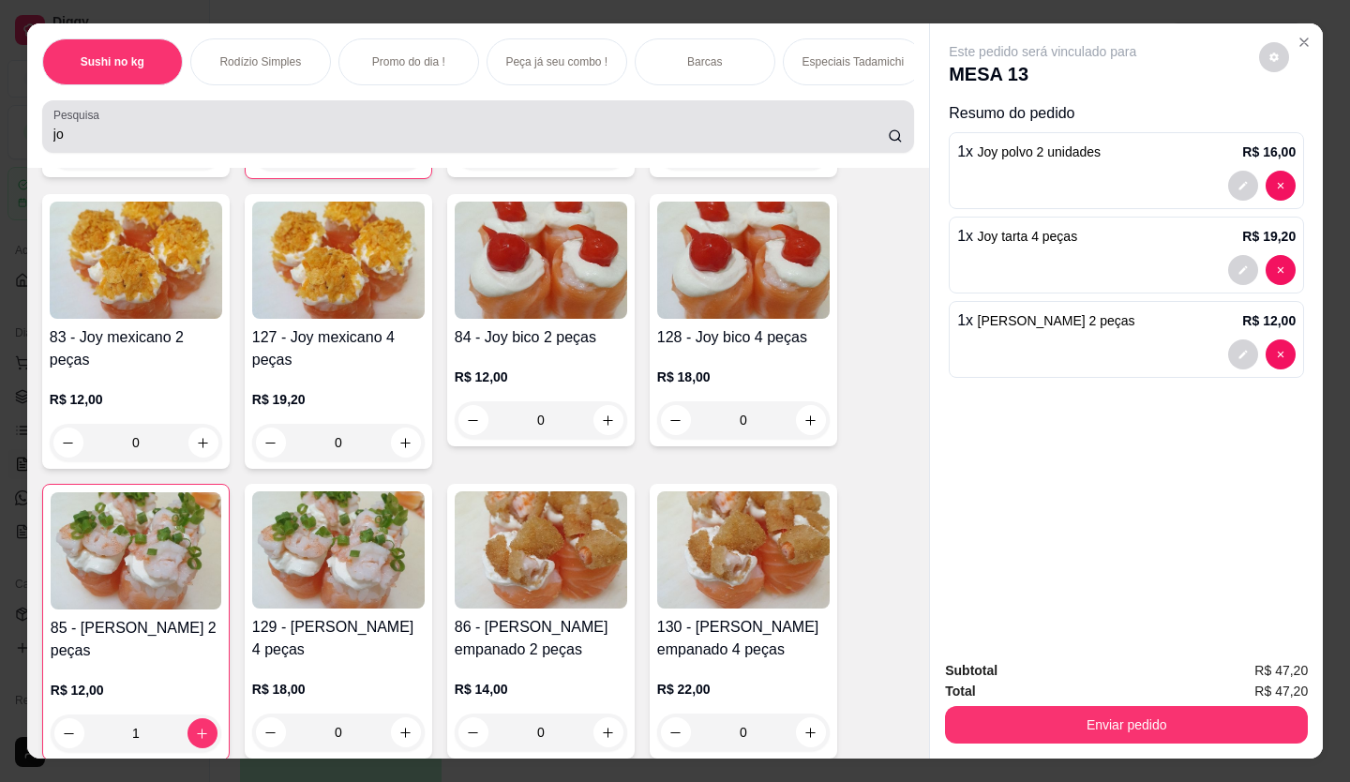
click at [209, 153] on div "Pesquisa jo" at bounding box center [478, 126] width 872 height 52
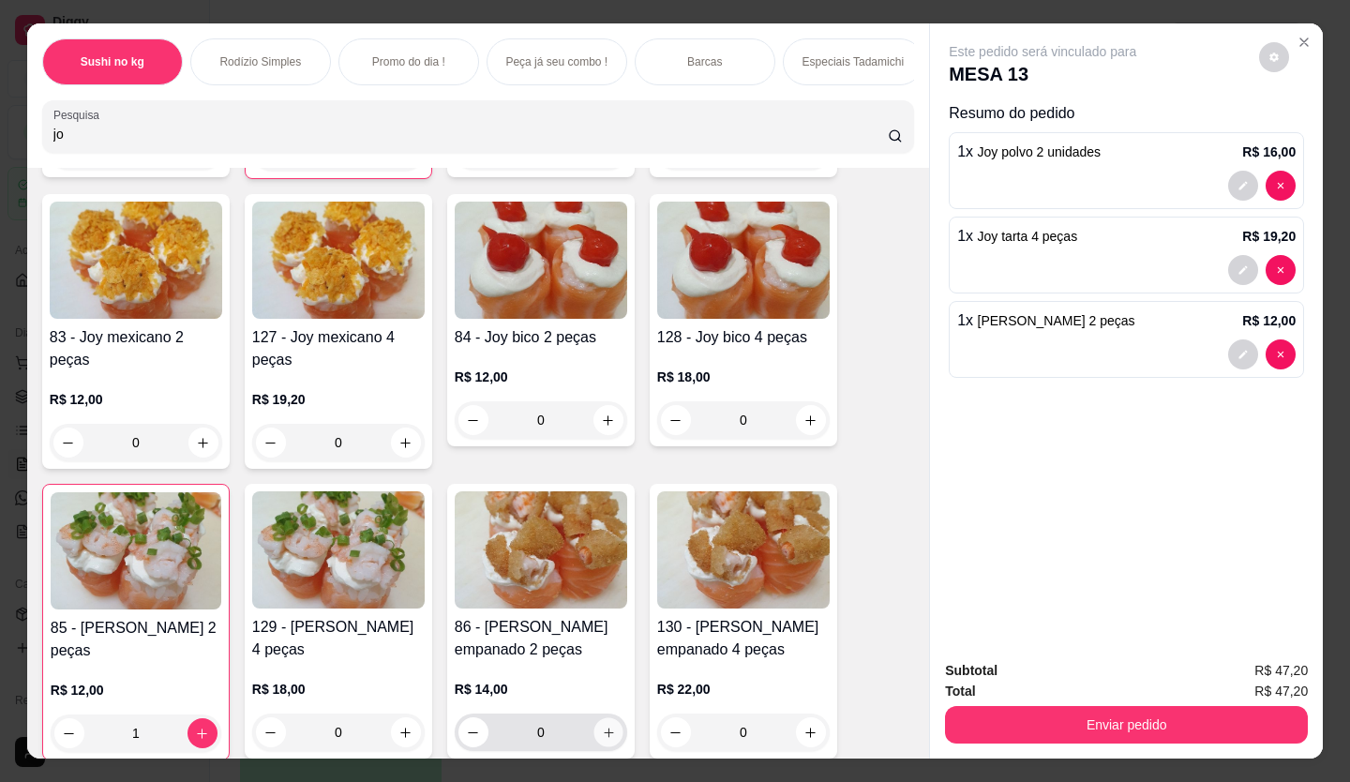
click at [602, 737] on icon "increase-product-quantity" at bounding box center [609, 733] width 14 height 14
type input "1"
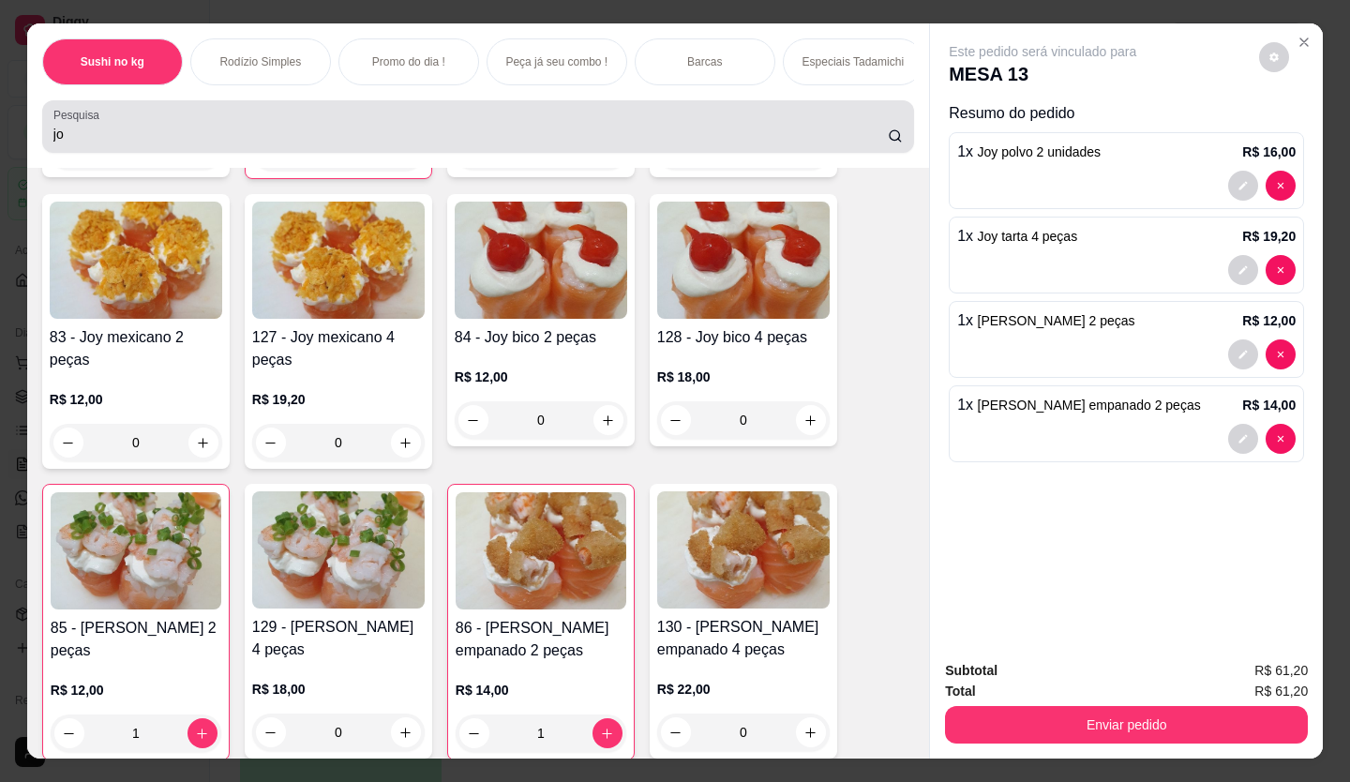
click at [108, 153] on div "Pesquisa jo" at bounding box center [478, 126] width 872 height 52
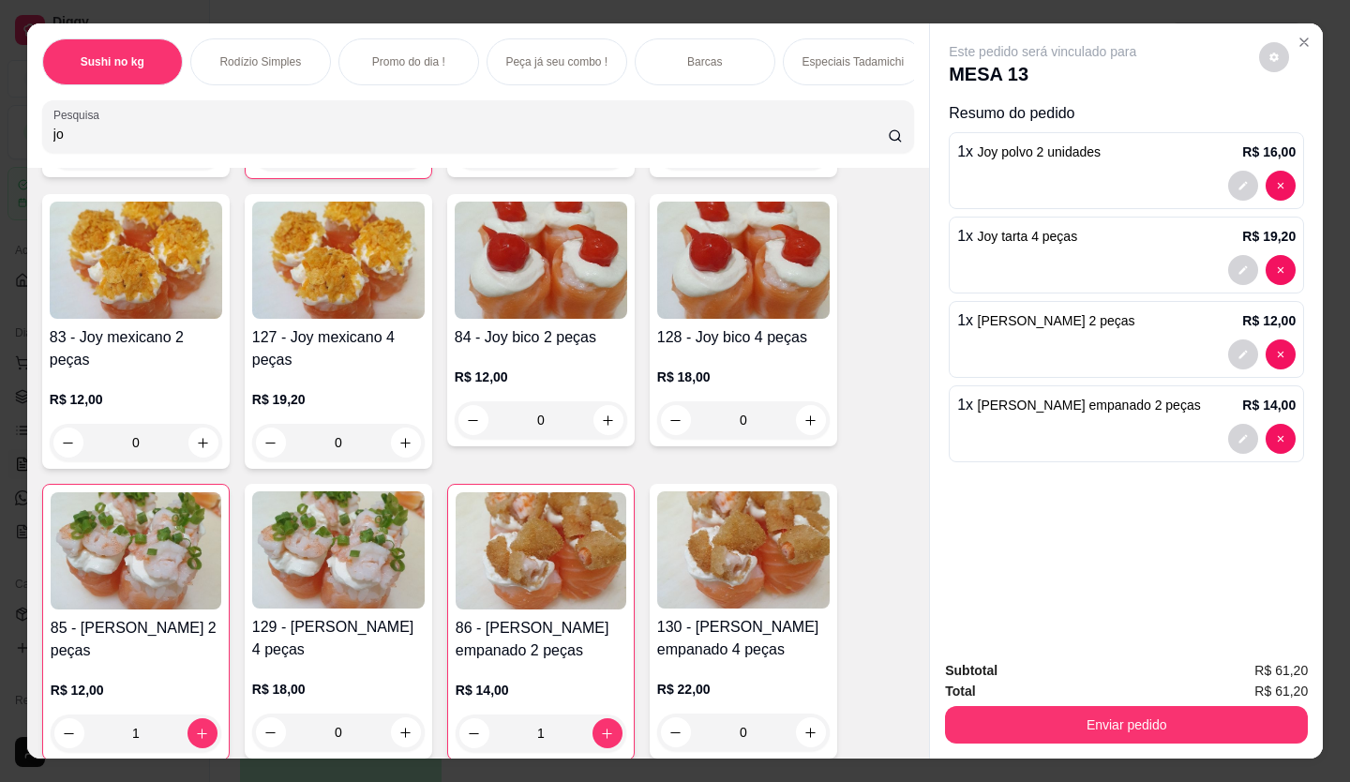
type input "j"
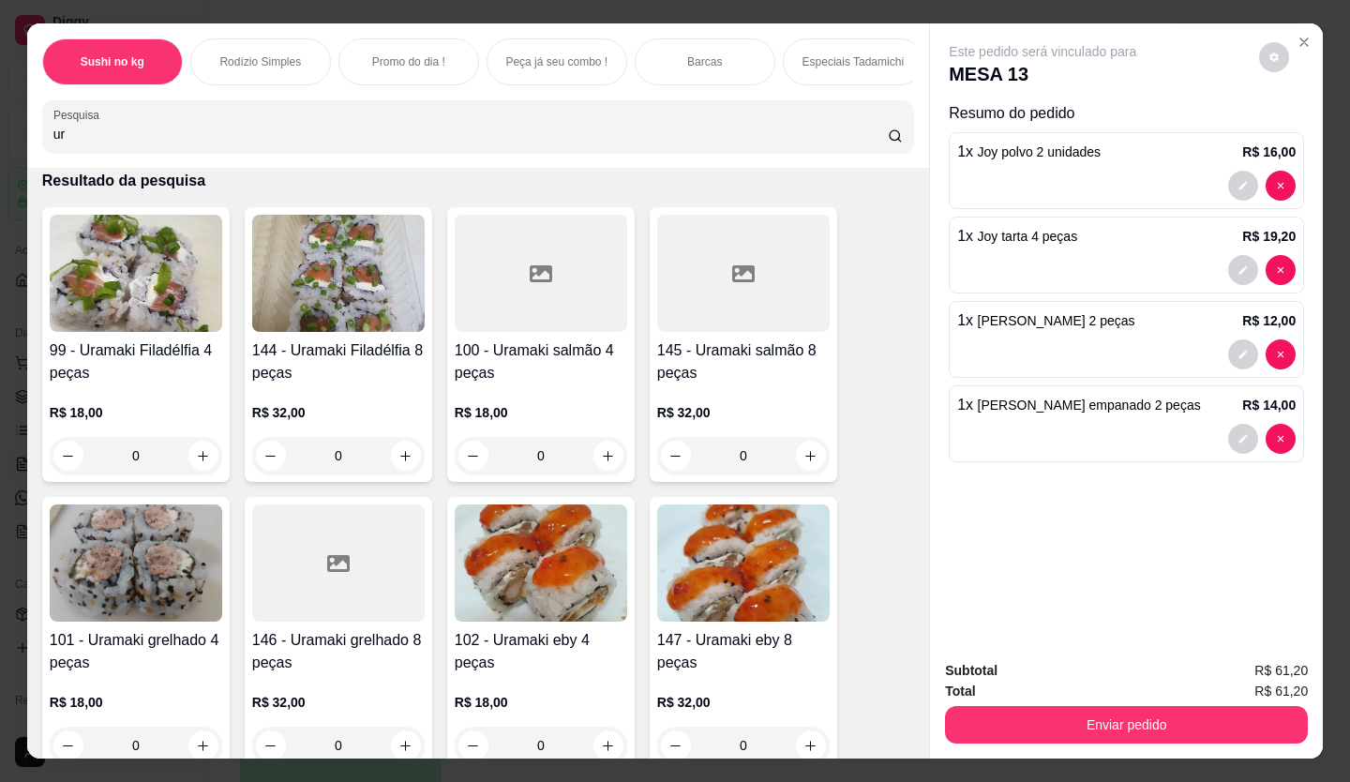
scroll to position [0, 0]
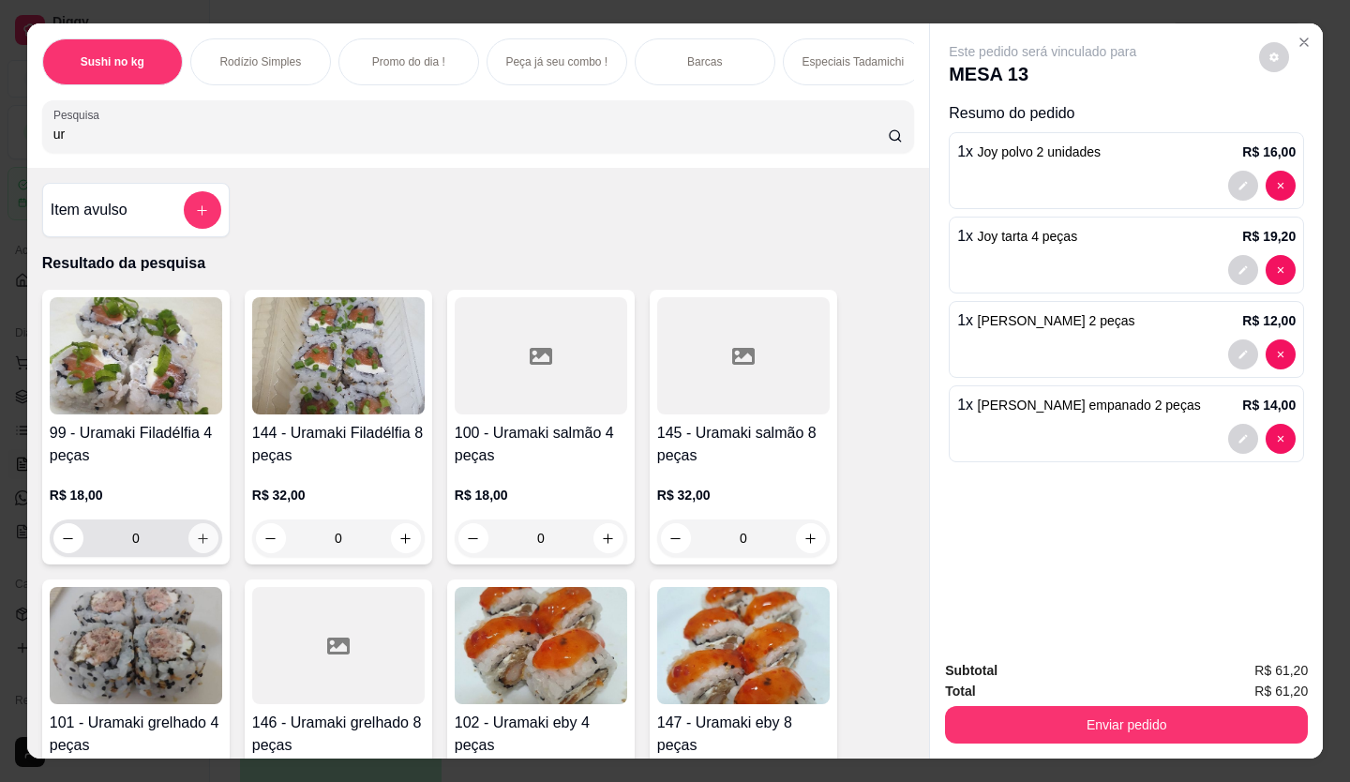
type input "ur"
click at [196, 545] on icon "increase-product-quantity" at bounding box center [203, 538] width 14 height 14
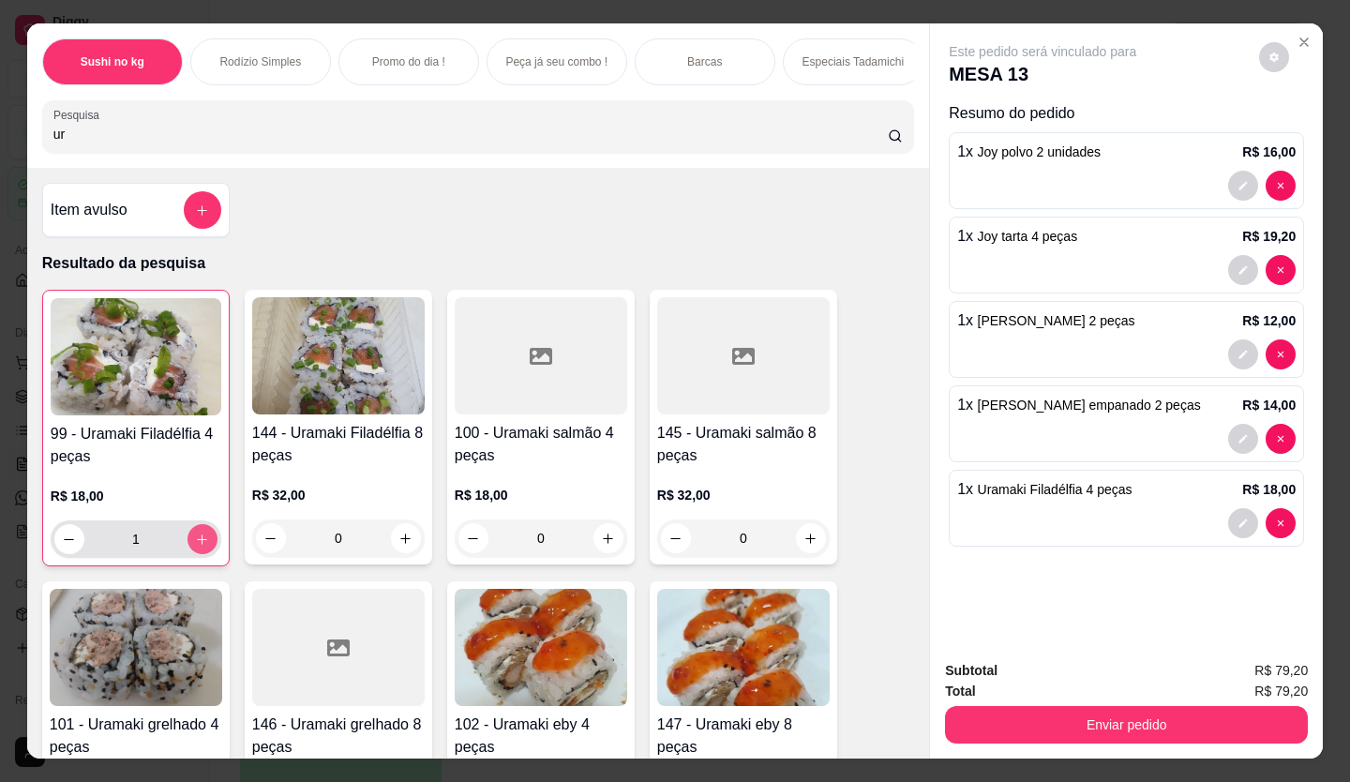
type input "1"
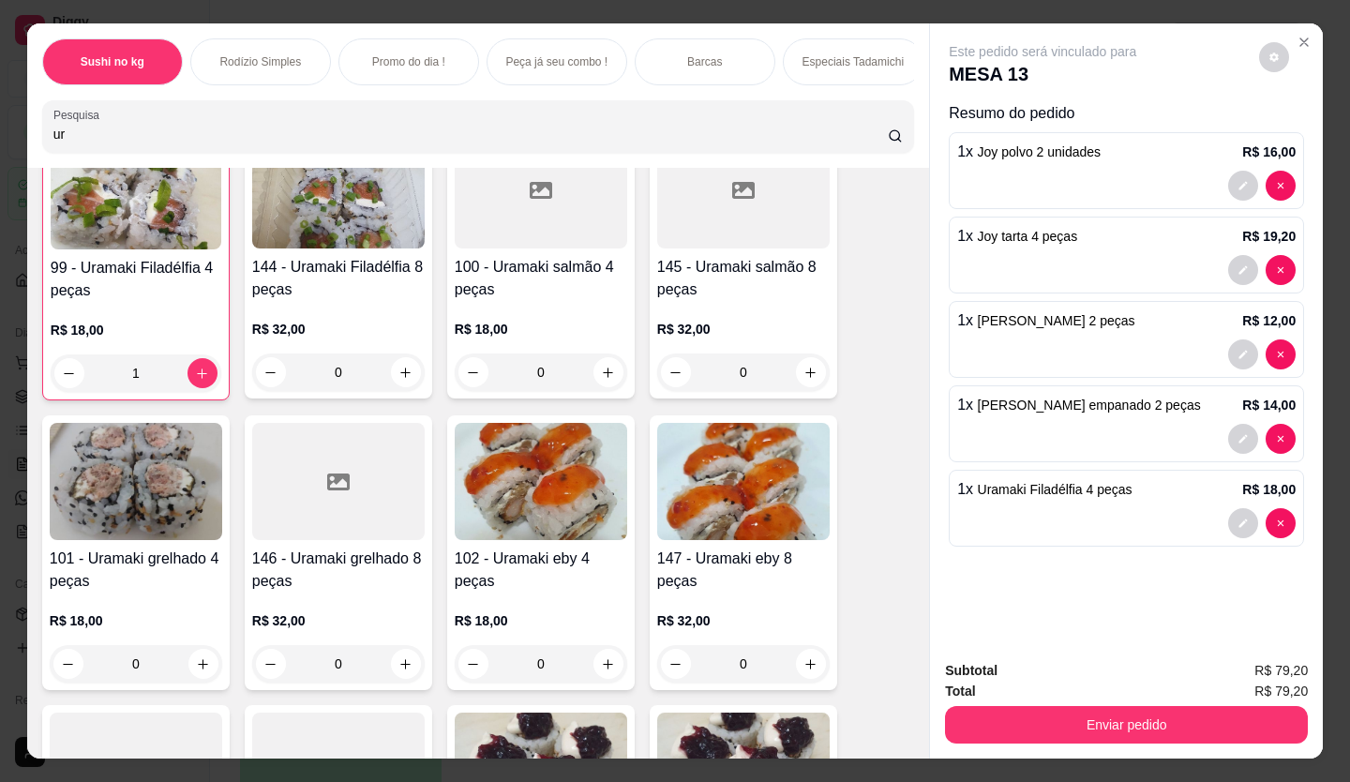
scroll to position [187, 0]
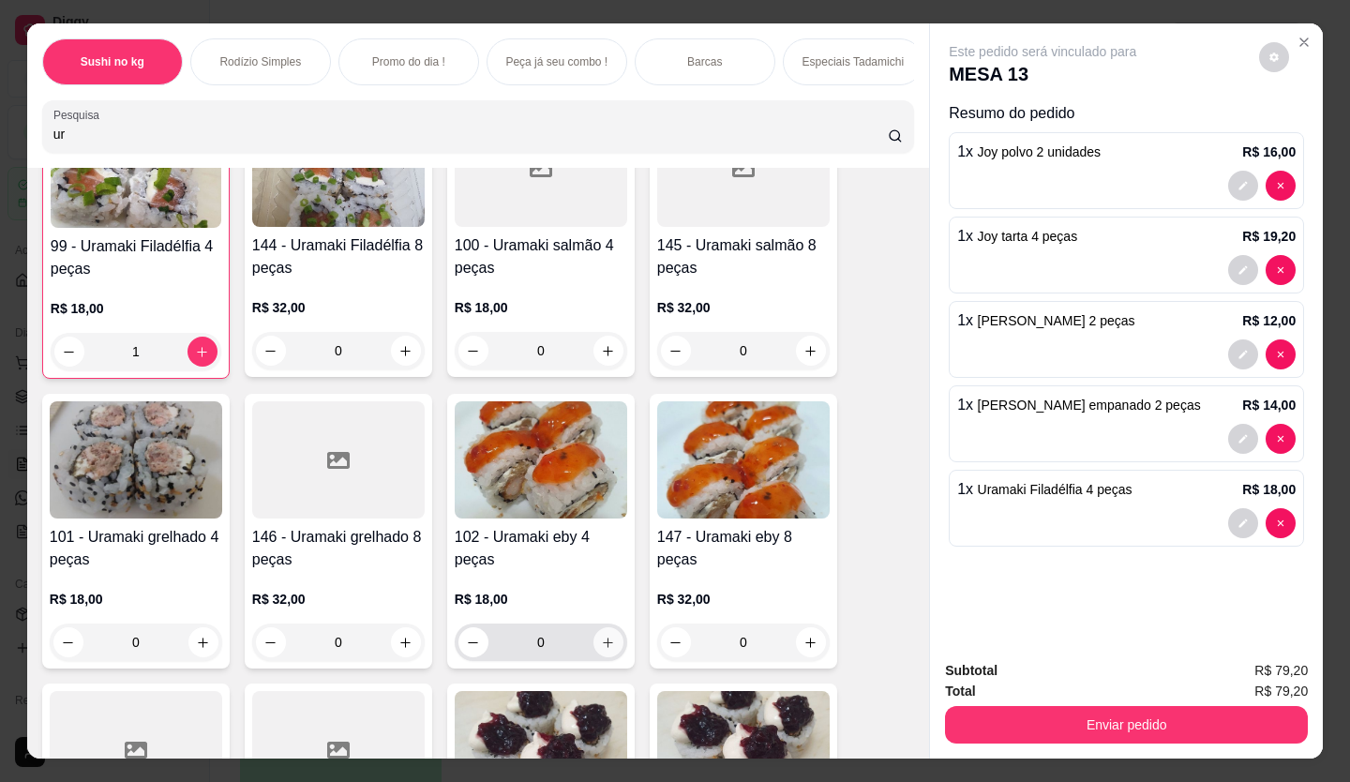
click at [606, 650] on icon "increase-product-quantity" at bounding box center [608, 643] width 14 height 14
type input "1"
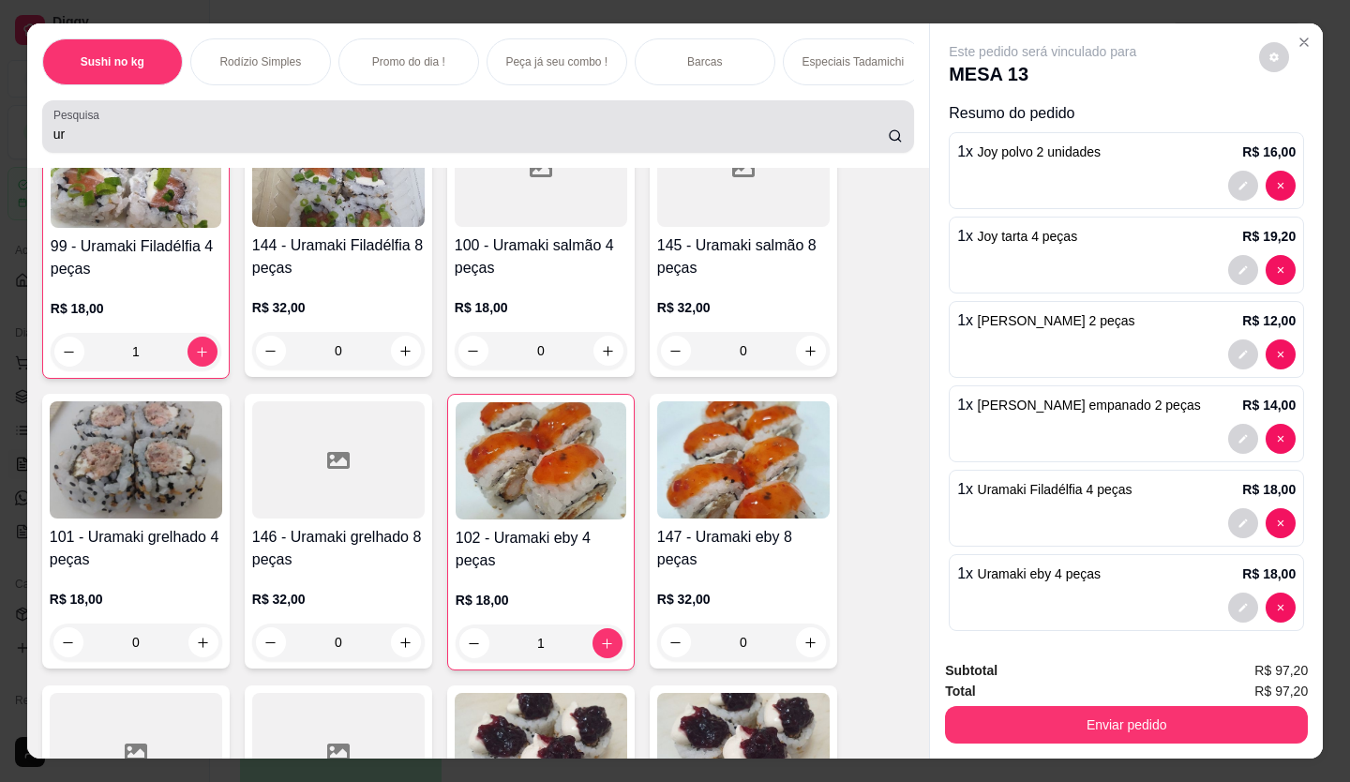
click at [205, 153] on div "Pesquisa ur" at bounding box center [478, 126] width 872 height 52
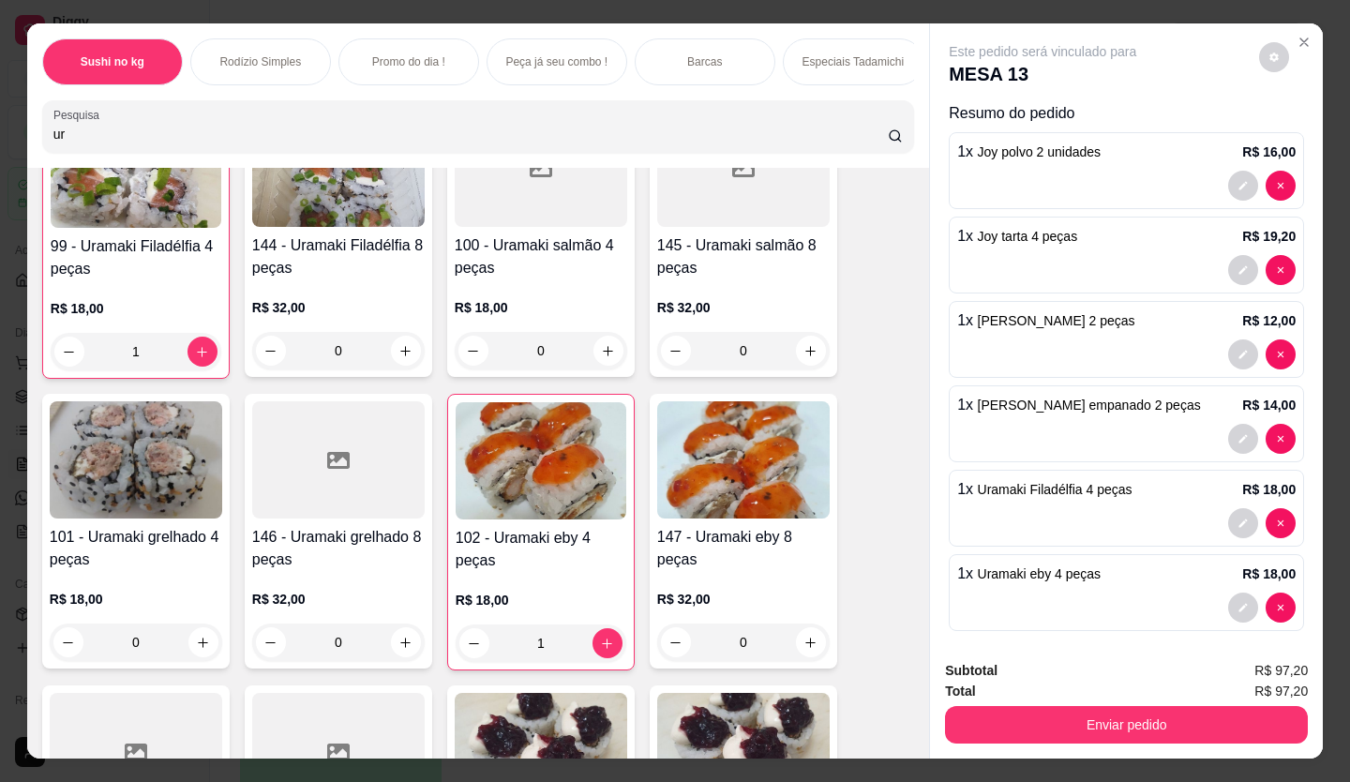
type input "u"
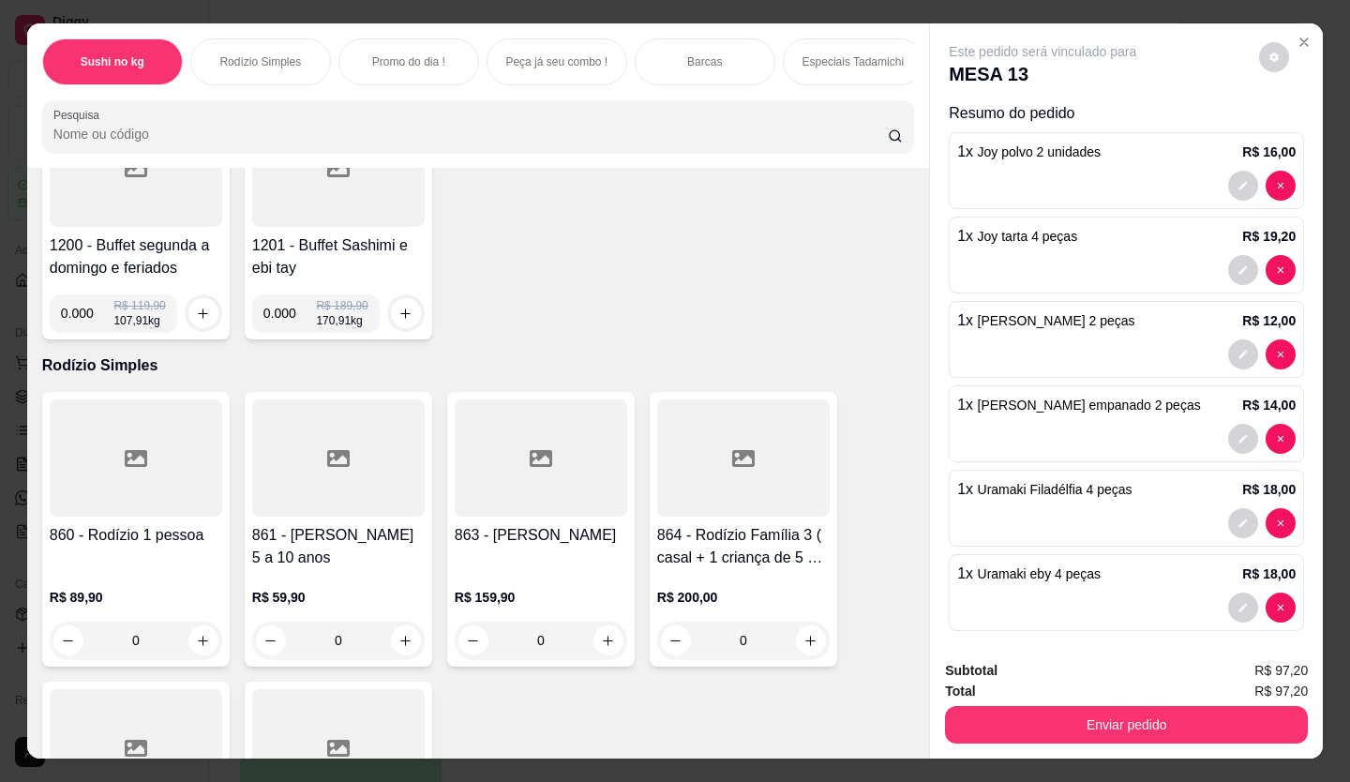
scroll to position [3932, 0]
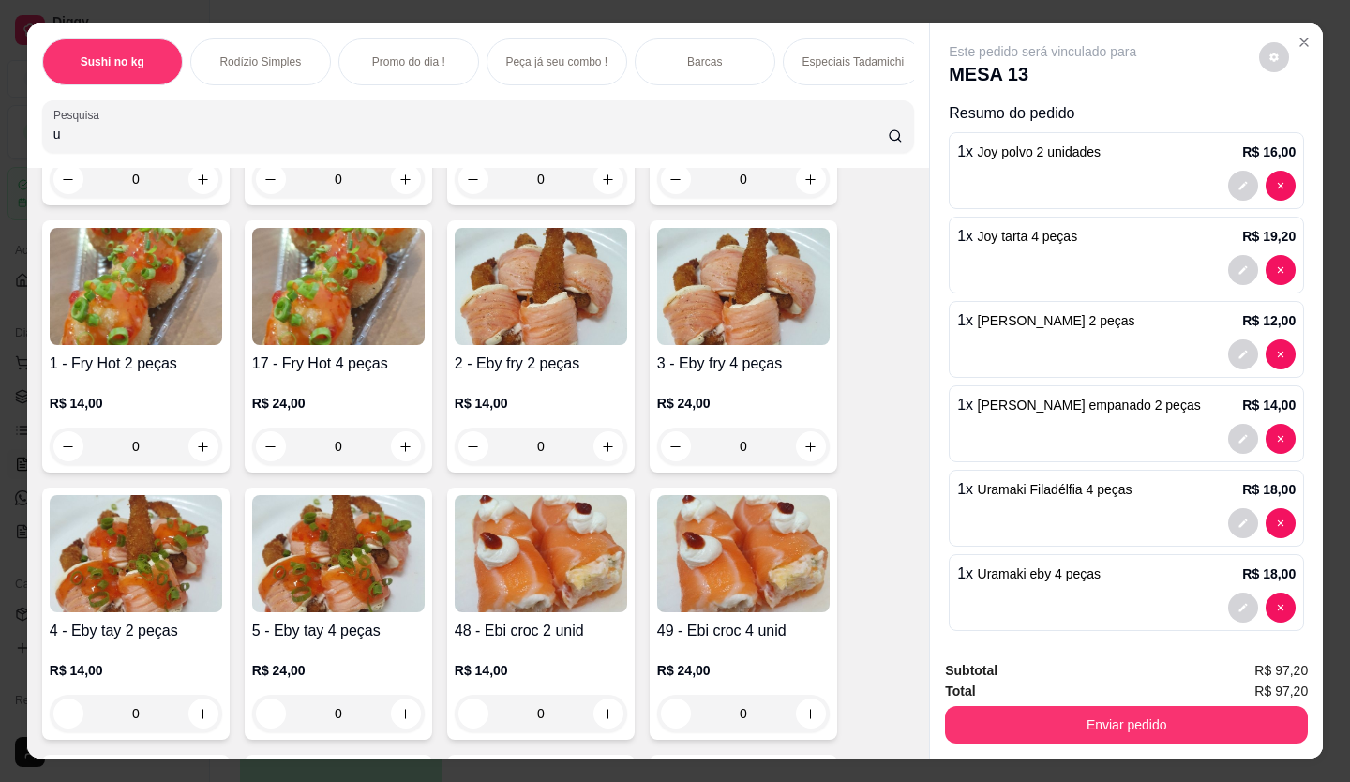
type input "ur"
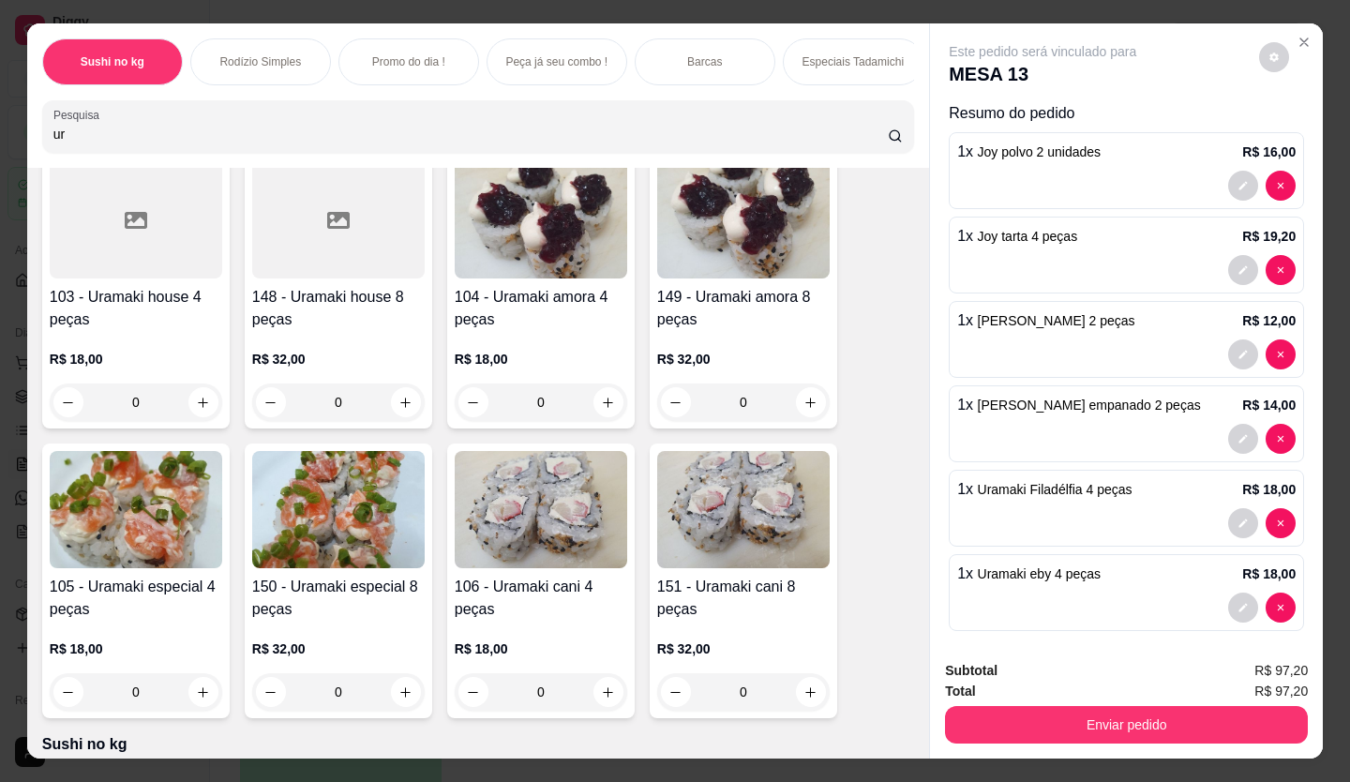
scroll to position [750, 0]
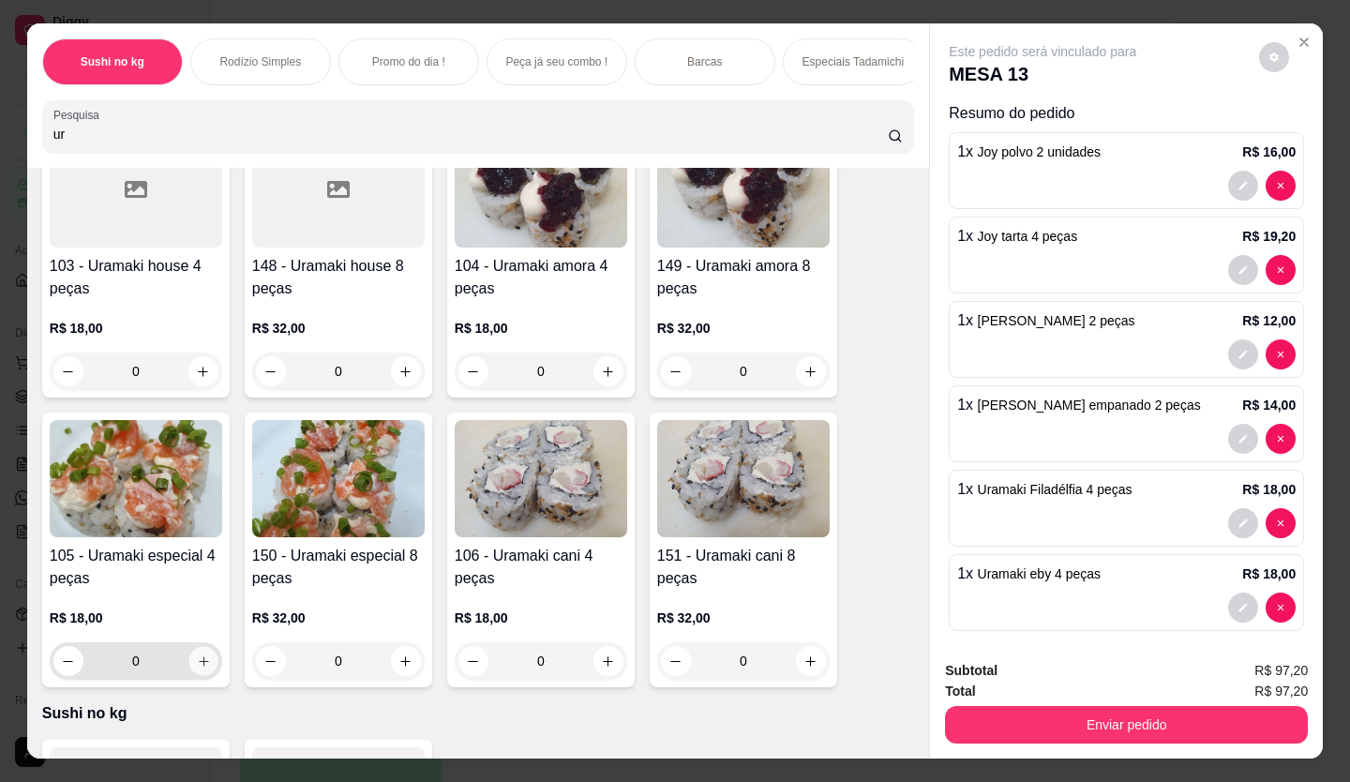
click at [199, 666] on icon "increase-product-quantity" at bounding box center [203, 660] width 9 height 9
type input "1"
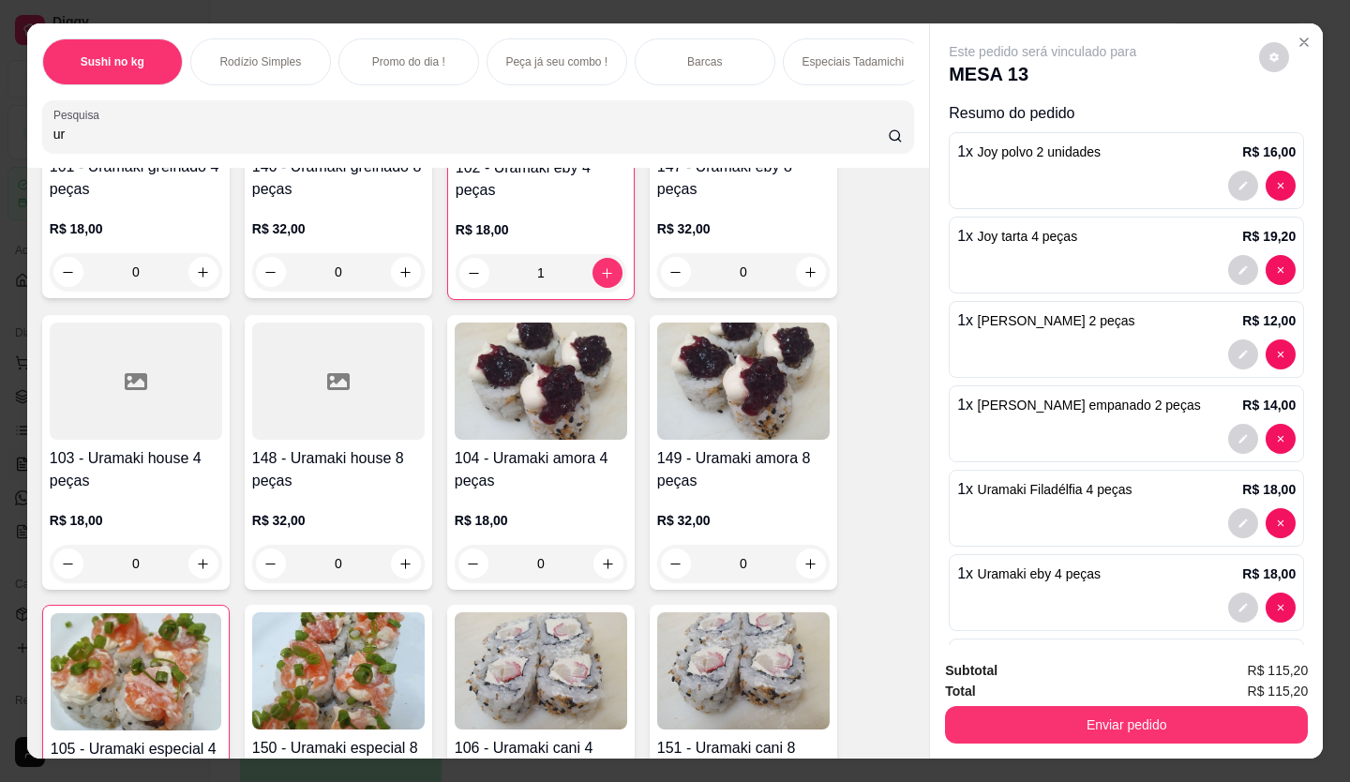
scroll to position [375, 0]
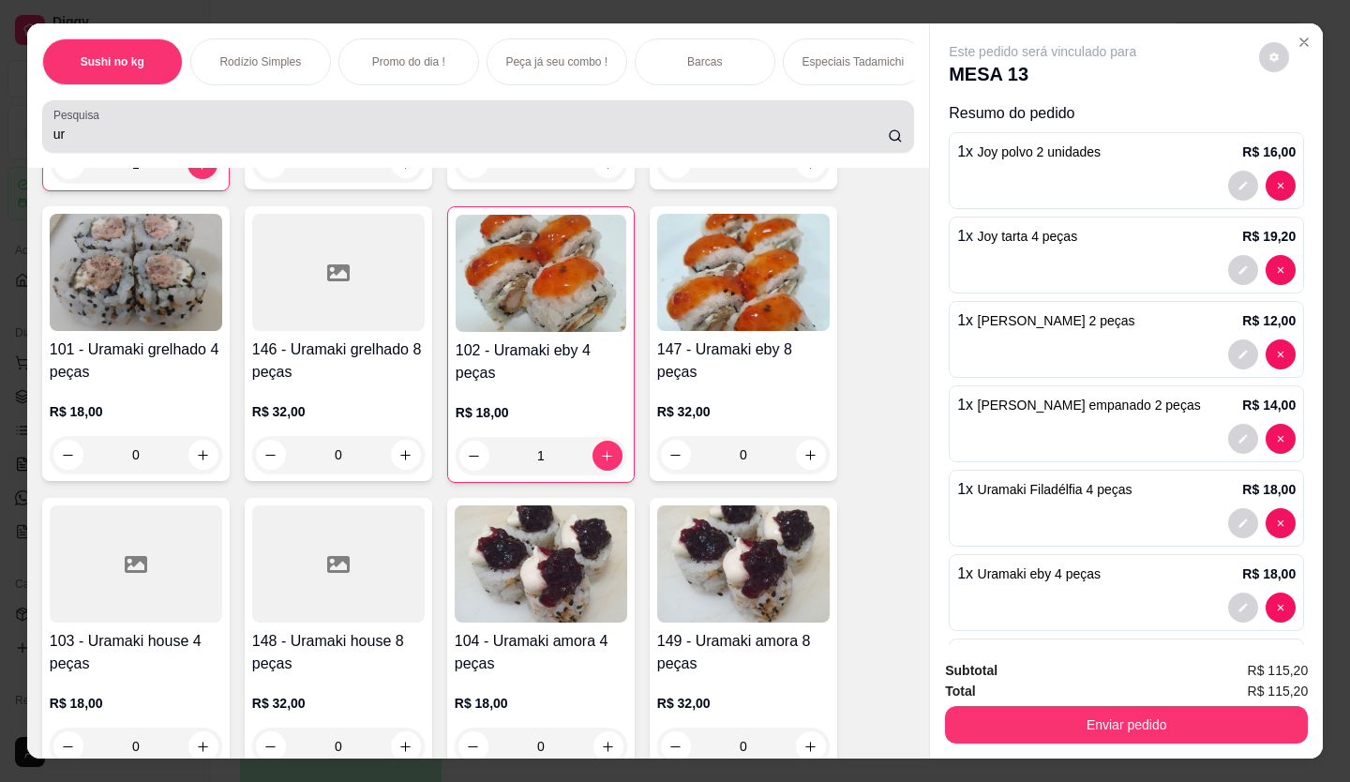
click at [135, 153] on div "Pesquisa ur" at bounding box center [478, 126] width 872 height 52
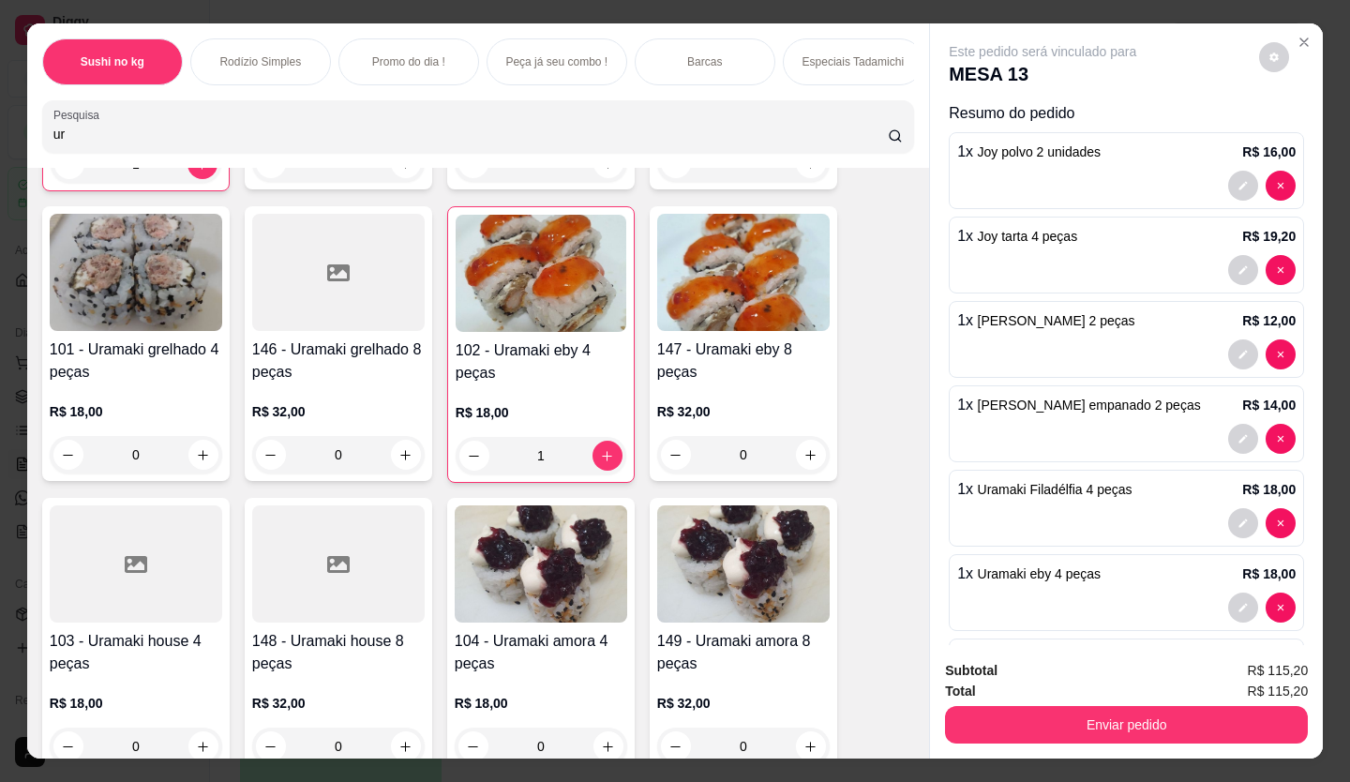
type input "u"
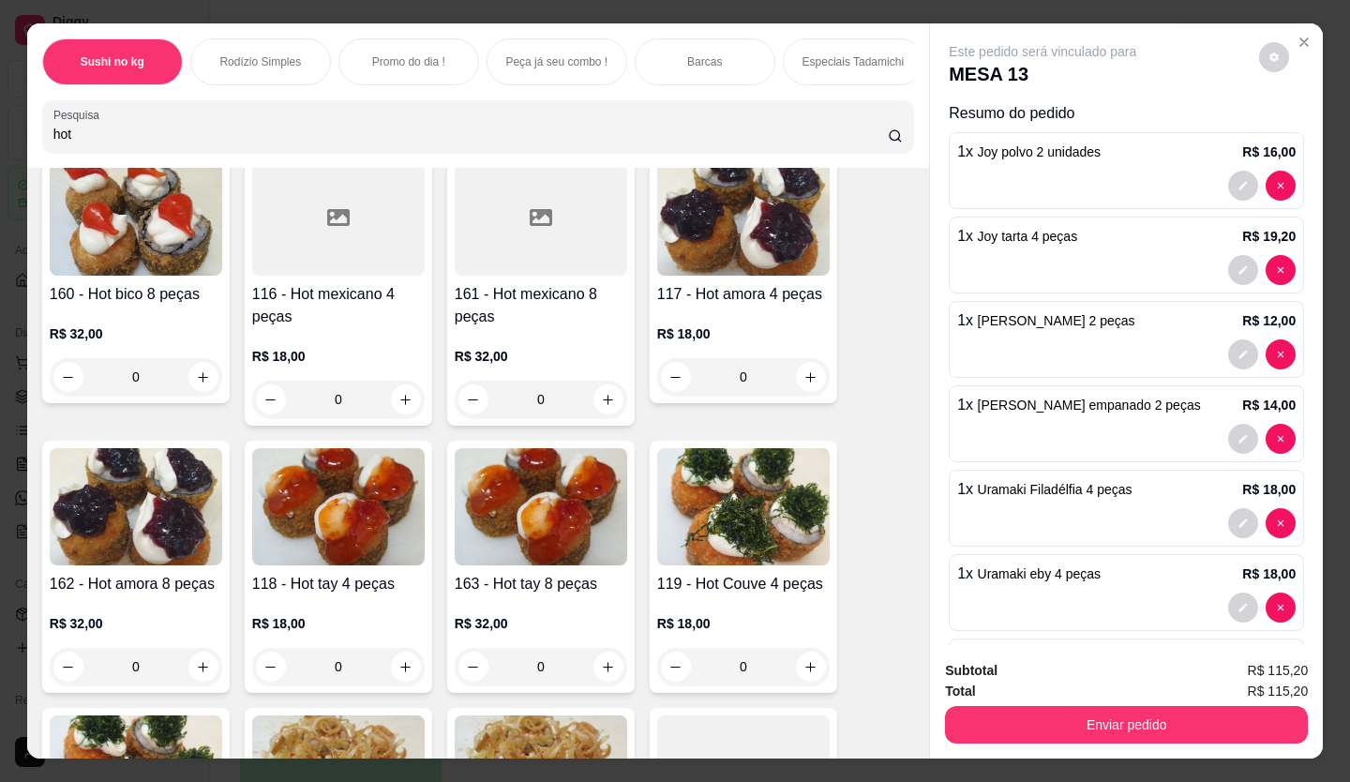
scroll to position [1031, 0]
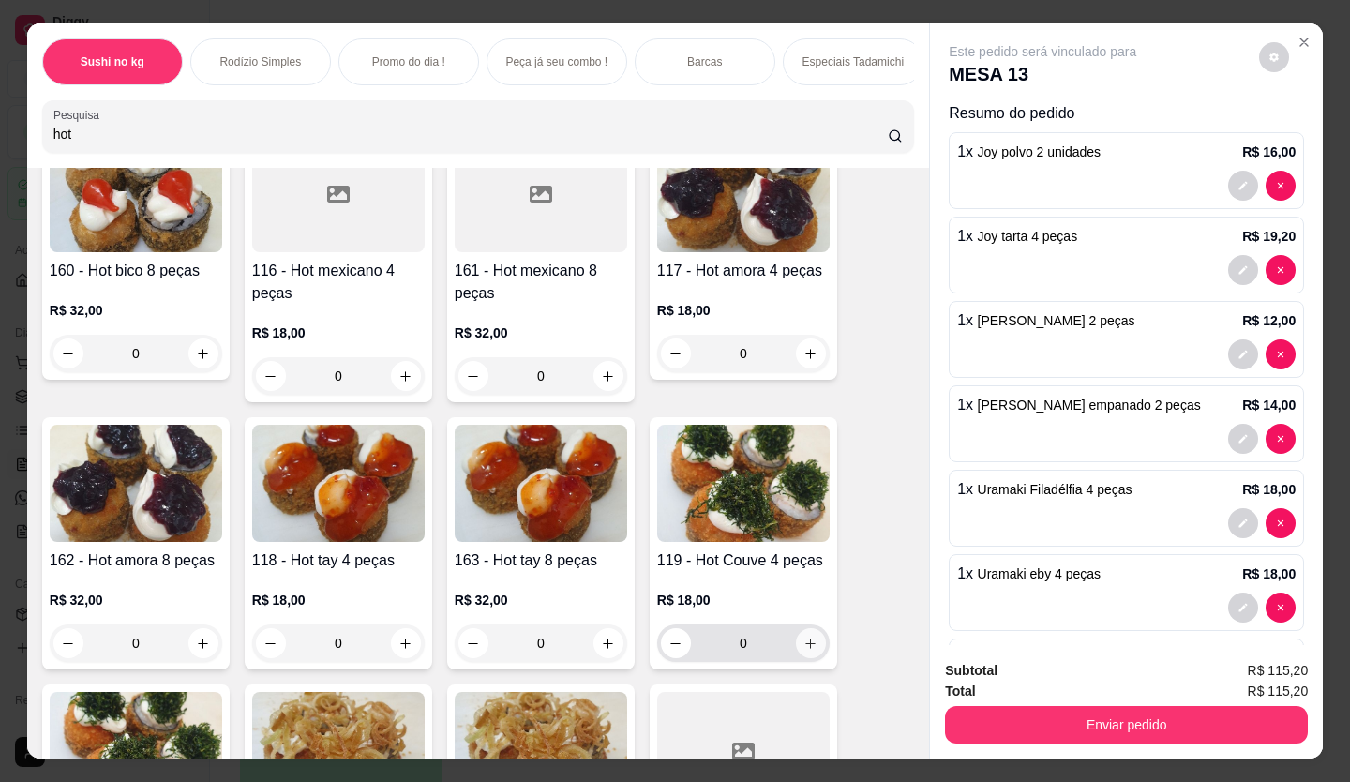
type input "hot"
click at [813, 651] on button "increase-product-quantity" at bounding box center [811, 643] width 30 height 30
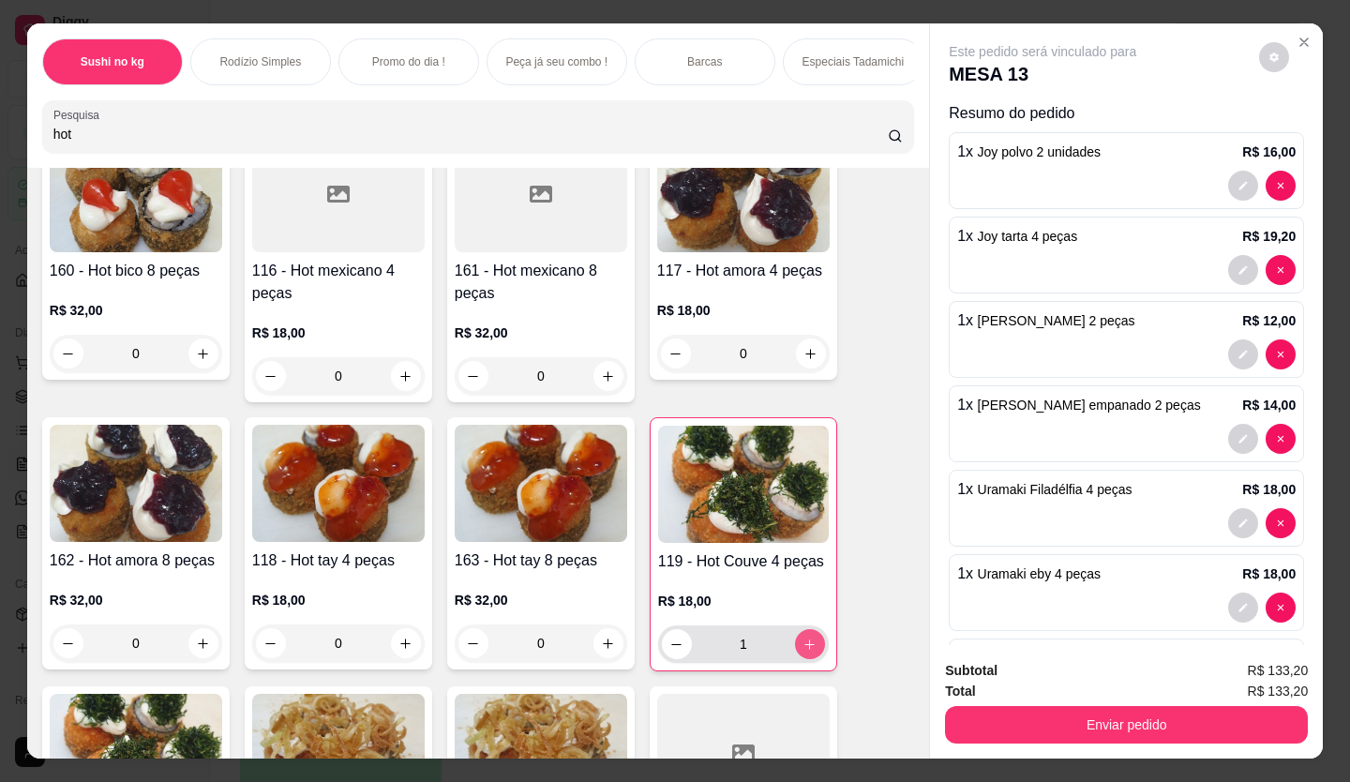
type input "1"
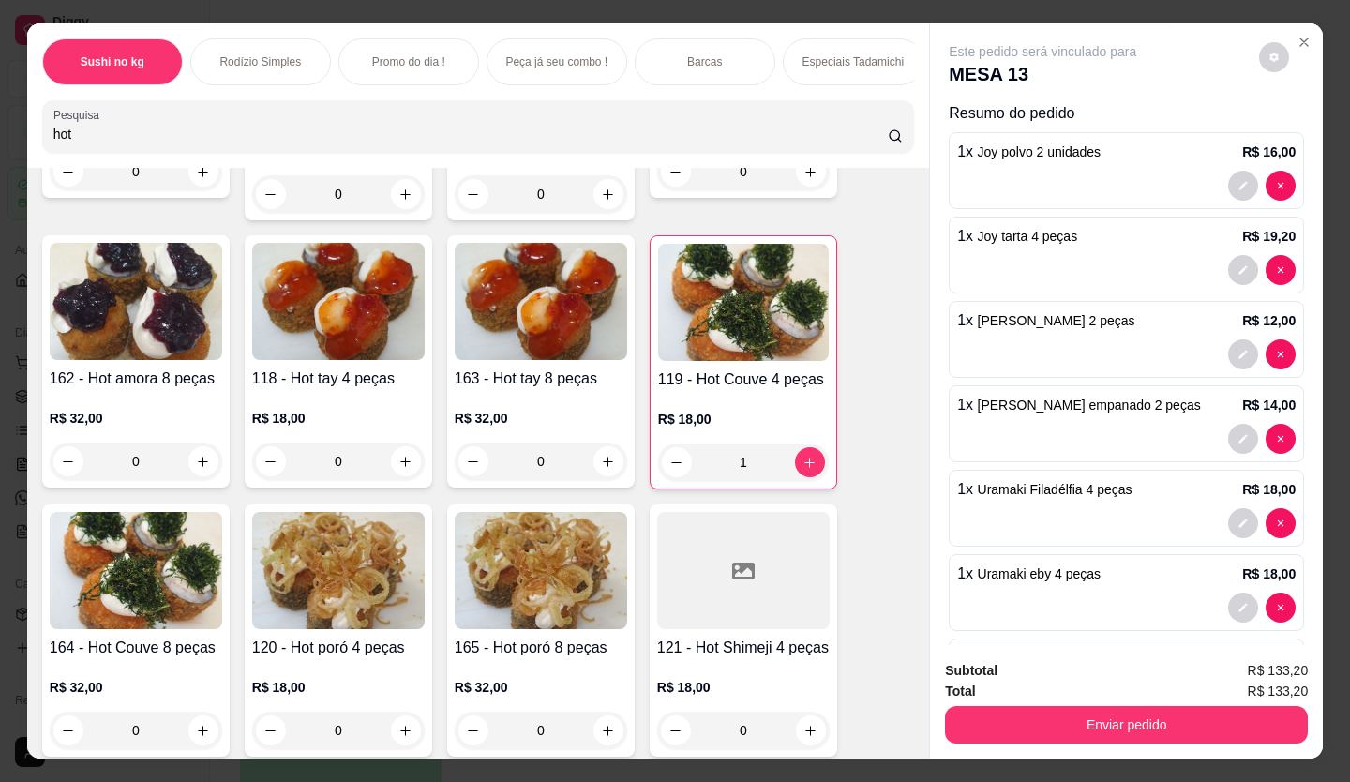
scroll to position [1219, 0]
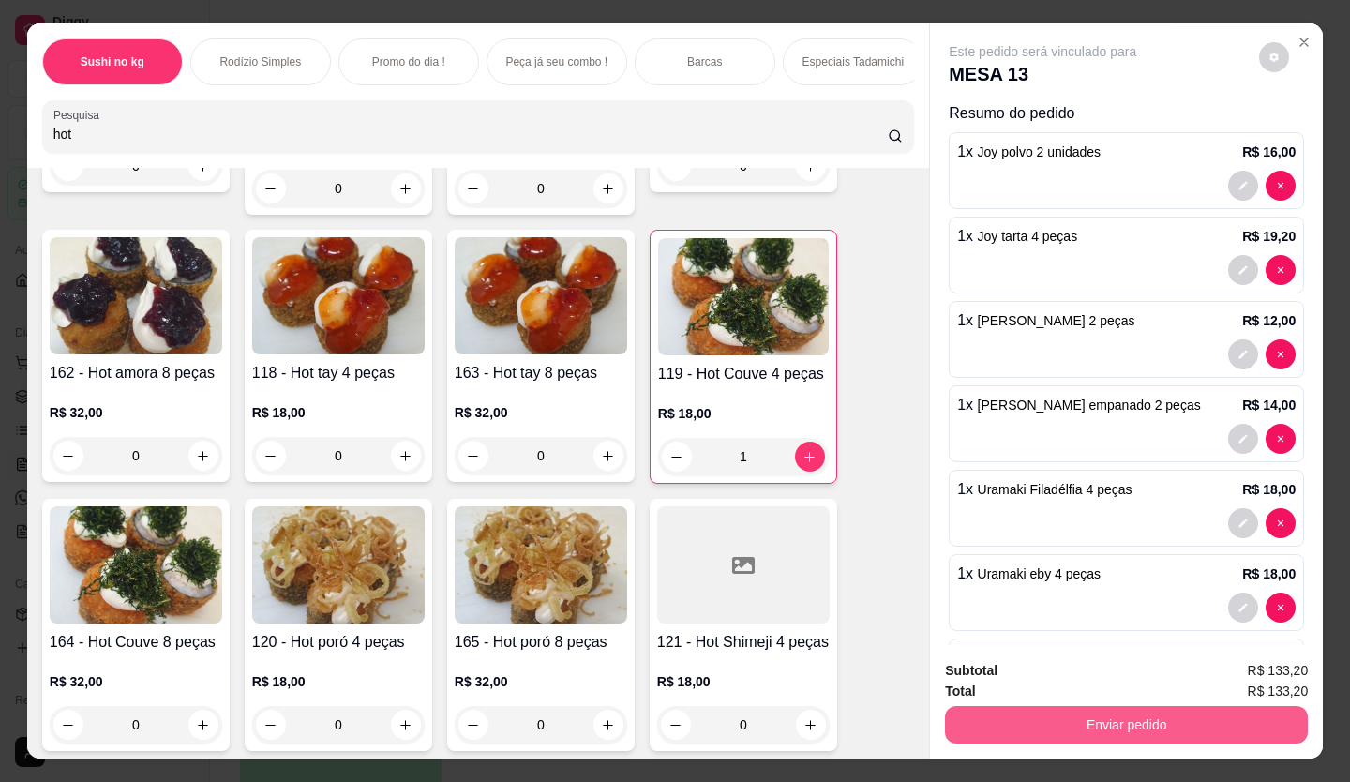
click at [1168, 708] on button "Enviar pedido" at bounding box center [1126, 724] width 363 height 37
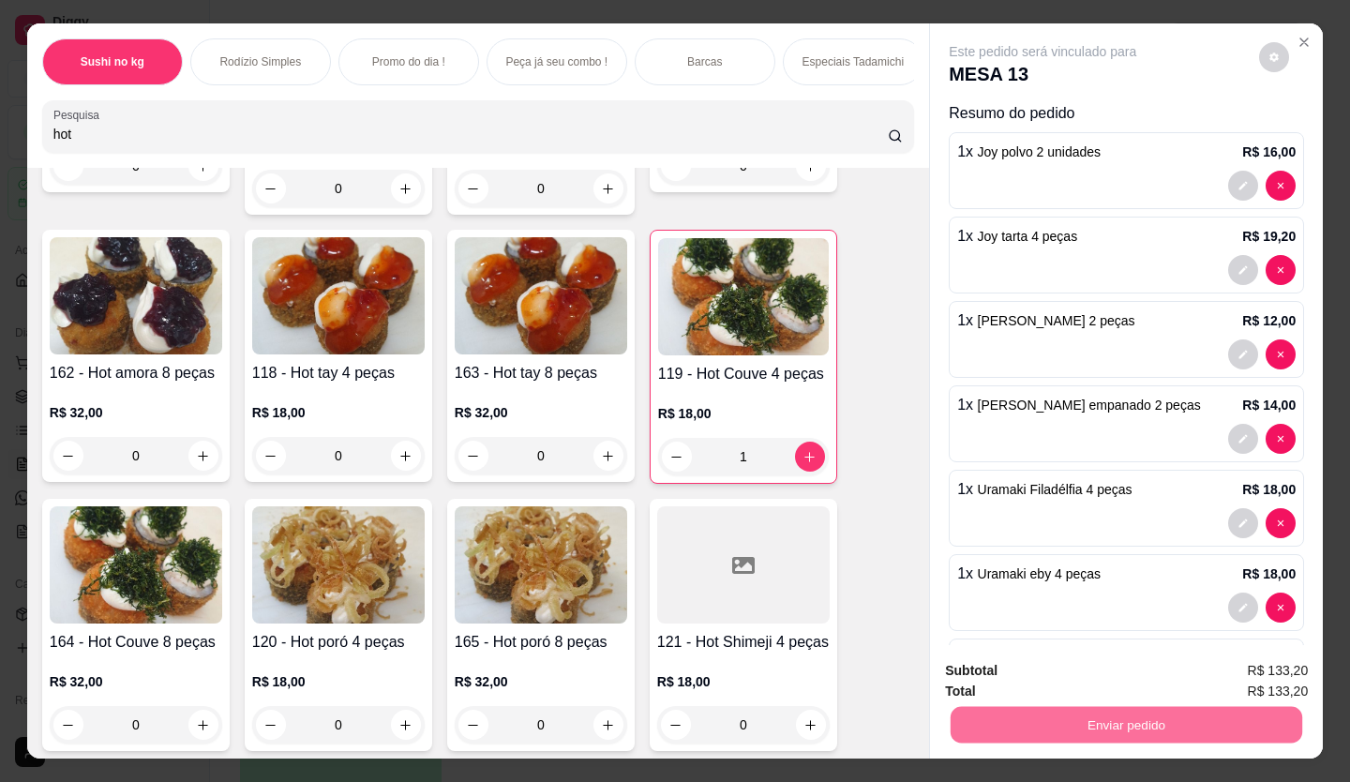
click at [1290, 661] on button "Enviar pedido" at bounding box center [1259, 671] width 106 height 36
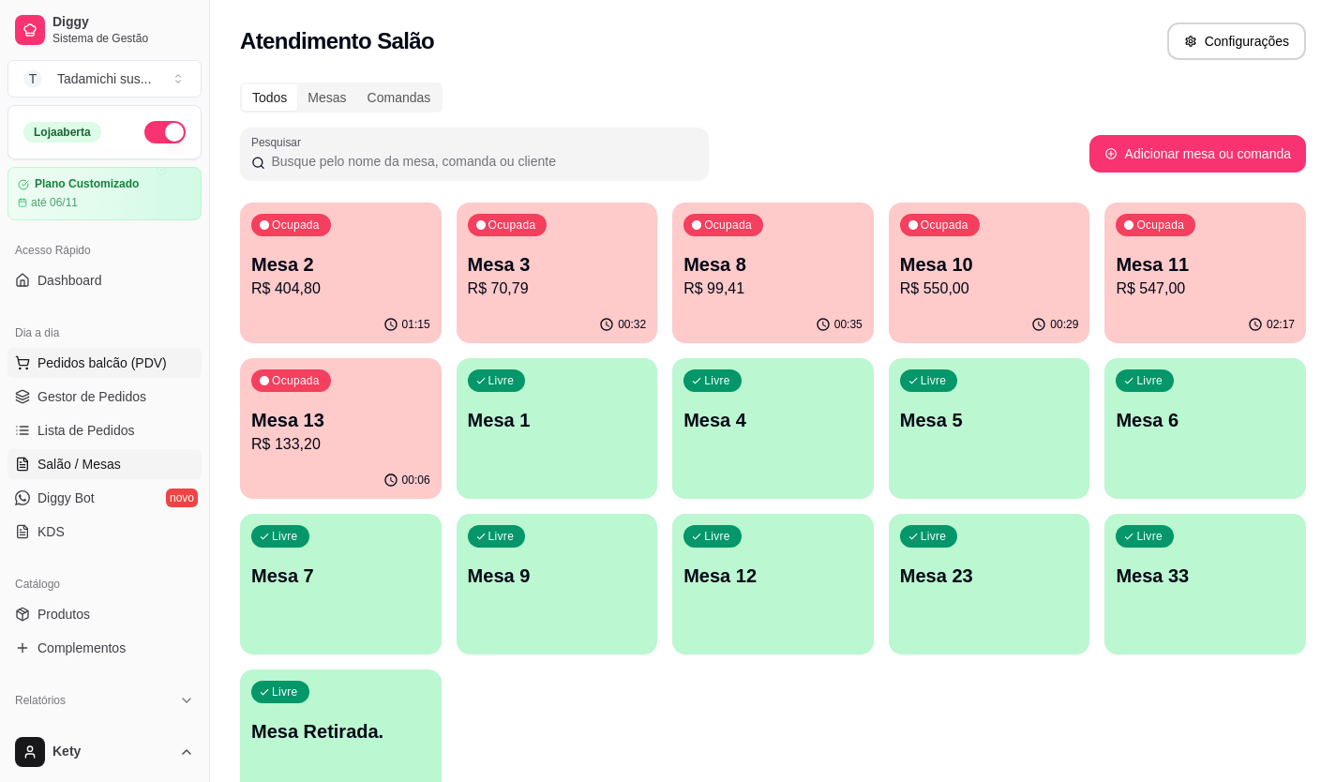
click at [145, 356] on span "Pedidos balcão (PDV)" at bounding box center [101, 362] width 129 height 19
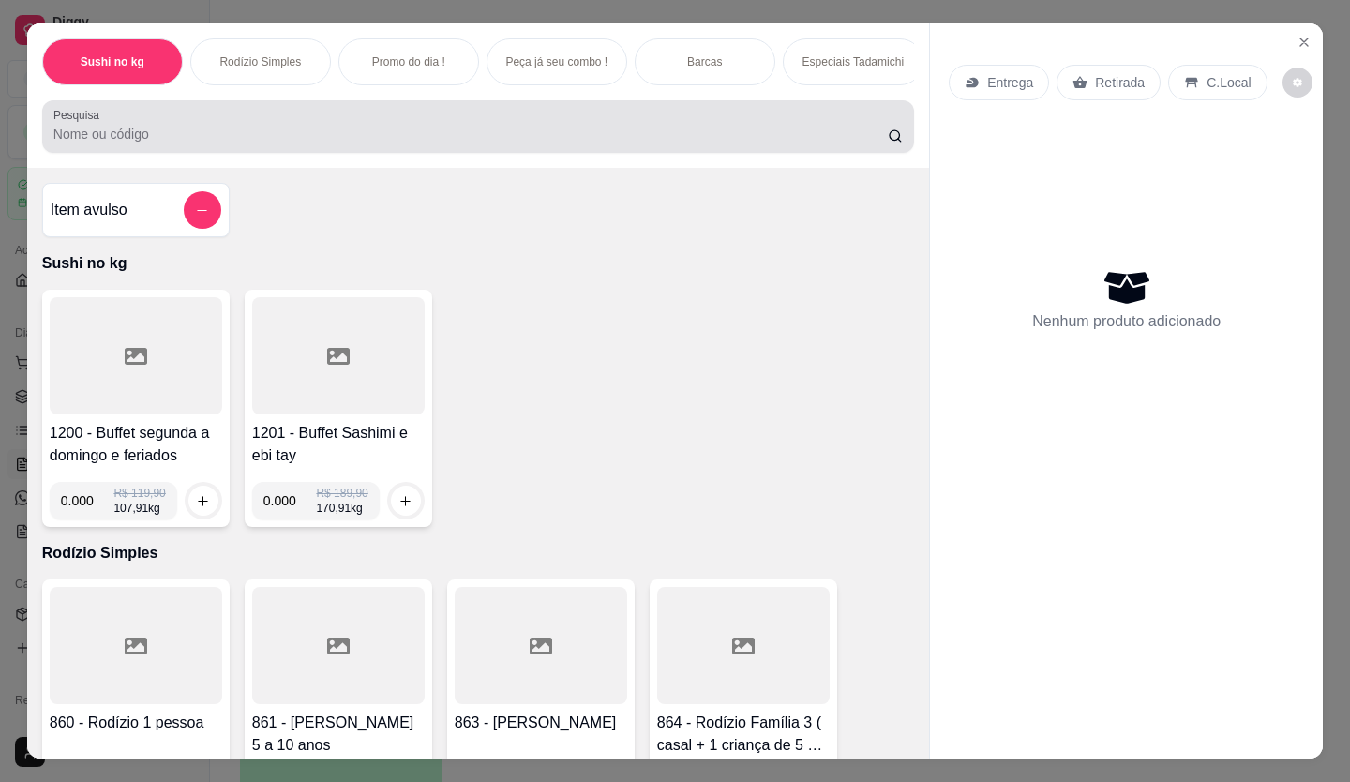
click at [157, 143] on input "Pesquisa" at bounding box center [470, 134] width 835 height 19
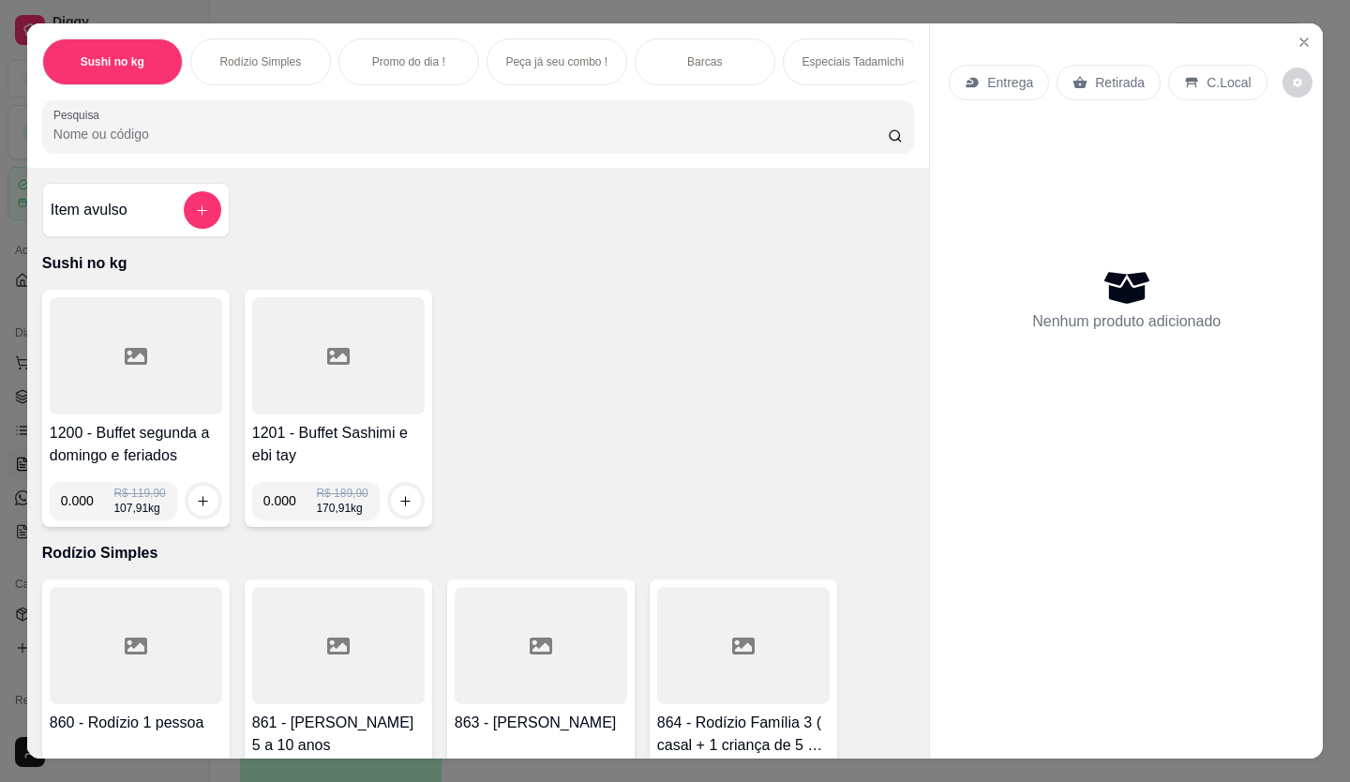
click at [134, 143] on input "Pesquisa" at bounding box center [470, 134] width 835 height 19
click at [1299, 35] on icon "Close" at bounding box center [1303, 42] width 15 height 15
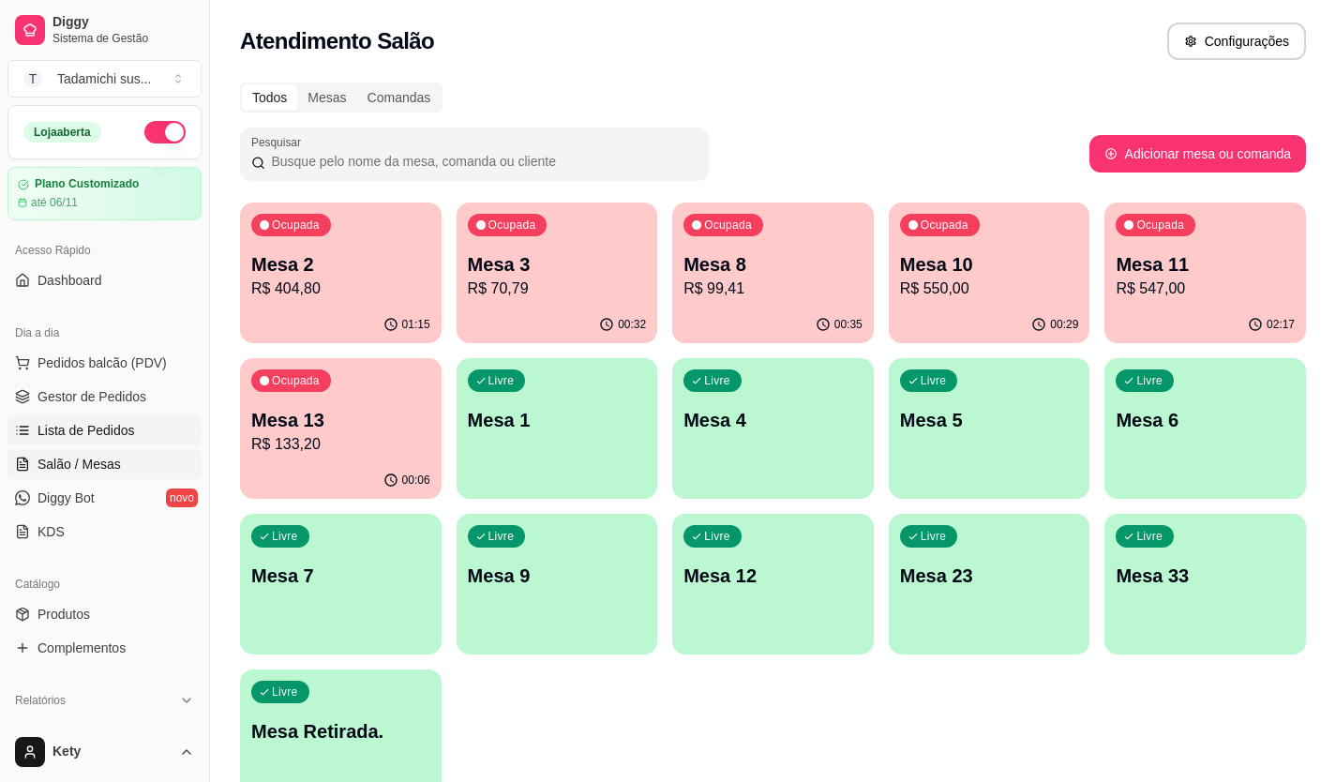
click at [102, 432] on span "Lista de Pedidos" at bounding box center [85, 430] width 97 height 19
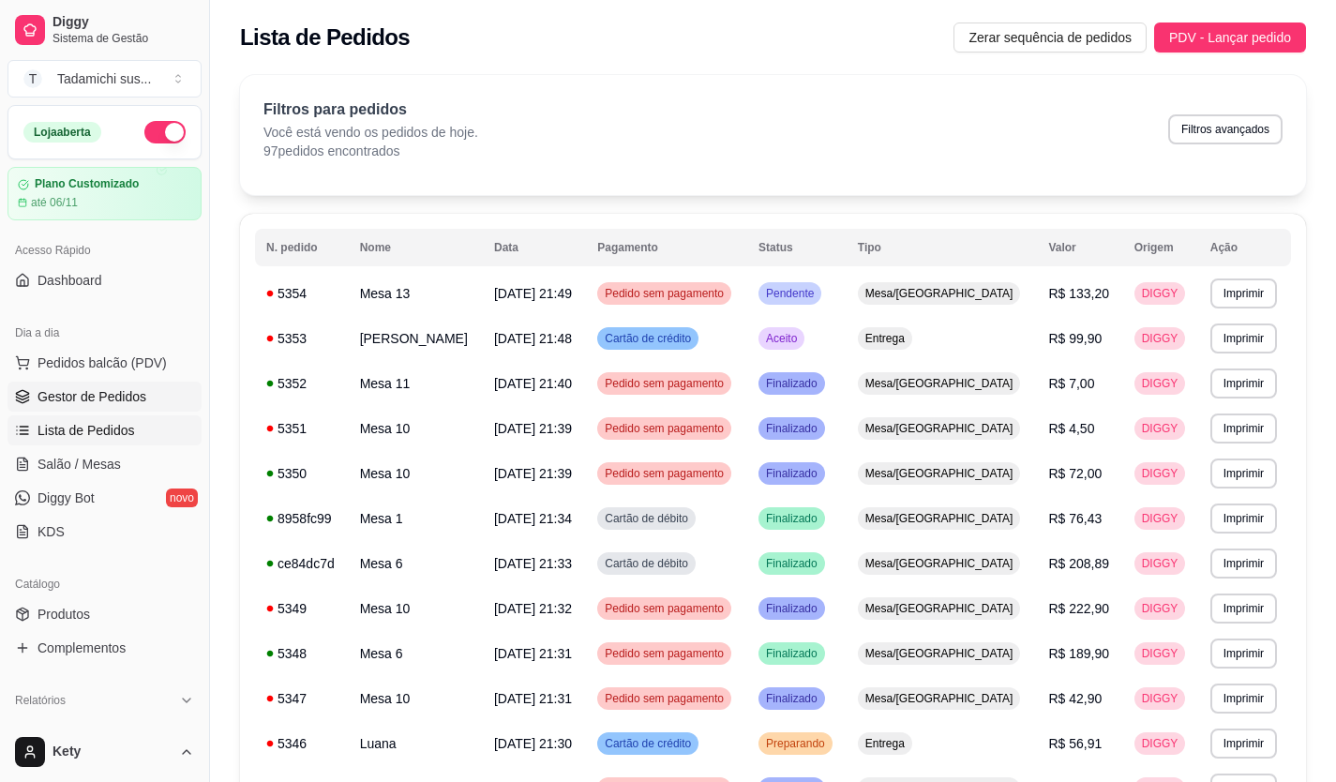
click at [77, 402] on span "Gestor de Pedidos" at bounding box center [91, 396] width 109 height 19
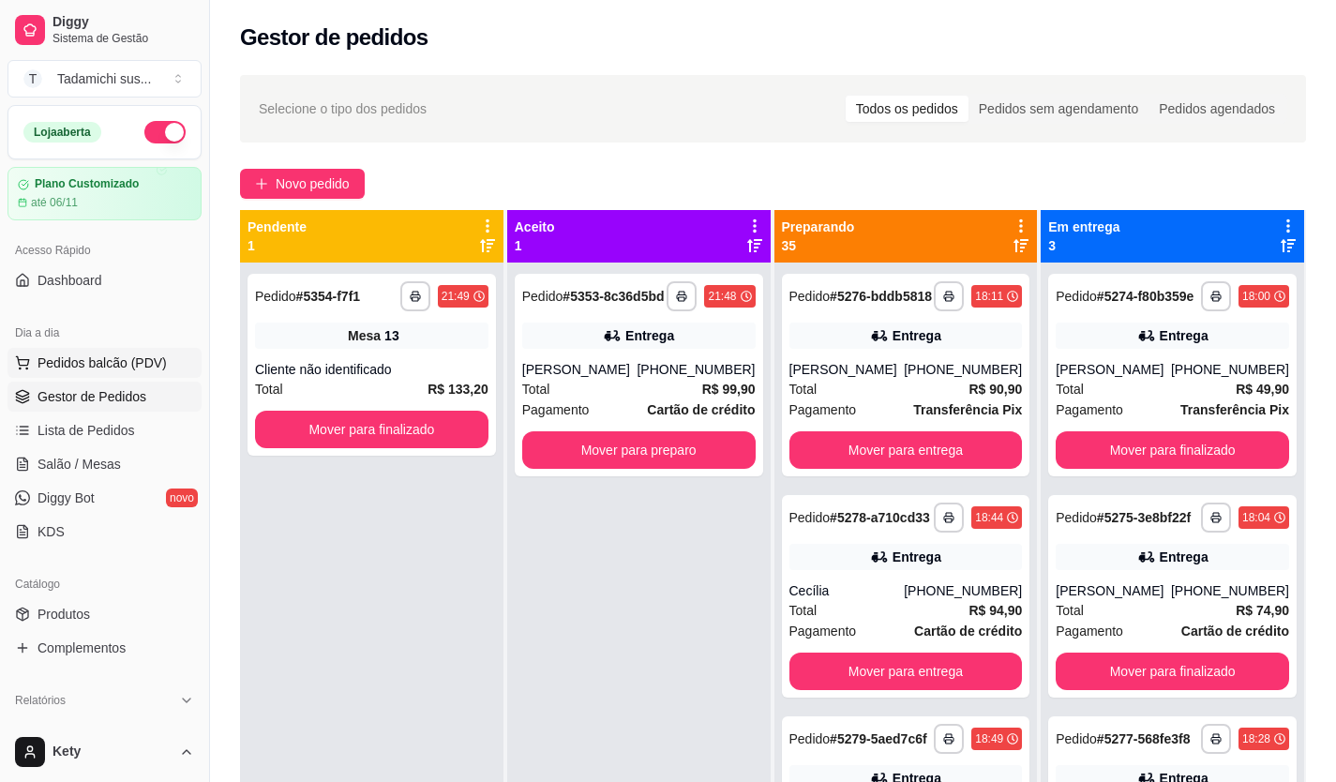
click at [104, 363] on span "Pedidos balcão (PDV)" at bounding box center [101, 362] width 129 height 19
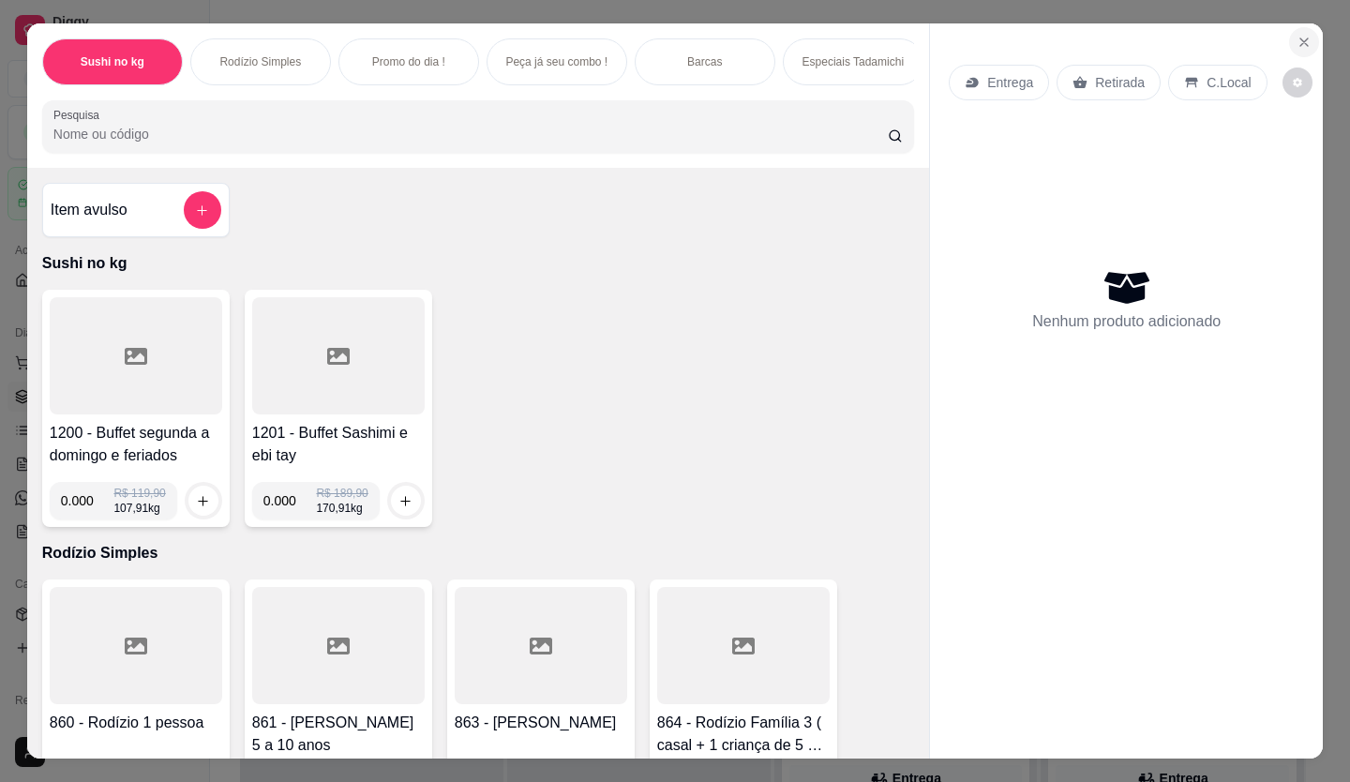
click at [1299, 35] on icon "Close" at bounding box center [1303, 42] width 15 height 15
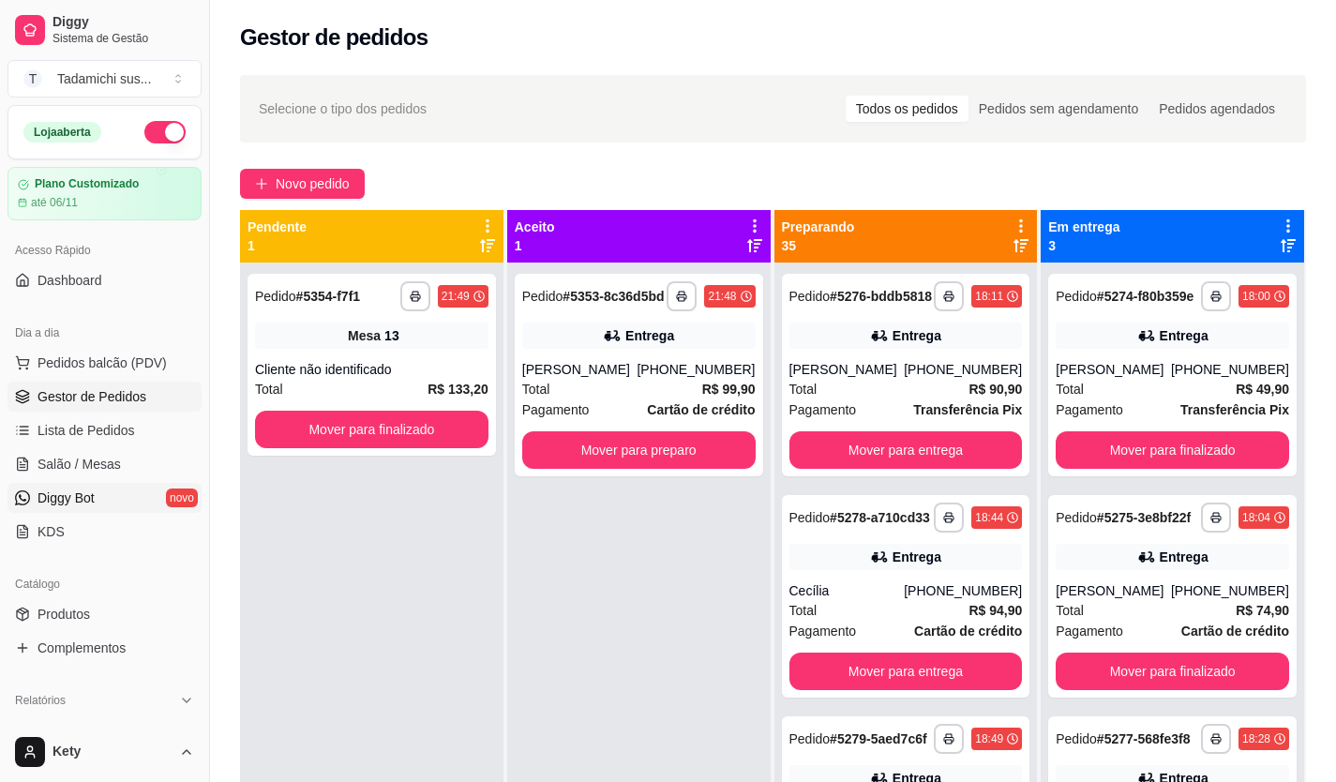
click at [99, 493] on link "Diggy Bot novo" at bounding box center [104, 498] width 194 height 30
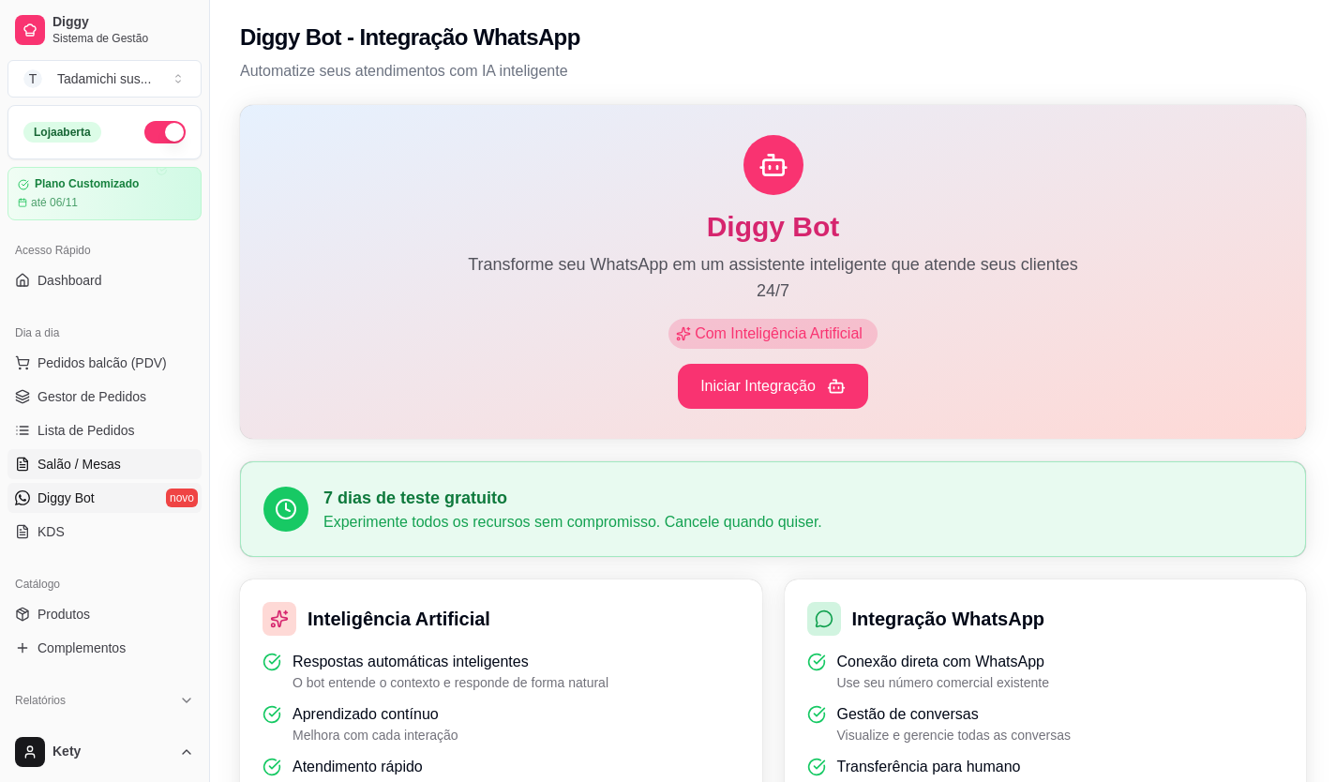
click at [126, 472] on link "Salão / Mesas" at bounding box center [104, 464] width 194 height 30
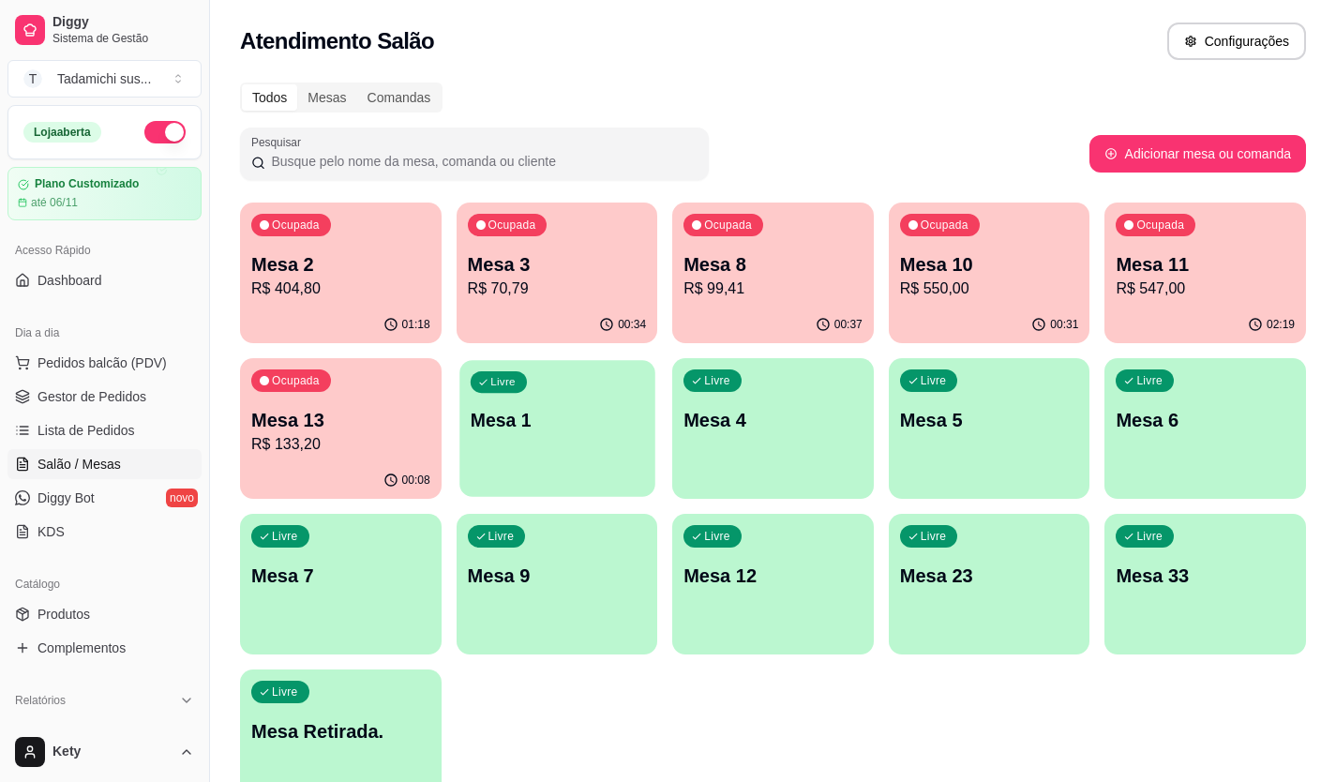
click at [584, 454] on div "Livre Mesa 1" at bounding box center [556, 417] width 195 height 114
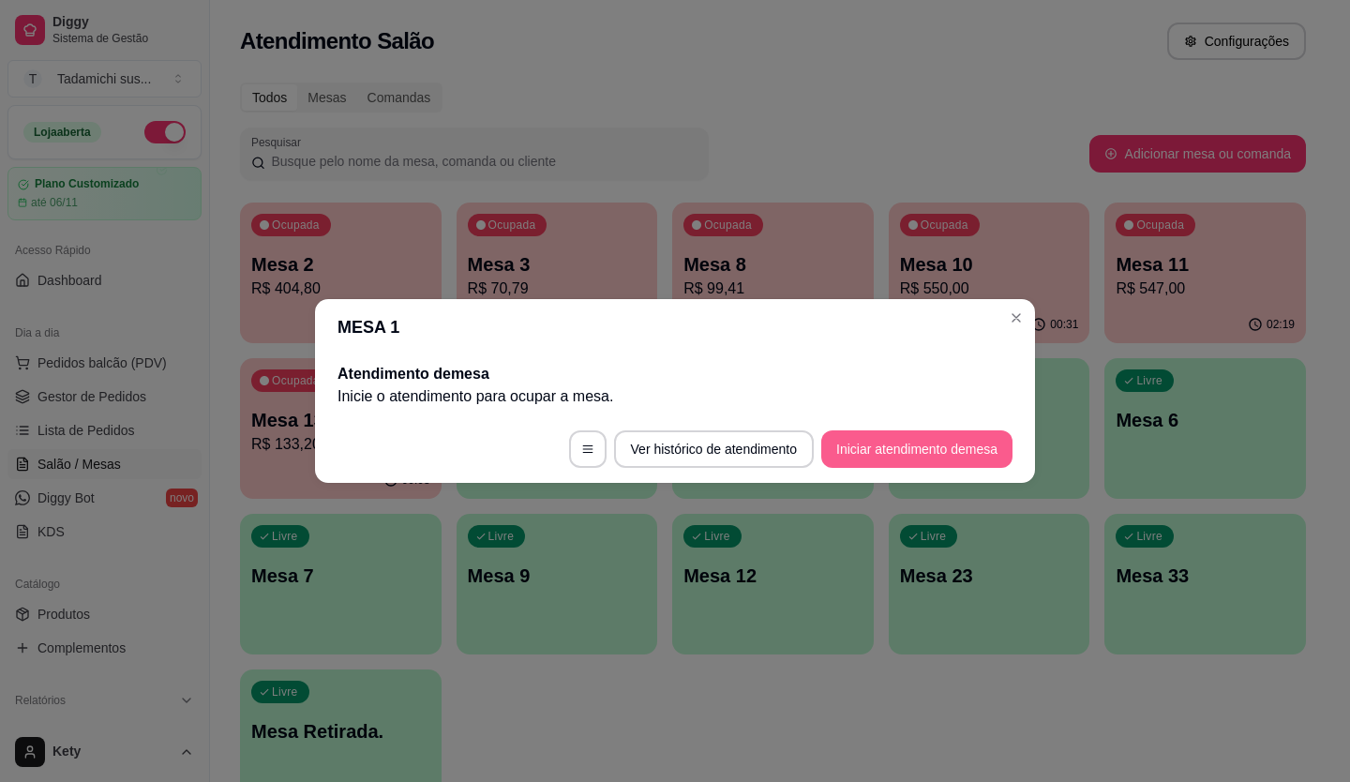
click at [882, 460] on button "Iniciar atendimento de mesa" at bounding box center [916, 448] width 191 height 37
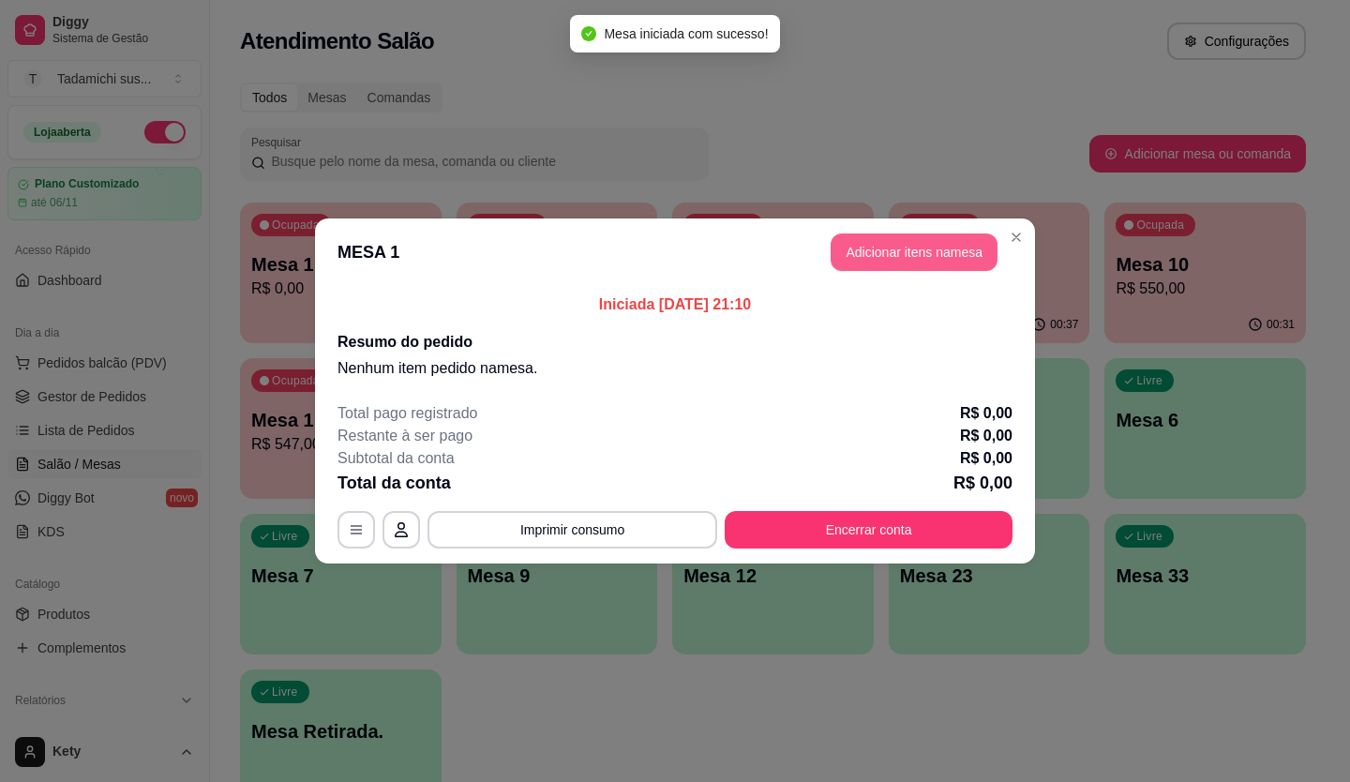
click at [904, 260] on button "Adicionar itens na mesa" at bounding box center [914, 251] width 167 height 37
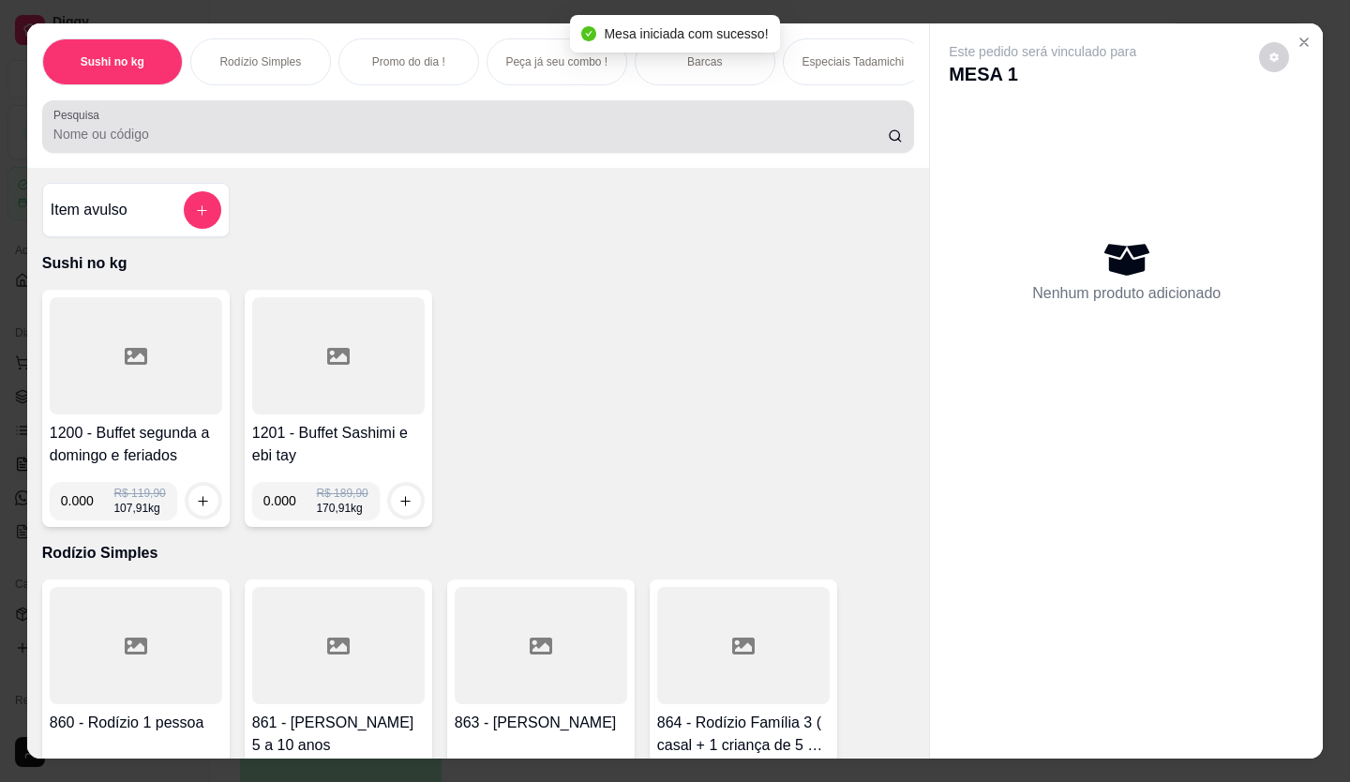
click at [431, 143] on input "Pesquisa" at bounding box center [470, 134] width 835 height 19
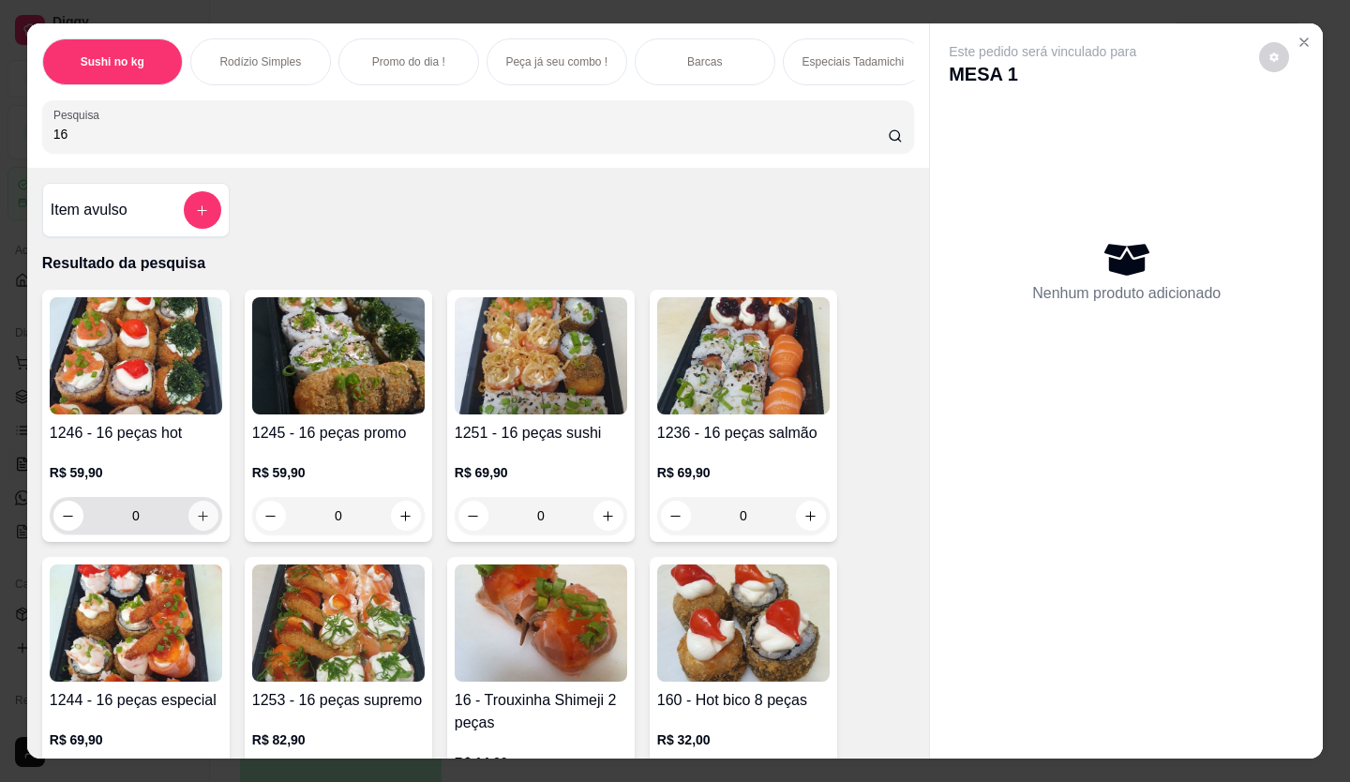
type input "16"
click at [196, 521] on icon "increase-product-quantity" at bounding box center [203, 516] width 14 height 14
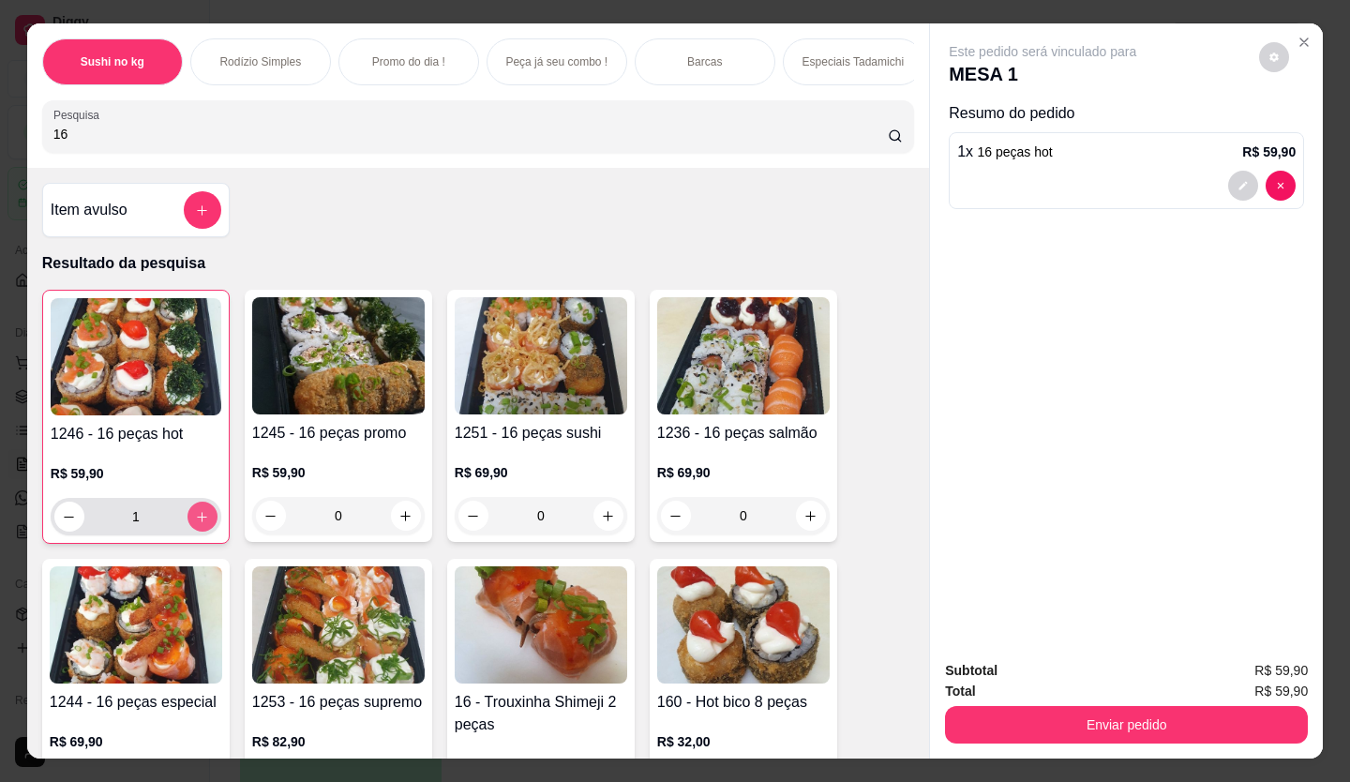
type input "1"
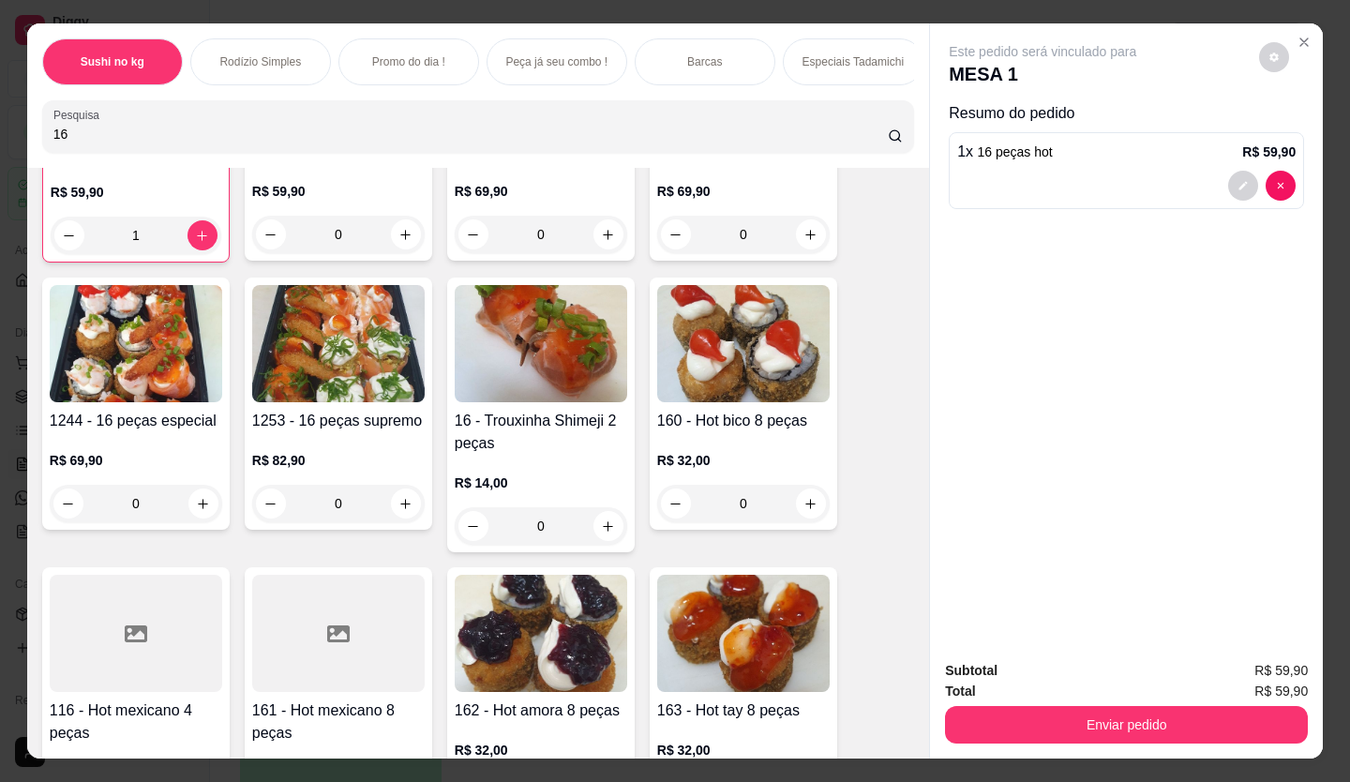
scroll to position [469, 0]
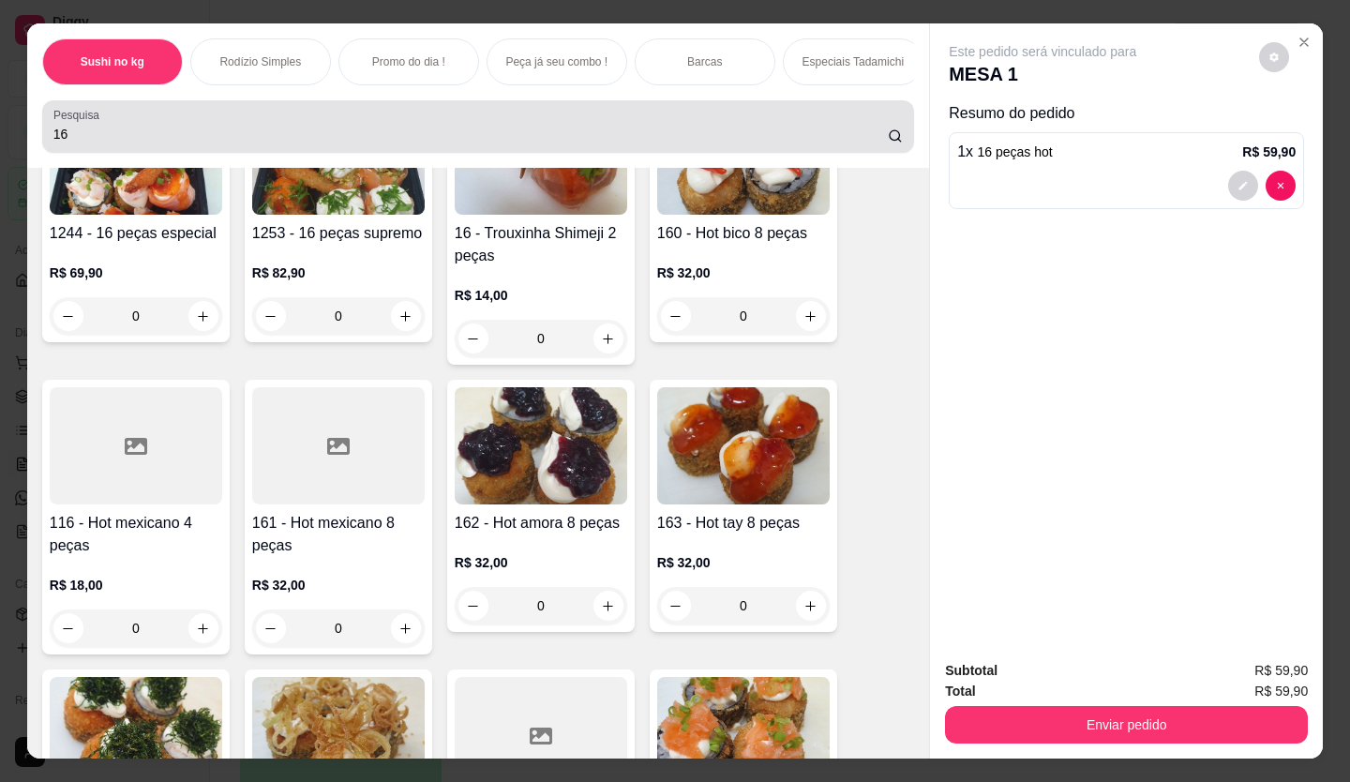
click at [237, 143] on input "16" at bounding box center [470, 134] width 835 height 19
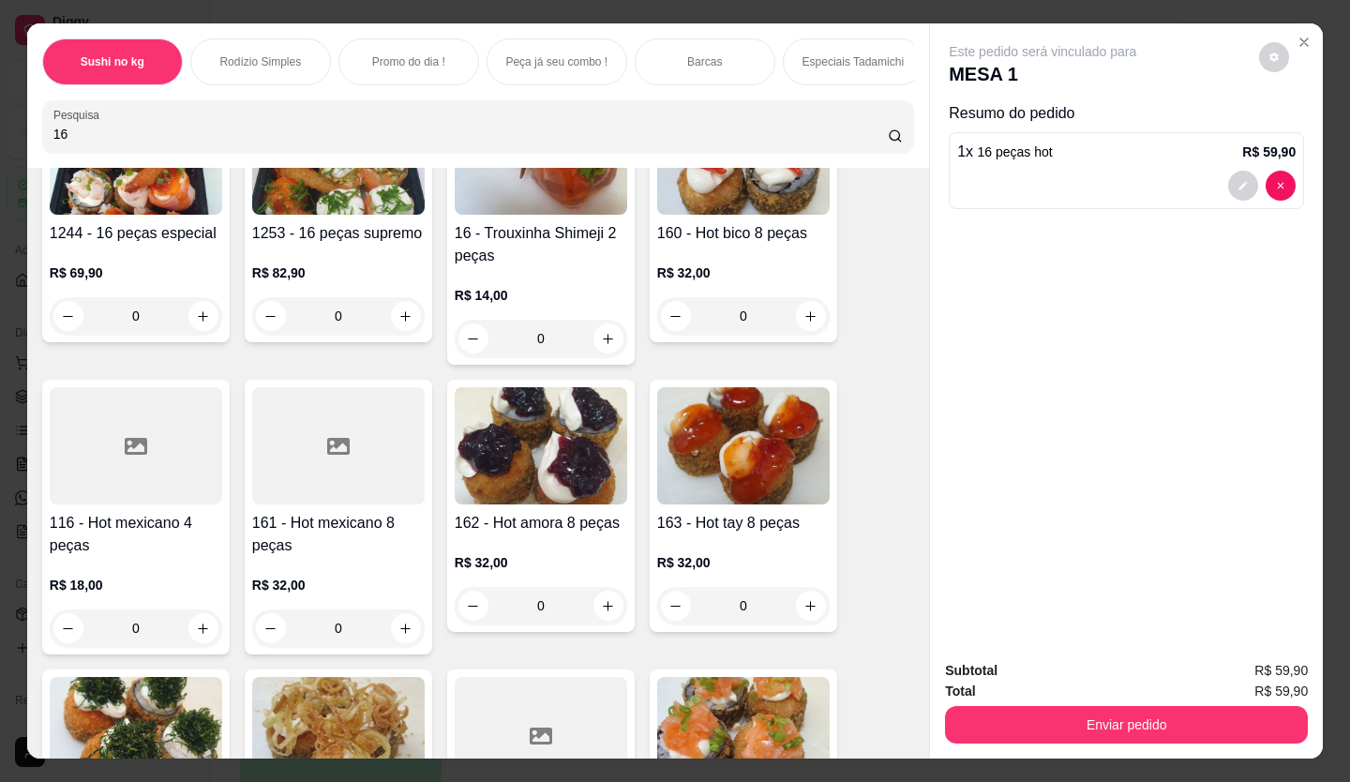
type input "1"
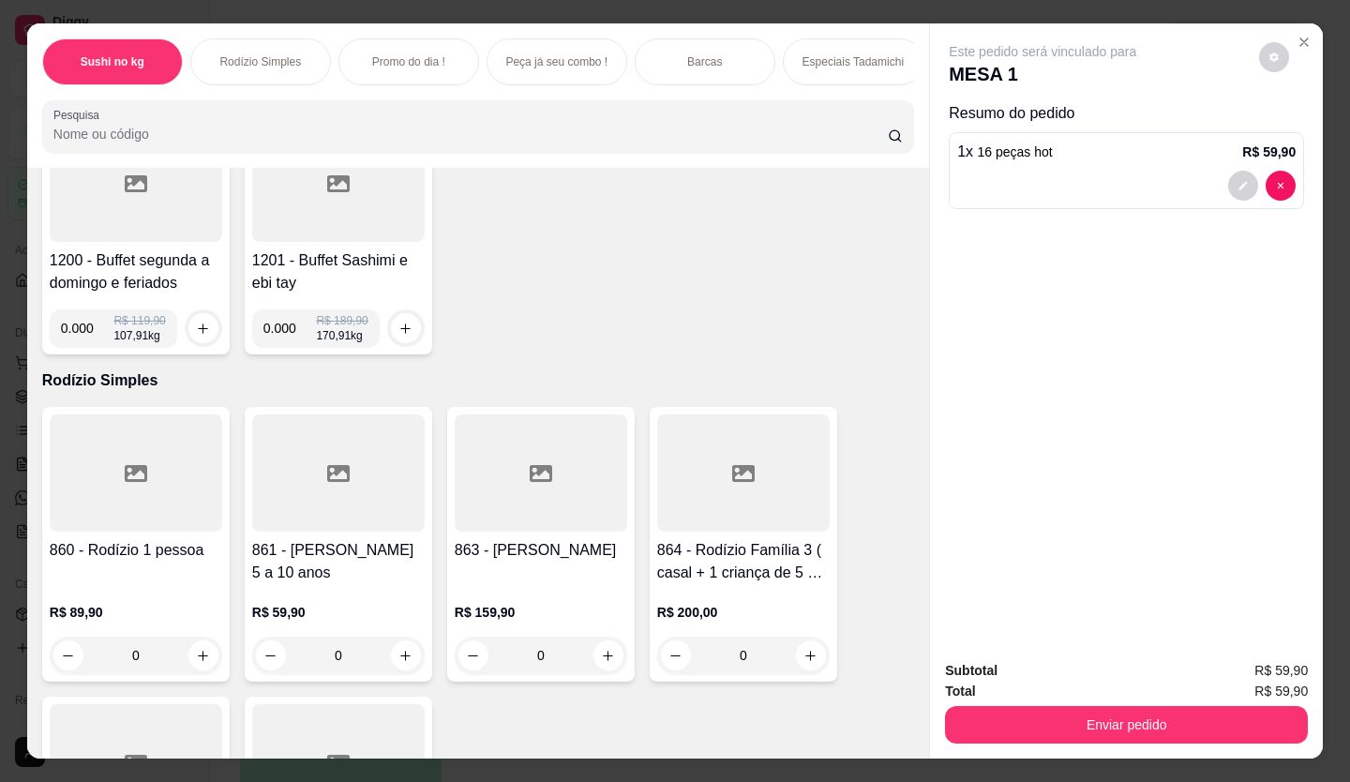
scroll to position [0, 0]
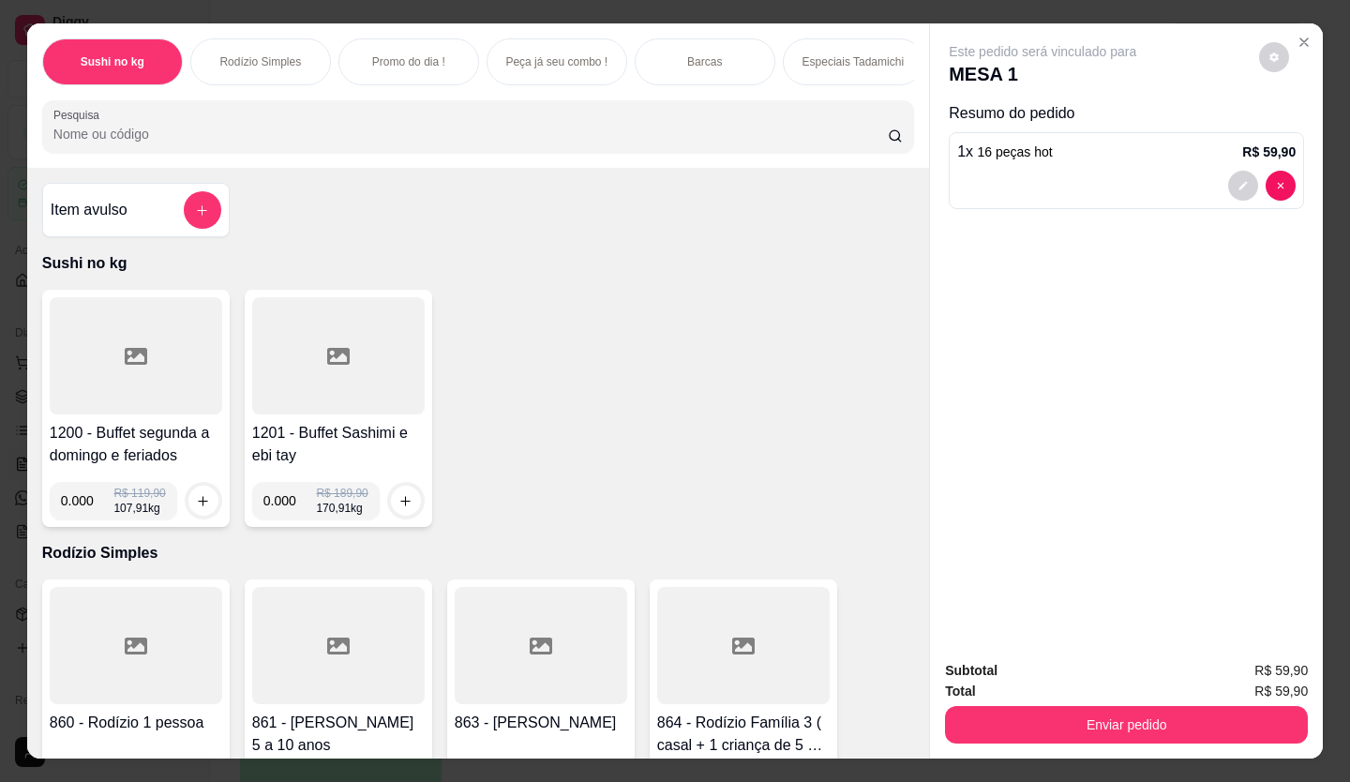
click at [90, 504] on input "0.000" at bounding box center [87, 500] width 53 height 37
click at [87, 507] on input "0.000" at bounding box center [87, 500] width 53 height 37
click at [89, 503] on input "0.001" at bounding box center [87, 500] width 53 height 37
type input "0.000"
click at [150, 394] on div at bounding box center [136, 355] width 172 height 117
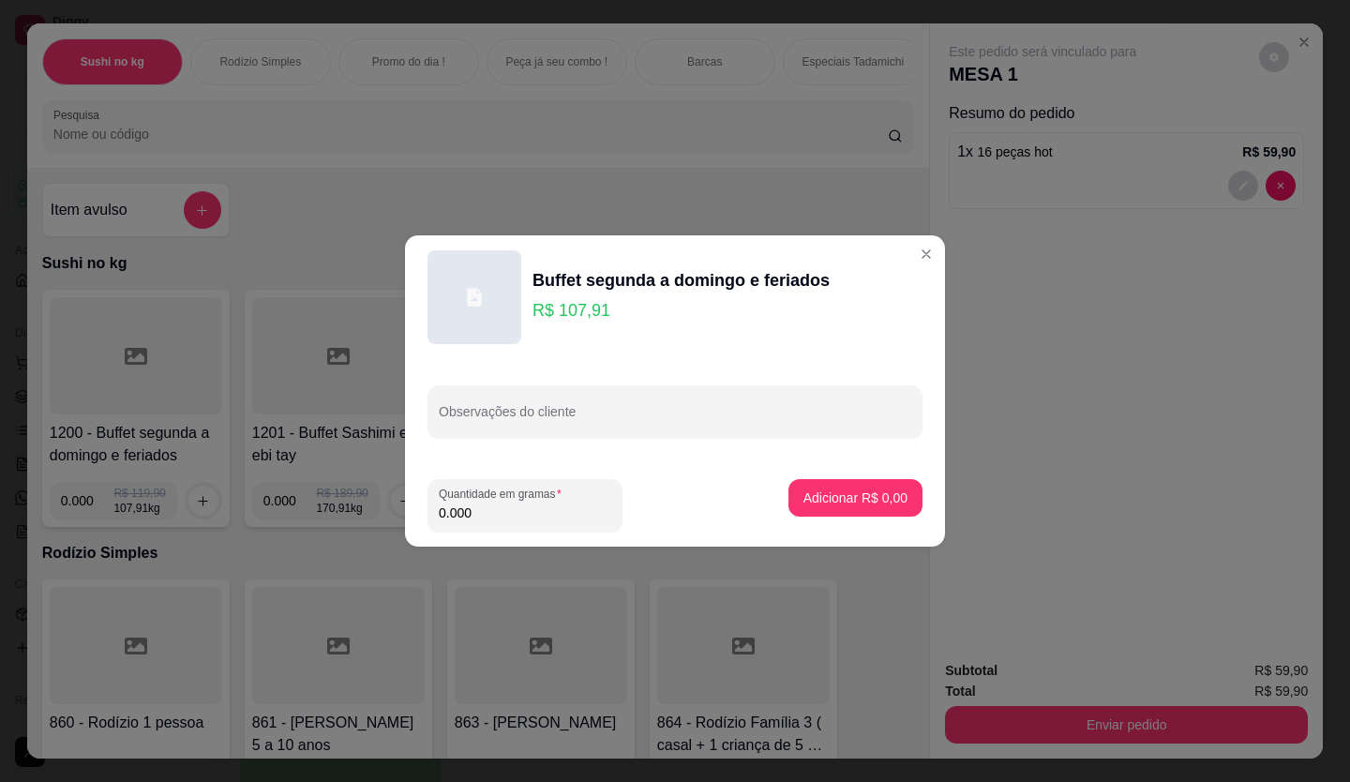
click at [475, 508] on input "0.000" at bounding box center [525, 512] width 172 height 19
click at [556, 506] on input "0.000" at bounding box center [525, 512] width 172 height 19
type input "0.058"
click at [803, 500] on p "Adicionar R$ 6,26" at bounding box center [855, 497] width 104 height 19
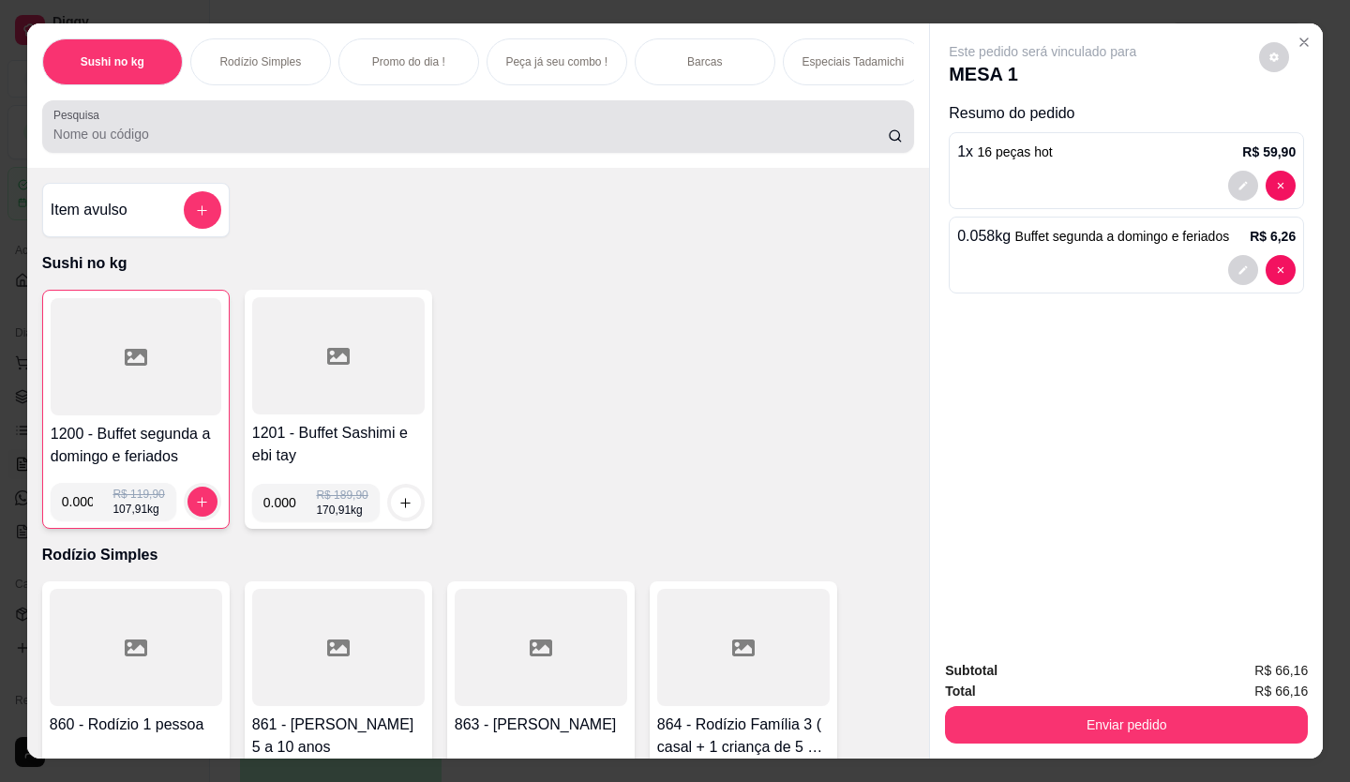
click at [82, 123] on label "Pesquisa" at bounding box center [79, 115] width 52 height 16
click at [82, 125] on input "Pesquisa" at bounding box center [470, 134] width 835 height 19
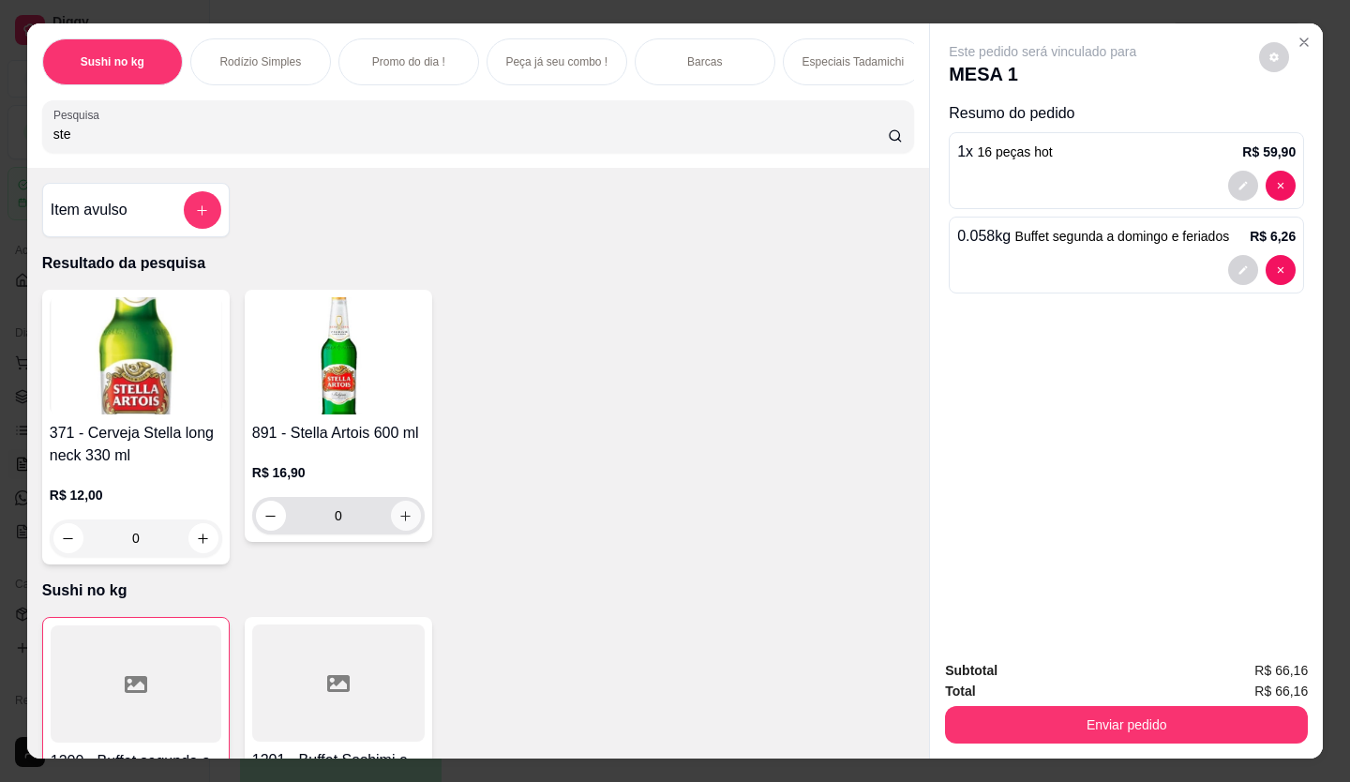
type input "ste"
click at [408, 530] on button "increase-product-quantity" at bounding box center [406, 516] width 30 height 30
type input "1"
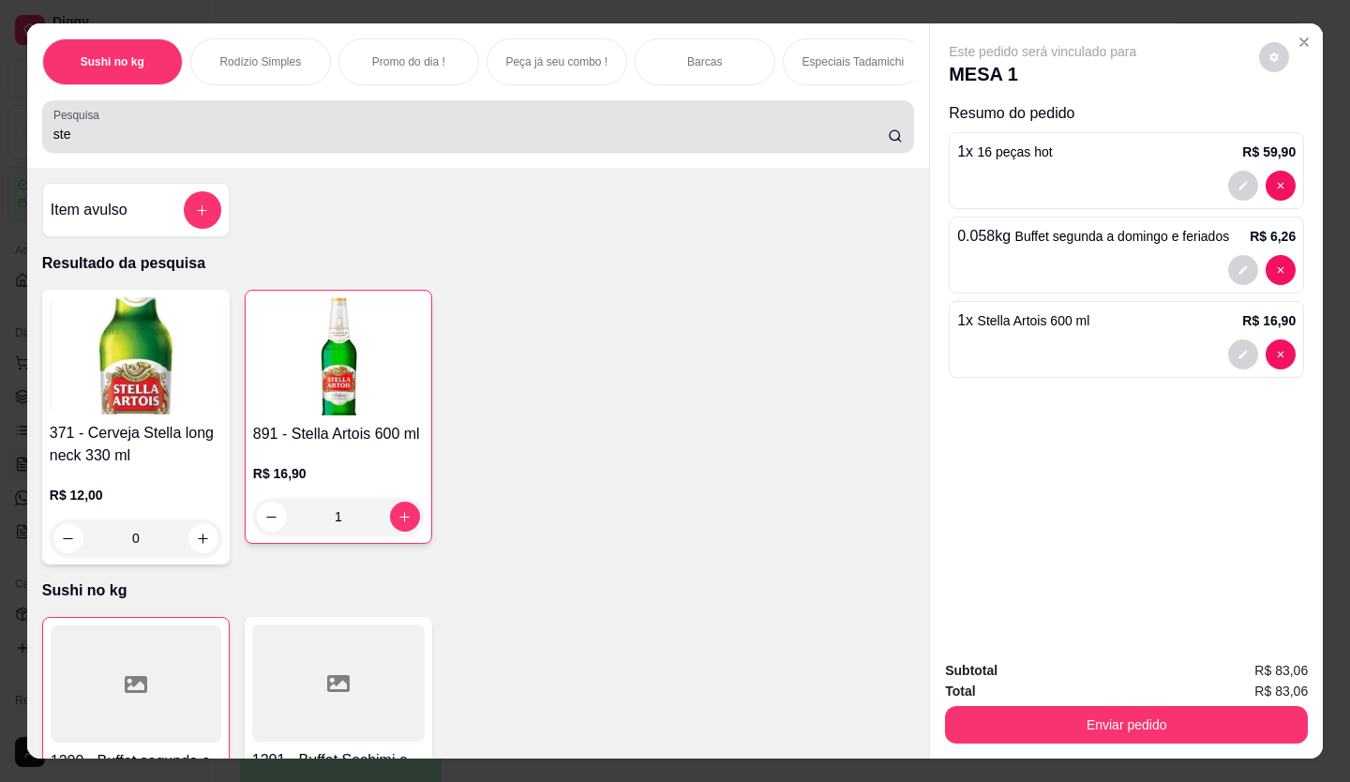
click at [184, 142] on input "ste" at bounding box center [470, 134] width 835 height 19
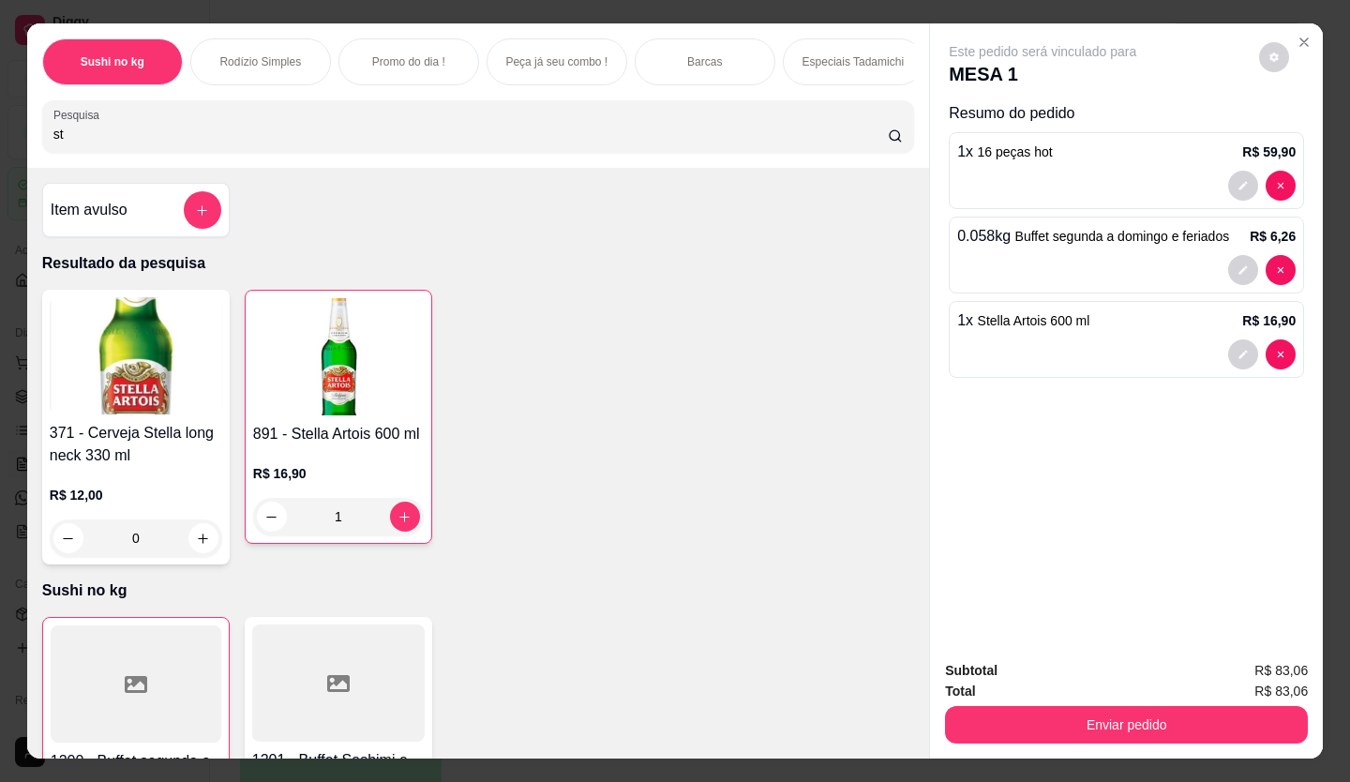
type input "s"
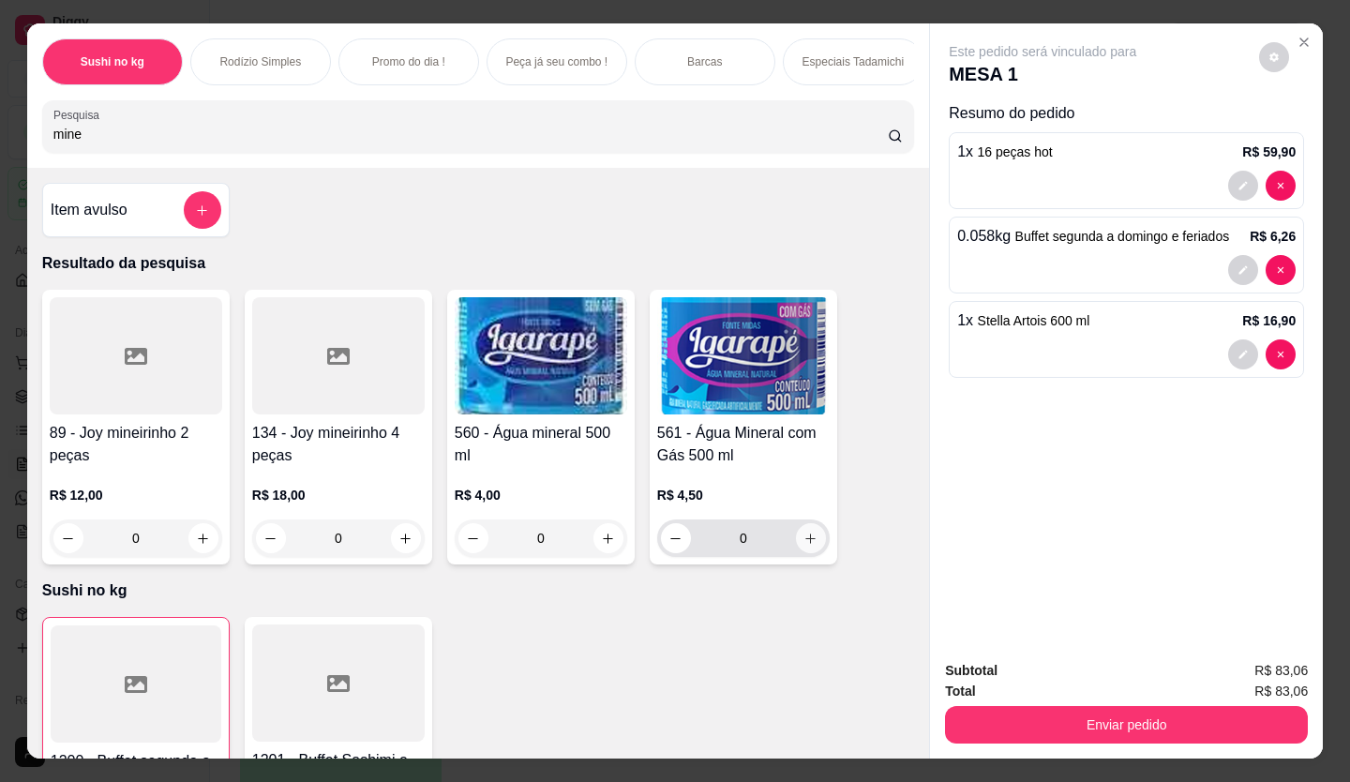
type input "mine"
click at [796, 544] on button "increase-product-quantity" at bounding box center [811, 538] width 30 height 30
type input "1"
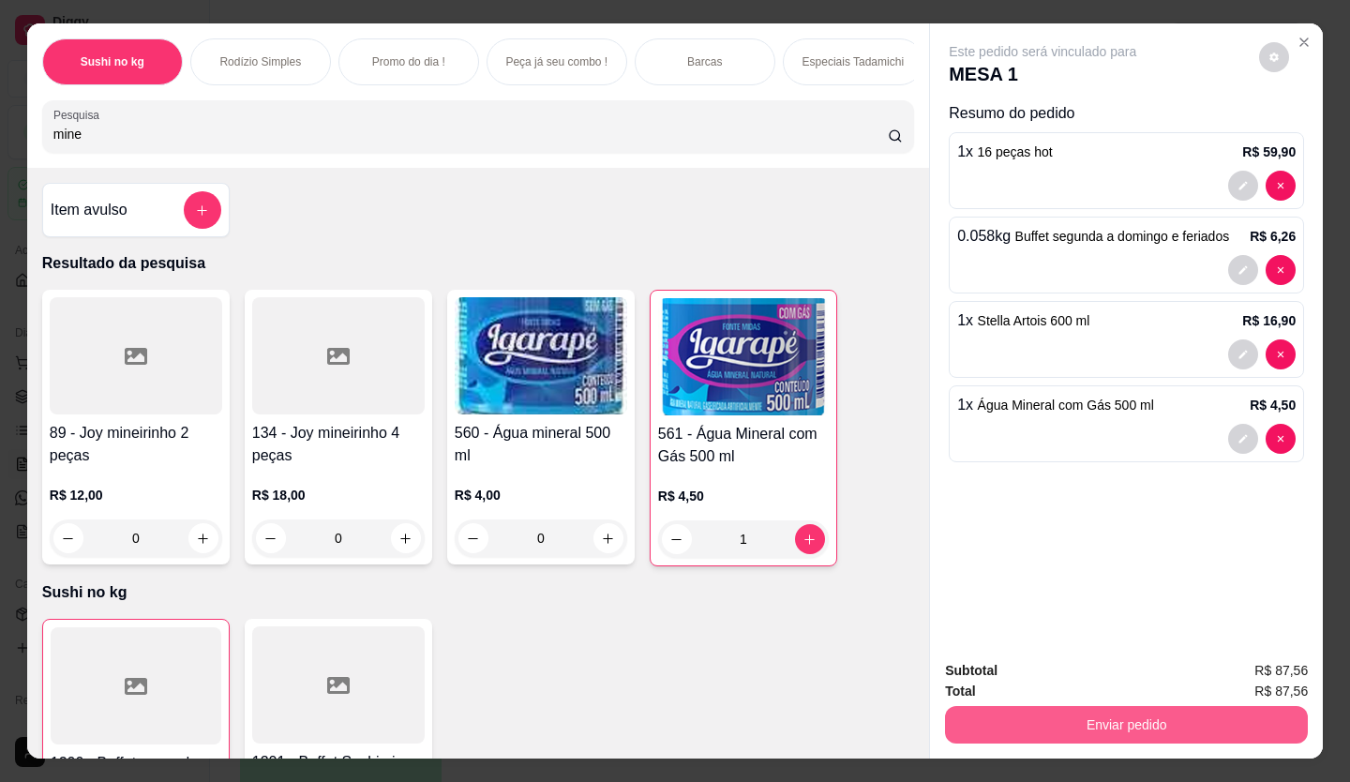
click at [989, 715] on button "Enviar pedido" at bounding box center [1126, 724] width 363 height 37
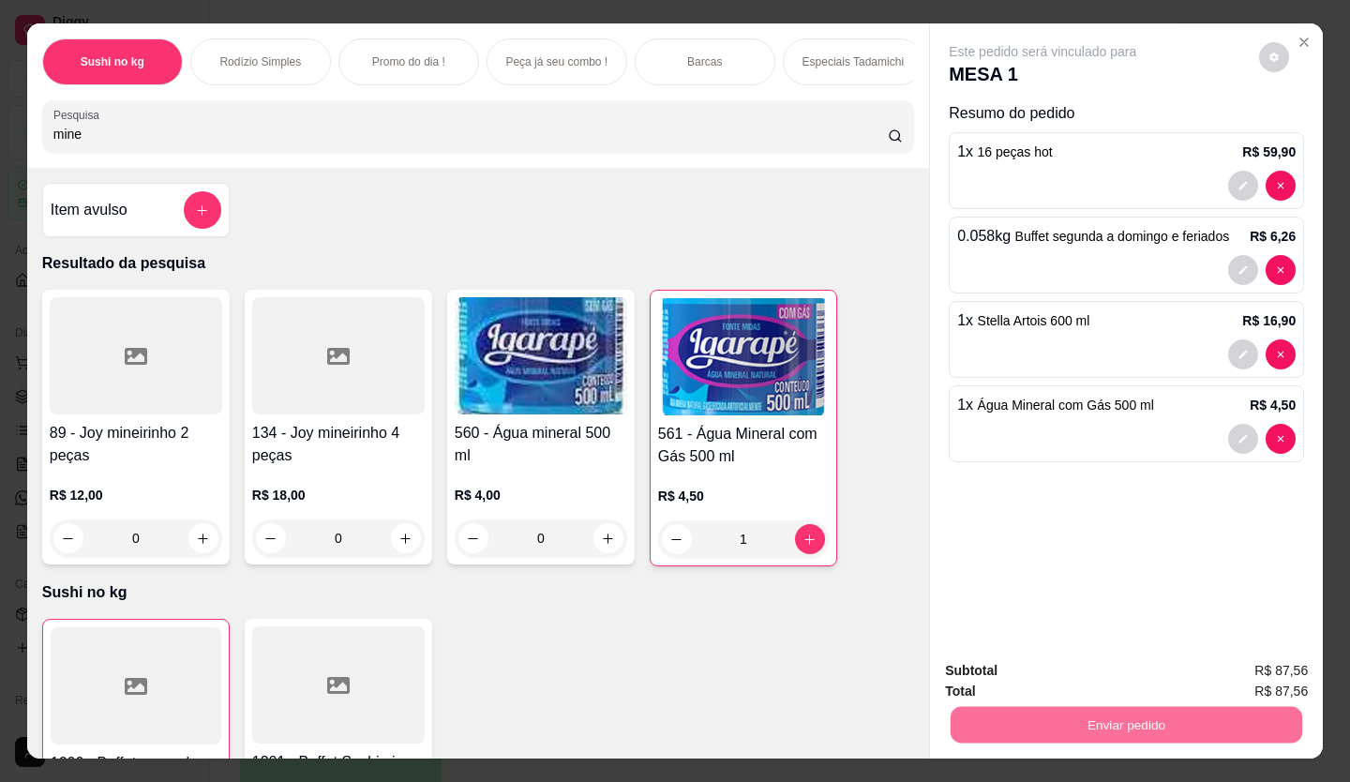
click at [1287, 653] on button "Enviar pedido" at bounding box center [1259, 671] width 106 height 36
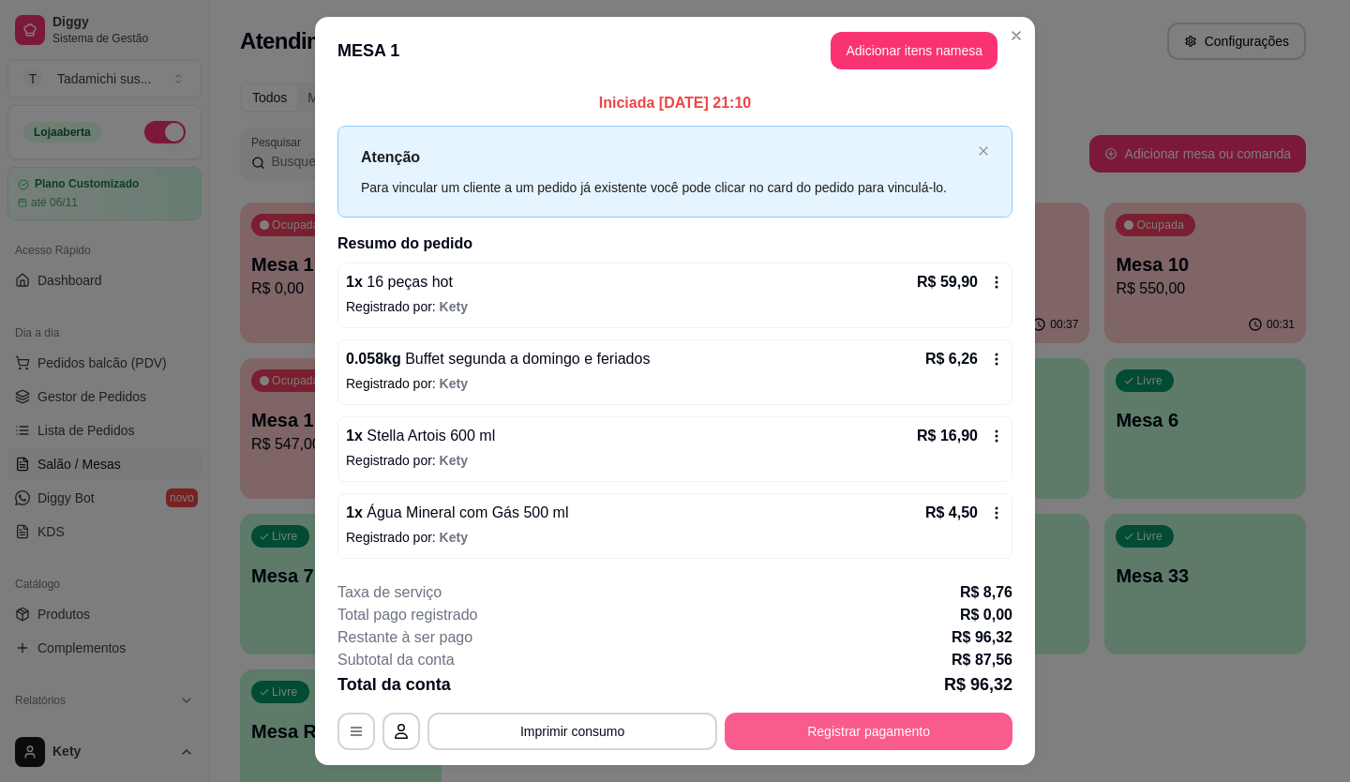
click at [801, 723] on button "Registrar pagamento" at bounding box center [869, 730] width 288 height 37
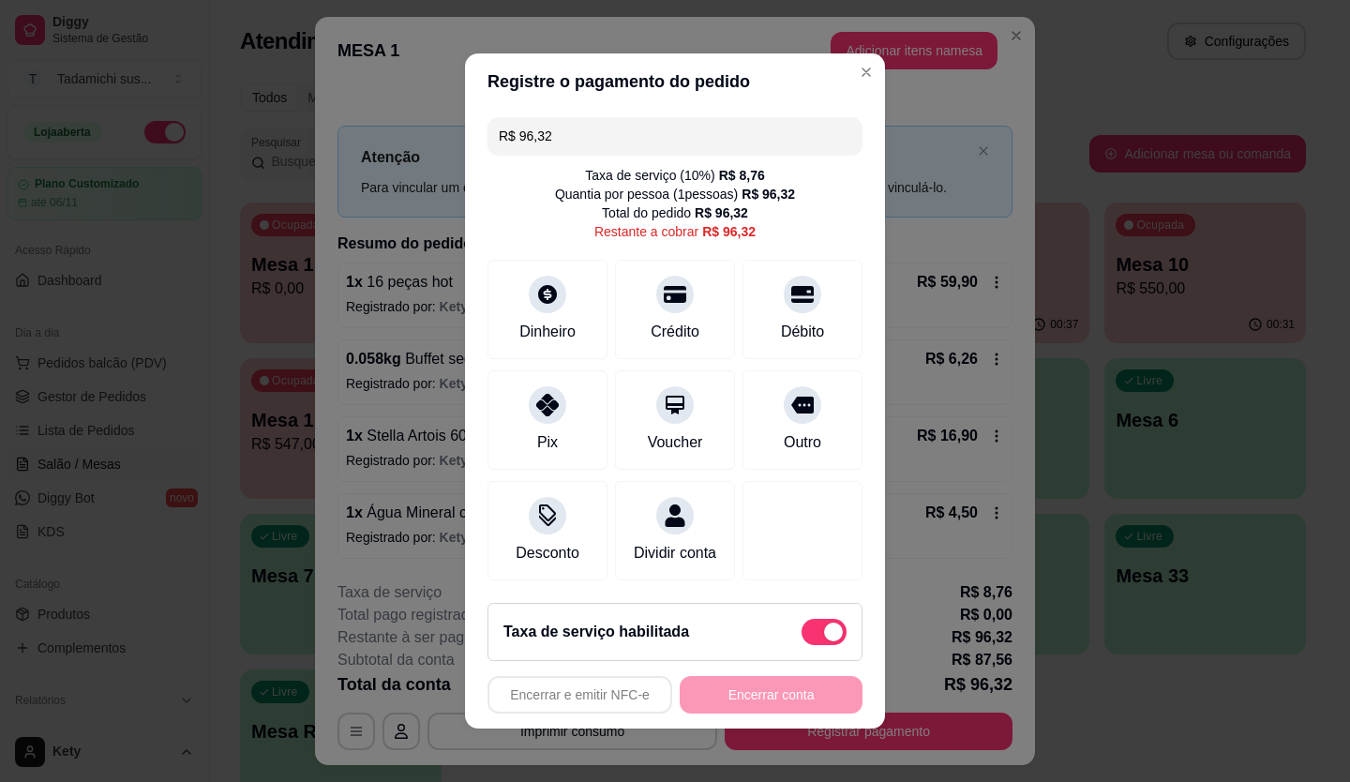
click at [801, 645] on span at bounding box center [823, 632] width 45 height 26
click at [801, 648] on input "checkbox" at bounding box center [807, 642] width 12 height 12
checkbox input "true"
type input "R$ 87,56"
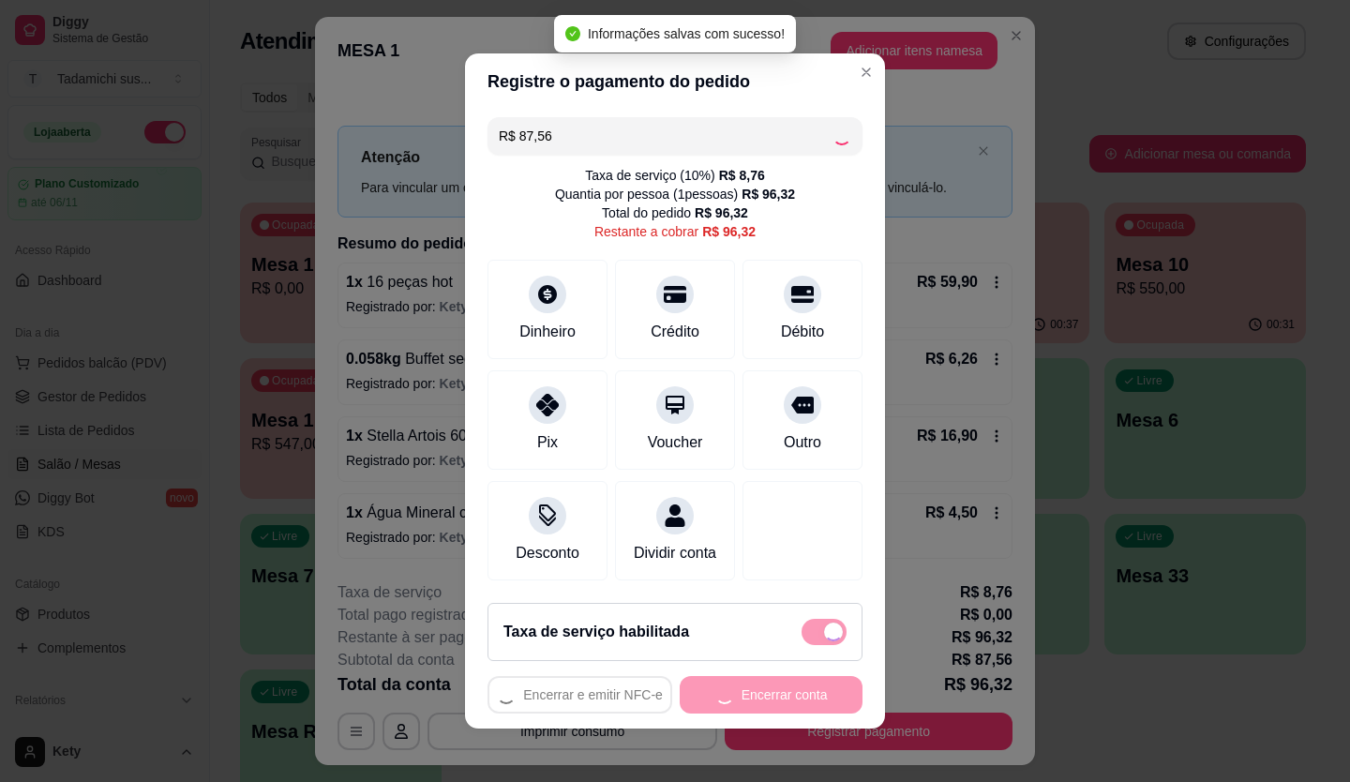
checkbox input "false"
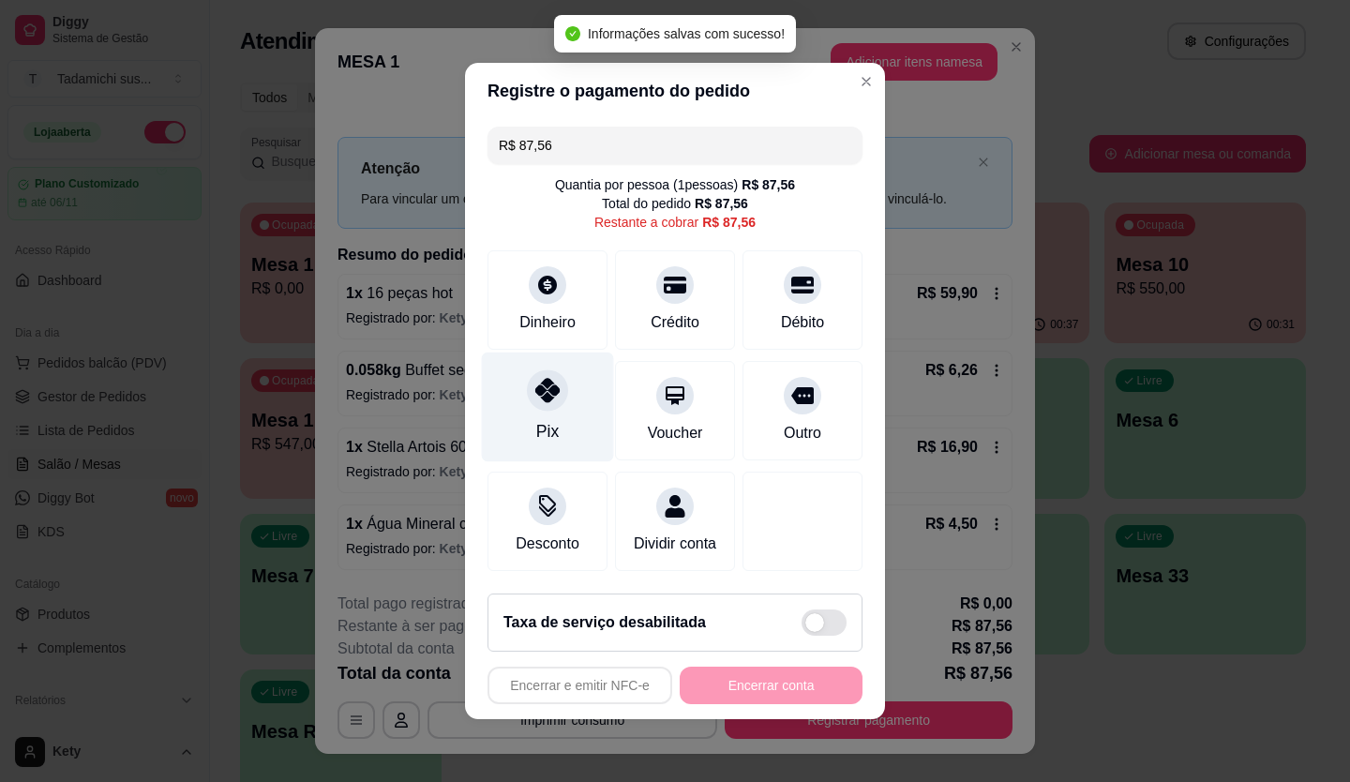
click at [528, 406] on div "Pix" at bounding box center [548, 407] width 132 height 110
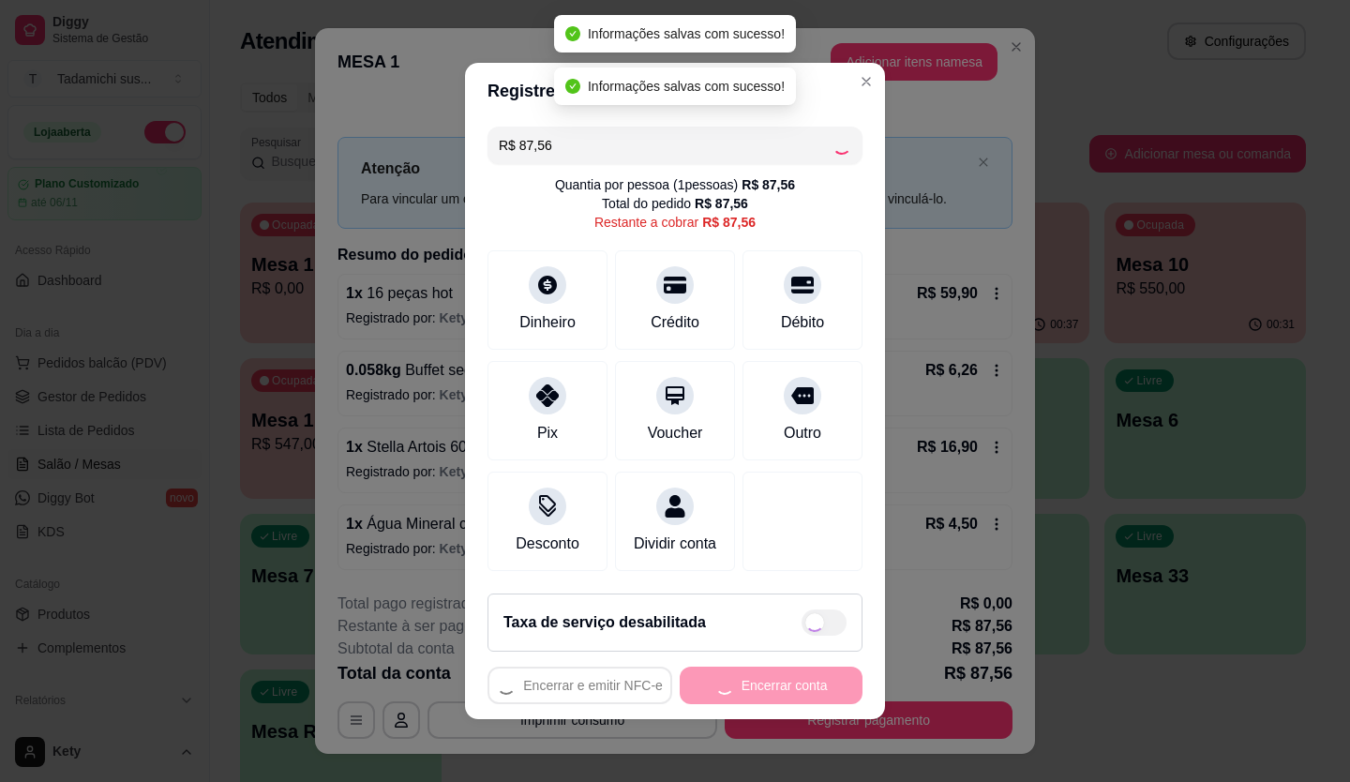
type input "R$ 0,00"
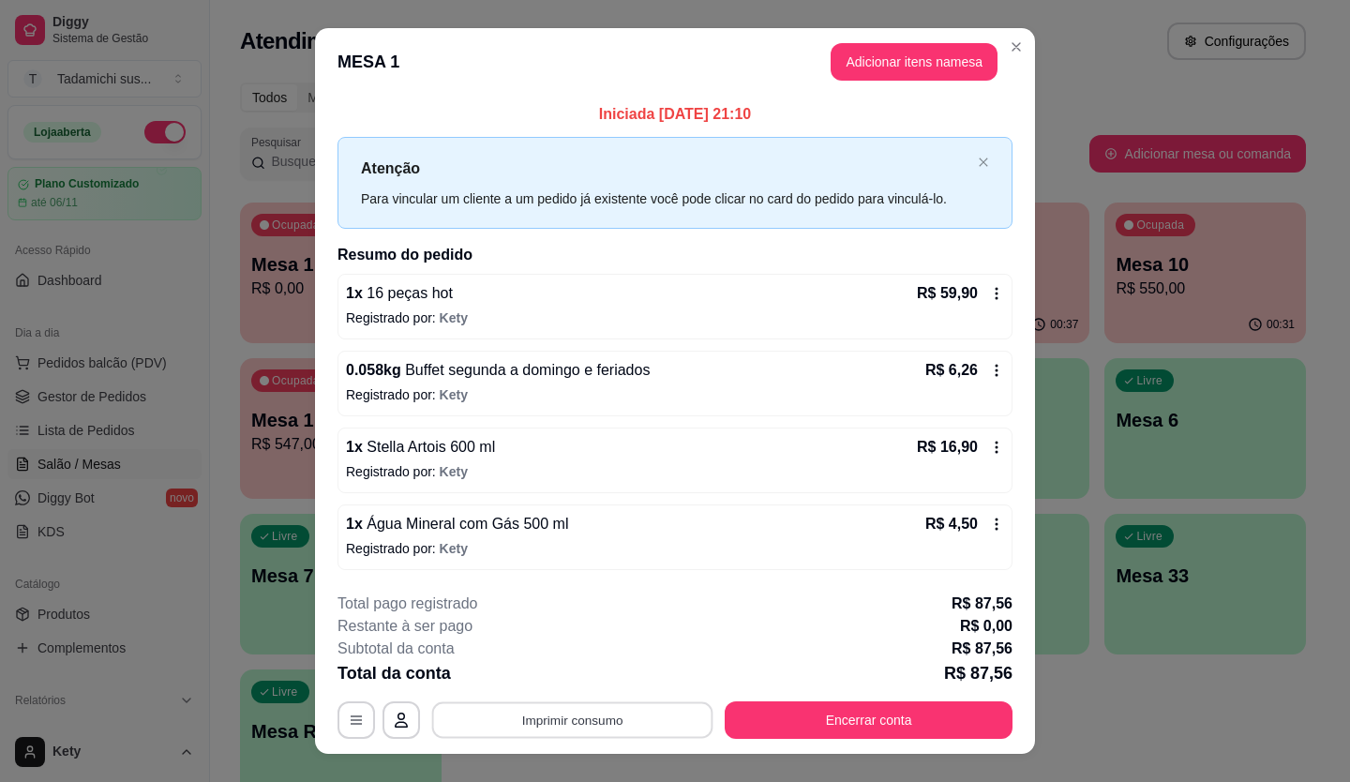
click at [642, 710] on button "Imprimir consumo" at bounding box center [572, 719] width 281 height 37
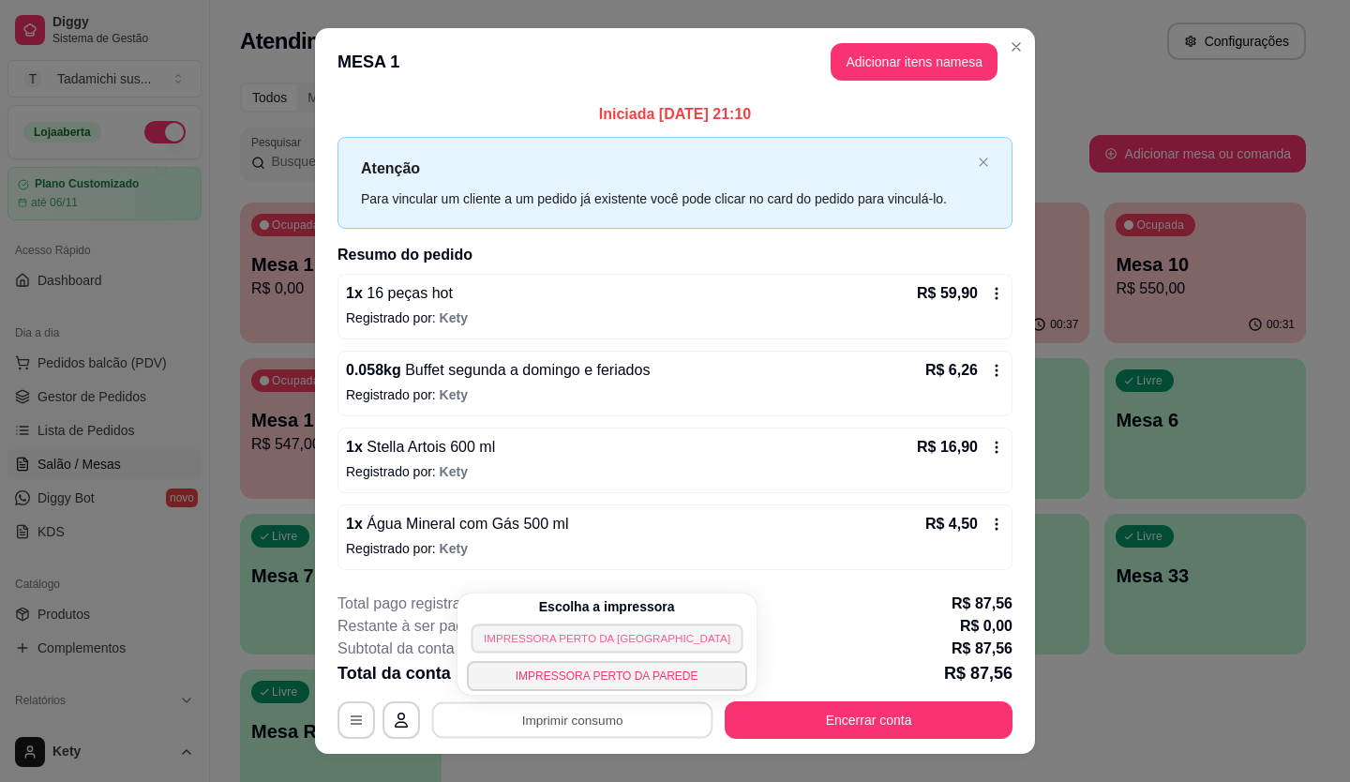
click at [549, 640] on button "IMPRESSORA PERTO DA [GEOGRAPHIC_DATA]" at bounding box center [607, 637] width 272 height 29
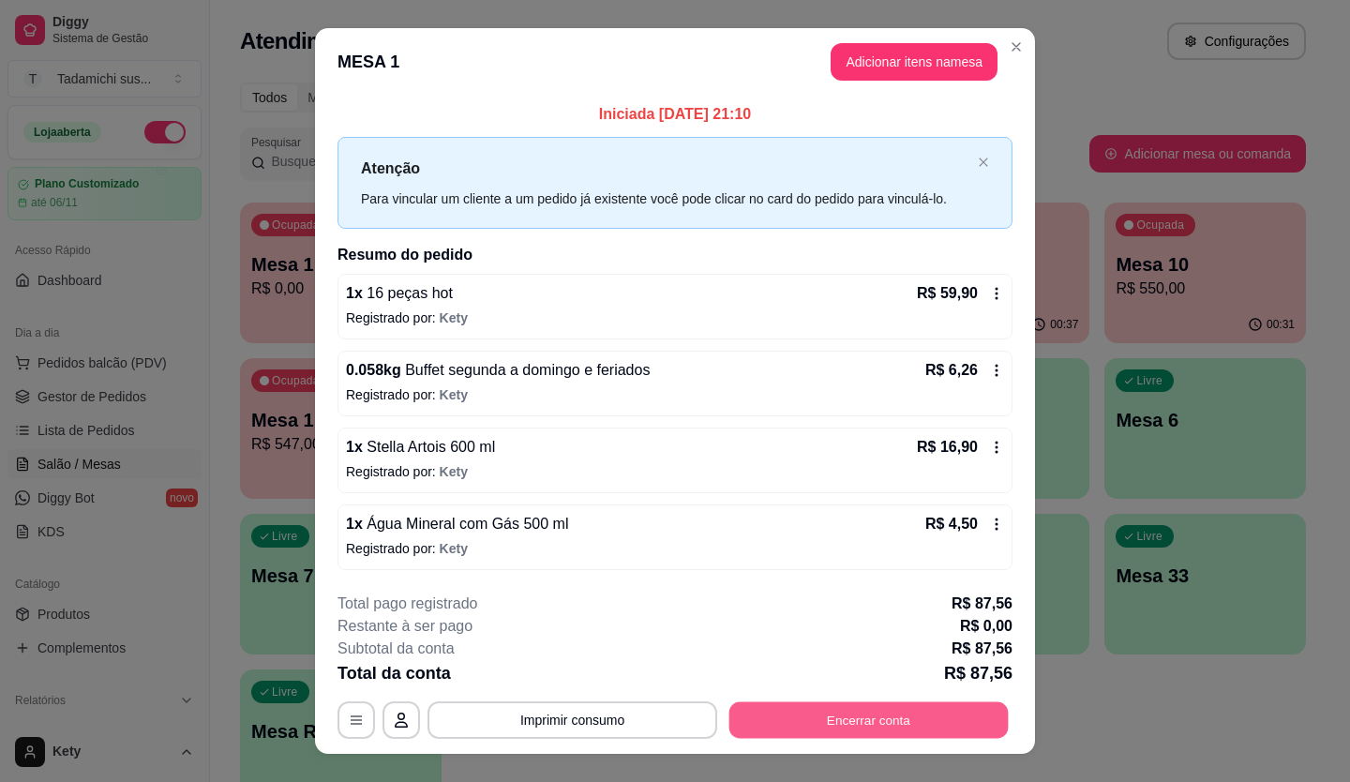
click at [772, 702] on button "Encerrar conta" at bounding box center [868, 719] width 279 height 37
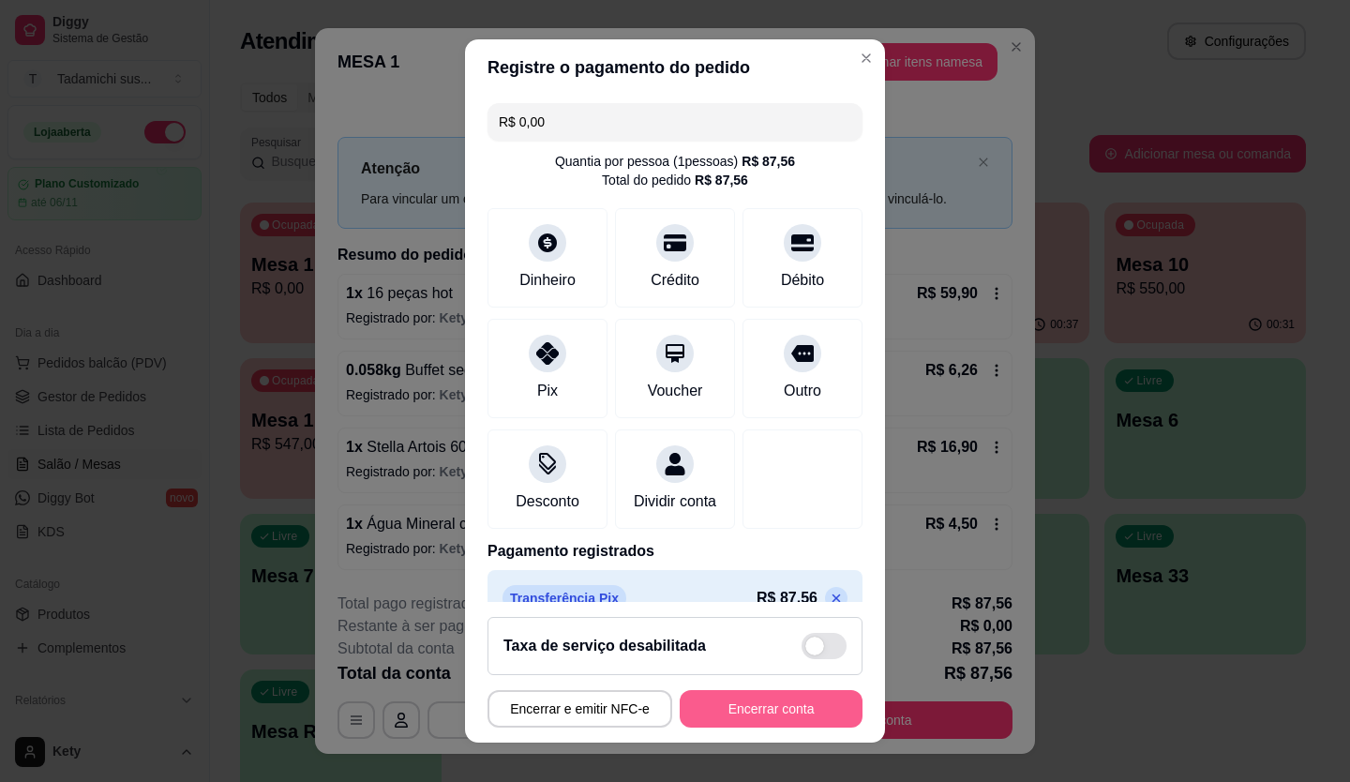
click at [792, 706] on button "Encerrar conta" at bounding box center [771, 708] width 183 height 37
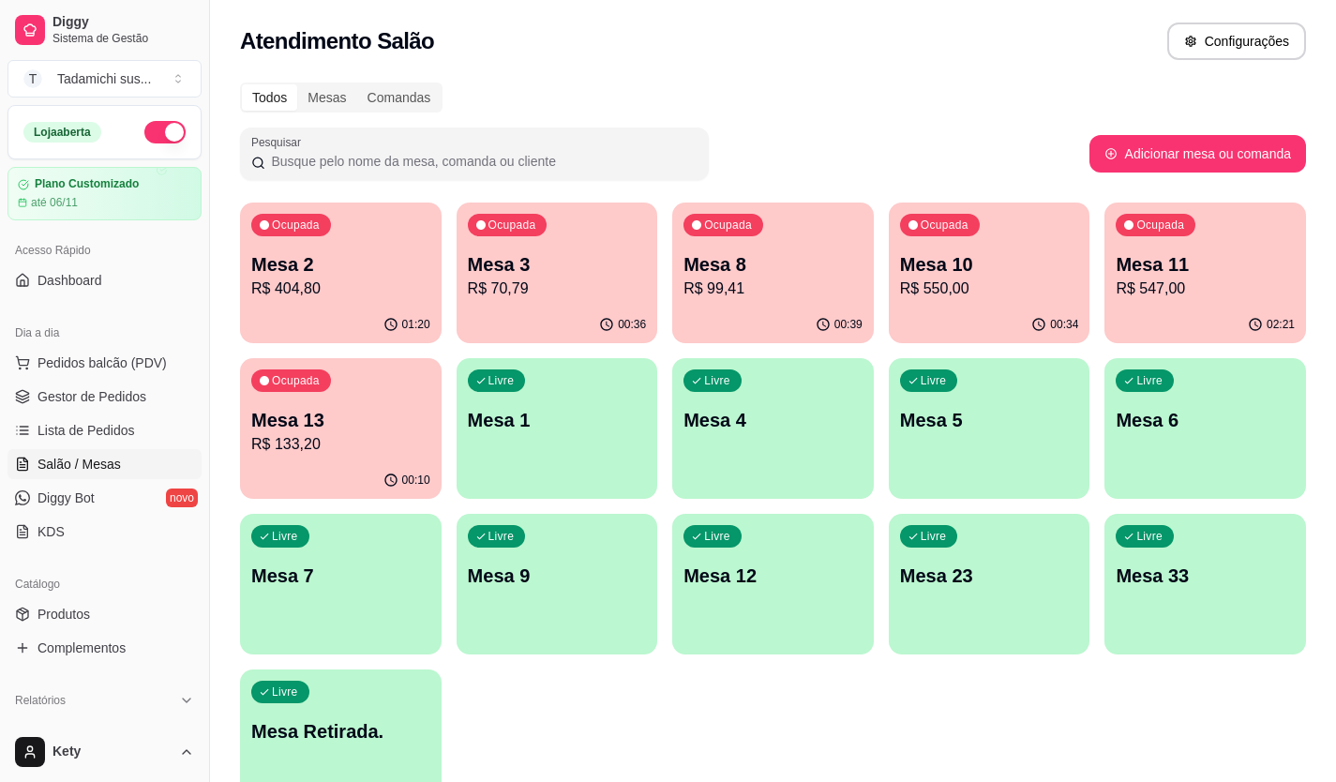
click at [805, 276] on p "Mesa 8" at bounding box center [772, 264] width 179 height 26
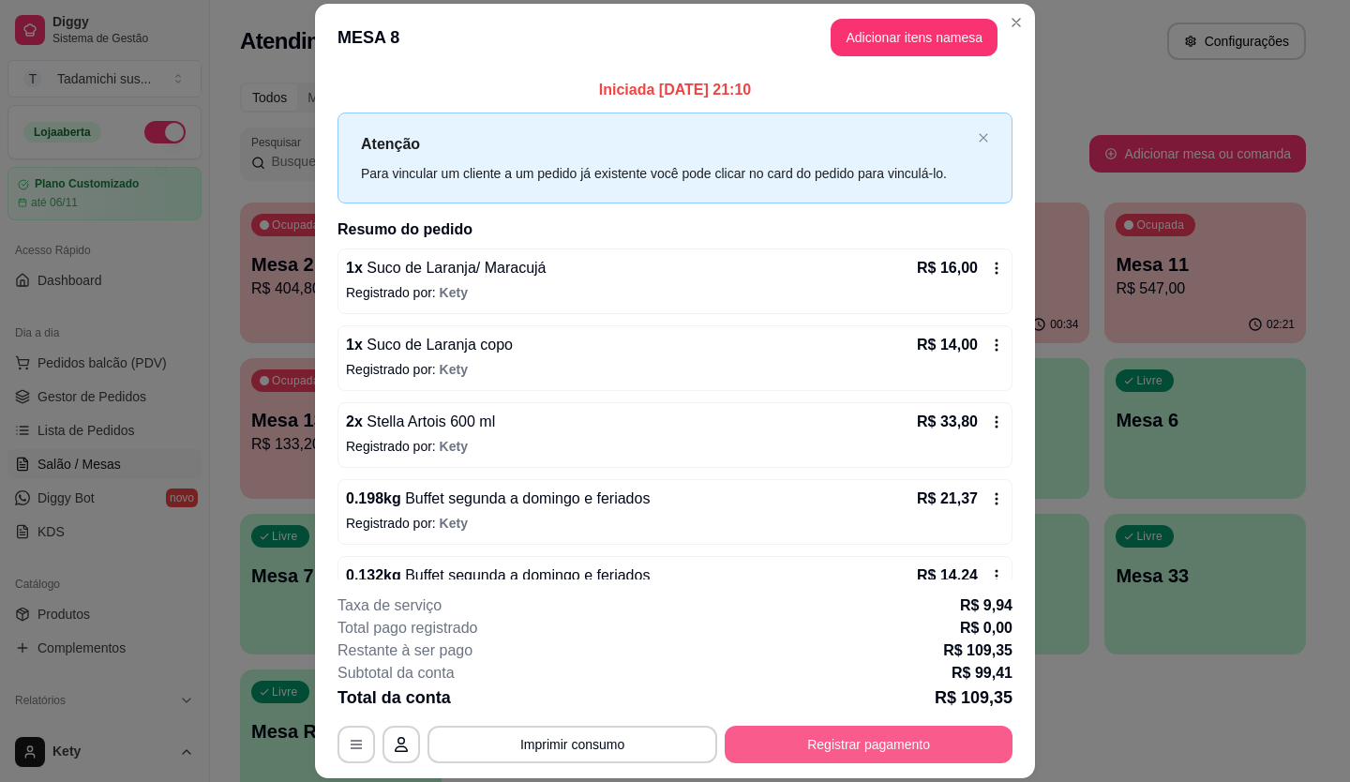
click at [802, 745] on button "Registrar pagamento" at bounding box center [869, 744] width 288 height 37
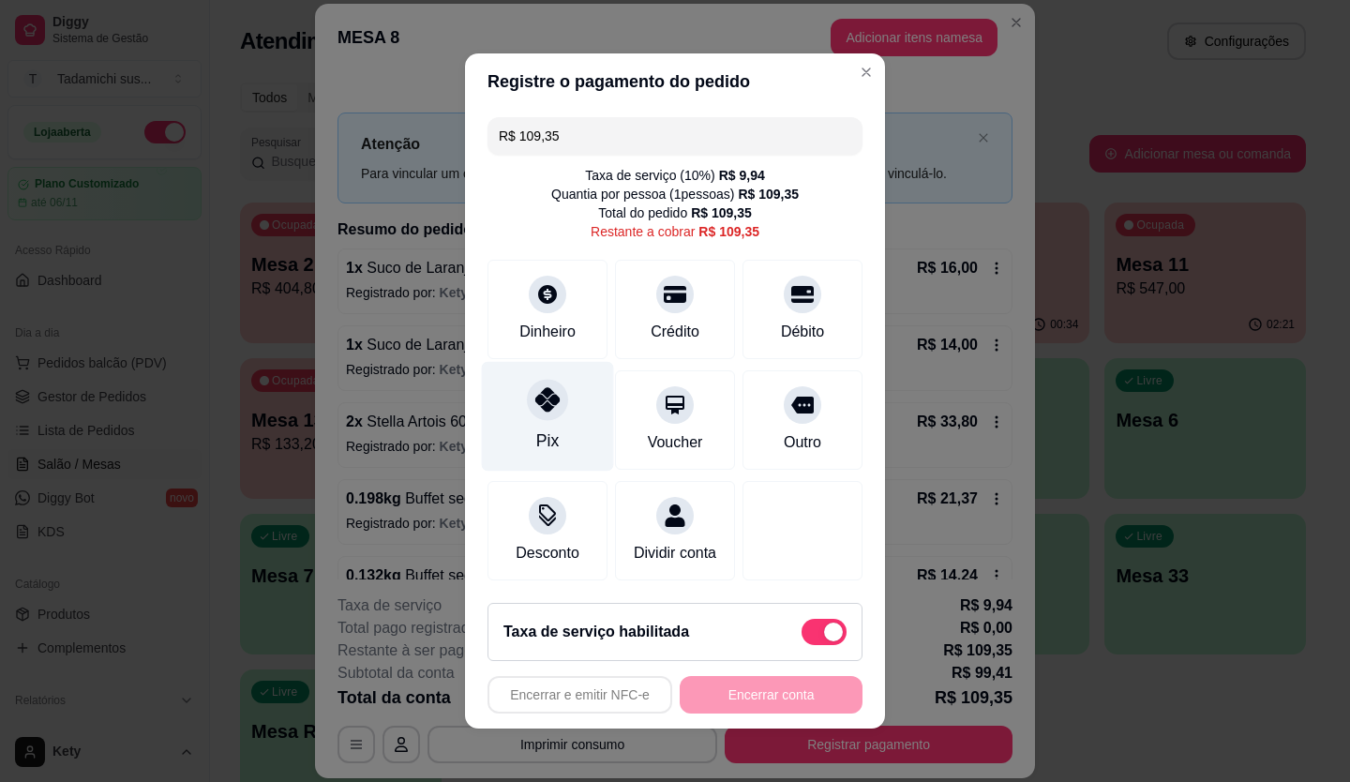
click at [547, 442] on div "Pix" at bounding box center [547, 440] width 22 height 24
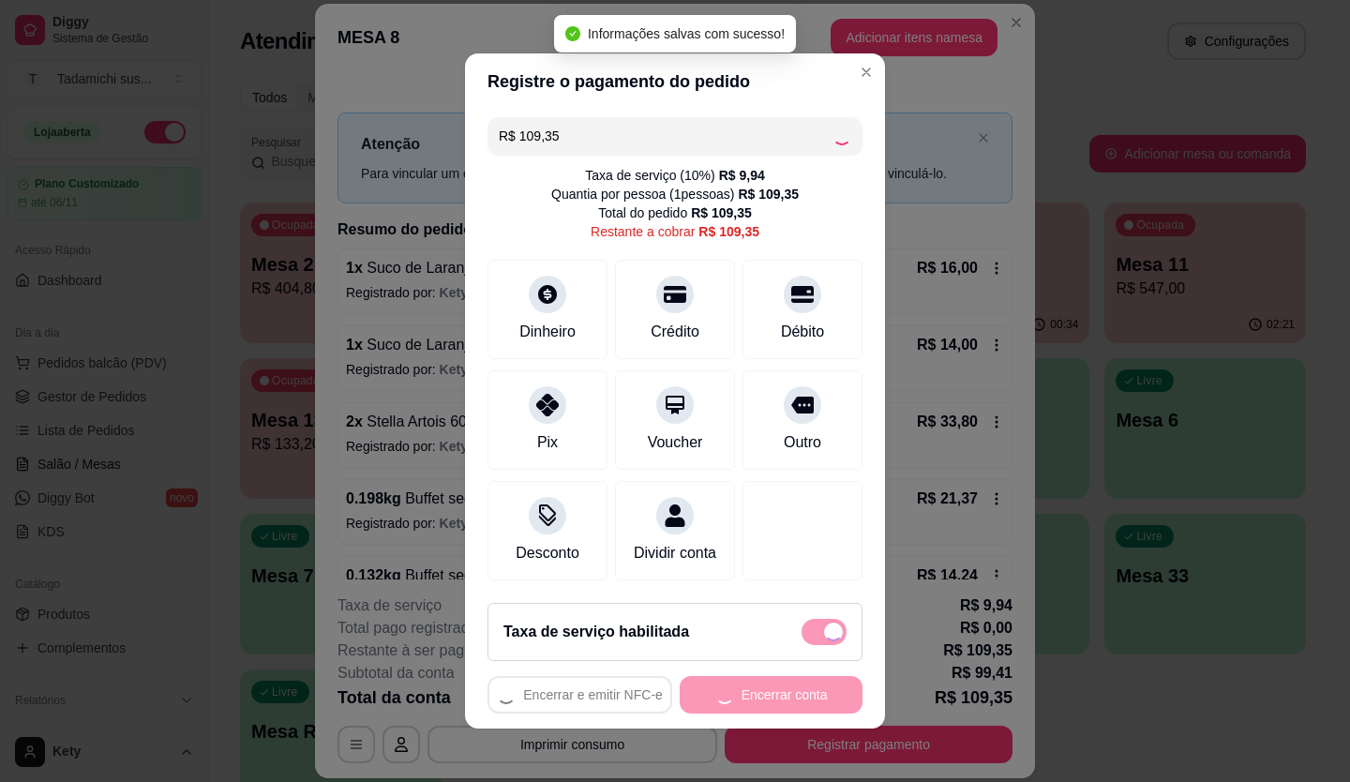
type input "R$ 0,00"
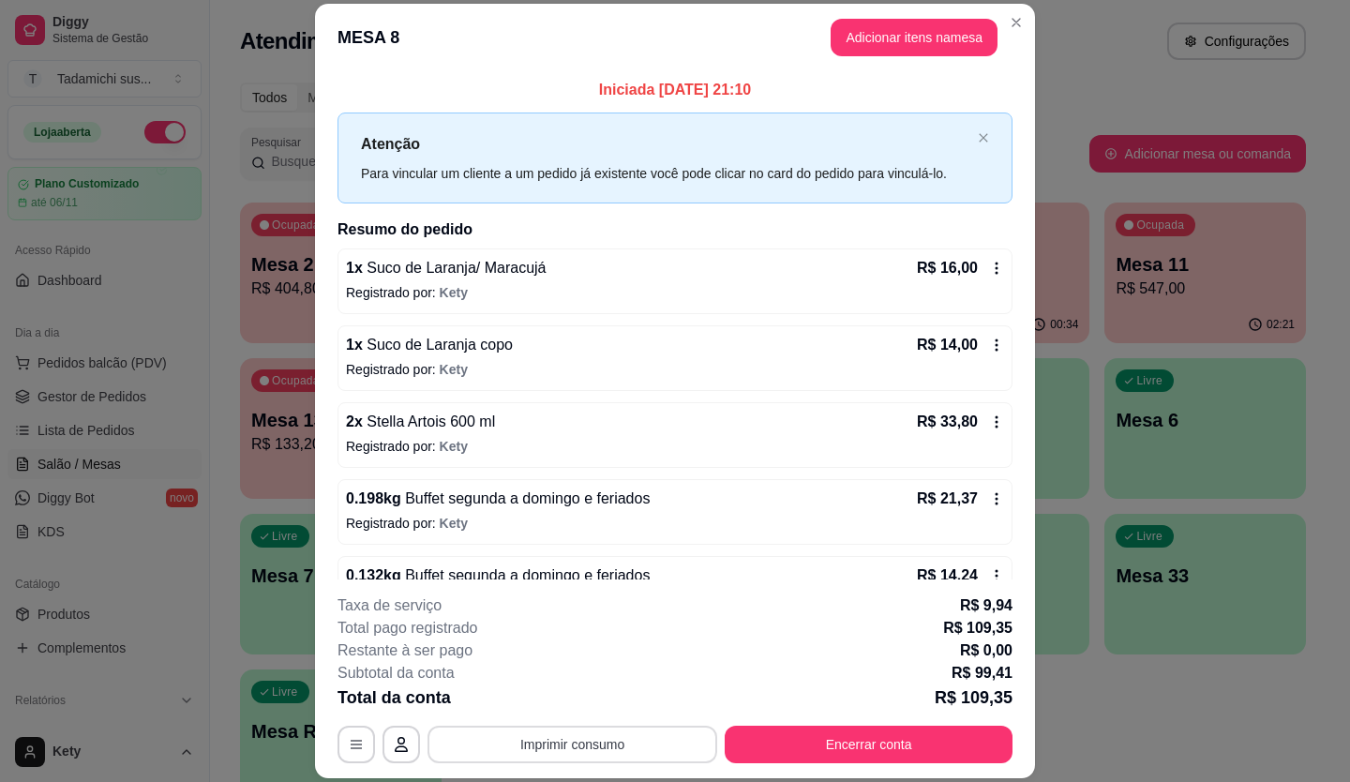
click at [663, 750] on button "Imprimir consumo" at bounding box center [572, 744] width 290 height 37
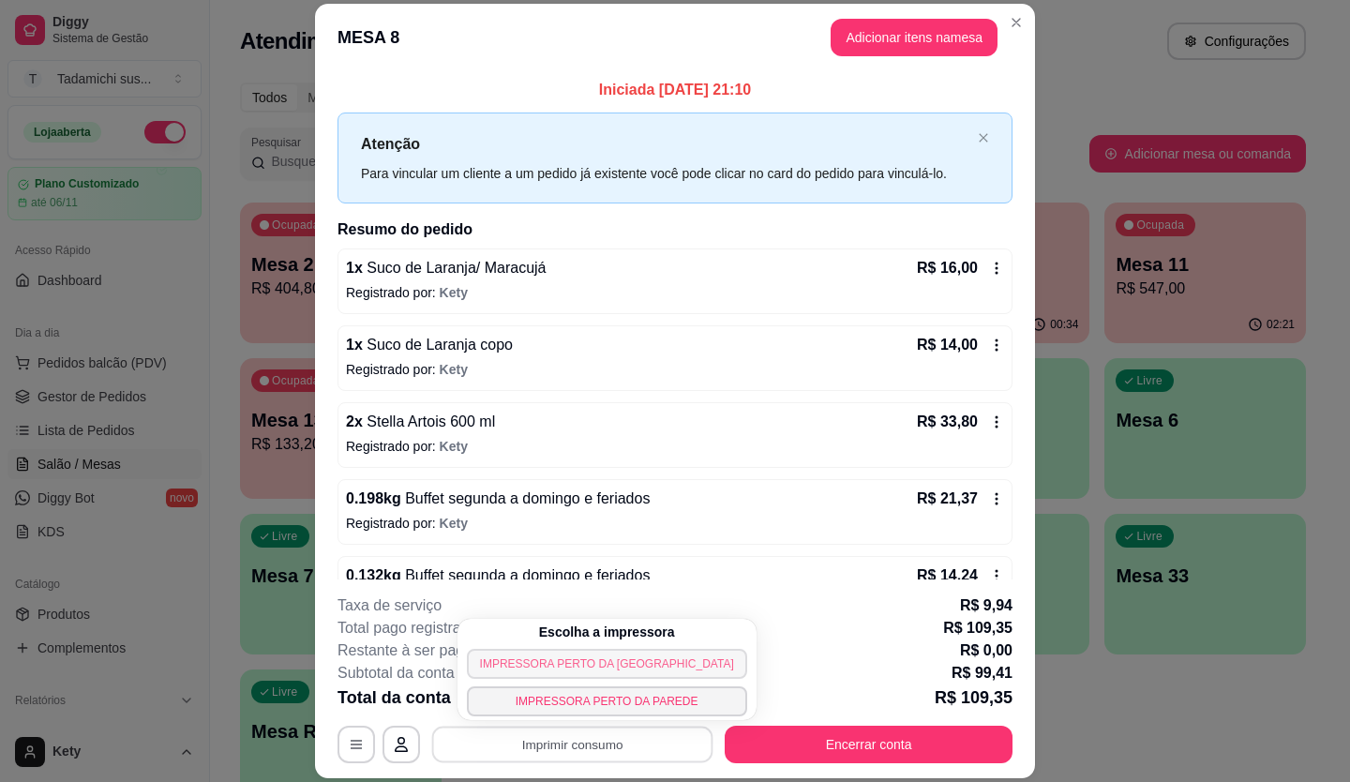
click at [595, 658] on button "IMPRESSORA PERTO DA [GEOGRAPHIC_DATA]" at bounding box center [607, 664] width 280 height 30
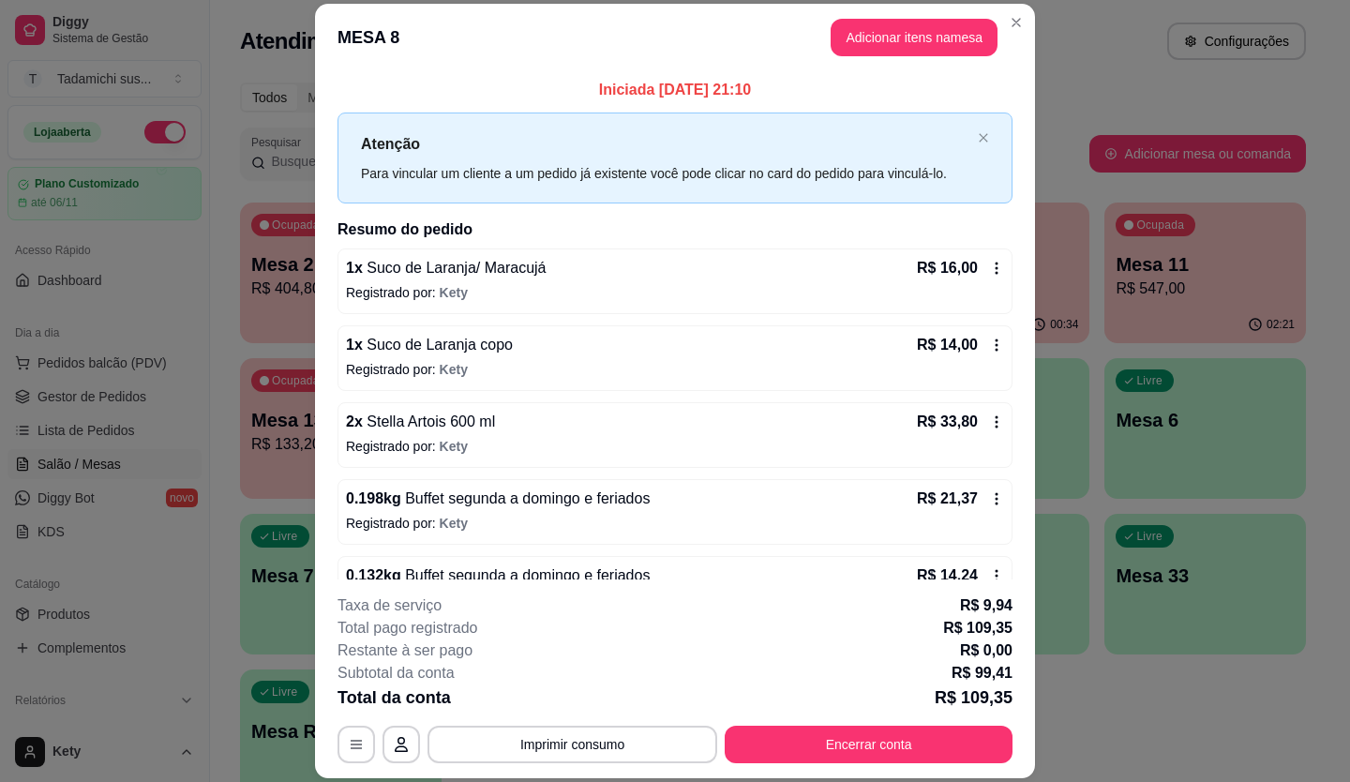
click at [989, 264] on icon at bounding box center [996, 268] width 15 height 15
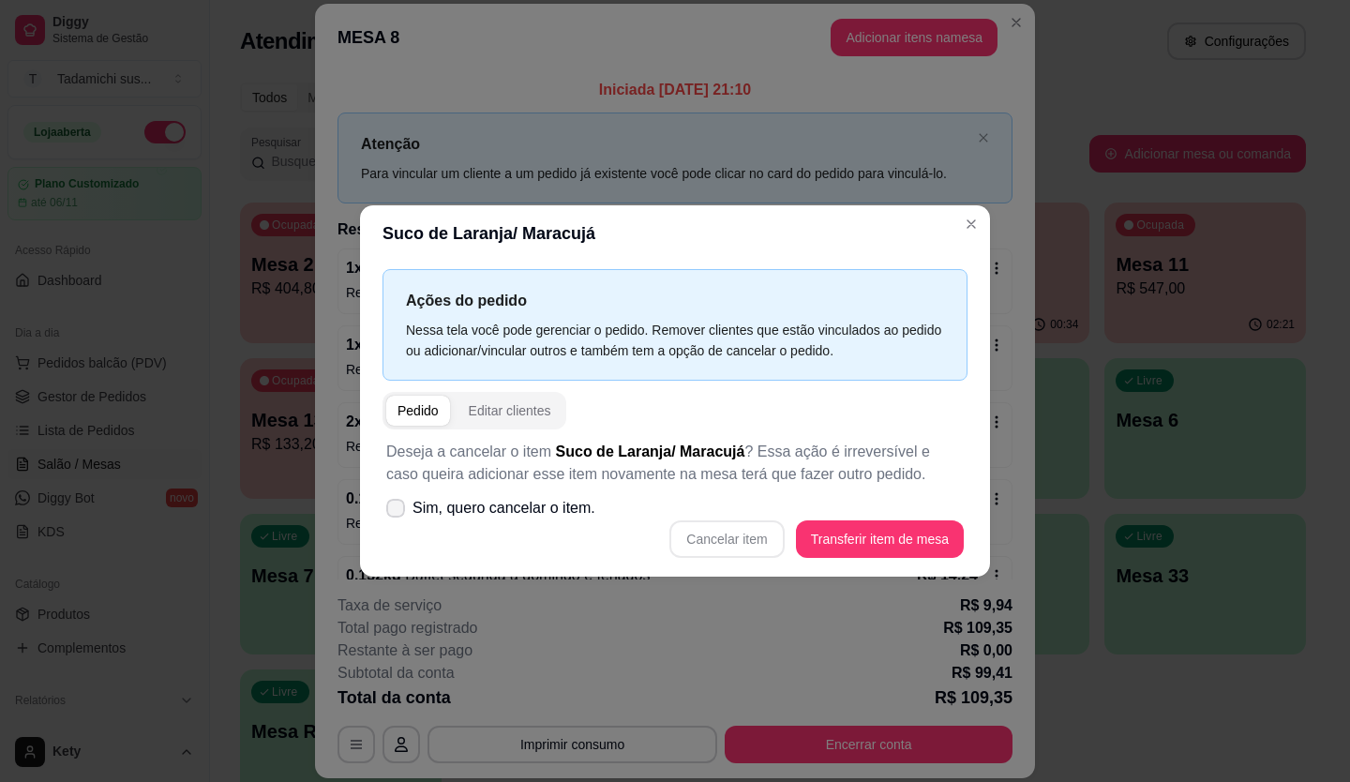
click at [399, 505] on icon at bounding box center [395, 507] width 15 height 11
click at [397, 512] on input "Sim, quero cancelar o item." at bounding box center [391, 518] width 12 height 12
checkbox input "true"
click at [692, 536] on button "Cancelar item" at bounding box center [727, 539] width 112 height 37
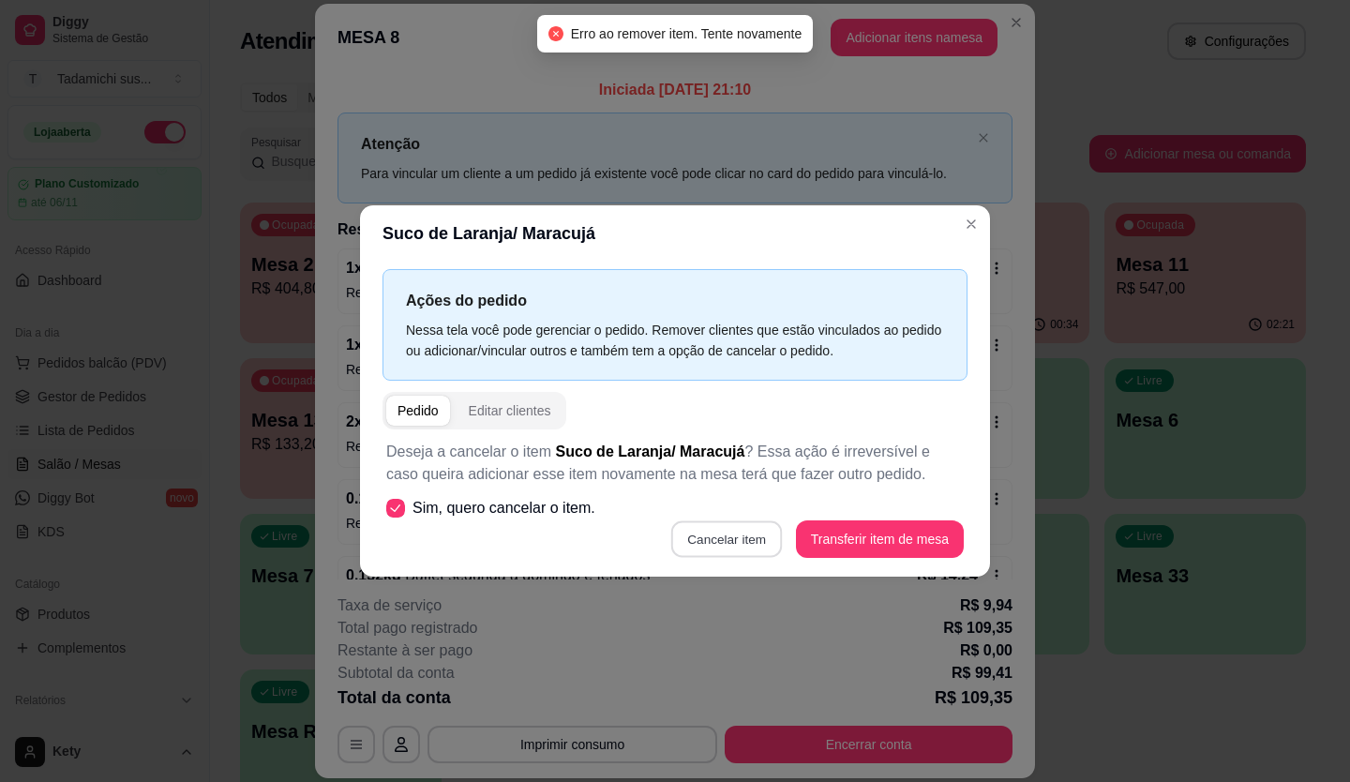
click at [740, 544] on button "Cancelar item" at bounding box center [727, 539] width 112 height 37
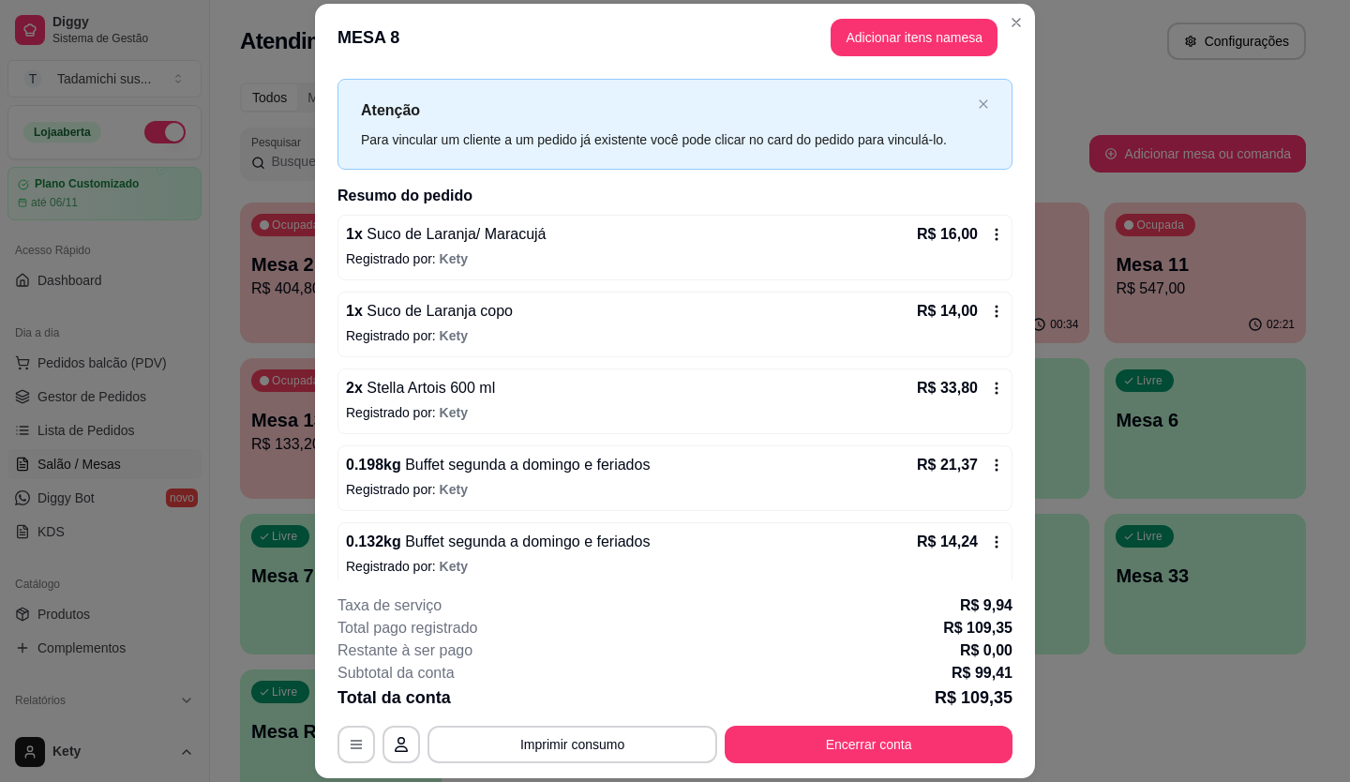
scroll to position [50, 0]
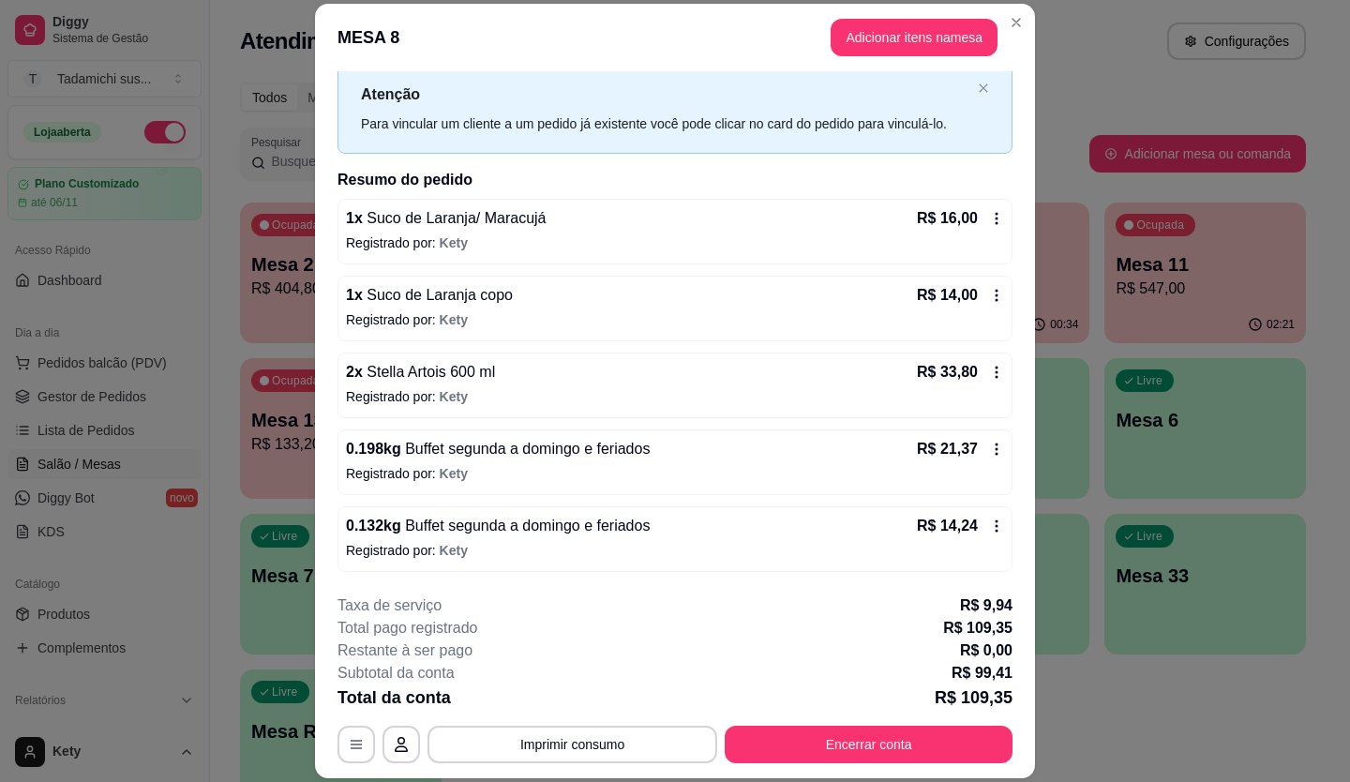
click at [989, 295] on icon at bounding box center [996, 295] width 15 height 15
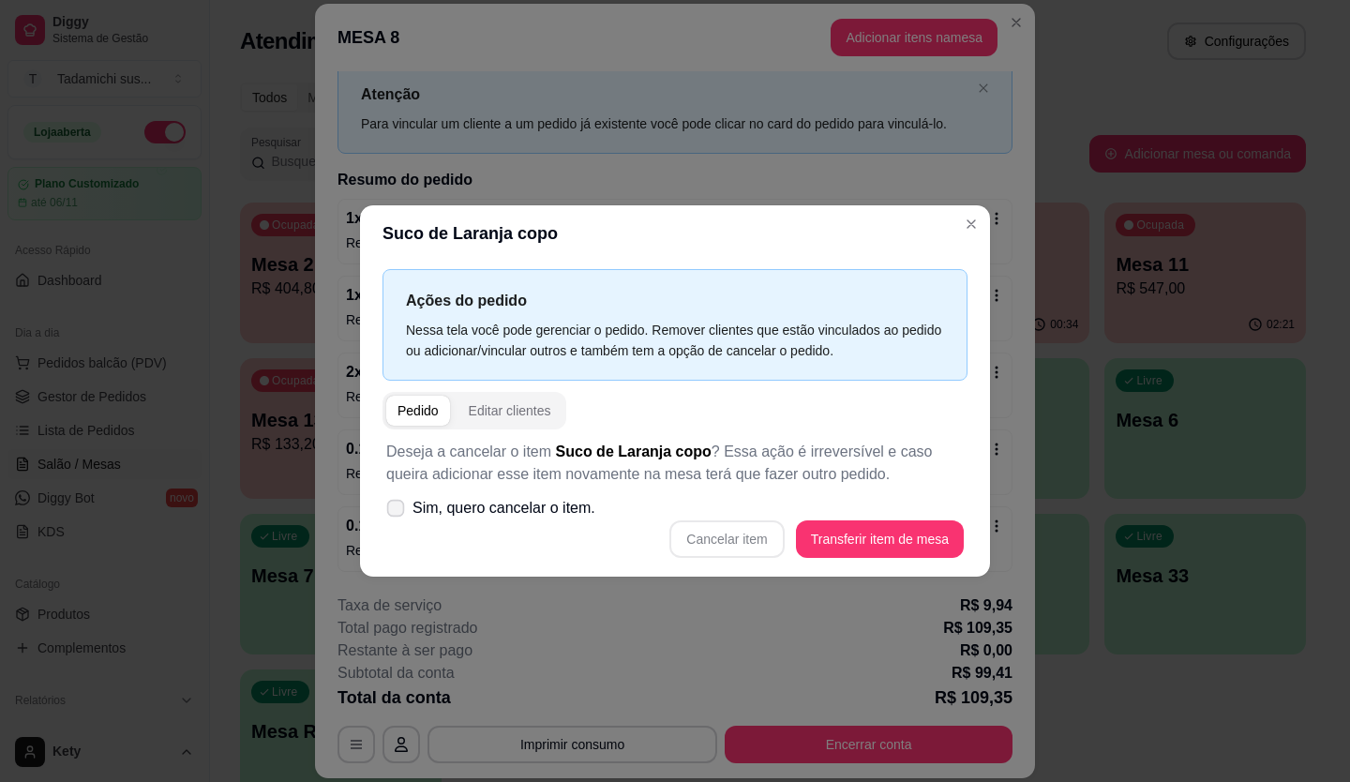
click at [407, 506] on label "Sim, quero cancelar o item." at bounding box center [491, 507] width 224 height 37
click at [397, 512] on input "Sim, quero cancelar o item." at bounding box center [391, 518] width 12 height 12
checkbox input "true"
click at [696, 542] on button "Cancelar item" at bounding box center [726, 538] width 114 height 37
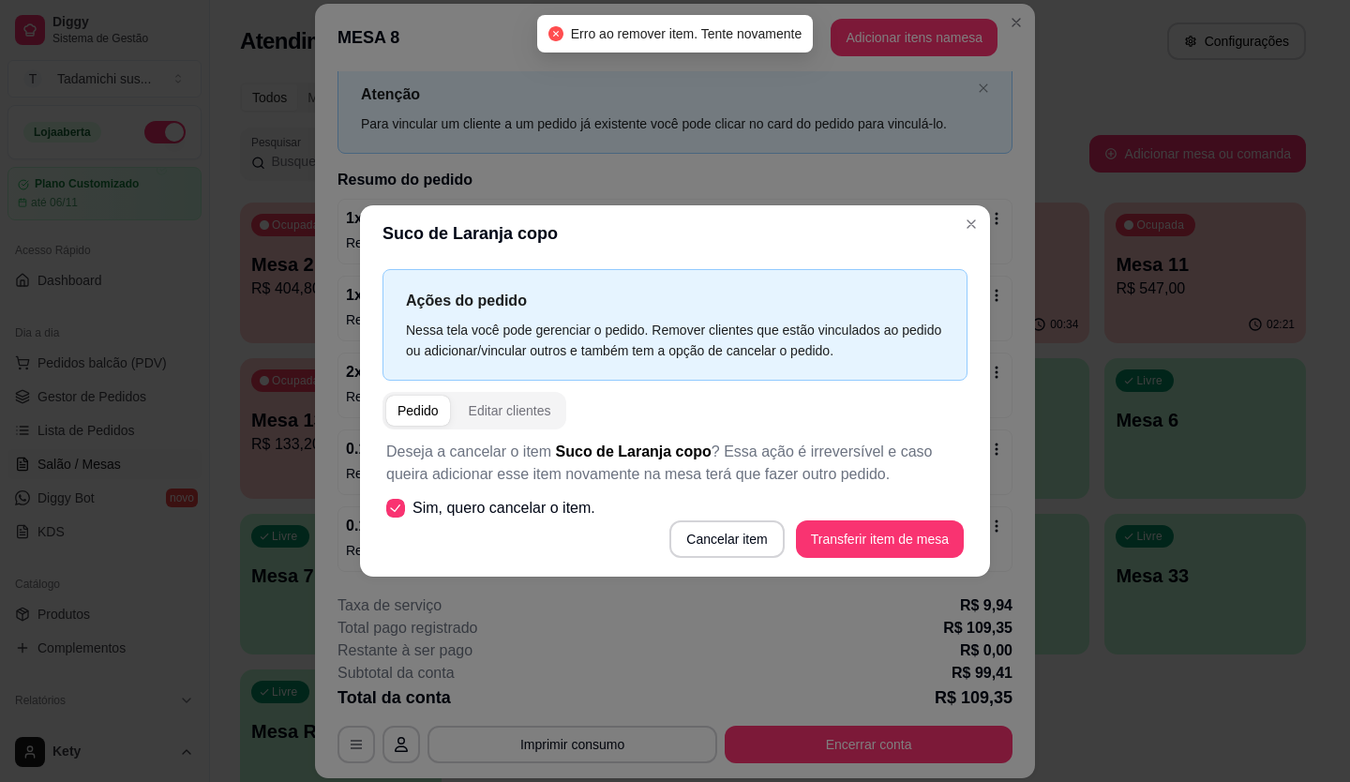
click at [423, 416] on div "Pedido" at bounding box center [417, 410] width 41 height 19
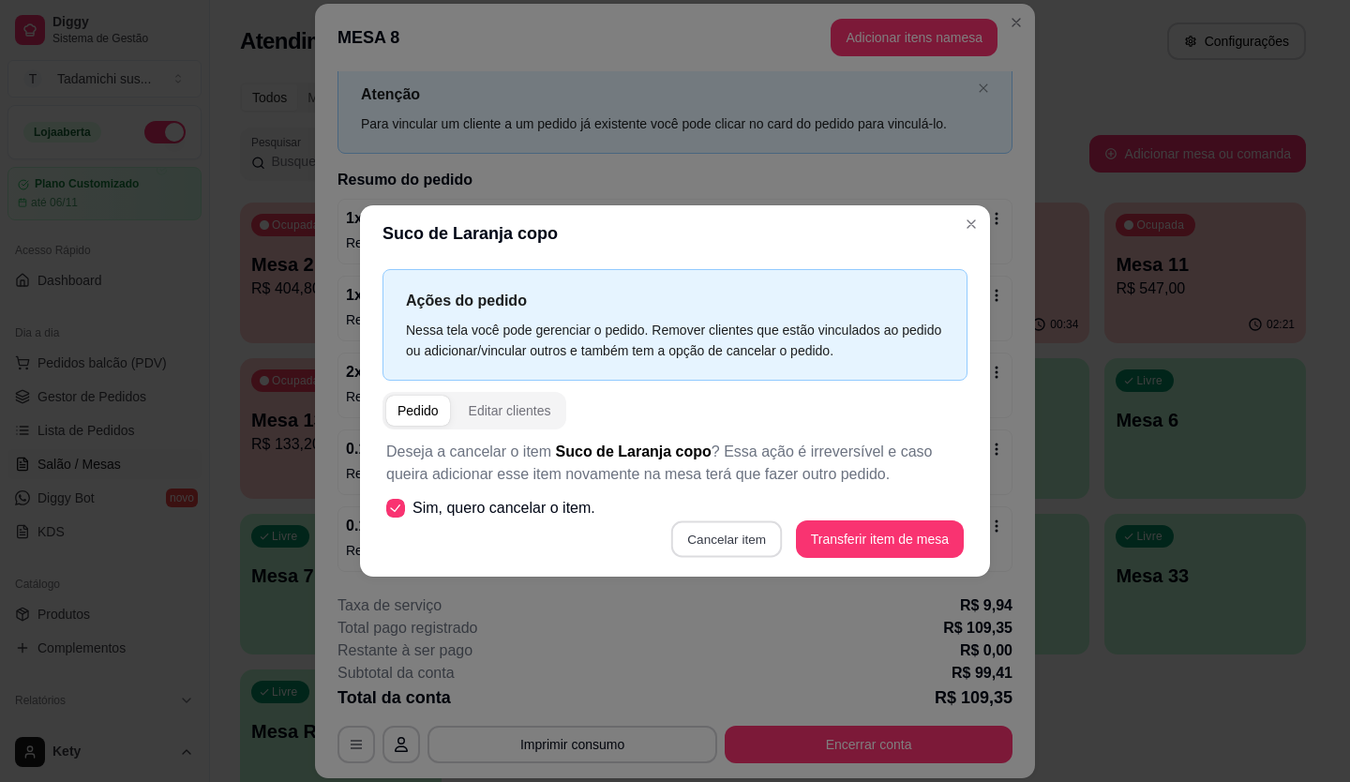
click at [735, 535] on button "Cancelar item" at bounding box center [727, 539] width 112 height 37
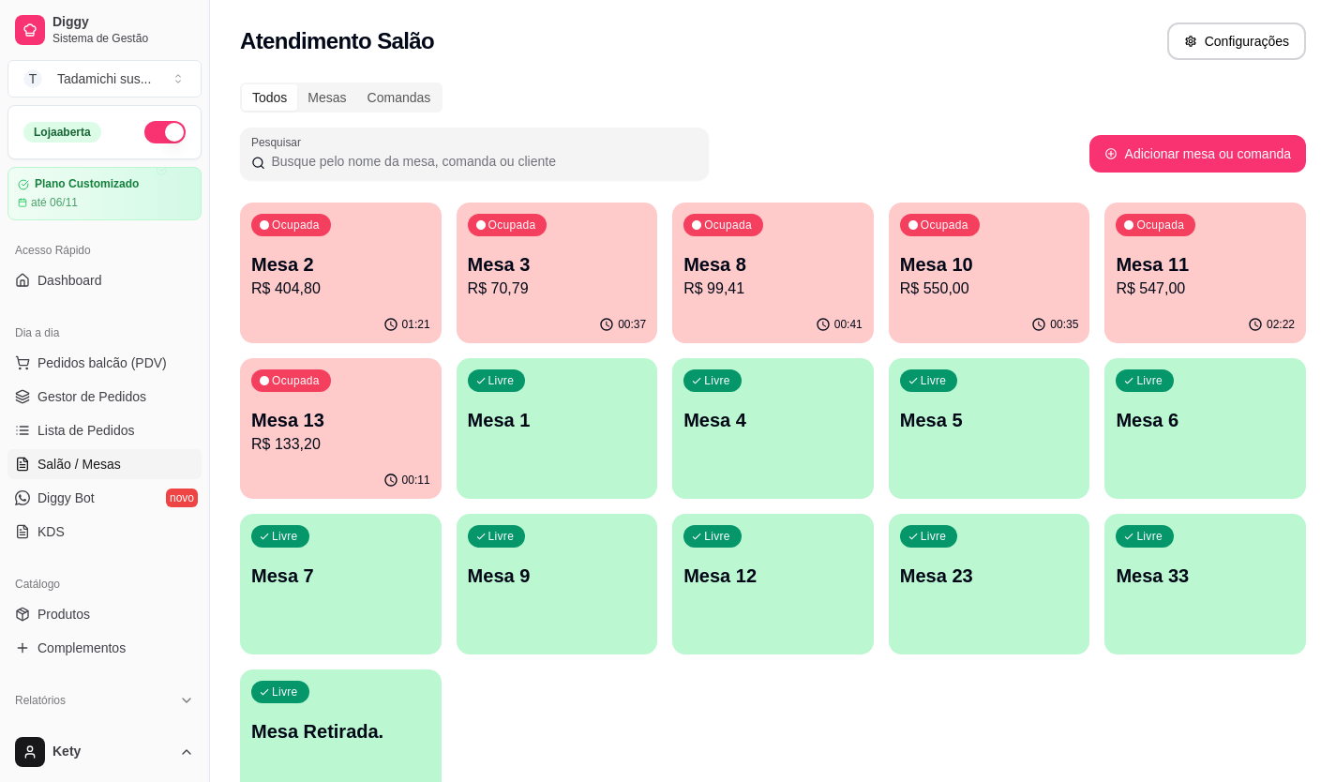
click at [550, 441] on div "Livre Mesa 1" at bounding box center [558, 417] width 202 height 118
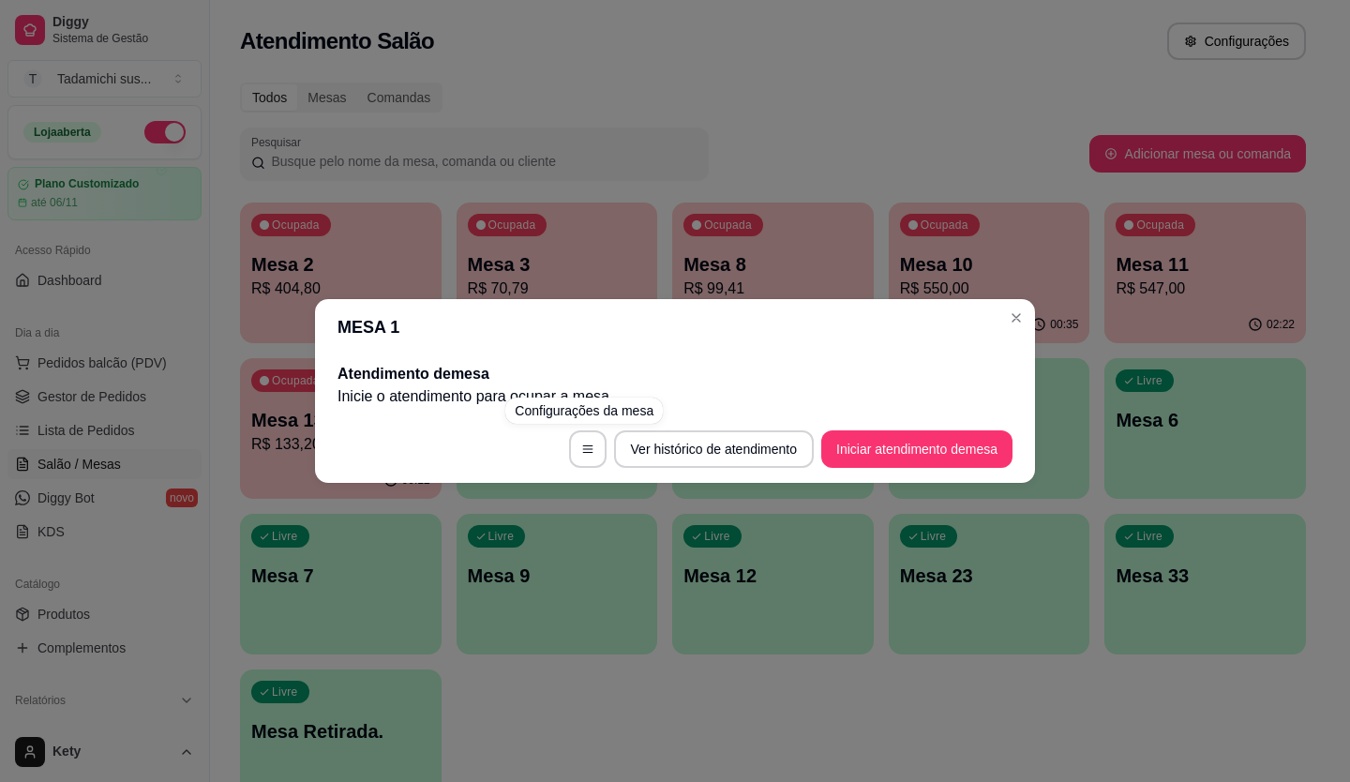
click at [870, 473] on footer "Ver histórico de atendimento Iniciar atendimento de mesa" at bounding box center [675, 448] width 720 height 67
click at [868, 451] on button "Iniciar atendimento de mesa" at bounding box center [916, 448] width 191 height 37
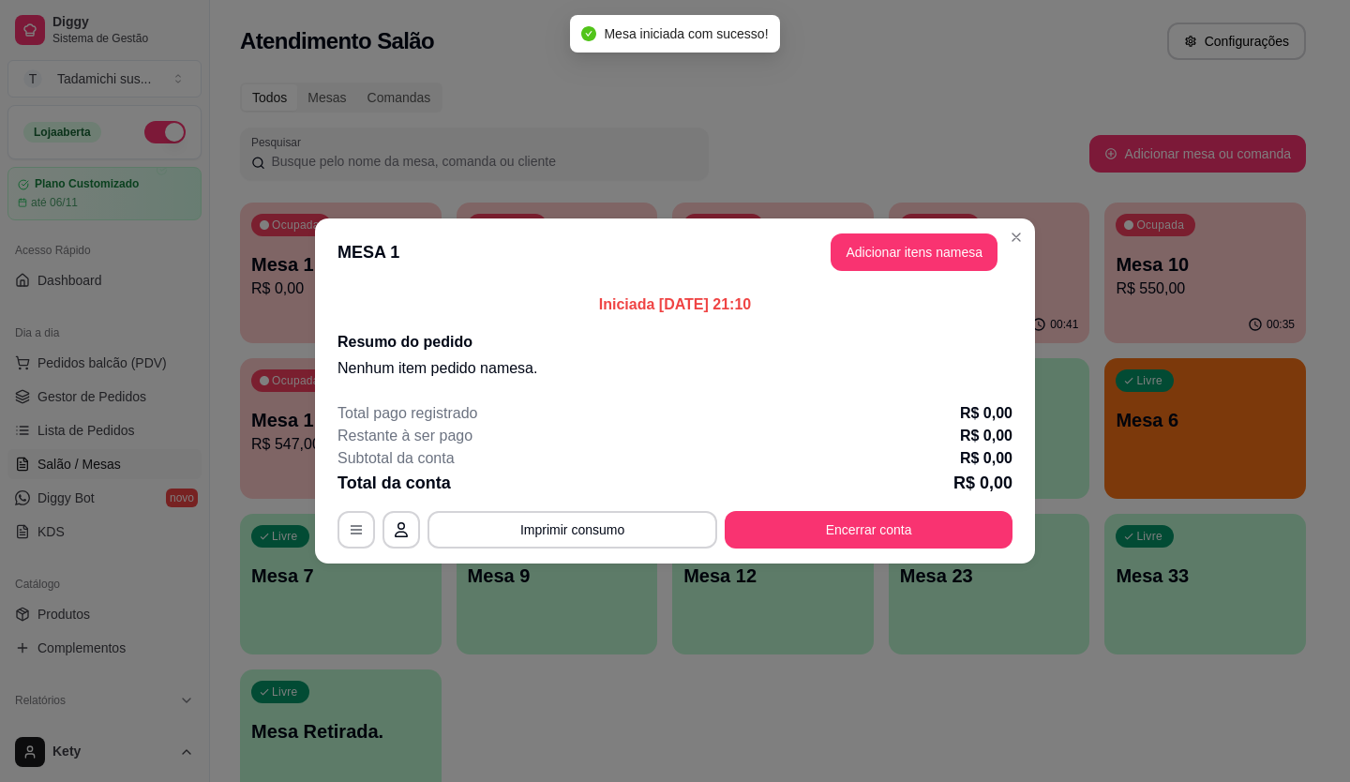
click at [831, 257] on button "Adicionar itens na mesa" at bounding box center [914, 251] width 167 height 37
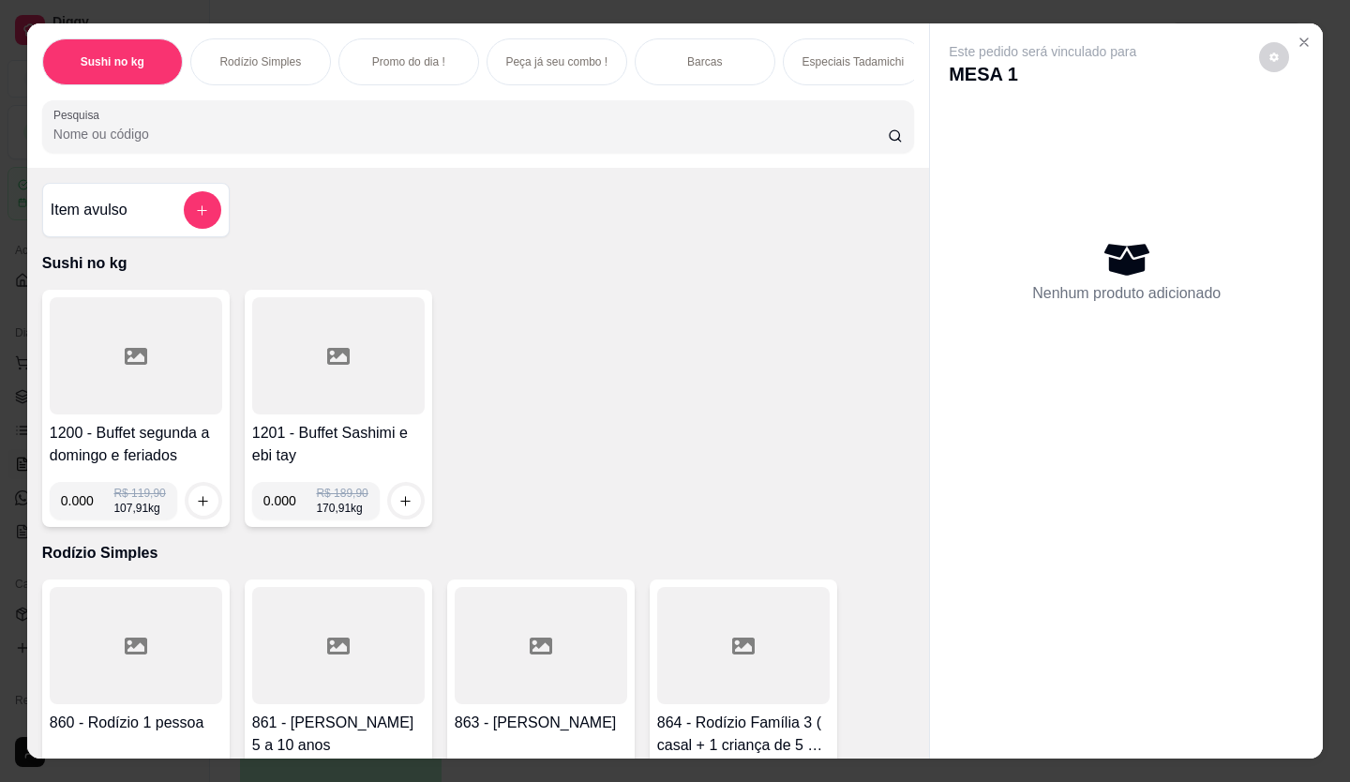
click at [88, 503] on input "0.000" at bounding box center [87, 500] width 53 height 37
type input "0.198"
click at [205, 503] on button "increase-product-quantity" at bounding box center [203, 501] width 30 height 30
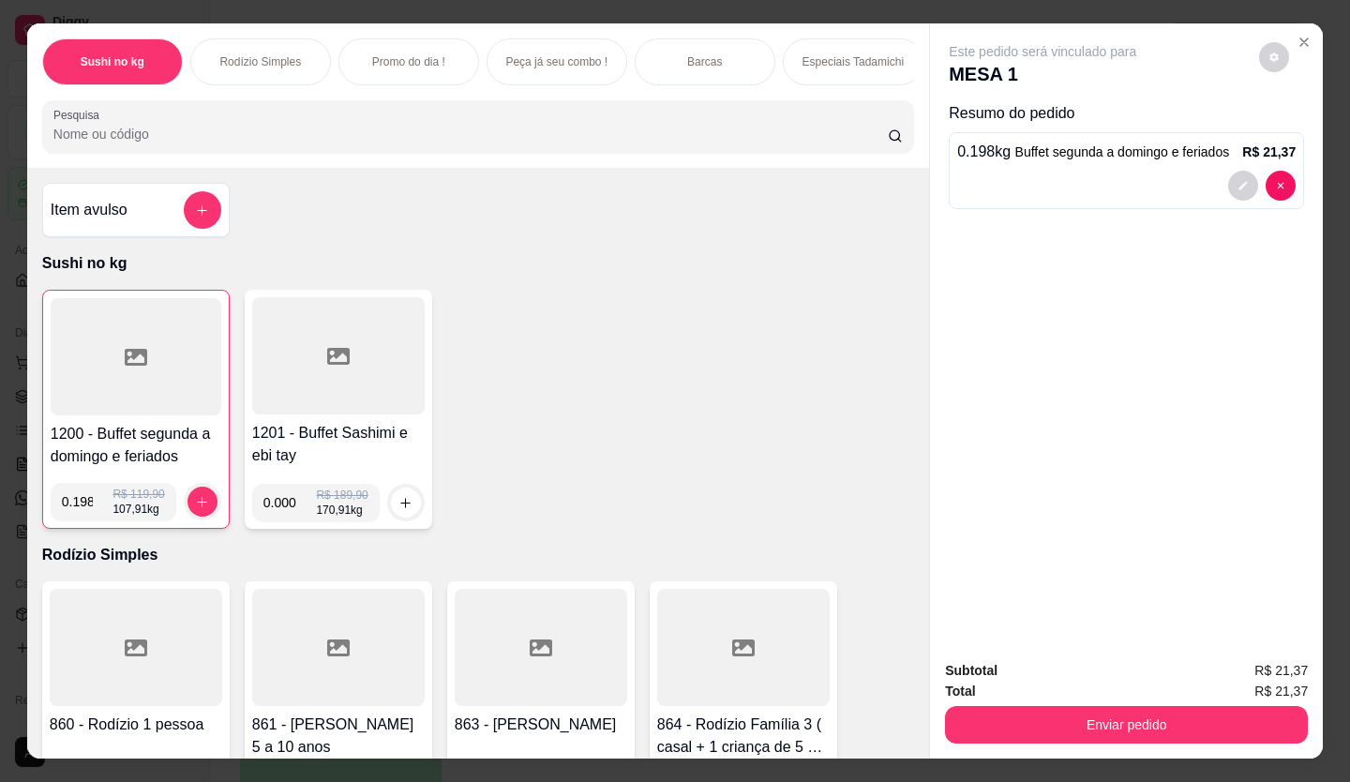
click at [166, 410] on div at bounding box center [136, 356] width 171 height 117
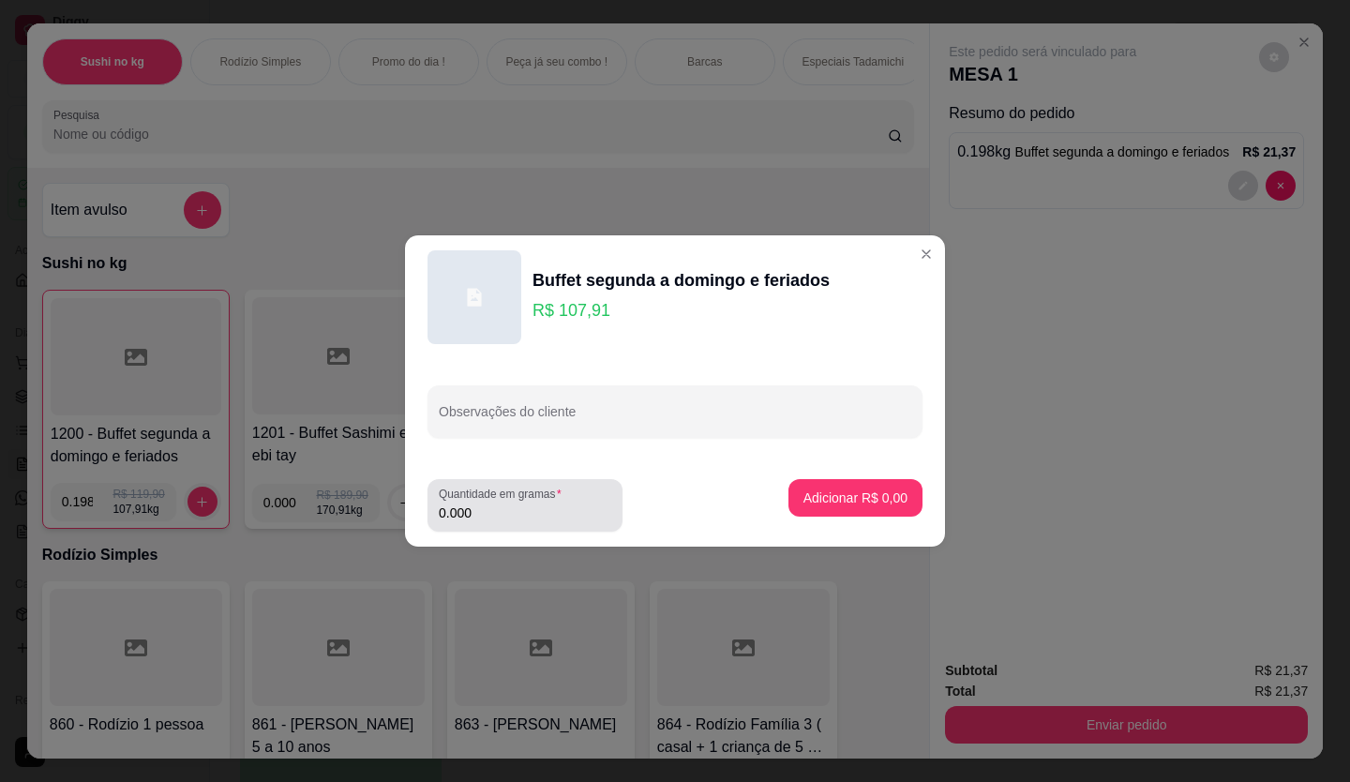
click at [529, 516] on input "0.000" at bounding box center [525, 512] width 172 height 19
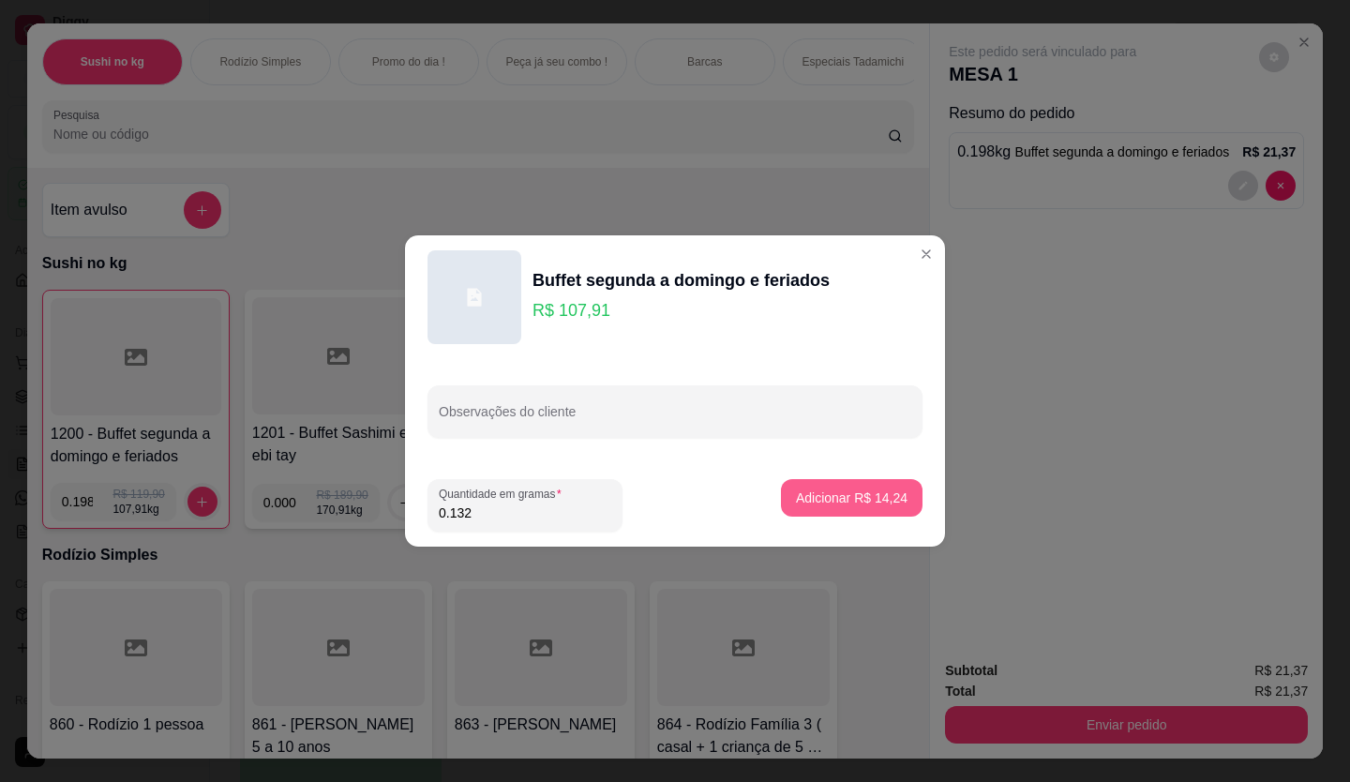
type input "0.132"
click at [856, 489] on p "Adicionar R$ 14,24" at bounding box center [852, 497] width 109 height 18
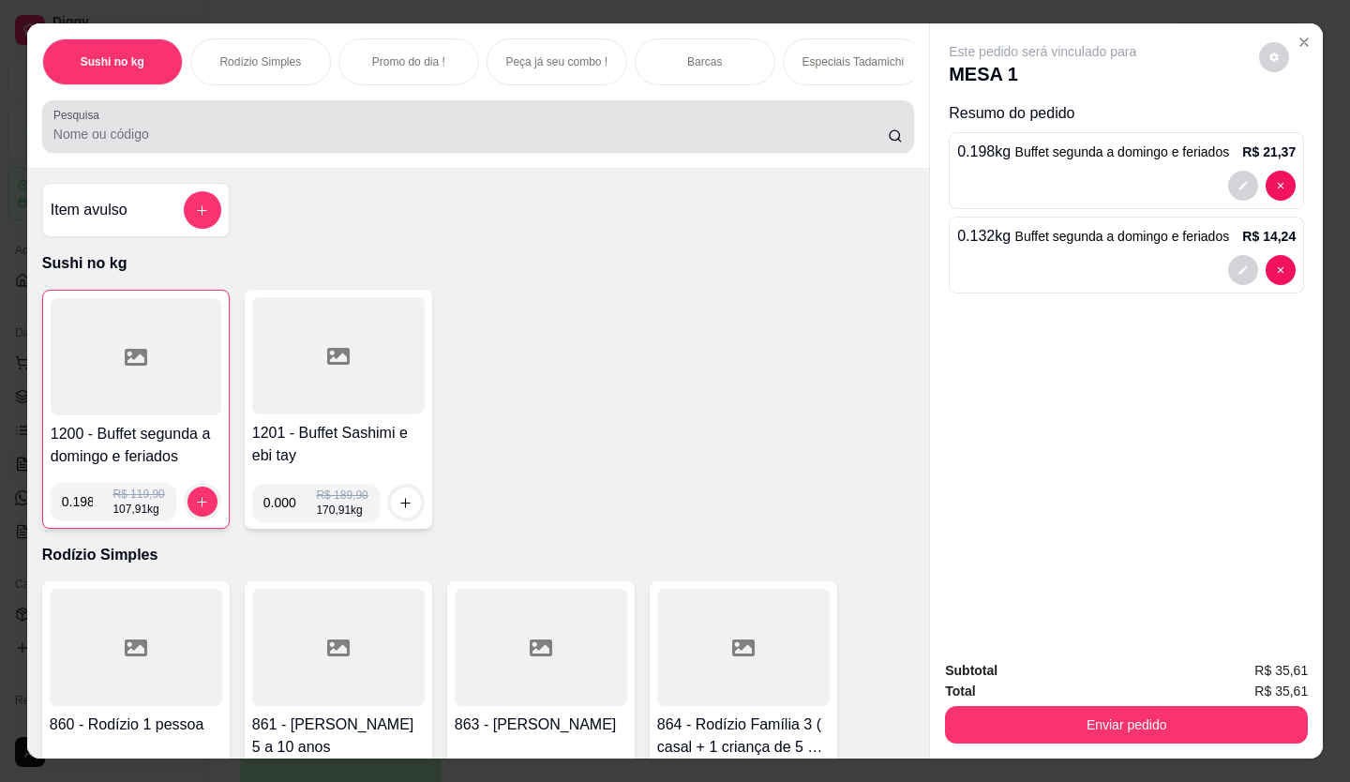
click at [397, 153] on div "Pesquisa" at bounding box center [478, 126] width 872 height 52
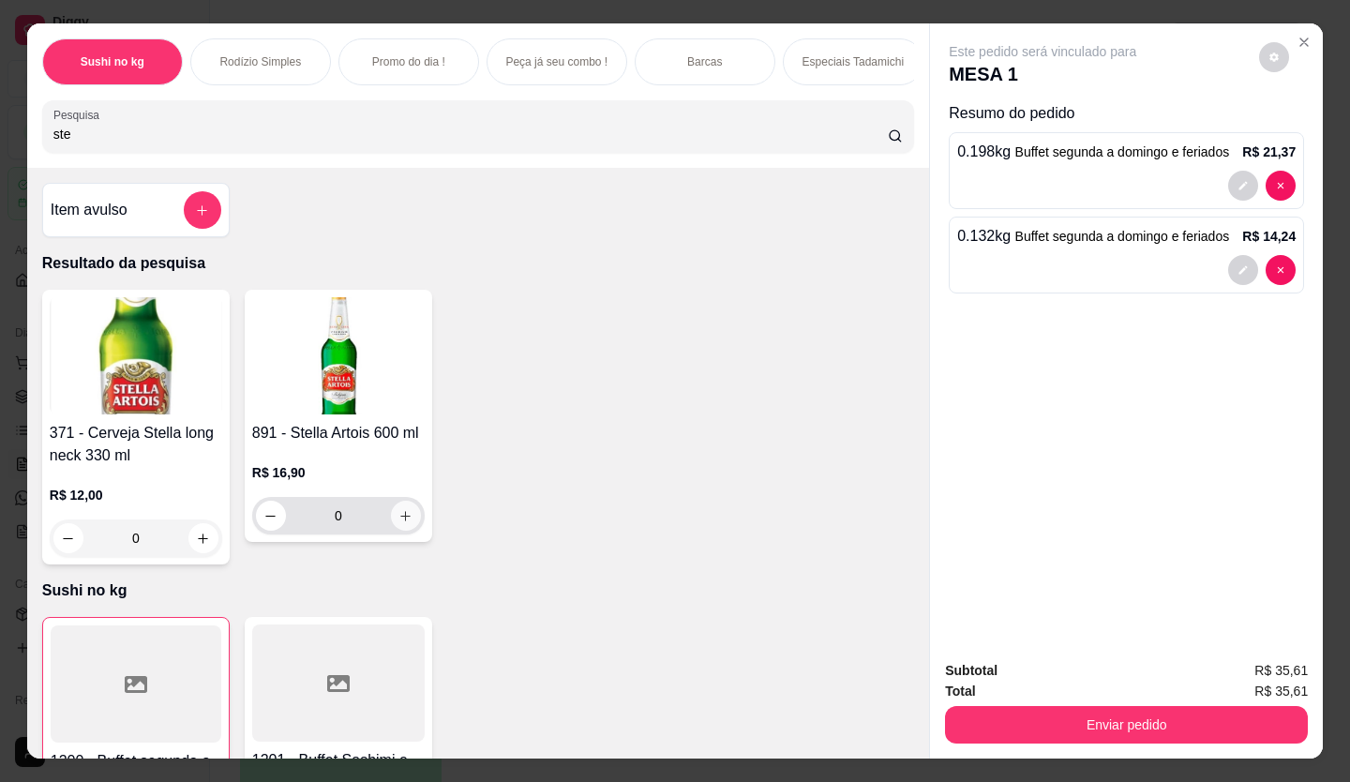
type input "ste"
click at [399, 520] on icon "increase-product-quantity" at bounding box center [406, 516] width 14 height 14
type input "1"
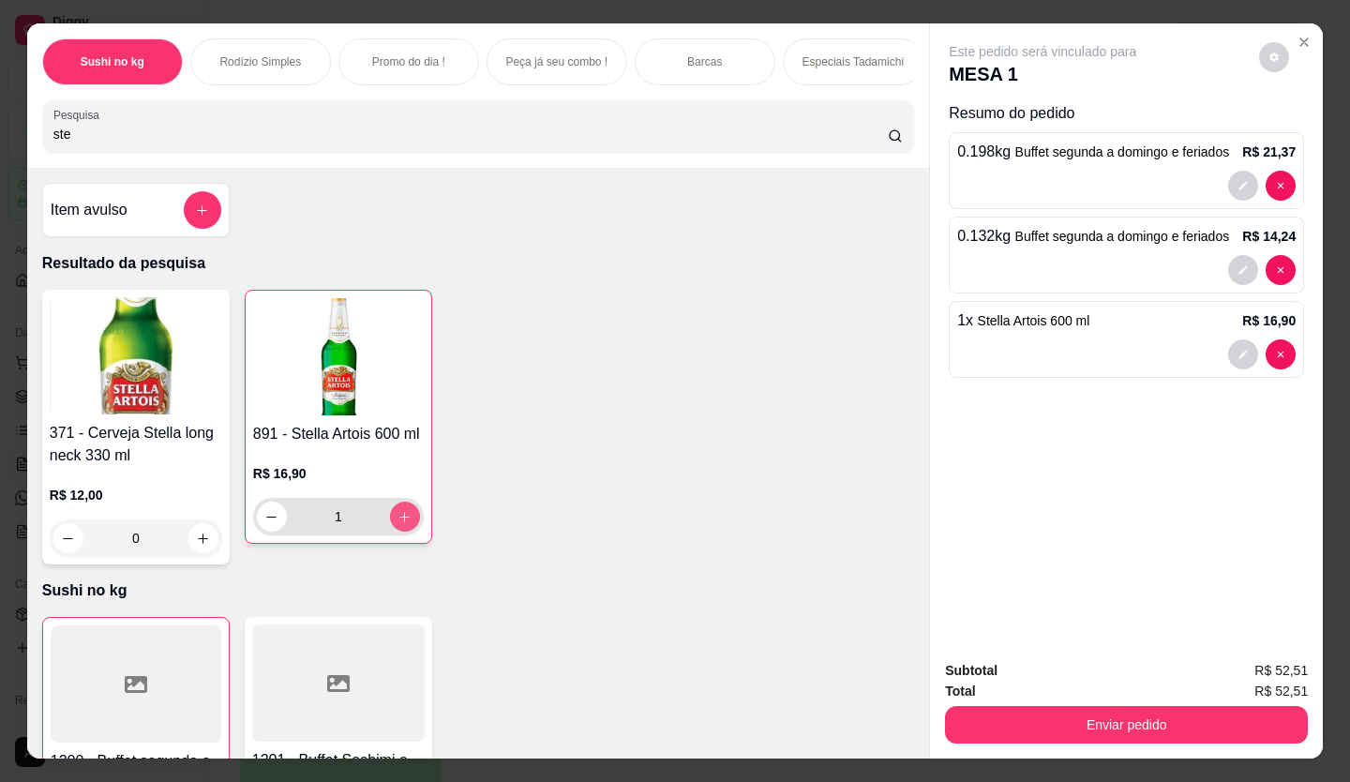
click at [397, 519] on icon "increase-product-quantity" at bounding box center [404, 517] width 14 height 14
type input "2"
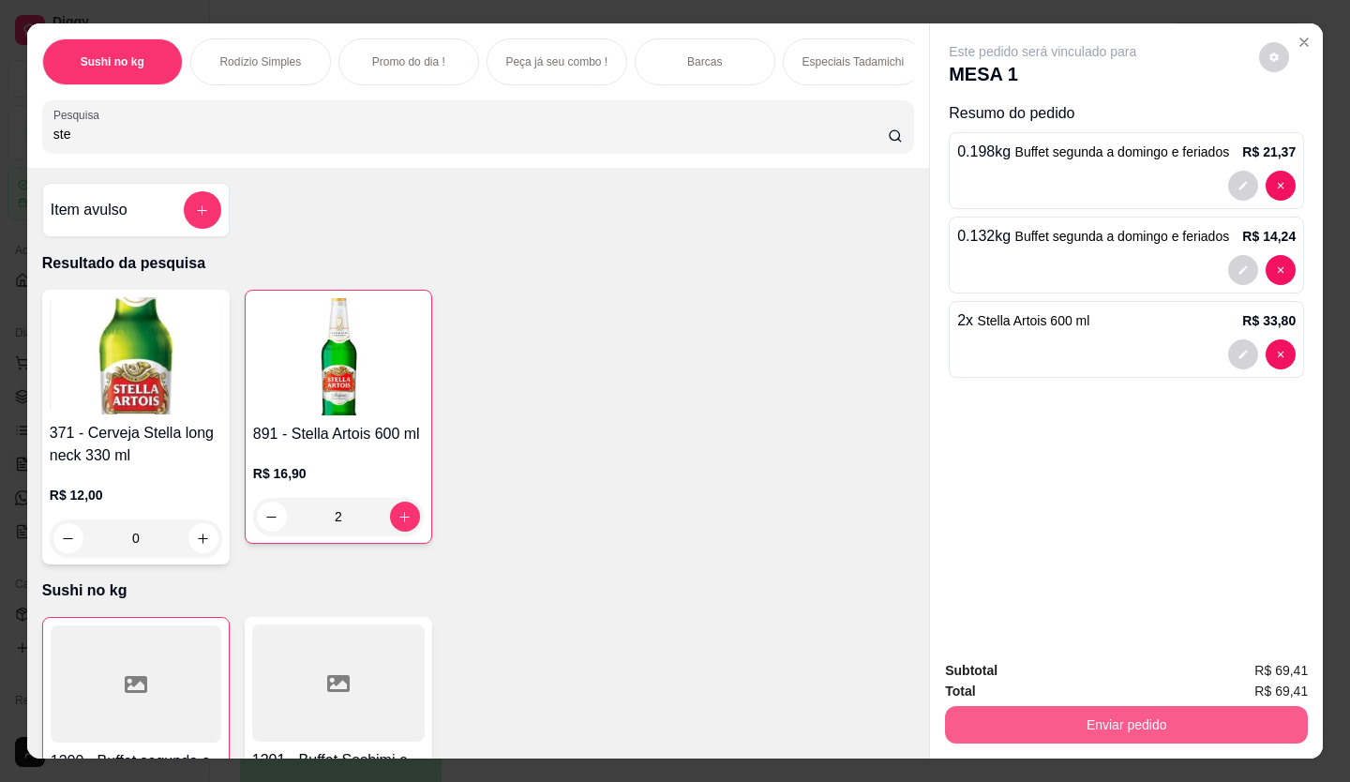
click at [993, 714] on button "Enviar pedido" at bounding box center [1126, 724] width 363 height 37
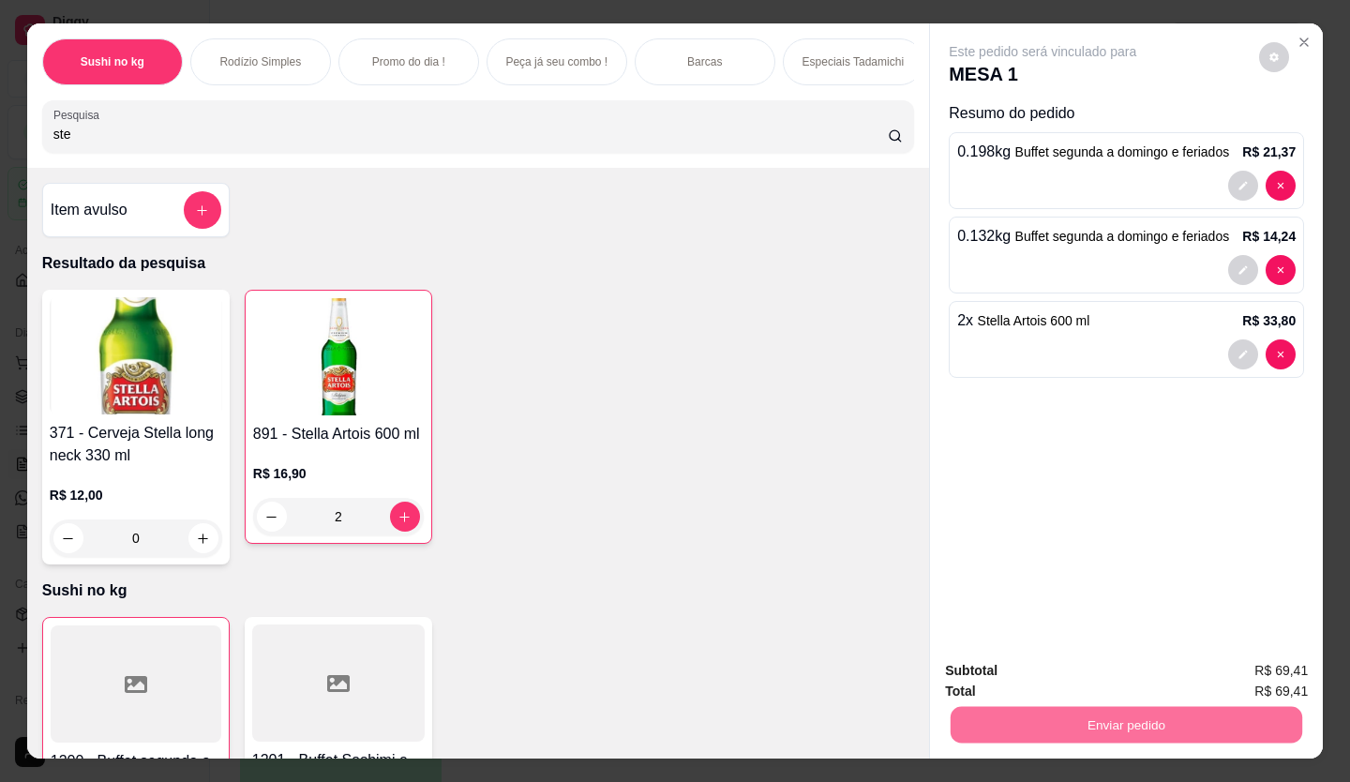
click at [1223, 687] on button "Enviar pedido" at bounding box center [1258, 670] width 103 height 35
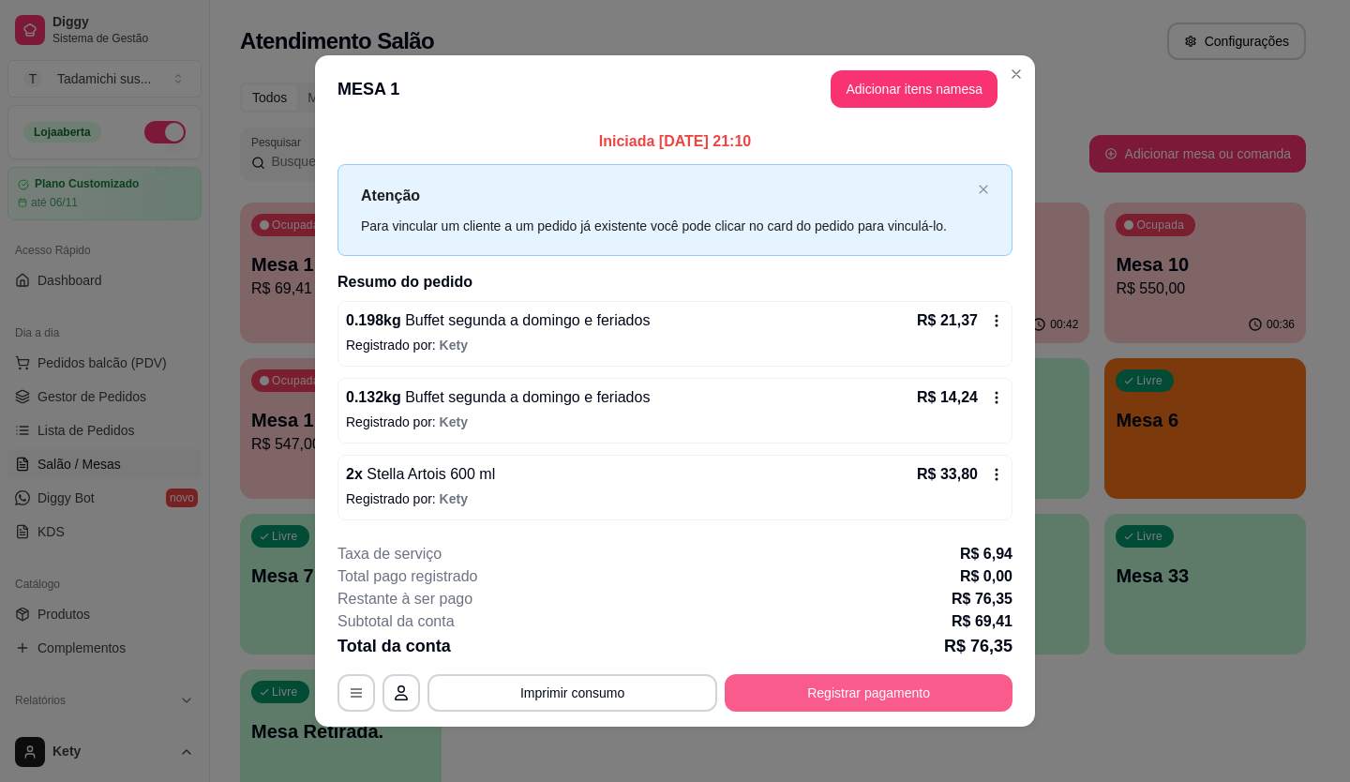
click at [775, 687] on button "Registrar pagamento" at bounding box center [869, 692] width 288 height 37
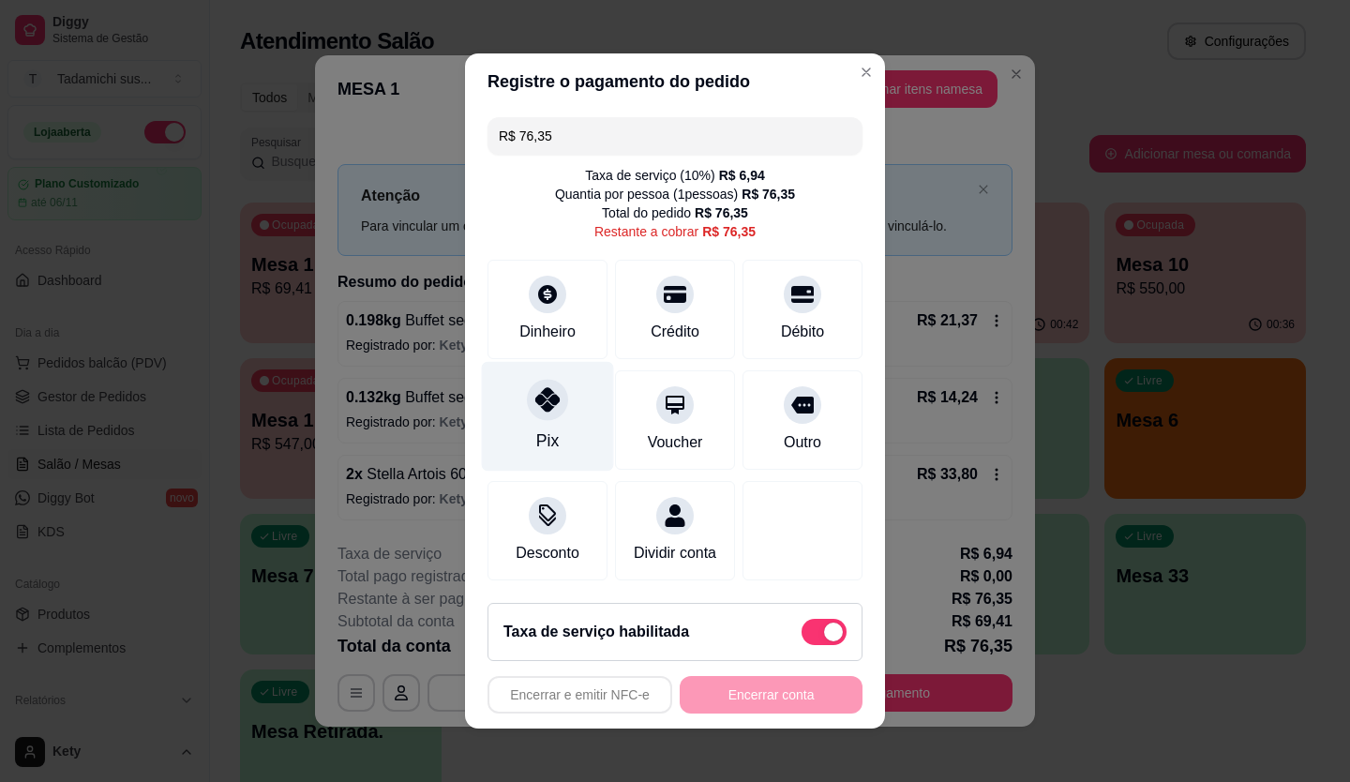
click at [529, 402] on div at bounding box center [547, 399] width 41 height 41
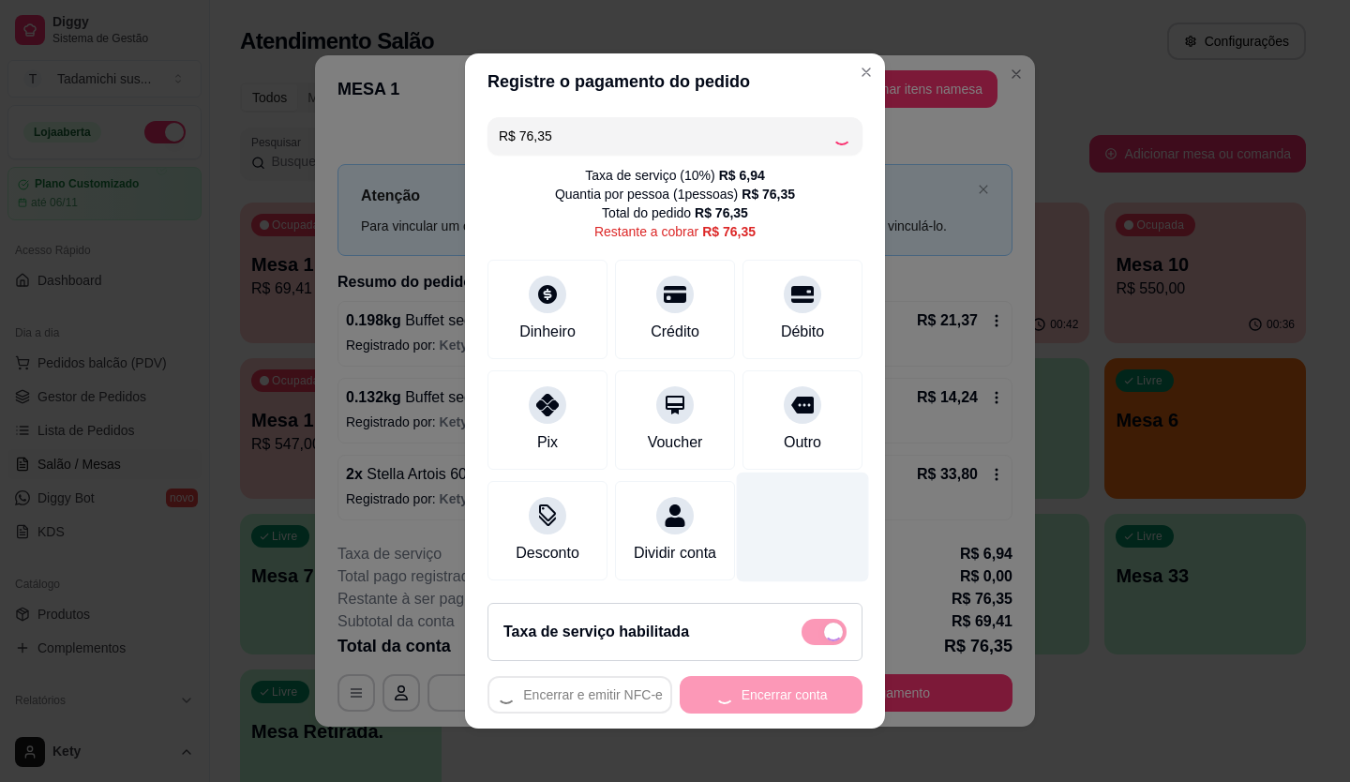
type input "R$ 0,00"
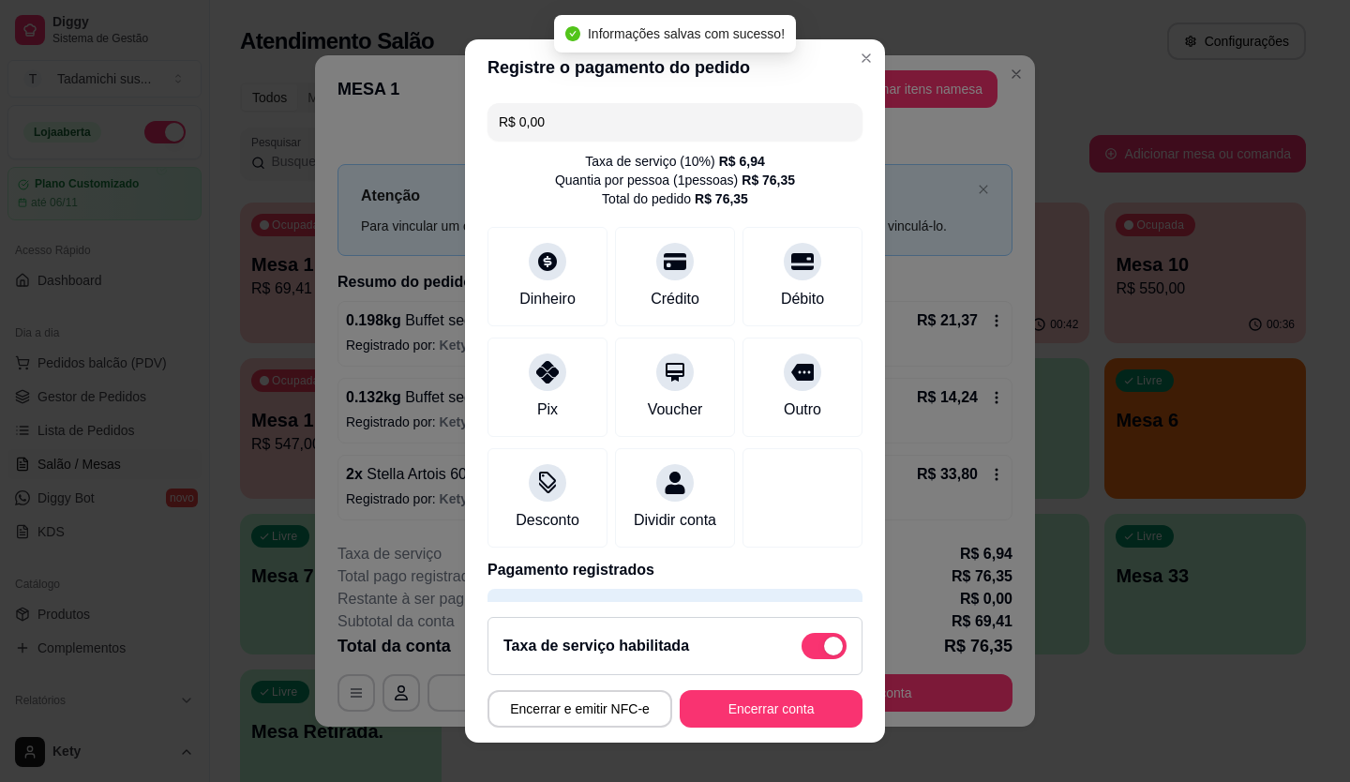
click at [824, 641] on span at bounding box center [833, 645] width 19 height 19
click at [813, 650] on input "checkbox" at bounding box center [807, 656] width 12 height 12
checkbox input "true"
type input "-R$ 6,94"
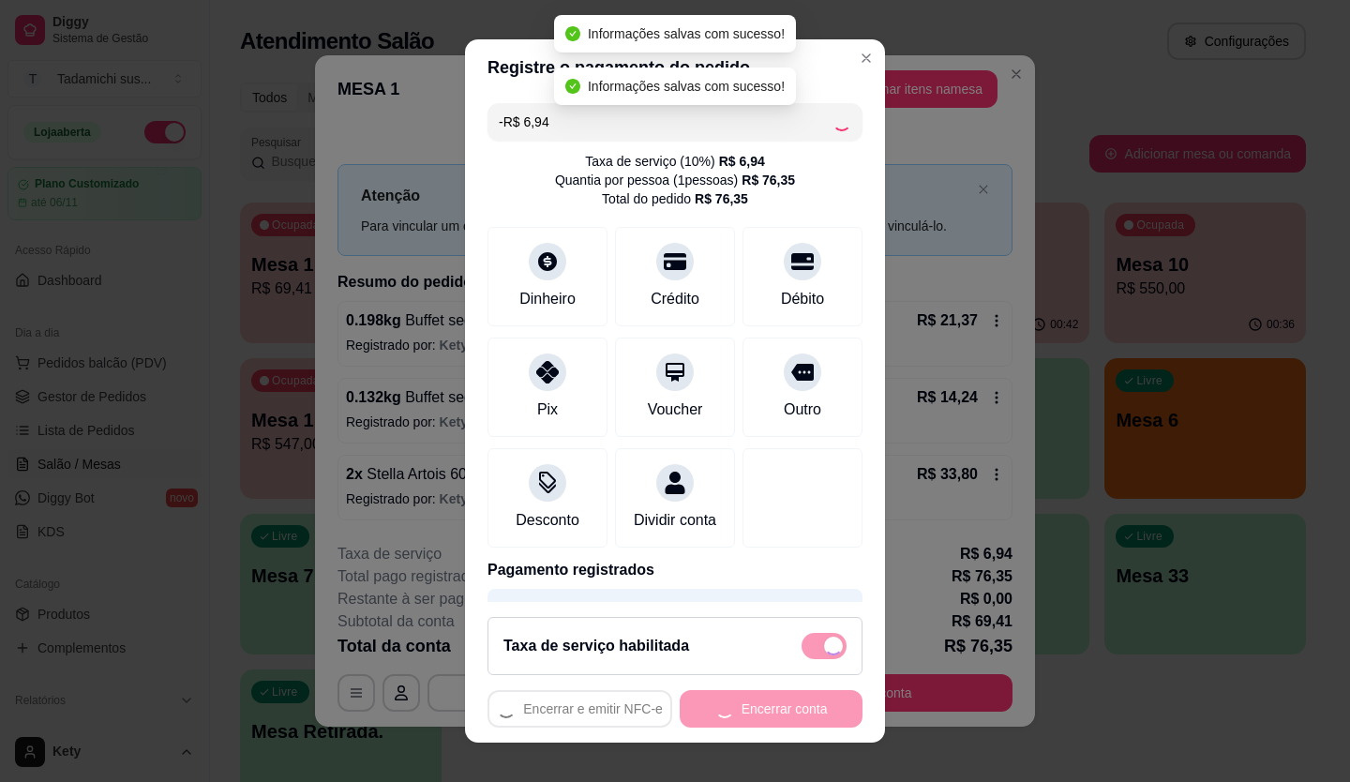
checkbox input "false"
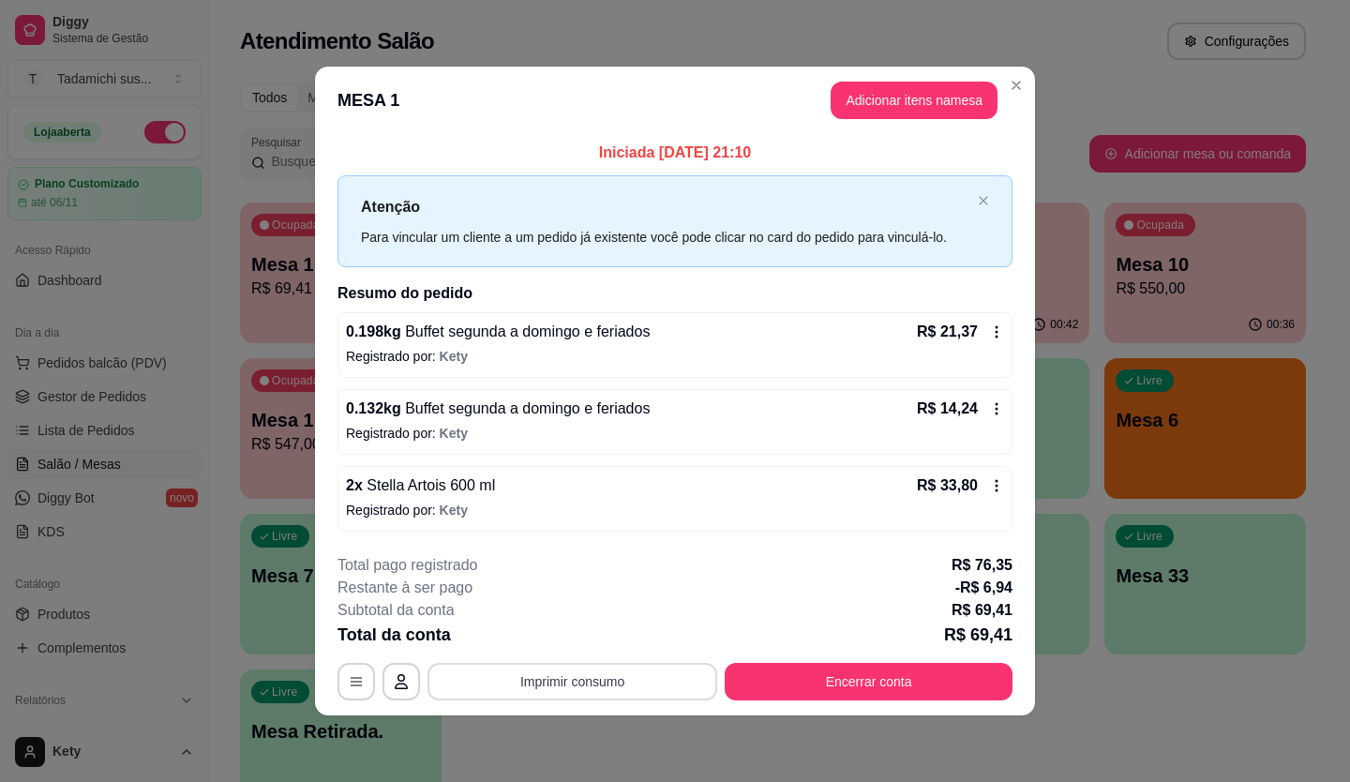
click at [492, 687] on button "Imprimir consumo" at bounding box center [572, 681] width 290 height 37
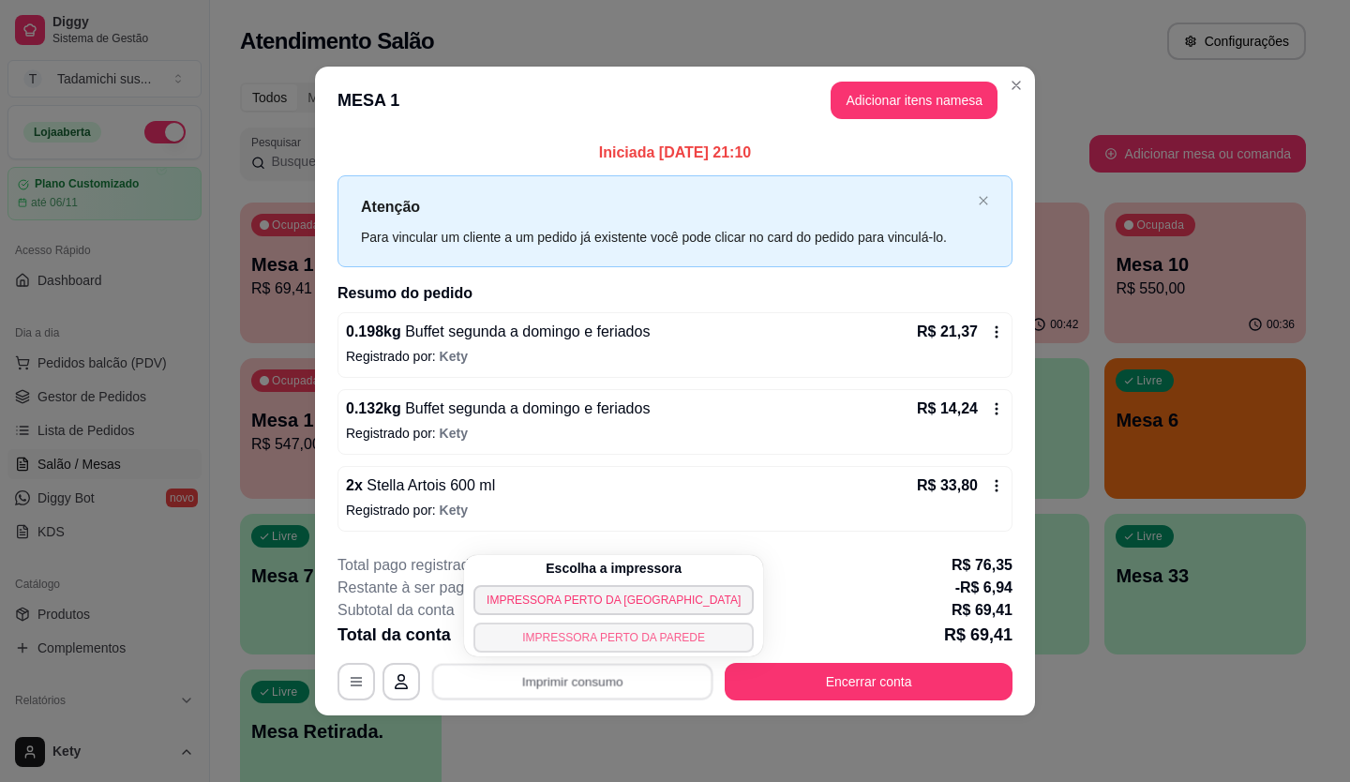
click at [492, 632] on button "IMPRESSORA PERTO DA PAREDE" at bounding box center [613, 637] width 280 height 30
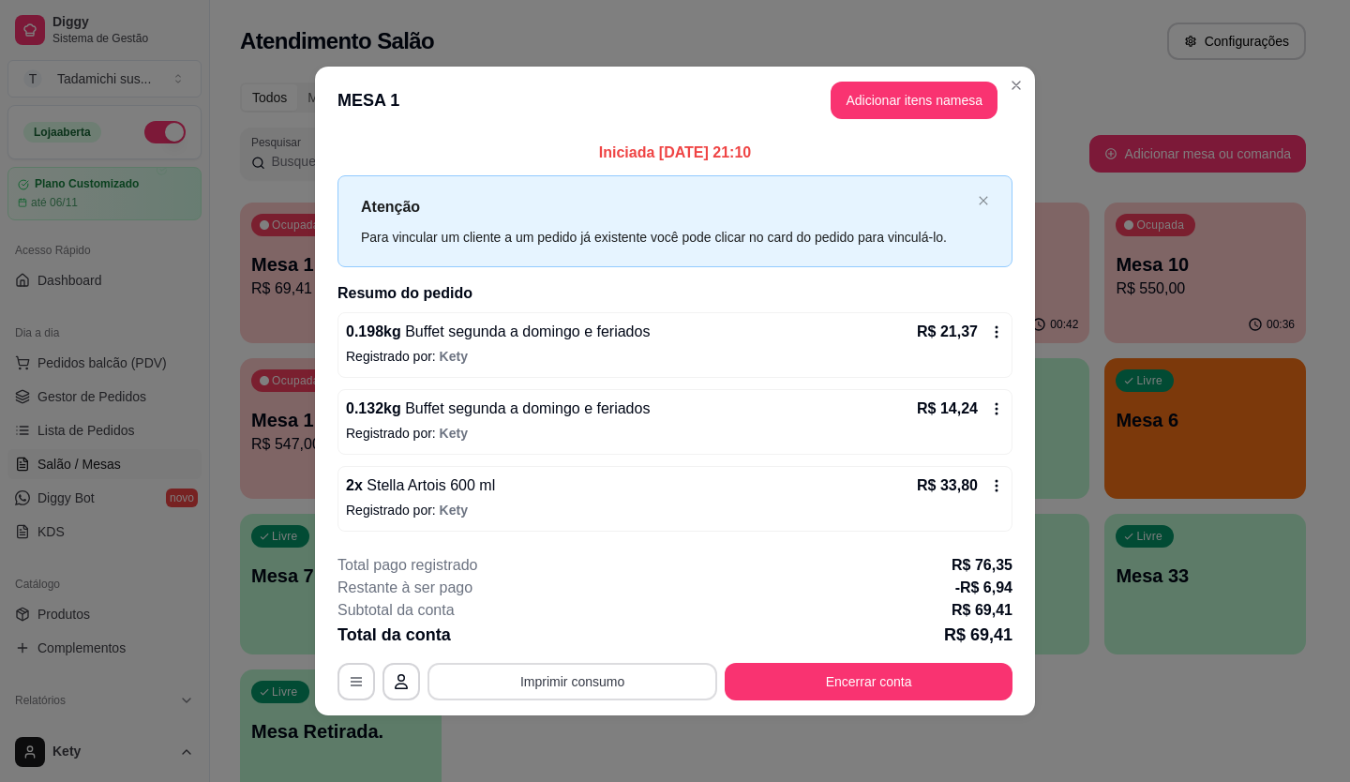
click at [530, 681] on button "Imprimir consumo" at bounding box center [572, 681] width 290 height 37
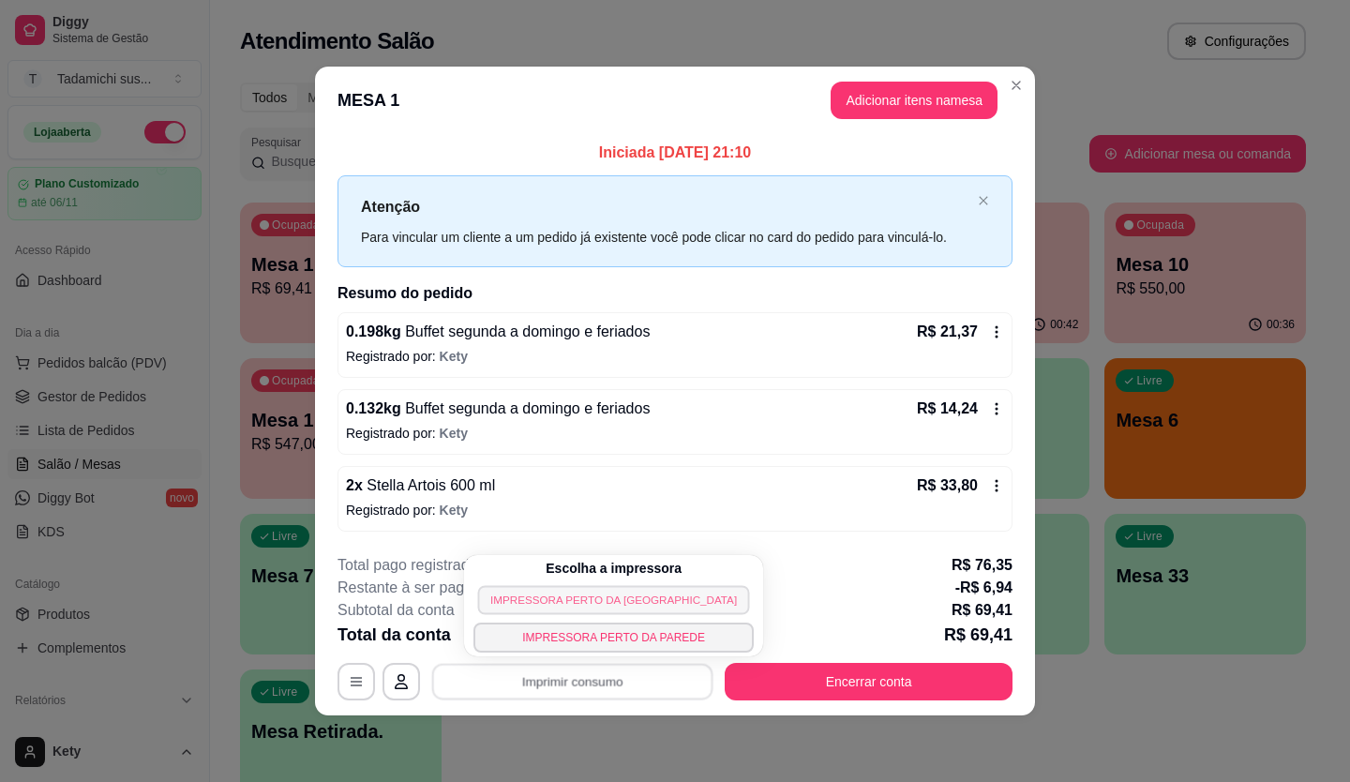
click at [525, 599] on button "IMPRESSORA PERTO DA [GEOGRAPHIC_DATA]" at bounding box center [614, 599] width 272 height 29
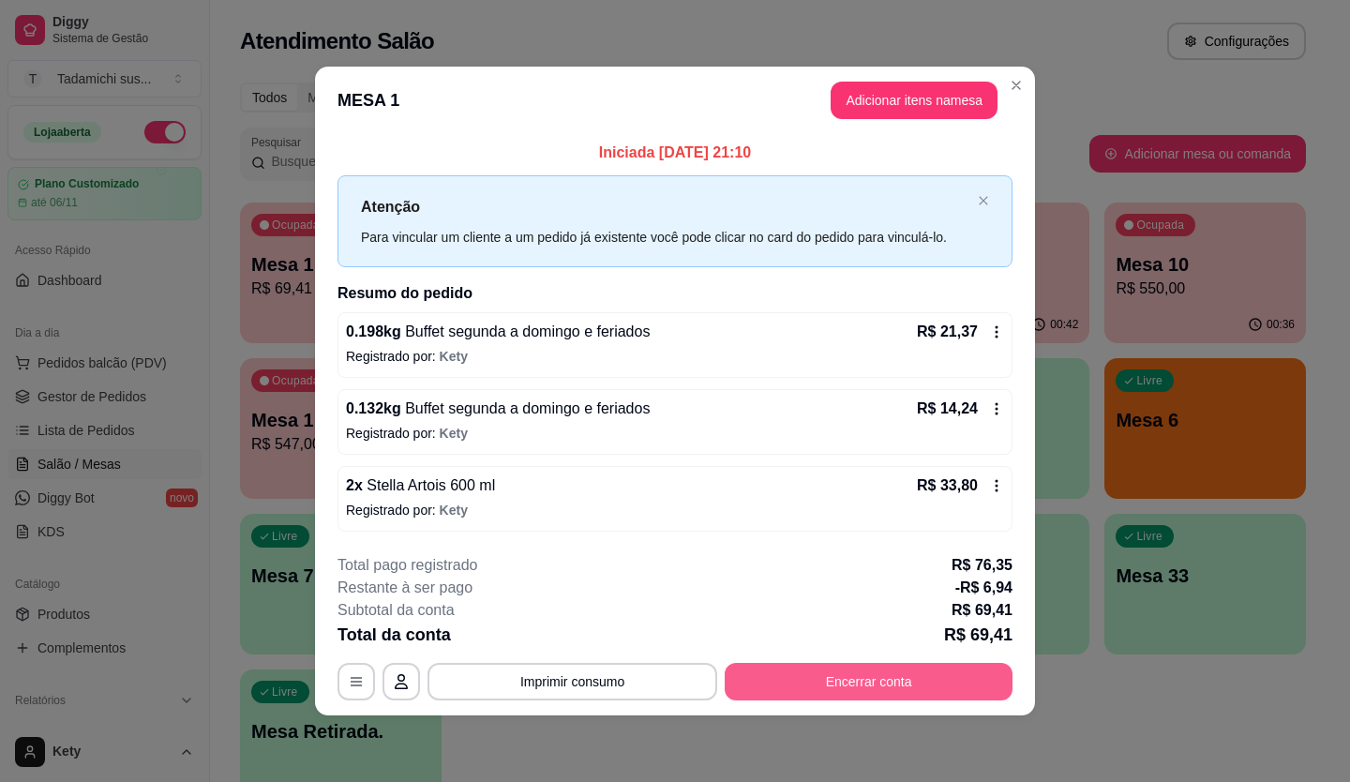
click at [879, 682] on button "Encerrar conta" at bounding box center [869, 681] width 288 height 37
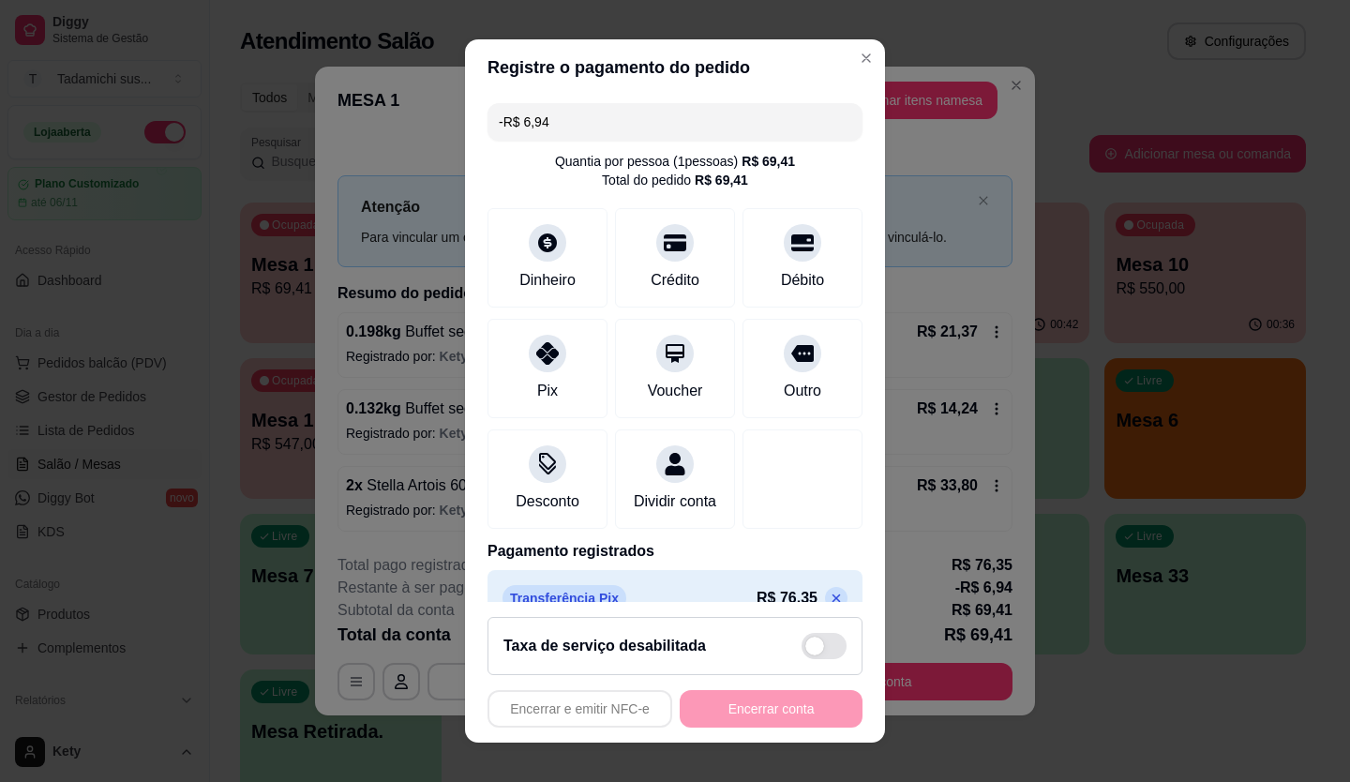
click at [735, 709] on div "Encerrar e emitir NFC-e Encerrar conta" at bounding box center [674, 708] width 375 height 37
click at [535, 367] on div at bounding box center [547, 347] width 41 height 41
click at [769, 706] on div "Encerrar e emitir NFC-e Encerrar conta" at bounding box center [674, 708] width 375 height 37
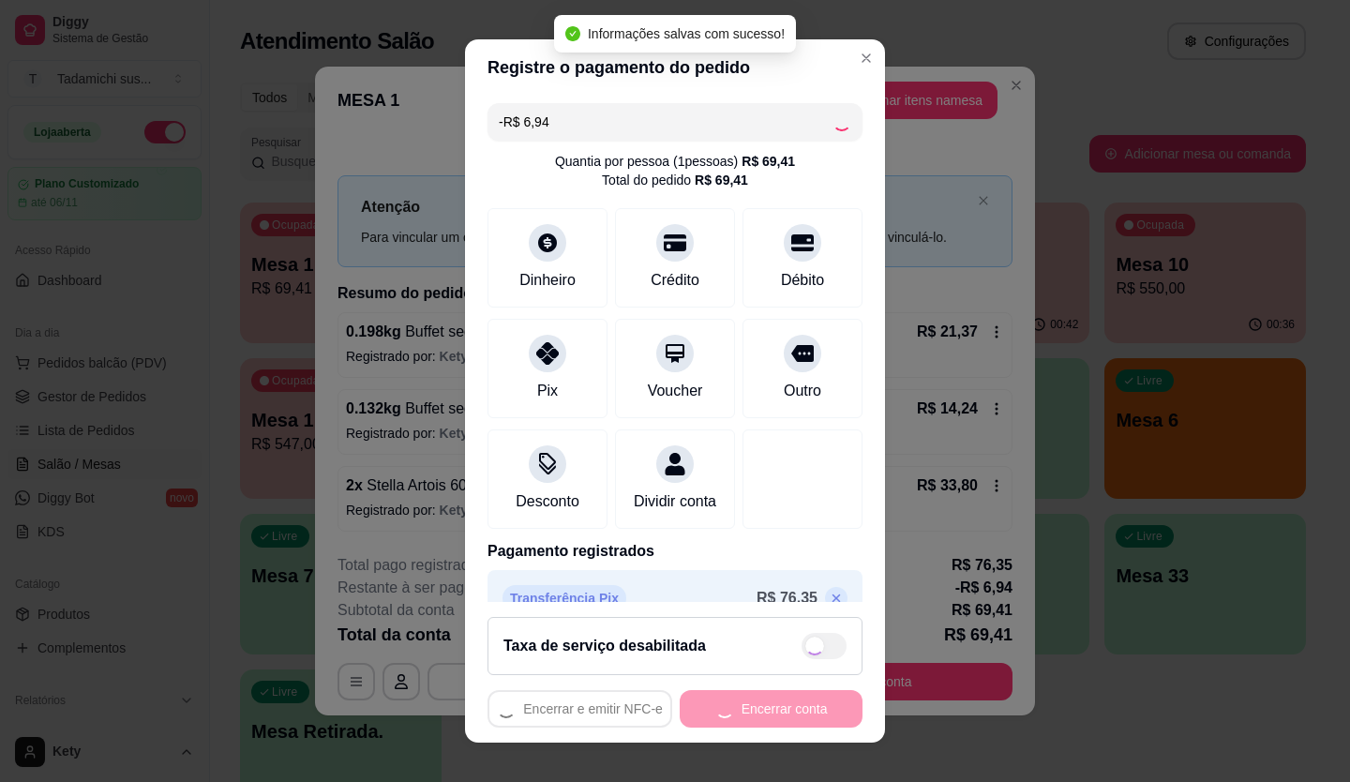
click at [768, 707] on div "Encerrar e emitir NFC-e Encerrar conta" at bounding box center [674, 708] width 375 height 37
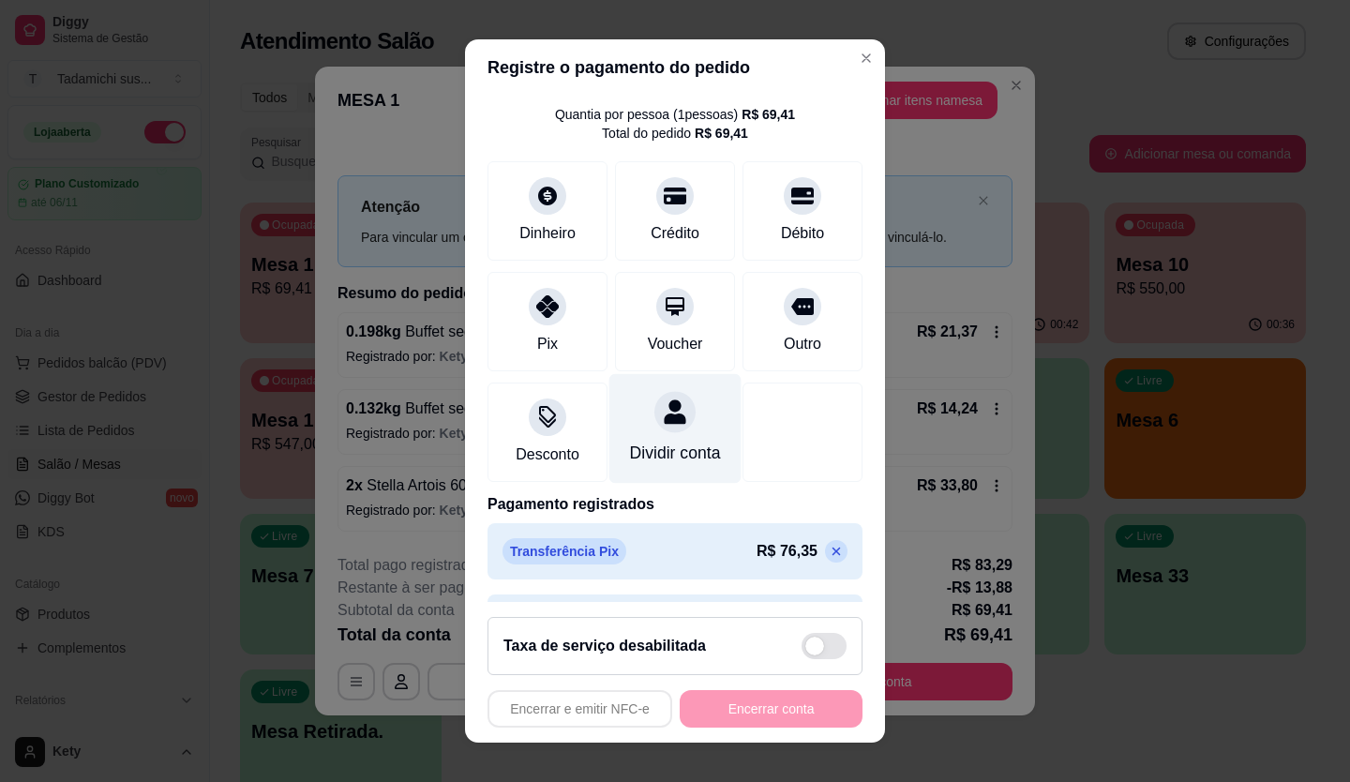
scroll to position [125, 0]
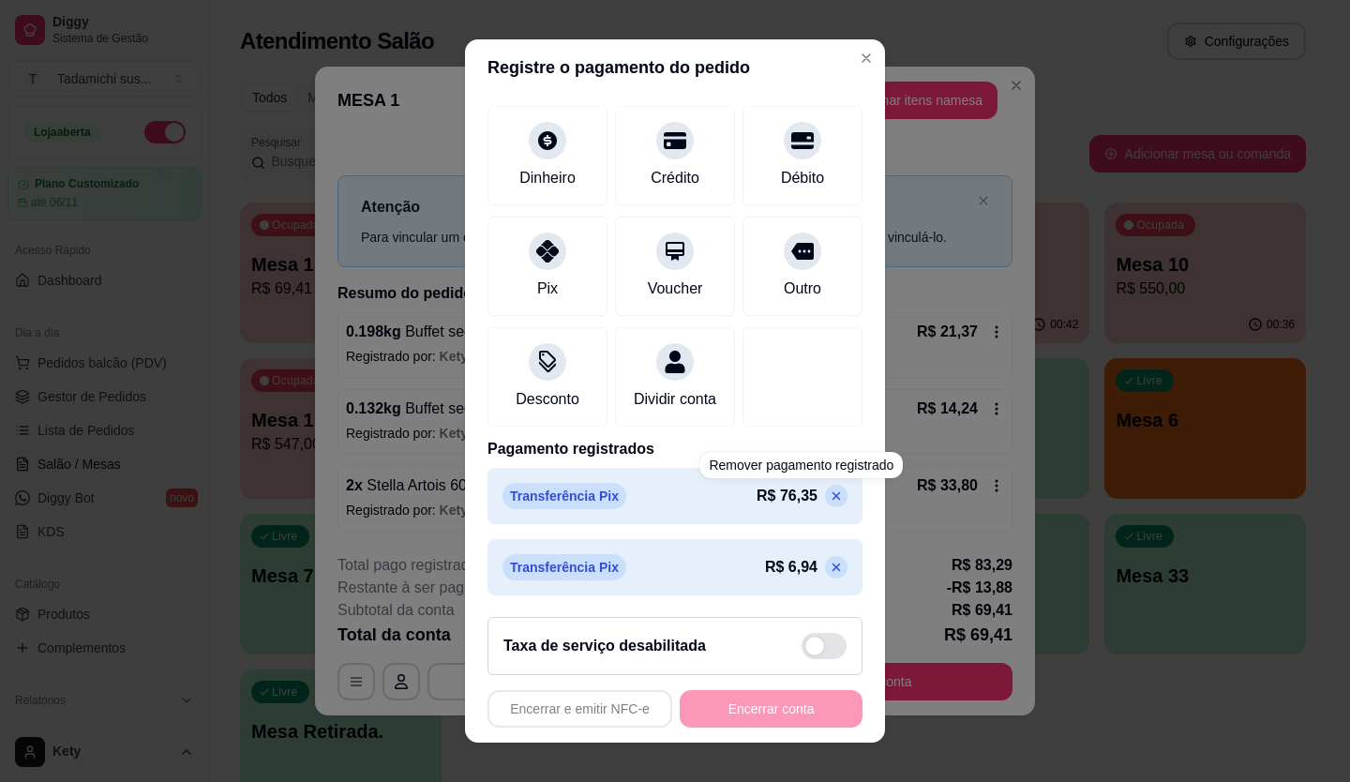
click at [799, 509] on div "Transferência Pix R$ 76,35" at bounding box center [674, 496] width 375 height 56
click at [829, 491] on icon at bounding box center [836, 495] width 15 height 15
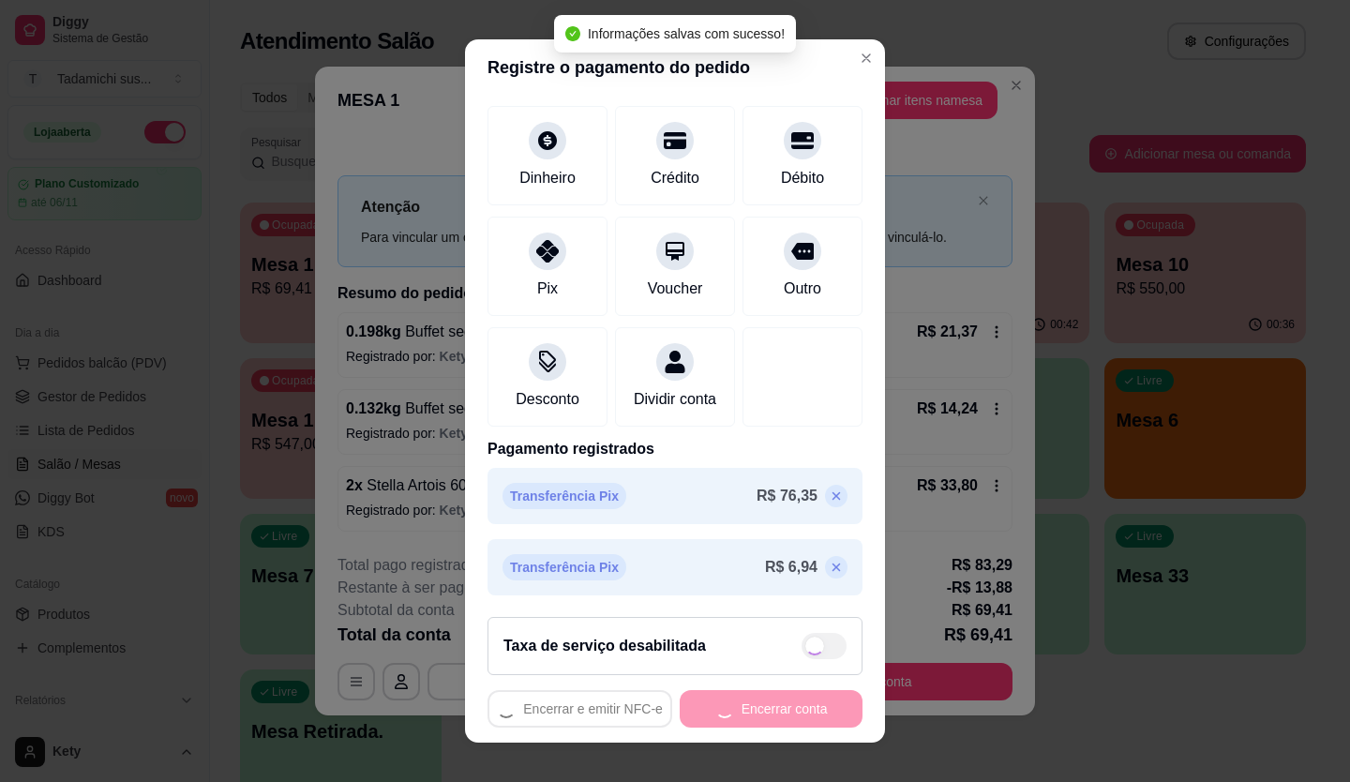
scroll to position [72, 0]
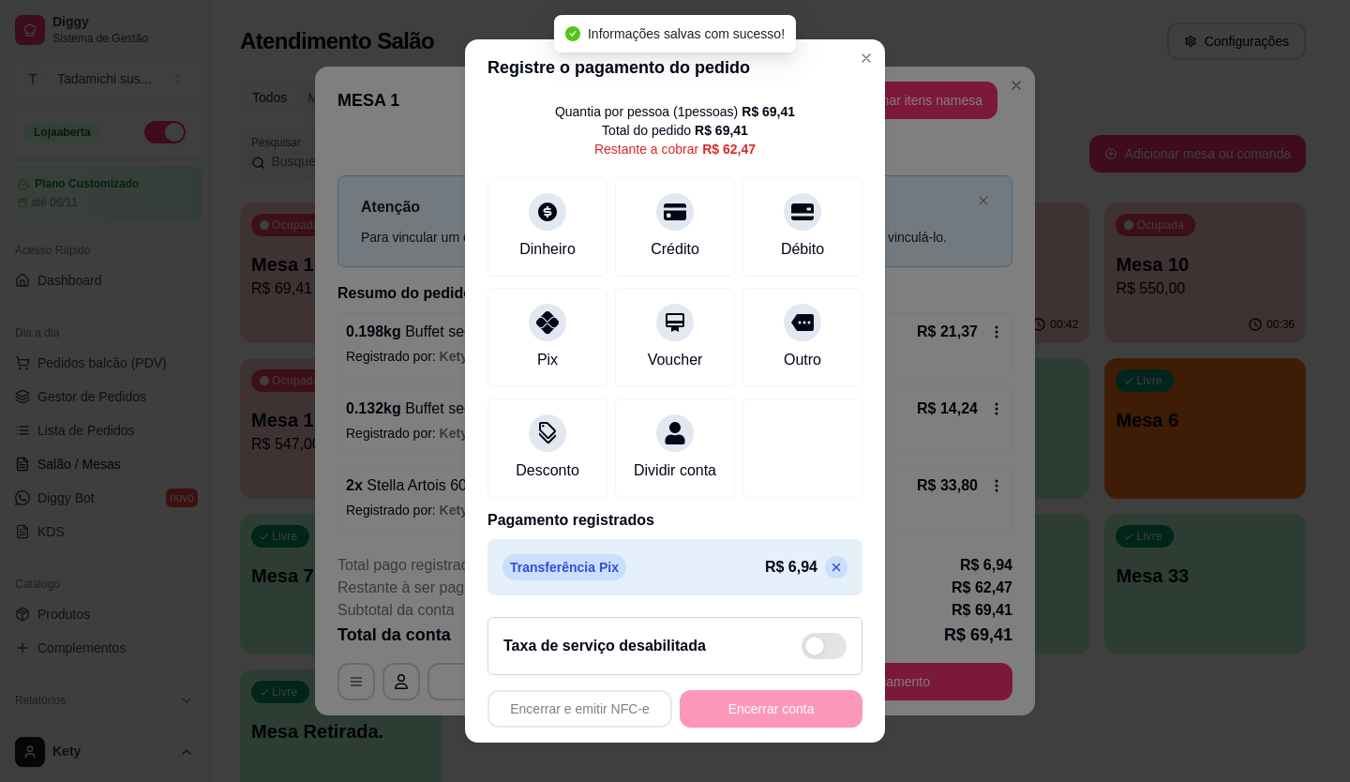
click at [807, 557] on div "Transferência Pix R$ 6,94" at bounding box center [674, 567] width 375 height 56
click at [829, 565] on icon at bounding box center [836, 567] width 15 height 15
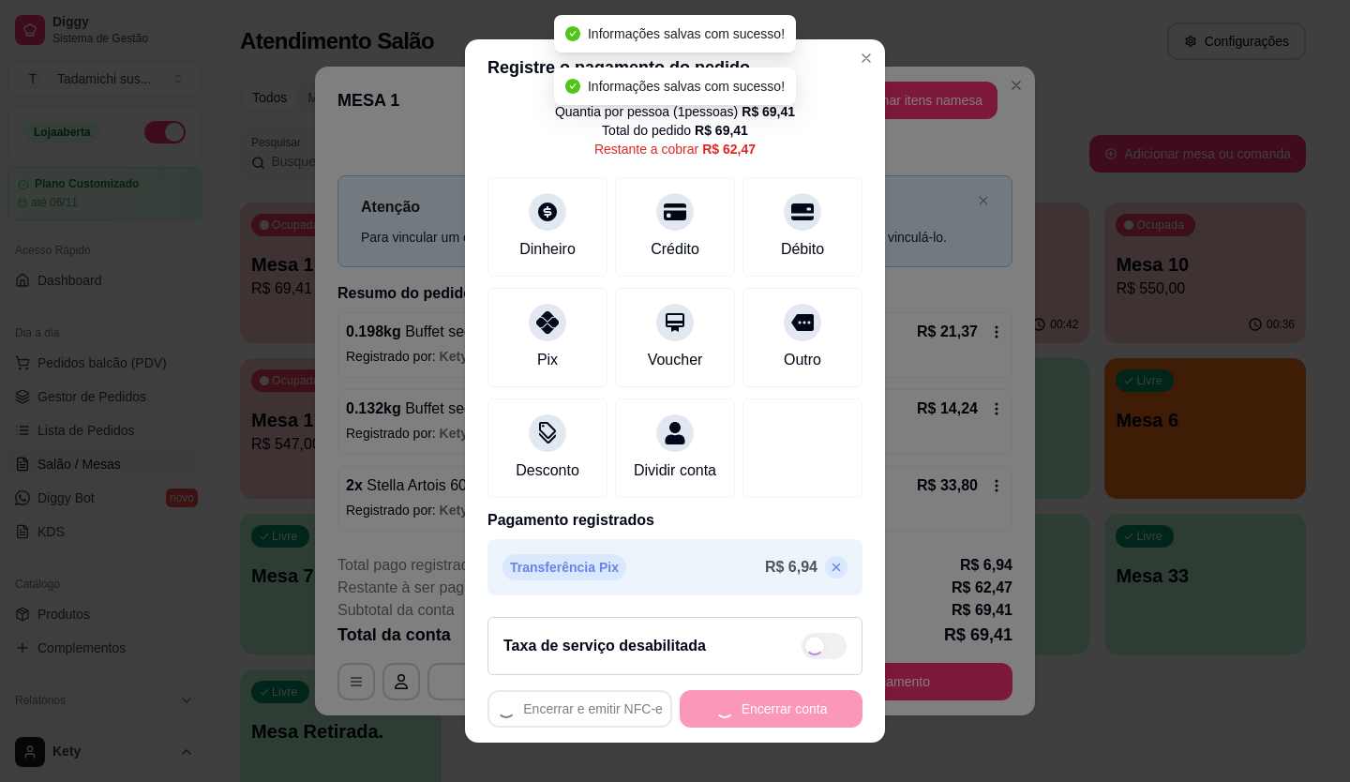
scroll to position [0, 0]
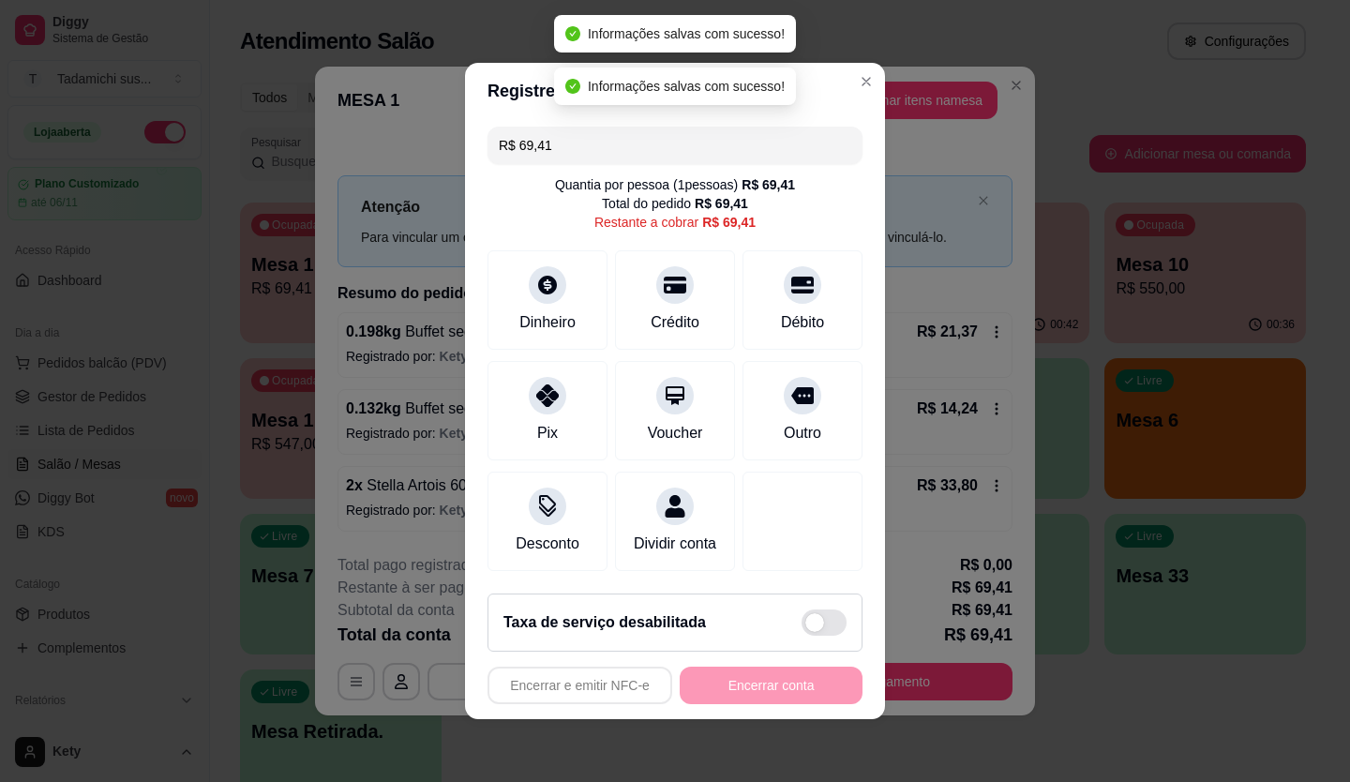
click at [698, 691] on div "Encerrar e emitir NFC-e Encerrar conta" at bounding box center [674, 684] width 375 height 37
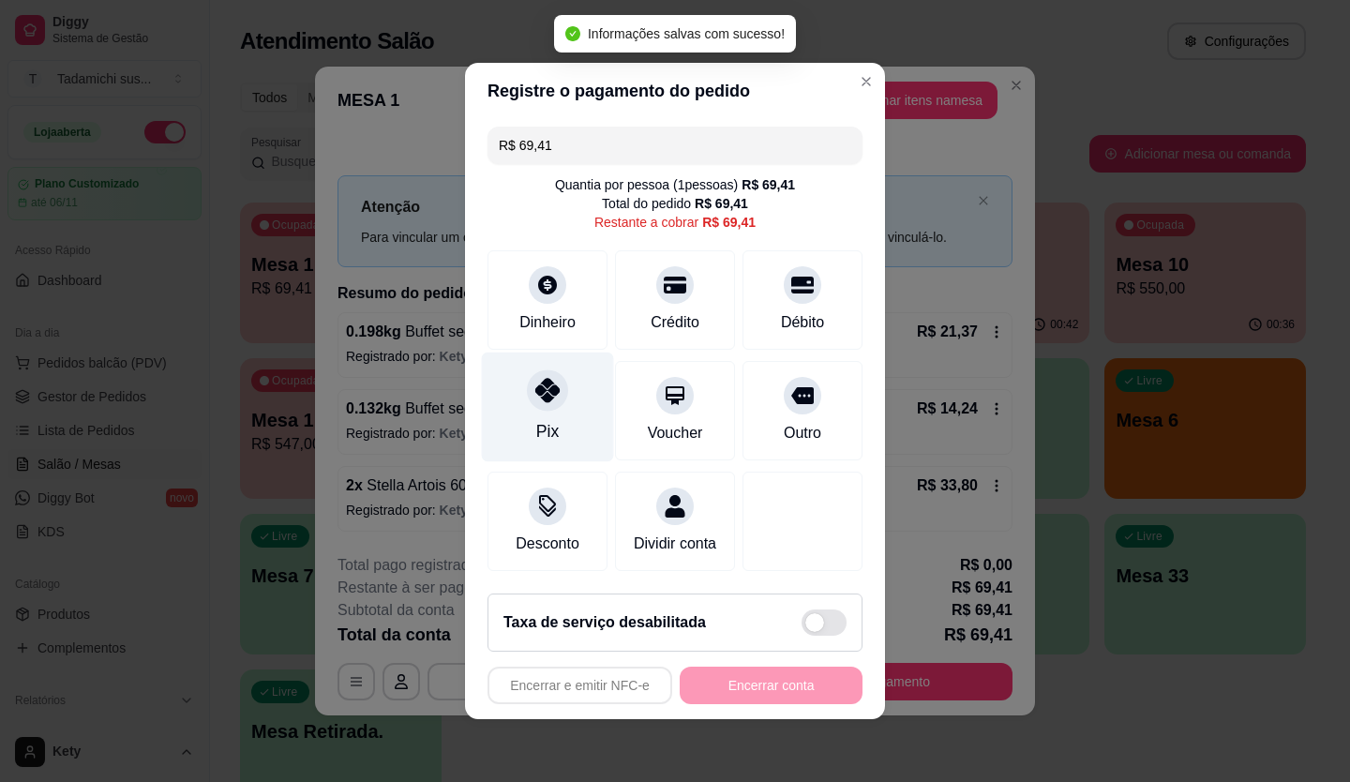
click at [592, 386] on div "Pix" at bounding box center [548, 407] width 132 height 110
type input "R$ 0,00"
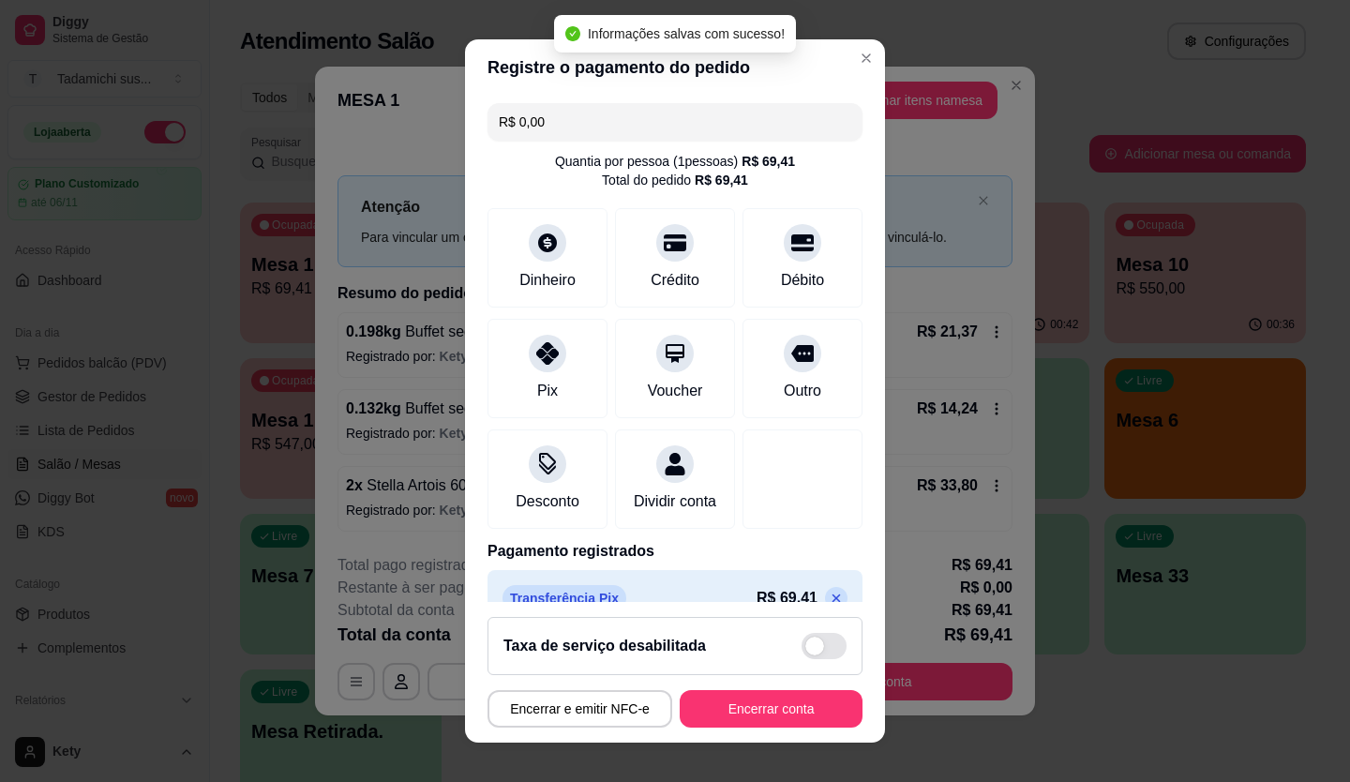
click at [731, 689] on footer "Taxa de serviço desabilitada Encerrar e emitir NFC-e Encerrar conta" at bounding box center [675, 672] width 420 height 141
click at [726, 693] on button "Encerrar conta" at bounding box center [771, 708] width 183 height 37
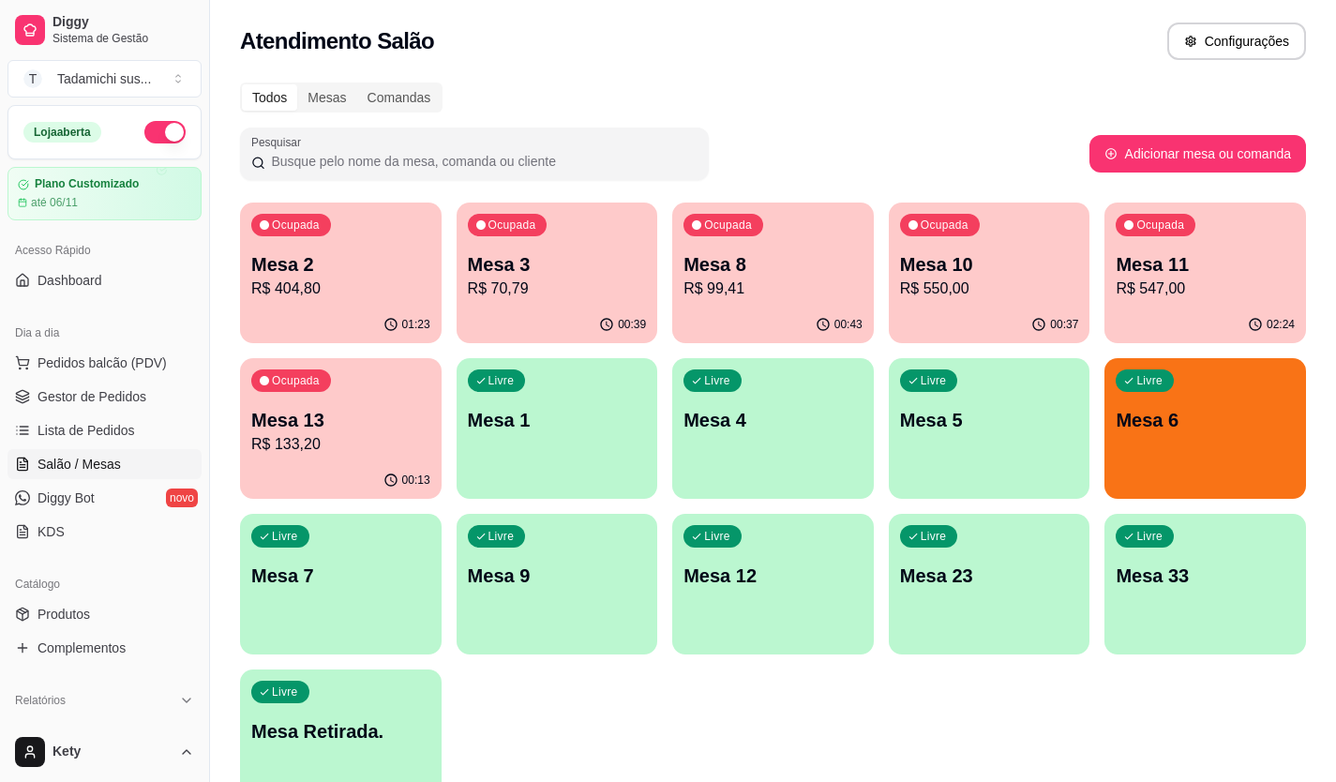
click at [259, 470] on div "00:13" at bounding box center [341, 480] width 202 height 37
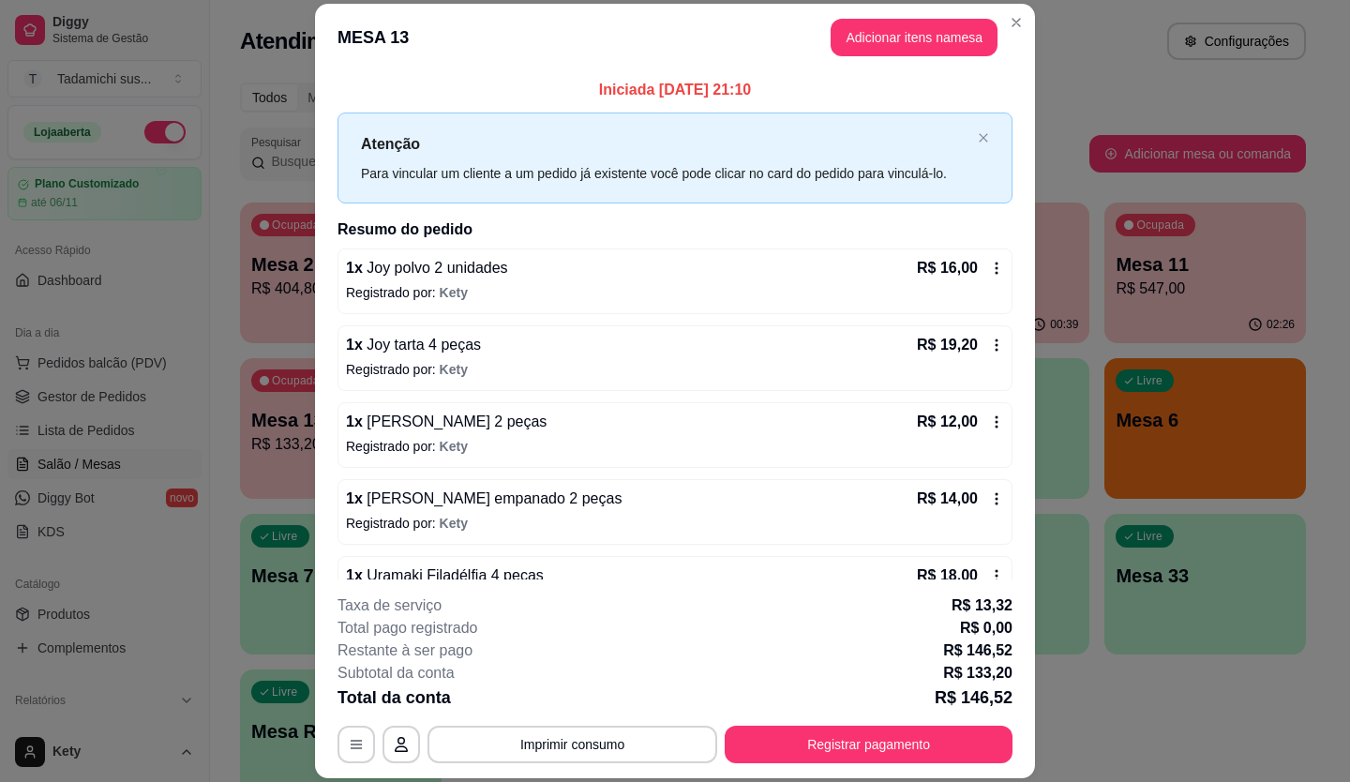
click at [989, 264] on icon at bounding box center [996, 268] width 15 height 15
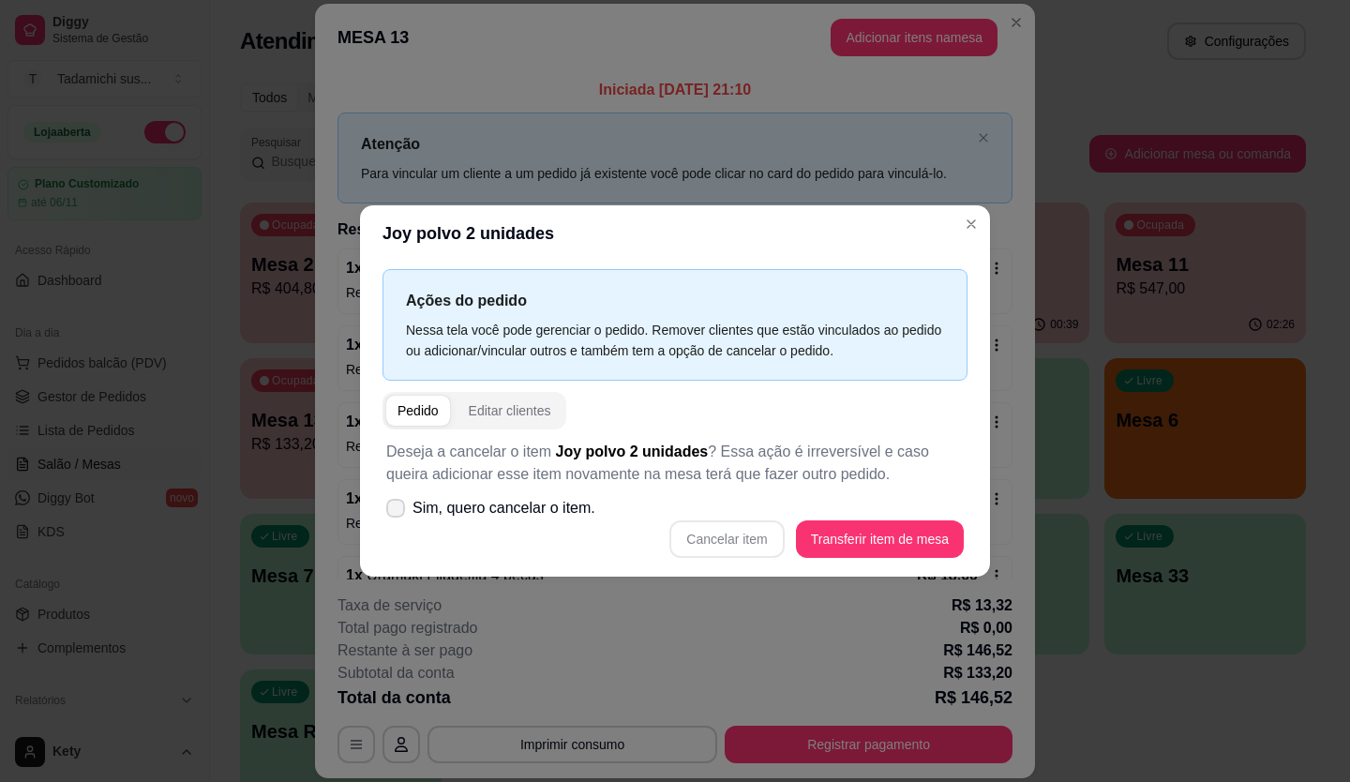
click at [397, 506] on icon at bounding box center [395, 507] width 15 height 11
click at [397, 512] on input "Sim, quero cancelar o item." at bounding box center [391, 518] width 12 height 12
checkbox input "true"
click at [714, 542] on button "Cancelar item" at bounding box center [726, 538] width 114 height 37
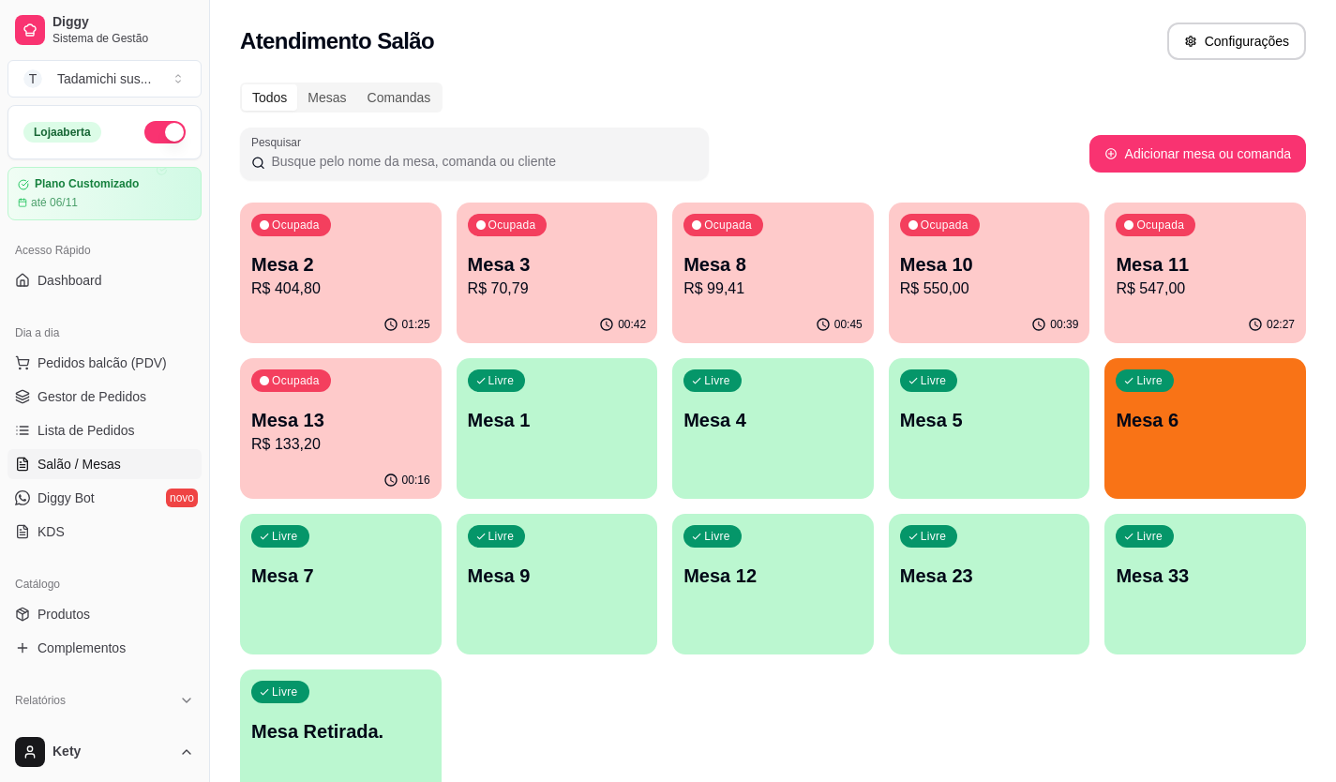
click at [412, 367] on div "Ocupada Mesa 13 R$ 133,20" at bounding box center [341, 410] width 202 height 104
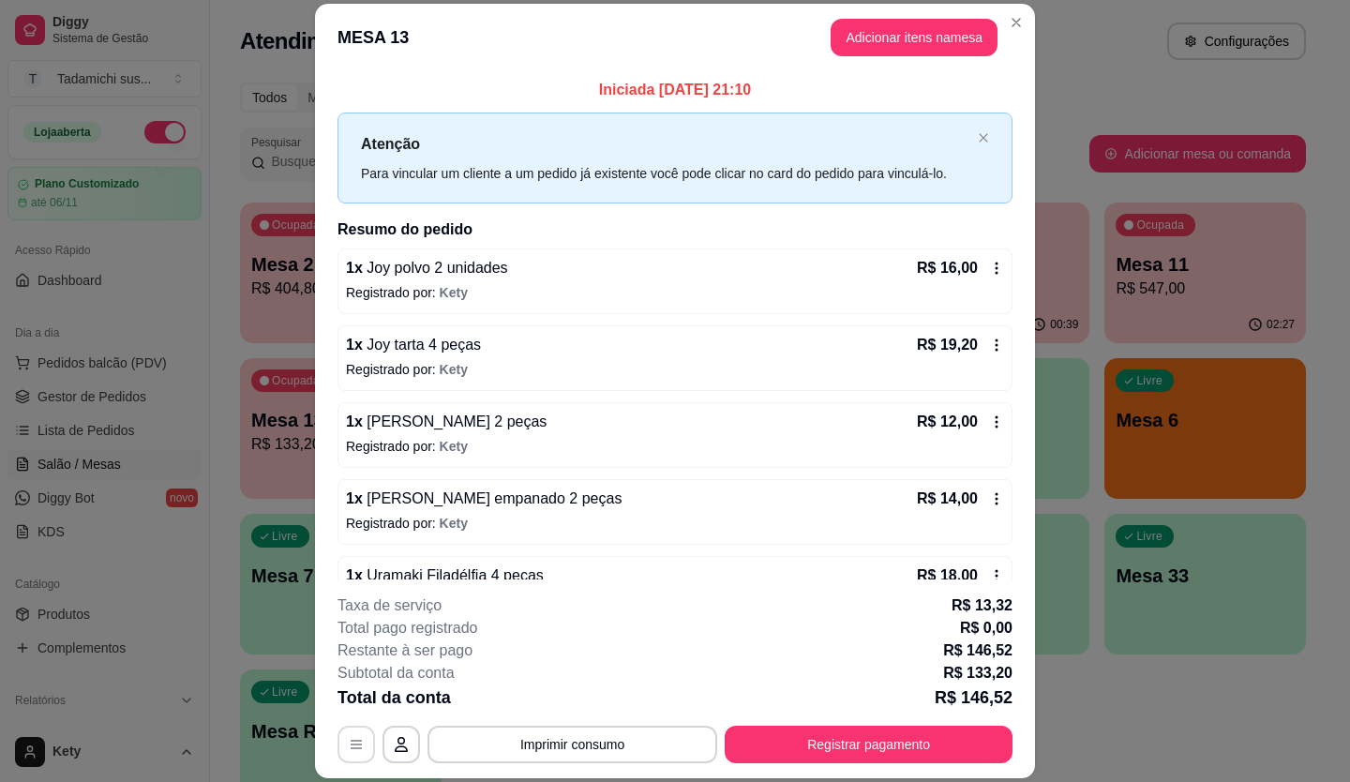
click at [349, 743] on icon "button" at bounding box center [356, 744] width 15 height 15
click at [1025, 9] on header "MESA 13 Adicionar itens na mesa" at bounding box center [675, 37] width 720 height 67
click at [989, 415] on icon at bounding box center [996, 421] width 15 height 15
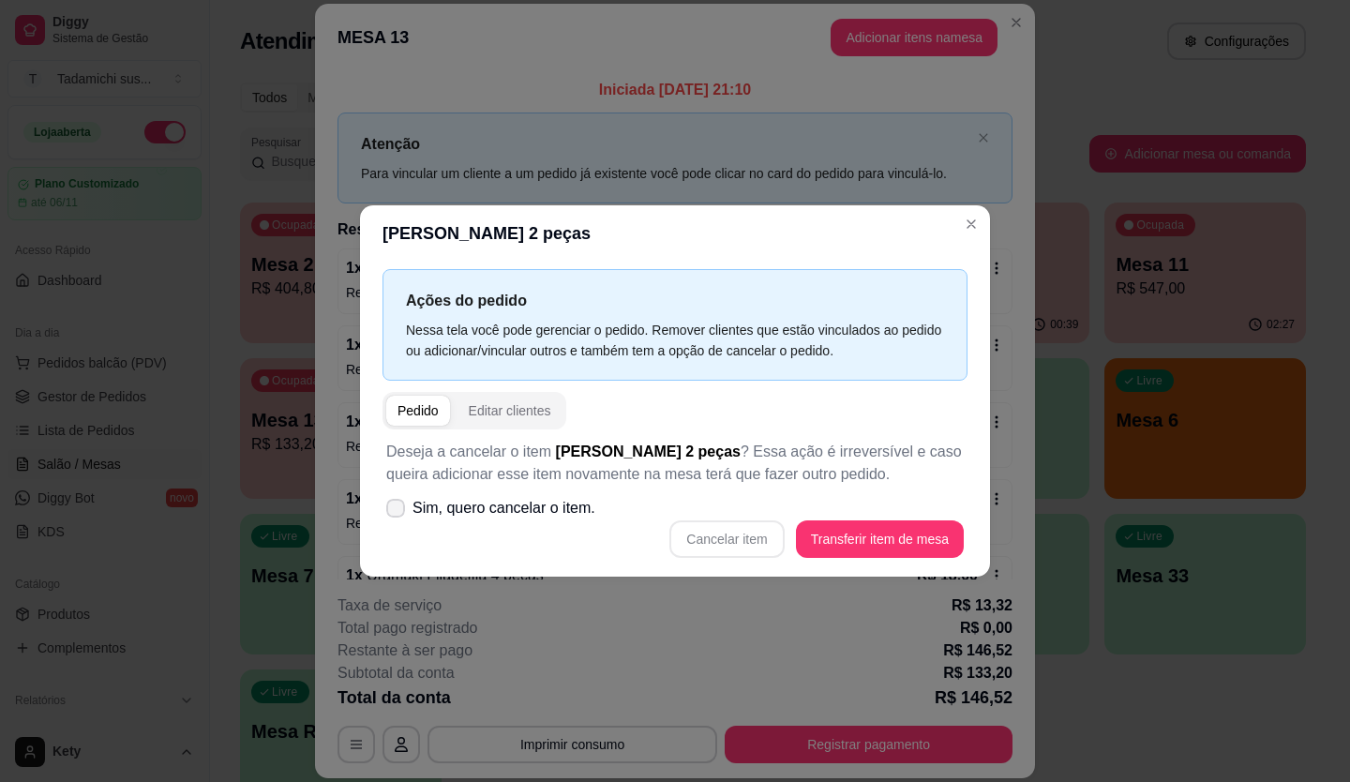
click at [387, 503] on span at bounding box center [395, 508] width 19 height 19
click at [387, 512] on input "Sim, quero cancelar o item." at bounding box center [391, 518] width 12 height 12
checkbox input "true"
click at [732, 551] on button "Cancelar item" at bounding box center [726, 538] width 114 height 37
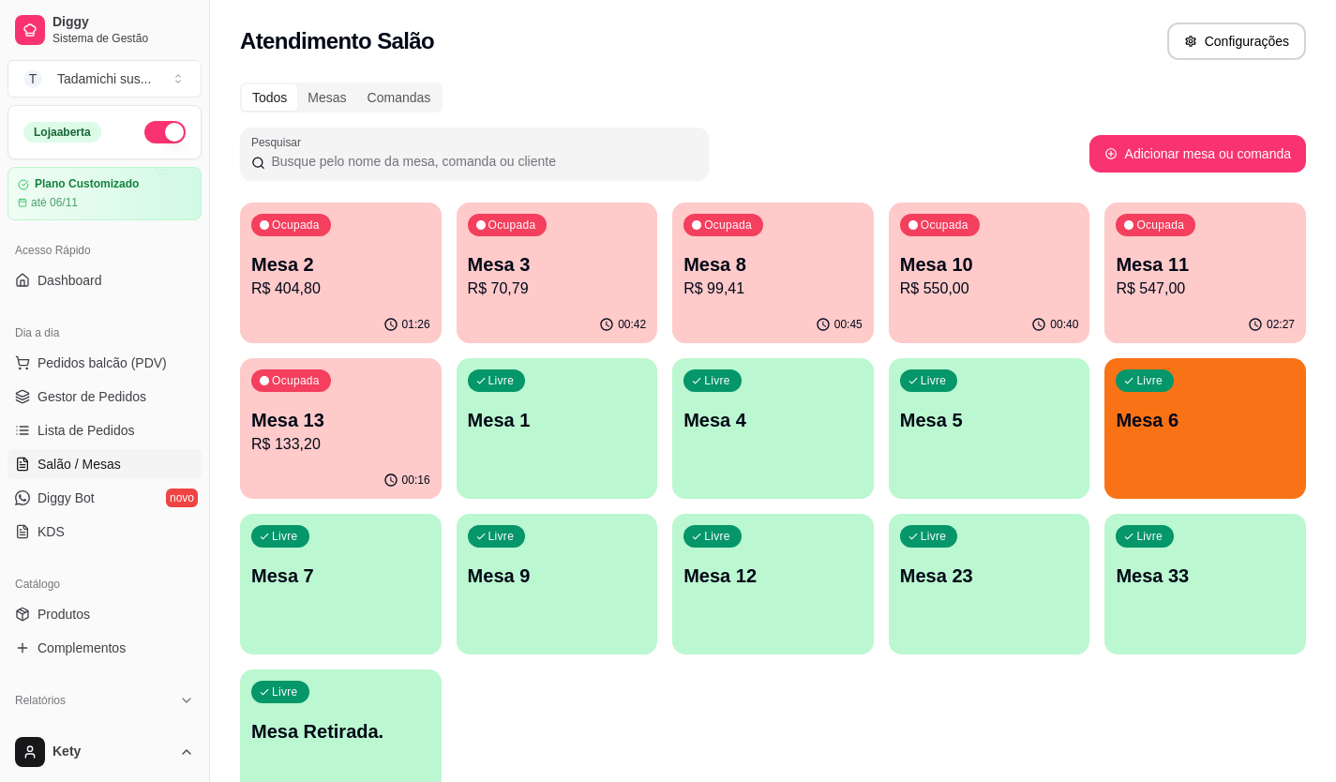
click at [1120, 295] on p "R$ 547,00" at bounding box center [1204, 288] width 179 height 22
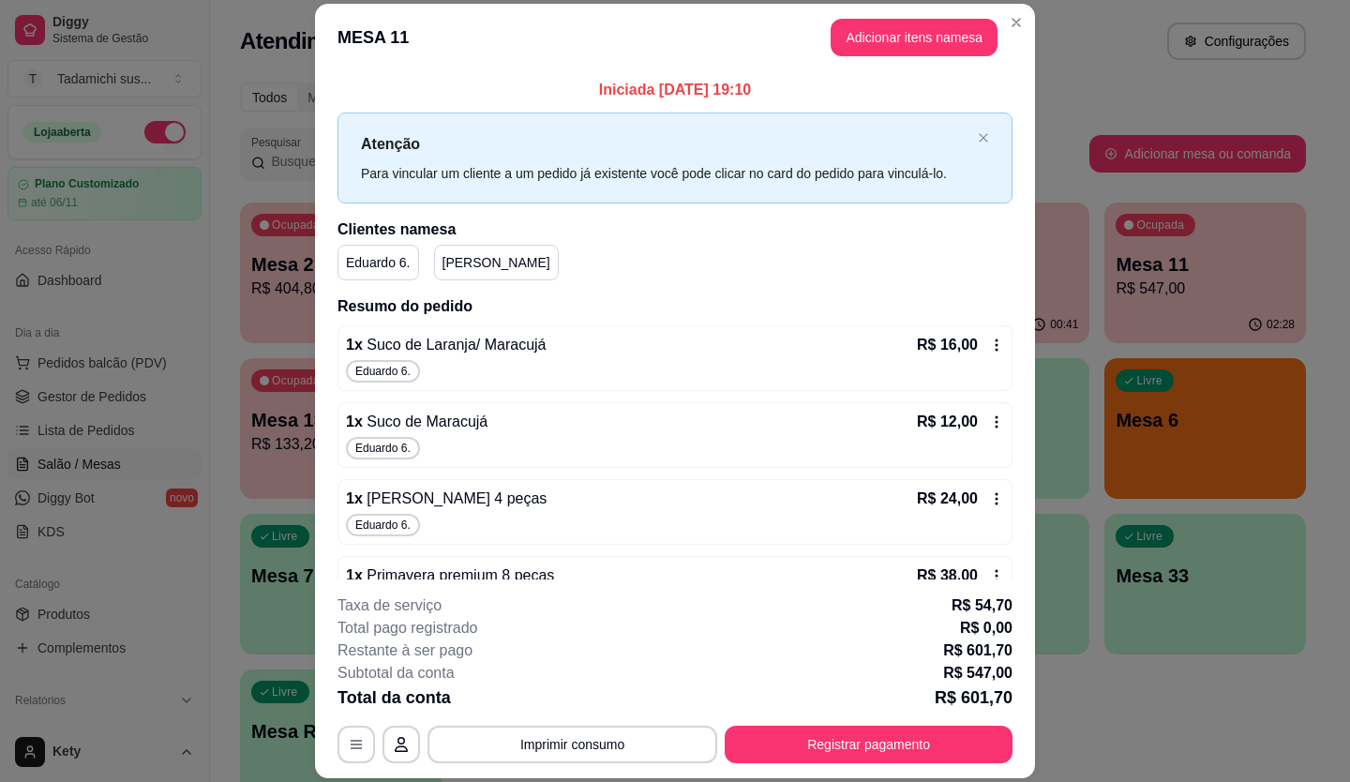
click at [989, 351] on icon at bounding box center [996, 344] width 15 height 15
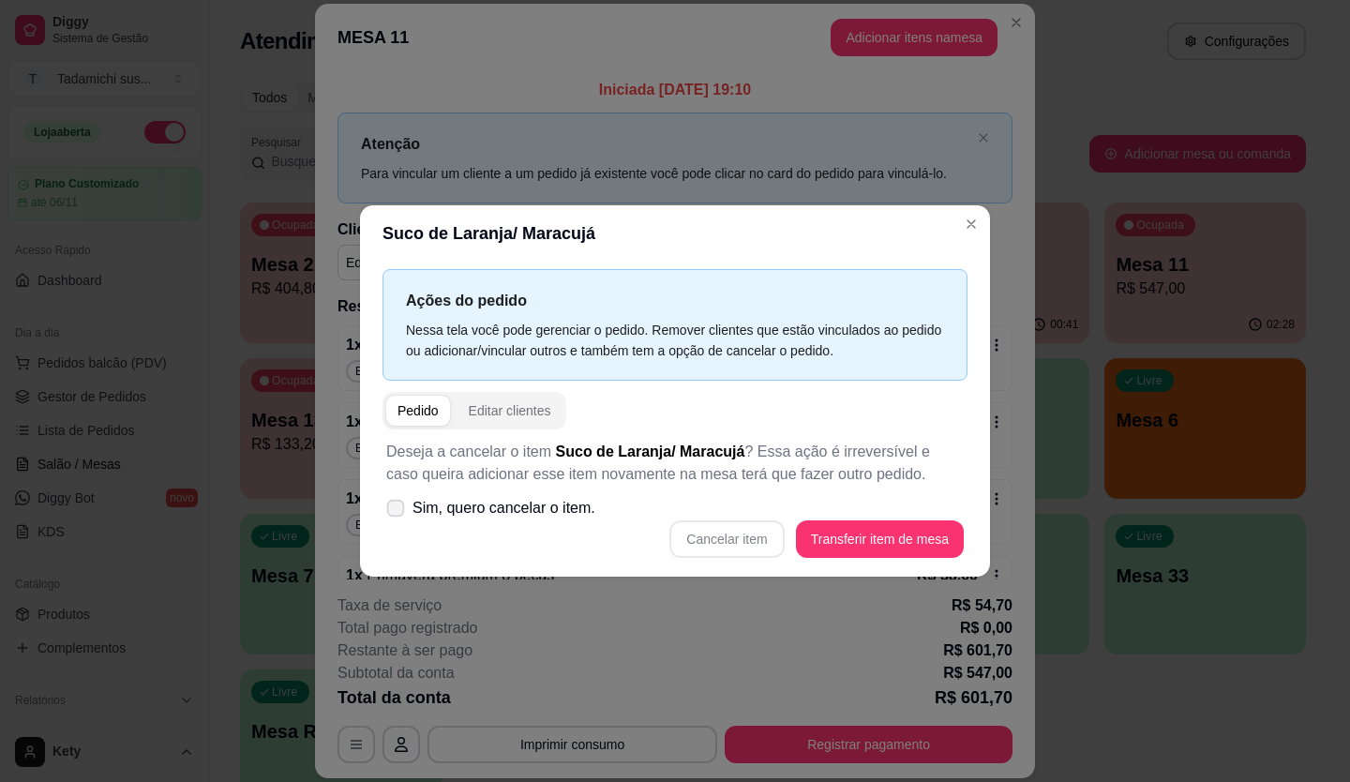
click at [401, 505] on icon at bounding box center [395, 507] width 14 height 10
click at [397, 512] on input "Sim, quero cancelar o item." at bounding box center [391, 518] width 12 height 12
checkbox input "true"
click at [705, 543] on button "Cancelar item" at bounding box center [727, 539] width 112 height 37
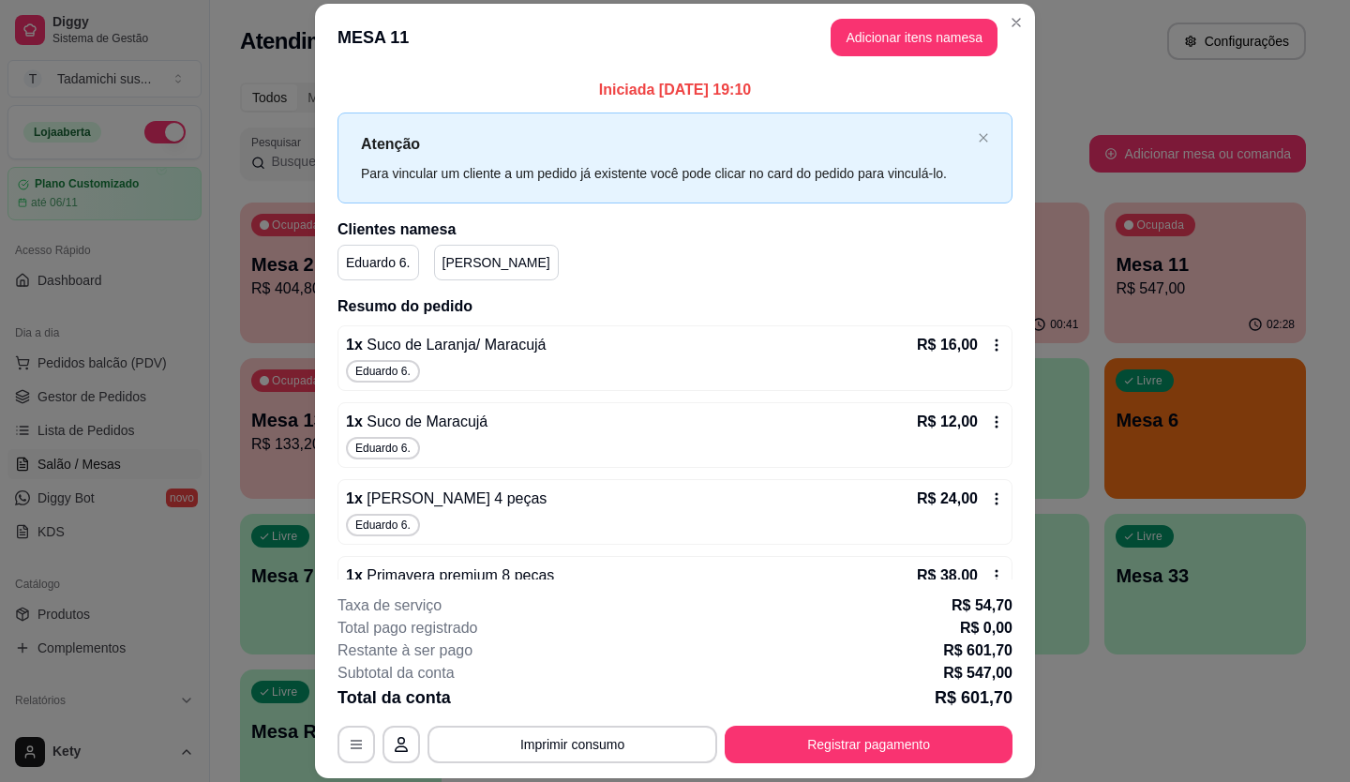
click at [996, 346] on icon at bounding box center [997, 345] width 3 height 12
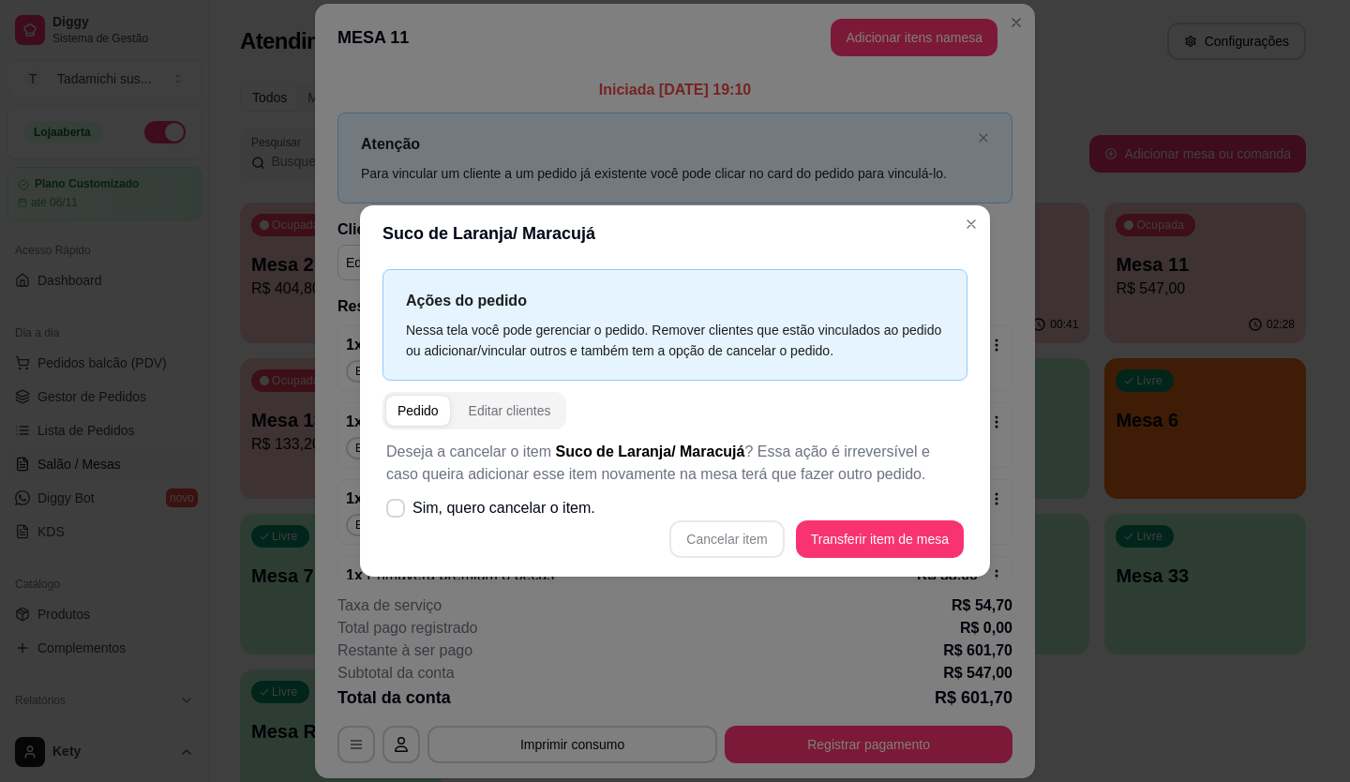
click at [739, 536] on div "Cancelar item Transferir item de mesa" at bounding box center [674, 538] width 577 height 37
click at [403, 507] on span at bounding box center [395, 508] width 19 height 19
click at [397, 512] on input "Sim, quero cancelar o item." at bounding box center [391, 518] width 12 height 12
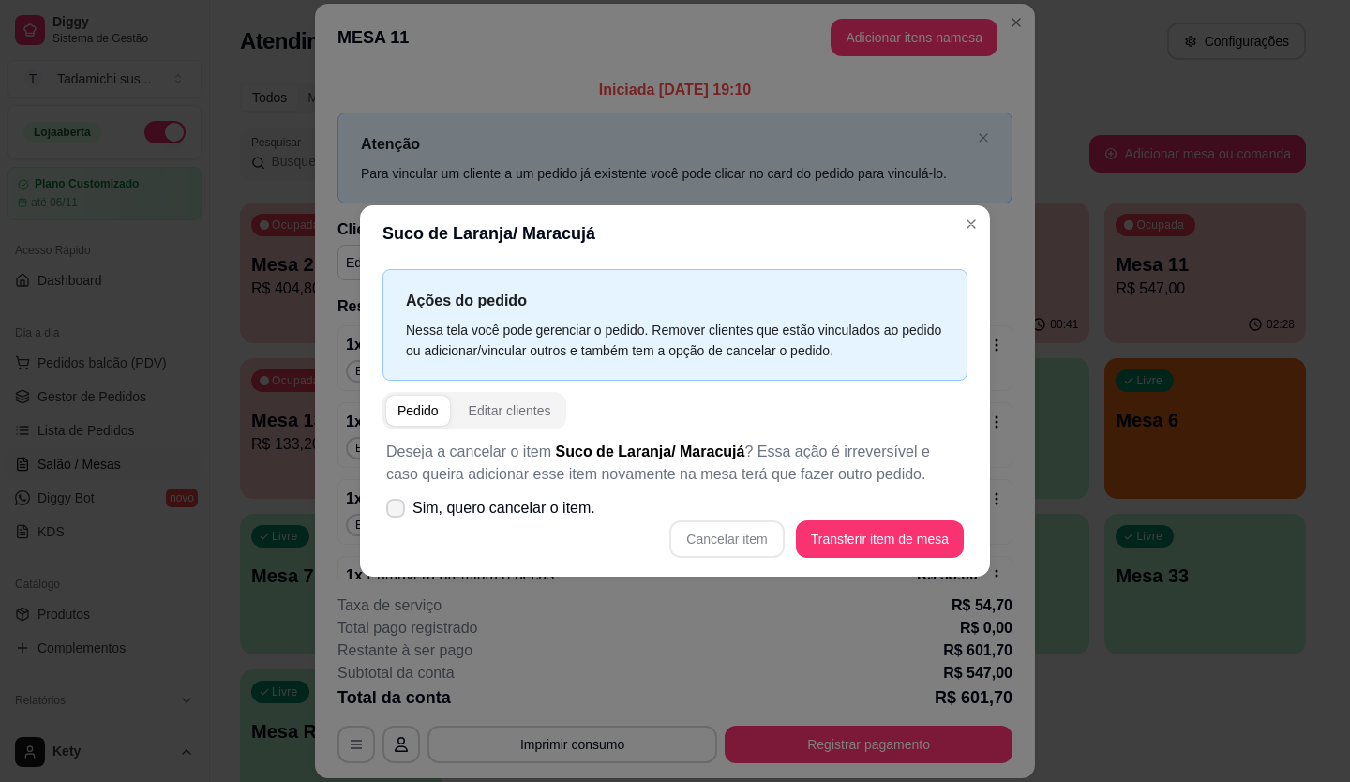
checkbox input "true"
click at [736, 531] on button "Cancelar item" at bounding box center [726, 538] width 114 height 37
click at [732, 538] on button "Cancelar item" at bounding box center [727, 539] width 112 height 37
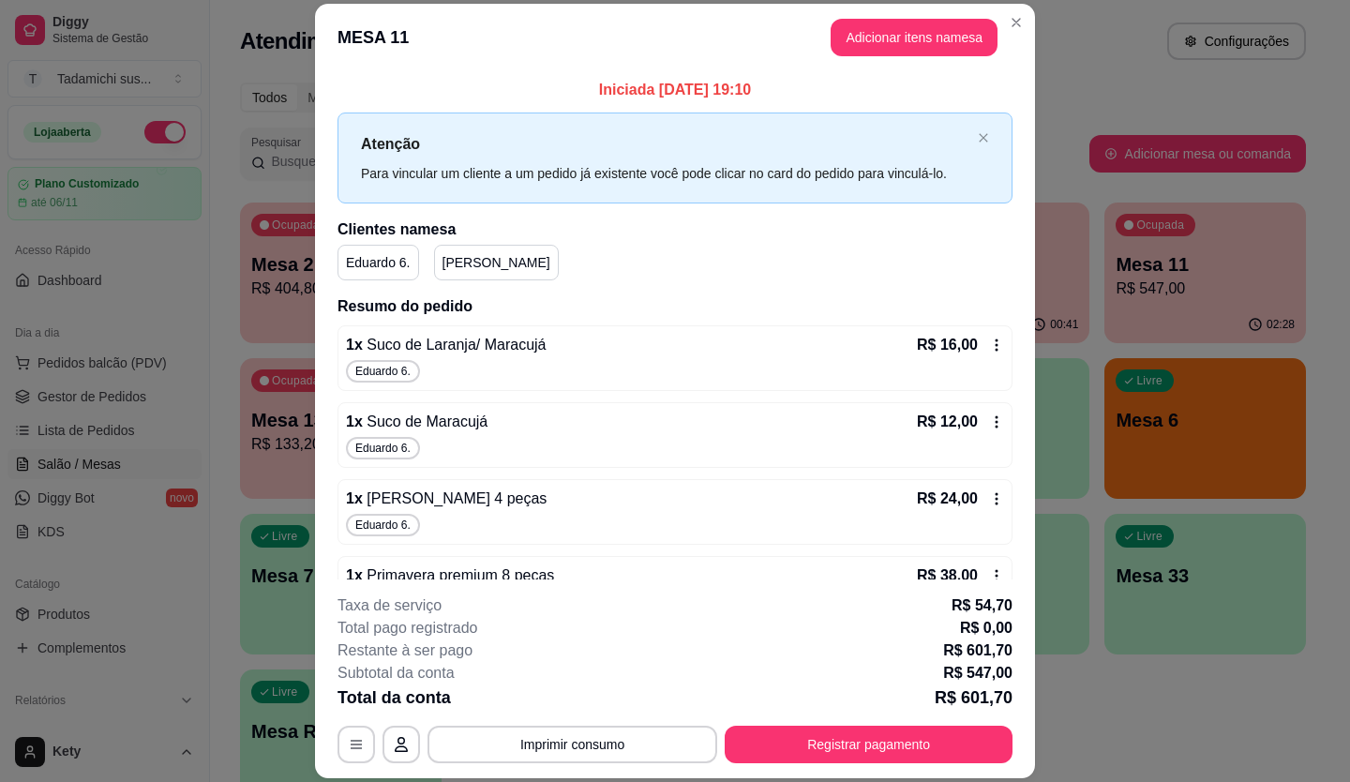
click at [810, 338] on div "1 x Suco de Laranja/ Maracujá R$ 16,00" at bounding box center [675, 345] width 658 height 22
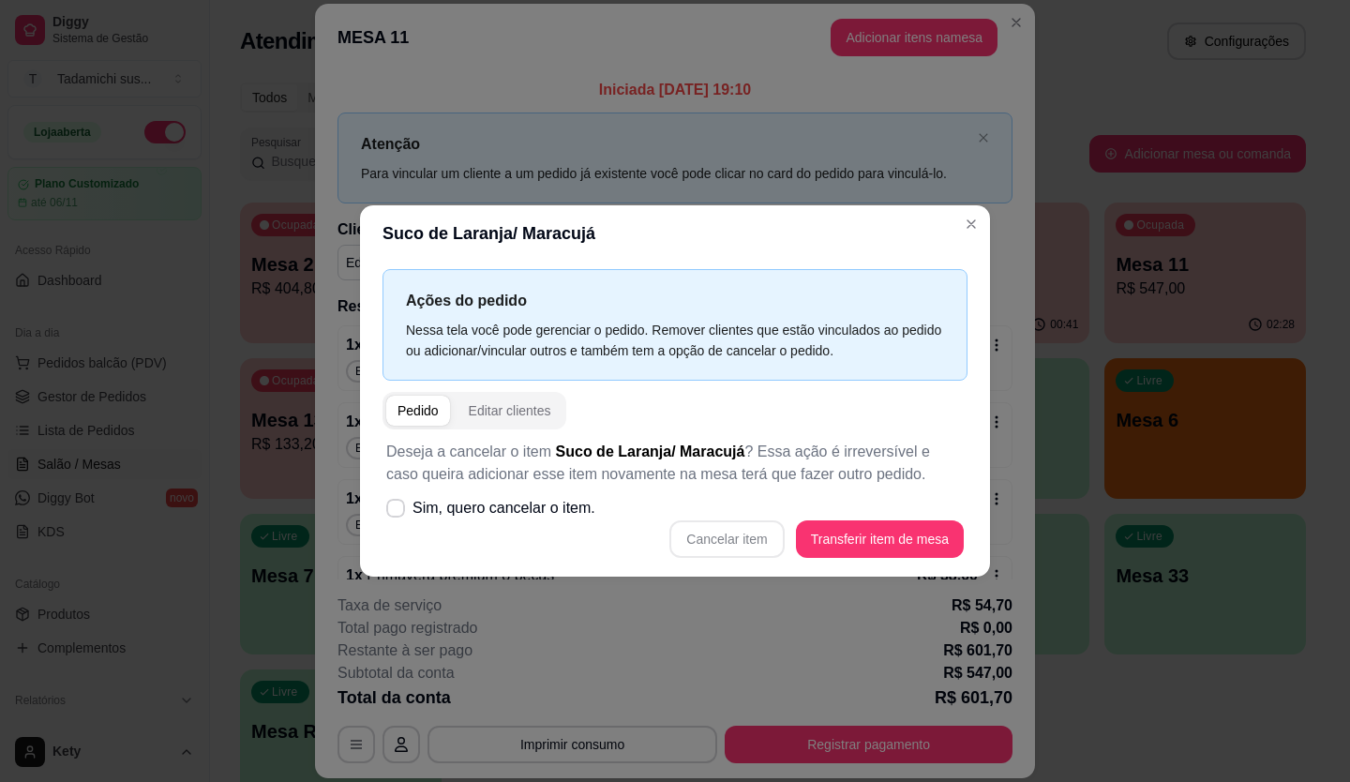
click at [690, 538] on div "Cancelar item Transferir item de mesa" at bounding box center [674, 538] width 577 height 37
click at [404, 505] on span at bounding box center [395, 508] width 19 height 19
click at [397, 512] on input "Sim, quero cancelar o item." at bounding box center [391, 518] width 12 height 12
checkbox input "true"
click at [730, 542] on button "Cancelar item" at bounding box center [726, 538] width 114 height 37
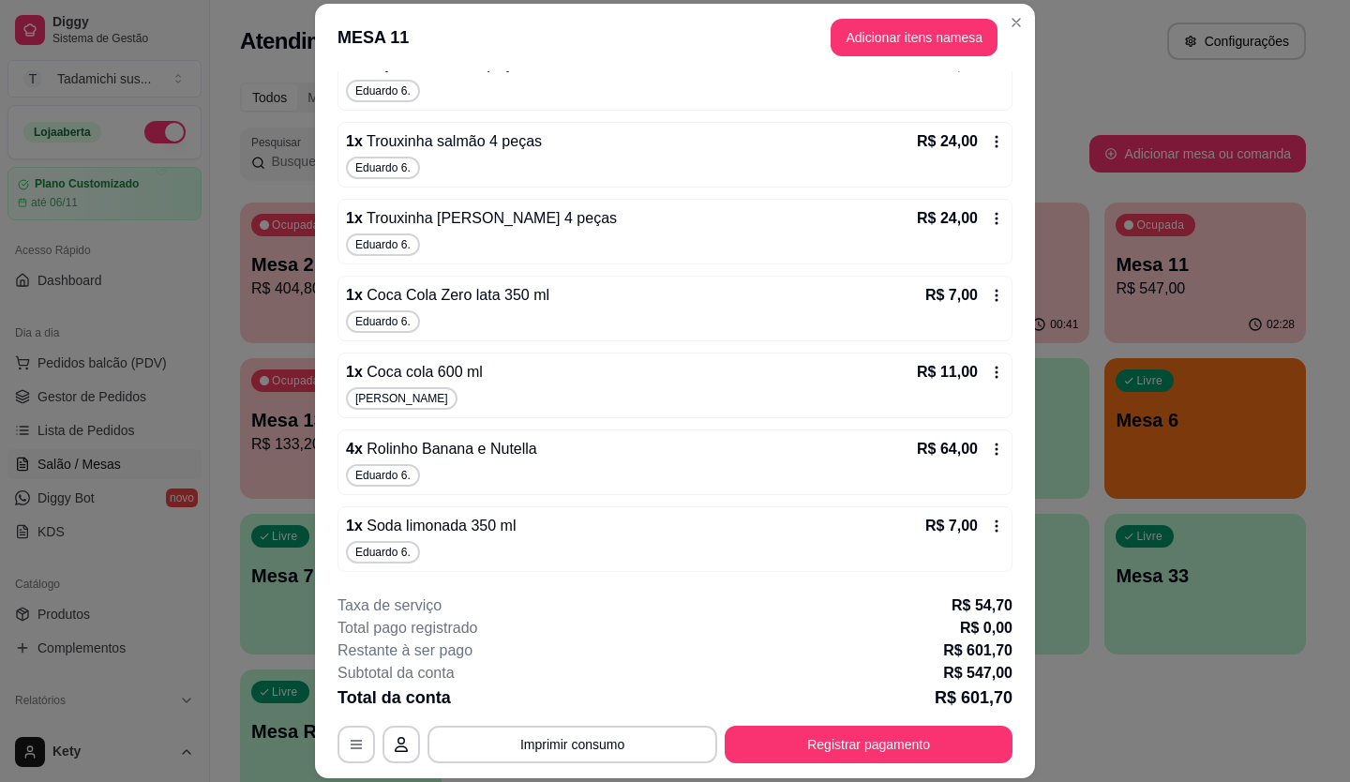
scroll to position [56, 0]
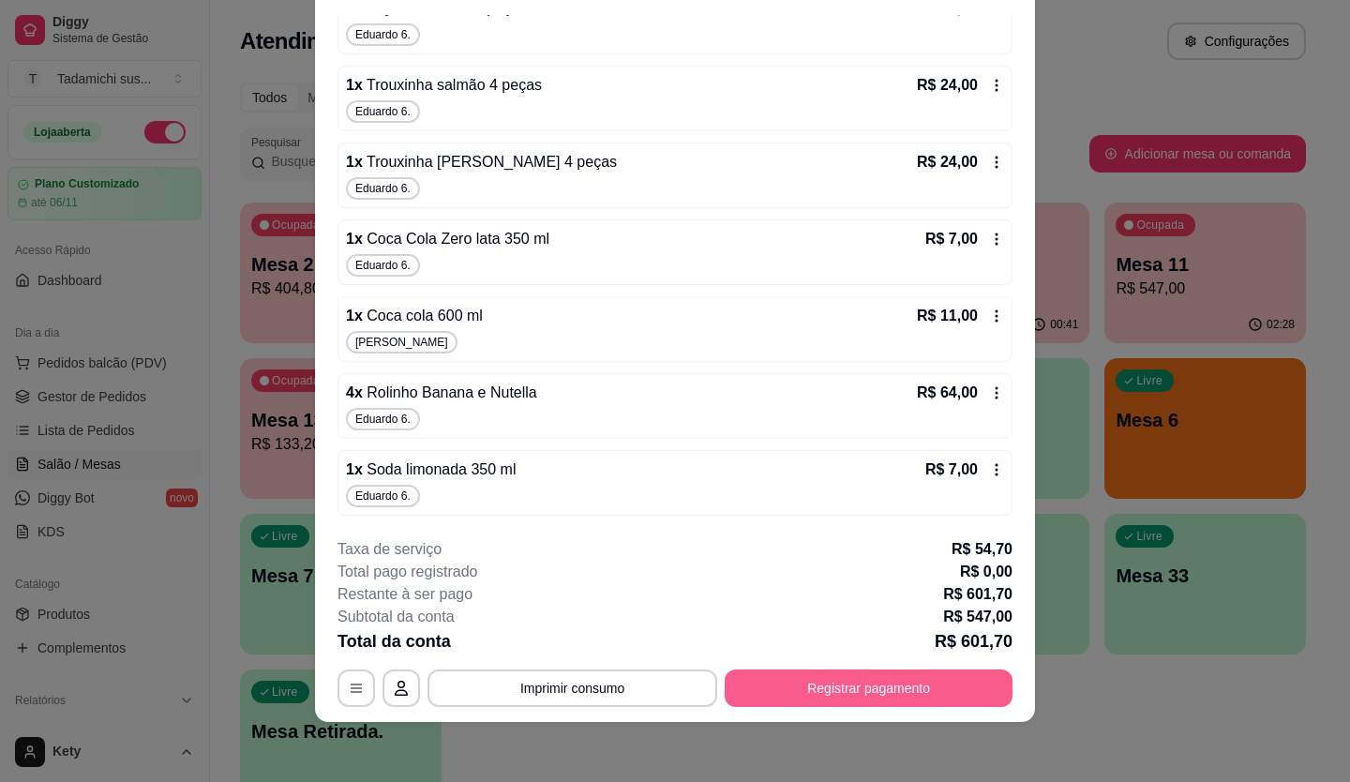
click at [806, 693] on button "Registrar pagamento" at bounding box center [869, 687] width 288 height 37
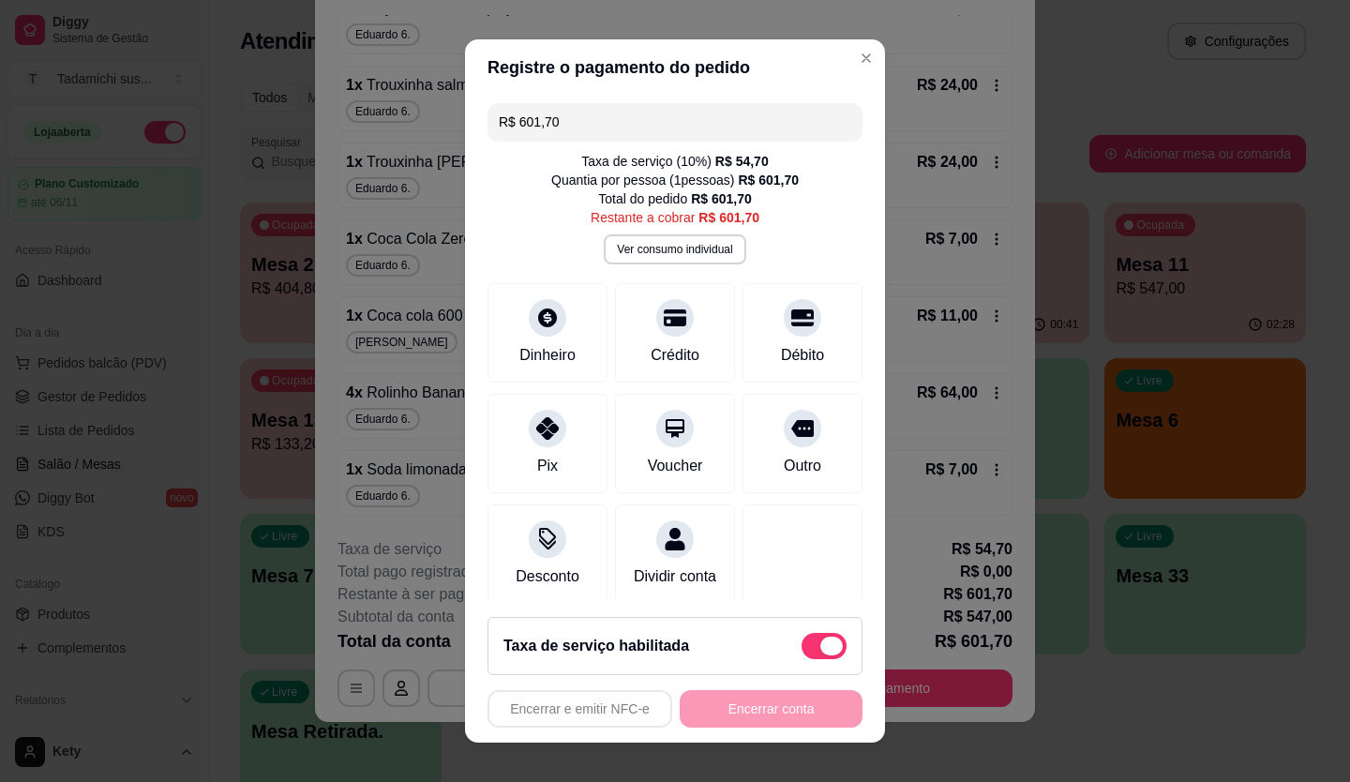
click at [820, 639] on span at bounding box center [831, 645] width 22 height 19
click at [813, 650] on input "checkbox" at bounding box center [807, 656] width 12 height 12
checkbox input "true"
type input "R$ 547,00"
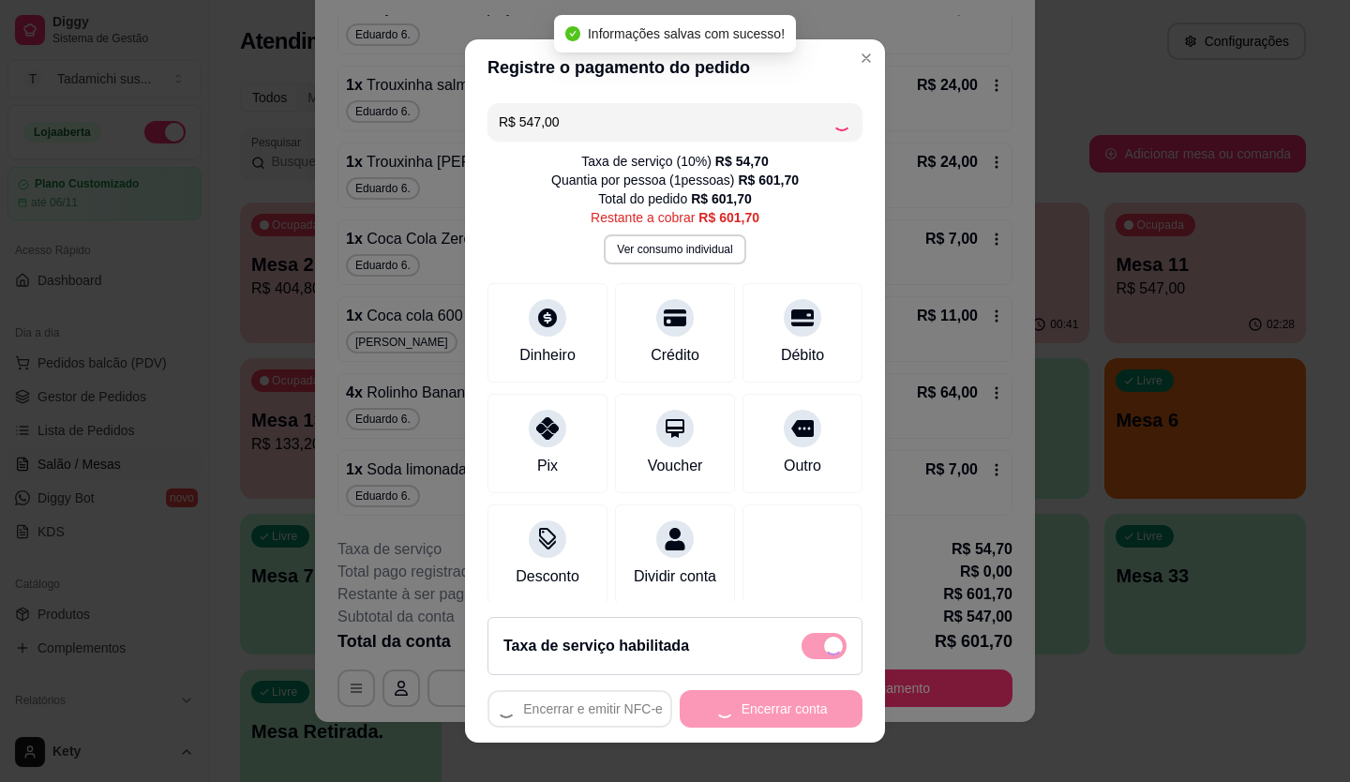
checkbox input "false"
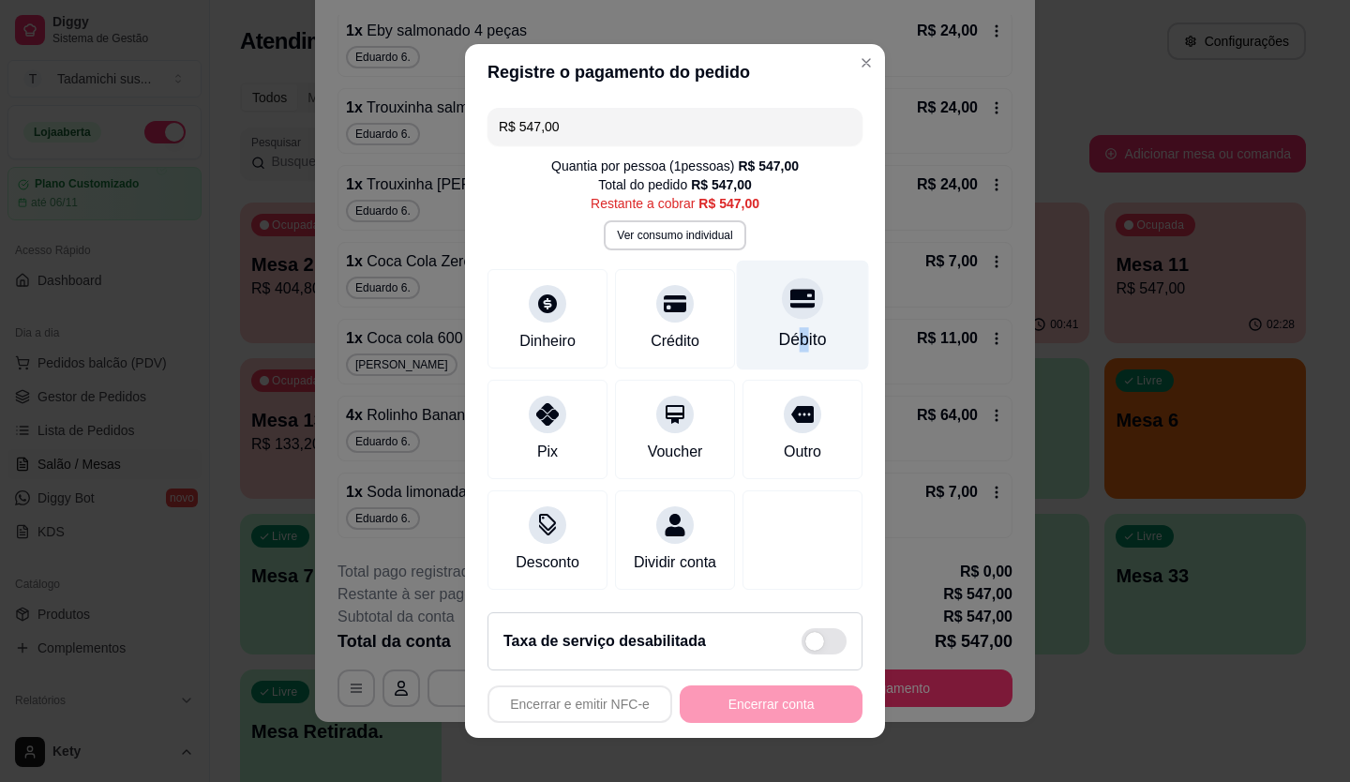
click at [779, 334] on div "Débito" at bounding box center [803, 339] width 48 height 24
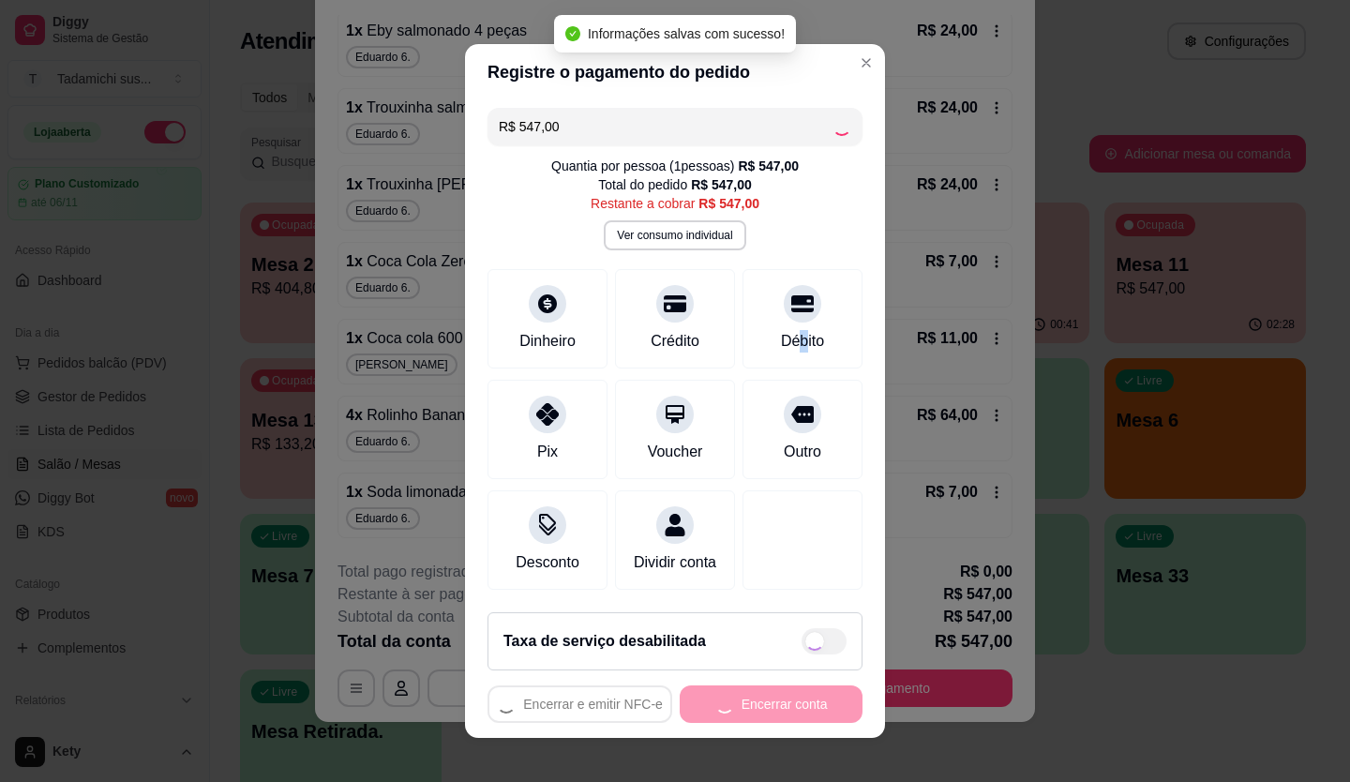
type input "R$ 0,00"
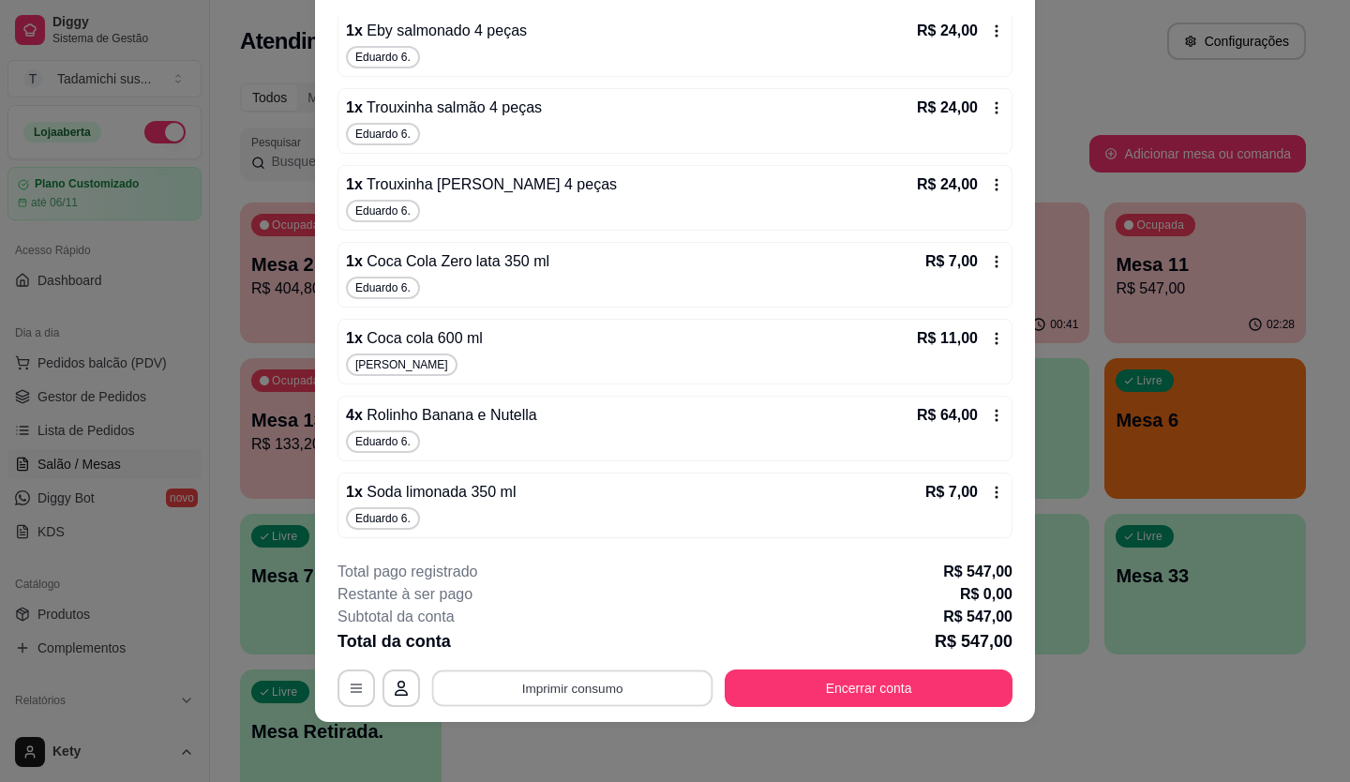
click at [643, 681] on button "Imprimir consumo" at bounding box center [572, 687] width 281 height 37
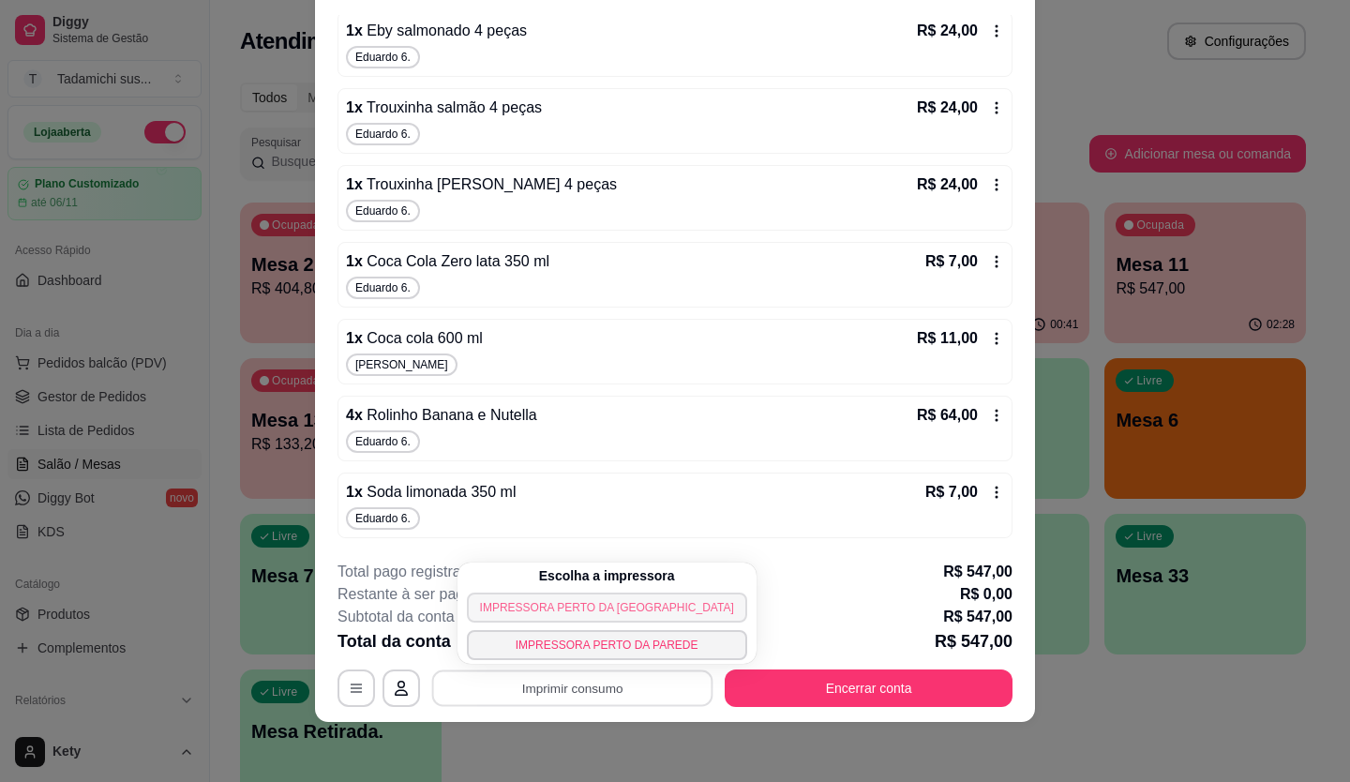
click at [578, 611] on button "IMPRESSORA PERTO DA [GEOGRAPHIC_DATA]" at bounding box center [607, 607] width 280 height 30
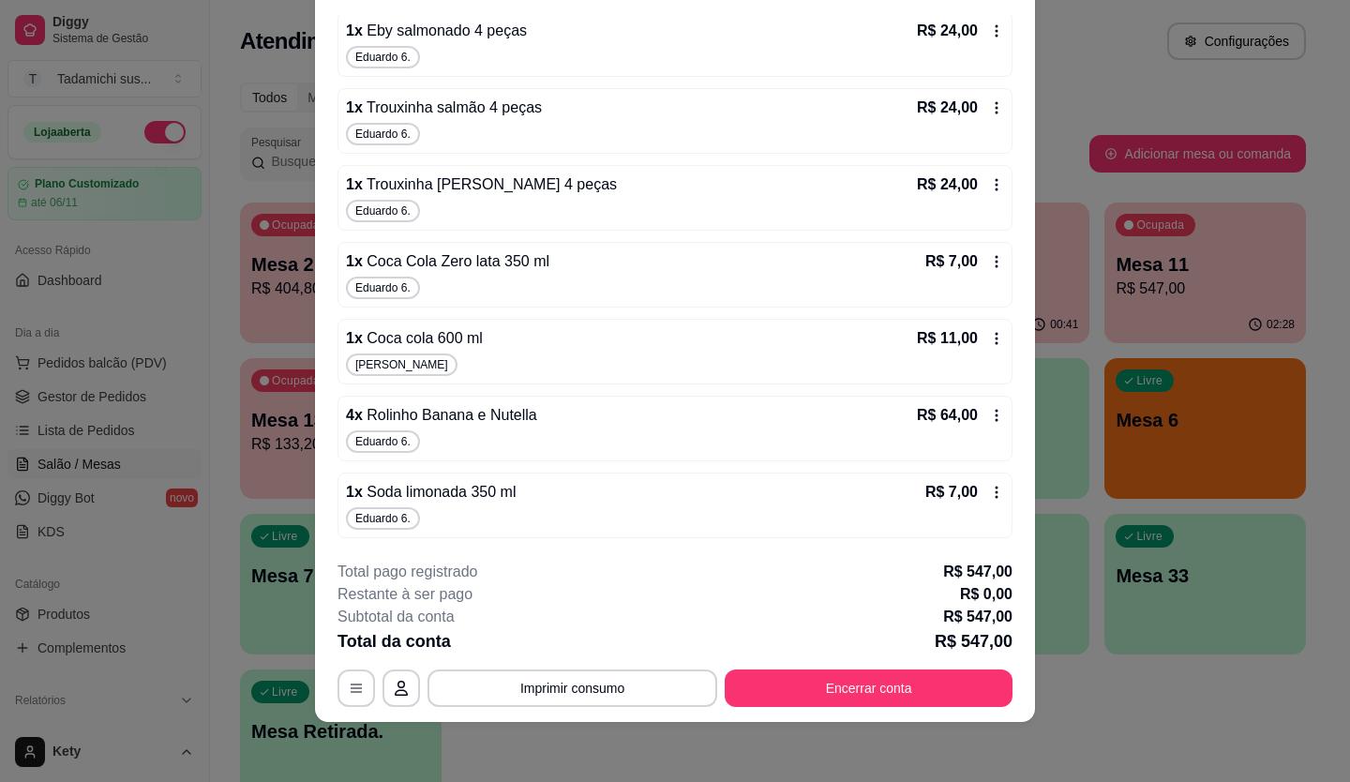
click at [817, 711] on footer "**********" at bounding box center [675, 634] width 720 height 176
click at [816, 688] on button "Encerrar conta" at bounding box center [869, 687] width 288 height 37
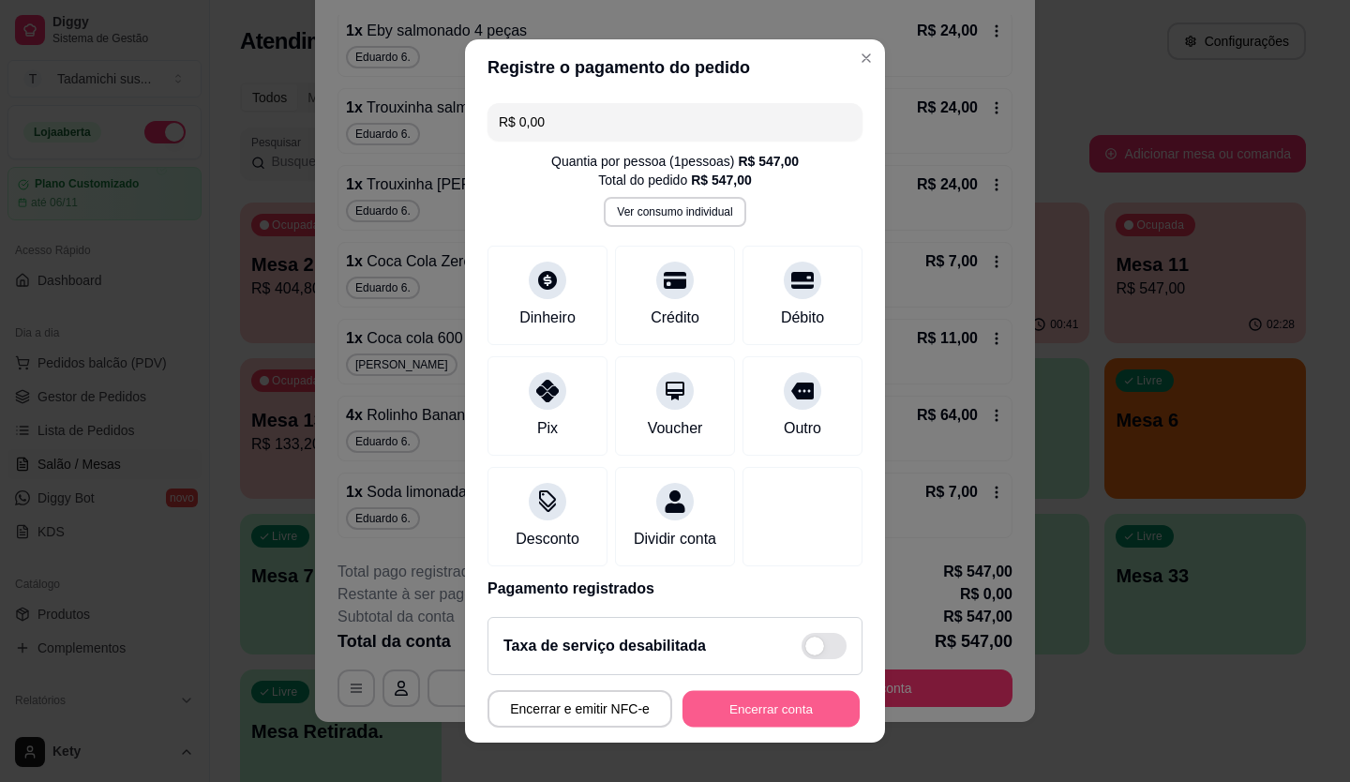
click at [817, 698] on button "Encerrar conta" at bounding box center [770, 709] width 177 height 37
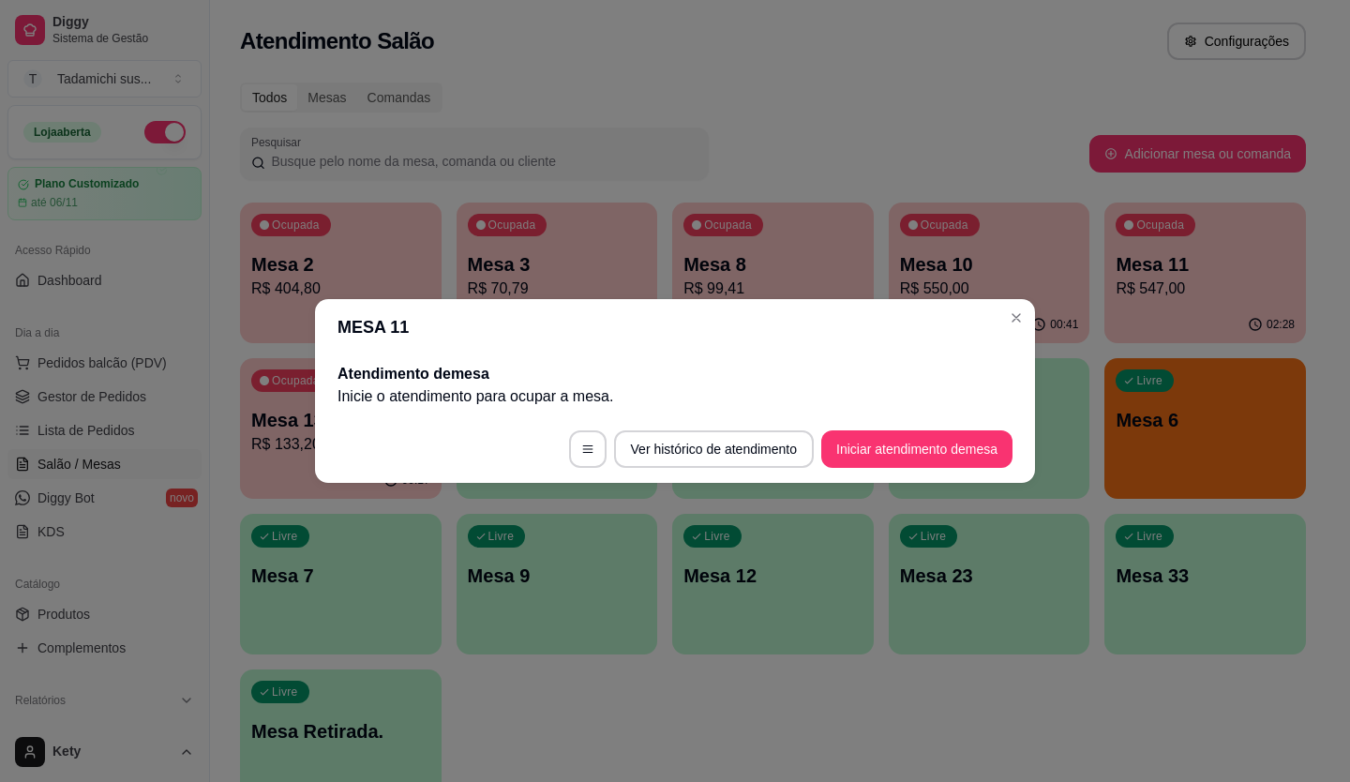
scroll to position [0, 0]
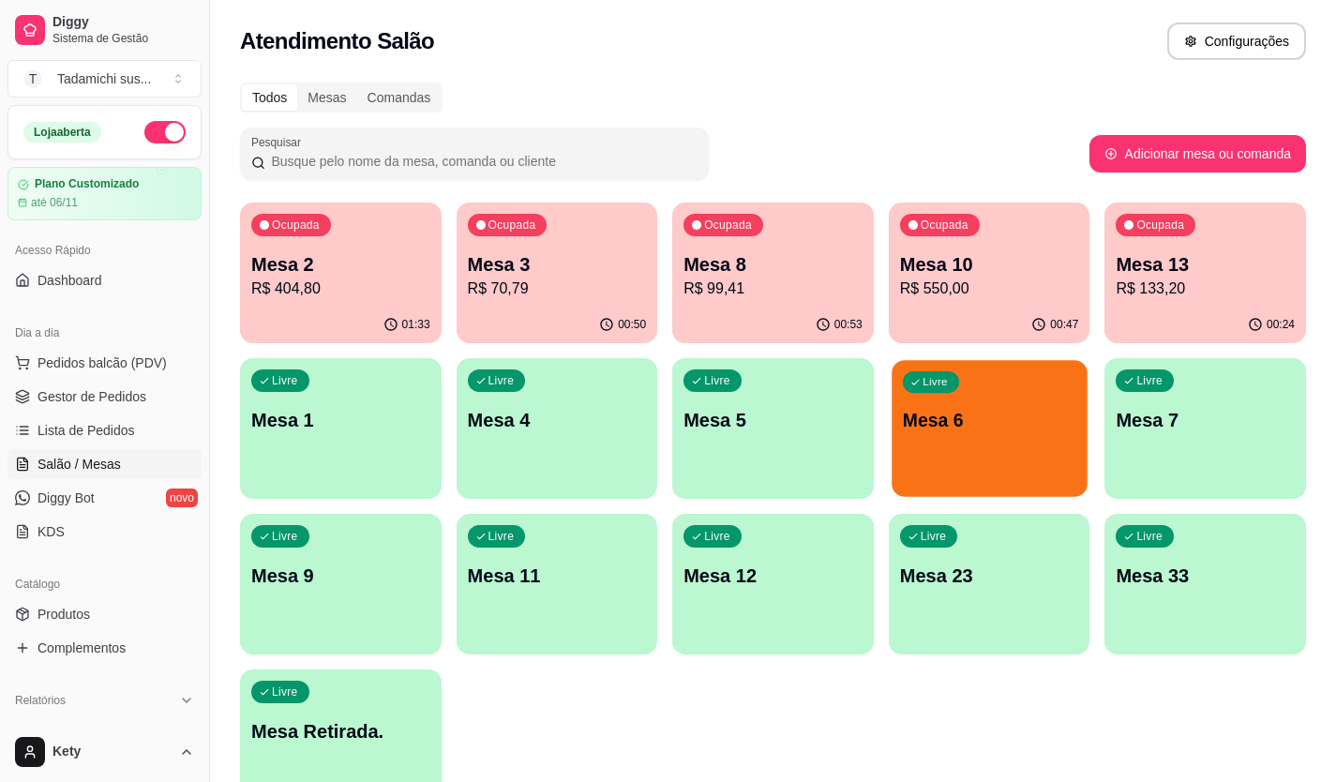
click at [995, 446] on div "Livre Mesa 6" at bounding box center [988, 417] width 195 height 114
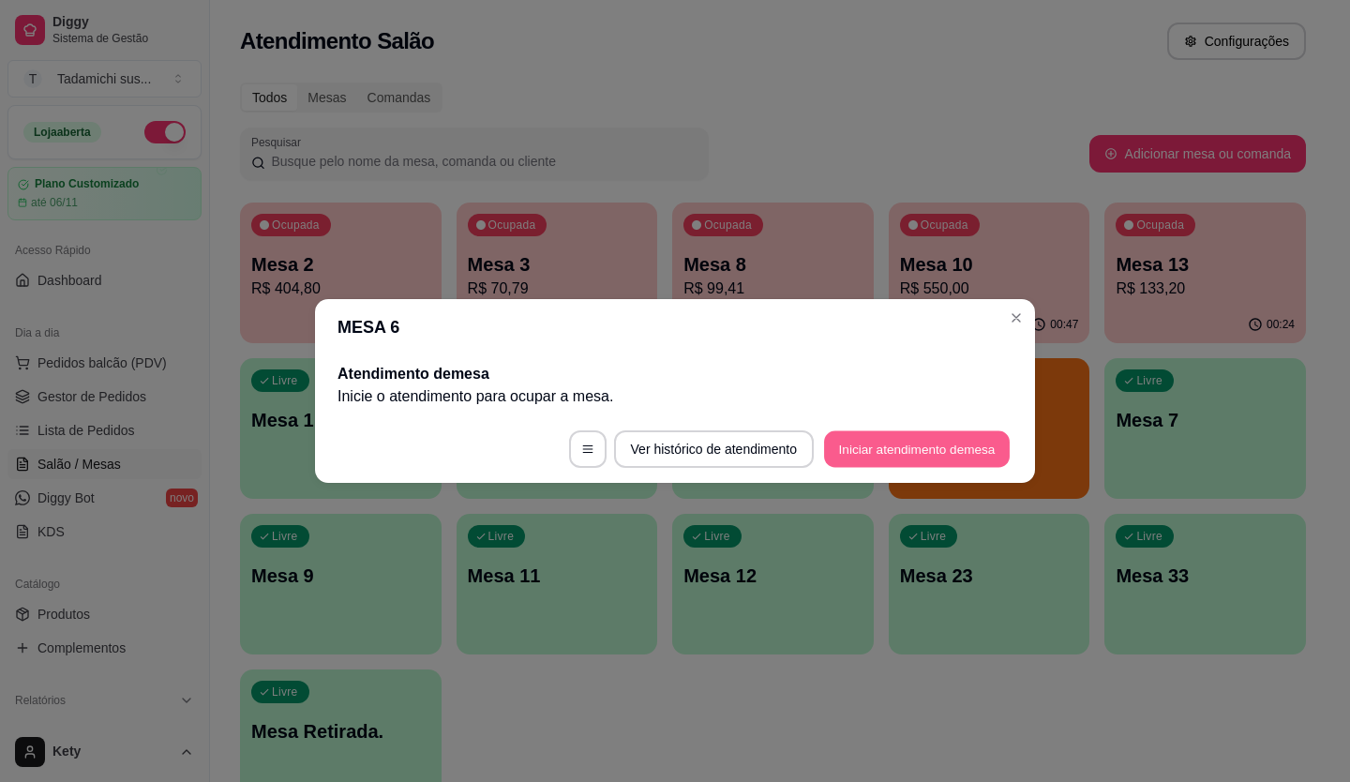
click at [877, 436] on button "Iniciar atendimento de mesa" at bounding box center [917, 449] width 186 height 37
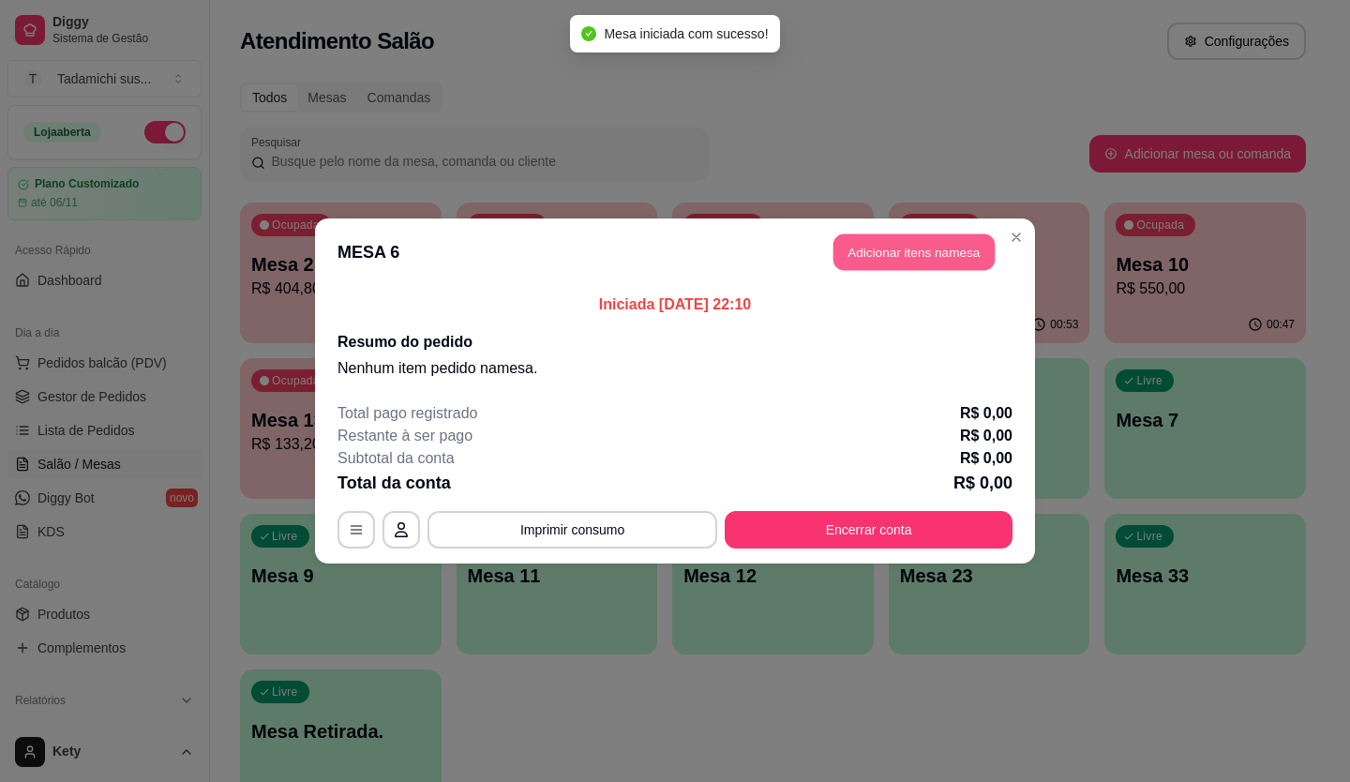
click at [892, 258] on button "Adicionar itens na mesa" at bounding box center [913, 252] width 161 height 37
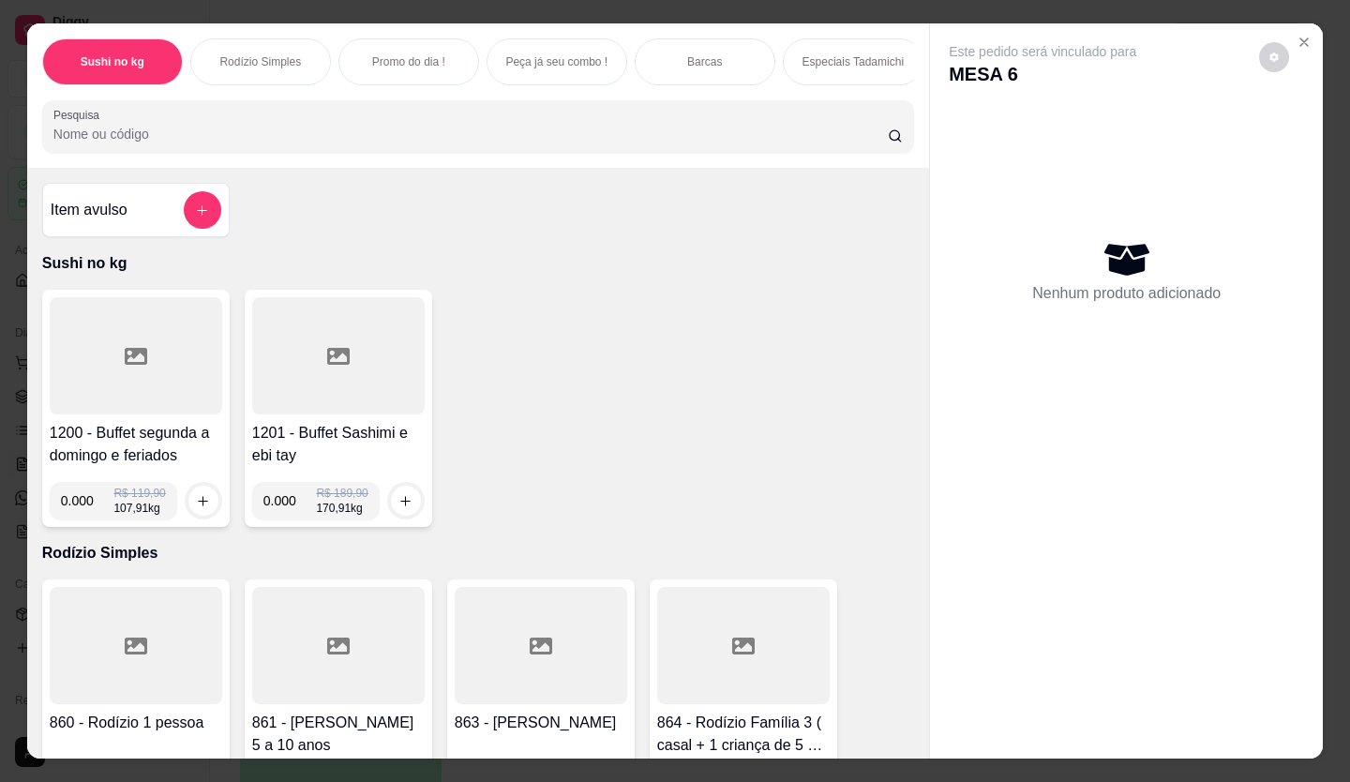
click at [332, 143] on input "Pesquisa" at bounding box center [470, 134] width 835 height 19
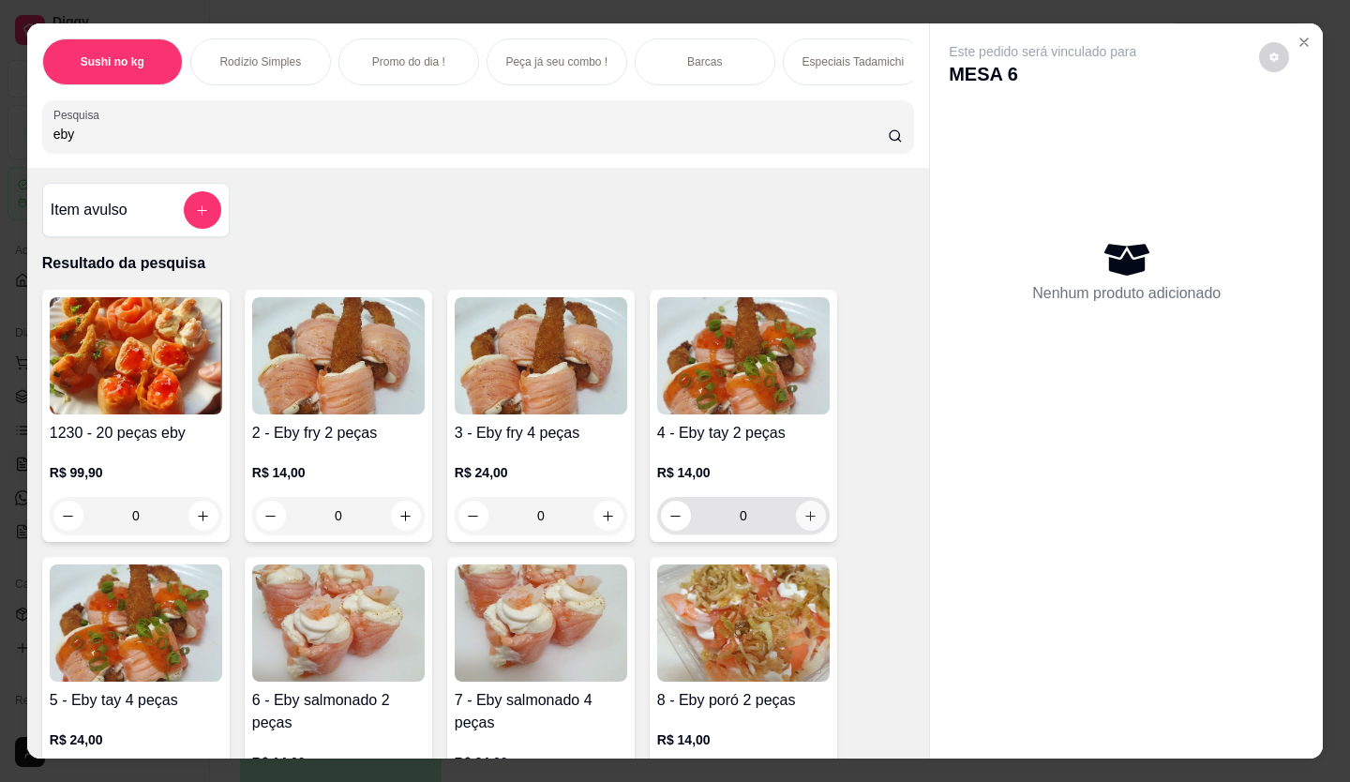
type input "eby"
click at [806, 523] on icon "increase-product-quantity" at bounding box center [811, 516] width 14 height 14
type input "1"
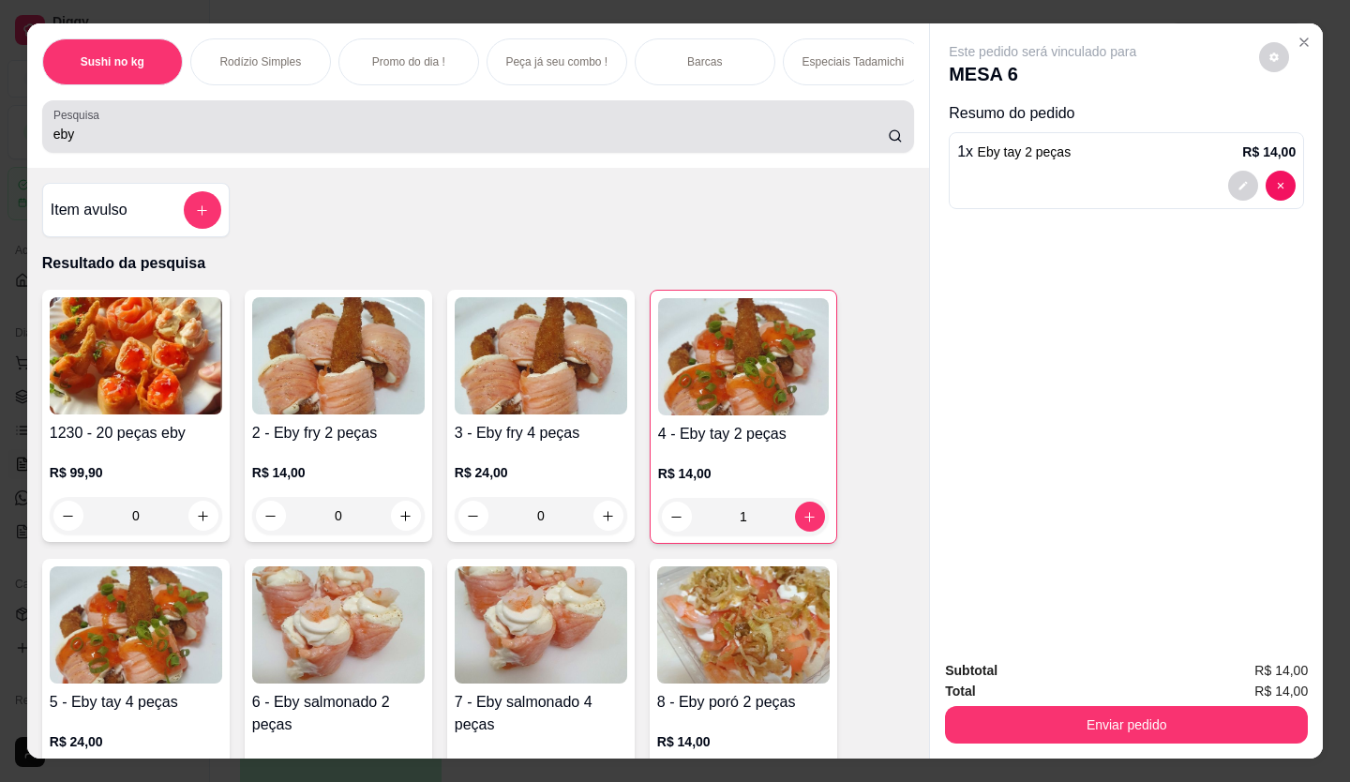
click at [167, 145] on div "eby" at bounding box center [477, 126] width 849 height 37
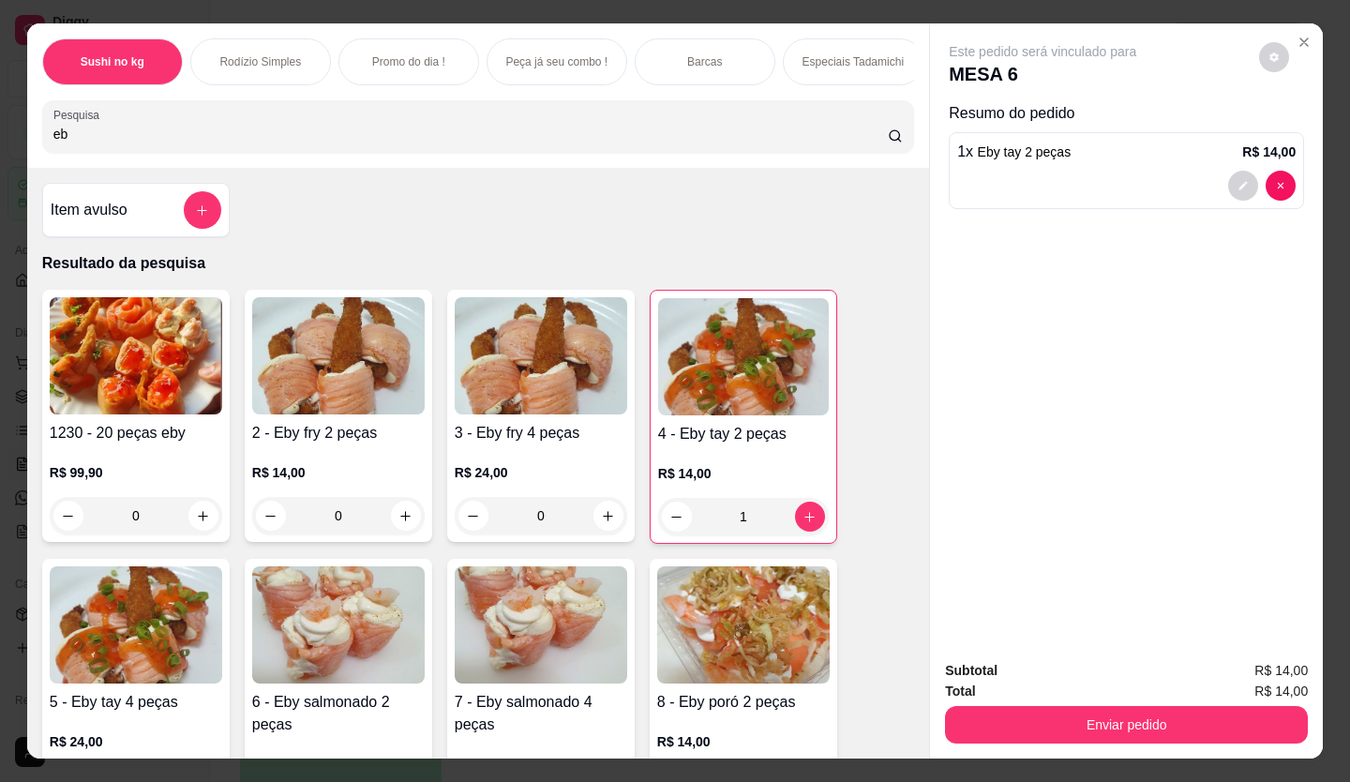
type input "e"
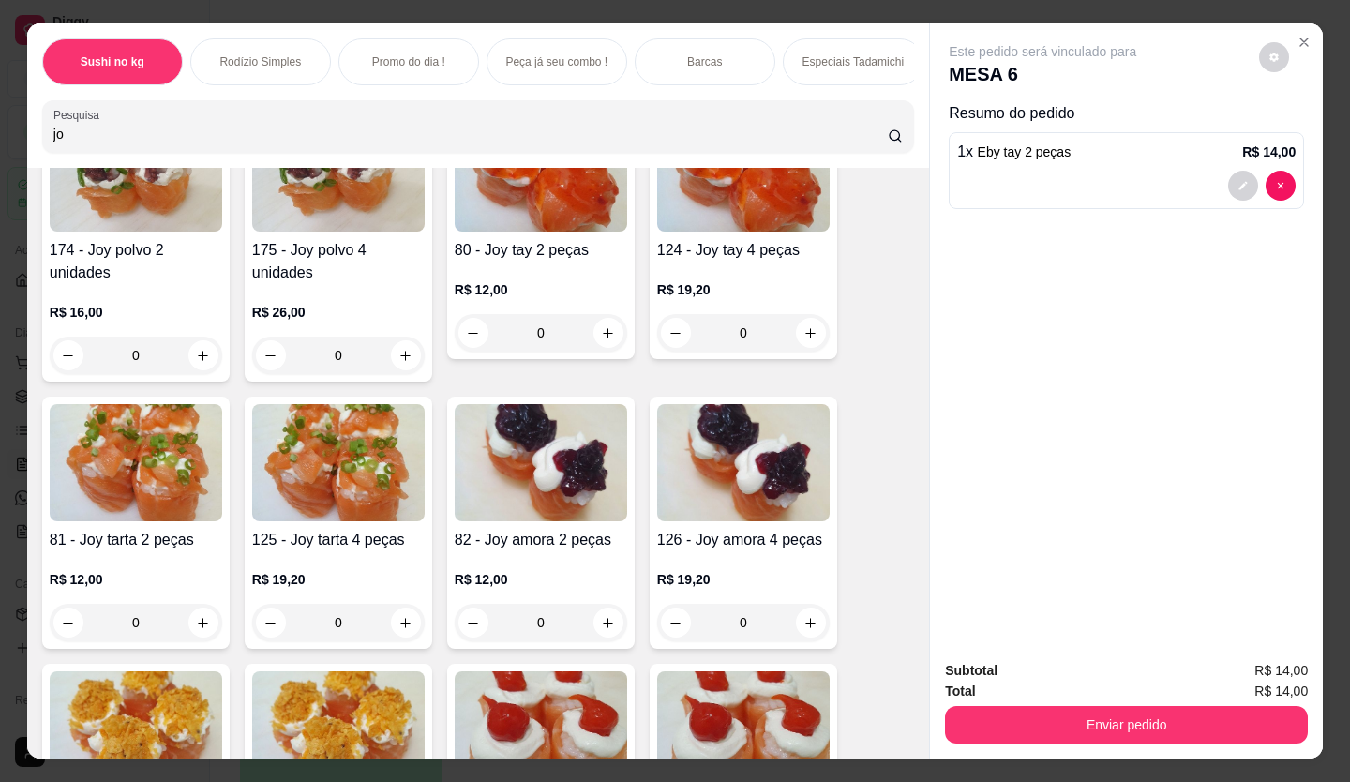
scroll to position [187, 0]
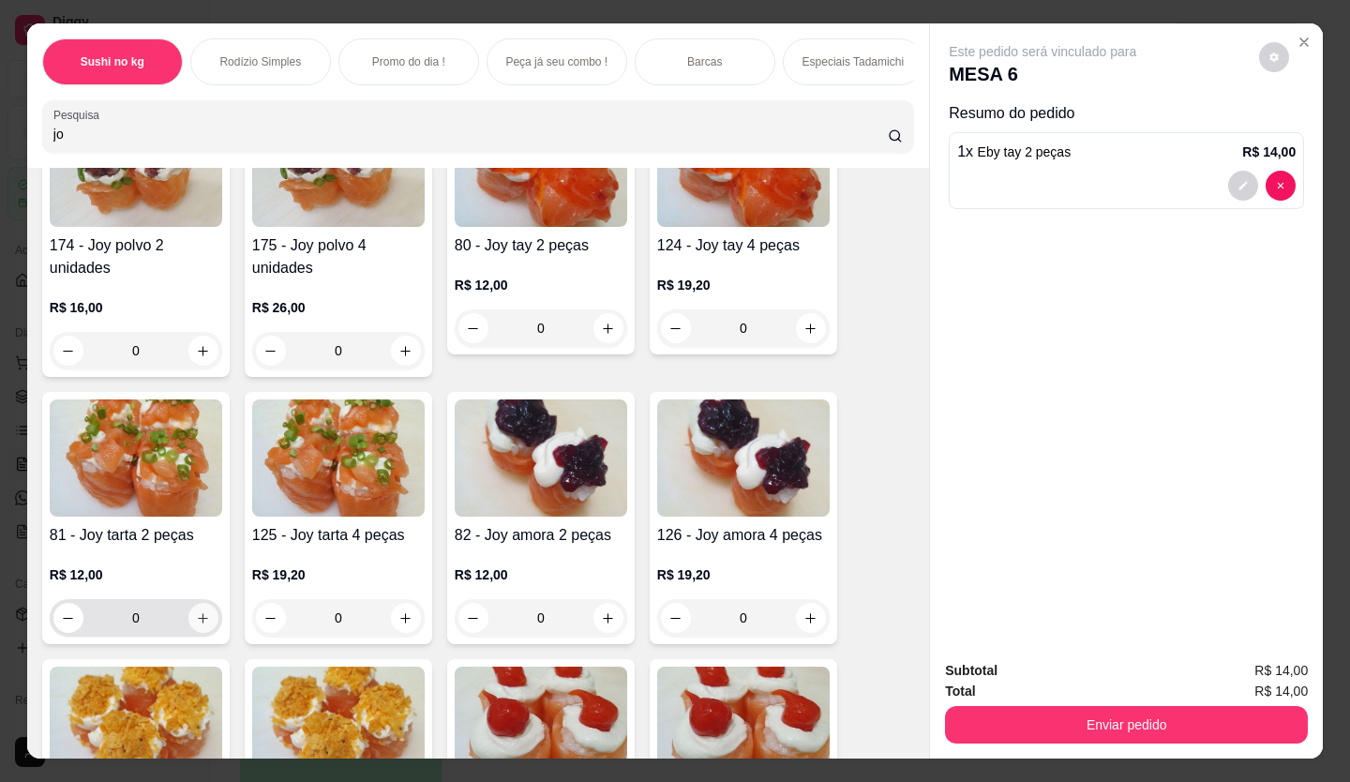
type input "jo"
click at [200, 615] on button "increase-product-quantity" at bounding box center [202, 618] width 29 height 29
type input "1"
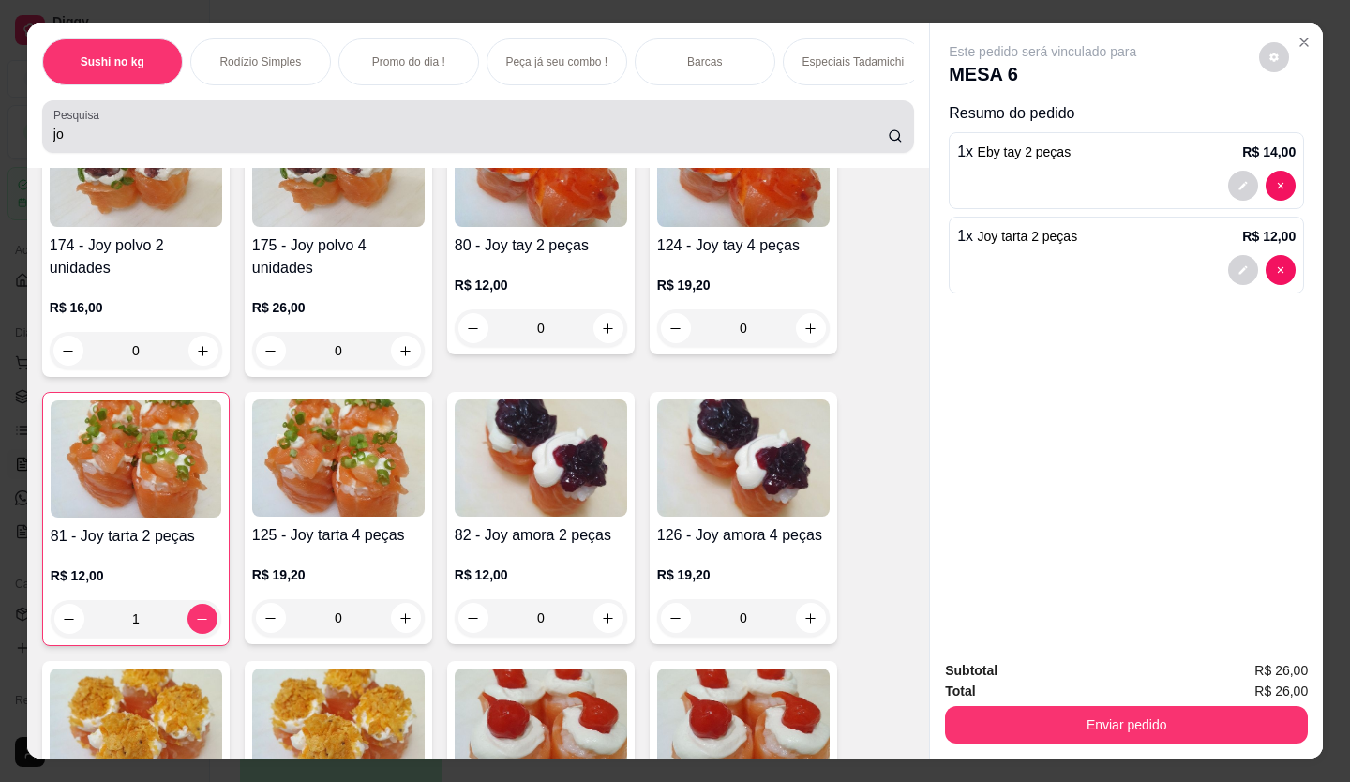
click at [153, 153] on div "Pesquisa jo" at bounding box center [478, 126] width 872 height 52
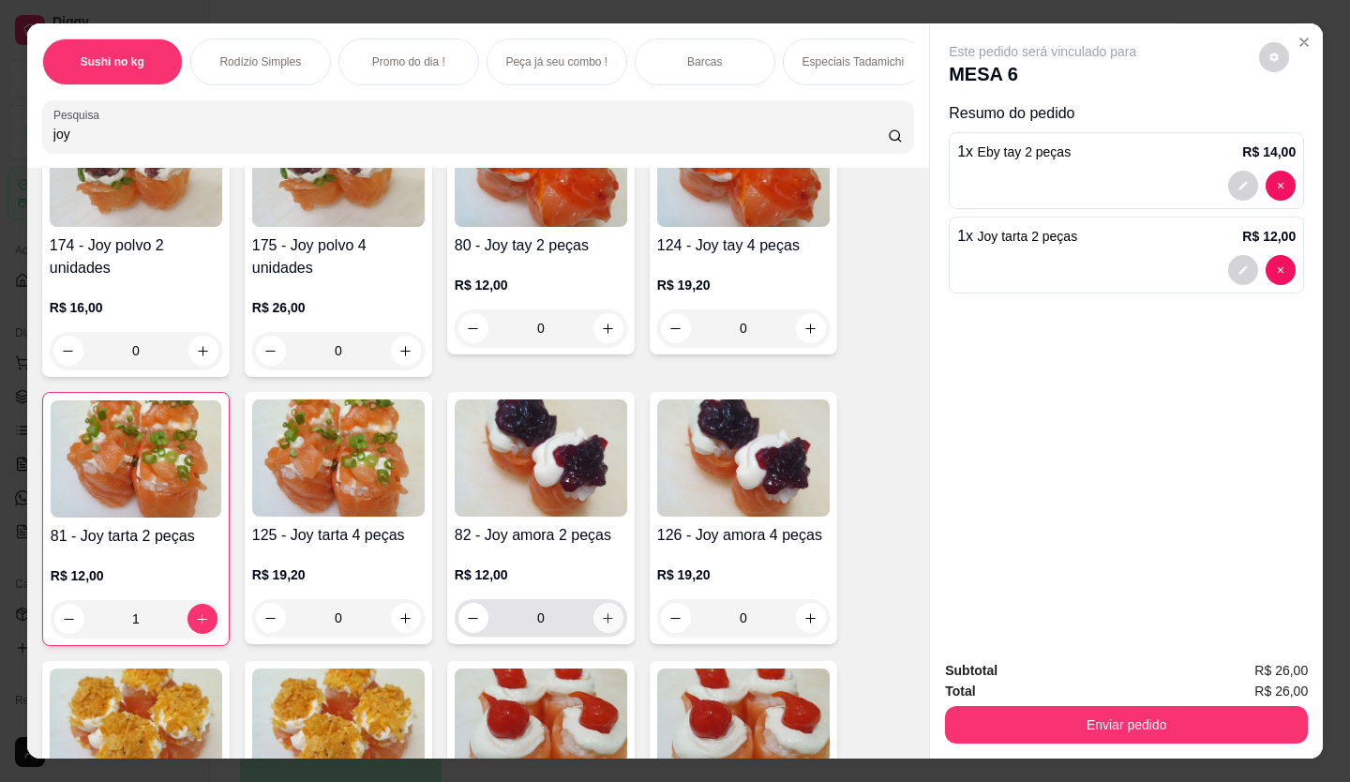
type input "joy"
click at [601, 625] on icon "increase-product-quantity" at bounding box center [608, 618] width 14 height 14
type input "1"
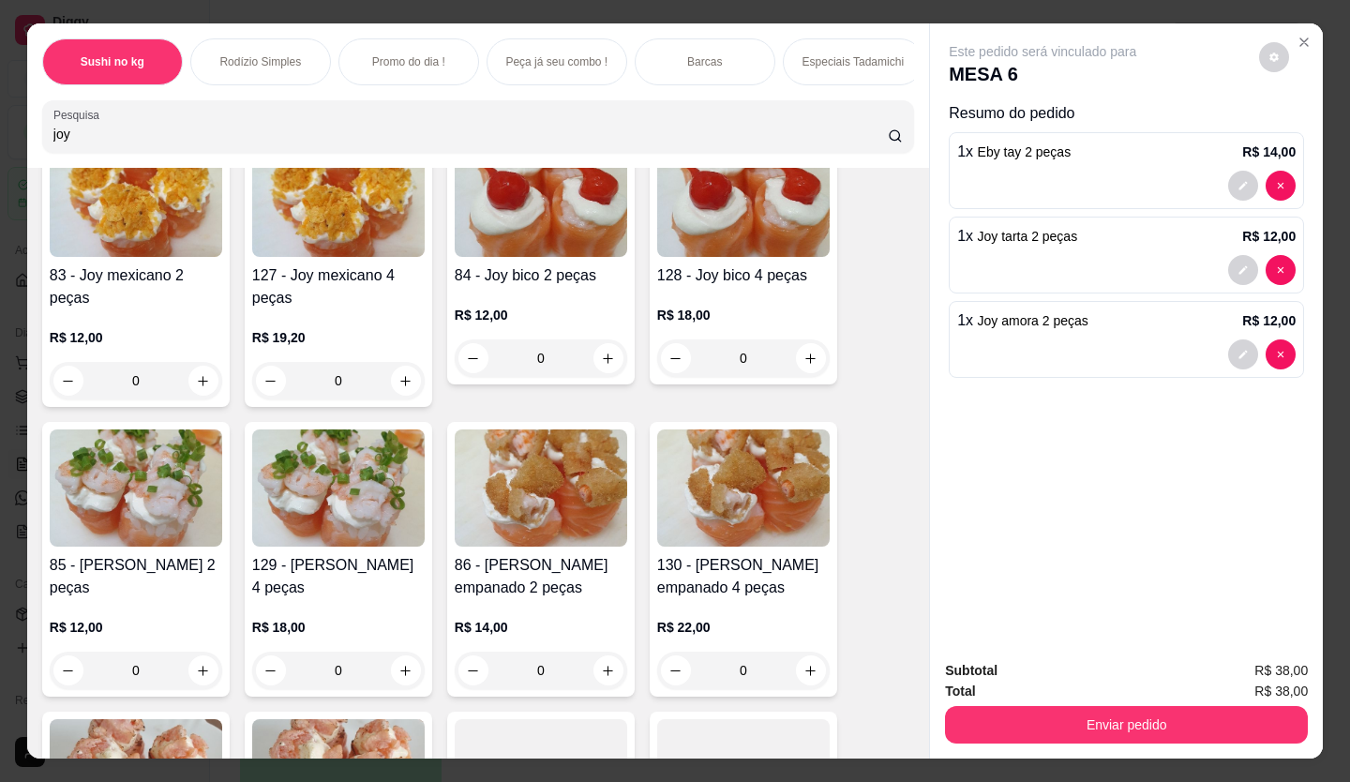
scroll to position [750, 0]
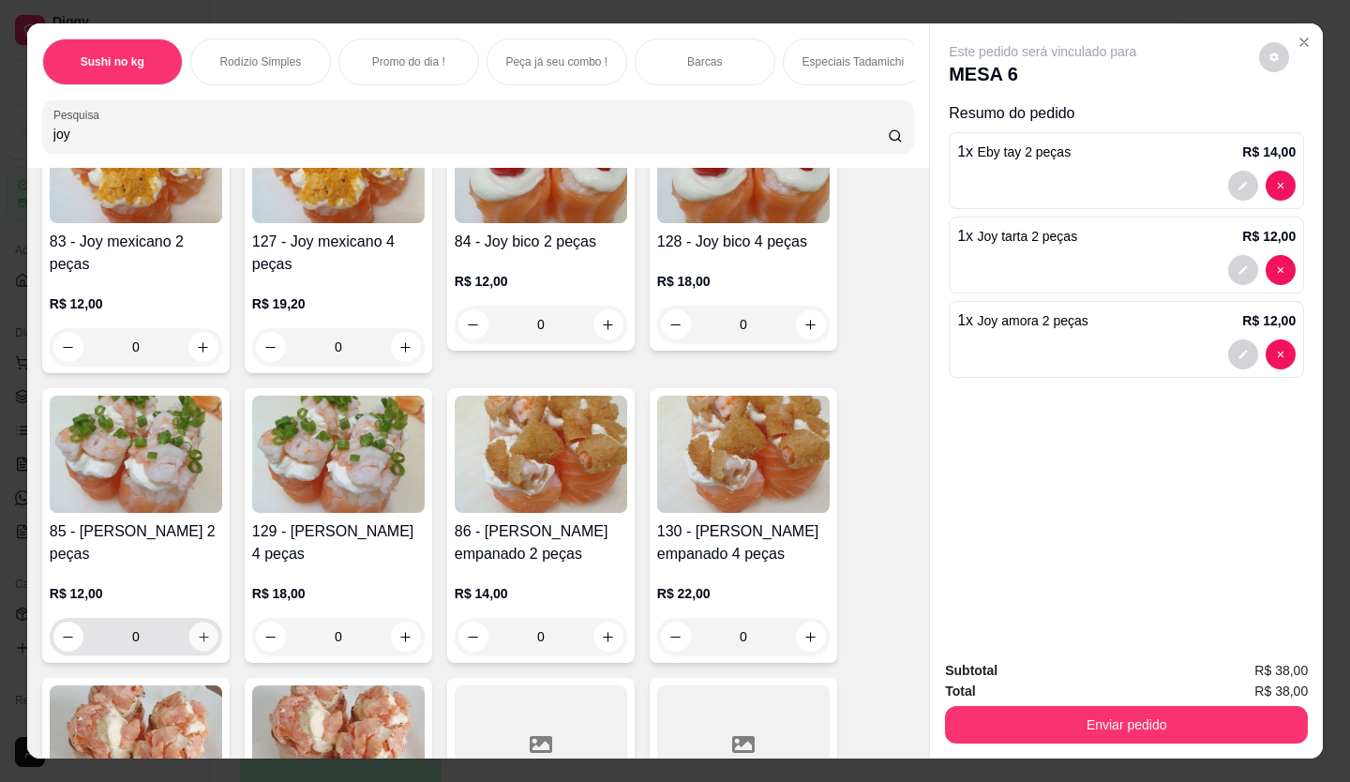
click at [205, 622] on button "increase-product-quantity" at bounding box center [202, 636] width 29 height 29
type input "1"
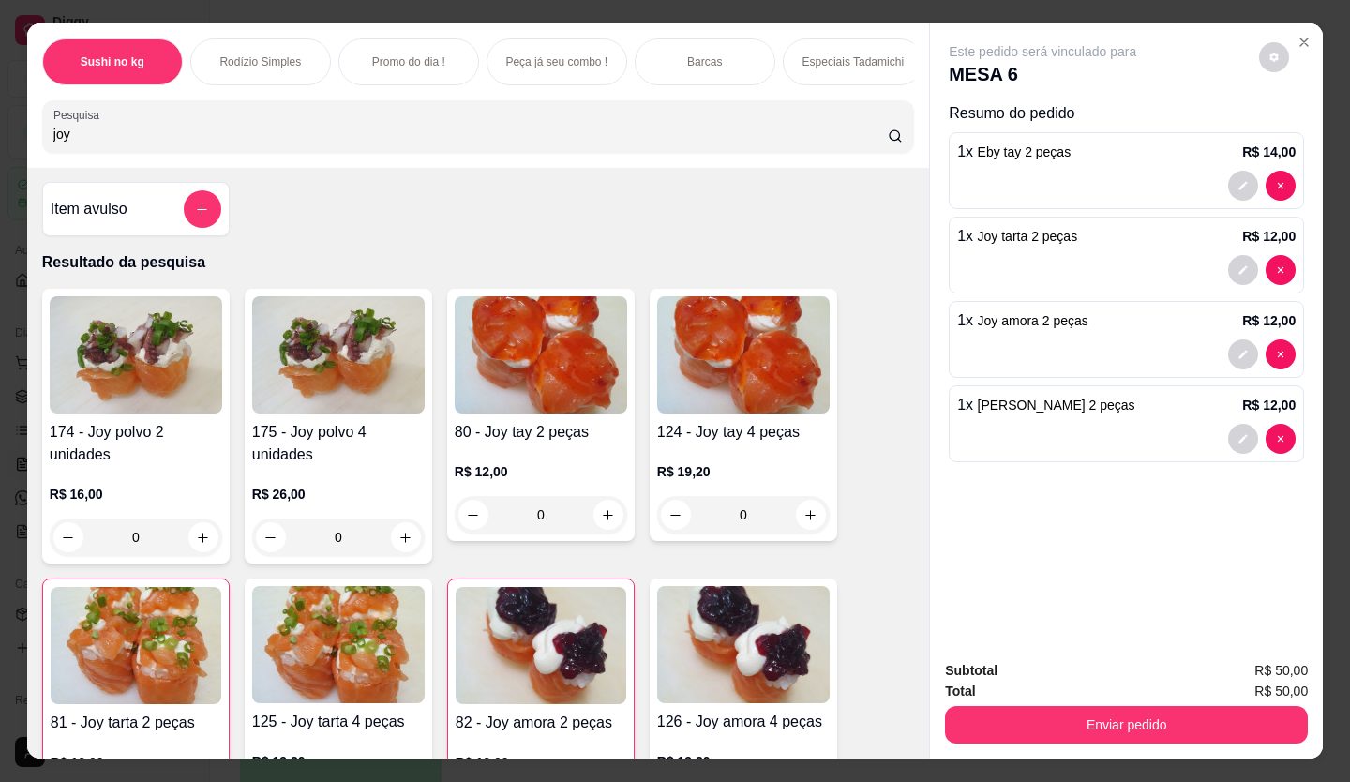
scroll to position [0, 0]
click at [202, 143] on input "joy" at bounding box center [470, 134] width 835 height 19
type input "j"
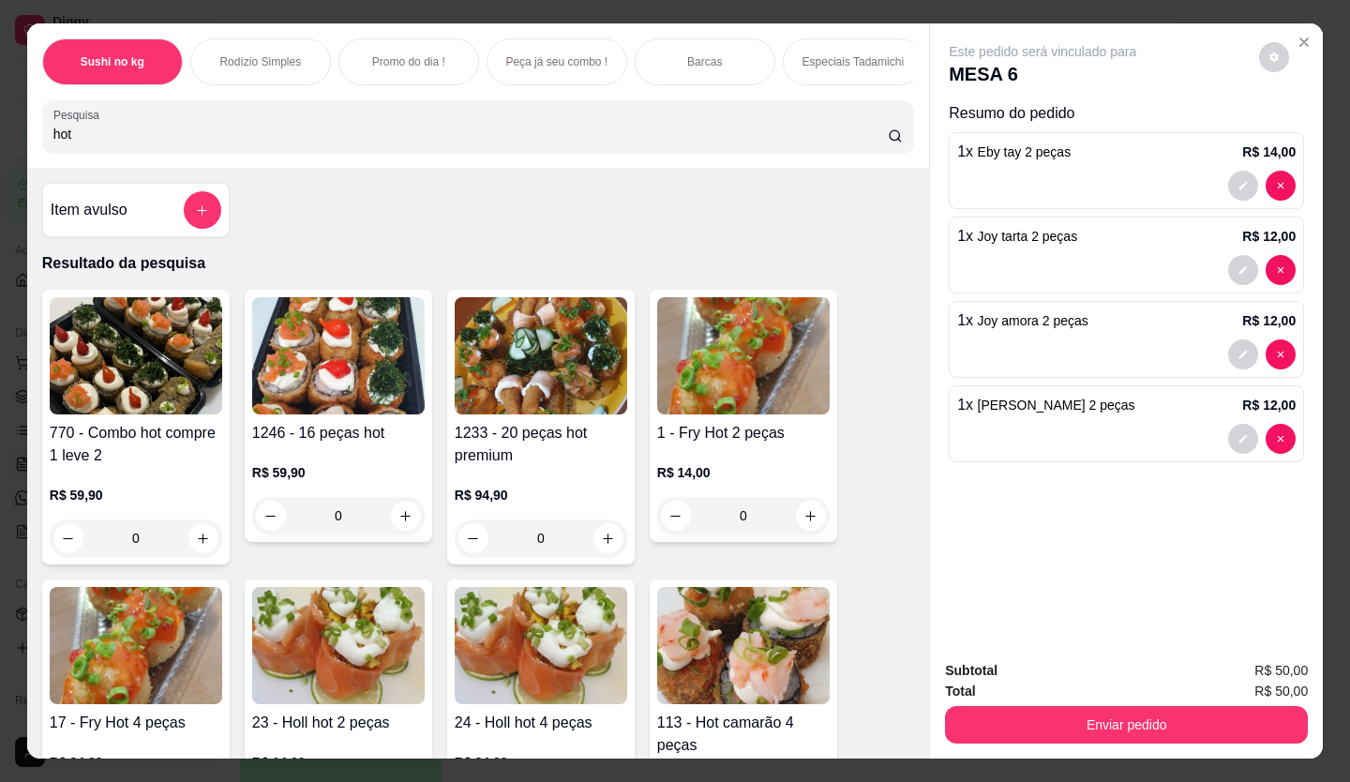
click at [124, 132] on div "hot" at bounding box center [477, 126] width 849 height 37
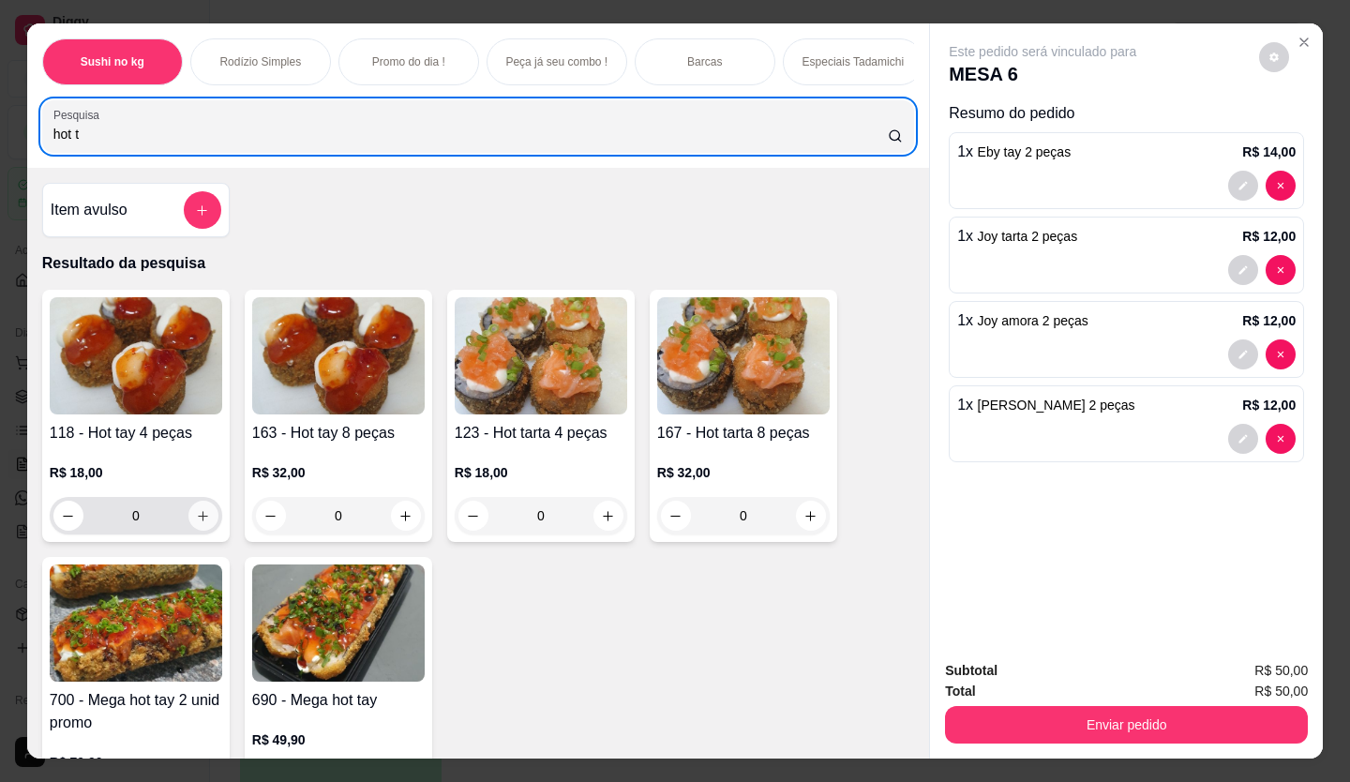
type input "hot t"
click at [196, 516] on icon "increase-product-quantity" at bounding box center [203, 516] width 14 height 14
type input "1"
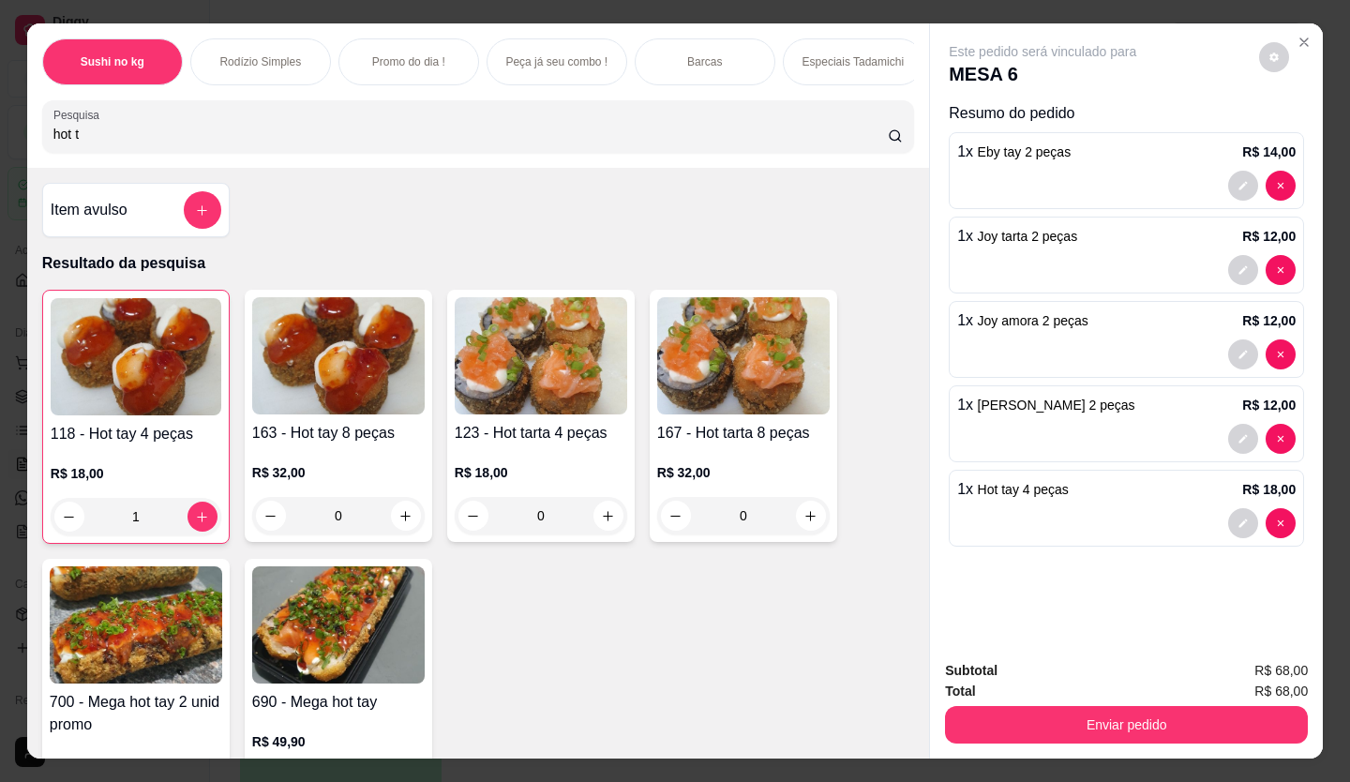
click at [142, 143] on input "hot t" at bounding box center [470, 134] width 835 height 19
type input "h"
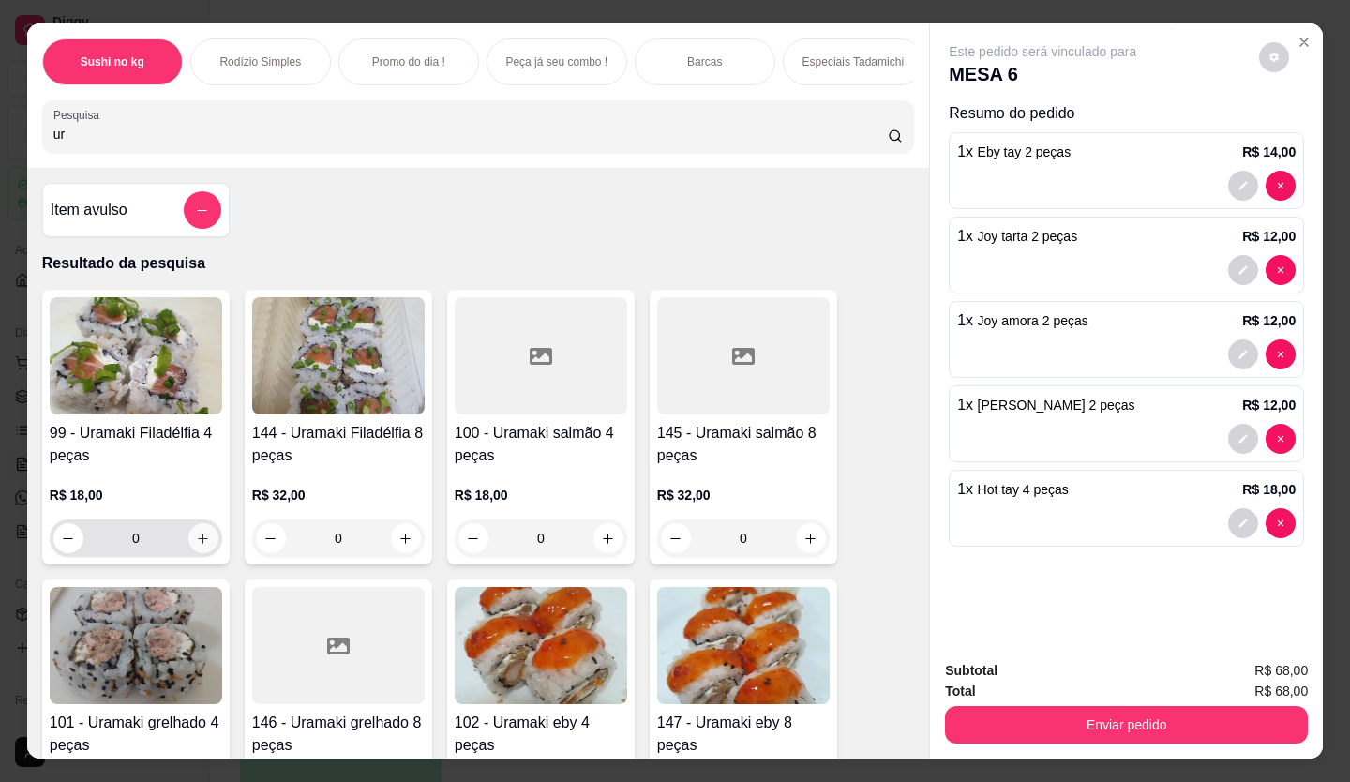
type input "ur"
click at [196, 541] on icon "increase-product-quantity" at bounding box center [203, 538] width 14 height 14
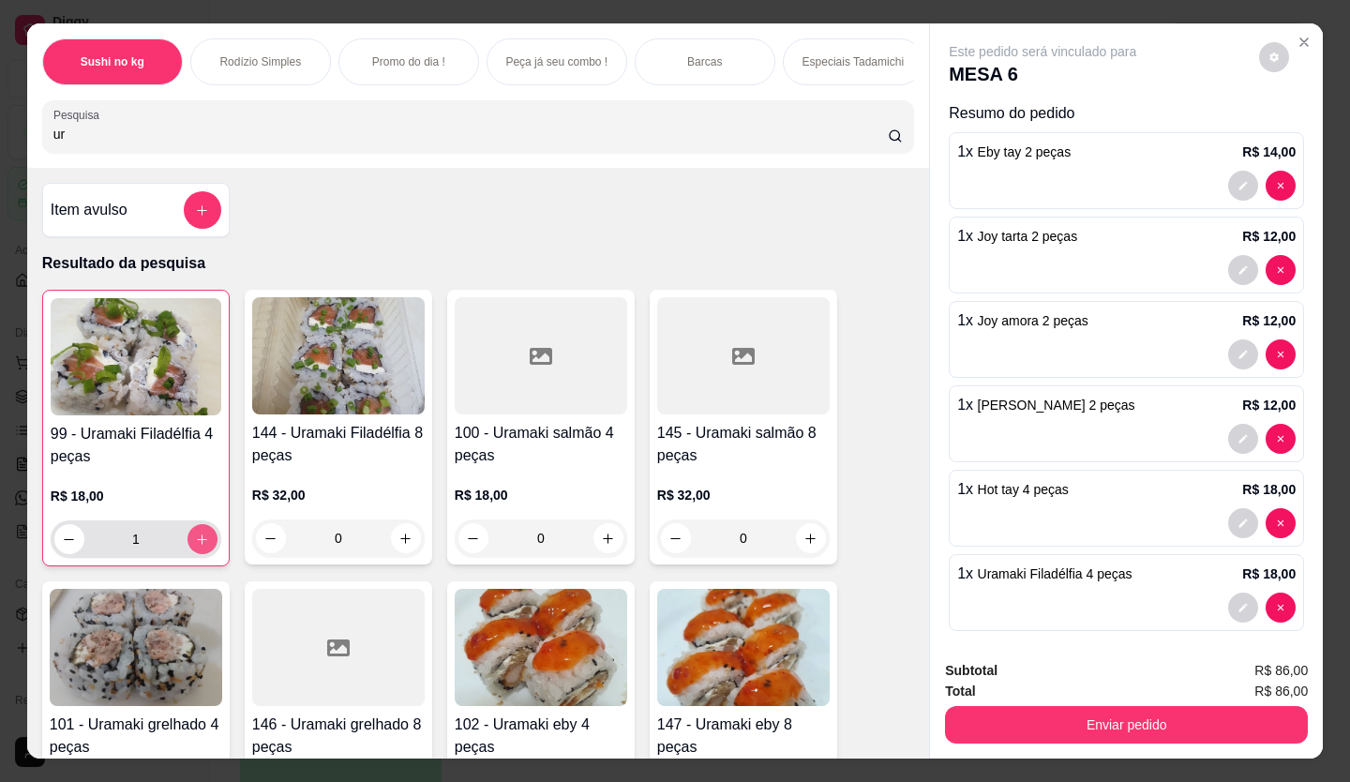
type input "1"
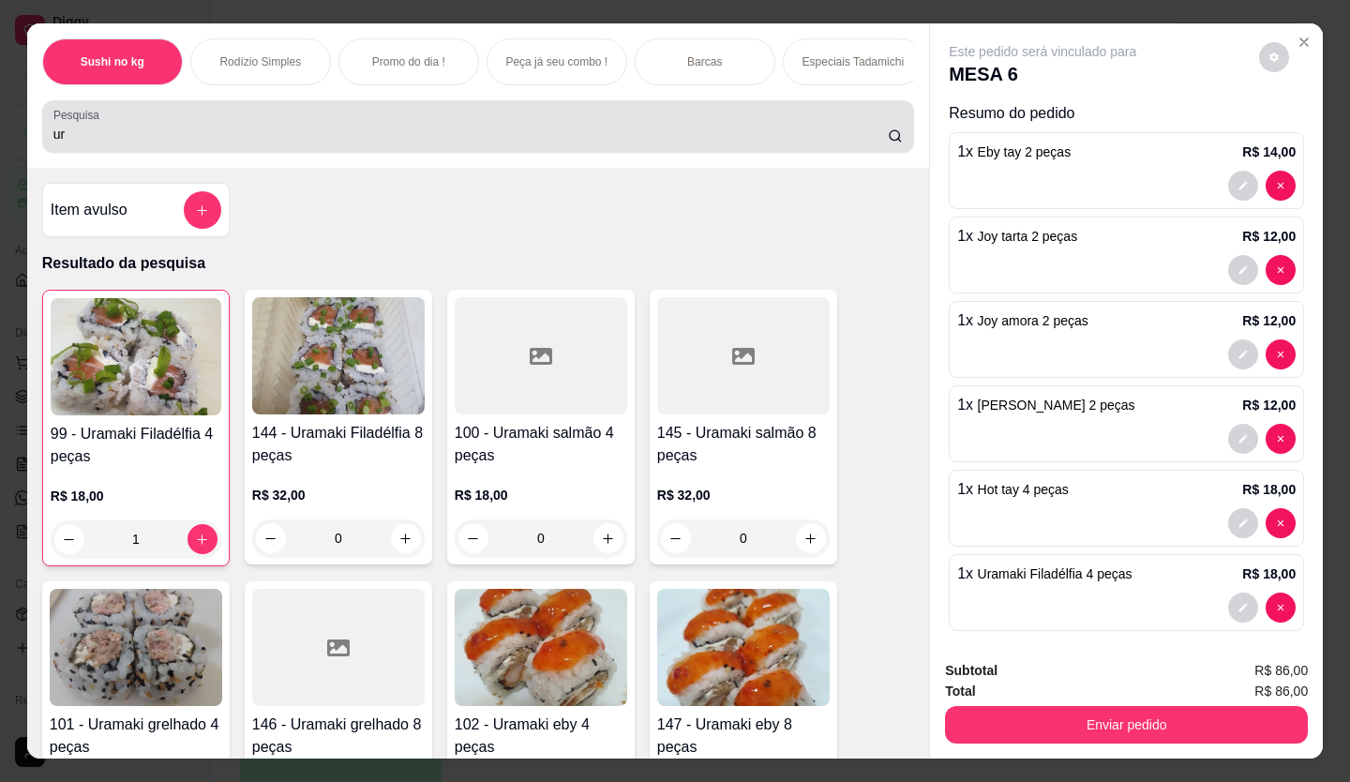
click at [139, 153] on div "Pesquisa ur" at bounding box center [478, 126] width 872 height 52
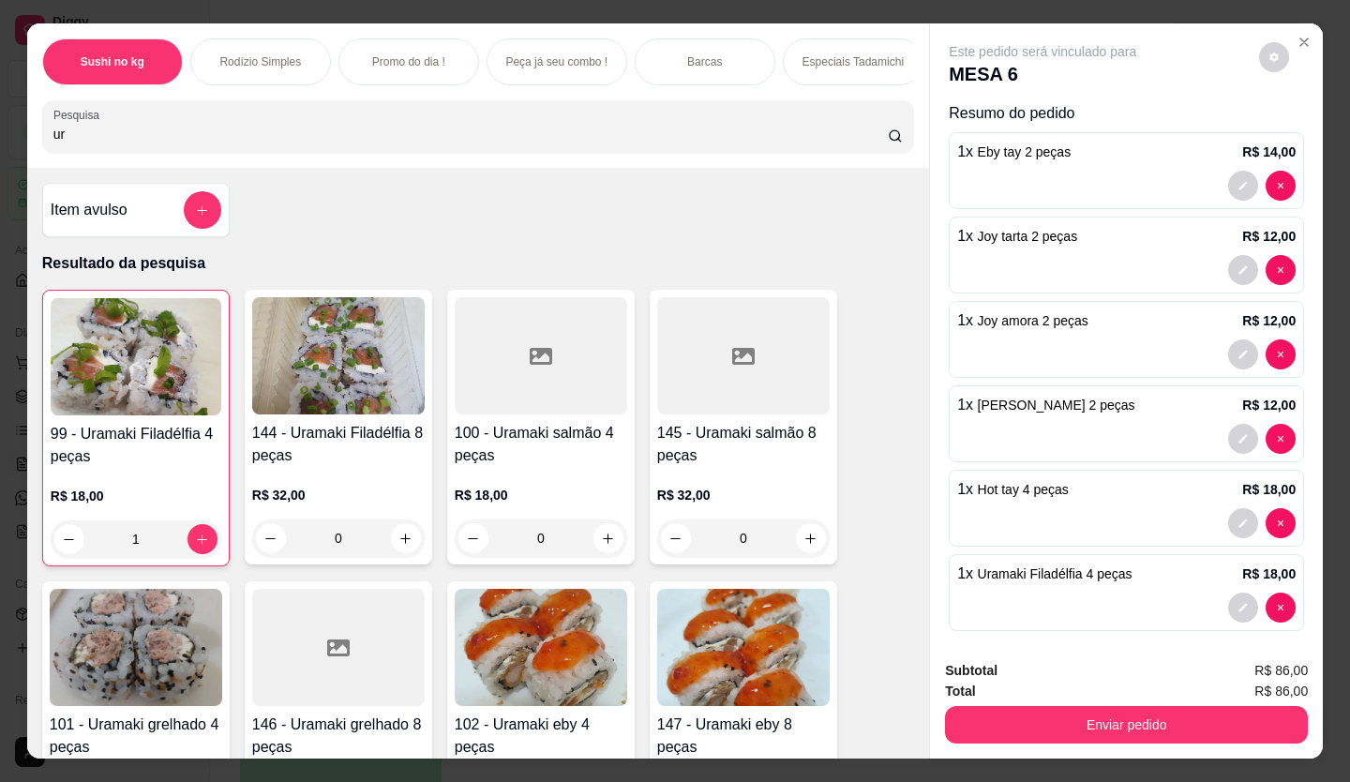
type input "u"
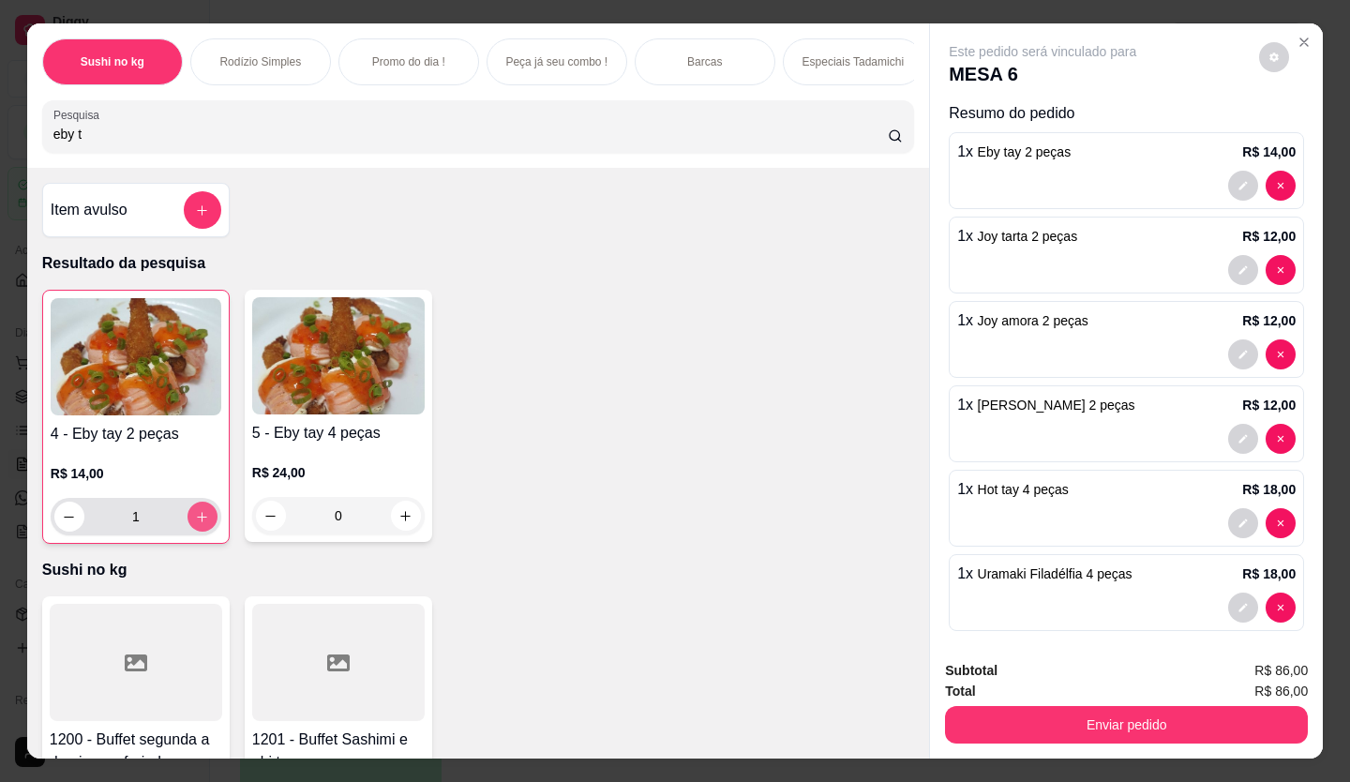
type input "eby t"
click at [195, 523] on icon "increase-product-quantity" at bounding box center [202, 517] width 14 height 14
type input "2"
click at [99, 143] on input "eby t" at bounding box center [470, 134] width 835 height 19
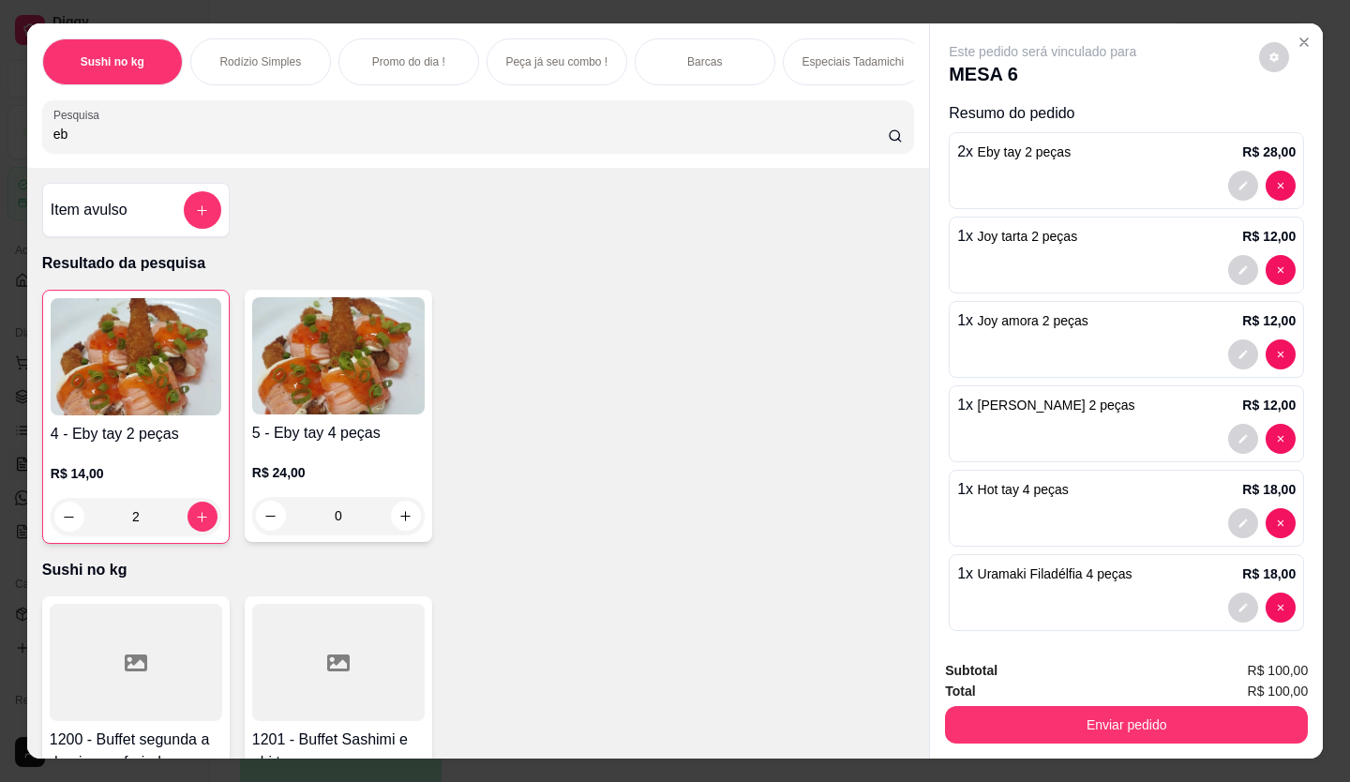
type input "e"
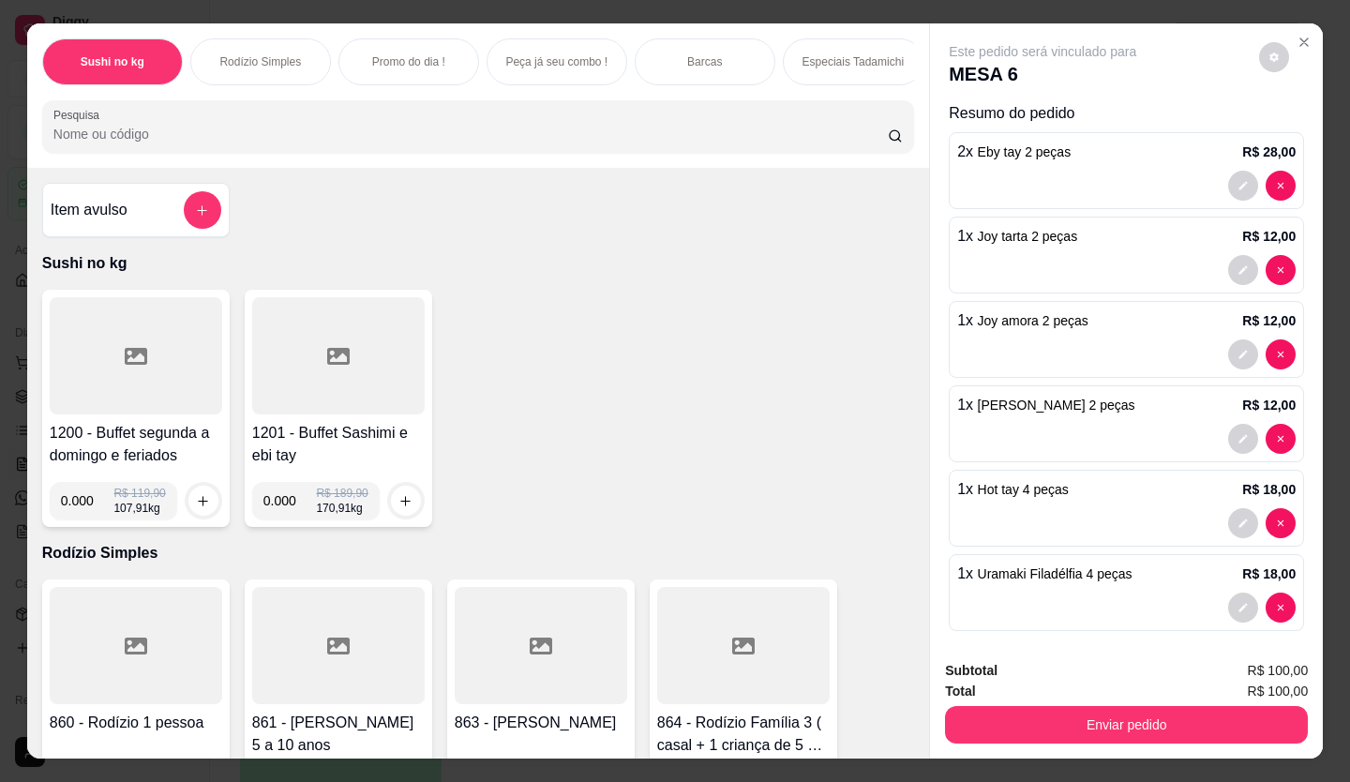
click at [66, 145] on div at bounding box center [477, 126] width 849 height 37
type input "0"
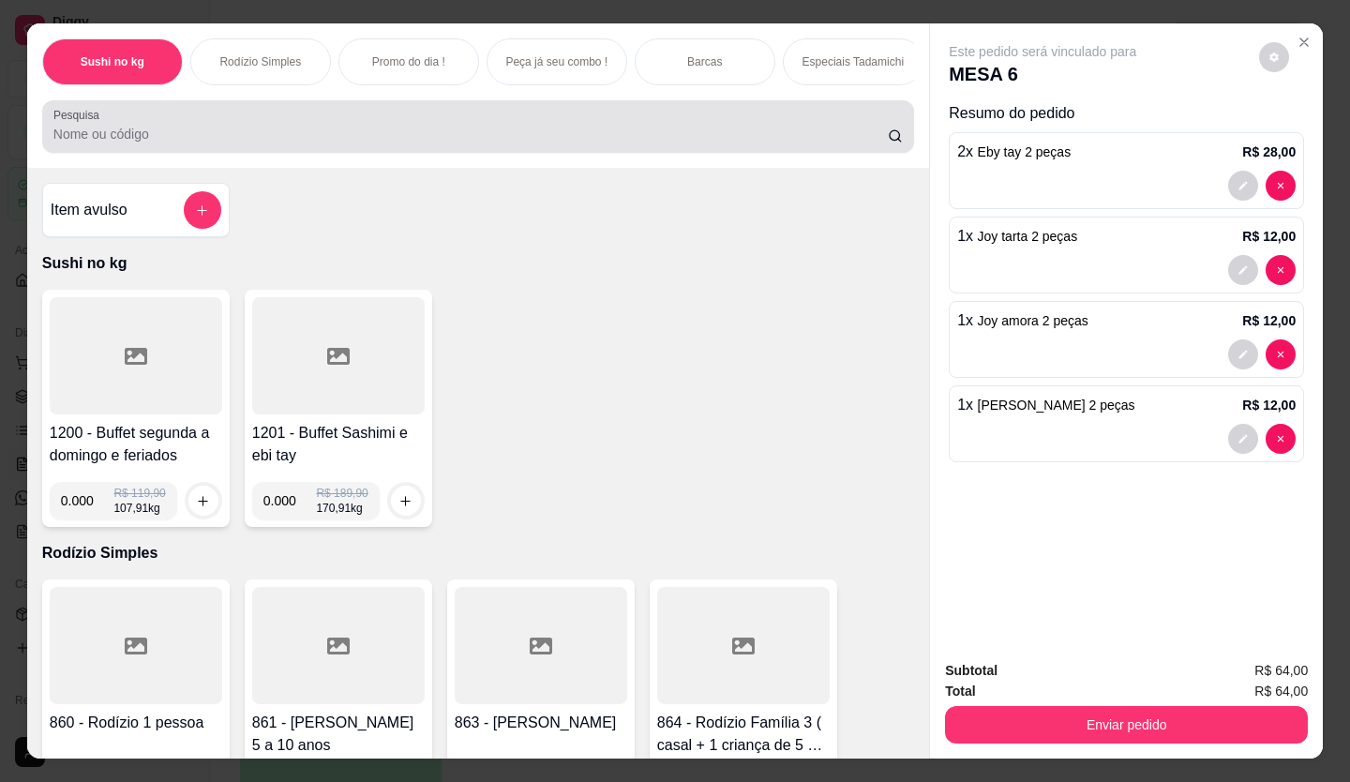
click at [201, 138] on input "Pesquisa" at bounding box center [470, 134] width 835 height 19
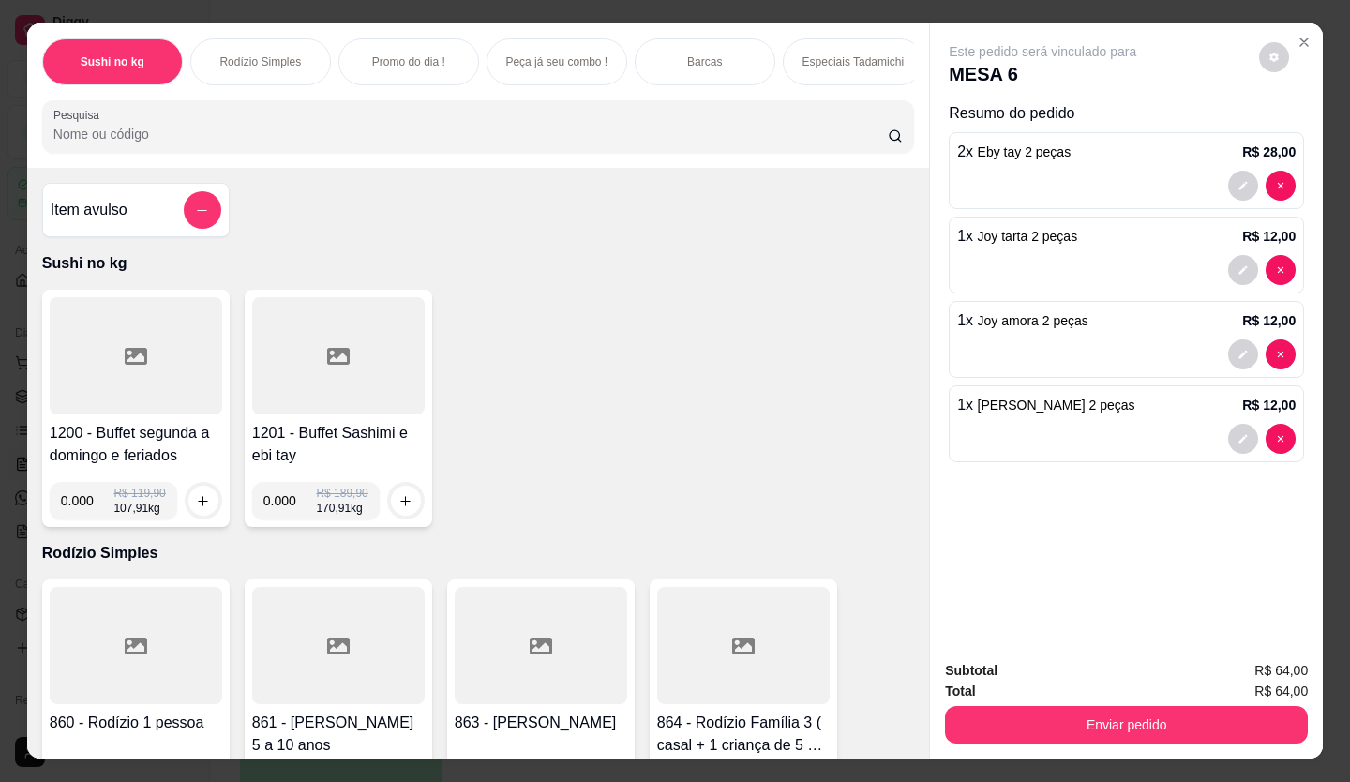
click at [159, 143] on input "Pesquisa" at bounding box center [470, 134] width 835 height 19
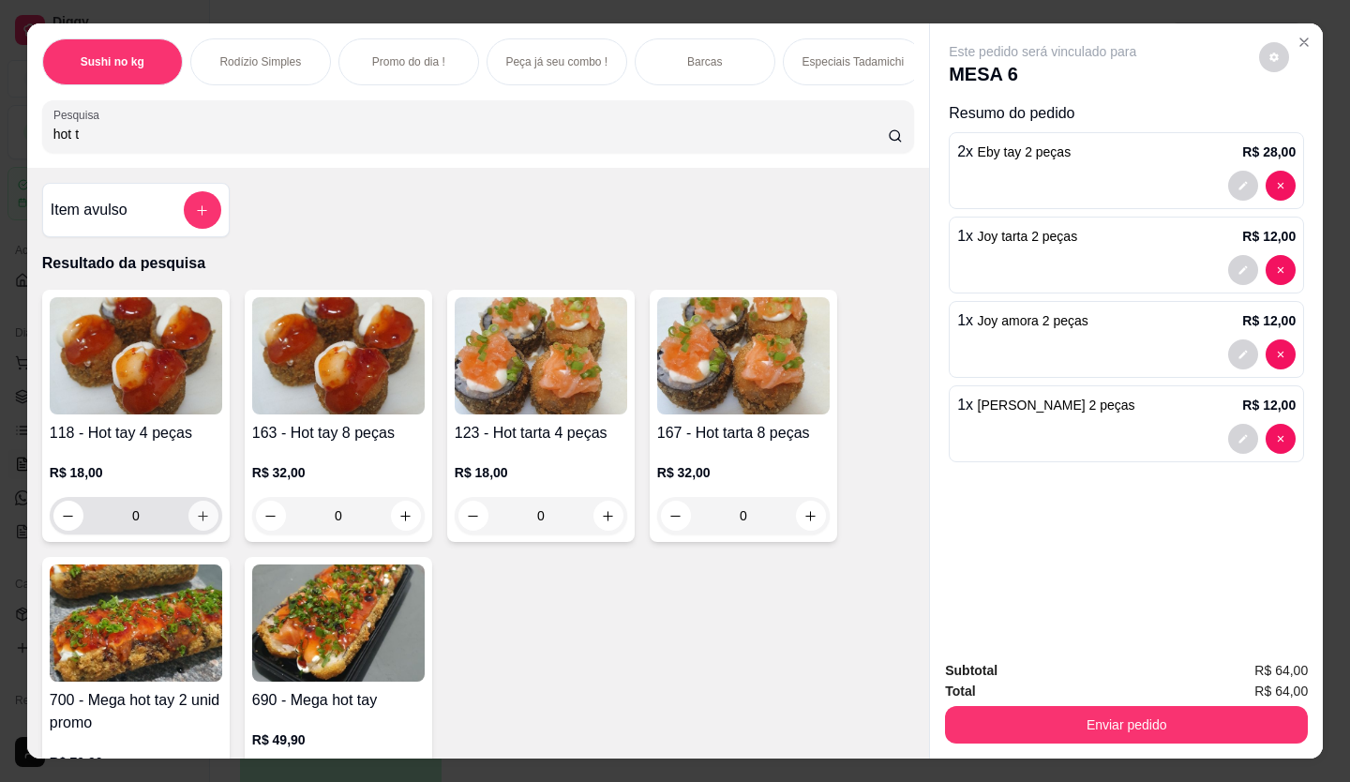
type input "hot t"
click at [190, 515] on button "increase-product-quantity" at bounding box center [203, 516] width 30 height 30
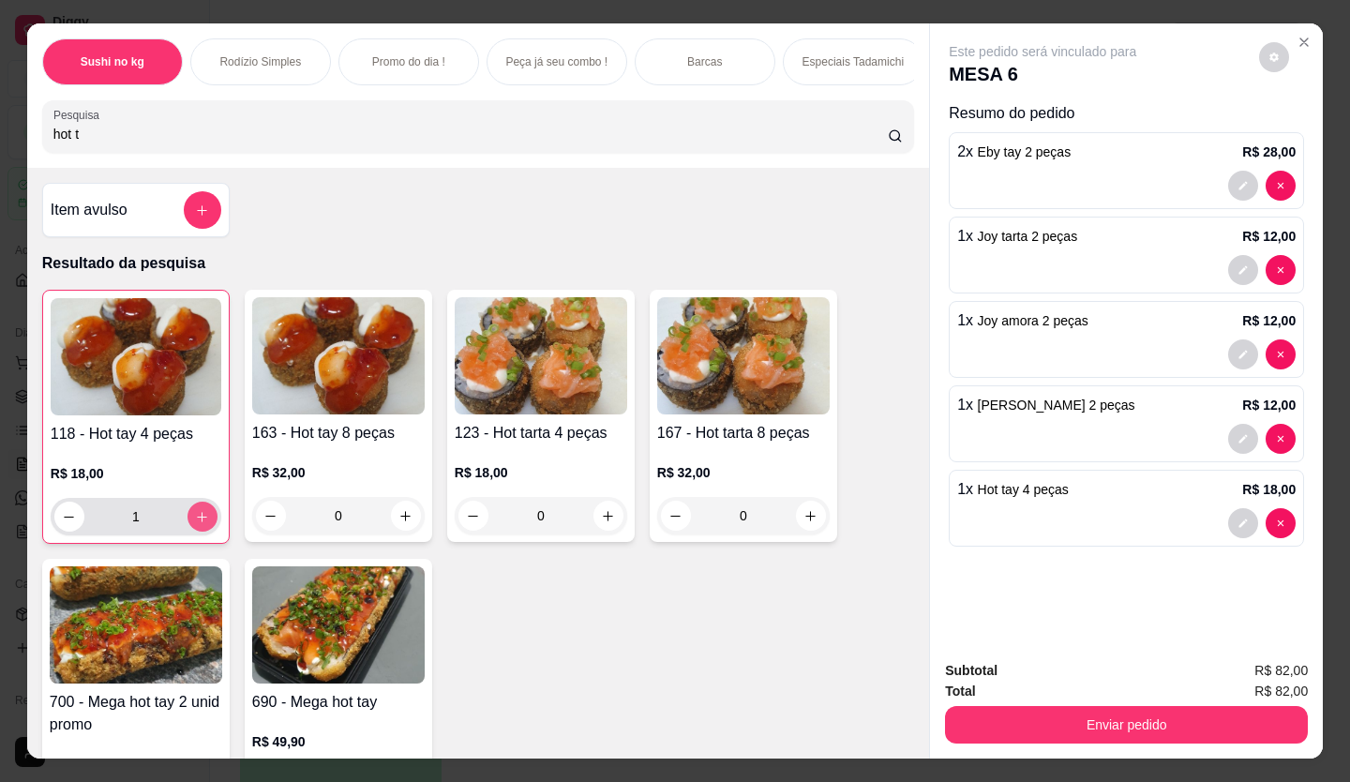
type input "1"
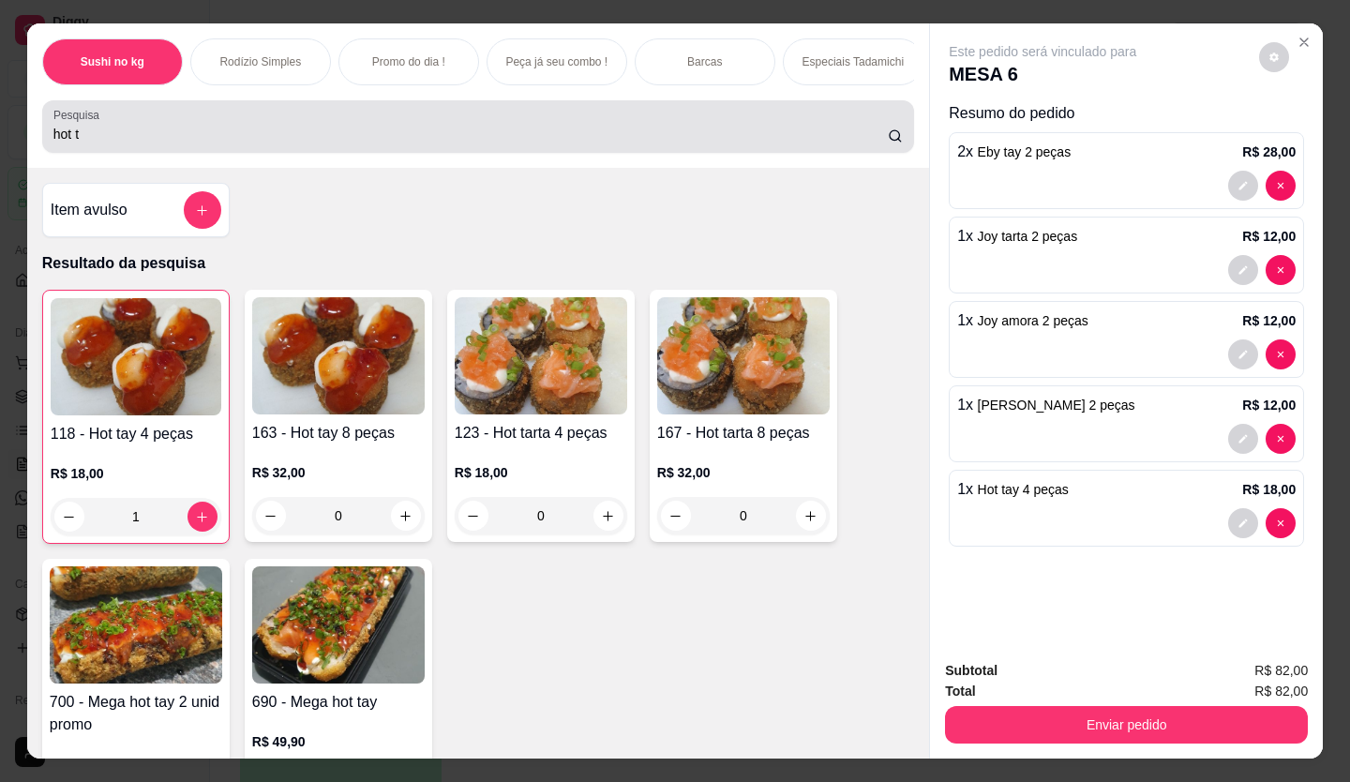
click at [253, 110] on div "Pesquisa hot t" at bounding box center [478, 126] width 872 height 52
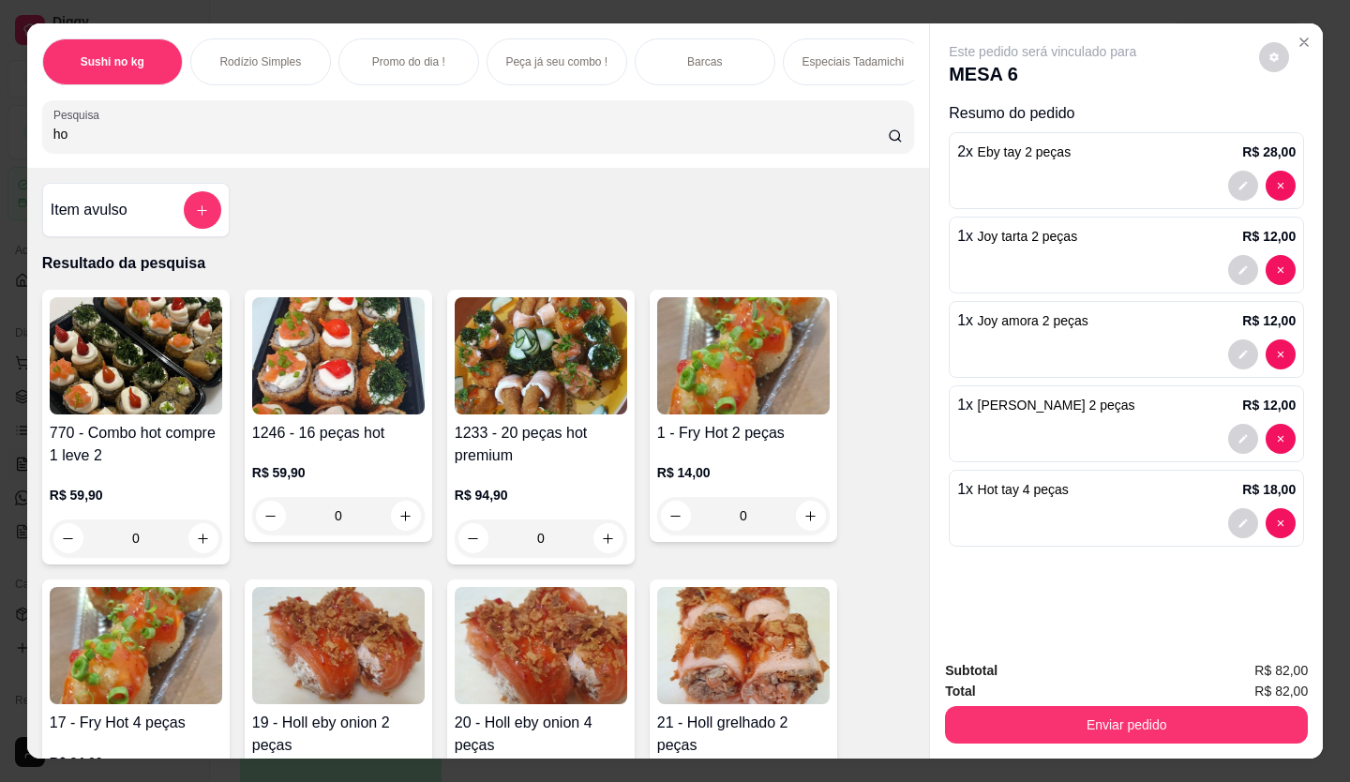
type input "h"
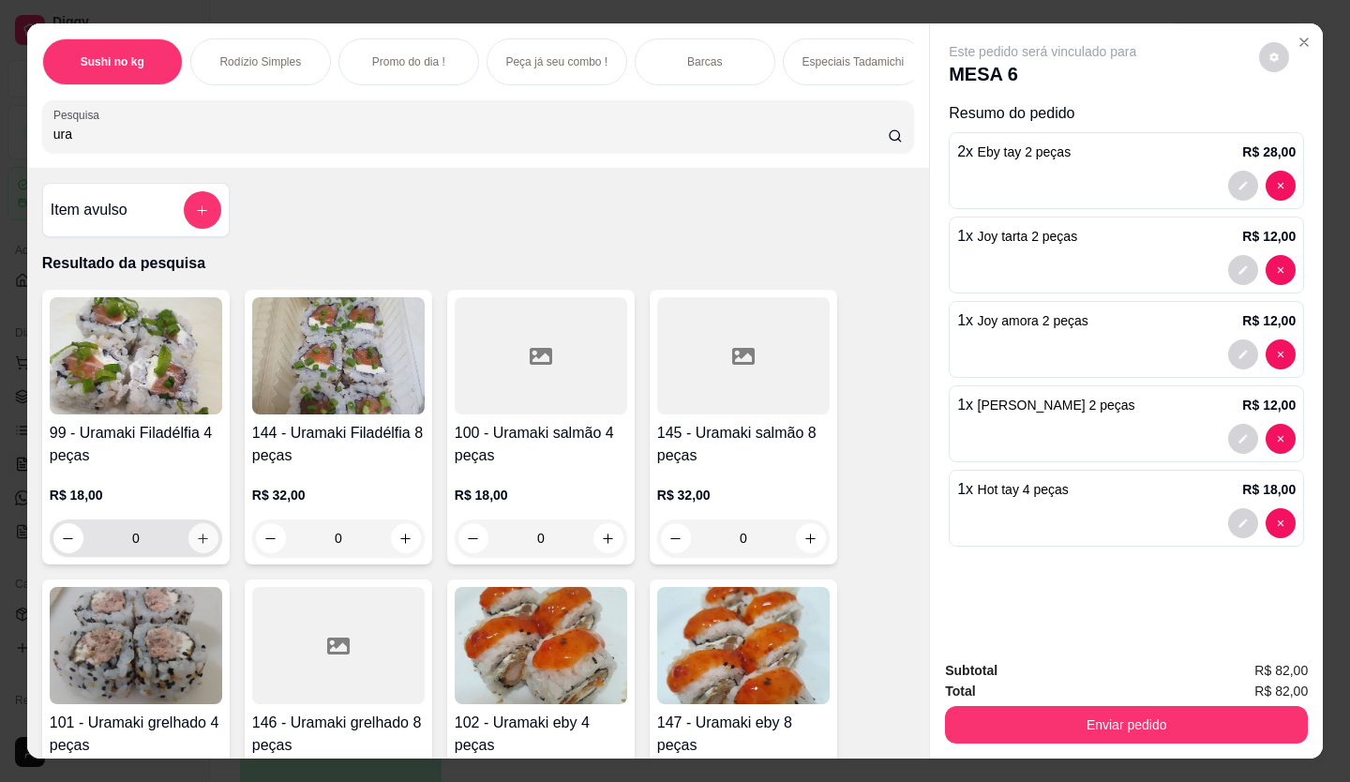
type input "ura"
click at [202, 545] on icon "increase-product-quantity" at bounding box center [203, 538] width 14 height 14
type input "1"
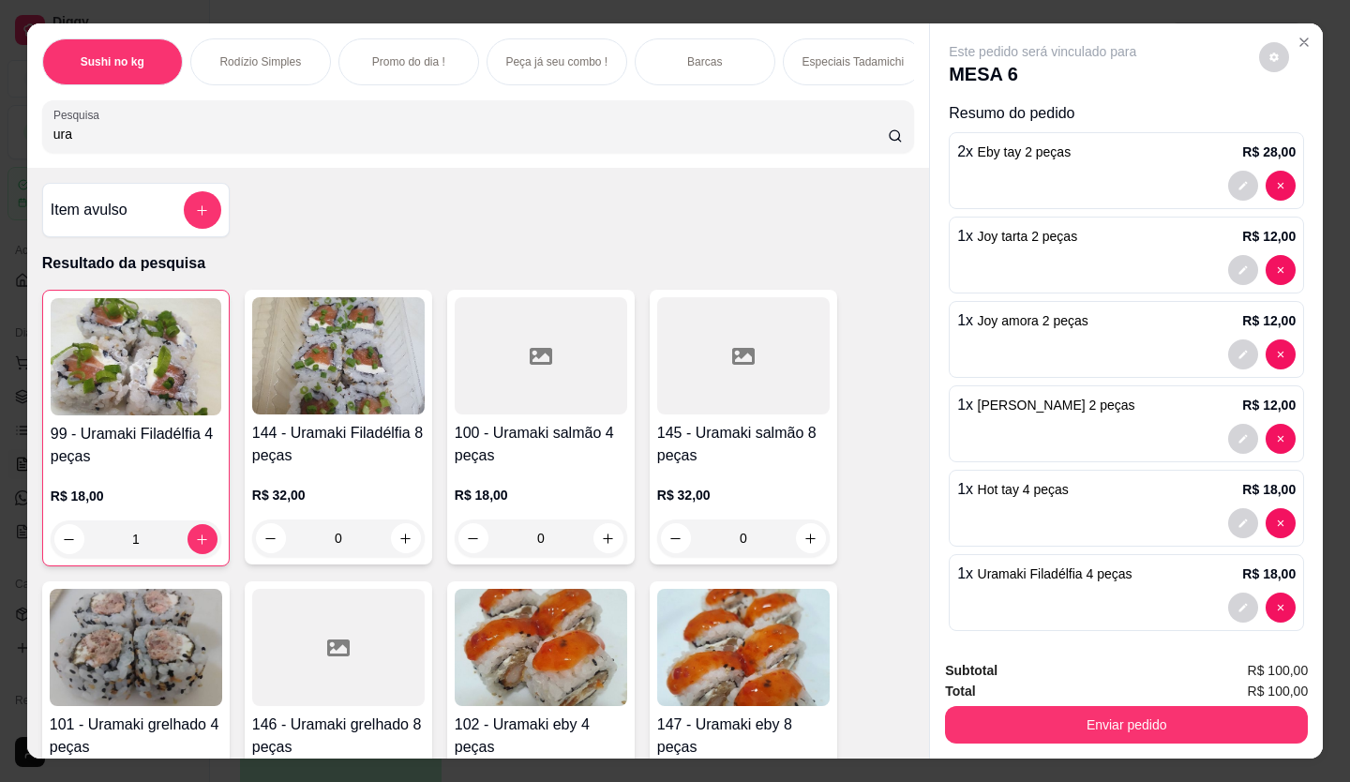
click at [150, 142] on input "ura" at bounding box center [470, 134] width 835 height 19
type input "u"
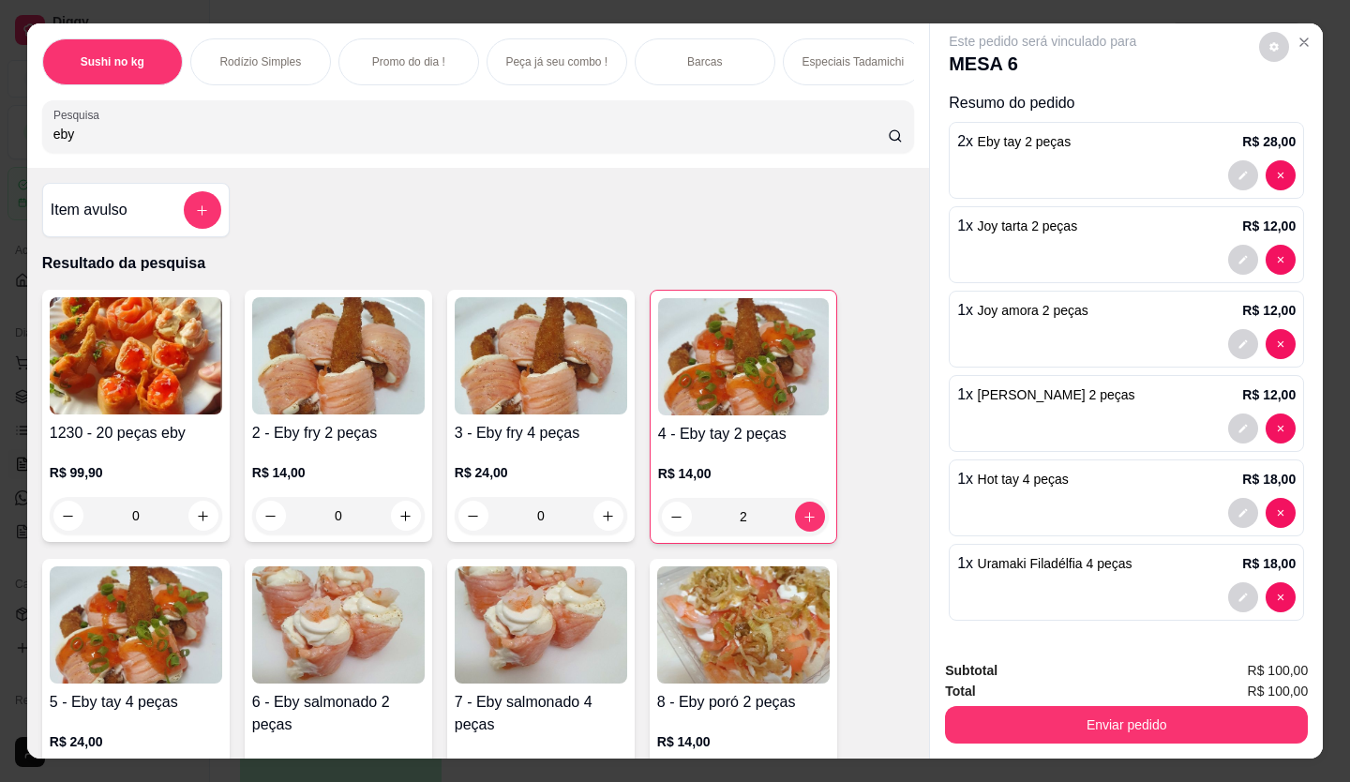
scroll to position [12, 0]
type input "e"
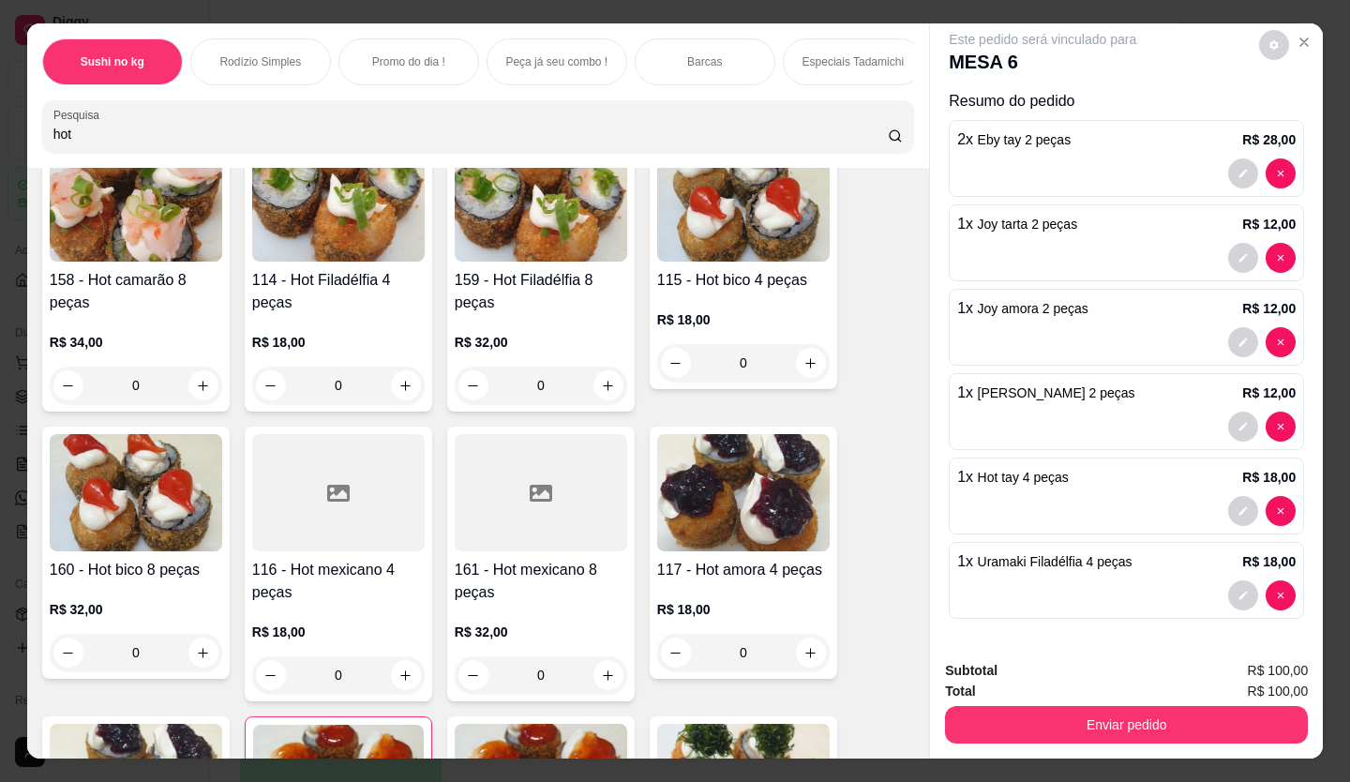
scroll to position [750, 0]
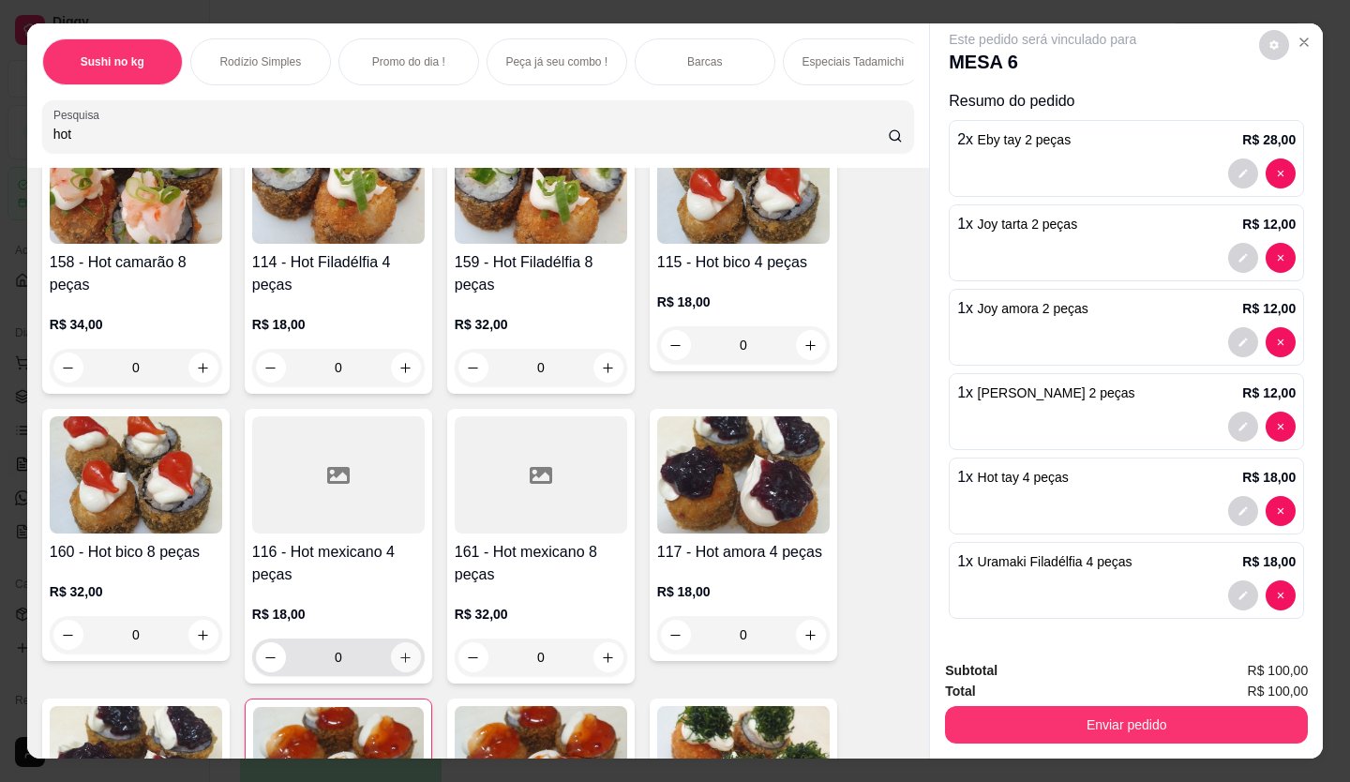
type input "hot"
click at [405, 656] on button "increase-product-quantity" at bounding box center [406, 657] width 30 height 30
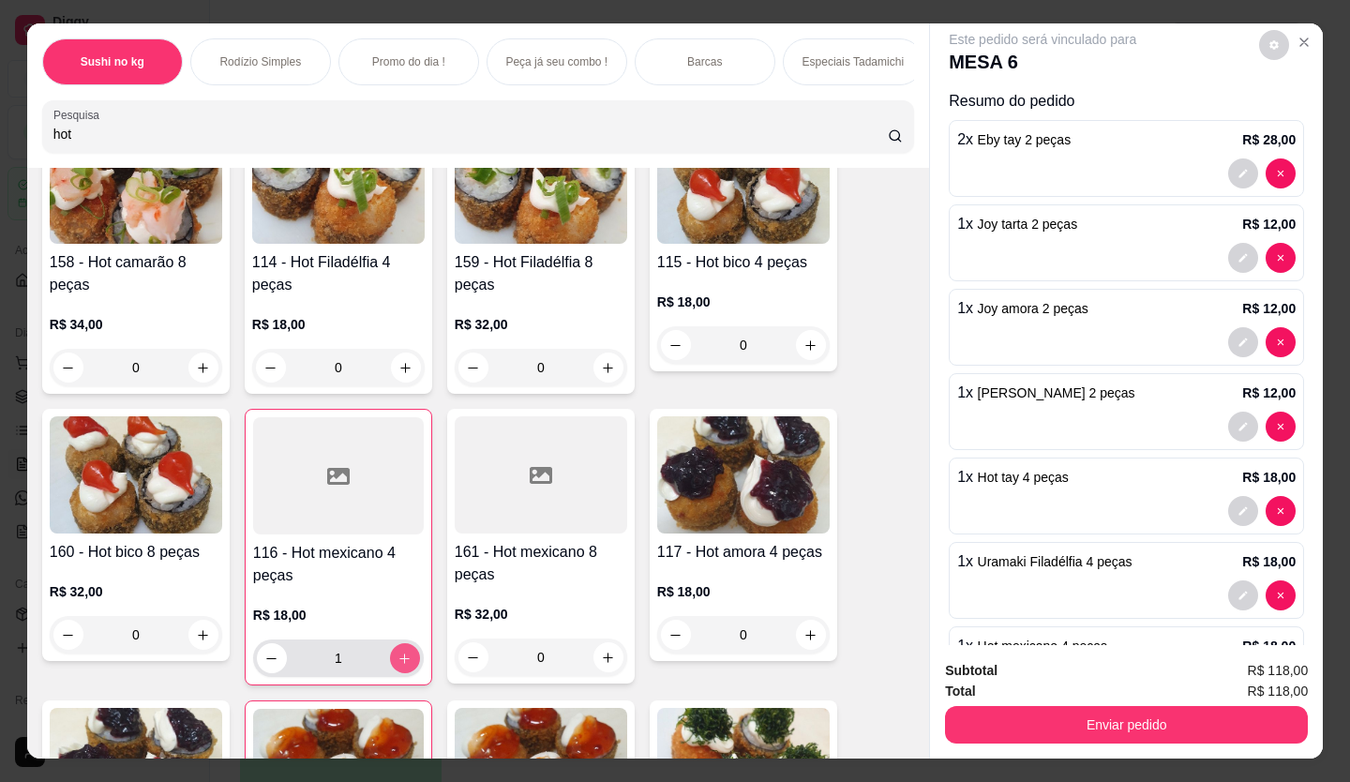
type input "1"
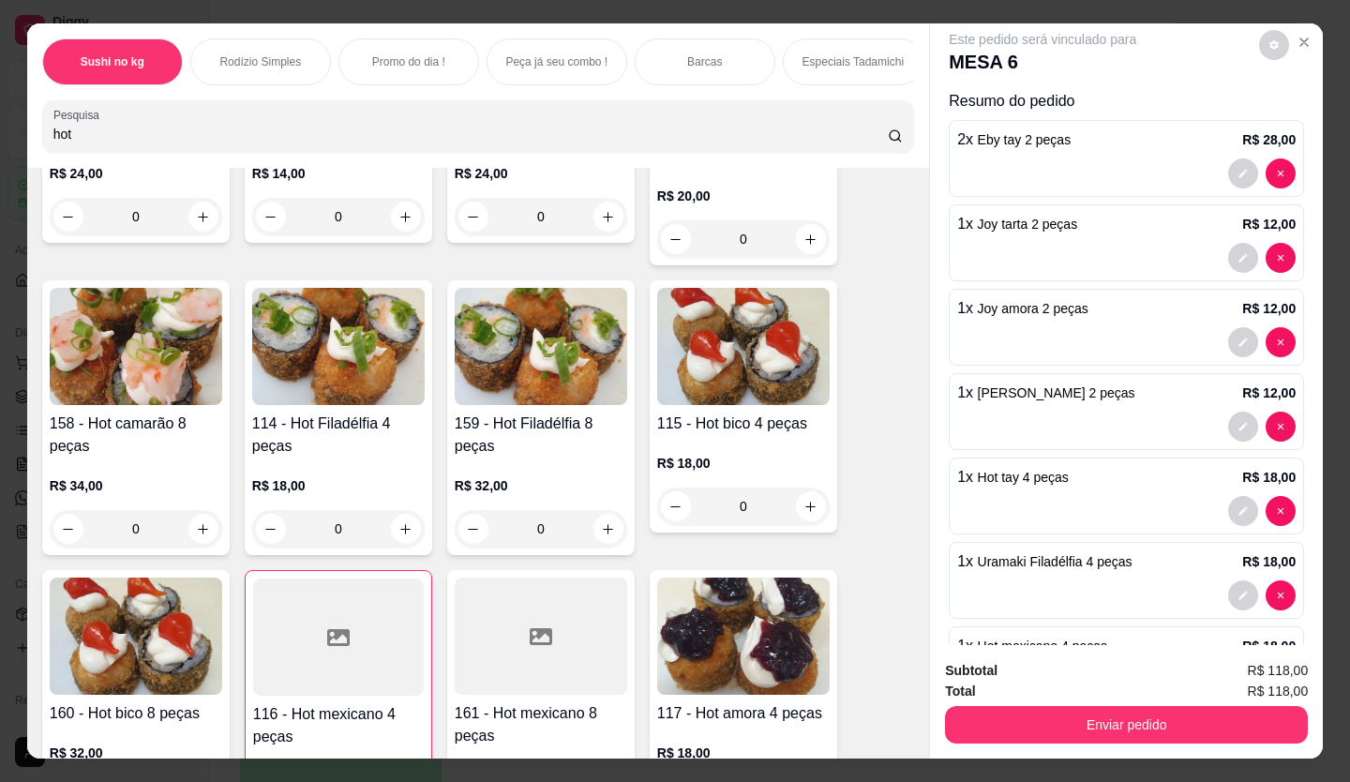
scroll to position [562, 0]
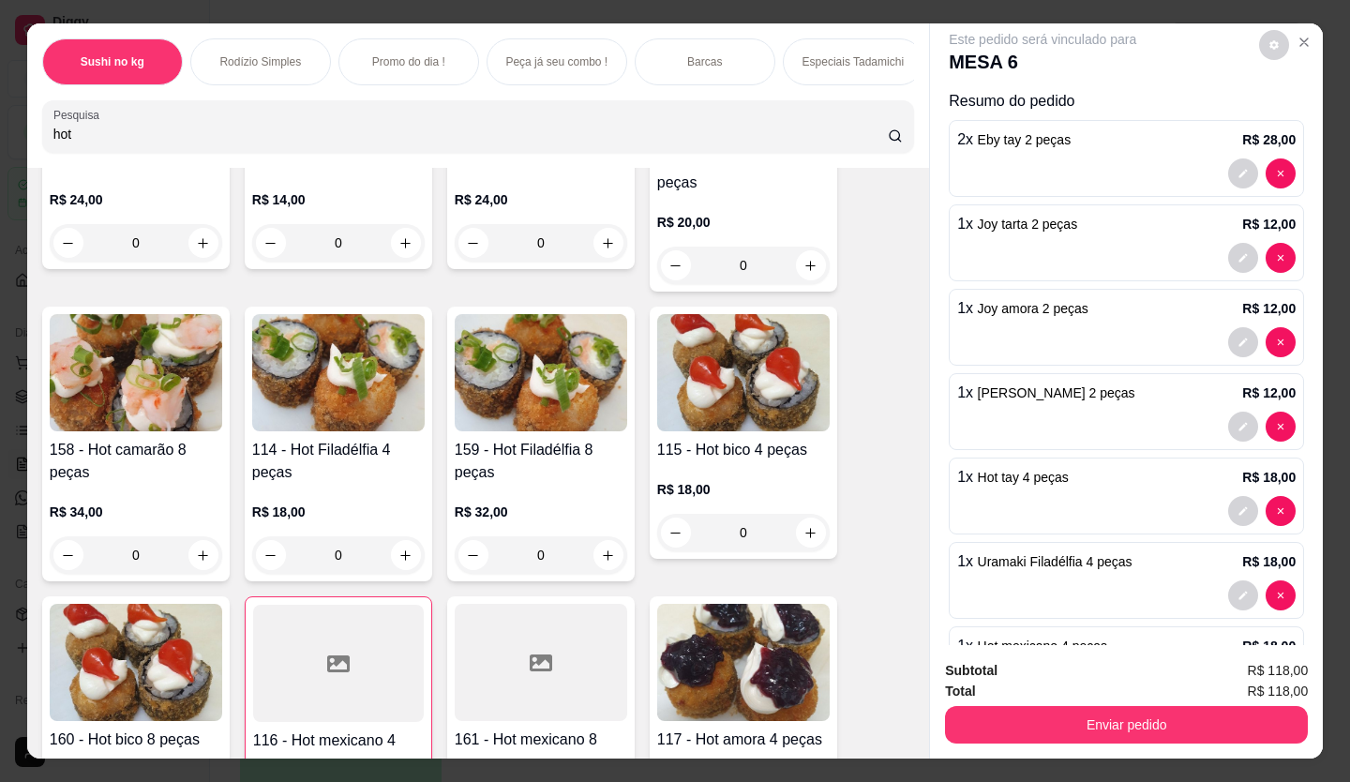
click at [191, 143] on input "hot" at bounding box center [470, 134] width 835 height 19
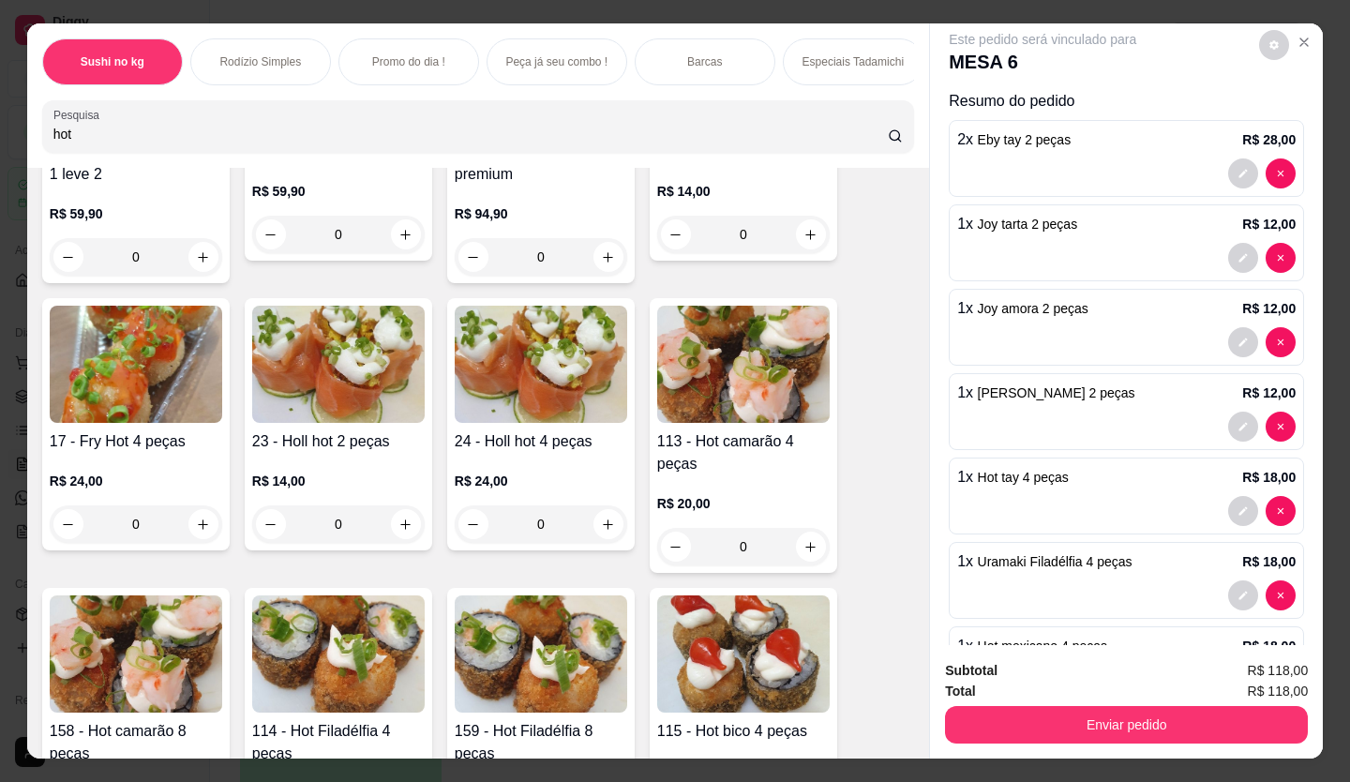
scroll to position [0, 0]
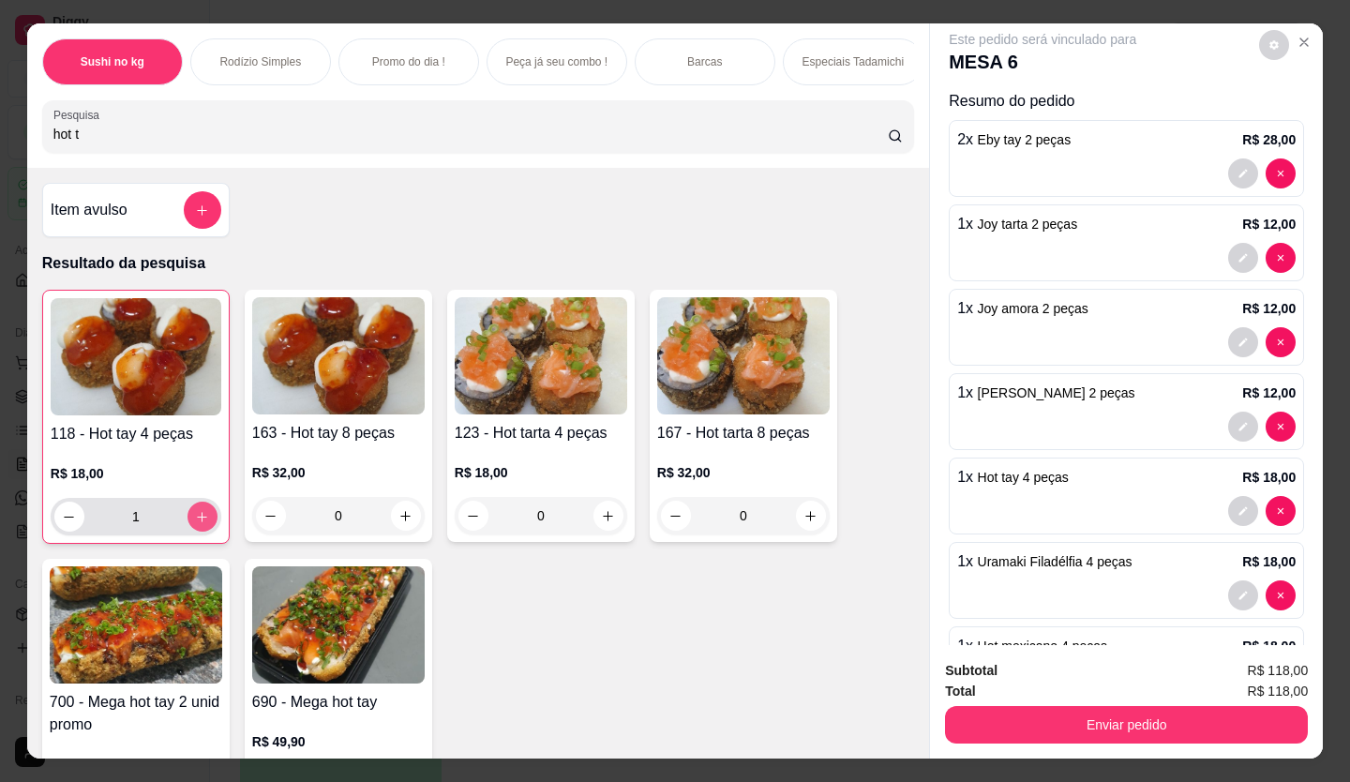
type input "hot t"
click at [188, 515] on button "increase-product-quantity" at bounding box center [201, 516] width 29 height 29
type input "2"
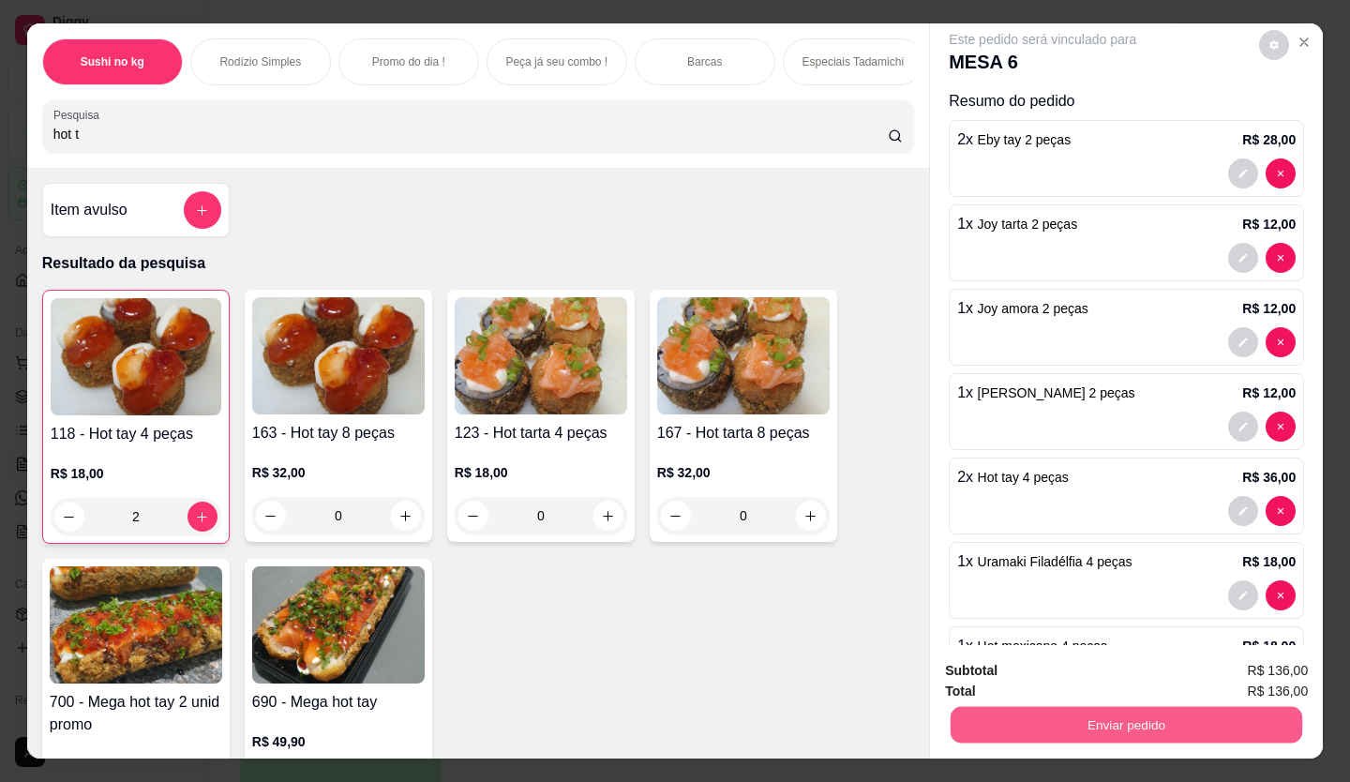
click at [1131, 712] on button "Enviar pedido" at bounding box center [1127, 725] width 352 height 37
click at [1232, 672] on button "Enviar pedido" at bounding box center [1259, 671] width 106 height 36
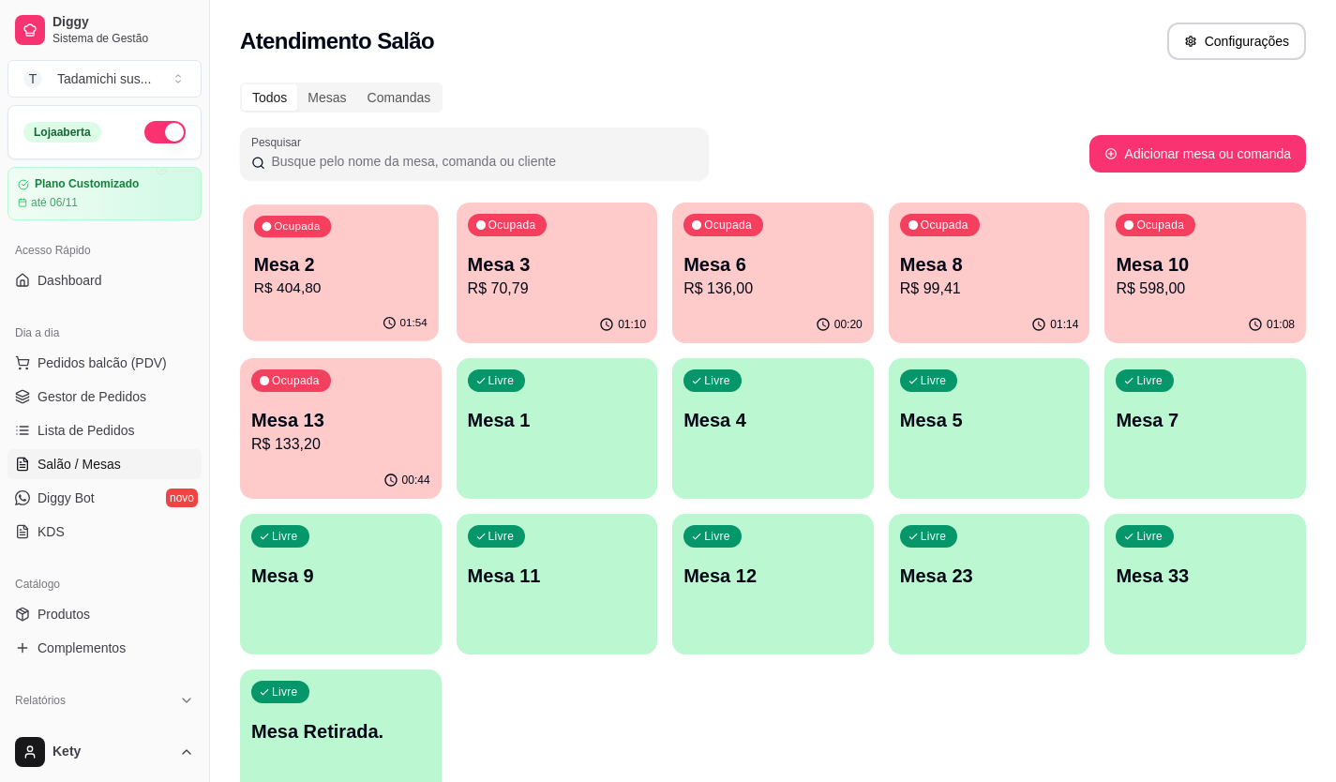
click at [319, 286] on p "R$ 404,80" at bounding box center [340, 288] width 173 height 22
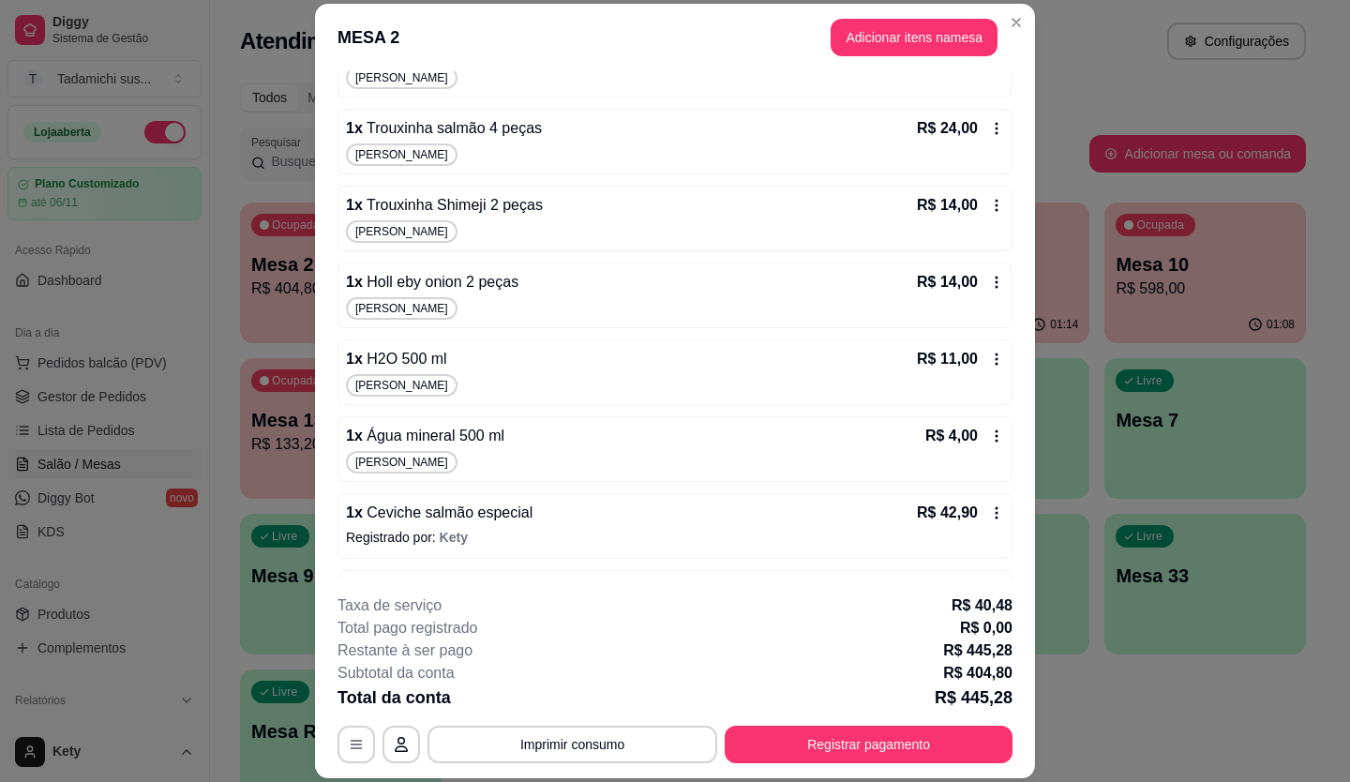
scroll to position [375, 0]
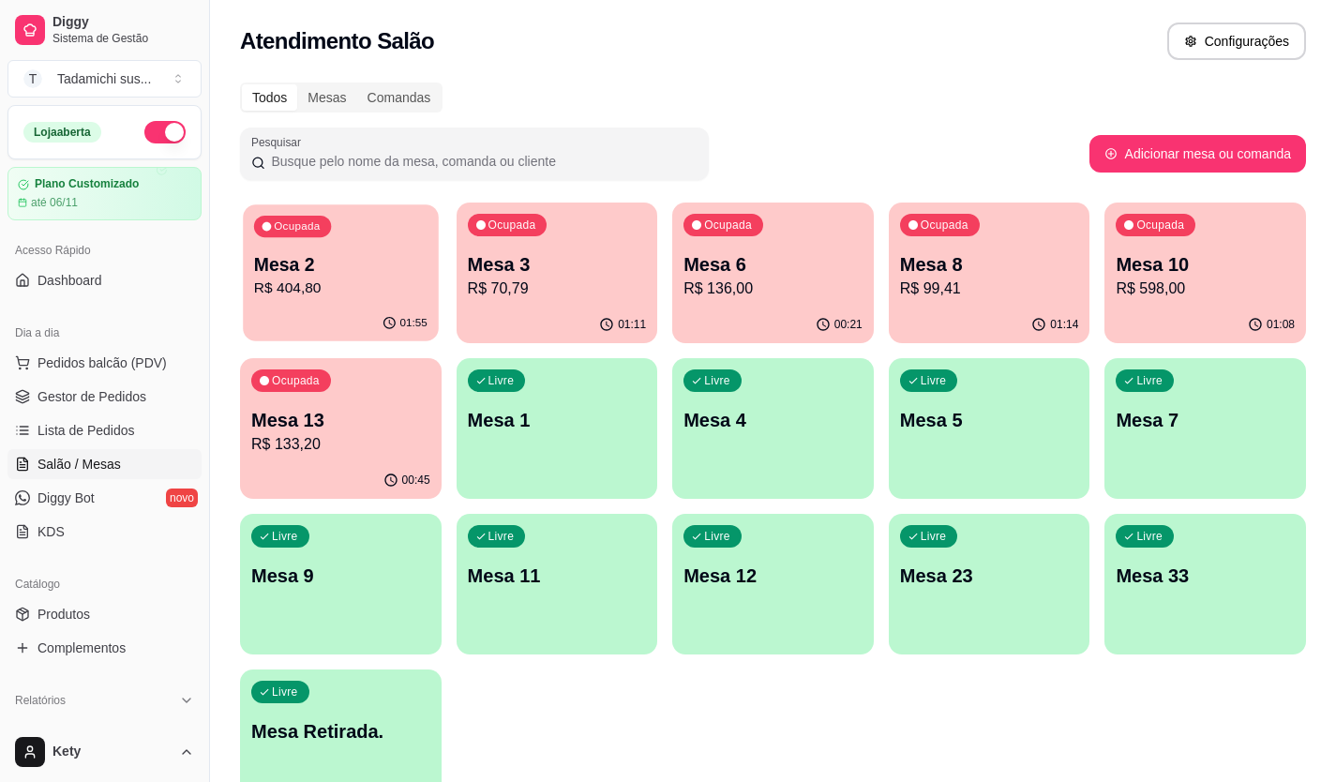
click at [296, 276] on p "Mesa 2" at bounding box center [340, 264] width 173 height 25
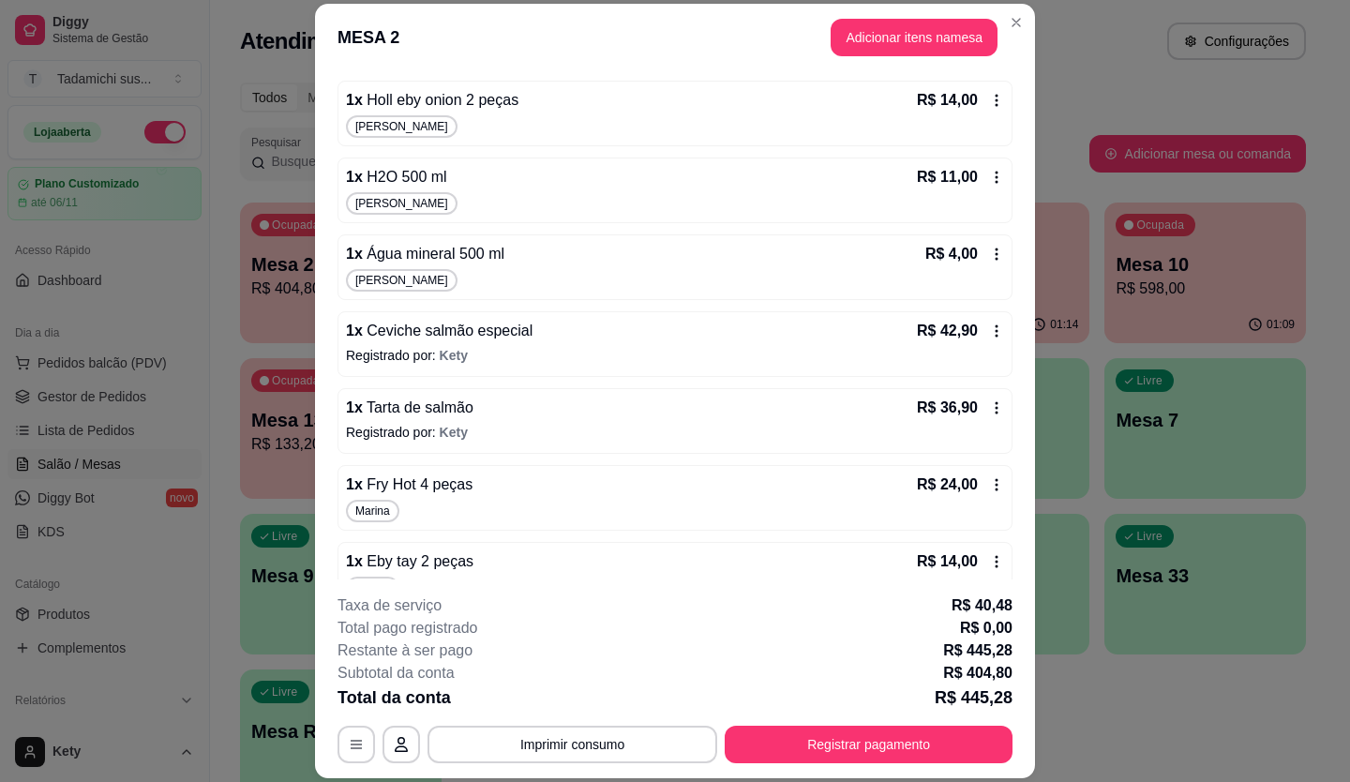
scroll to position [188, 0]
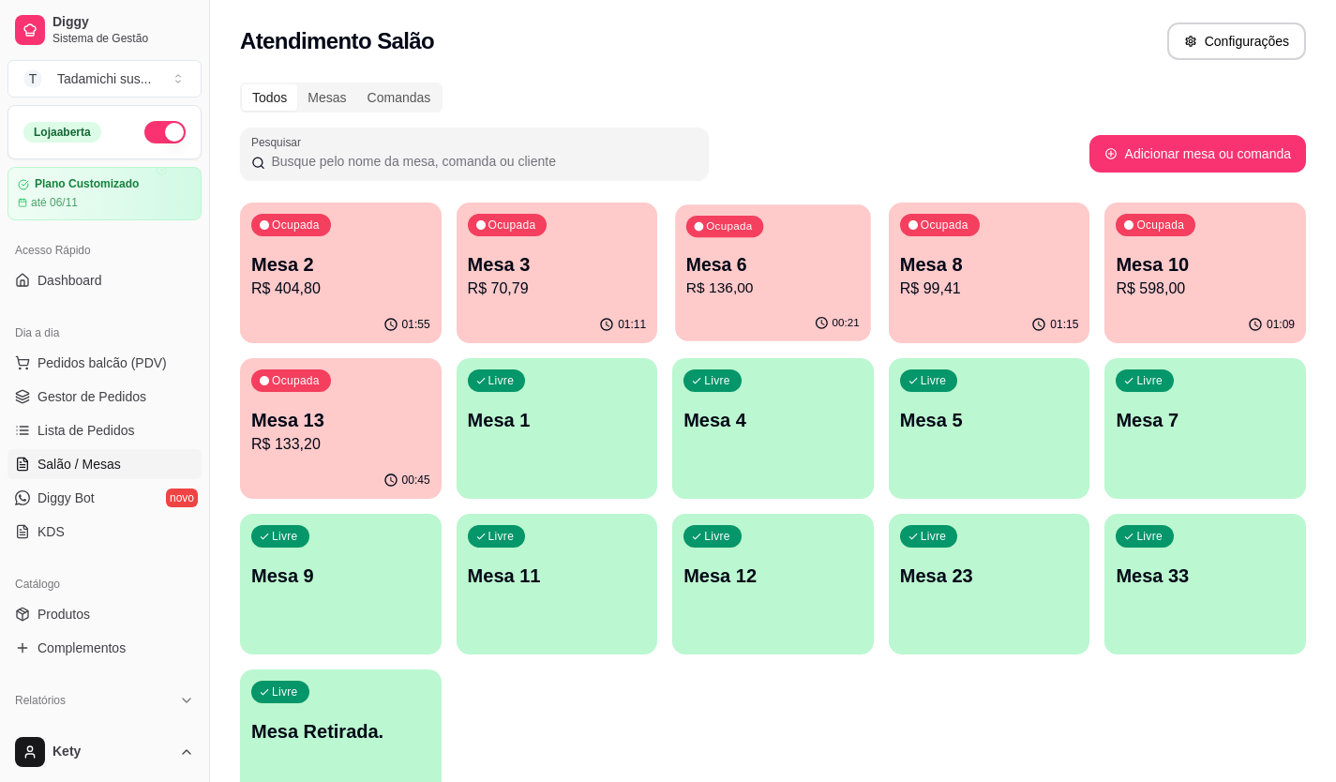
click at [791, 264] on p "Mesa 6" at bounding box center [772, 264] width 173 height 25
click at [764, 279] on p "R$ 136,00" at bounding box center [772, 288] width 173 height 22
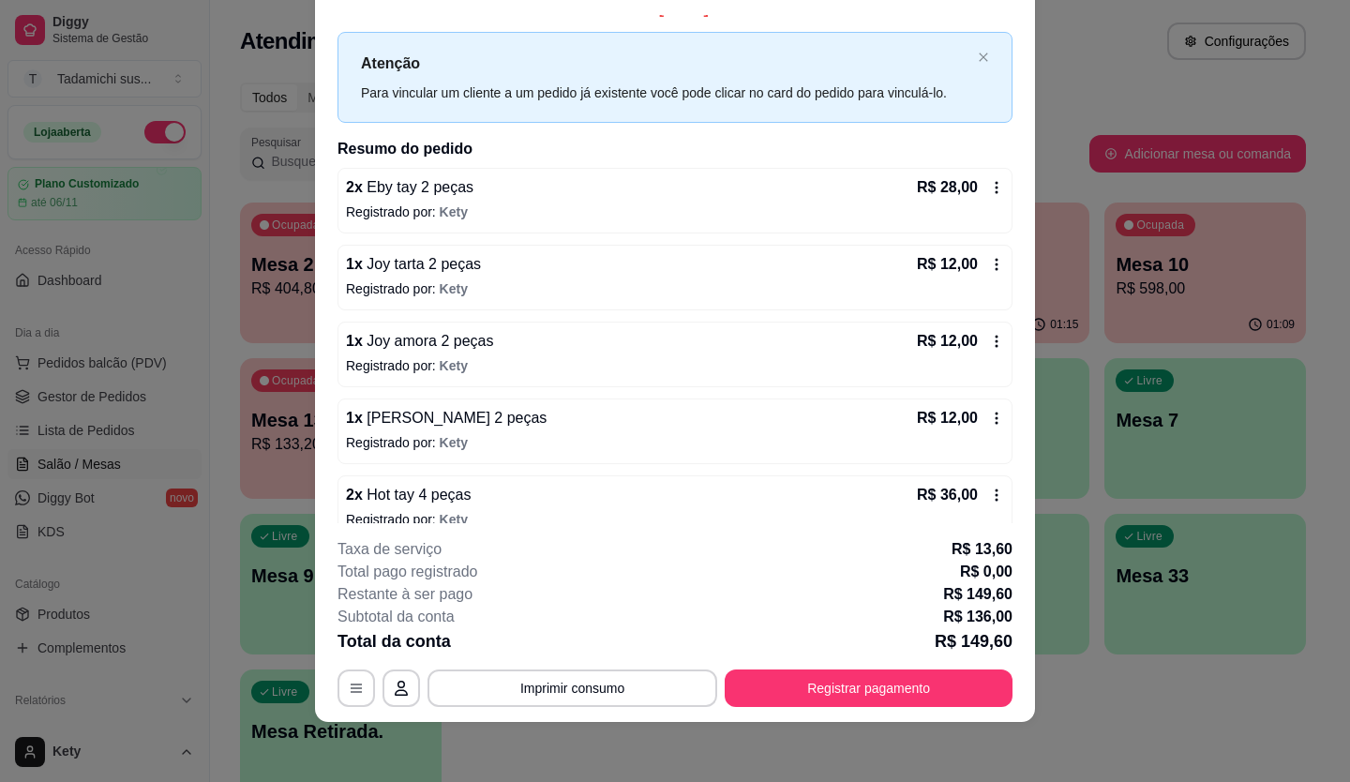
scroll to position [0, 0]
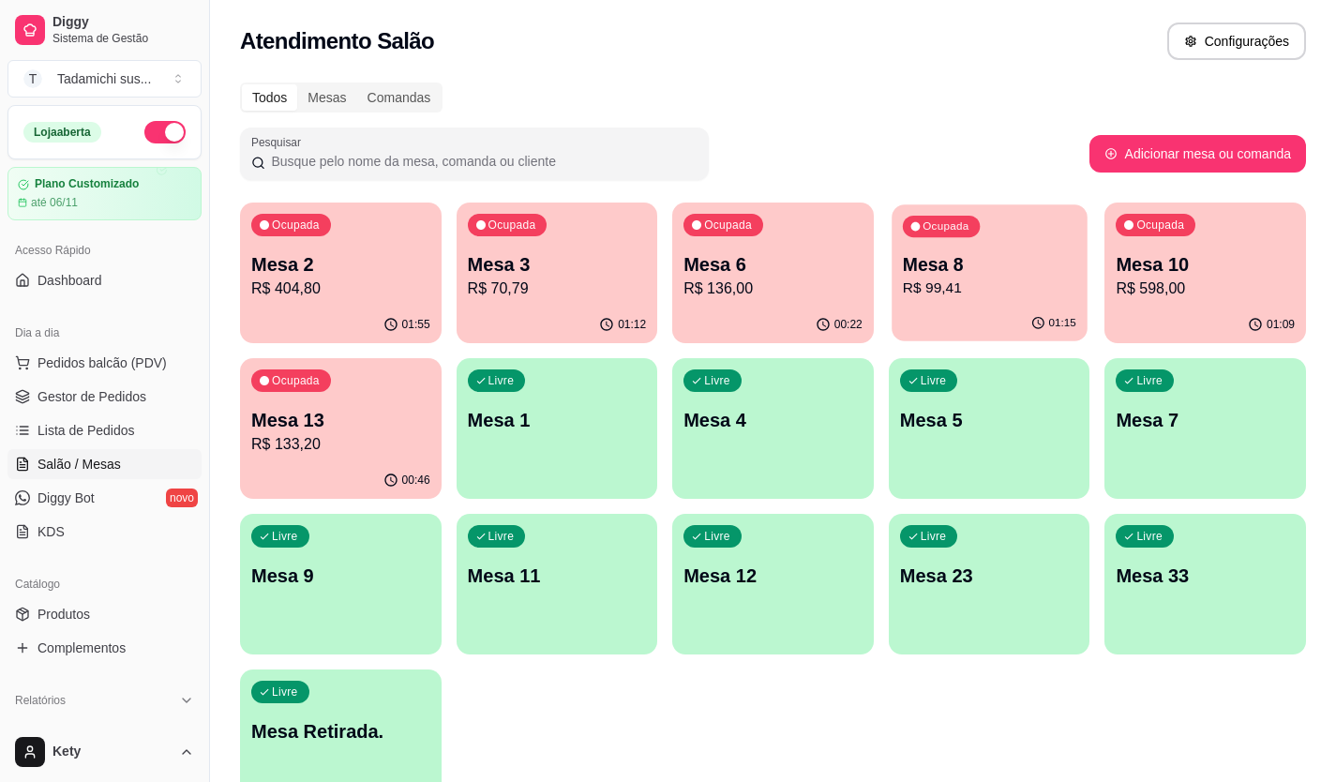
click at [961, 291] on p "R$ 99,41" at bounding box center [989, 288] width 173 height 22
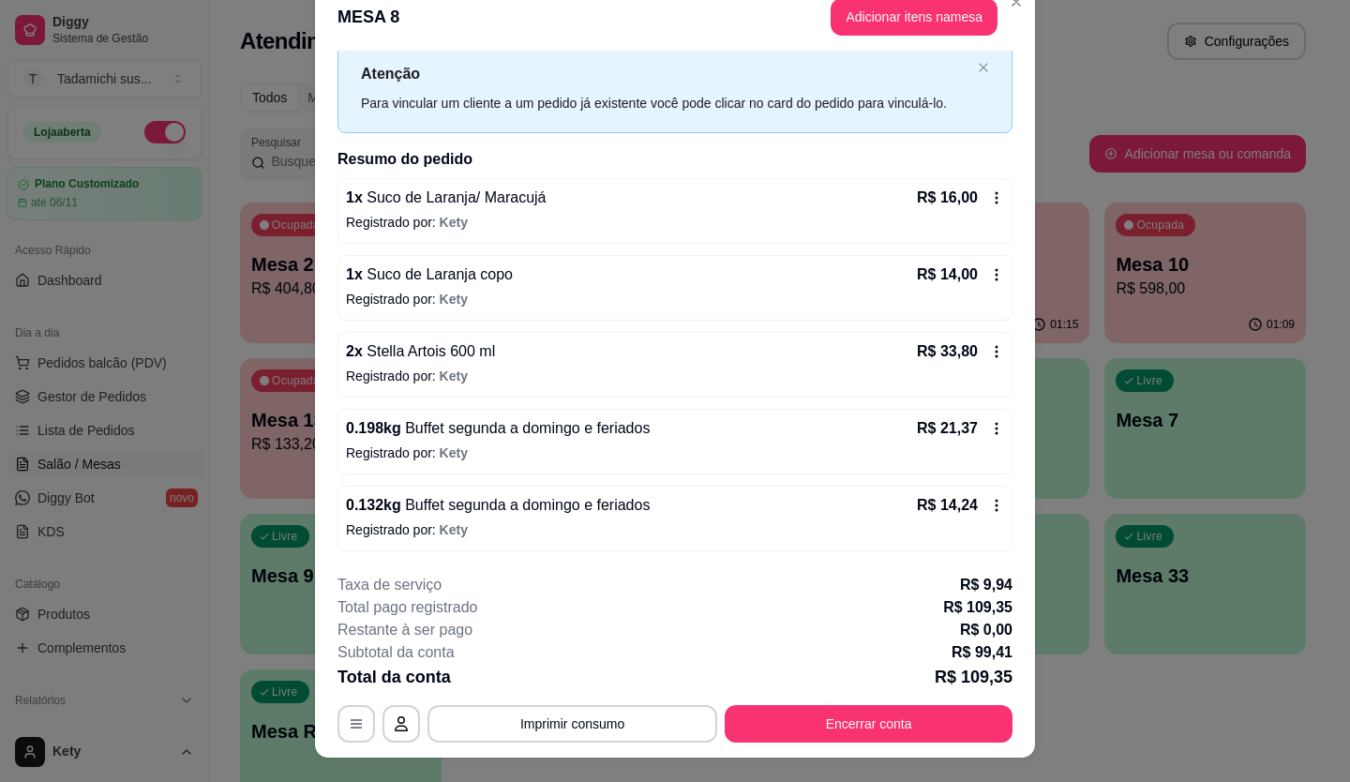
scroll to position [56, 0]
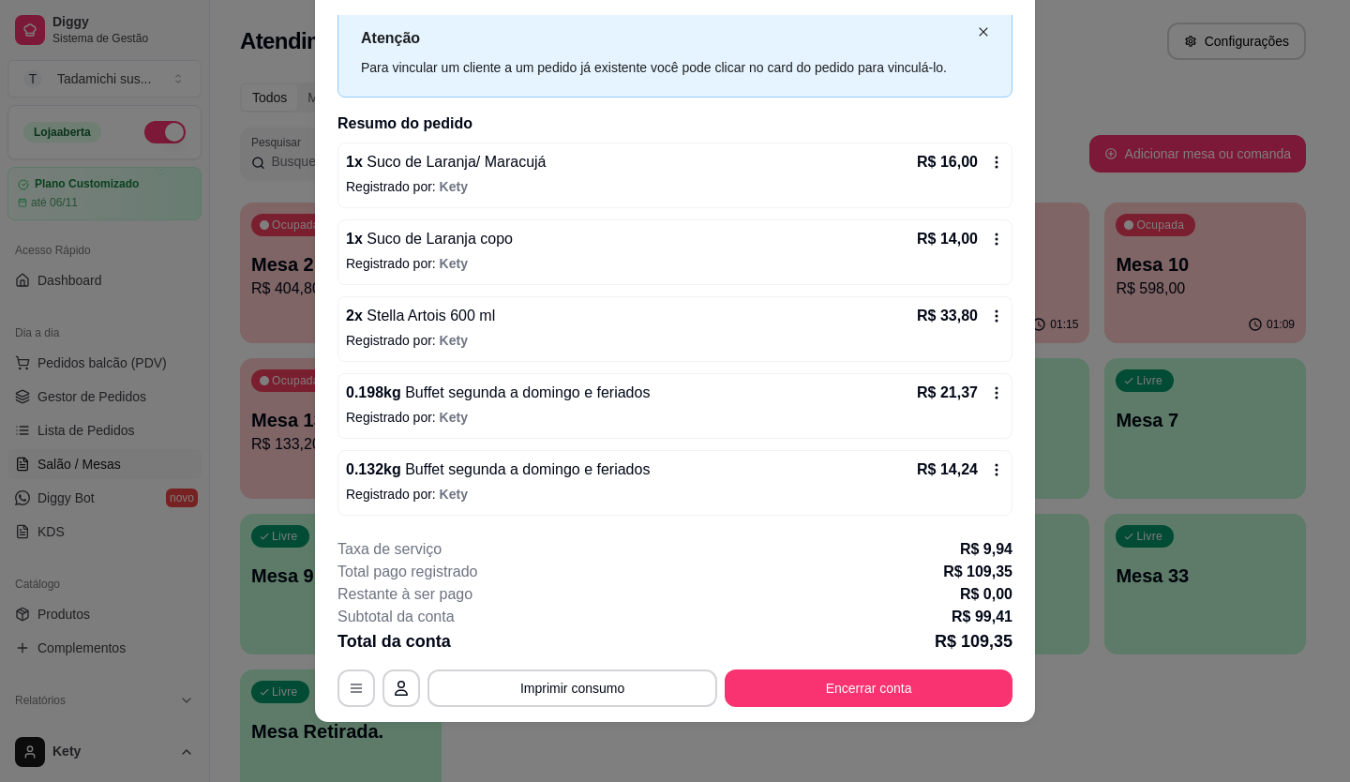
click at [979, 31] on icon "close" at bounding box center [983, 32] width 8 height 8
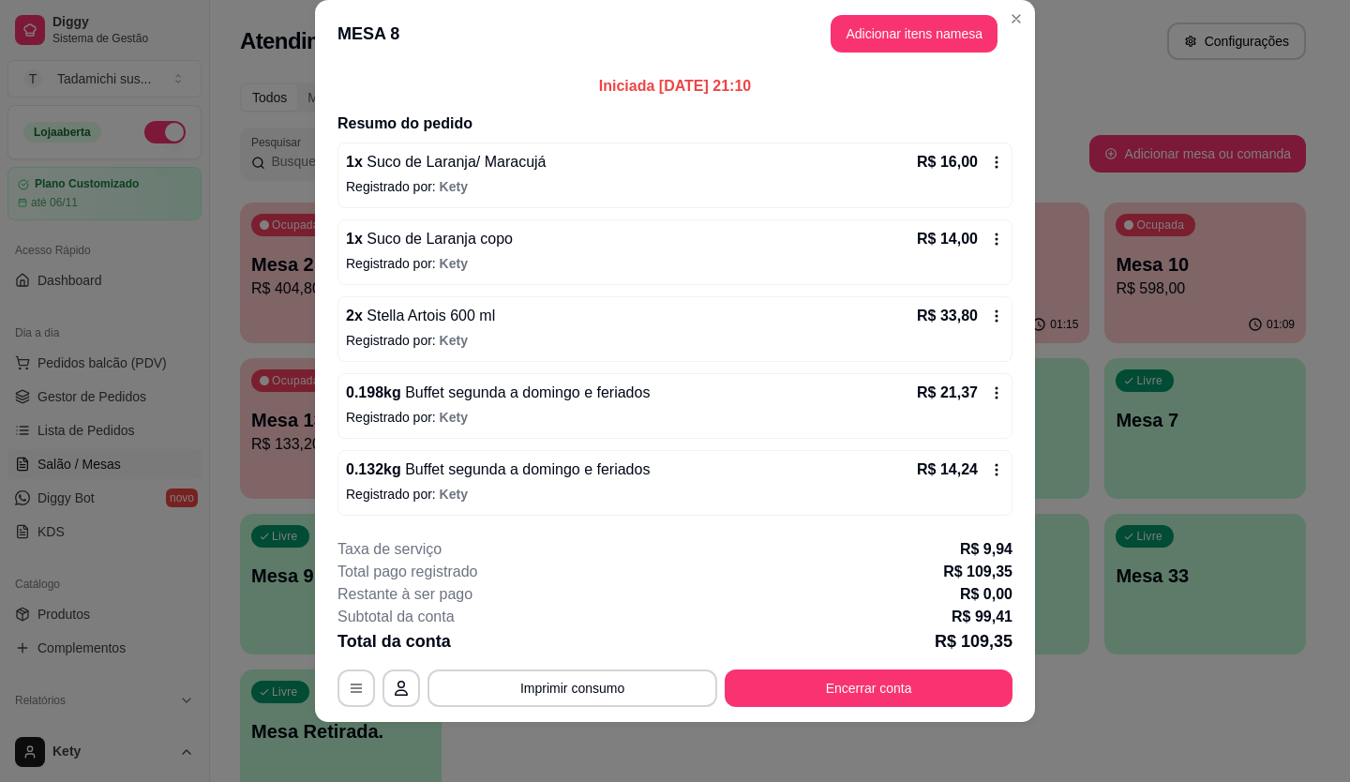
scroll to position [30, 0]
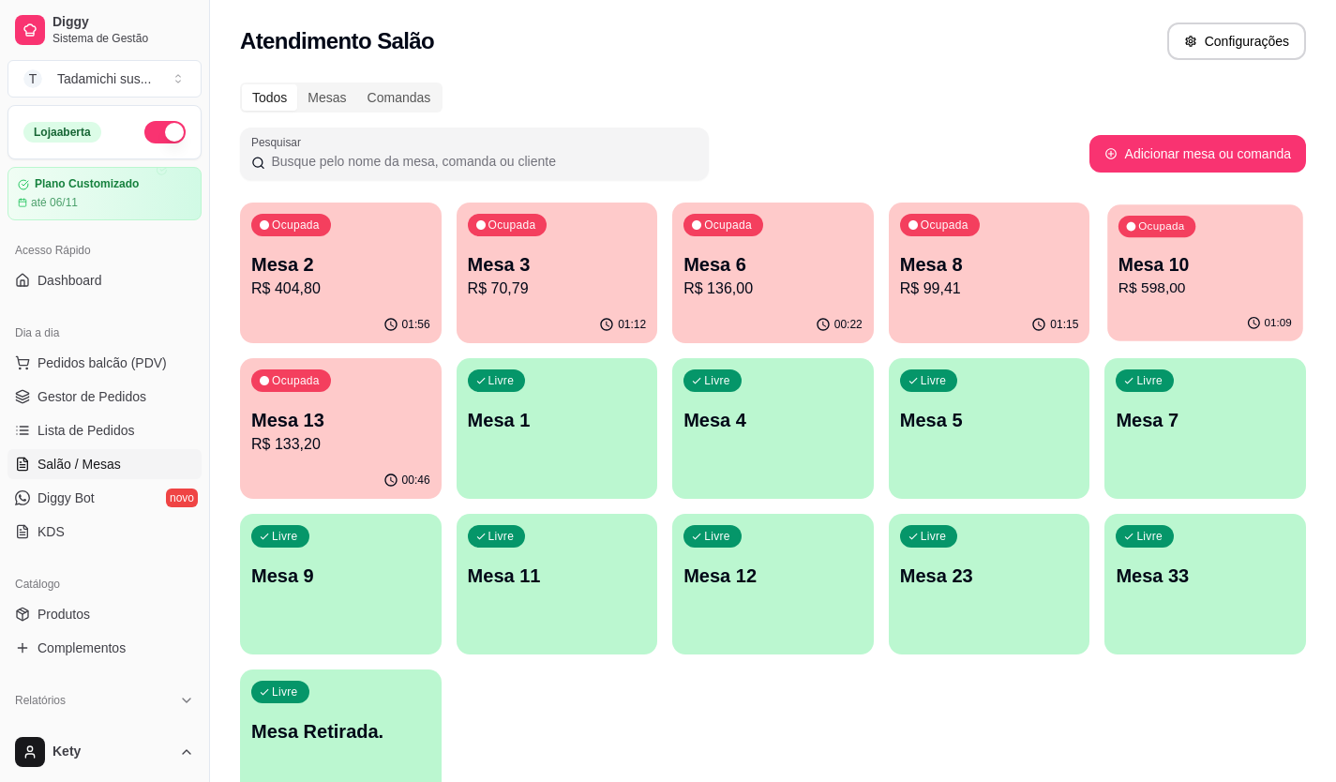
click at [1193, 266] on p "Mesa 10" at bounding box center [1204, 264] width 173 height 25
click at [1250, 266] on p "Mesa 10" at bounding box center [1204, 264] width 179 height 26
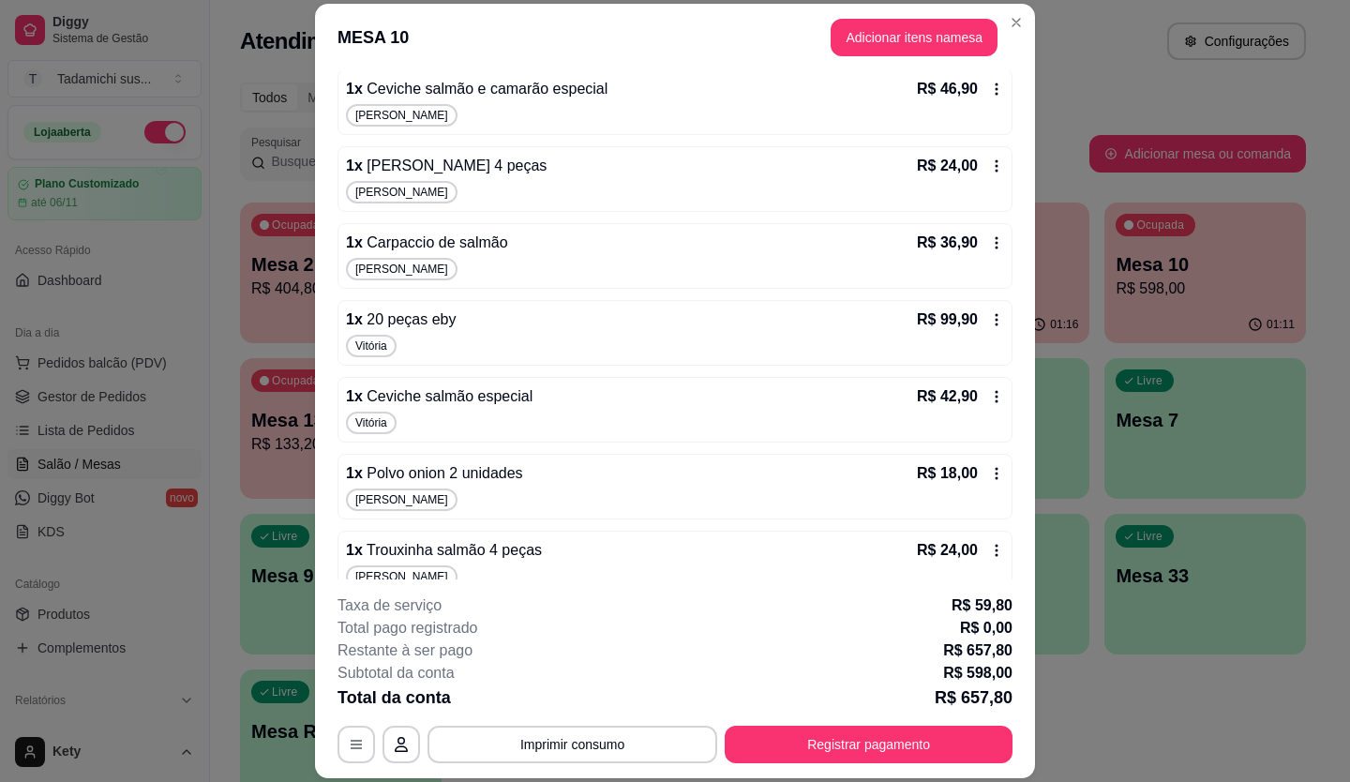
scroll to position [0, 0]
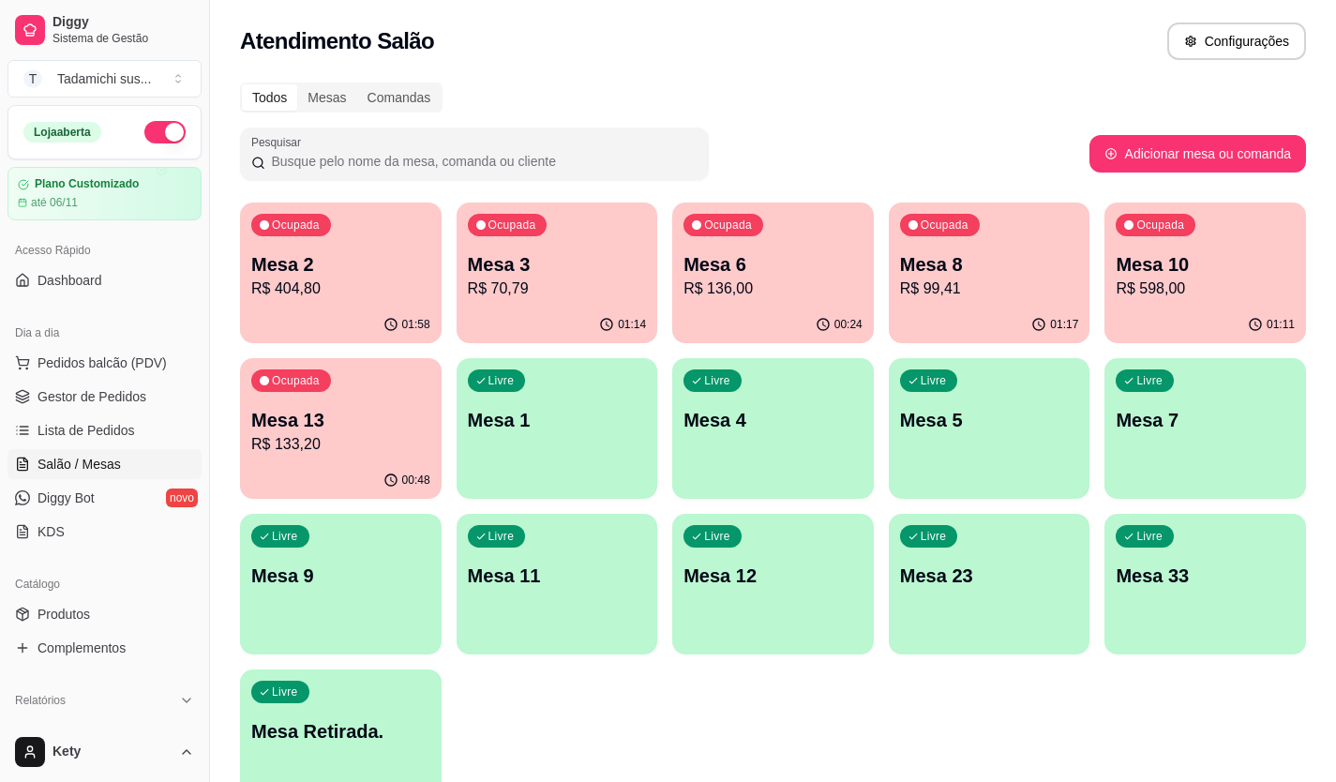
click at [493, 287] on p "R$ 70,79" at bounding box center [557, 288] width 179 height 22
click at [344, 263] on p "Mesa 2" at bounding box center [340, 264] width 179 height 26
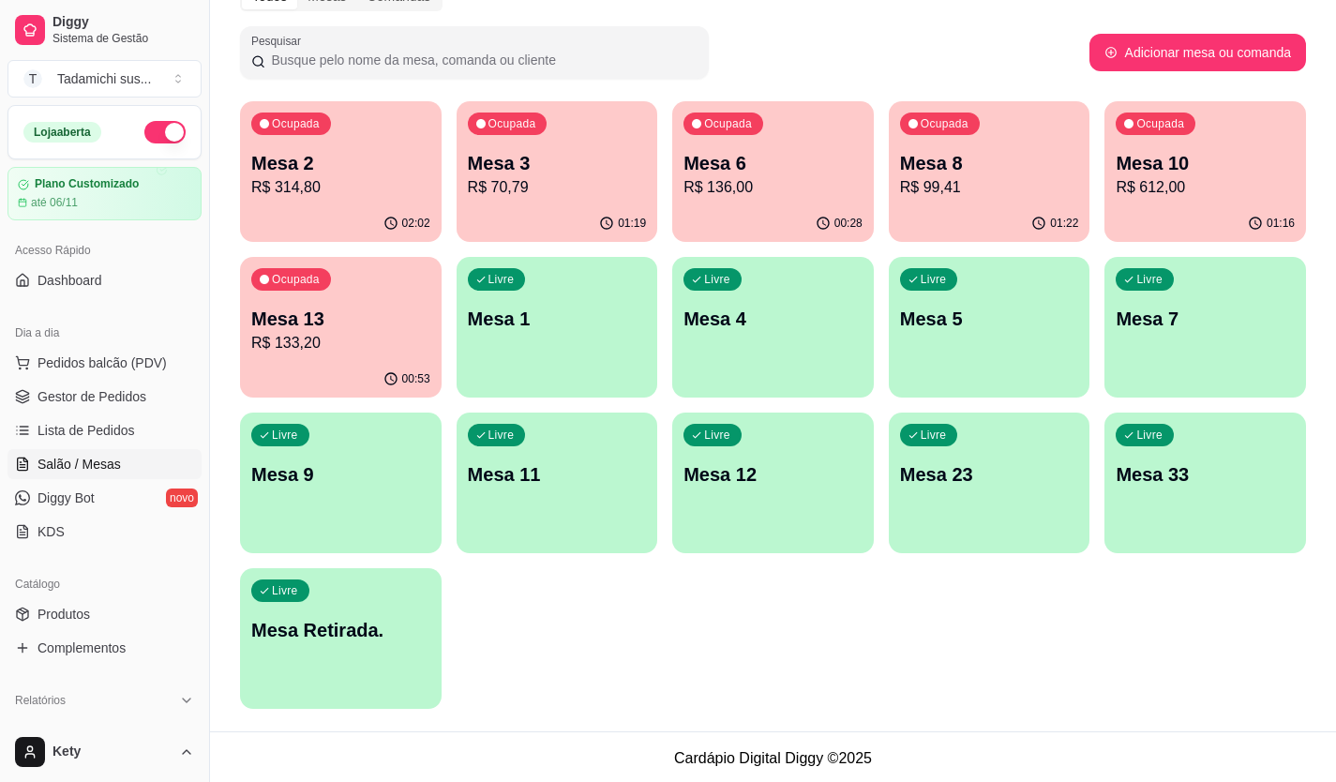
scroll to position [104, 0]
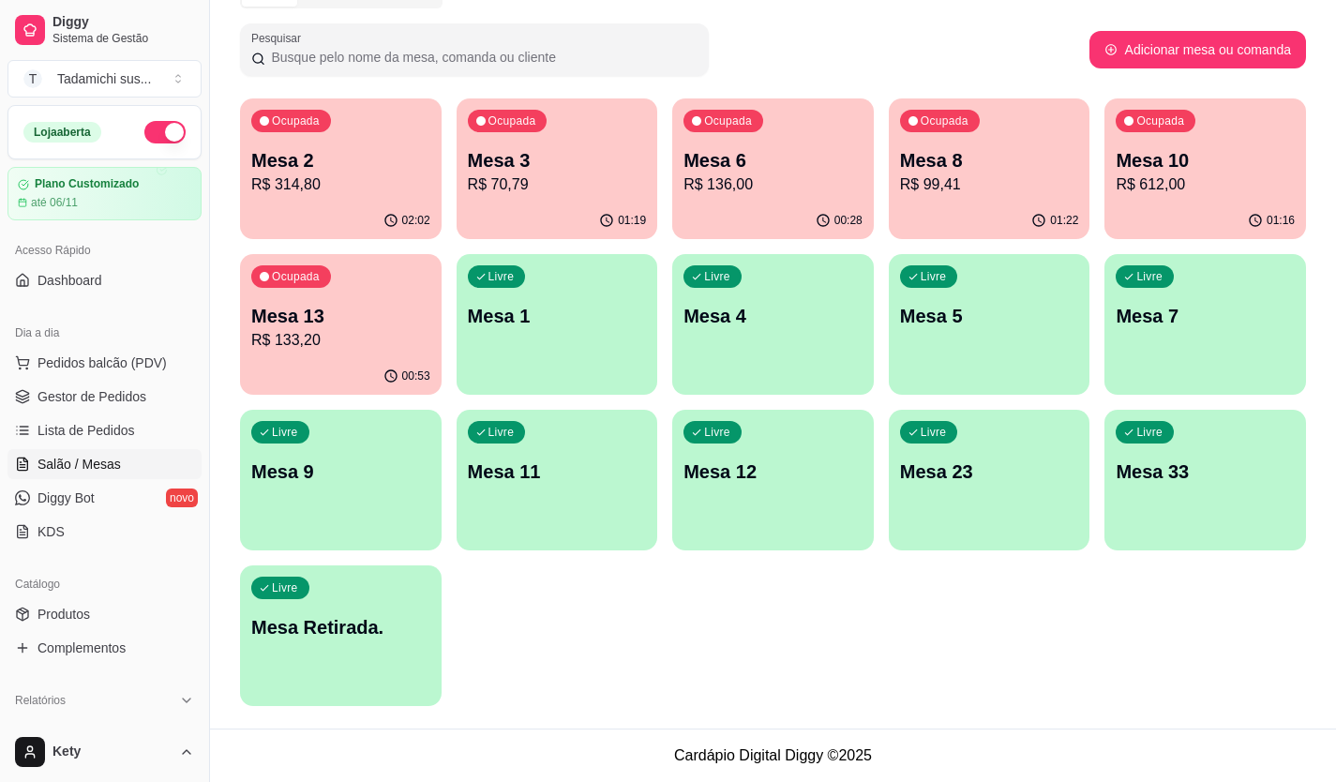
click at [84, 304] on div "Loja aberta Plano Customizado até 06/11 Acesso Rápido Dashboard Dia a dia Pedid…" at bounding box center [104, 413] width 209 height 617
click at [138, 266] on link "Dashboard" at bounding box center [104, 280] width 194 height 30
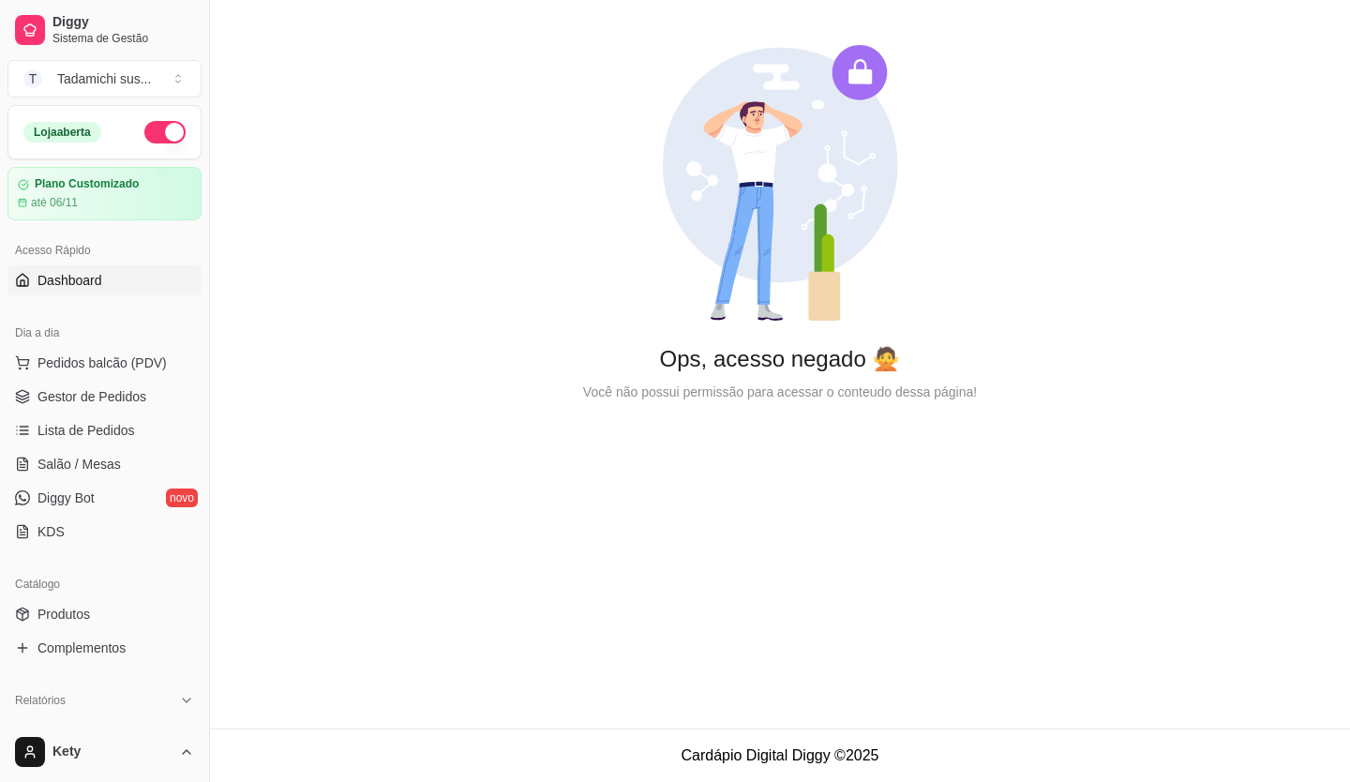
drag, startPoint x: 540, startPoint y: 196, endPoint x: 552, endPoint y: 159, distance: 38.5
click at [542, 193] on div "Ops, acesso negado 🙅 Você não possui permissão para acessar o conteudo dessa pá…" at bounding box center [780, 223] width 1140 height 447
click at [94, 399] on span "Gestor de Pedidos" at bounding box center [91, 396] width 109 height 19
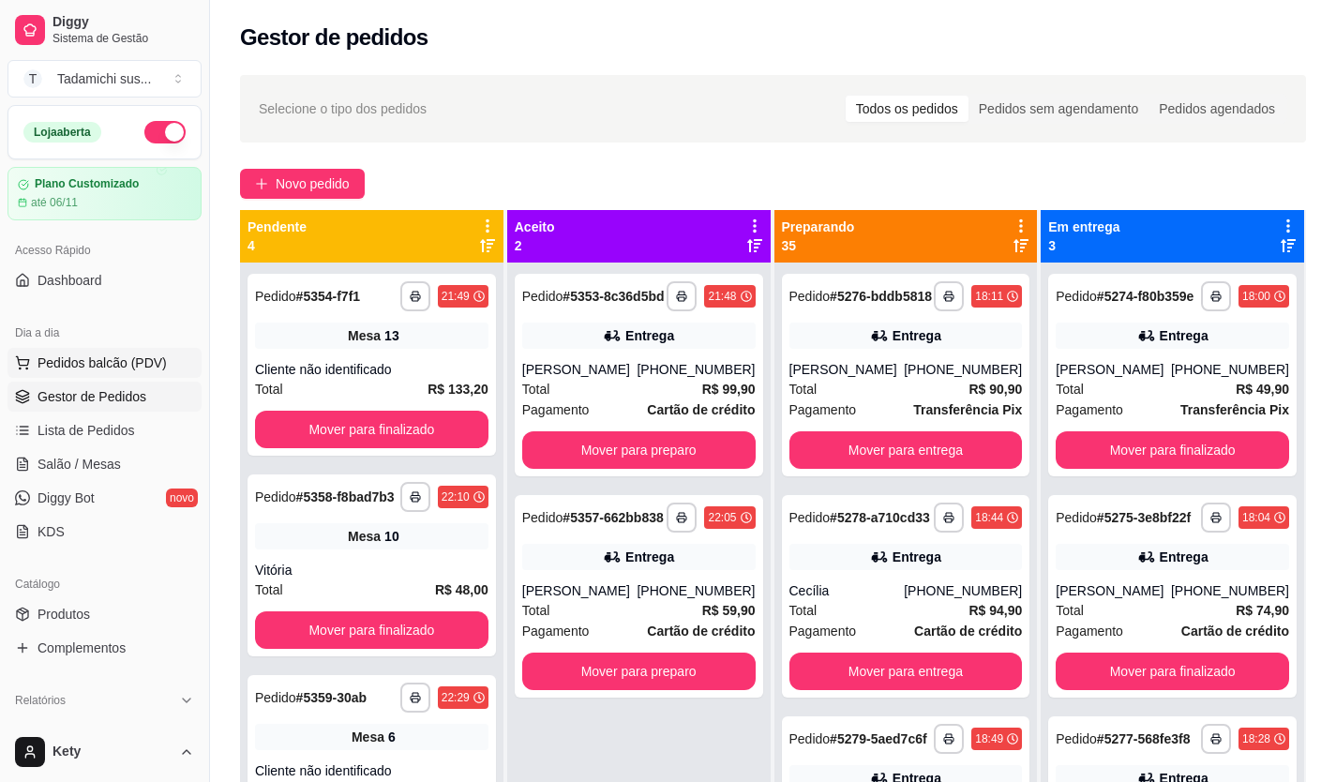
click at [133, 354] on span "Pedidos balcão (PDV)" at bounding box center [101, 362] width 129 height 19
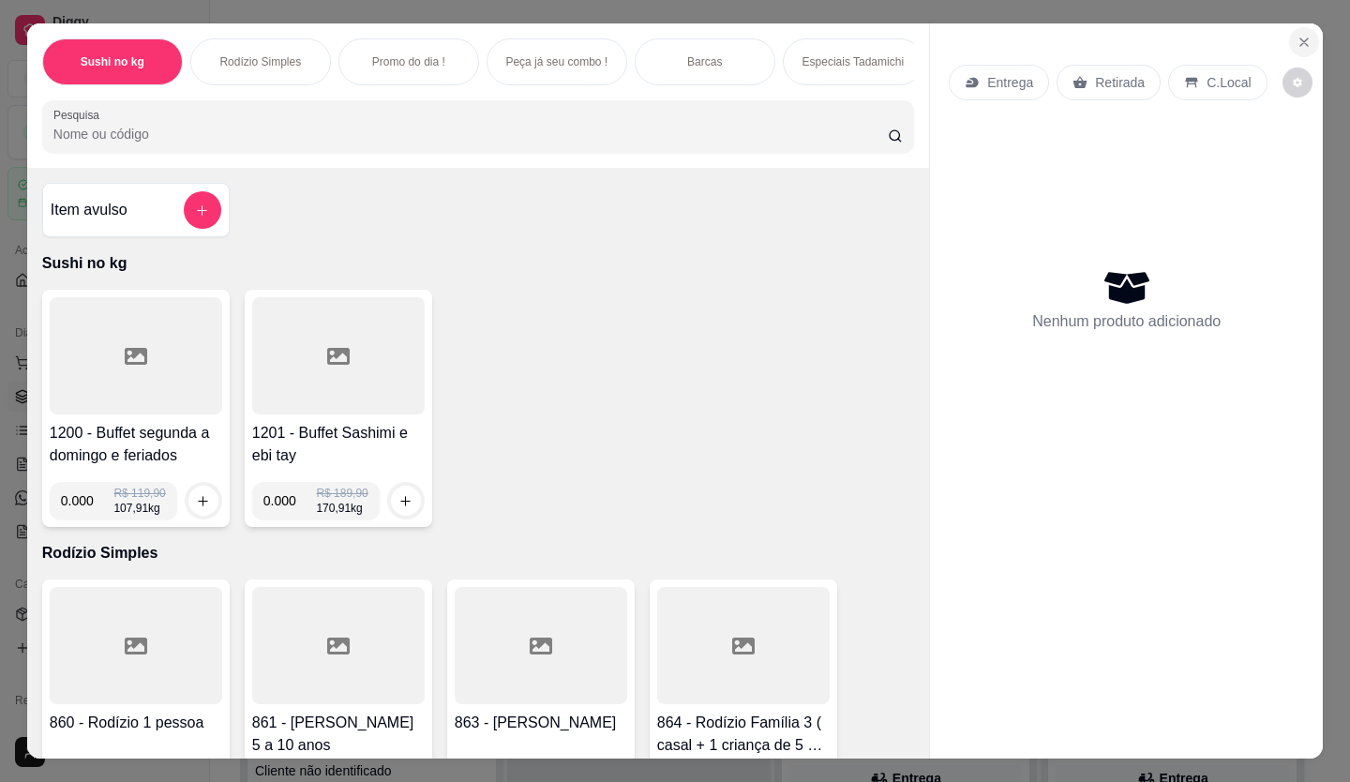
click at [1307, 27] on button "Close" at bounding box center [1304, 42] width 30 height 30
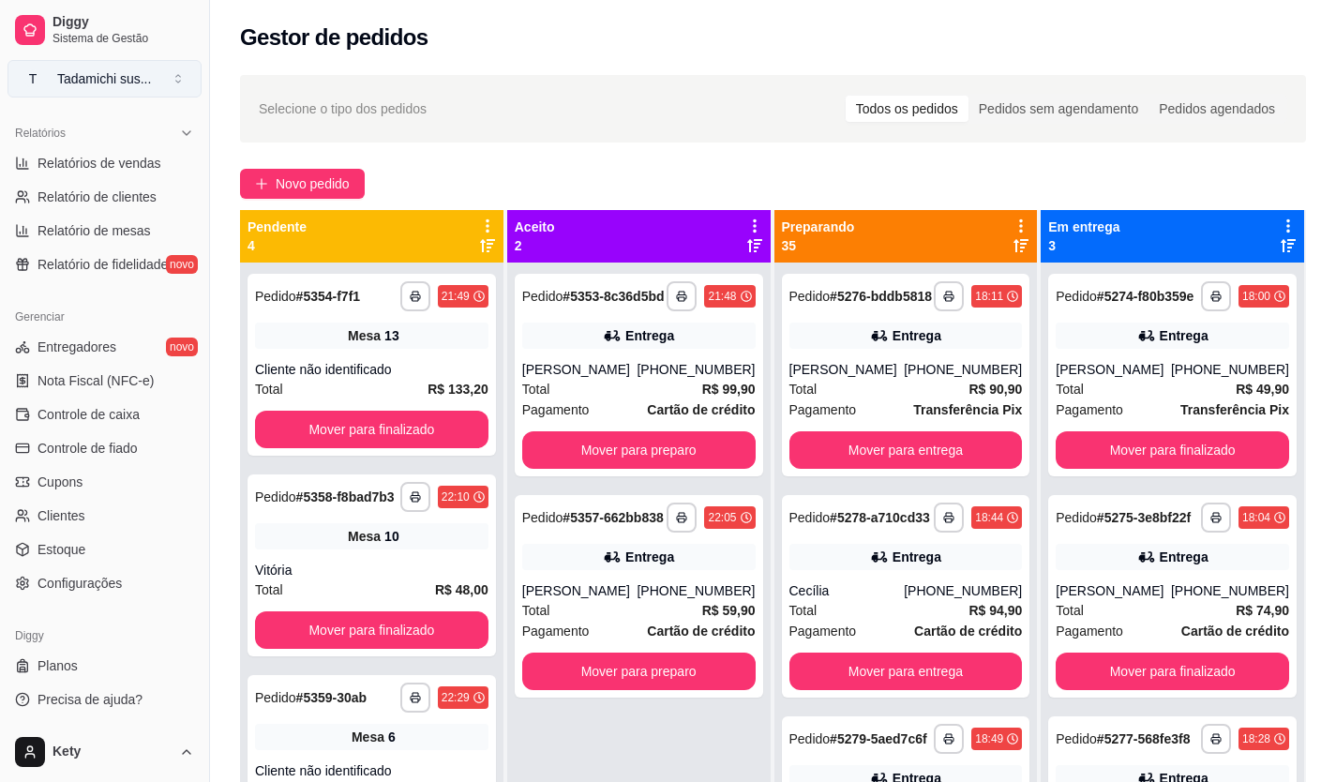
click at [143, 93] on button "T Tadamichi sus ..." at bounding box center [104, 78] width 194 height 37
click at [160, 87] on button "T Tadamichi sus ..." at bounding box center [104, 78] width 194 height 37
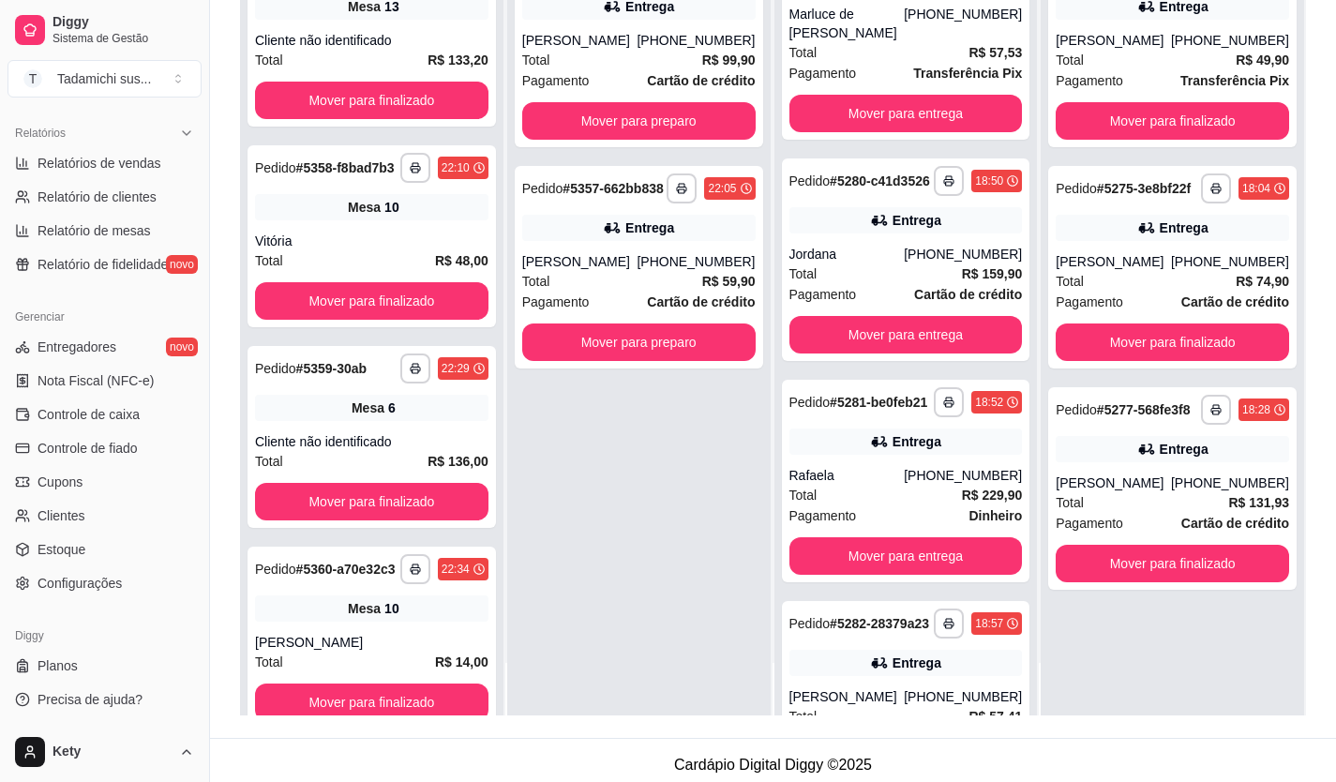
scroll to position [286, 0]
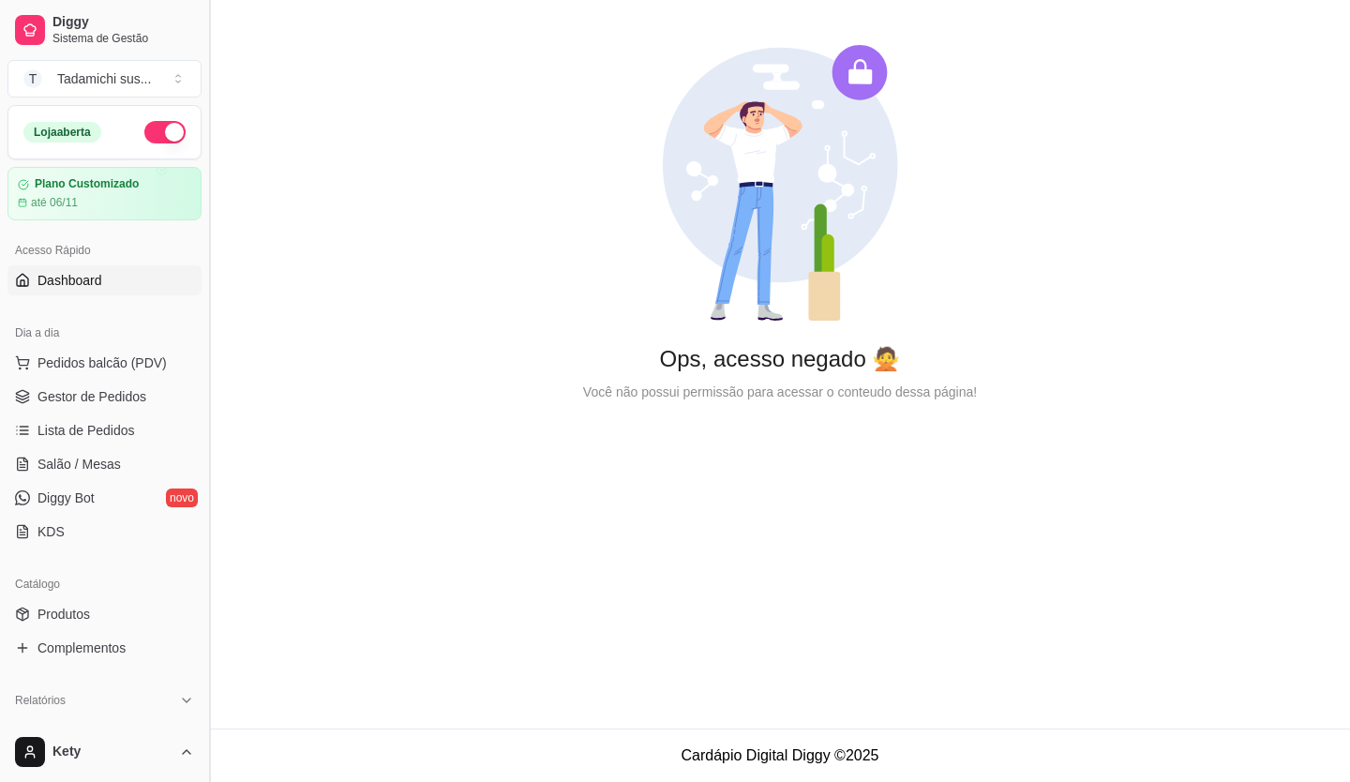
drag, startPoint x: 209, startPoint y: 343, endPoint x: 216, endPoint y: 385, distance: 42.7
click at [216, 385] on button "Toggle Sidebar" at bounding box center [209, 391] width 15 height 782
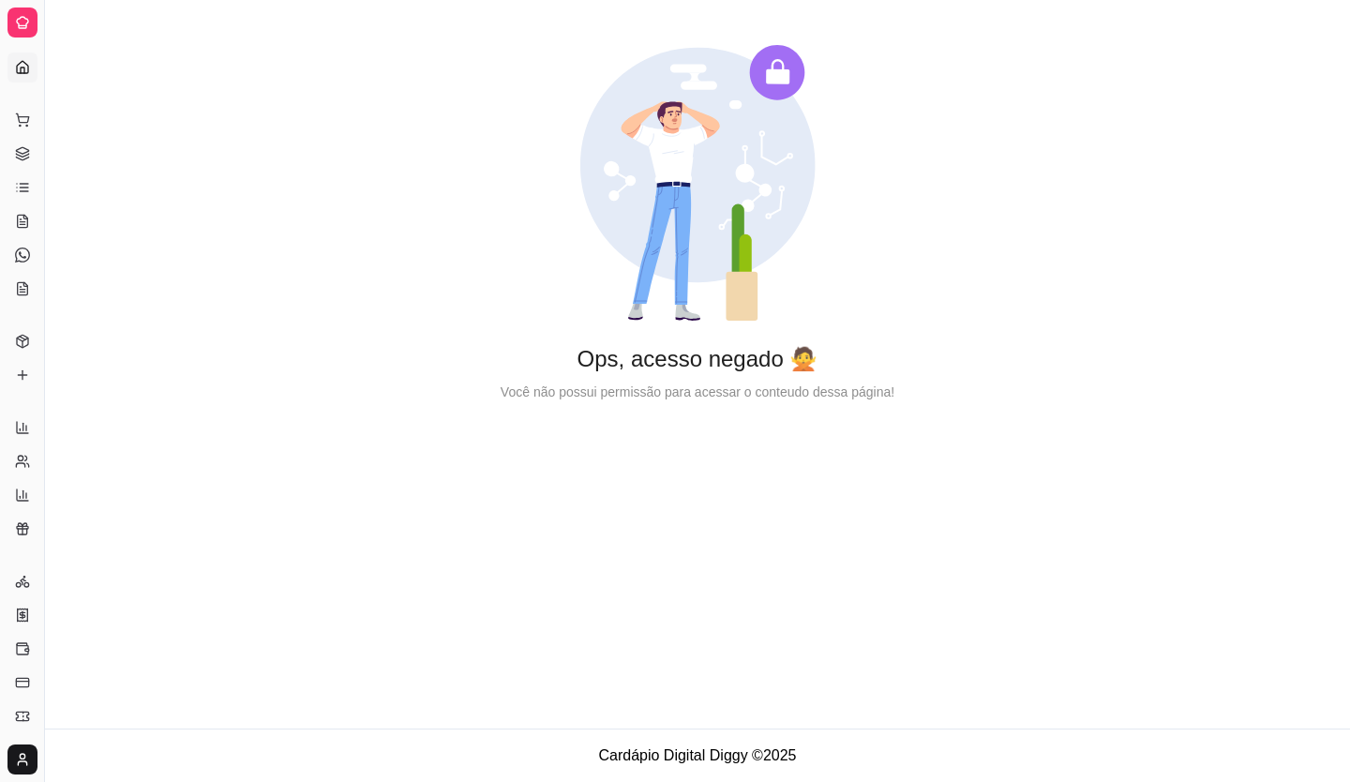
drag, startPoint x: 48, startPoint y: 330, endPoint x: 123, endPoint y: 355, distance: 79.1
click at [259, 369] on div "Diggy Sistema de Gestão T Tadamichi sus ... Loja aberta Plano Customizado até 0…" at bounding box center [675, 391] width 1350 height 782
drag, startPoint x: 49, startPoint y: 337, endPoint x: 180, endPoint y: 347, distance: 131.6
click at [117, 362] on div "Diggy Sistema de Gestão T Tadamichi sus ... Loja aberta Plano Customizado até 0…" at bounding box center [675, 391] width 1350 height 782
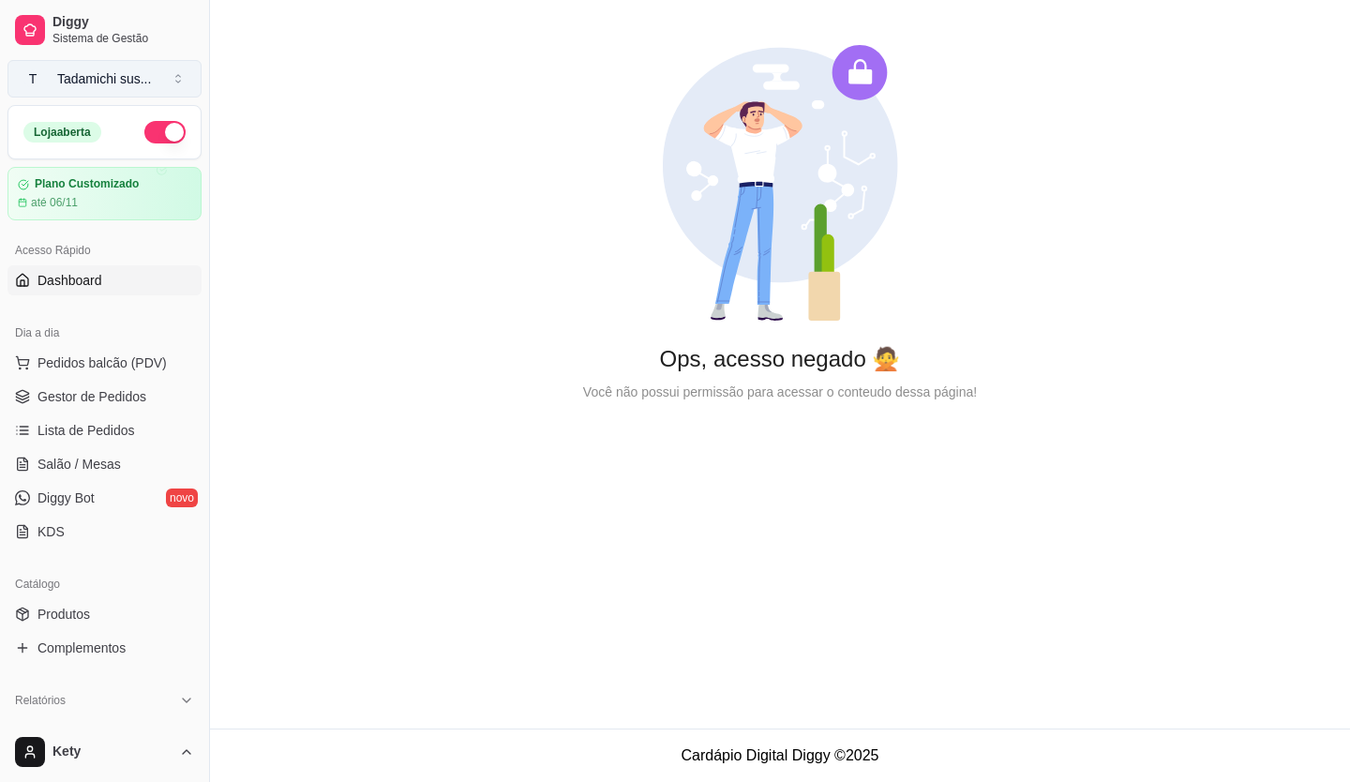
click at [157, 92] on button "T Tadamichi sus ..." at bounding box center [104, 78] width 194 height 37
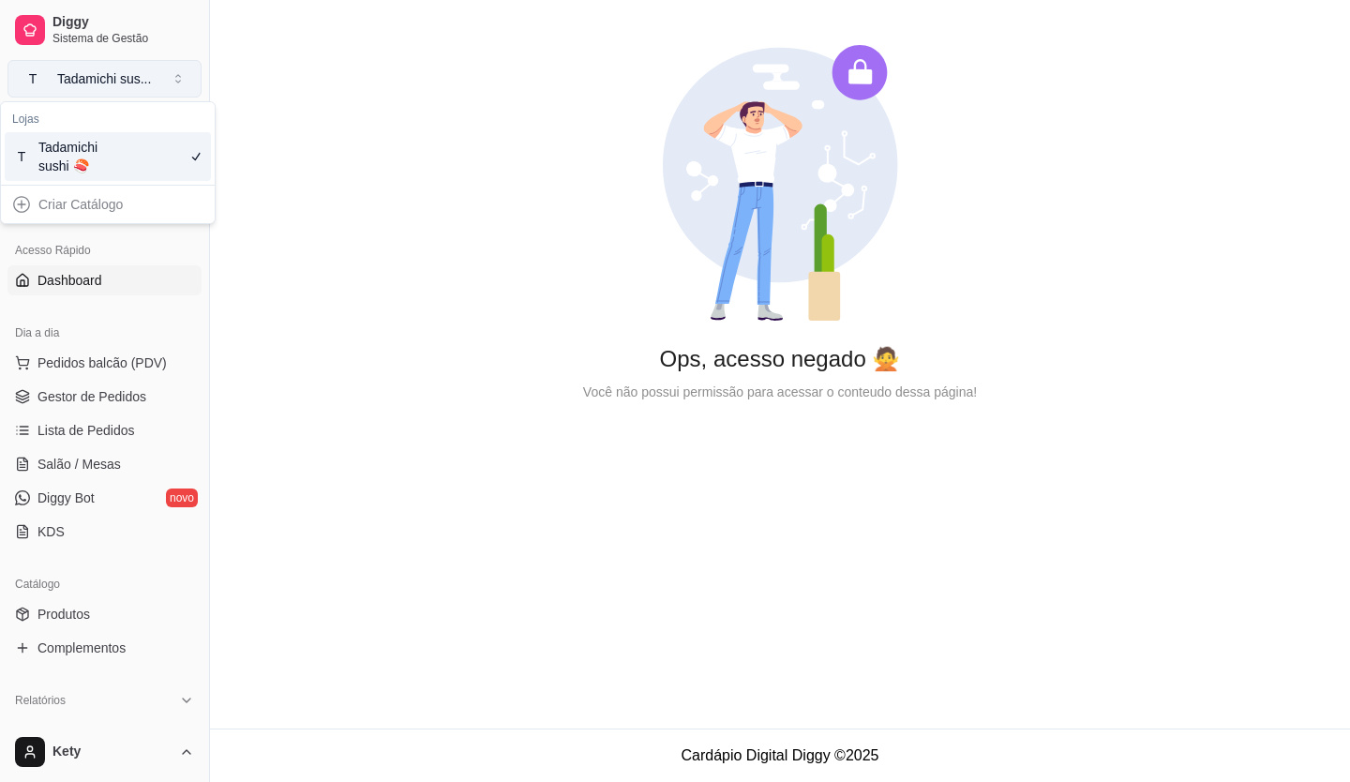
click at [168, 92] on button "T Tadamichi sus ..." at bounding box center [104, 78] width 194 height 37
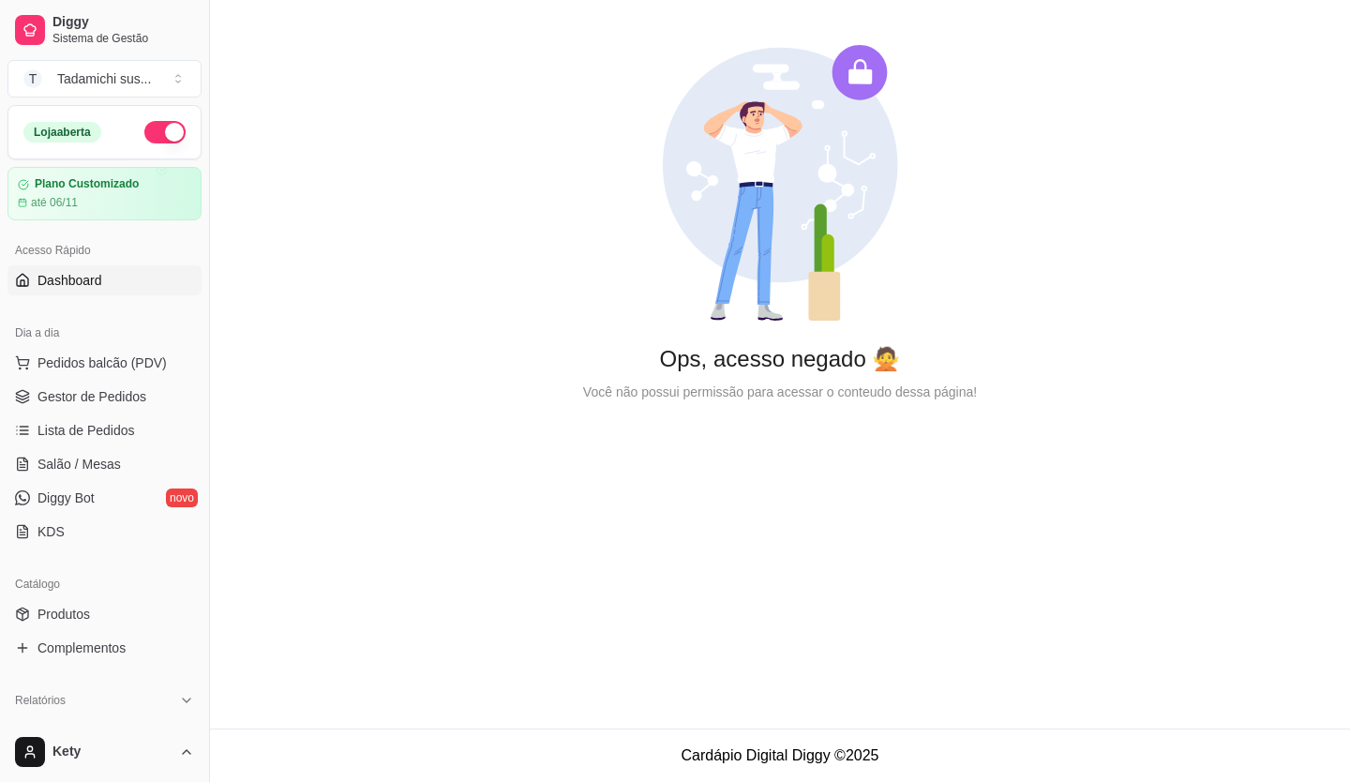
click at [973, 189] on div "Ops, acesso negado 🙅 Você não possui permissão para acessar o conteudo dessa pá…" at bounding box center [780, 223] width 1140 height 447
drag, startPoint x: 974, startPoint y: 188, endPoint x: 933, endPoint y: 277, distance: 97.3
click at [932, 280] on div "Ops, acesso negado 🙅 Você não possui permissão para acessar o conteudo dessa pá…" at bounding box center [780, 223] width 1140 height 447
click at [97, 37] on span "Sistema de Gestão" at bounding box center [123, 38] width 142 height 15
click at [102, 23] on span "Diggy" at bounding box center [123, 22] width 142 height 17
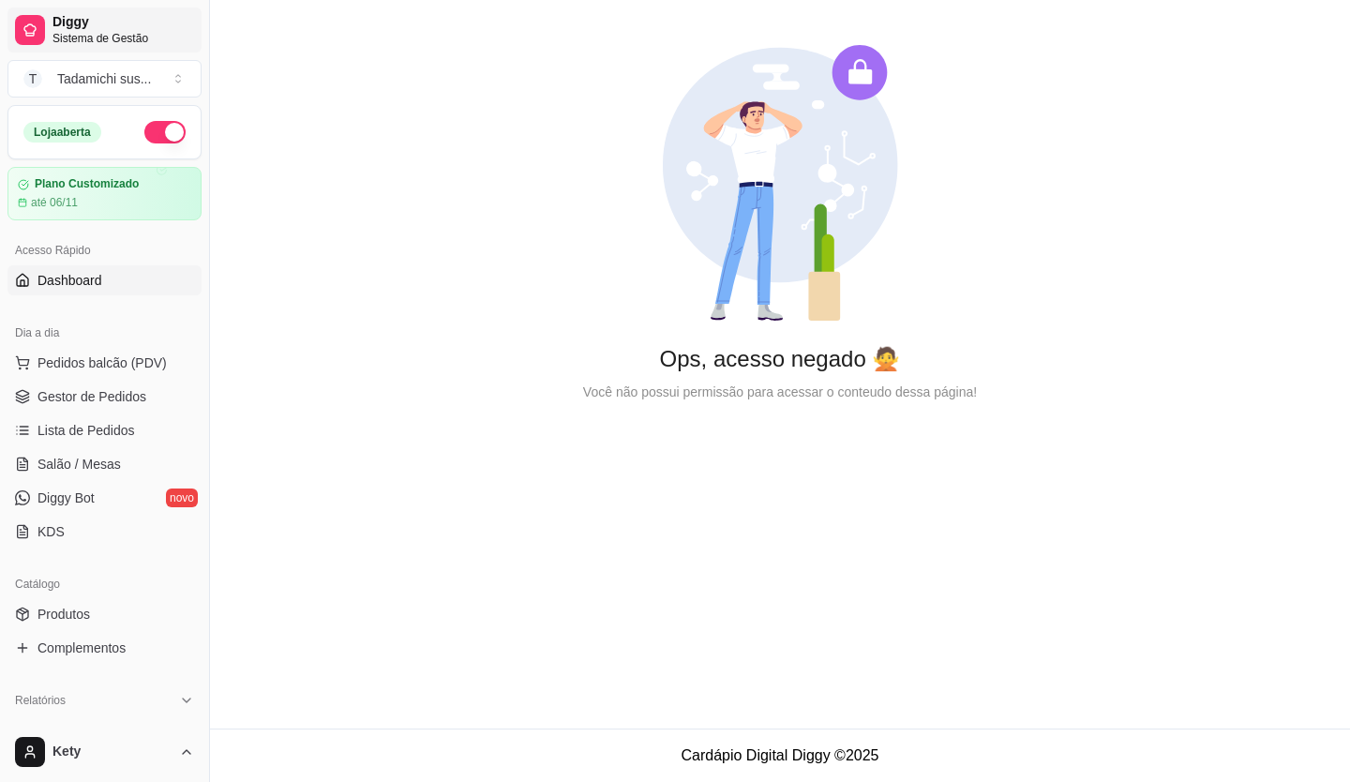
click at [102, 23] on span "Diggy" at bounding box center [123, 22] width 142 height 17
click at [166, 71] on button "T Tadamichi sus ..." at bounding box center [104, 78] width 194 height 37
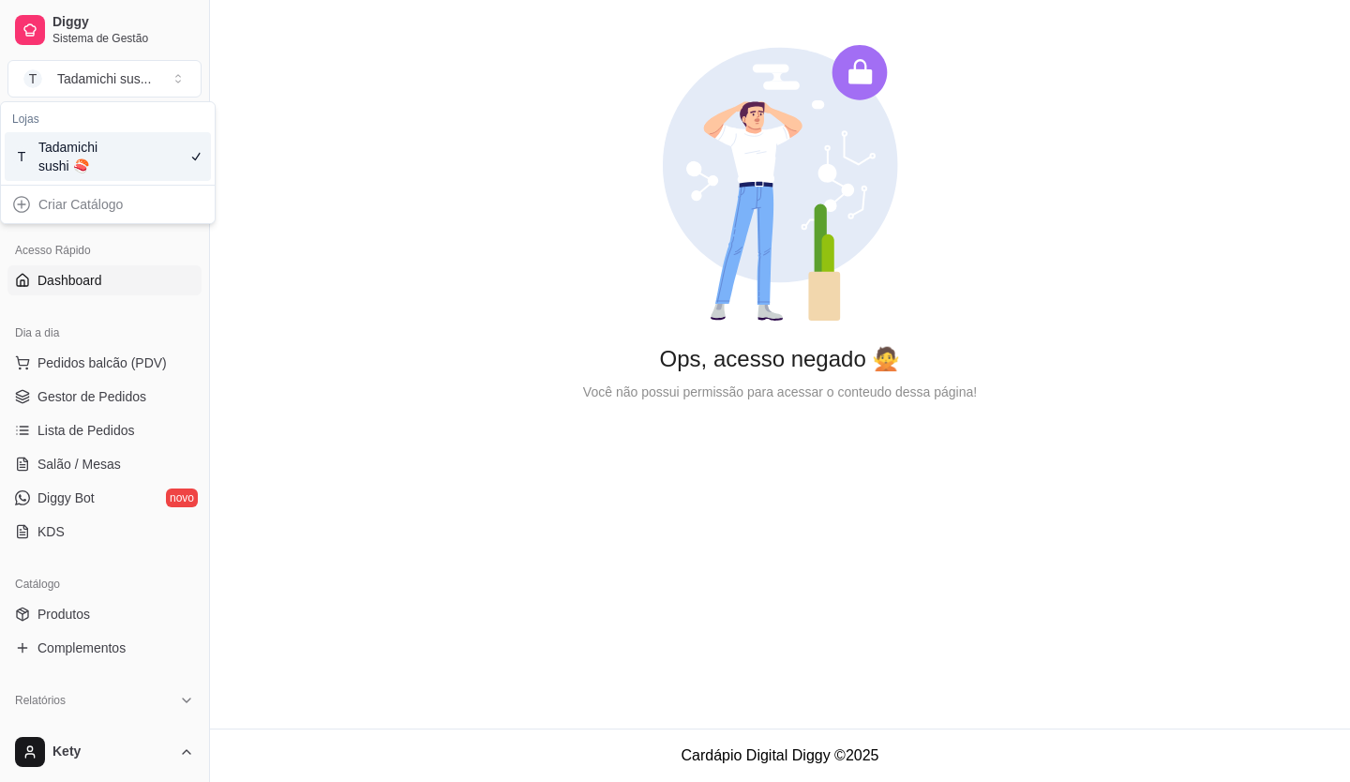
click at [313, 106] on div "Ops, acesso negado 🙅 Você não possui permissão para acessar o conteudo dessa pá…" at bounding box center [780, 223] width 1140 height 447
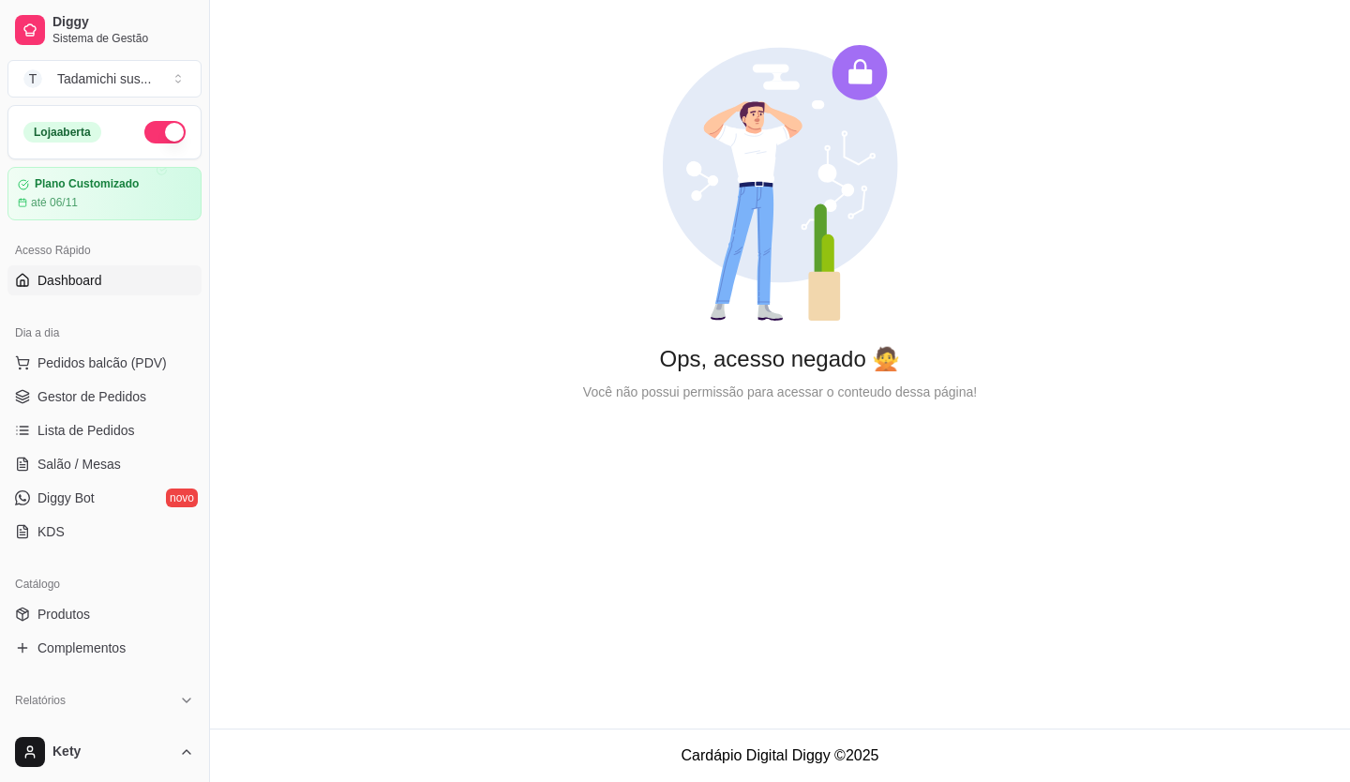
click at [144, 133] on button "button" at bounding box center [164, 132] width 41 height 22
click at [160, 127] on button "button" at bounding box center [164, 132] width 41 height 22
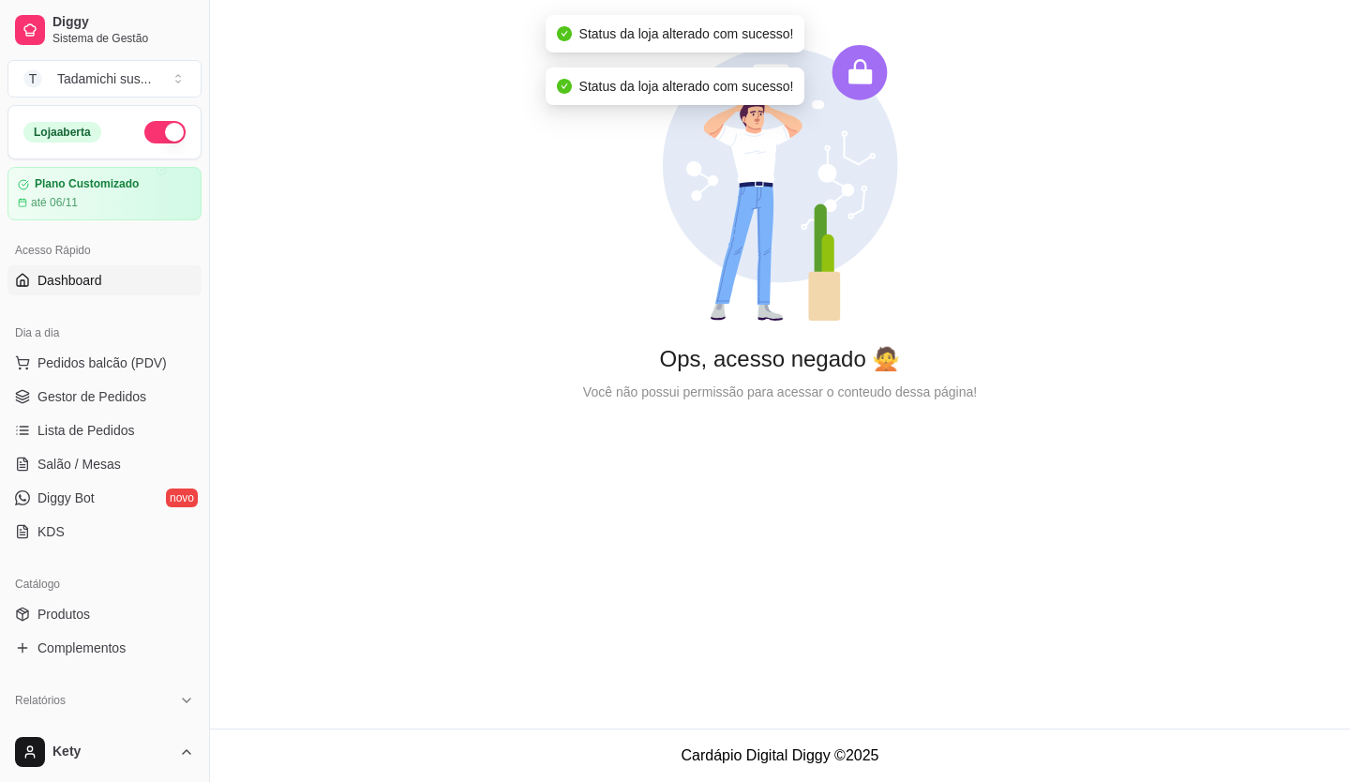
click at [437, 232] on div "Ops, acesso negado 🙅 Você não possui permissão para acessar o conteudo dessa pá…" at bounding box center [780, 223] width 1140 height 447
click at [439, 232] on div "Ops, acesso negado 🙅 Você não possui permissão para acessar o conteudo dessa pá…" at bounding box center [780, 223] width 1140 height 447
click at [440, 232] on div "Ops, acesso negado 🙅 Você não possui permissão para acessar o conteudo dessa pá…" at bounding box center [780, 223] width 1140 height 447
click at [288, 264] on div "Ops, acesso negado 🙅 Você não possui permissão para acessar o conteudo dessa pá…" at bounding box center [780, 223] width 1140 height 447
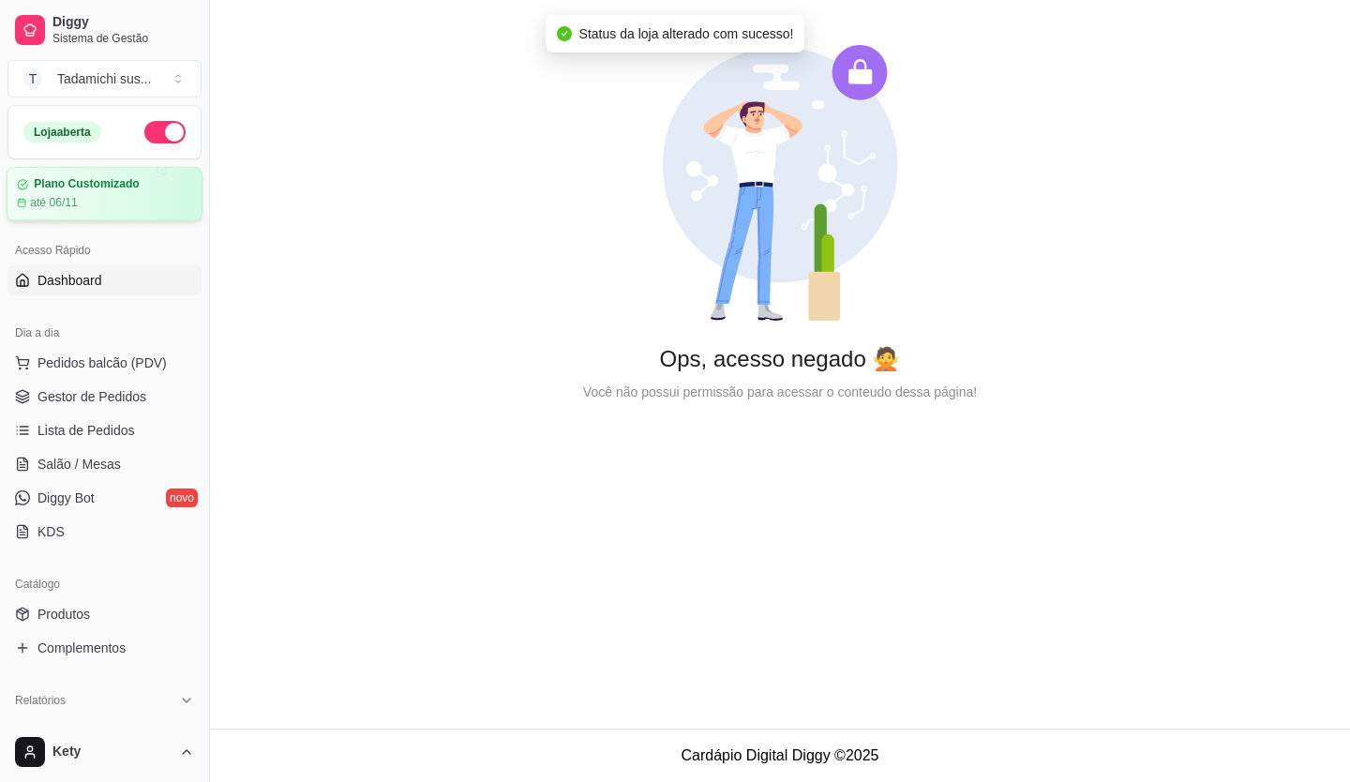
click at [117, 186] on article "Plano Customizado" at bounding box center [86, 184] width 105 height 14
click at [108, 362] on span "Pedidos balcão (PDV)" at bounding box center [101, 362] width 129 height 19
click at [109, 384] on div at bounding box center [135, 355] width 172 height 117
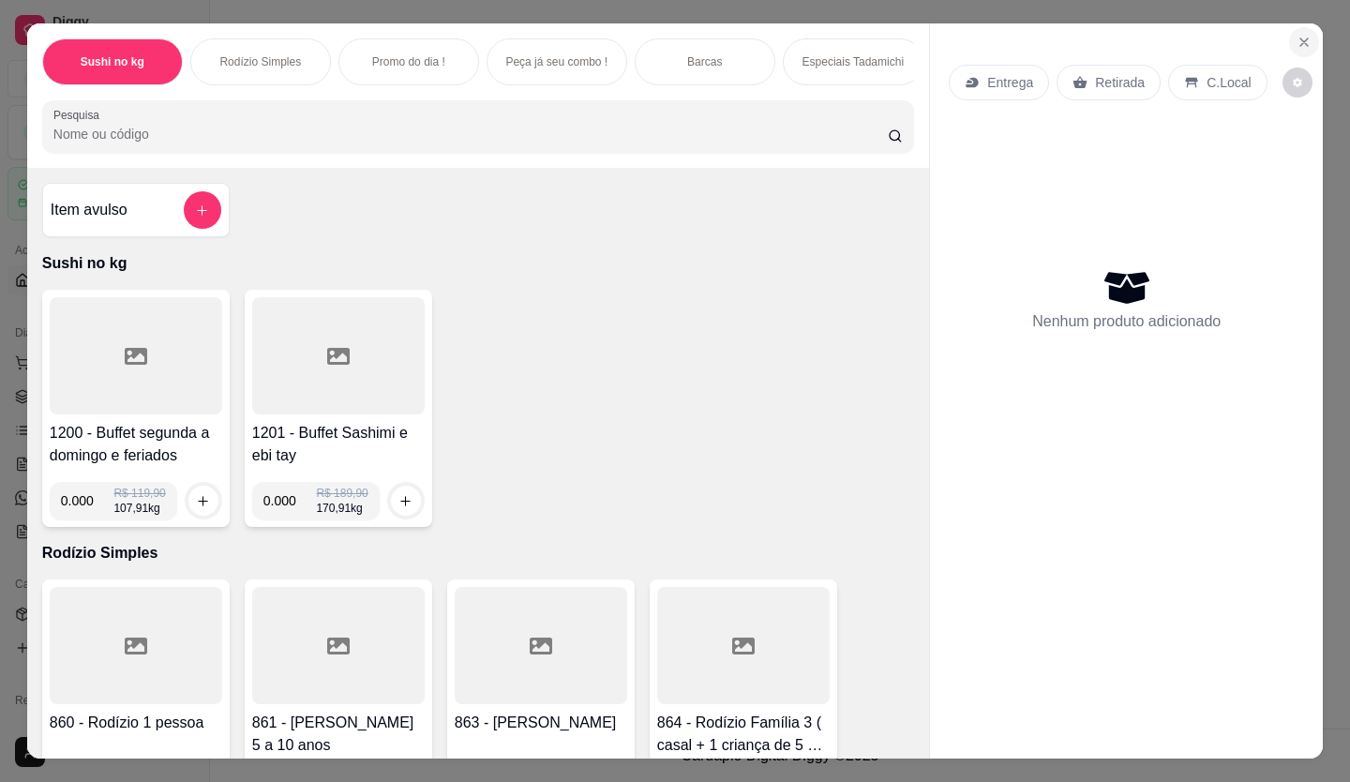
click at [1296, 35] on icon "Close" at bounding box center [1303, 42] width 15 height 15
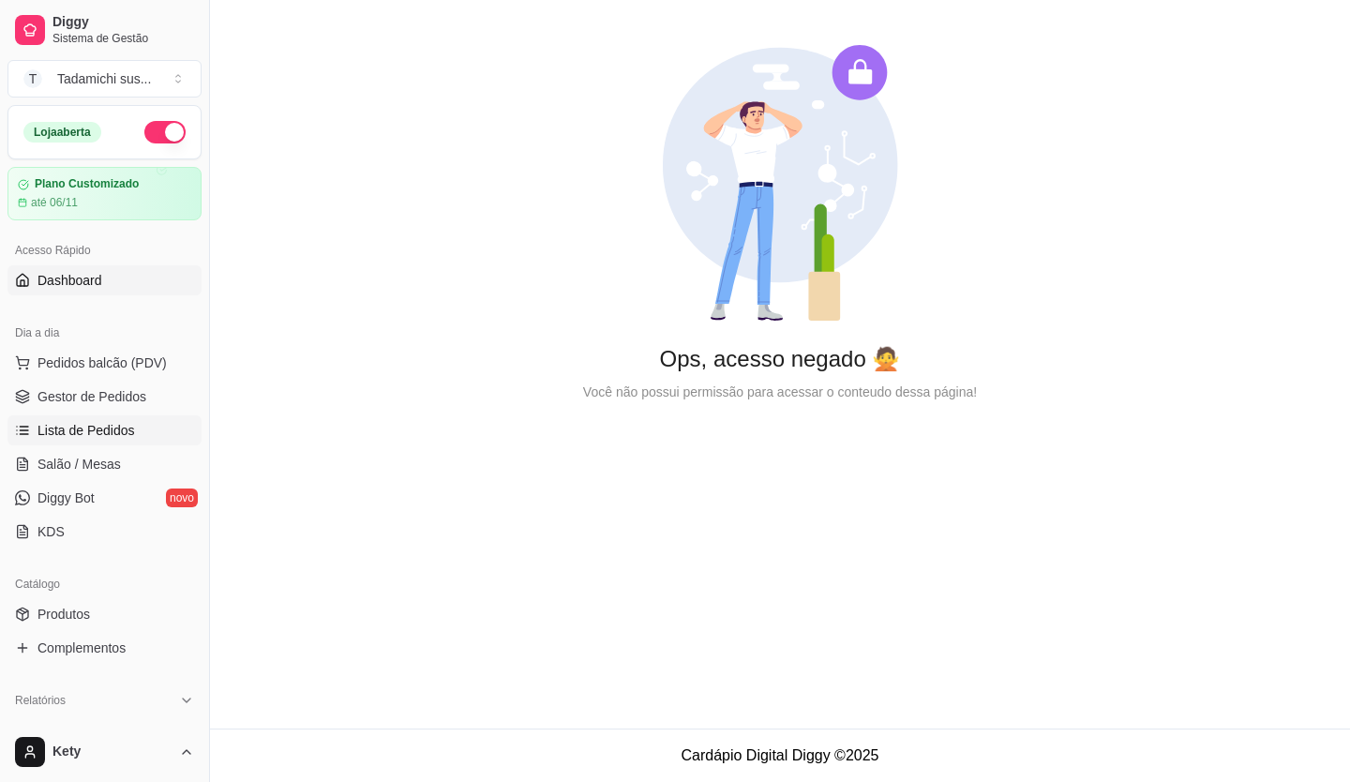
click at [80, 432] on span "Lista de Pedidos" at bounding box center [85, 430] width 97 height 19
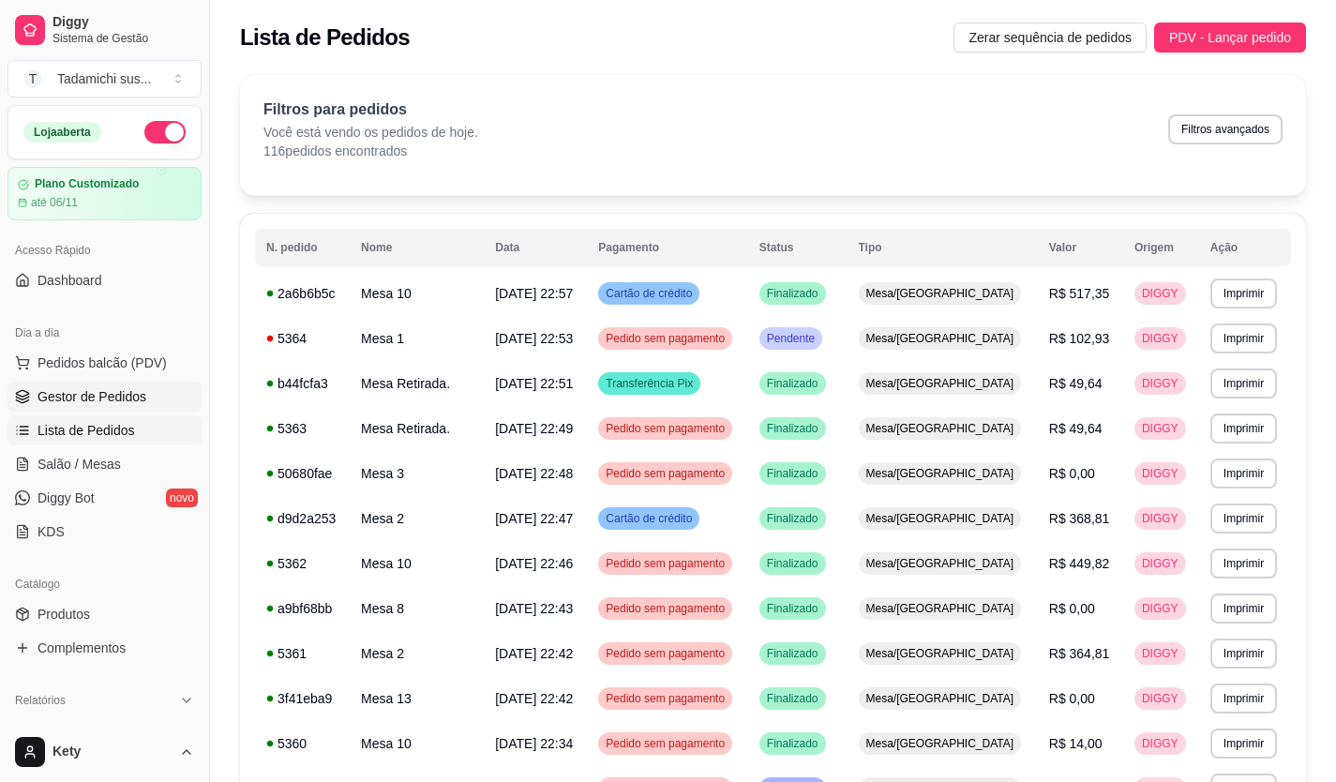
click at [94, 390] on span "Gestor de Pedidos" at bounding box center [91, 396] width 109 height 19
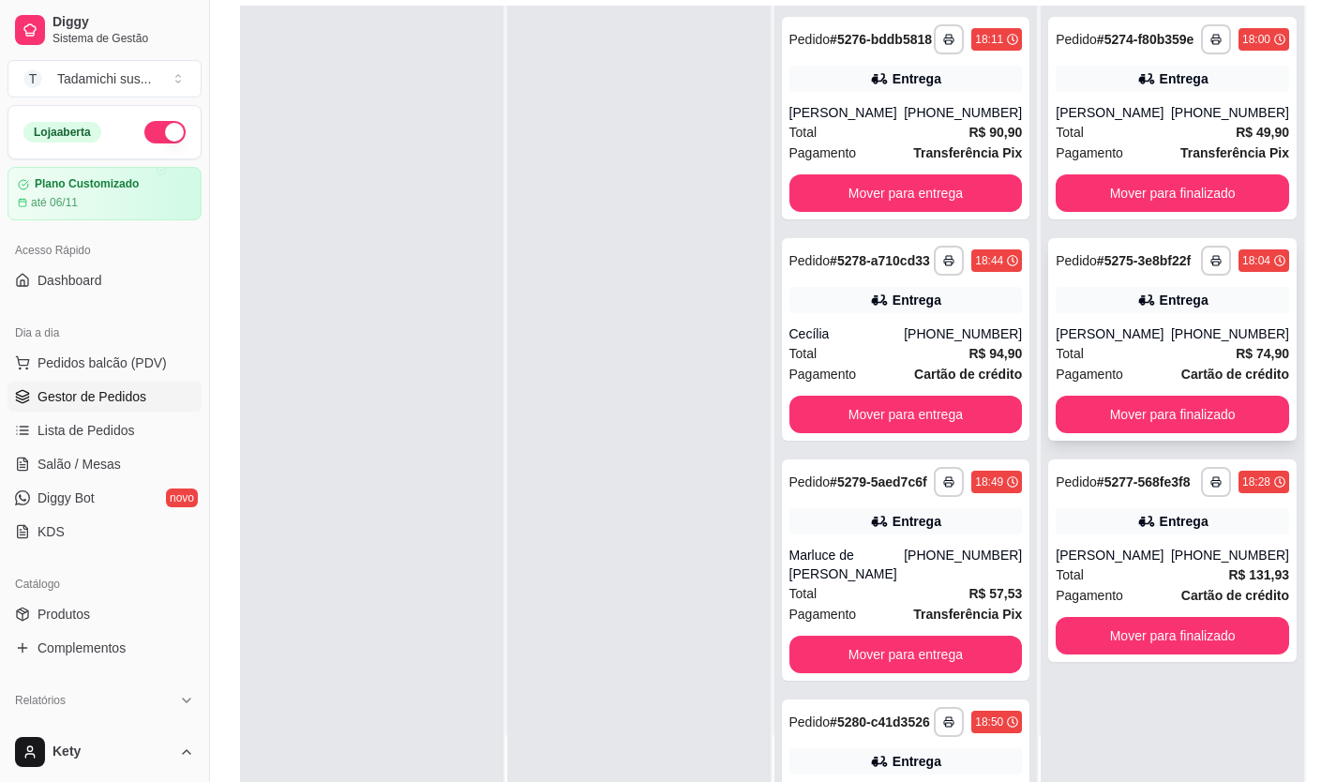
scroll to position [286, 0]
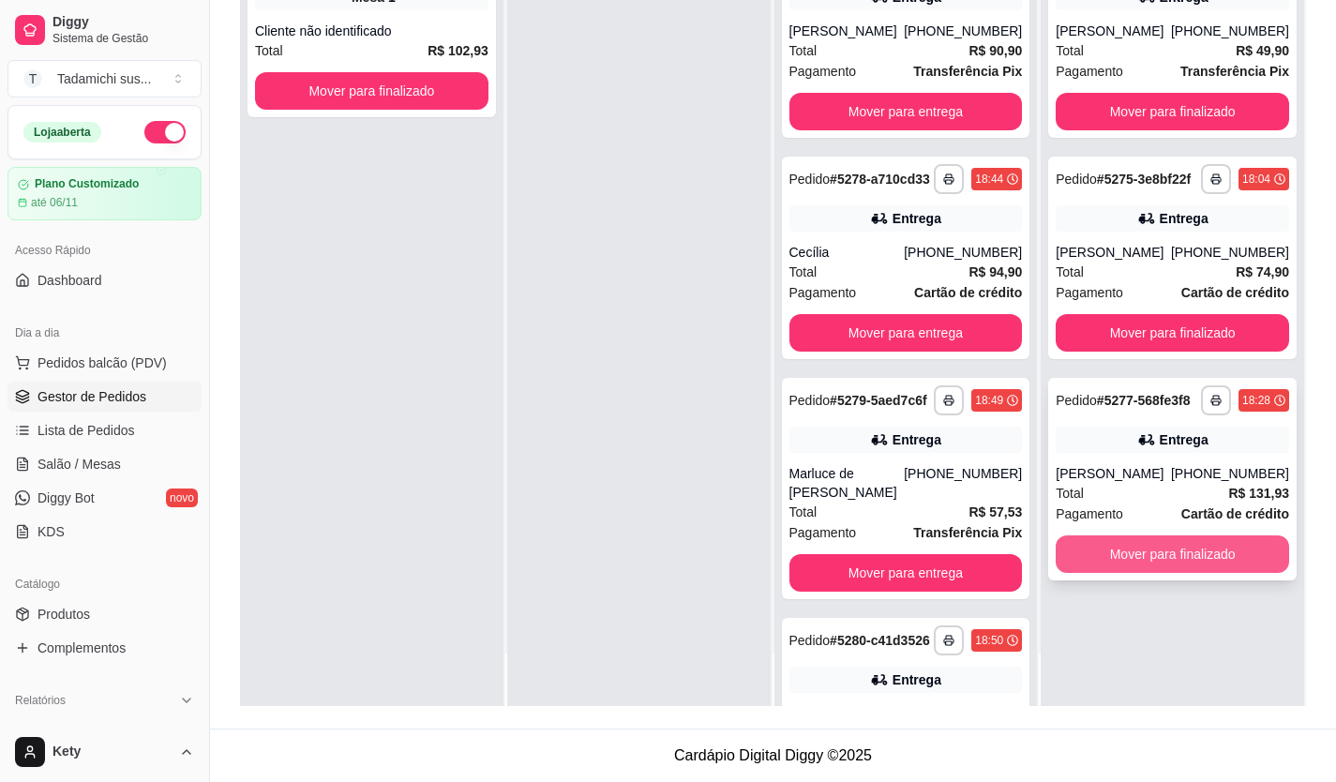
click at [1153, 555] on button "Mover para finalizado" at bounding box center [1171, 553] width 233 height 37
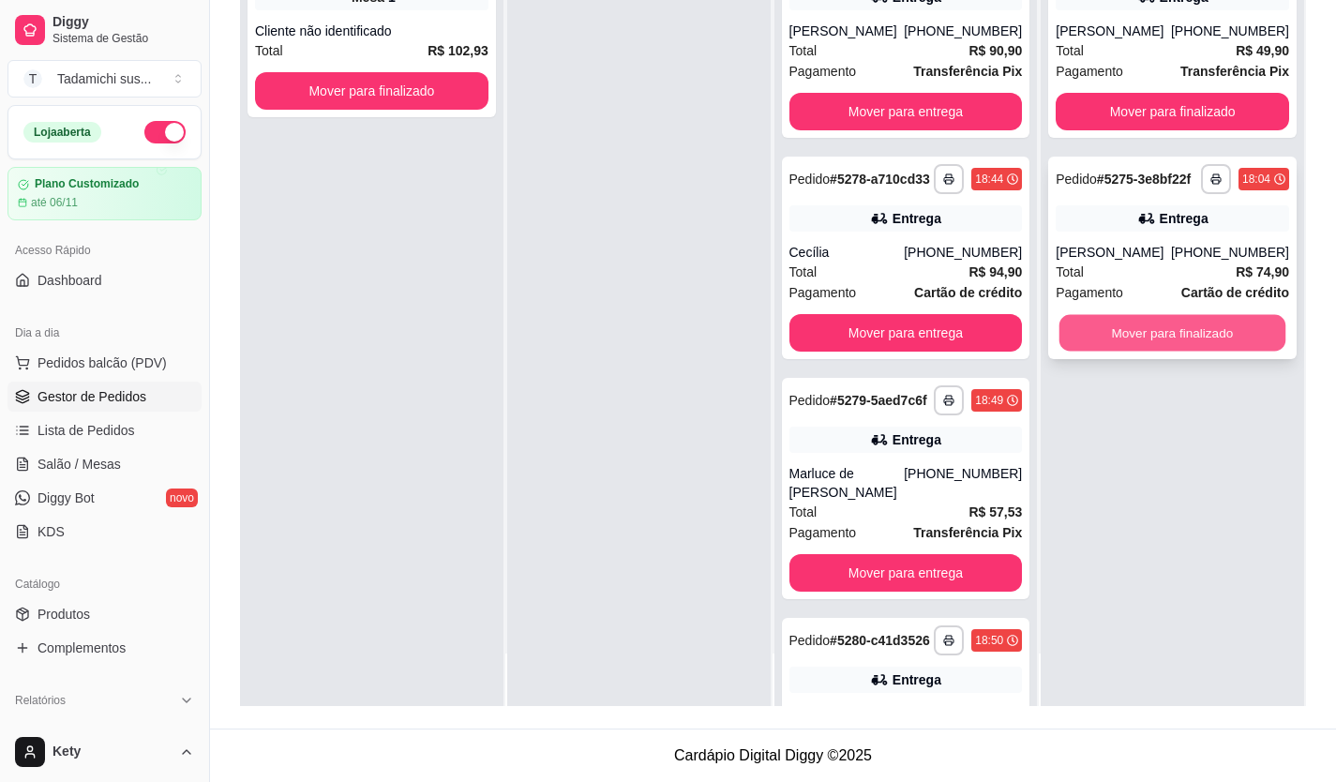
click at [1199, 331] on button "Mover para finalizado" at bounding box center [1172, 333] width 226 height 37
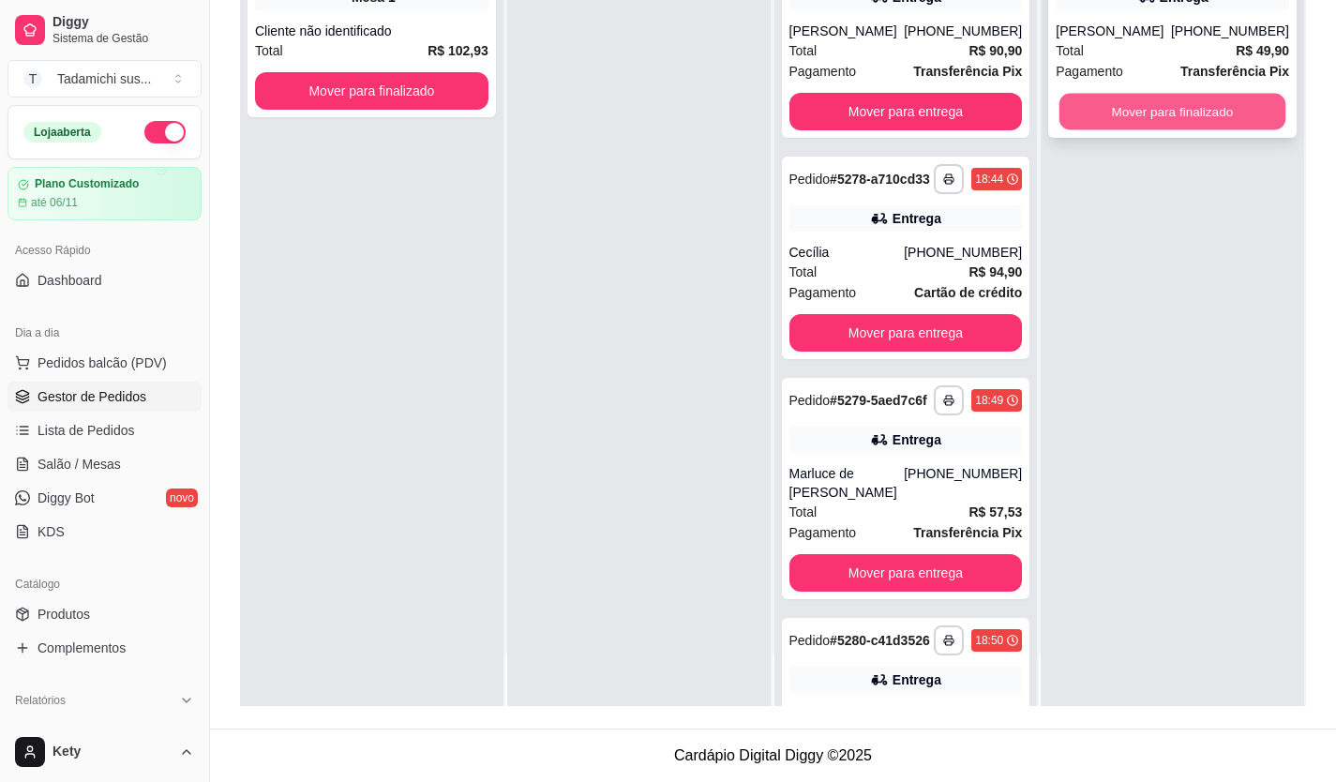
click at [1145, 101] on button "Mover para finalizado" at bounding box center [1172, 112] width 226 height 37
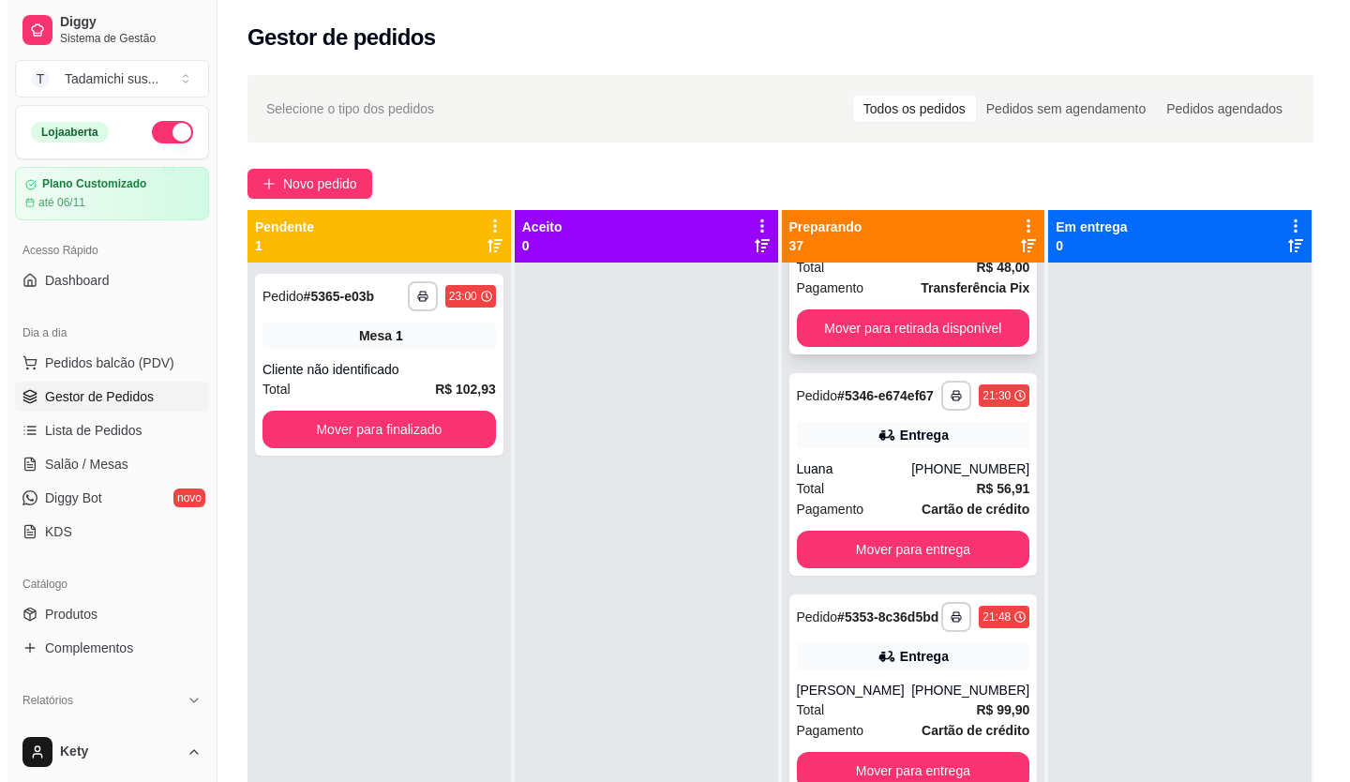
scroll to position [8071, 0]
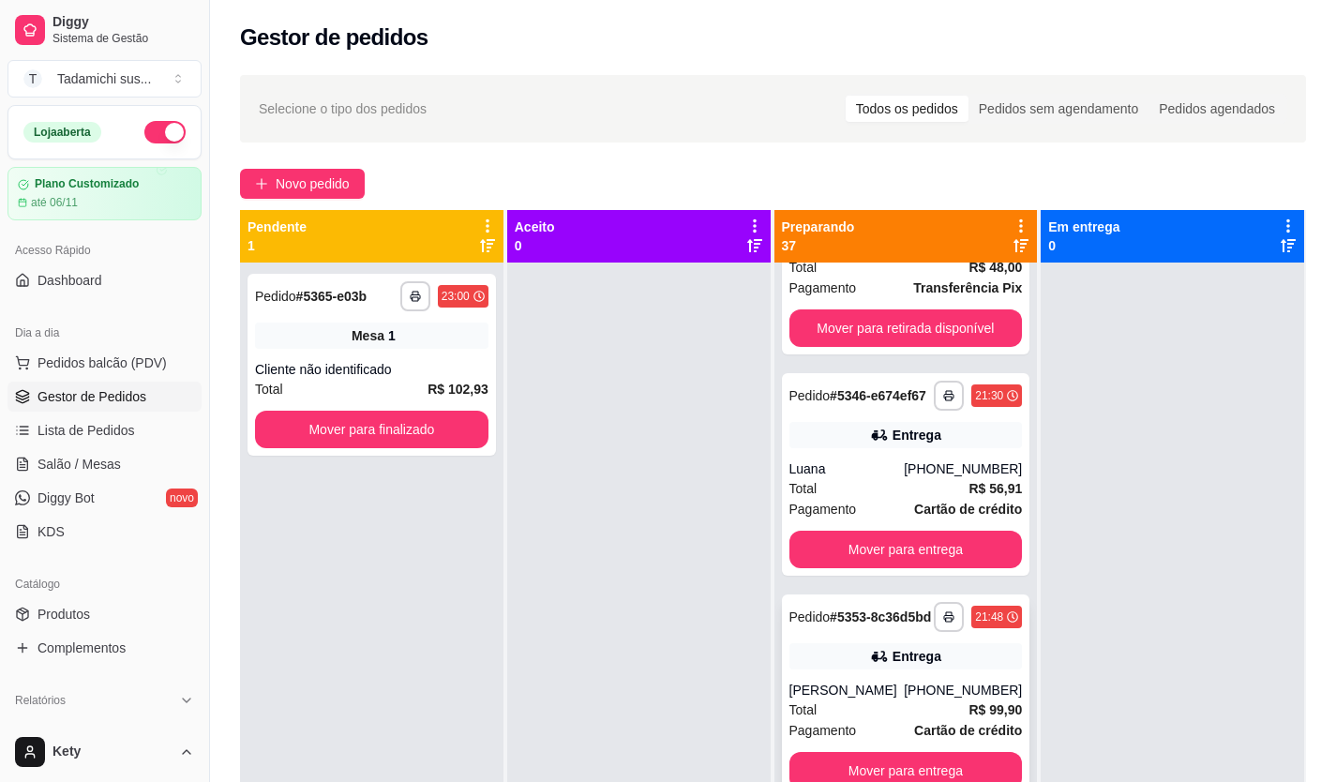
click at [874, 606] on div "Pedido # 5353-8c36d5bd" at bounding box center [860, 617] width 142 height 22
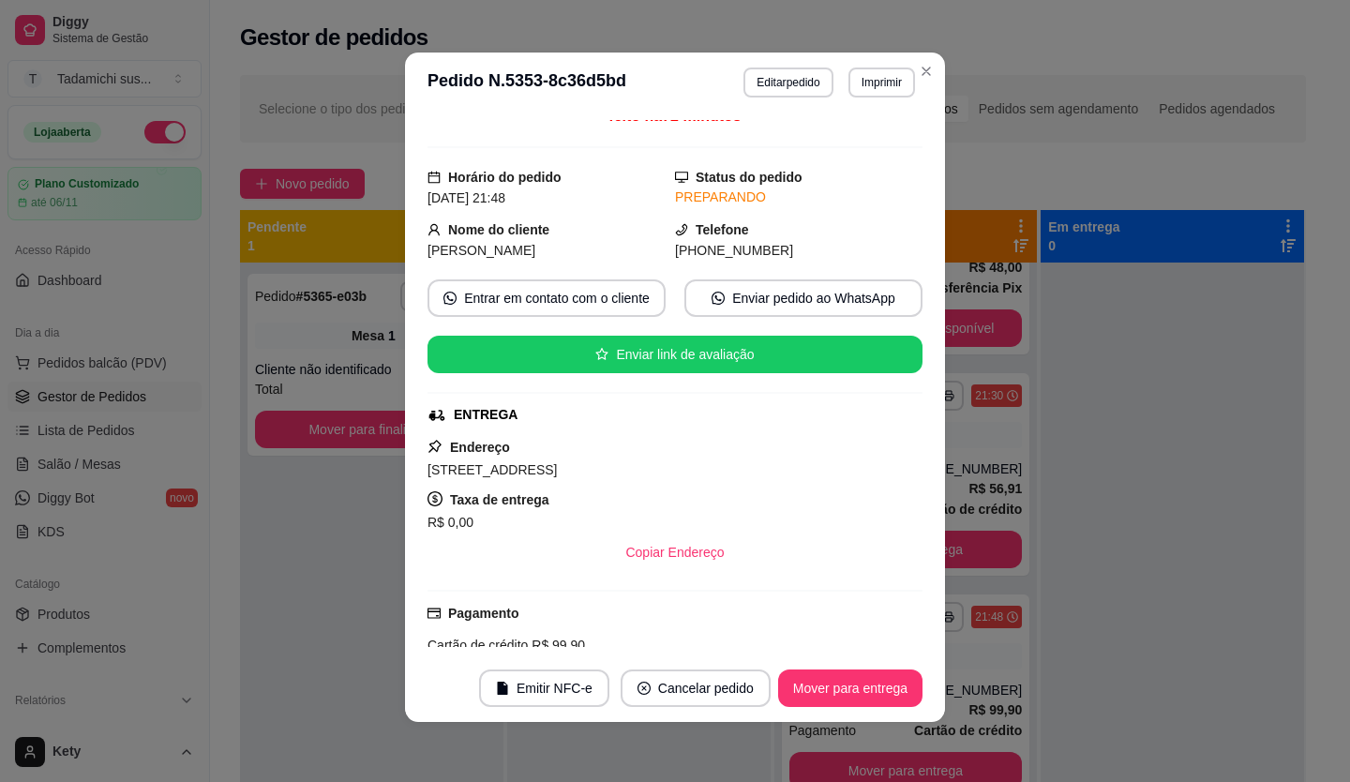
scroll to position [0, 0]
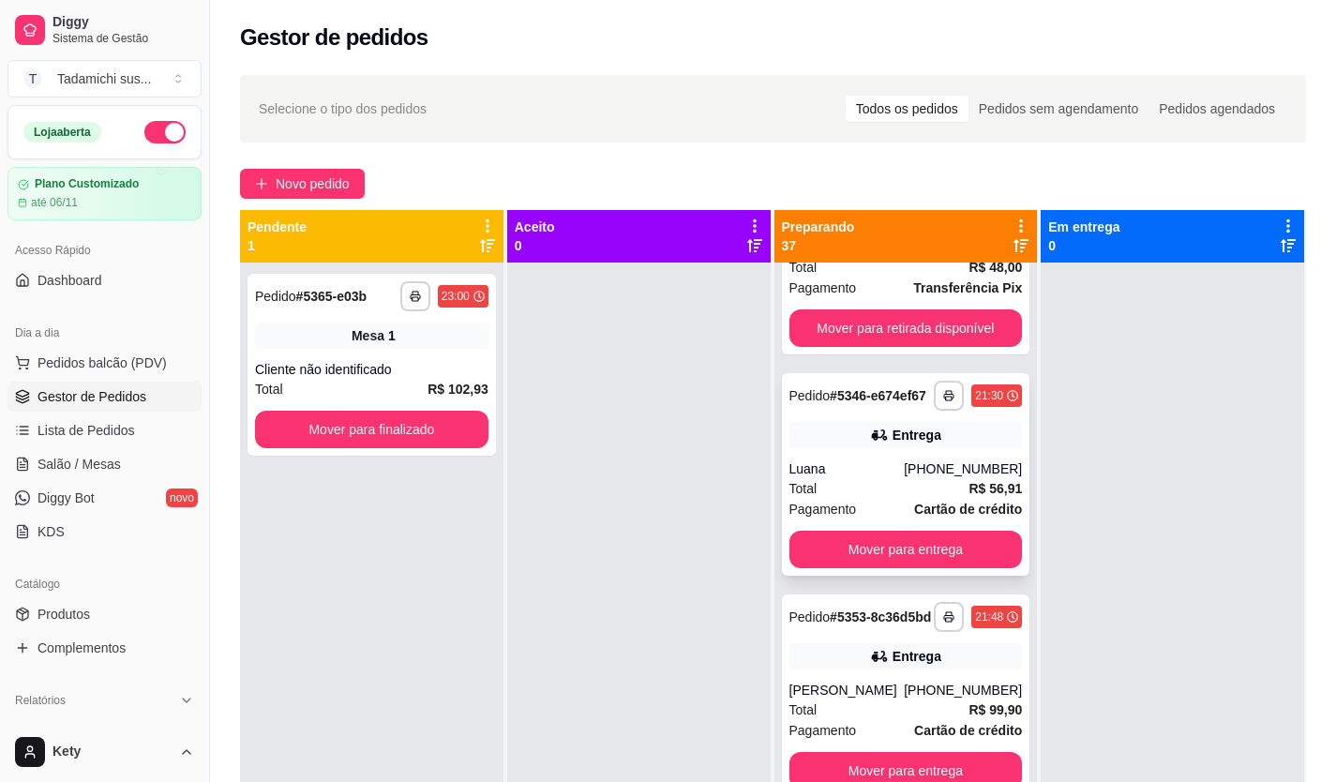
click at [869, 384] on div "Pedido # 5346-e674ef67" at bounding box center [857, 395] width 137 height 22
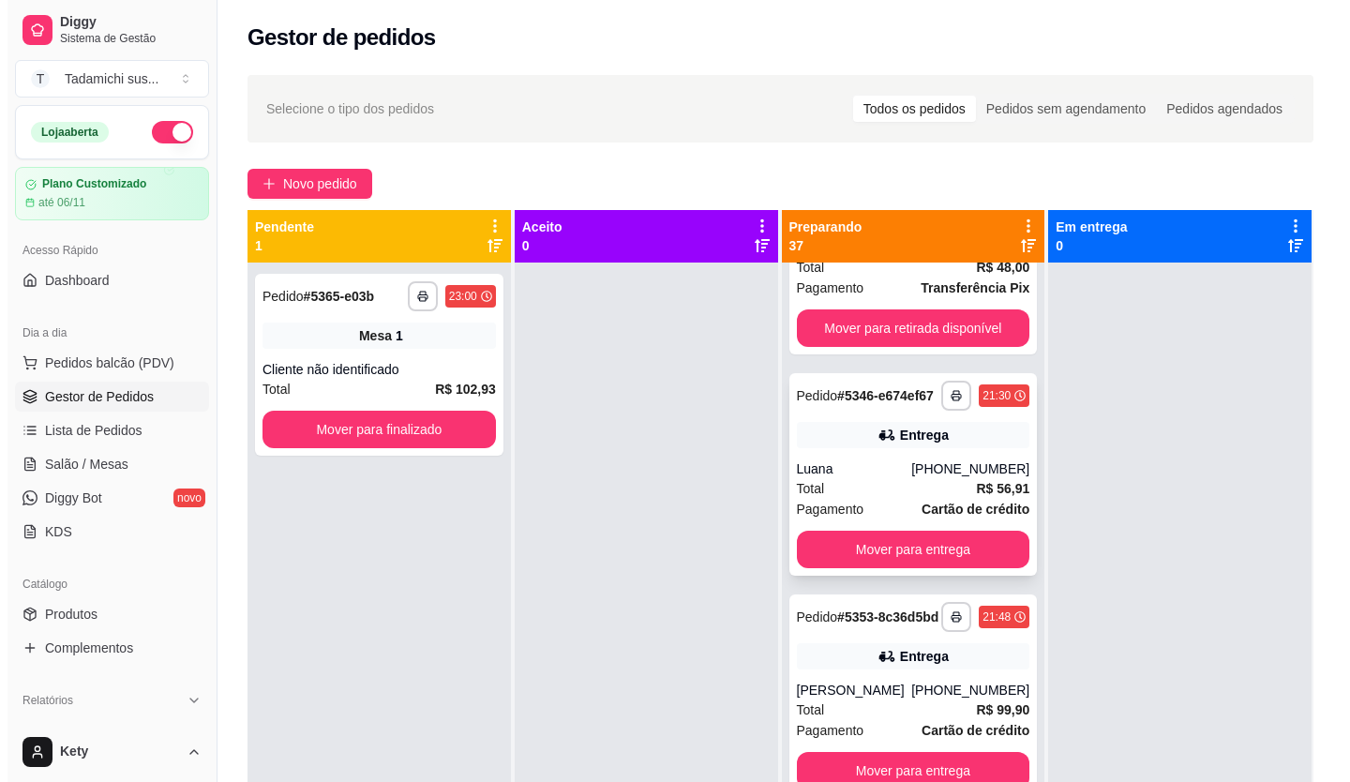
scroll to position [7696, 0]
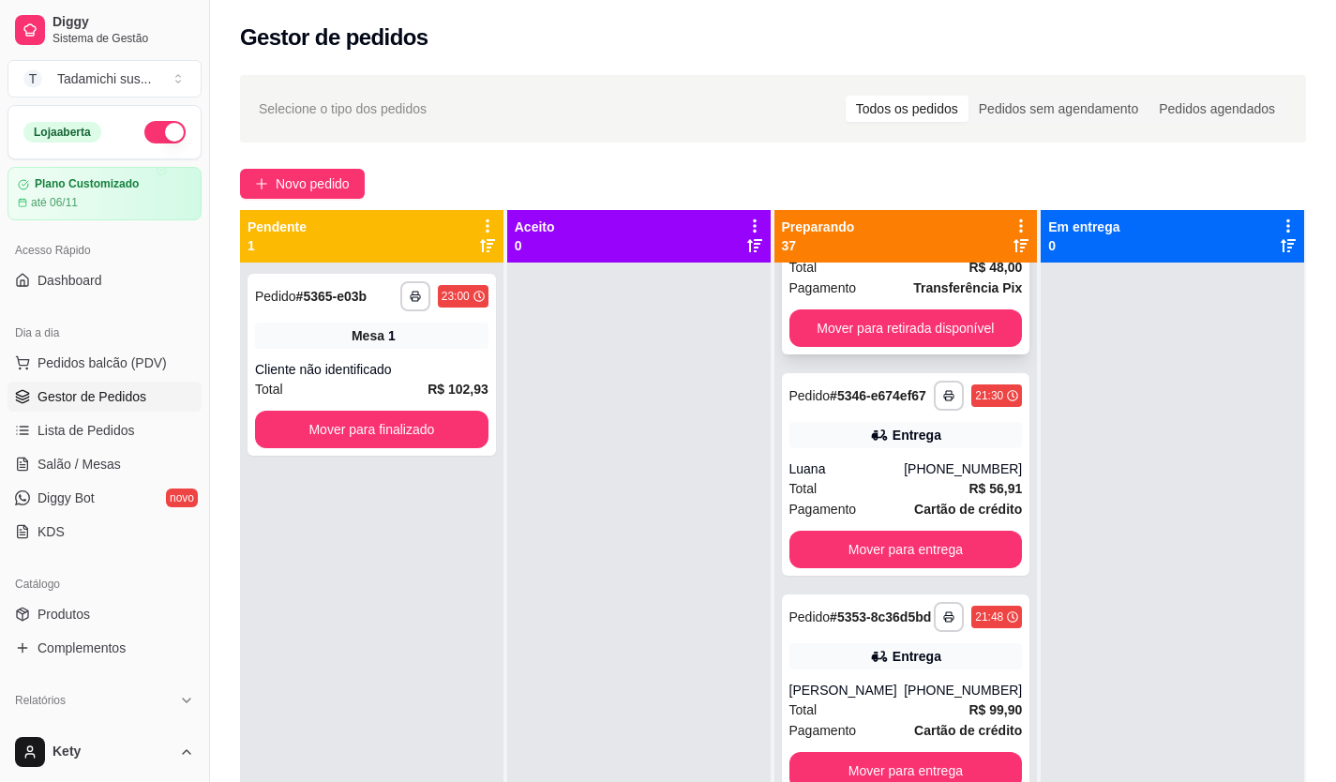
click at [871, 186] on div "Pedido # 5335-64528840" at bounding box center [859, 174] width 141 height 22
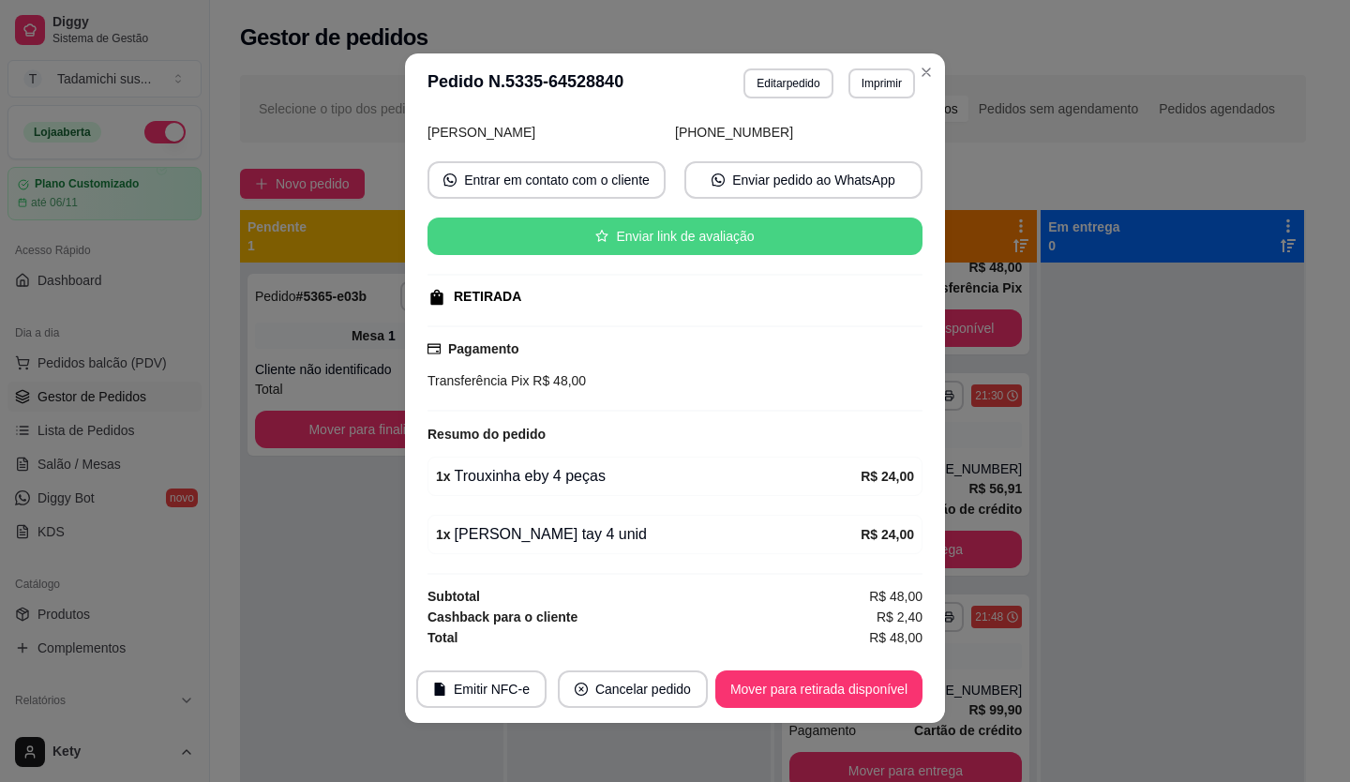
scroll to position [4, 0]
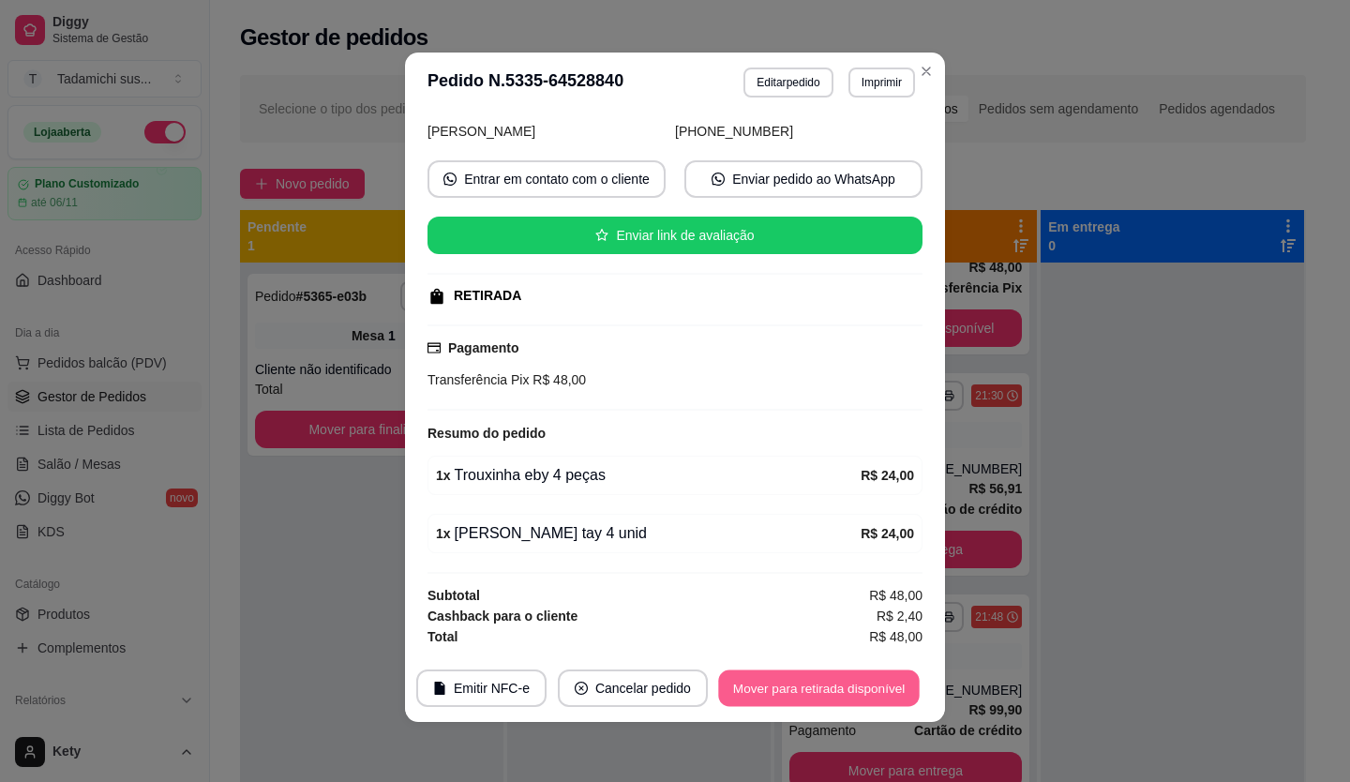
click at [821, 684] on button "Mover para retirada disponível" at bounding box center [818, 688] width 201 height 37
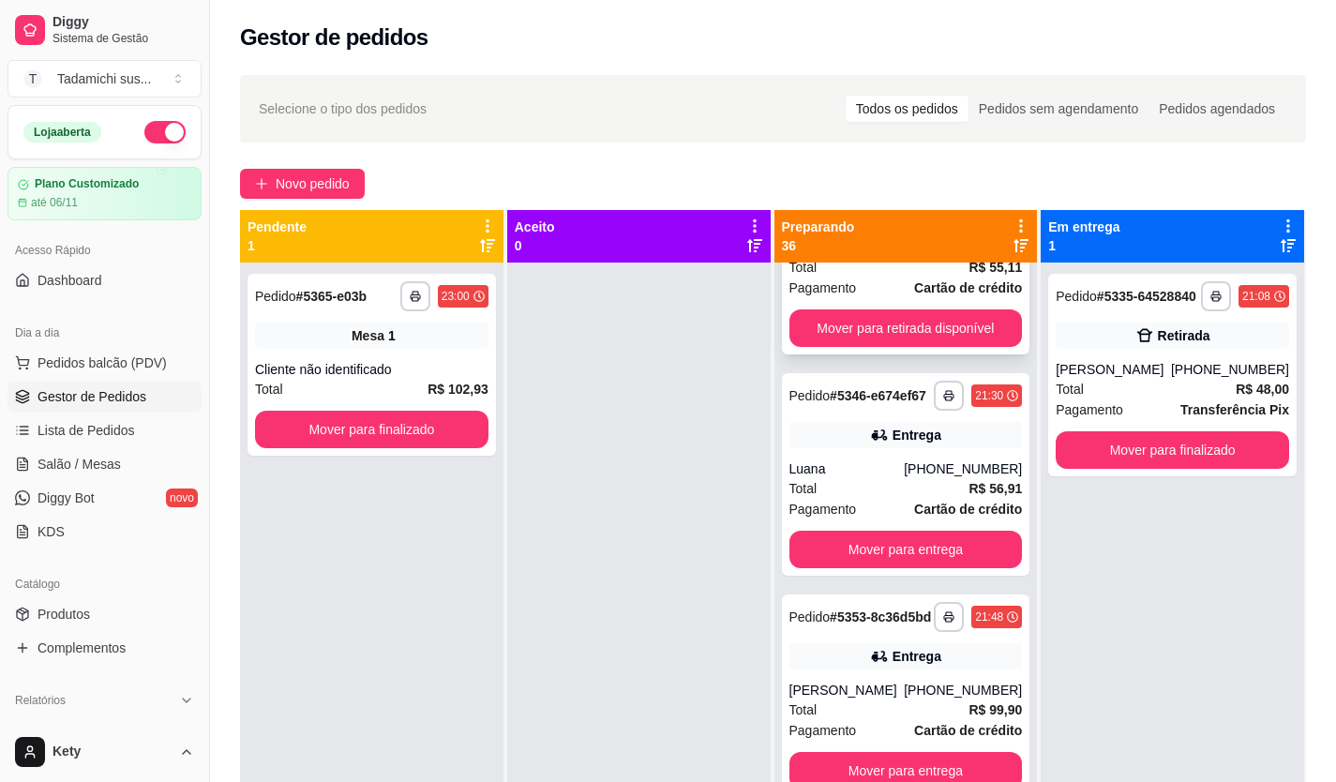
click at [875, 227] on div "Retirada" at bounding box center [905, 214] width 233 height 26
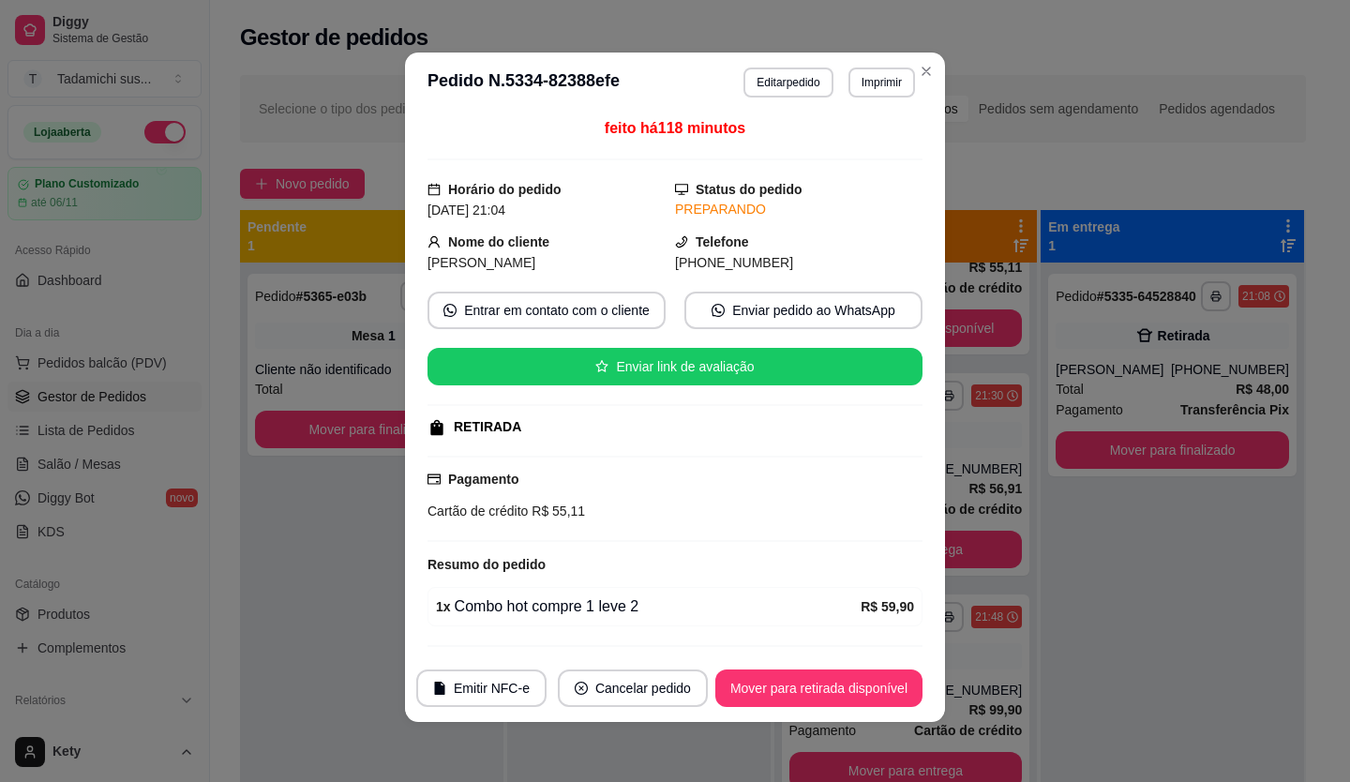
scroll to position [0, 0]
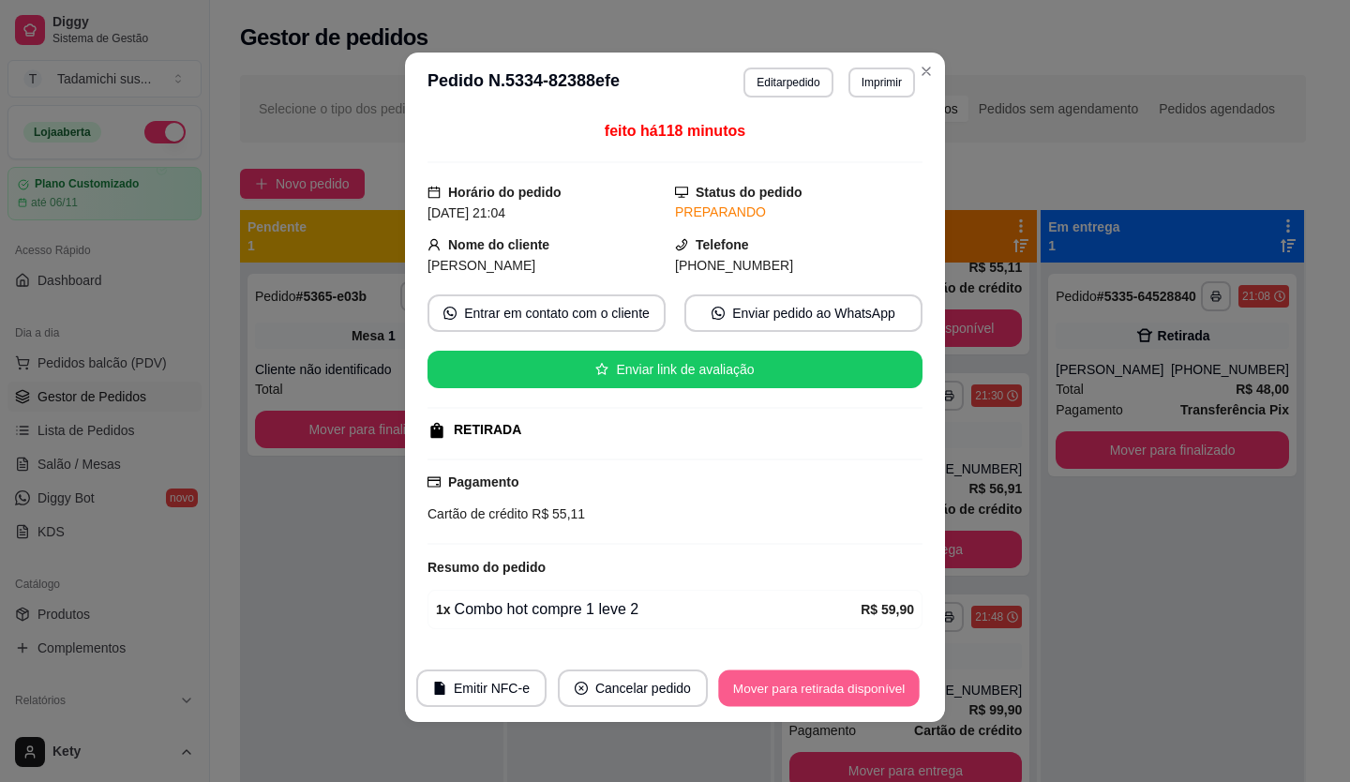
click at [779, 681] on button "Mover para retirada disponível" at bounding box center [818, 688] width 201 height 37
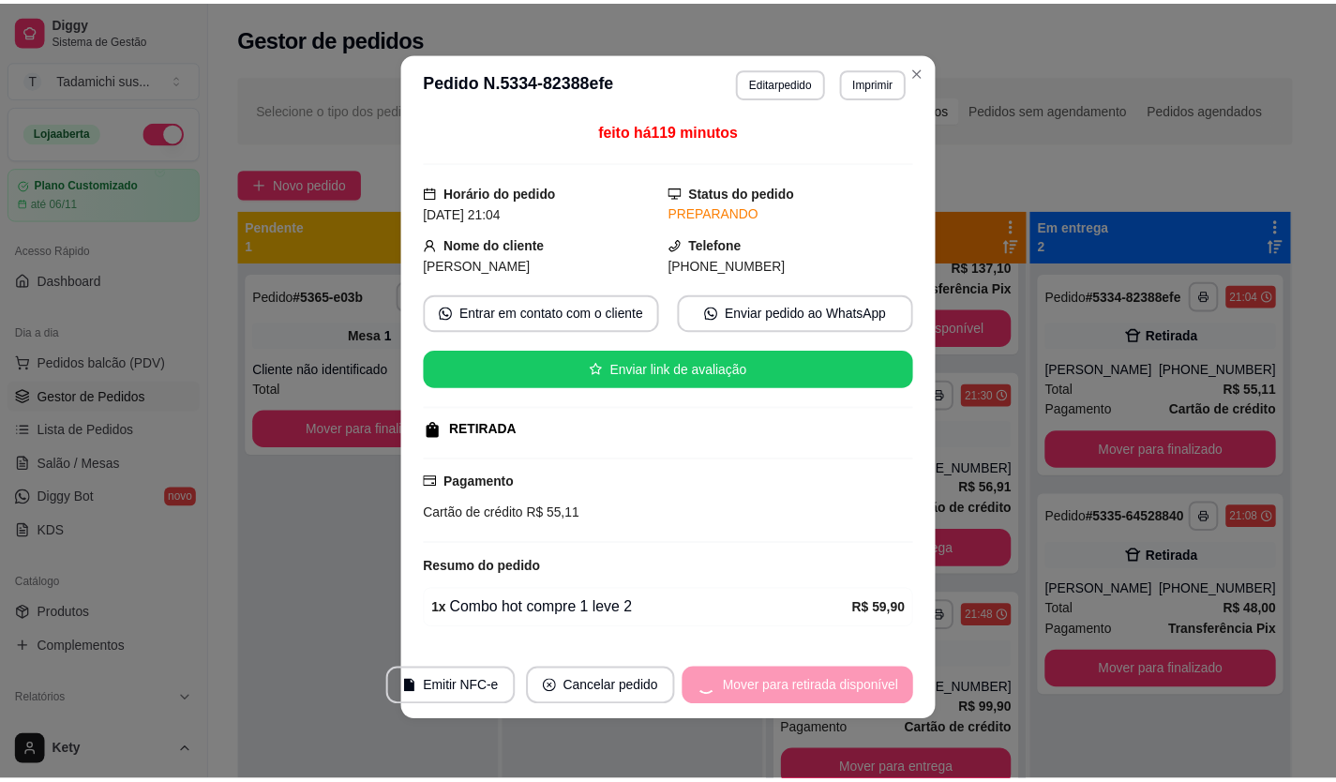
scroll to position [7460, 0]
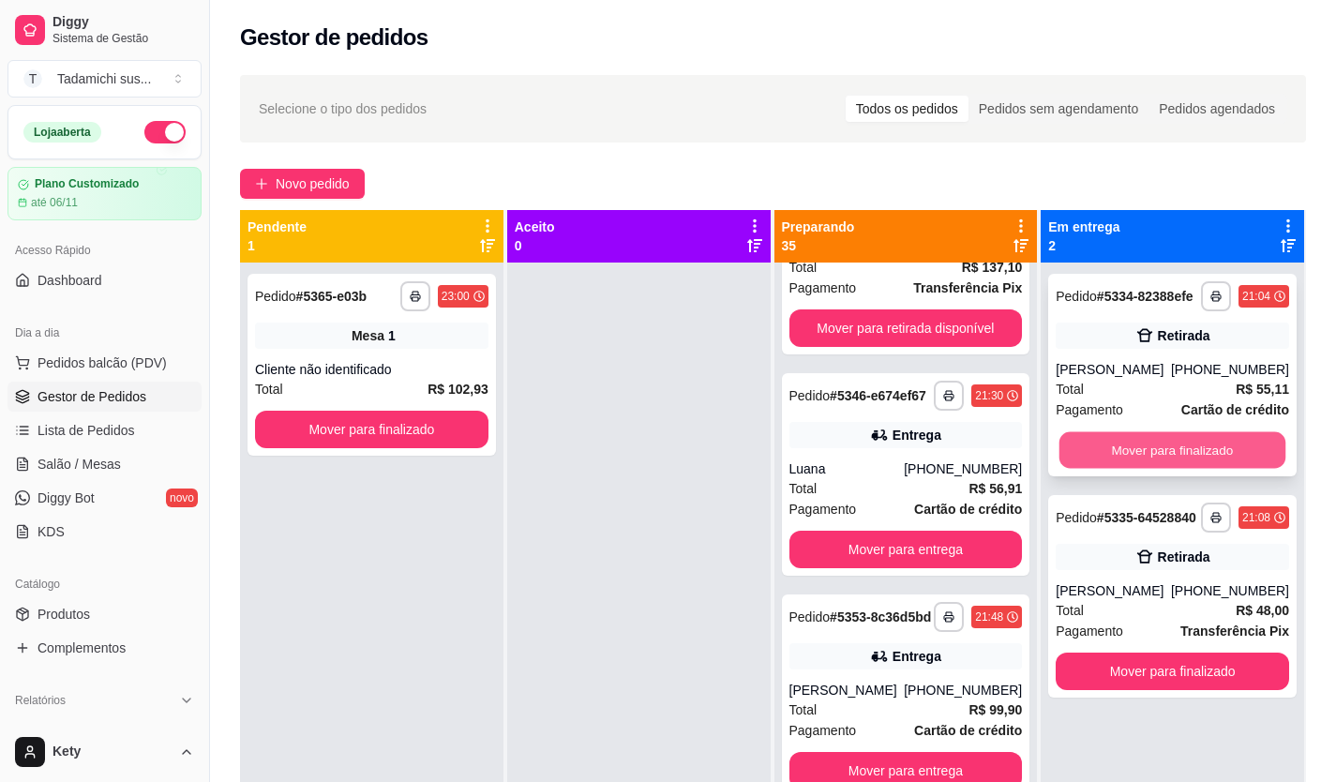
click at [1192, 442] on button "Mover para finalizado" at bounding box center [1172, 450] width 226 height 37
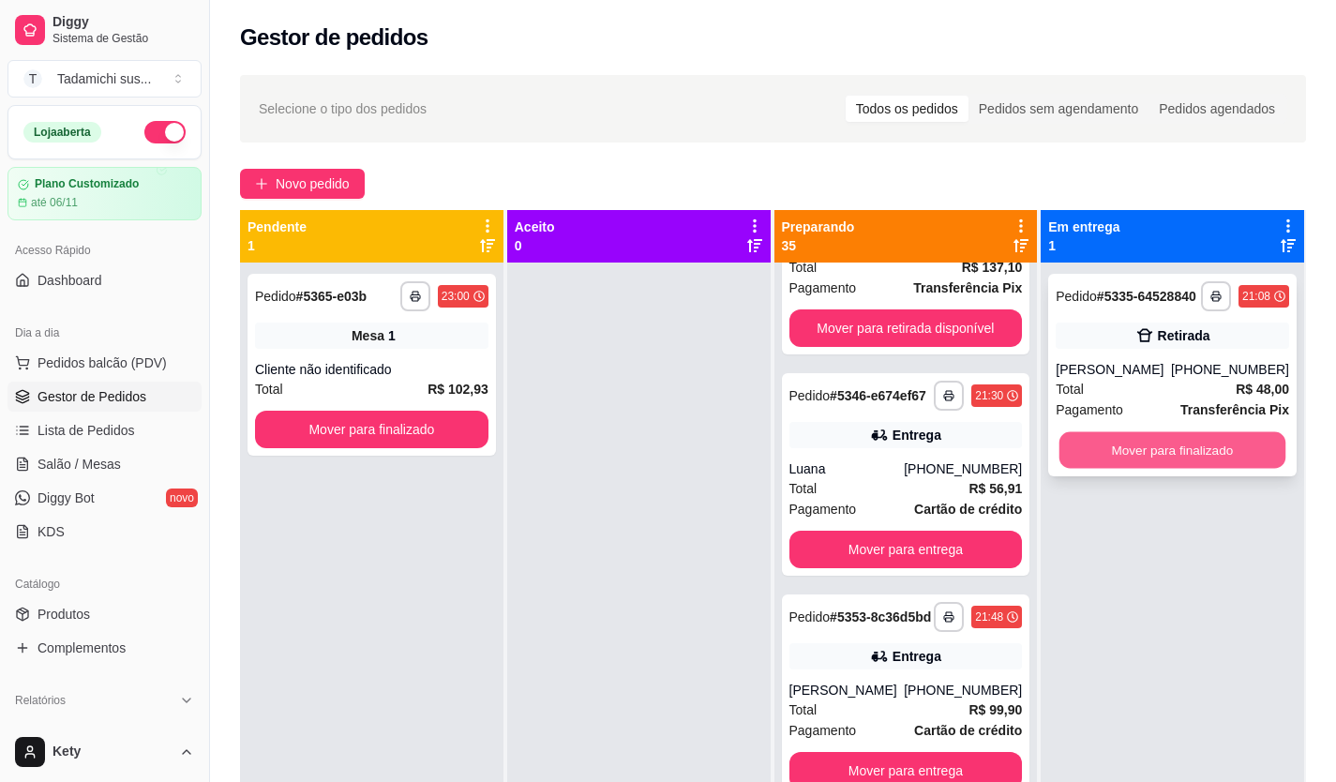
click at [1242, 462] on button "Mover para finalizado" at bounding box center [1172, 450] width 226 height 37
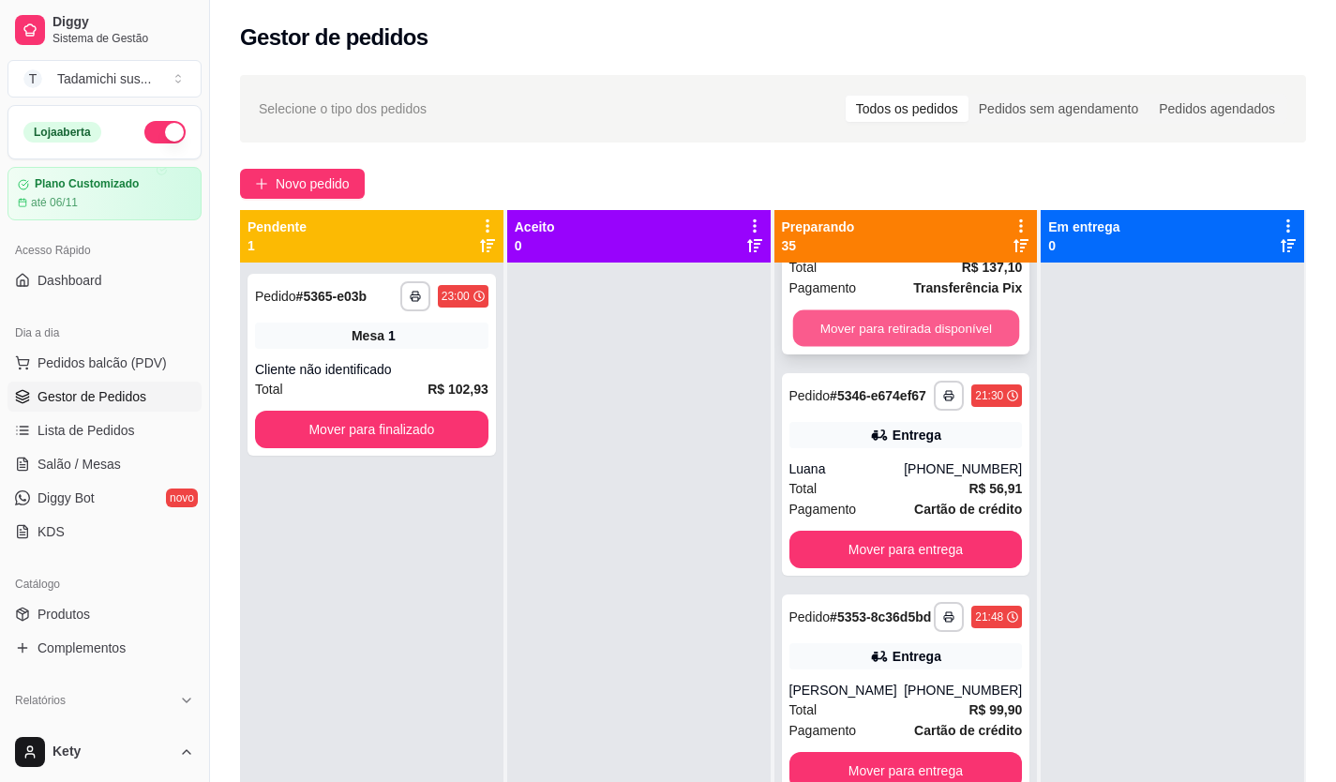
click at [911, 347] on button "Mover para retirada disponível" at bounding box center [905, 328] width 226 height 37
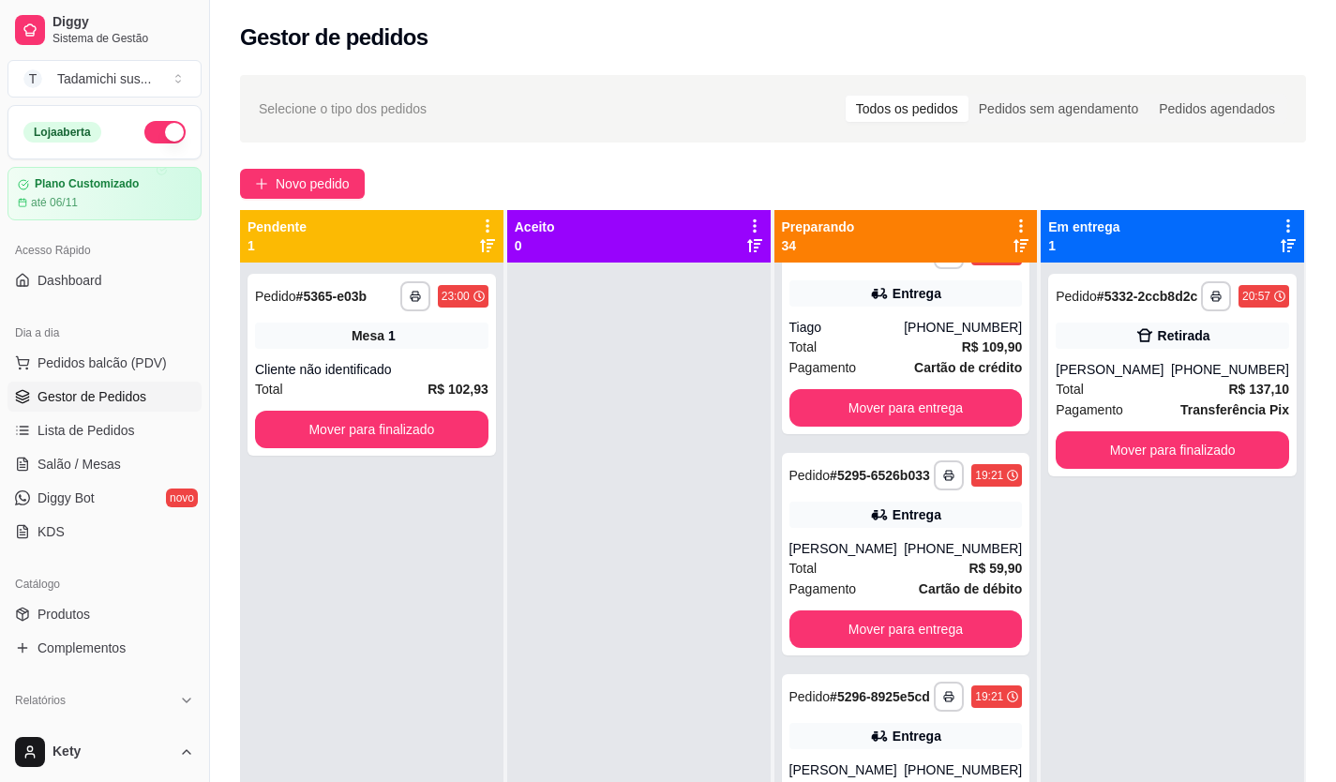
scroll to position [2394, 0]
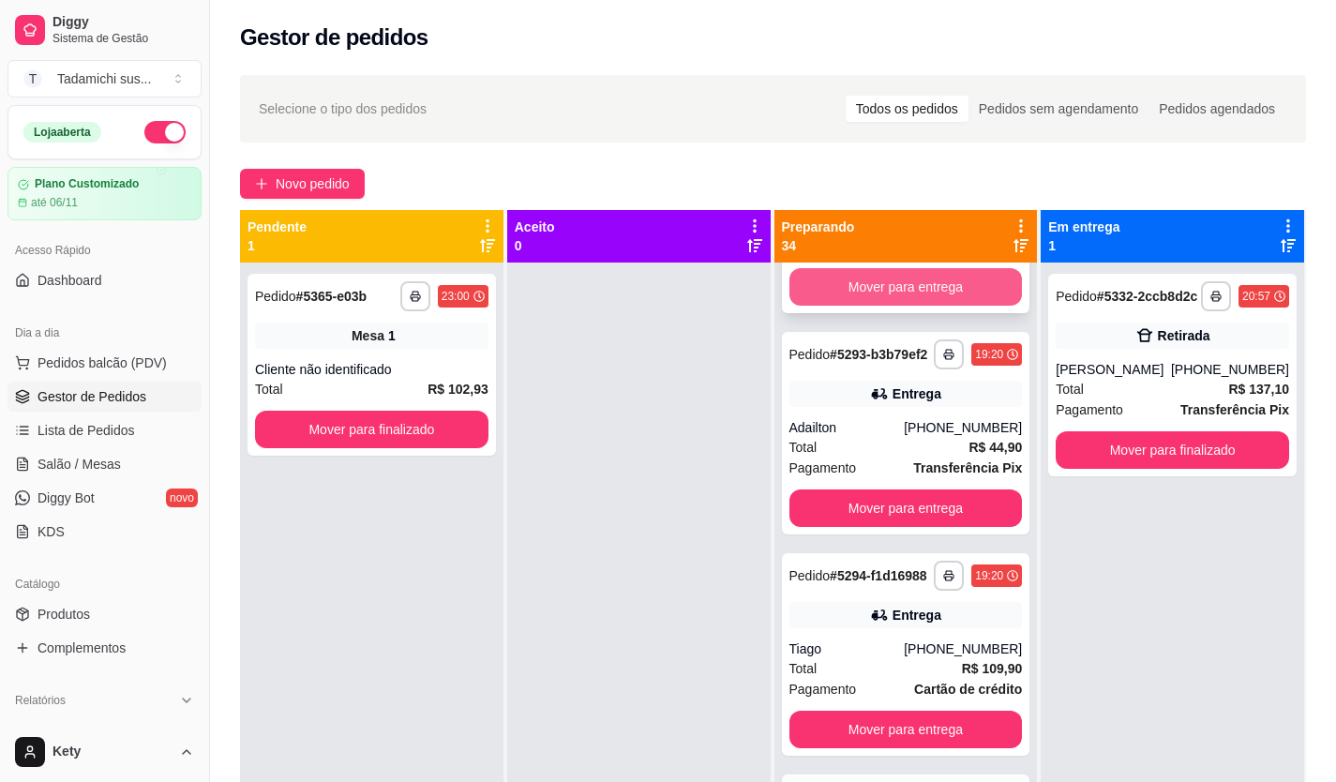
click at [874, 306] on button "Mover para entrega" at bounding box center [905, 286] width 233 height 37
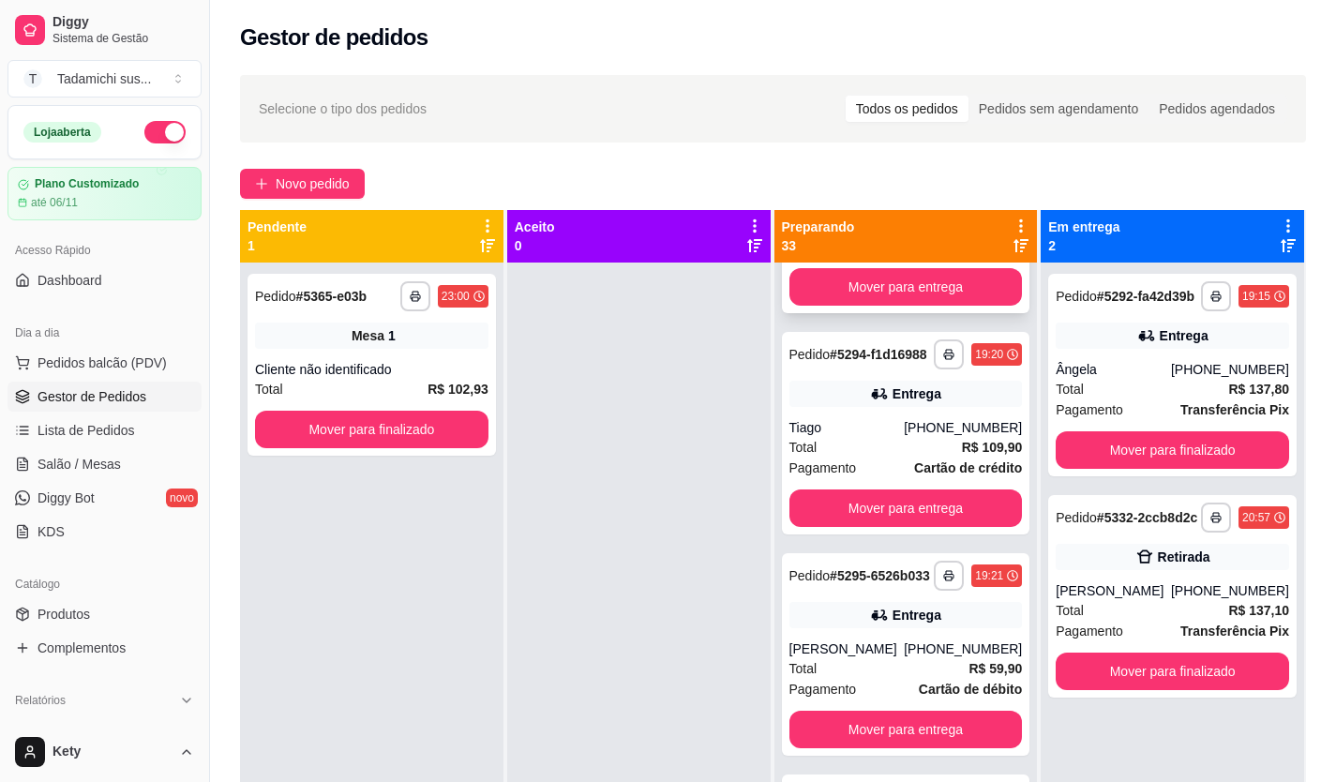
scroll to position [2158, 0]
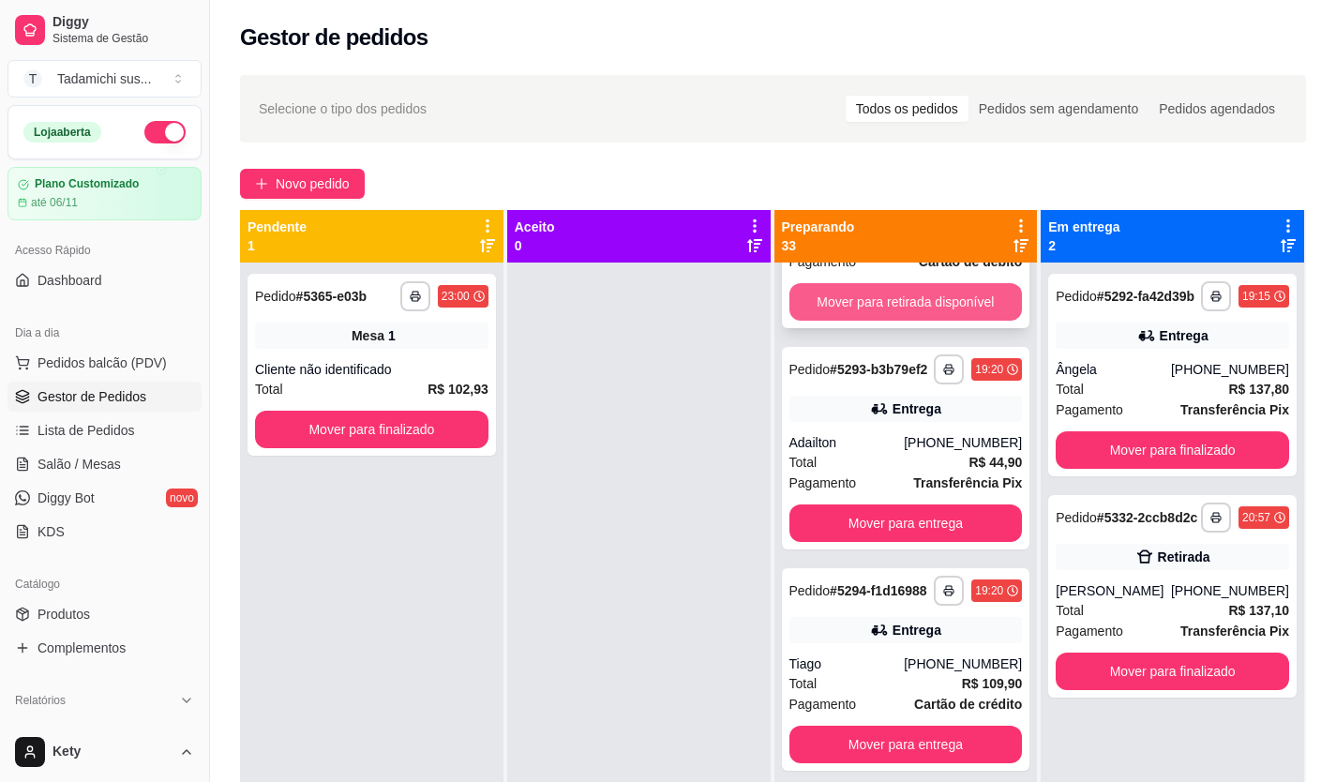
click at [906, 321] on button "Mover para retirada disponível" at bounding box center [905, 301] width 233 height 37
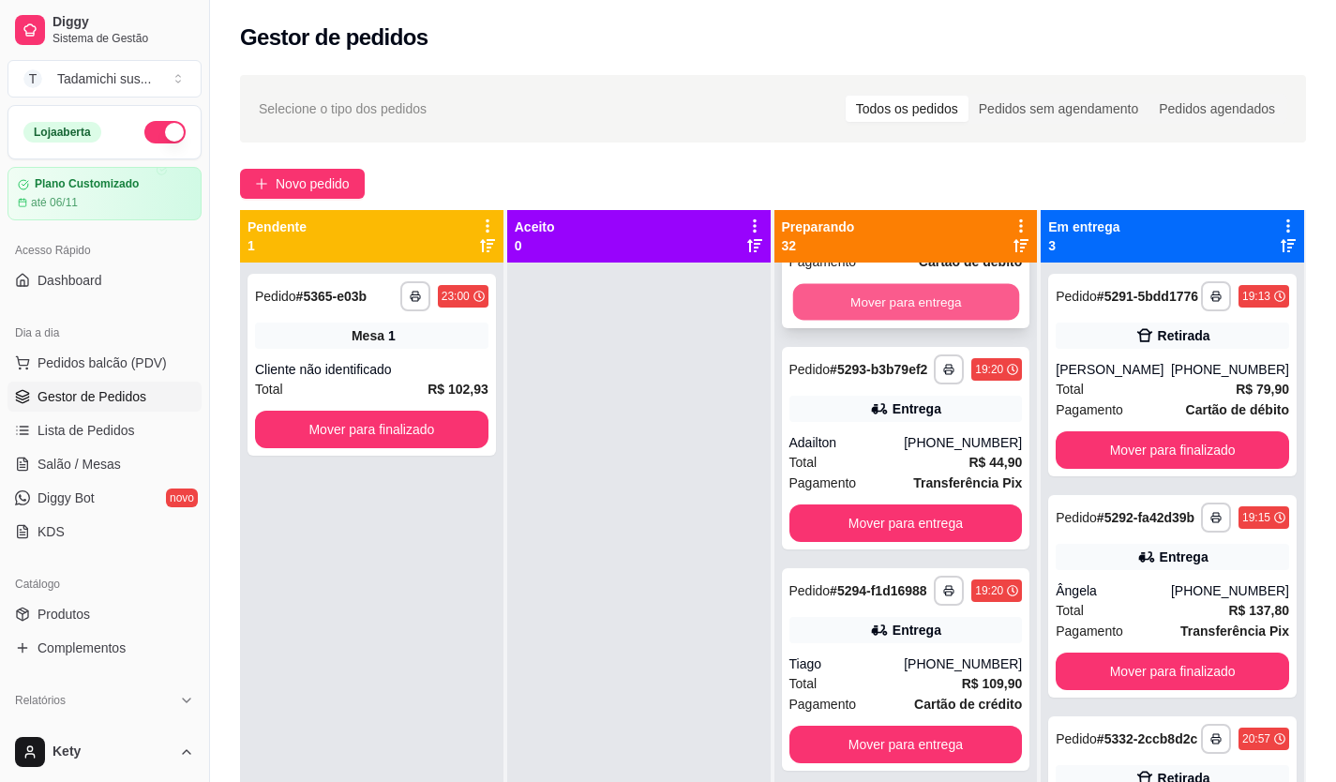
click at [912, 321] on button "Mover para entrega" at bounding box center [905, 302] width 226 height 37
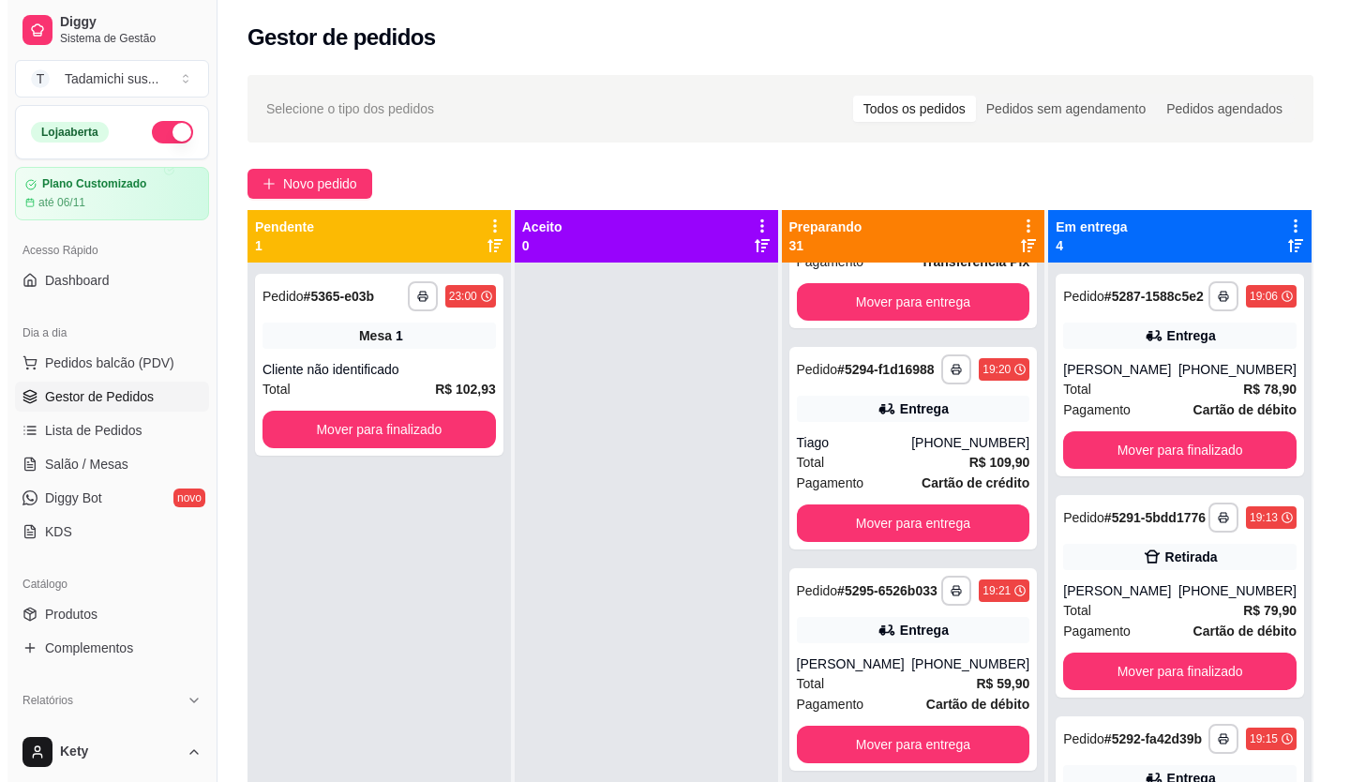
scroll to position [1700, 0]
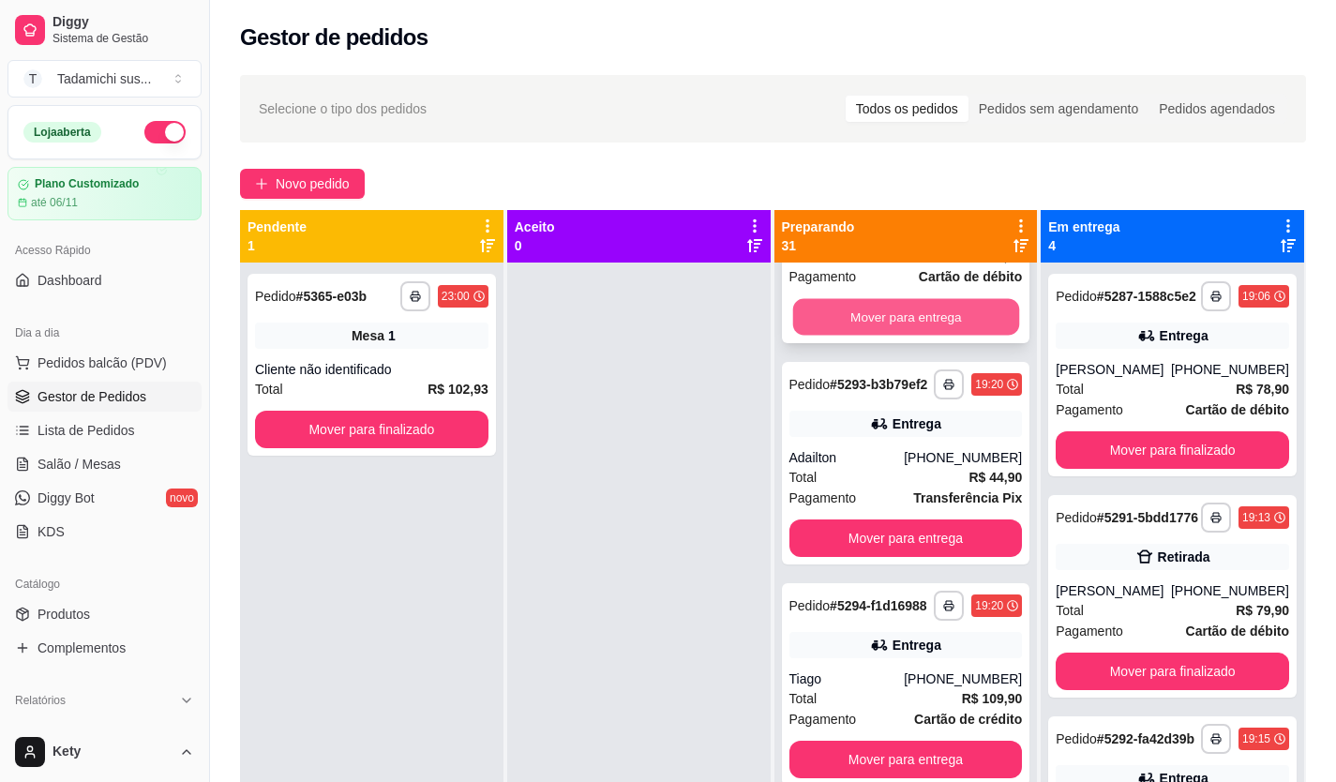
click at [916, 336] on button "Mover para entrega" at bounding box center [905, 317] width 226 height 37
click at [918, 336] on div "Mover para entrega" at bounding box center [905, 316] width 233 height 37
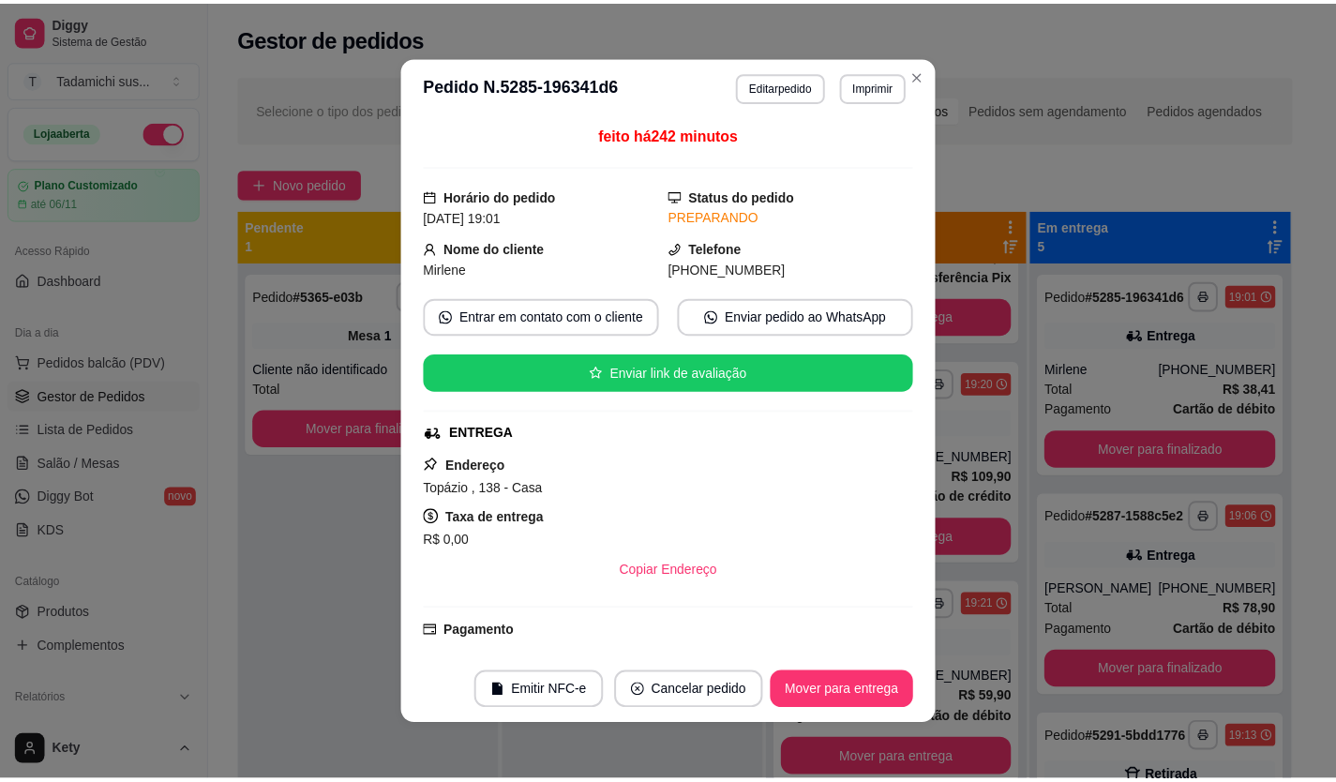
scroll to position [1464, 0]
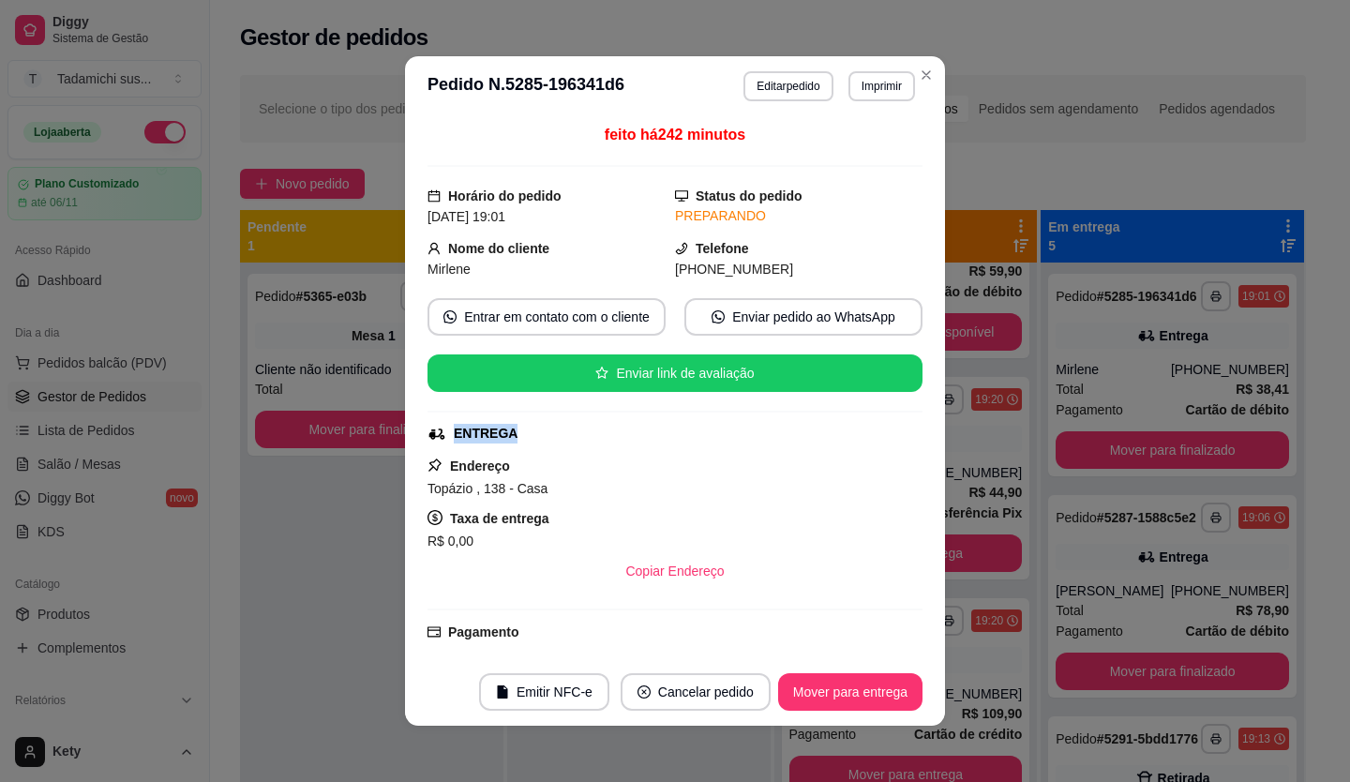
click at [919, 434] on div "feito há 242 minutos Horário do pedido 08/10/2025 19:01 Status do pedido PREPAR…" at bounding box center [675, 387] width 540 height 542
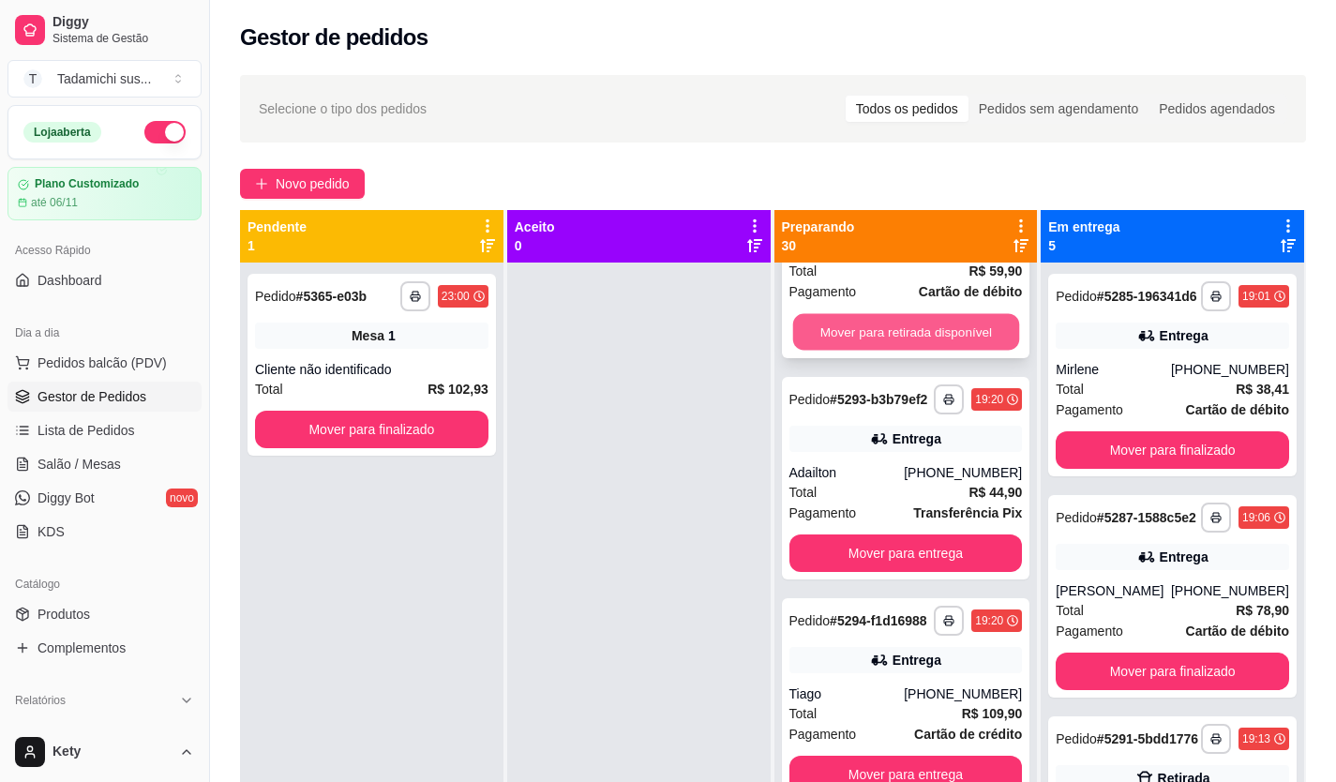
click at [927, 351] on button "Mover para retirada disponível" at bounding box center [905, 332] width 226 height 37
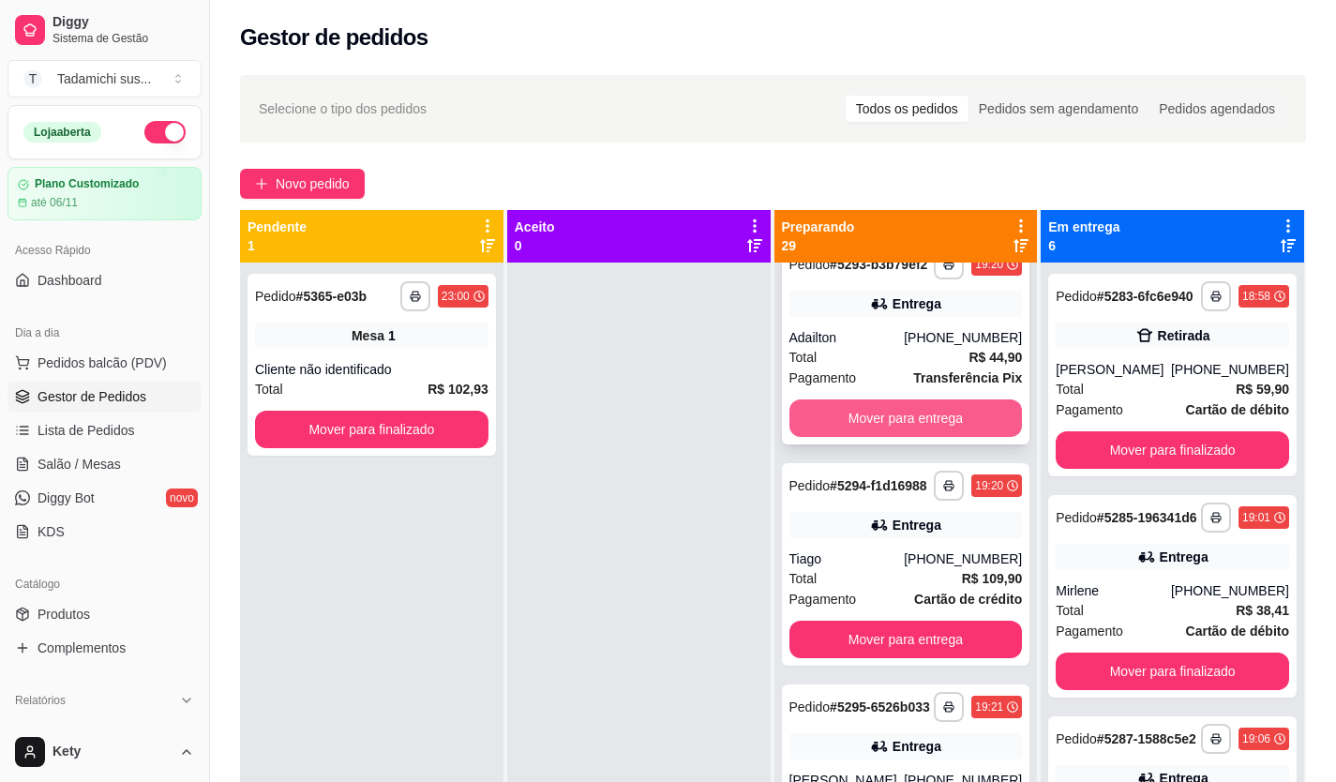
scroll to position [1247, 0]
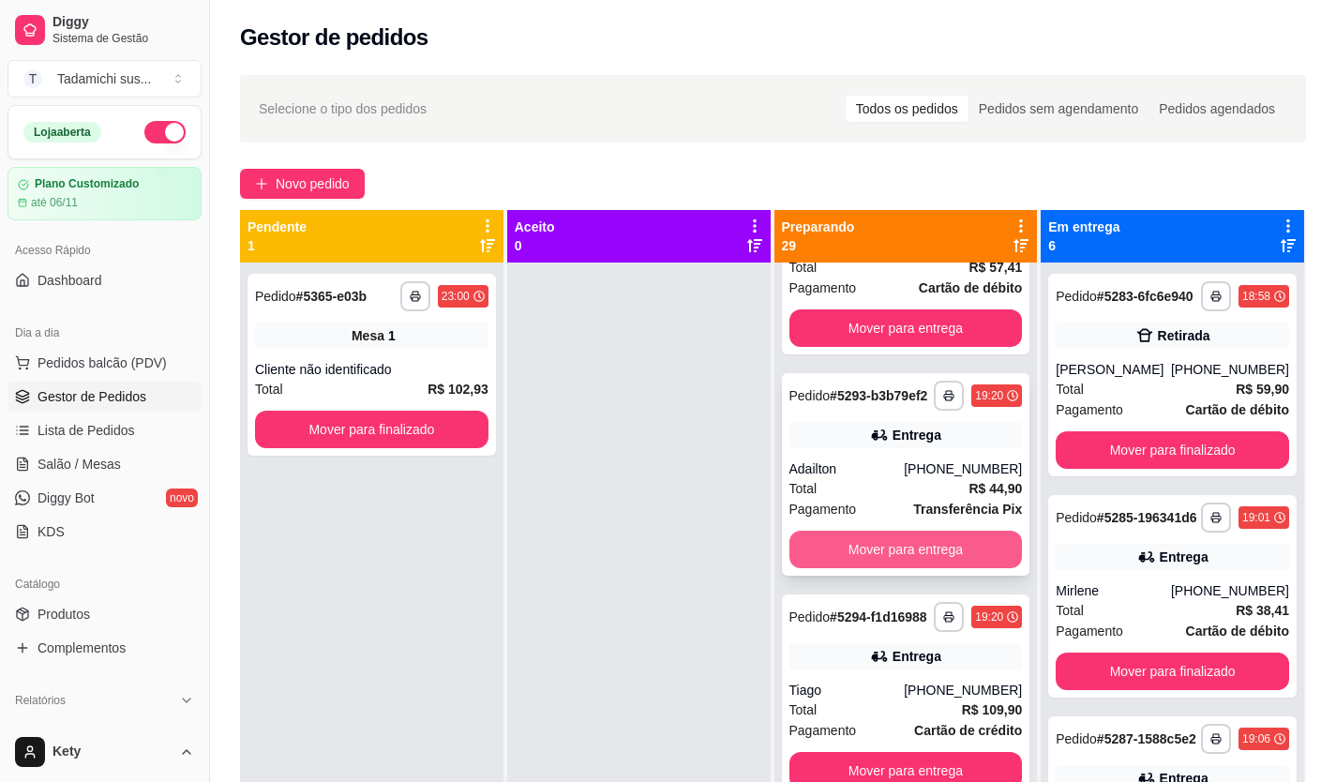
click at [908, 568] on button "Mover para entrega" at bounding box center [905, 549] width 233 height 37
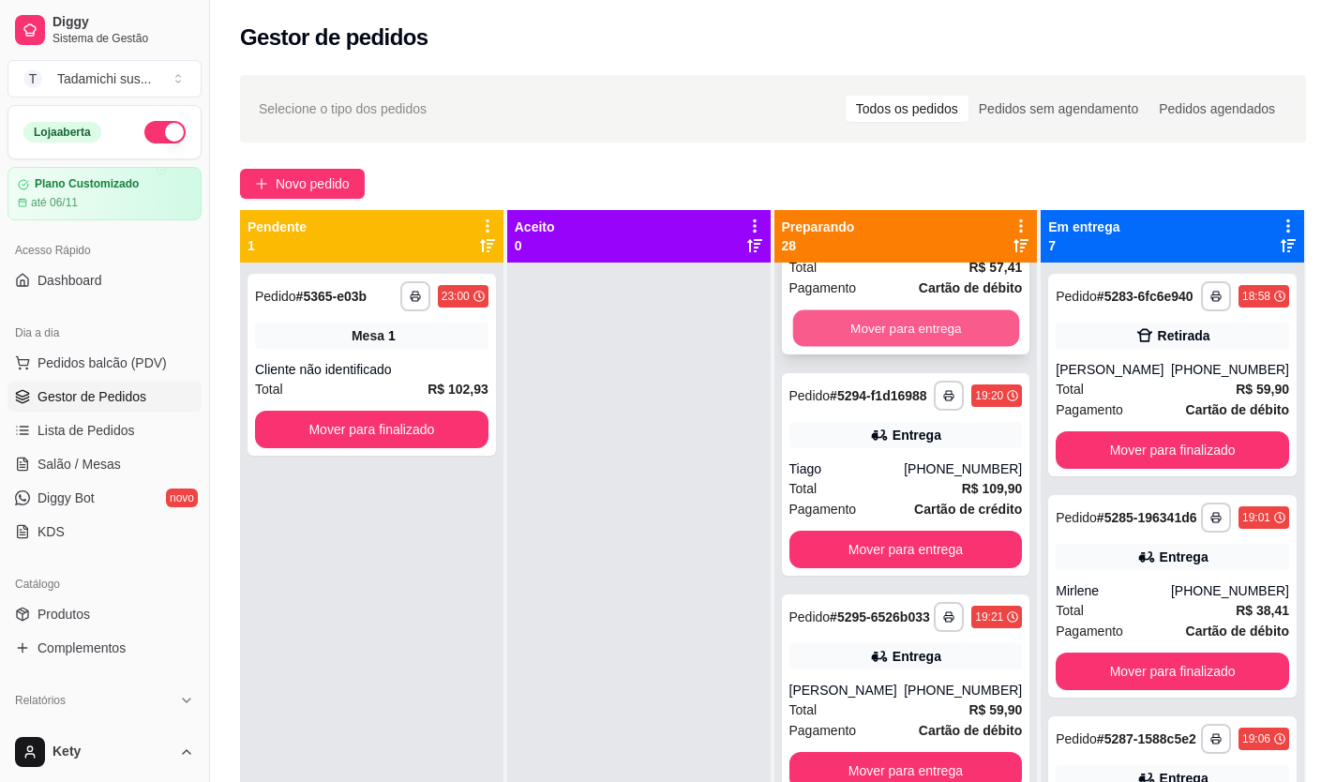
click at [936, 347] on button "Mover para entrega" at bounding box center [905, 328] width 226 height 37
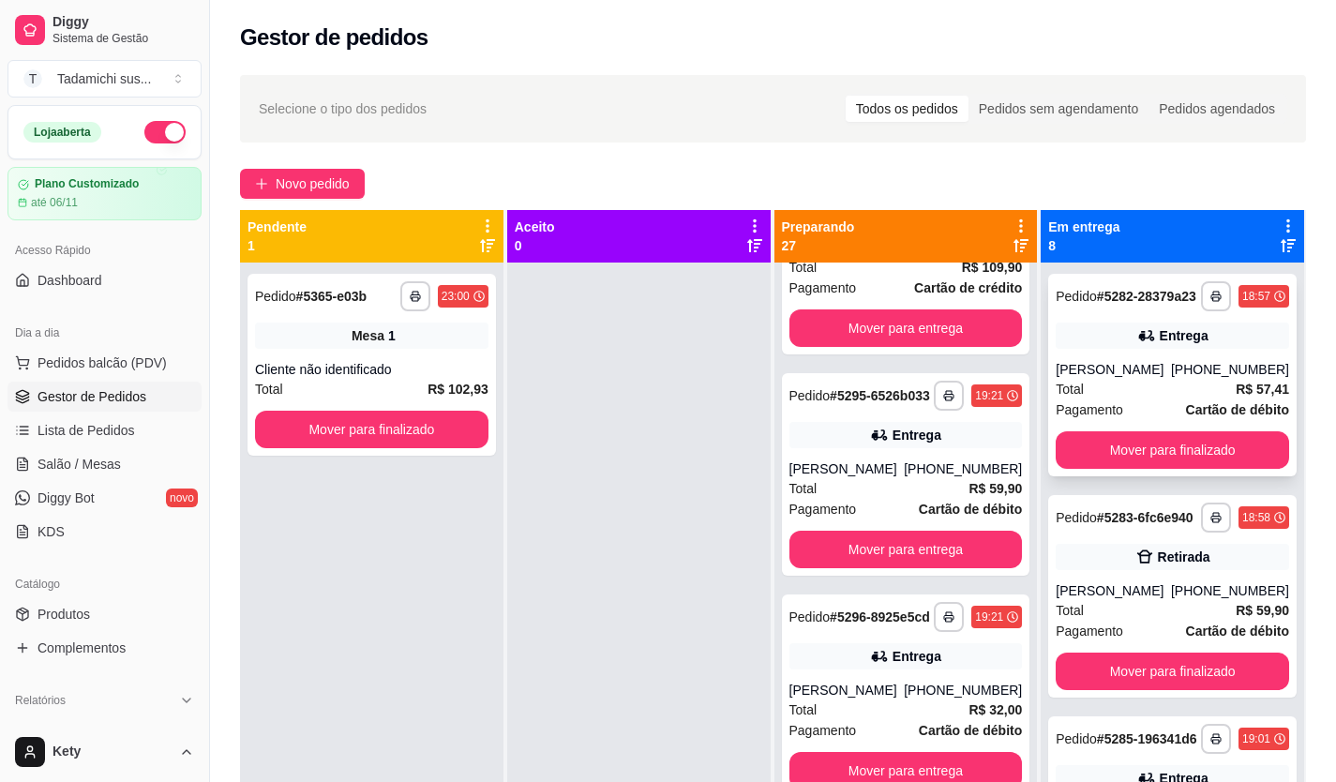
scroll to position [1011, 0]
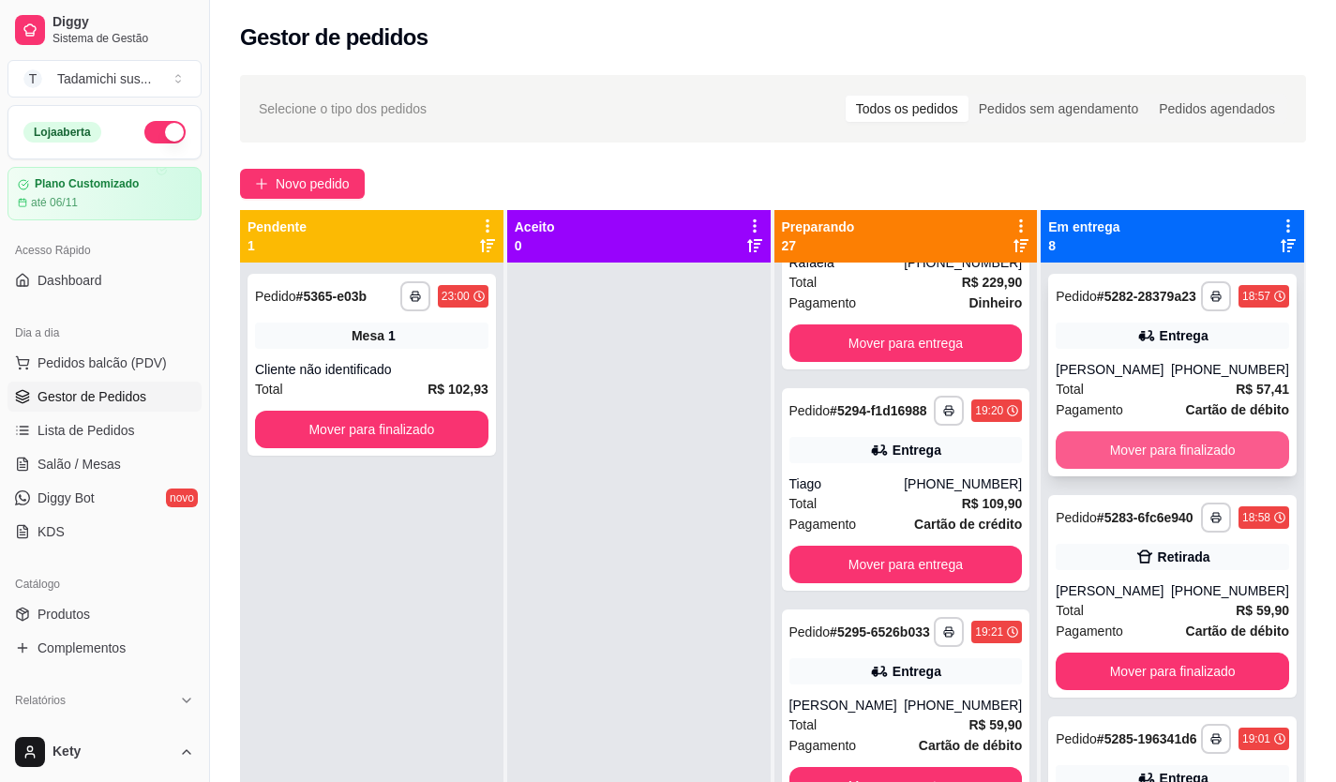
click at [1178, 446] on button "Mover para finalizado" at bounding box center [1171, 449] width 233 height 37
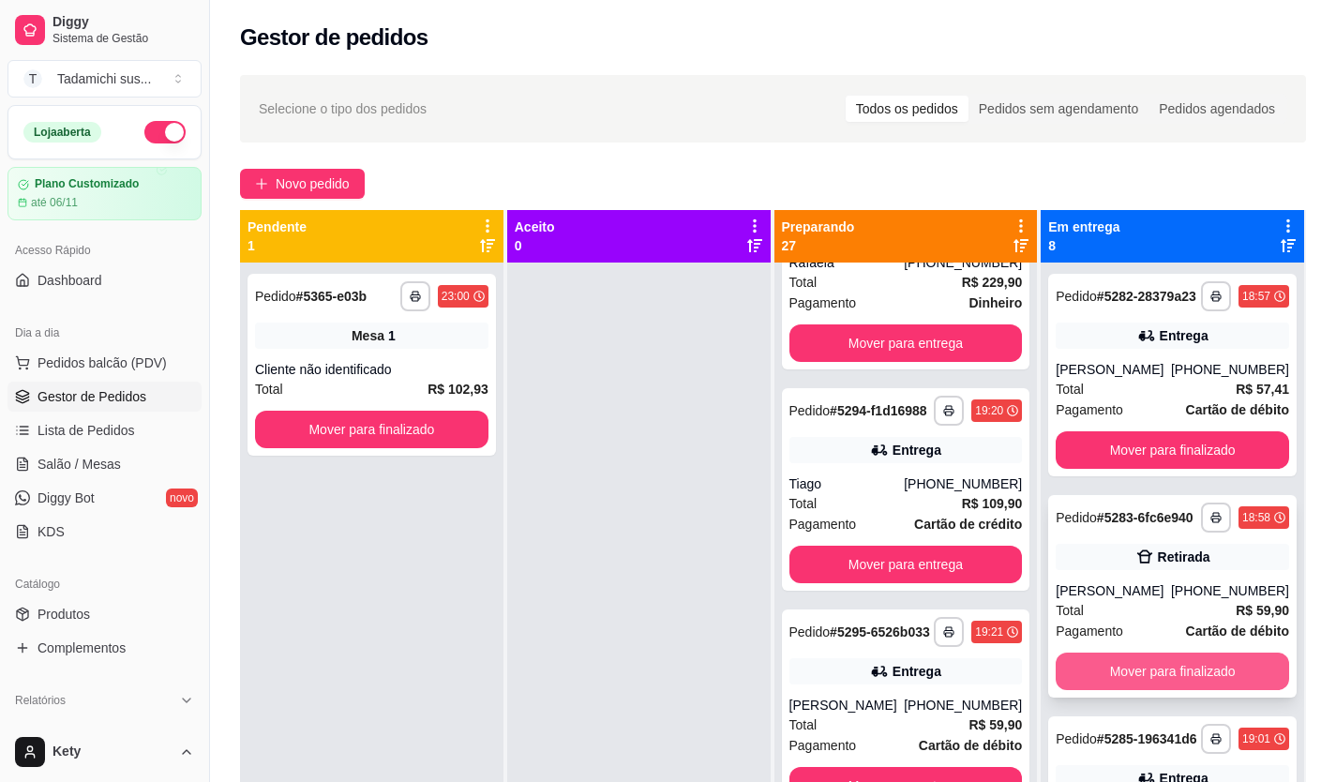
click at [1149, 685] on button "Mover para finalizado" at bounding box center [1171, 670] width 233 height 37
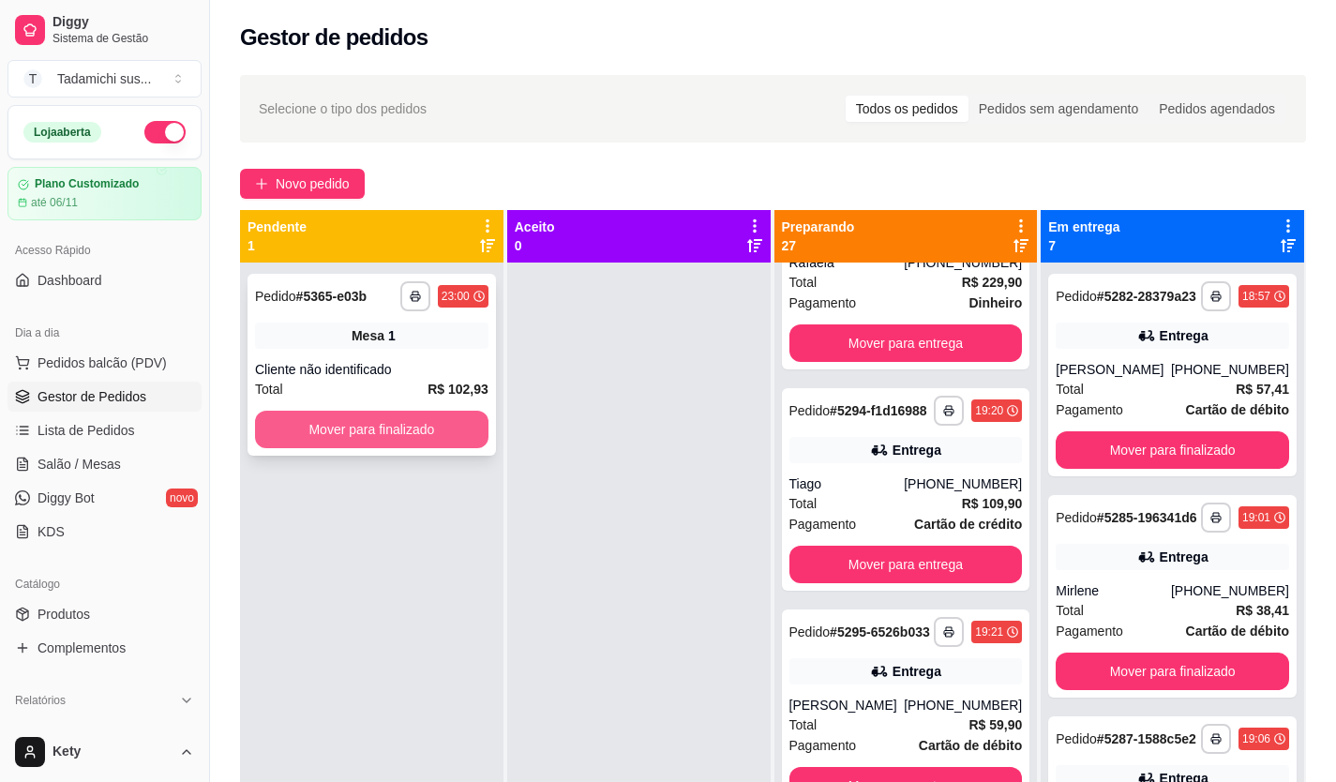
click at [407, 437] on button "Mover para finalizado" at bounding box center [371, 429] width 233 height 37
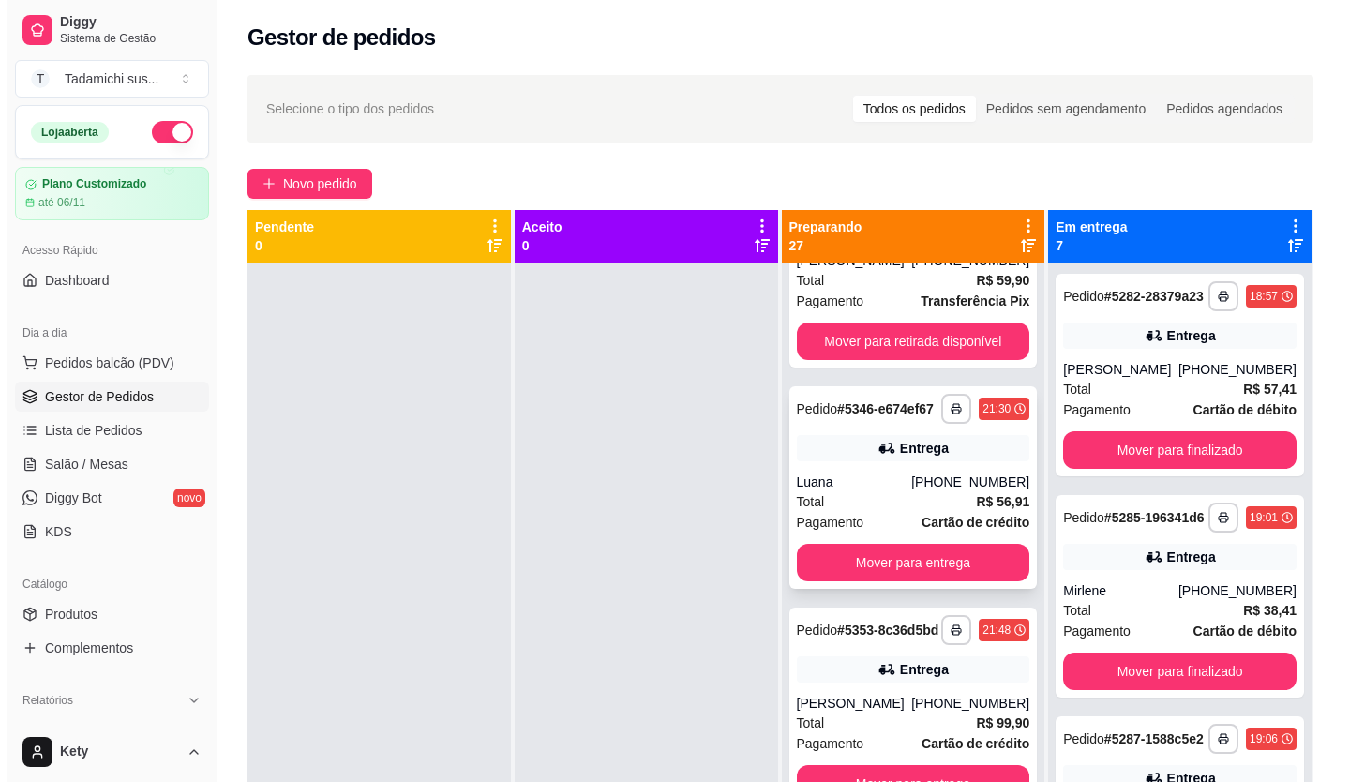
scroll to position [5709, 0]
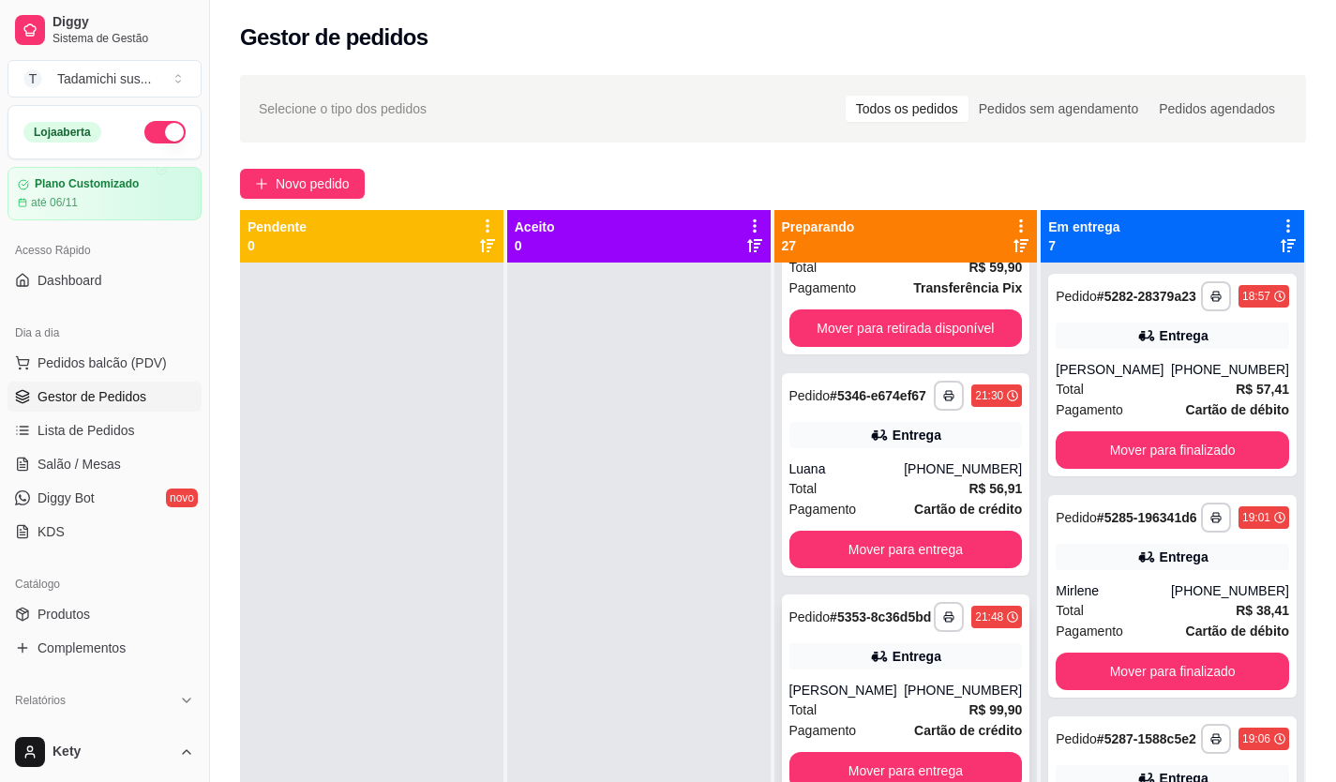
click at [904, 621] on div "**********" at bounding box center [906, 695] width 248 height 202
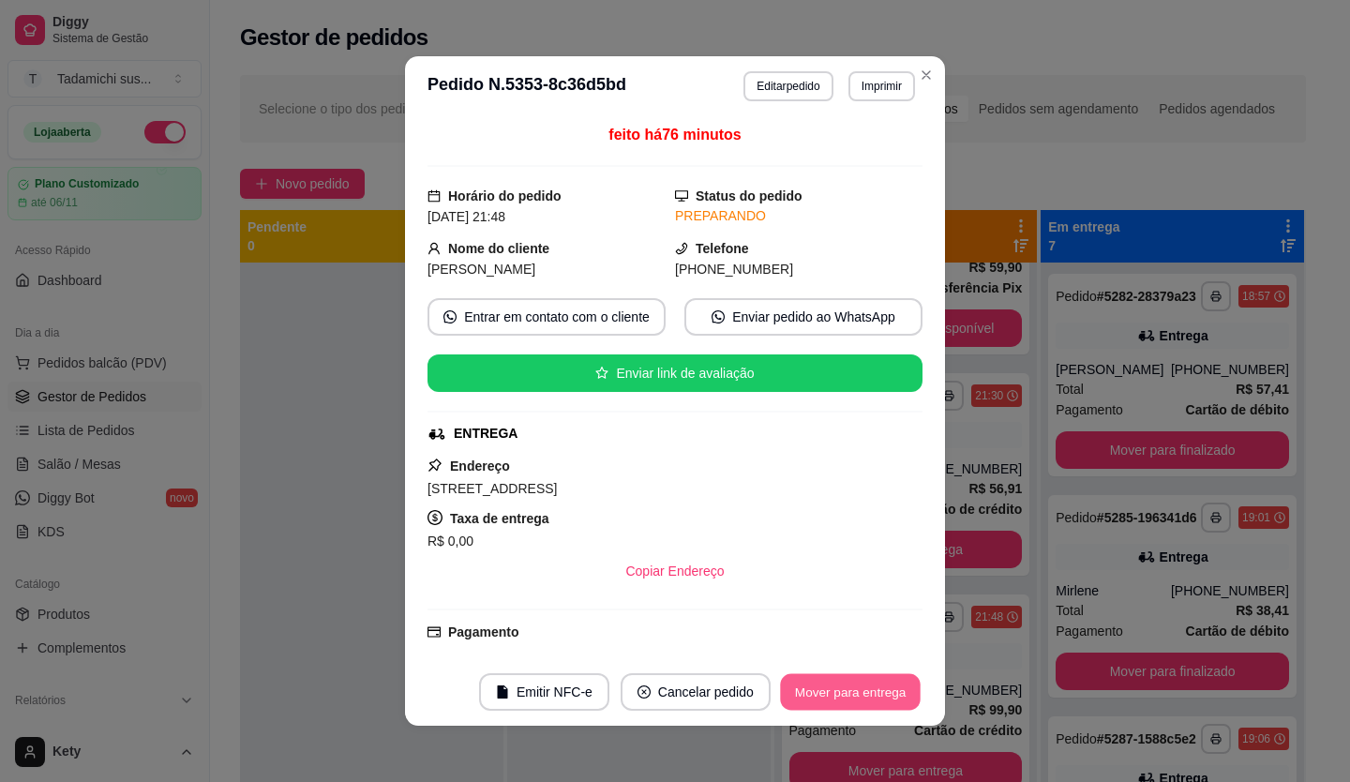
click at [865, 684] on button "Mover para entrega" at bounding box center [850, 692] width 141 height 37
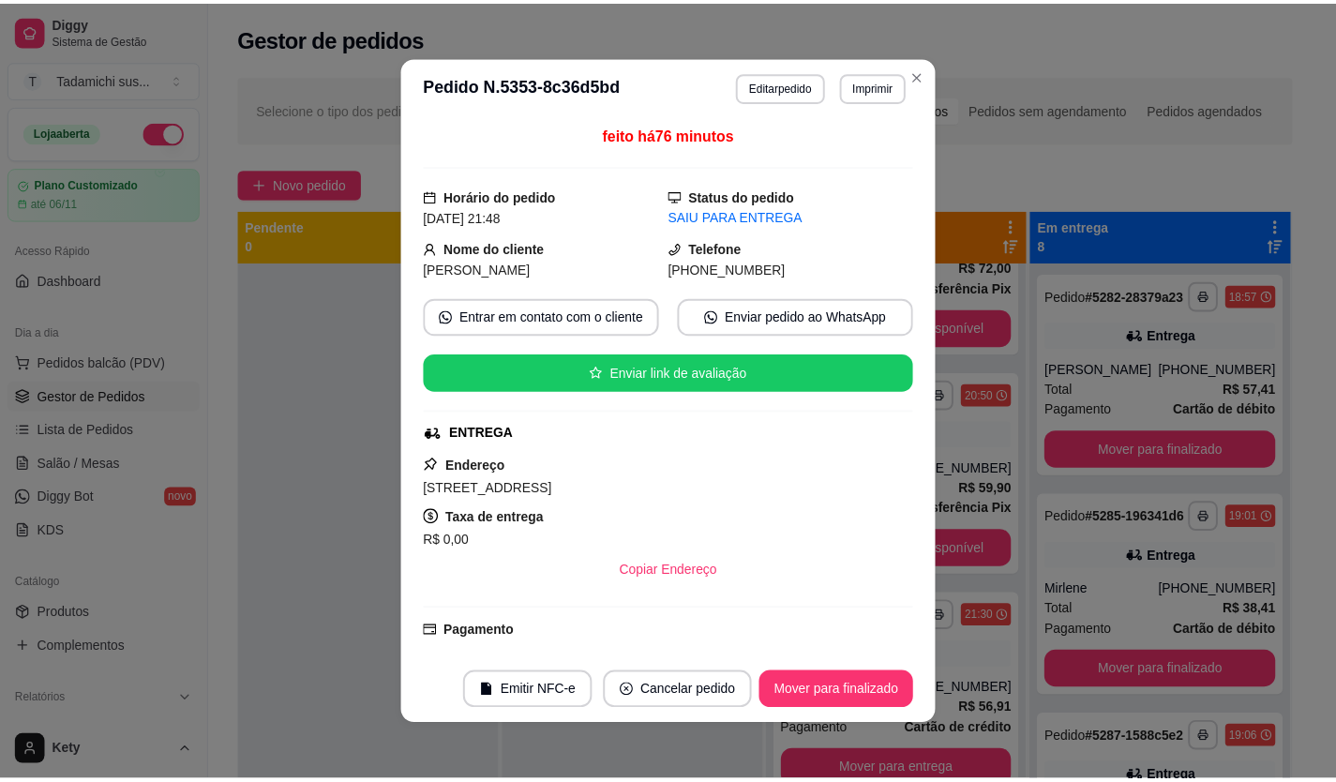
scroll to position [5472, 0]
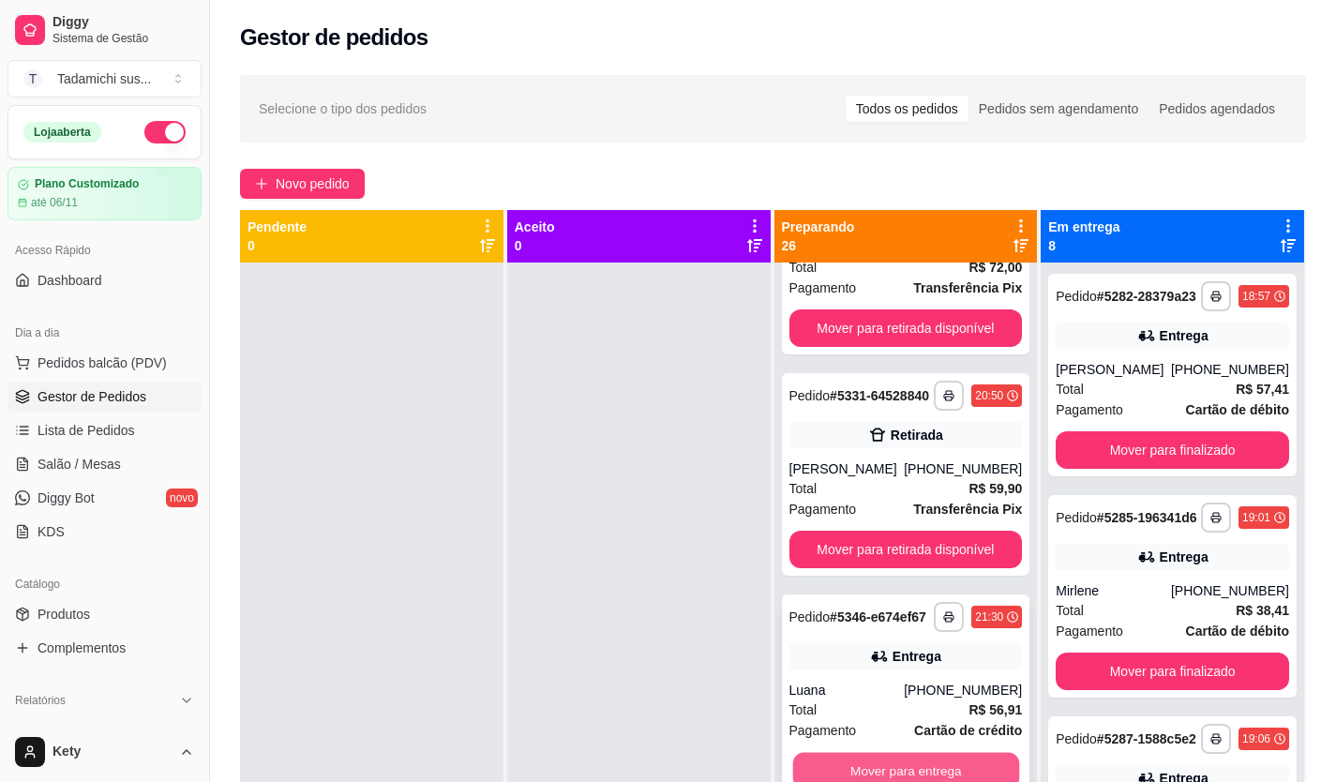
click at [885, 753] on button "Mover para entrega" at bounding box center [905, 771] width 226 height 37
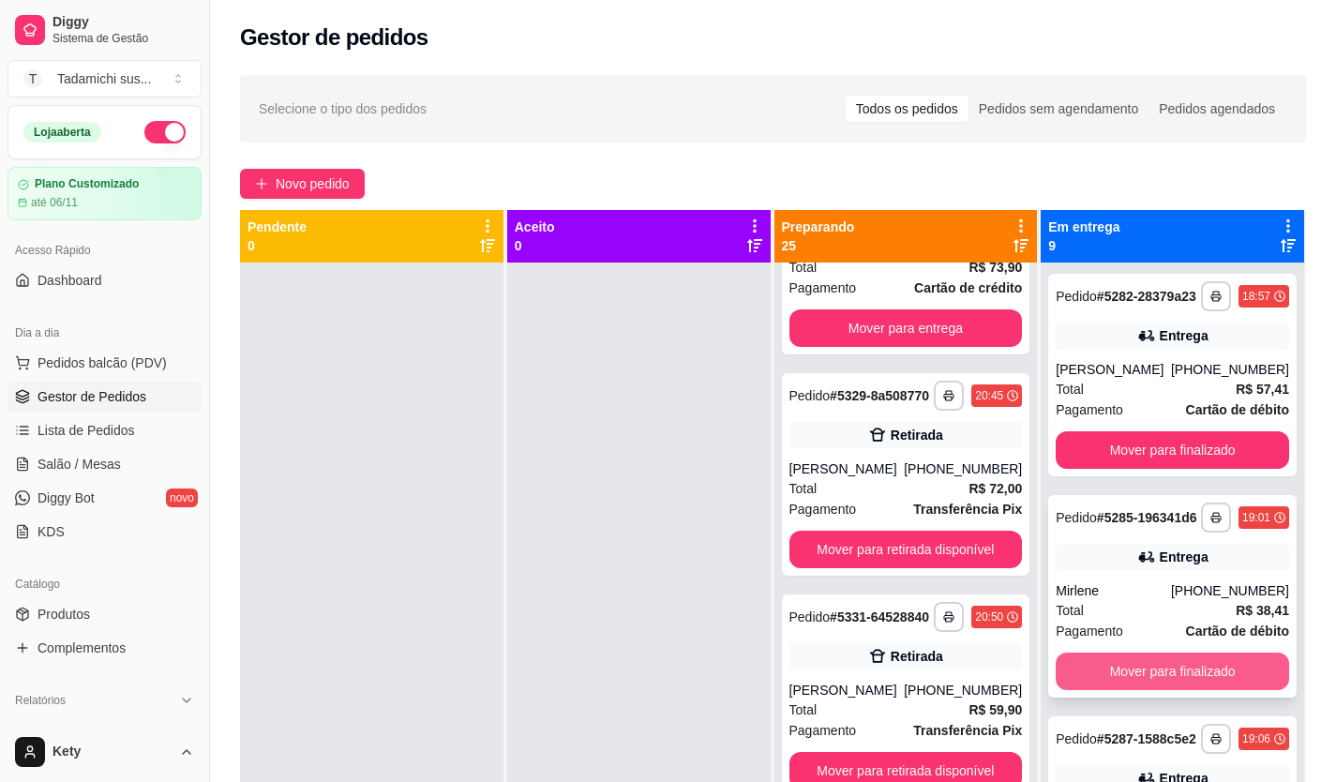
scroll to position [5236, 0]
click at [1130, 690] on button "Mover para finalizado" at bounding box center [1171, 670] width 233 height 37
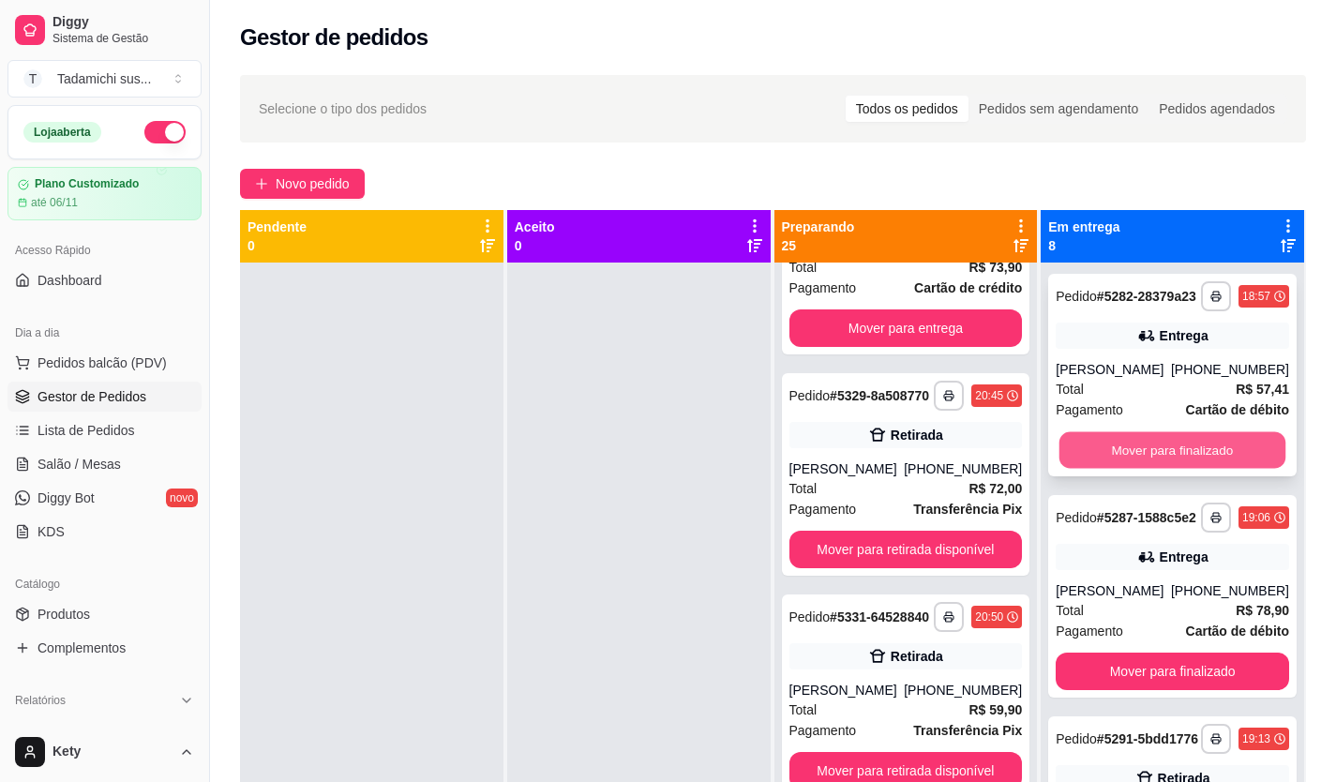
click at [1187, 451] on button "Mover para finalizado" at bounding box center [1172, 450] width 226 height 37
click at [1185, 461] on button "Mover para finalizado" at bounding box center [1171, 449] width 233 height 37
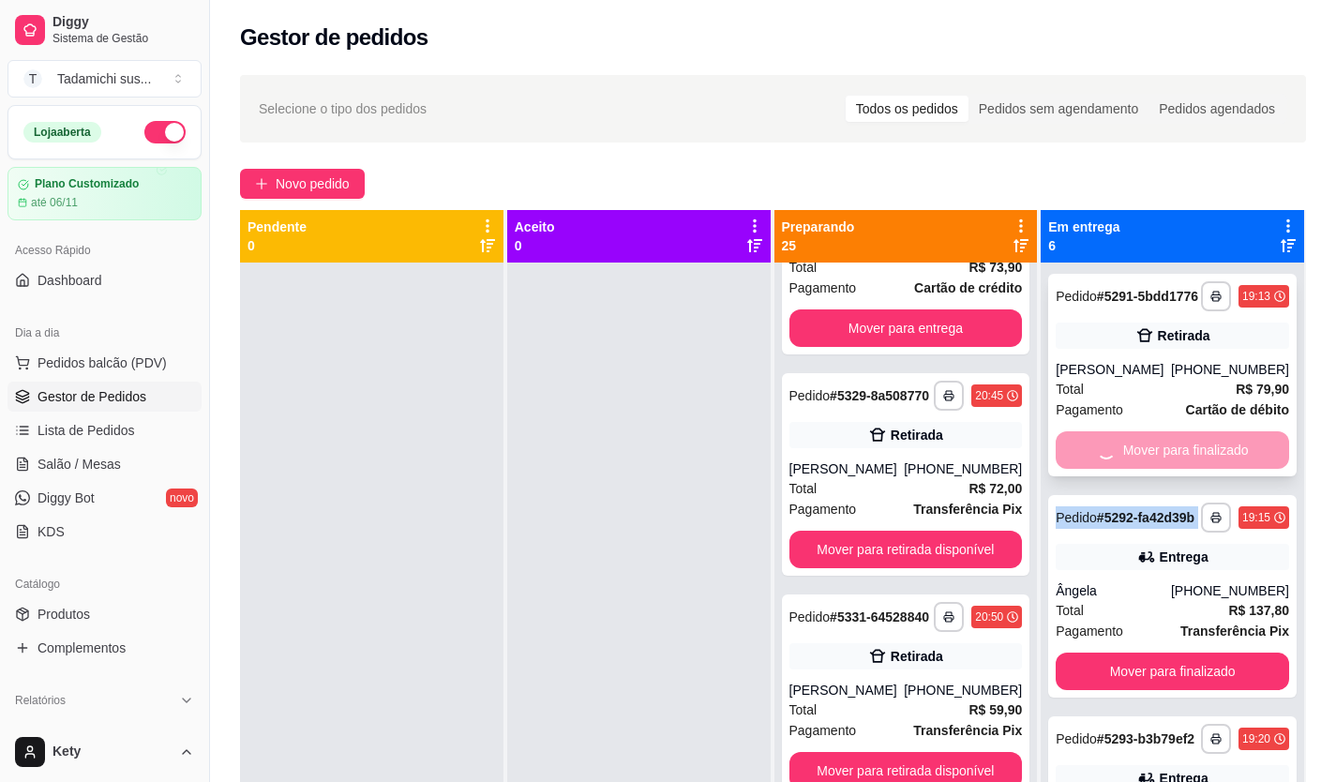
click at [1185, 460] on div "Mover para finalizado" at bounding box center [1171, 449] width 233 height 37
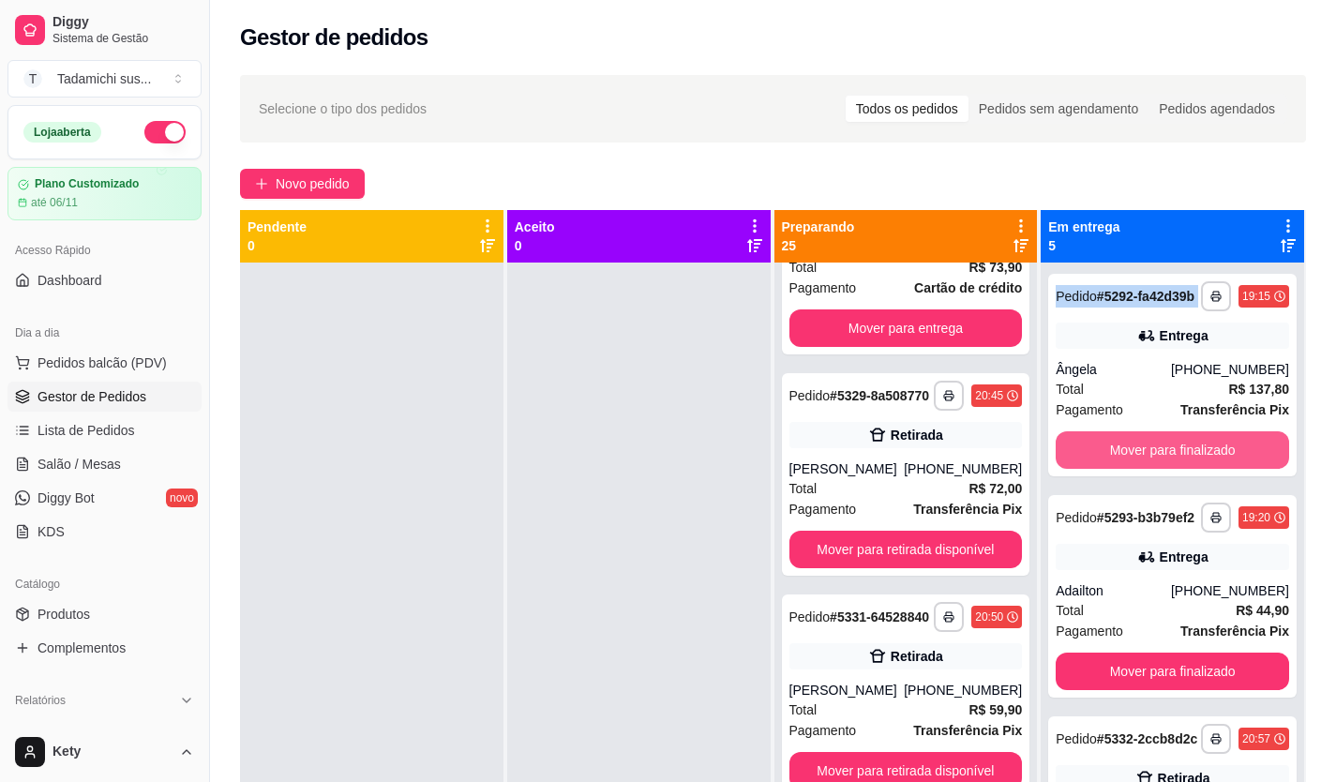
click at [1185, 460] on button "Mover para finalizado" at bounding box center [1171, 449] width 233 height 37
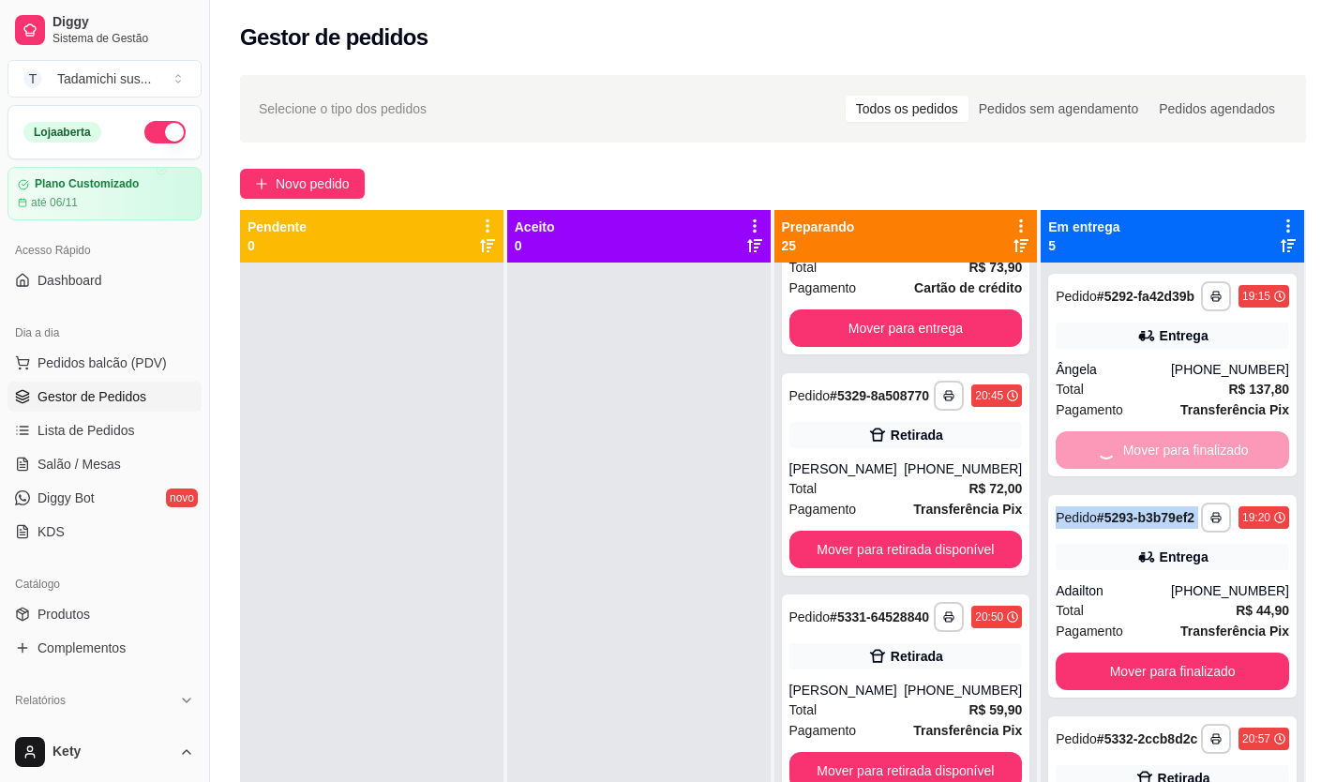
click at [1185, 460] on div "Mover para finalizado" at bounding box center [1171, 449] width 233 height 37
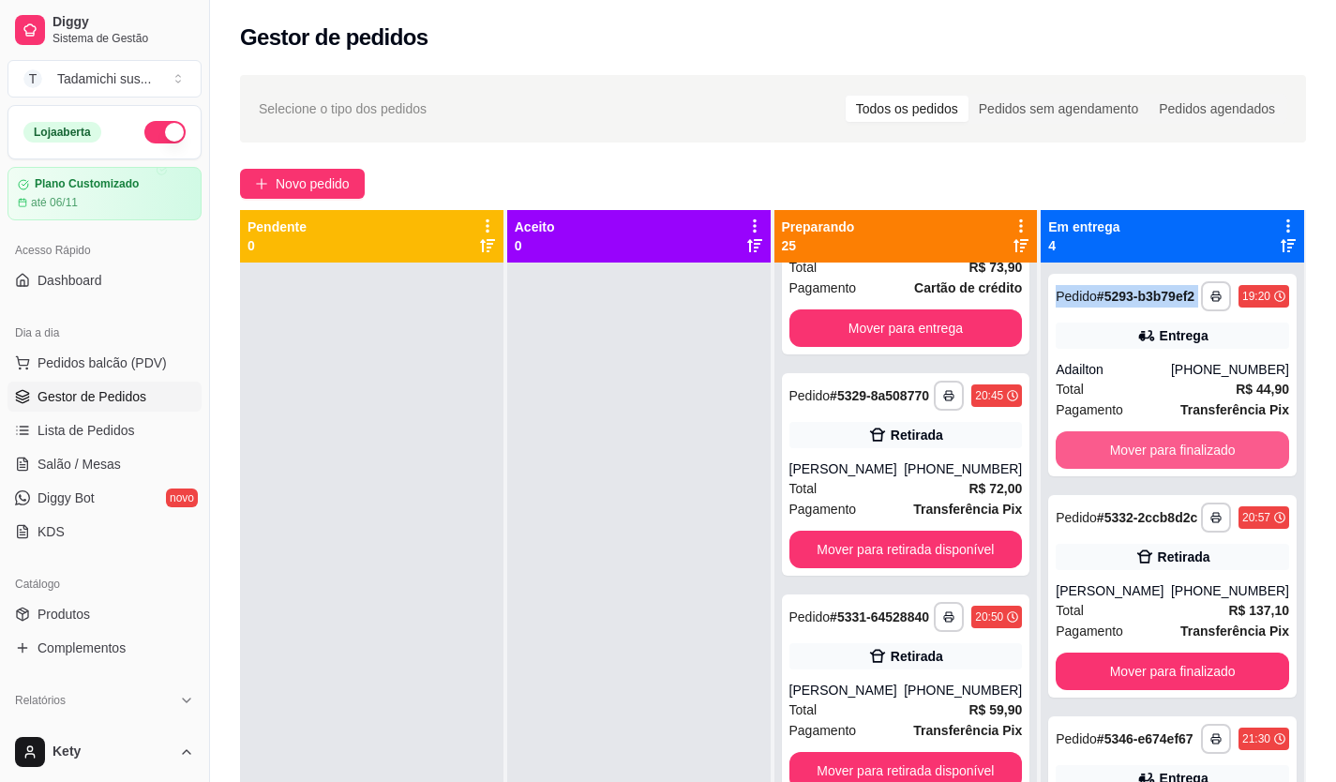
click at [1185, 460] on button "Mover para finalizado" at bounding box center [1171, 449] width 233 height 37
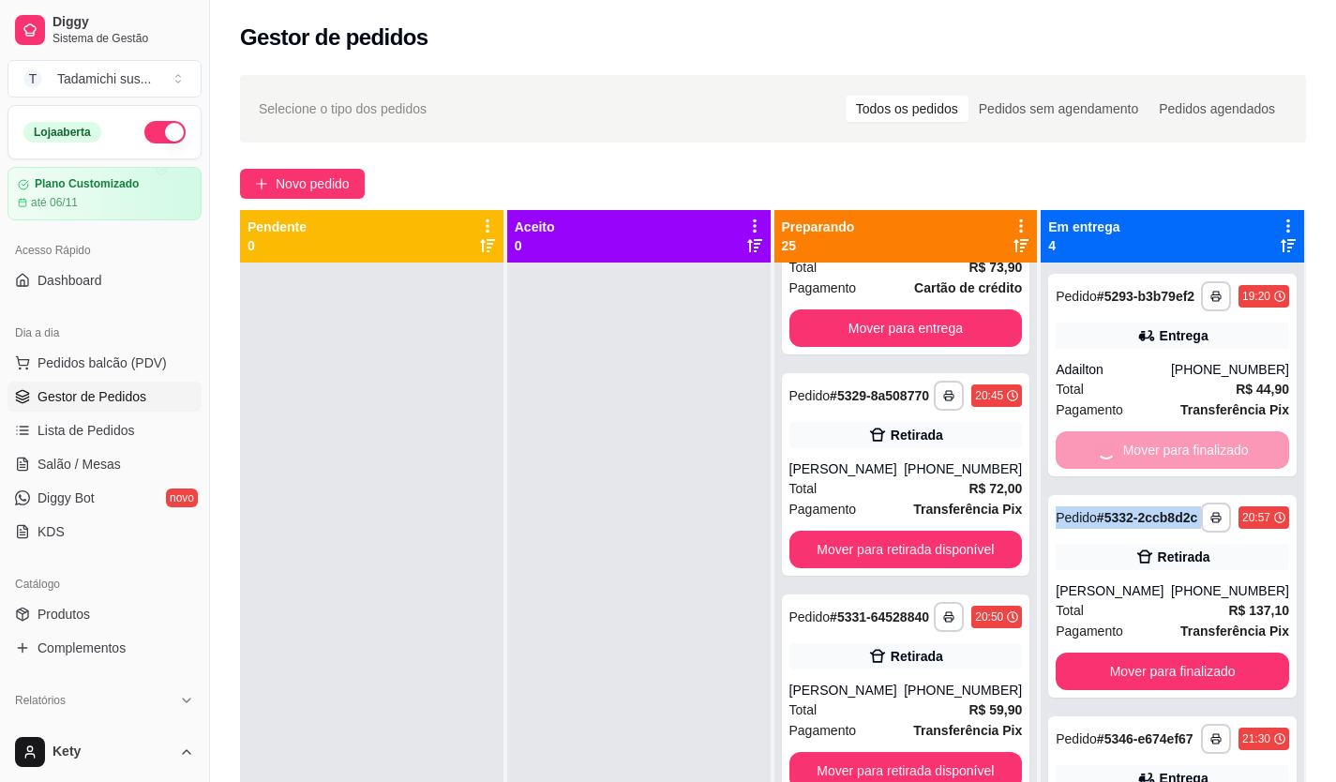
click at [1185, 460] on div "Mover para finalizado" at bounding box center [1171, 449] width 233 height 37
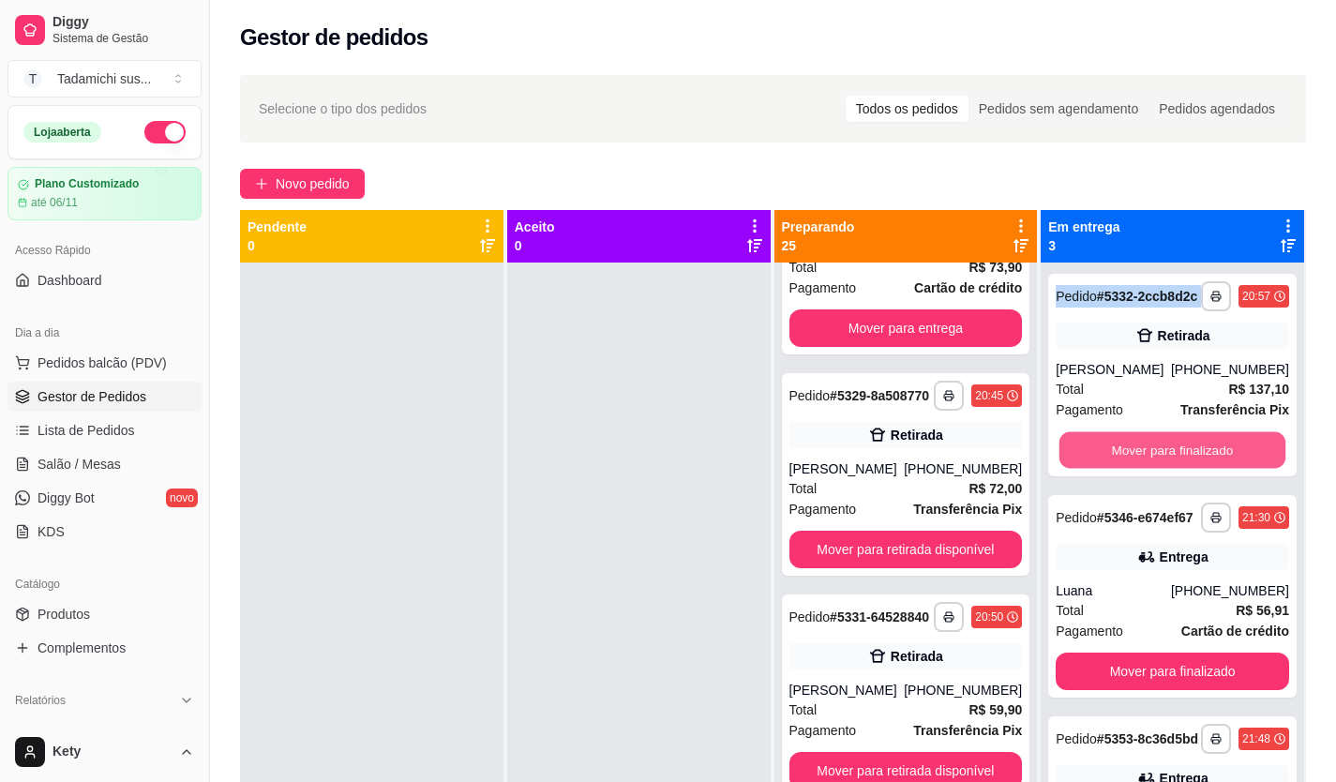
click at [1185, 460] on button "Mover para finalizado" at bounding box center [1172, 450] width 226 height 37
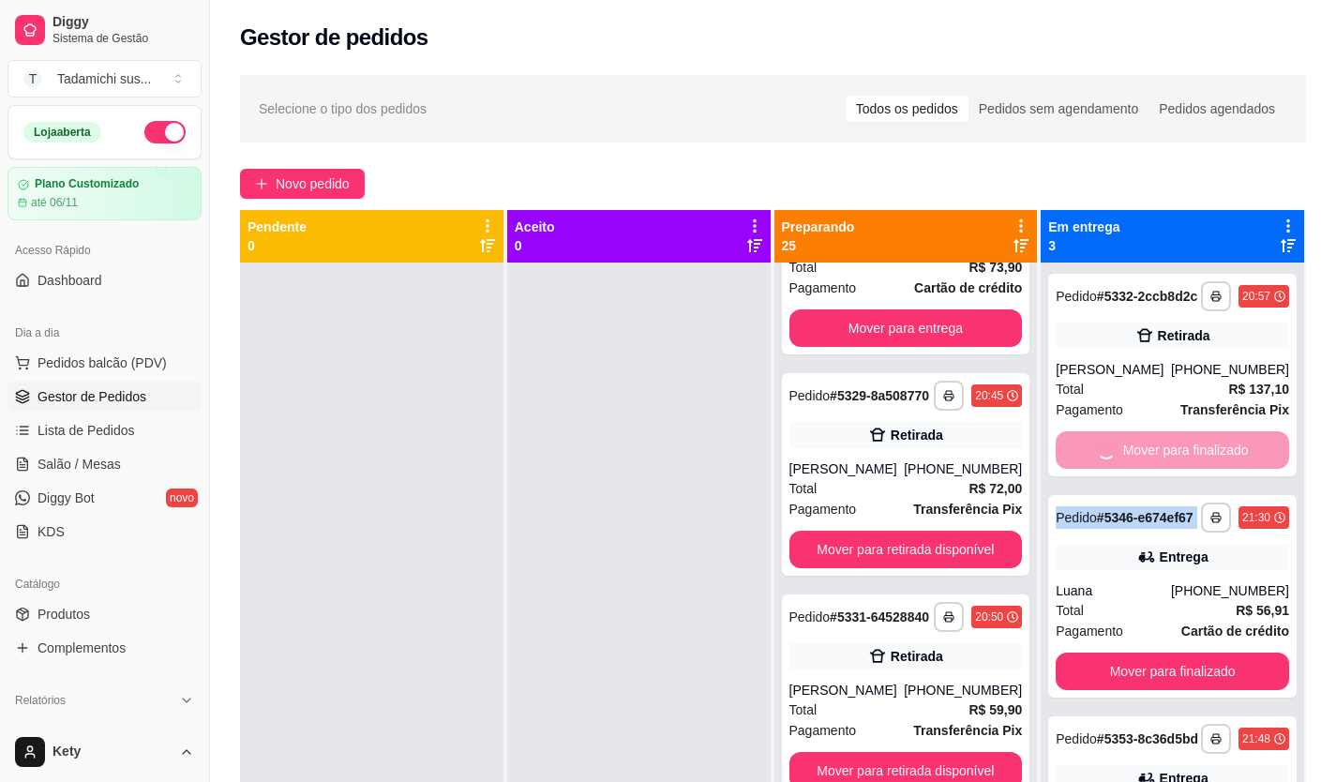
click at [1185, 460] on div "Mover para finalizado" at bounding box center [1171, 449] width 233 height 37
click at [1185, 652] on button "Mover para finalizado" at bounding box center [1171, 670] width 233 height 37
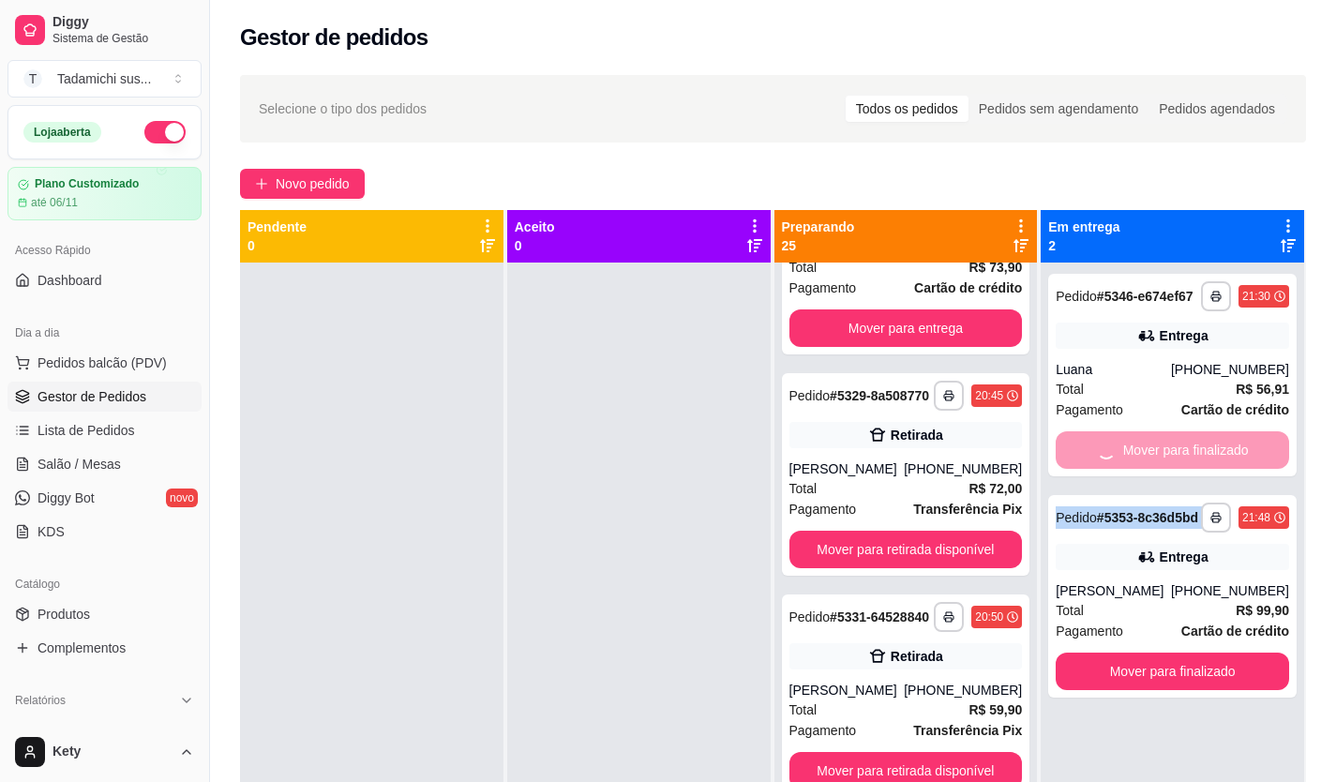
click at [1185, 460] on div "Mover para finalizado" at bounding box center [1171, 449] width 233 height 37
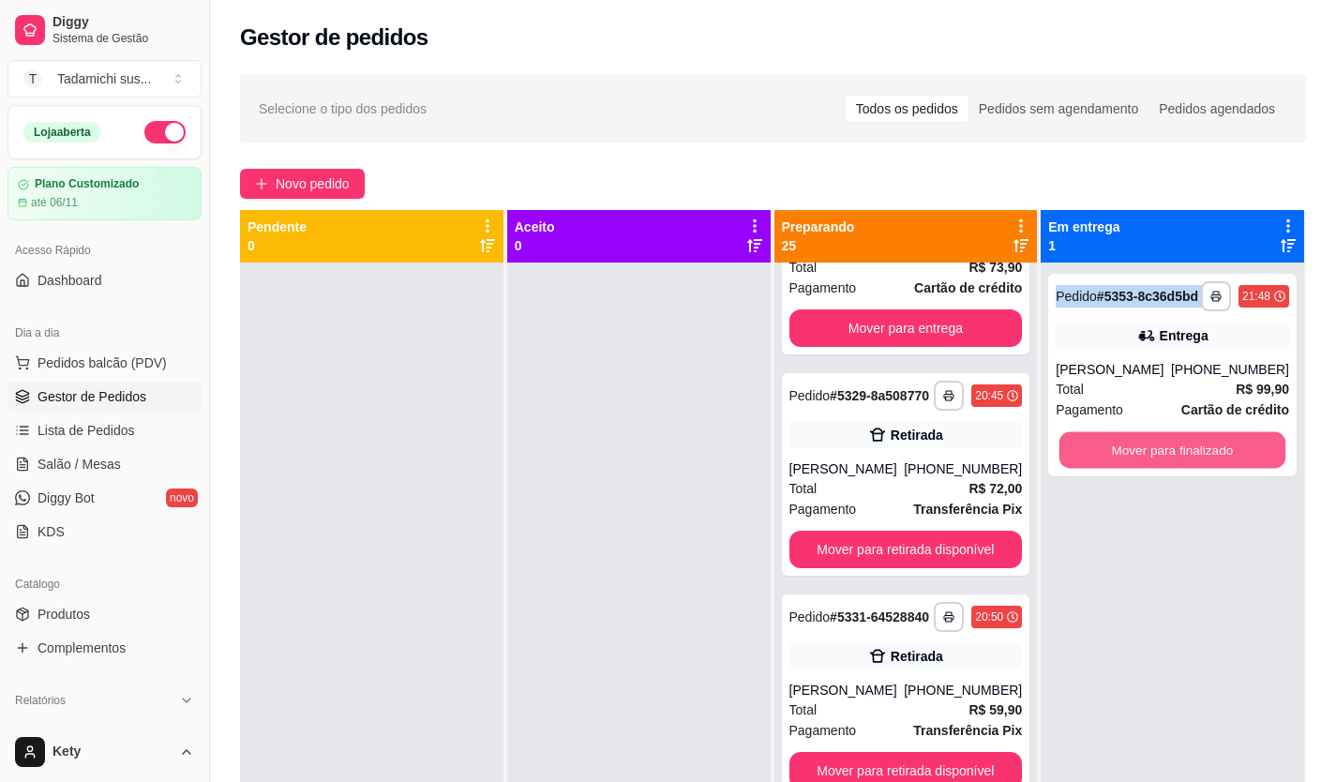
click at [1185, 460] on button "Mover para finalizado" at bounding box center [1172, 450] width 226 height 37
click at [1185, 460] on div "Mover para finalizado" at bounding box center [1171, 449] width 233 height 37
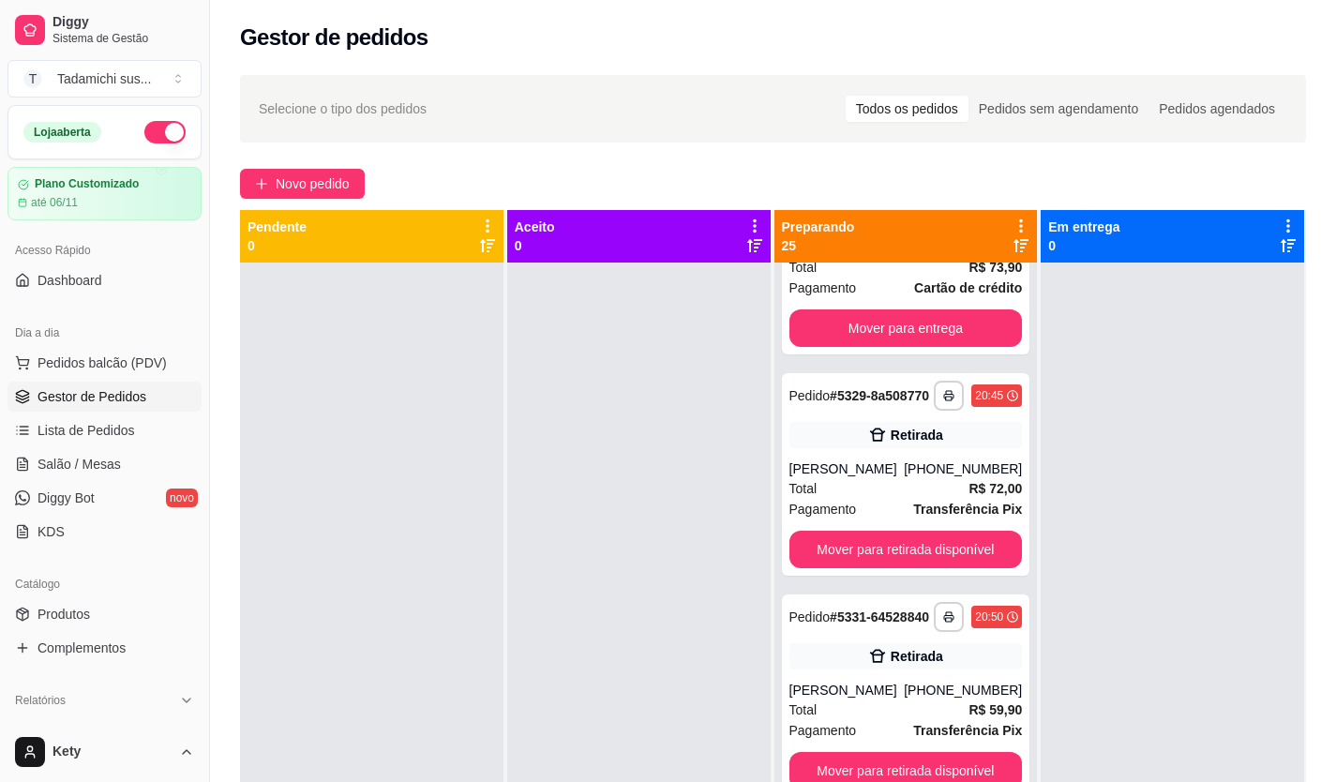
click at [1185, 460] on div at bounding box center [1171, 653] width 263 height 782
click at [913, 531] on button "Mover para retirada disponível" at bounding box center [905, 549] width 233 height 37
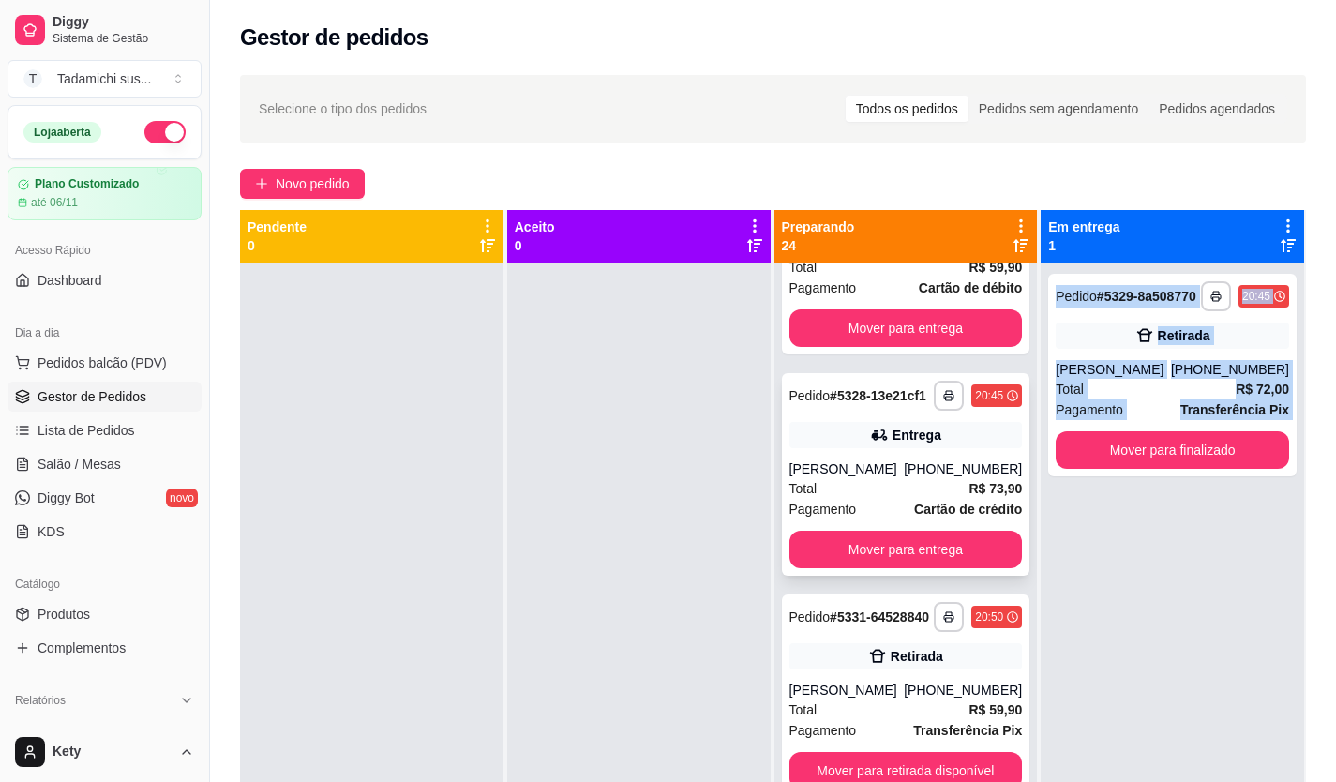
scroll to position [5000, 0]
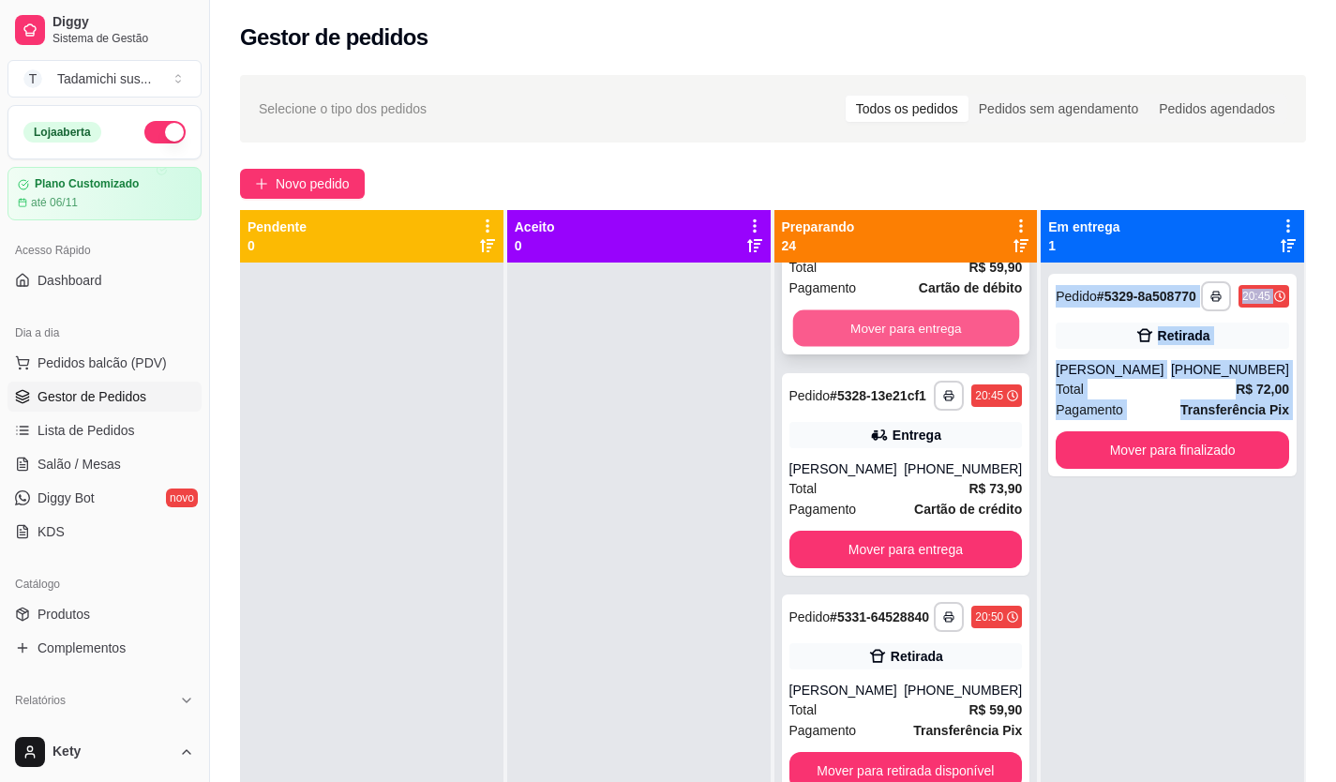
click at [930, 310] on button "Mover para entrega" at bounding box center [905, 328] width 226 height 37
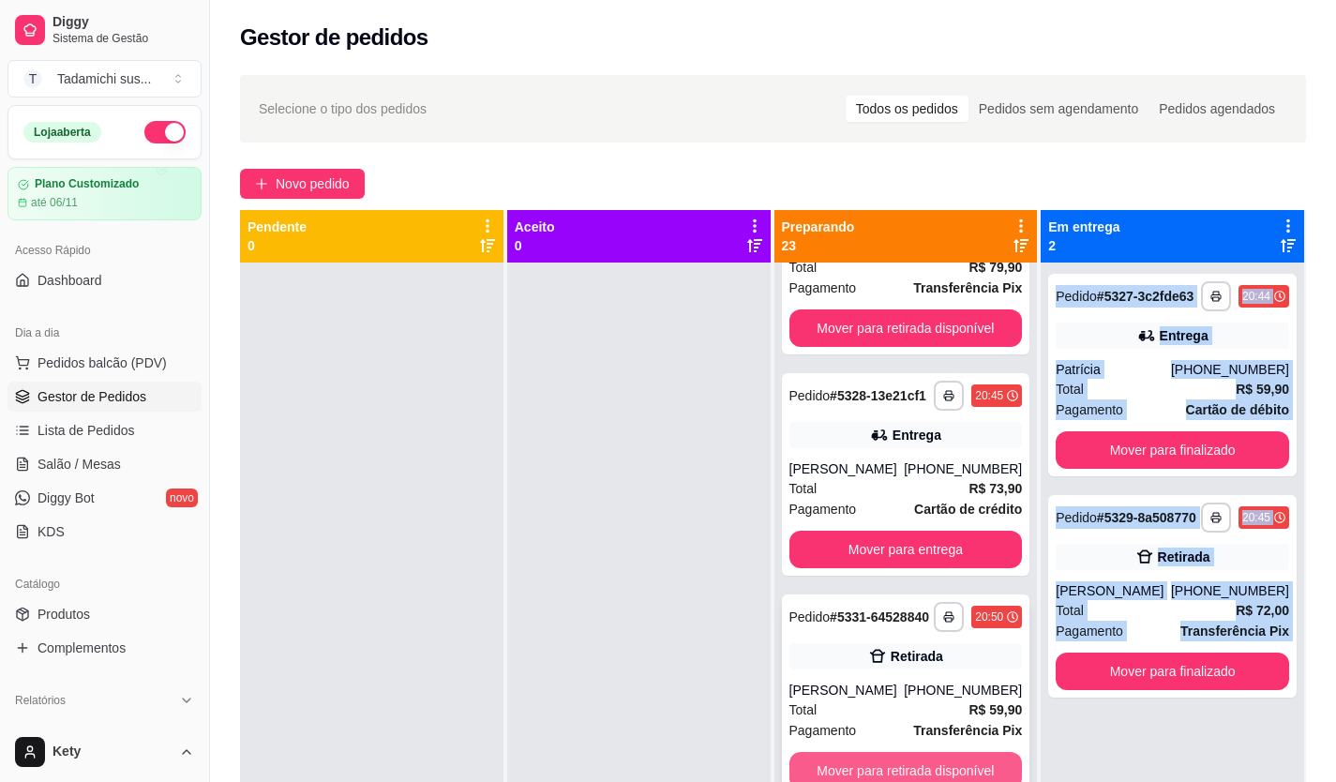
click at [916, 752] on button "Mover para retirada disponível" at bounding box center [905, 770] width 233 height 37
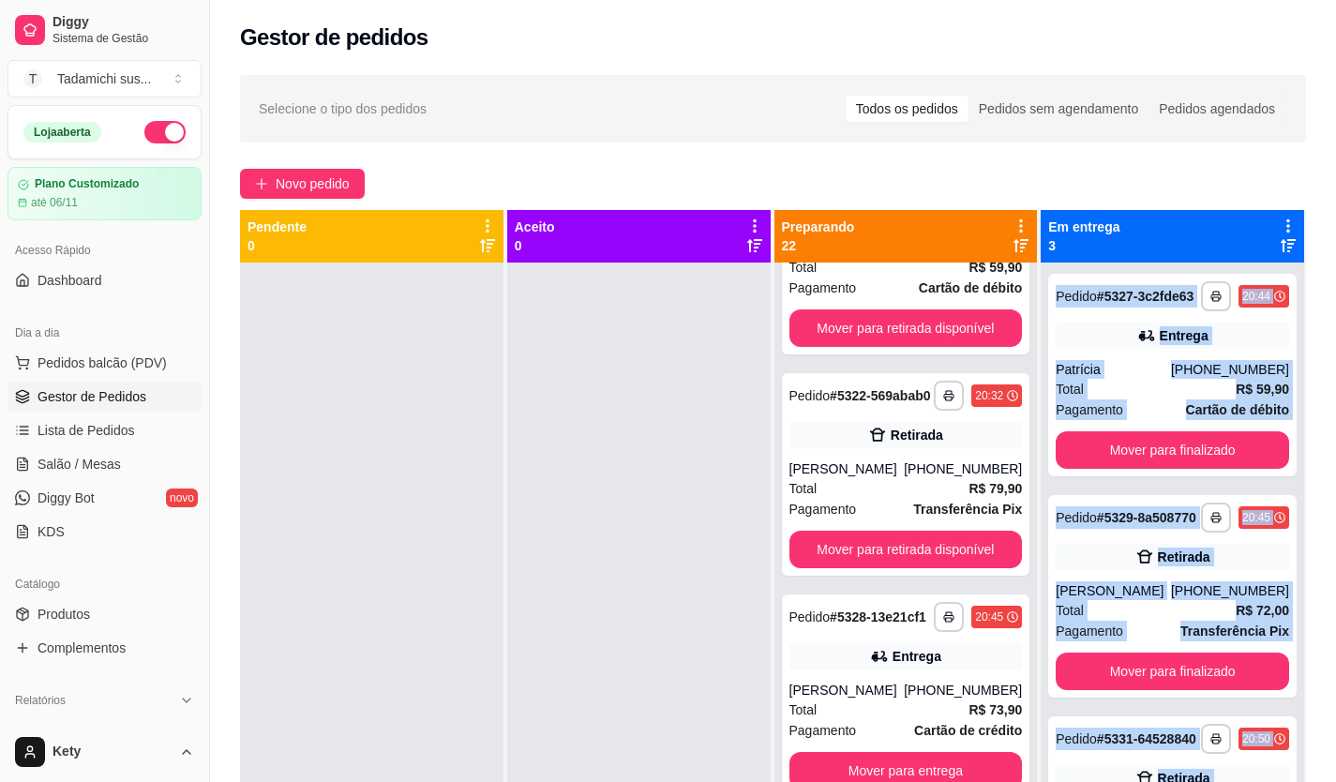
scroll to position [4528, 0]
click at [918, 531] on button "Mover para retirada disponível" at bounding box center [905, 549] width 233 height 37
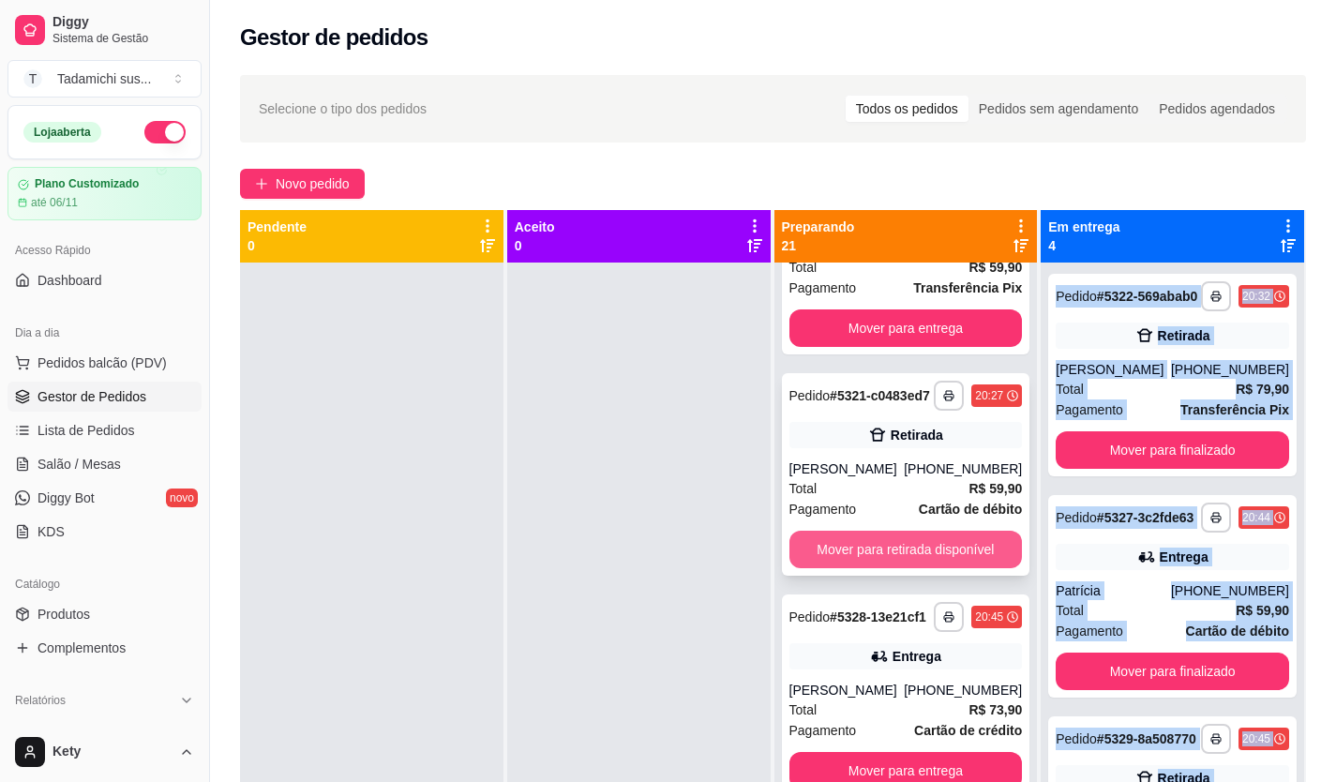
scroll to position [4291, 0]
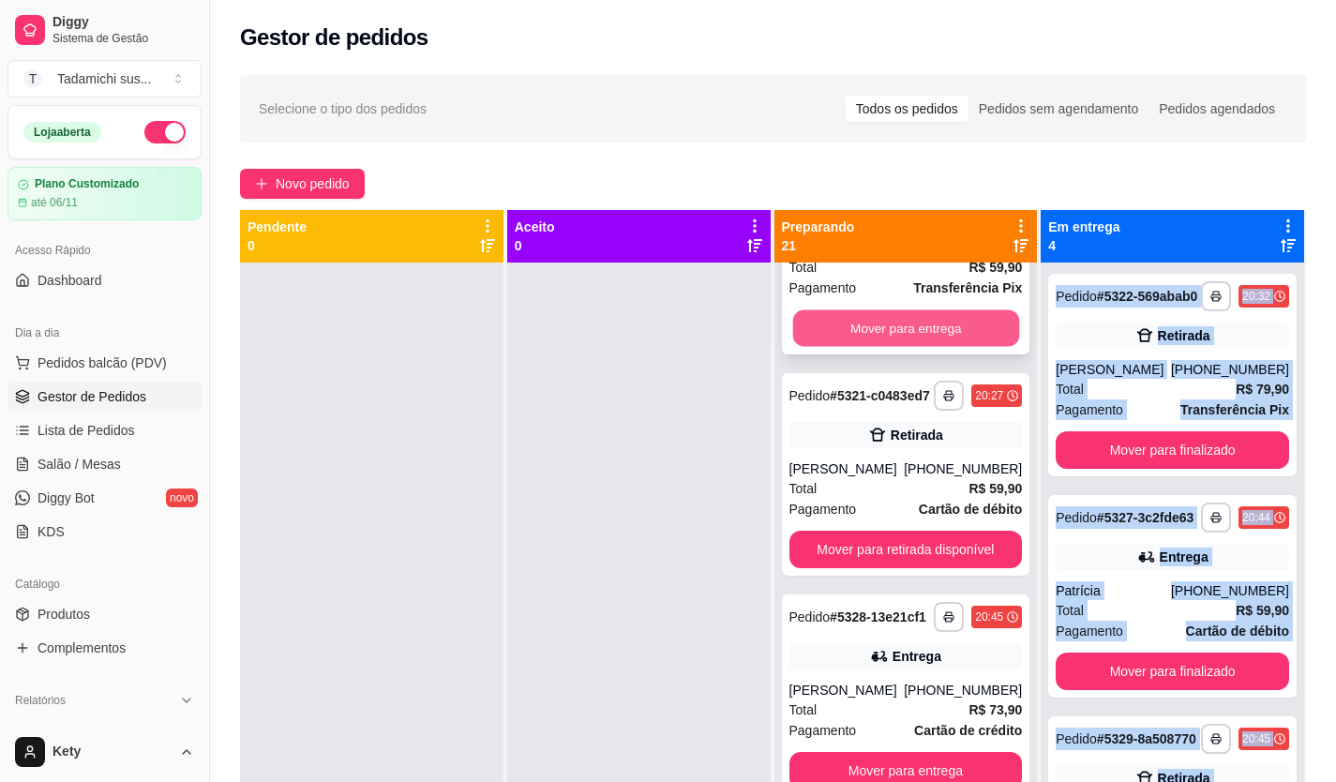
click at [914, 310] on button "Mover para entrega" at bounding box center [905, 328] width 226 height 37
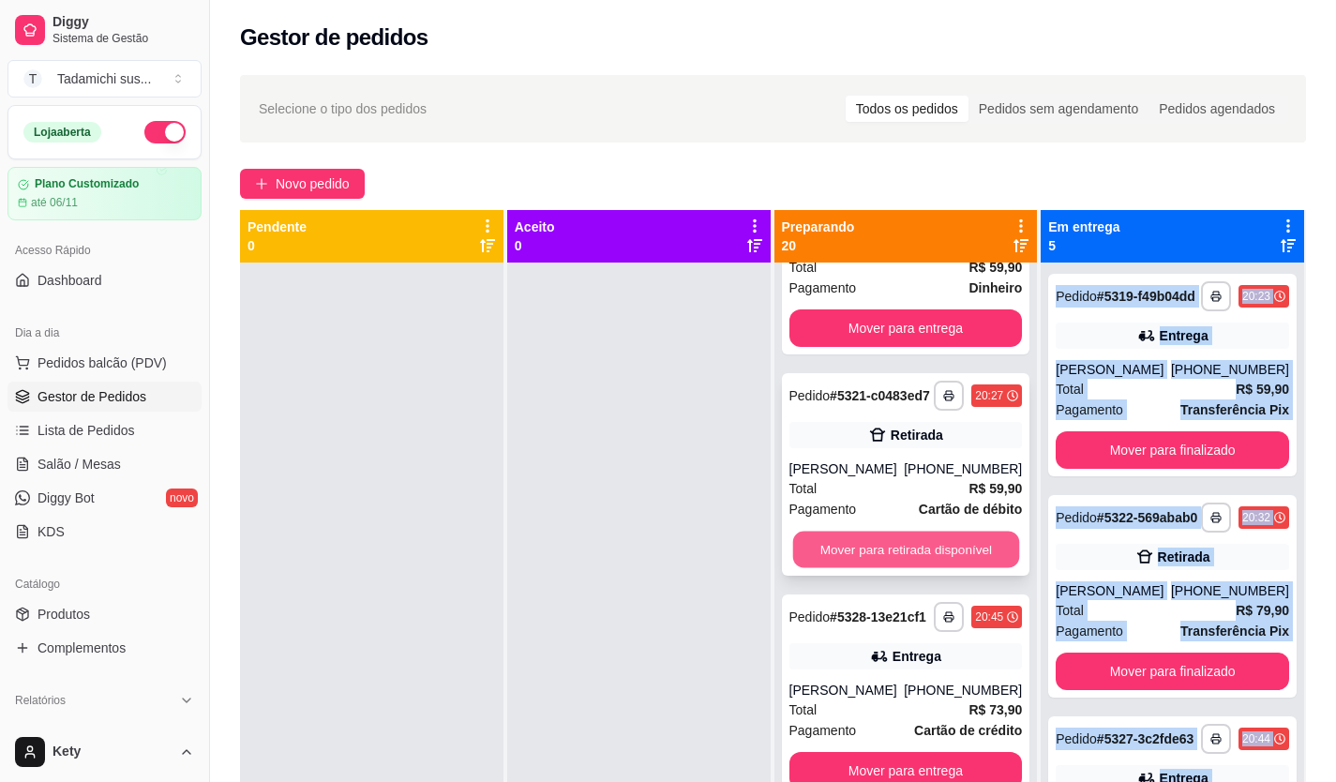
click at [923, 531] on button "Mover para retirada disponível" at bounding box center [905, 549] width 226 height 37
click at [935, 531] on button "Mover para entrega" at bounding box center [905, 549] width 233 height 37
click at [936, 531] on button "Mover para entrega" at bounding box center [905, 549] width 226 height 37
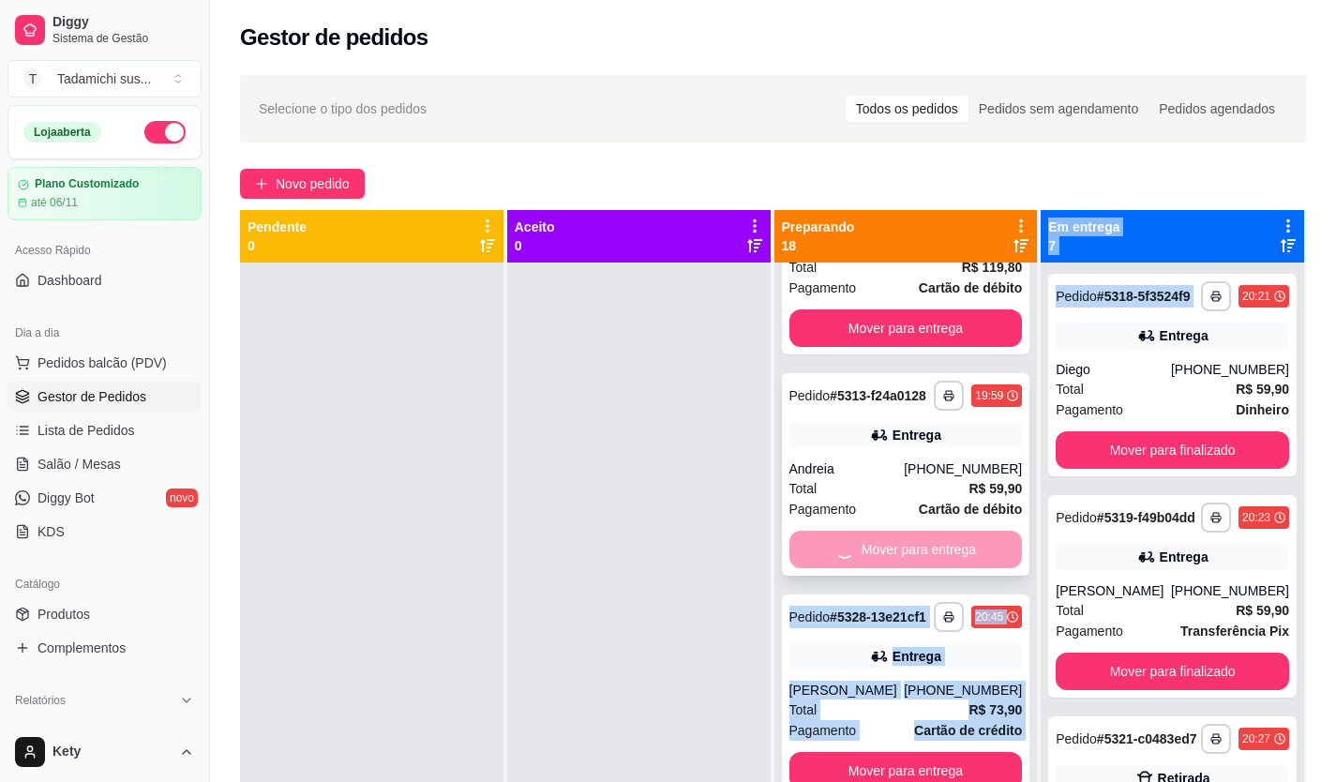
click at [936, 531] on div "Mover para entrega" at bounding box center [905, 549] width 233 height 37
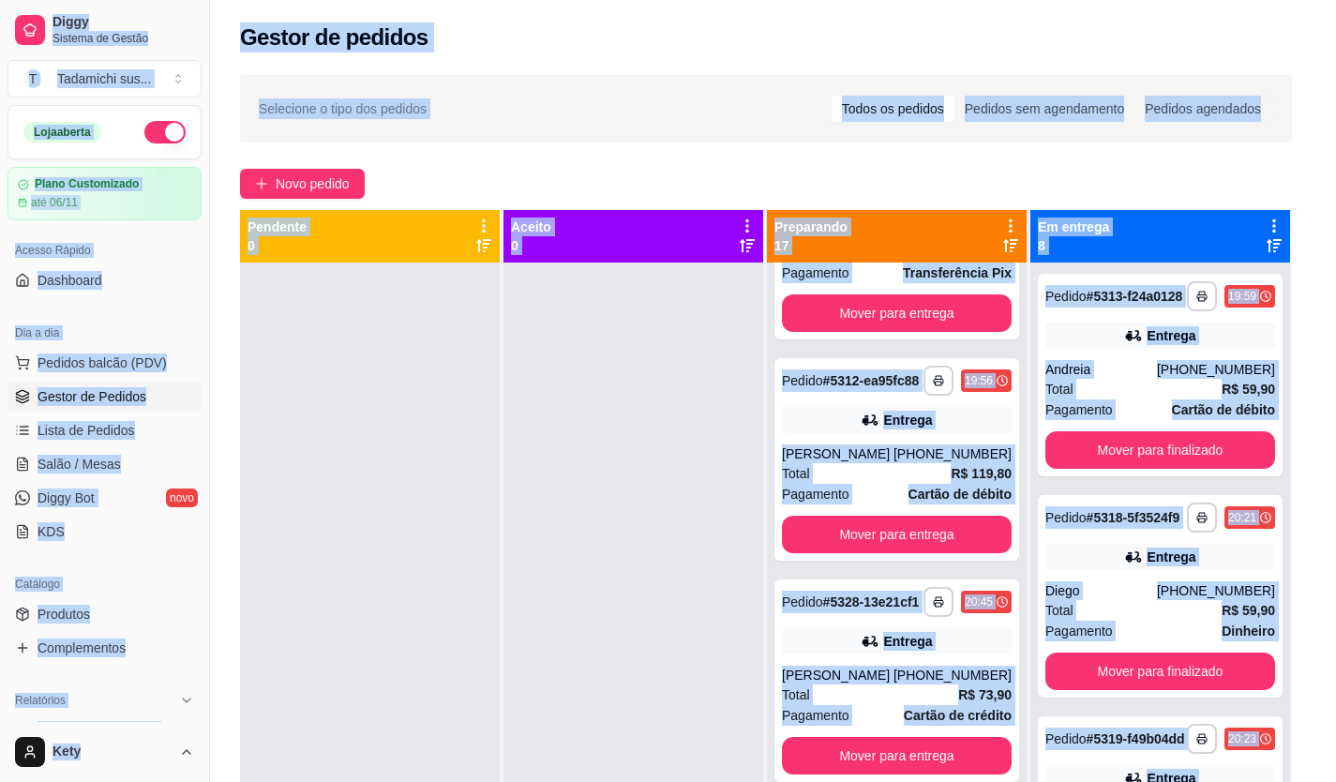
scroll to position [3346, 0]
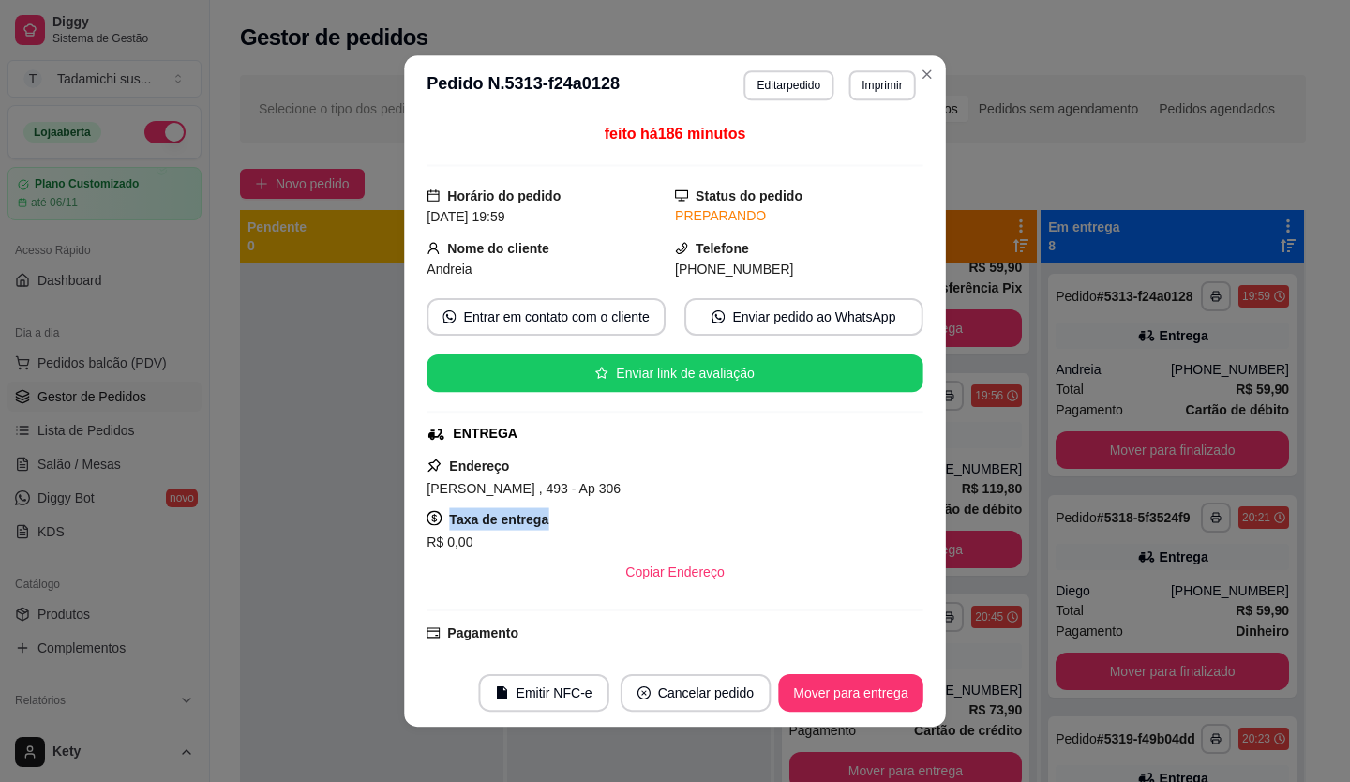
click at [938, 518] on div "**********" at bounding box center [675, 391] width 1354 height 784
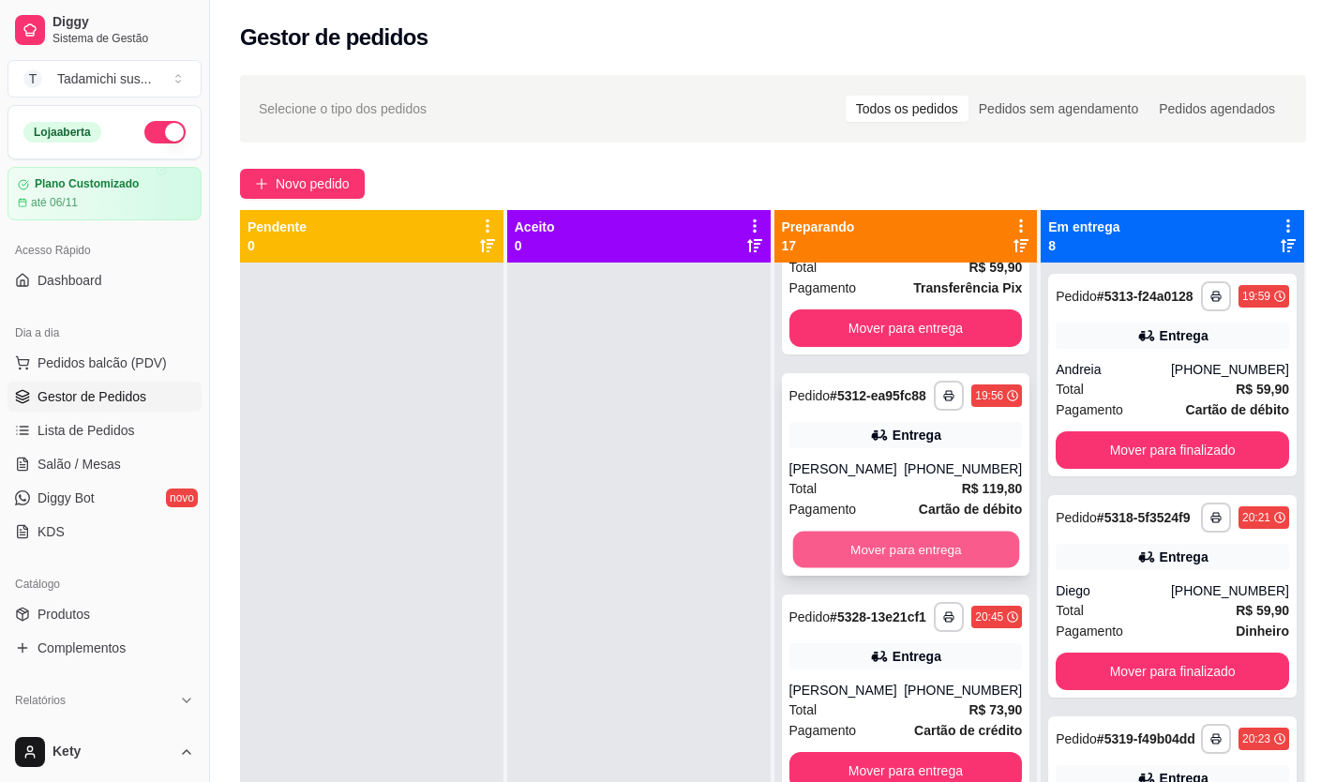
click at [953, 531] on button "Mover para entrega" at bounding box center [905, 549] width 226 height 37
click at [954, 531] on div "Mover para entrega" at bounding box center [905, 549] width 233 height 37
click at [954, 531] on button "Mover para entrega" at bounding box center [905, 549] width 226 height 37
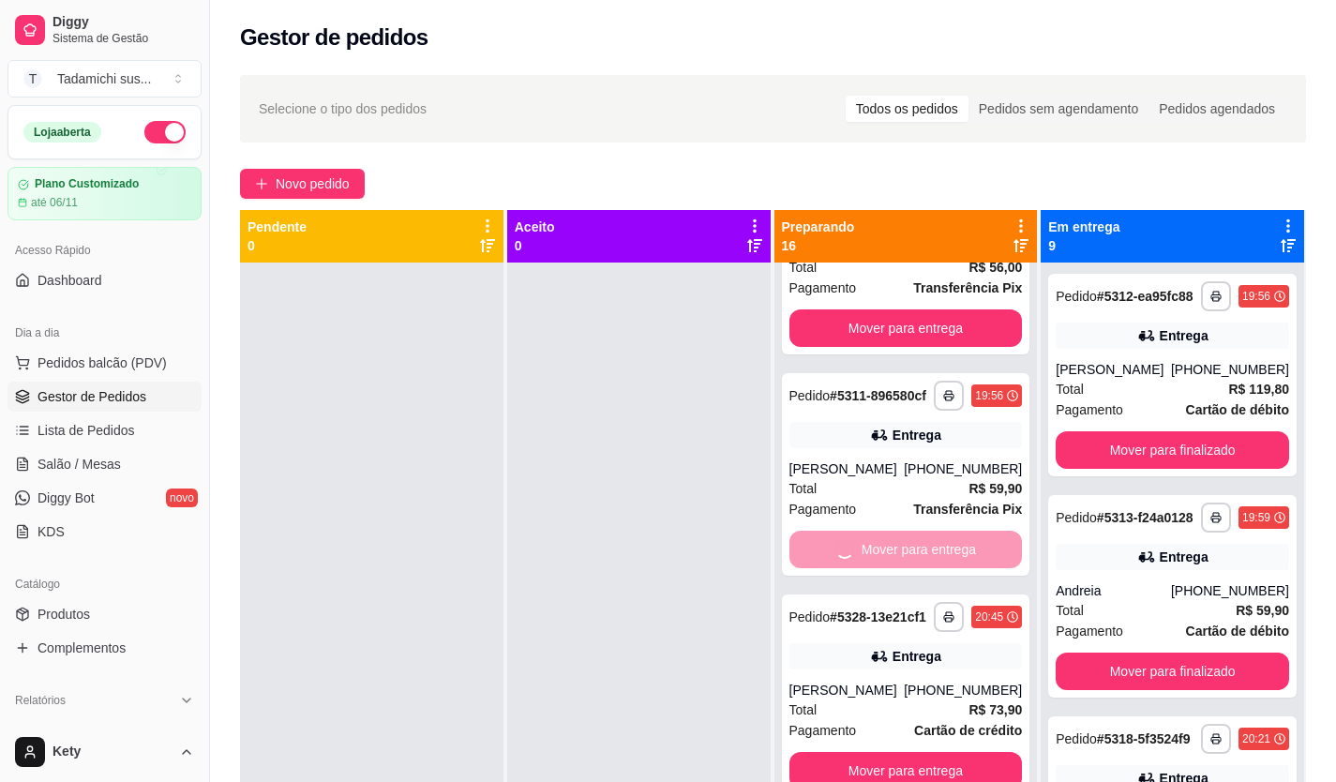
click at [954, 347] on button "Mover para entrega" at bounding box center [905, 327] width 233 height 37
click at [955, 531] on div "Mover para entrega" at bounding box center [905, 549] width 233 height 37
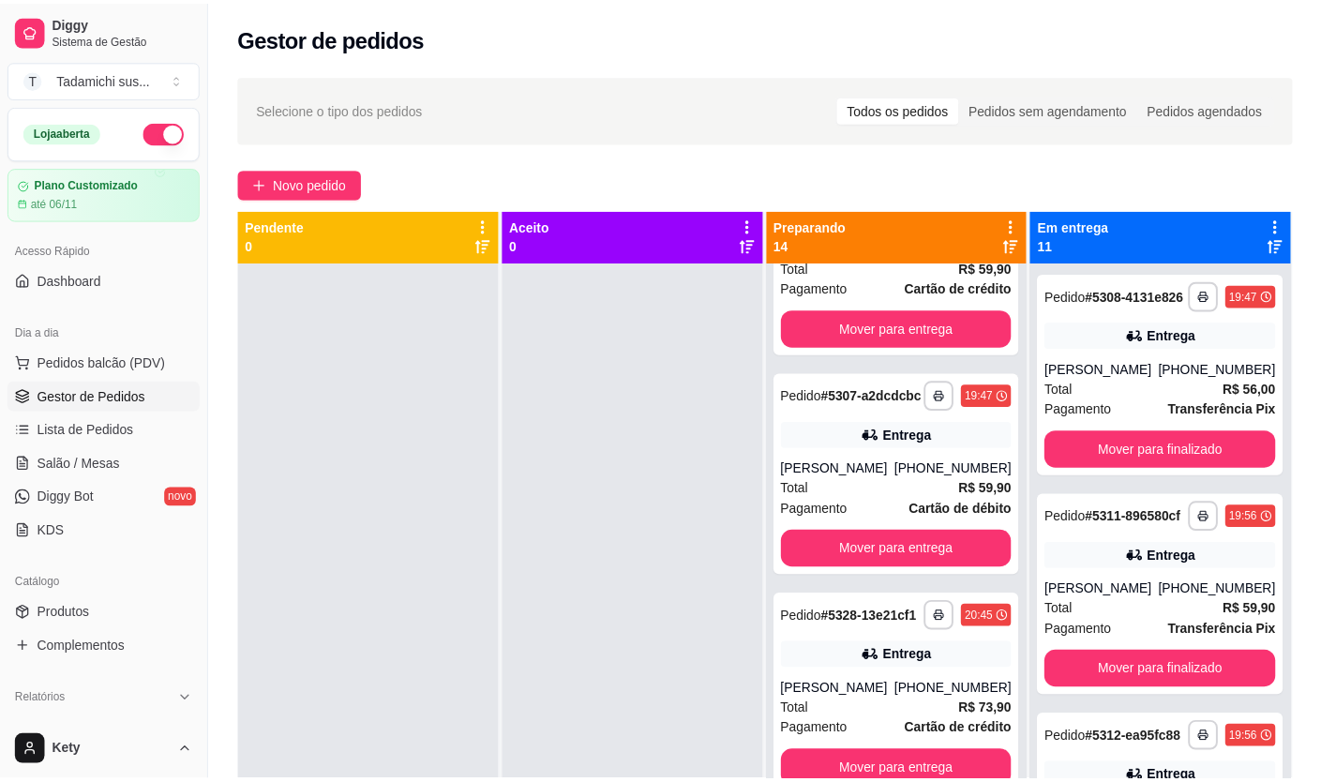
scroll to position [2600, 0]
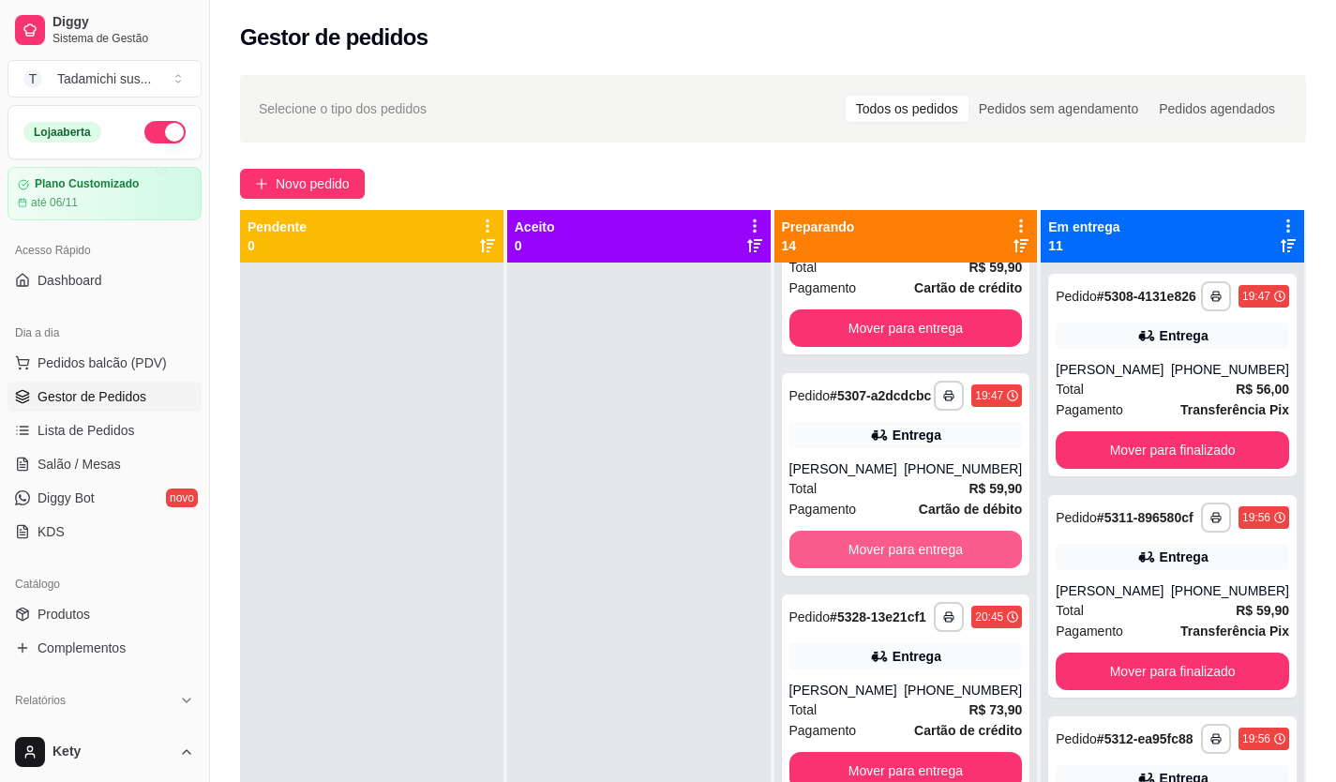
click at [955, 531] on button "Mover para entrega" at bounding box center [905, 549] width 233 height 37
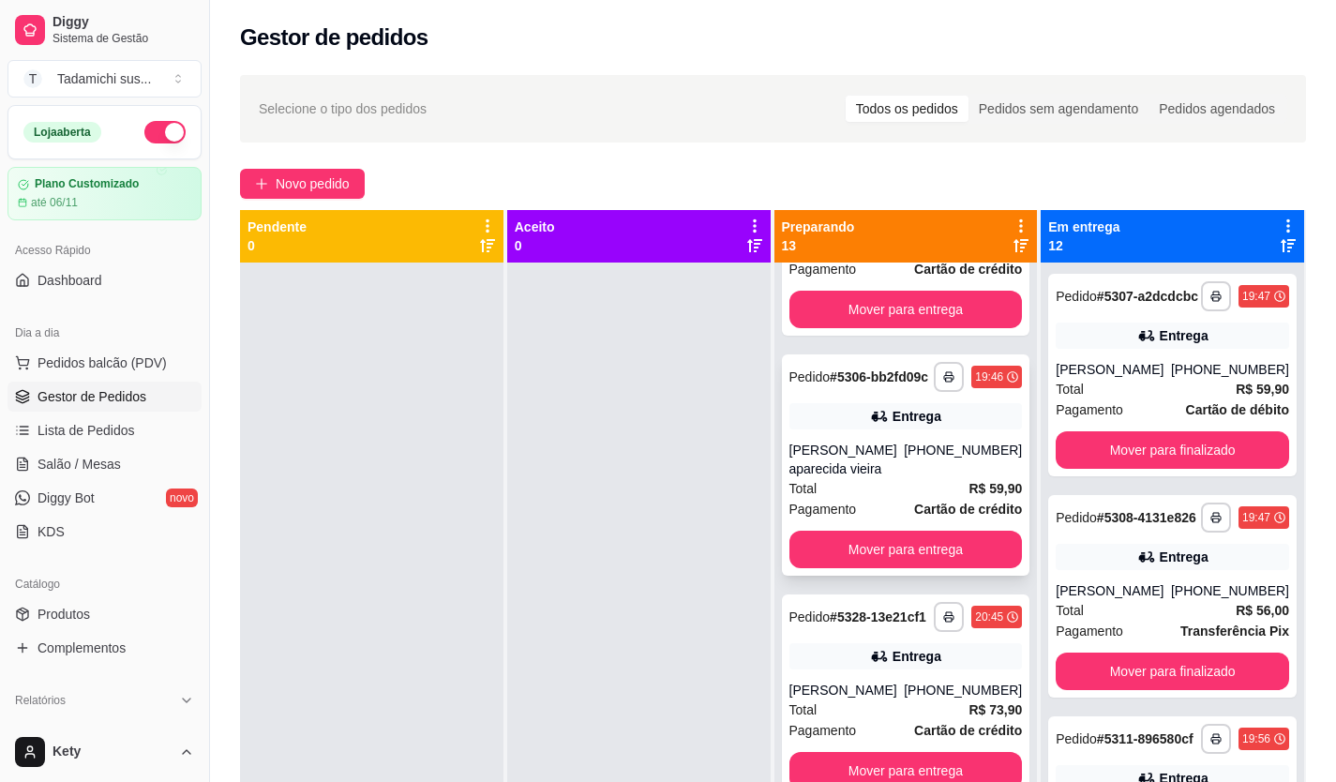
scroll to position [2364, 0]
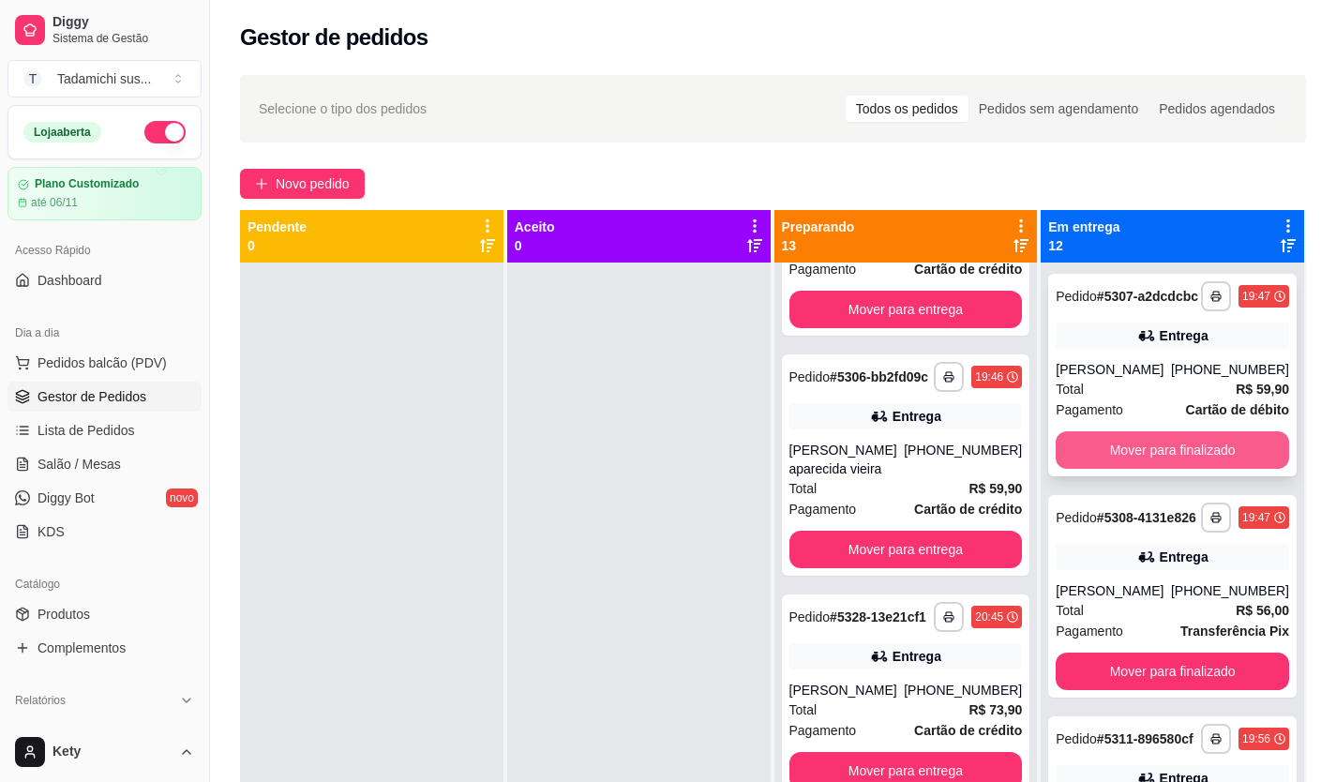
click at [1149, 469] on button "Mover para finalizado" at bounding box center [1171, 449] width 233 height 37
click at [1148, 469] on button "Mover para finalizado" at bounding box center [1171, 449] width 233 height 37
click at [1147, 469] on button "Mover para finalizado" at bounding box center [1171, 449] width 233 height 37
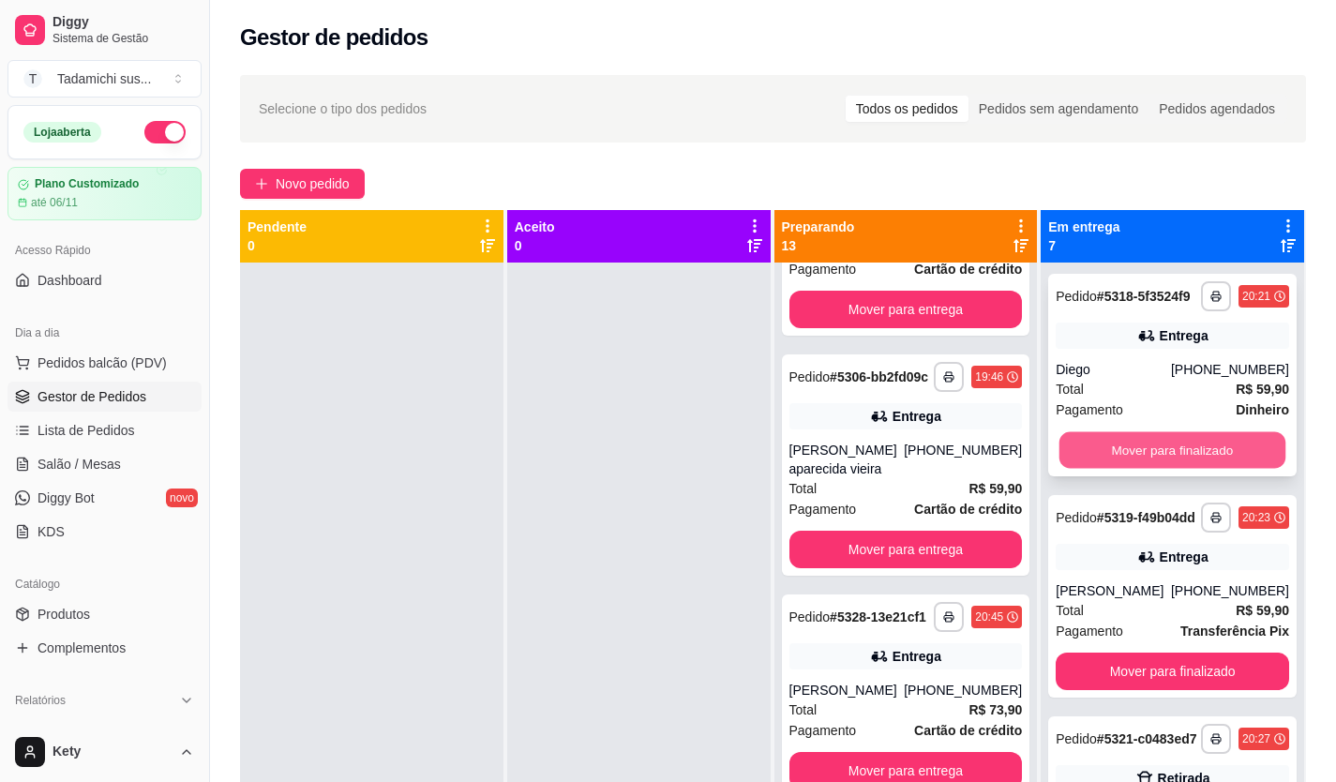
click at [1145, 469] on button "Mover para finalizado" at bounding box center [1172, 450] width 226 height 37
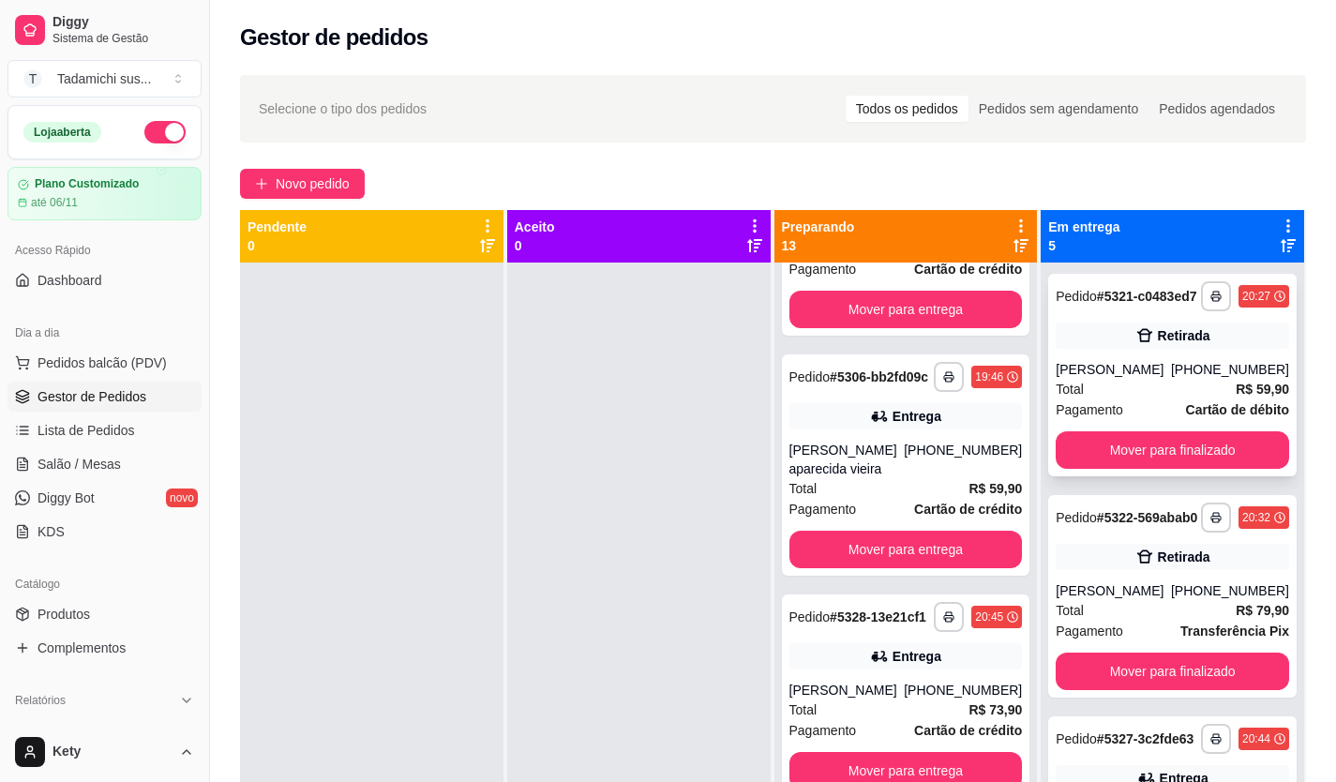
click at [1145, 469] on button "Mover para finalizado" at bounding box center [1171, 449] width 233 height 37
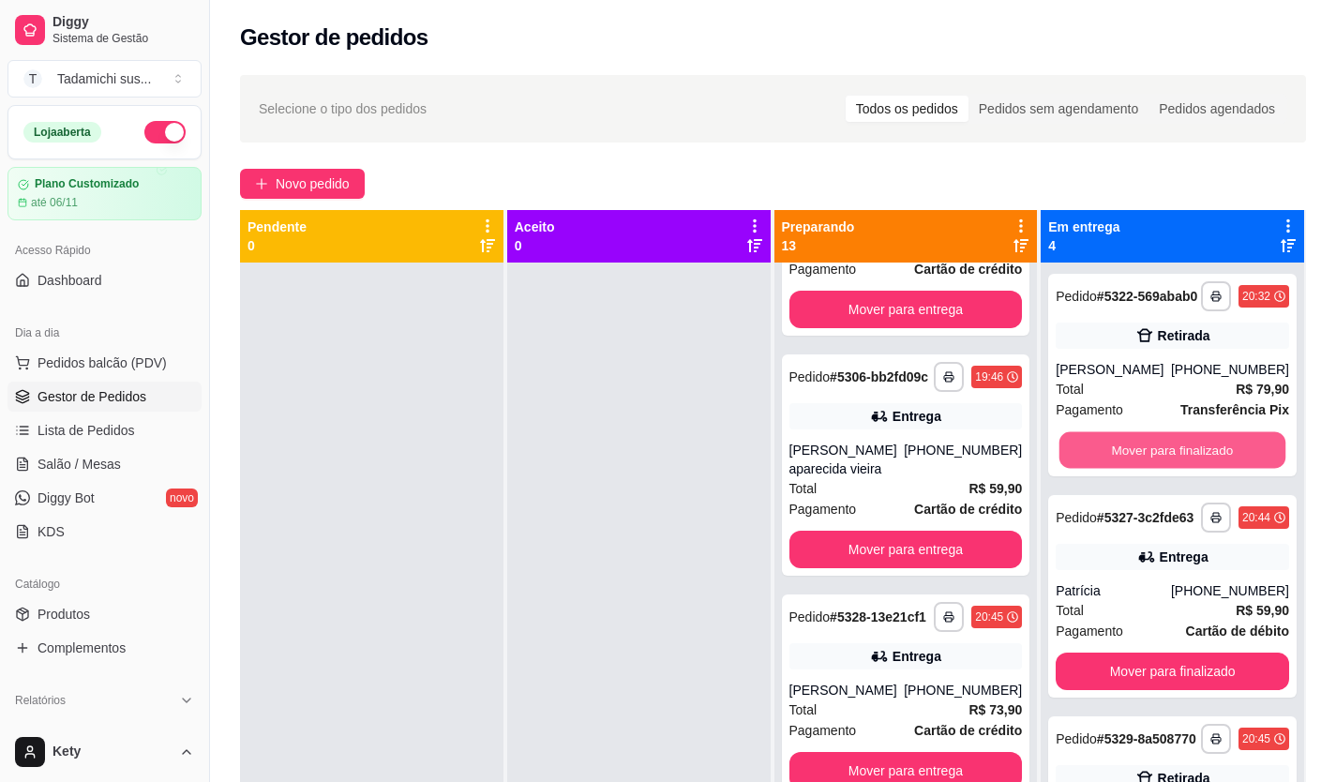
click at [1143, 469] on button "Mover para finalizado" at bounding box center [1172, 450] width 226 height 37
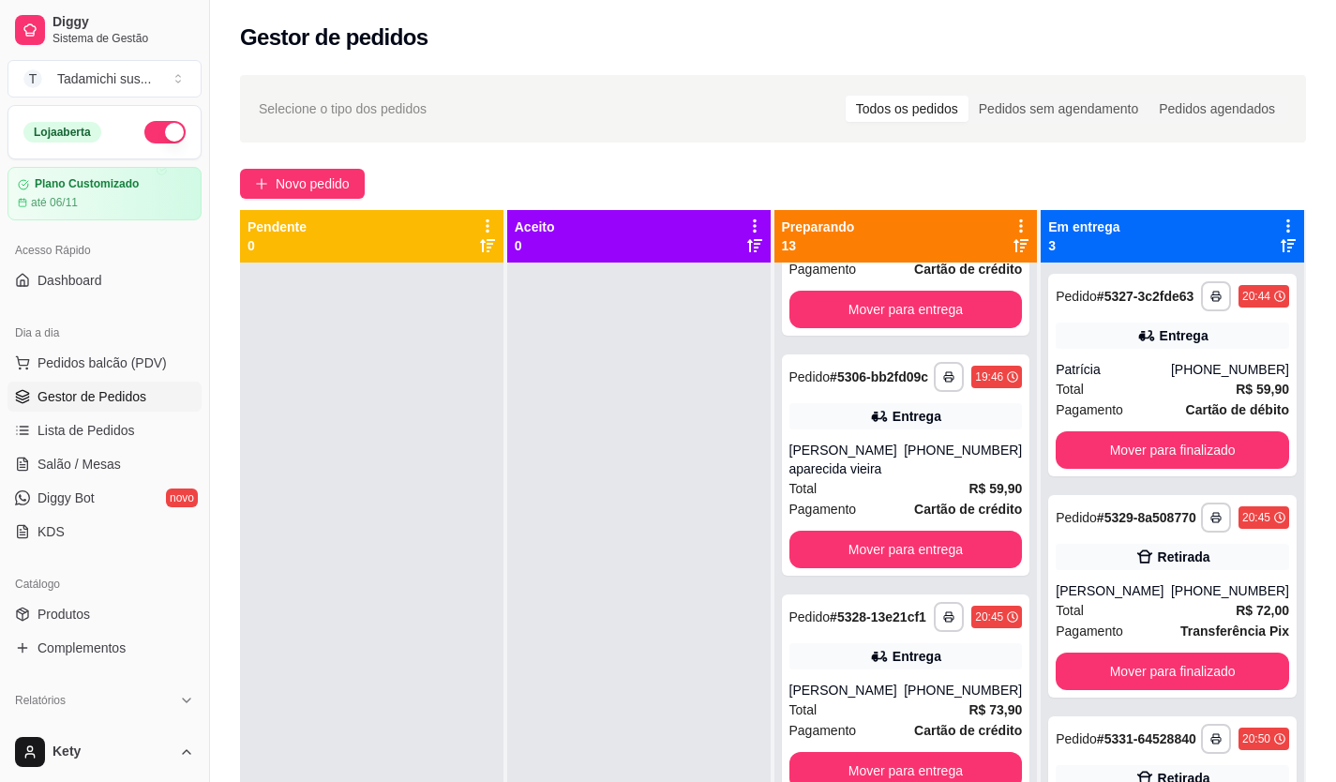
click at [1140, 472] on div "**********" at bounding box center [1172, 375] width 248 height 202
click at [1145, 452] on button "Mover para finalizado" at bounding box center [1171, 449] width 233 height 37
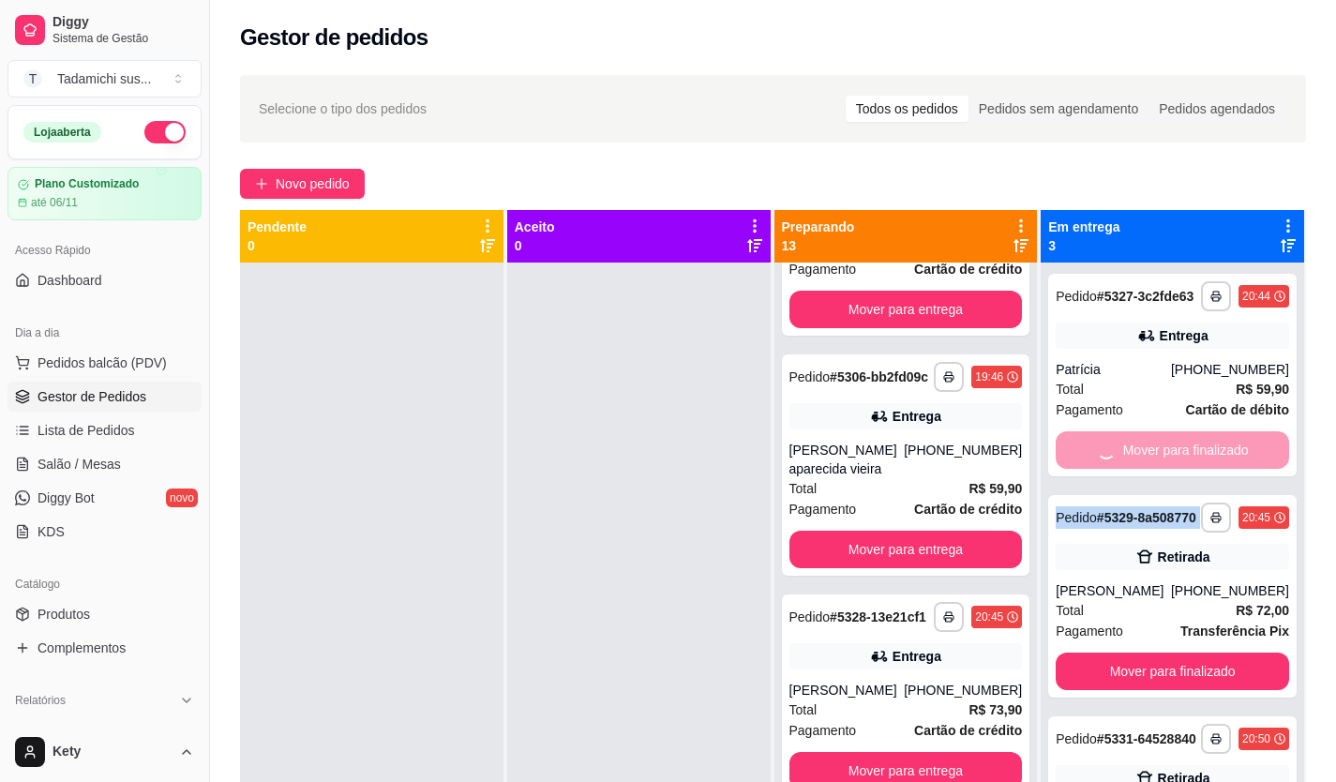
click at [1145, 452] on div "Mover para finalizado" at bounding box center [1171, 449] width 233 height 37
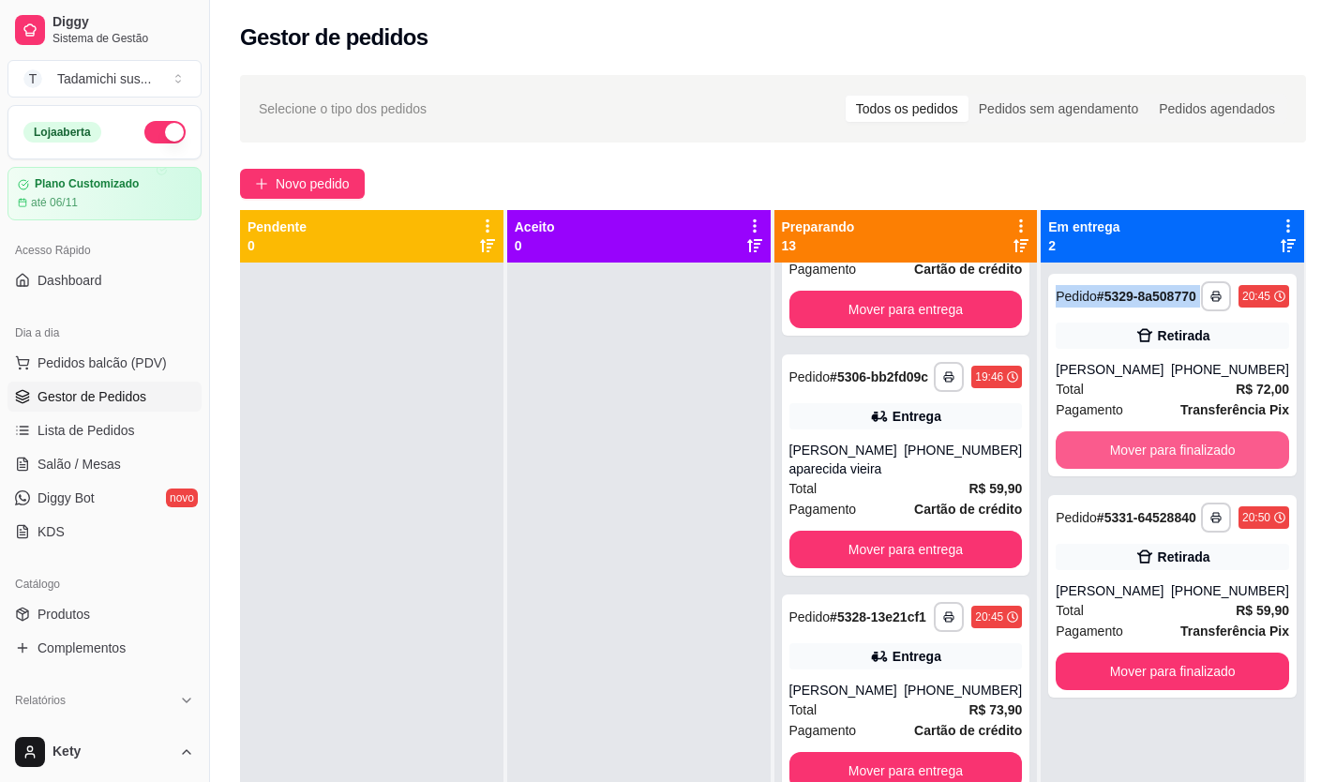
click at [1145, 452] on button "Mover para finalizado" at bounding box center [1171, 449] width 233 height 37
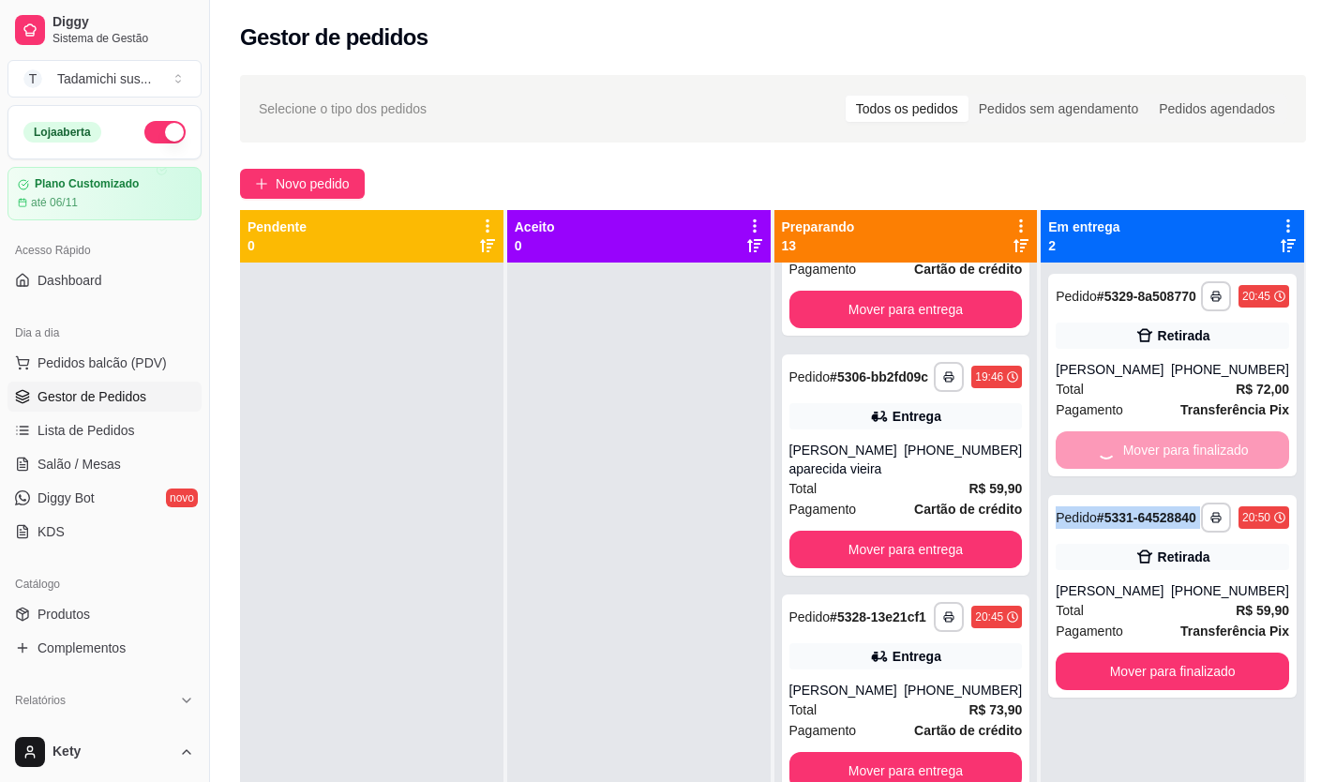
click at [1145, 452] on div "Mover para finalizado" at bounding box center [1171, 449] width 233 height 37
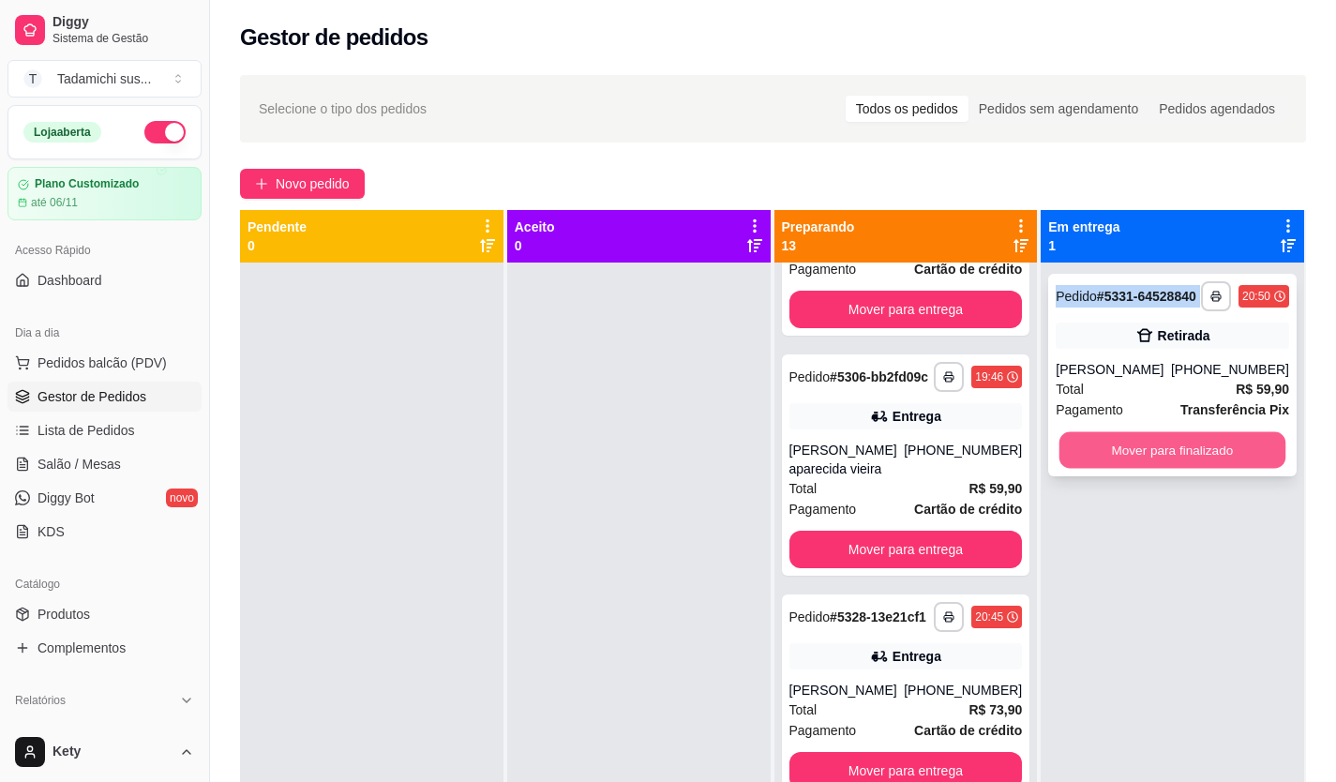
click at [1145, 453] on button "Mover para finalizado" at bounding box center [1172, 450] width 226 height 37
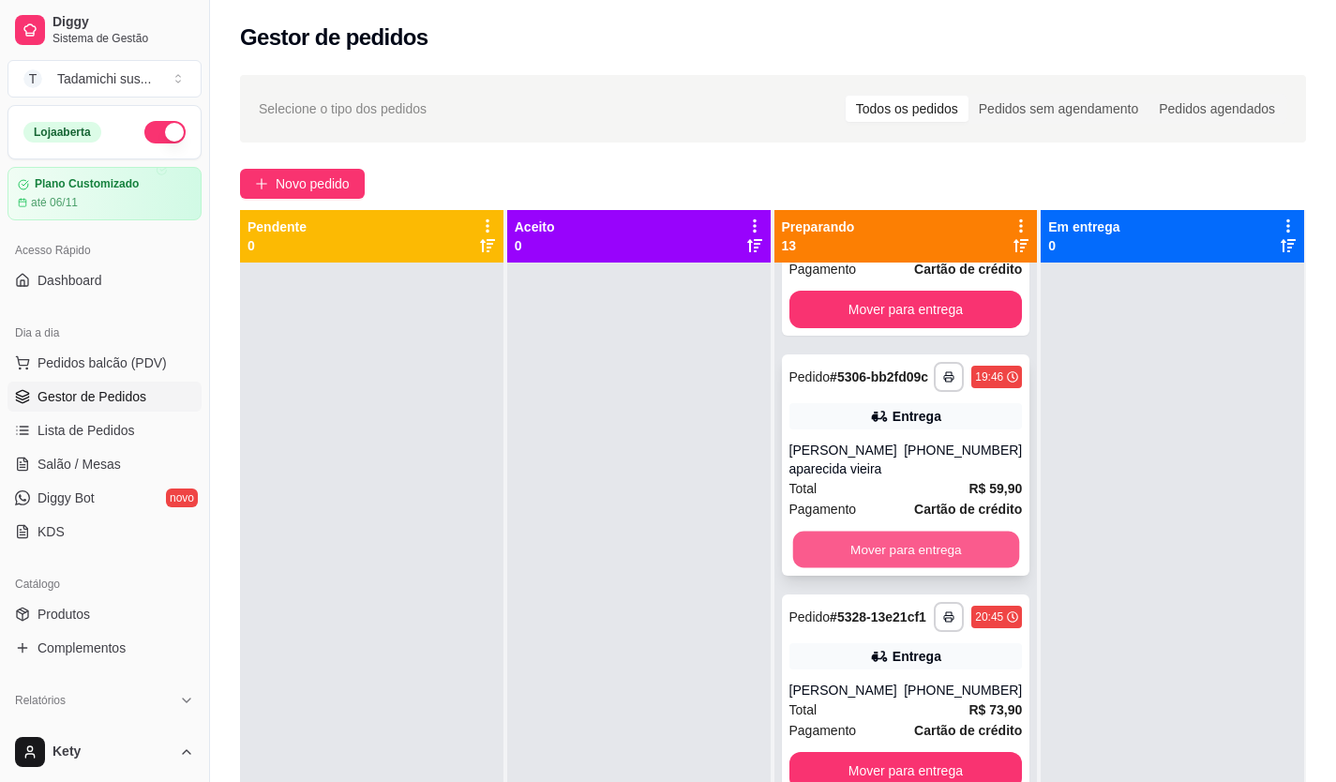
click at [950, 531] on button "Mover para entrega" at bounding box center [905, 549] width 226 height 37
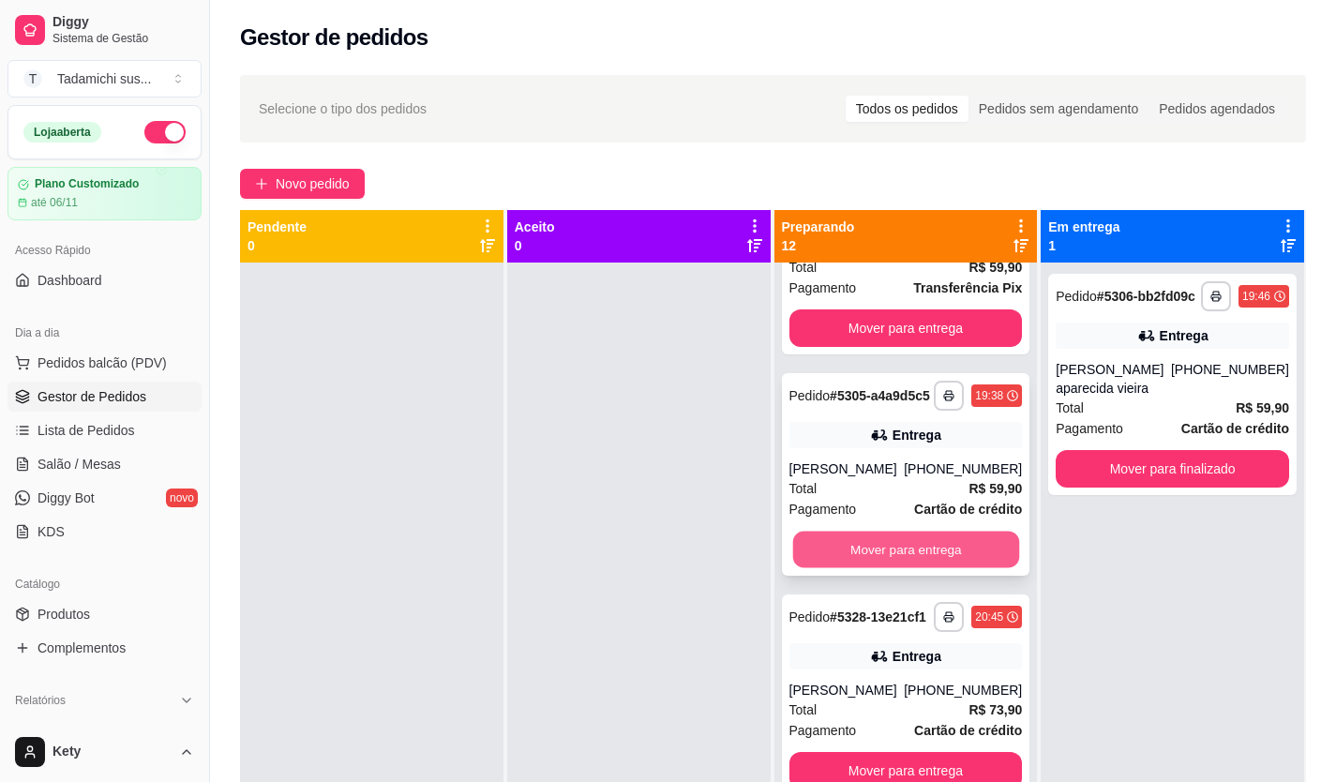
click at [913, 531] on button "Mover para entrega" at bounding box center [905, 549] width 226 height 37
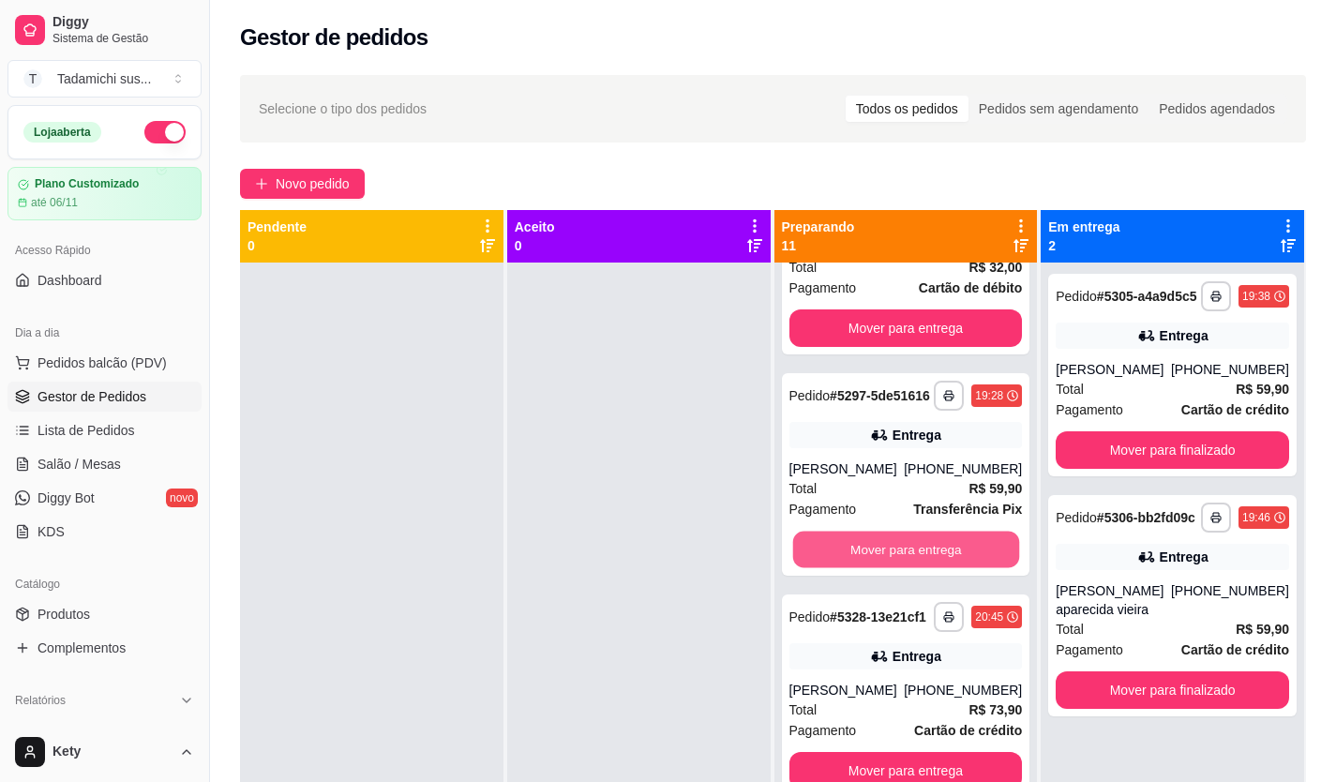
click at [913, 531] on button "Mover para entrega" at bounding box center [905, 549] width 226 height 37
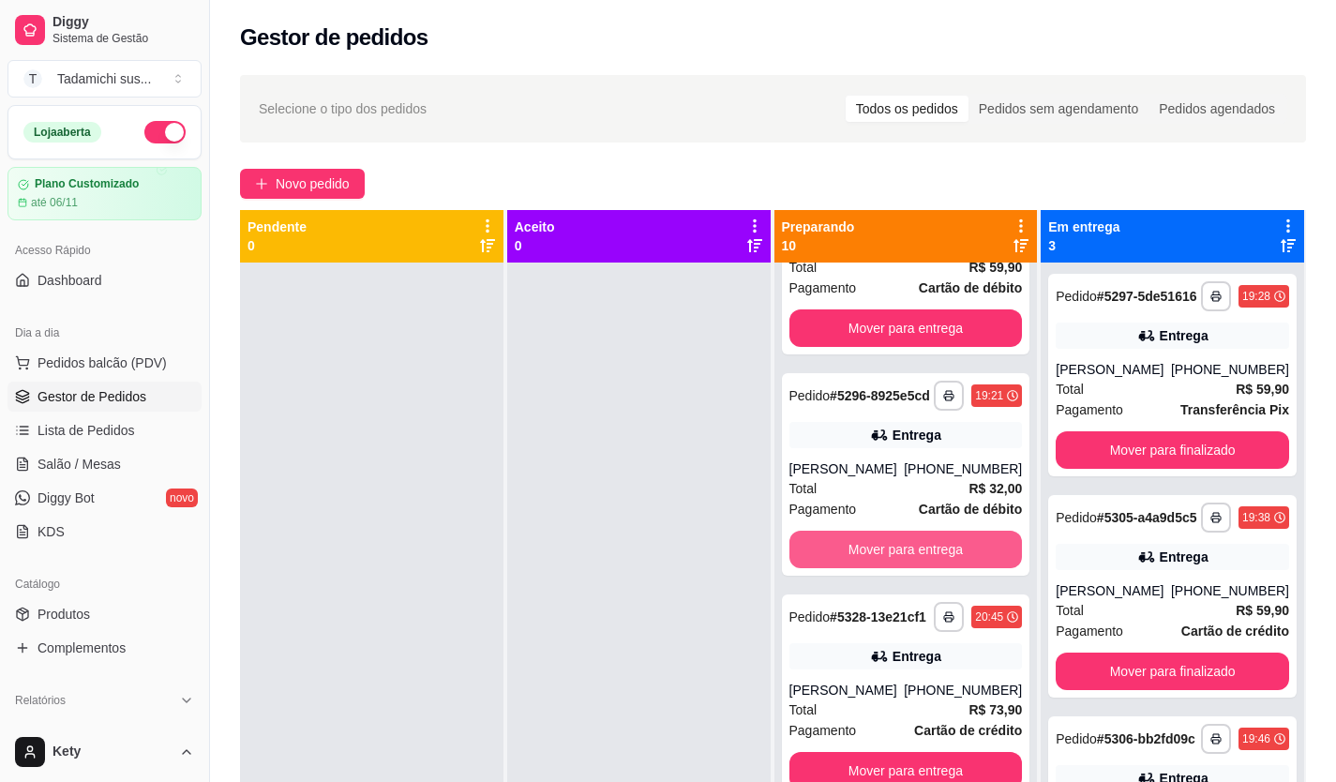
click at [915, 531] on button "Mover para entrega" at bounding box center [905, 549] width 233 height 37
click at [919, 531] on button "Mover para entrega" at bounding box center [905, 549] width 226 height 37
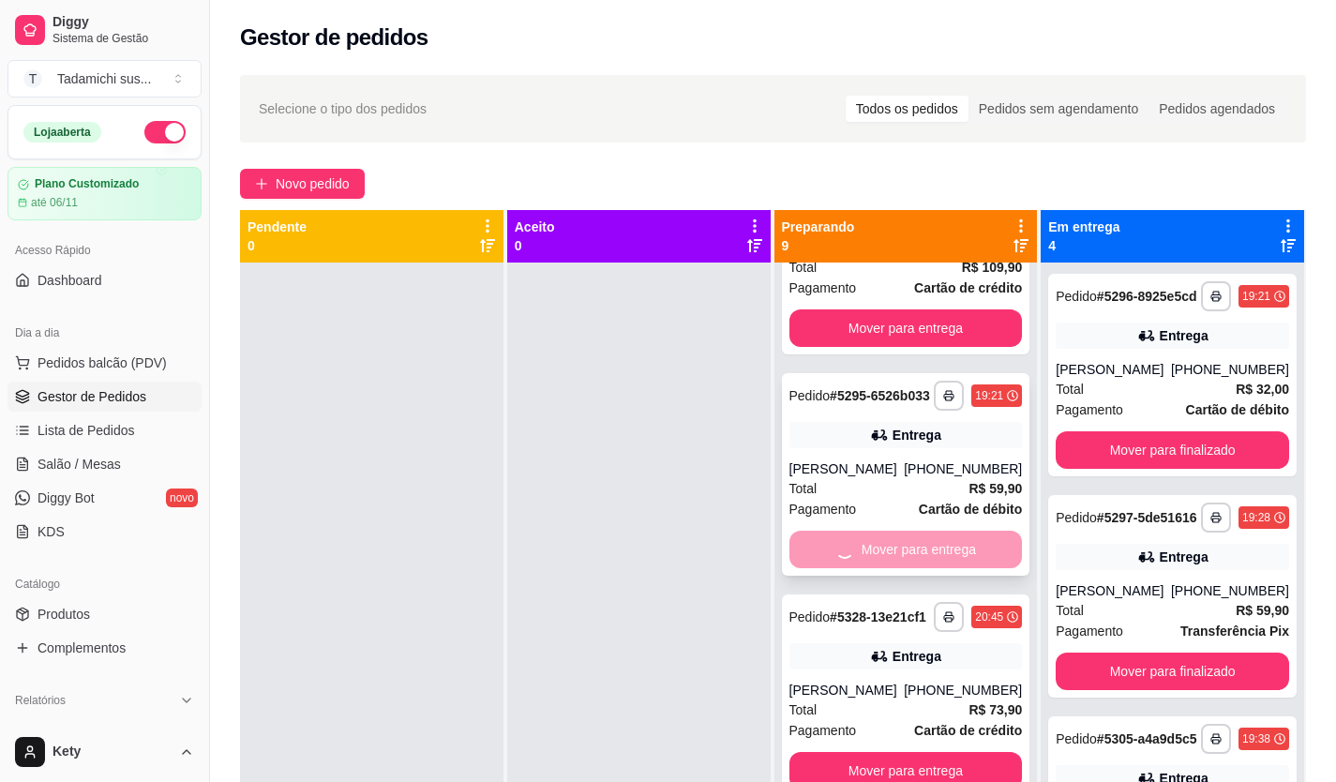
click at [922, 531] on div "Mover para entrega" at bounding box center [905, 549] width 233 height 37
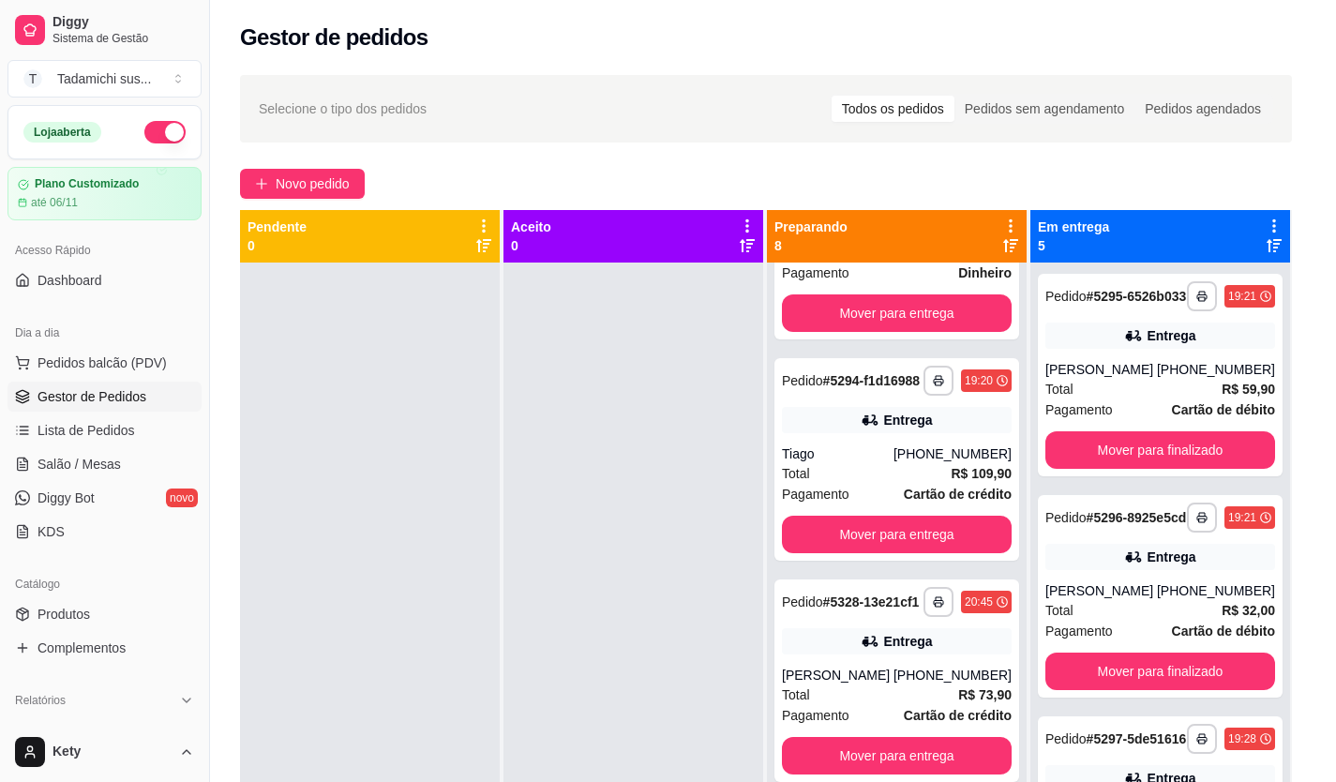
scroll to position [1145, 0]
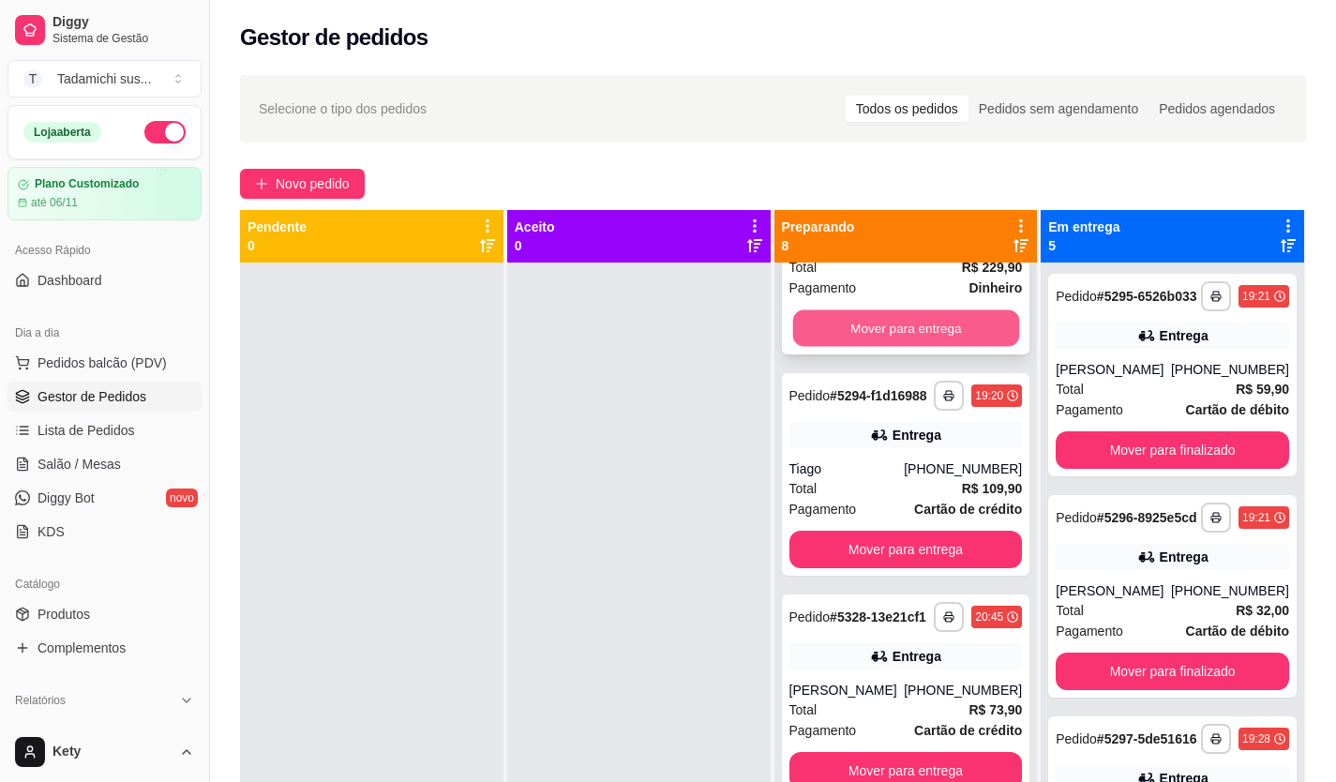
click at [961, 310] on button "Mover para entrega" at bounding box center [905, 328] width 226 height 37
click at [904, 309] on button "Mover para entrega" at bounding box center [905, 327] width 233 height 37
click at [901, 309] on button "Mover para entrega" at bounding box center [905, 327] width 233 height 37
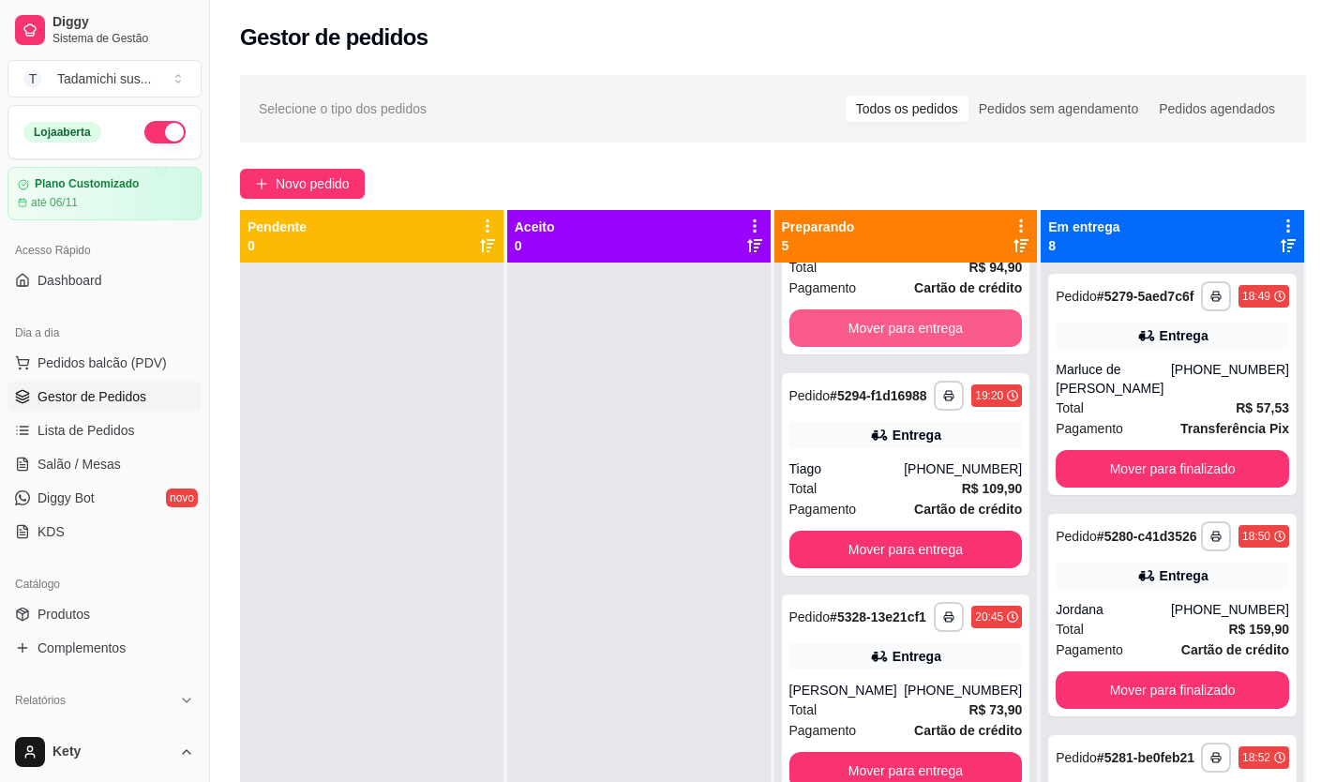
click at [901, 309] on button "Mover para entrega" at bounding box center [905, 327] width 233 height 37
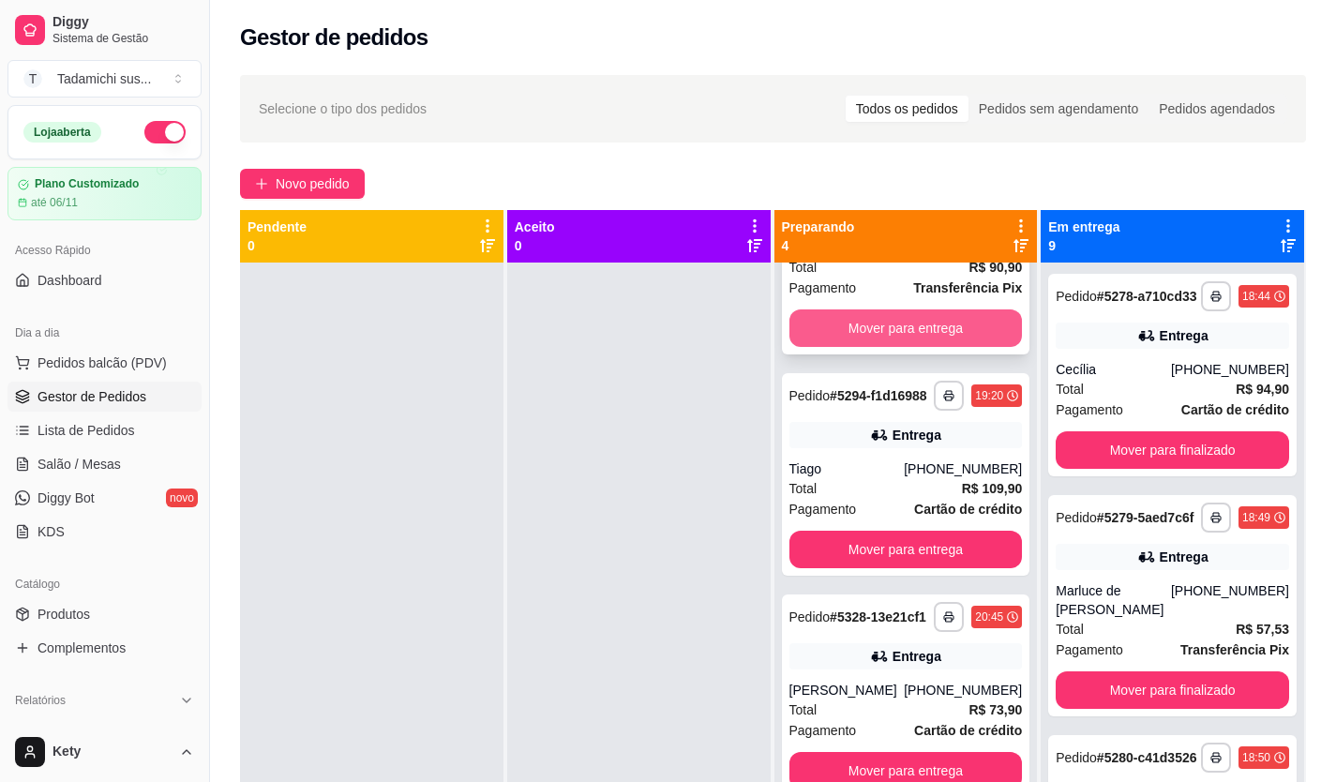
scroll to position [182, 0]
click at [905, 309] on button "Mover para entrega" at bounding box center [905, 327] width 233 height 37
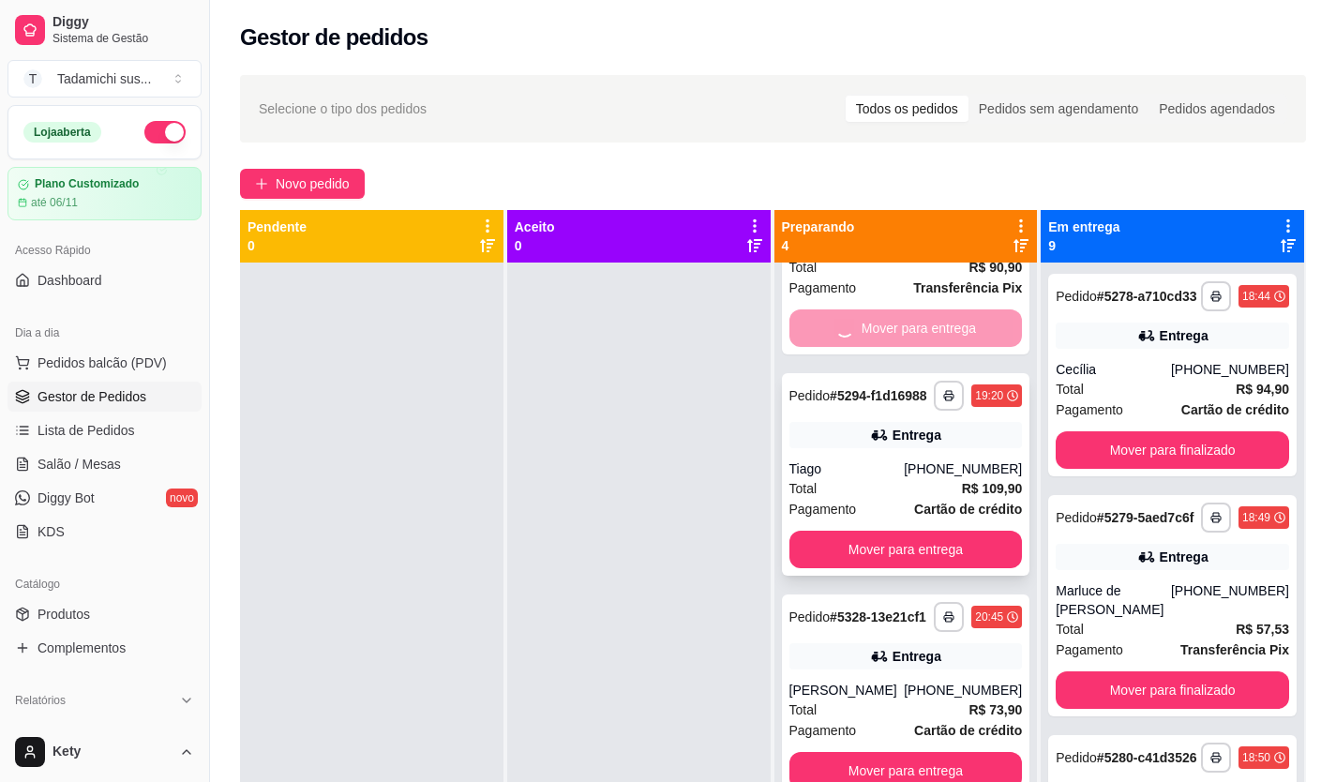
scroll to position [0, 0]
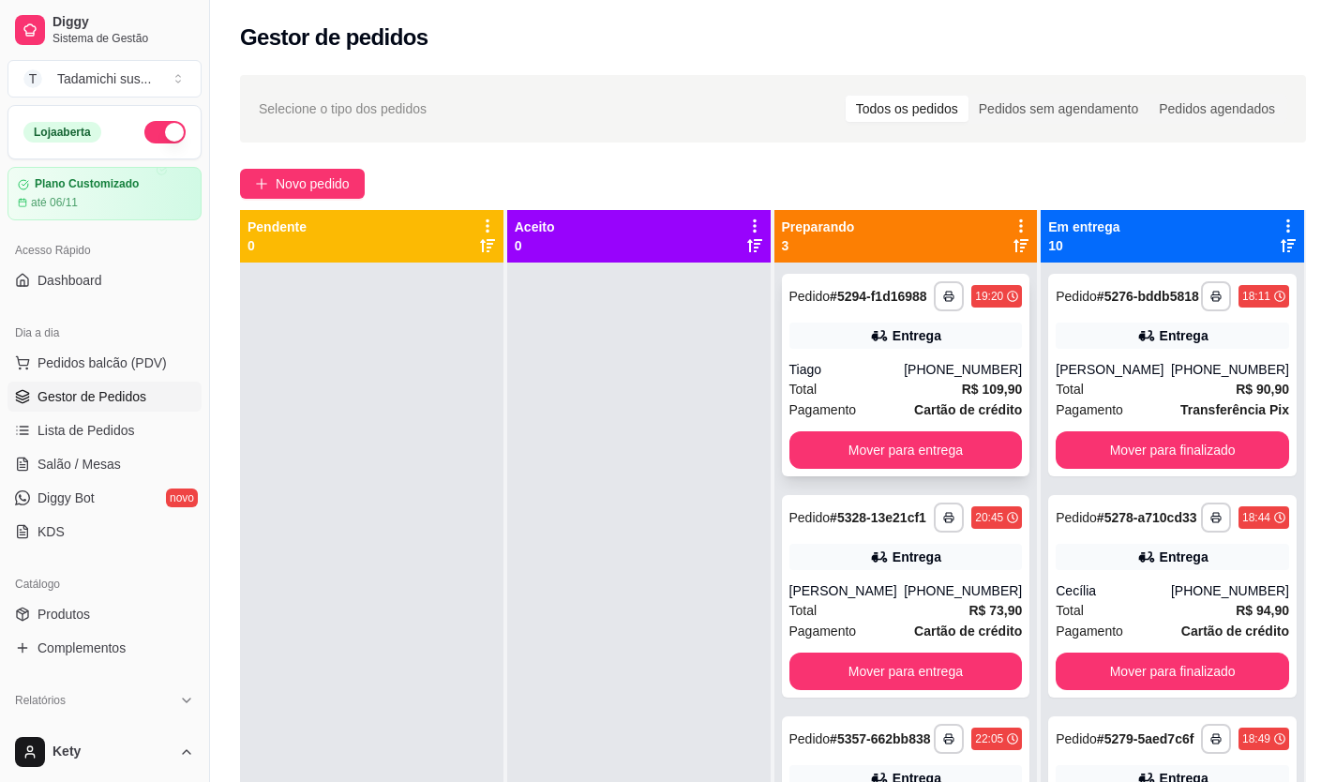
click at [907, 287] on div "Pedido # 5294-f1d16988" at bounding box center [858, 296] width 138 height 22
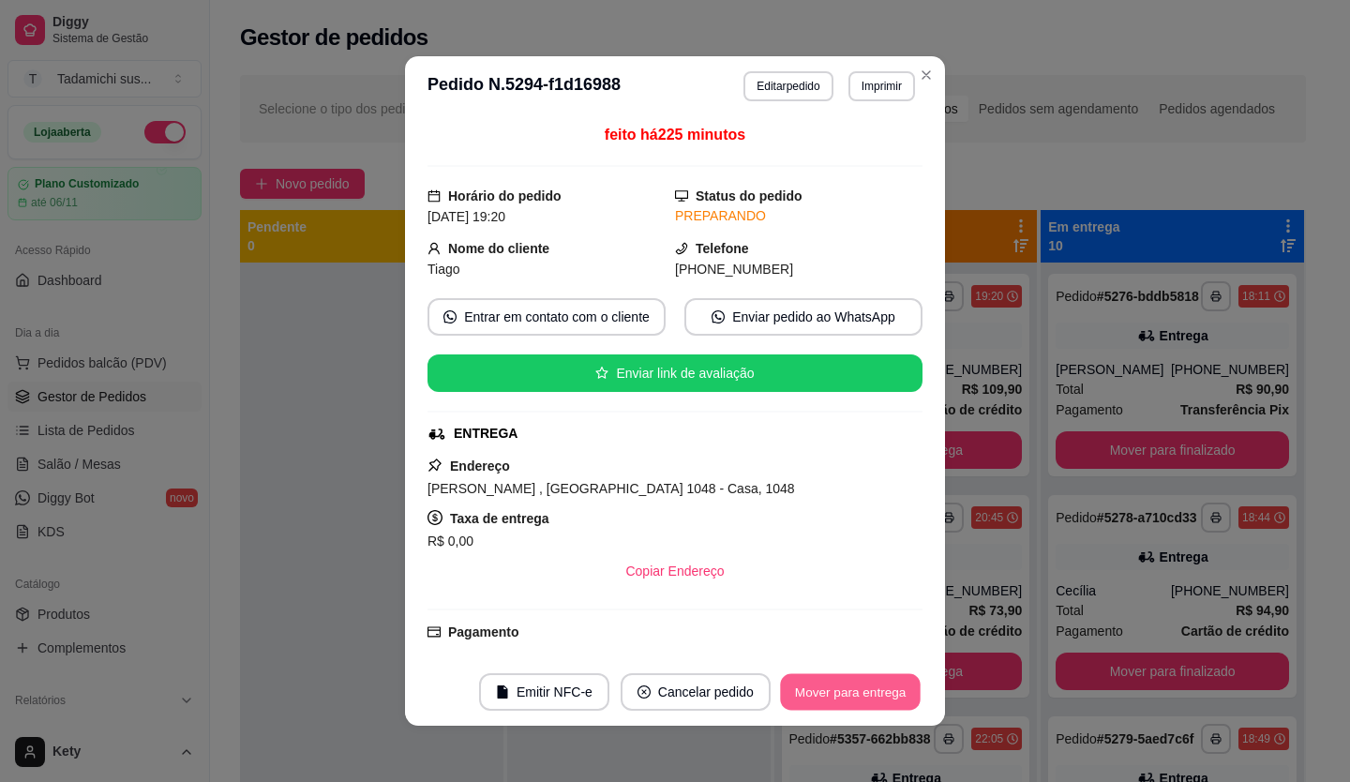
click at [862, 694] on button "Mover para entrega" at bounding box center [850, 692] width 141 height 37
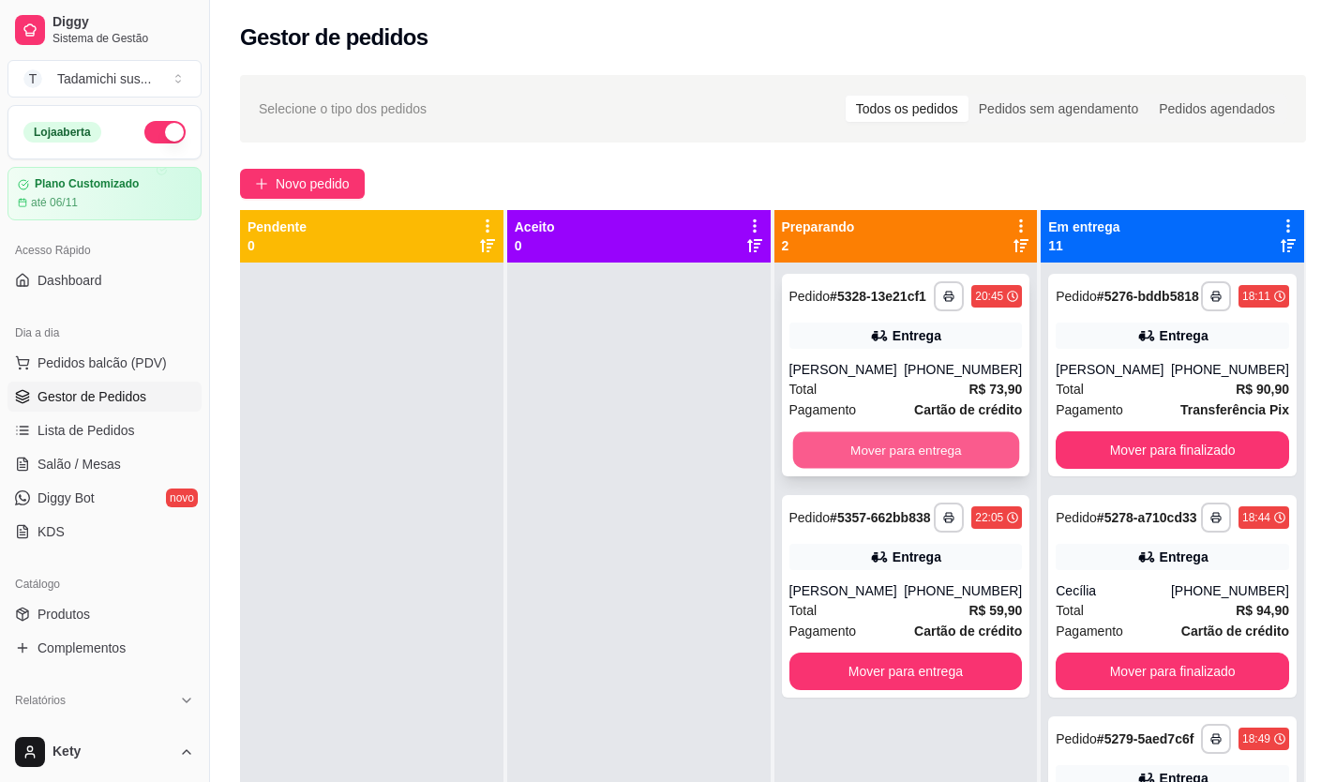
click at [943, 444] on button "Mover para entrega" at bounding box center [905, 450] width 226 height 37
click at [943, 444] on div "Mover para entrega" at bounding box center [905, 449] width 233 height 37
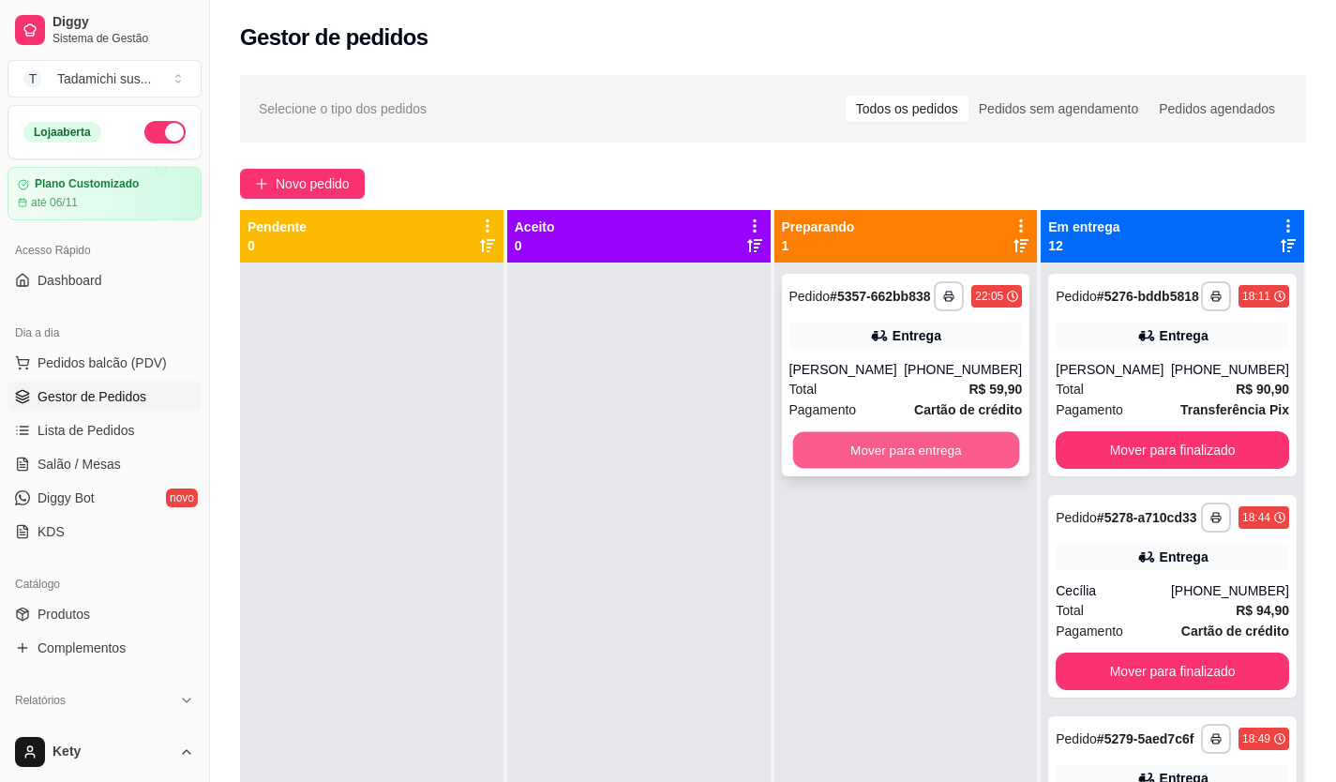
click at [874, 456] on button "Mover para entrega" at bounding box center [905, 450] width 226 height 37
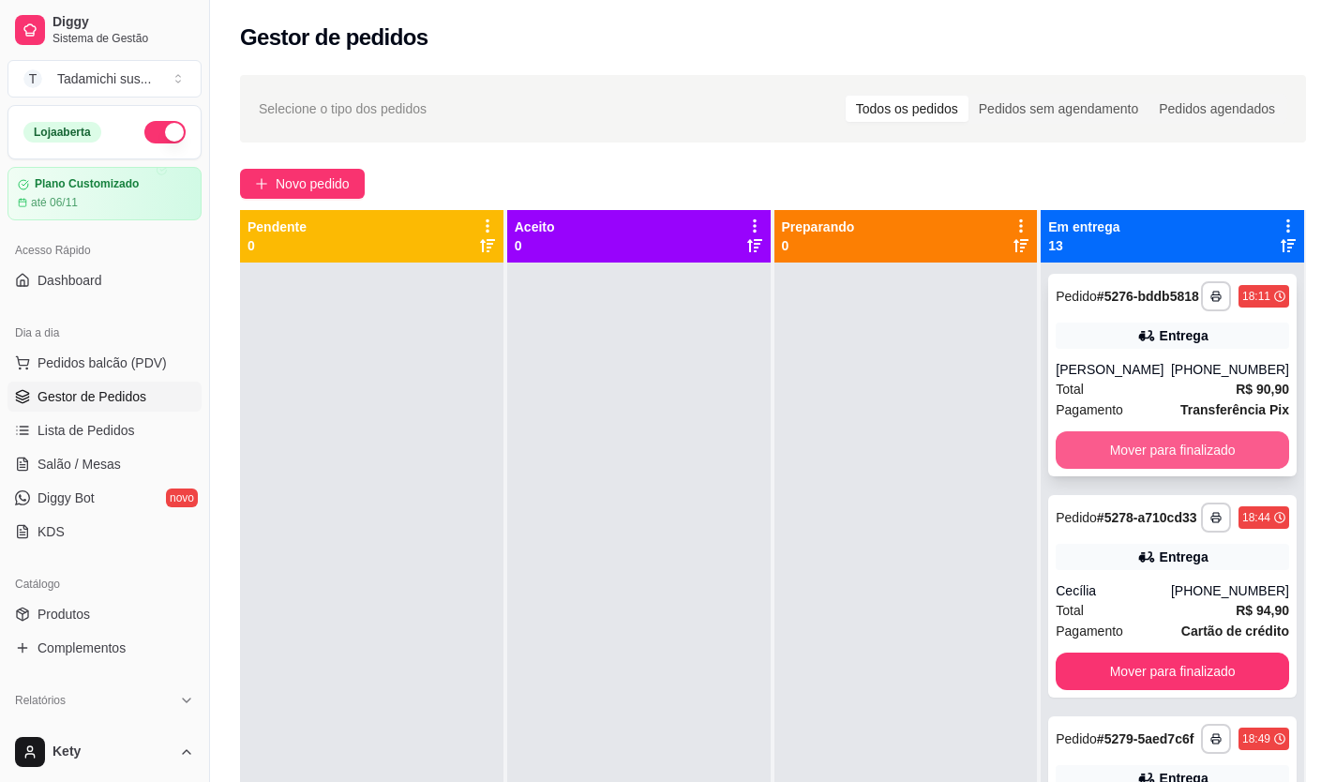
click at [1191, 467] on button "Mover para finalizado" at bounding box center [1171, 449] width 233 height 37
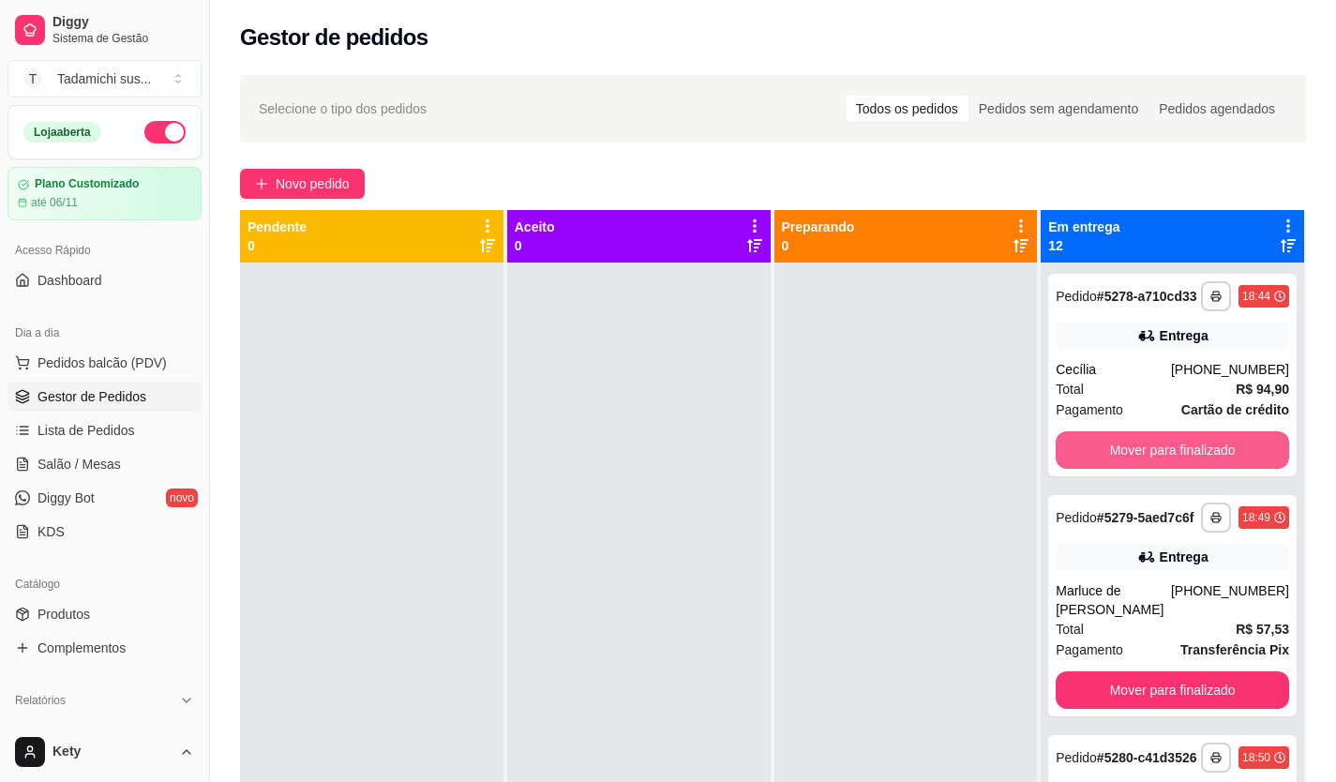
click at [1191, 467] on button "Mover para finalizado" at bounding box center [1171, 449] width 233 height 37
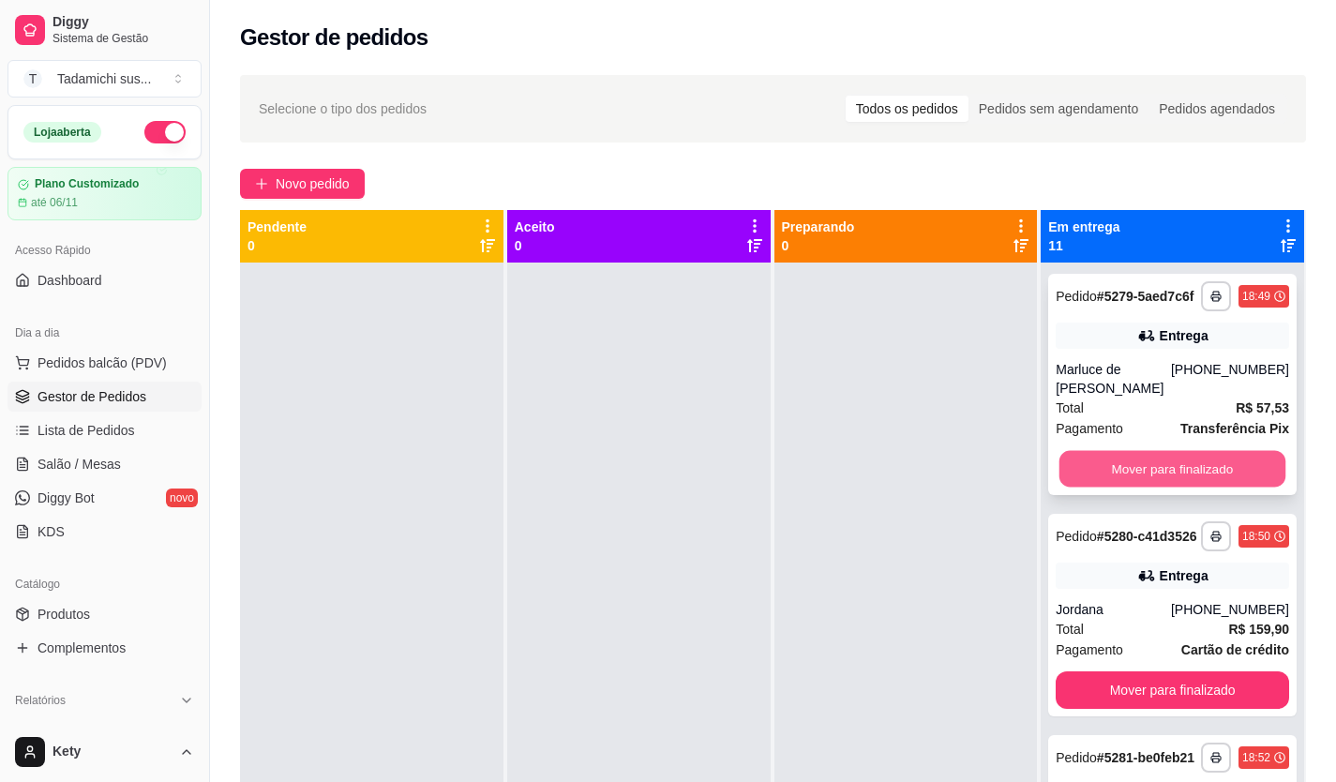
click at [1193, 467] on button "Mover para finalizado" at bounding box center [1172, 469] width 226 height 37
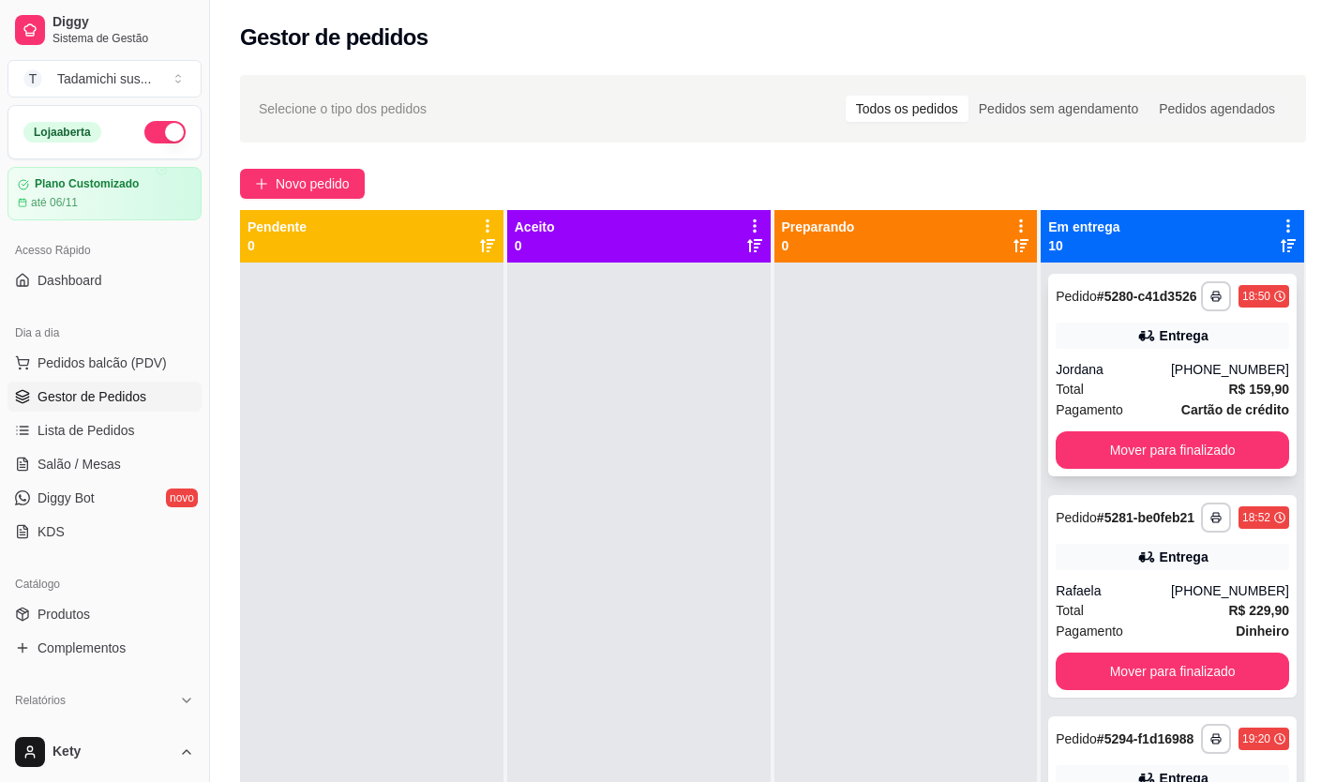
click at [1201, 476] on div "**********" at bounding box center [1172, 375] width 248 height 202
click at [1186, 469] on button "Mover para finalizado" at bounding box center [1171, 449] width 233 height 37
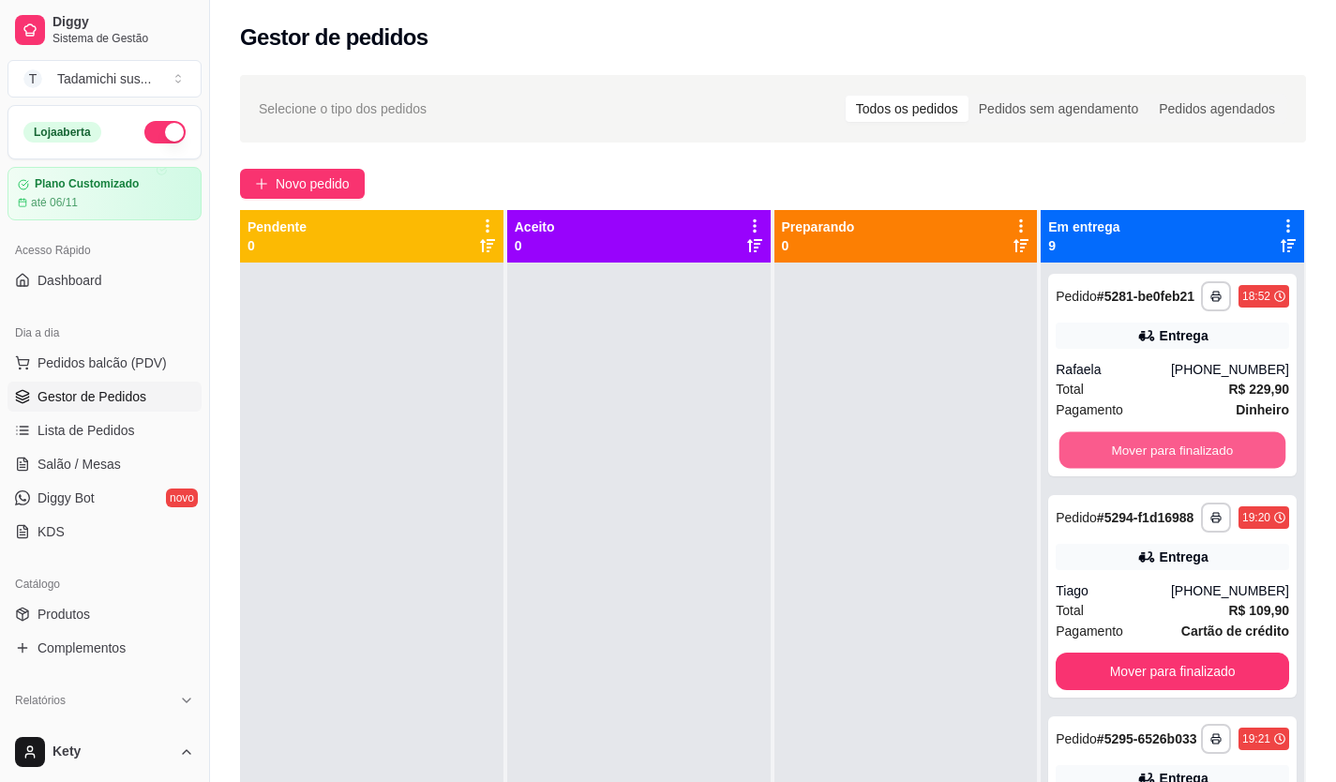
click at [1188, 469] on button "Mover para finalizado" at bounding box center [1172, 450] width 226 height 37
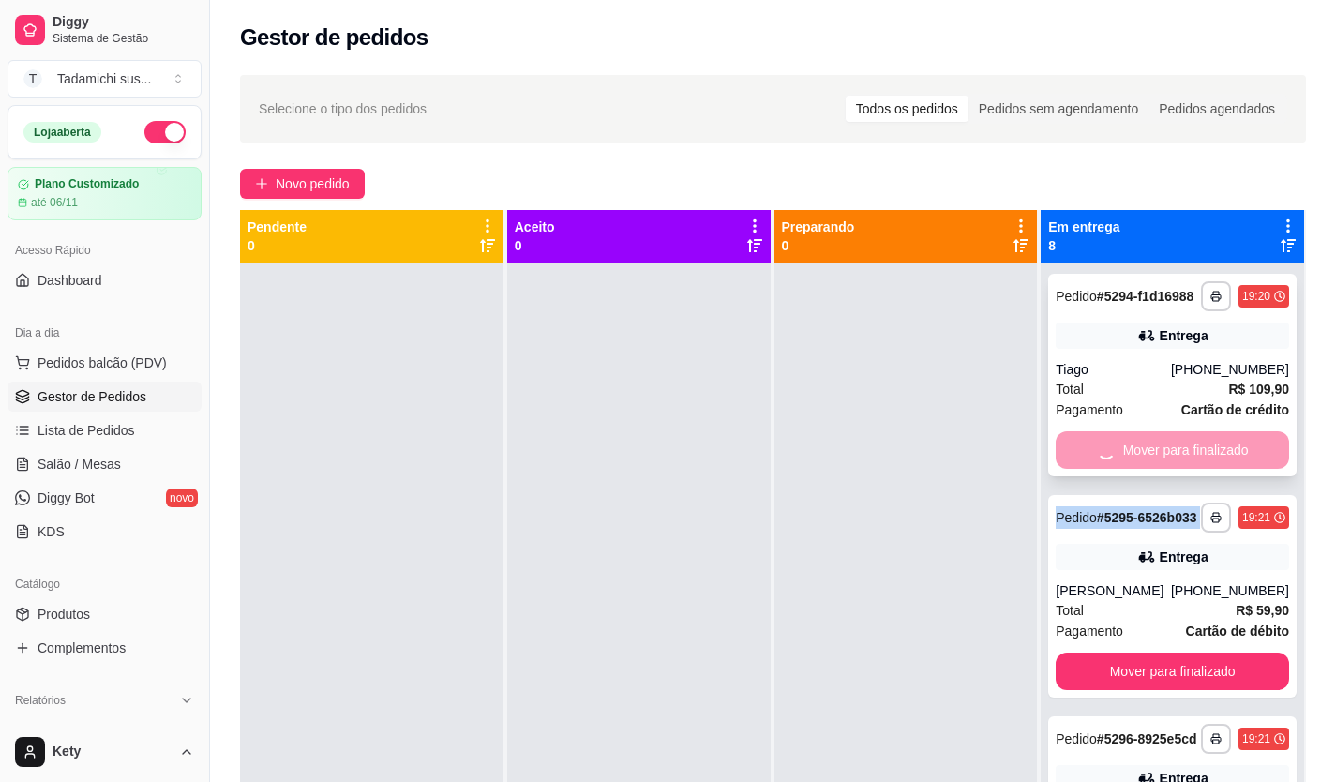
click at [1189, 469] on div "Mover para finalizado" at bounding box center [1171, 449] width 233 height 37
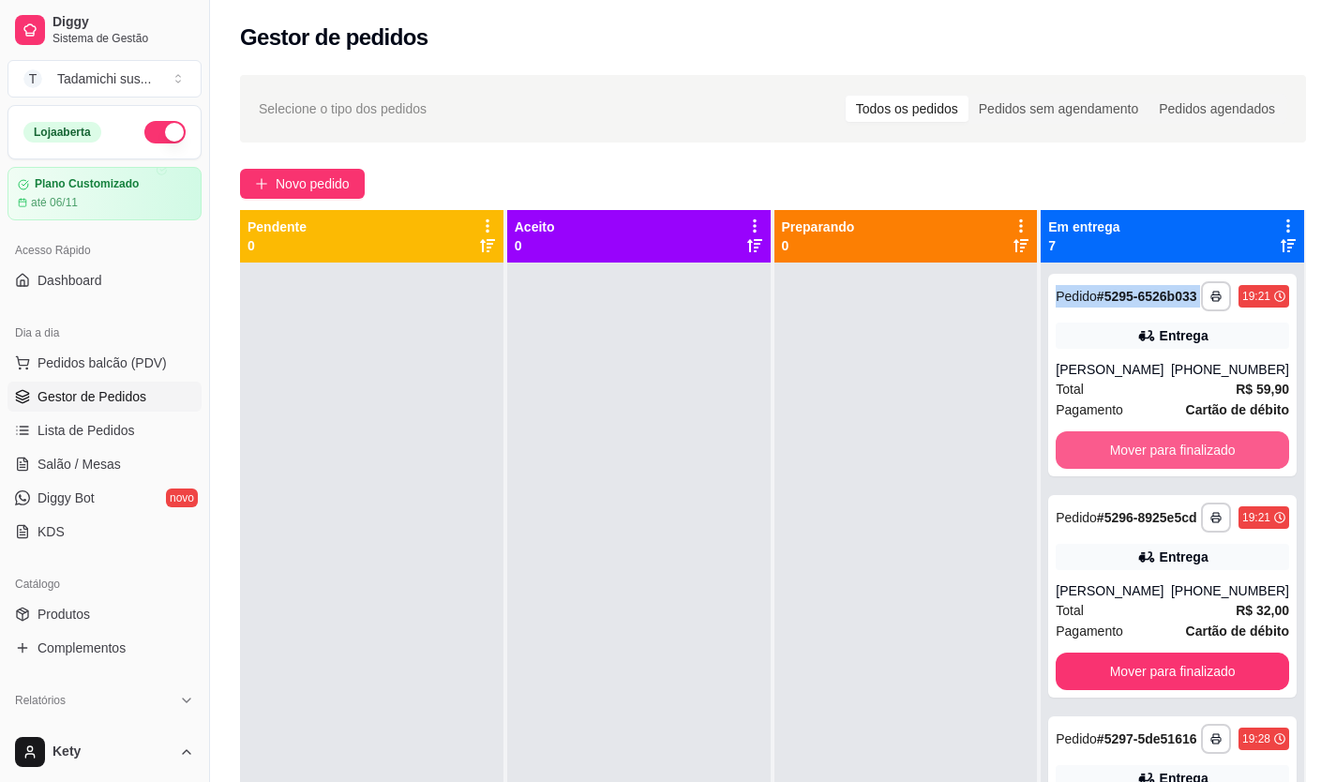
click at [1190, 469] on button "Mover para finalizado" at bounding box center [1171, 449] width 233 height 37
click at [1190, 469] on button "Mover para finalizado" at bounding box center [1172, 450] width 226 height 37
click at [1190, 469] on button "Mover para finalizado" at bounding box center [1171, 449] width 233 height 37
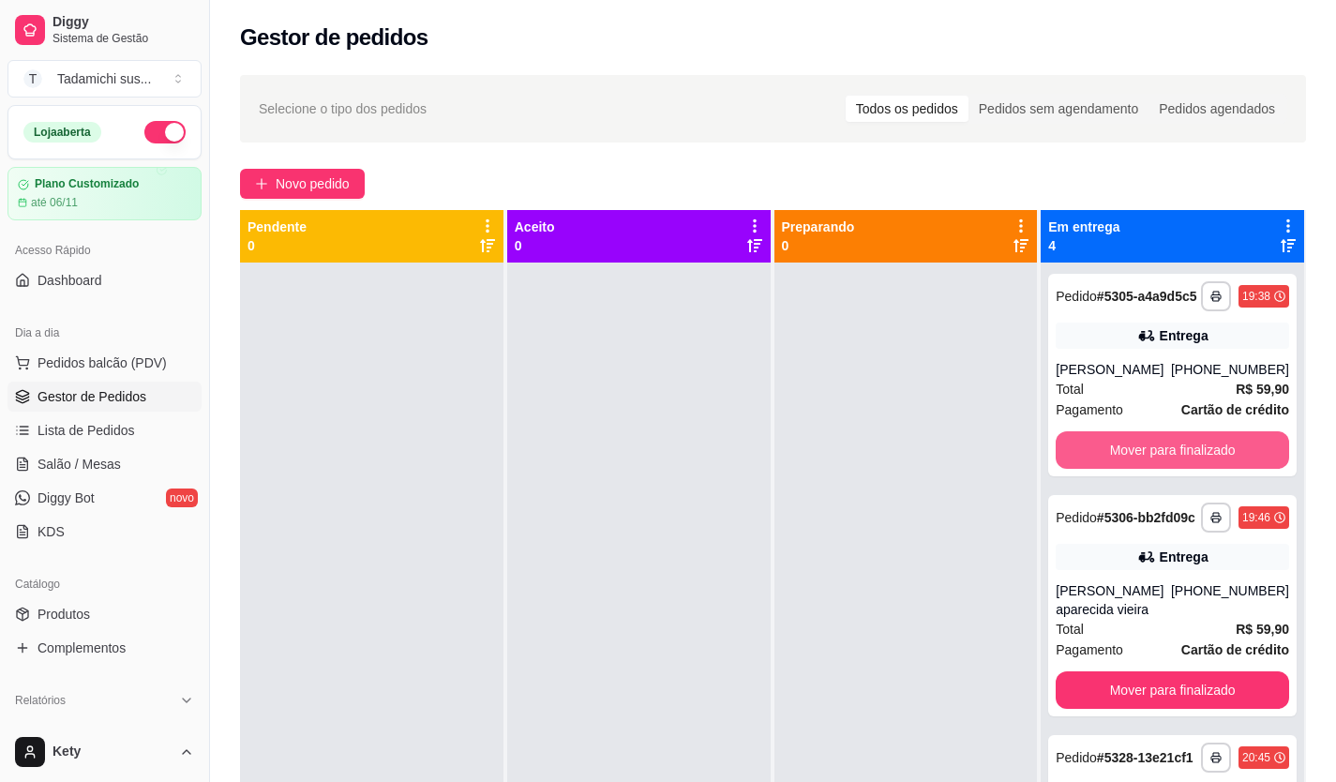
click at [1190, 469] on button "Mover para finalizado" at bounding box center [1171, 449] width 233 height 37
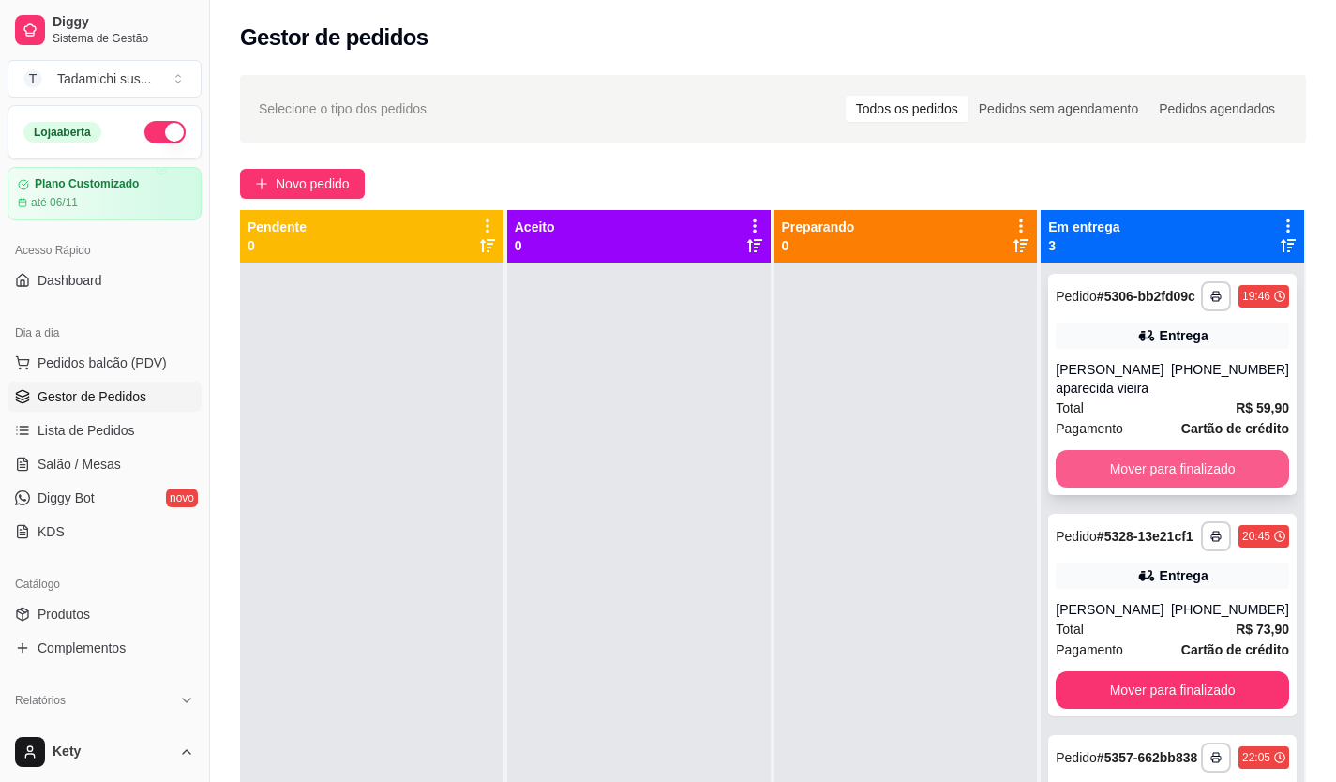
click at [1190, 469] on button "Mover para finalizado" at bounding box center [1171, 468] width 233 height 37
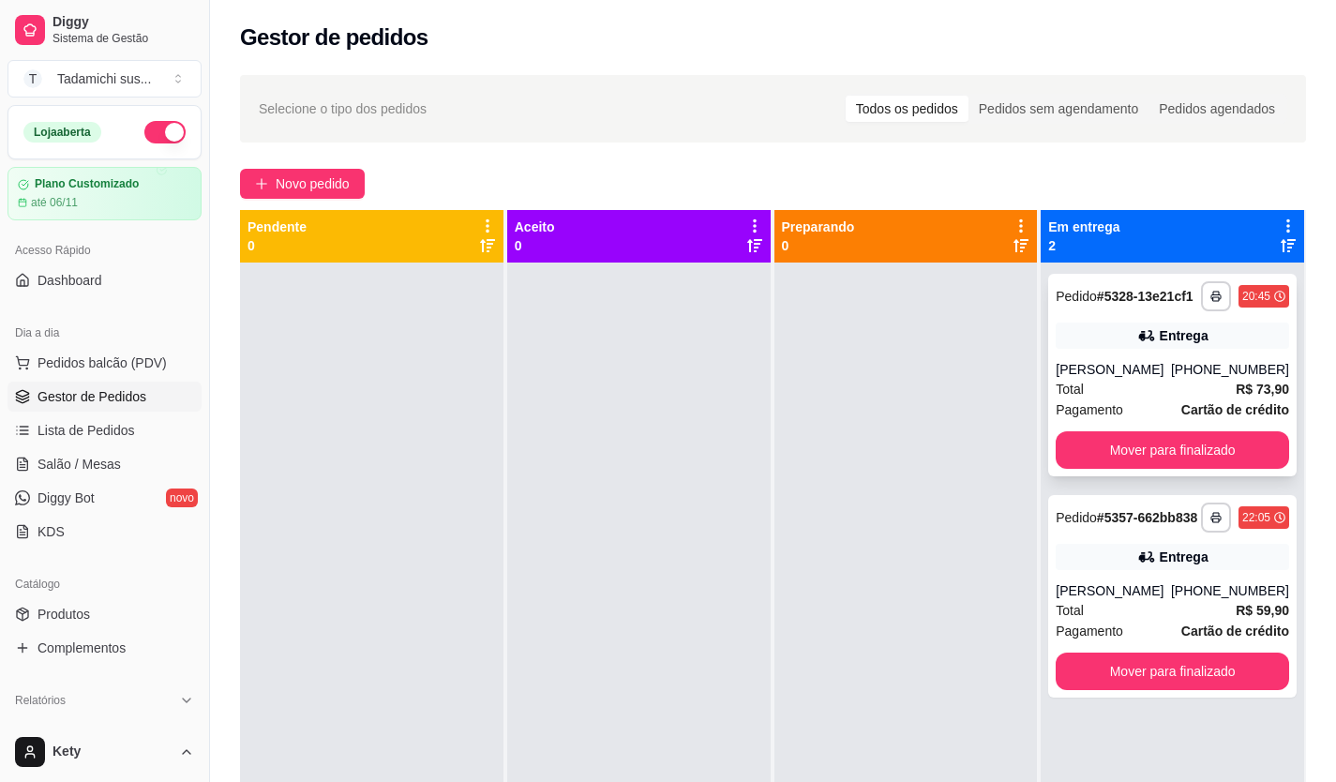
click at [1192, 469] on div "**********" at bounding box center [1172, 375] width 248 height 202
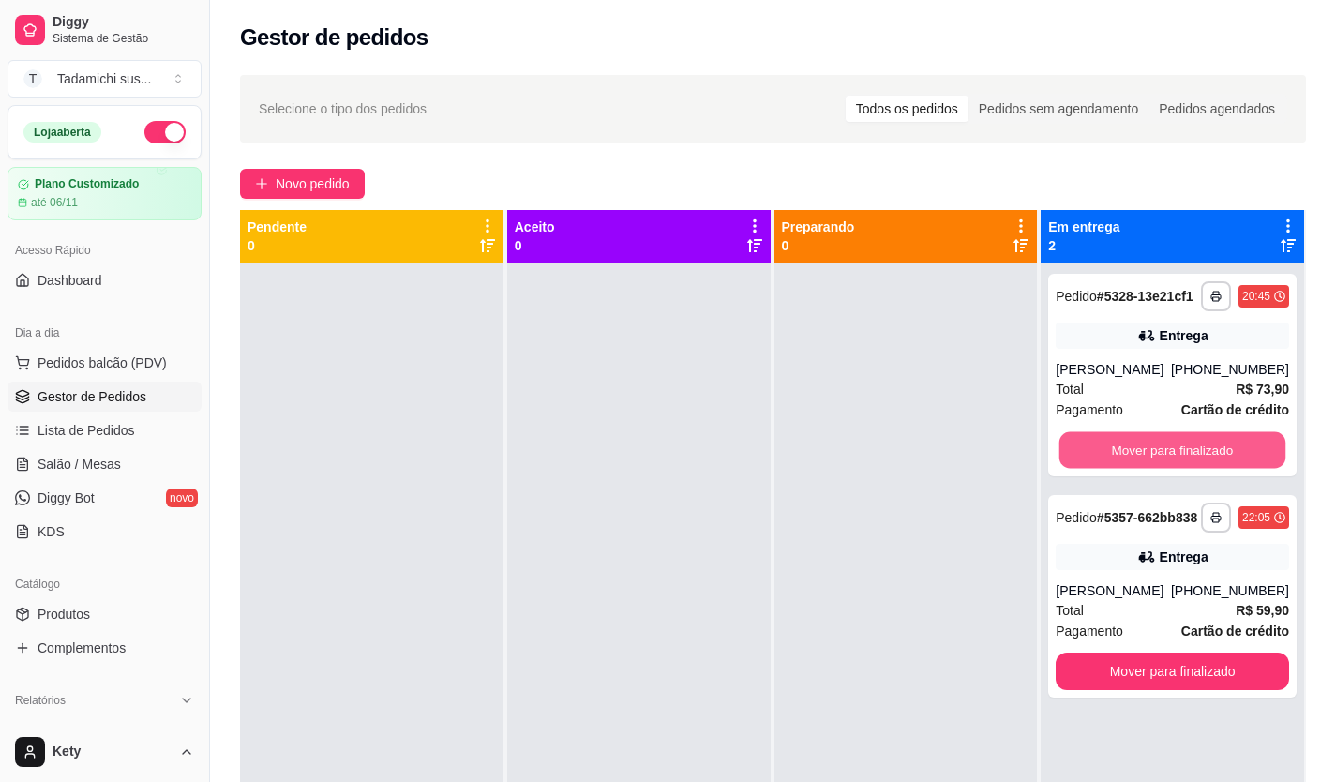
click at [1189, 449] on button "Mover para finalizado" at bounding box center [1172, 450] width 226 height 37
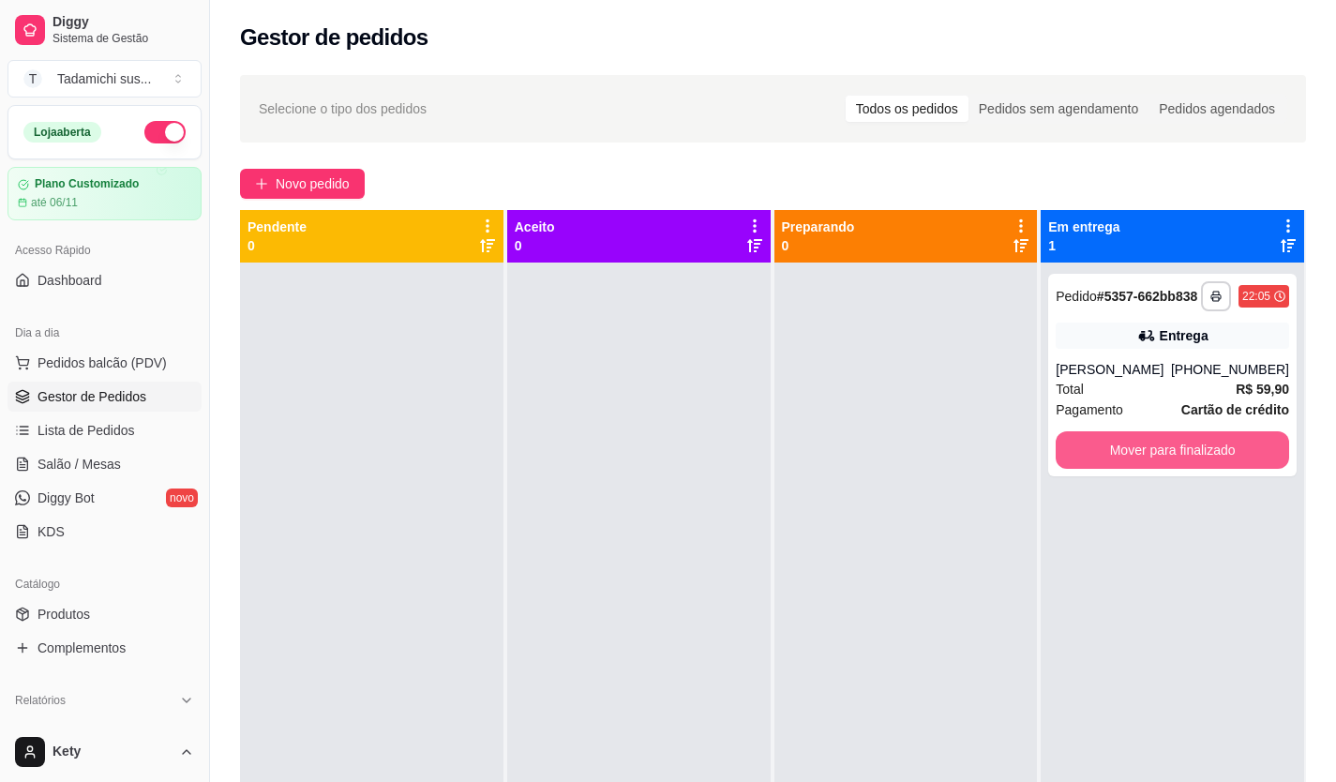
click at [1189, 449] on button "Mover para finalizado" at bounding box center [1171, 449] width 233 height 37
